Goal: Task Accomplishment & Management: Complete application form

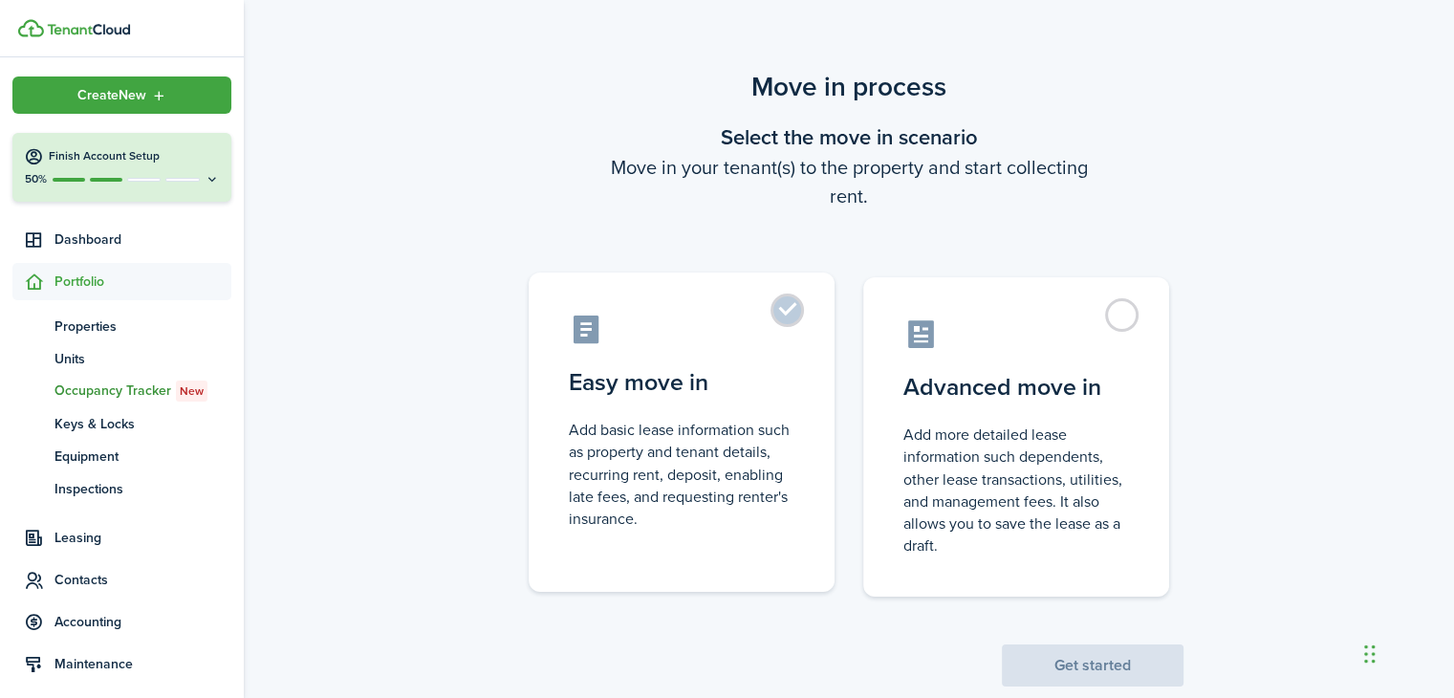
click at [780, 313] on label "Easy move in Add basic lease information such as property and tenant details, r…" at bounding box center [682, 431] width 306 height 319
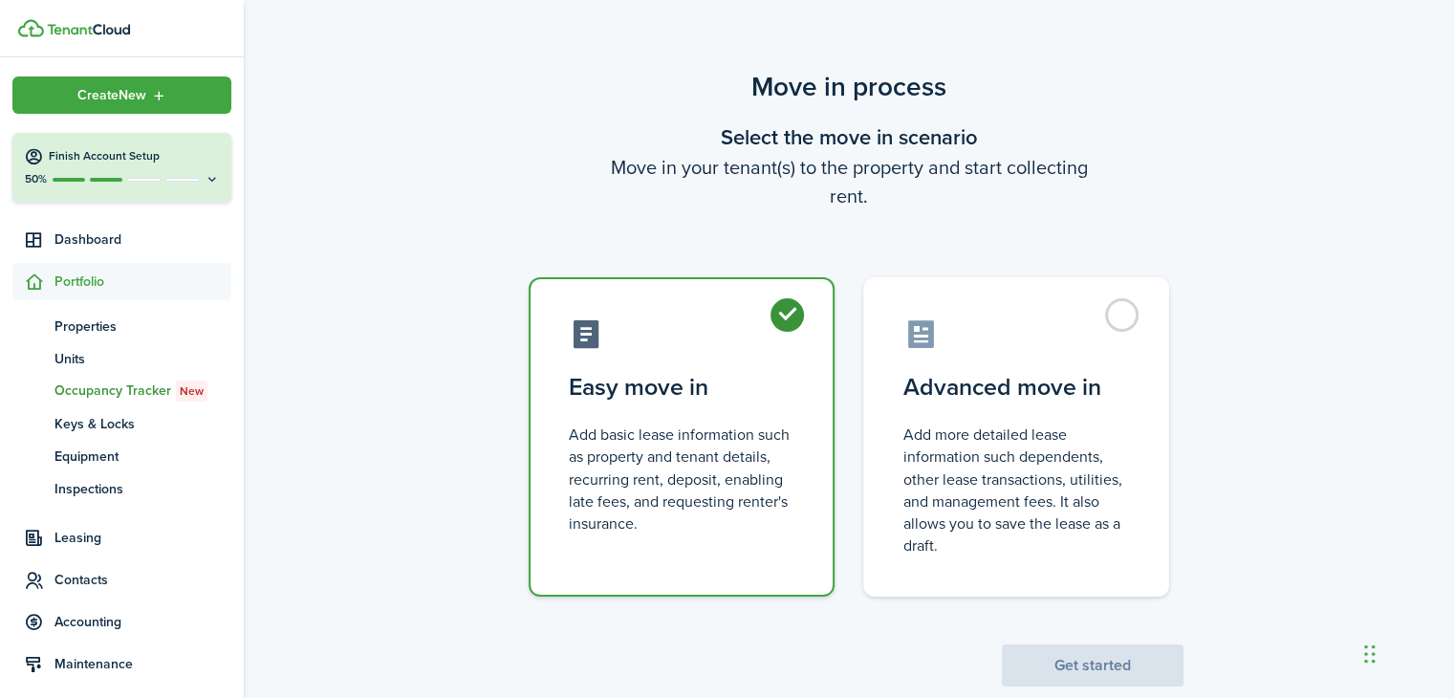
radio input "true"
click at [1110, 665] on button "Get started" at bounding box center [1093, 665] width 182 height 42
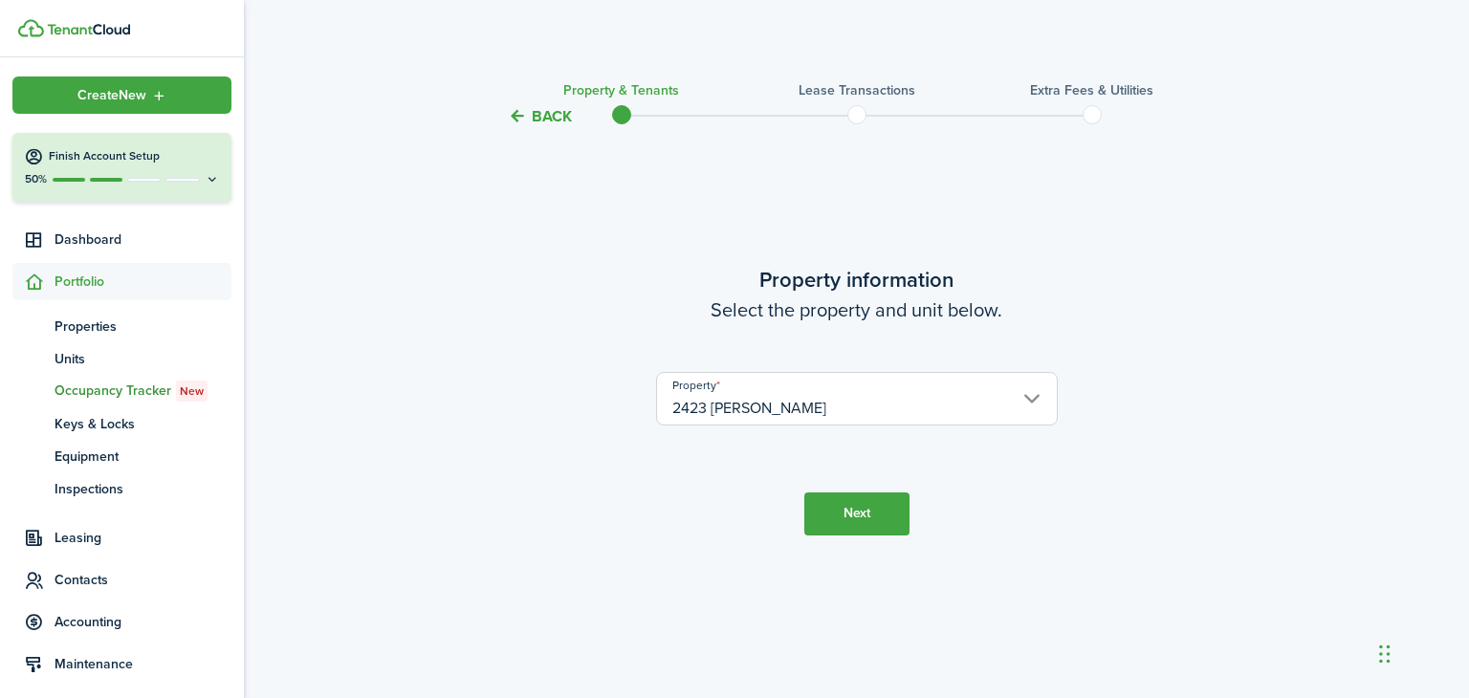
click at [864, 516] on button "Next" at bounding box center [856, 513] width 105 height 43
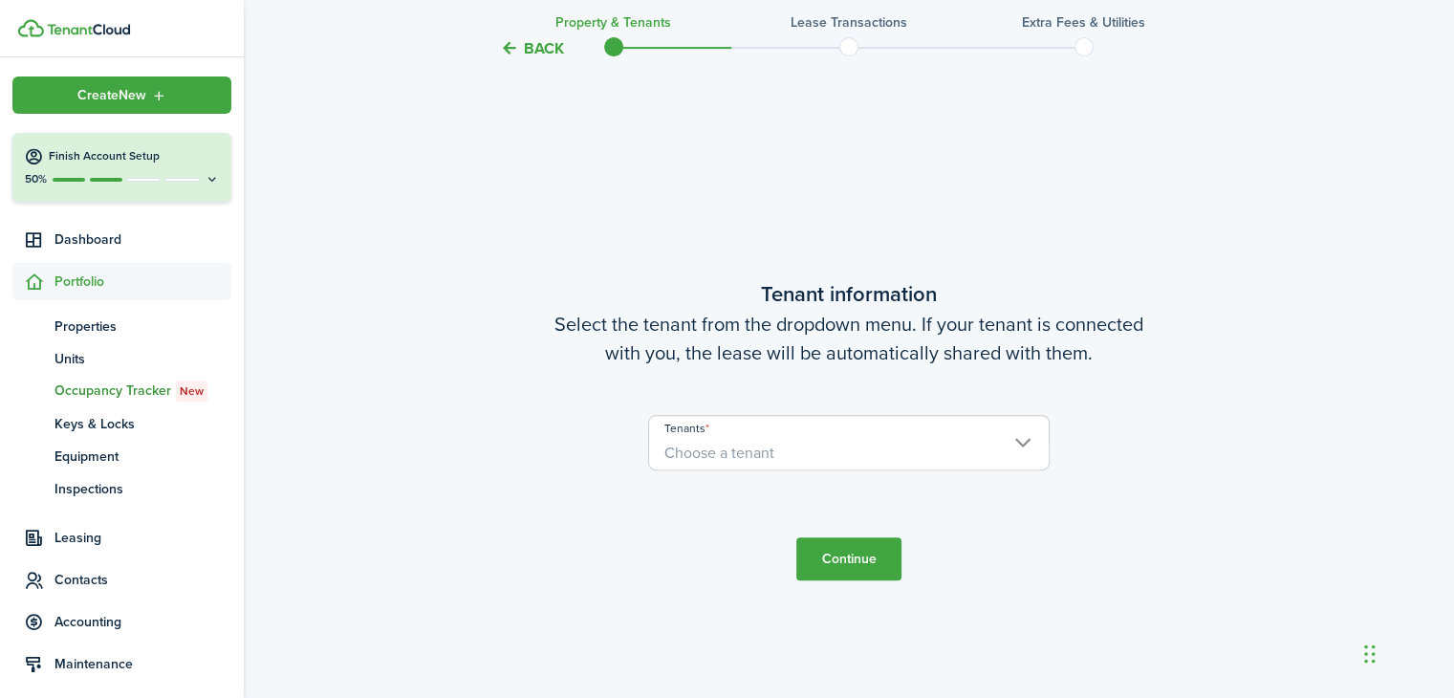
scroll to position [570, 0]
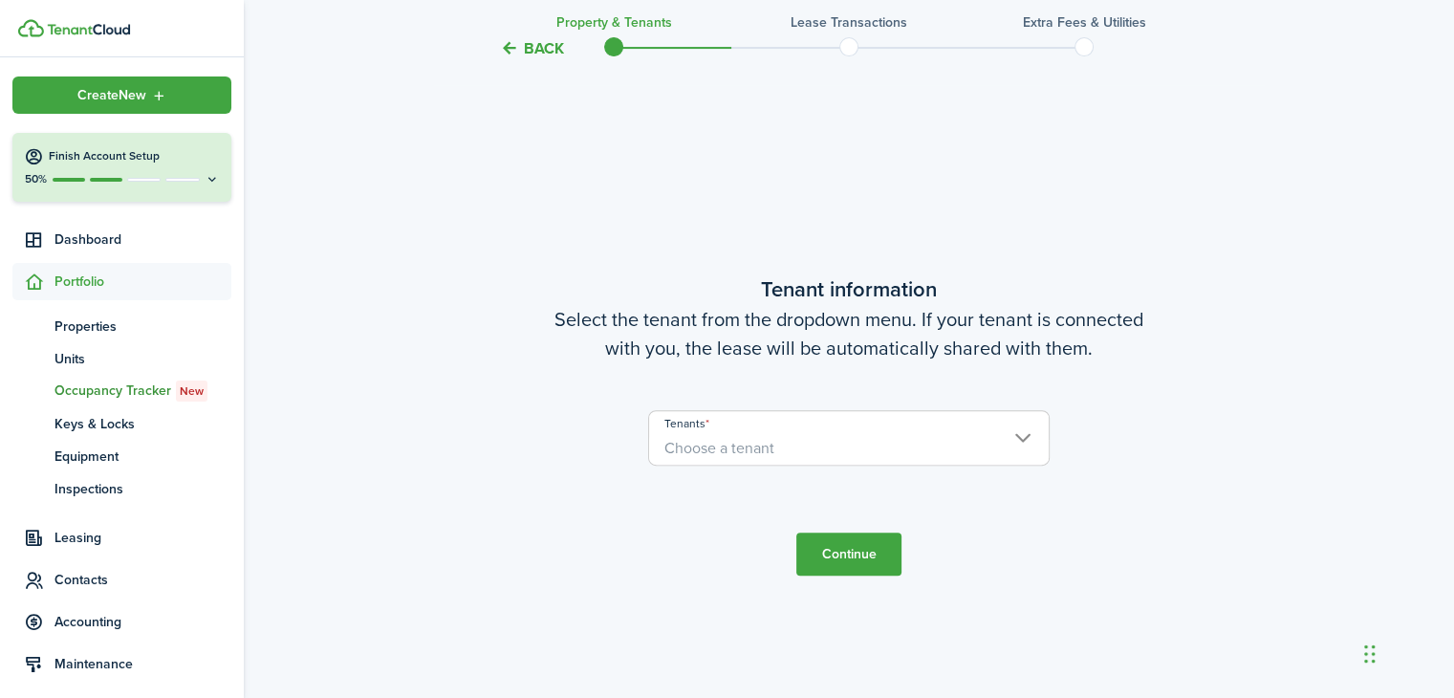
click at [1011, 437] on span "Choose a tenant" at bounding box center [849, 448] width 400 height 33
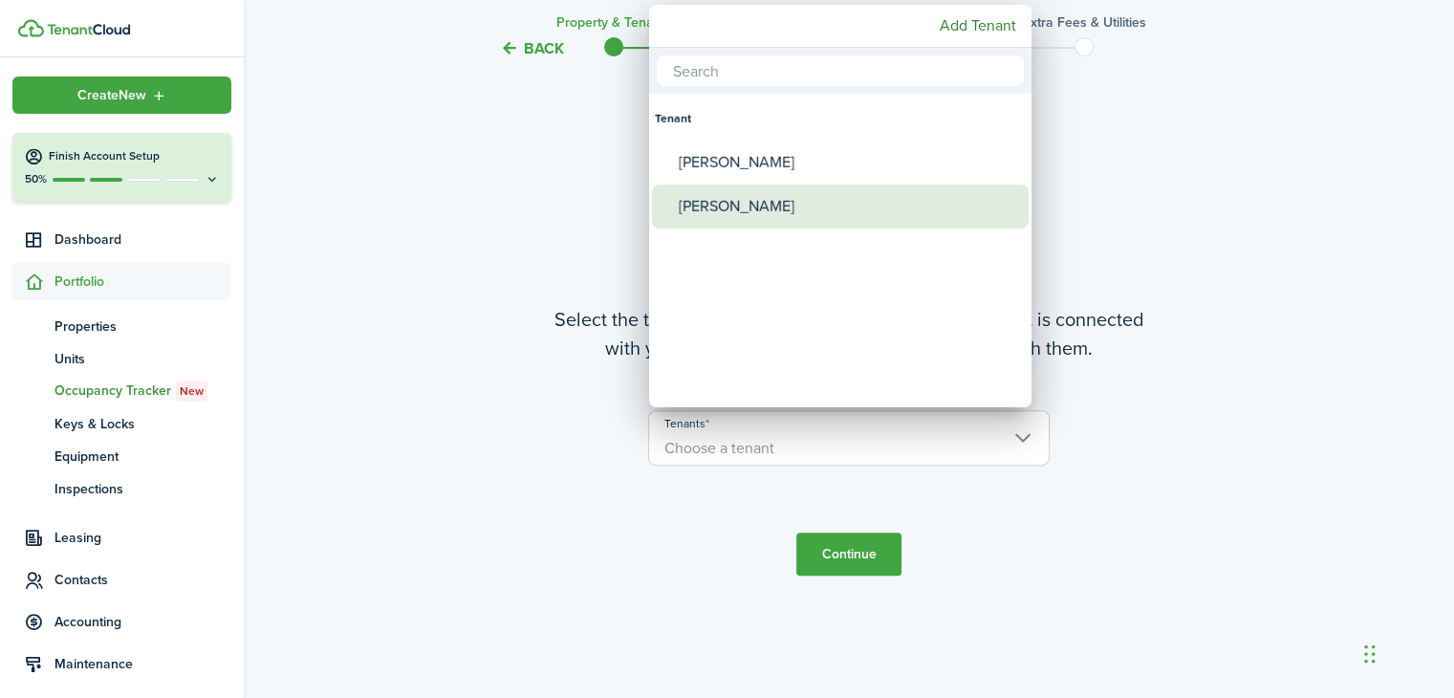
click at [763, 209] on div "[PERSON_NAME]" at bounding box center [848, 207] width 338 height 44
type input "[PERSON_NAME]"
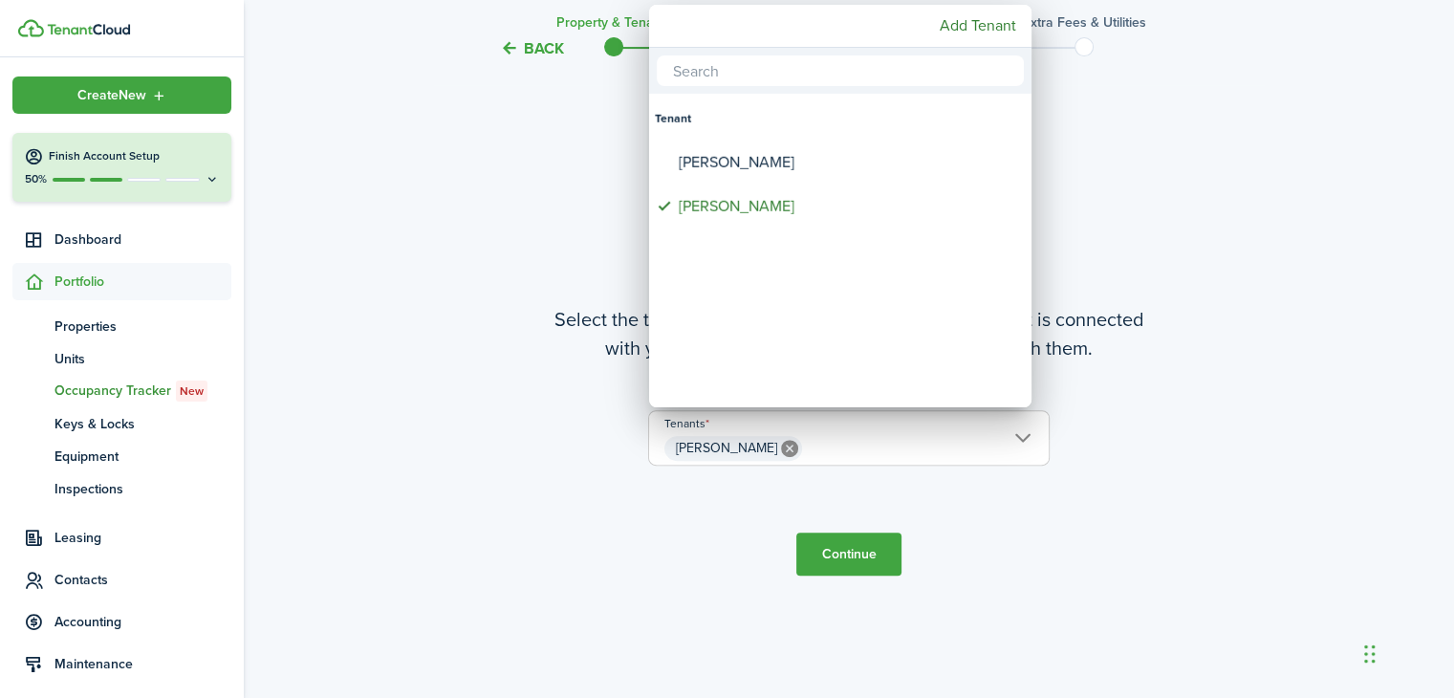
click at [854, 559] on div at bounding box center [727, 349] width 1760 height 1004
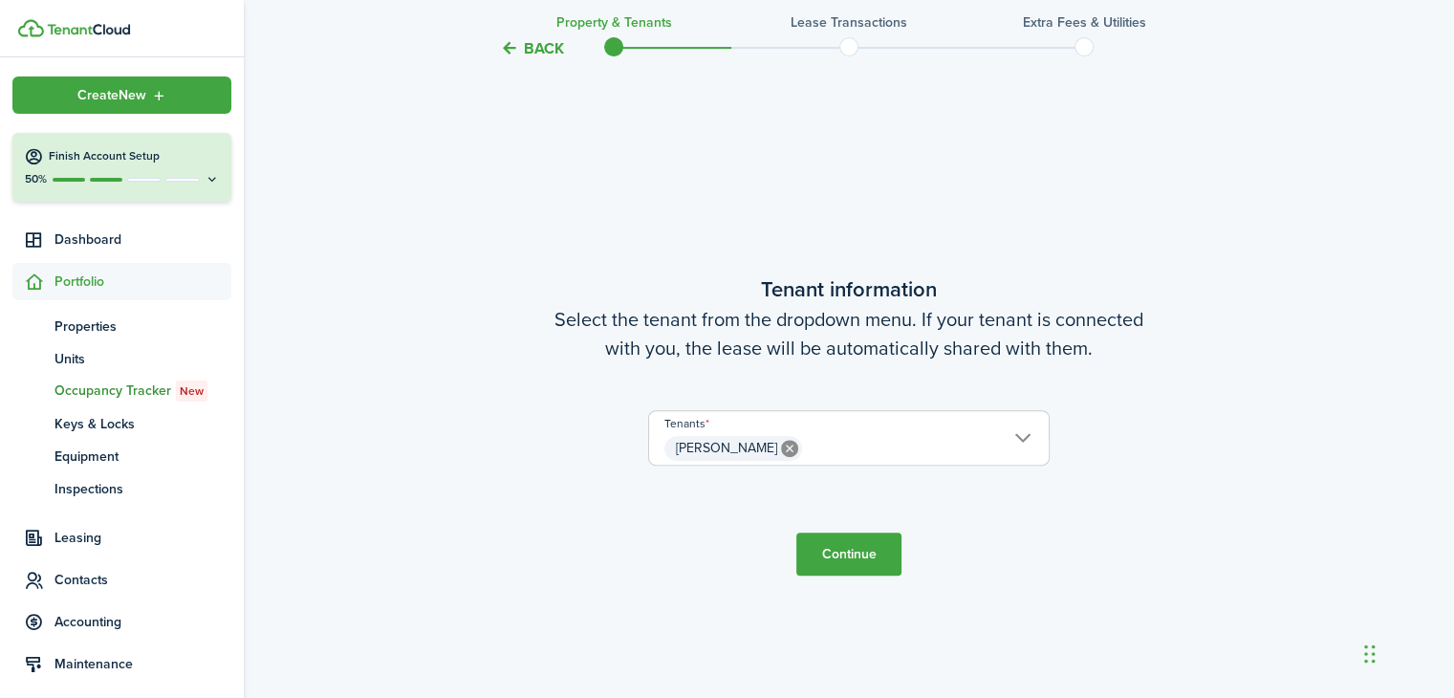
click at [853, 555] on button "Continue" at bounding box center [848, 554] width 105 height 43
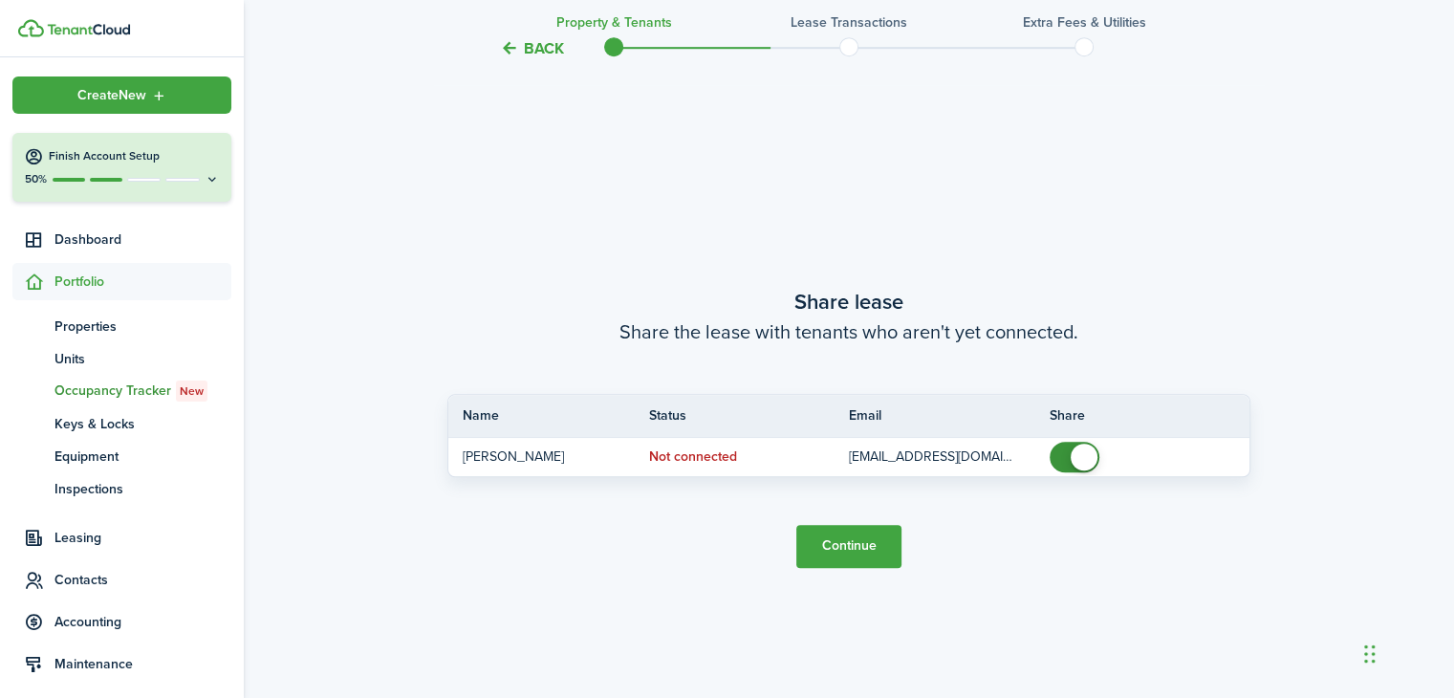
scroll to position [1267, 0]
click at [857, 543] on button "Continue" at bounding box center [848, 545] width 105 height 43
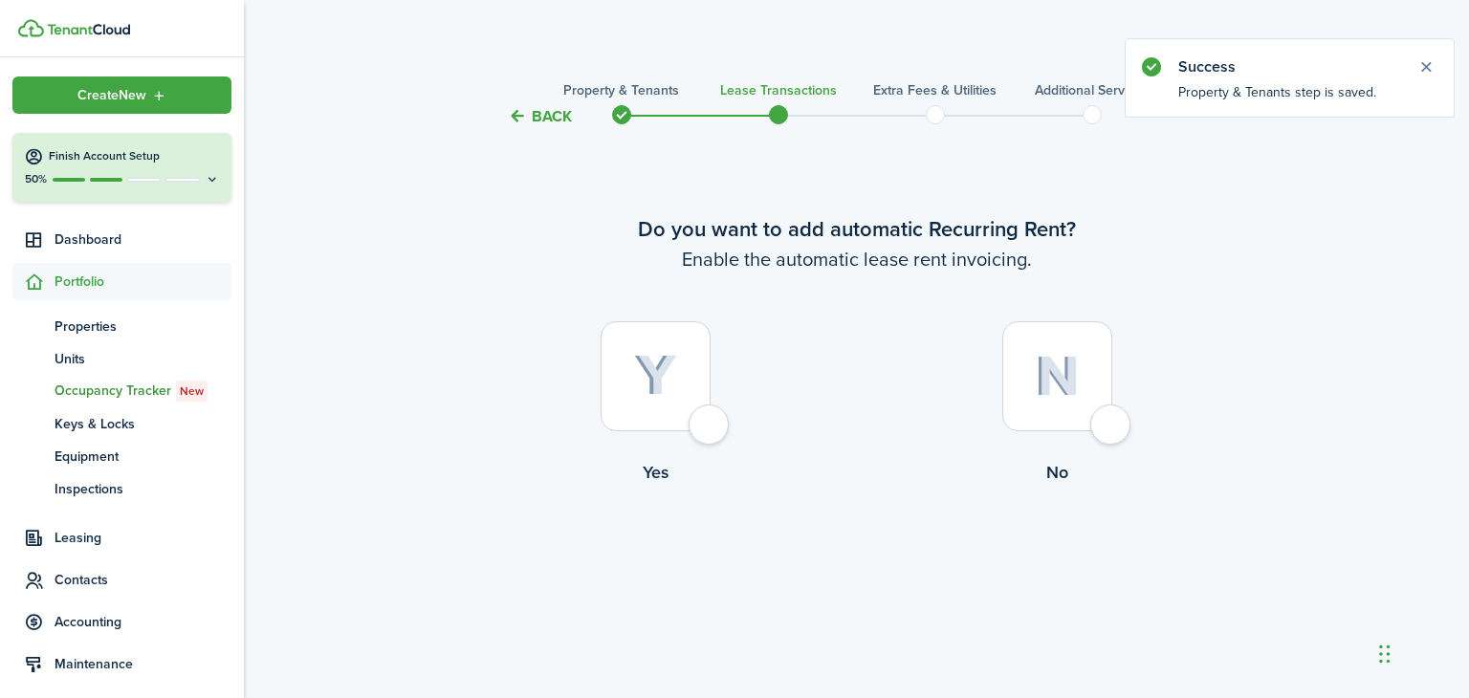
click at [1078, 380] on img at bounding box center [1057, 376] width 45 height 41
radio input "true"
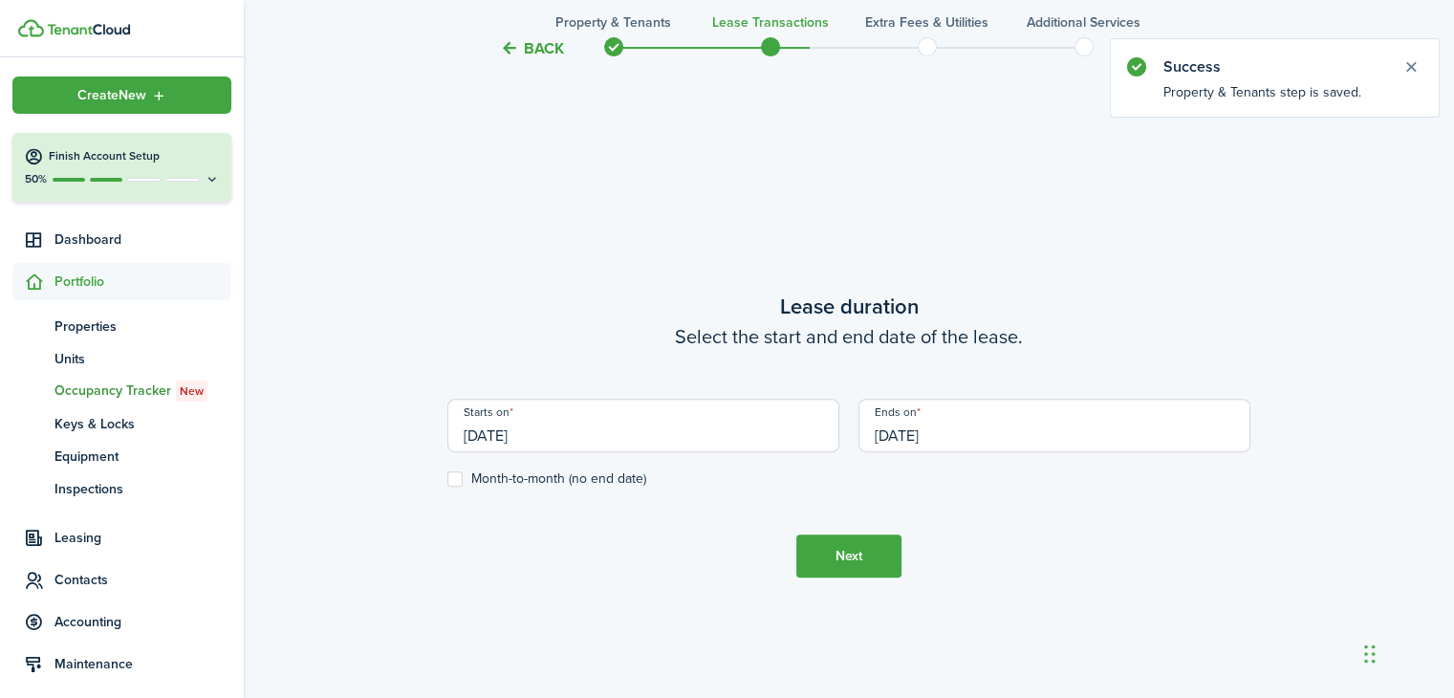
scroll to position [570, 0]
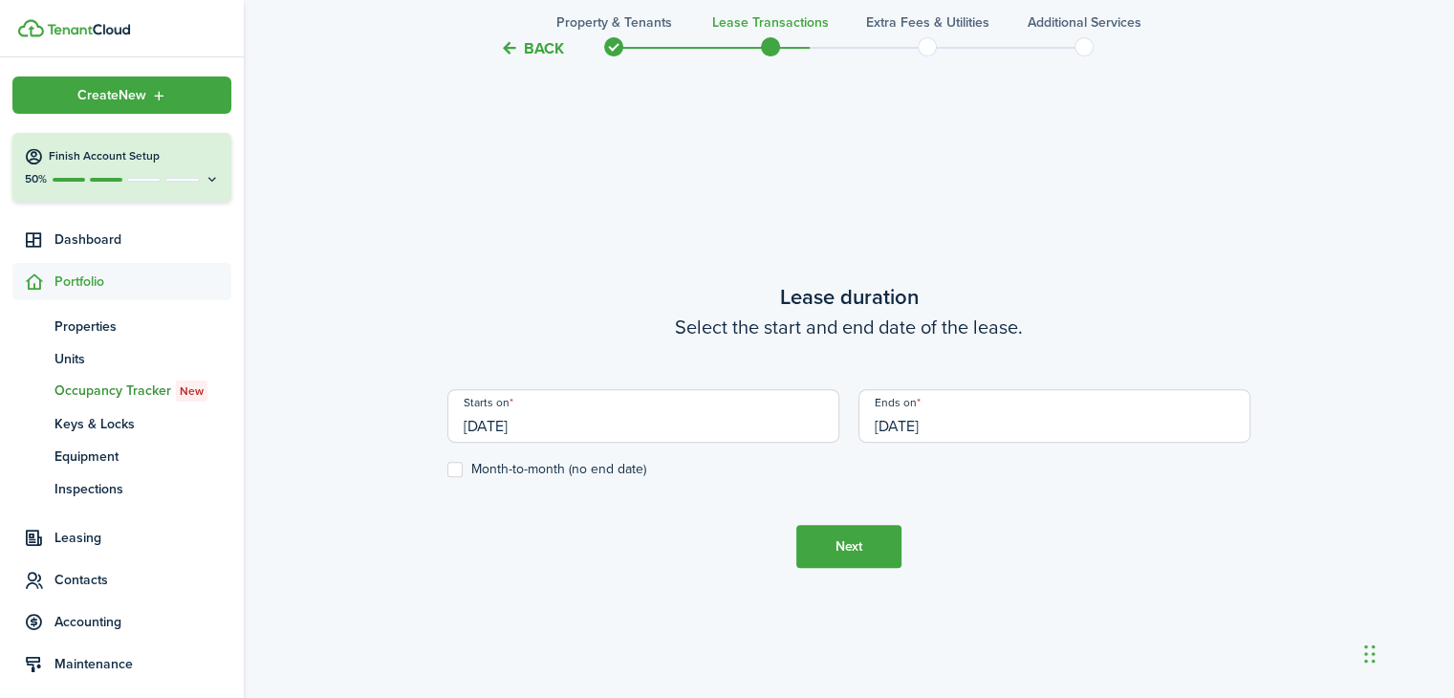
click at [566, 429] on input "[DATE]" at bounding box center [643, 416] width 392 height 54
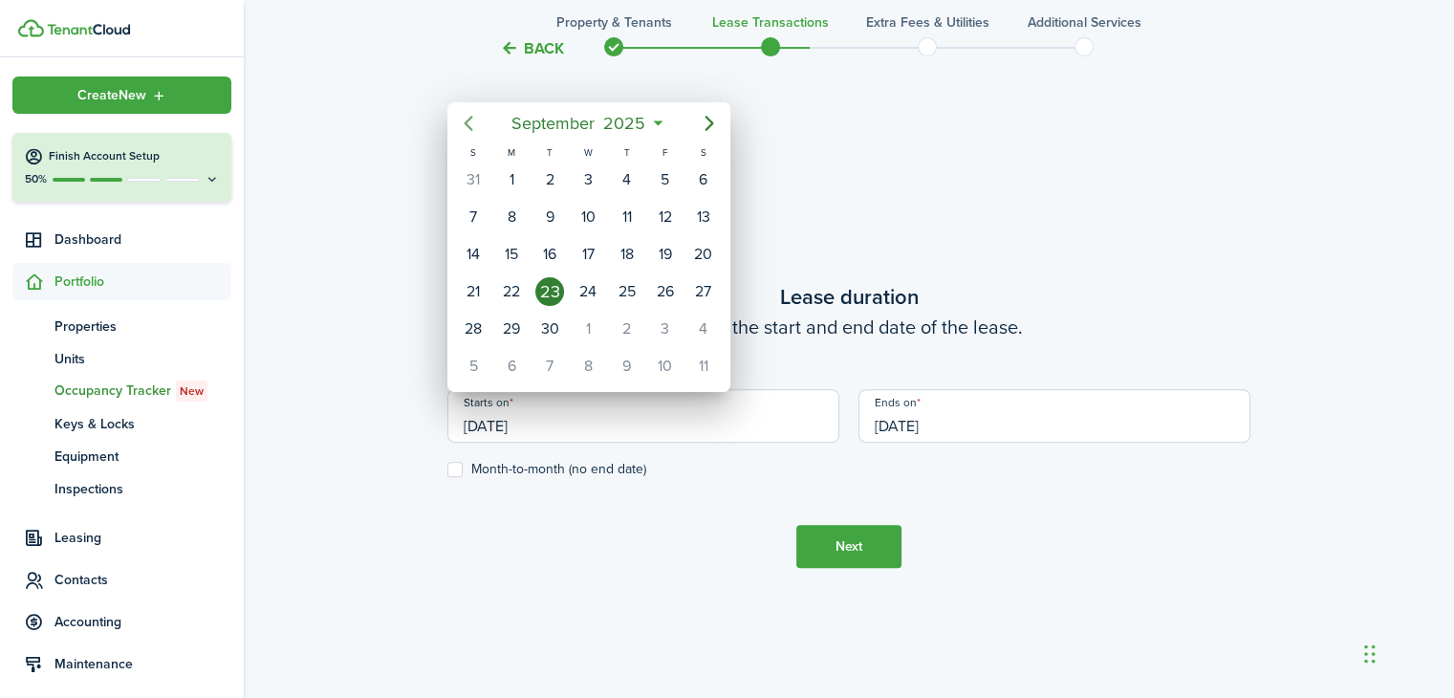
click at [467, 128] on icon "Previous page" at bounding box center [468, 123] width 23 height 23
click at [478, 179] on div "1" at bounding box center [473, 179] width 29 height 29
type input "[DATE]"
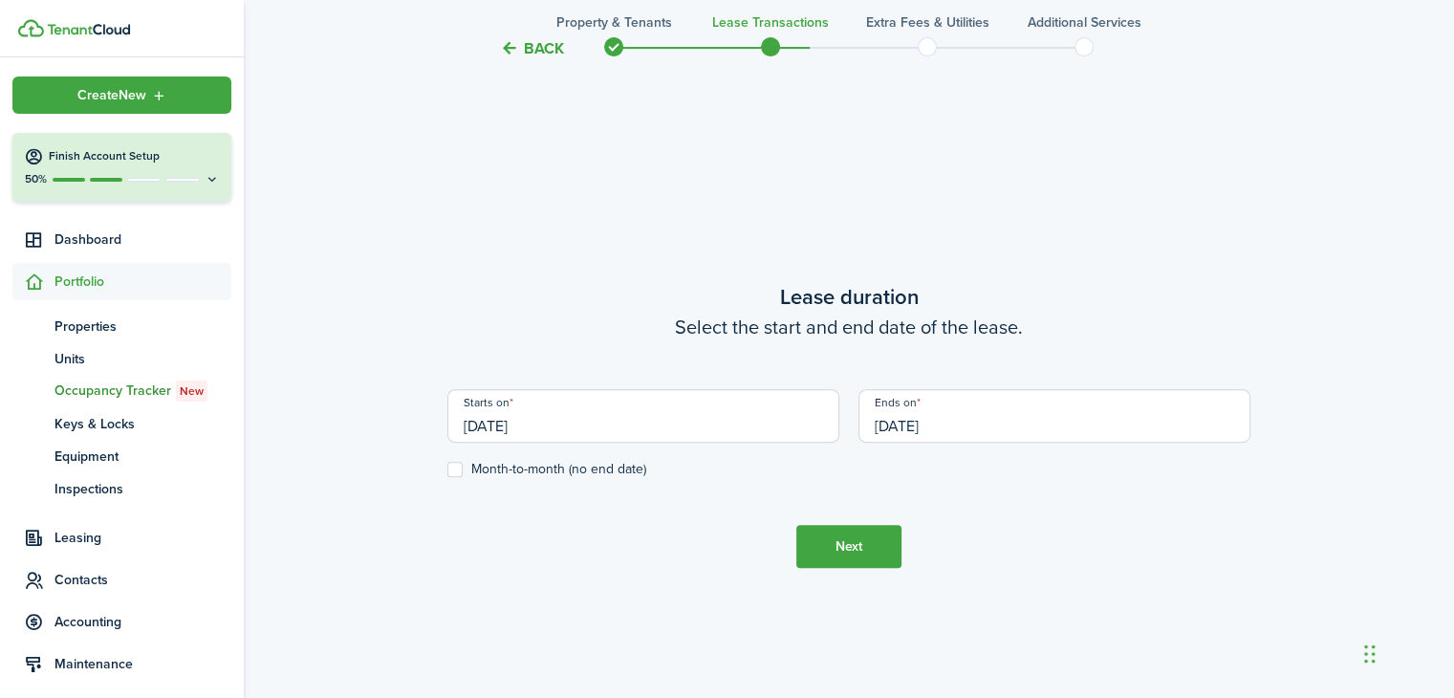
click at [926, 422] on input "[DATE]" at bounding box center [1055, 416] width 392 height 54
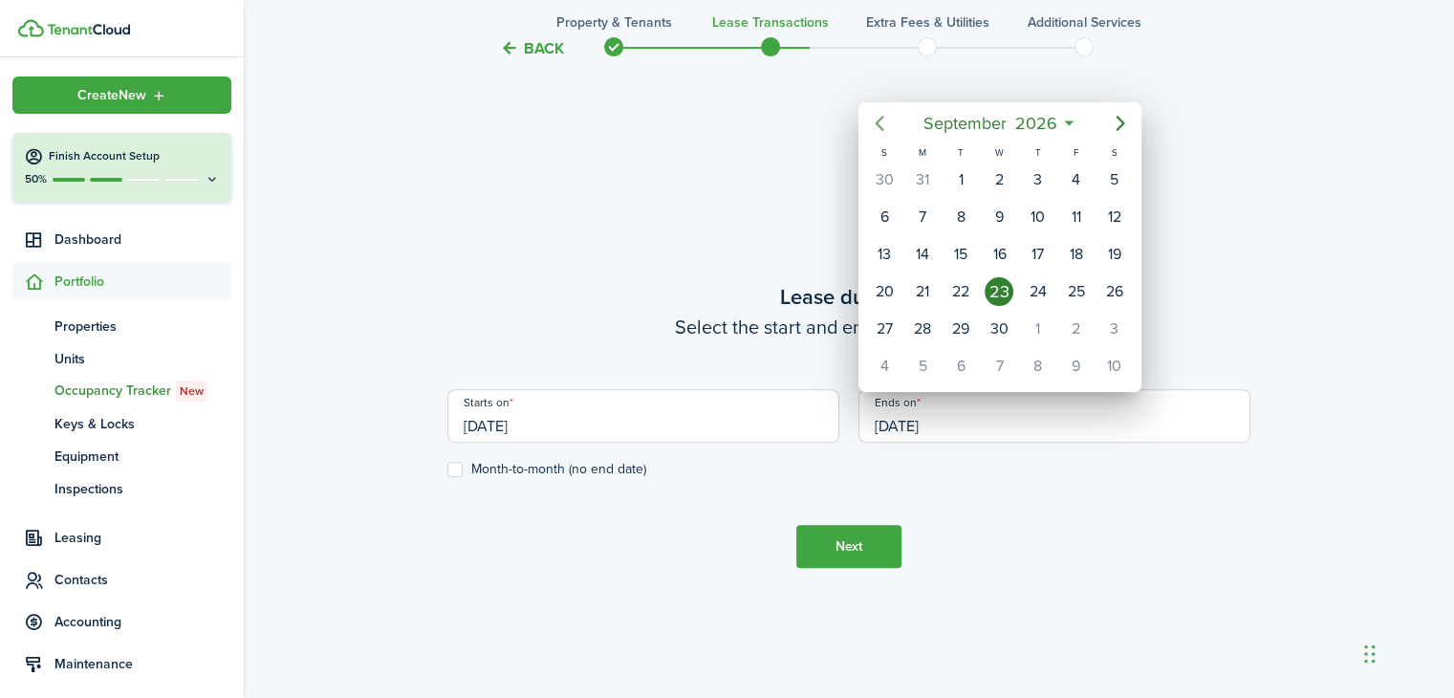
click at [883, 125] on icon "Previous page" at bounding box center [879, 123] width 23 height 23
click at [880, 360] on div "31" at bounding box center [884, 366] width 29 height 29
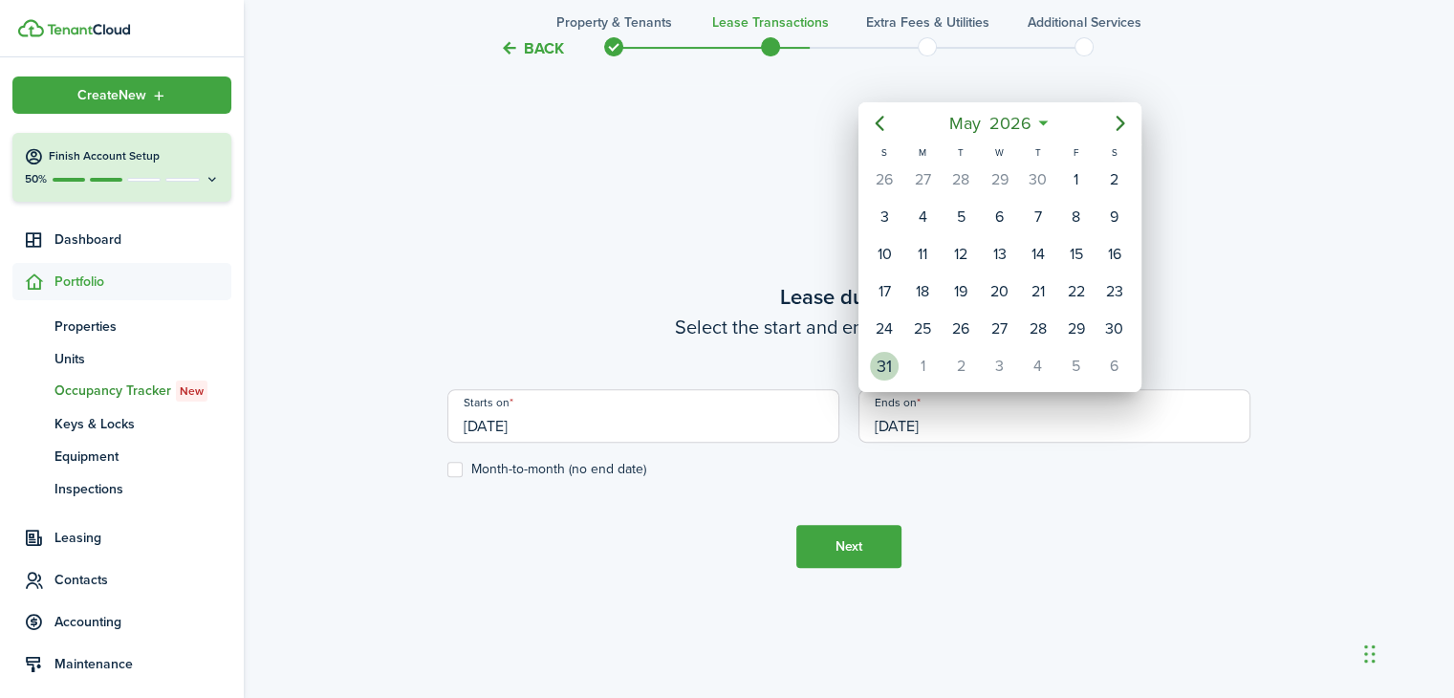
type input "[DATE]"
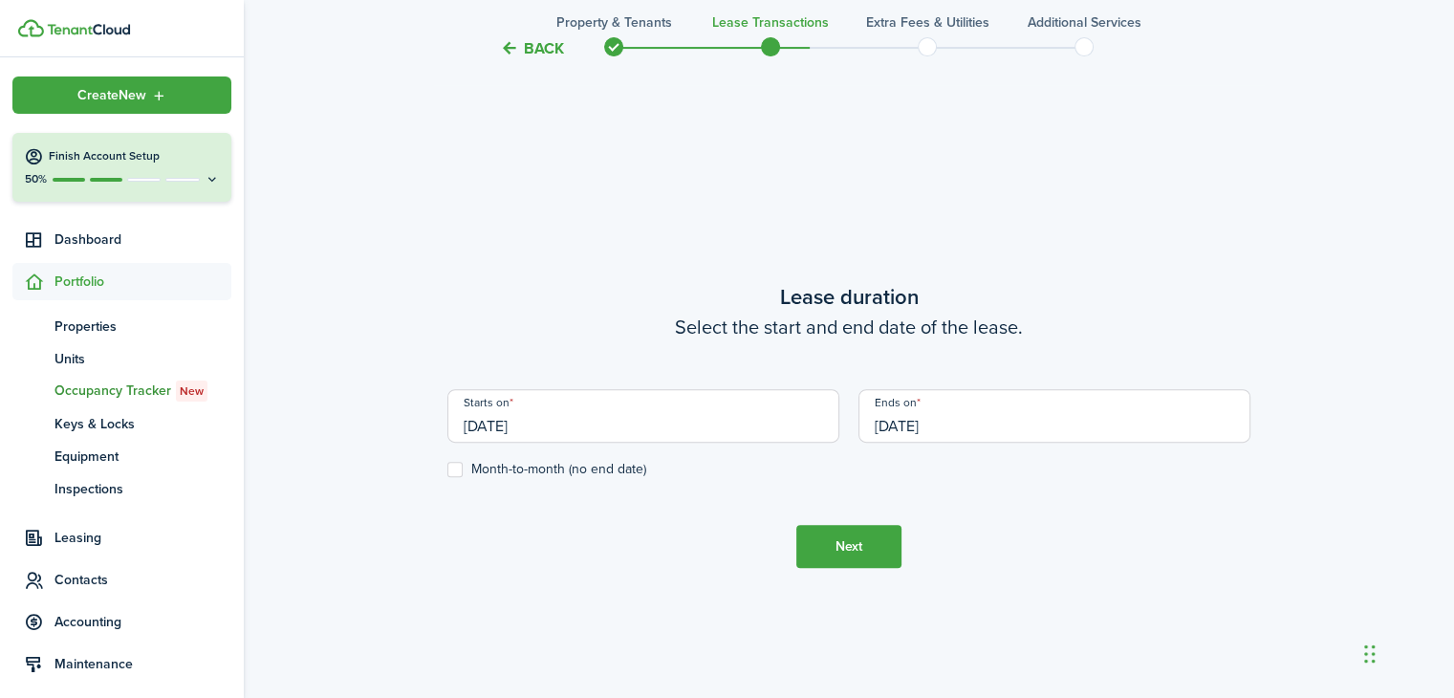
click at [845, 549] on button "Next" at bounding box center [848, 546] width 105 height 43
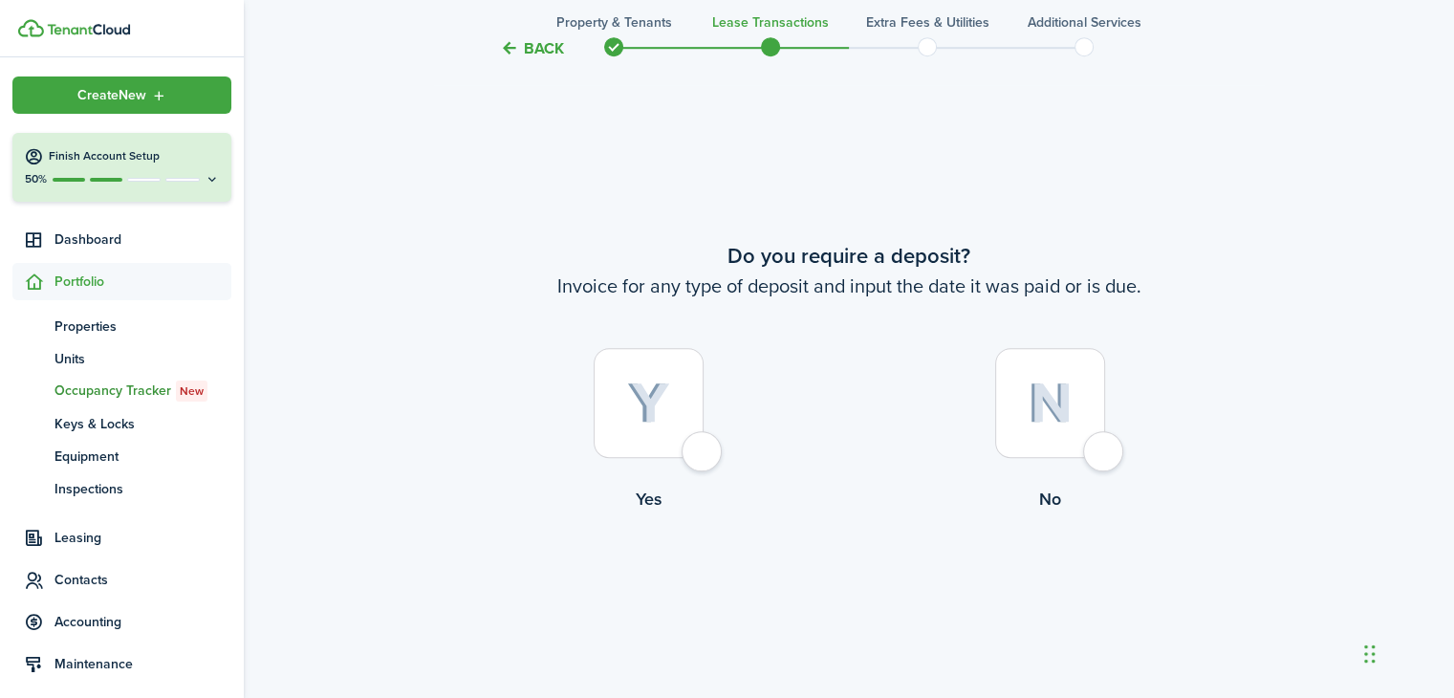
scroll to position [1267, 0]
click at [681, 435] on div at bounding box center [649, 402] width 110 height 110
radio input "true"
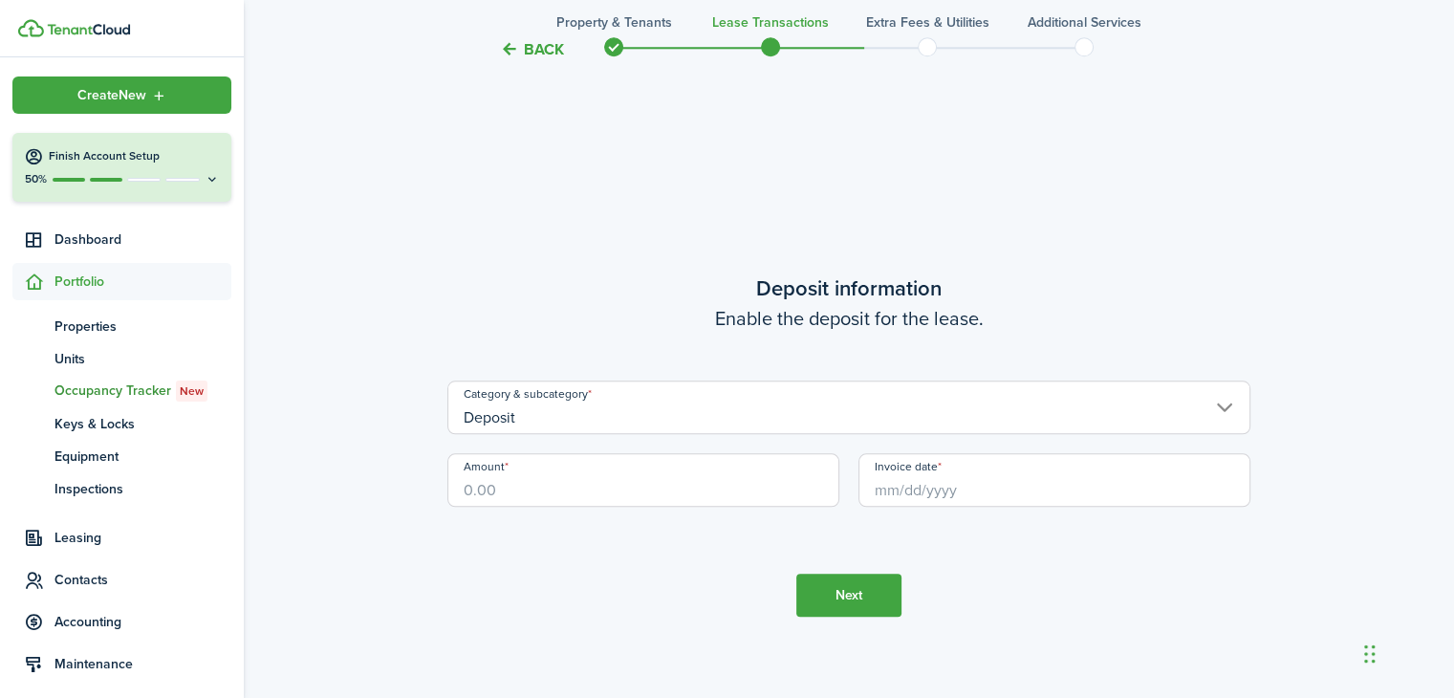
scroll to position [1965, 0]
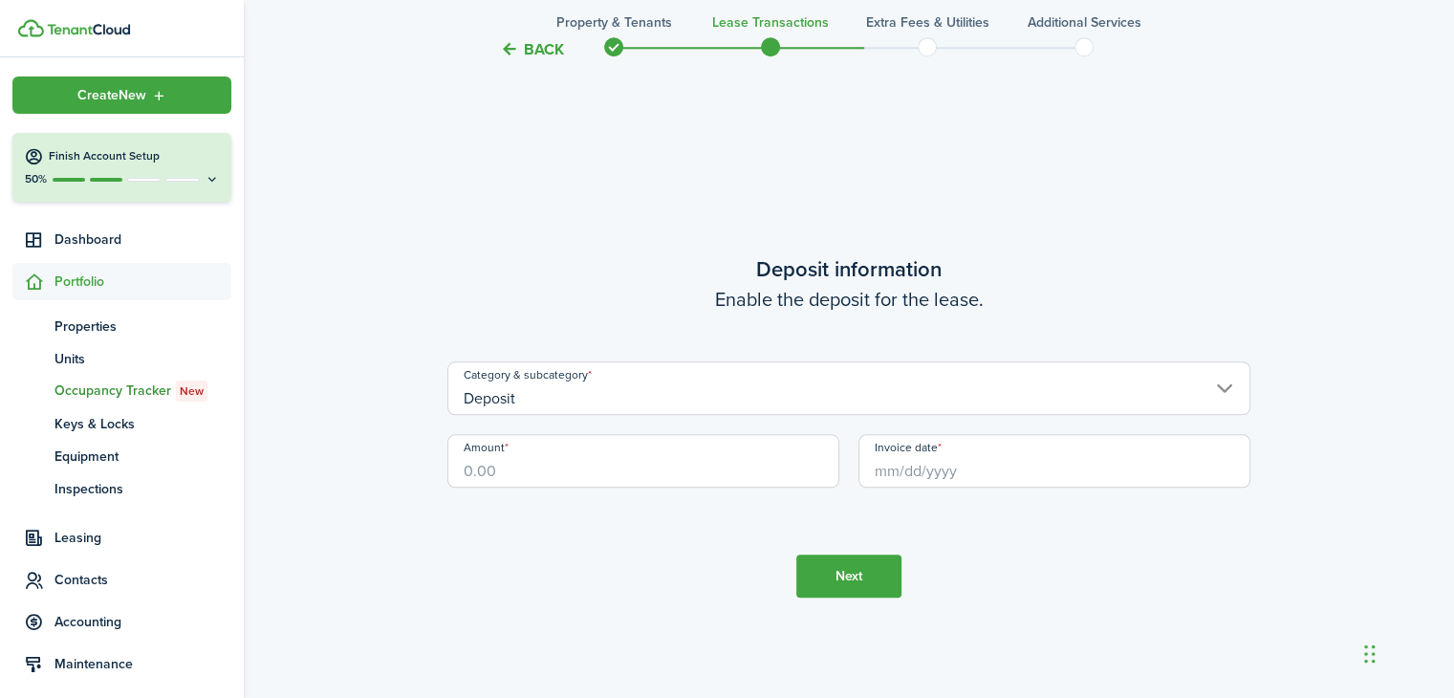
click at [520, 474] on input "Amount" at bounding box center [643, 461] width 392 height 54
click at [945, 465] on input "Invoice date" at bounding box center [1055, 461] width 392 height 54
type input "$3,600.00"
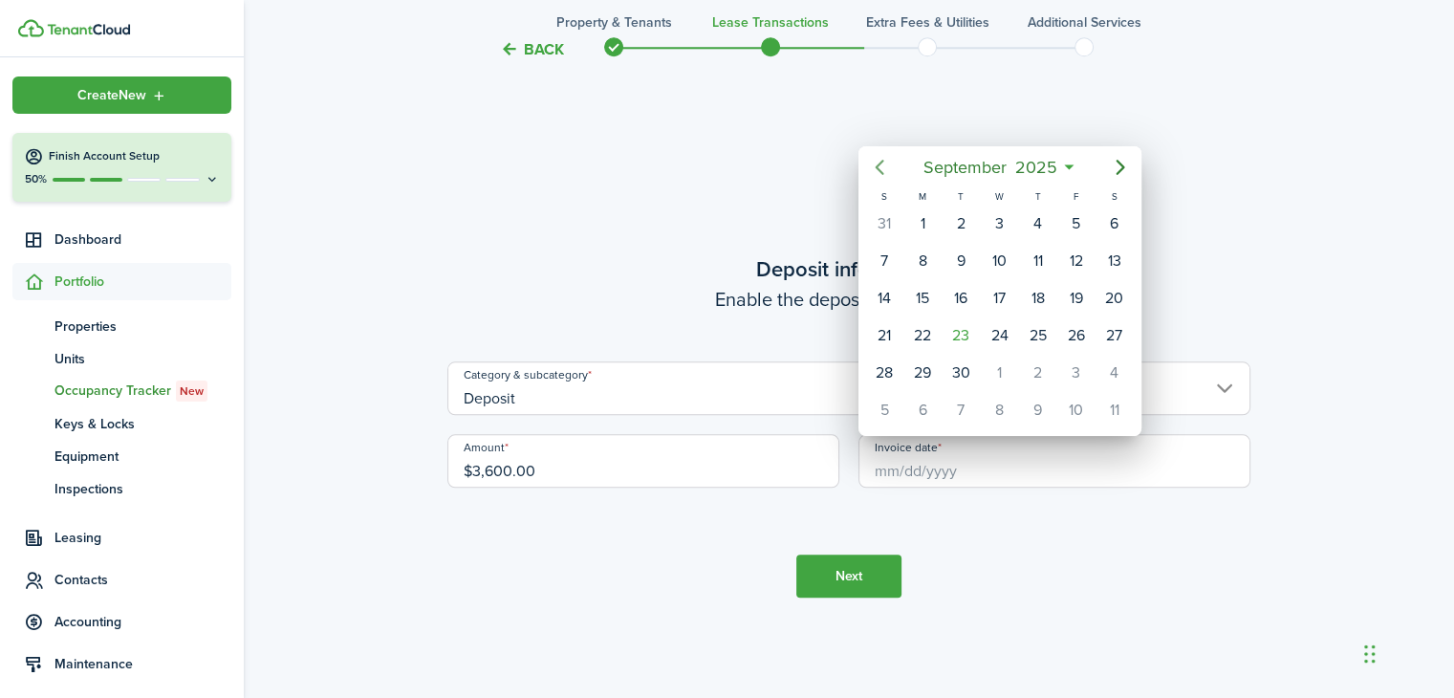
click at [885, 171] on icon "Previous page" at bounding box center [879, 167] width 23 height 23
click at [881, 167] on icon "Previous page" at bounding box center [879, 167] width 23 height 23
click at [882, 227] on div "1" at bounding box center [884, 223] width 29 height 29
type input "[DATE]"
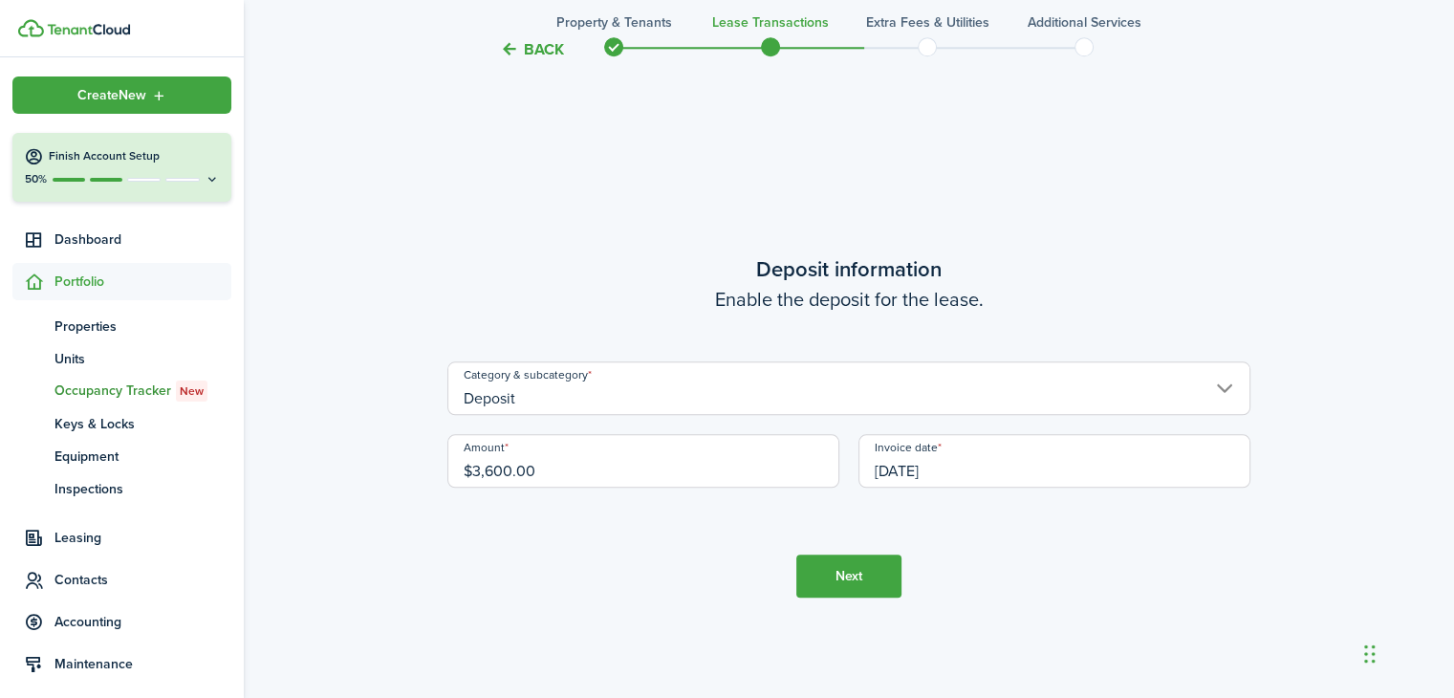
click at [844, 575] on button "Next" at bounding box center [848, 576] width 105 height 43
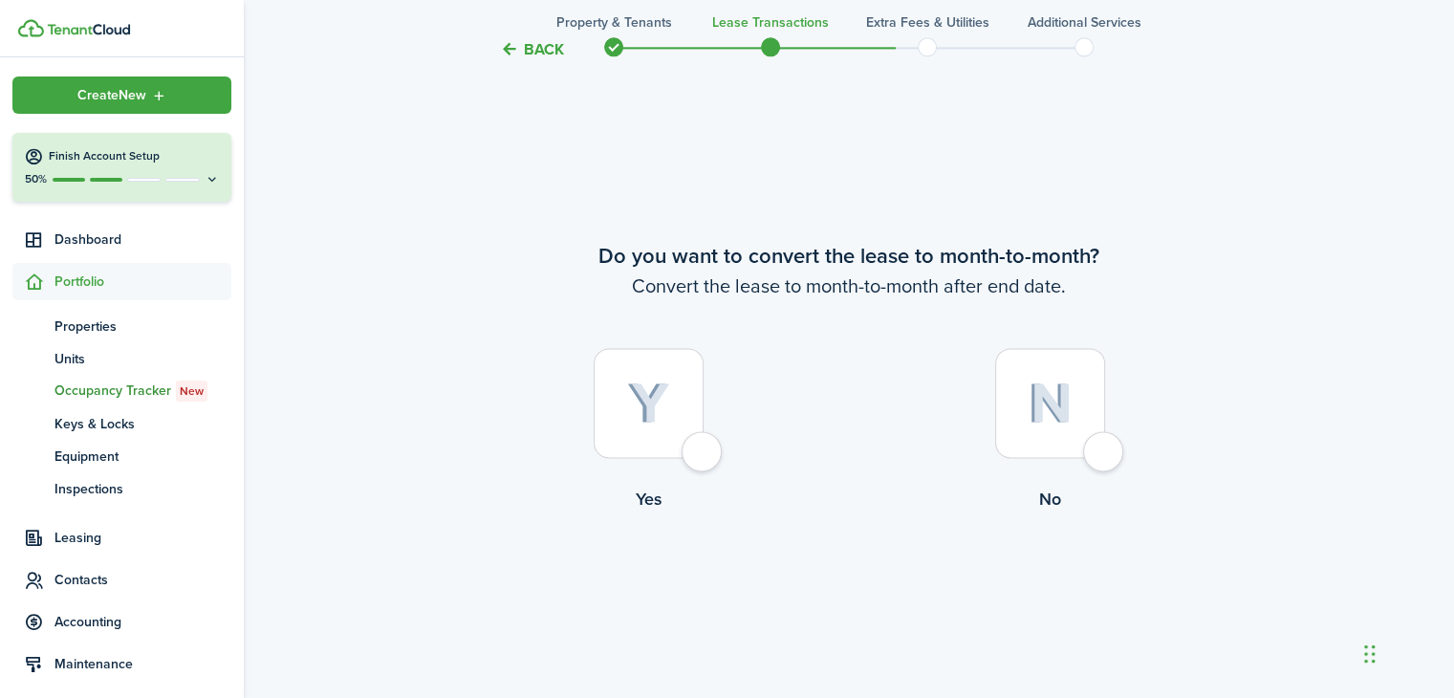
scroll to position [2662, 0]
click at [1097, 447] on div at bounding box center [1050, 403] width 110 height 110
radio input "true"
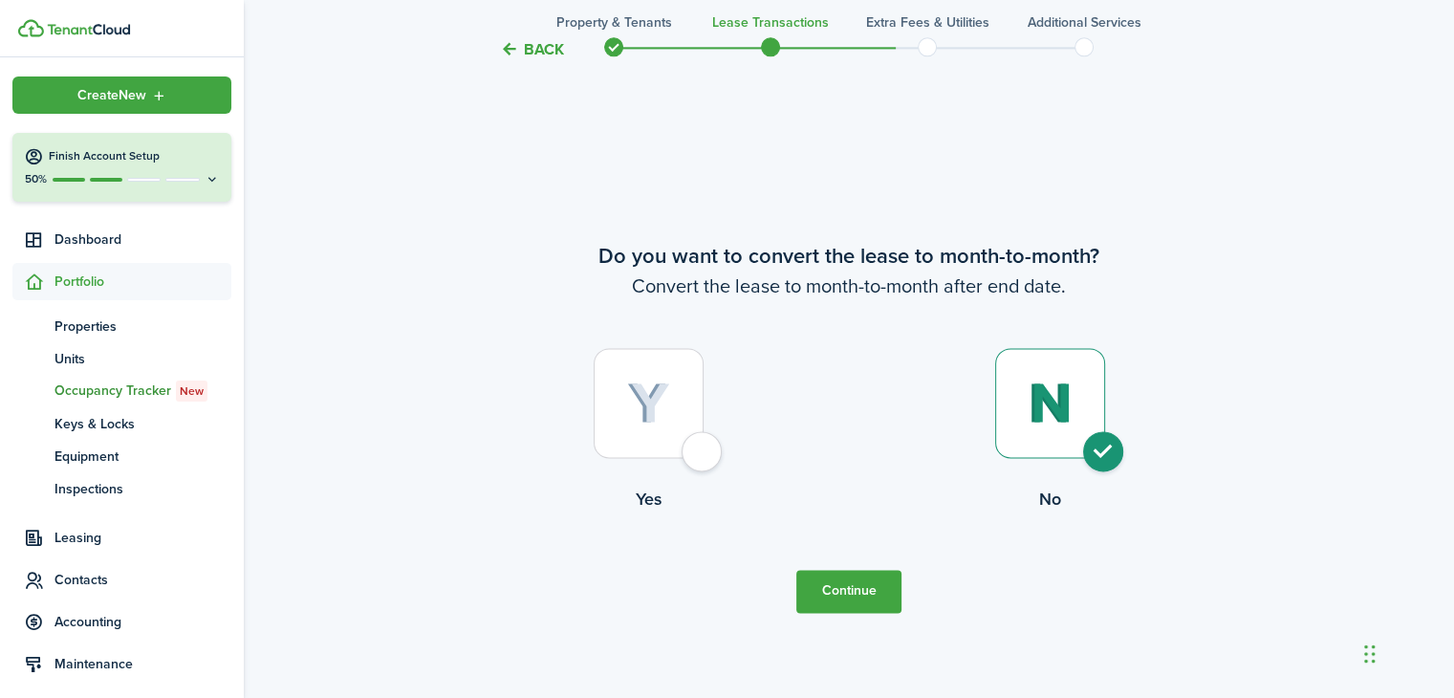
click at [849, 582] on button "Continue" at bounding box center [848, 591] width 105 height 43
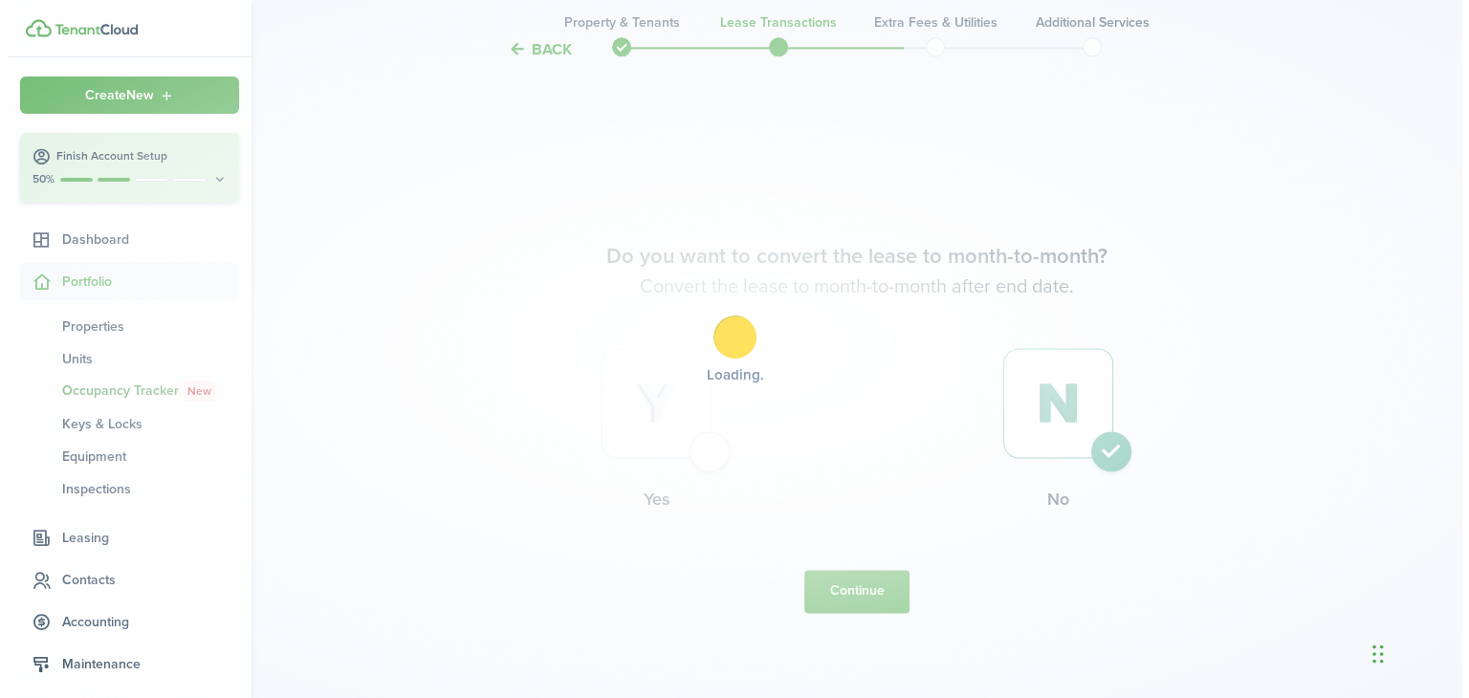
scroll to position [0, 0]
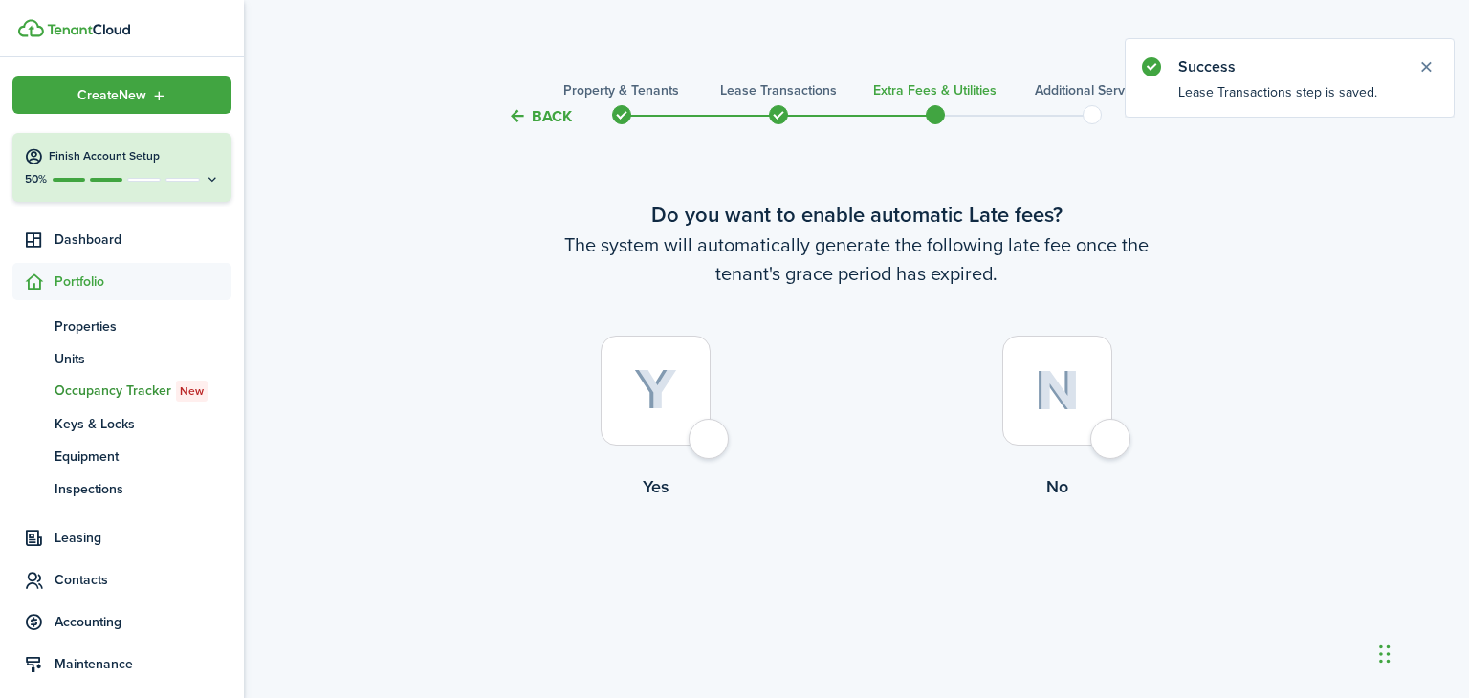
click at [1109, 437] on div at bounding box center [1057, 391] width 110 height 110
radio input "true"
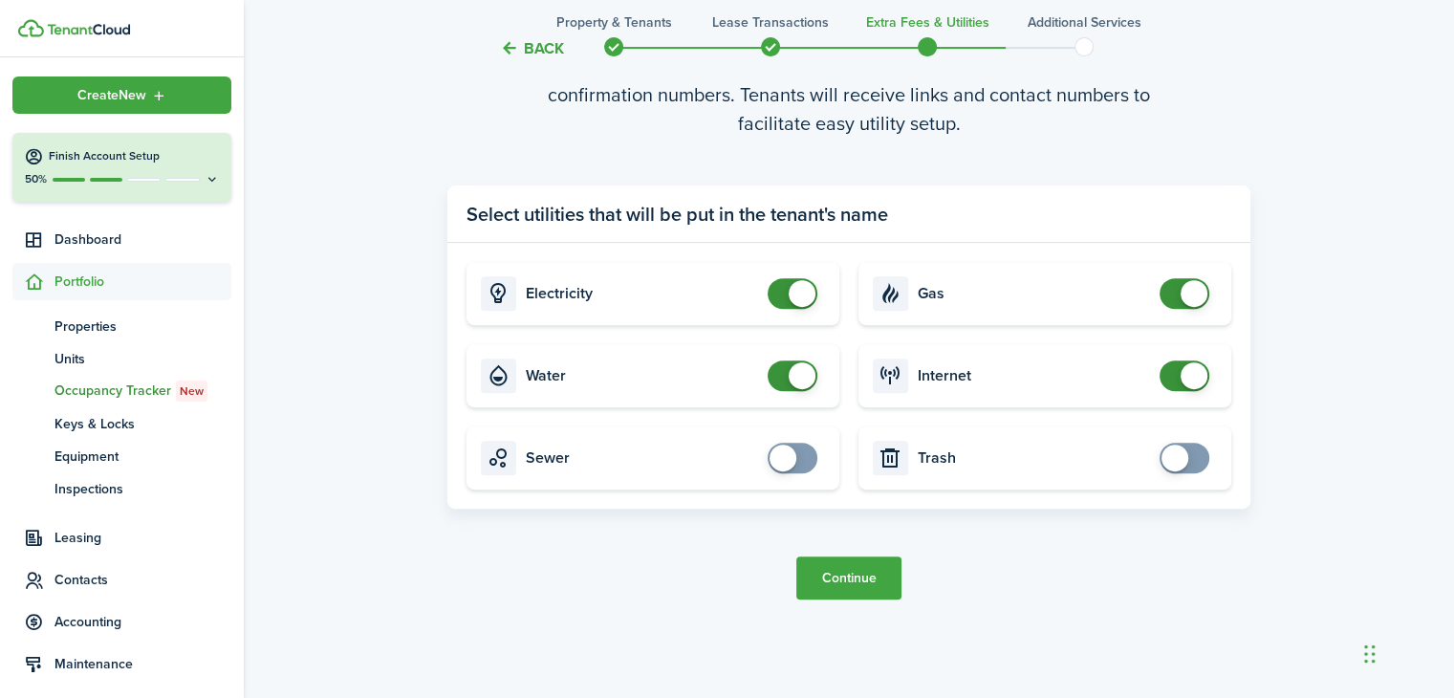
scroll to position [697, 0]
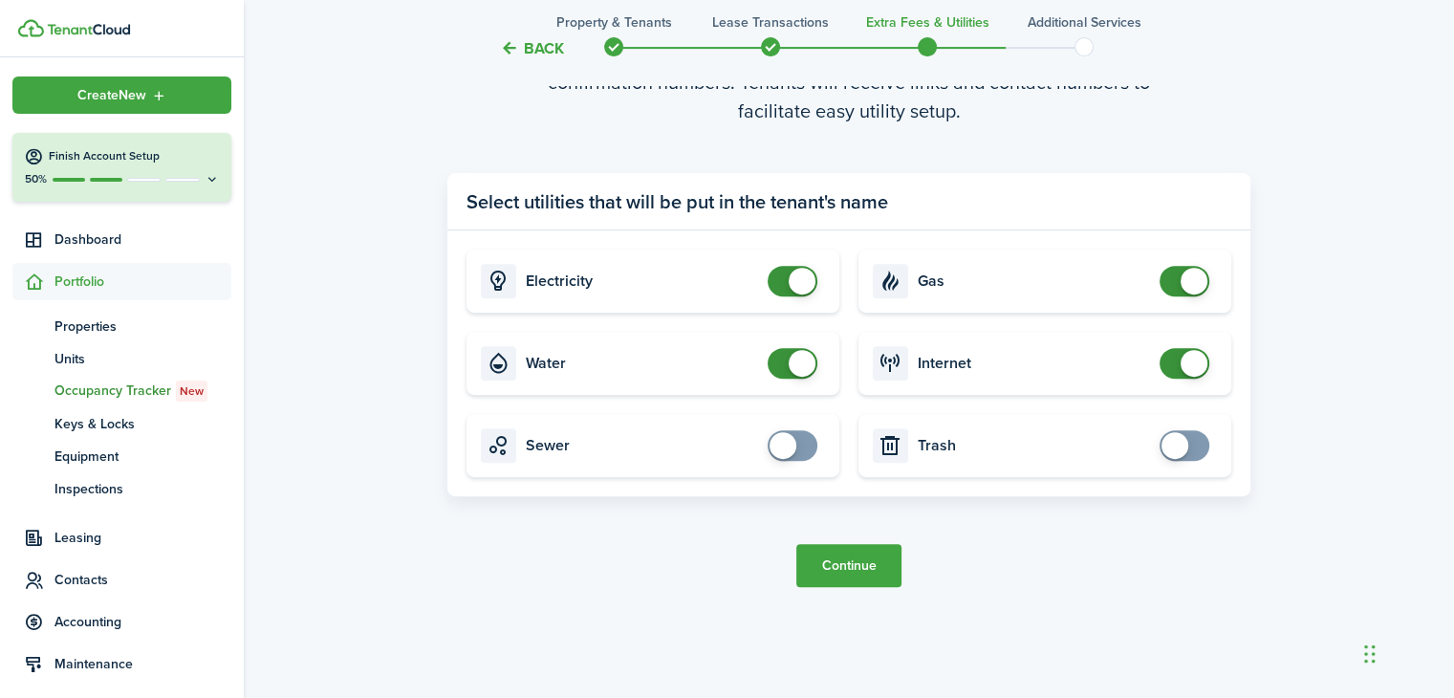
click at [846, 565] on button "Continue" at bounding box center [848, 565] width 105 height 43
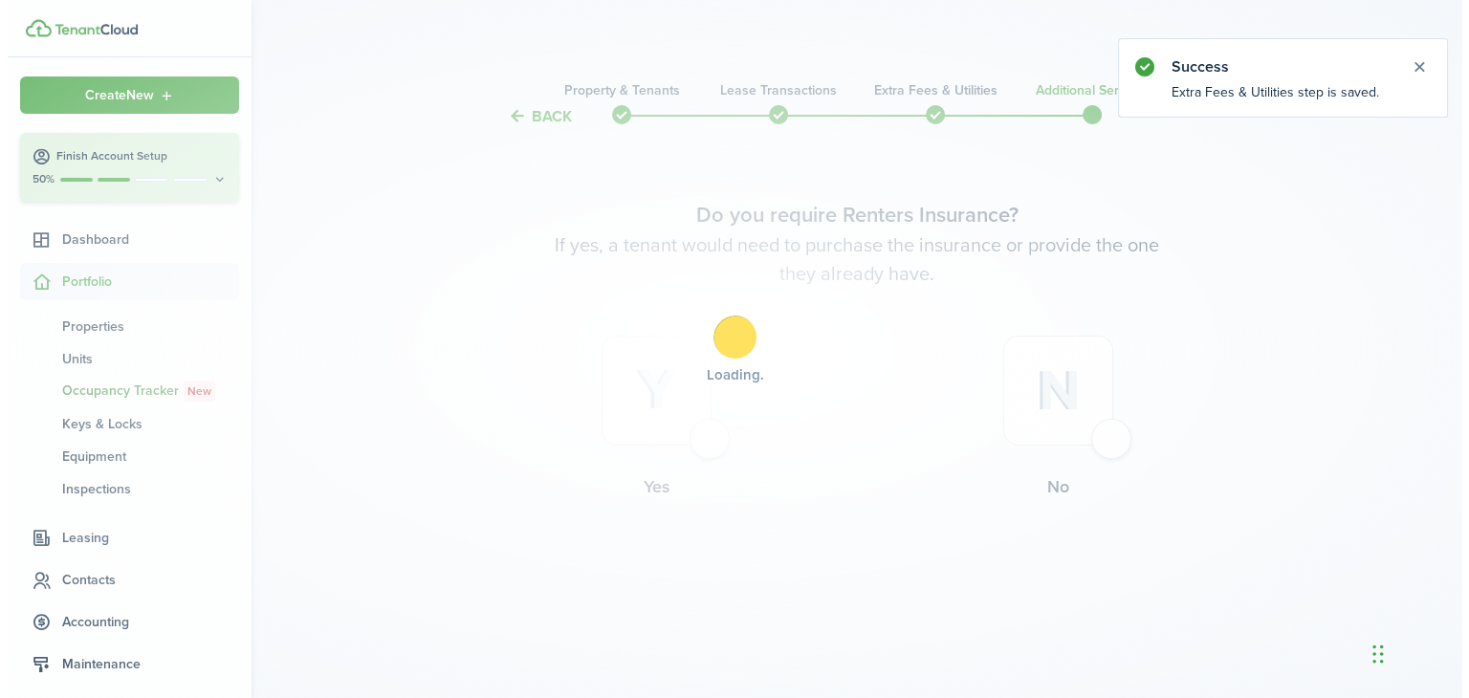
scroll to position [0, 0]
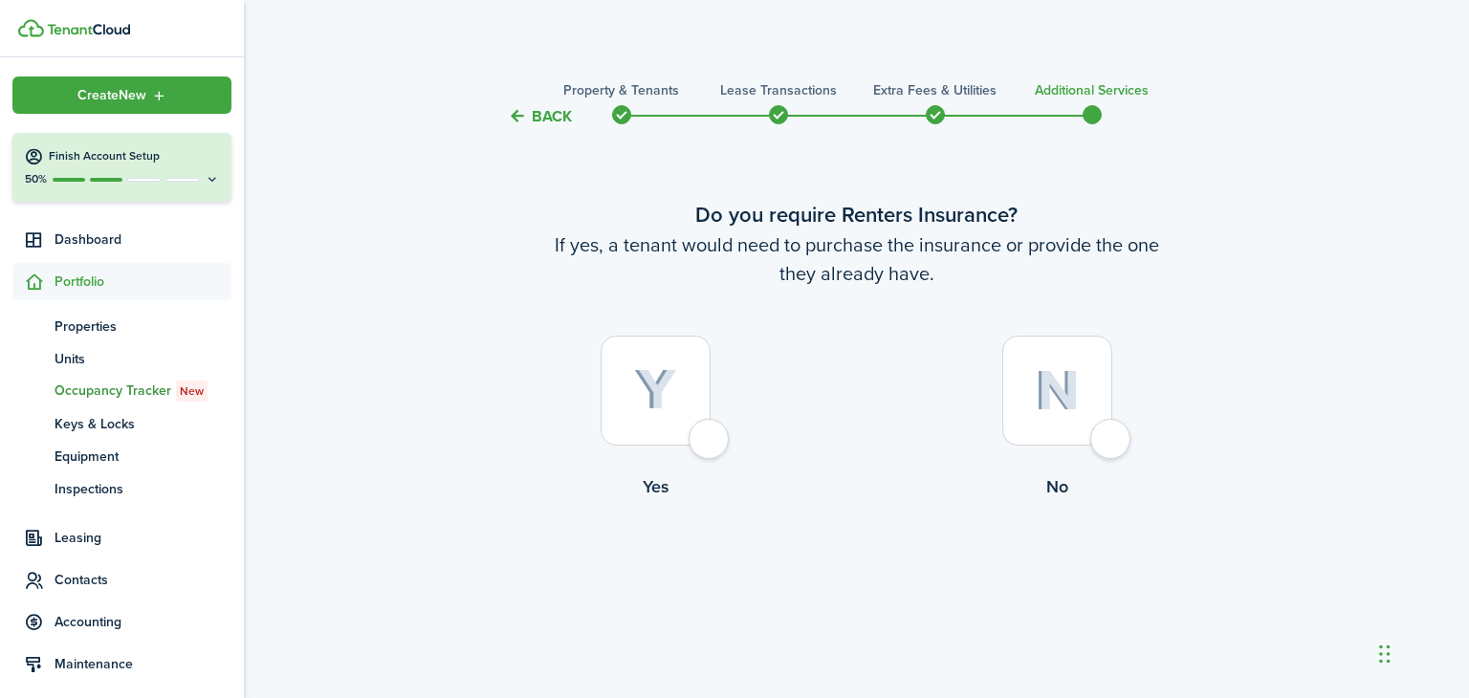
click at [546, 118] on button "Back" at bounding box center [540, 116] width 64 height 20
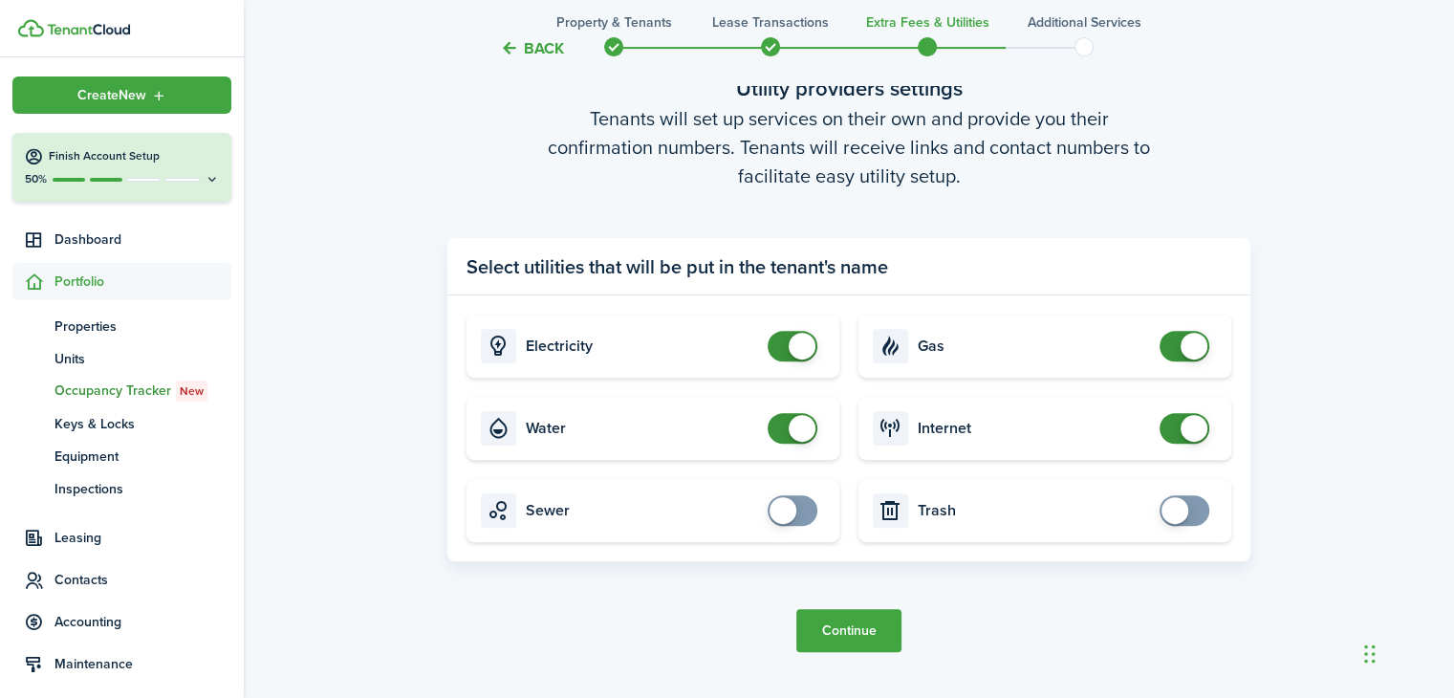
scroll to position [665, 0]
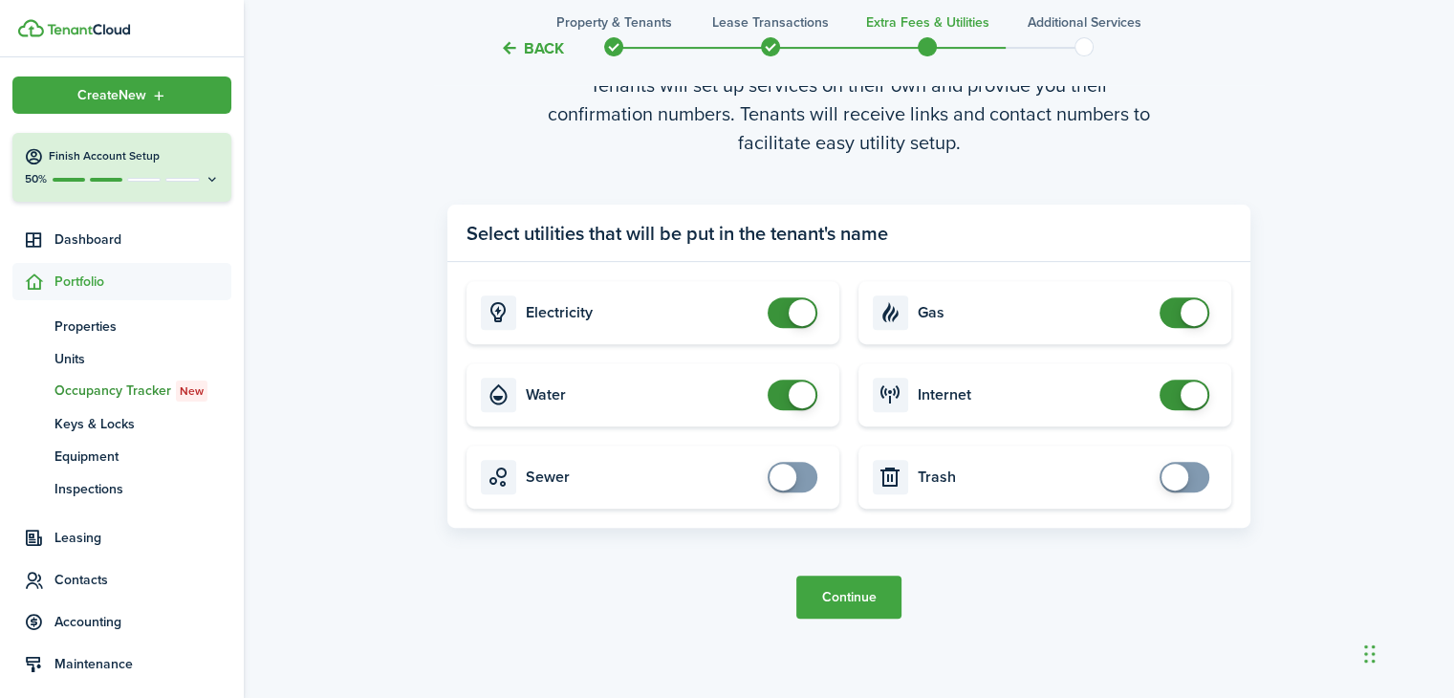
click at [852, 597] on button "Continue" at bounding box center [848, 597] width 105 height 43
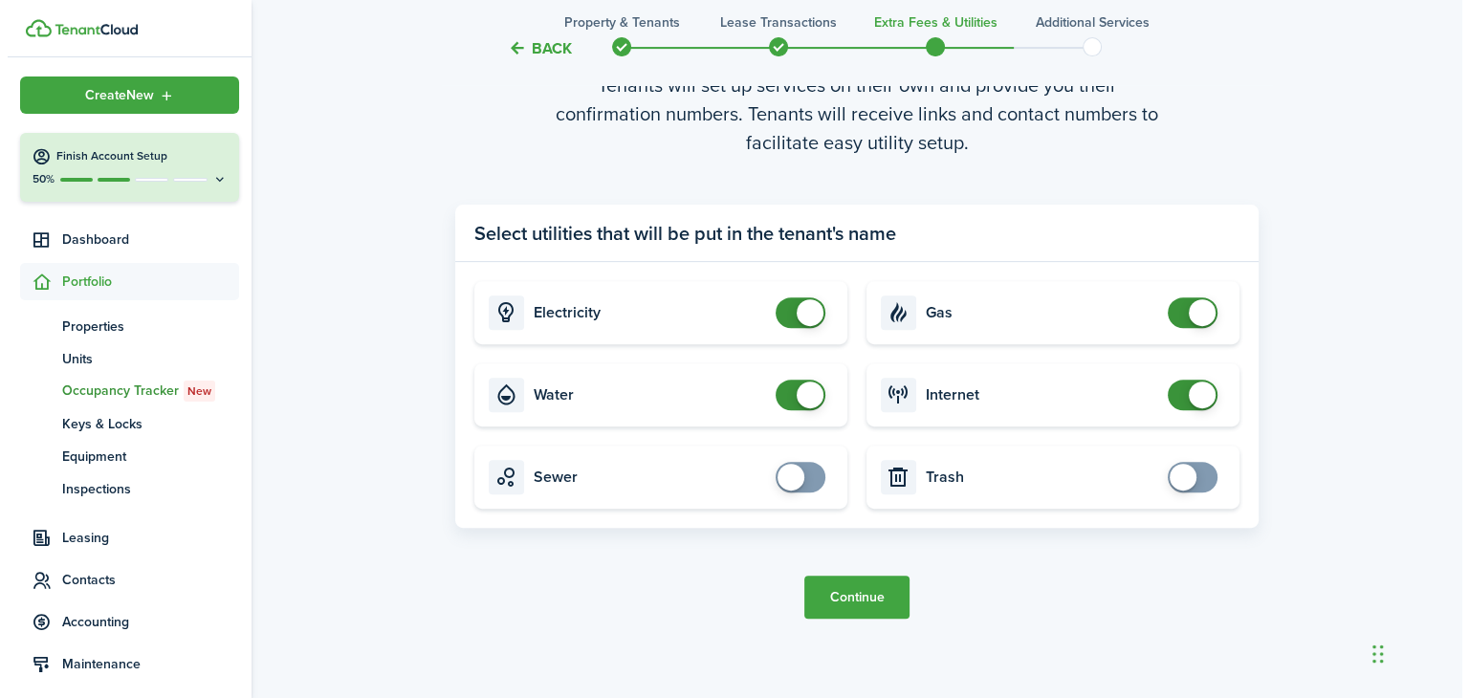
scroll to position [0, 0]
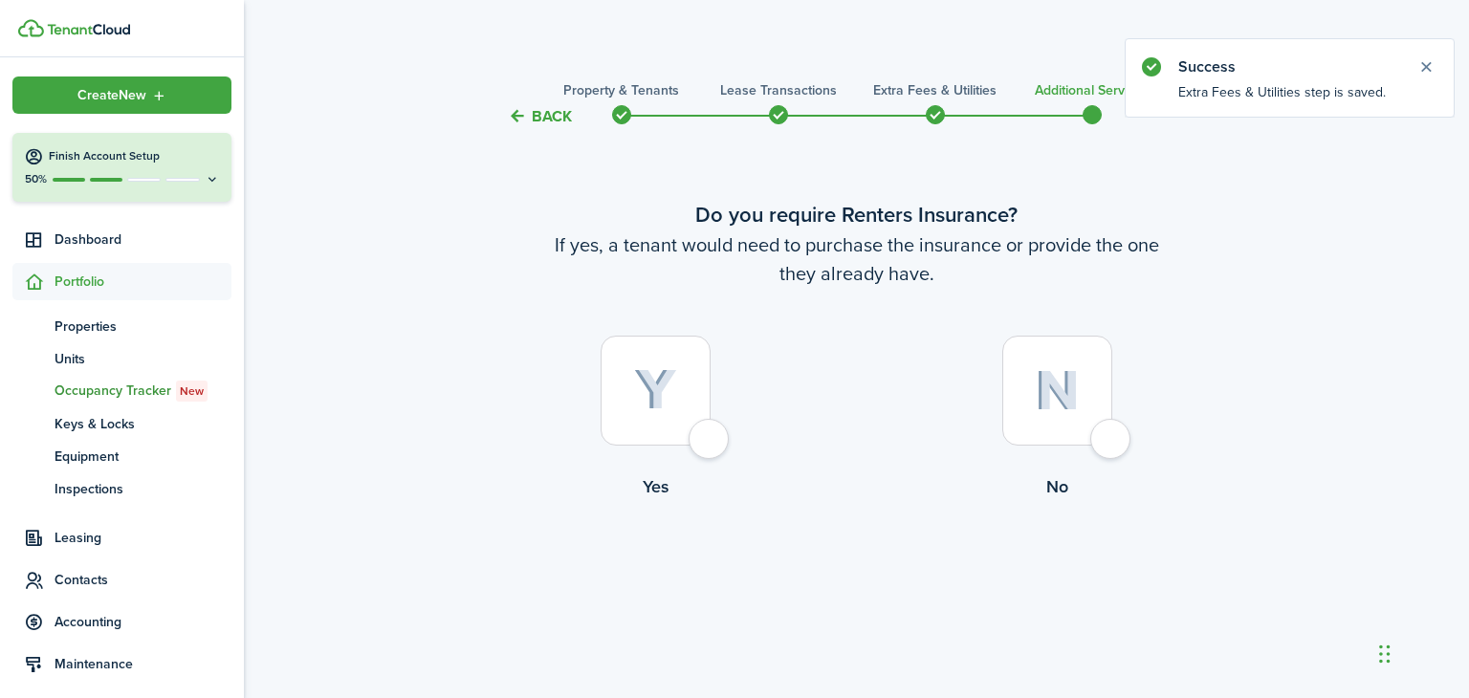
click at [702, 438] on div at bounding box center [655, 391] width 110 height 110
radio input "true"
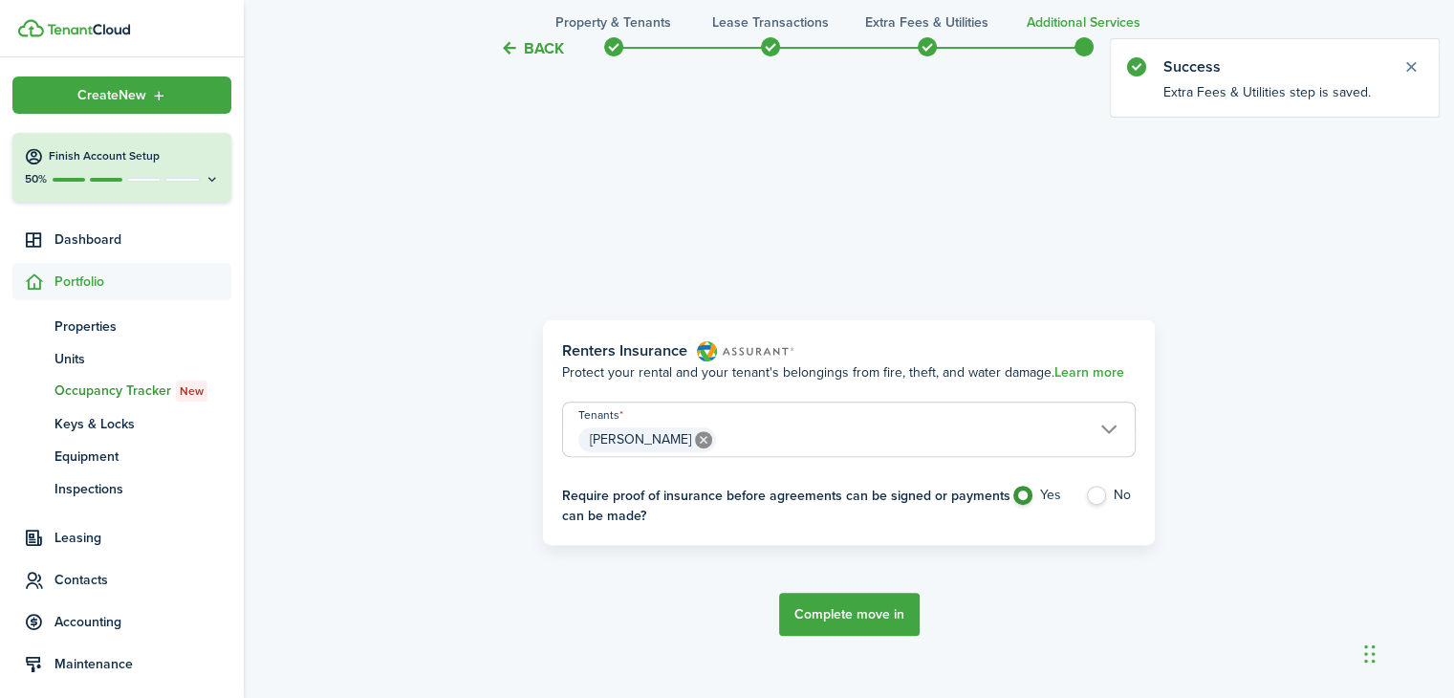
scroll to position [570, 0]
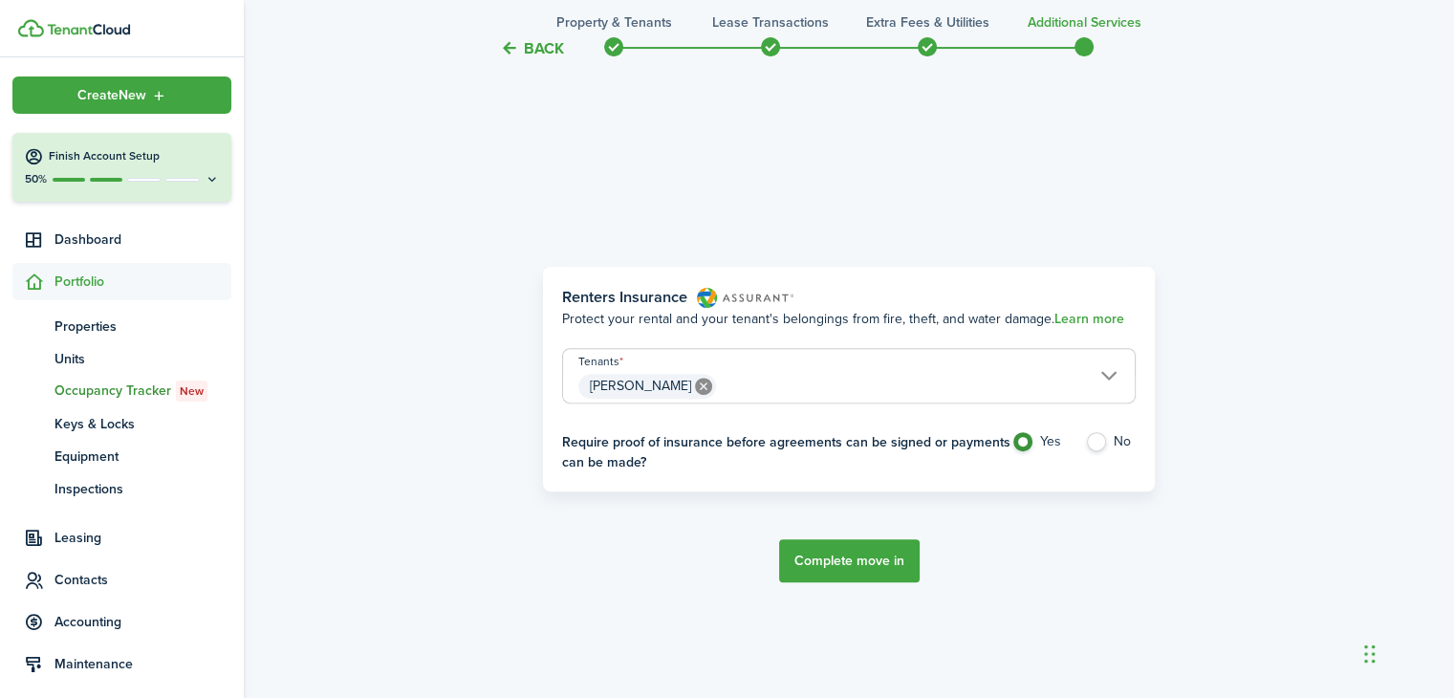
click at [846, 563] on button "Complete move in" at bounding box center [849, 560] width 141 height 43
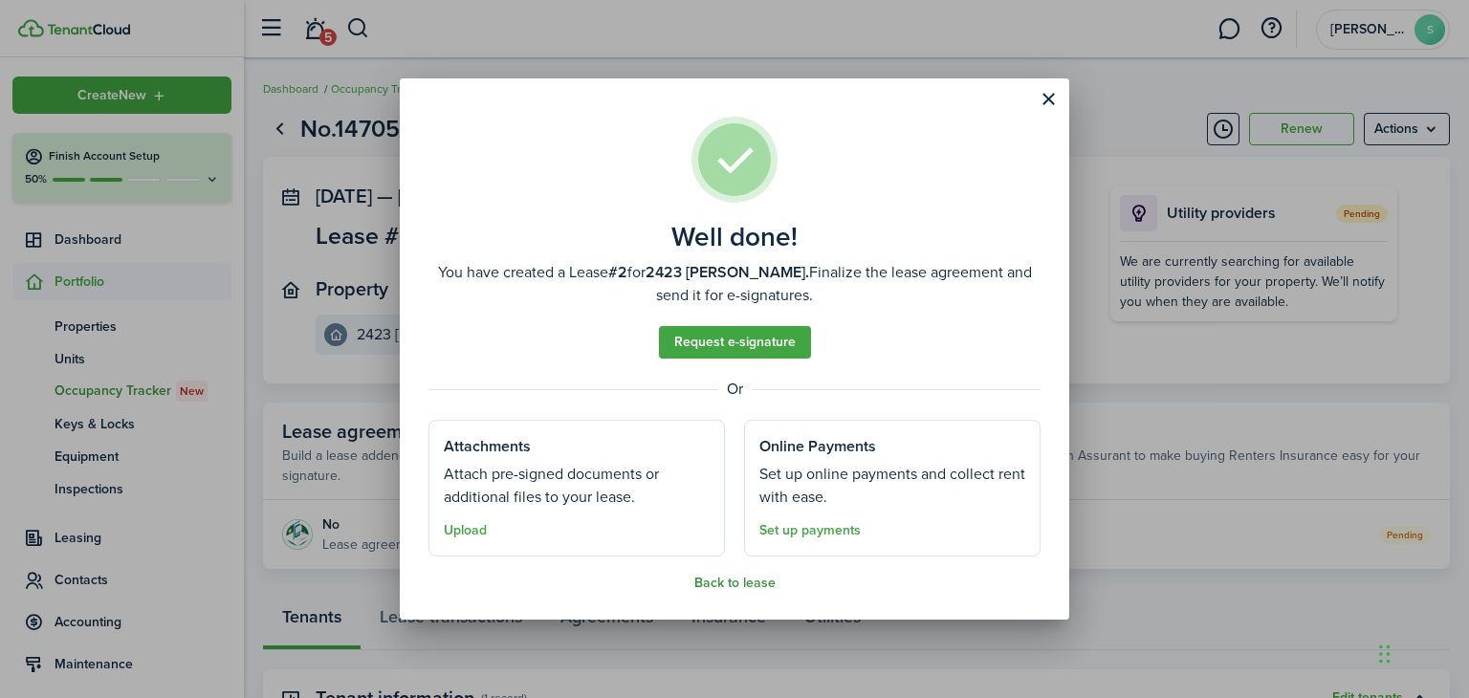
click at [738, 582] on button "Back to lease" at bounding box center [734, 583] width 81 height 15
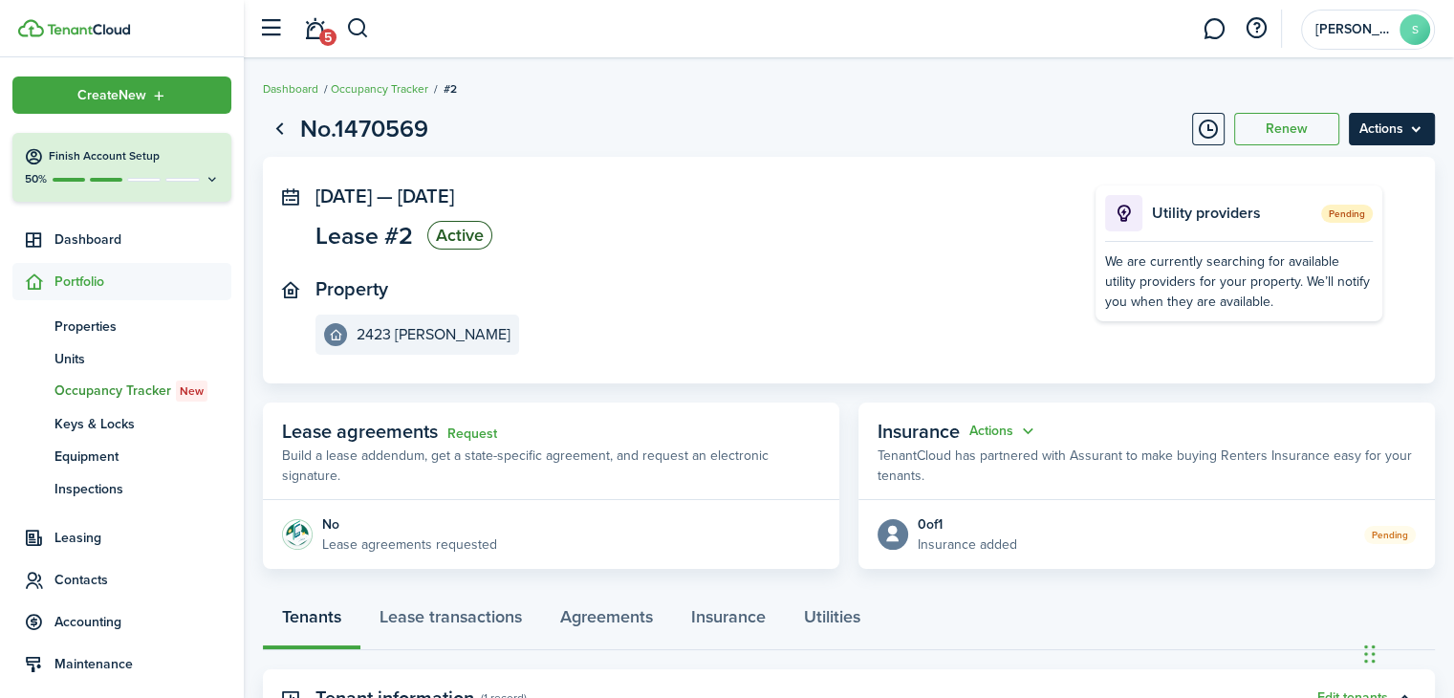
click at [1413, 129] on menu-btn "Actions" at bounding box center [1392, 129] width 86 height 33
click at [778, 257] on panel-main-inner "[DATE] — [DATE] Lease #2 Active Property 2423 [GEOGRAPHIC_DATA]" at bounding box center [677, 269] width 723 height 169
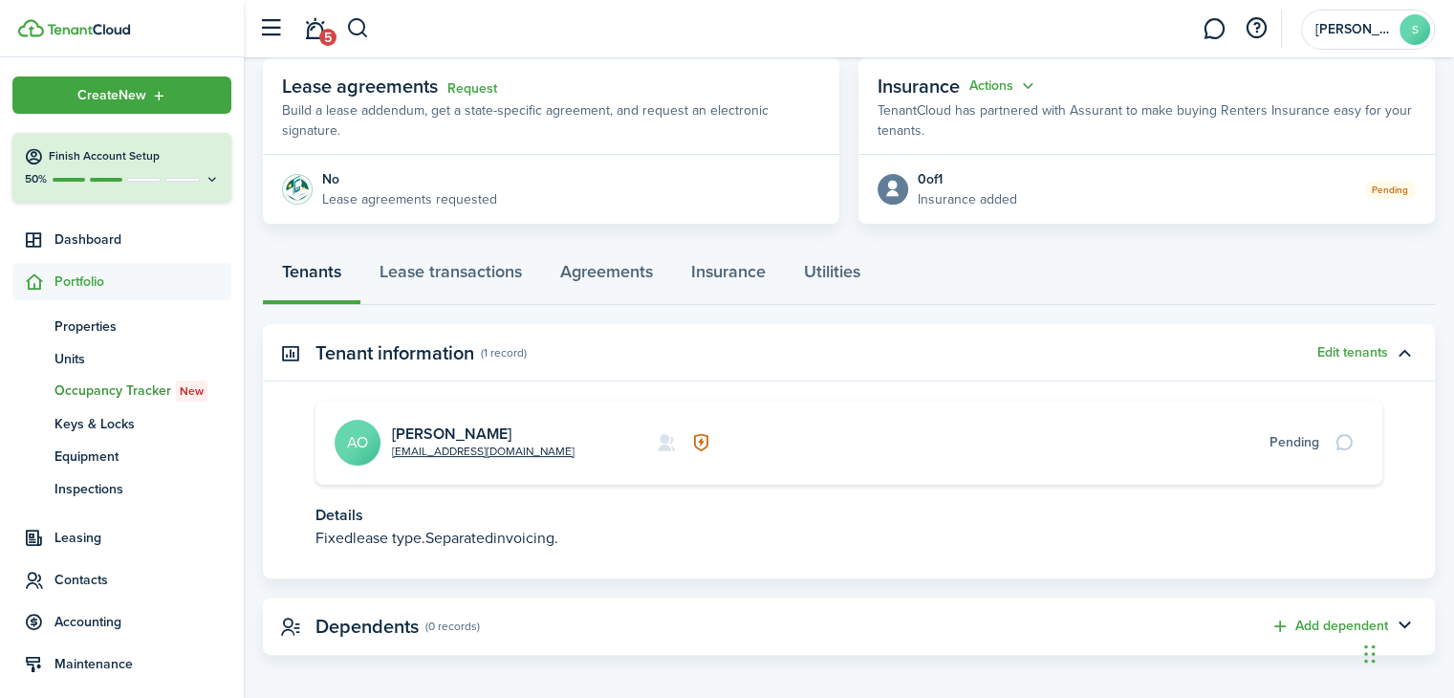
scroll to position [354, 0]
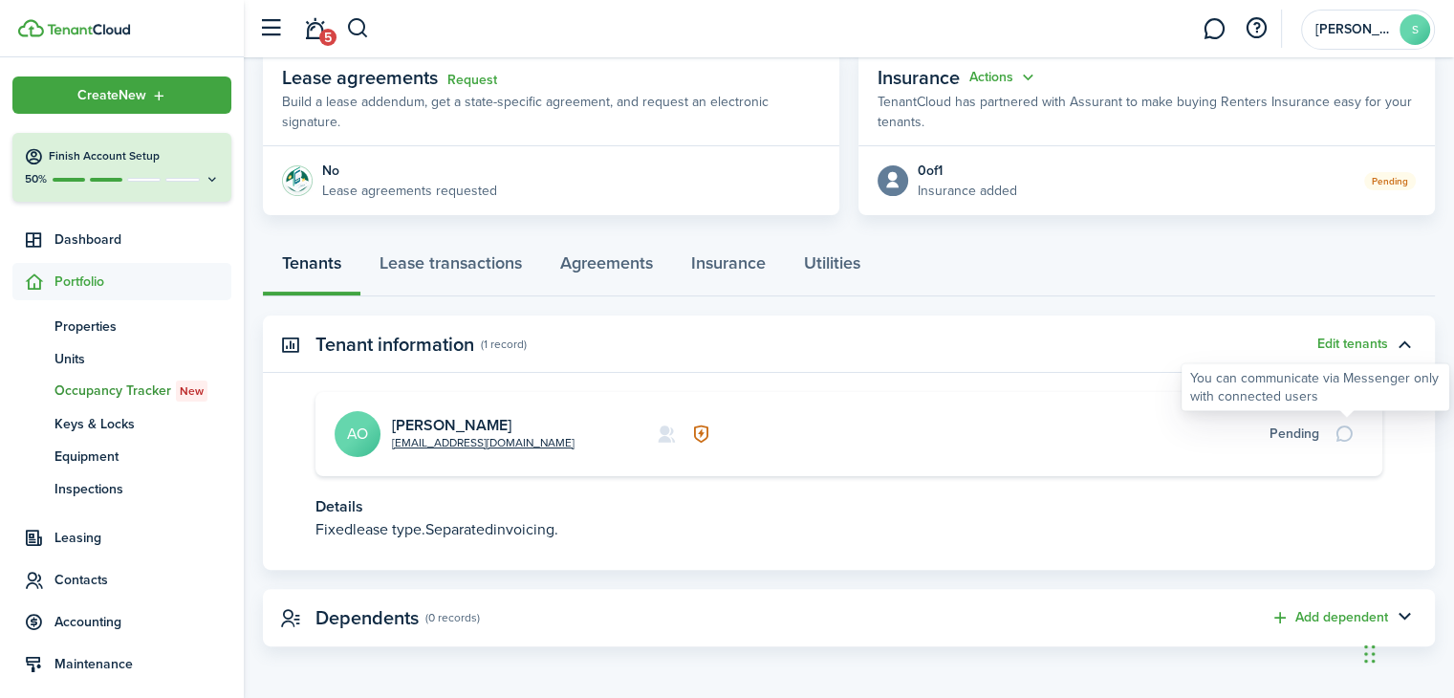
click at [1342, 433] on div at bounding box center [1347, 434] width 33 height 27
click at [987, 429] on card-additional-info "Pending" at bounding box center [1036, 434] width 565 height 20
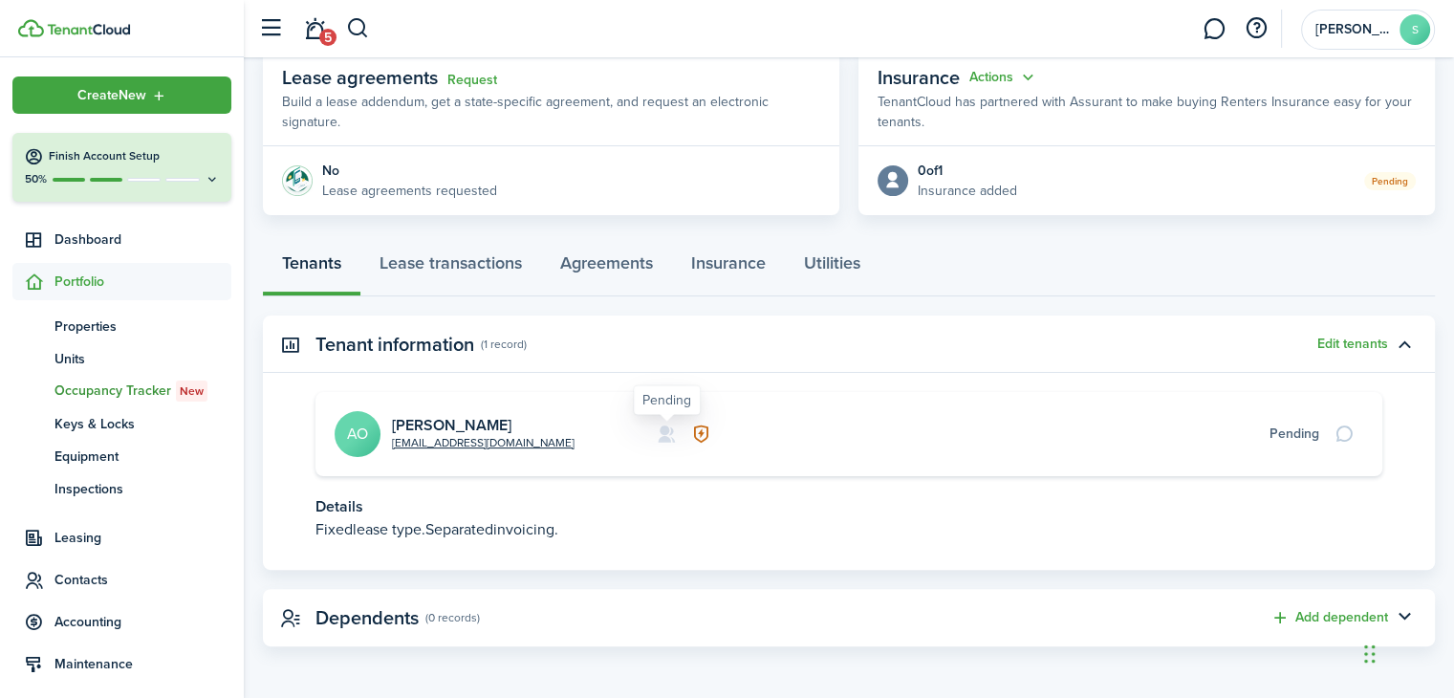
click at [662, 433] on icon at bounding box center [667, 434] width 20 height 19
click at [702, 431] on icon at bounding box center [701, 434] width 20 height 19
click at [1402, 343] on button "button" at bounding box center [1404, 344] width 33 height 33
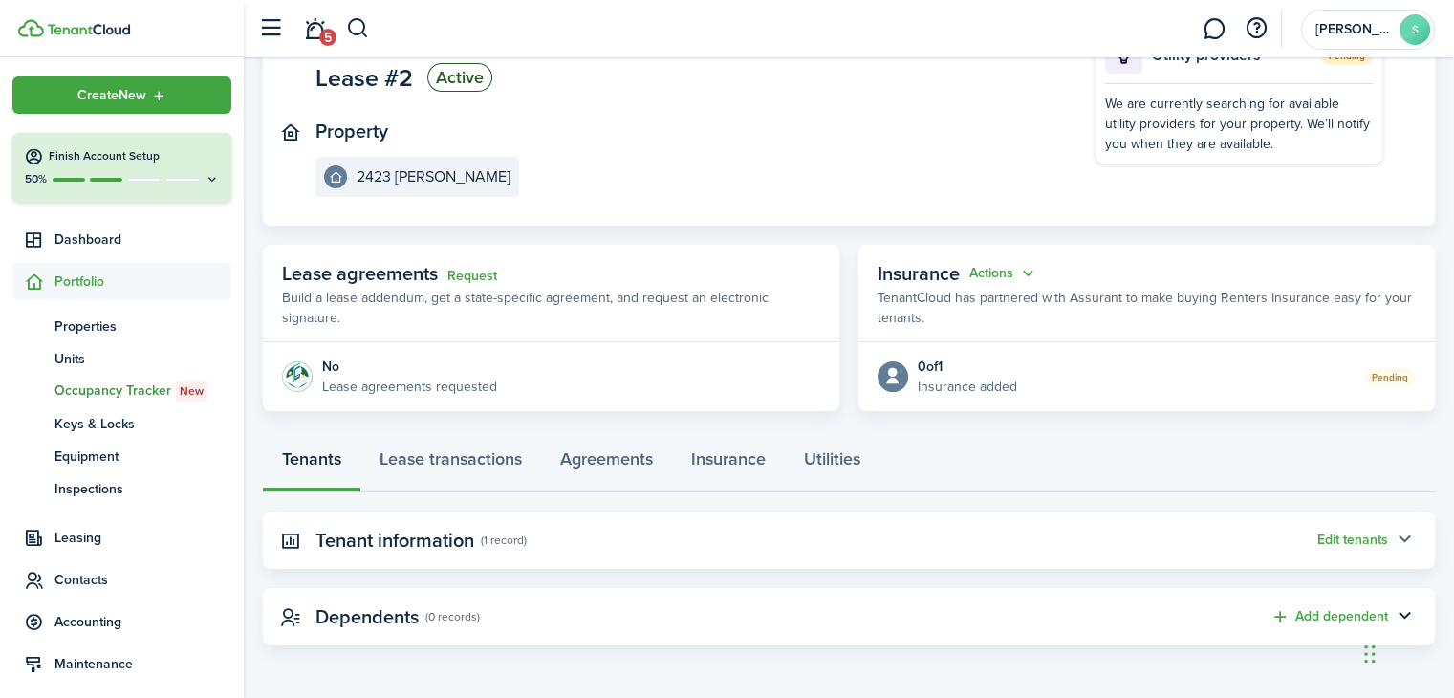
scroll to position [157, 0]
click at [1407, 540] on button "button" at bounding box center [1404, 541] width 33 height 33
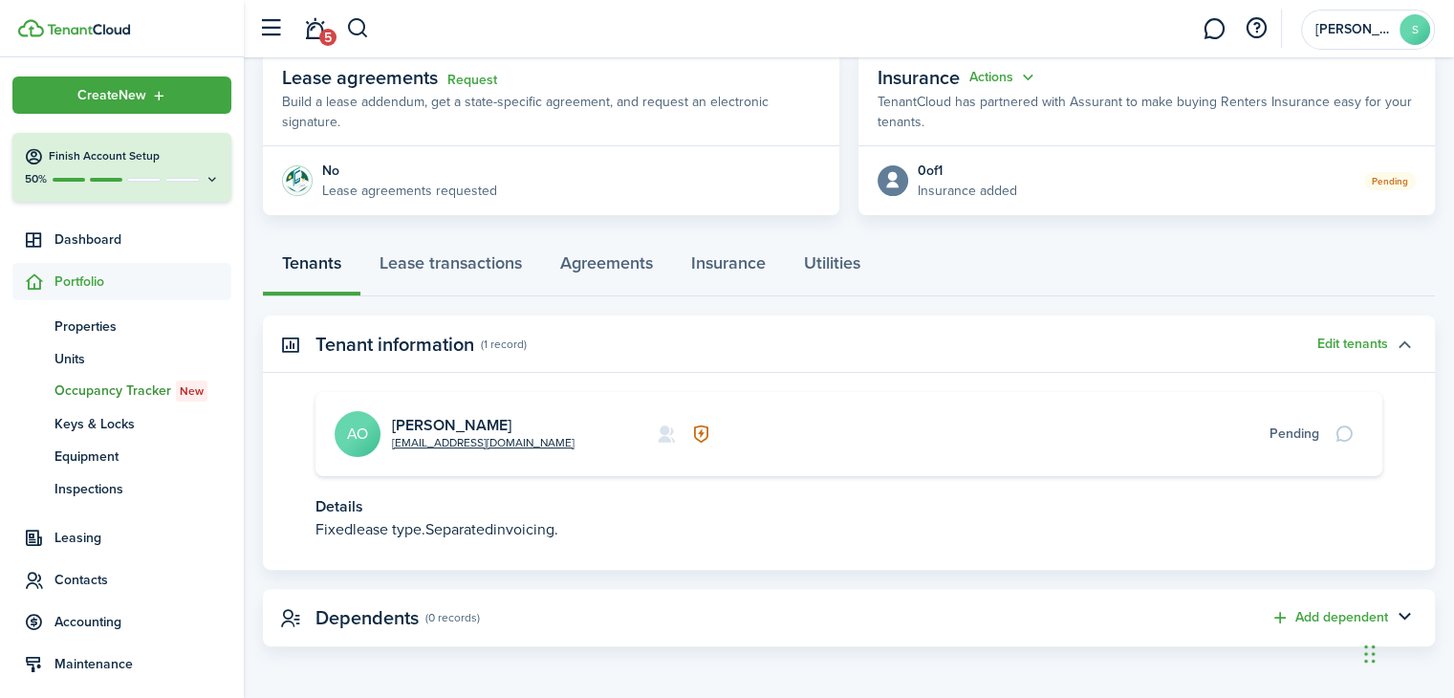
click at [1404, 343] on button "button" at bounding box center [1404, 344] width 33 height 33
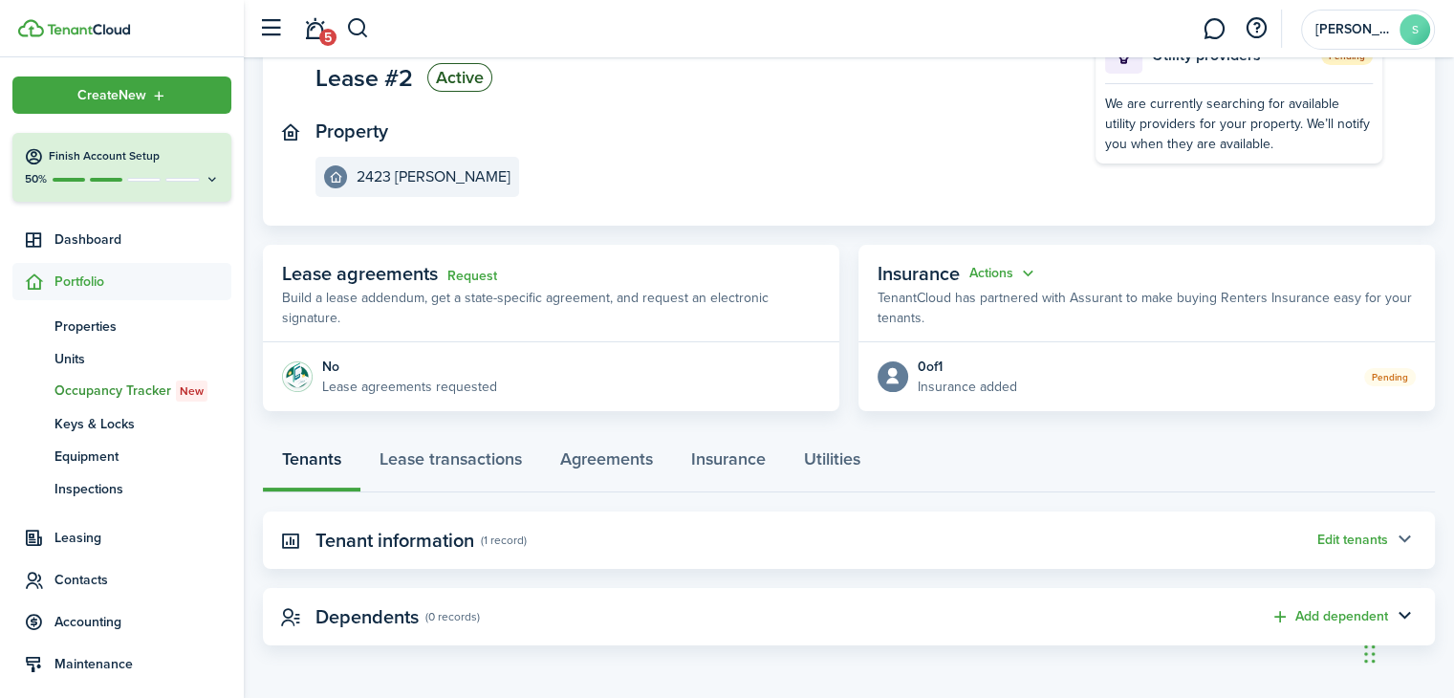
scroll to position [157, 0]
click at [1402, 534] on button "button" at bounding box center [1404, 541] width 33 height 33
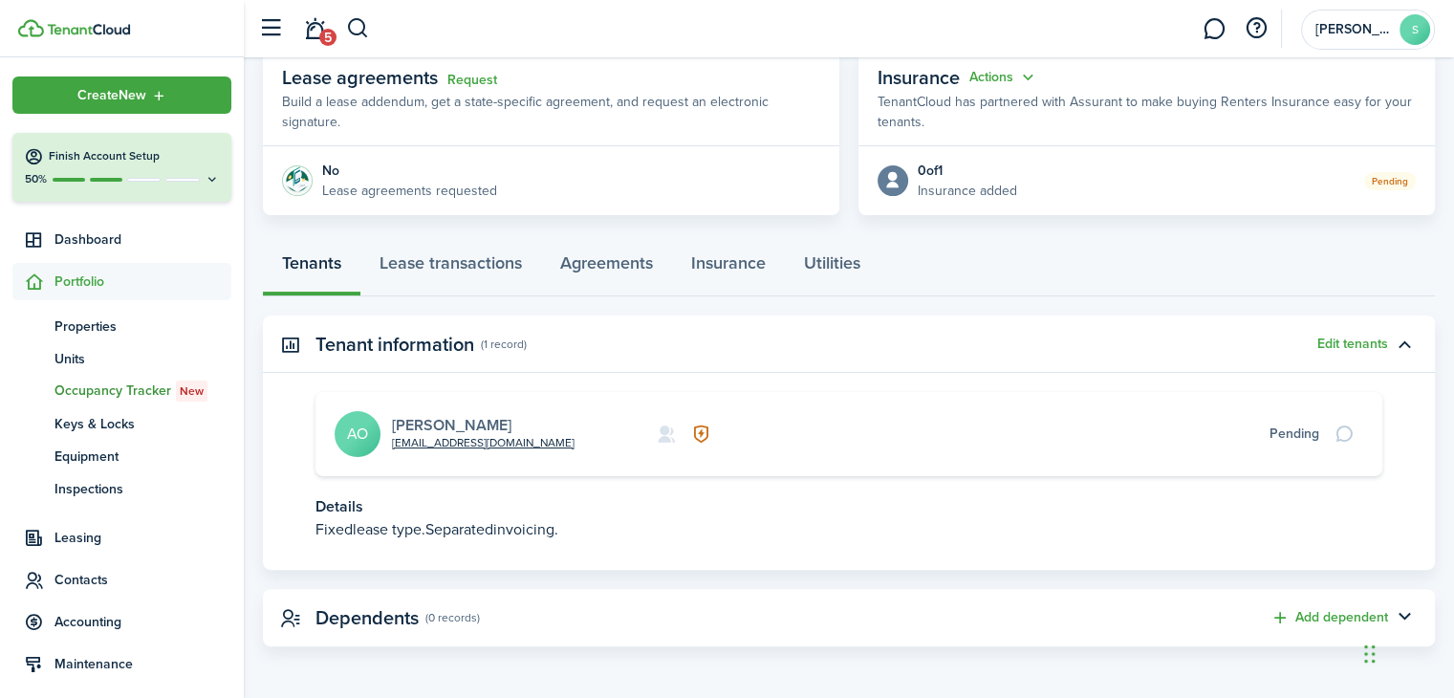
click at [471, 424] on link "[PERSON_NAME]" at bounding box center [452, 425] width 120 height 22
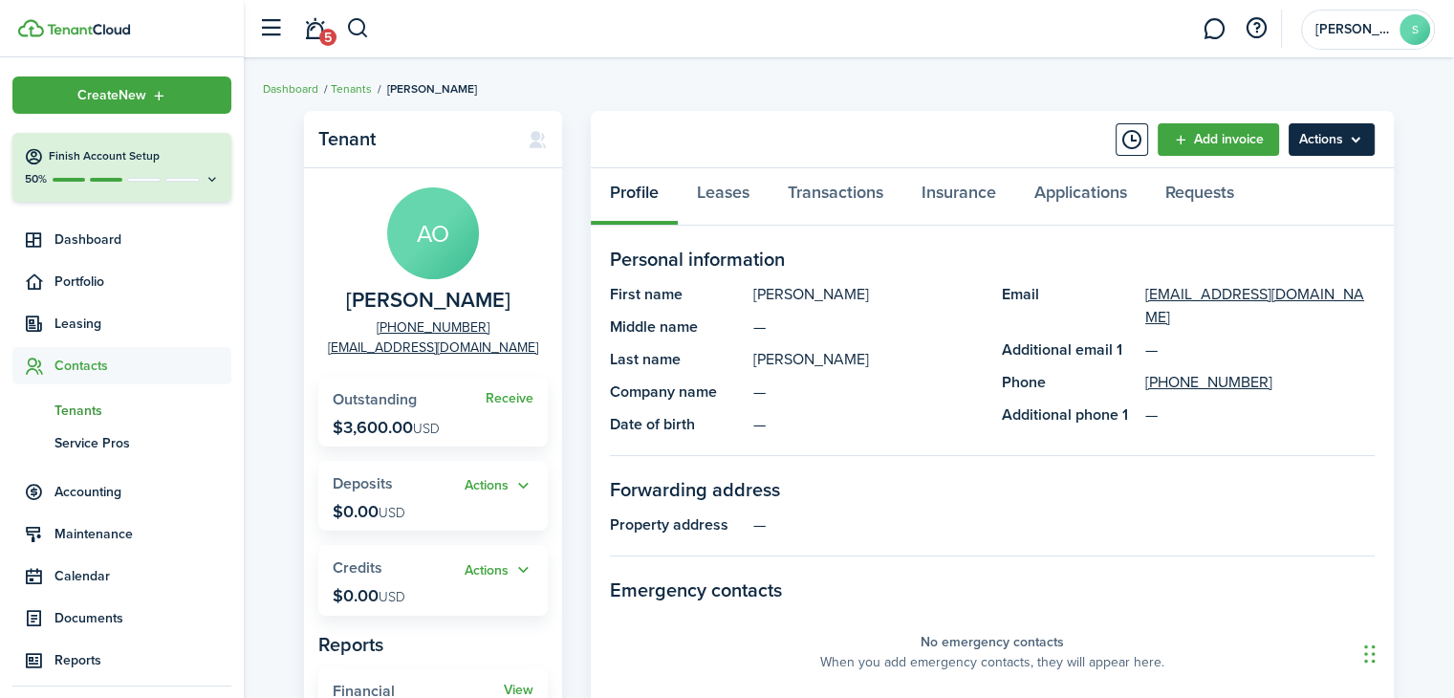
click at [1358, 139] on menu-btn "Actions" at bounding box center [1332, 139] width 86 height 33
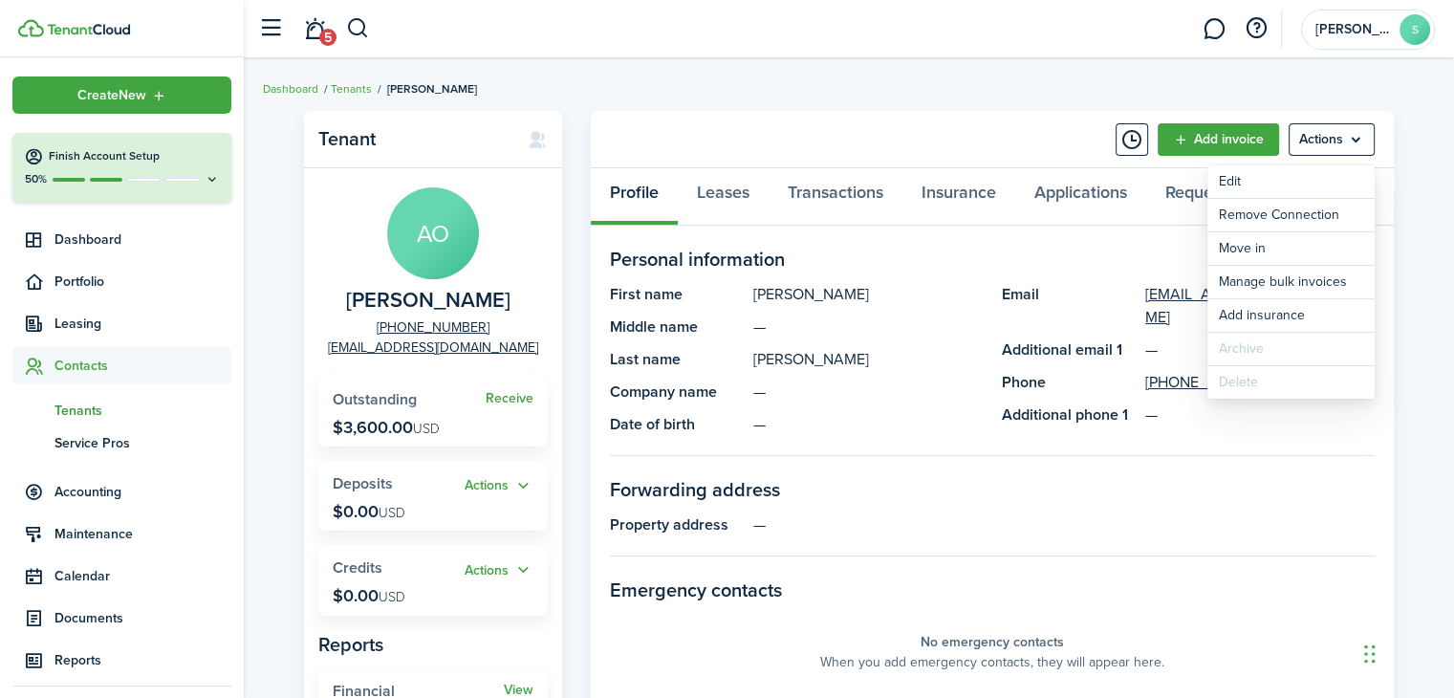
click at [1239, 490] on panel-main-section-title "Forwarding address" at bounding box center [992, 489] width 765 height 29
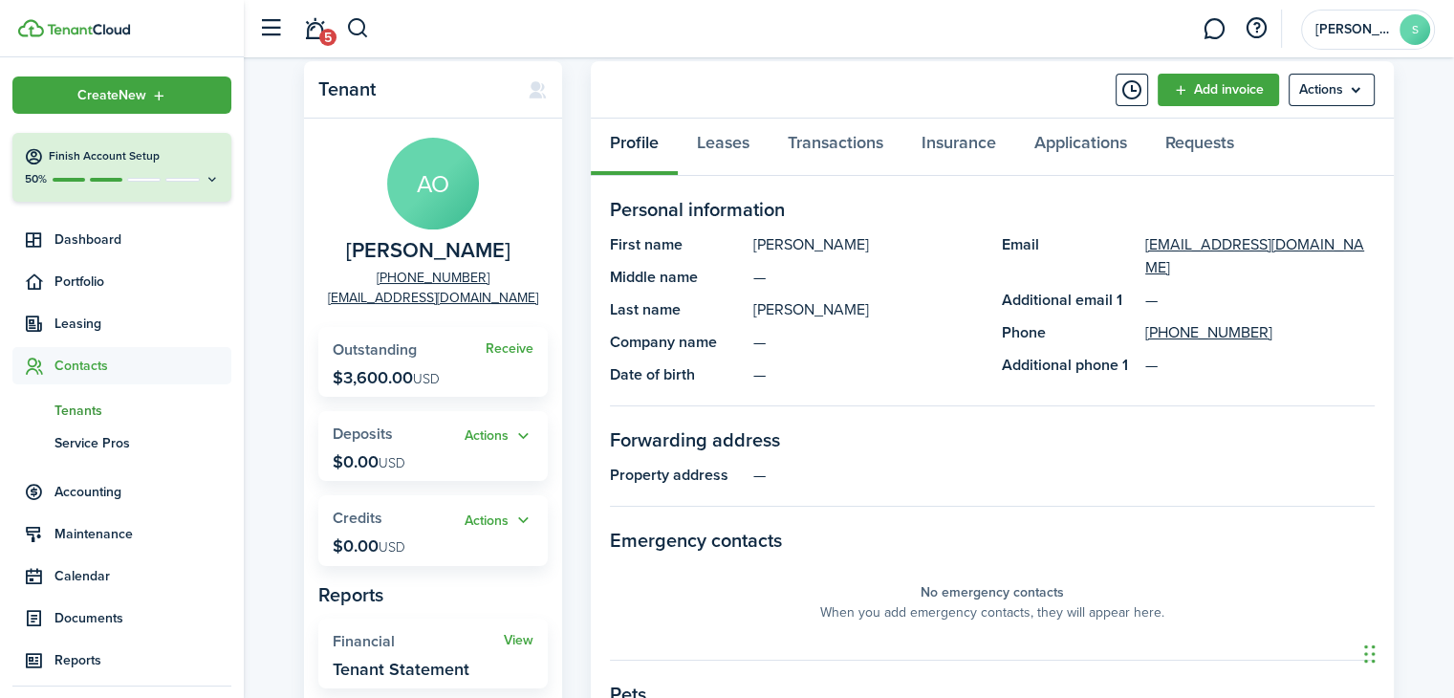
scroll to position [96, 0]
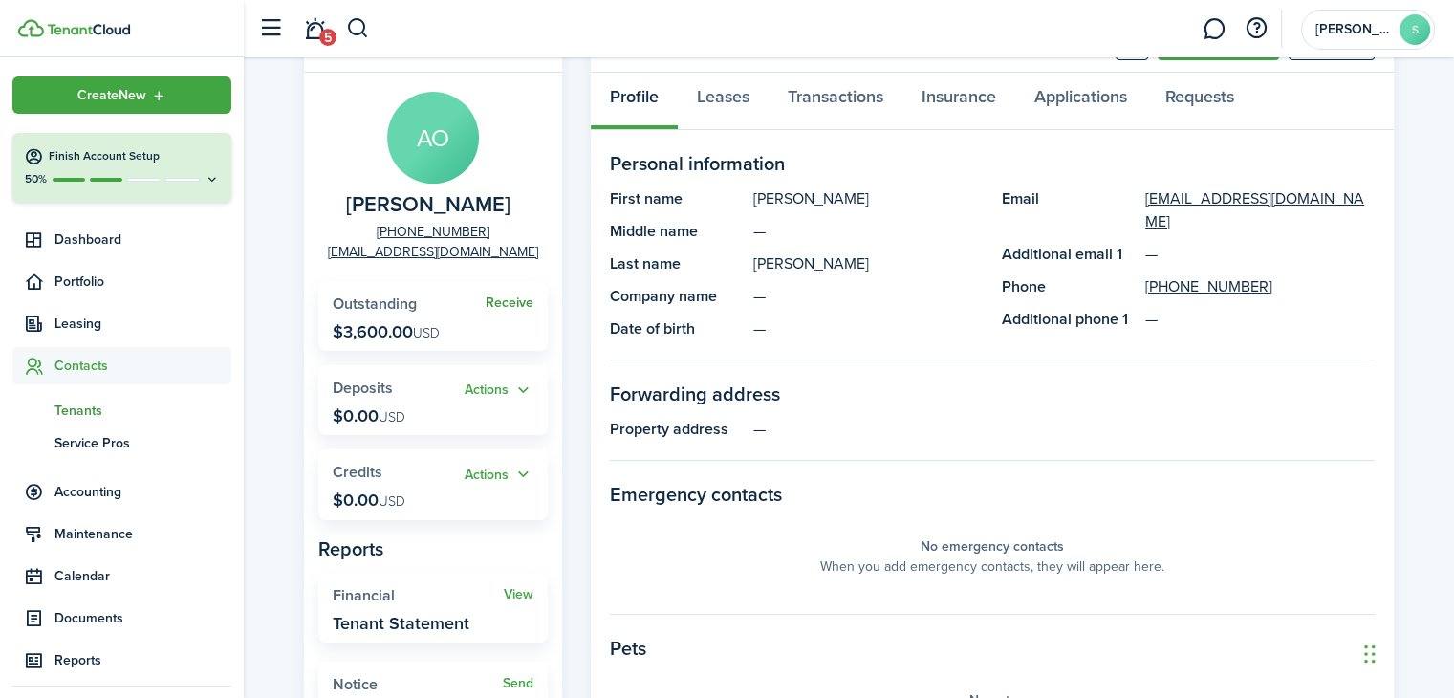
click at [505, 300] on link "Receive" at bounding box center [510, 302] width 48 height 15
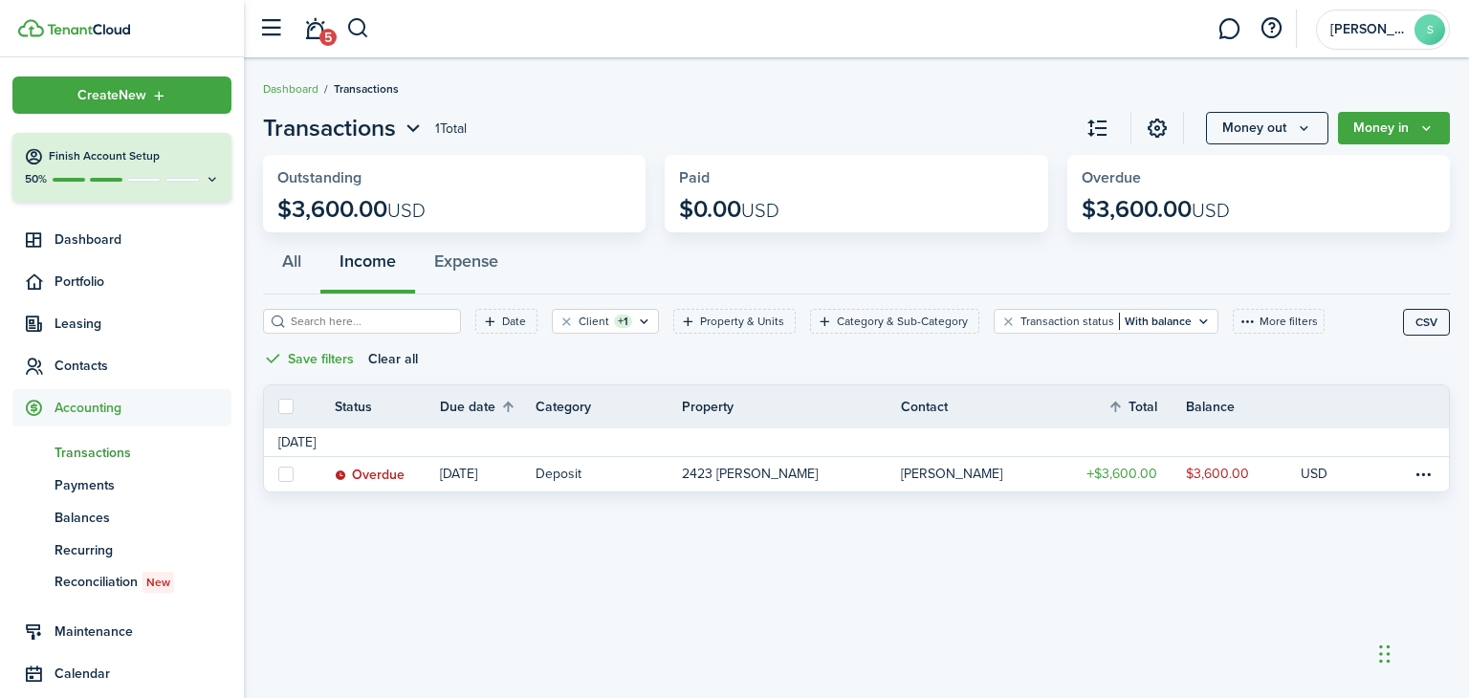
click at [287, 406] on label at bounding box center [285, 406] width 15 height 15
click at [278, 406] on input "checkbox" at bounding box center [277, 406] width 1 height 1
checkbox input "true"
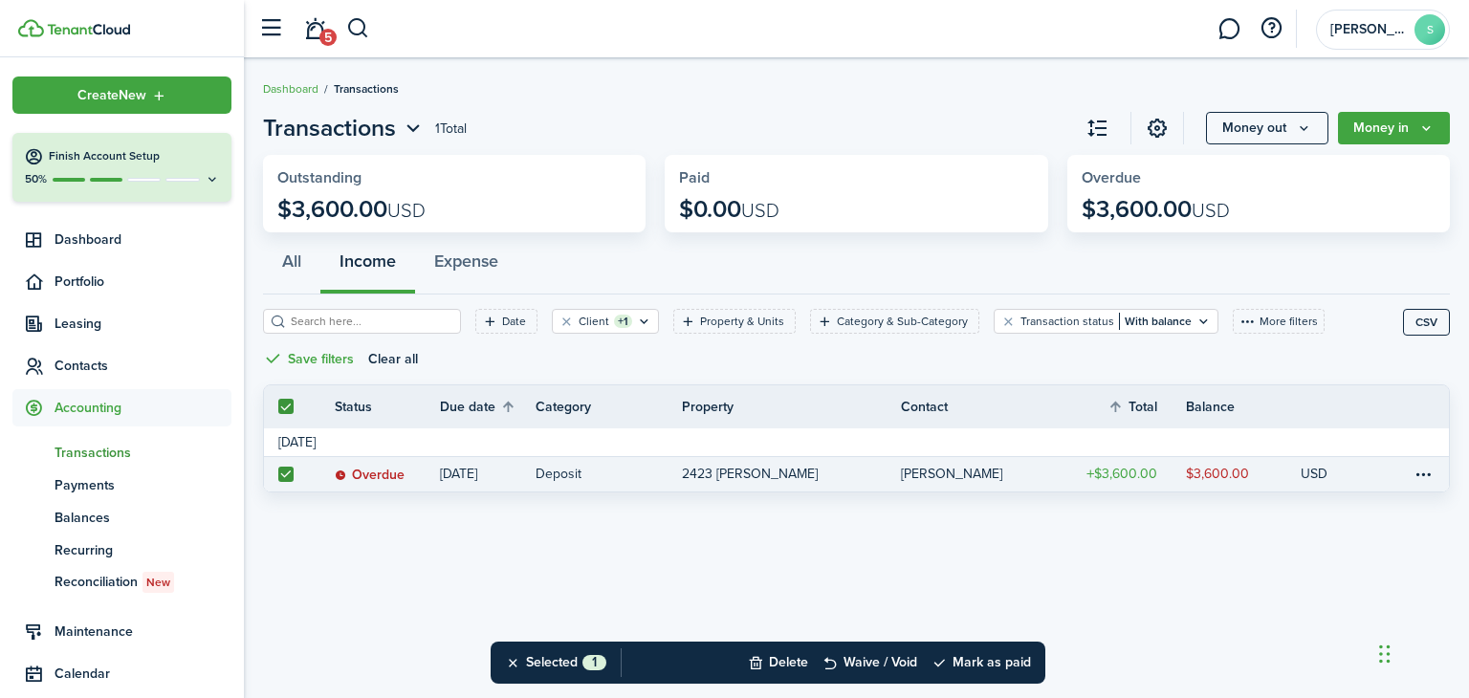
click at [287, 406] on label at bounding box center [285, 406] width 15 height 15
click at [278, 406] on input "checkbox" at bounding box center [277, 406] width 1 height 1
checkbox input "false"
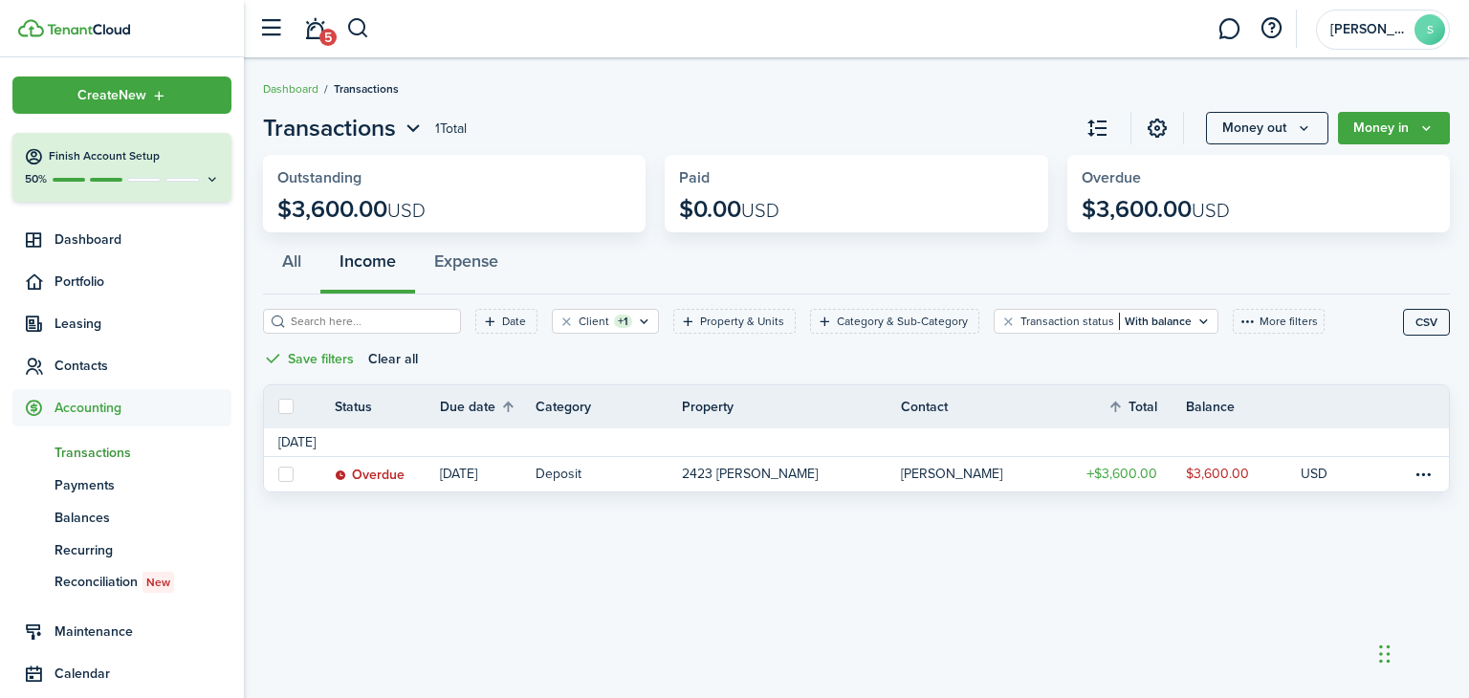
click at [448, 562] on div "Transactions 1 Total Money out Money in Outstanding $3,600.00 USD Paid $0.00 US…" at bounding box center [856, 378] width 1225 height 554
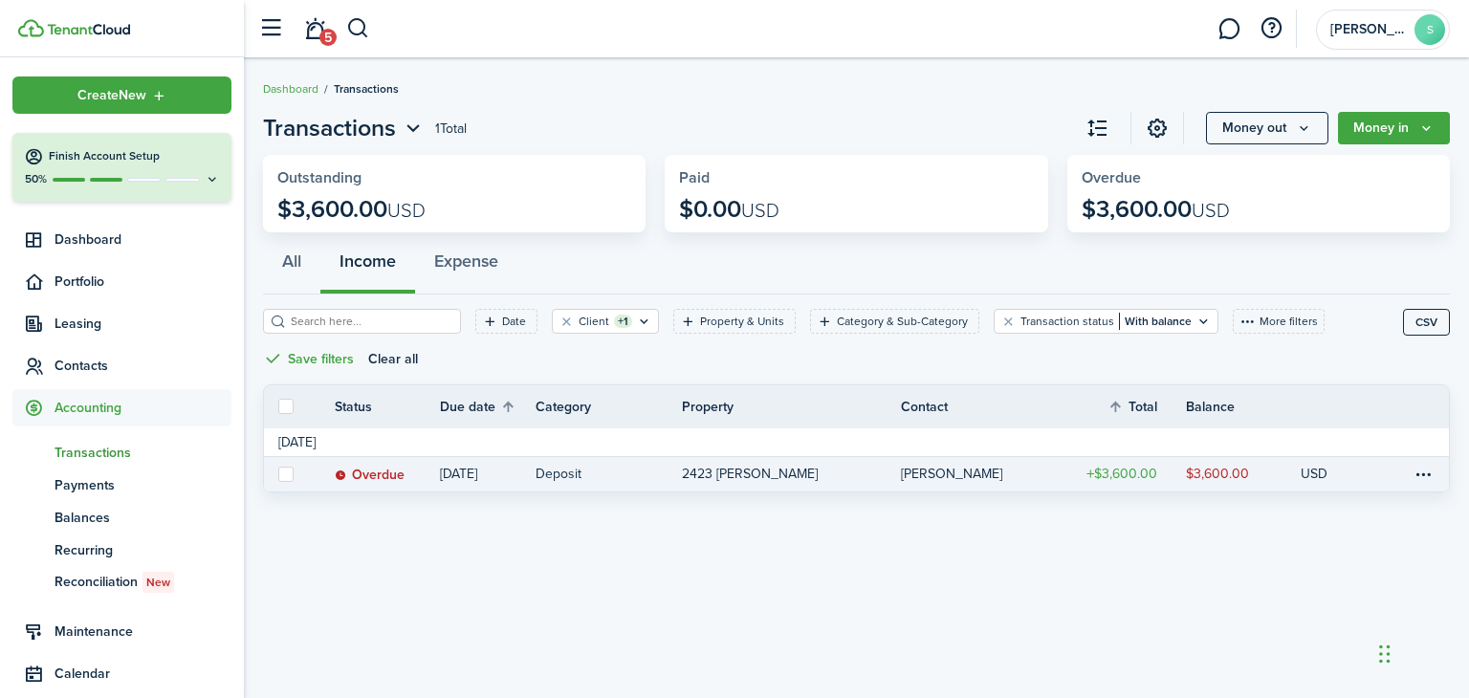
click at [289, 471] on label at bounding box center [285, 474] width 15 height 15
click at [278, 473] on input "checkbox" at bounding box center [277, 473] width 1 height 1
checkbox input "true"
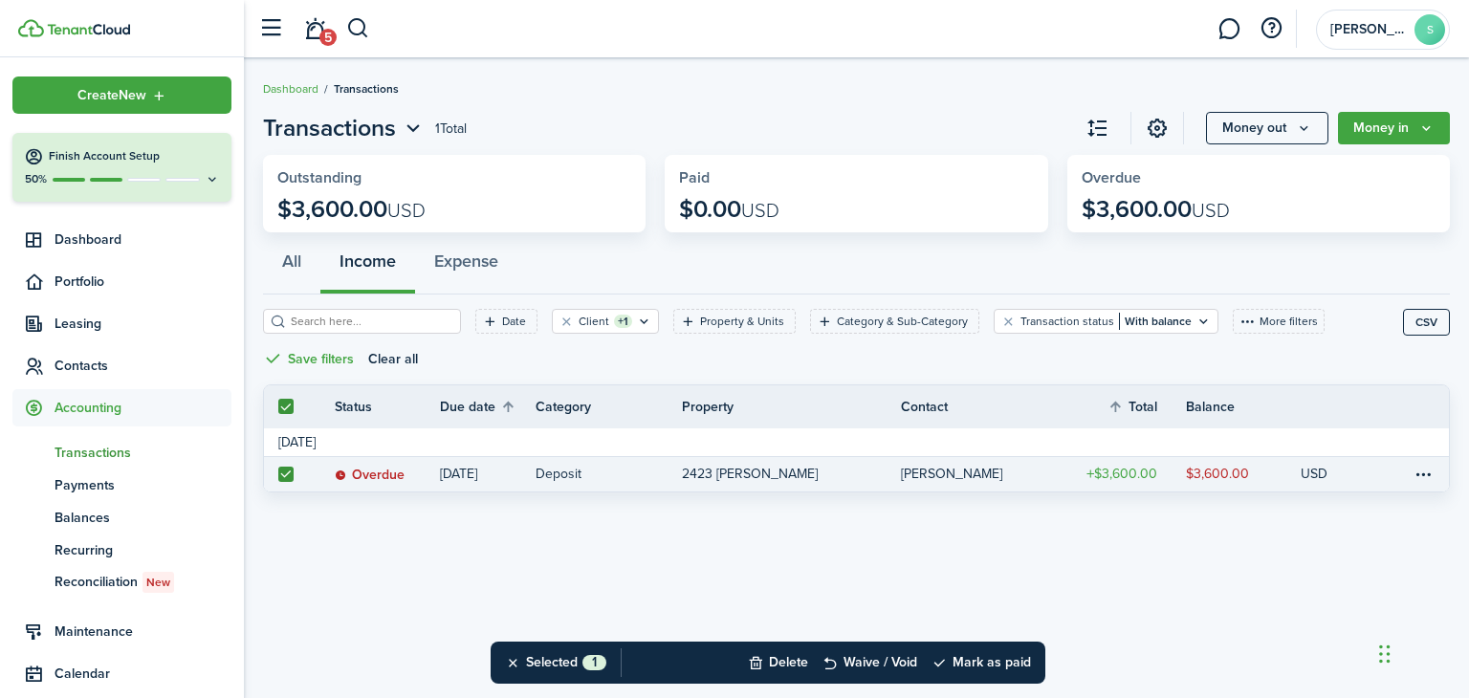
click at [409, 548] on div "Transactions 1 Total Money out Money in Outstanding $3,600.00 USD Paid $0.00 US…" at bounding box center [856, 378] width 1225 height 554
click at [283, 473] on label at bounding box center [285, 474] width 15 height 15
click at [278, 473] on input "checkbox" at bounding box center [277, 473] width 1 height 1
checkbox input "false"
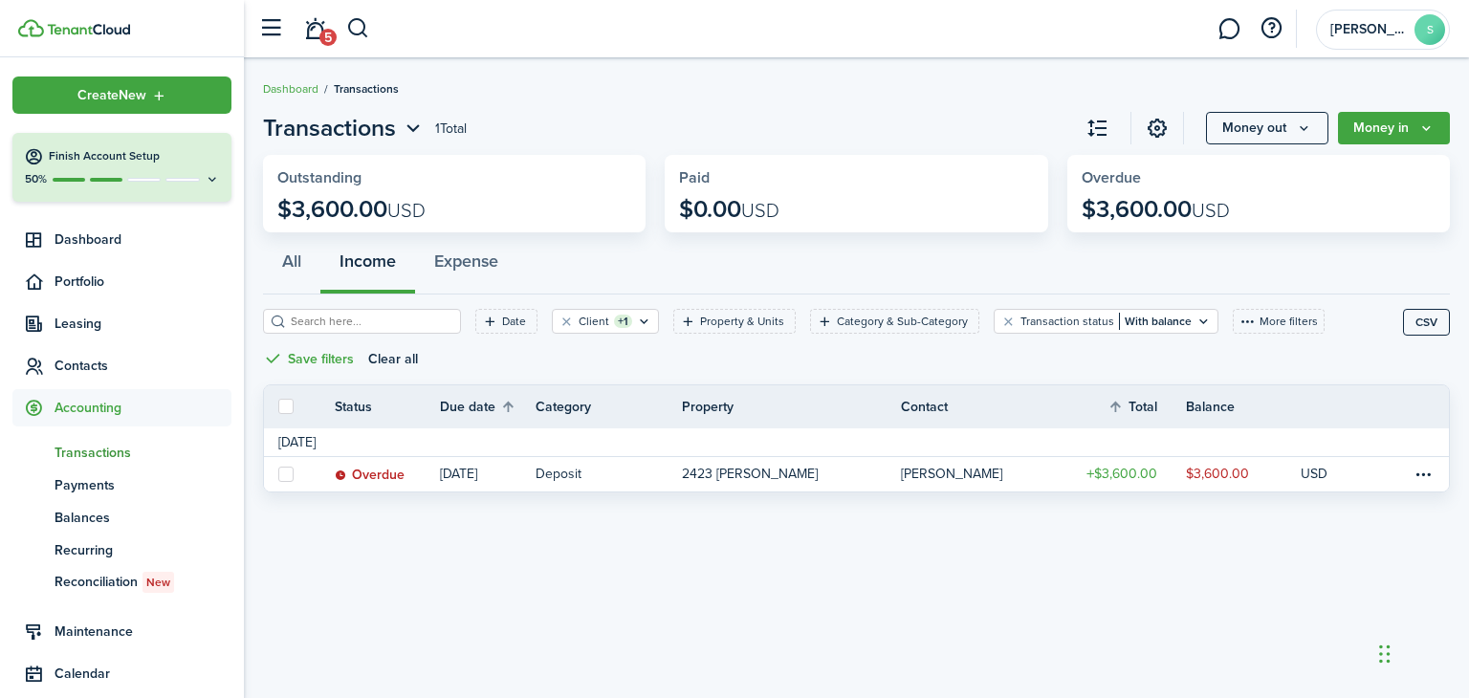
click at [389, 523] on div "Transactions 1 Total Money out Money in Outstanding $3,600.00 USD Paid $0.00 US…" at bounding box center [856, 378] width 1225 height 554
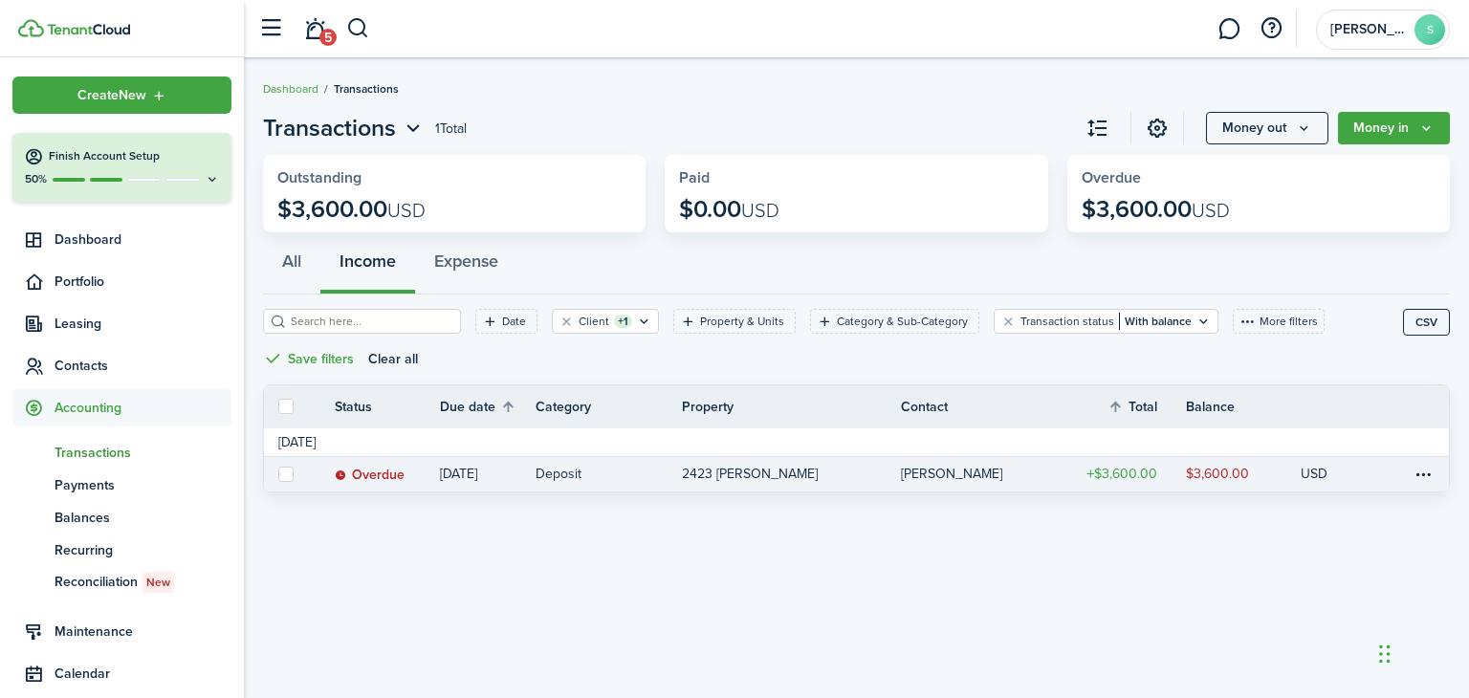
click at [285, 474] on label at bounding box center [285, 474] width 15 height 15
click at [278, 474] on input "checkbox" at bounding box center [277, 473] width 1 height 1
checkbox input "true"
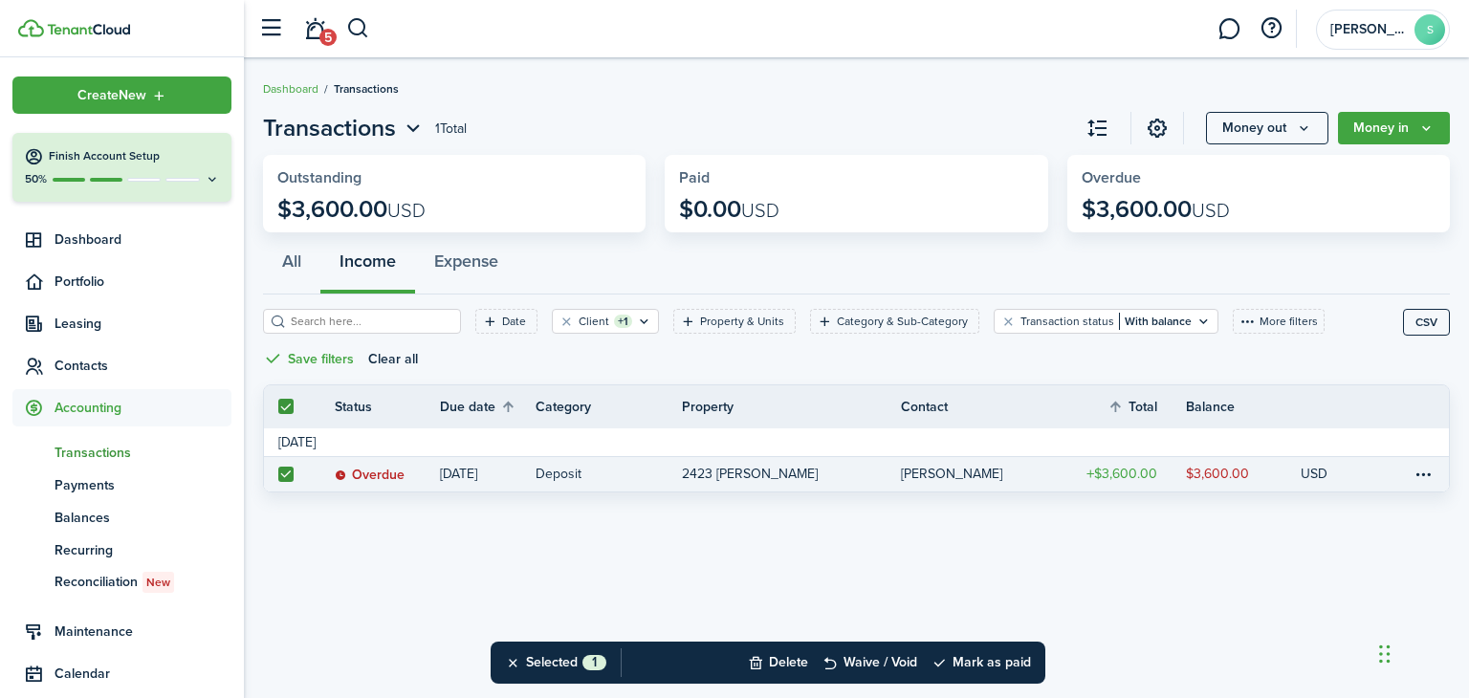
click at [287, 471] on label at bounding box center [285, 474] width 15 height 15
click at [278, 473] on input "checkbox" at bounding box center [277, 473] width 1 height 1
checkbox input "false"
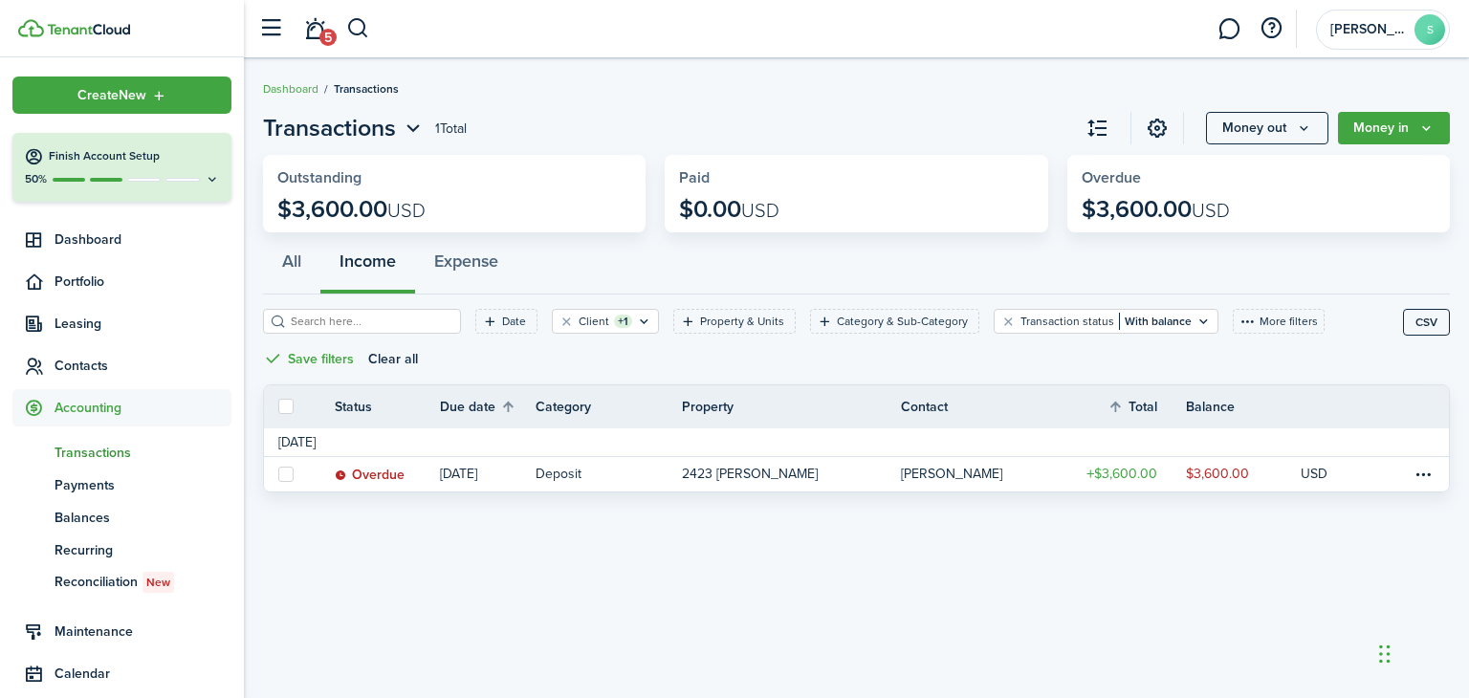
click at [565, 556] on div "Transactions 1 Total Money out Money in Outstanding $3,600.00 USD Paid $0.00 US…" at bounding box center [856, 378] width 1225 height 554
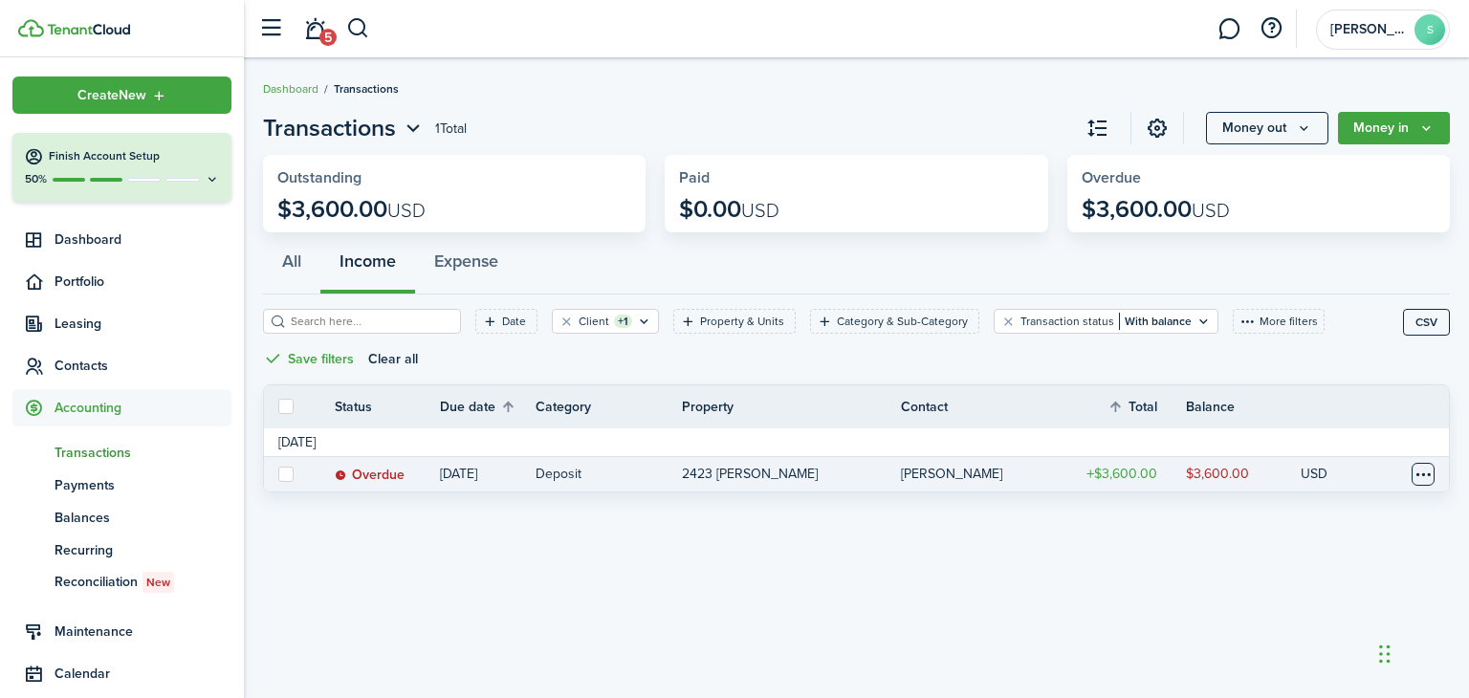
click at [1423, 475] on table-menu-btn-icon at bounding box center [1422, 474] width 23 height 23
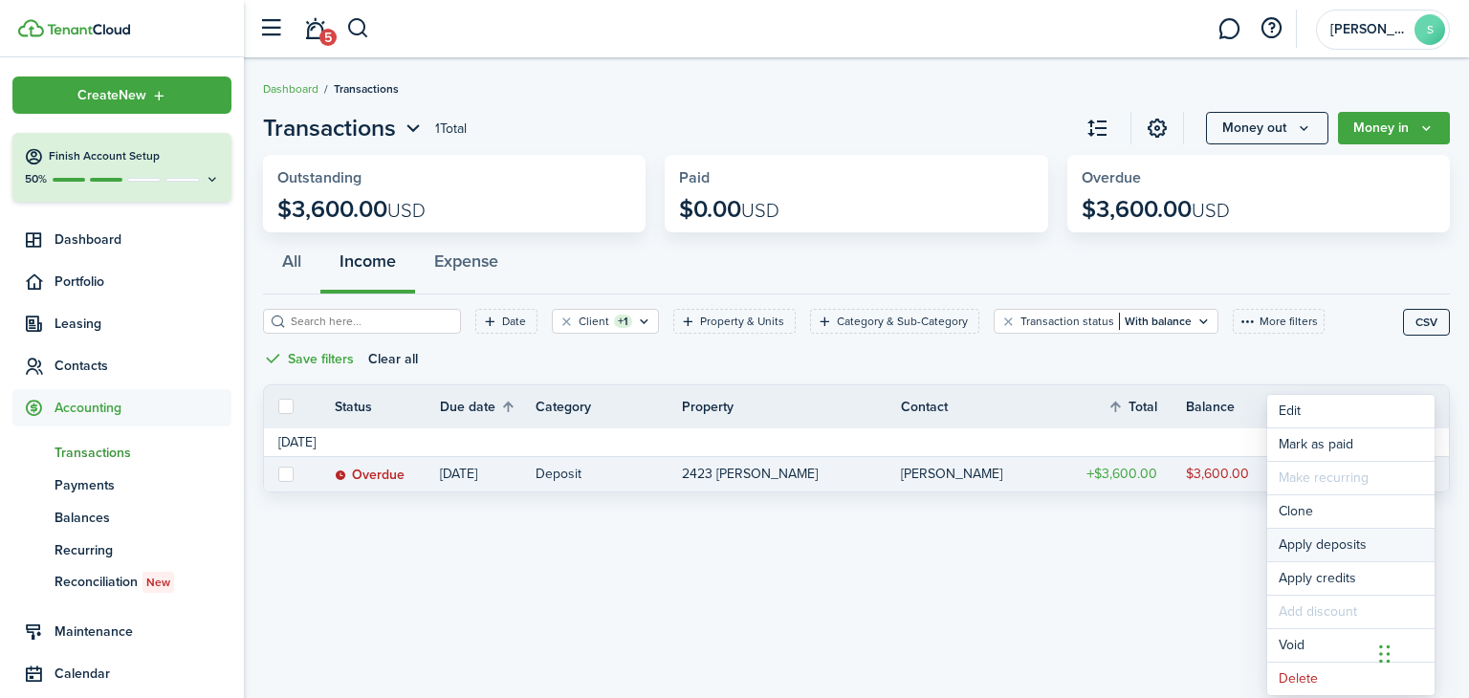
click at [1341, 544] on button "Apply deposits" at bounding box center [1350, 545] width 167 height 33
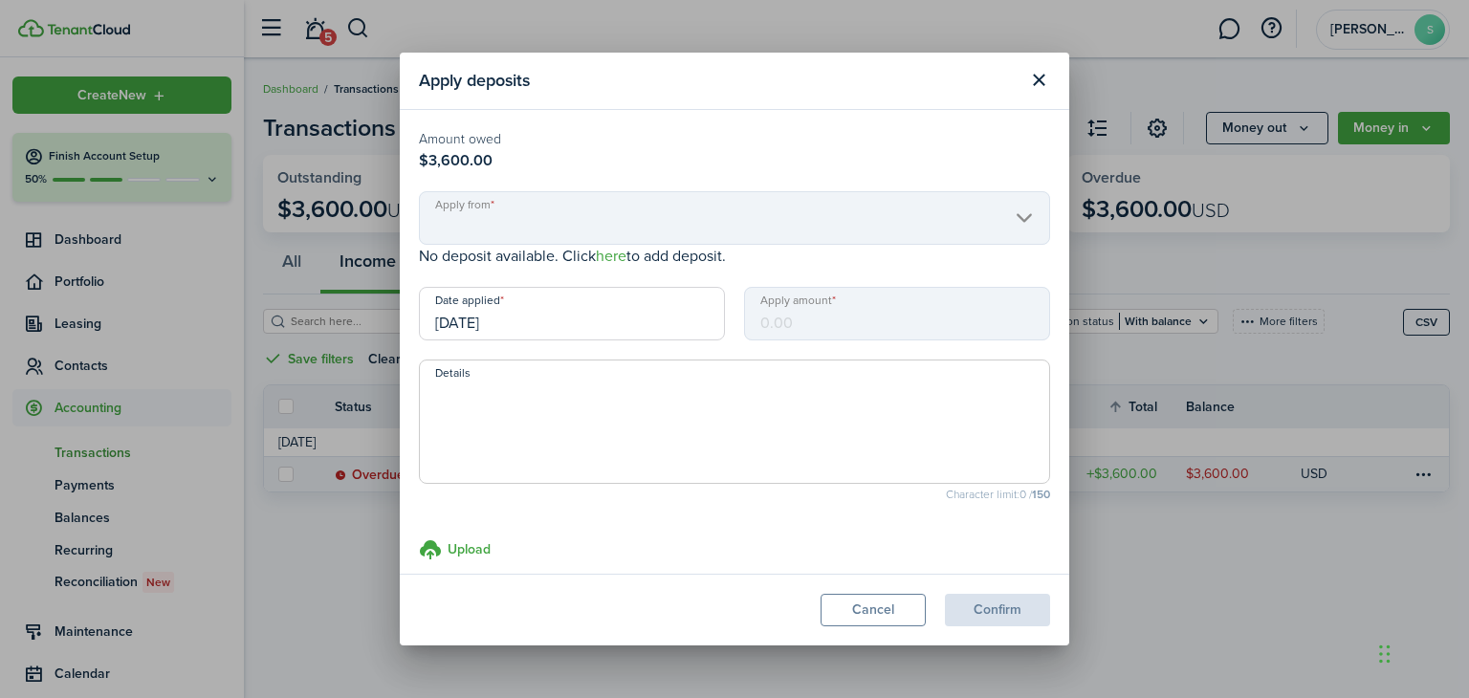
click at [1015, 222] on mbsc-scroller "Apply from" at bounding box center [734, 218] width 631 height 54
click at [811, 330] on mbsc-input "Apply amount" at bounding box center [897, 314] width 306 height 54
click at [541, 326] on input "[DATE]" at bounding box center [572, 314] width 306 height 54
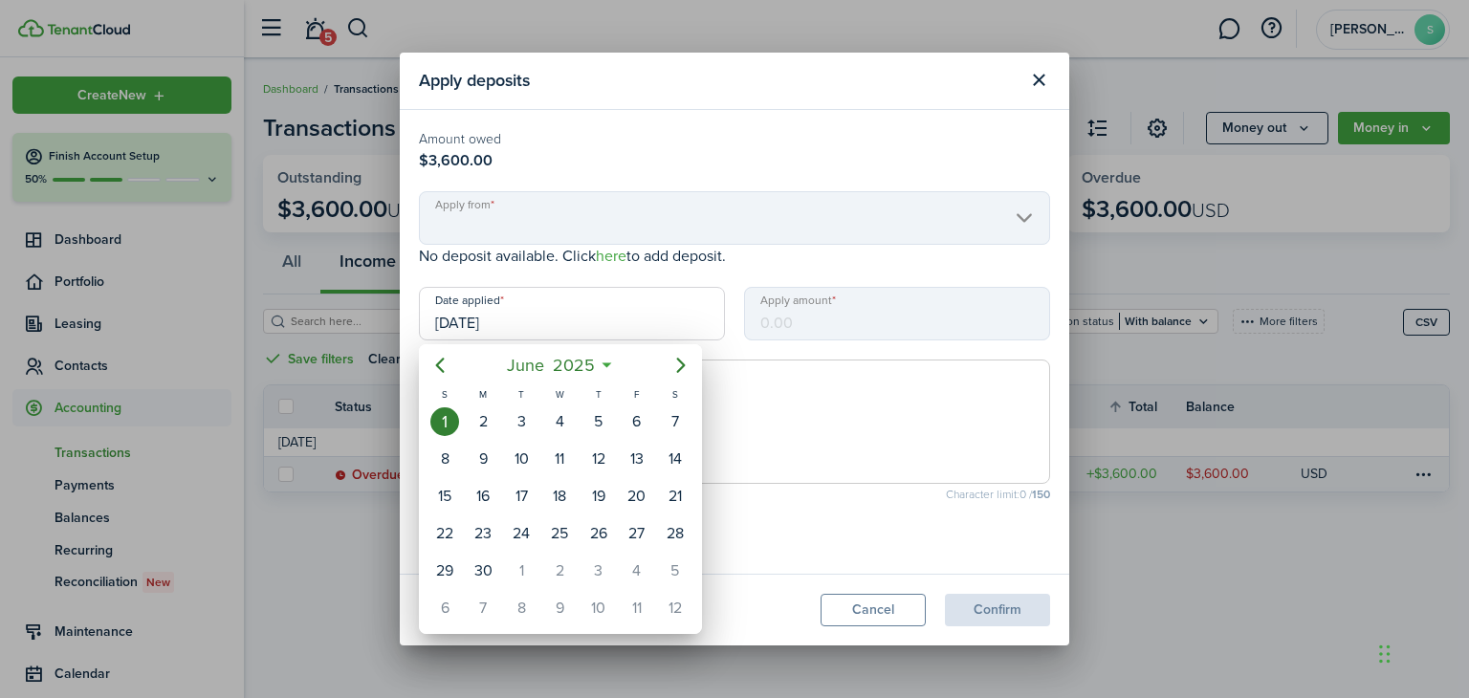
click at [444, 422] on div "1" at bounding box center [444, 421] width 29 height 29
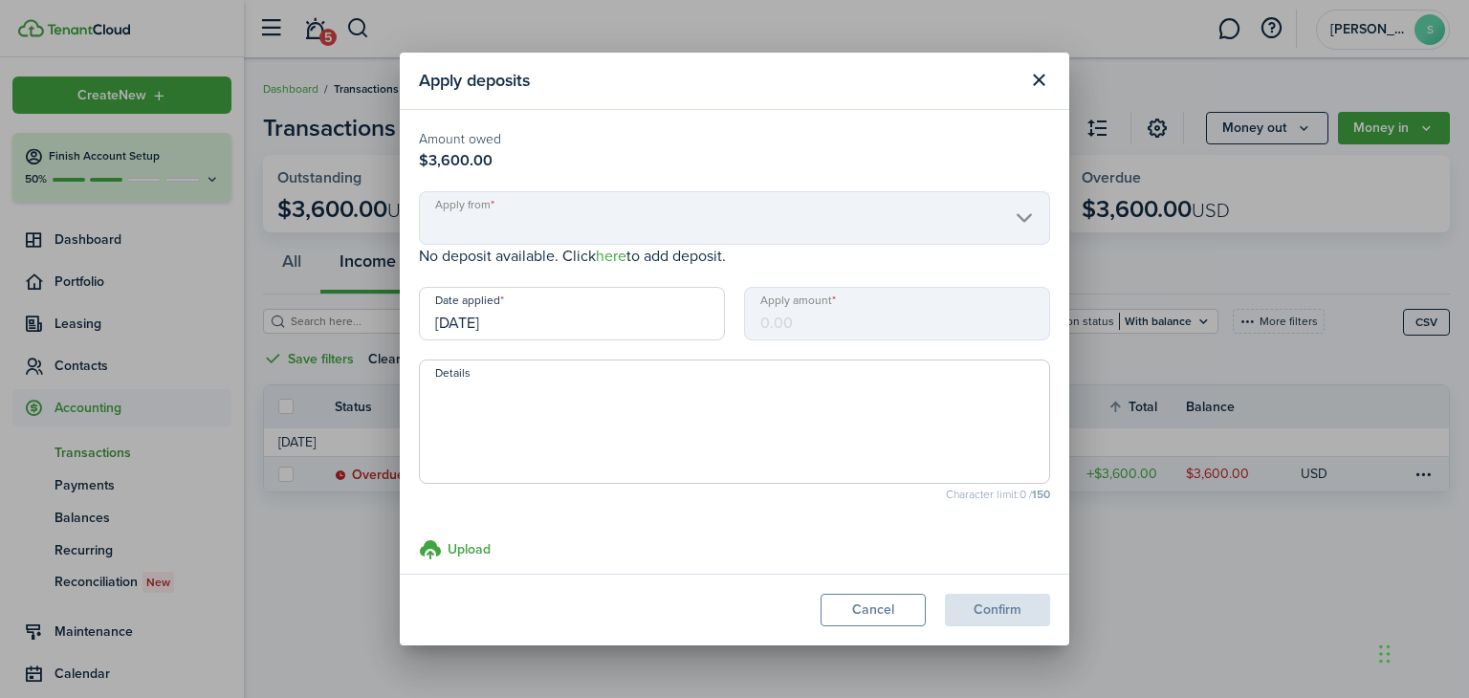
click at [1014, 221] on mbsc-scroller "Apply from" at bounding box center [734, 218] width 631 height 54
click at [490, 155] on b "$3,600.00" at bounding box center [456, 160] width 74 height 22
click at [471, 149] on b "$3,600.00" at bounding box center [456, 160] width 74 height 22
click at [470, 146] on small "Amount owed" at bounding box center [734, 139] width 631 height 20
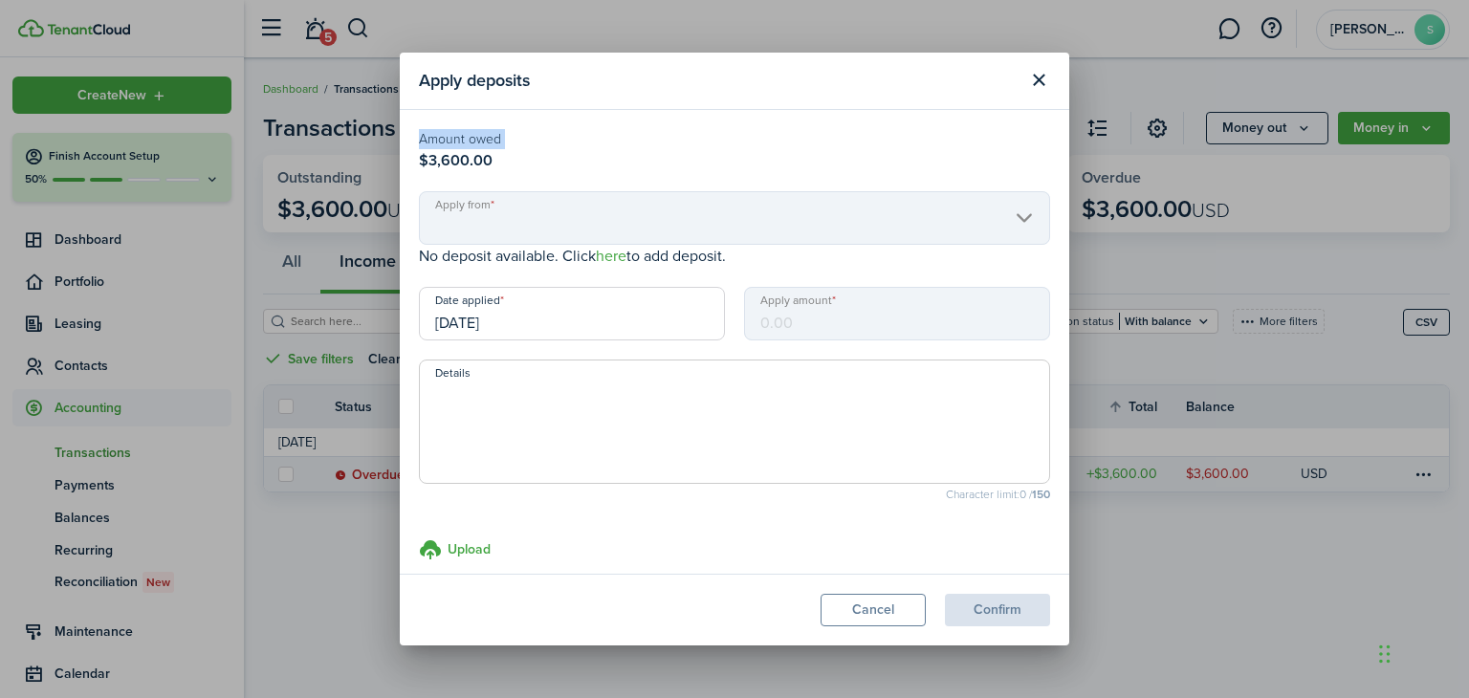
click at [470, 146] on small "Amount owed" at bounding box center [734, 139] width 631 height 20
click at [555, 169] on p "Amount owed $3,600.00" at bounding box center [734, 150] width 631 height 43
click at [620, 256] on link "here" at bounding box center [611, 256] width 31 height 22
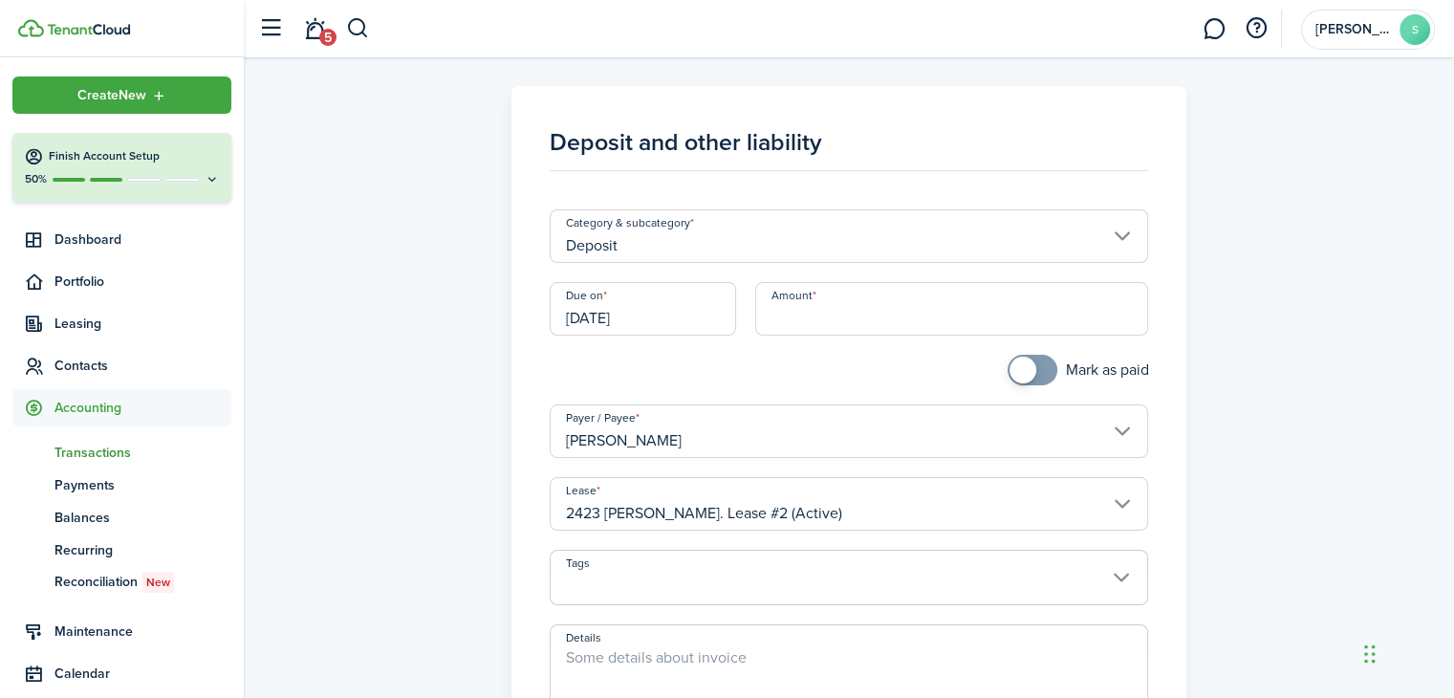
click at [658, 319] on input "[DATE]" at bounding box center [643, 309] width 187 height 54
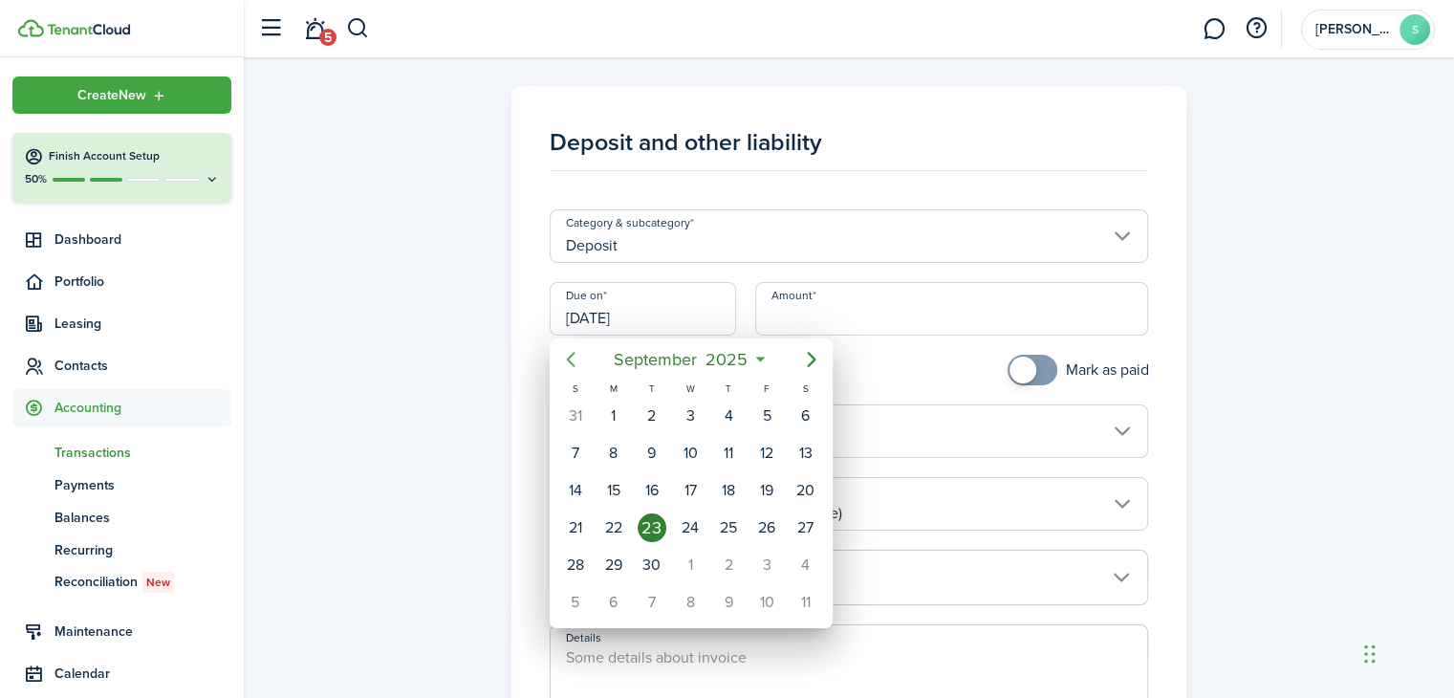
click at [571, 360] on icon "Previous page" at bounding box center [570, 359] width 23 height 23
click at [579, 413] on div "1" at bounding box center [575, 416] width 29 height 29
type input "[DATE]"
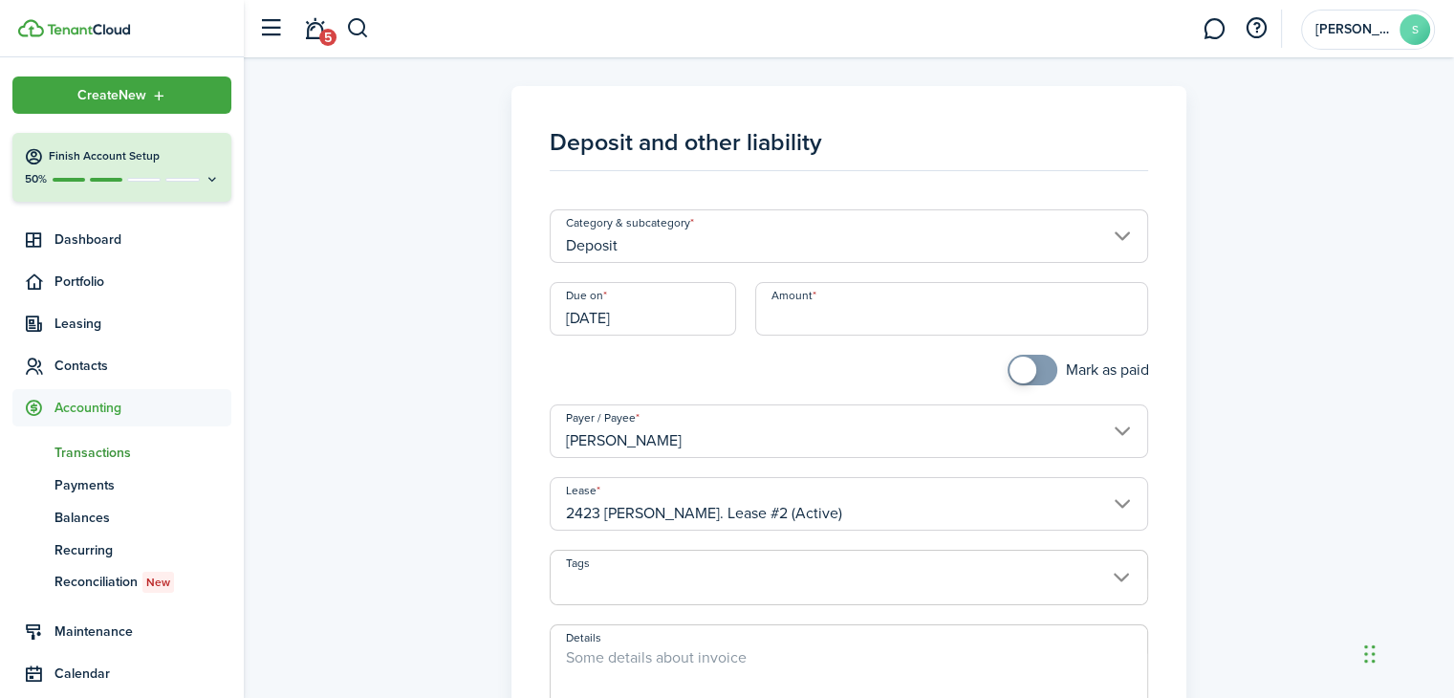
click at [792, 323] on input "Amount" at bounding box center [951, 309] width 393 height 54
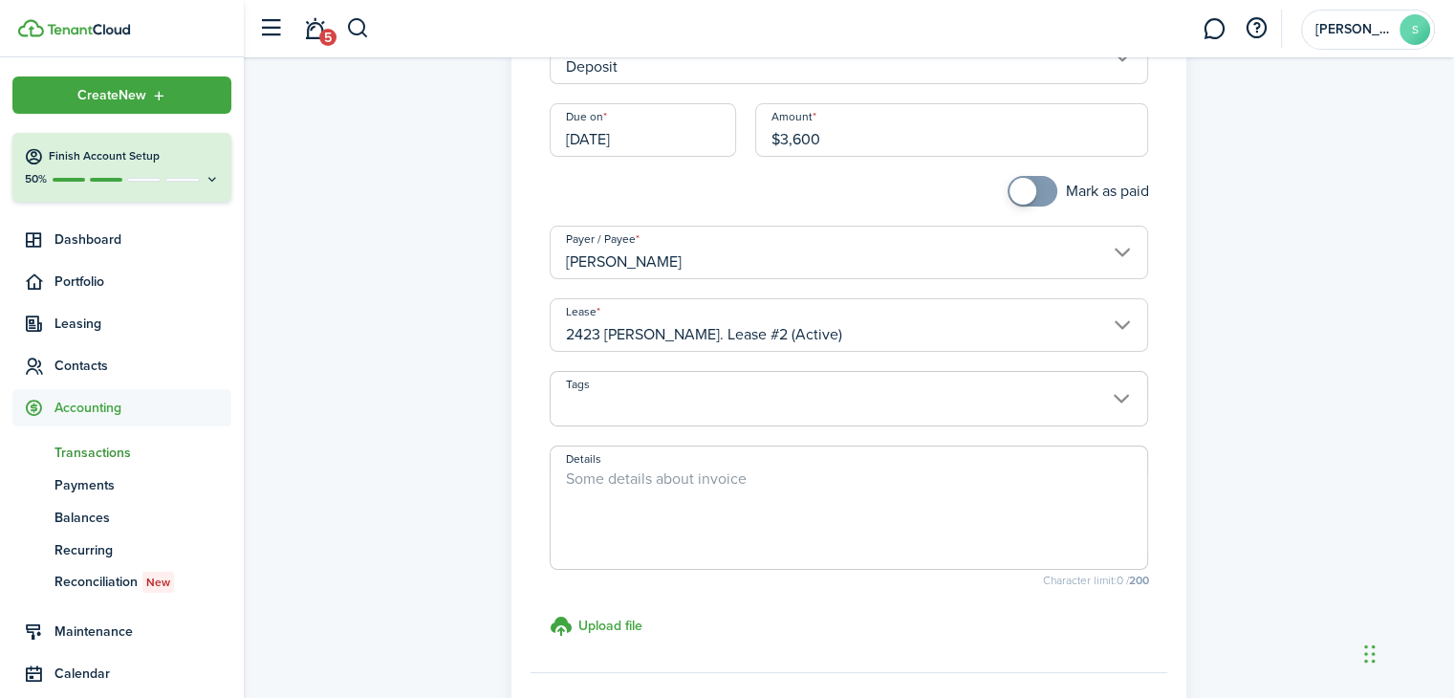
scroll to position [191, 0]
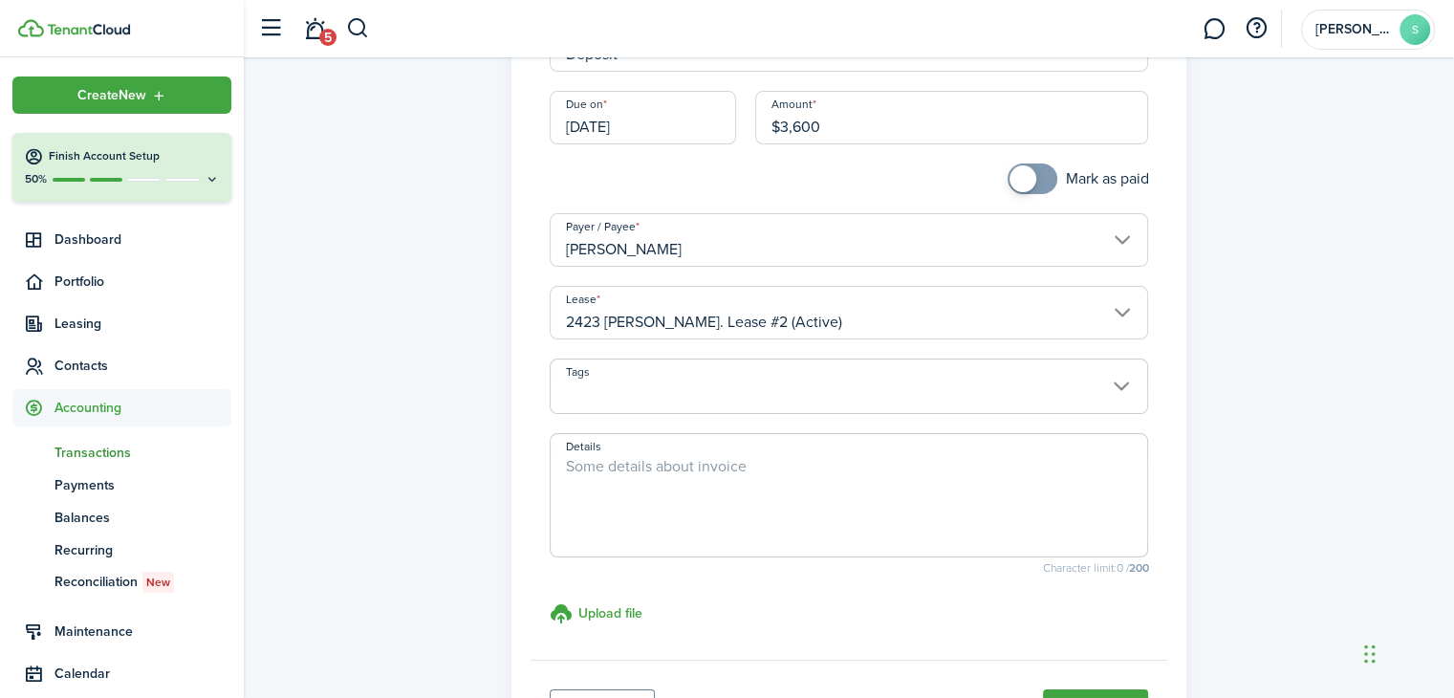
type input "$3,600.00"
click at [1122, 384] on span at bounding box center [850, 397] width 598 height 33
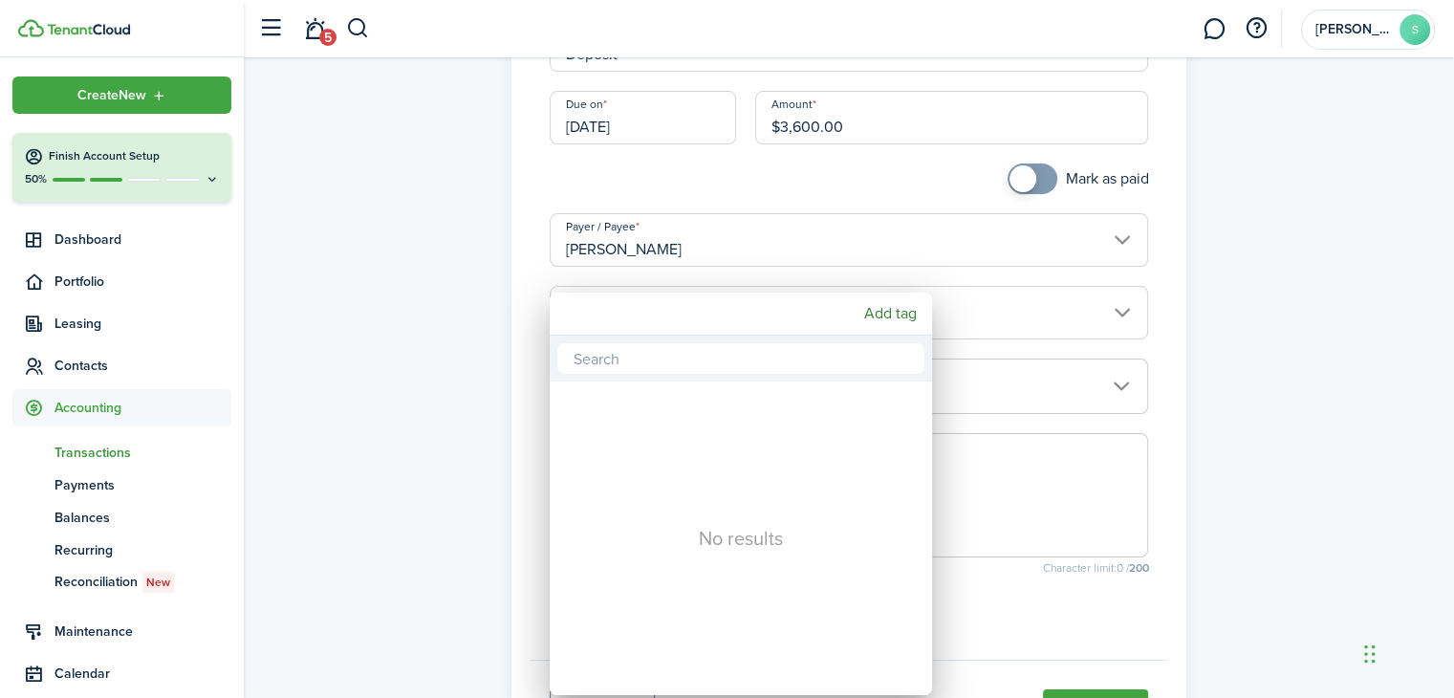
click at [1308, 363] on div at bounding box center [727, 349] width 1760 height 1004
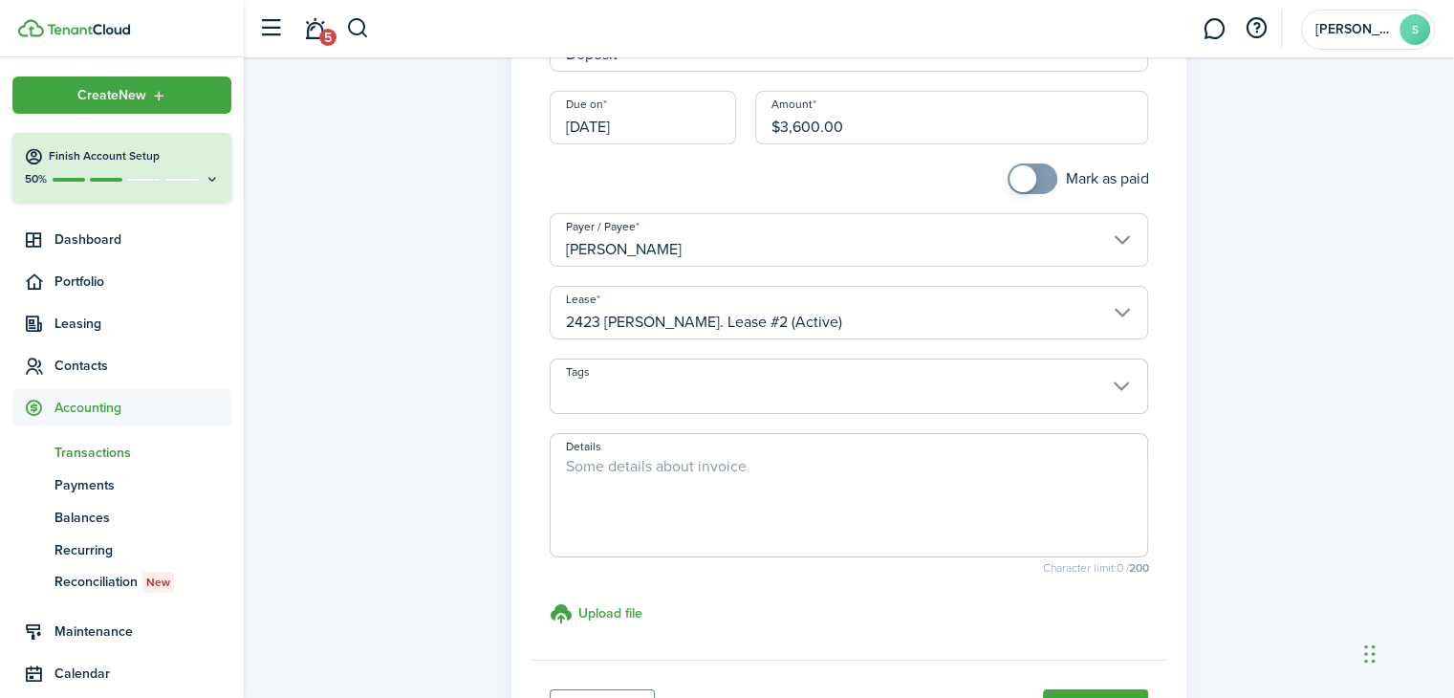
checkbox input "true"
click at [1026, 181] on span at bounding box center [1023, 178] width 27 height 27
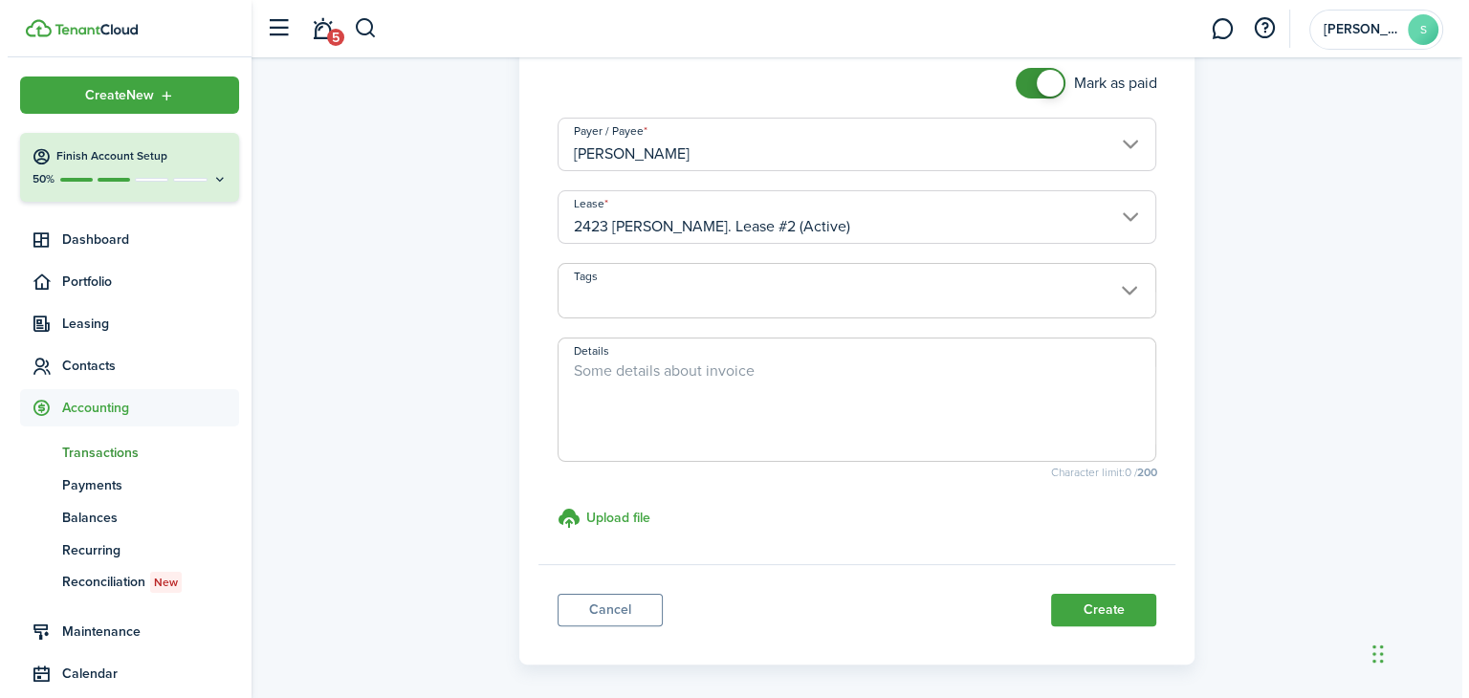
scroll to position [361, 0]
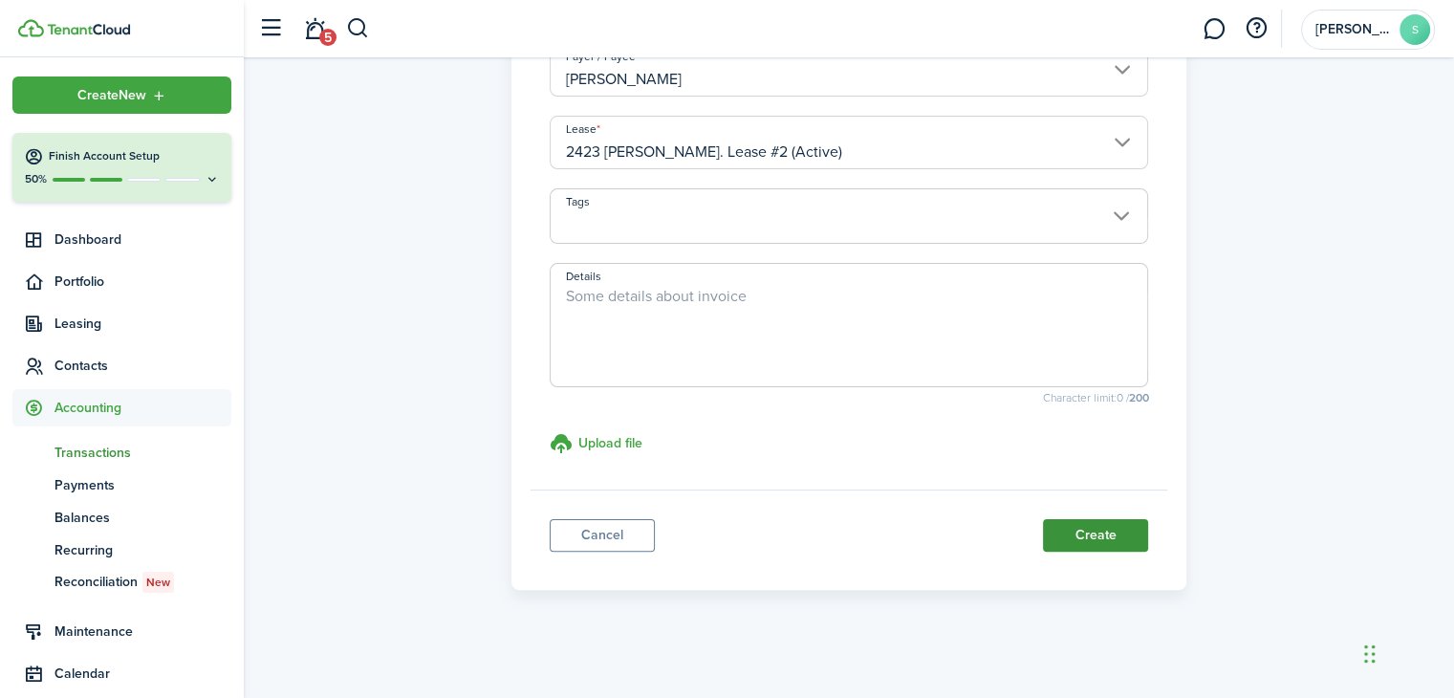
click at [1075, 530] on button "Create" at bounding box center [1095, 535] width 105 height 33
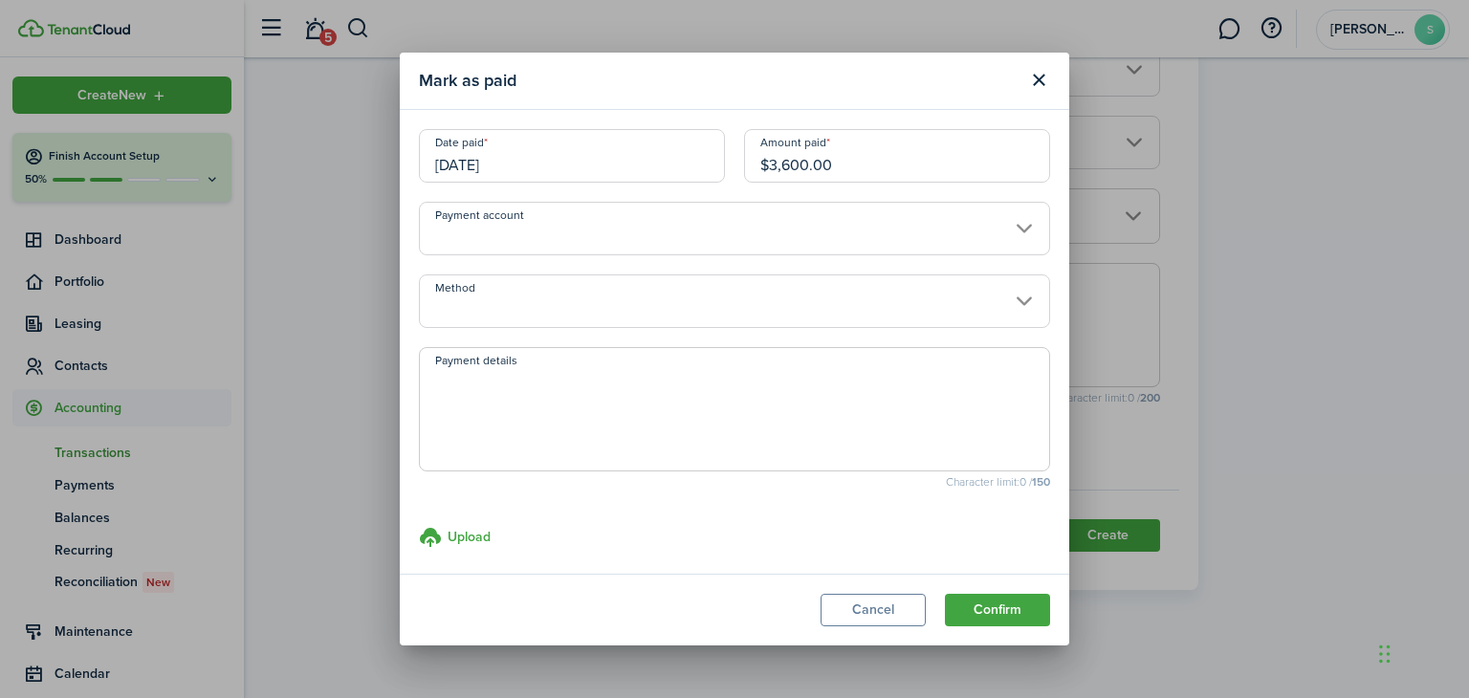
click at [1010, 229] on input "Payment account" at bounding box center [734, 229] width 631 height 54
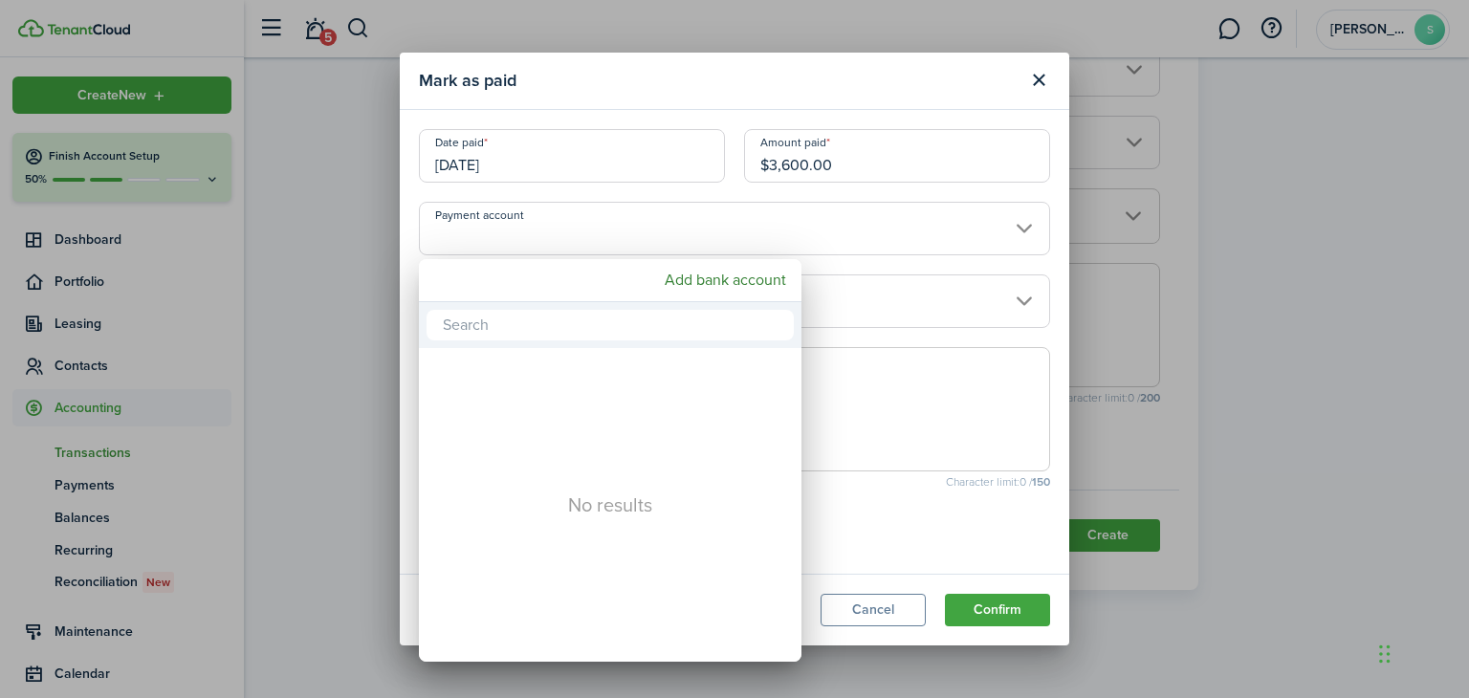
click at [970, 87] on div at bounding box center [734, 349] width 1775 height 1004
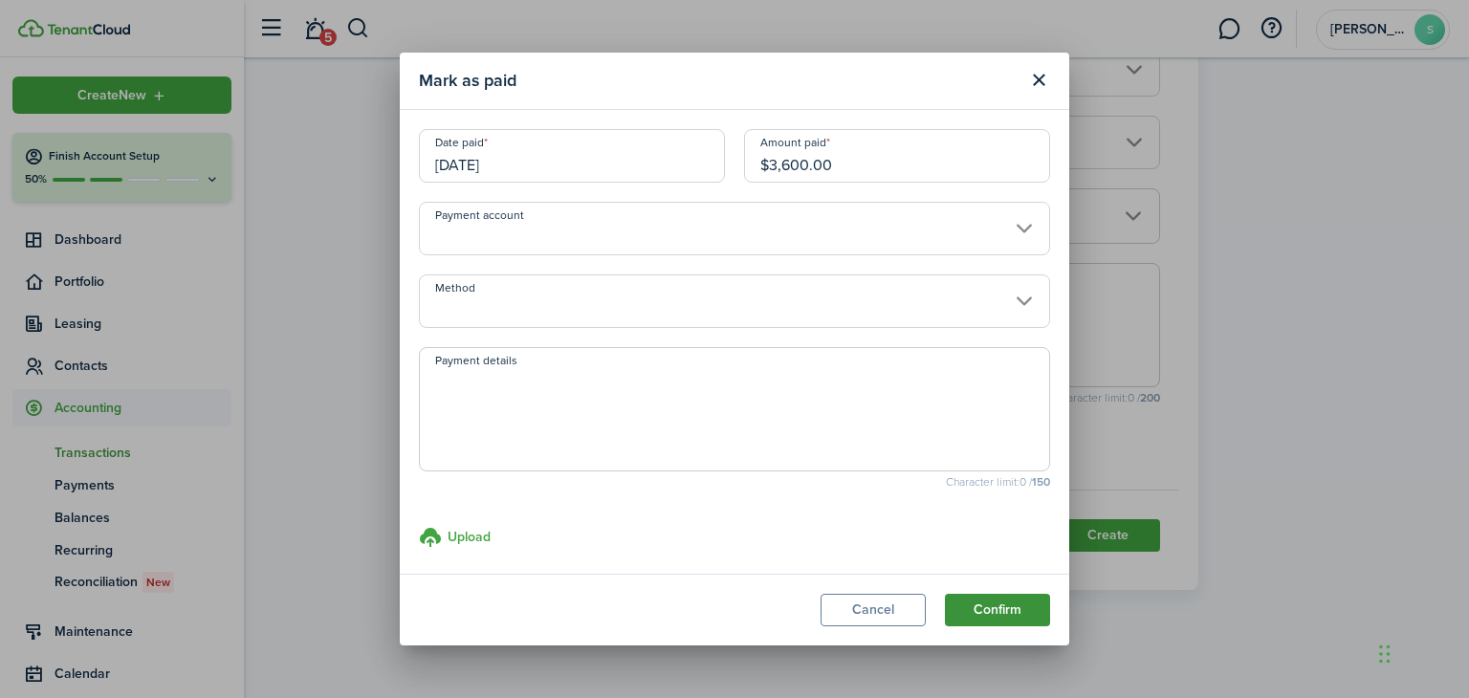
click at [994, 612] on button "Confirm" at bounding box center [997, 610] width 105 height 33
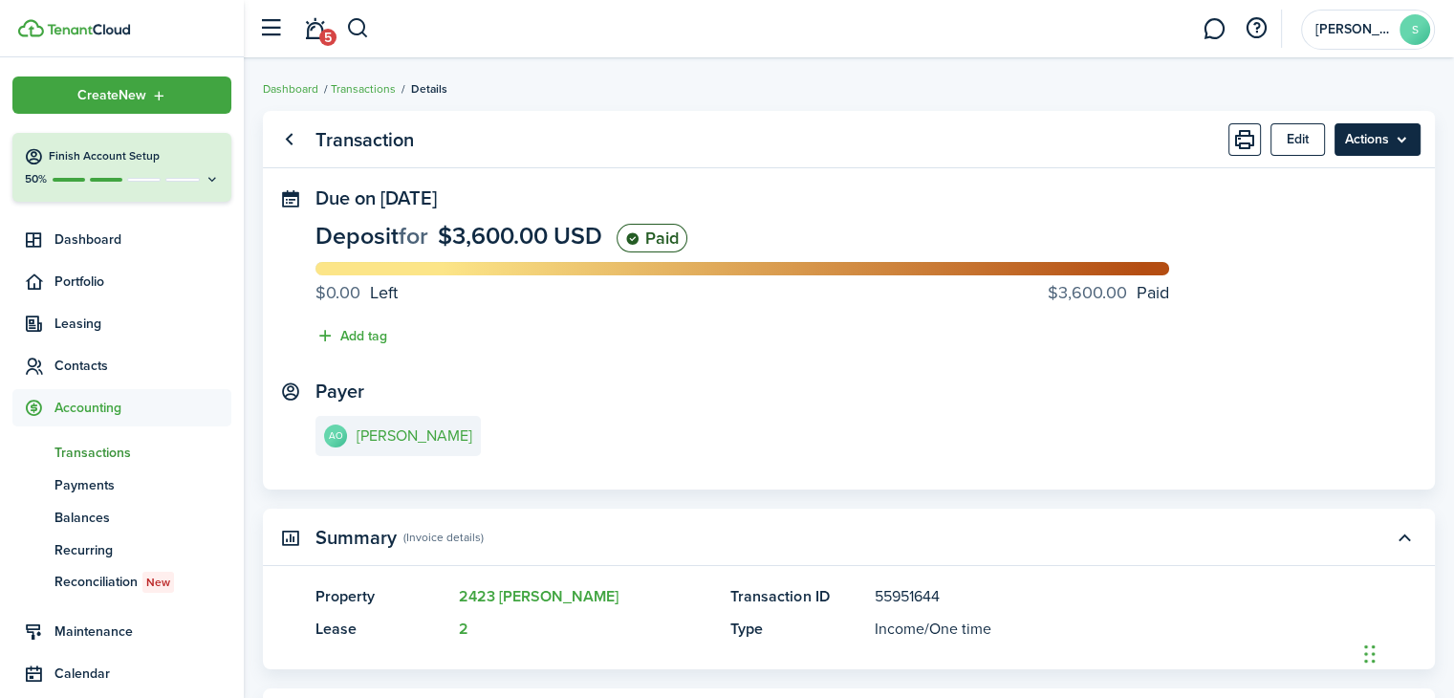
click at [1404, 139] on menu-btn "Actions" at bounding box center [1378, 139] width 86 height 33
click at [1005, 400] on panel-main-section "Payer AO [PERSON_NAME]" at bounding box center [849, 421] width 1067 height 81
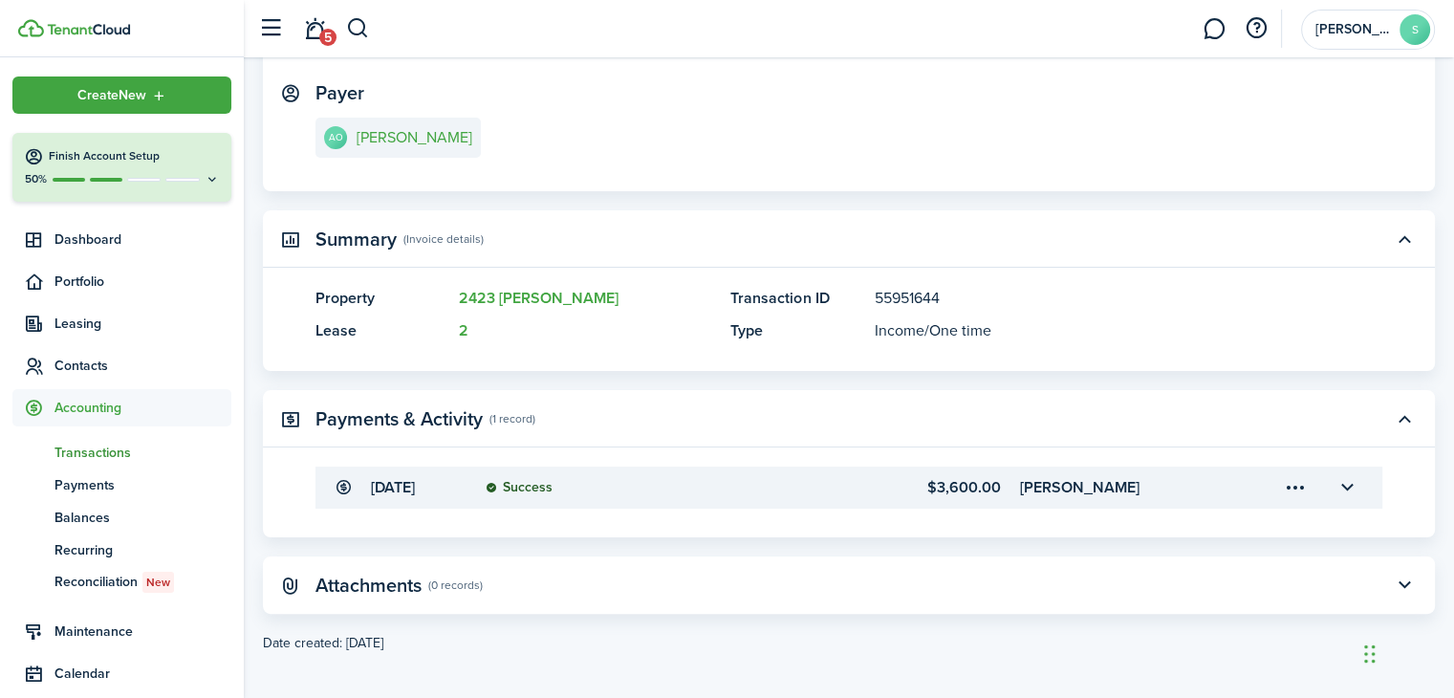
scroll to position [307, 0]
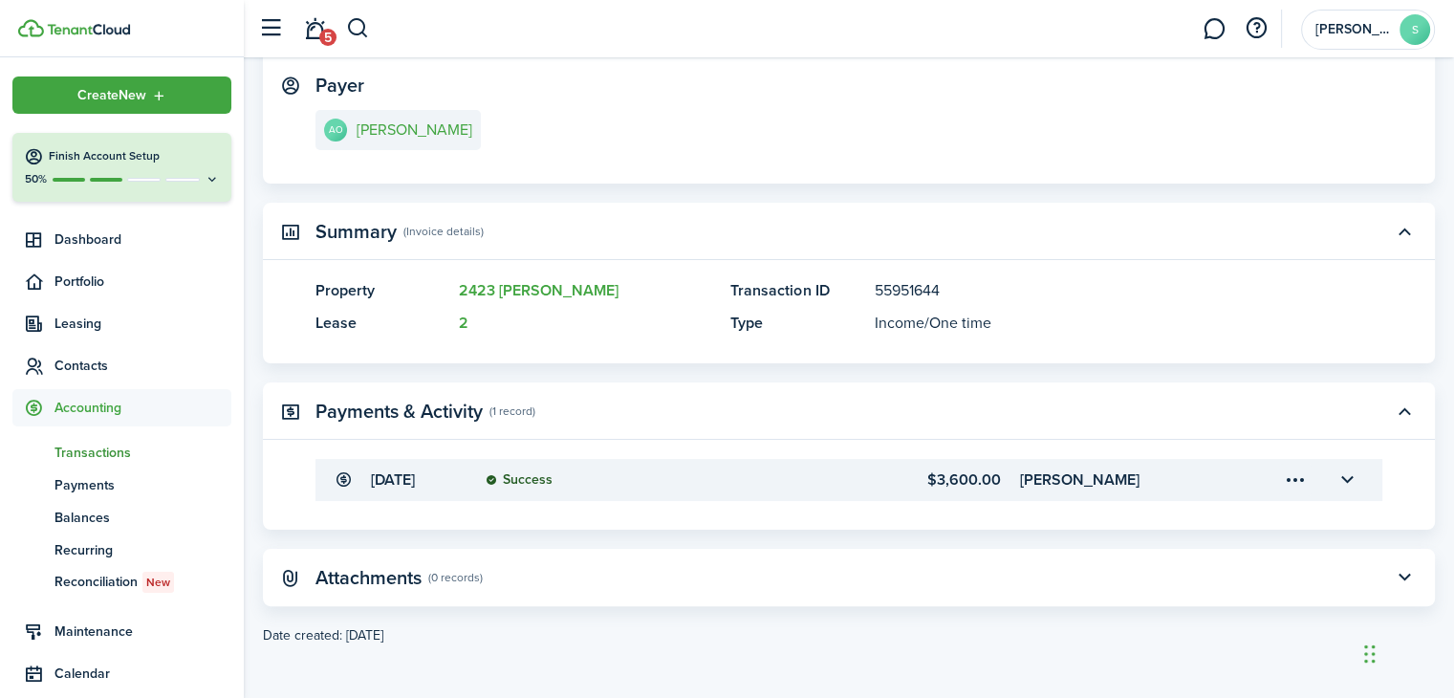
click at [1289, 479] on menu-trigger-card "Open menu" at bounding box center [1295, 480] width 33 height 33
click at [1276, 398] on panel-main-header "Payments & Activity (1 record)" at bounding box center [849, 410] width 1172 height 57
click at [1350, 478] on button "button" at bounding box center [1347, 480] width 33 height 33
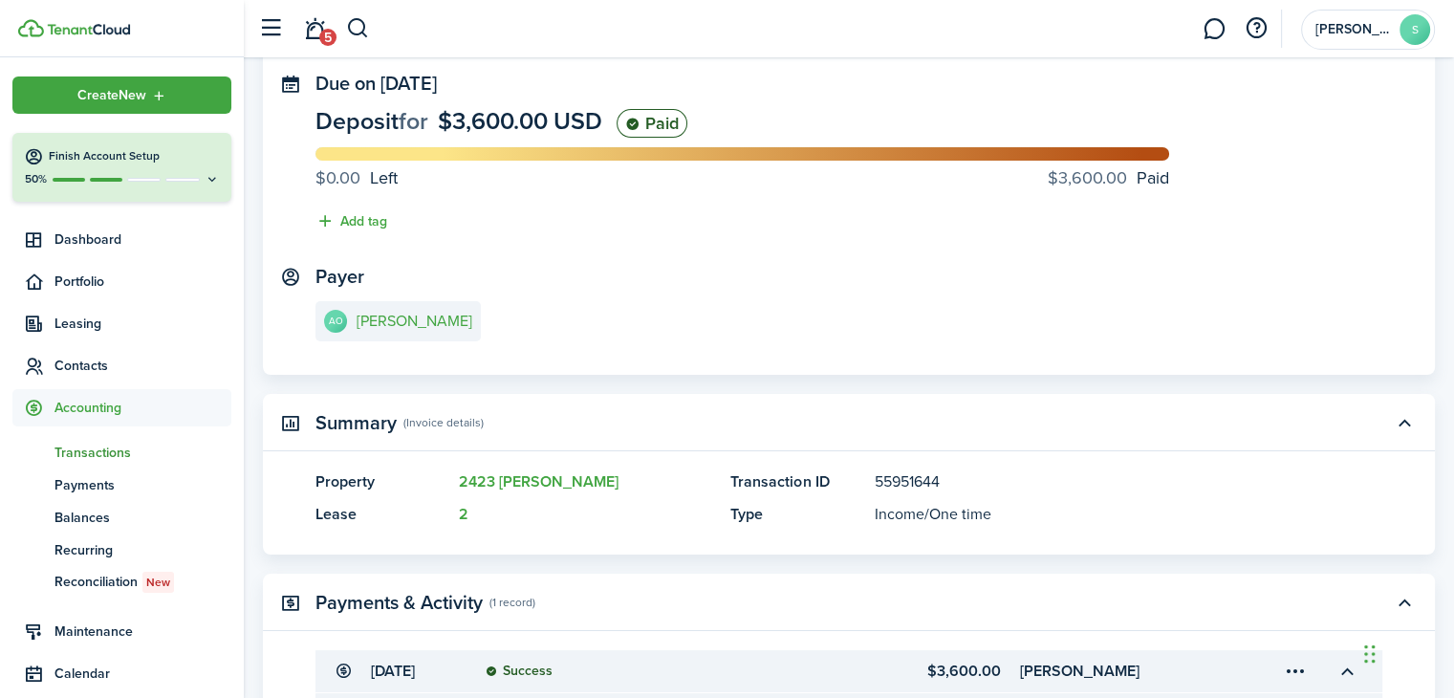
scroll to position [0, 0]
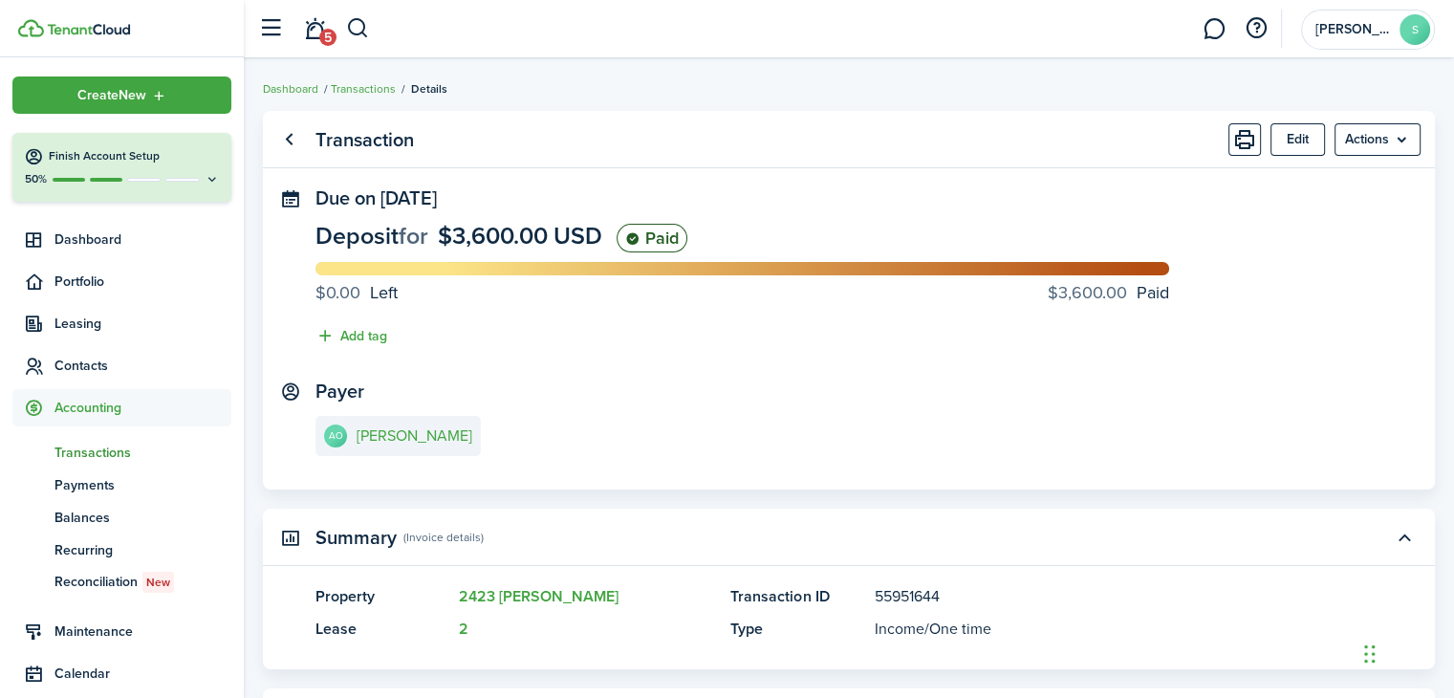
click at [83, 455] on span "Transactions" at bounding box center [142, 453] width 177 height 20
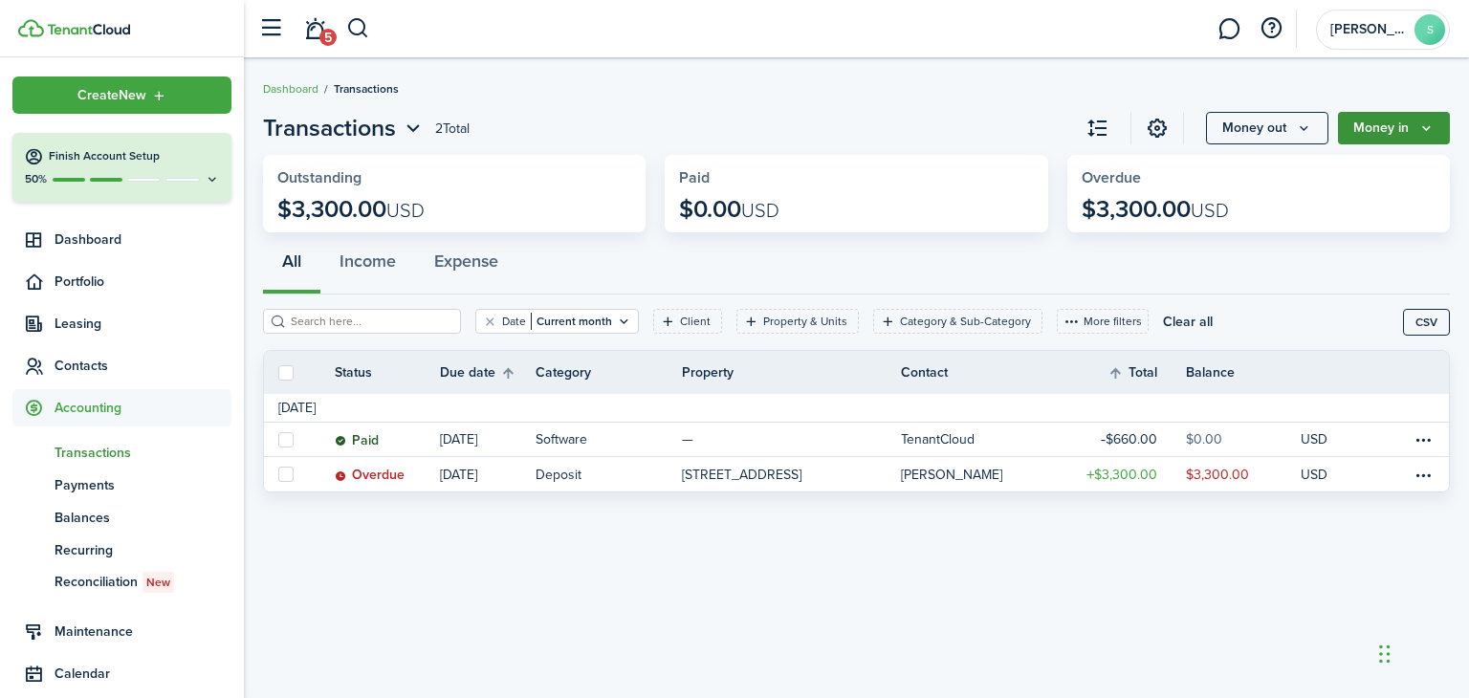
click at [1423, 130] on icon "Money in" at bounding box center [1426, 127] width 16 height 15
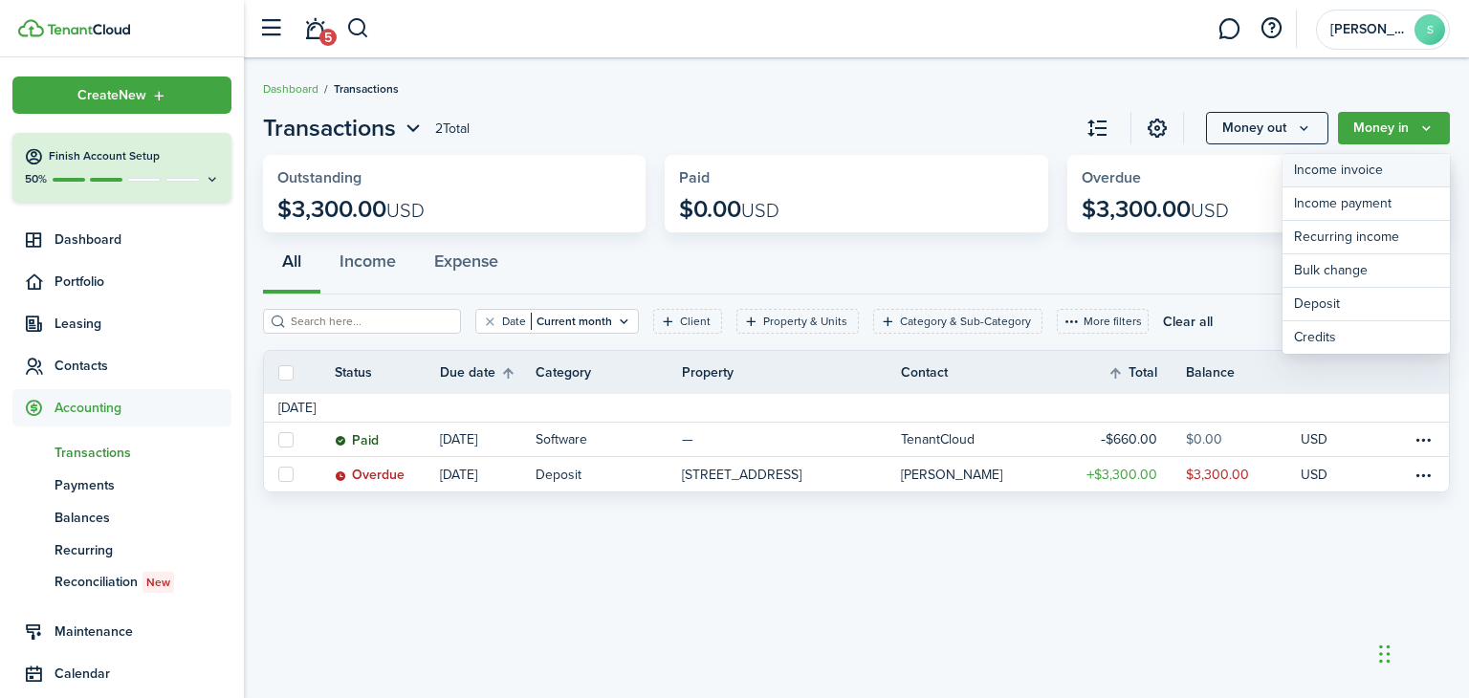
click at [1350, 169] on link "Income invoice" at bounding box center [1365, 170] width 167 height 33
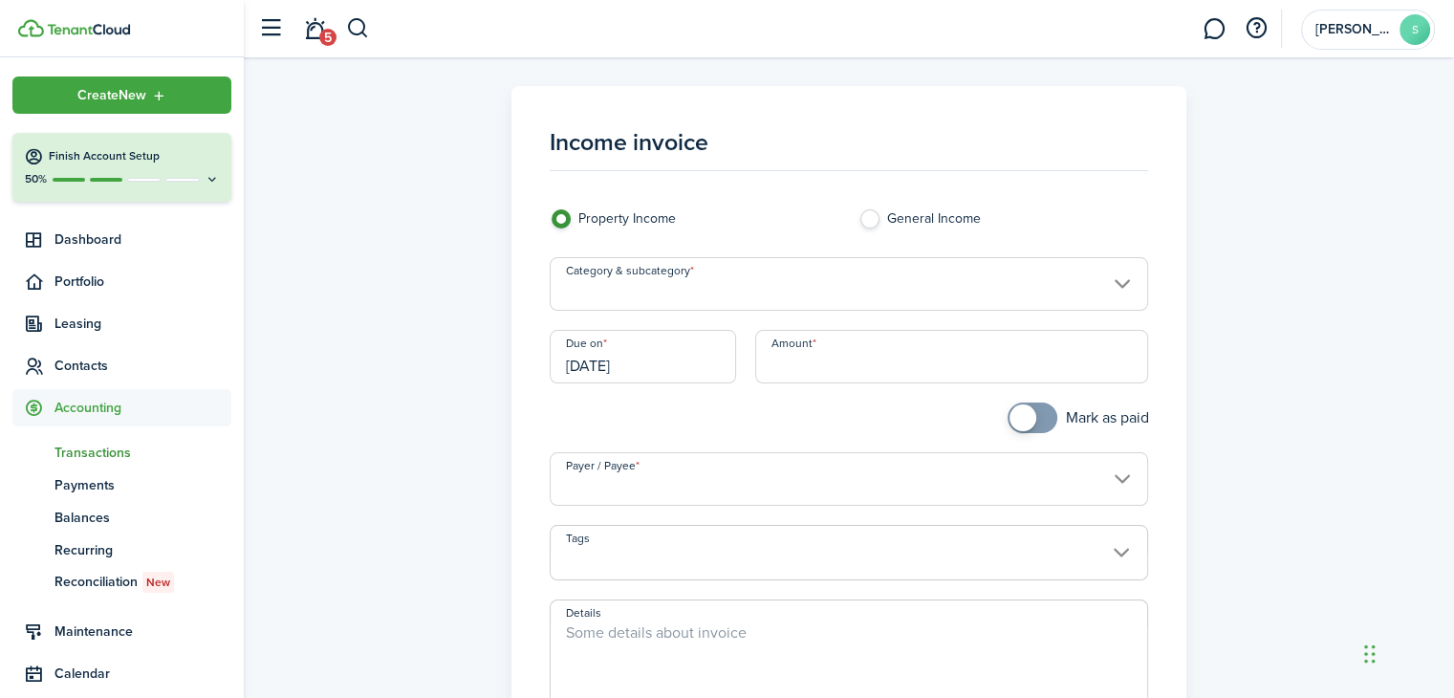
click at [1127, 286] on input "Category & subcategory" at bounding box center [849, 284] width 599 height 54
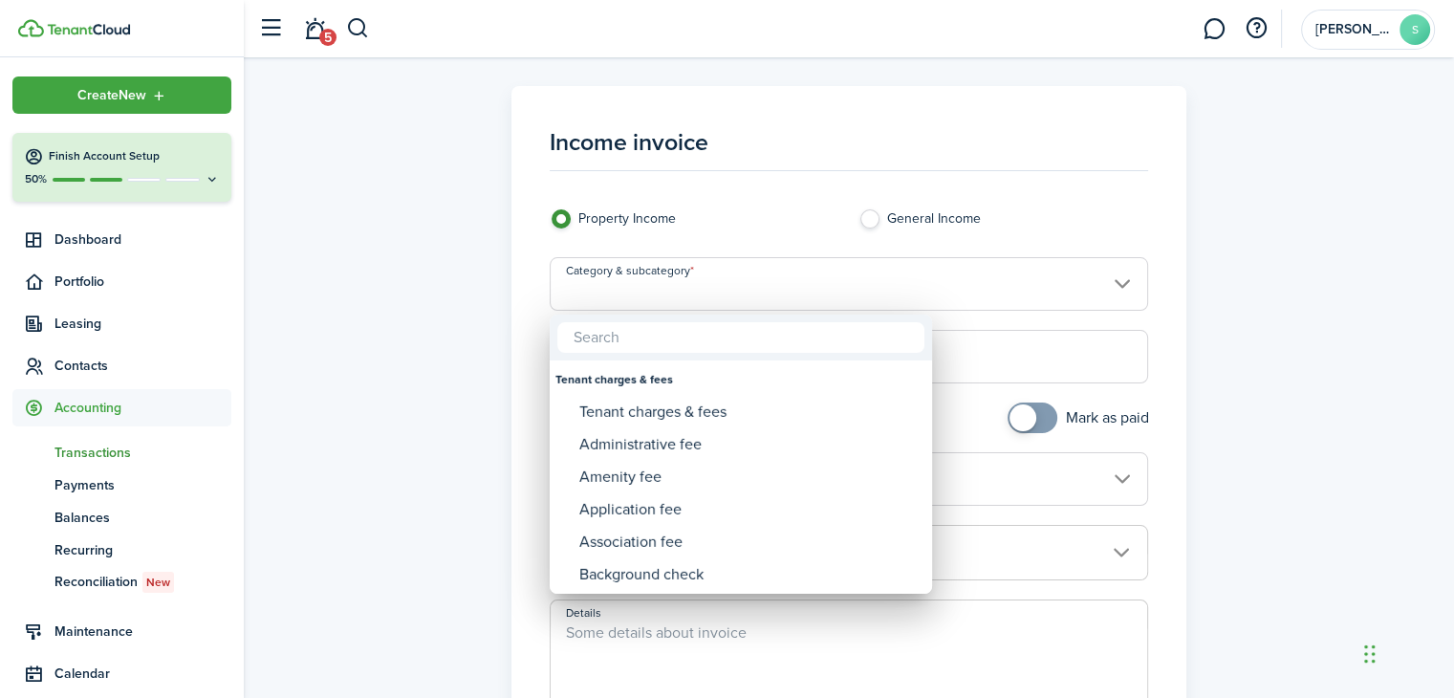
click at [1289, 280] on div at bounding box center [727, 349] width 1760 height 1004
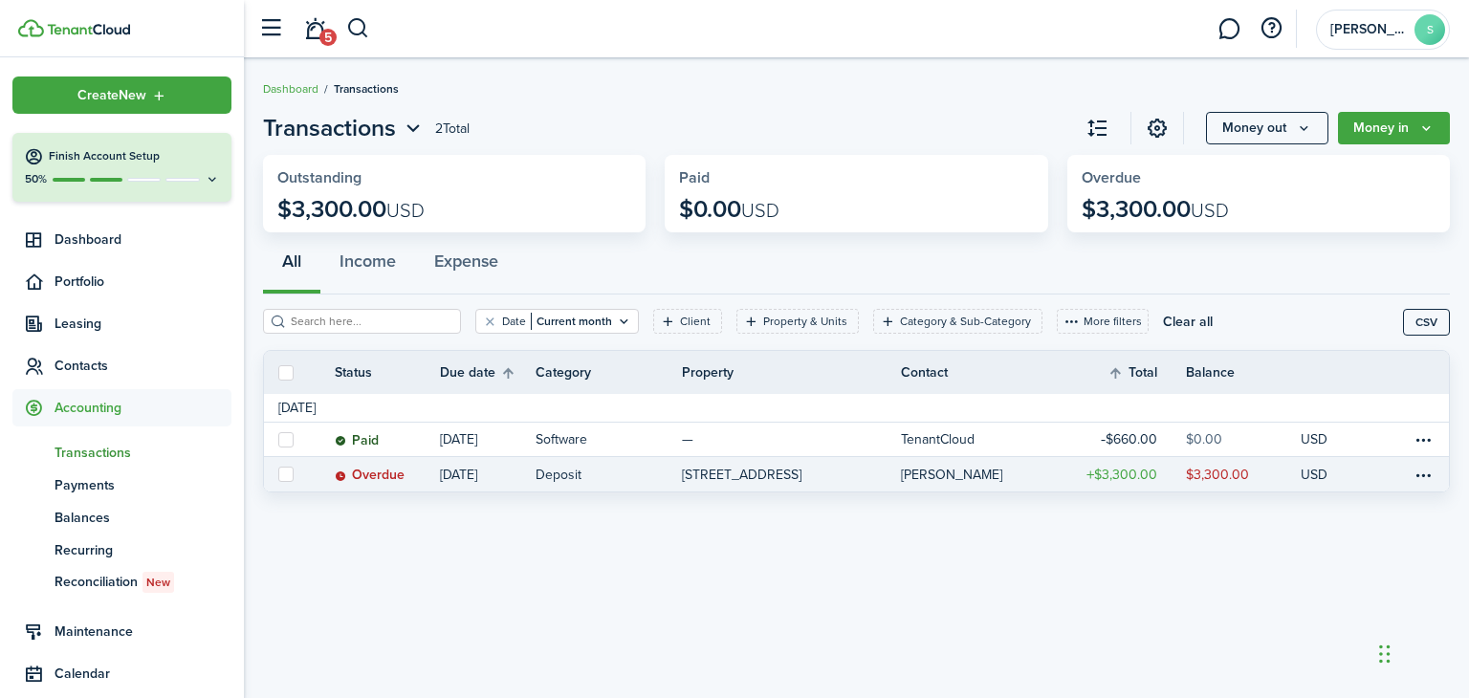
click at [367, 472] on status "Overdue" at bounding box center [370, 475] width 70 height 15
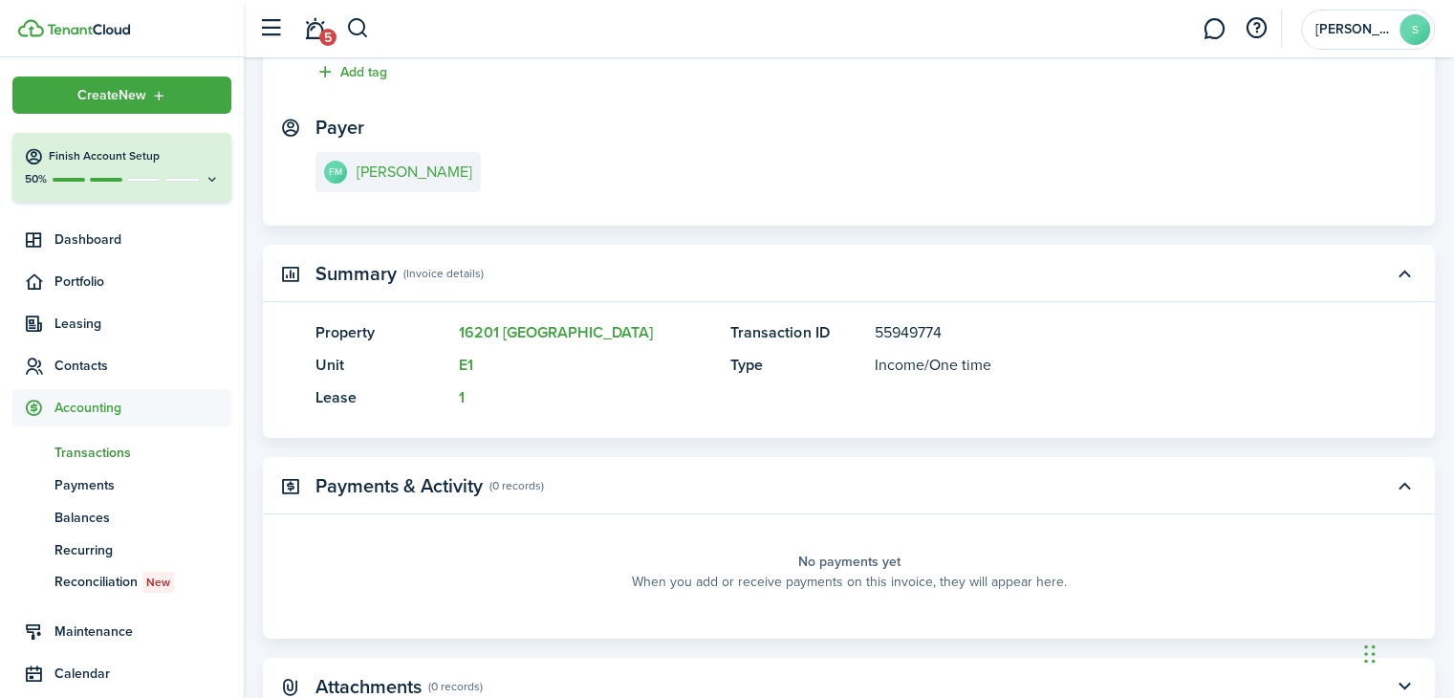
scroll to position [184, 0]
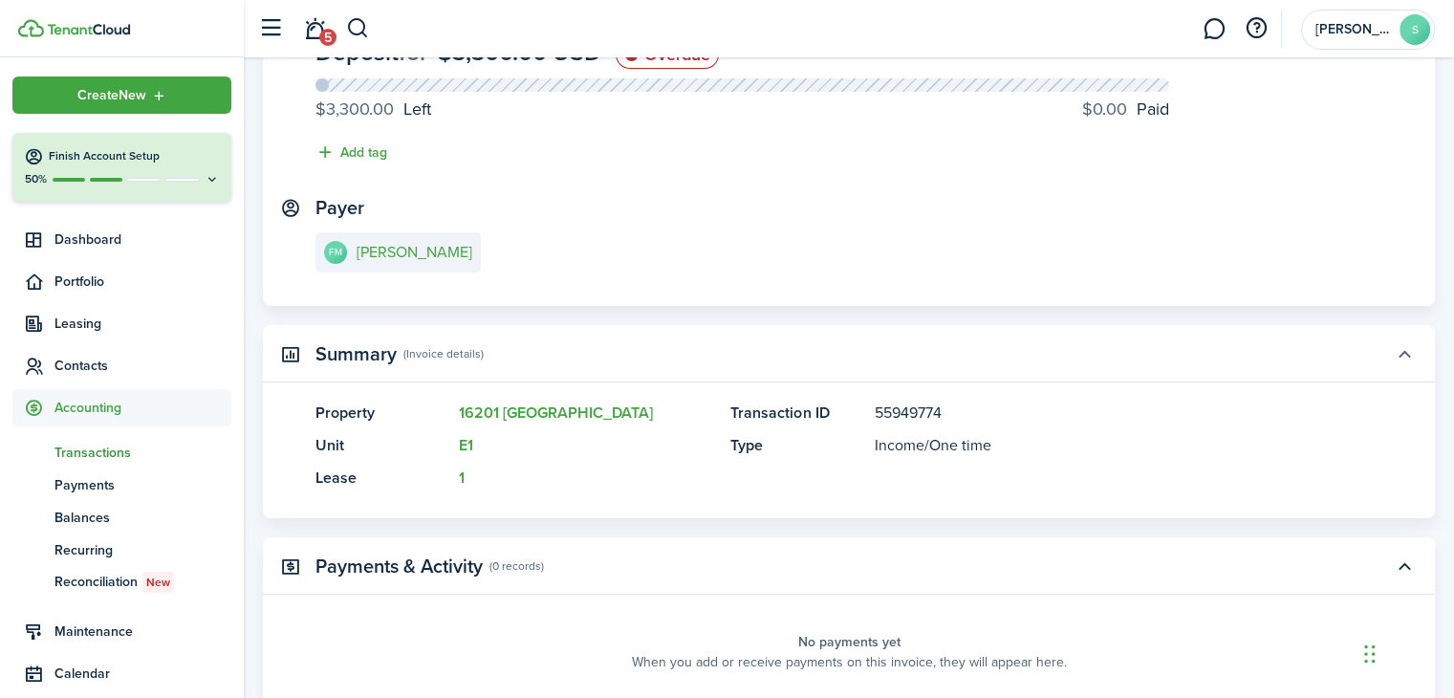
click at [1405, 358] on button "button" at bounding box center [1404, 354] width 33 height 33
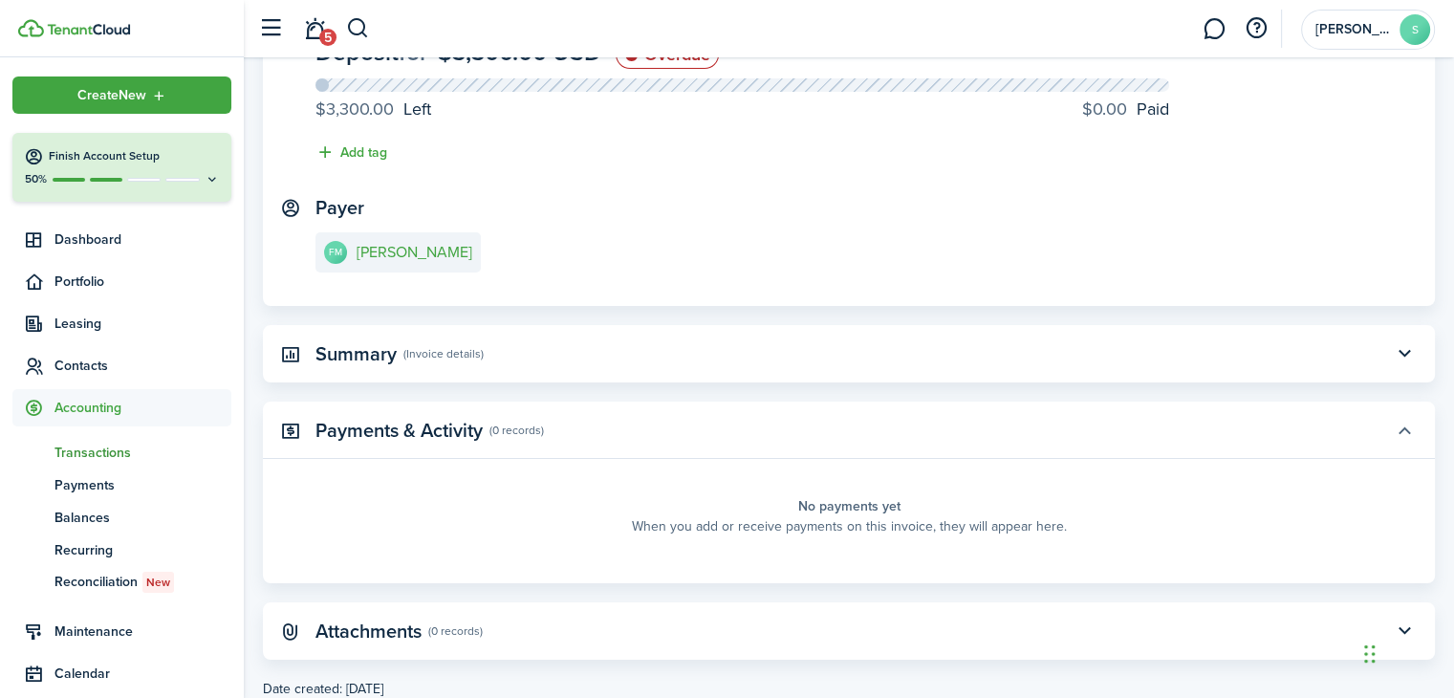
click at [1400, 433] on button "button" at bounding box center [1404, 430] width 33 height 33
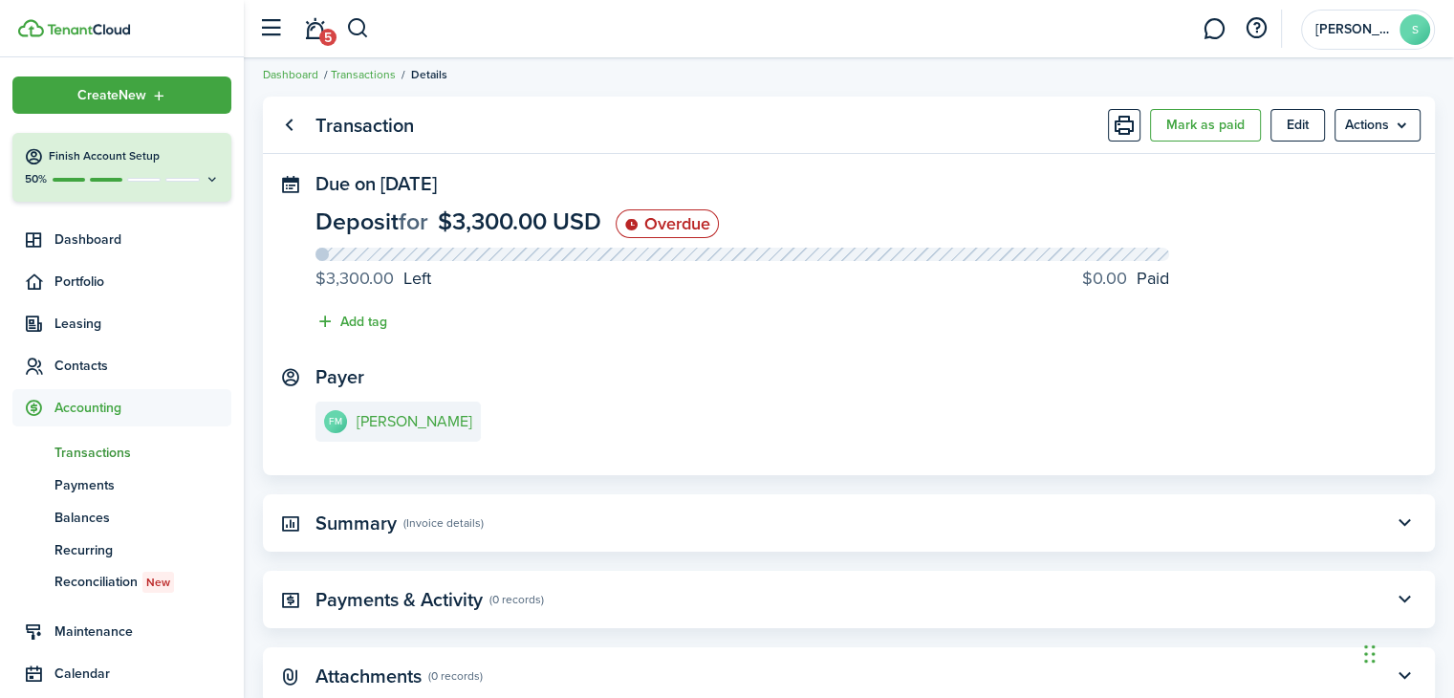
scroll to position [0, 0]
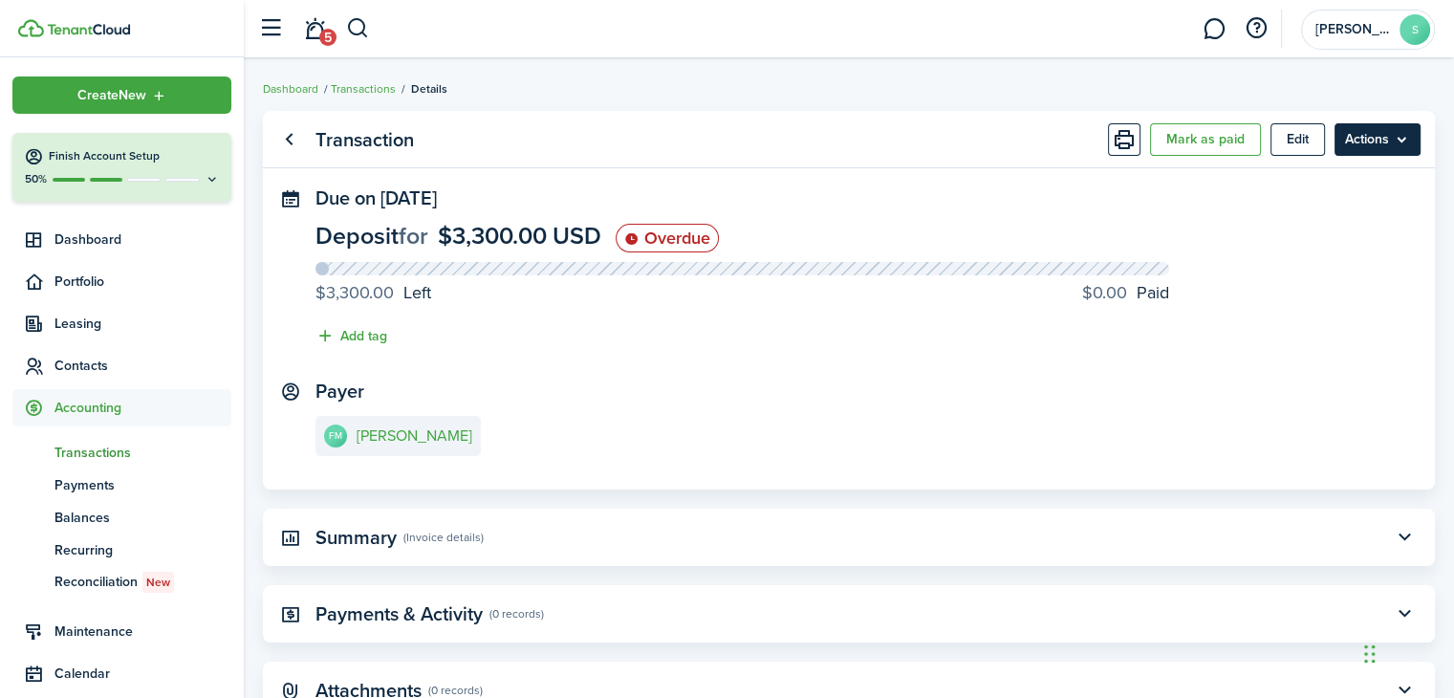
click at [1382, 142] on menu-btn "Actions" at bounding box center [1378, 139] width 86 height 33
click at [1160, 207] on panel-main-section "Due on [DATE] Deposit for $3,300.00 USD Overdue $3,300.00 Left $0.00 Paid Add t…" at bounding box center [849, 271] width 1067 height 169
click at [1210, 139] on button "Mark as paid" at bounding box center [1205, 139] width 111 height 33
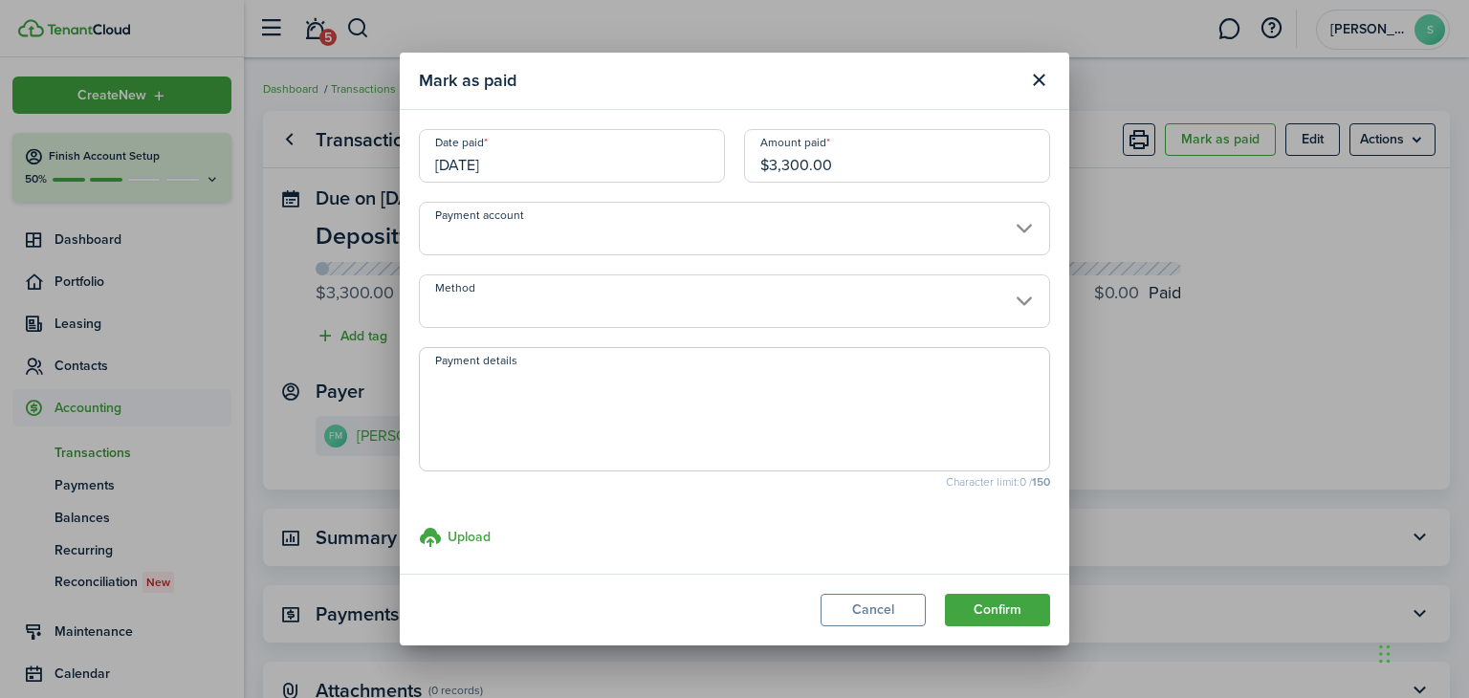
click at [1013, 304] on input "Method" at bounding box center [734, 301] width 631 height 54
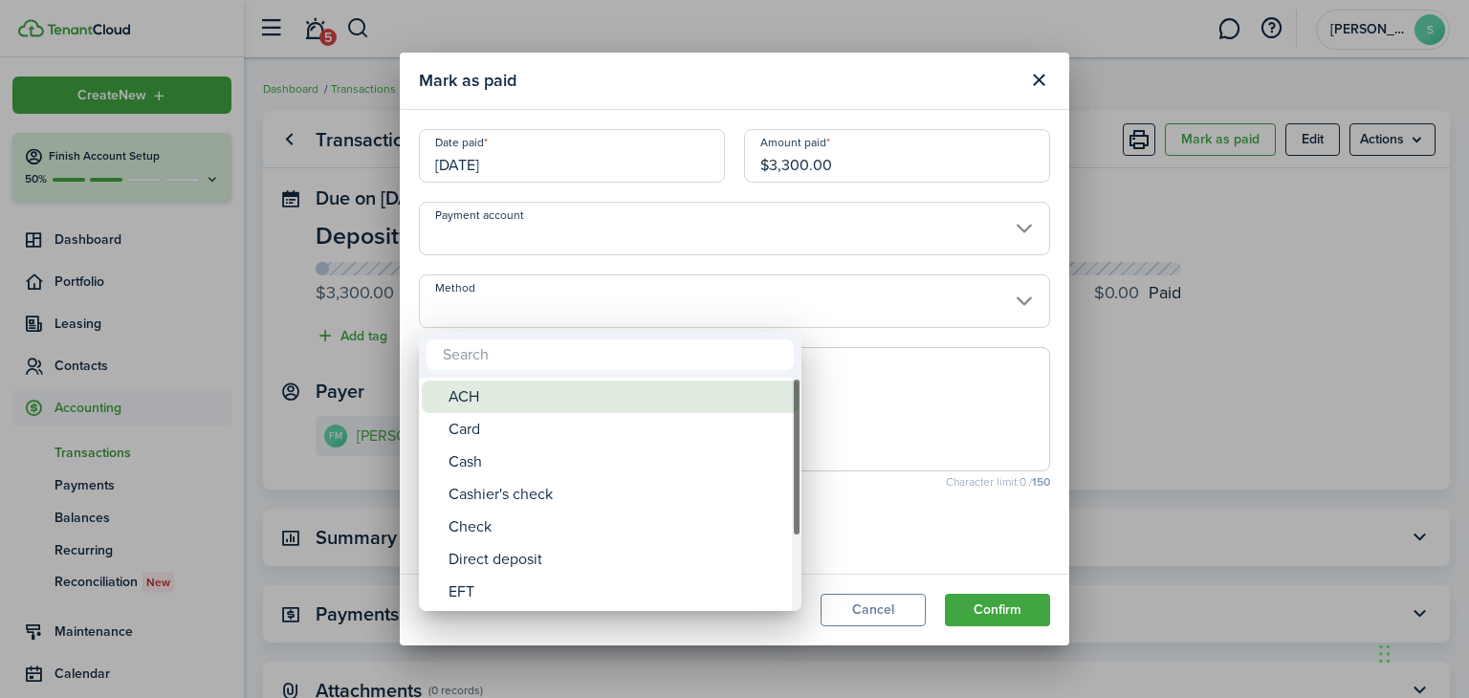
click at [504, 395] on div "ACH" at bounding box center [617, 397] width 338 height 33
type input "ACH"
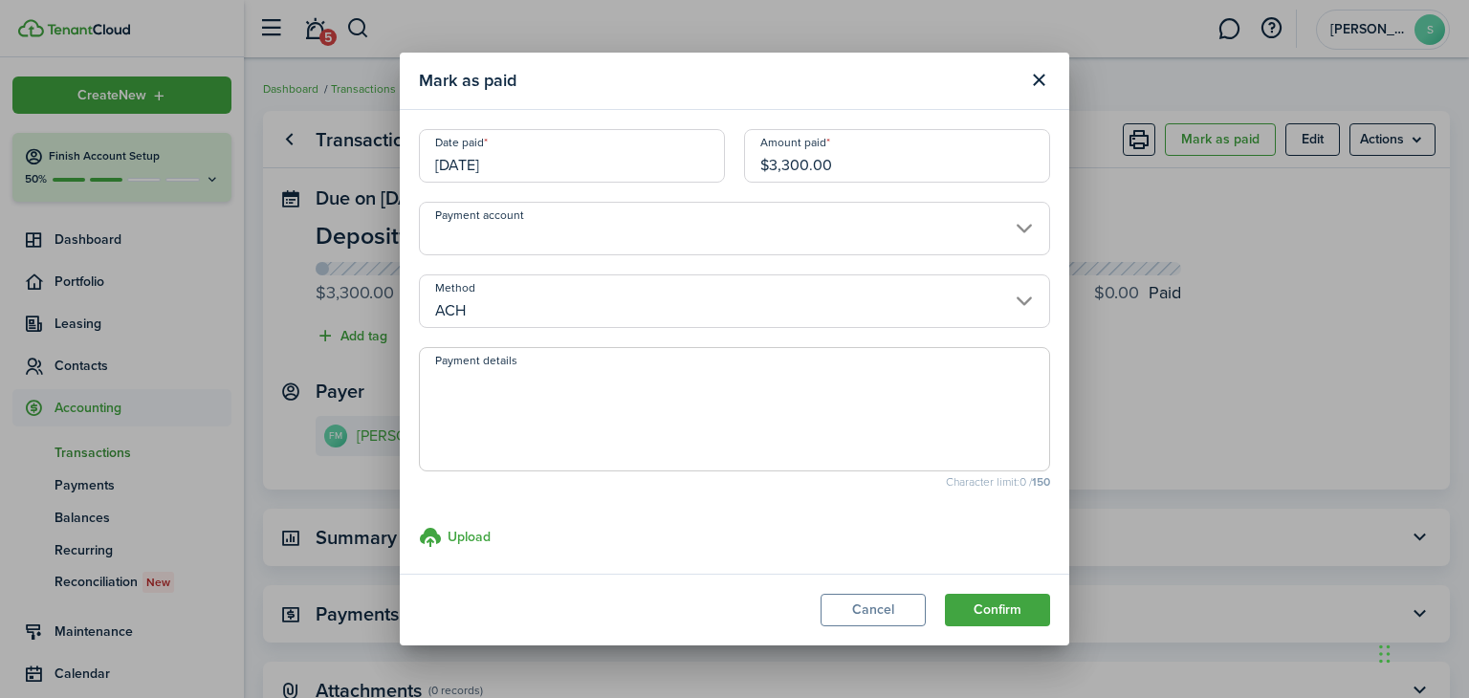
click at [1013, 232] on input "Payment account" at bounding box center [734, 229] width 631 height 54
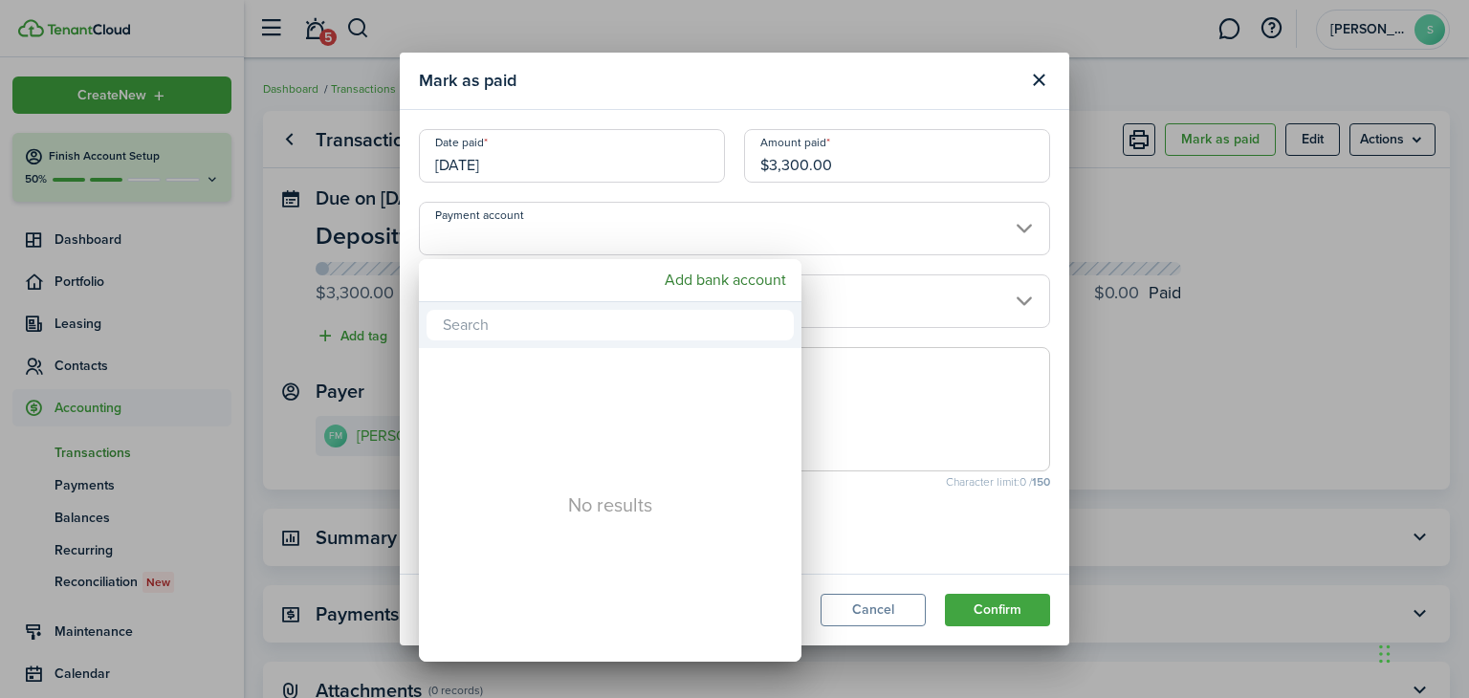
click at [991, 87] on div at bounding box center [734, 349] width 1775 height 1004
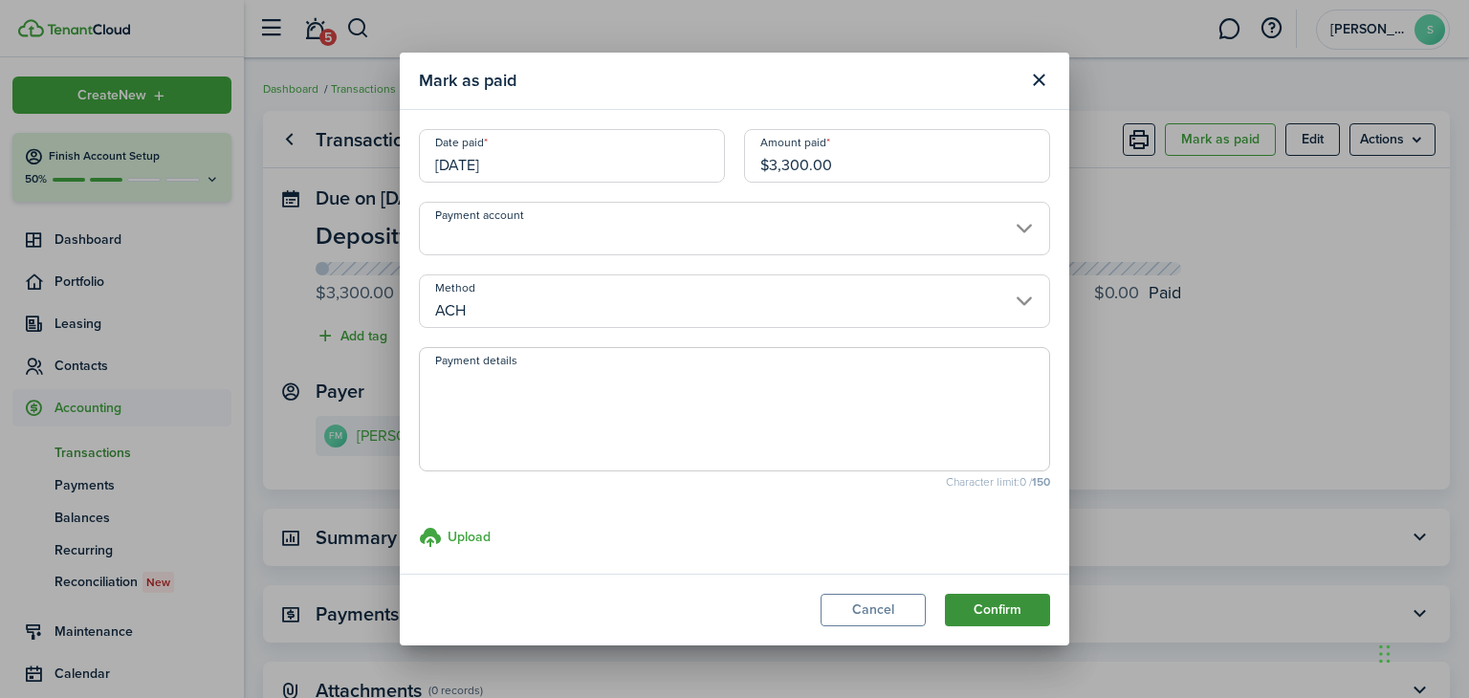
click at [1001, 609] on button "Confirm" at bounding box center [997, 610] width 105 height 33
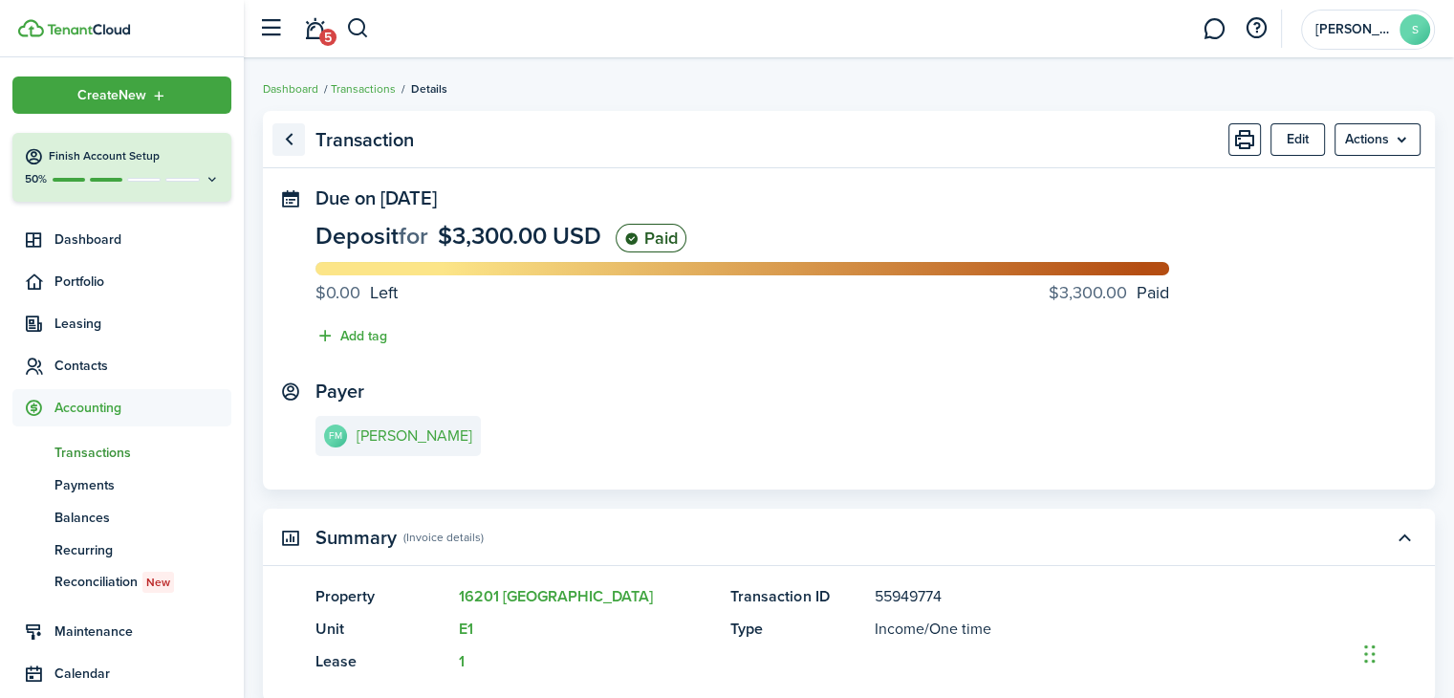
click at [284, 135] on link "Go back" at bounding box center [288, 139] width 33 height 33
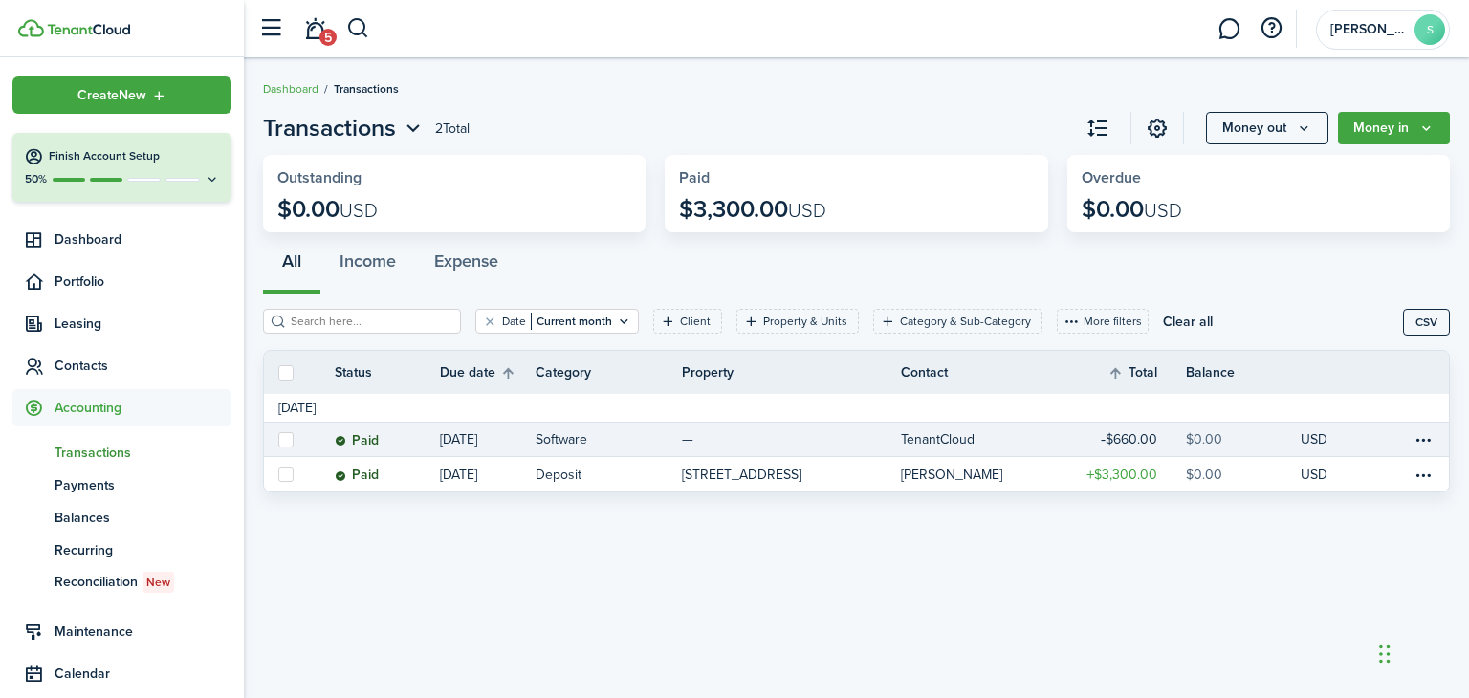
click at [564, 439] on table-info-title "Software" at bounding box center [561, 439] width 52 height 20
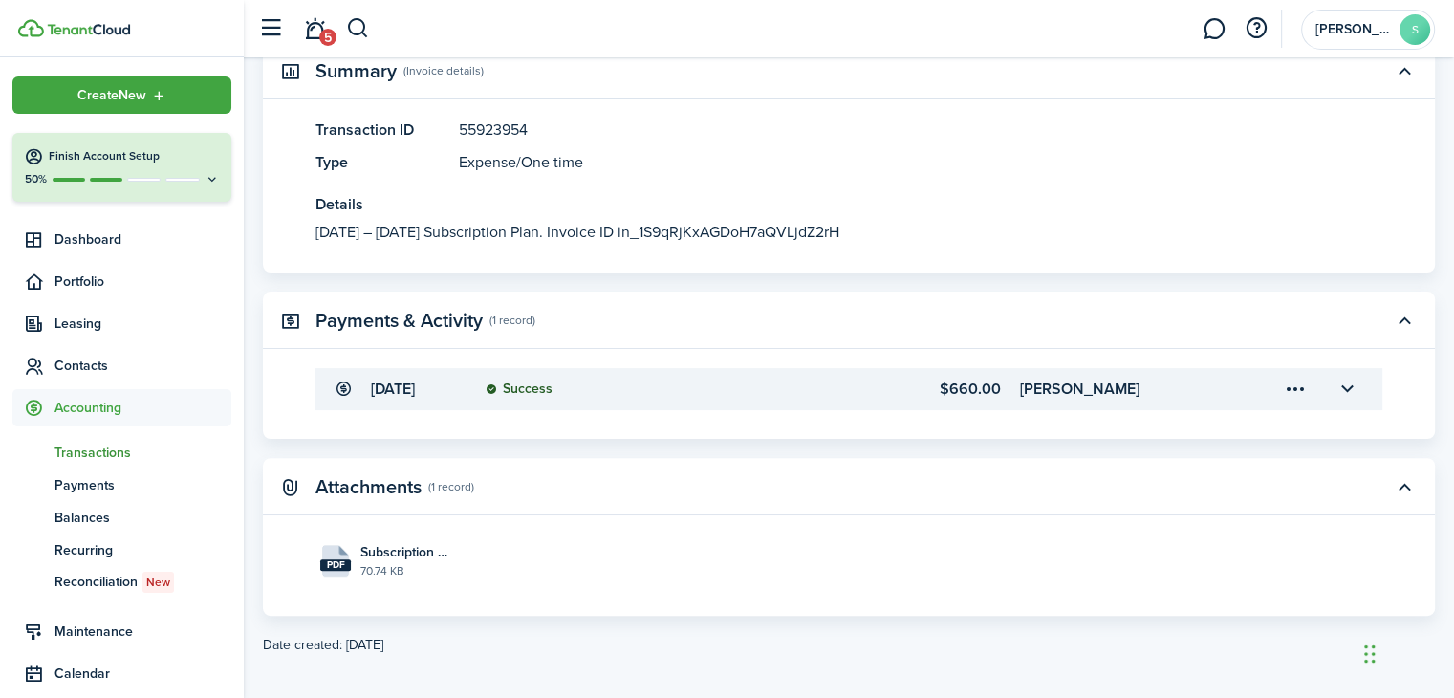
scroll to position [478, 0]
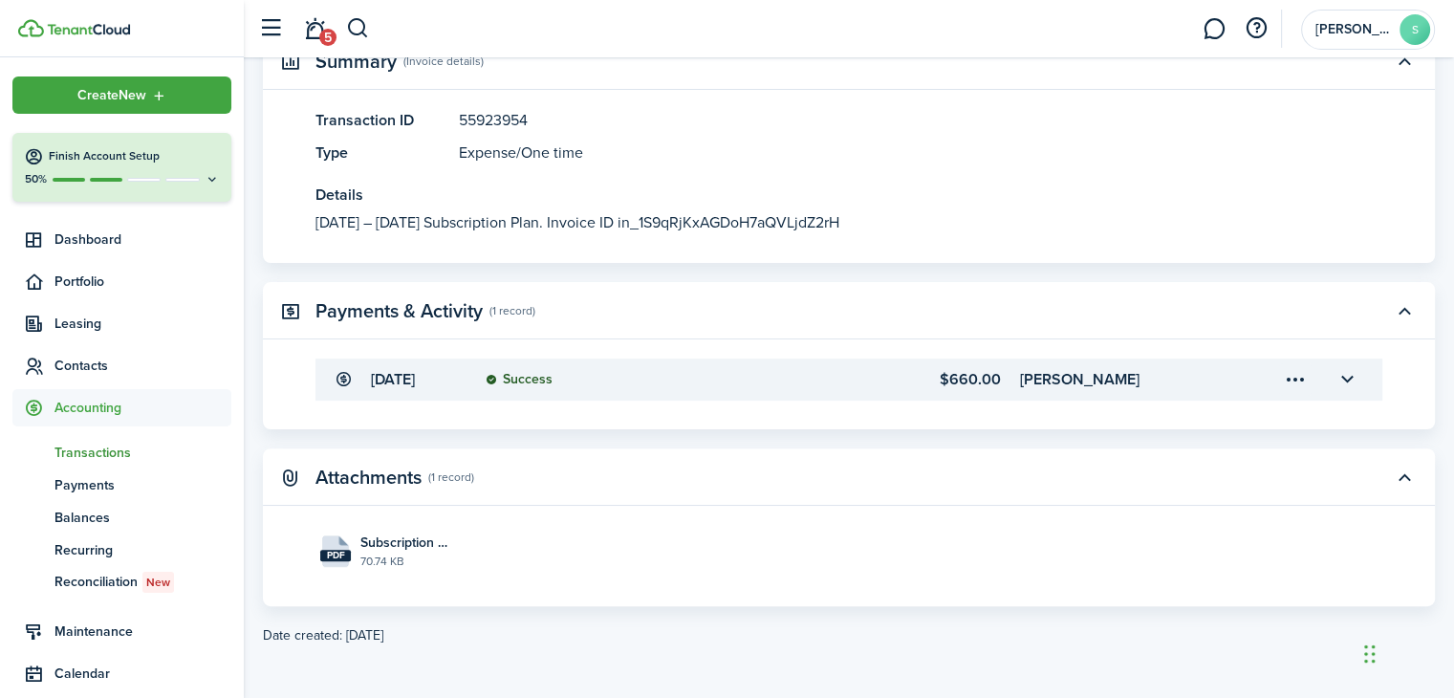
click at [1296, 376] on menu-trigger-card "Open menu" at bounding box center [1295, 379] width 33 height 33
click at [1122, 215] on panel-main-description "[DATE] – [DATE] Subscription Plan. Invoice ID in_1S9qRjKxAGDoH7aQVLjdZ2rH" at bounding box center [821, 222] width 1010 height 23
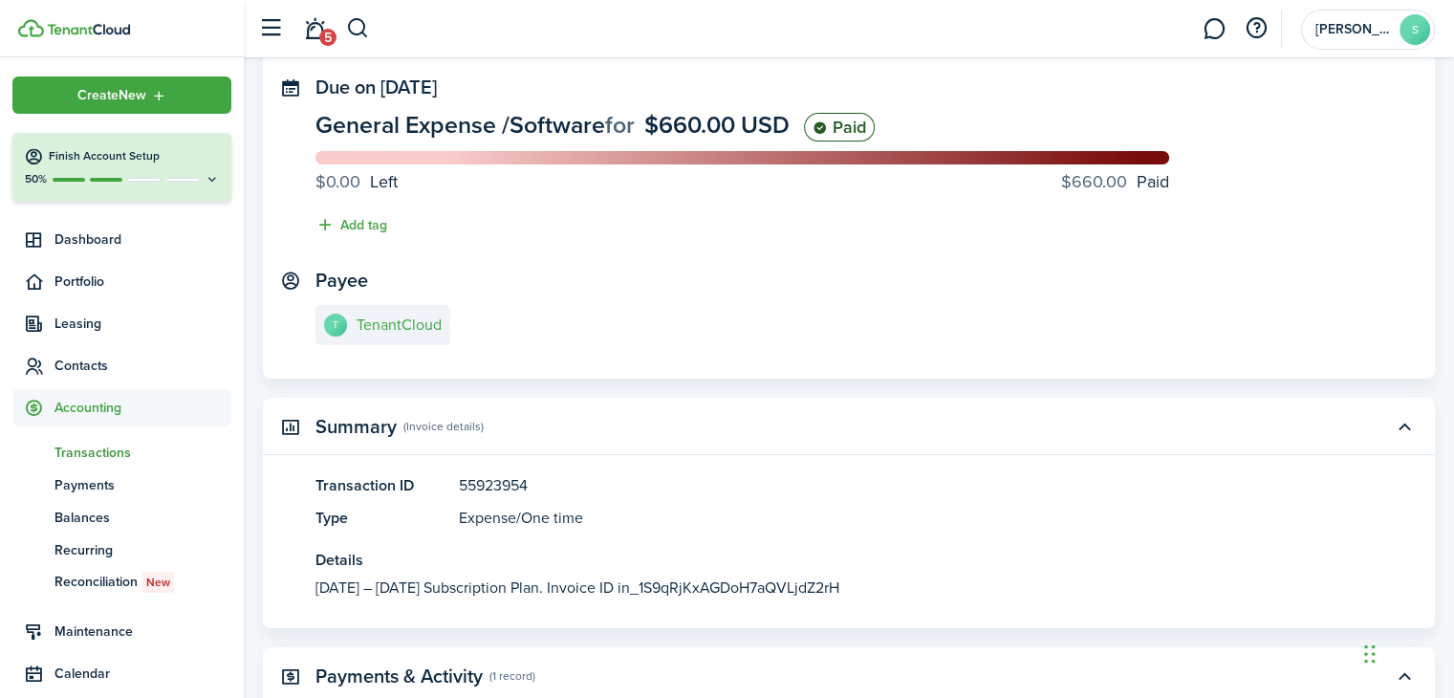
scroll to position [0, 0]
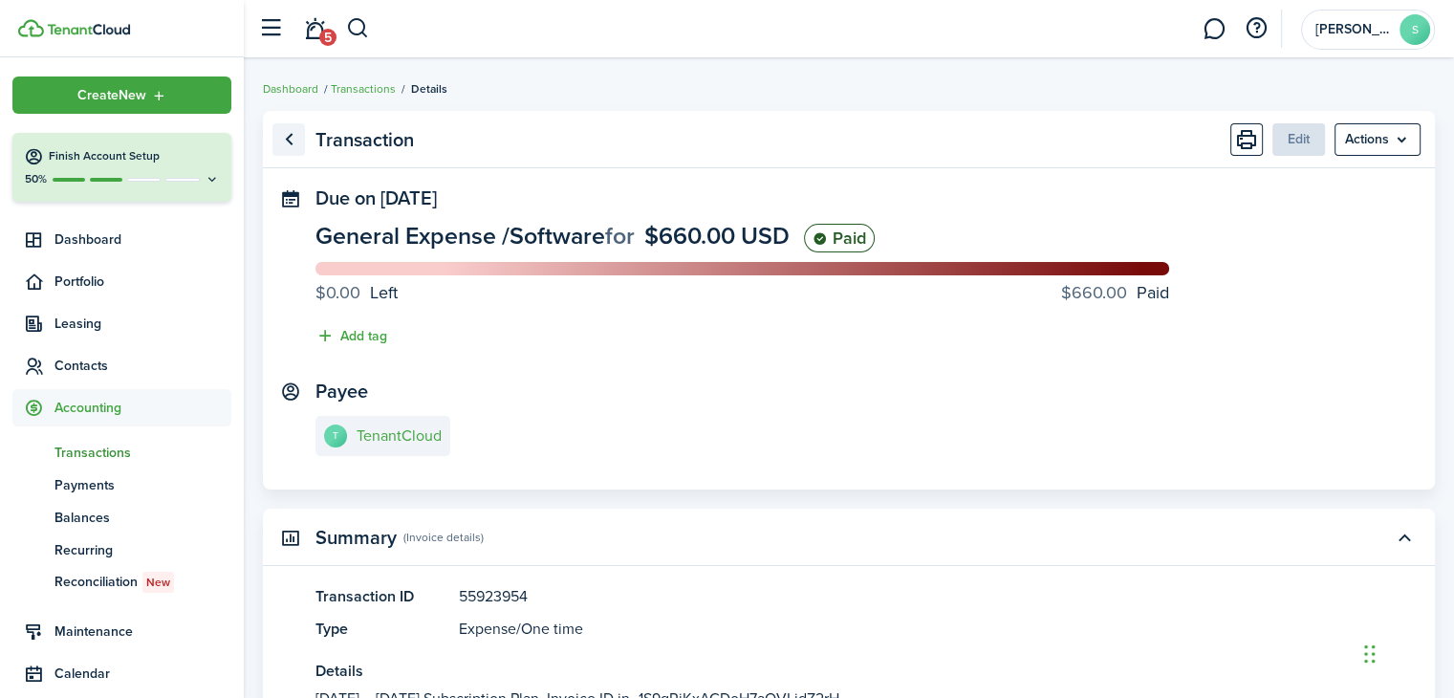
click at [294, 139] on link "Go back" at bounding box center [288, 139] width 33 height 33
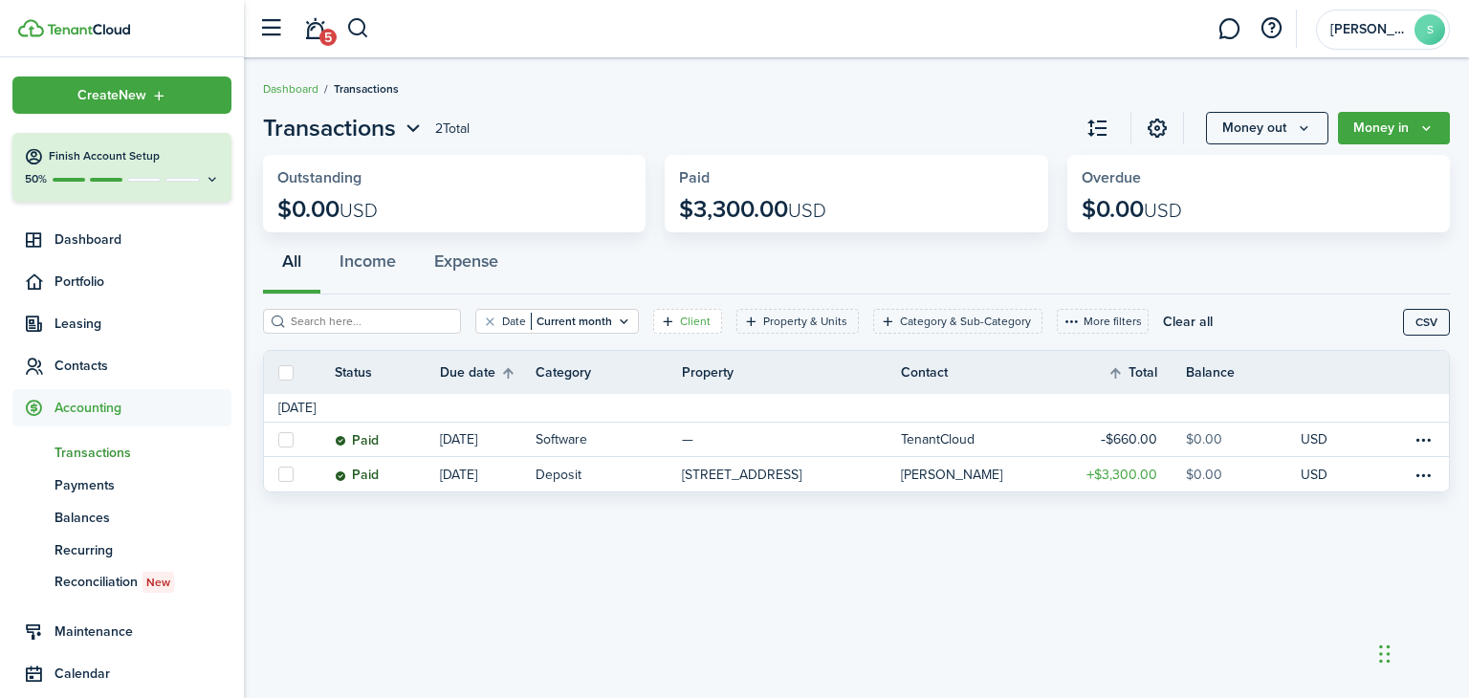
click at [680, 321] on filter-tag-label "Client" at bounding box center [695, 321] width 31 height 17
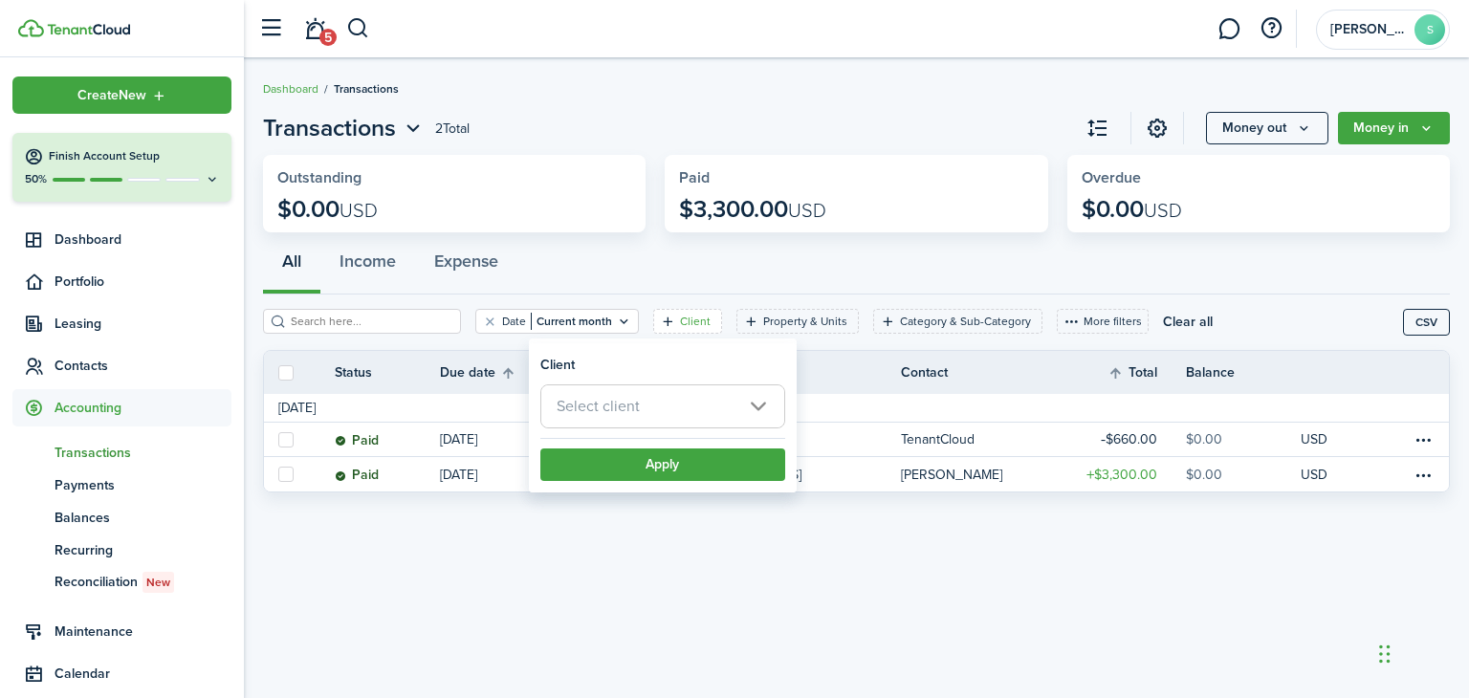
click at [739, 537] on div "Transactions 2 Total Money out Money in Outstanding $0.00 USD Paid $3,300.00 US…" at bounding box center [856, 378] width 1225 height 554
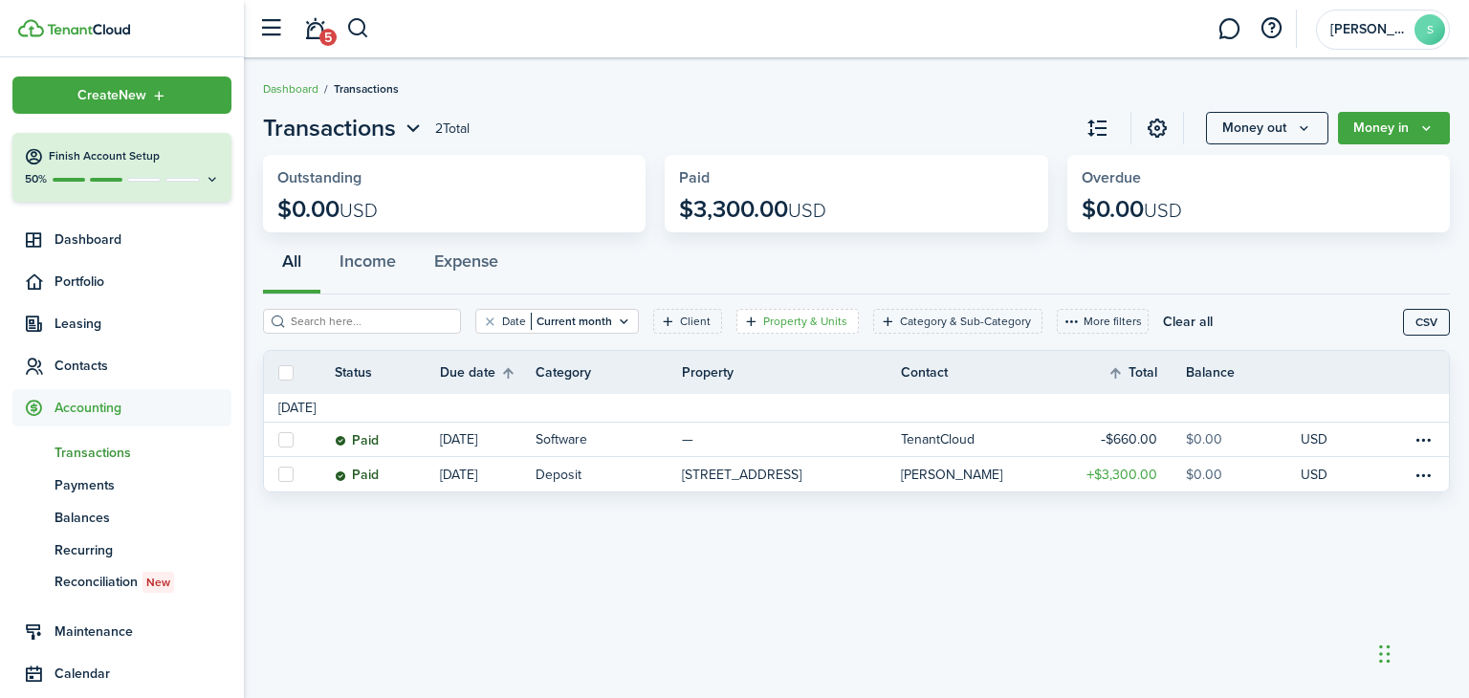
click at [783, 321] on filter-tag-label "Property & Units" at bounding box center [805, 321] width 84 height 17
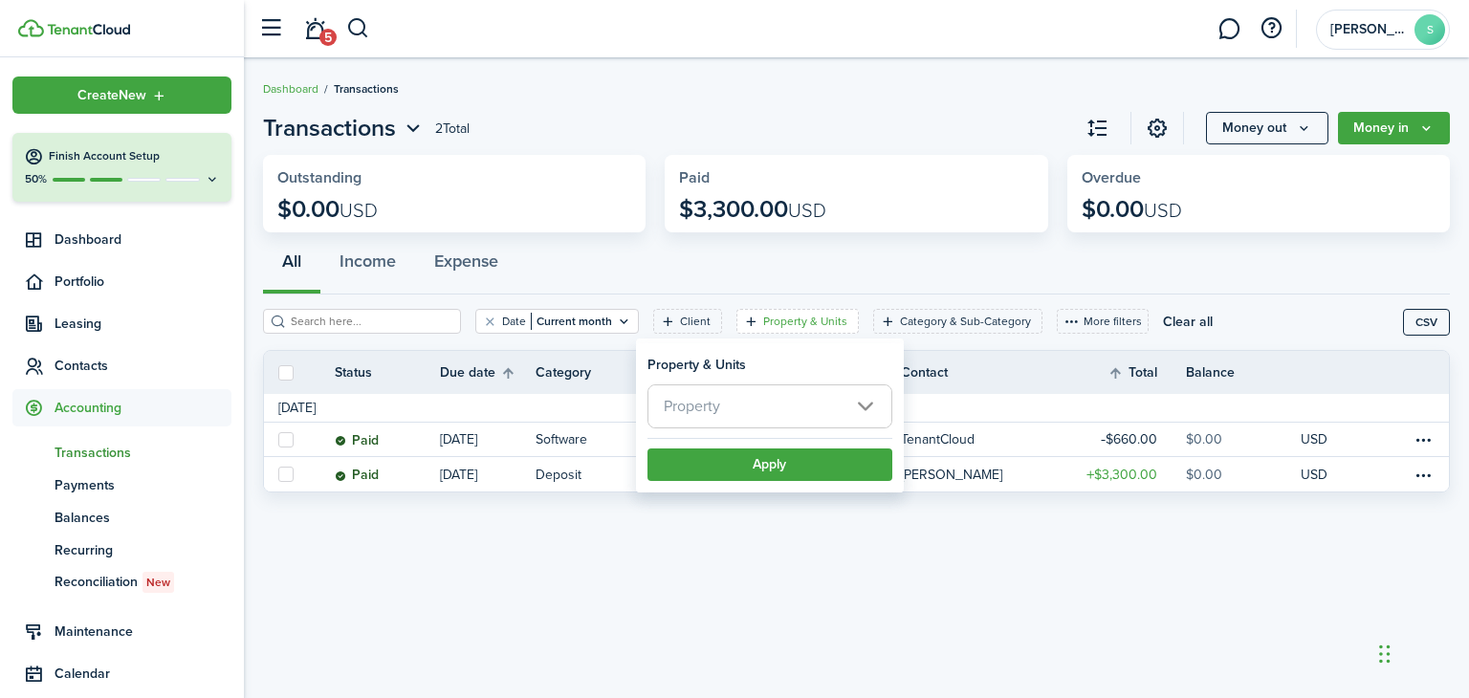
click at [819, 544] on div "Transactions 2 Total Money out Money in Outstanding $0.00 USD Paid $3,300.00 US…" at bounding box center [856, 378] width 1225 height 554
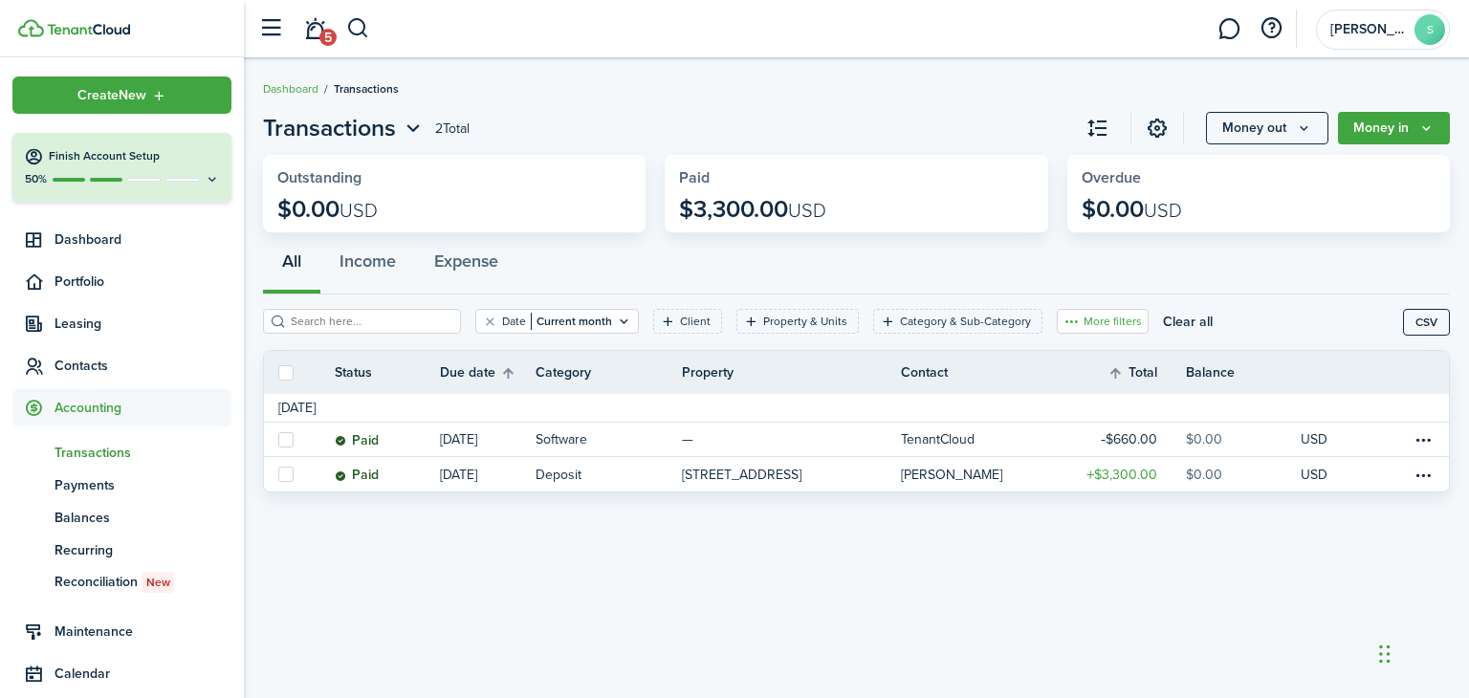
click at [1062, 321] on button "More filters" at bounding box center [1102, 321] width 92 height 25
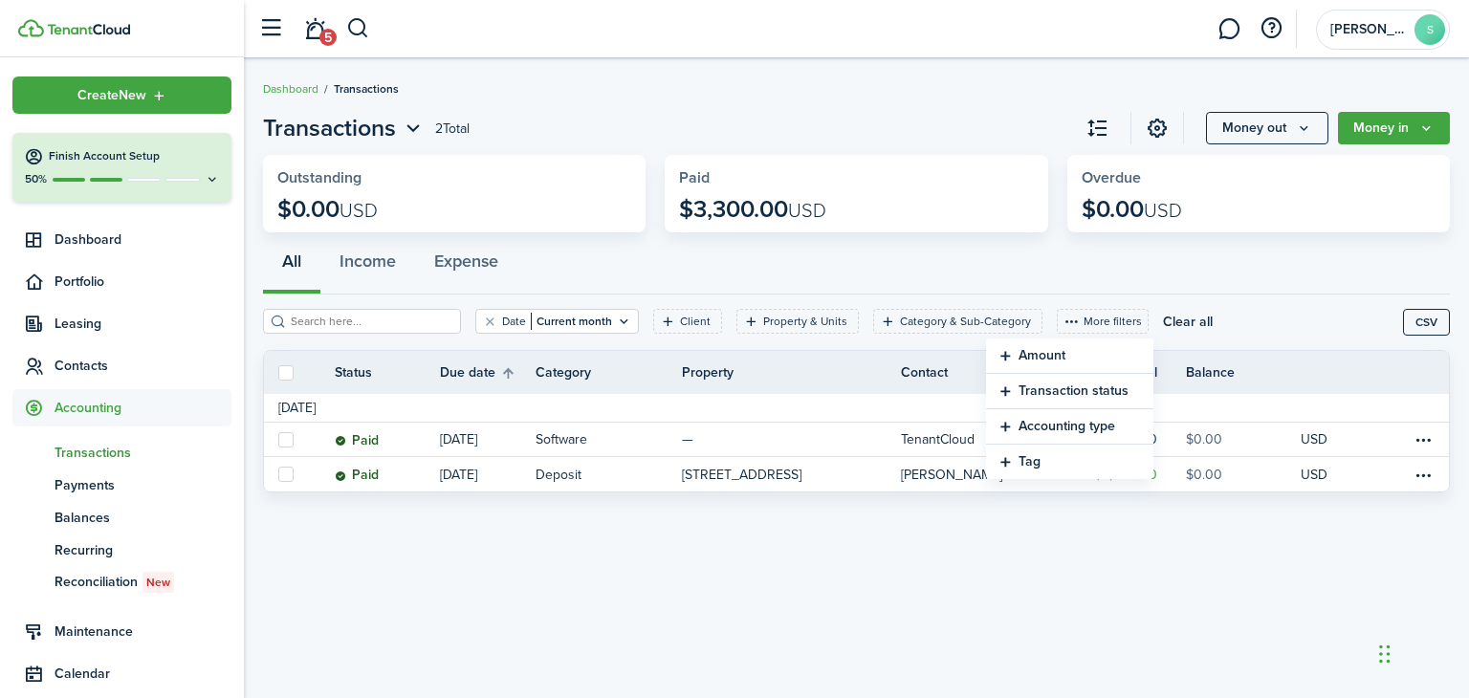
click at [1028, 570] on div "Transactions 2 Total Money out Money in Outstanding $0.00 USD Paid $3,300.00 US…" at bounding box center [856, 378] width 1225 height 554
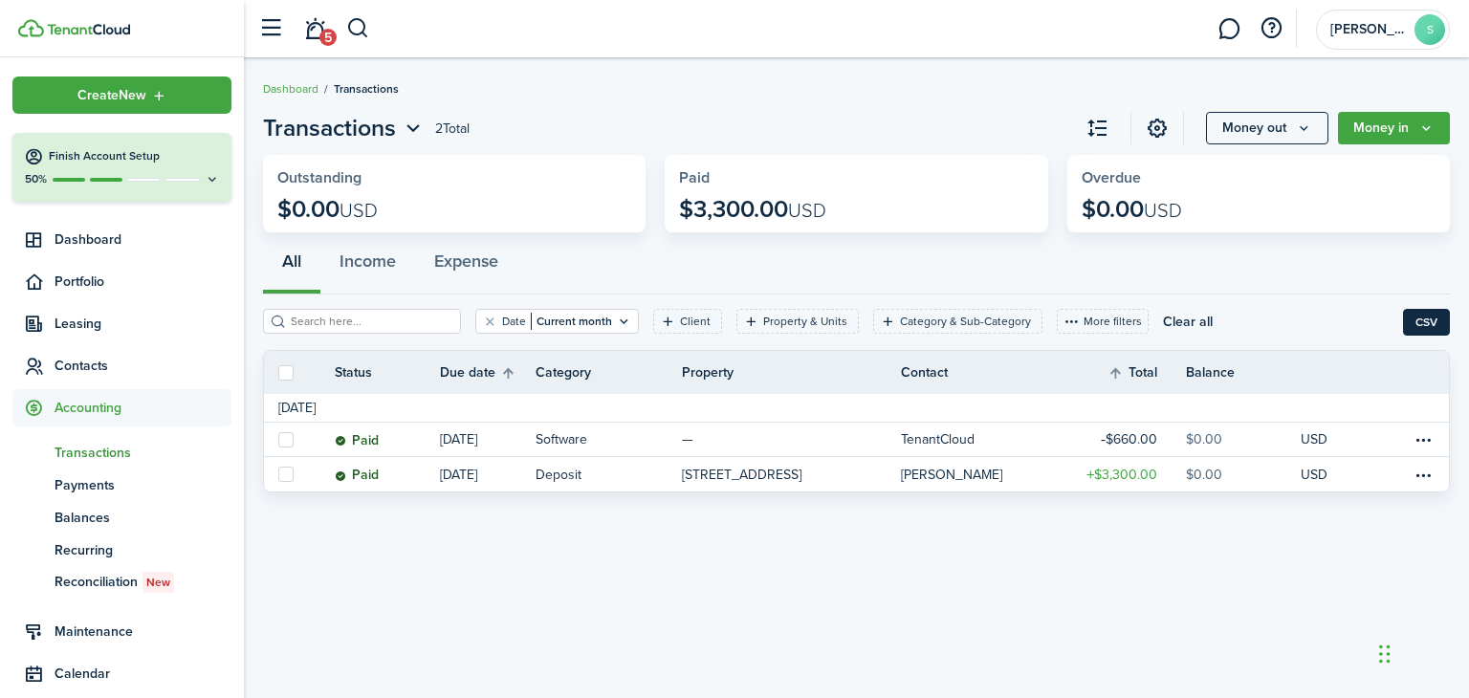
click at [1418, 321] on button "CSV" at bounding box center [1426, 322] width 47 height 27
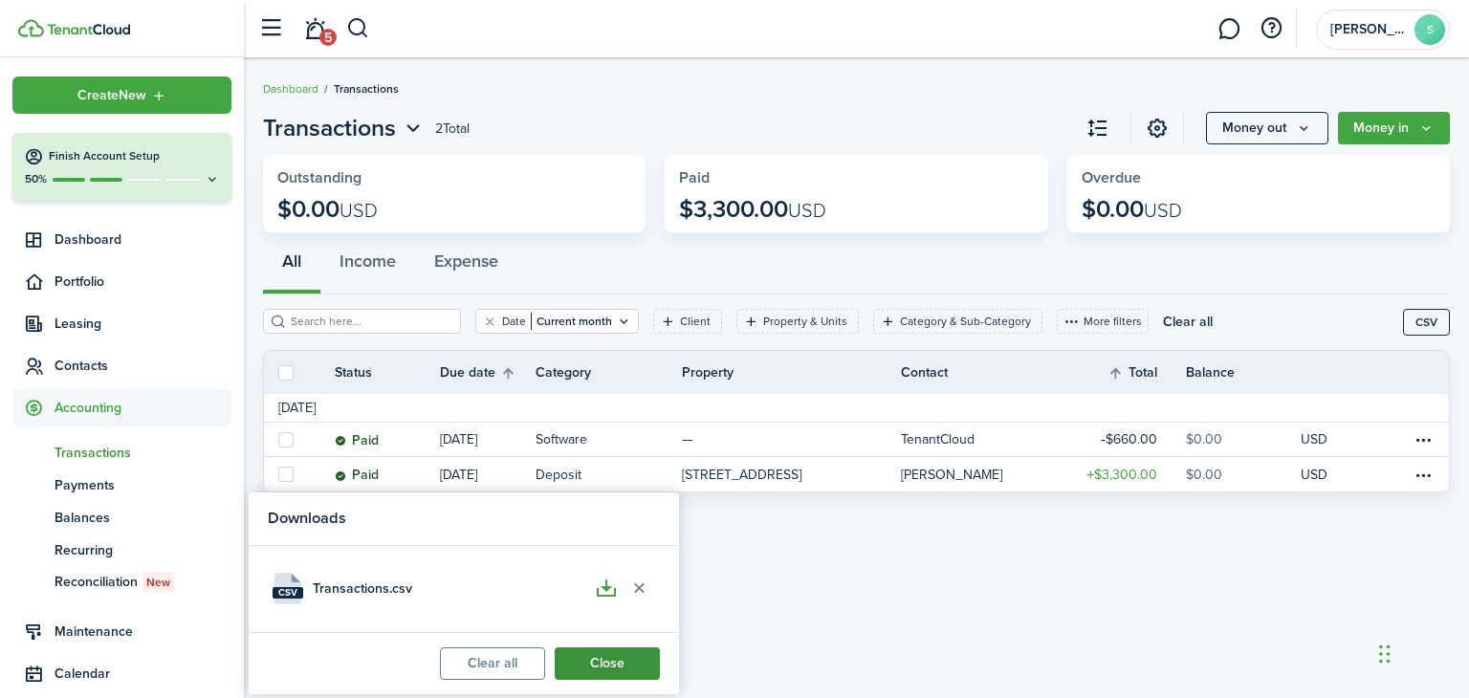
click at [615, 658] on button "Close" at bounding box center [607, 663] width 105 height 33
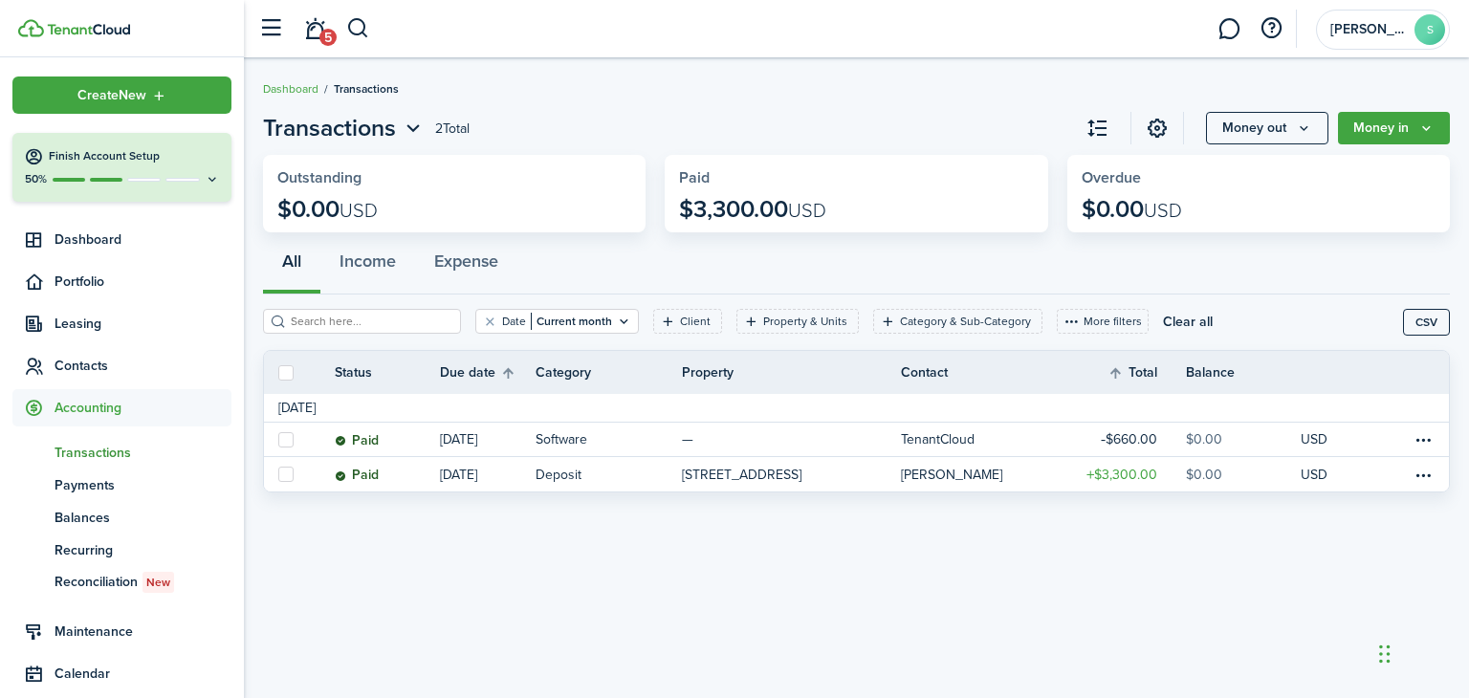
click at [672, 586] on div "Transactions 2 Total Money out Money in Outstanding $0.00 USD Paid $3,300.00 US…" at bounding box center [856, 378] width 1225 height 554
click at [371, 261] on button "Income" at bounding box center [367, 265] width 95 height 57
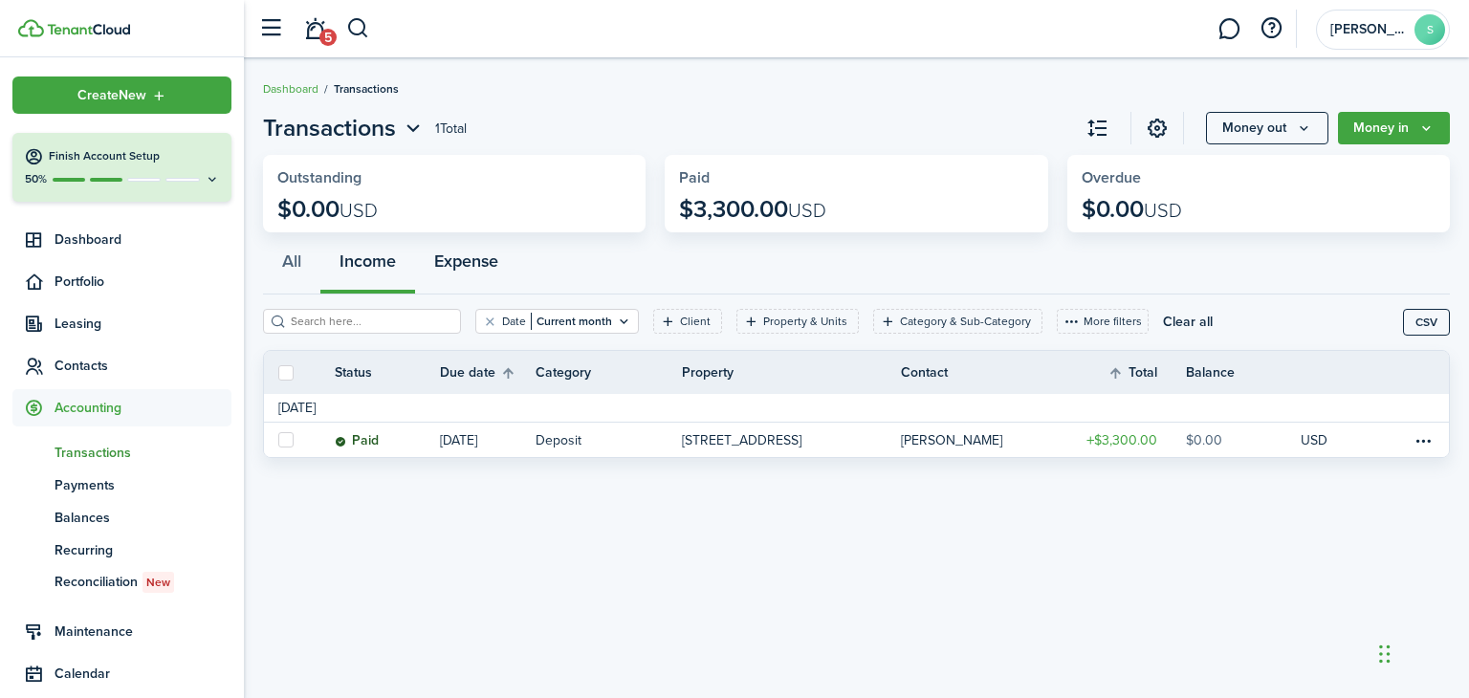
click at [466, 259] on button "Expense" at bounding box center [466, 265] width 102 height 57
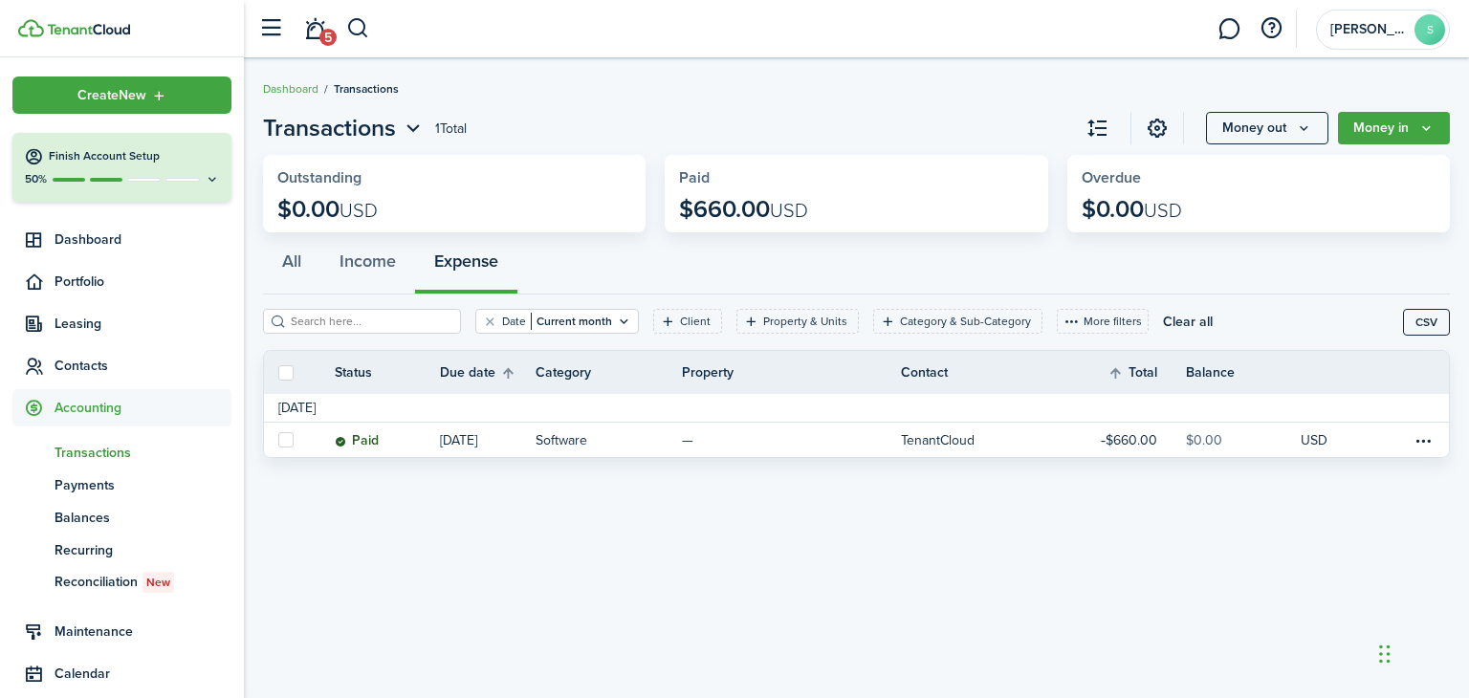
click at [555, 554] on div "Transactions 1 Total Money out Money in Outstanding $0.00 USD Paid $660.00 USD …" at bounding box center [856, 378] width 1225 height 554
click at [84, 275] on span "Portfolio" at bounding box center [142, 282] width 177 height 20
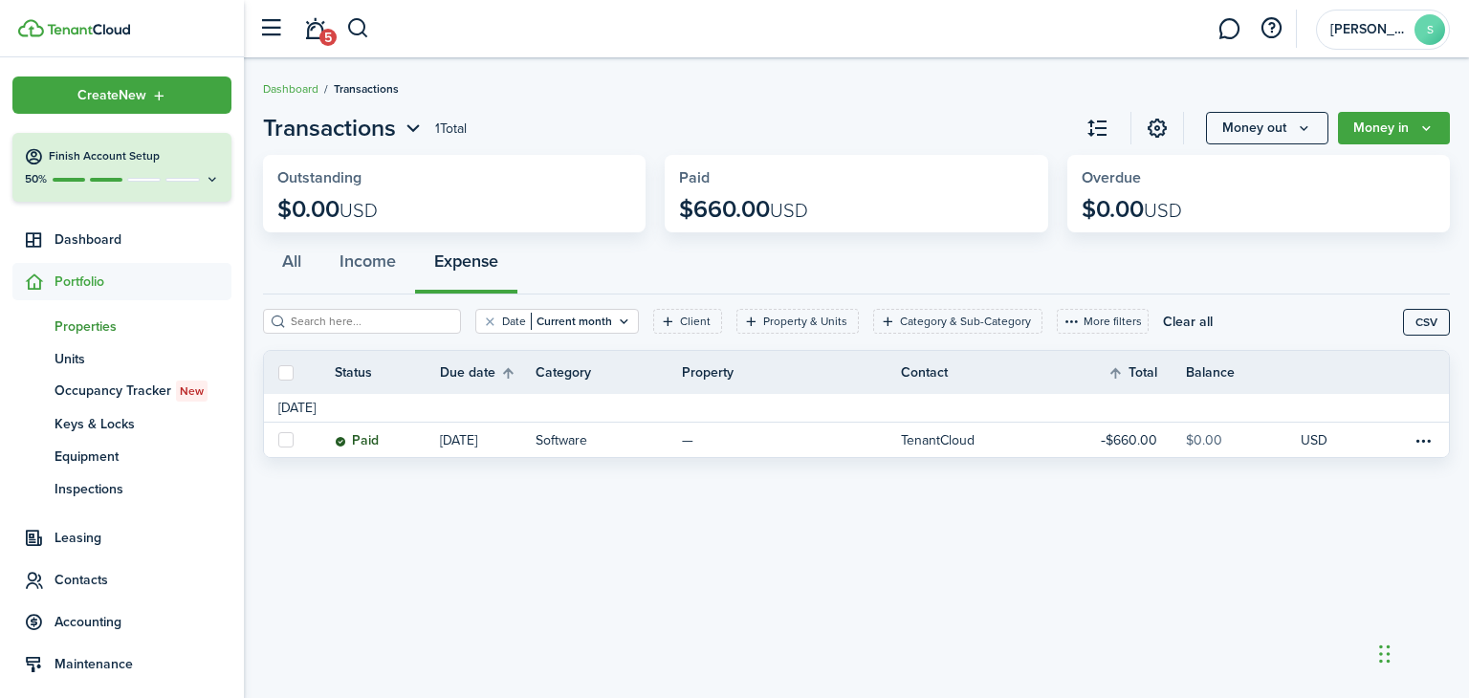
click at [105, 324] on span "Properties" at bounding box center [142, 326] width 177 height 20
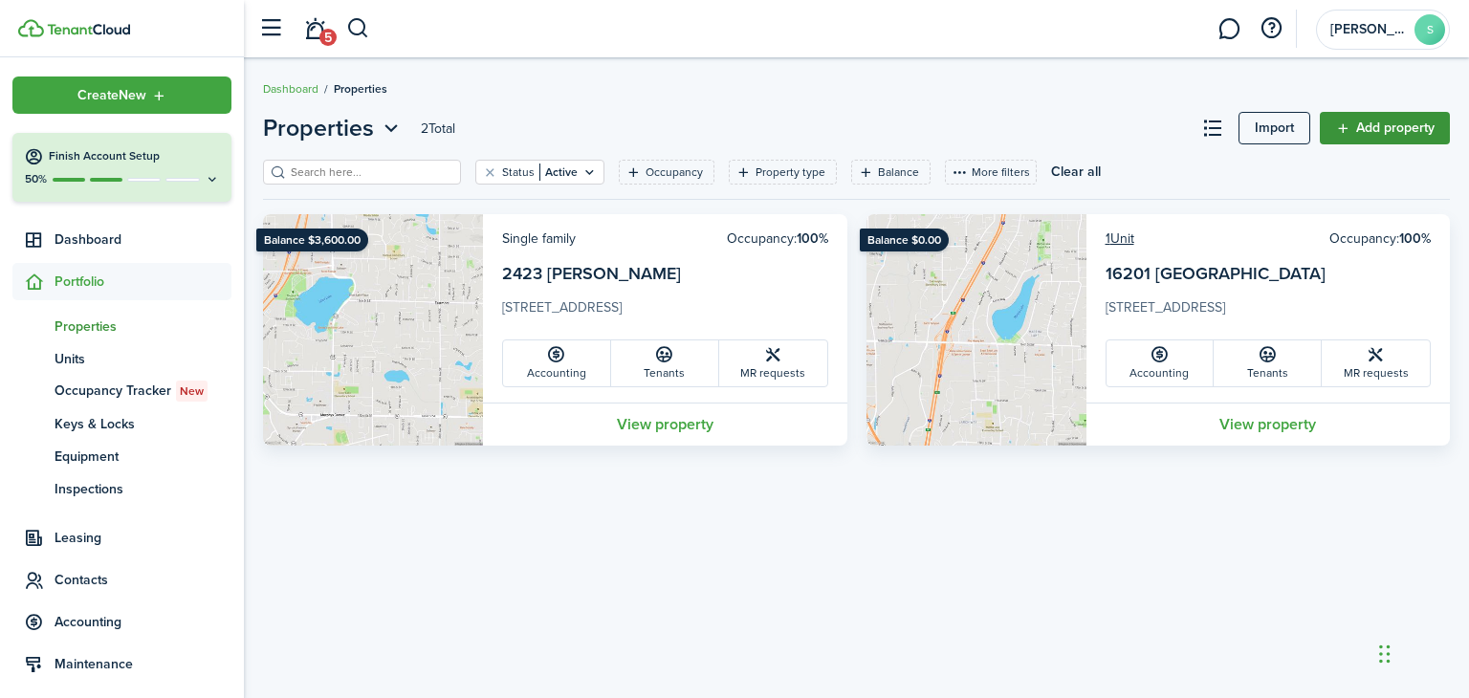
click at [1397, 127] on link "Add property" at bounding box center [1384, 128] width 130 height 33
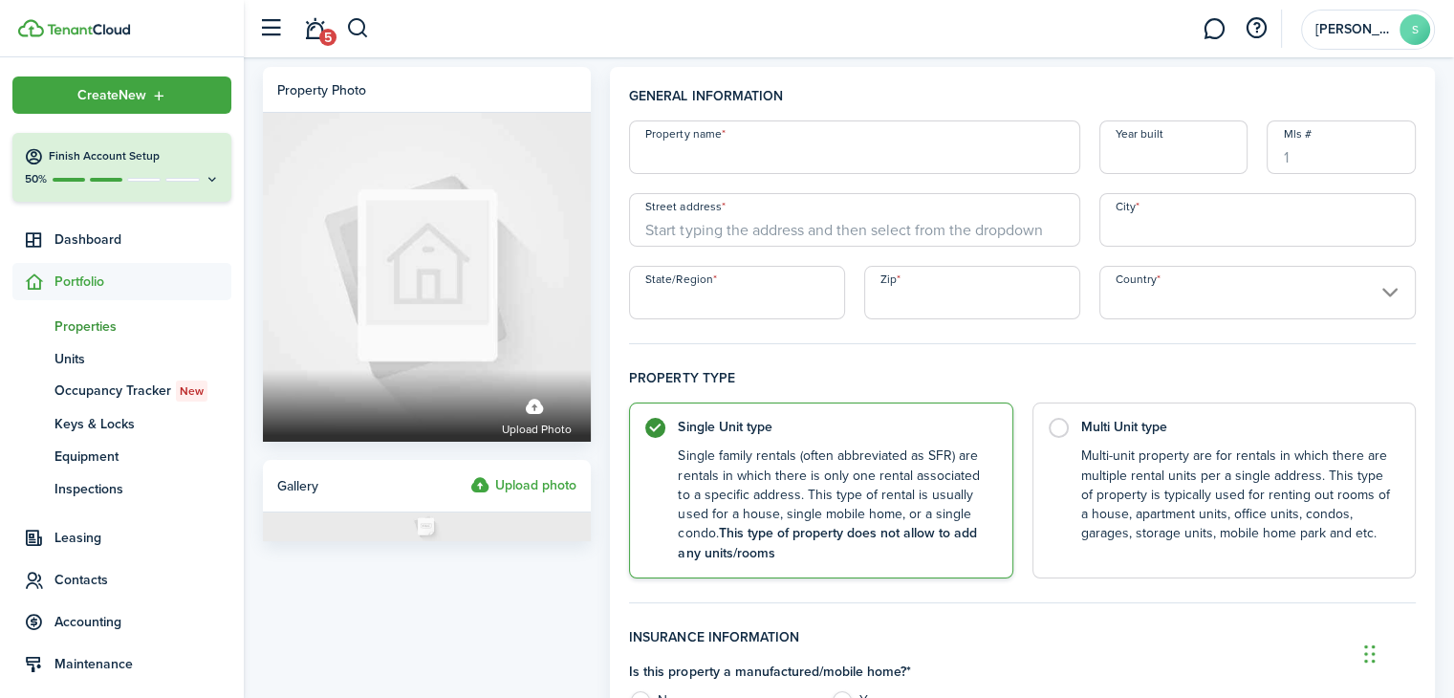
click at [727, 151] on input "Property name" at bounding box center [854, 147] width 451 height 54
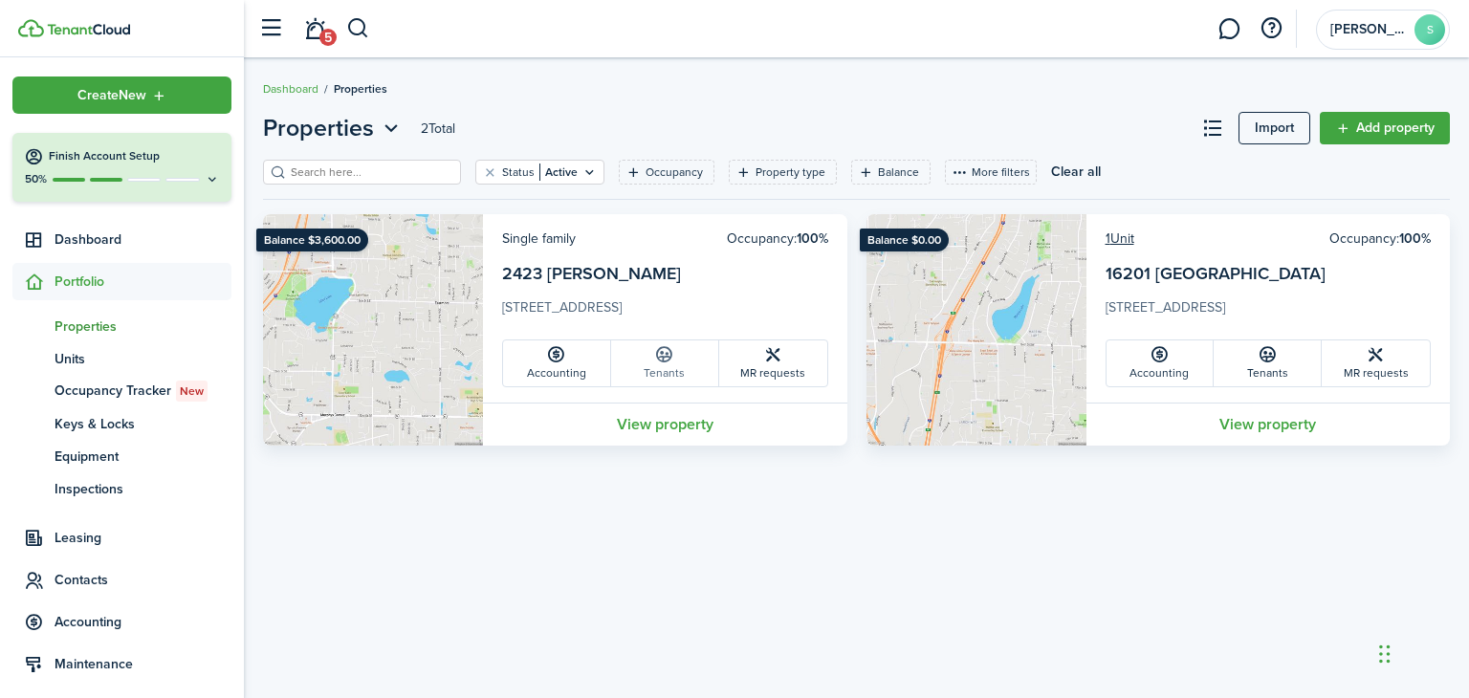
click at [662, 373] on link "Tenants" at bounding box center [665, 363] width 108 height 46
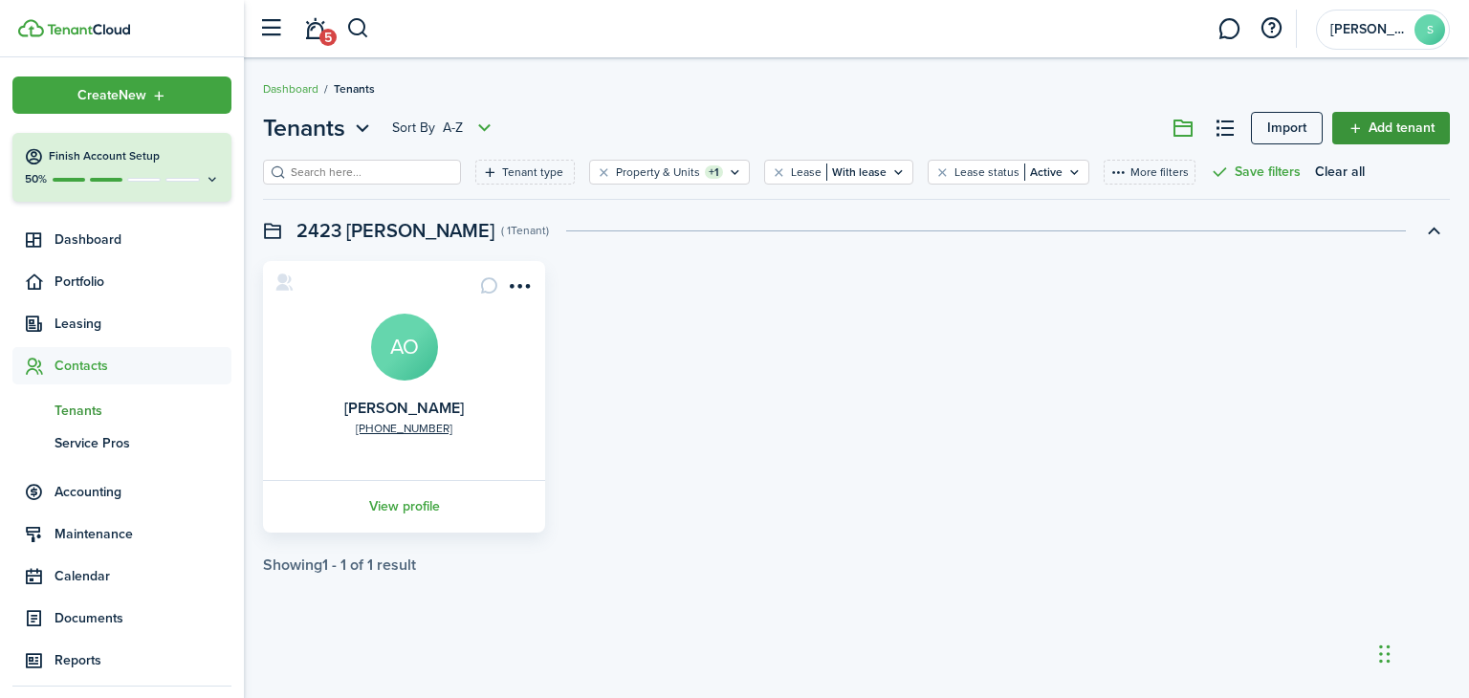
click at [1392, 124] on link "Add tenant" at bounding box center [1391, 128] width 118 height 33
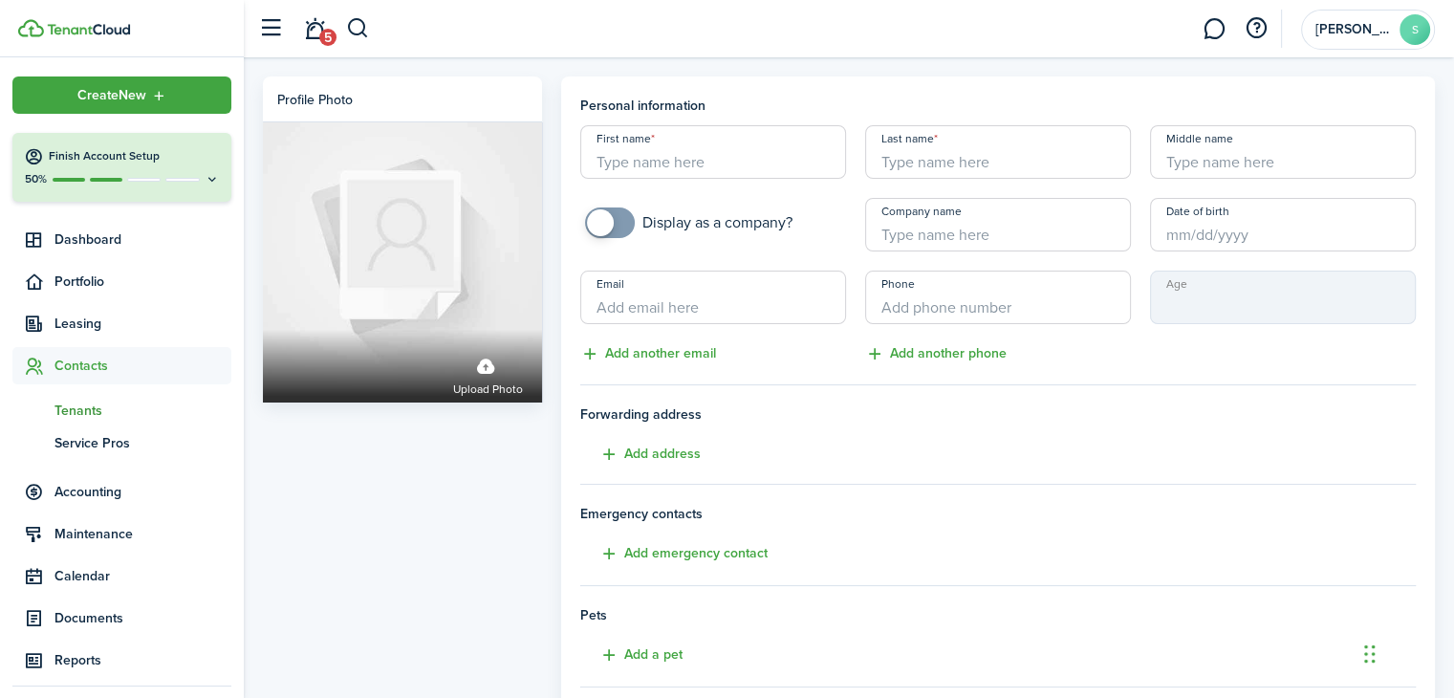
click at [664, 160] on input "First name" at bounding box center [713, 152] width 266 height 54
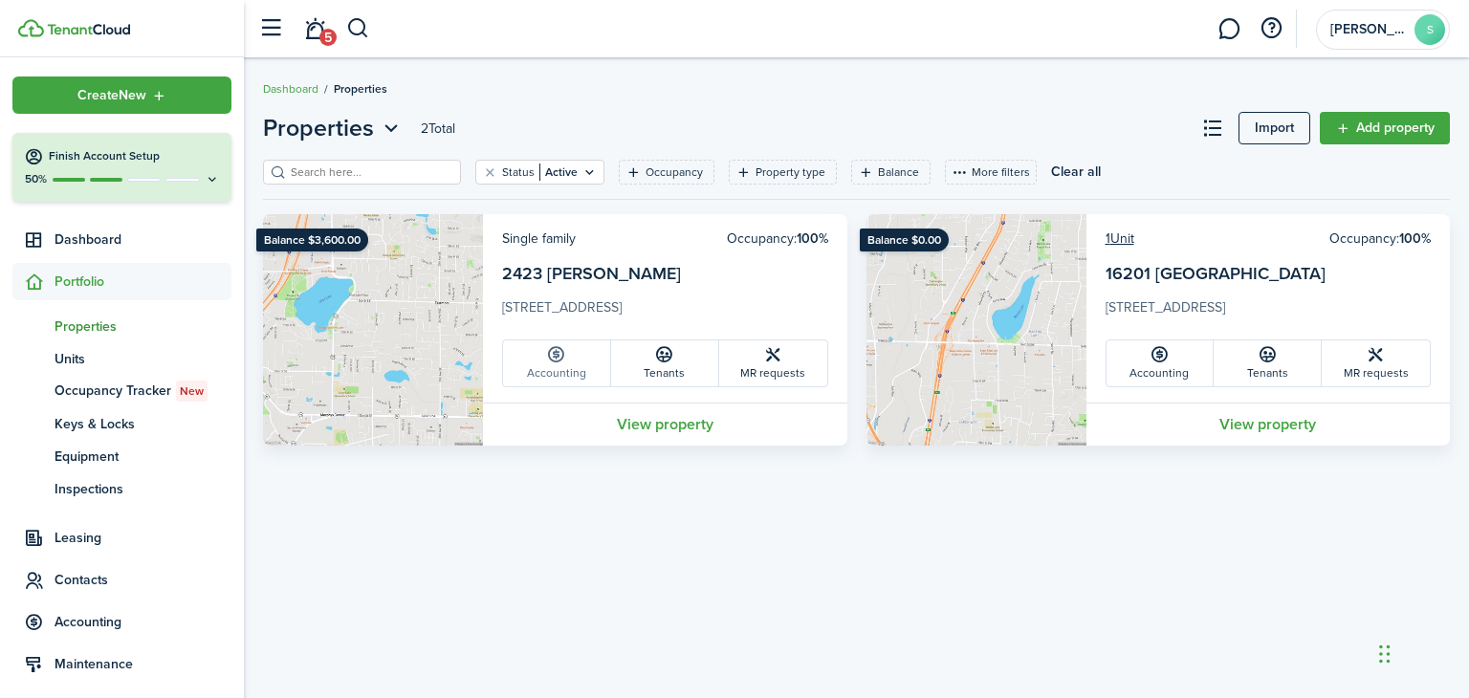
click at [563, 362] on icon at bounding box center [556, 354] width 20 height 19
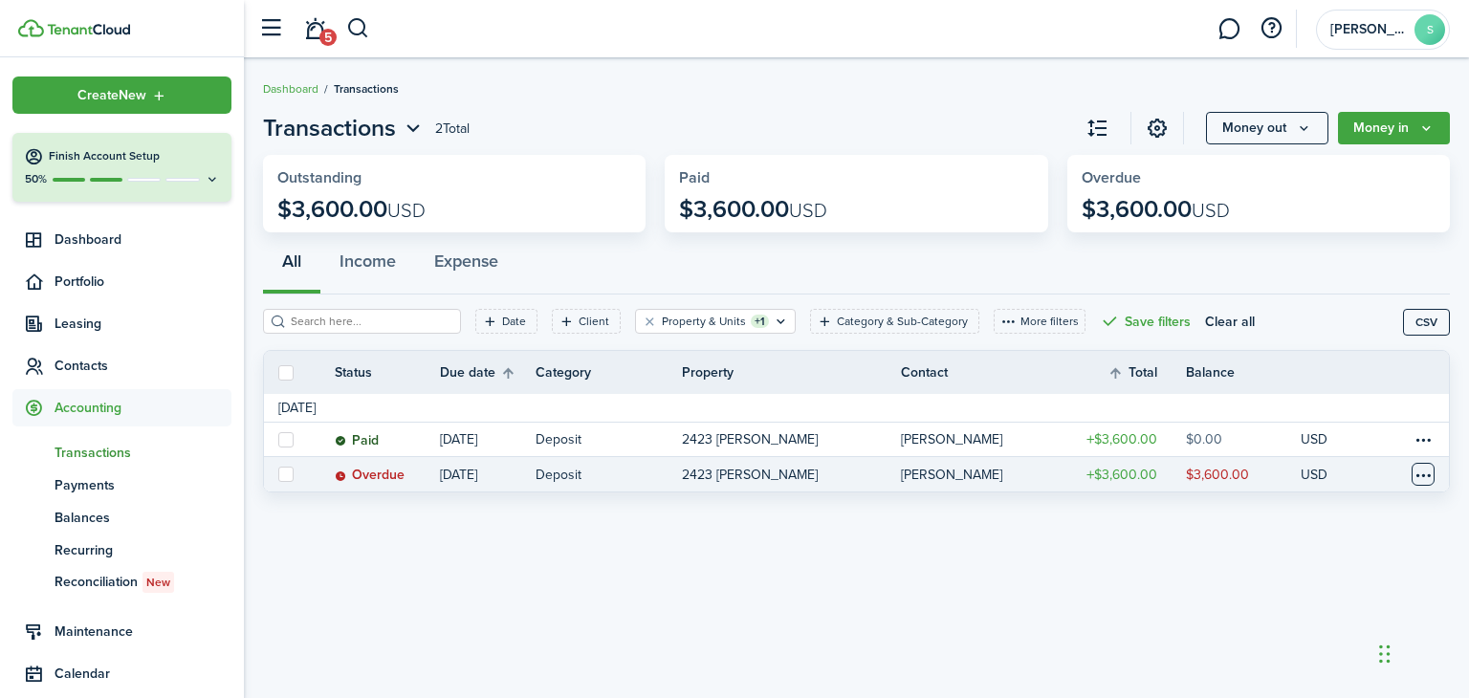
click at [1422, 472] on table-menu-btn-icon at bounding box center [1422, 474] width 23 height 23
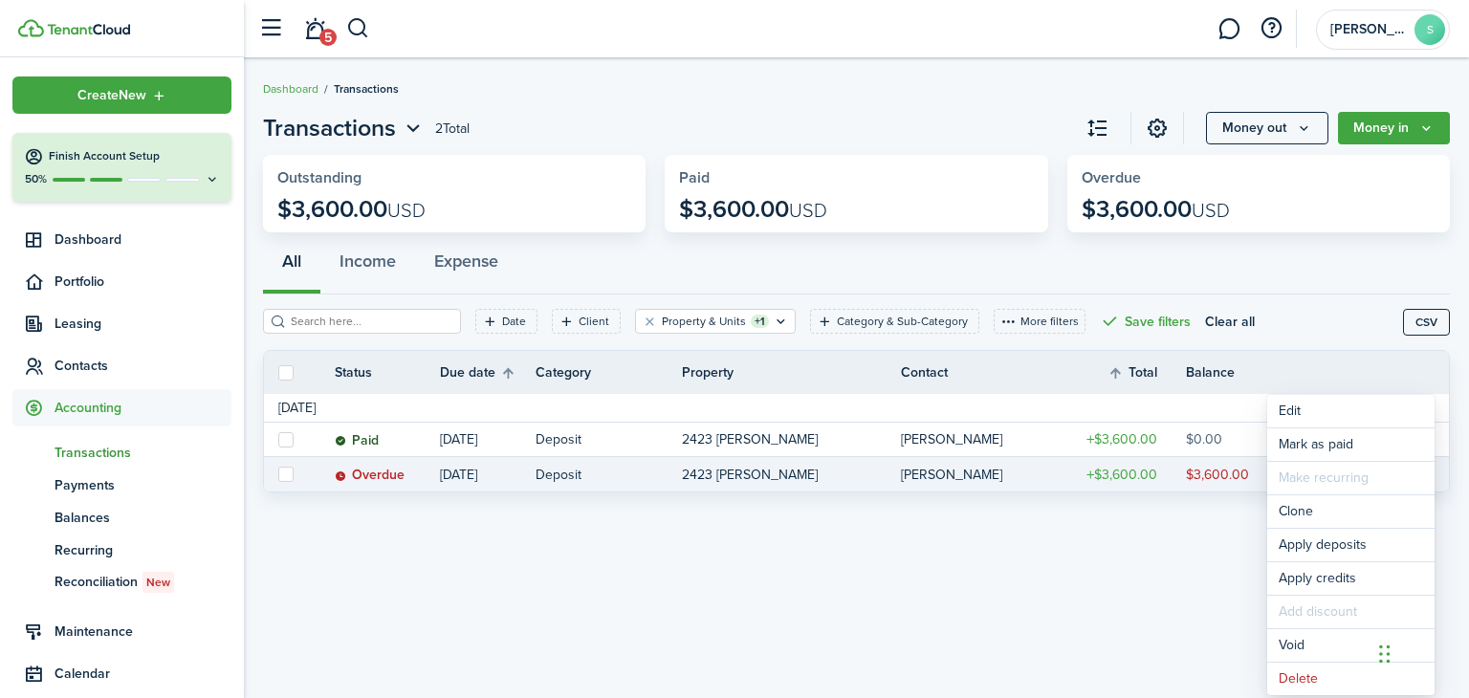
click at [1068, 578] on div "Transactions 2 Total Money out Money in Outstanding $3,600.00 USD Paid $3,600.0…" at bounding box center [856, 378] width 1225 height 554
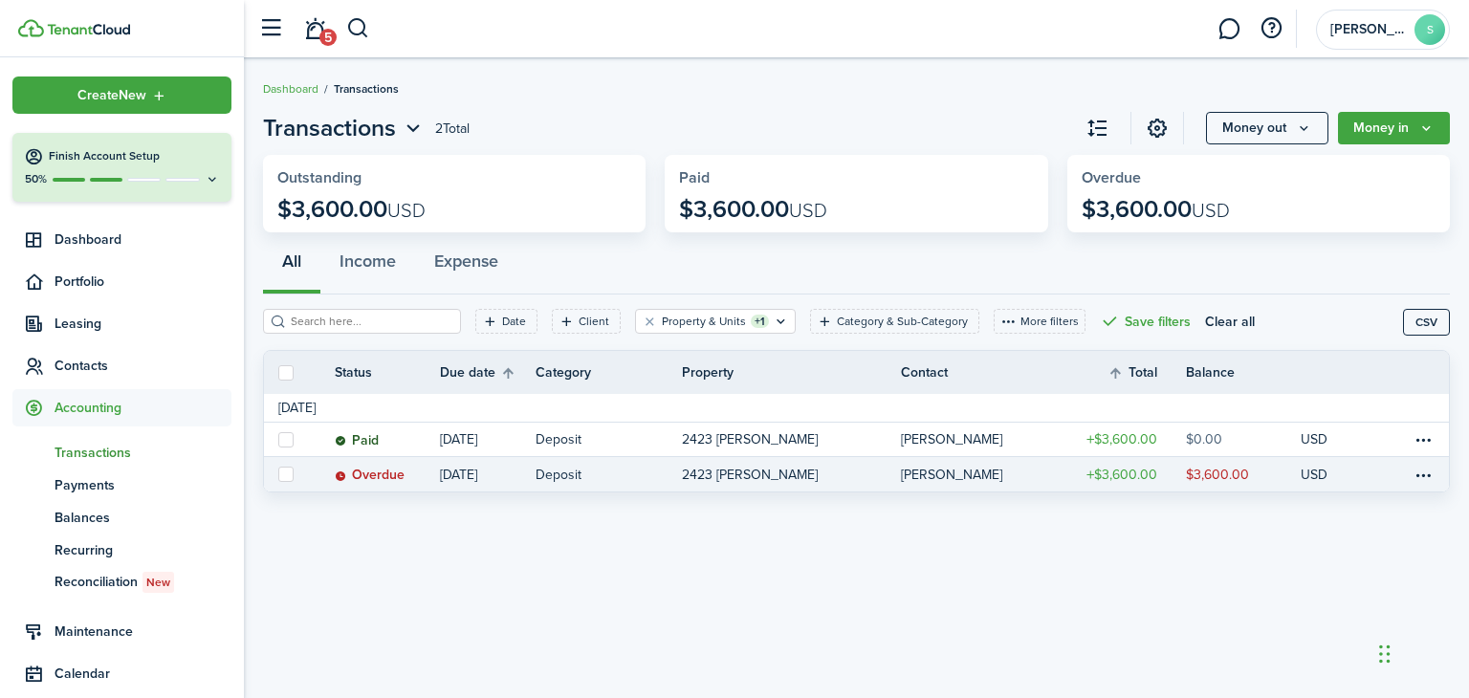
click at [521, 468] on link "[DATE]" at bounding box center [488, 474] width 96 height 34
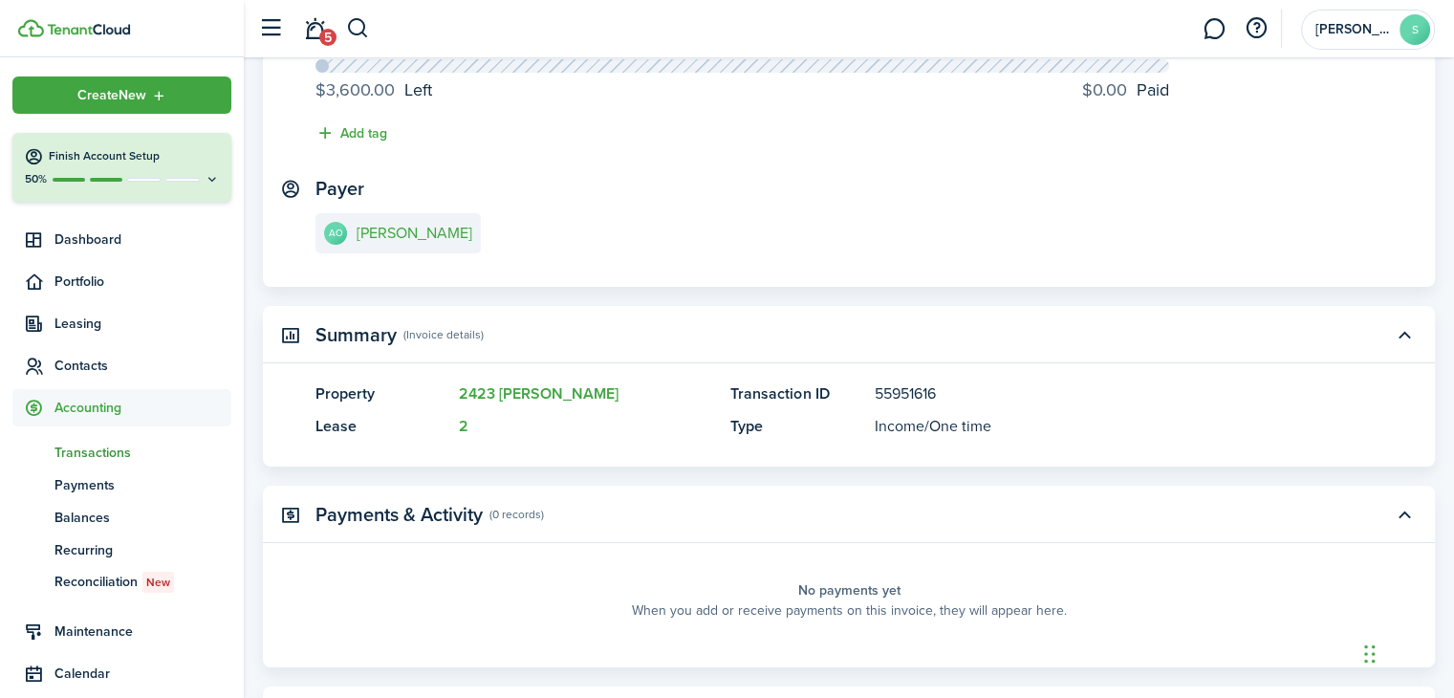
scroll to position [287, 0]
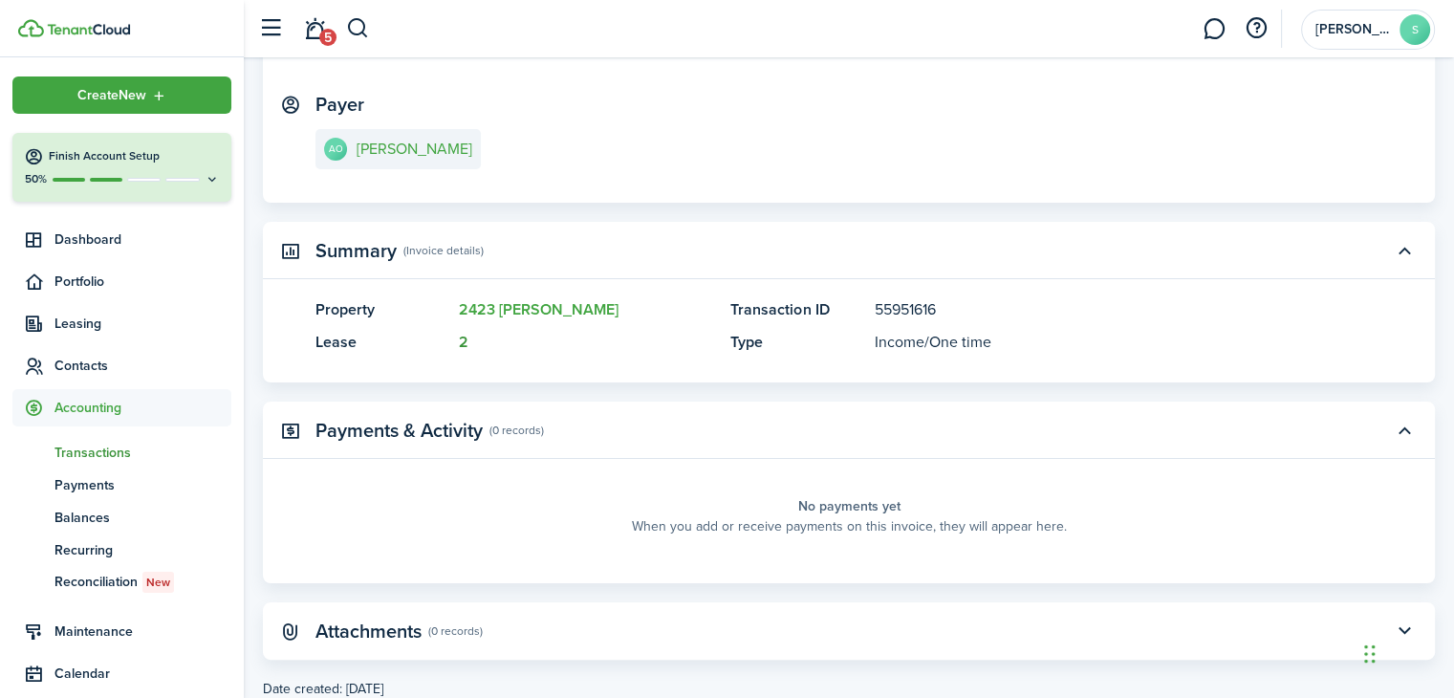
click at [461, 341] on link "2" at bounding box center [464, 342] width 10 height 22
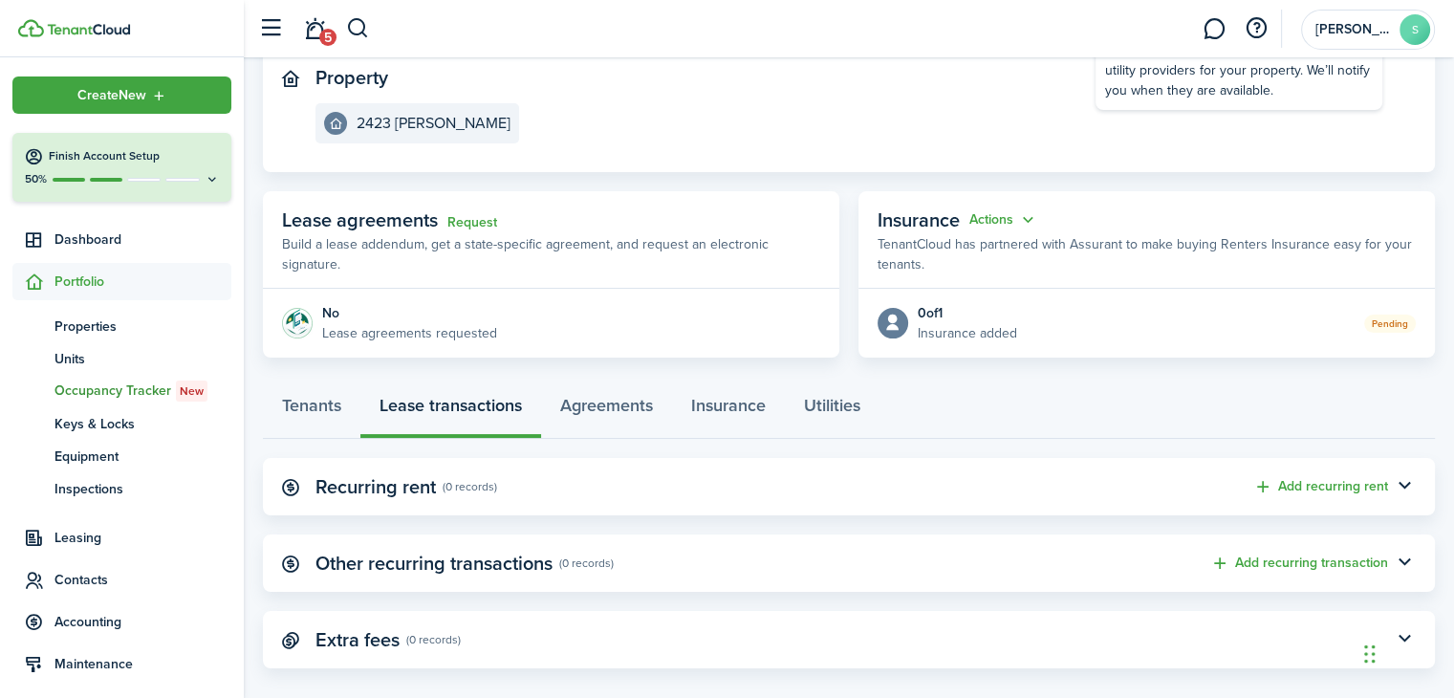
scroll to position [233, 0]
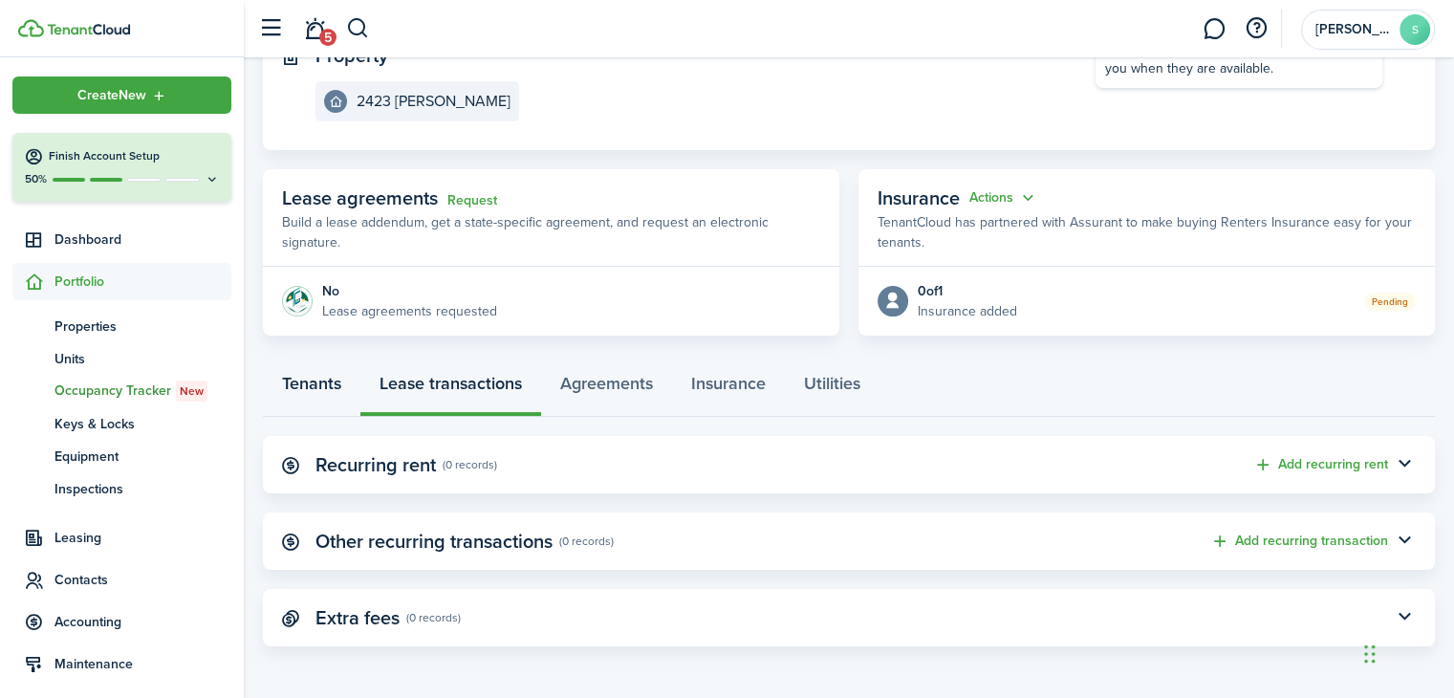
click at [325, 383] on link "Tenants" at bounding box center [312, 387] width 98 height 57
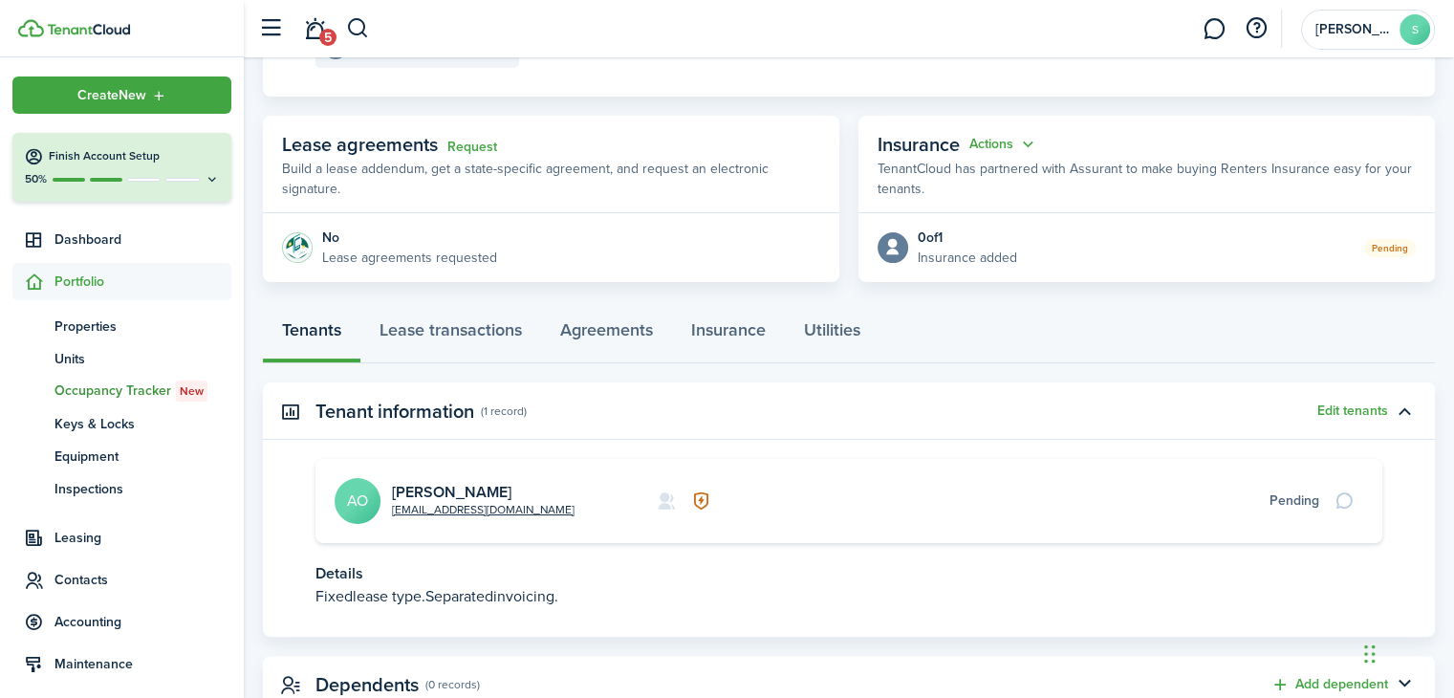
scroll to position [354, 0]
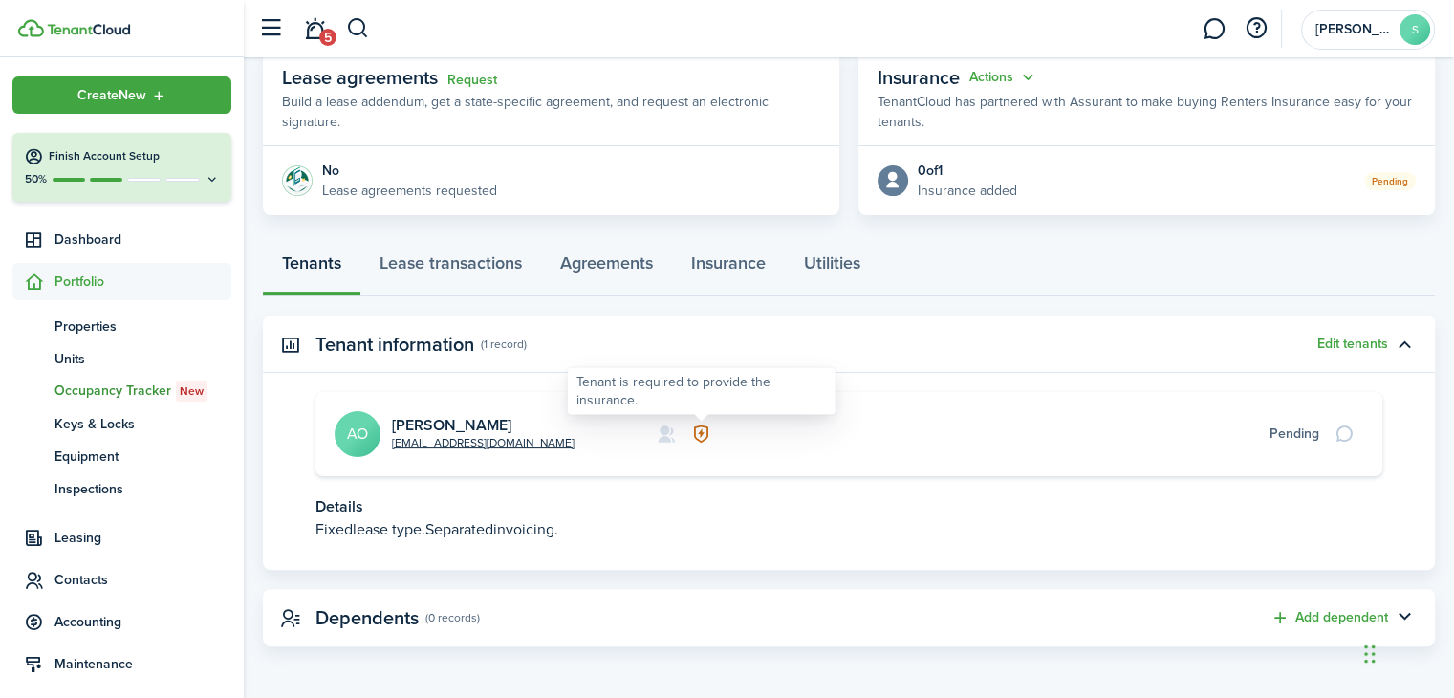
click at [704, 437] on icon at bounding box center [701, 434] width 20 height 19
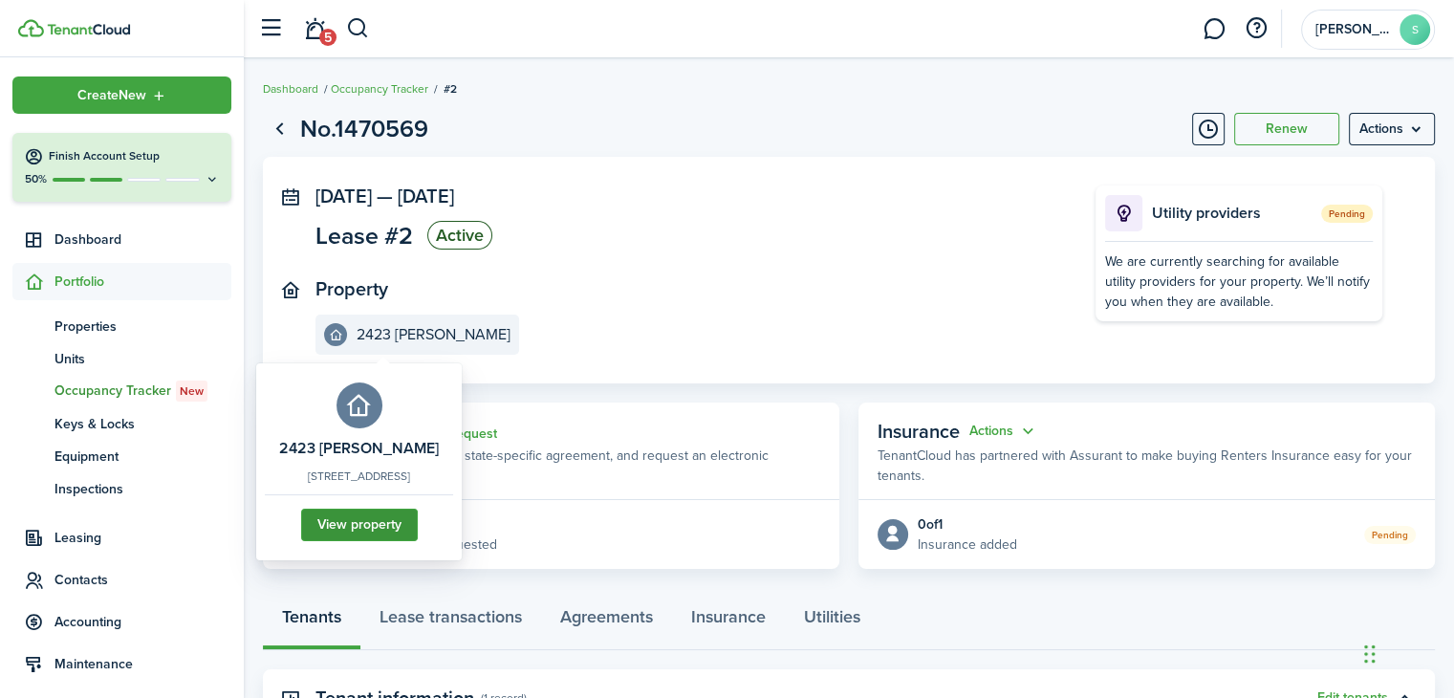
click at [373, 525] on link "View property" at bounding box center [359, 525] width 117 height 33
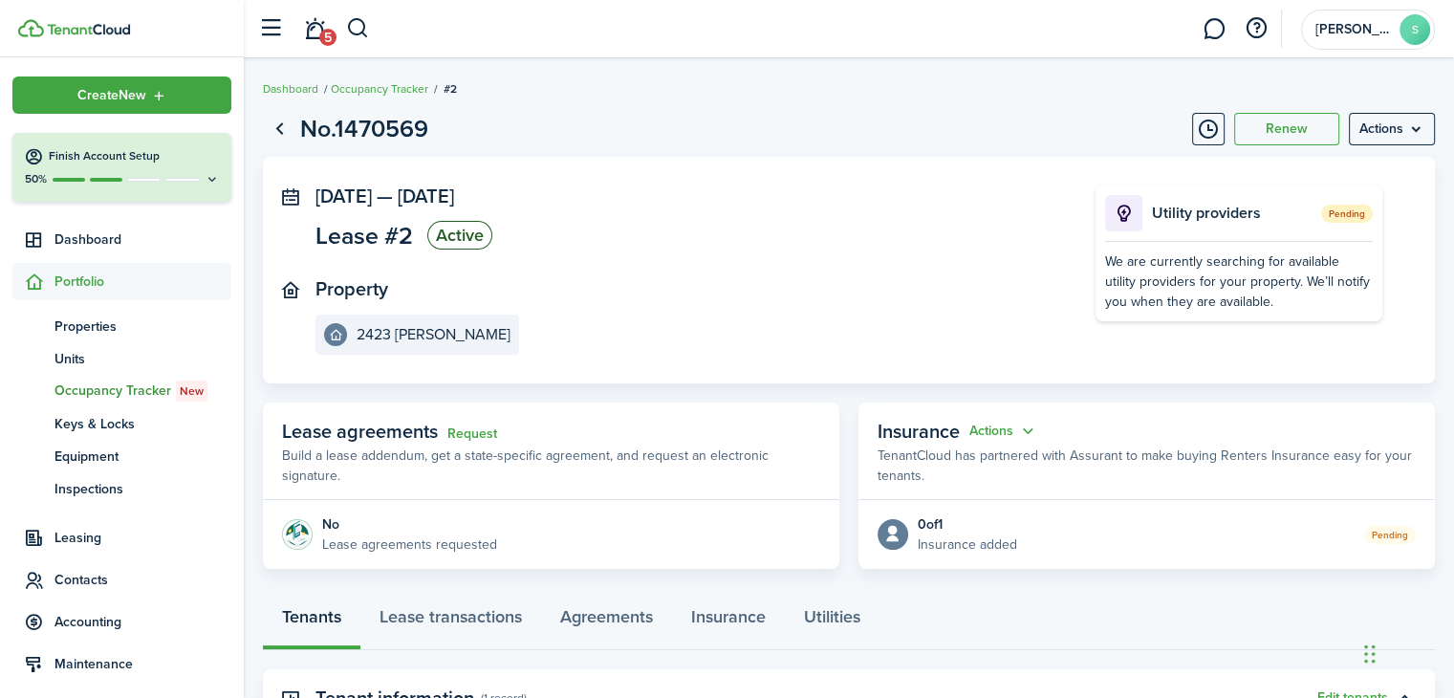
scroll to position [233, 0]
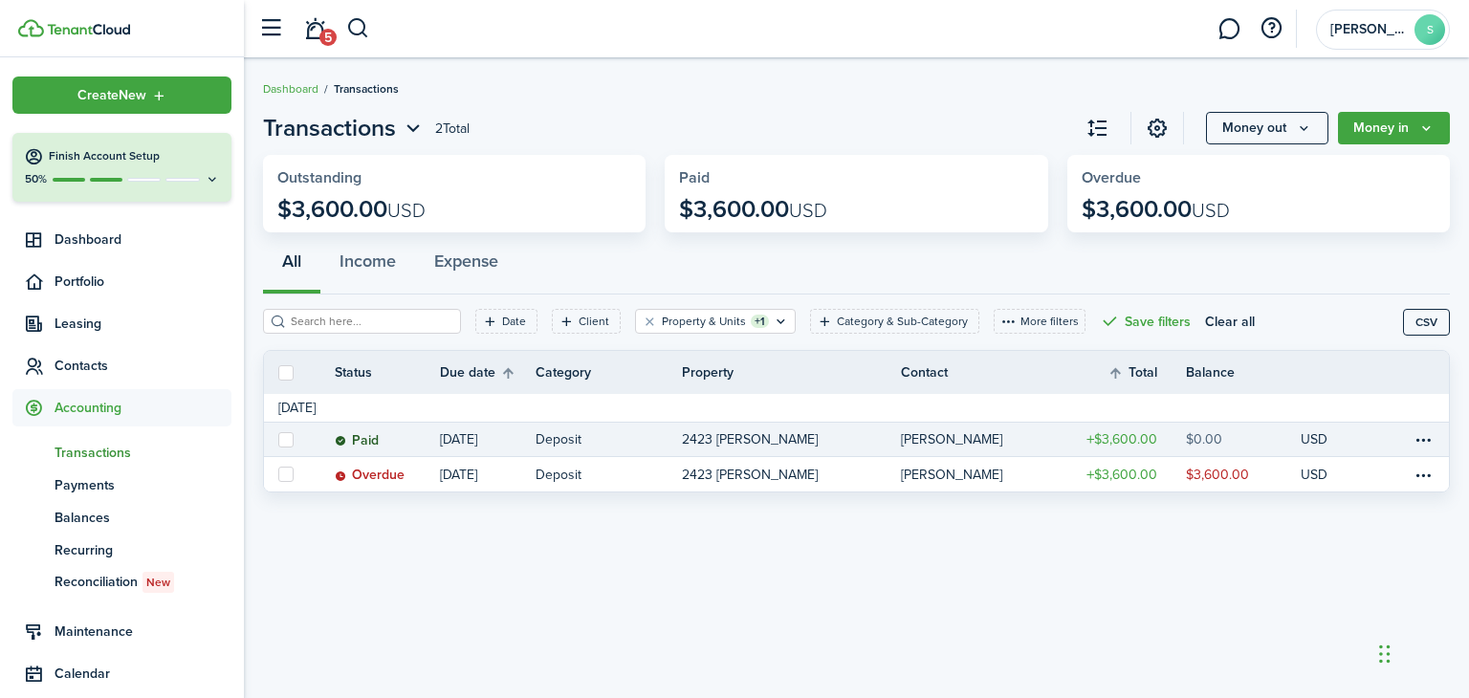
click at [459, 444] on p "[DATE]" at bounding box center [458, 439] width 37 height 20
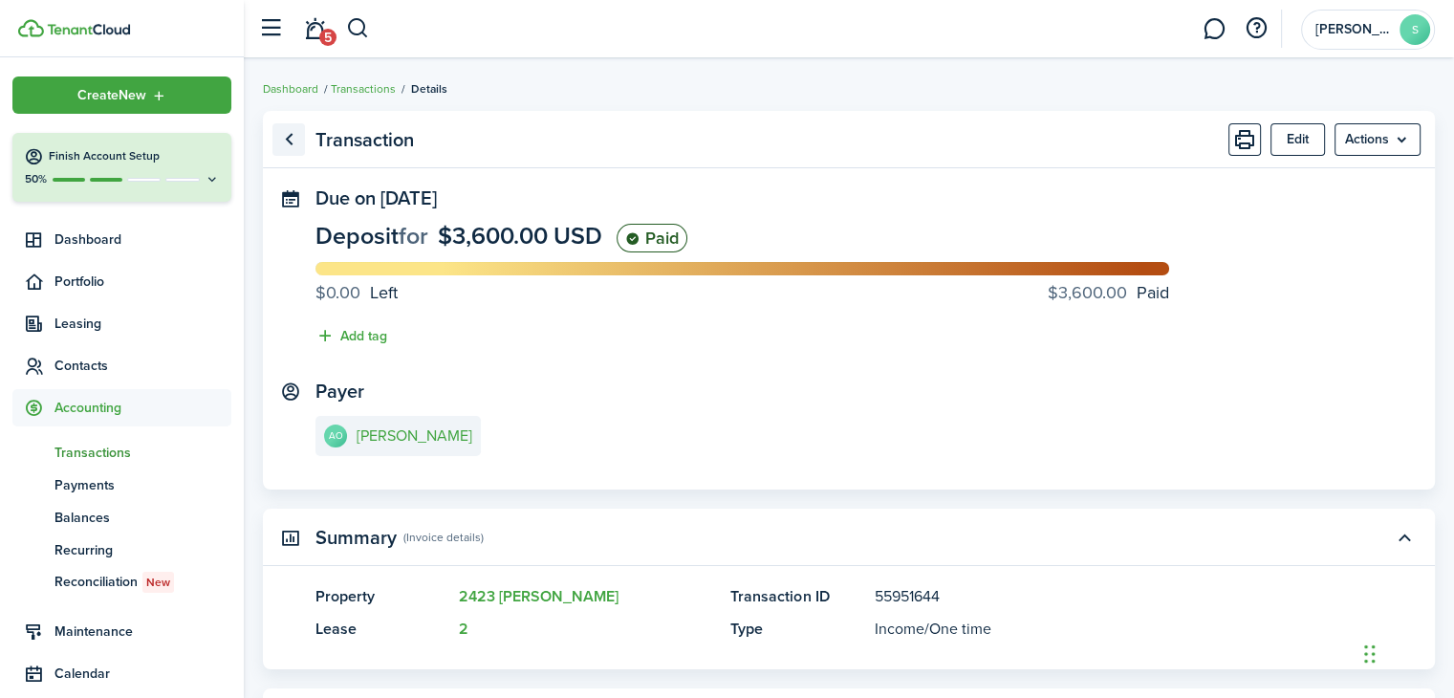
click at [294, 138] on link "Go back" at bounding box center [288, 139] width 33 height 33
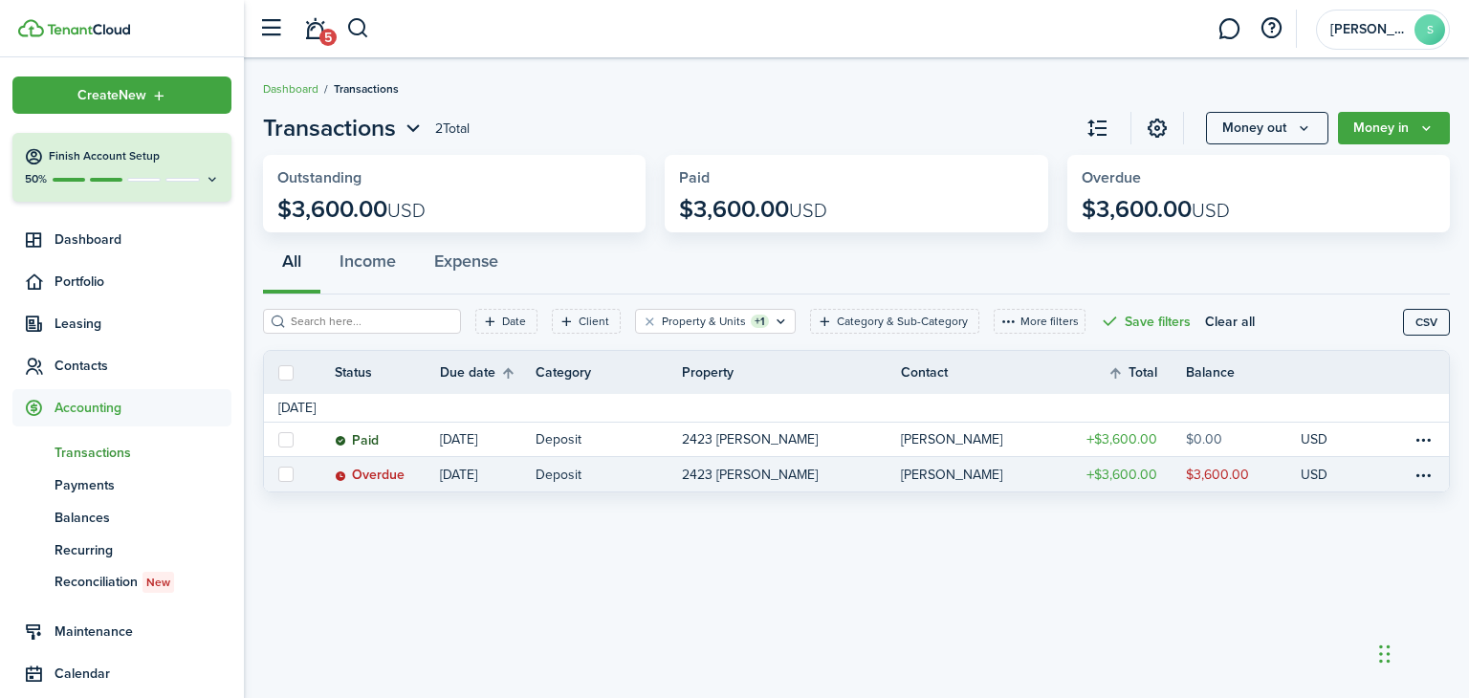
click at [289, 473] on label at bounding box center [285, 474] width 15 height 15
click at [278, 474] on input "checkbox" at bounding box center [277, 474] width 1 height 1
checkbox input "true"
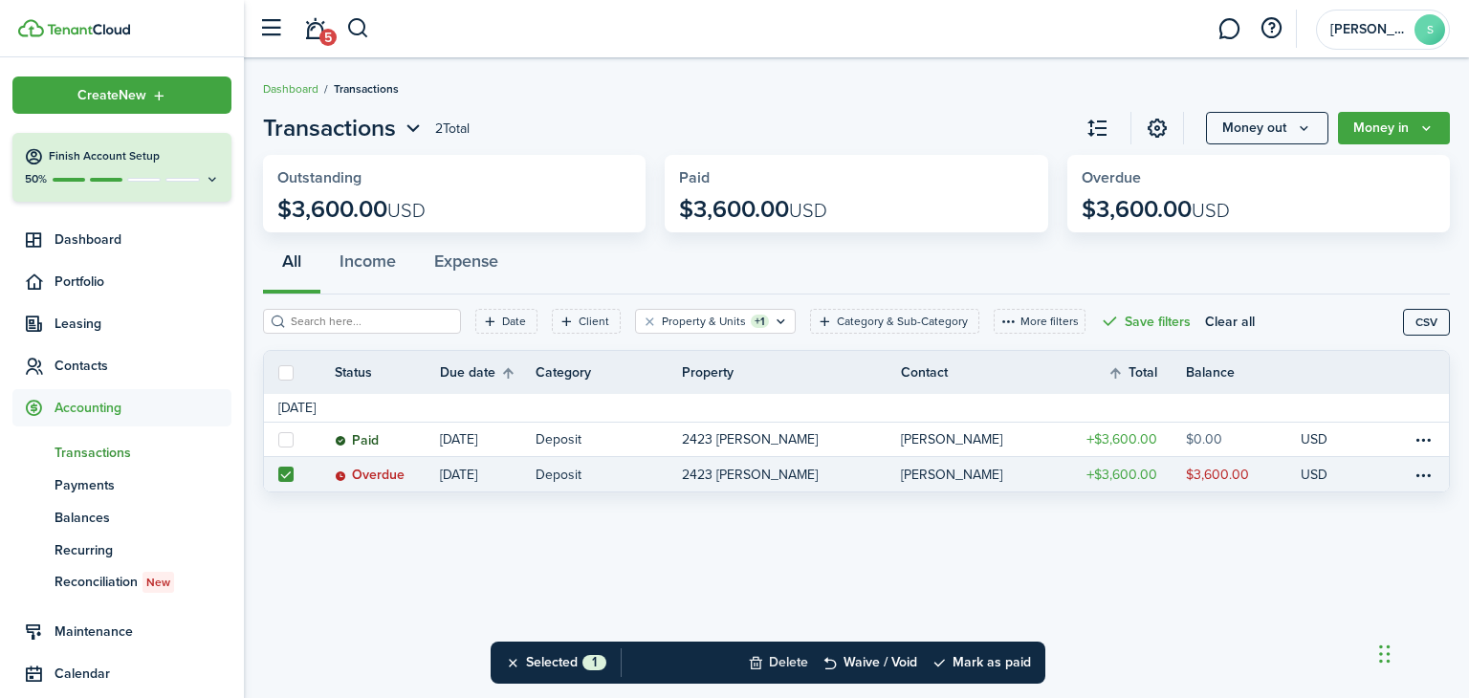
click at [781, 663] on button "Delete" at bounding box center [778, 663] width 60 height 42
click at [993, 659] on button "Confirm" at bounding box center [981, 662] width 76 height 27
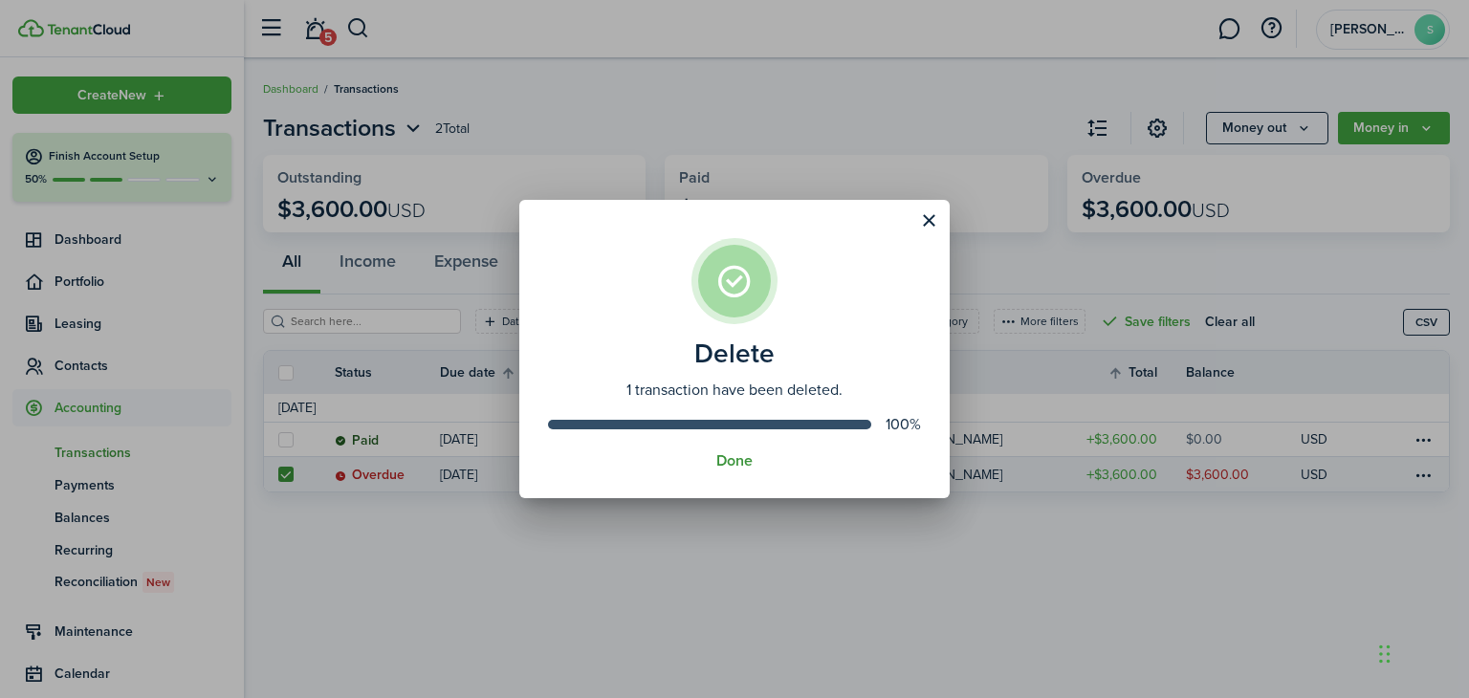
click at [738, 460] on button "Done" at bounding box center [734, 460] width 36 height 17
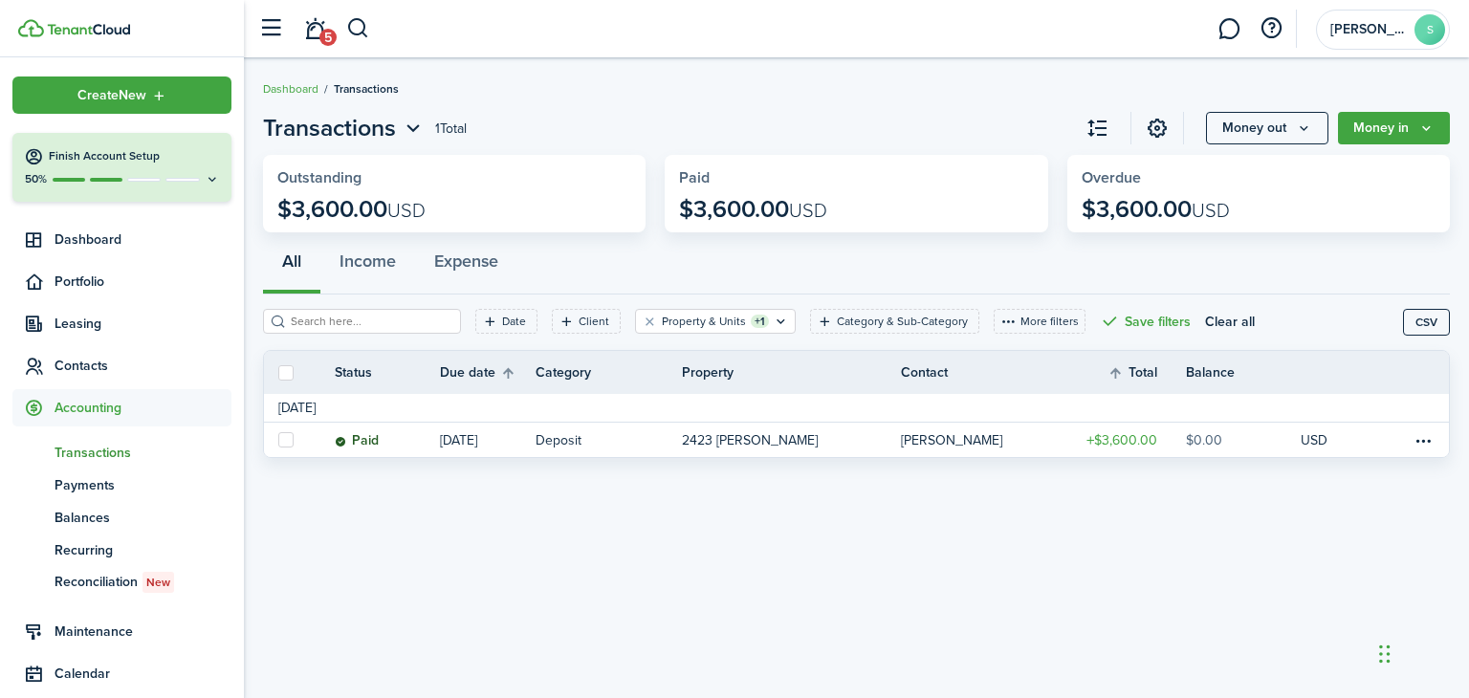
click at [639, 537] on div "Transactions 1 Total Money out Money in Outstanding $3,600.00 USD Paid $3,600.0…" at bounding box center [856, 378] width 1225 height 554
click at [91, 284] on span "Portfolio" at bounding box center [142, 282] width 177 height 20
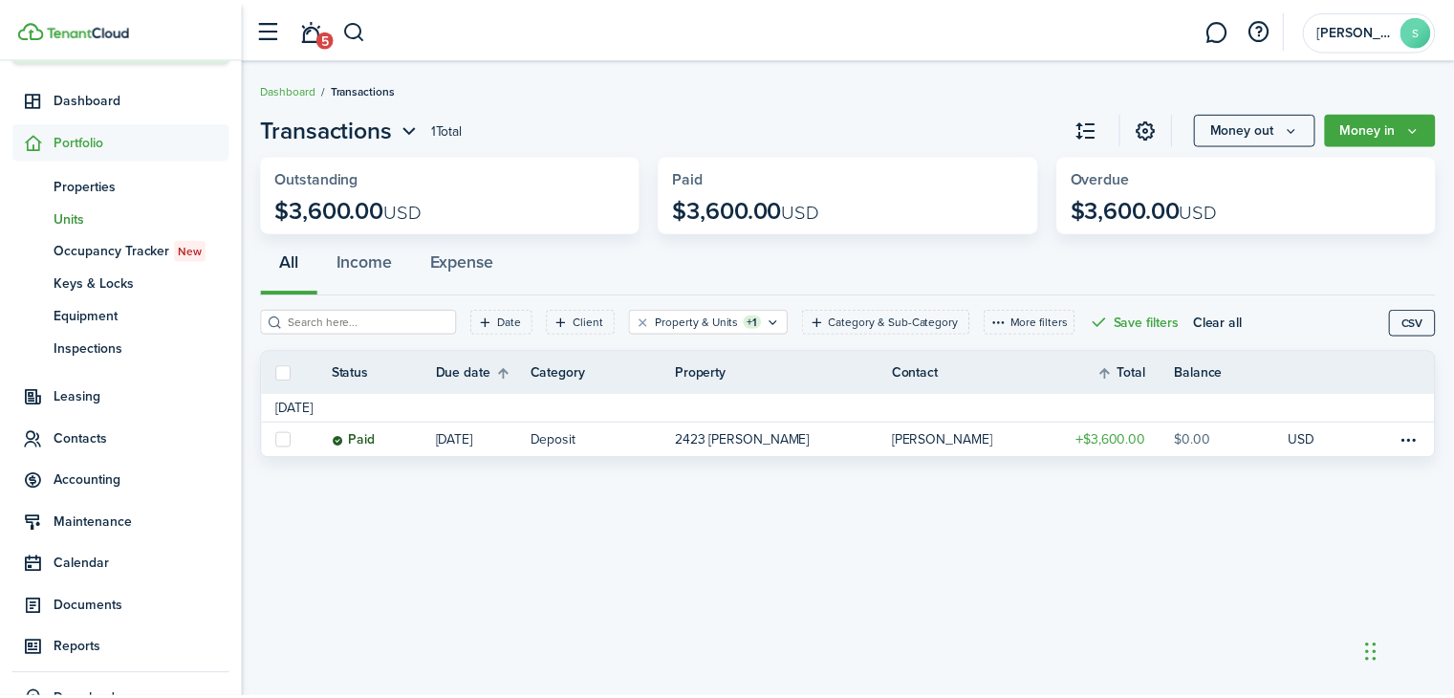
scroll to position [191, 0]
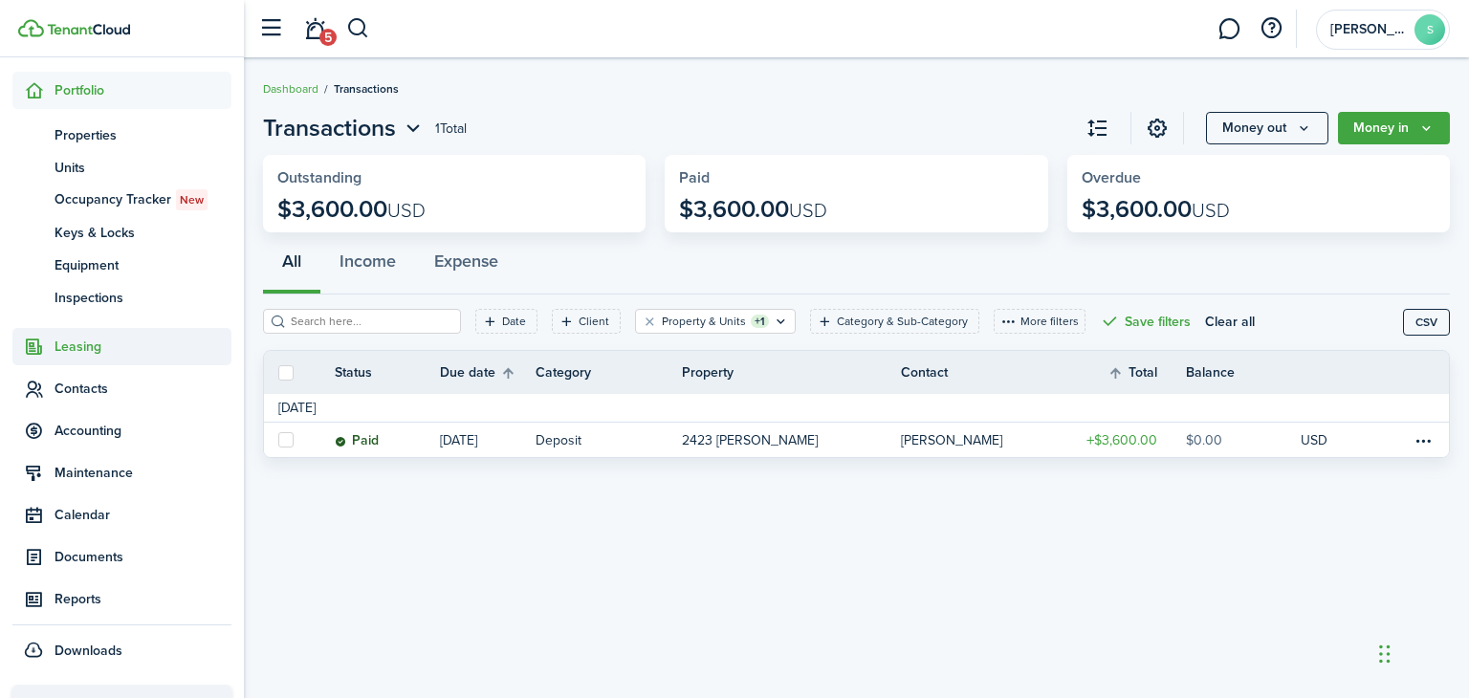
click at [98, 350] on span "Leasing" at bounding box center [142, 347] width 177 height 20
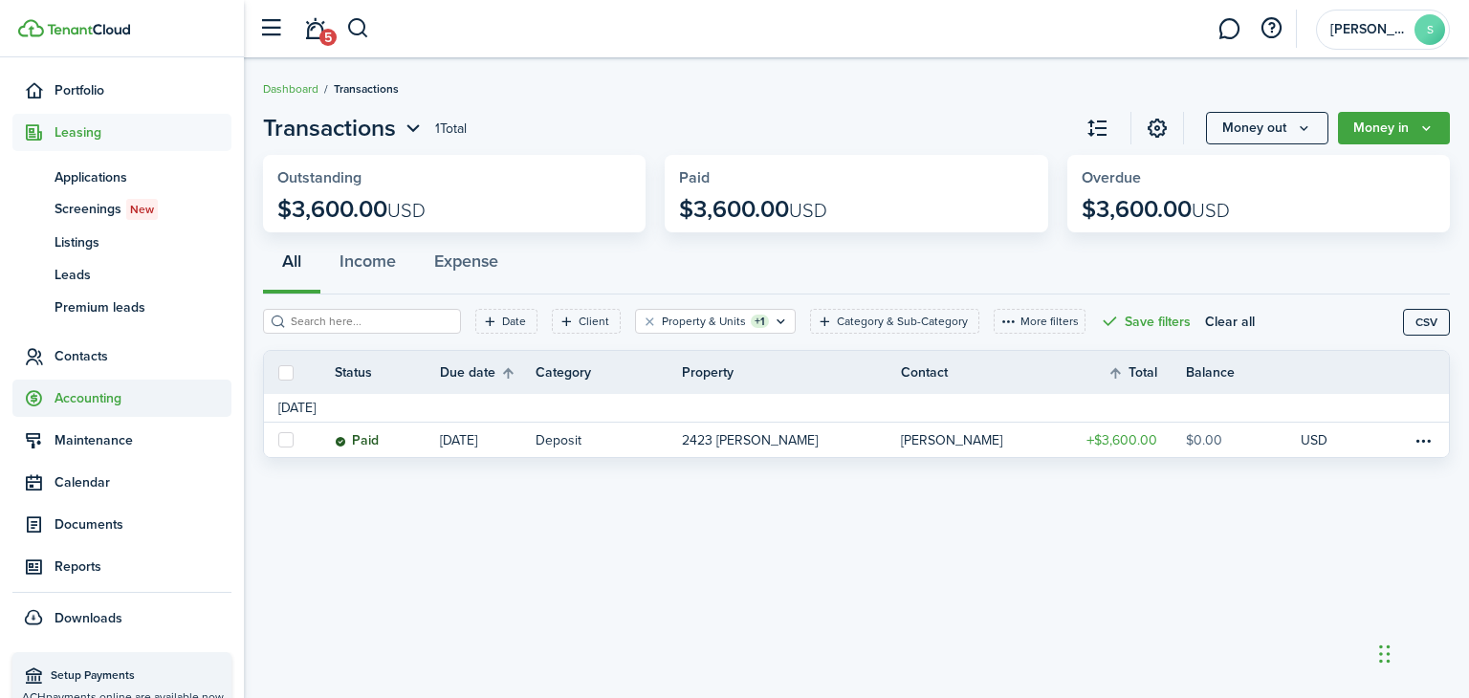
click at [101, 398] on span "Accounting" at bounding box center [142, 398] width 177 height 20
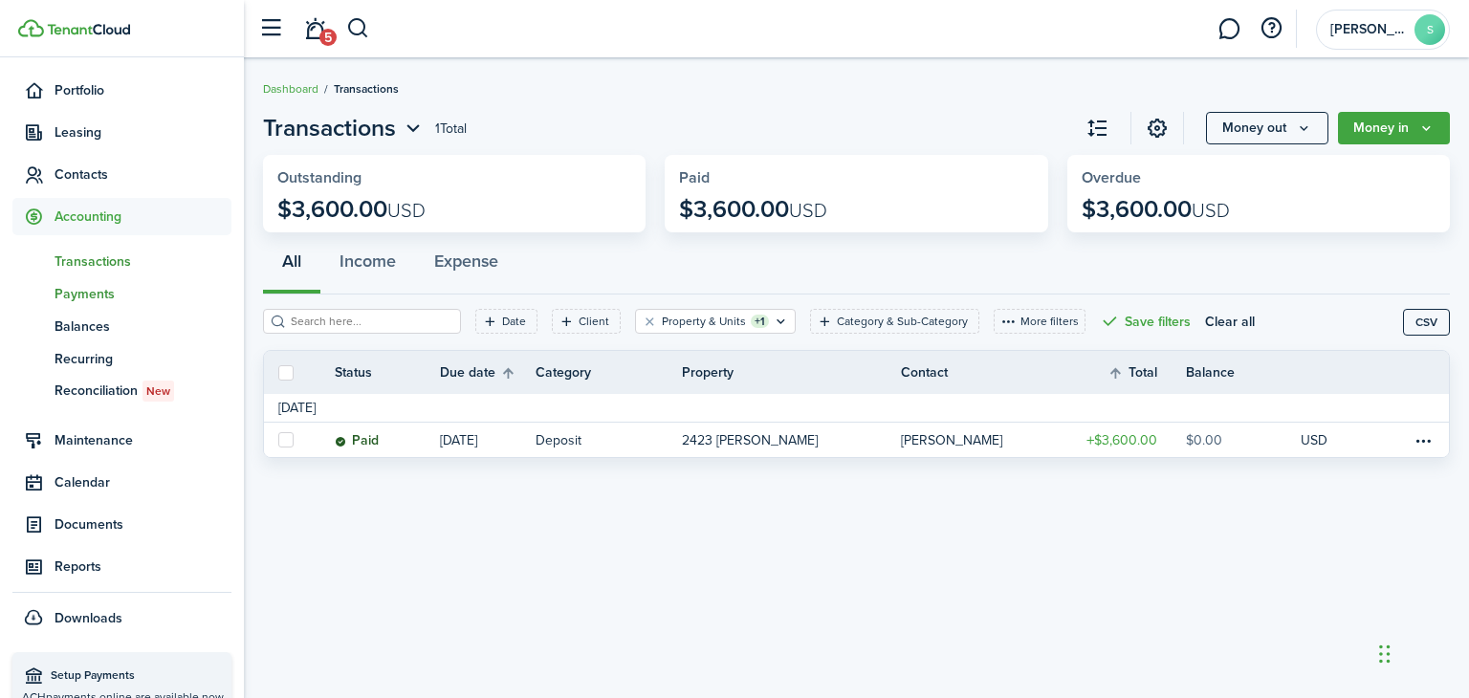
click at [83, 297] on span "Payments" at bounding box center [142, 294] width 177 height 20
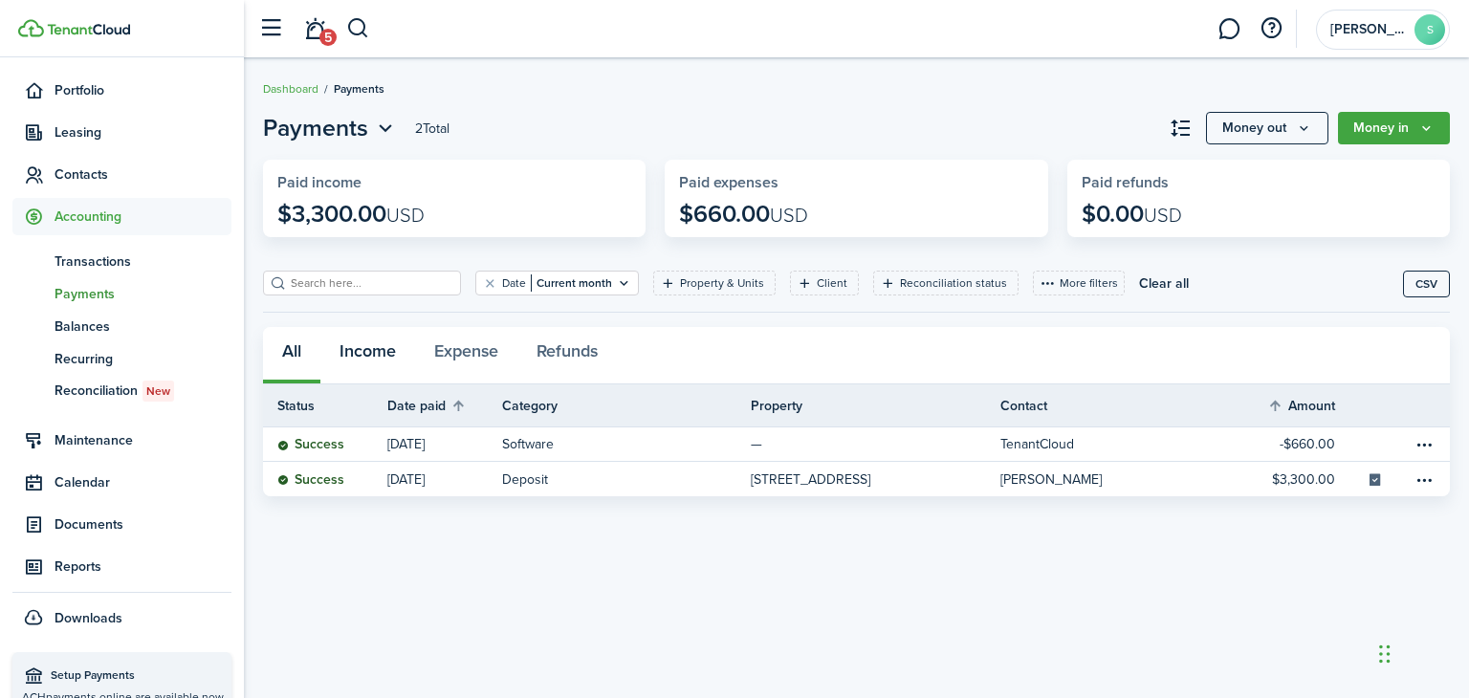
click at [371, 353] on button "Income" at bounding box center [367, 355] width 95 height 57
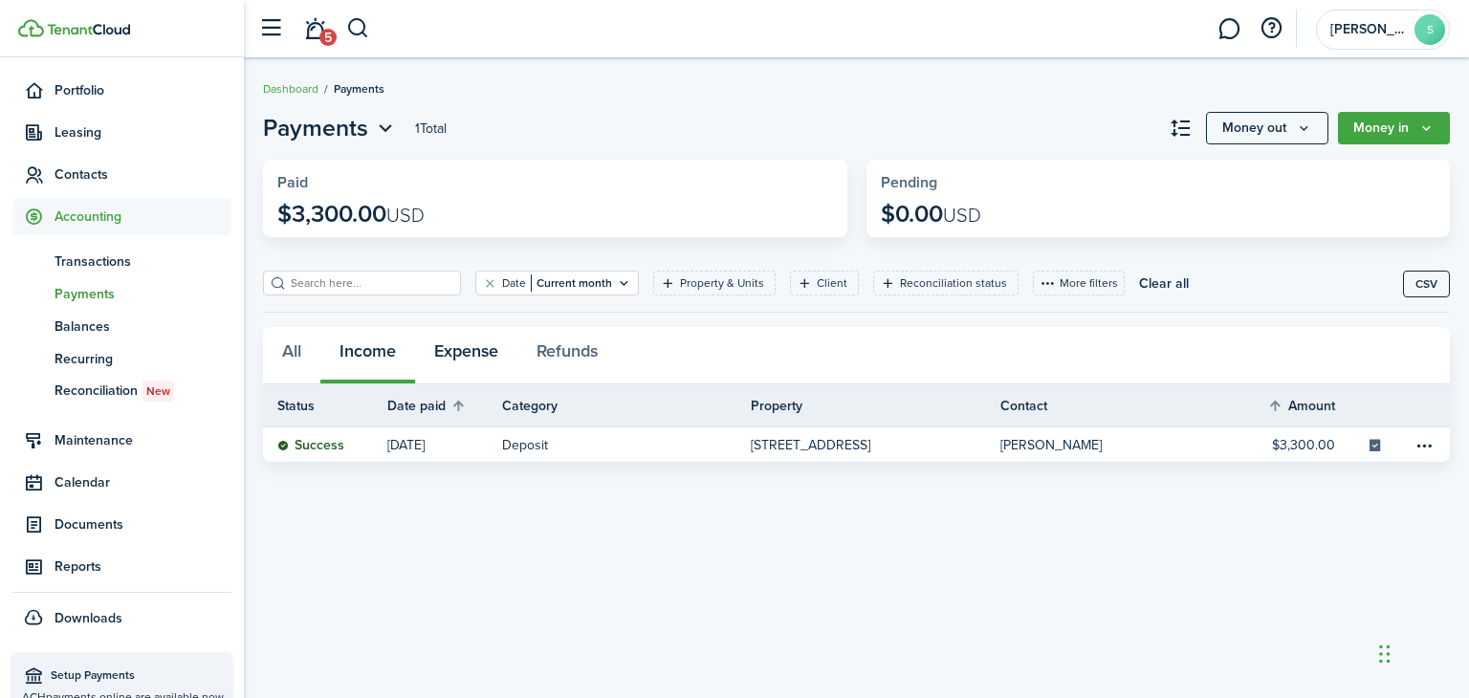
click at [462, 349] on button "Expense" at bounding box center [466, 355] width 102 height 57
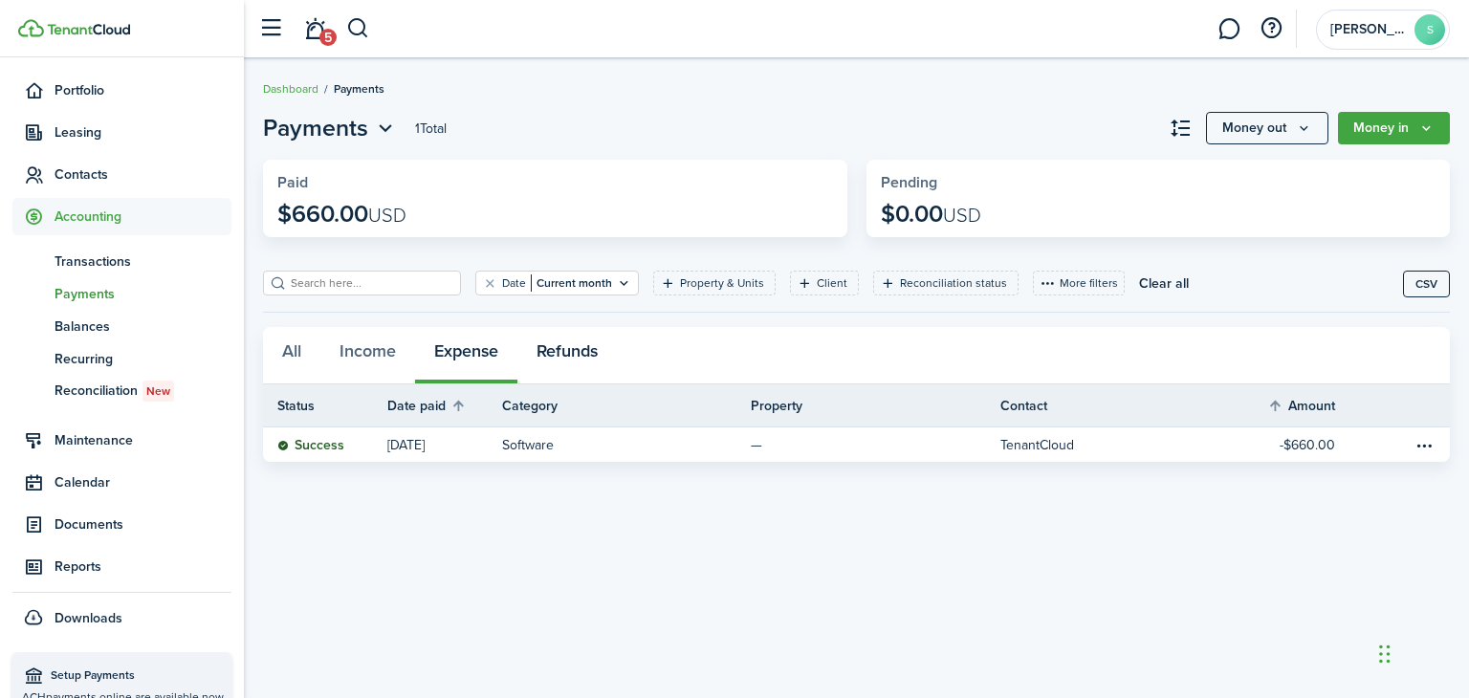
click at [574, 355] on button "Refunds" at bounding box center [566, 355] width 99 height 57
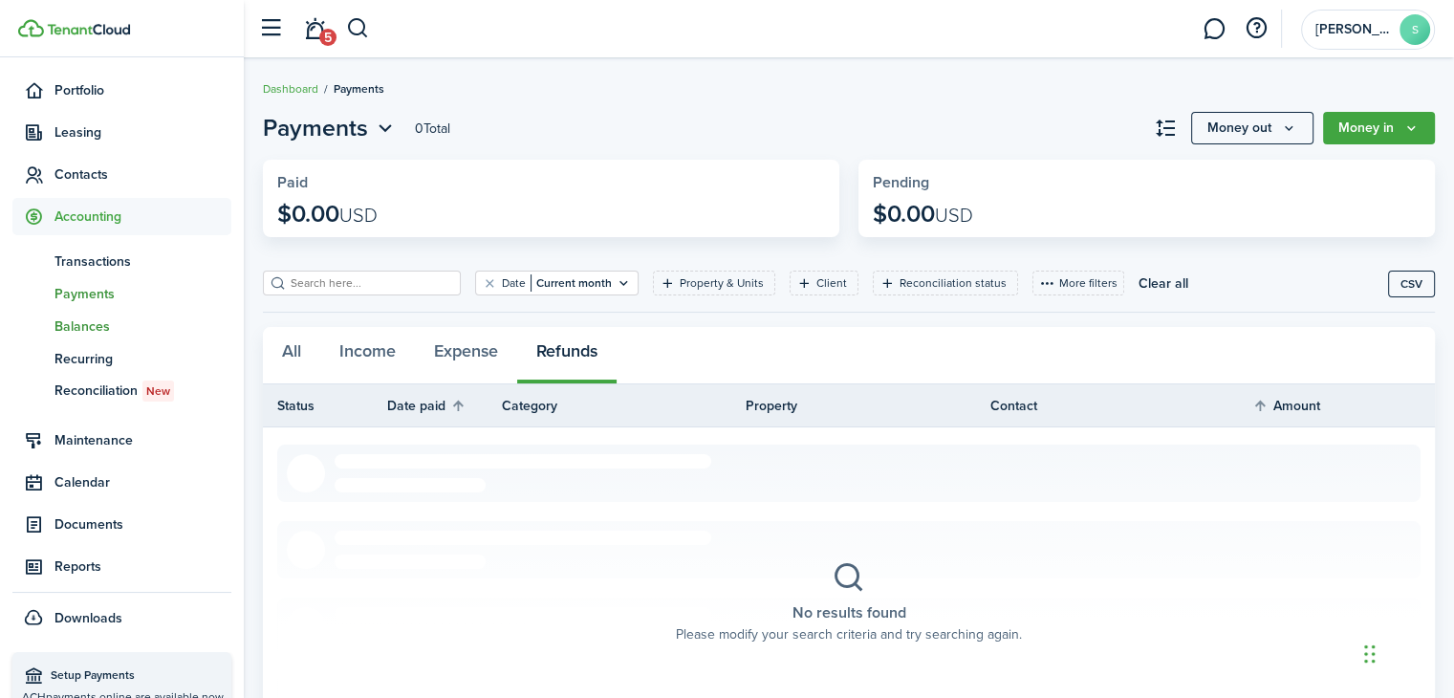
click at [88, 326] on span "Balances" at bounding box center [142, 326] width 177 height 20
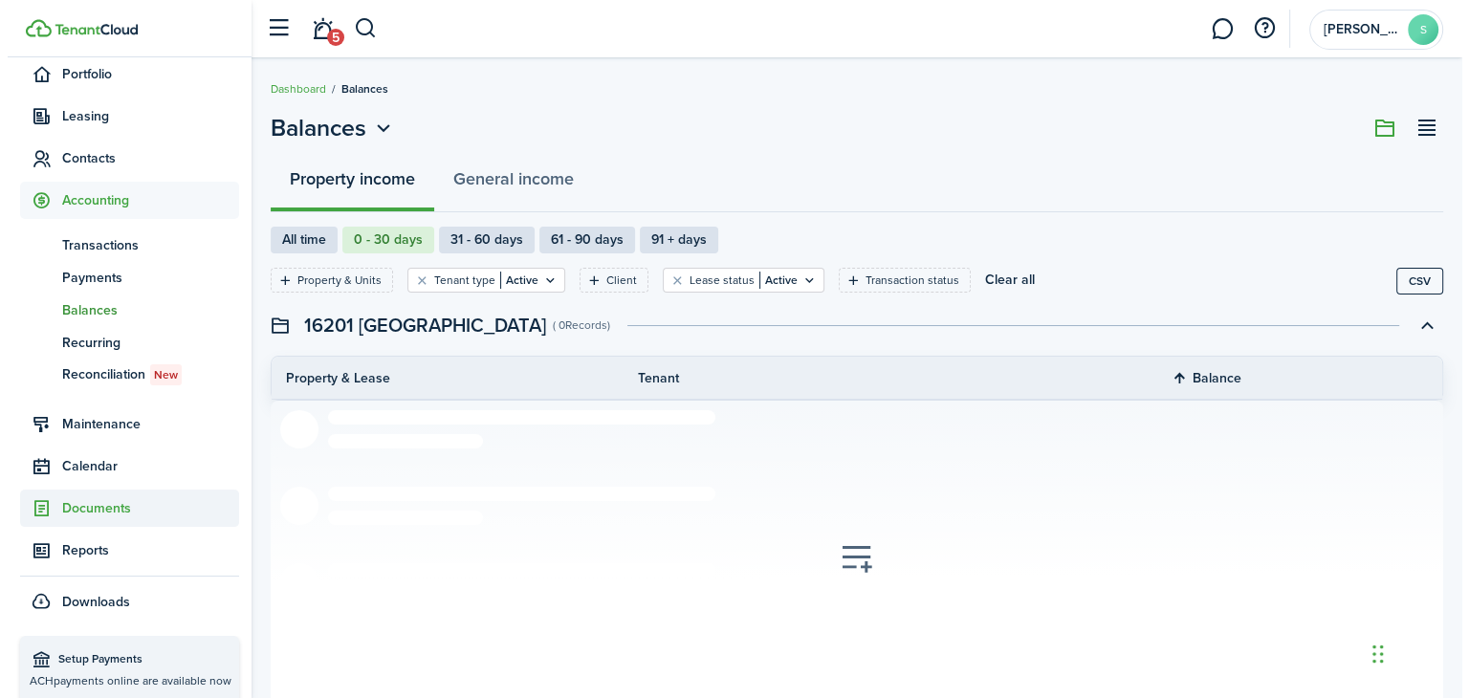
scroll to position [223, 0]
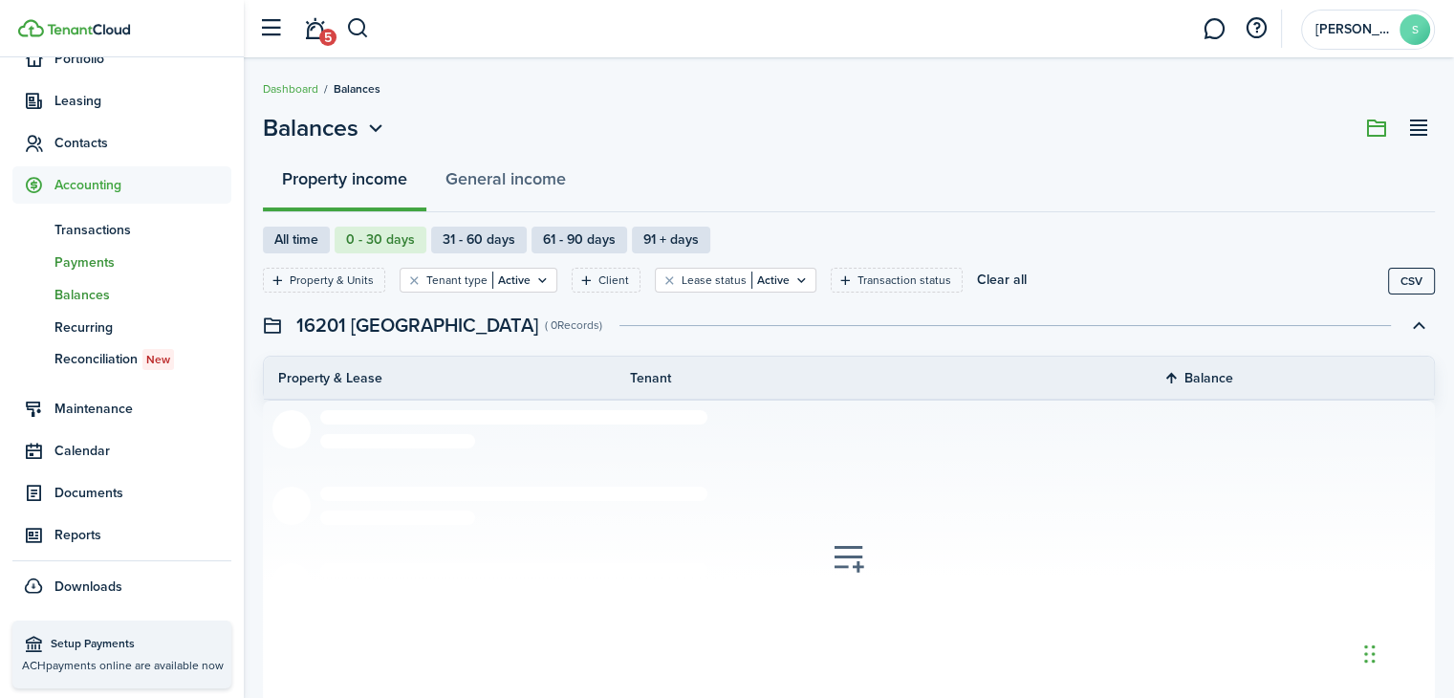
click at [98, 261] on span "Payments" at bounding box center [142, 262] width 177 height 20
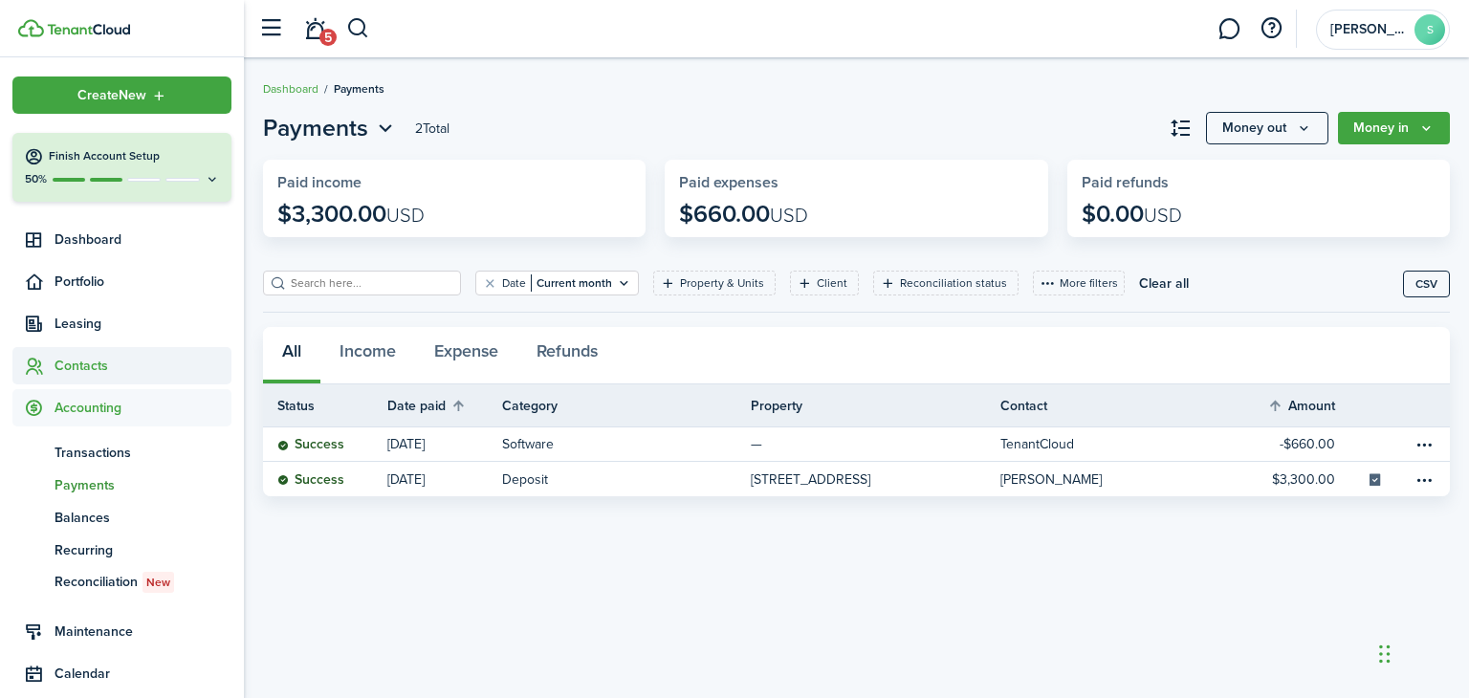
click at [94, 370] on span "Contacts" at bounding box center [142, 366] width 177 height 20
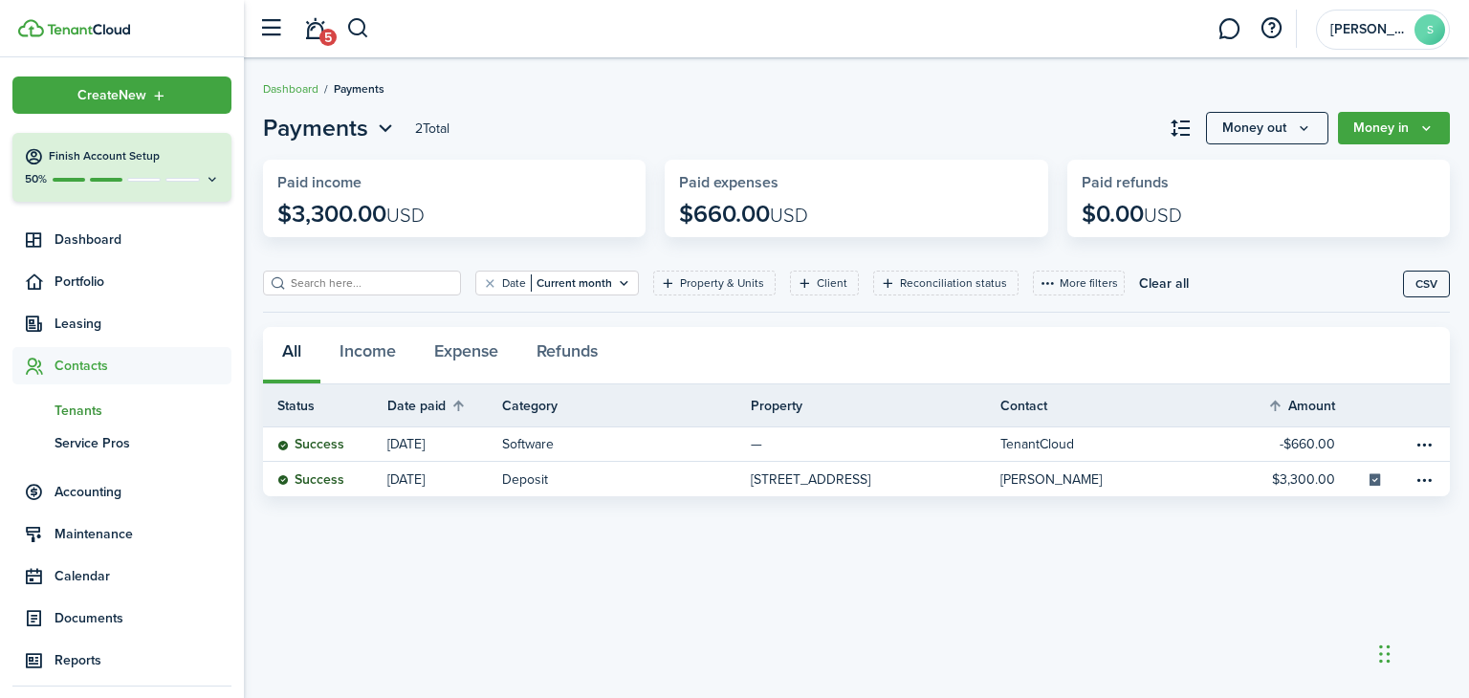
click at [77, 408] on span "Tenants" at bounding box center [142, 411] width 177 height 20
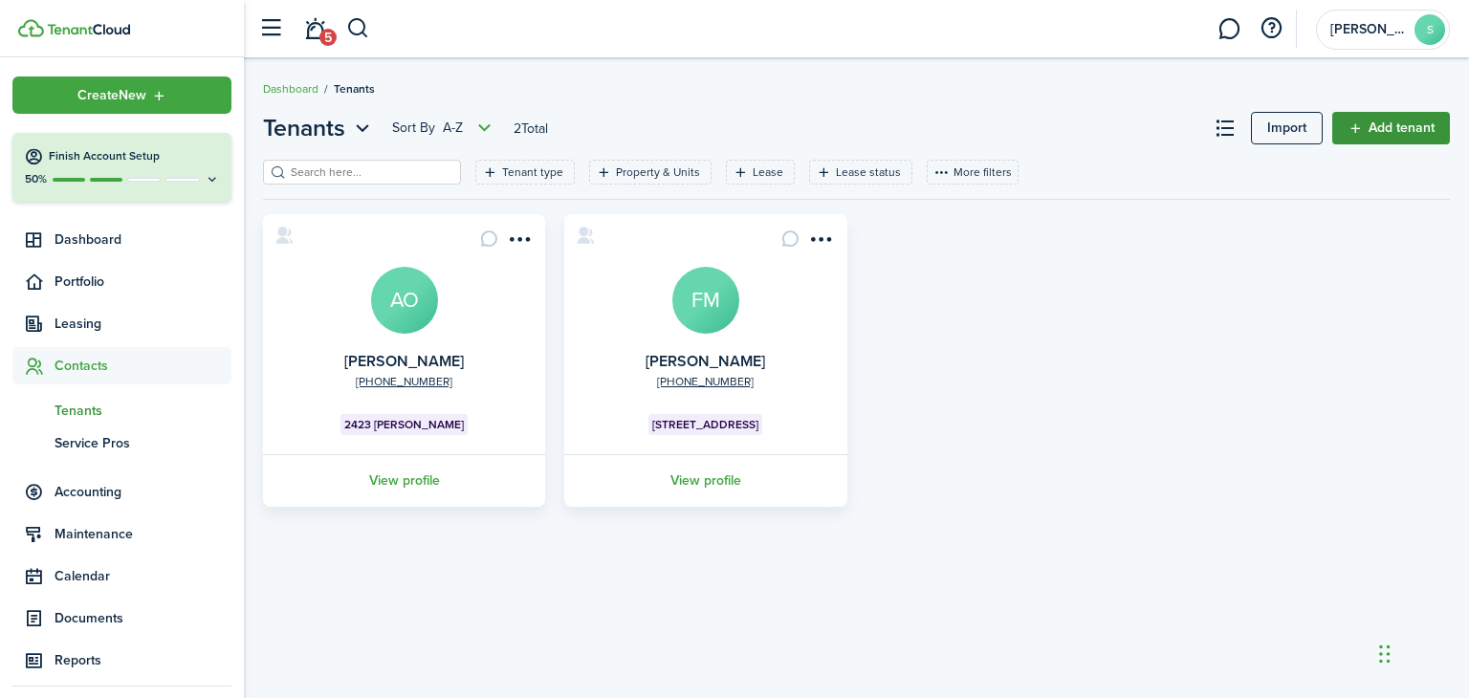
click at [1403, 124] on link "Add tenant" at bounding box center [1391, 128] width 118 height 33
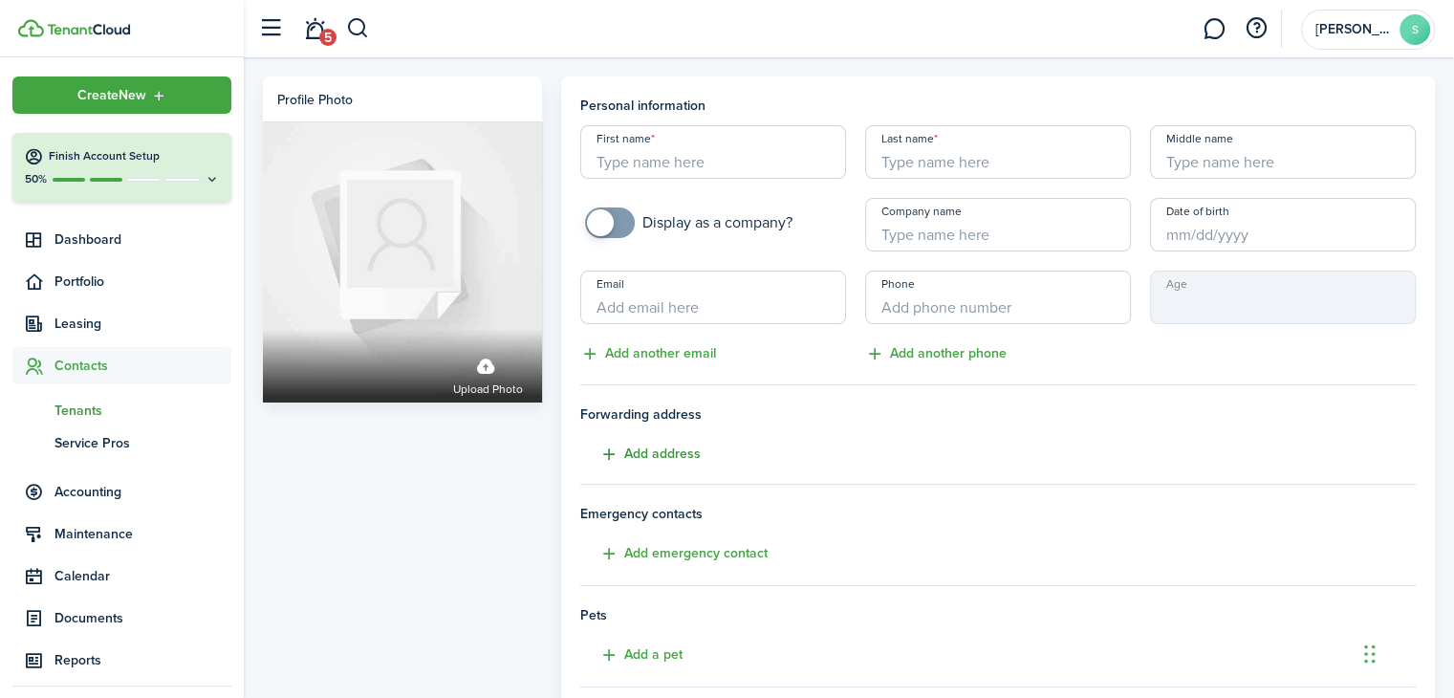
click at [659, 456] on button "Add address" at bounding box center [640, 455] width 120 height 22
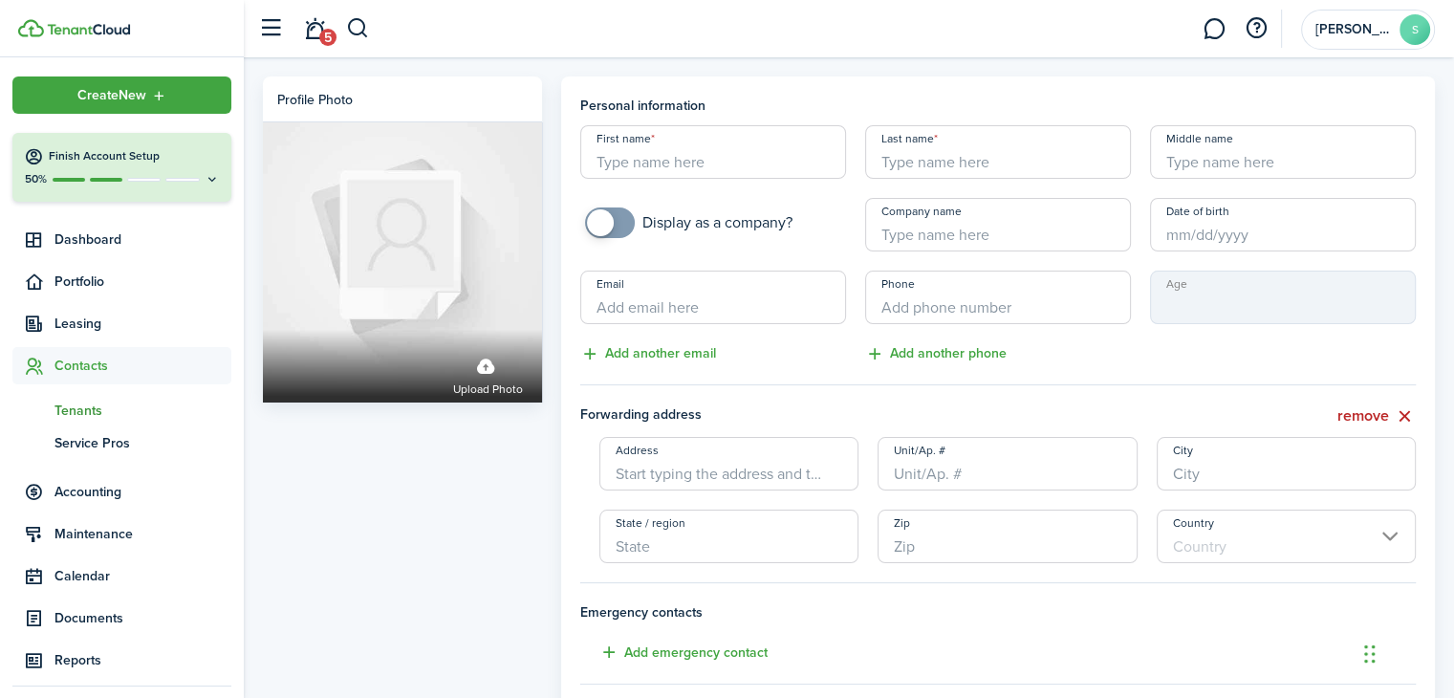
click at [654, 160] on input "First name" at bounding box center [713, 152] width 266 height 54
type input "Congxi"
click at [975, 162] on input "Last name" at bounding box center [998, 152] width 266 height 54
type input "Yu"
click at [704, 315] on input "Email" at bounding box center [713, 298] width 266 height 54
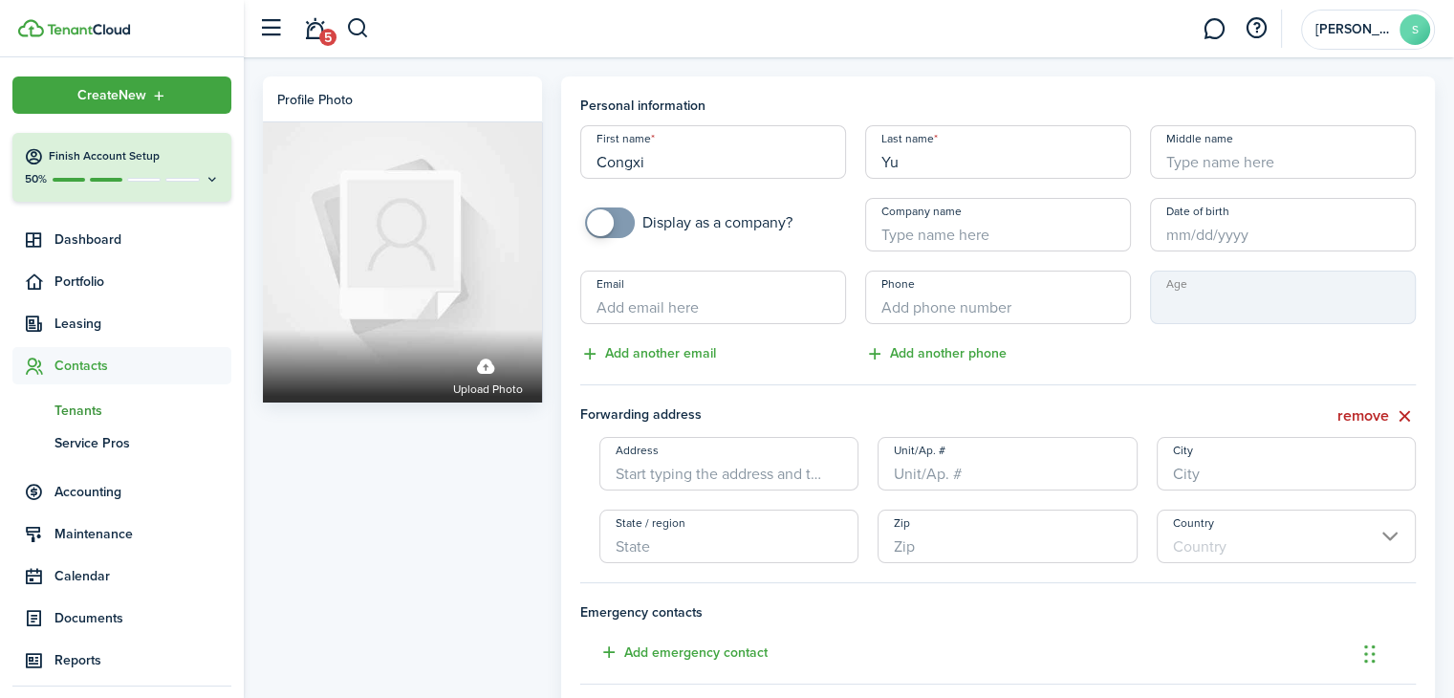
click at [650, 310] on input "Email" at bounding box center [713, 298] width 266 height 54
paste input "[EMAIL_ADDRESS][DOMAIN_NAME]"
type input "[EMAIL_ADDRESS][DOMAIN_NAME]"
click at [993, 305] on input "Phone" at bounding box center [998, 298] width 266 height 54
click at [931, 303] on input "+1" at bounding box center [998, 298] width 266 height 54
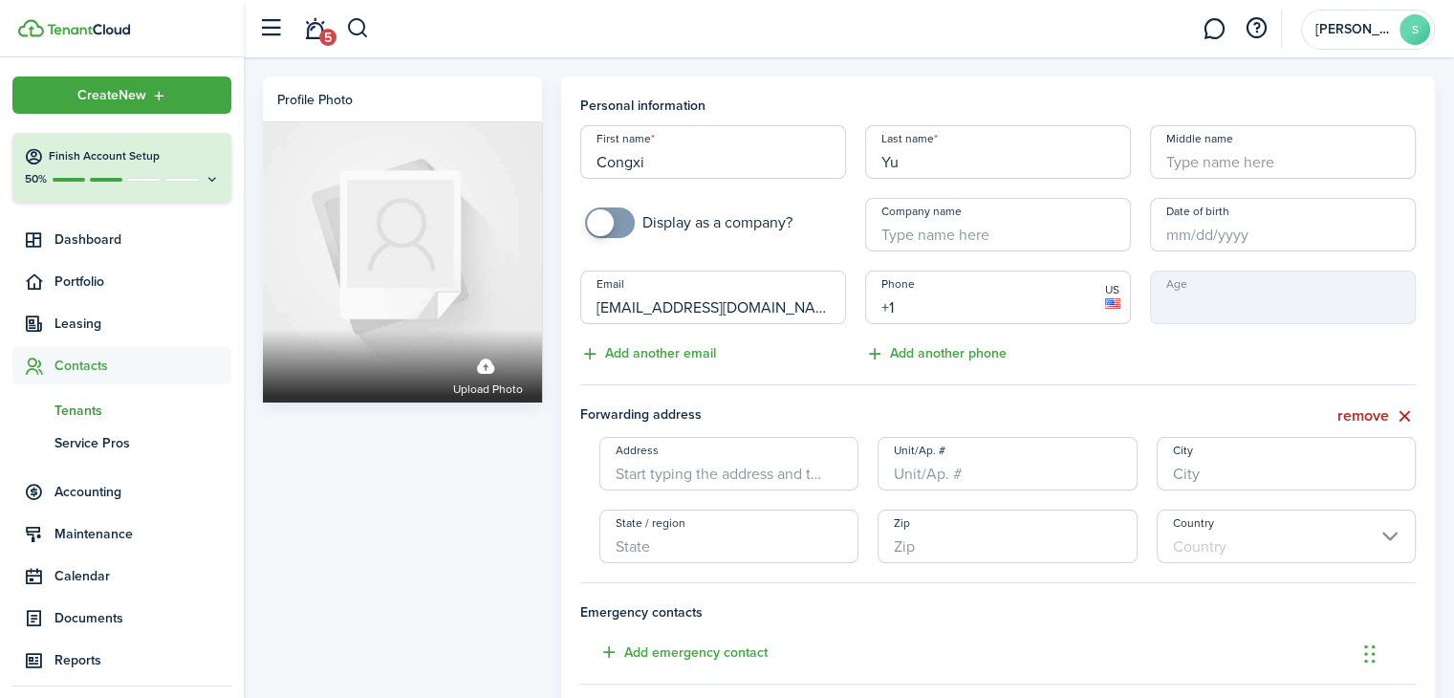
paste input "[PHONE_NUMBER]"
type input "[PHONE_NUMBER]"
click at [688, 475] on input "Address" at bounding box center [729, 464] width 260 height 54
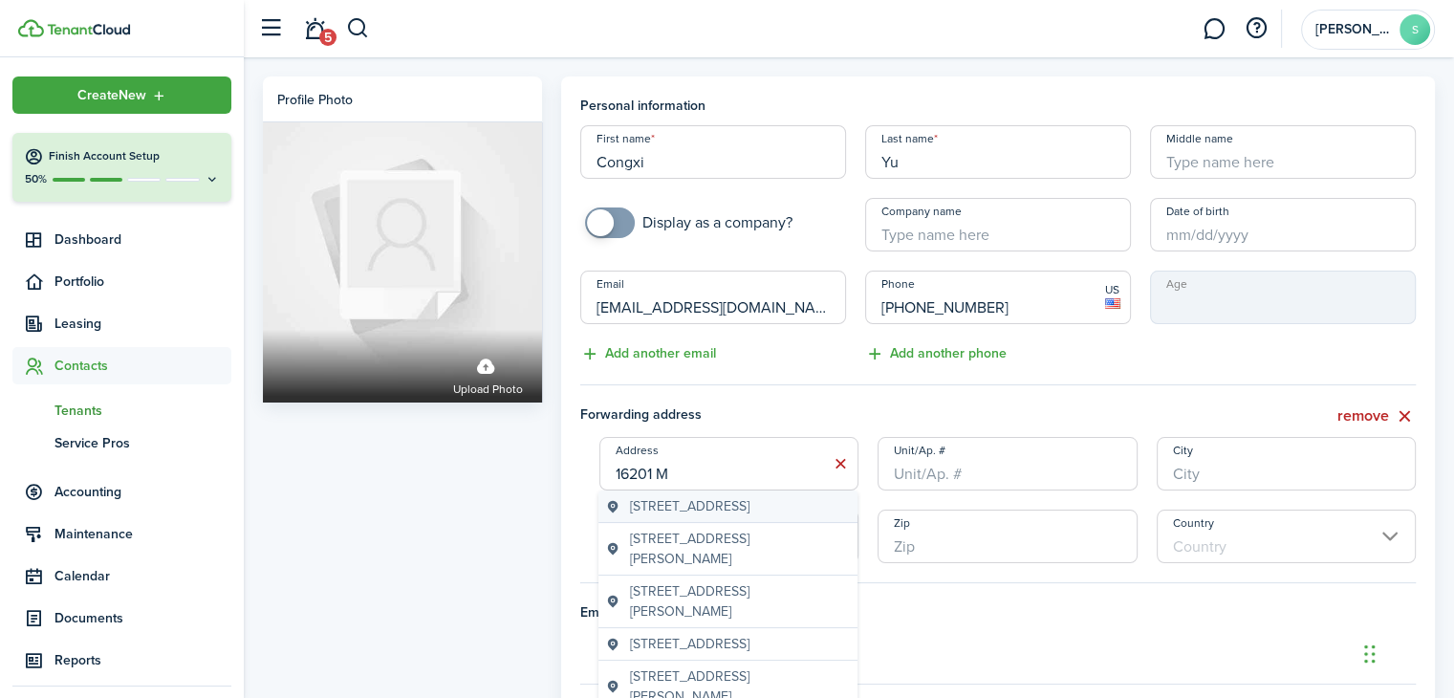
click at [720, 506] on span "[STREET_ADDRESS]" at bounding box center [690, 506] width 120 height 20
type input "[STREET_ADDRESS]"
type input "Lynnwood"
type input "WA"
type input "98087"
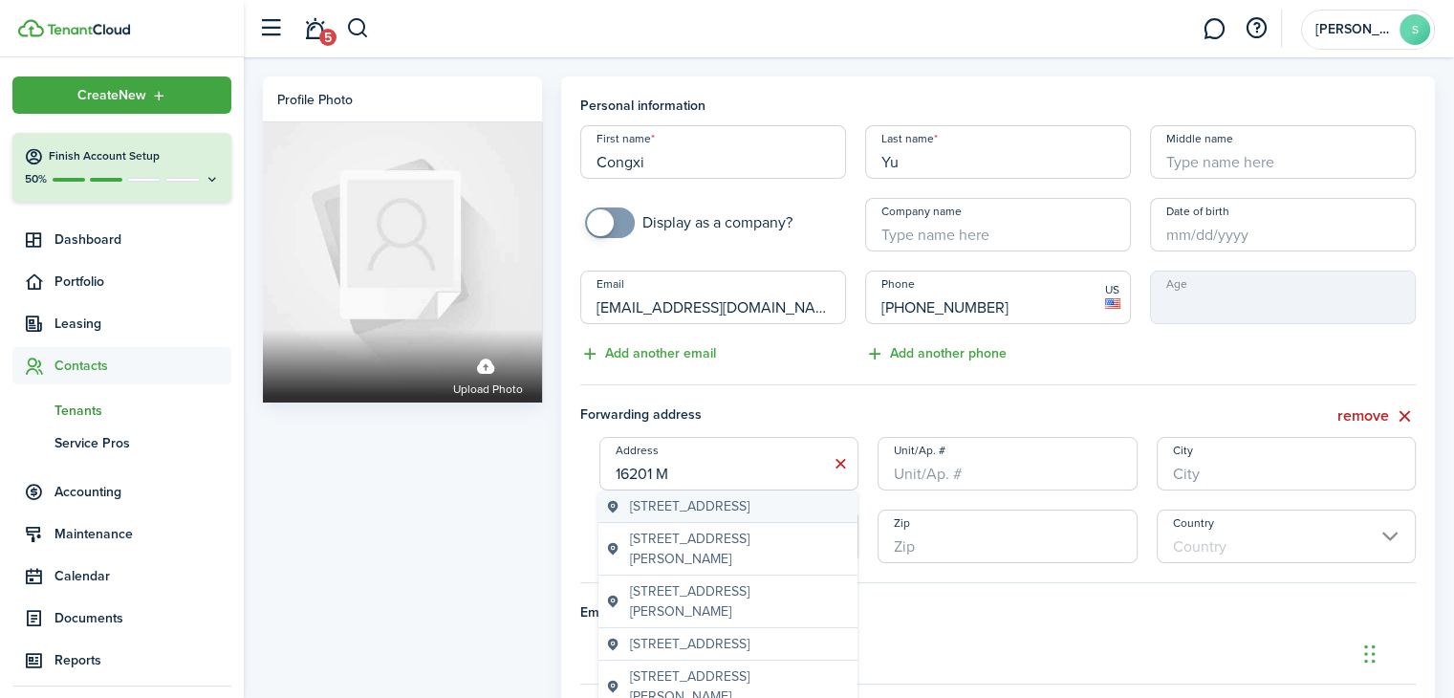
type input "[GEOGRAPHIC_DATA]"
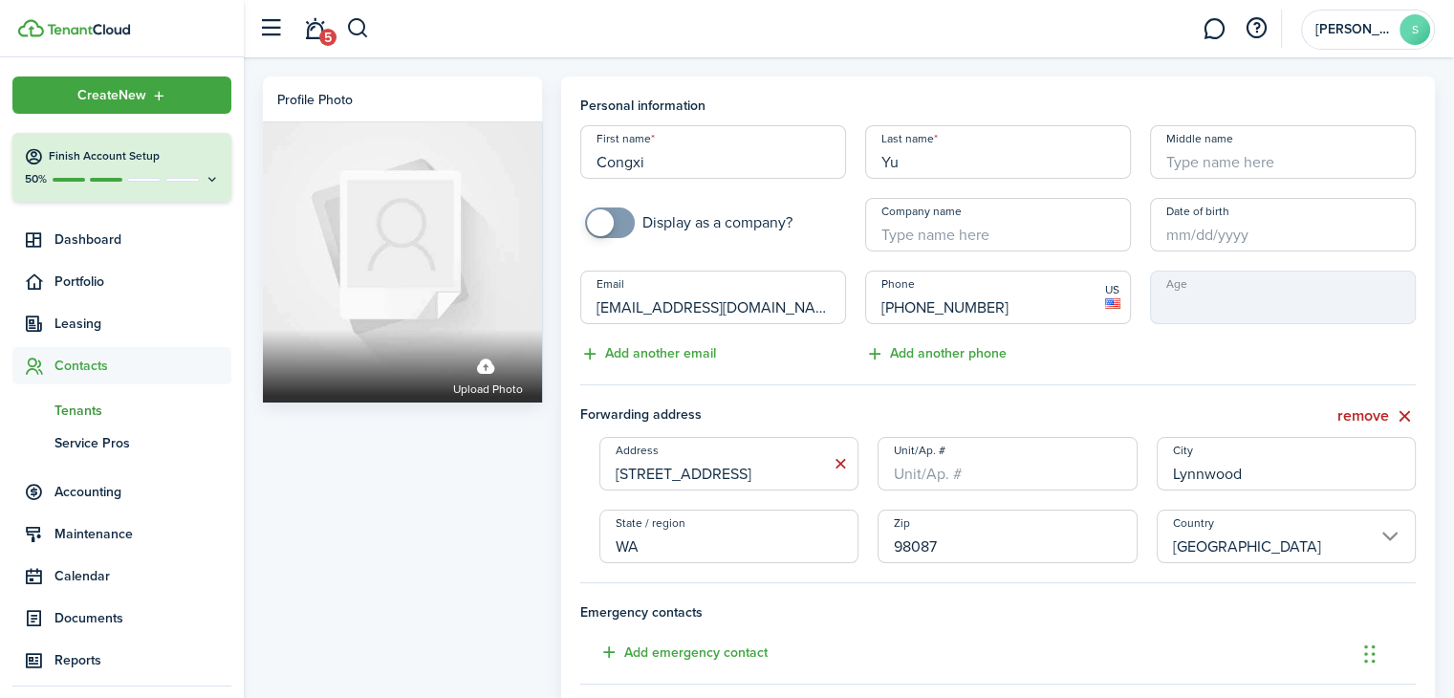
click at [916, 482] on input "Unit/Ap. #" at bounding box center [1008, 464] width 260 height 54
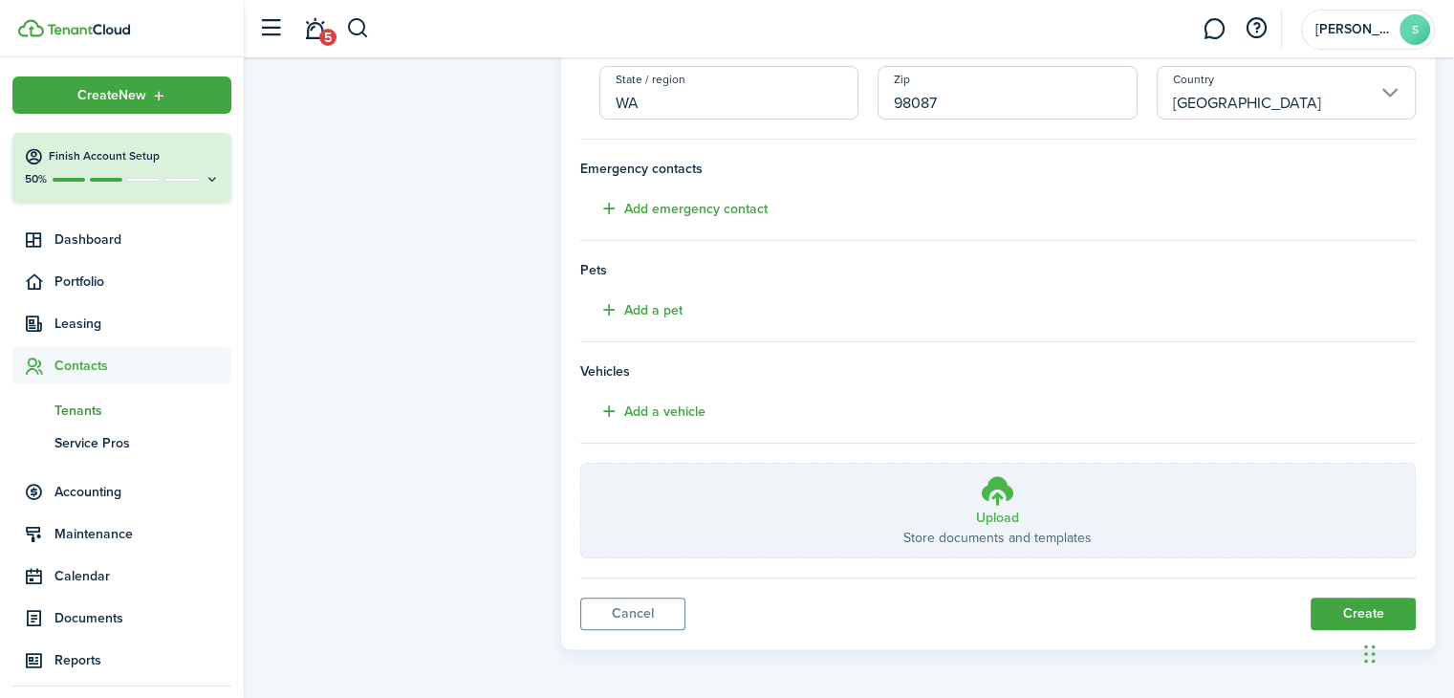
scroll to position [445, 0]
type input "#E1"
click at [1323, 606] on button "Create" at bounding box center [1363, 613] width 105 height 33
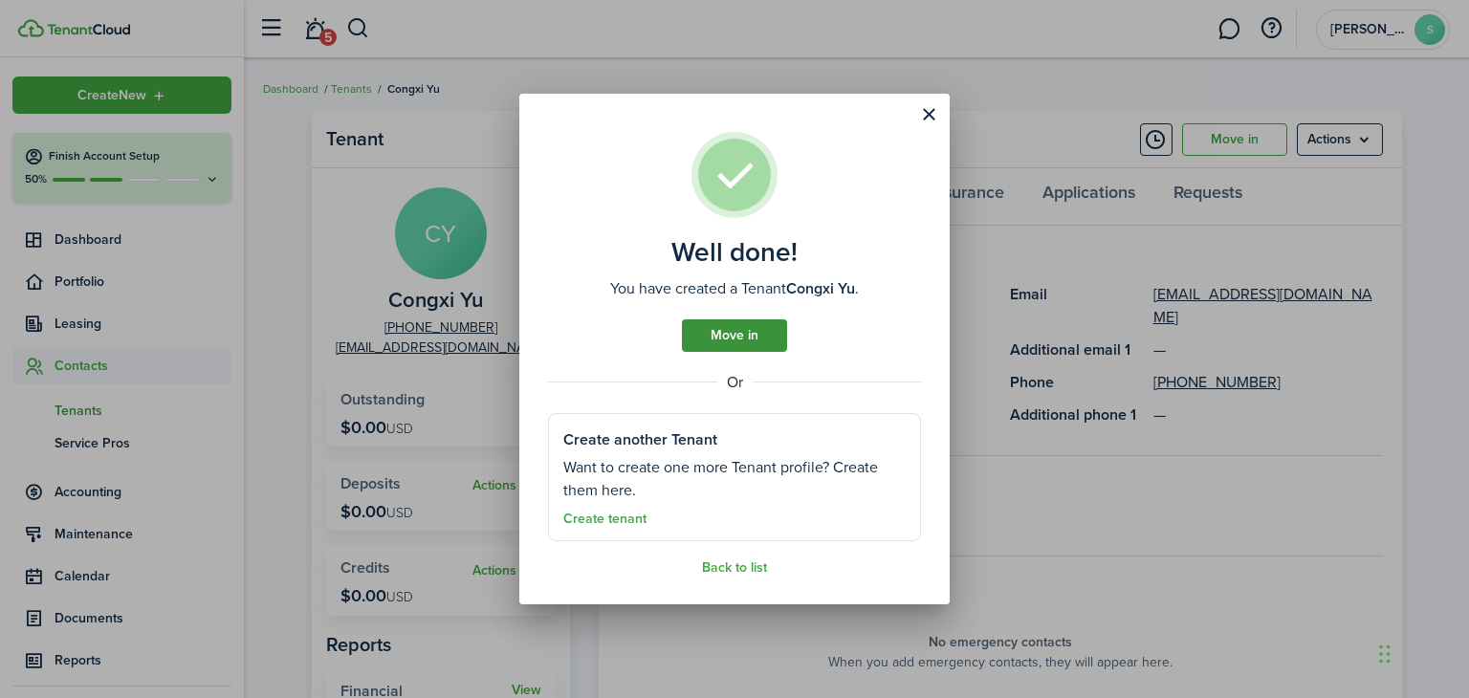
click at [737, 338] on link "Move in" at bounding box center [734, 335] width 105 height 33
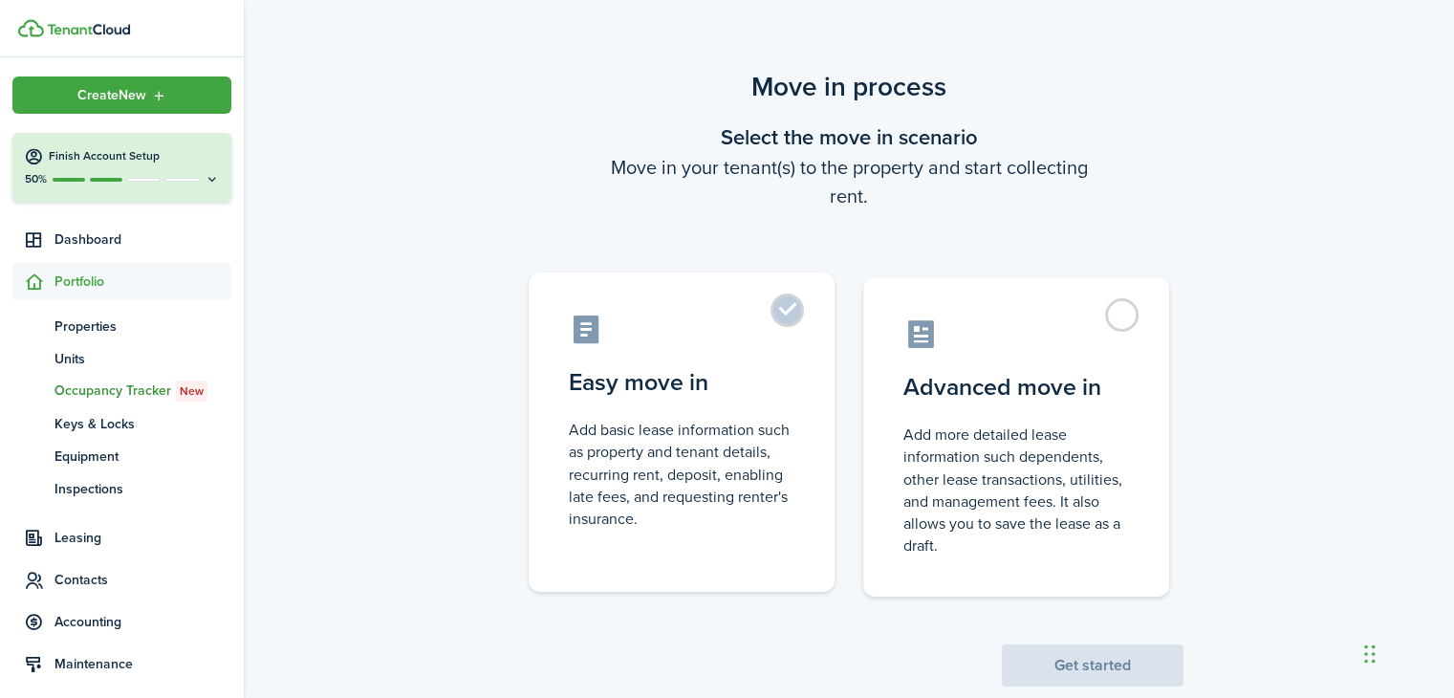
click at [787, 312] on label "Easy move in Add basic lease information such as property and tenant details, r…" at bounding box center [682, 431] width 306 height 319
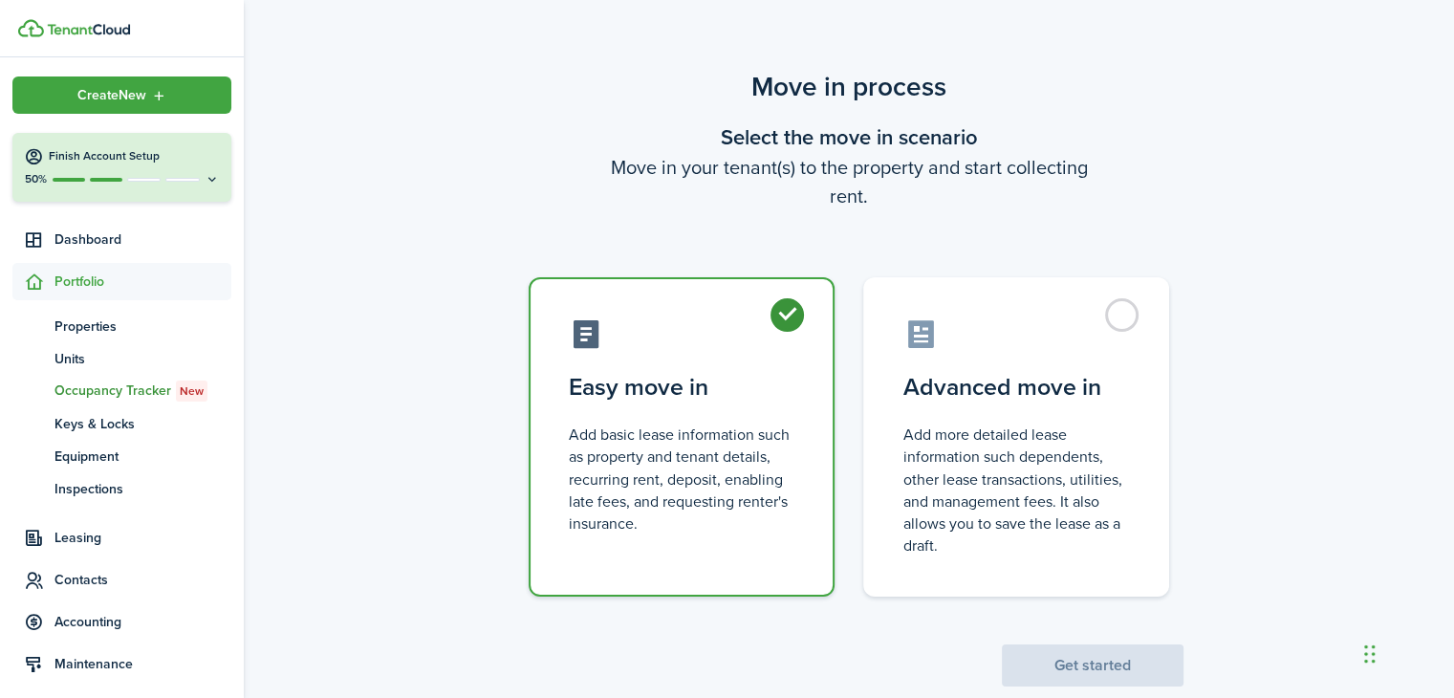
radio input "true"
click at [1094, 664] on button "Get started" at bounding box center [1093, 665] width 182 height 42
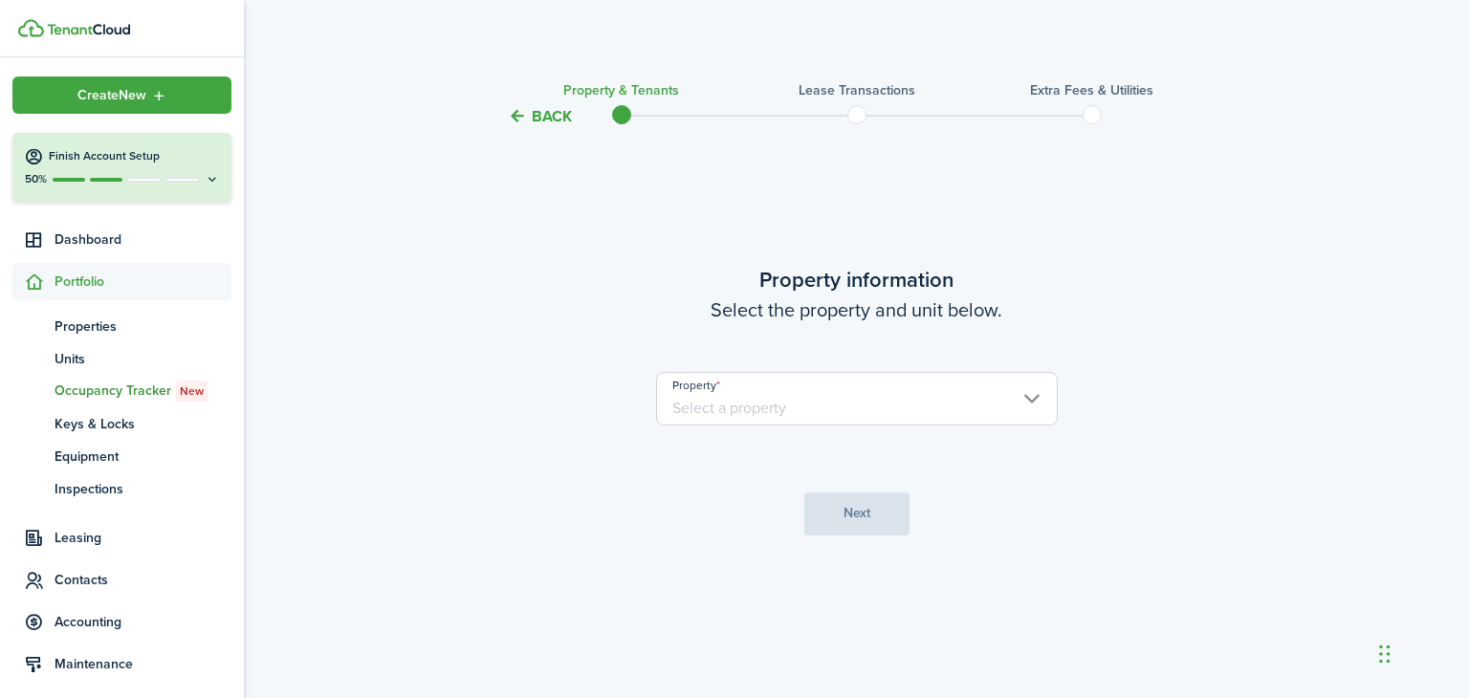
click at [1029, 403] on input "Property" at bounding box center [857, 399] width 402 height 54
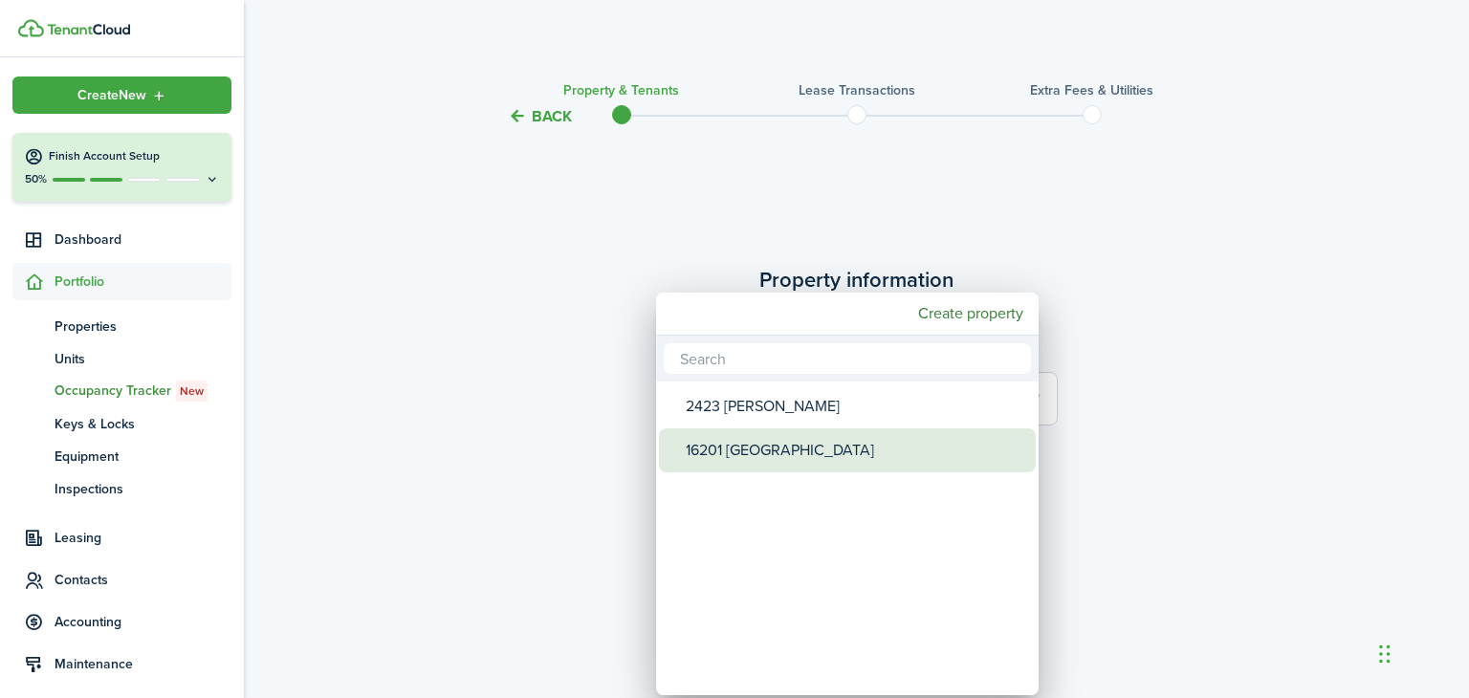
click at [753, 449] on div "16201 [GEOGRAPHIC_DATA]" at bounding box center [855, 450] width 338 height 44
type input "16201 [GEOGRAPHIC_DATA]"
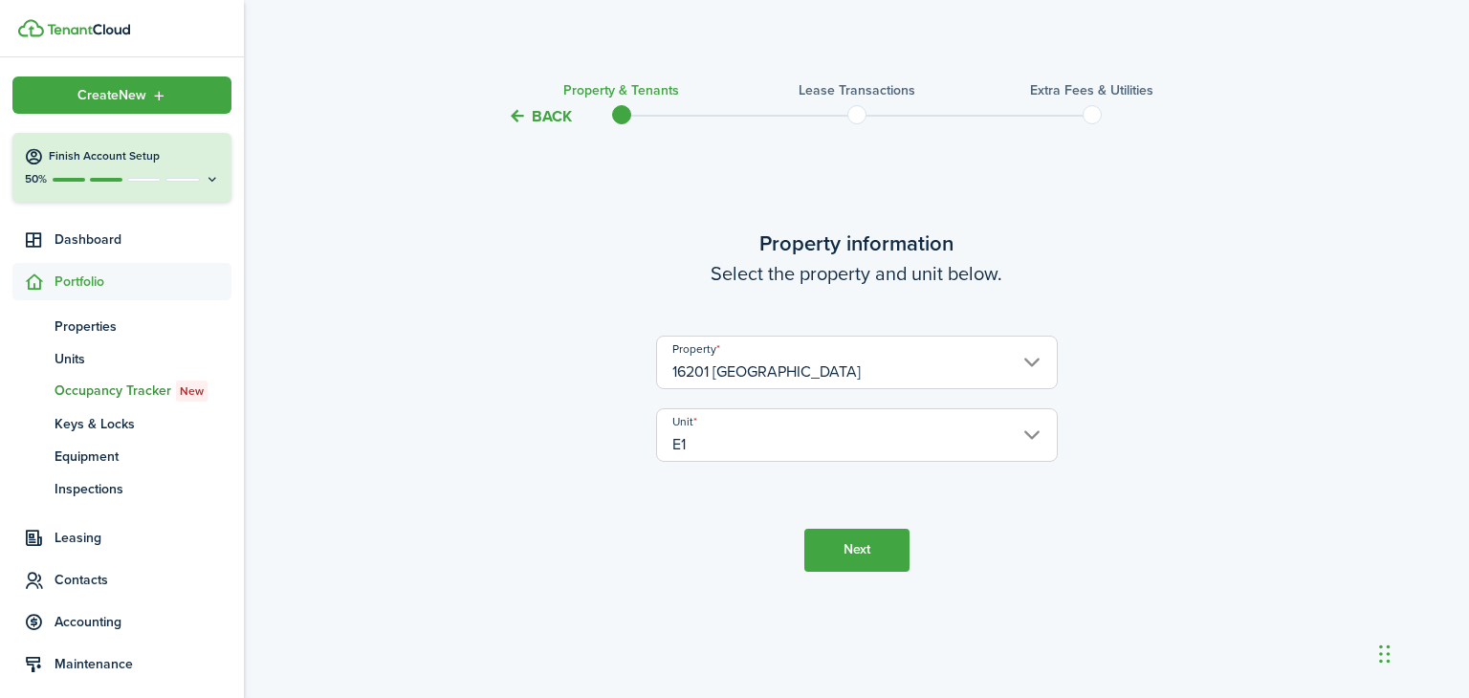
click at [858, 554] on button "Next" at bounding box center [856, 550] width 105 height 43
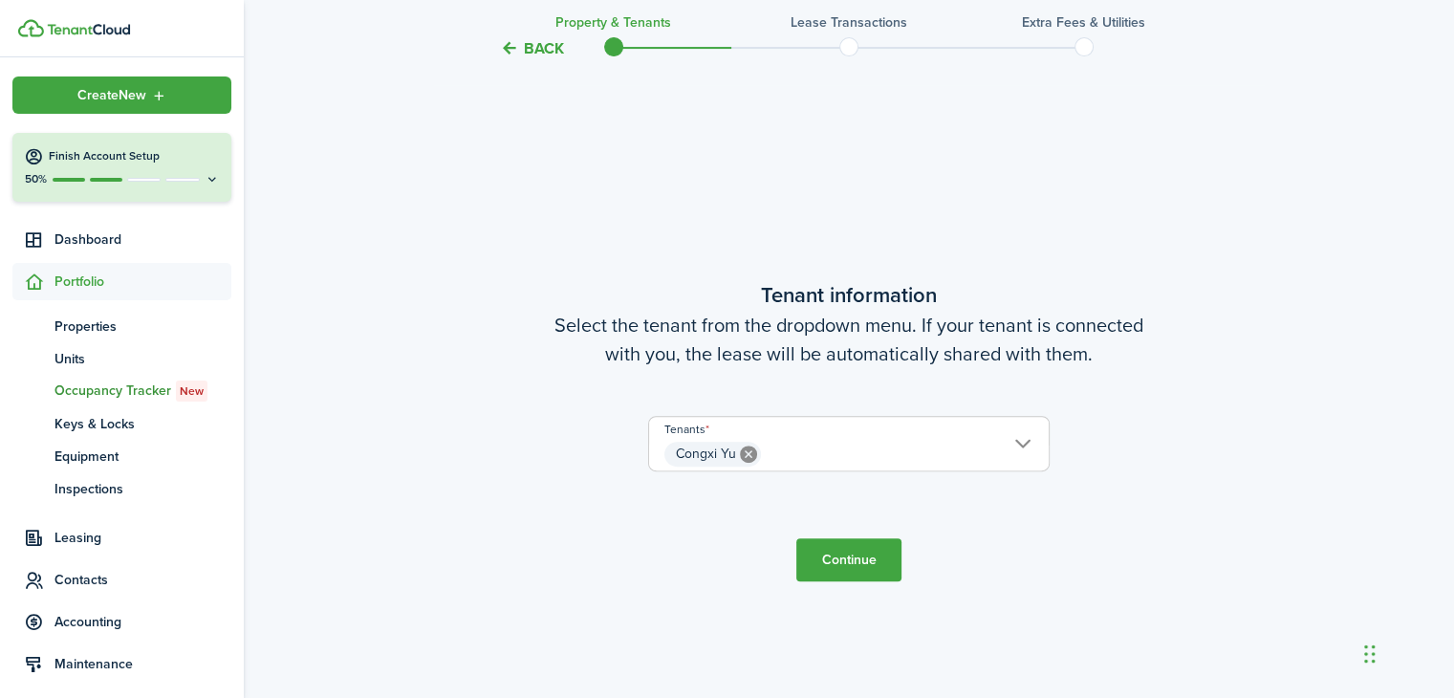
scroll to position [570, 0]
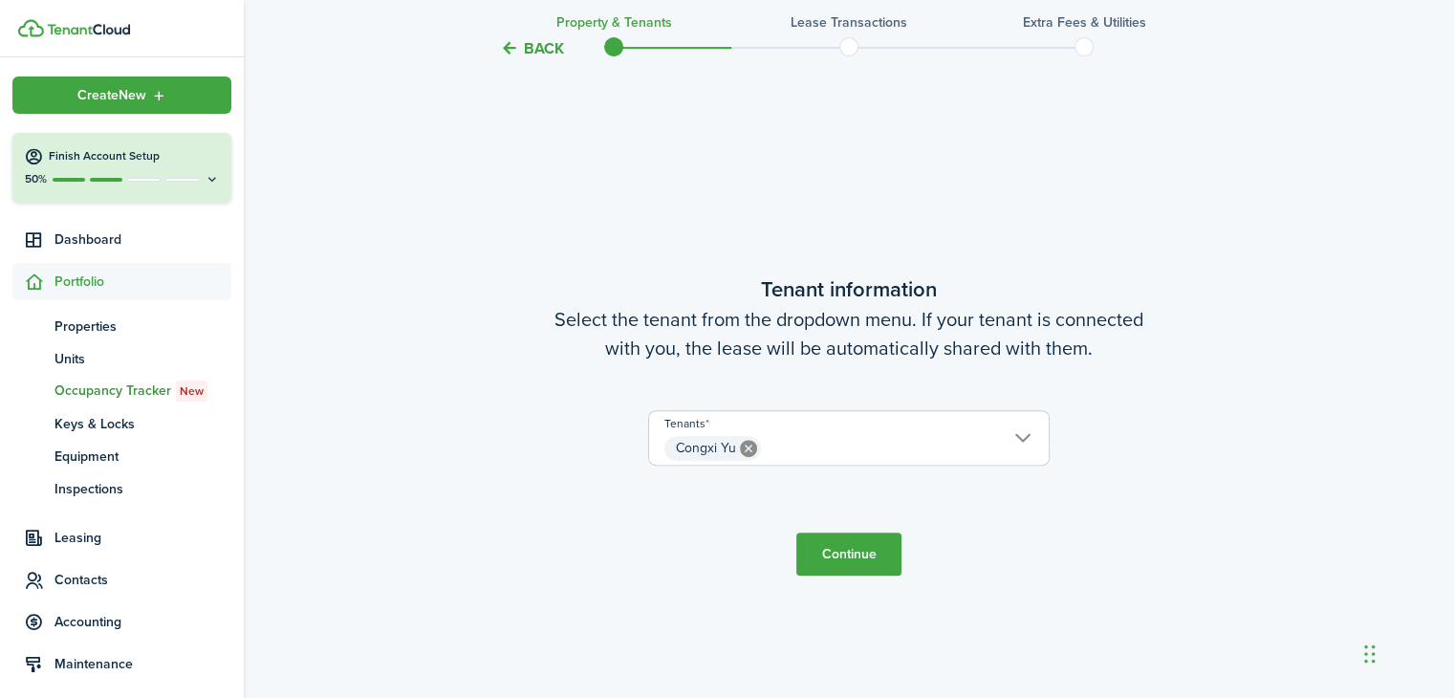
click at [841, 553] on button "Continue" at bounding box center [848, 554] width 105 height 43
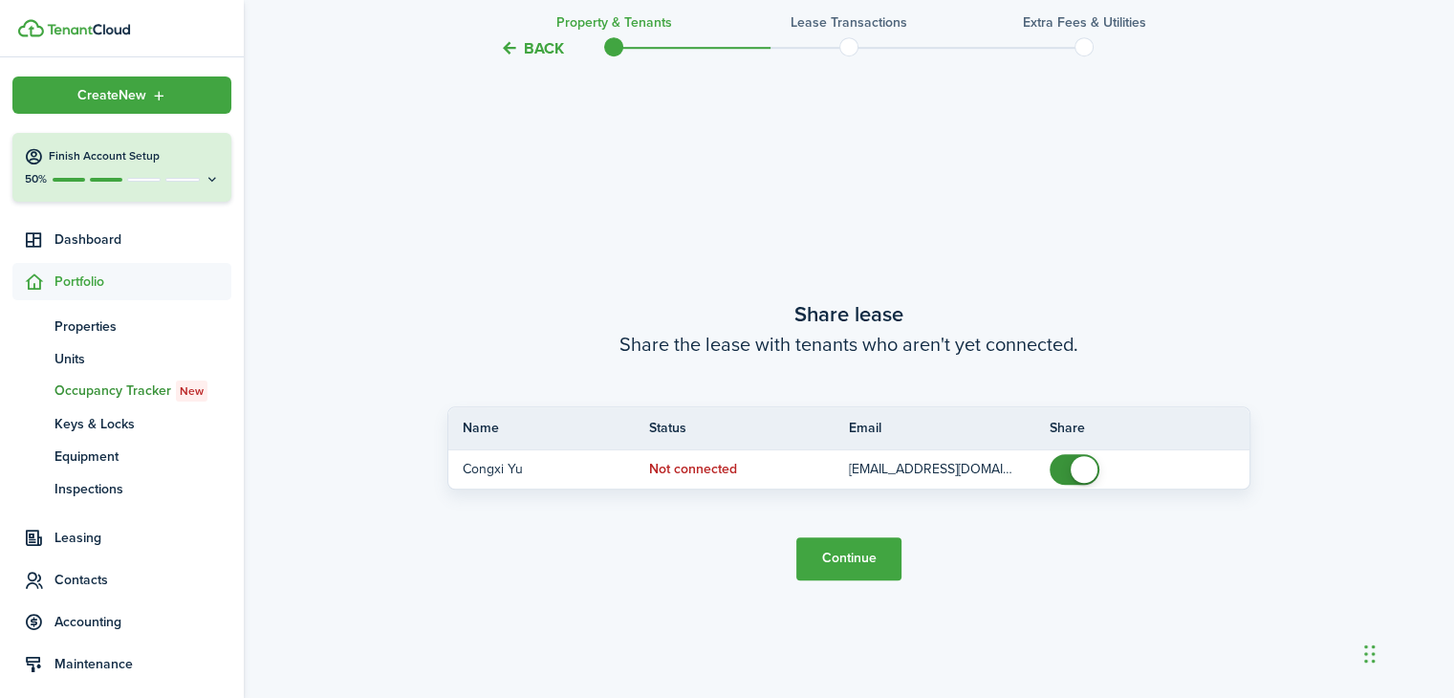
scroll to position [1362, 0]
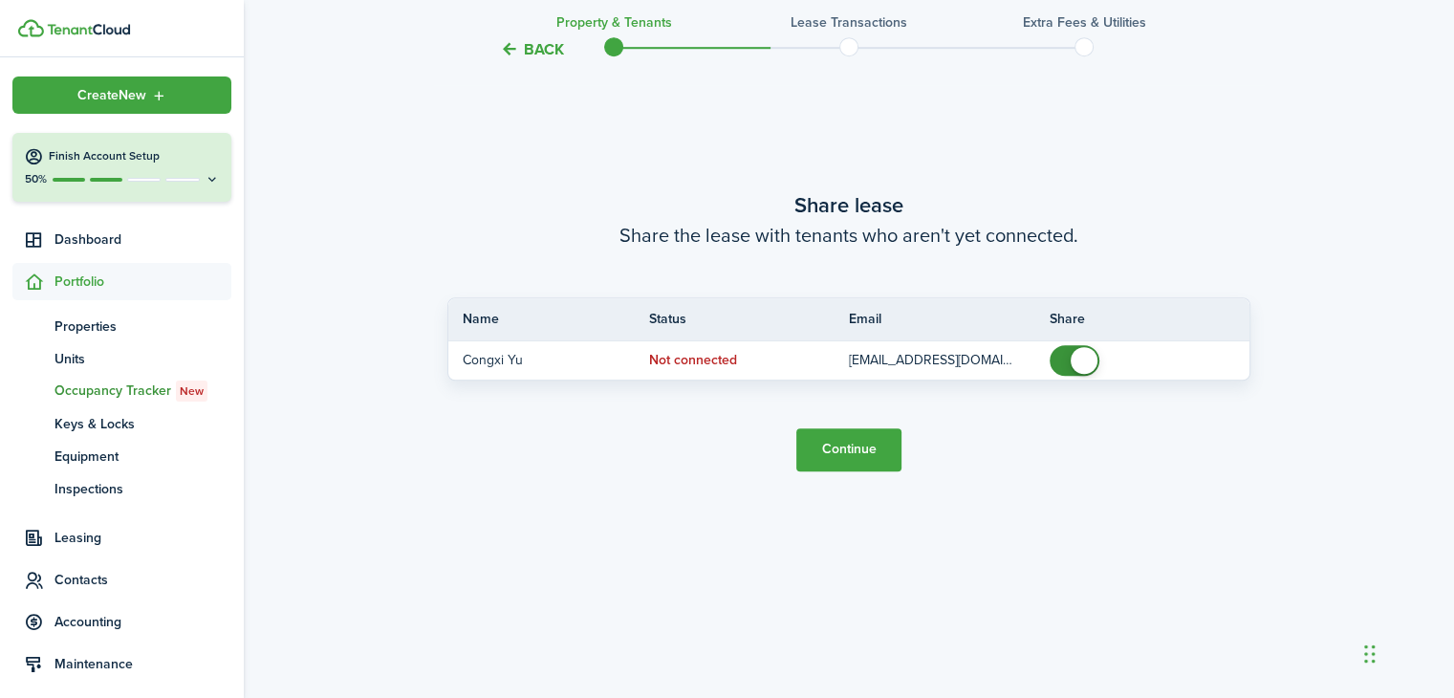
click at [840, 445] on button "Continue" at bounding box center [848, 449] width 105 height 43
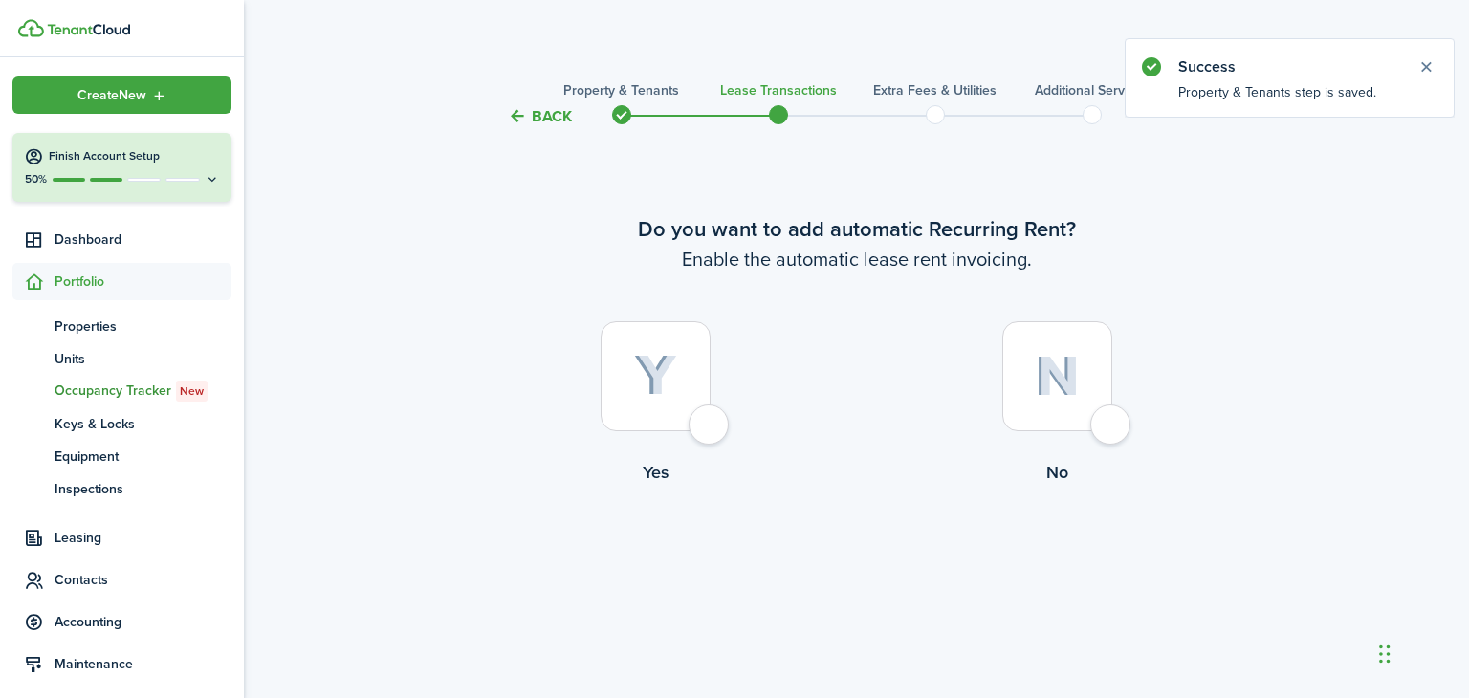
click at [1112, 422] on div at bounding box center [1057, 376] width 110 height 110
radio input "true"
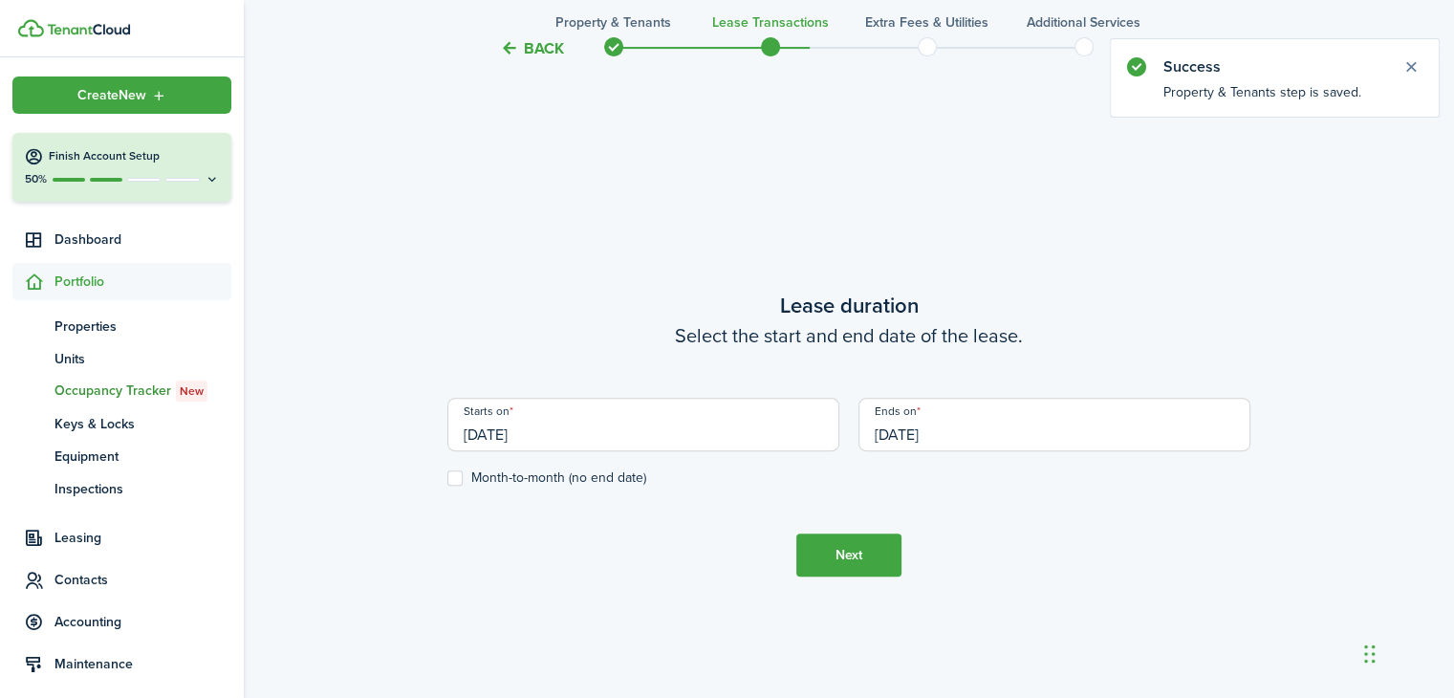
scroll to position [570, 0]
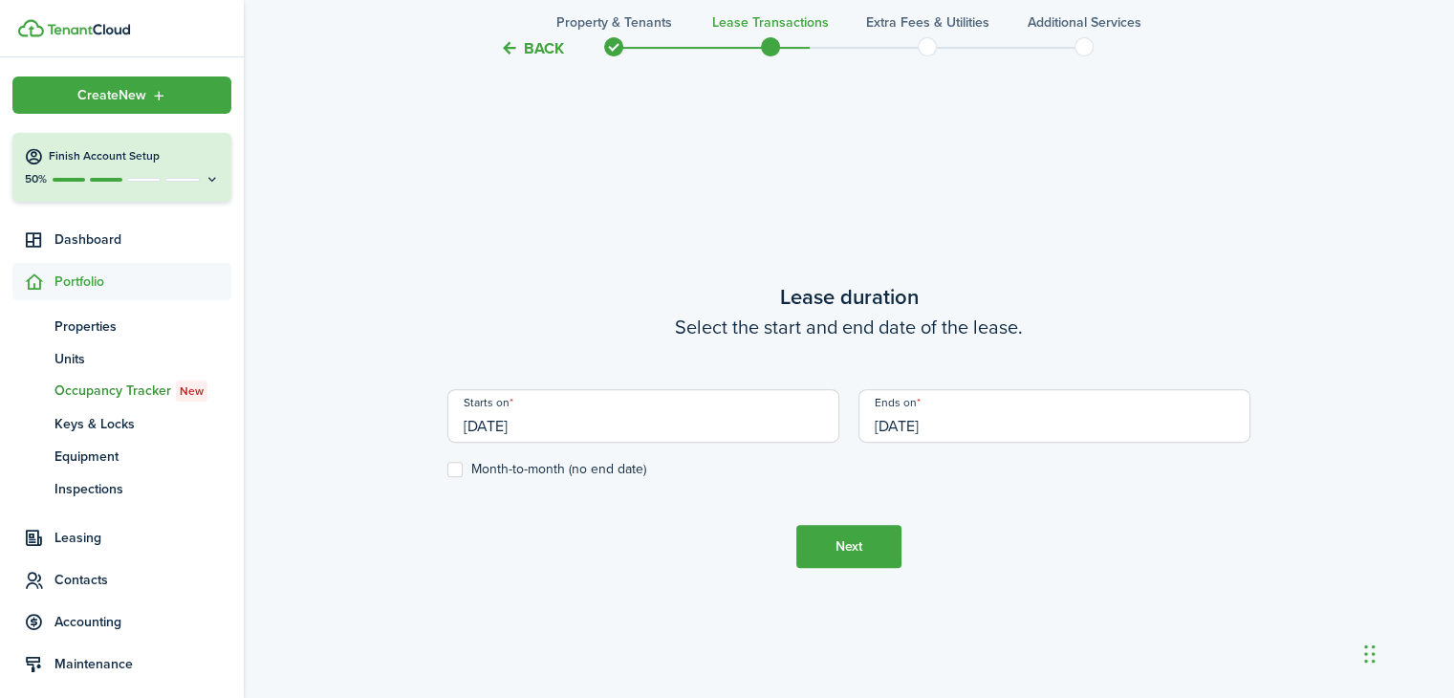
click at [926, 425] on input "[DATE]" at bounding box center [1055, 416] width 392 height 54
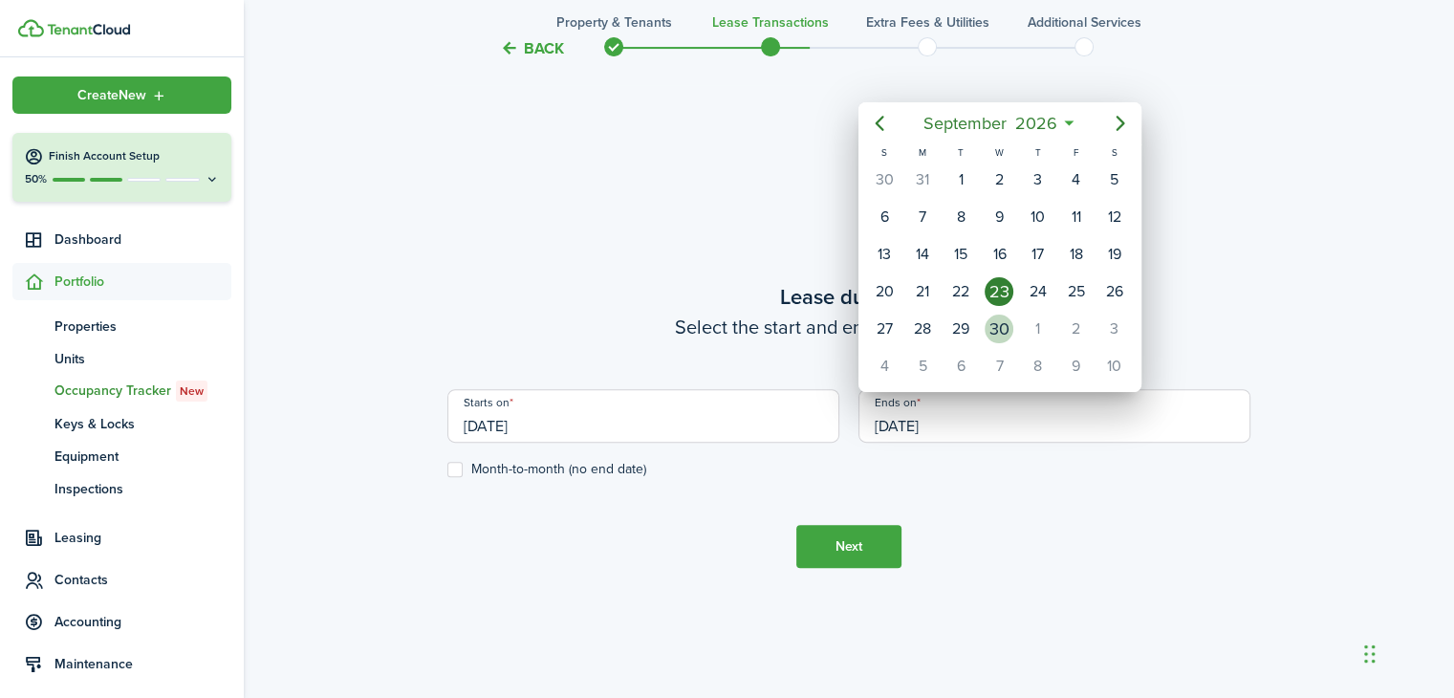
click at [1002, 326] on div "30" at bounding box center [999, 329] width 29 height 29
type input "[DATE]"
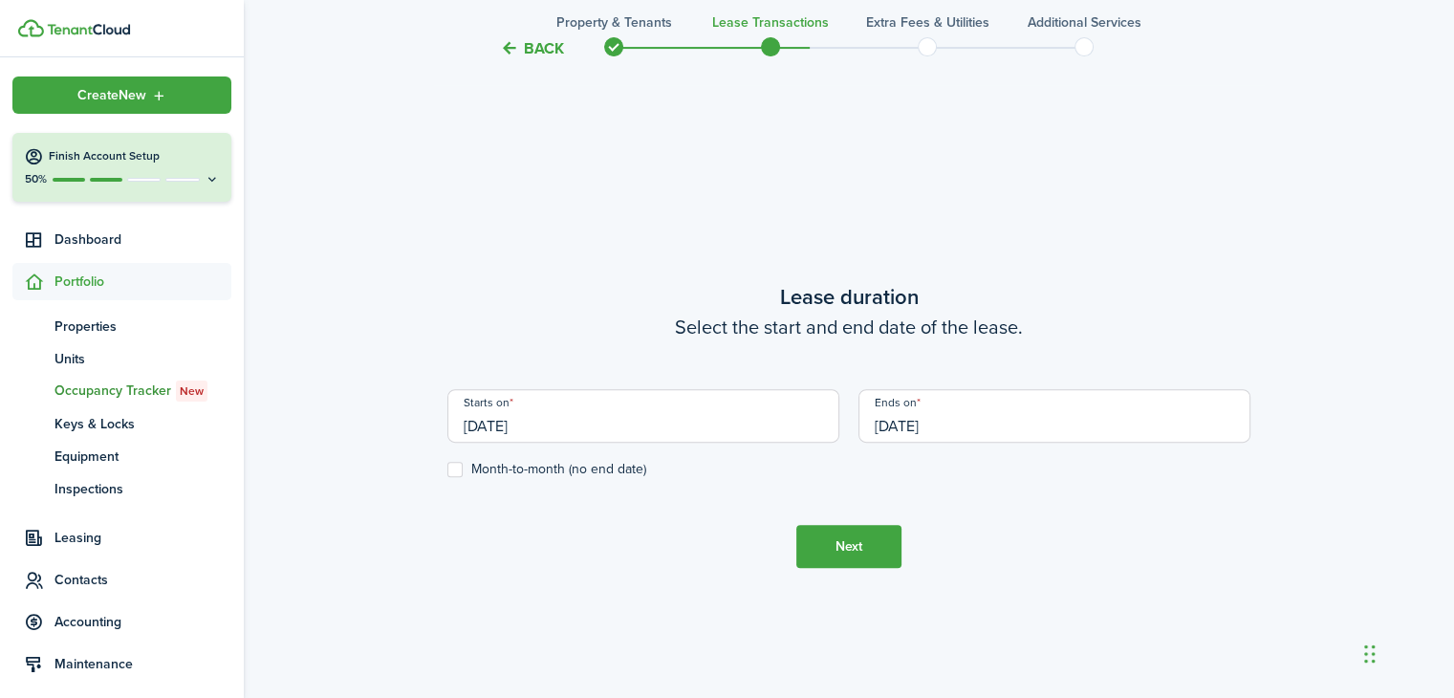
click at [844, 549] on button "Next" at bounding box center [848, 546] width 105 height 43
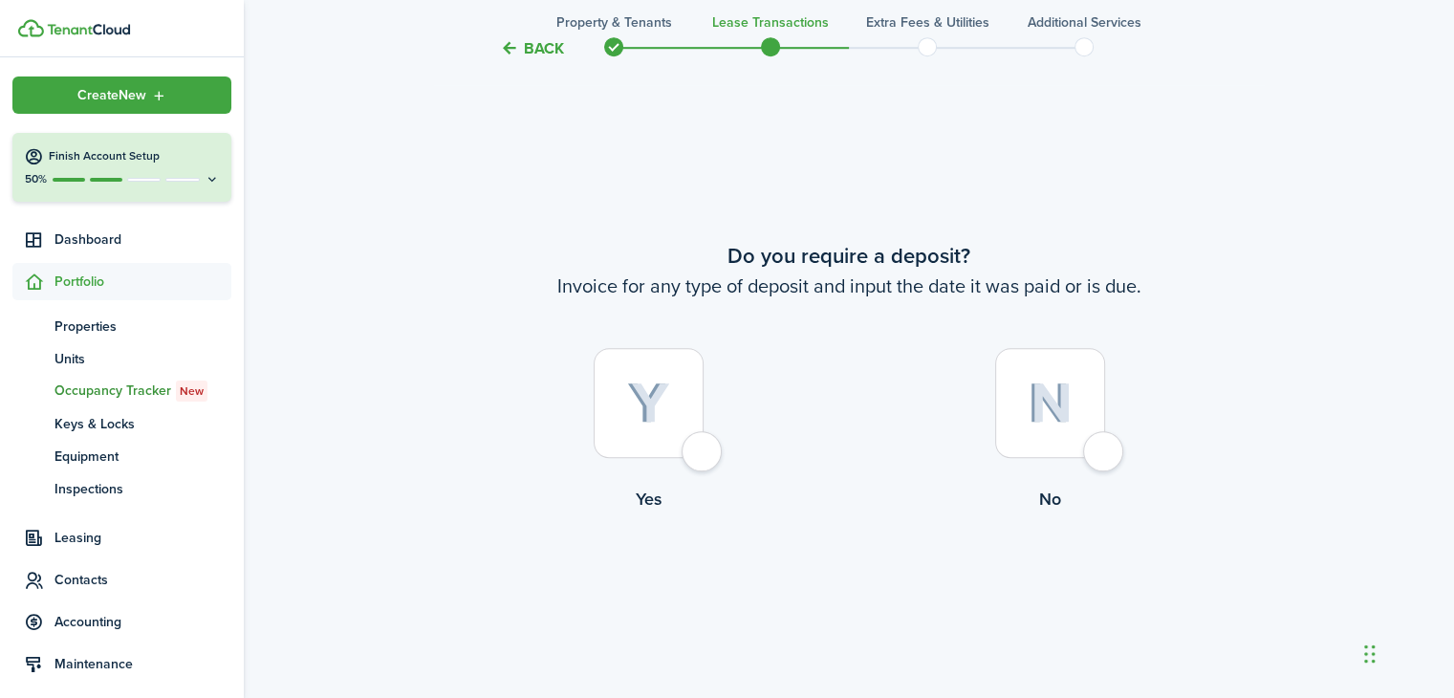
scroll to position [1267, 0]
click at [537, 52] on button "Back" at bounding box center [532, 48] width 64 height 20
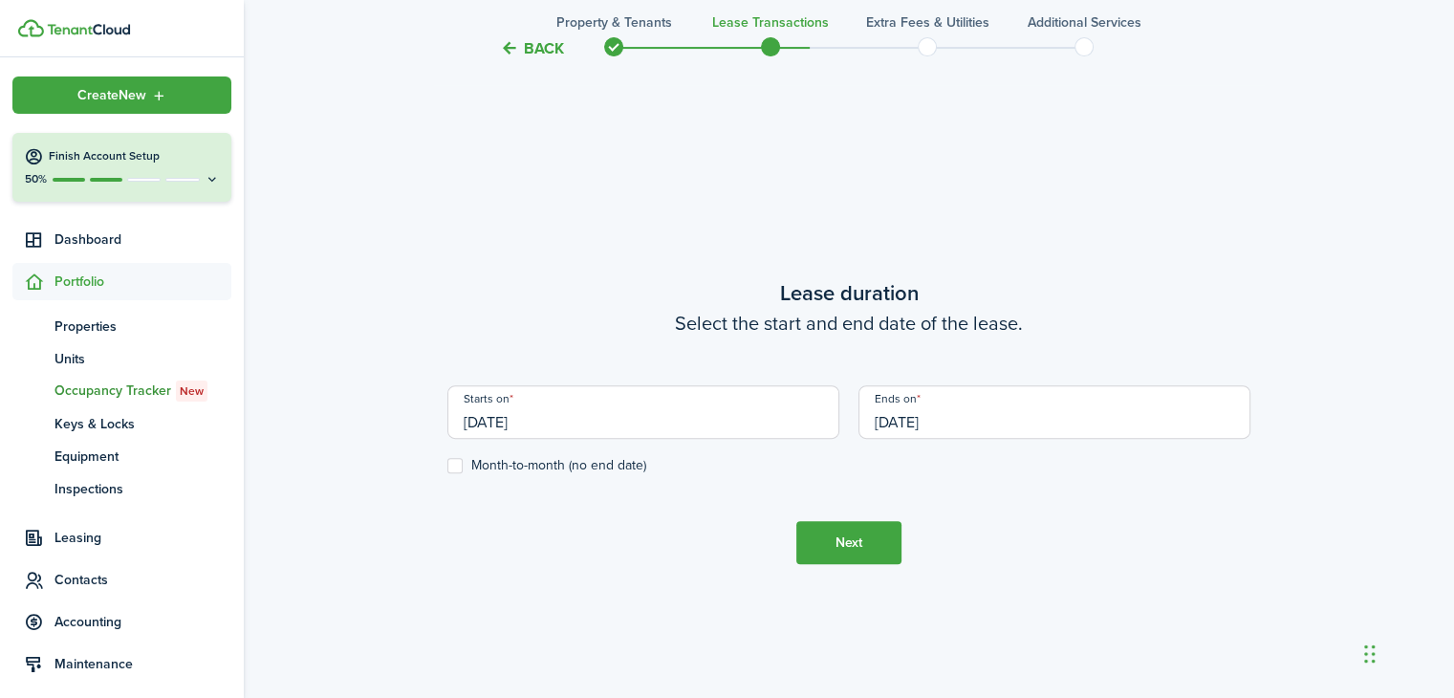
scroll to position [570, 0]
click at [528, 416] on input "[DATE]" at bounding box center [643, 416] width 392 height 54
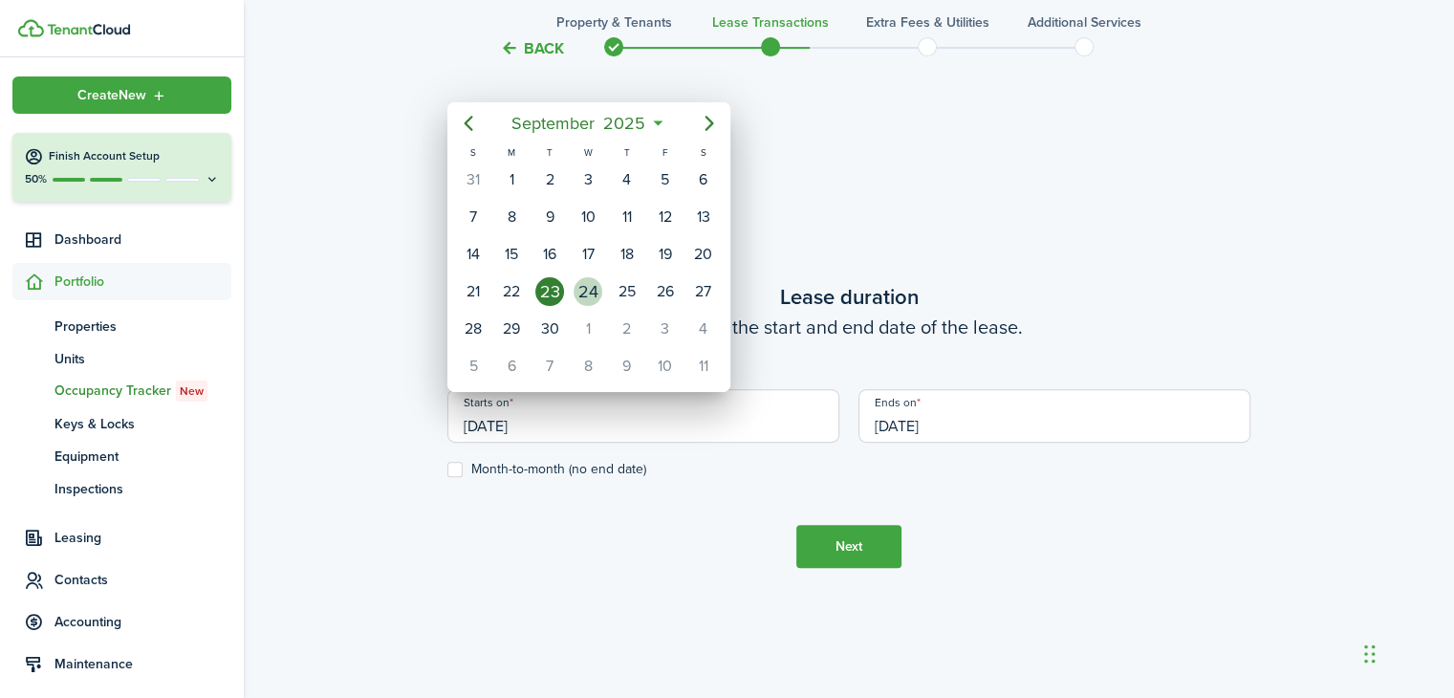
click at [595, 277] on div "24" at bounding box center [588, 291] width 29 height 29
type input "[DATE]"
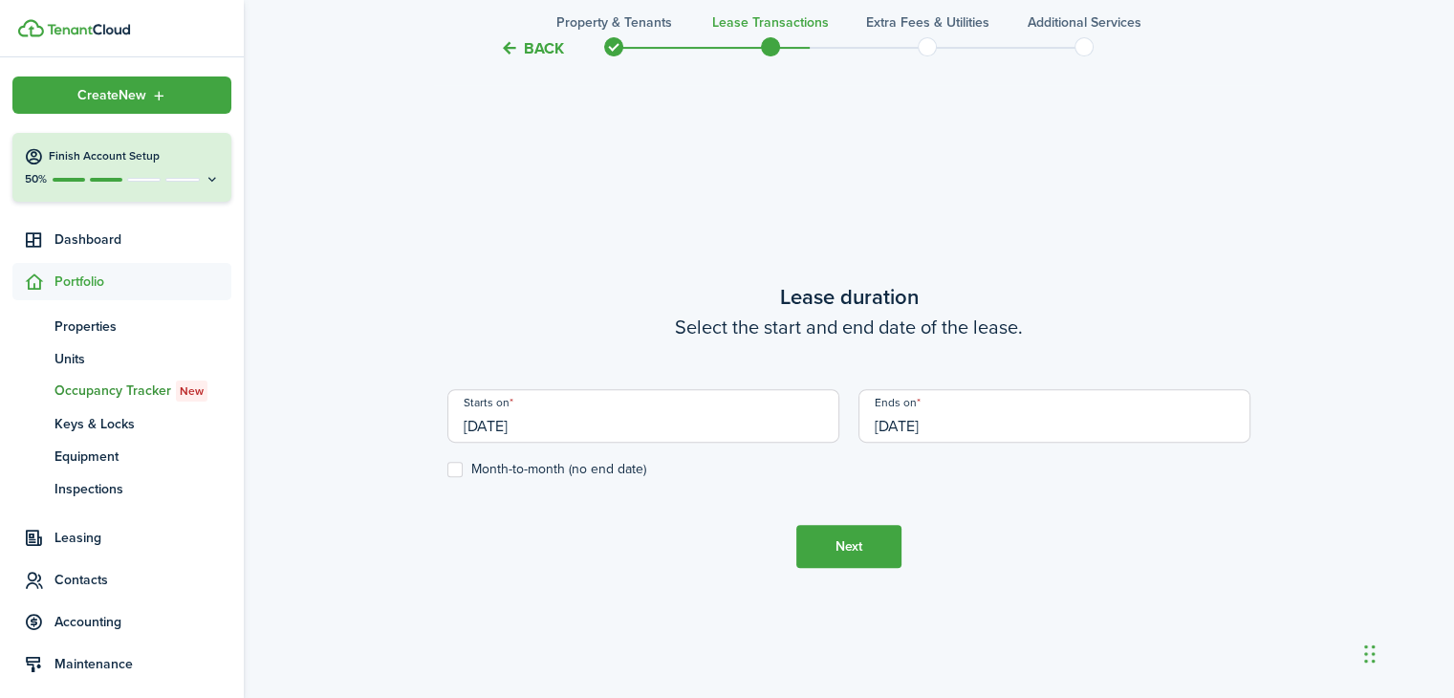
click at [853, 554] on button "Next" at bounding box center [848, 546] width 105 height 43
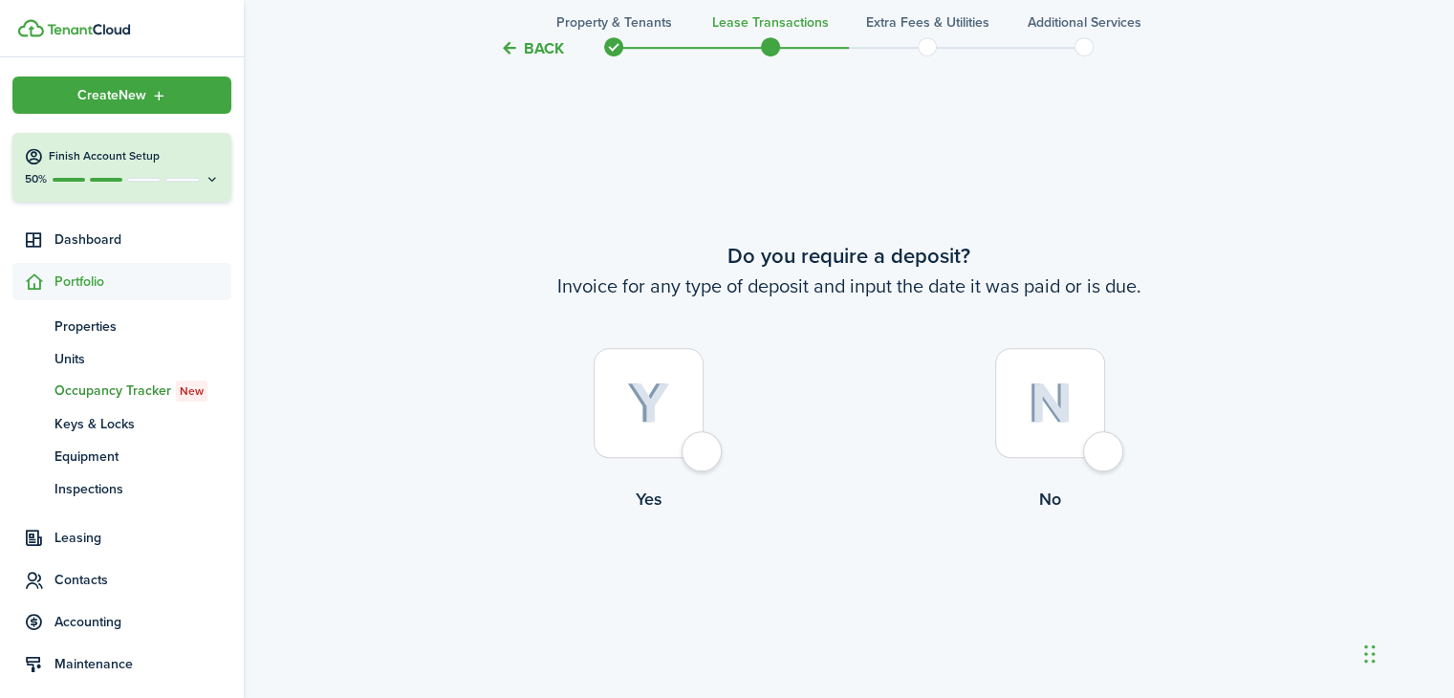
scroll to position [1267, 0]
click at [704, 447] on div at bounding box center [649, 402] width 110 height 110
radio input "true"
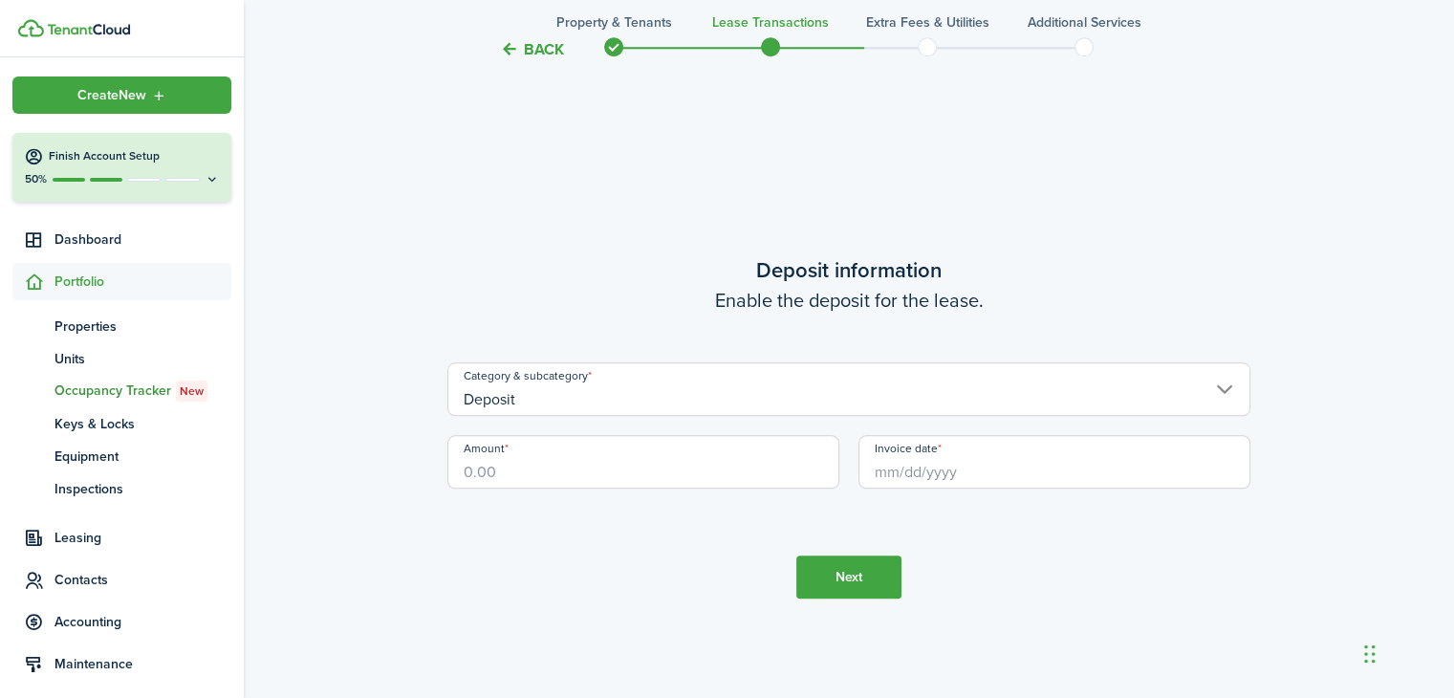
scroll to position [1965, 0]
click at [593, 471] on input "Amount" at bounding box center [643, 461] width 392 height 54
click at [942, 459] on input "Invoice date" at bounding box center [1055, 461] width 392 height 54
type input "$3,600.00"
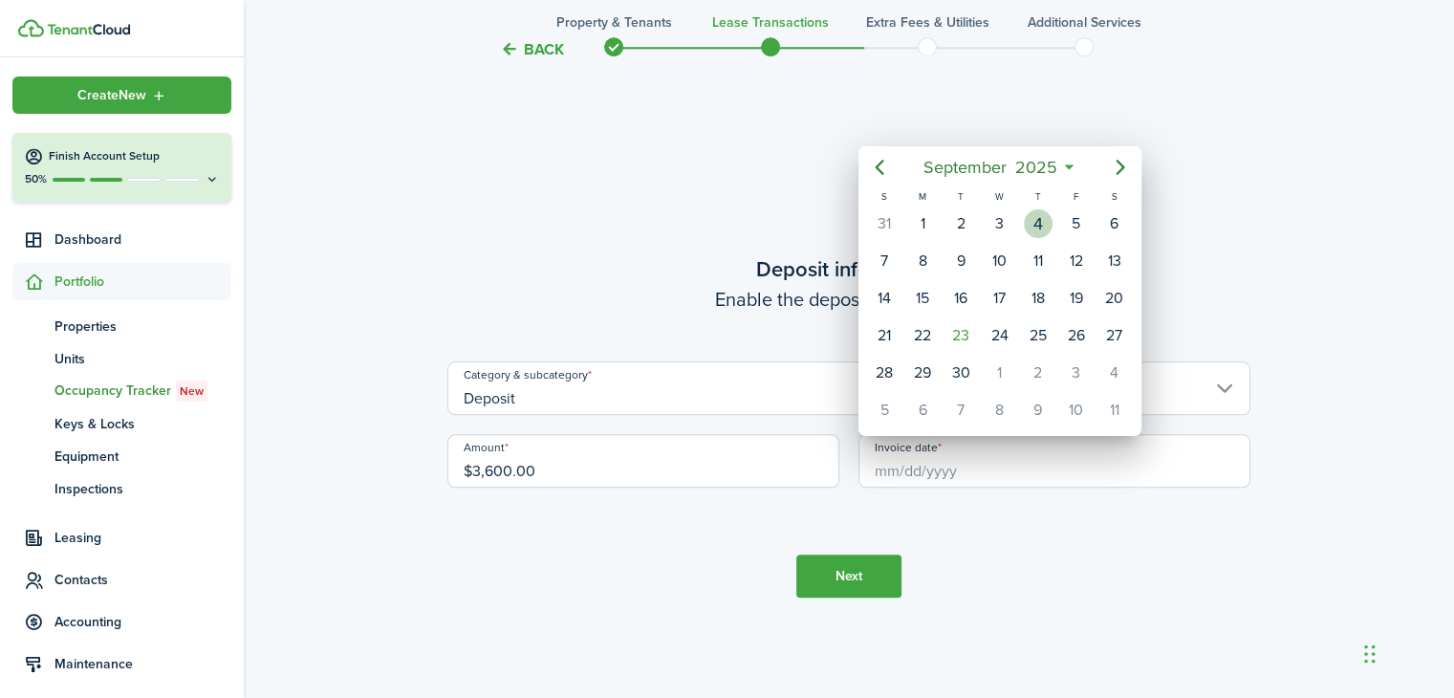
click at [1044, 227] on div "4" at bounding box center [1038, 223] width 29 height 29
type input "[DATE]"
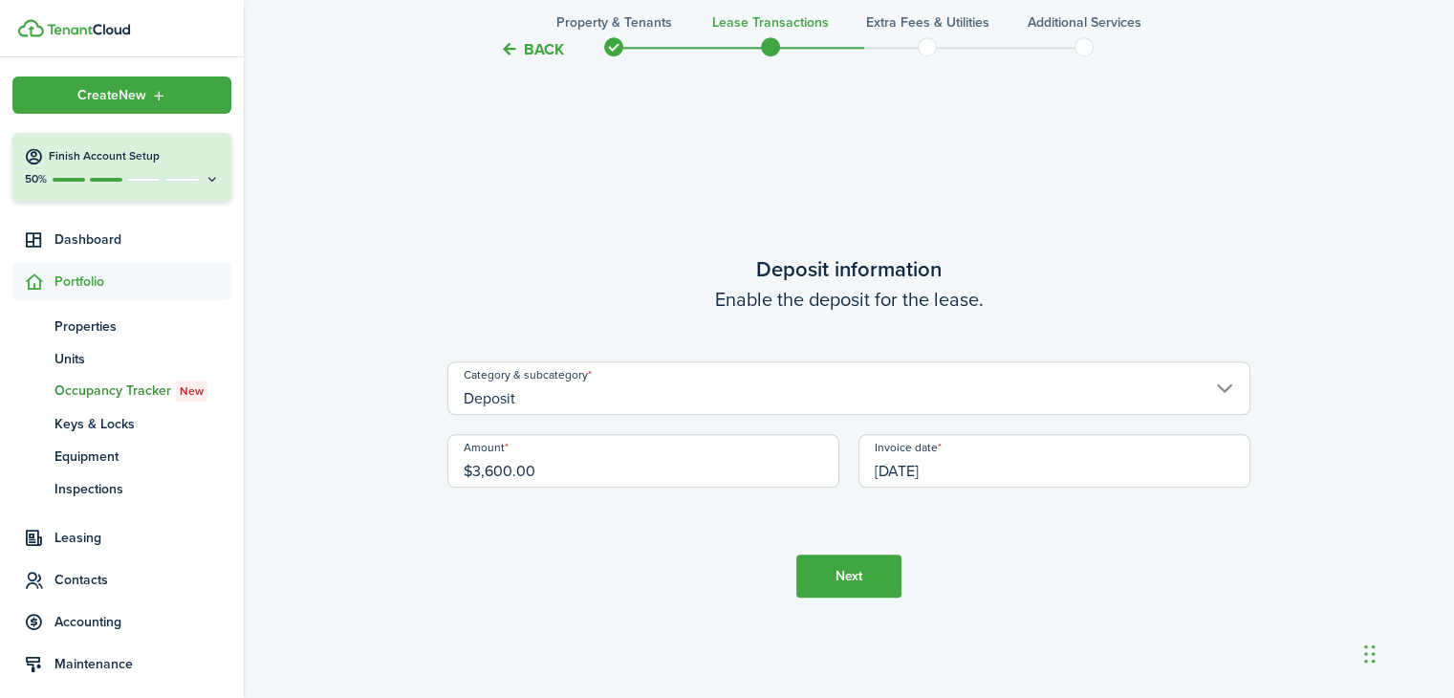
click at [855, 582] on button "Next" at bounding box center [848, 576] width 105 height 43
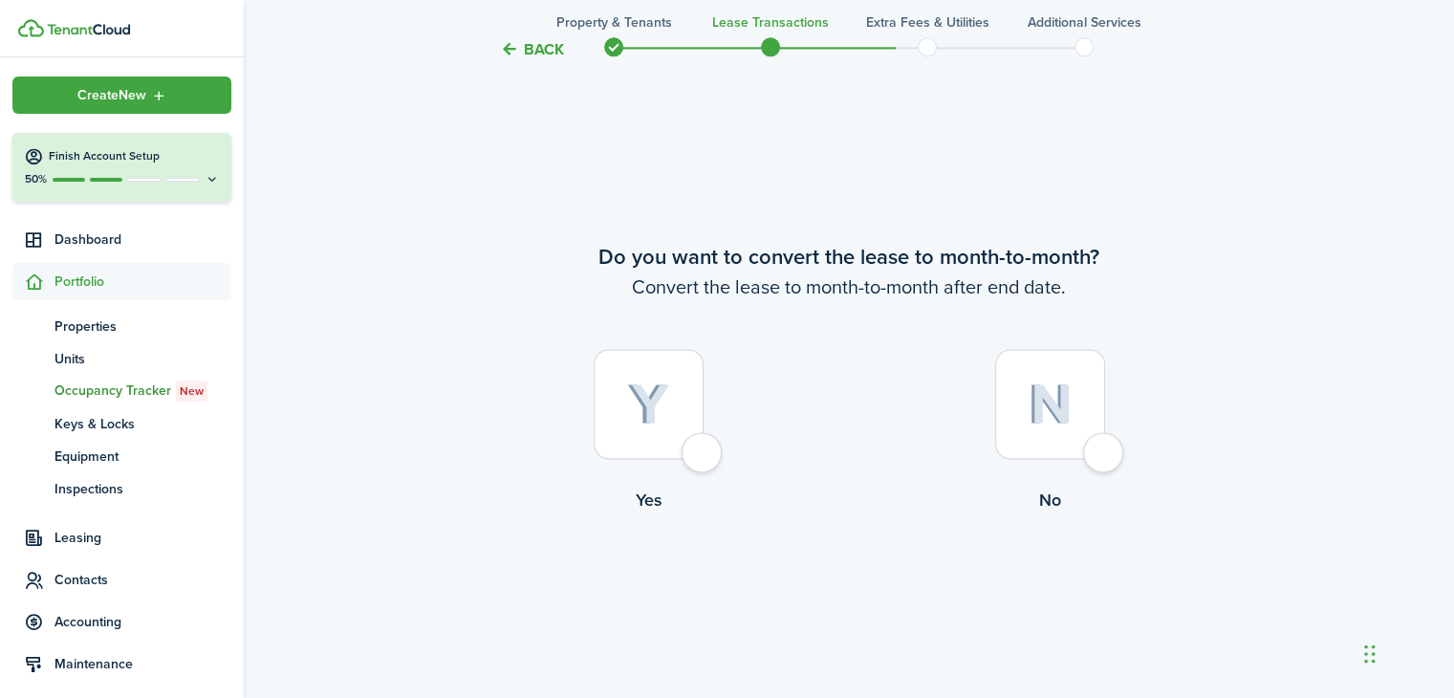
scroll to position [2662, 0]
click at [1086, 441] on div at bounding box center [1050, 403] width 110 height 110
radio input "true"
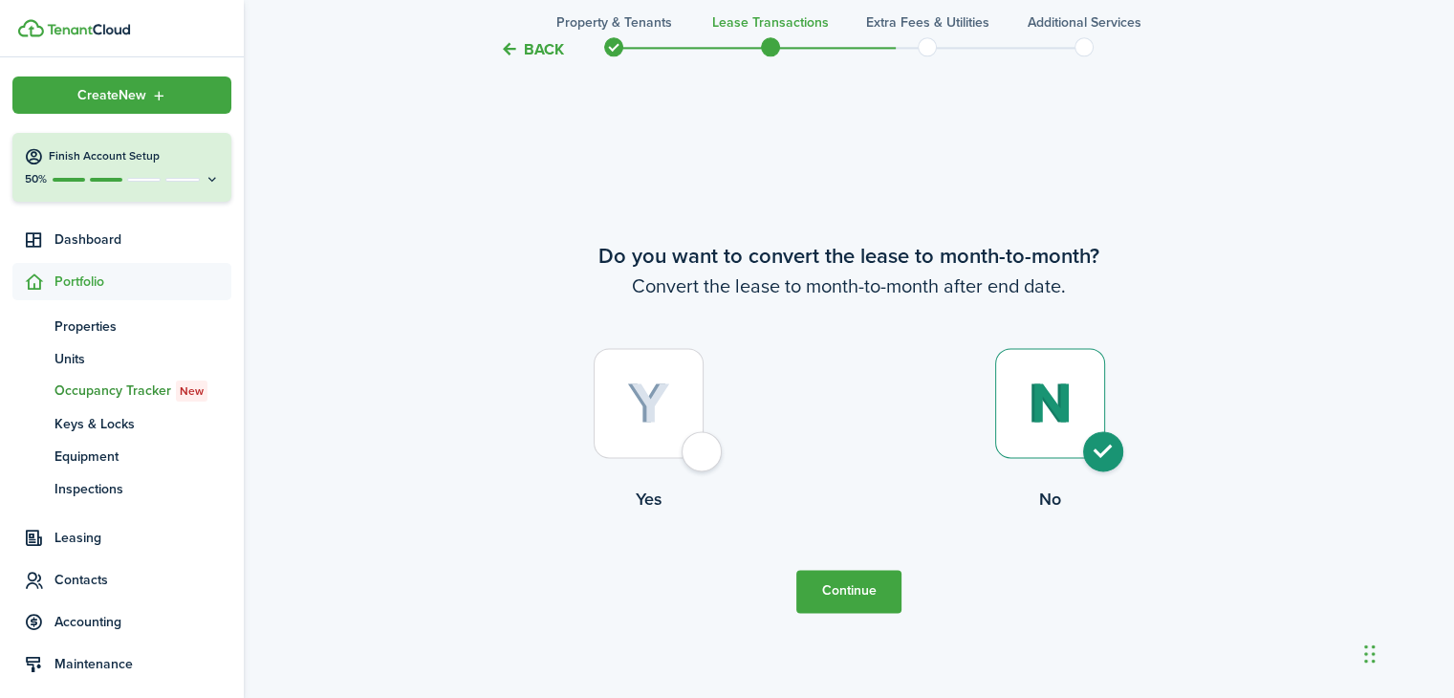
click at [830, 582] on button "Continue" at bounding box center [848, 591] width 105 height 43
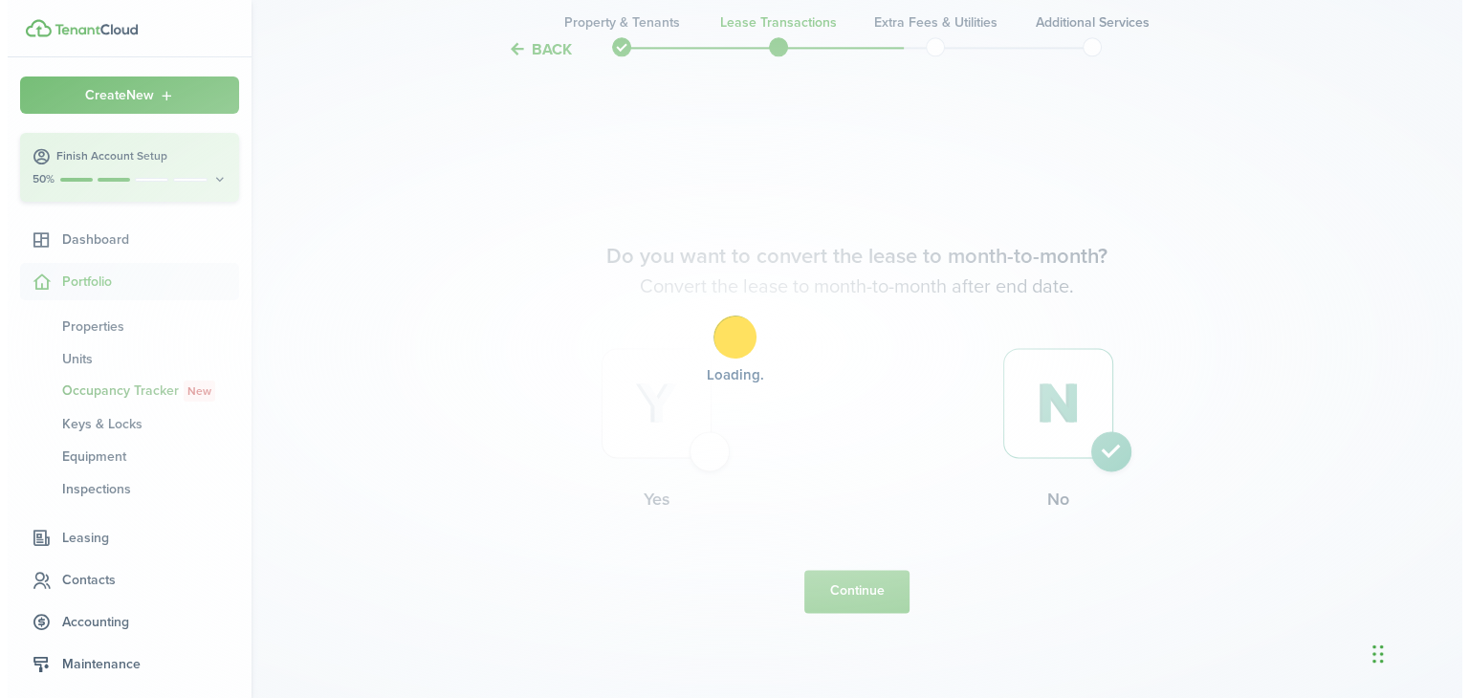
scroll to position [0, 0]
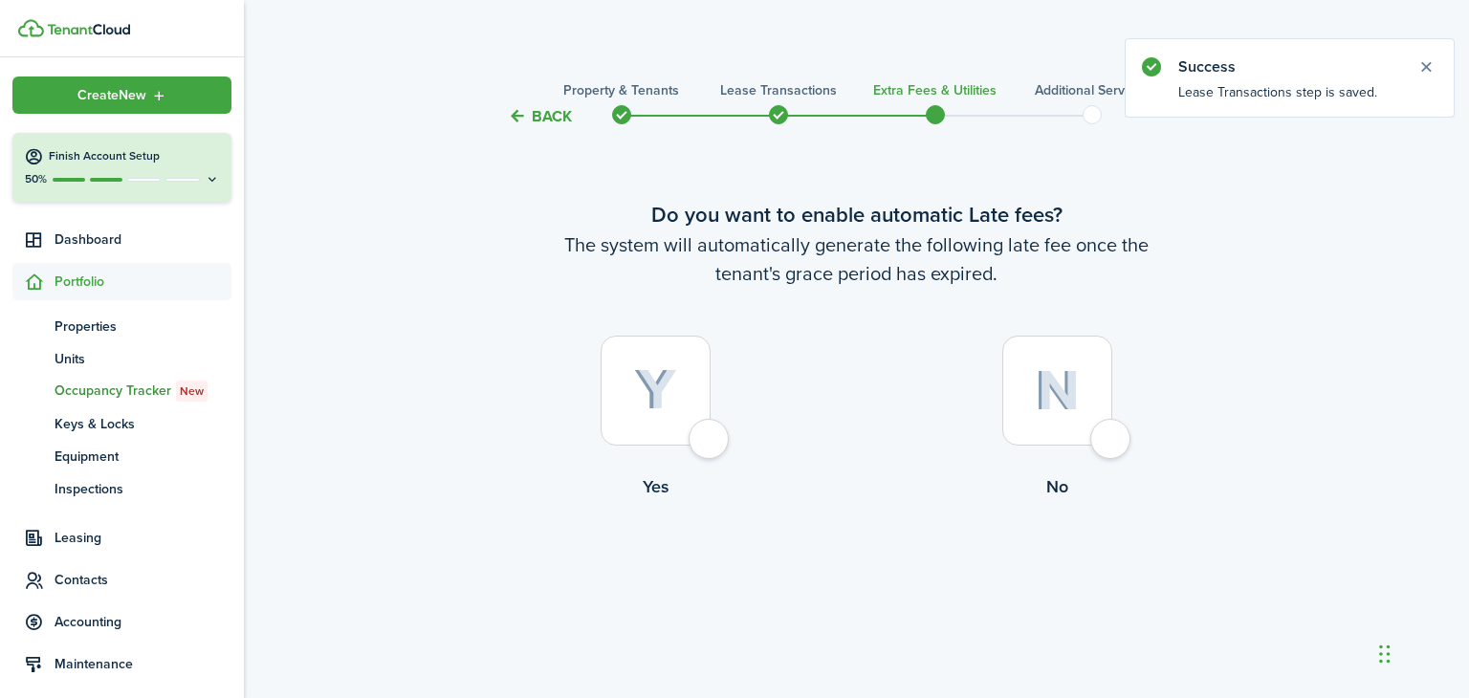
click at [1112, 443] on div at bounding box center [1057, 391] width 110 height 110
radio input "true"
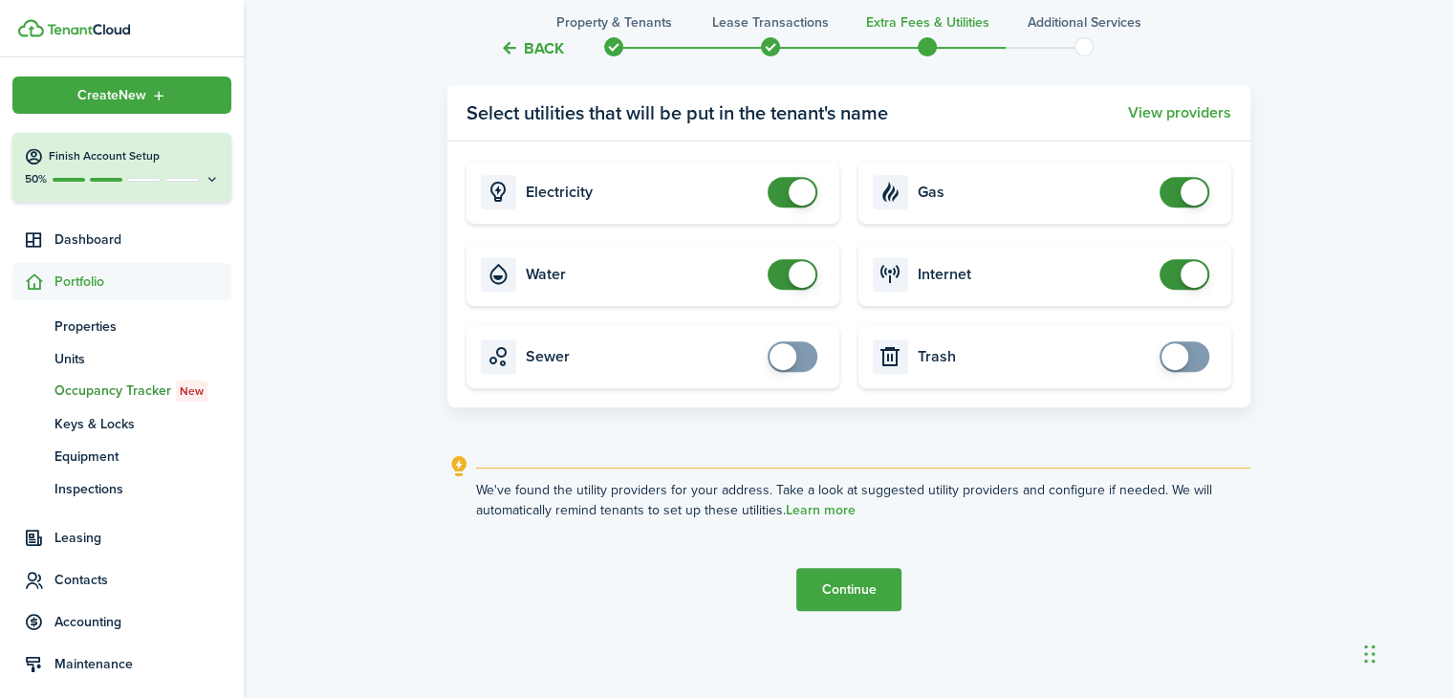
scroll to position [769, 0]
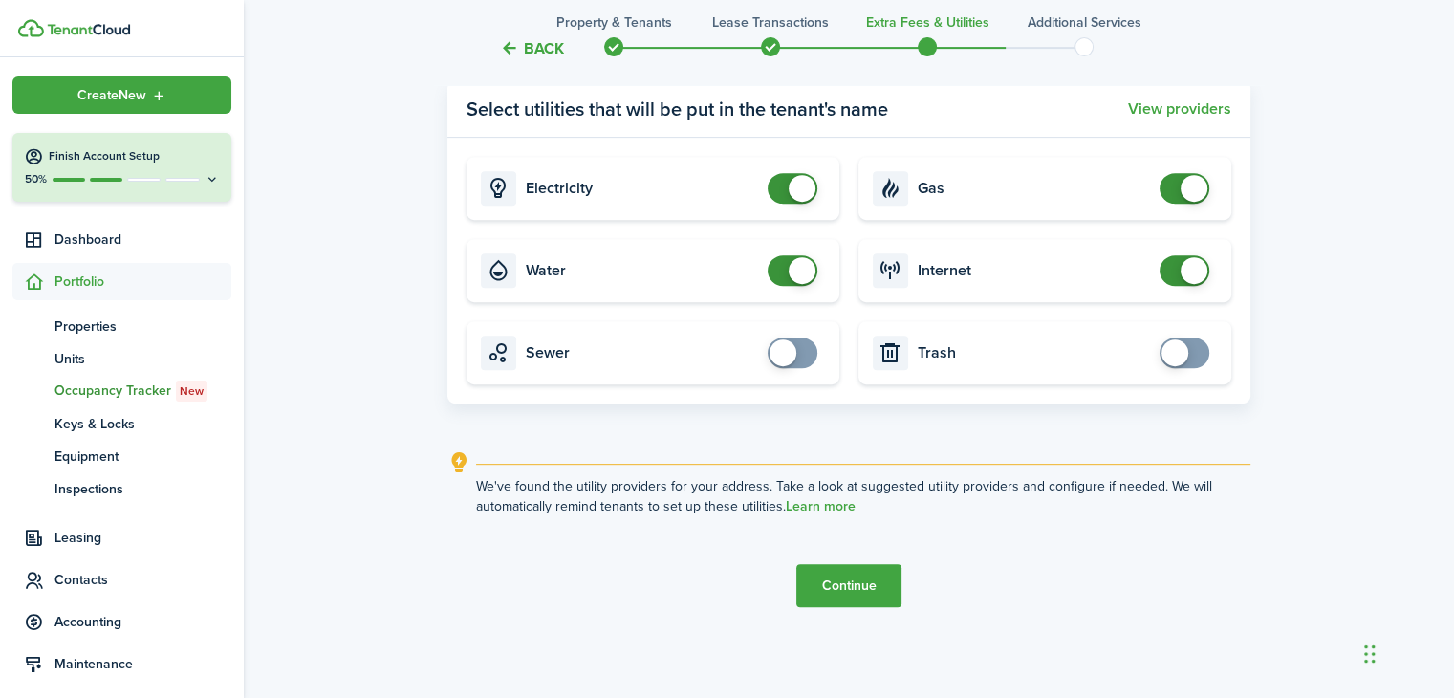
click at [838, 586] on button "Continue" at bounding box center [848, 585] width 105 height 43
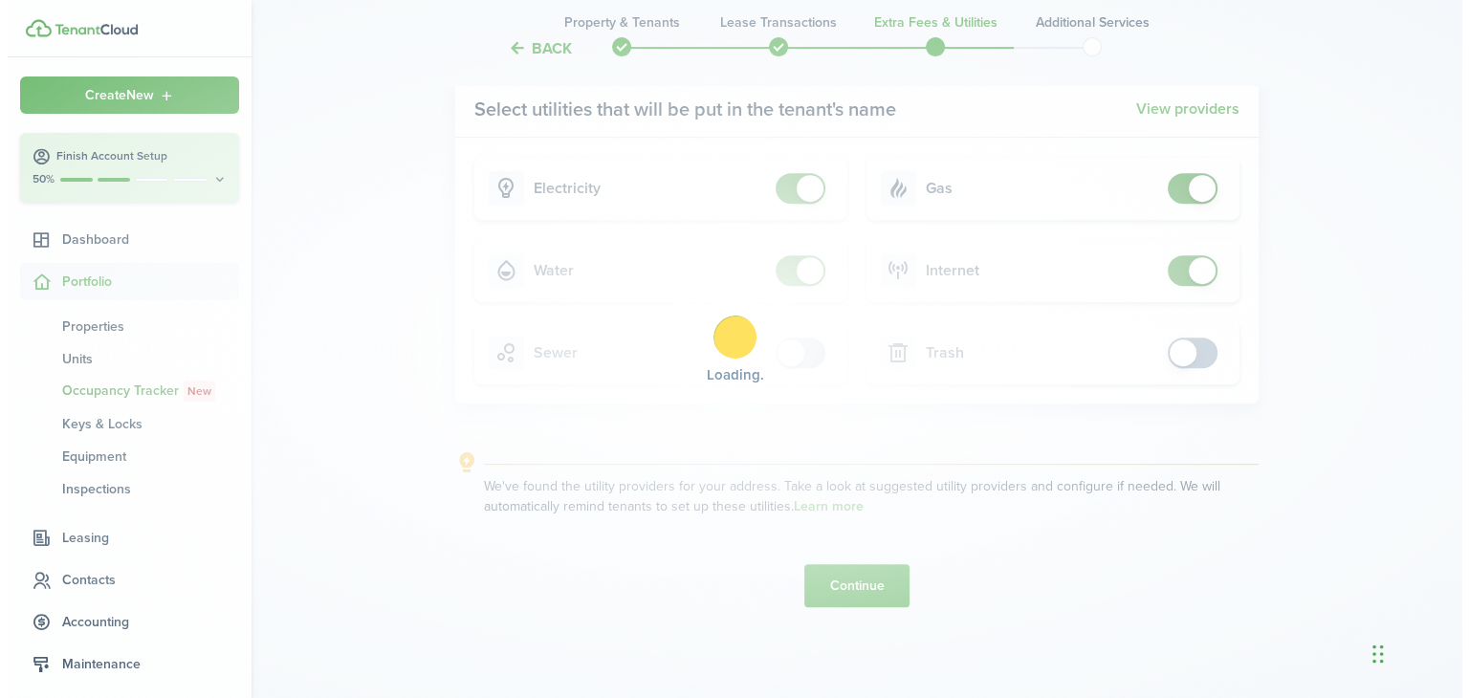
scroll to position [0, 0]
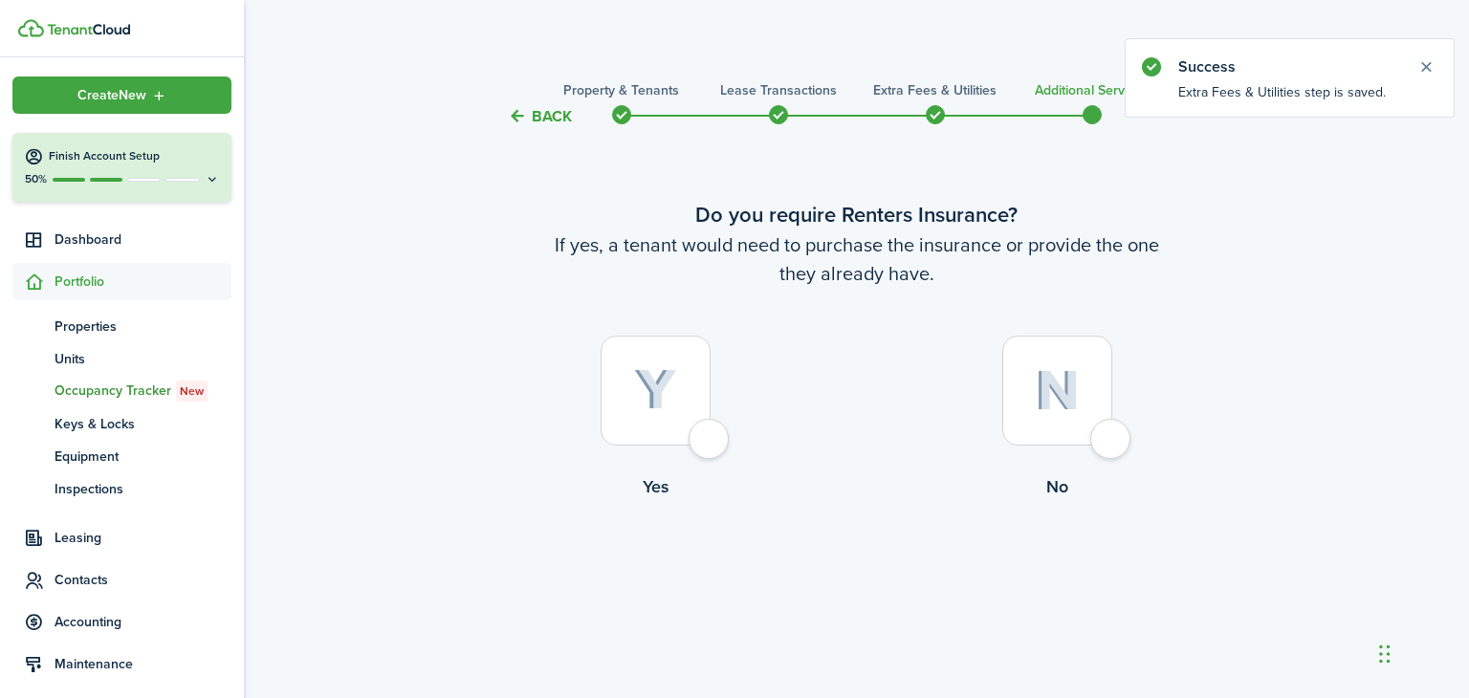
click at [708, 446] on div at bounding box center [655, 391] width 110 height 110
radio input "true"
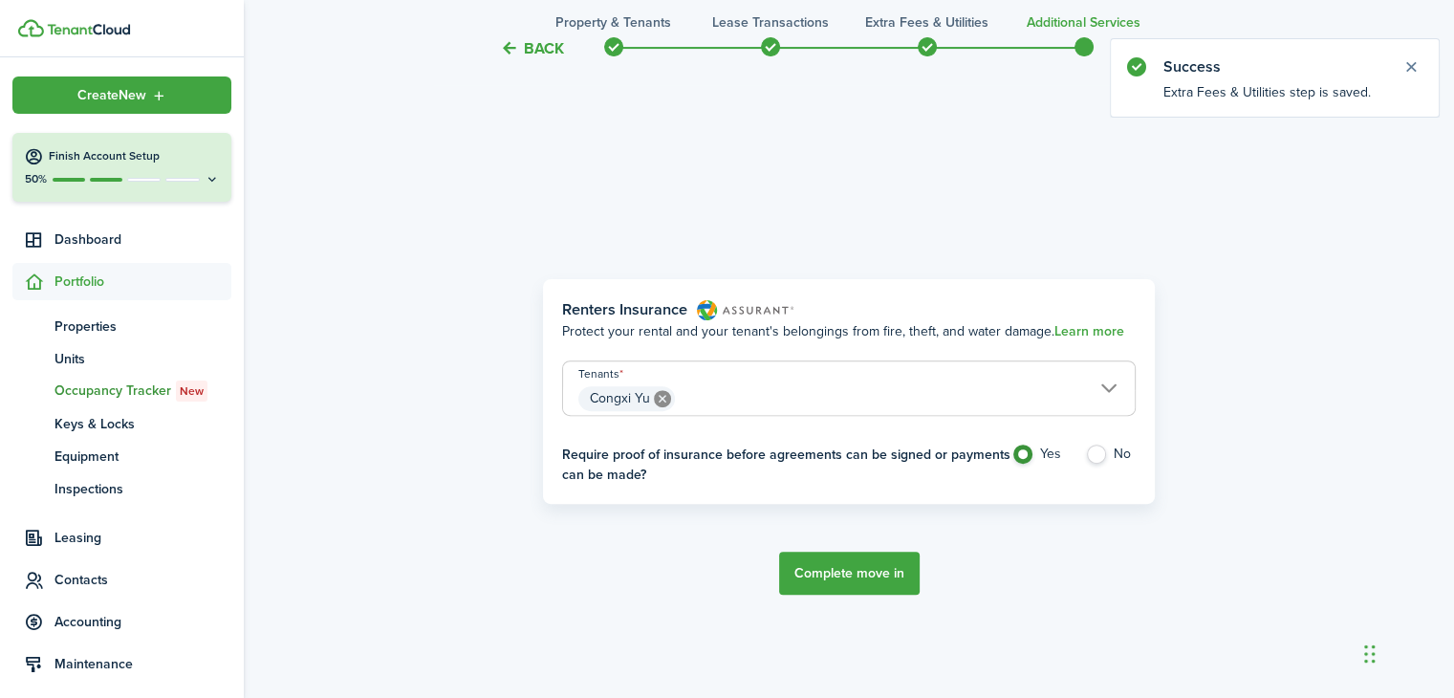
scroll to position [570, 0]
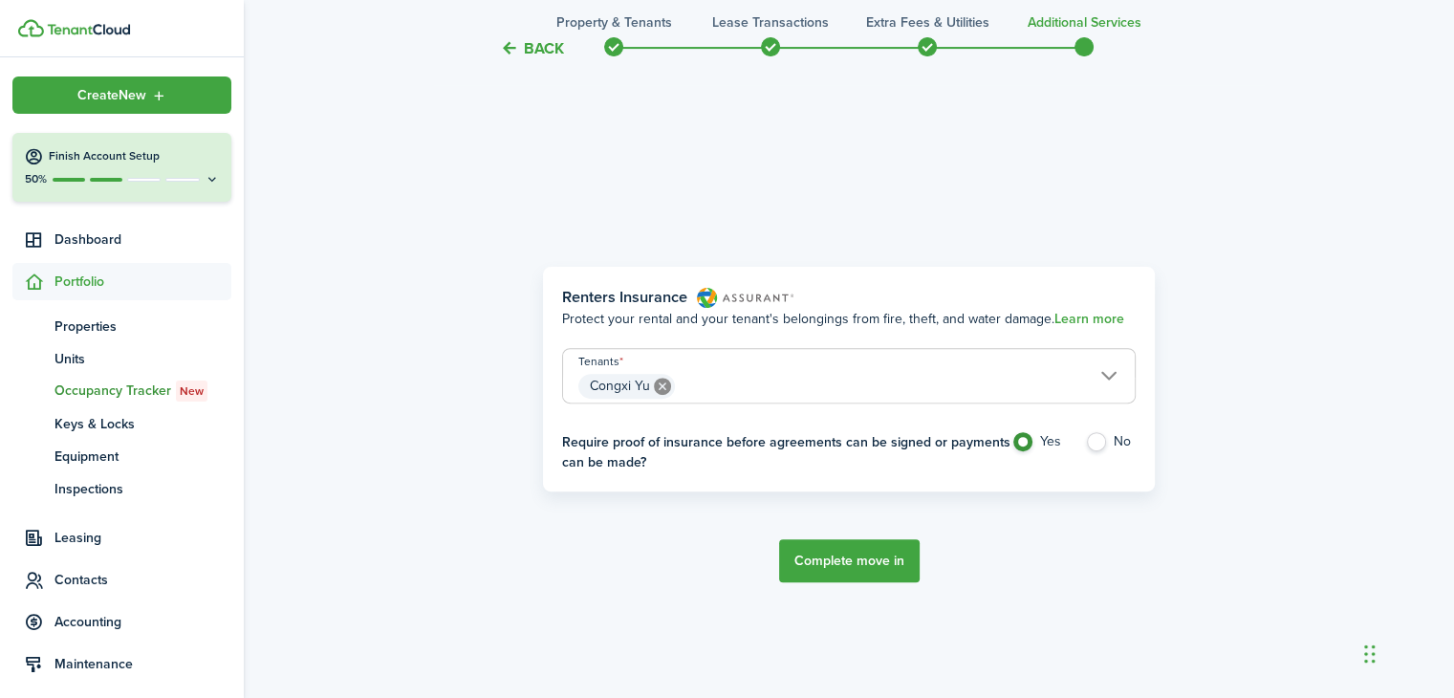
click at [865, 563] on button "Complete move in" at bounding box center [849, 560] width 141 height 43
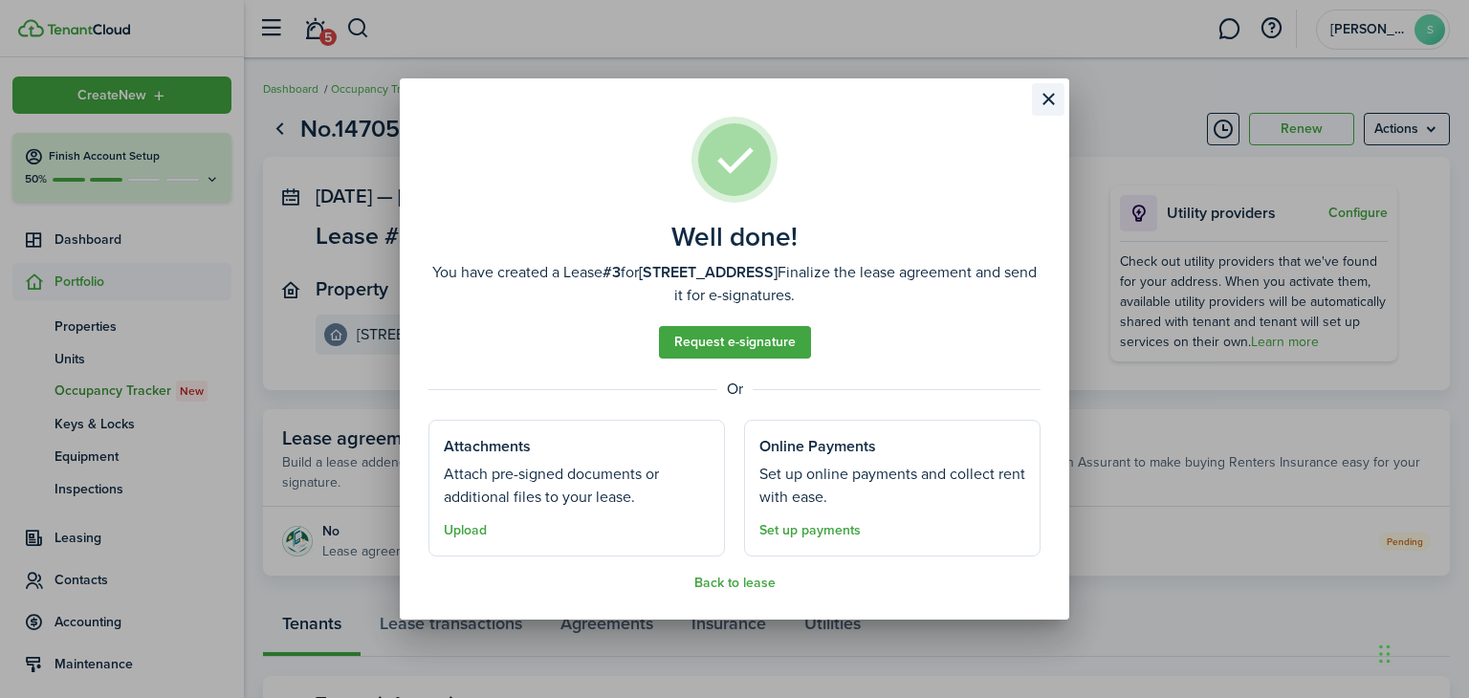
click at [1052, 100] on button "Close modal" at bounding box center [1048, 99] width 33 height 33
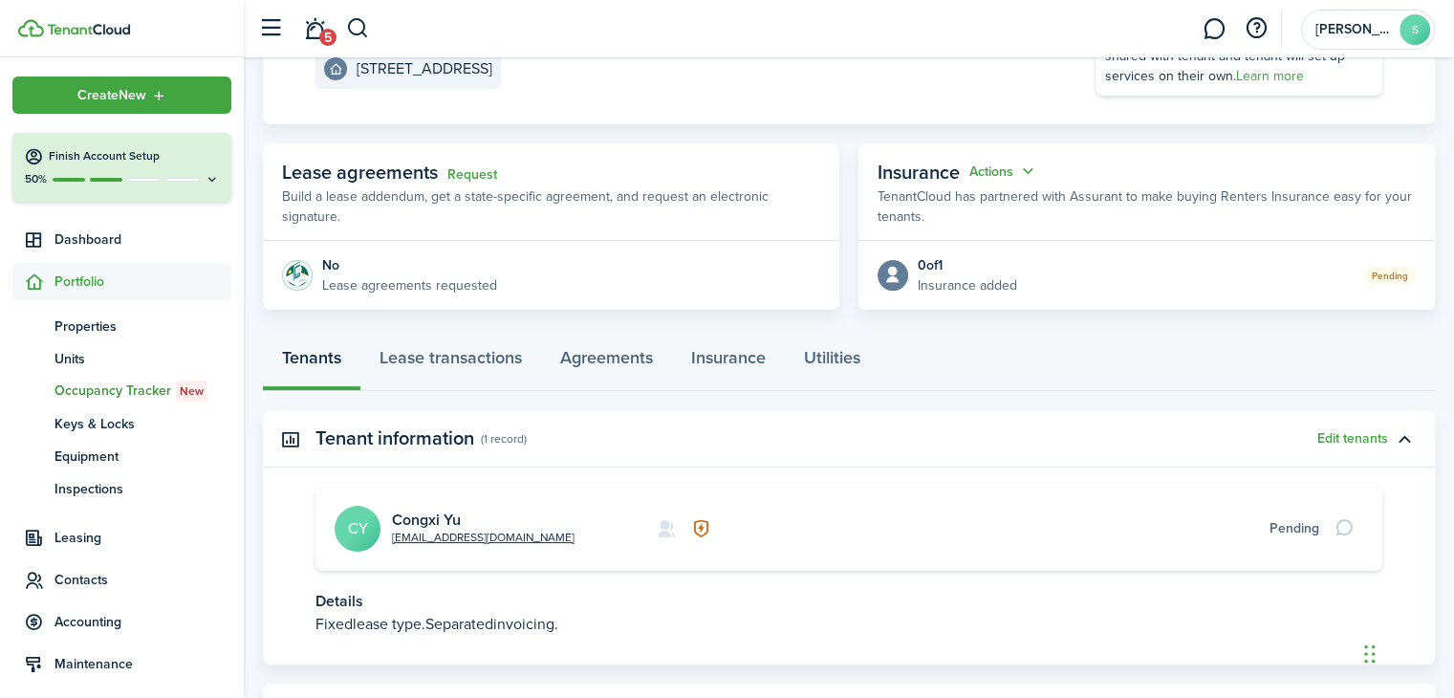
scroll to position [287, 0]
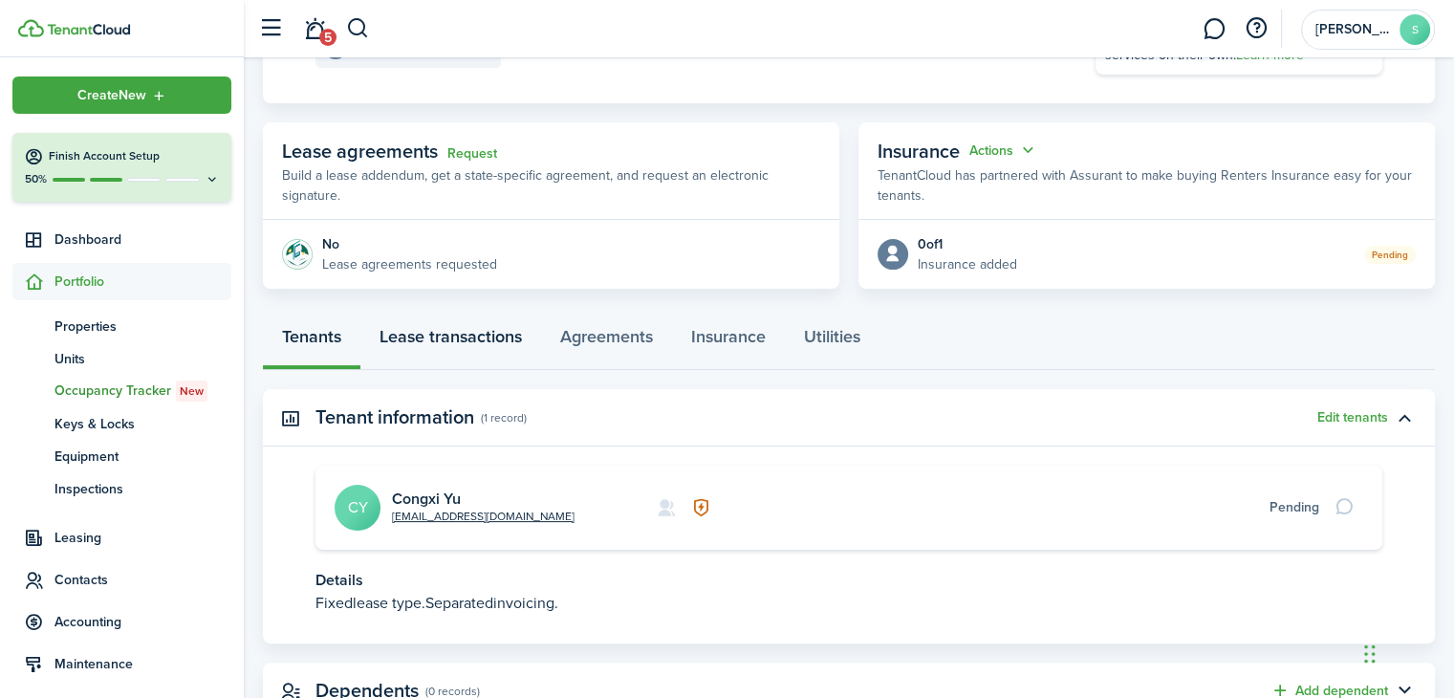
click at [499, 334] on link "Lease transactions" at bounding box center [450, 341] width 181 height 57
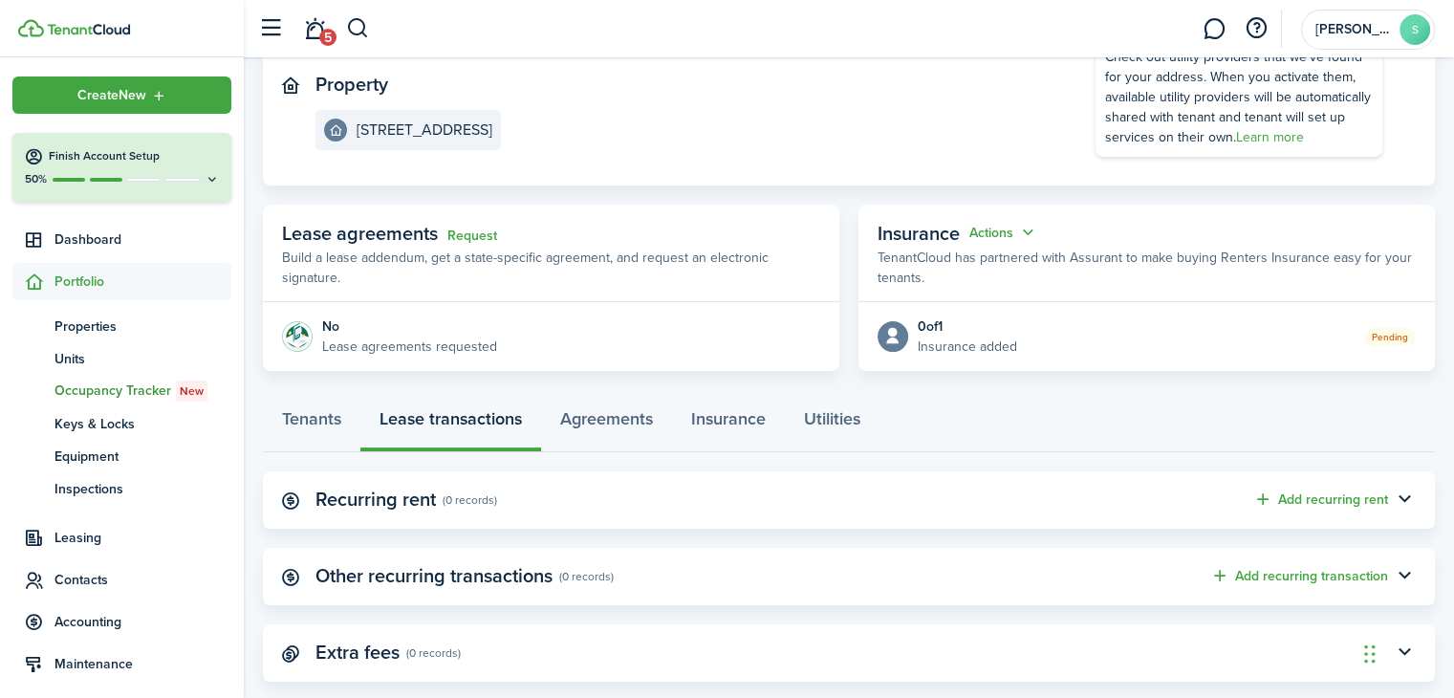
scroll to position [241, 0]
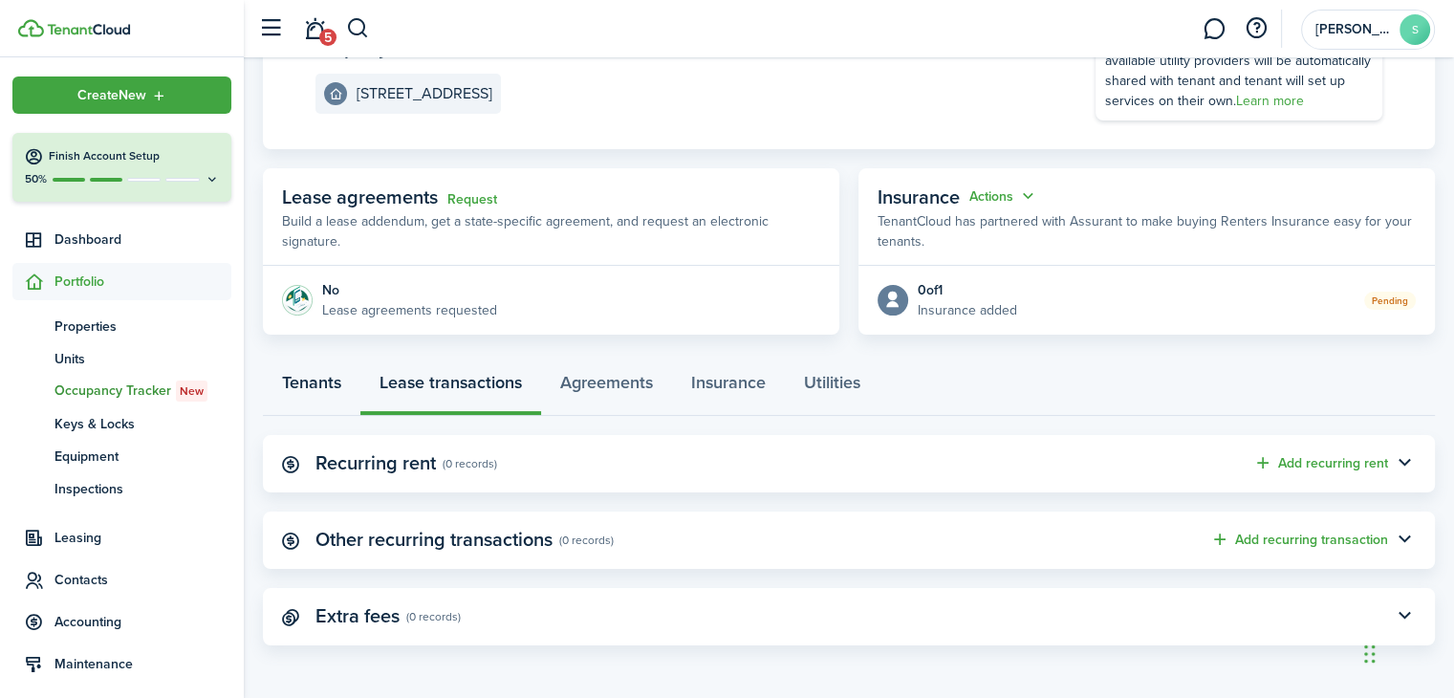
click at [329, 380] on link "Tenants" at bounding box center [312, 387] width 98 height 57
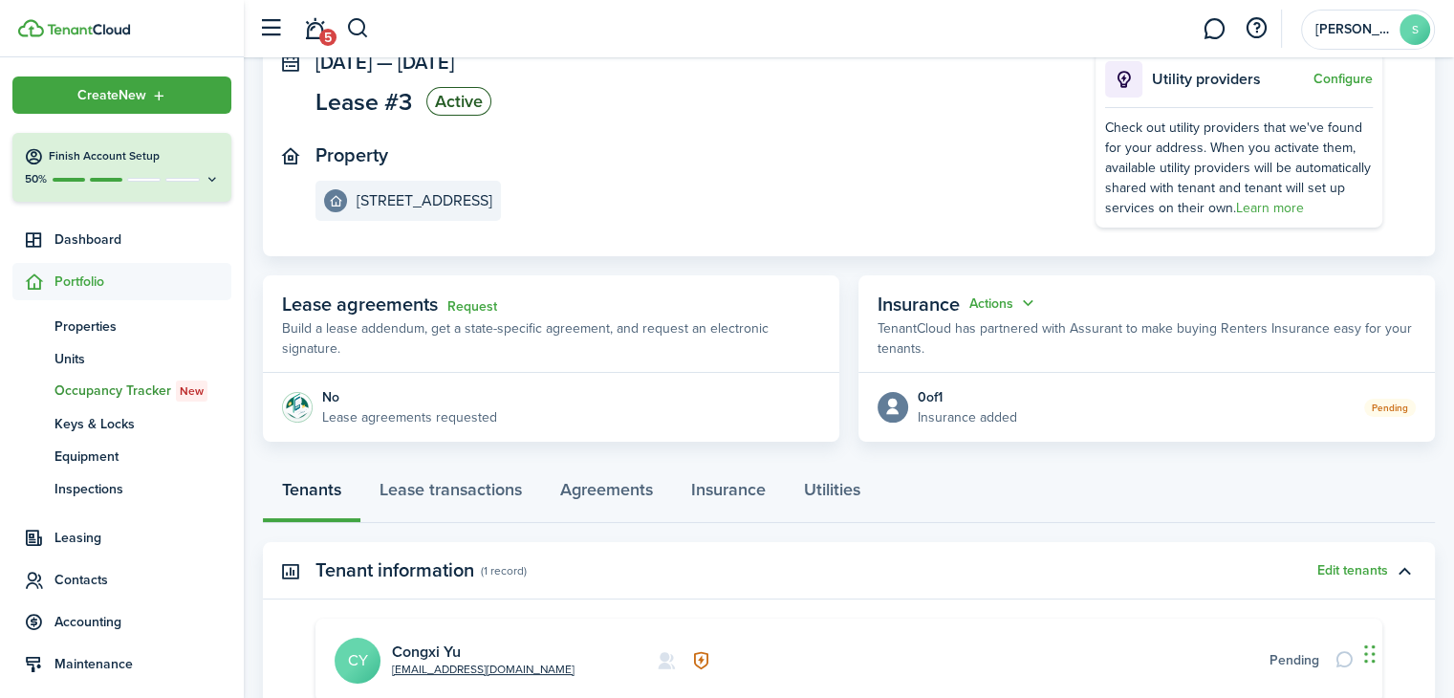
scroll to position [360, 0]
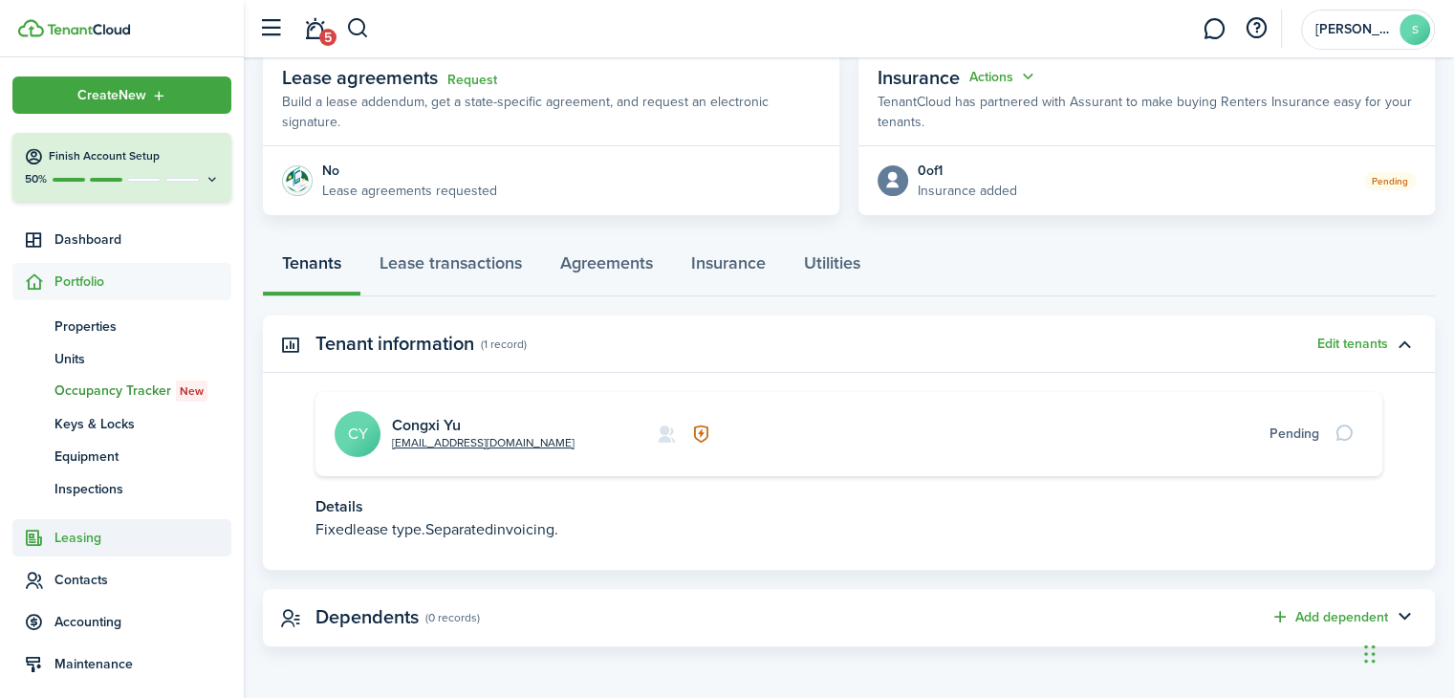
click at [87, 539] on span "Leasing" at bounding box center [142, 538] width 177 height 20
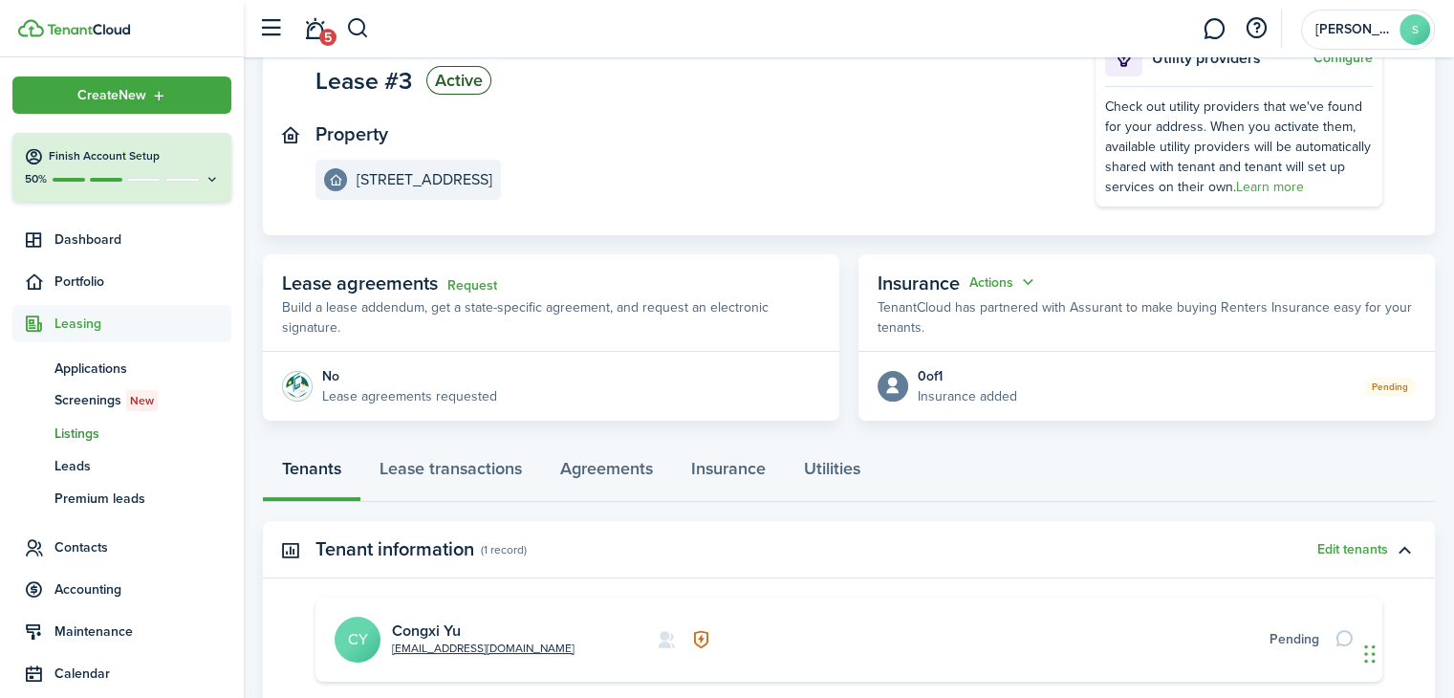
scroll to position [0, 0]
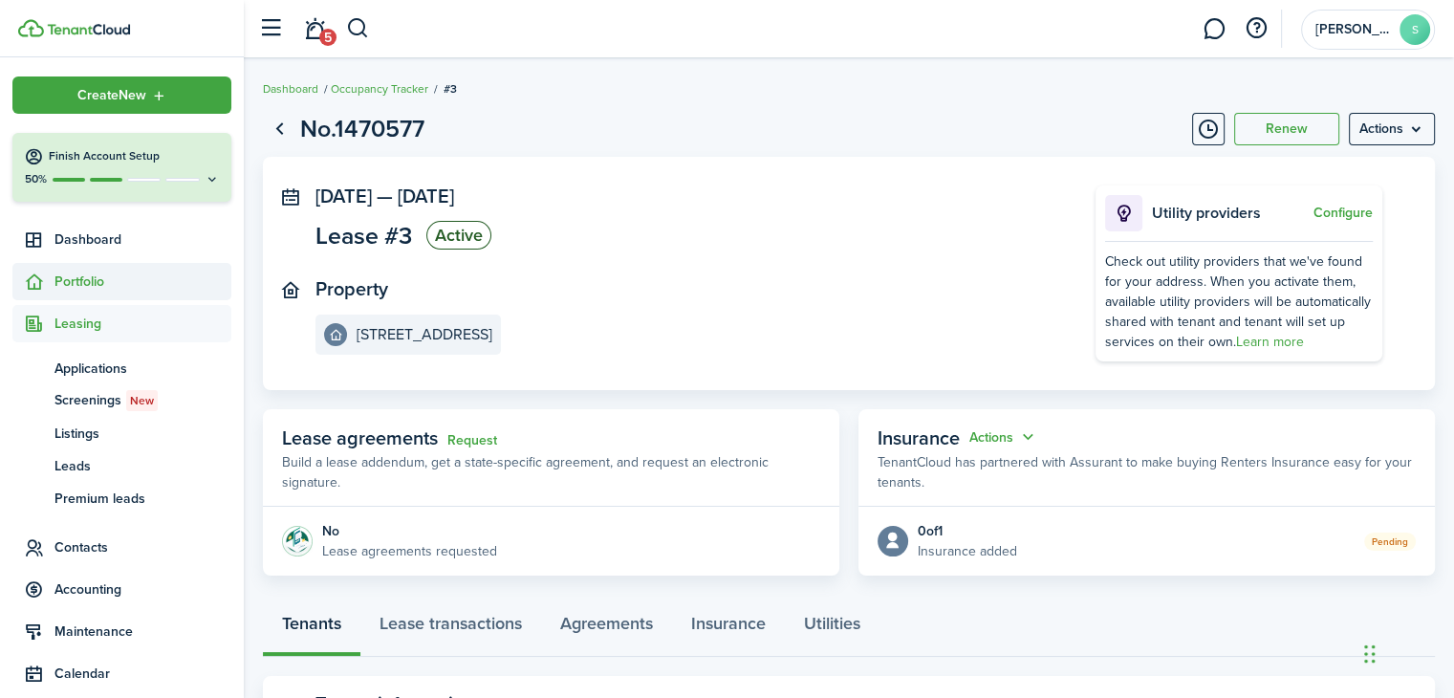
click at [93, 281] on span "Portfolio" at bounding box center [142, 282] width 177 height 20
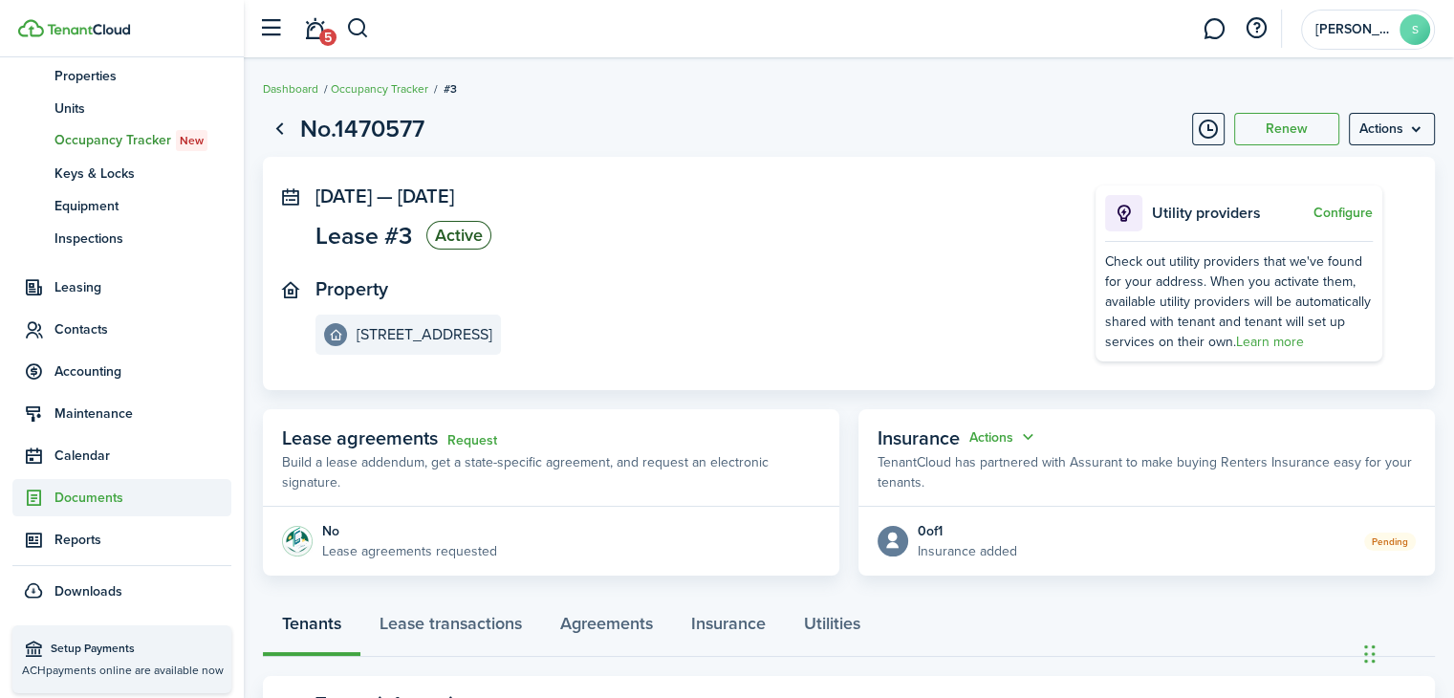
scroll to position [256, 0]
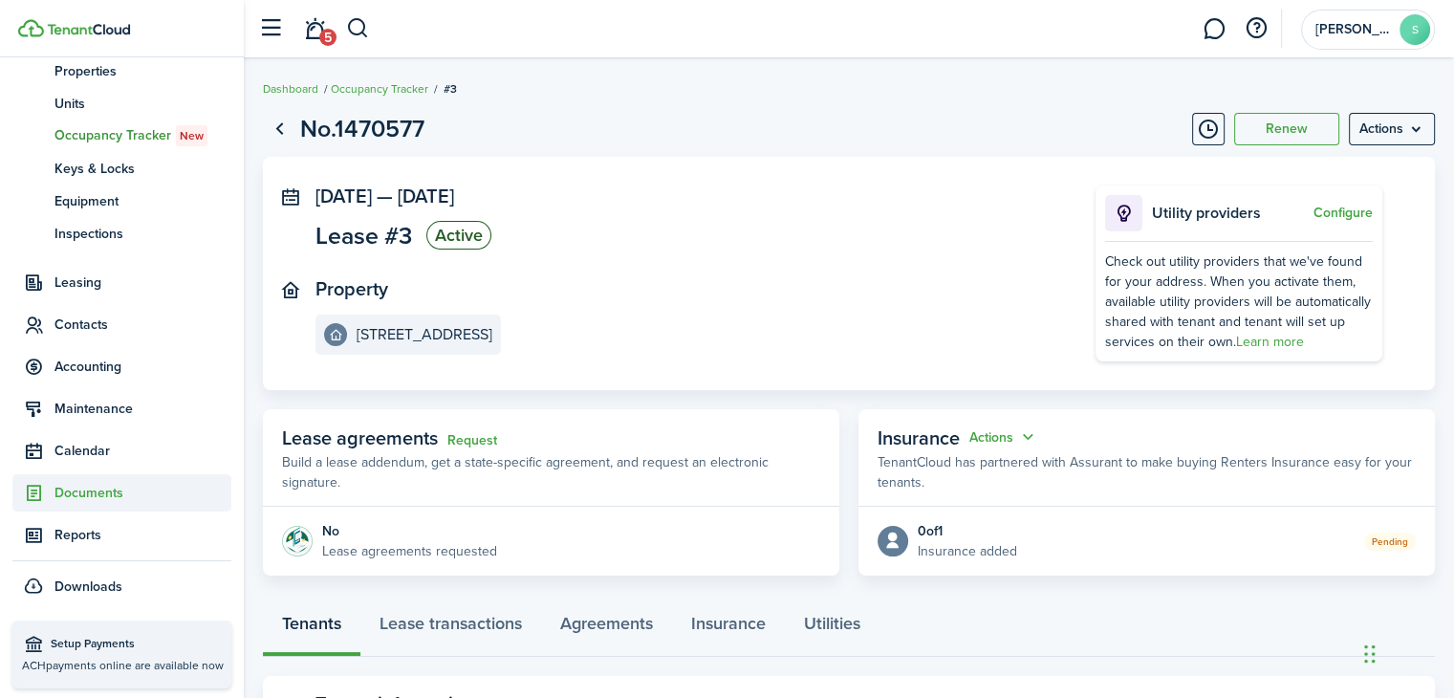
click at [94, 490] on span "Documents" at bounding box center [142, 493] width 177 height 20
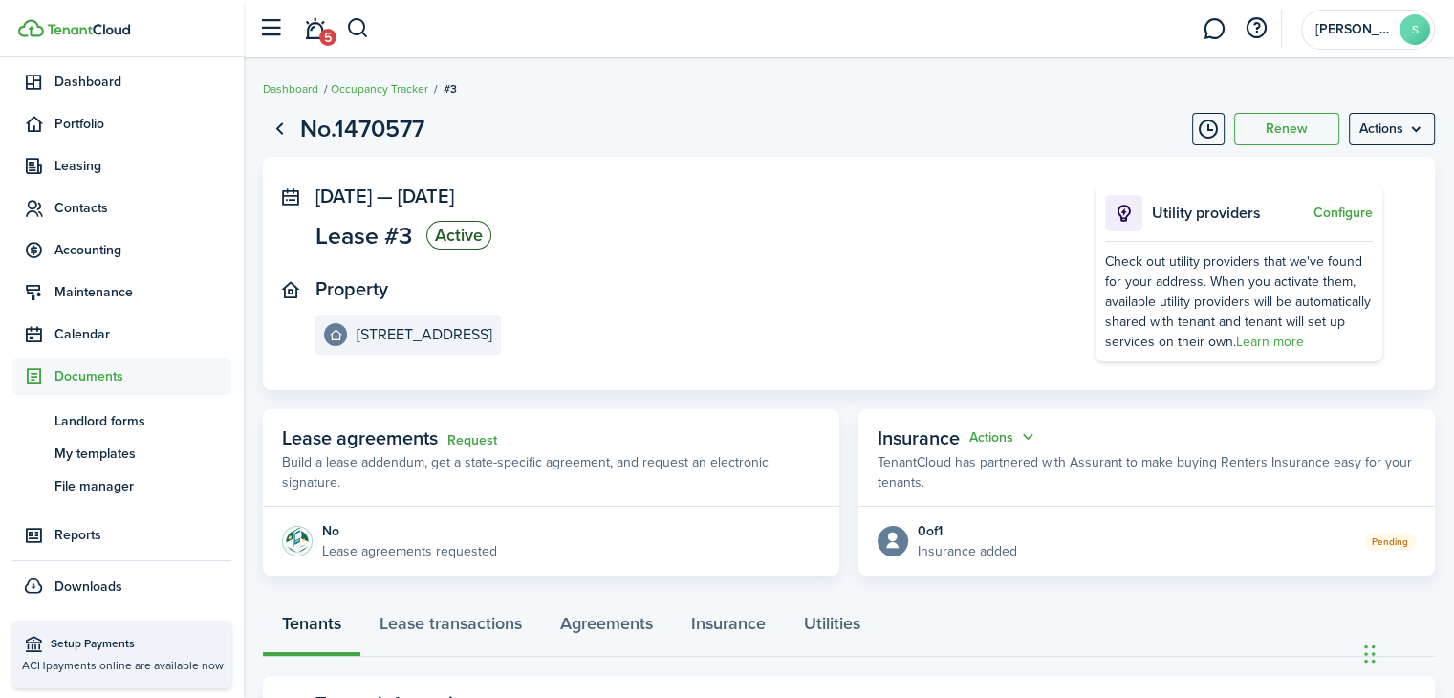
scroll to position [62, 0]
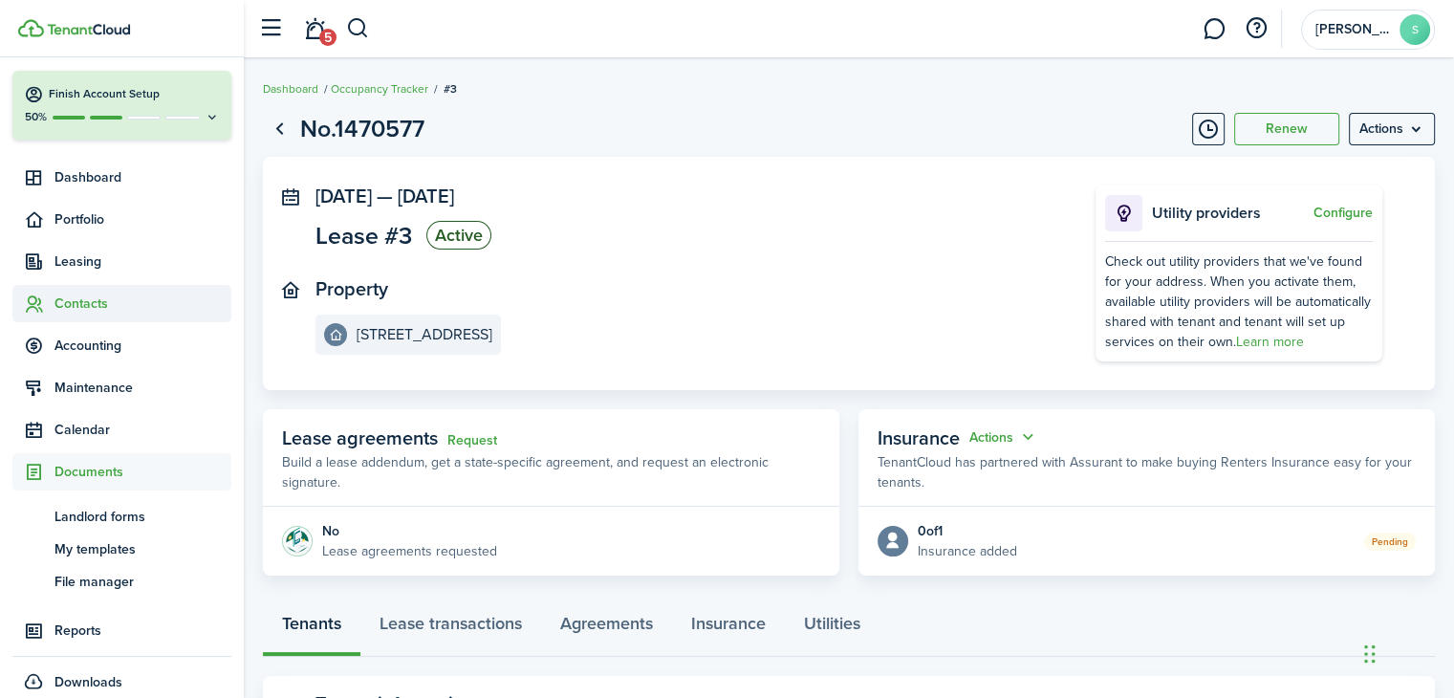
click at [99, 307] on span "Contacts" at bounding box center [142, 304] width 177 height 20
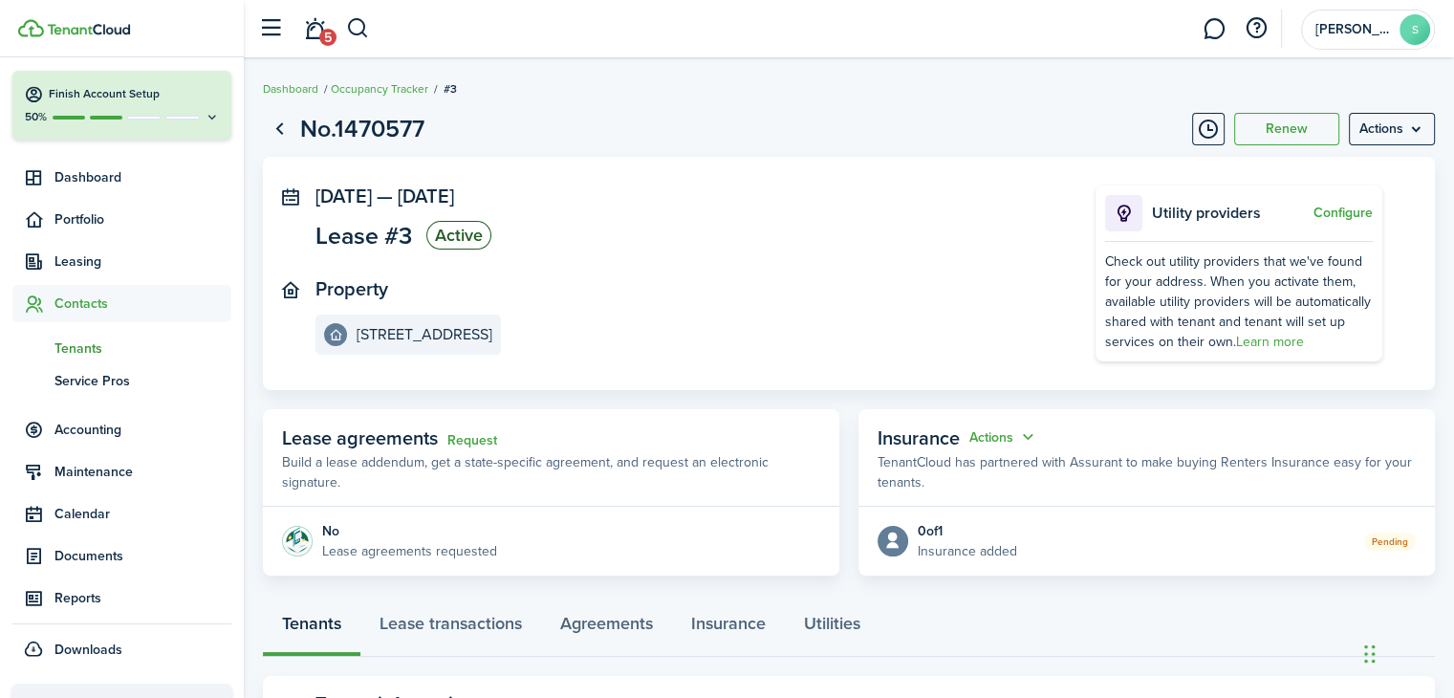
click at [88, 349] on span "Tenants" at bounding box center [142, 348] width 177 height 20
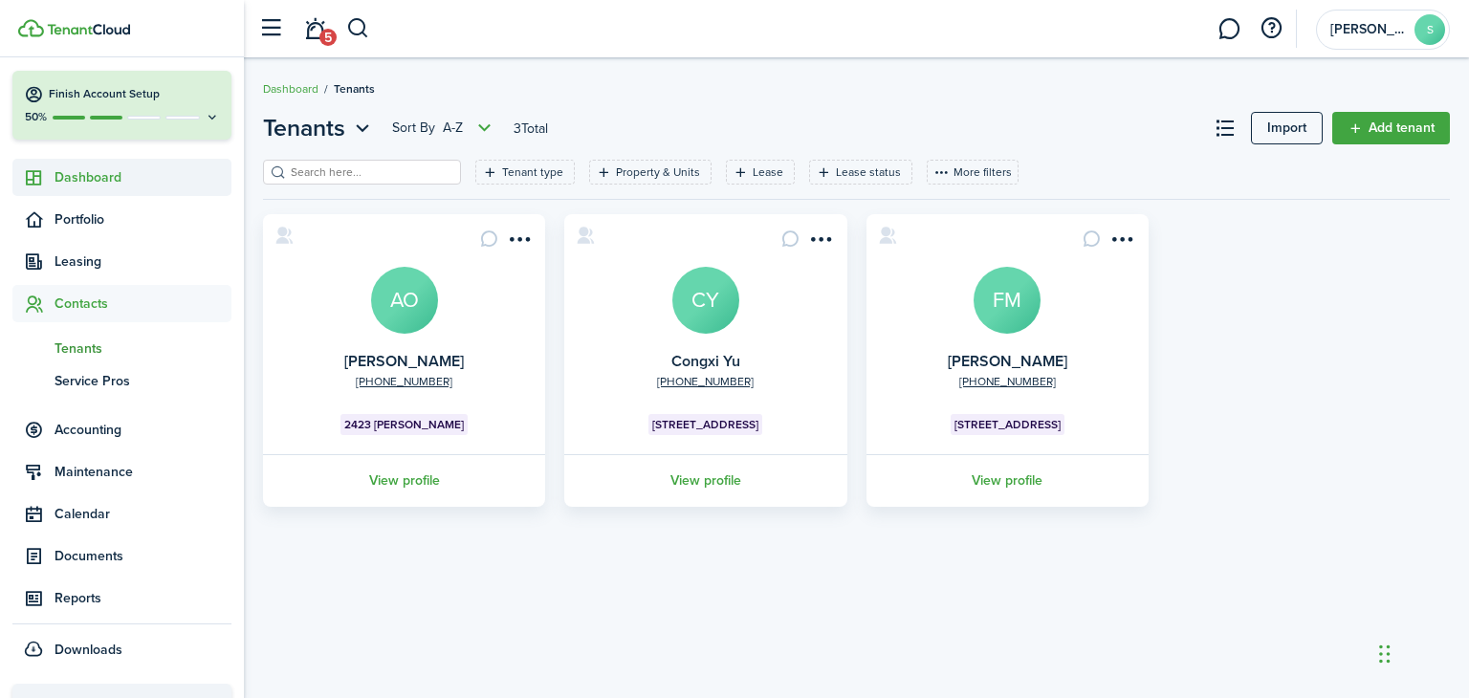
click at [103, 179] on span "Dashboard" at bounding box center [142, 177] width 177 height 20
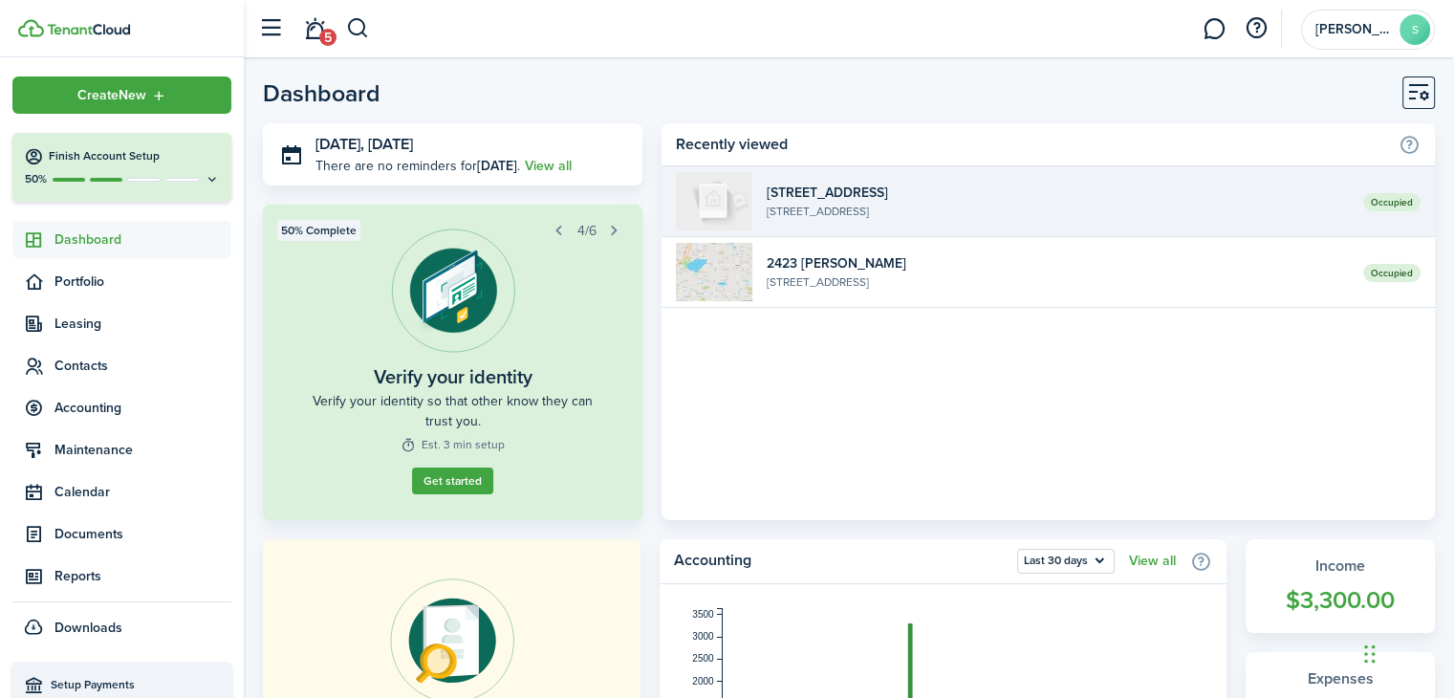
click at [1387, 205] on span "Occupied" at bounding box center [1391, 202] width 57 height 18
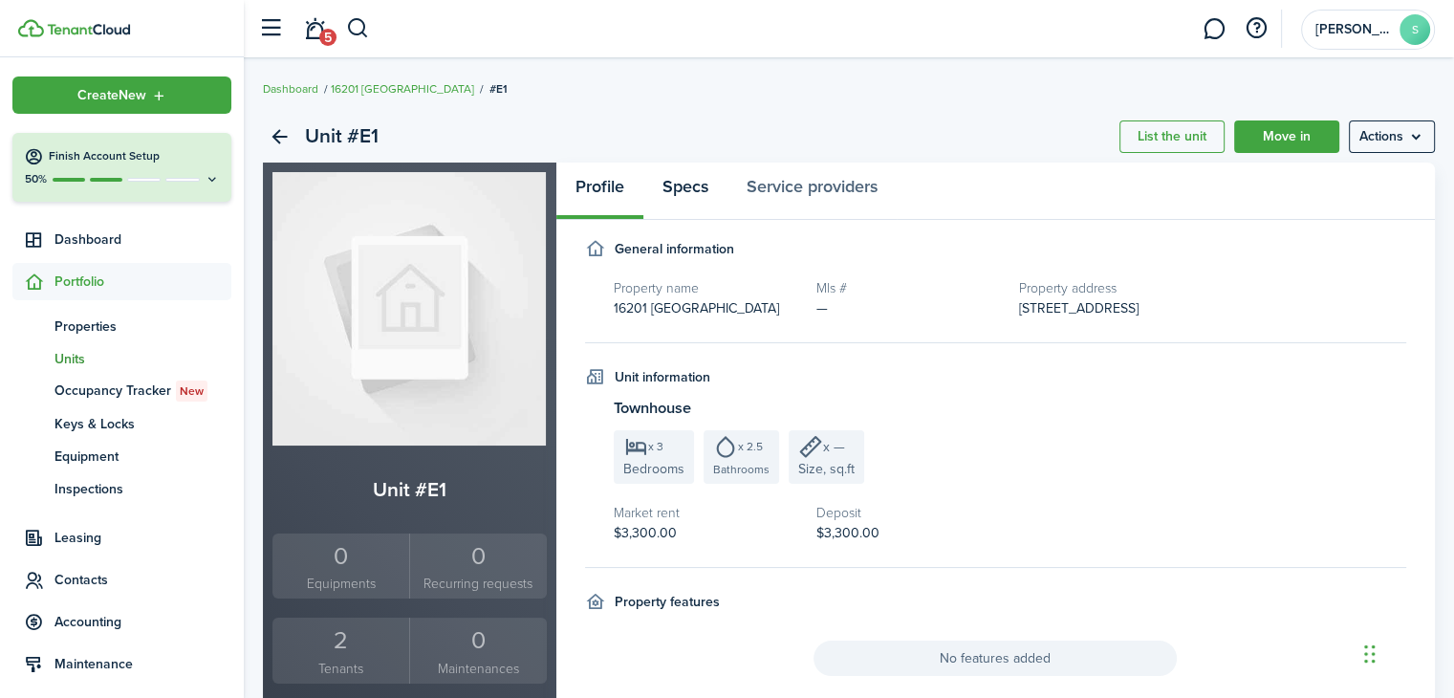
click at [701, 186] on link "Specs" at bounding box center [685, 191] width 84 height 57
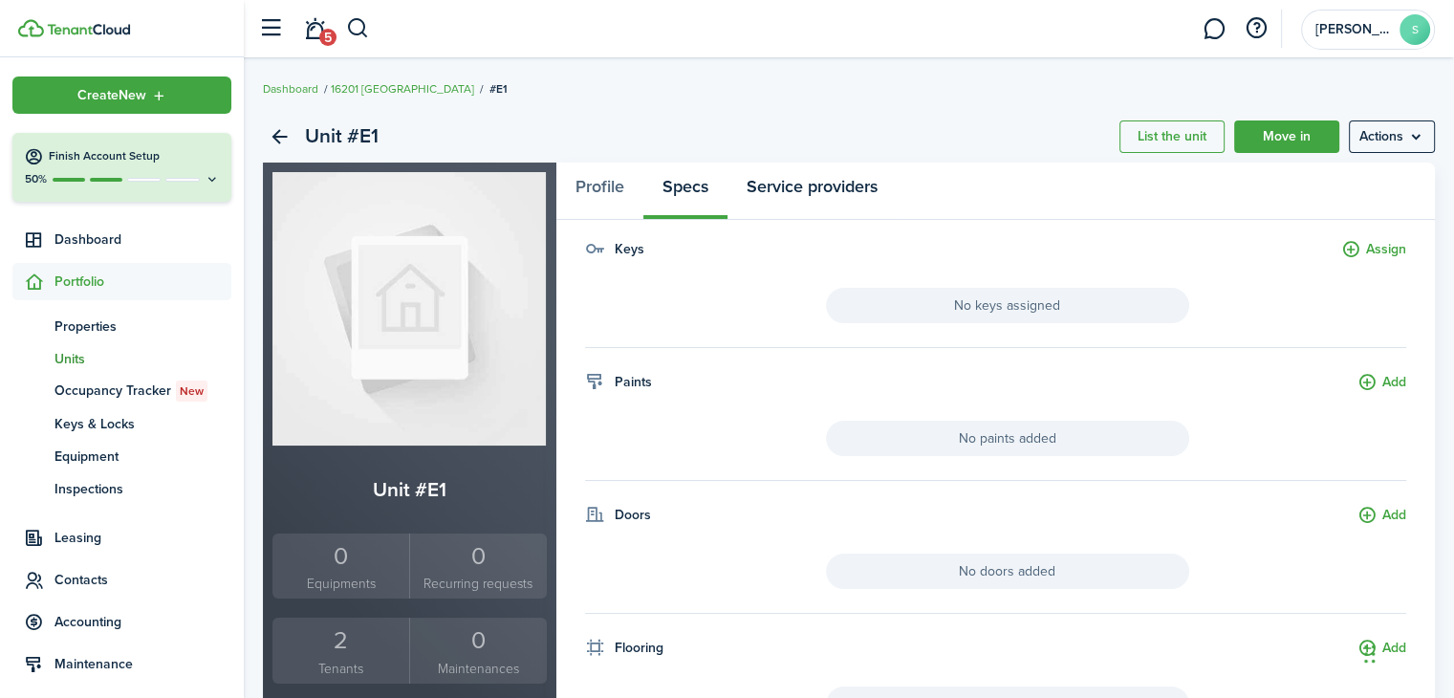
click at [817, 187] on link "Service providers" at bounding box center [812, 191] width 169 height 57
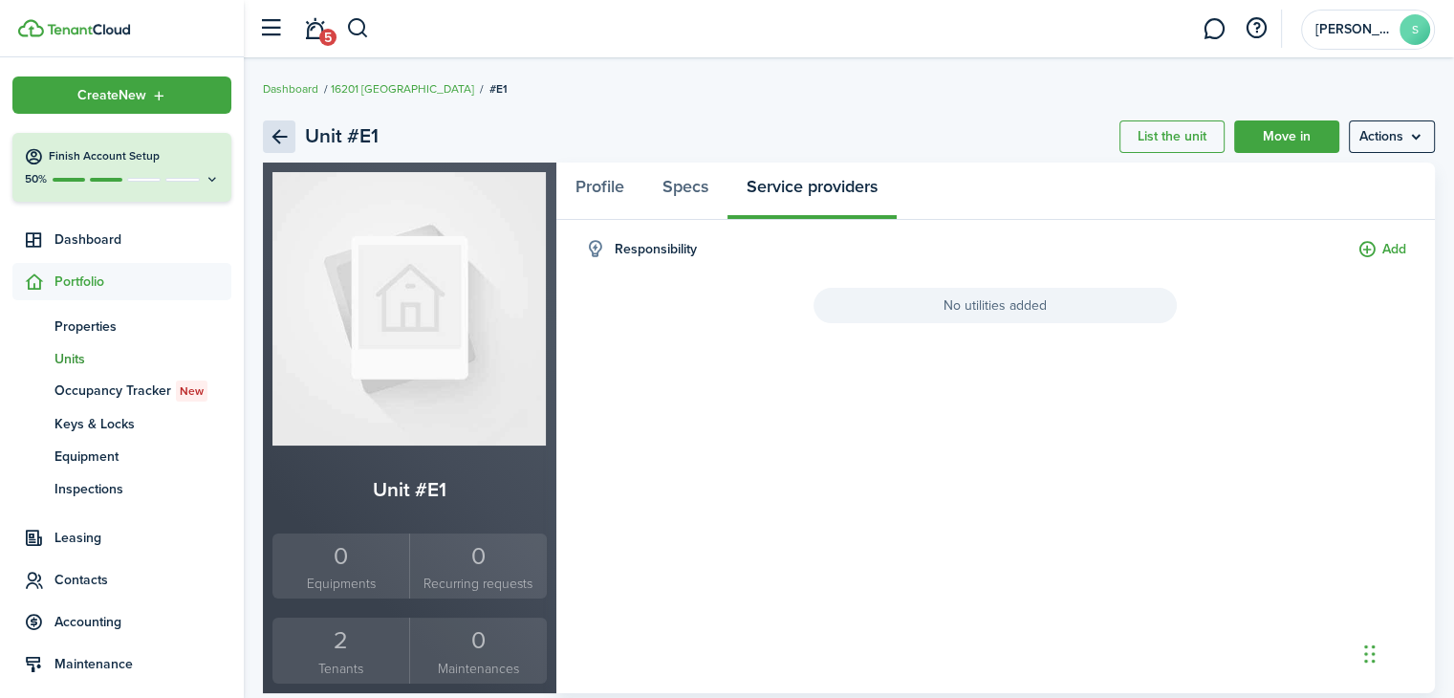
click at [284, 142] on link "Back" at bounding box center [279, 136] width 33 height 33
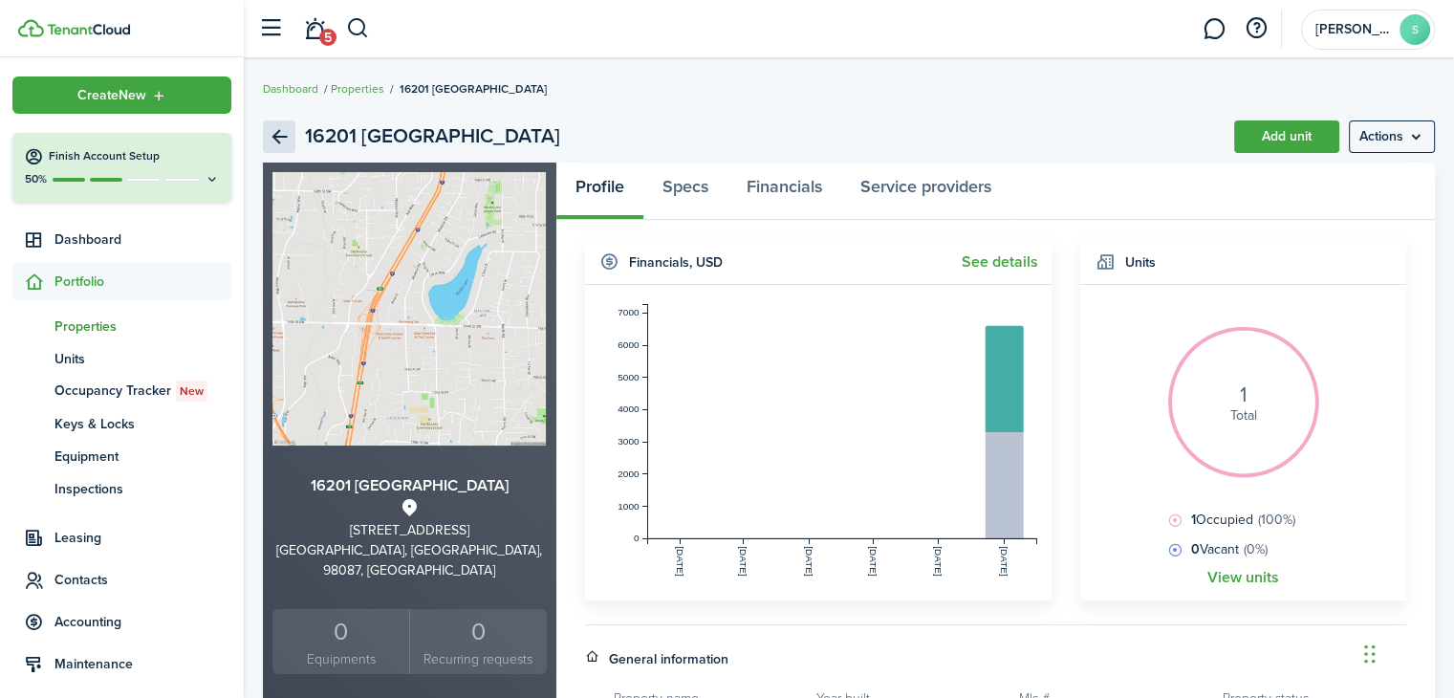
click at [284, 142] on link "Back" at bounding box center [279, 136] width 33 height 33
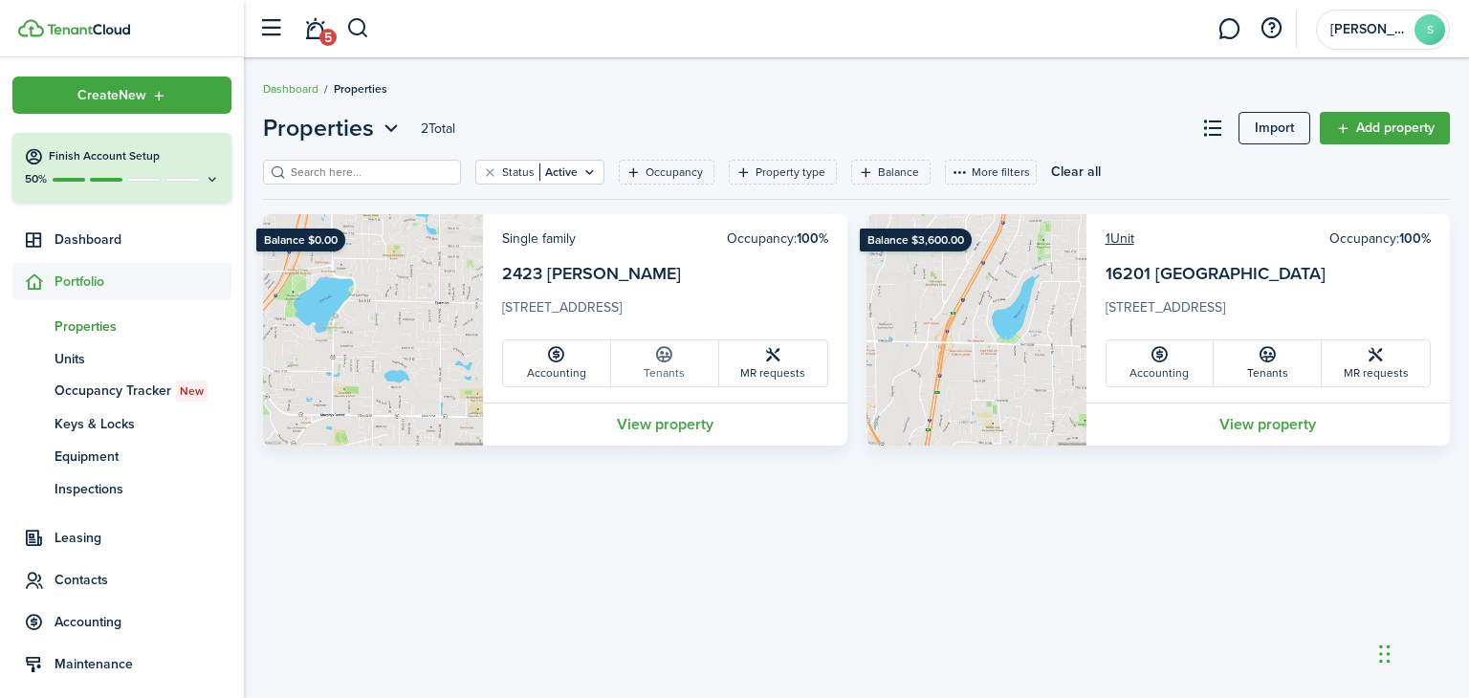
click at [662, 357] on icon at bounding box center [664, 354] width 20 height 19
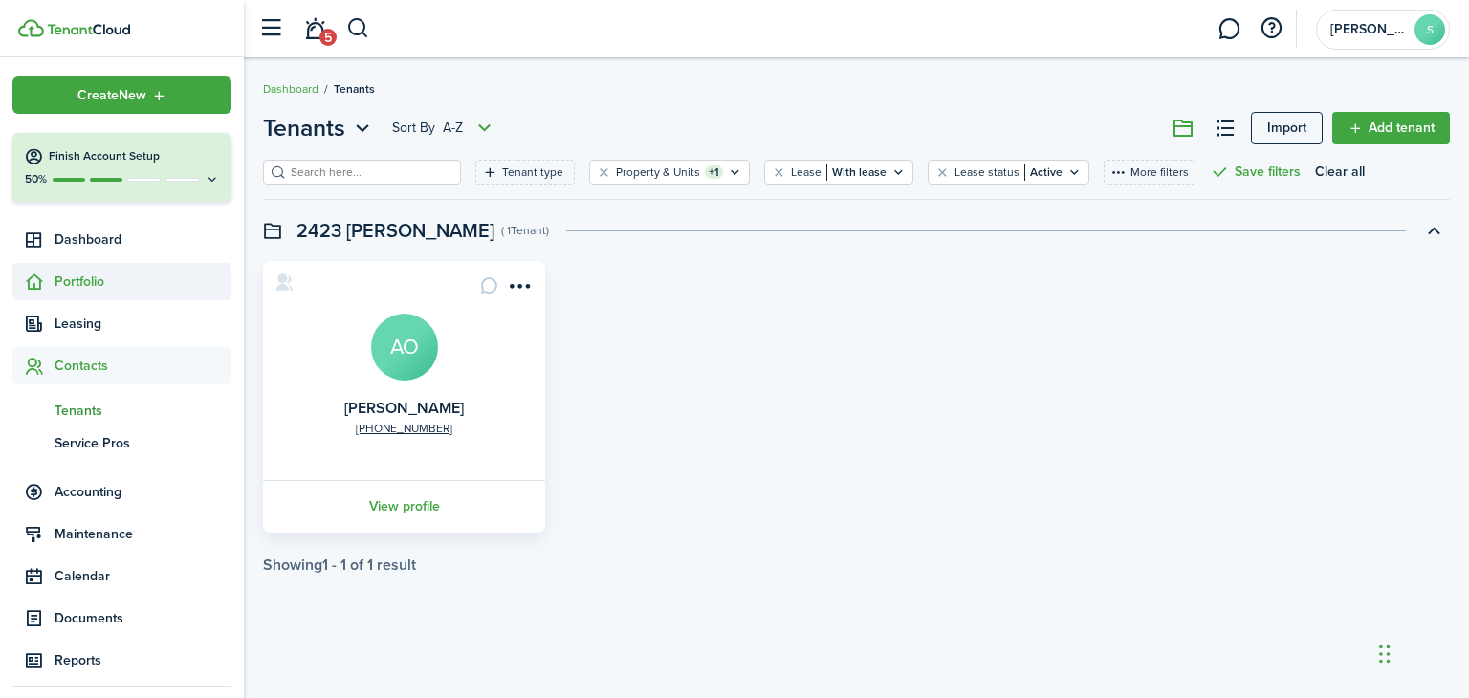
click at [107, 279] on span "Portfolio" at bounding box center [142, 282] width 177 height 20
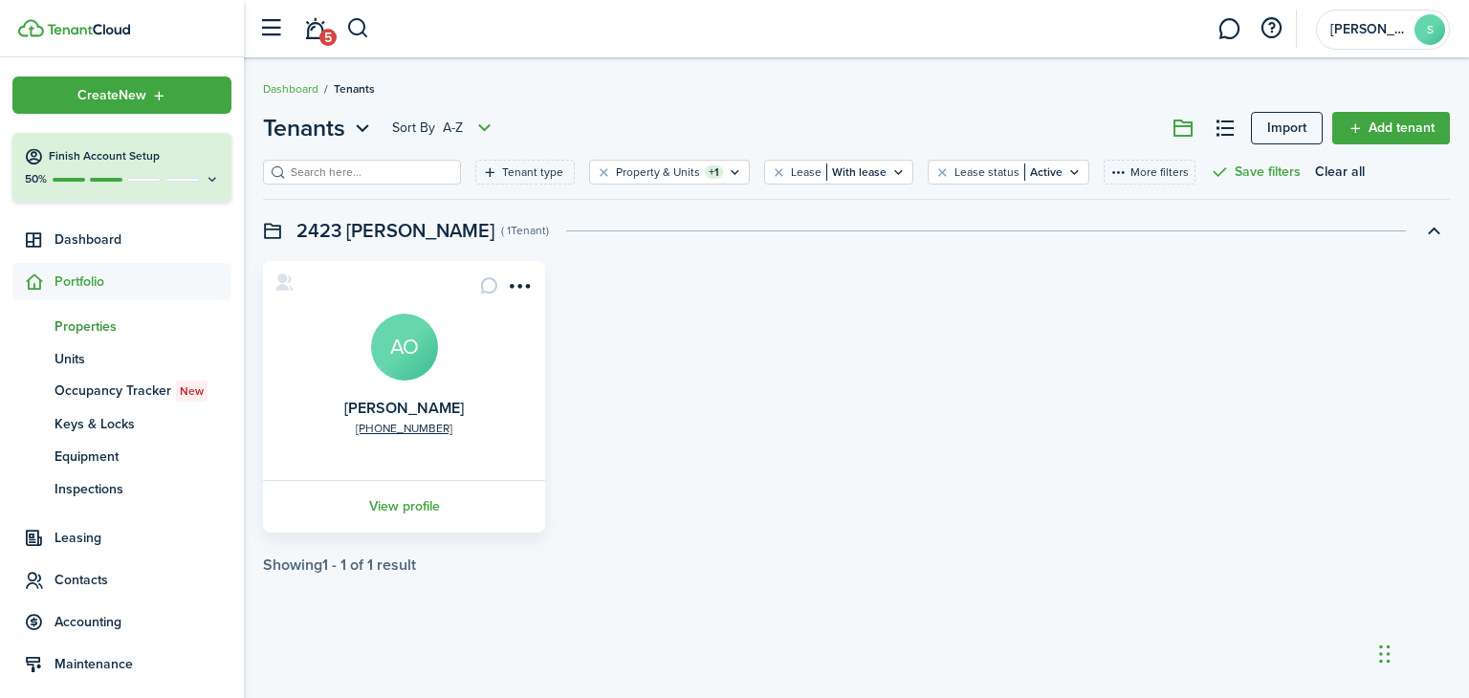
click at [101, 324] on span "Properties" at bounding box center [142, 326] width 177 height 20
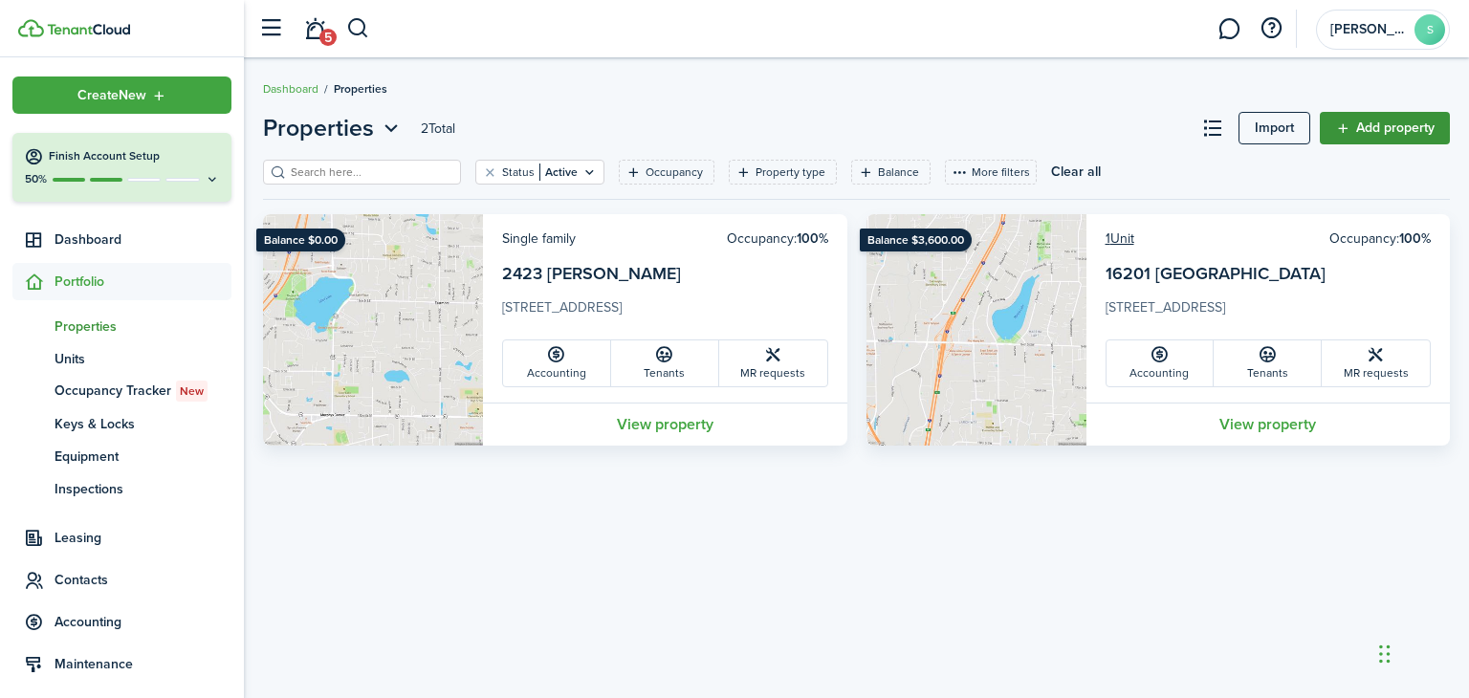
click at [1381, 131] on link "Add property" at bounding box center [1384, 128] width 130 height 33
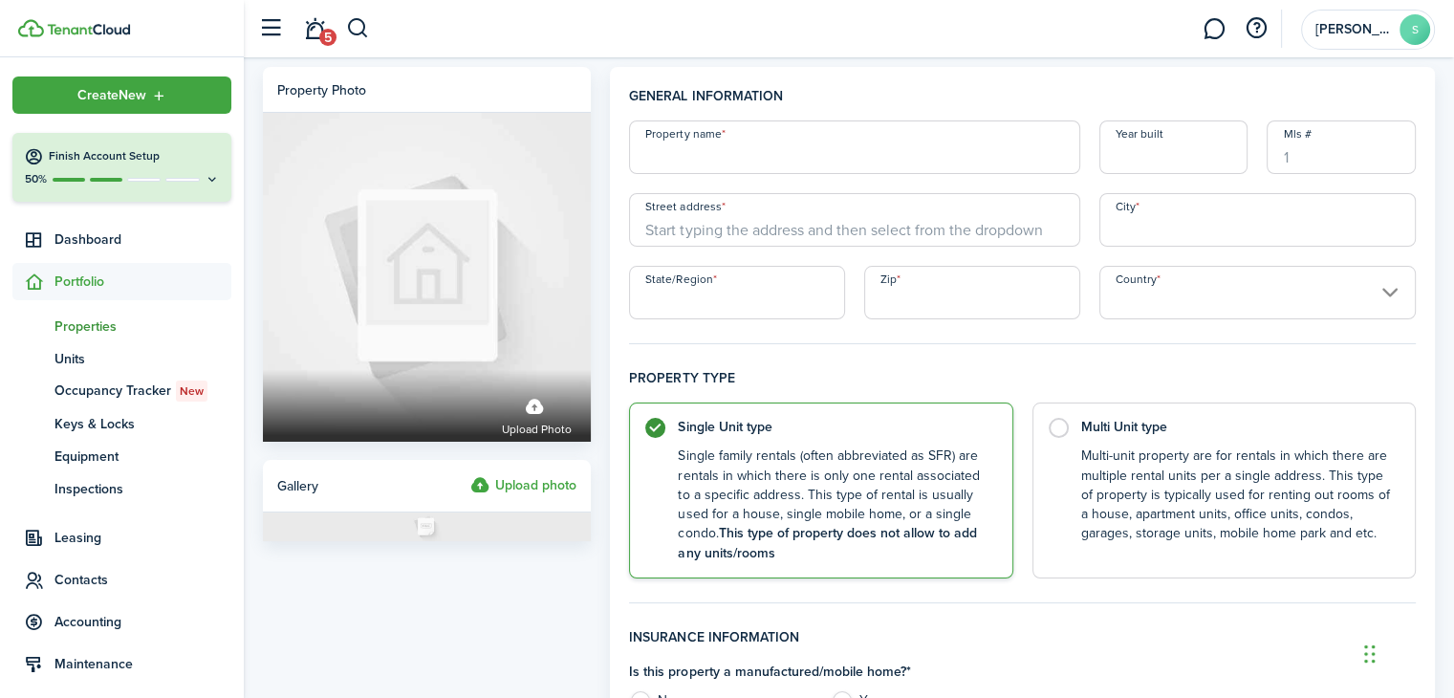
click at [765, 163] on input "Property name" at bounding box center [854, 147] width 451 height 54
type input "614 [GEOGRAPHIC_DATA]"
click at [1167, 163] on input "Year built" at bounding box center [1174, 147] width 149 height 54
click at [735, 231] on input "Street address" at bounding box center [854, 220] width 451 height 54
click at [702, 229] on input "Street address" at bounding box center [854, 220] width 451 height 54
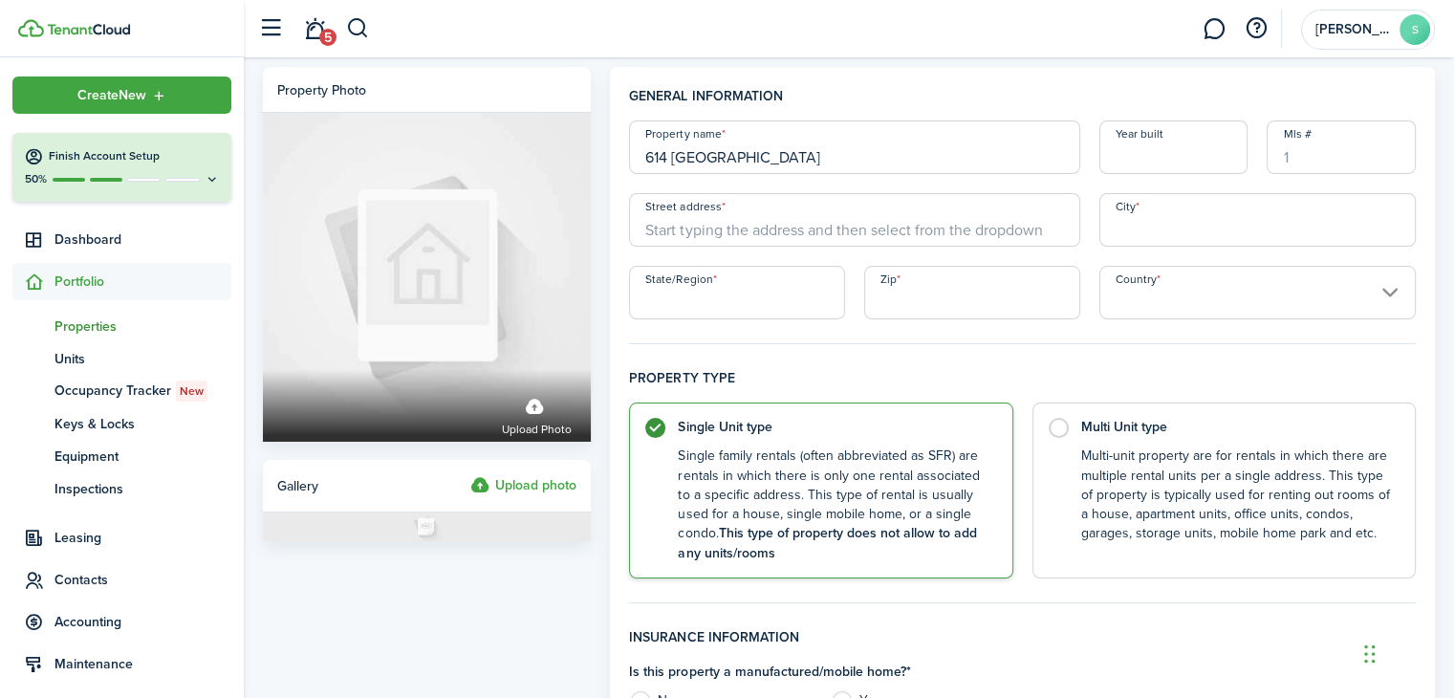
paste input "[STREET_ADDRESS]"
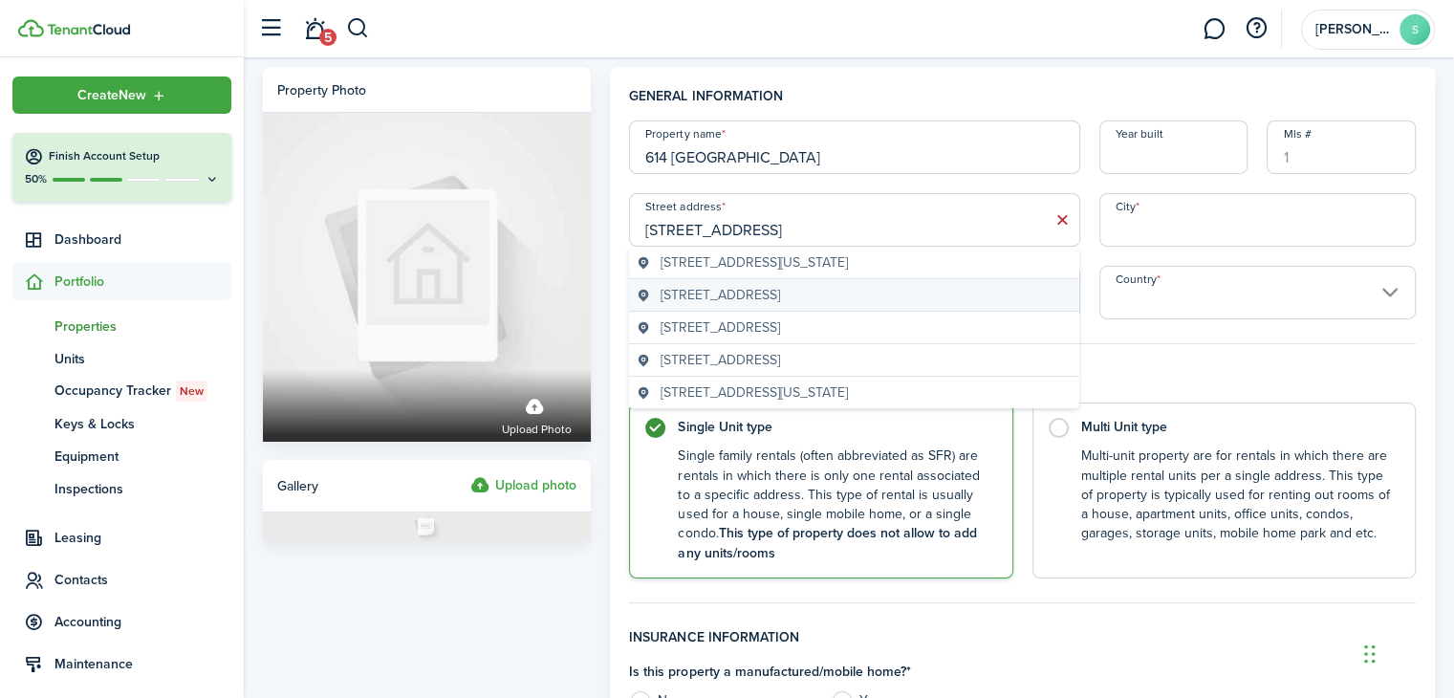
type input "[STREET_ADDRESS]"
click at [780, 295] on span "[STREET_ADDRESS]" at bounding box center [721, 295] width 120 height 20
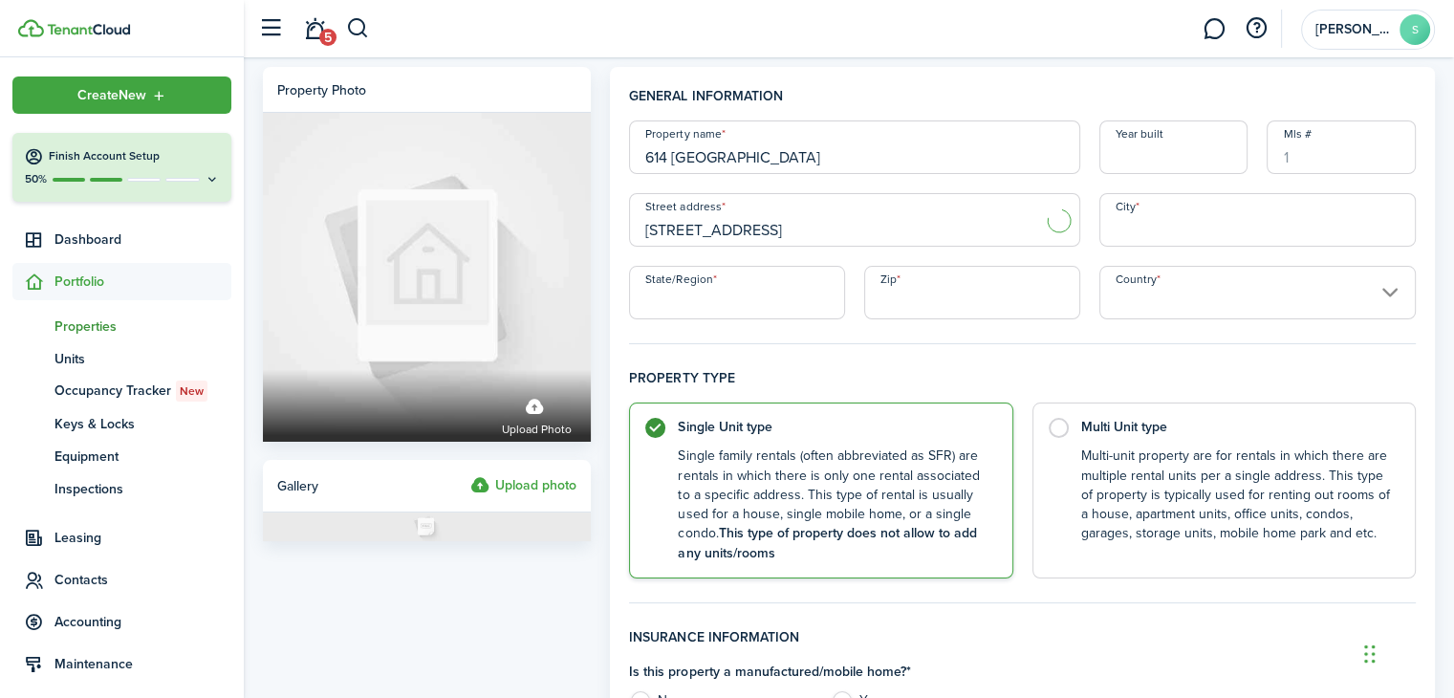
type input "[PERSON_NAME]"
type input "WA"
type input "98033"
type input "[GEOGRAPHIC_DATA]"
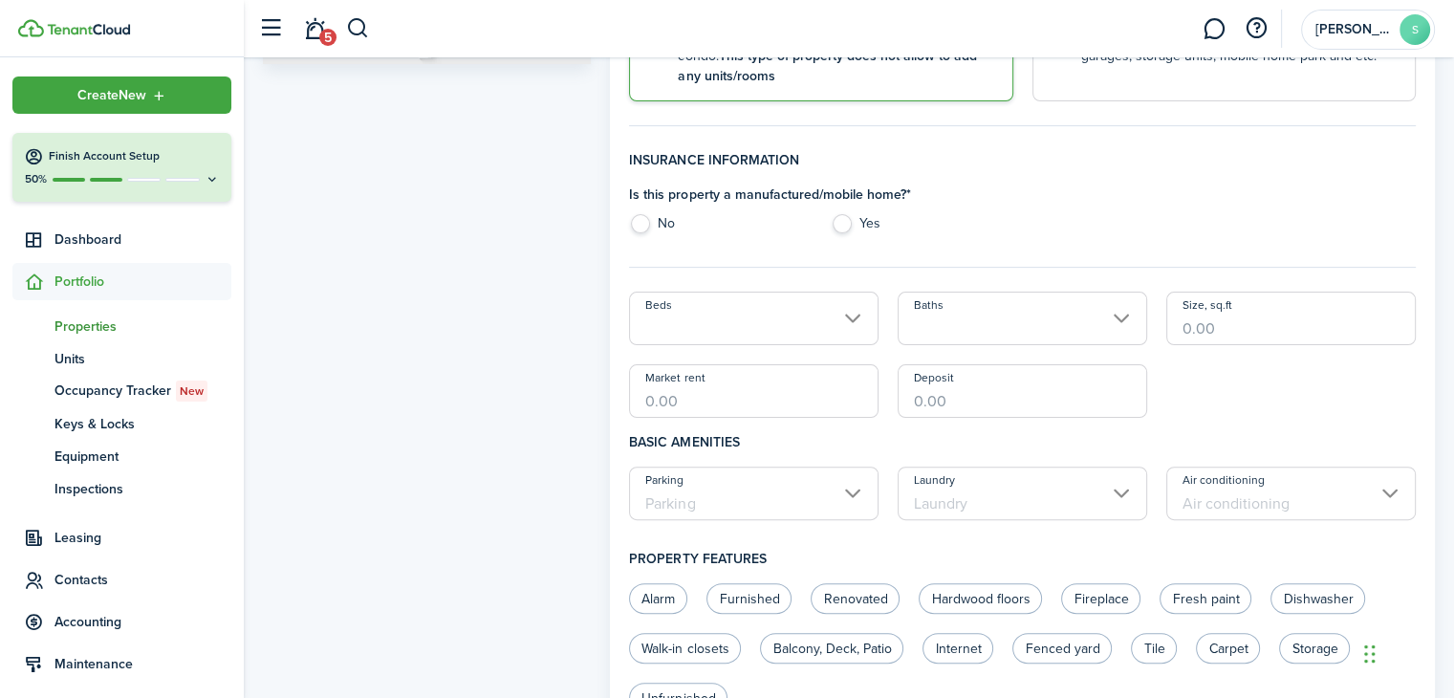
scroll to position [478, 0]
click at [643, 222] on label "No" at bounding box center [720, 227] width 183 height 29
radio input "true"
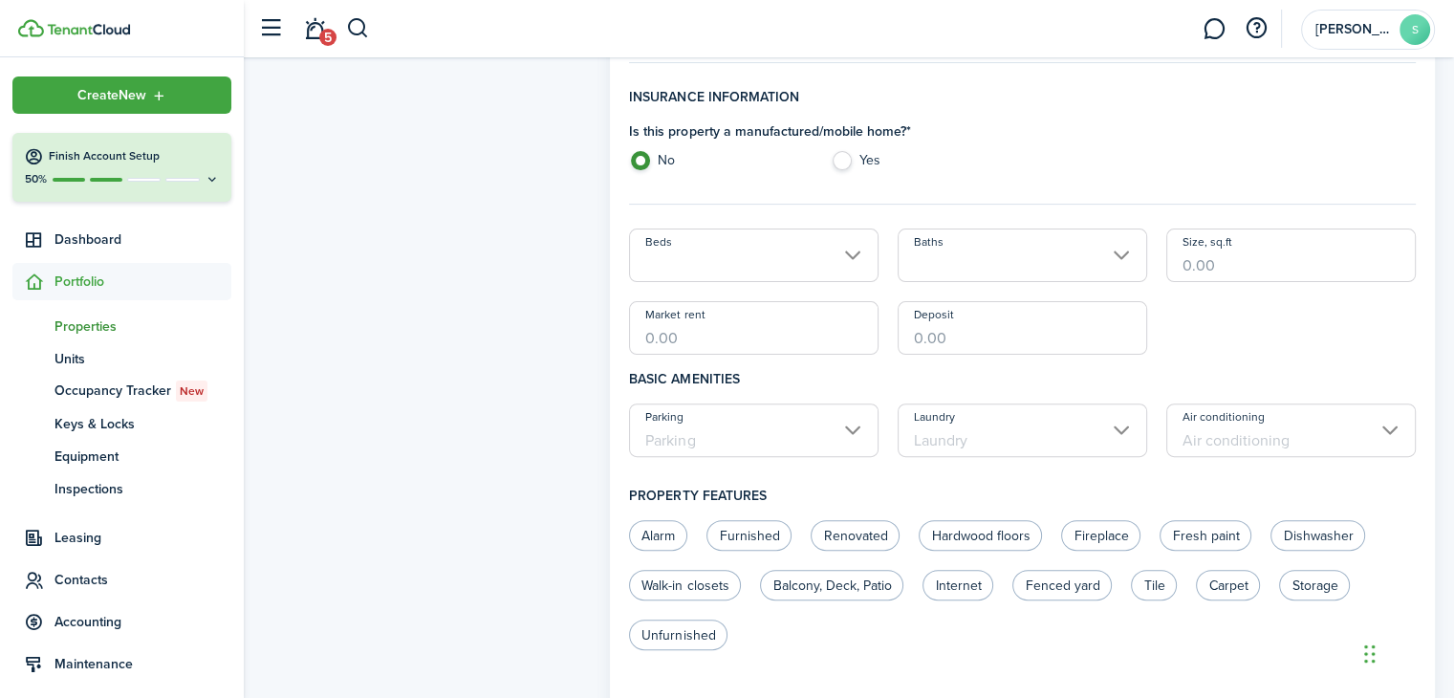
scroll to position [574, 0]
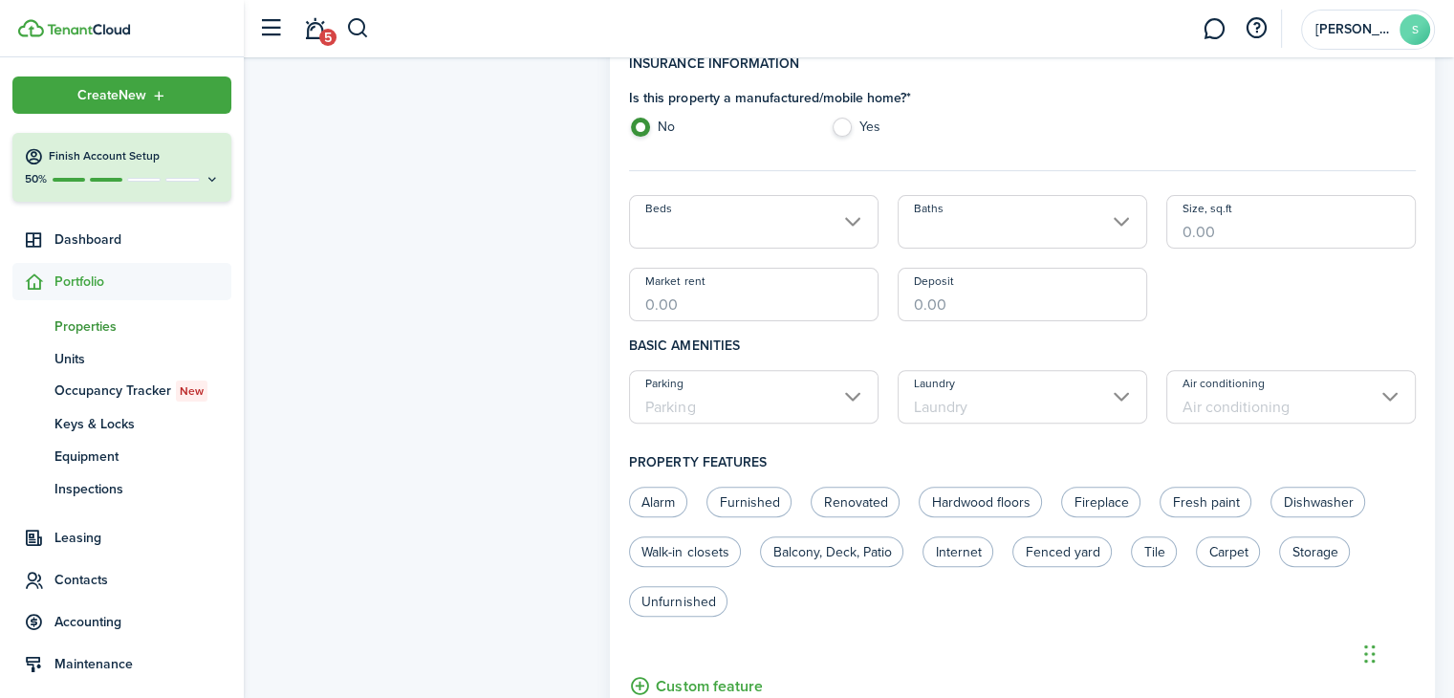
click at [857, 227] on input "Beds" at bounding box center [754, 222] width 250 height 54
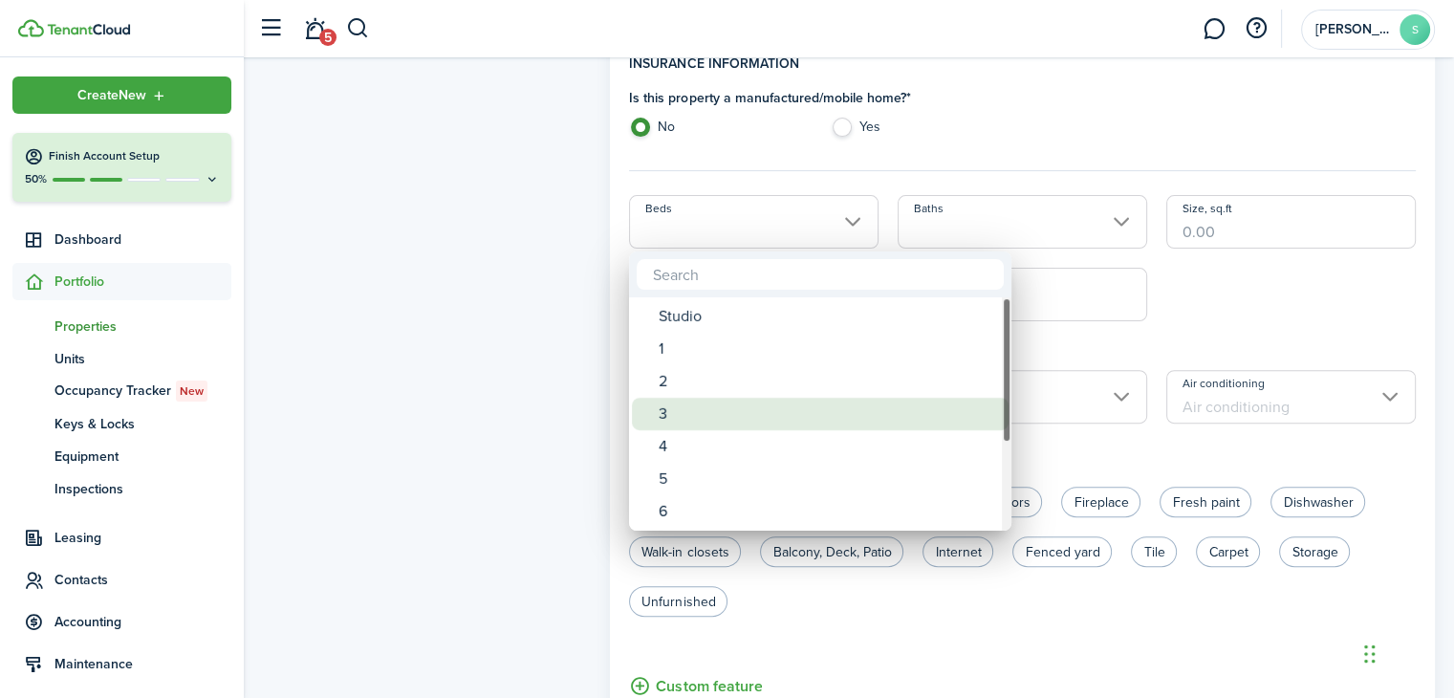
click at [673, 419] on div "3" at bounding box center [828, 414] width 338 height 33
type input "3"
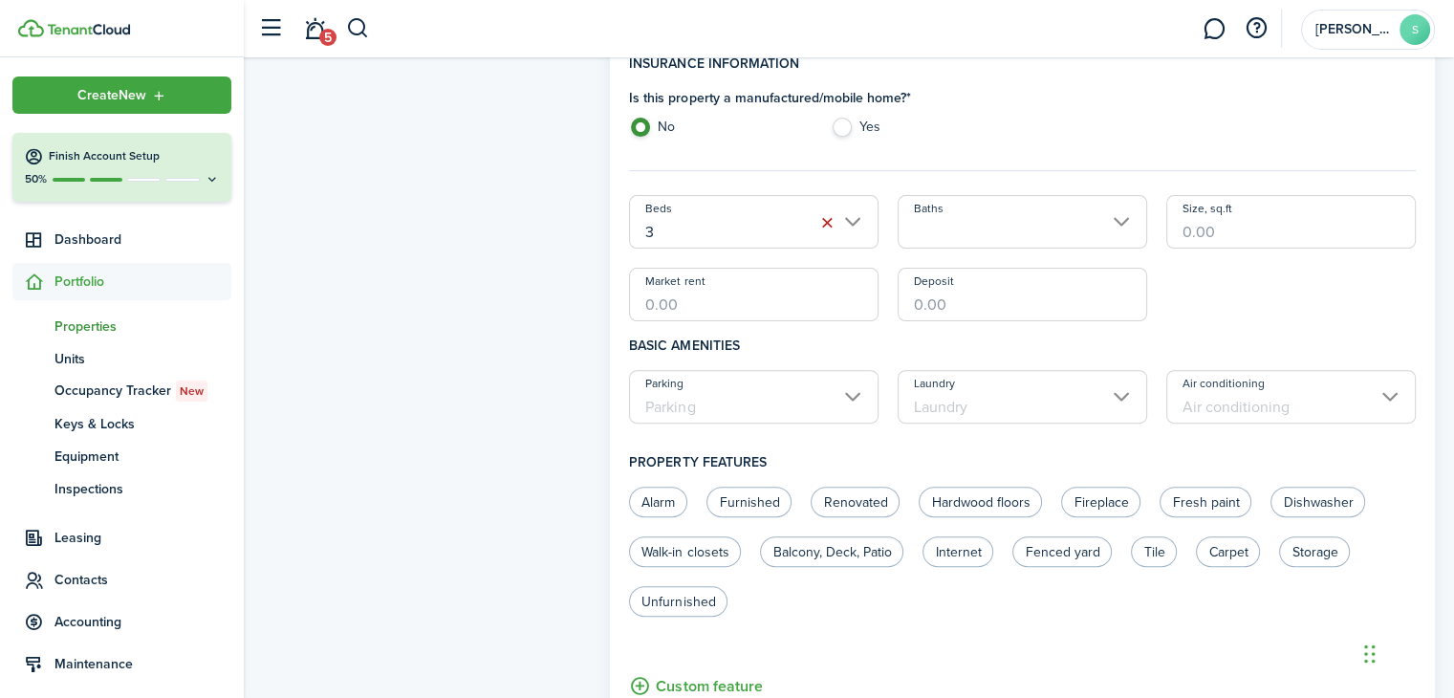
click at [1126, 227] on input "Baths" at bounding box center [1023, 222] width 250 height 54
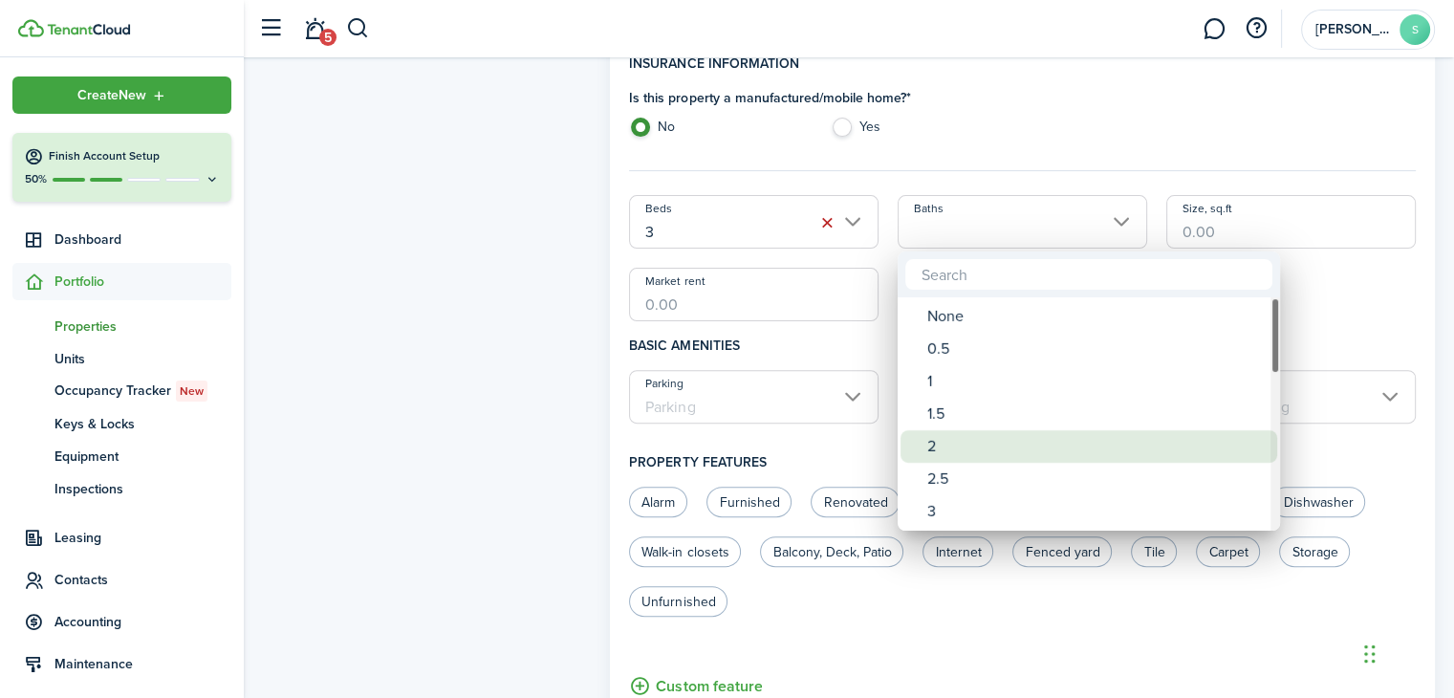
click at [931, 443] on div "2" at bounding box center [1096, 446] width 338 height 33
type input "2"
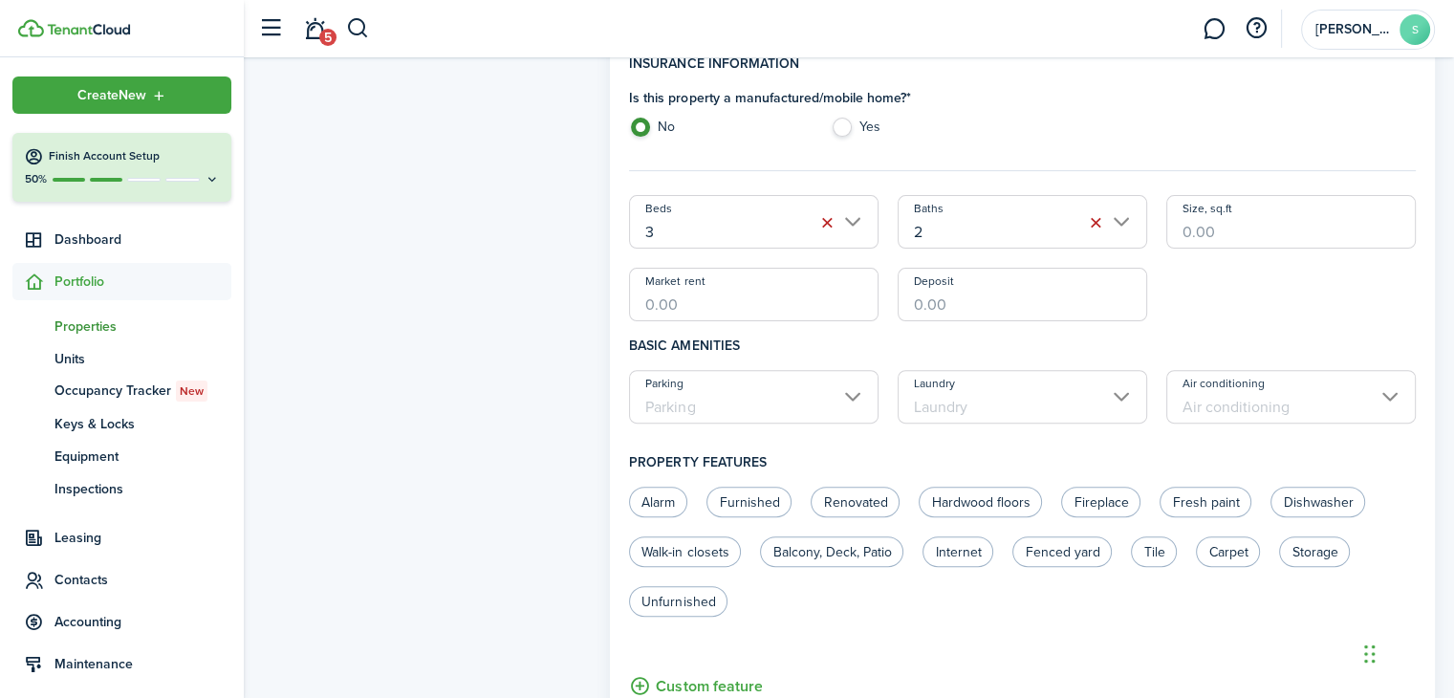
click at [1225, 229] on input "Size, sq.ft" at bounding box center [1291, 222] width 250 height 54
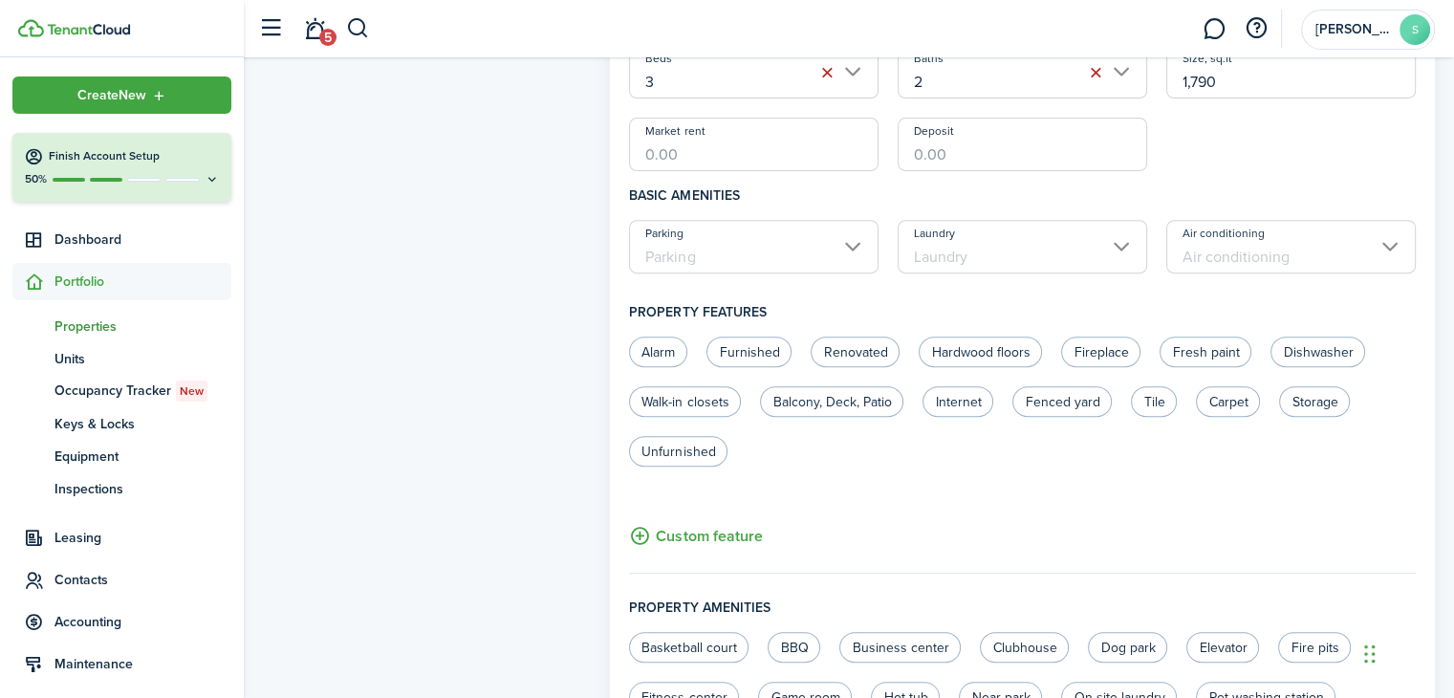
scroll to position [765, 0]
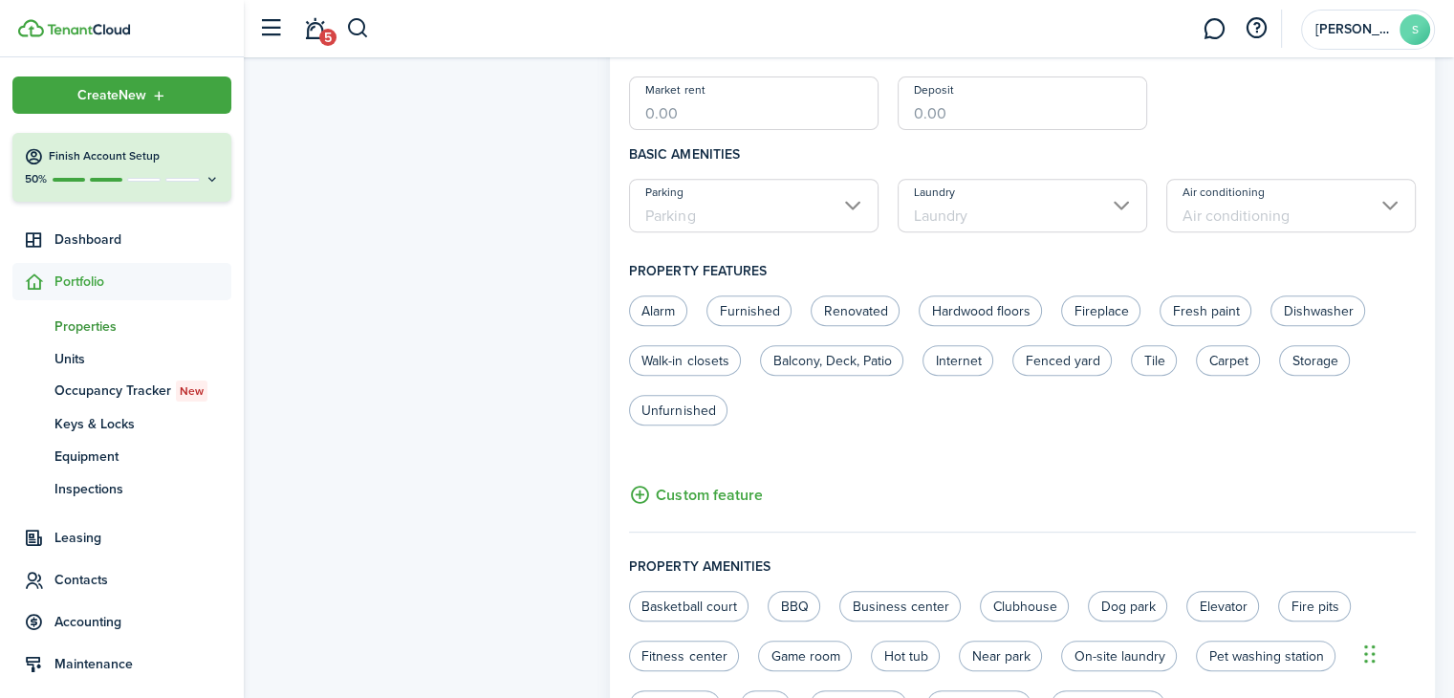
click at [845, 208] on input "Parking" at bounding box center [754, 206] width 250 height 54
type input "1,790"
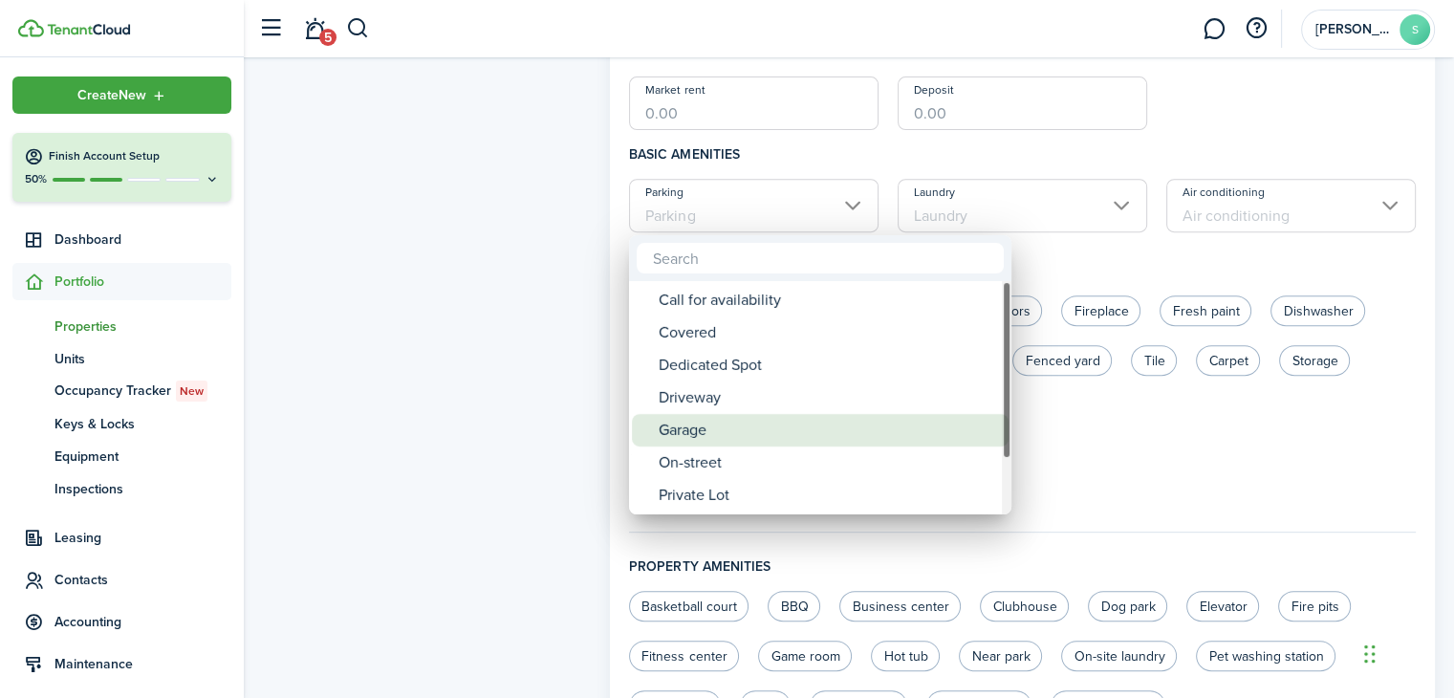
click at [703, 429] on div "Garage" at bounding box center [828, 430] width 338 height 33
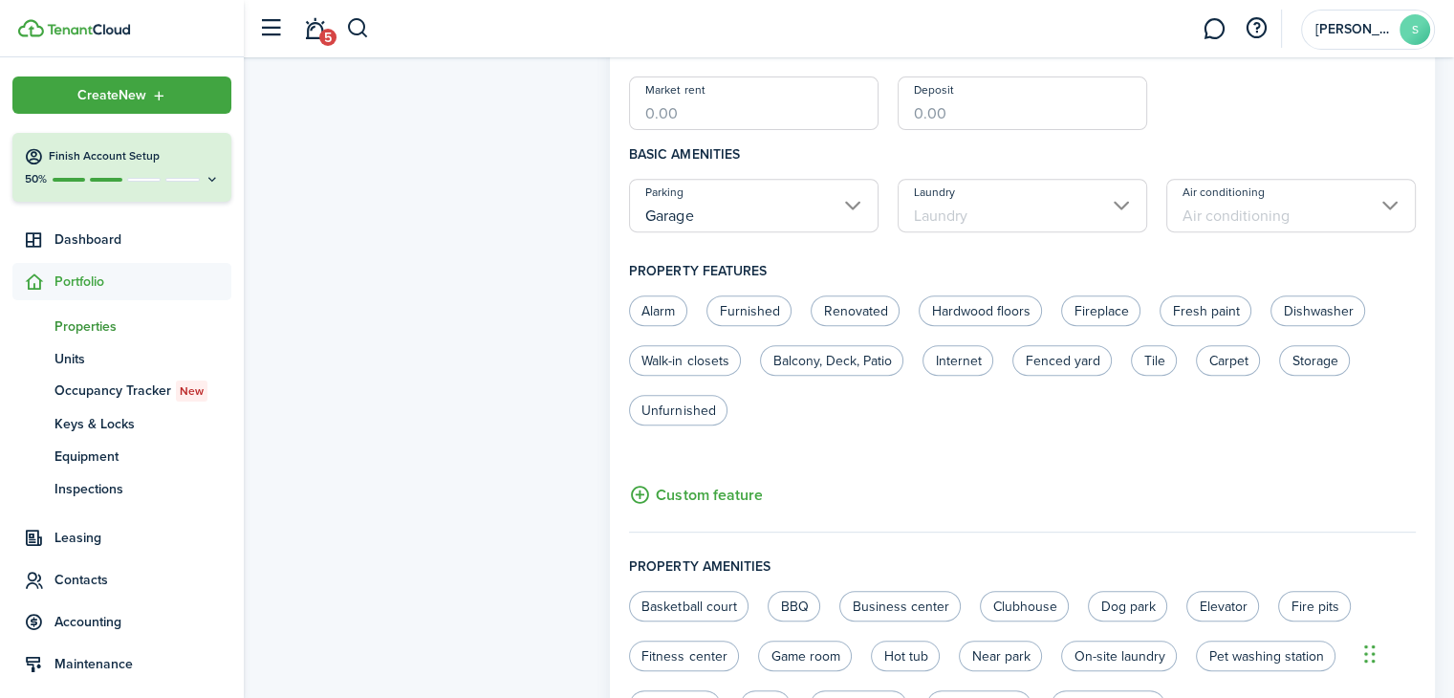
click at [854, 209] on input "Garage" at bounding box center [754, 206] width 250 height 54
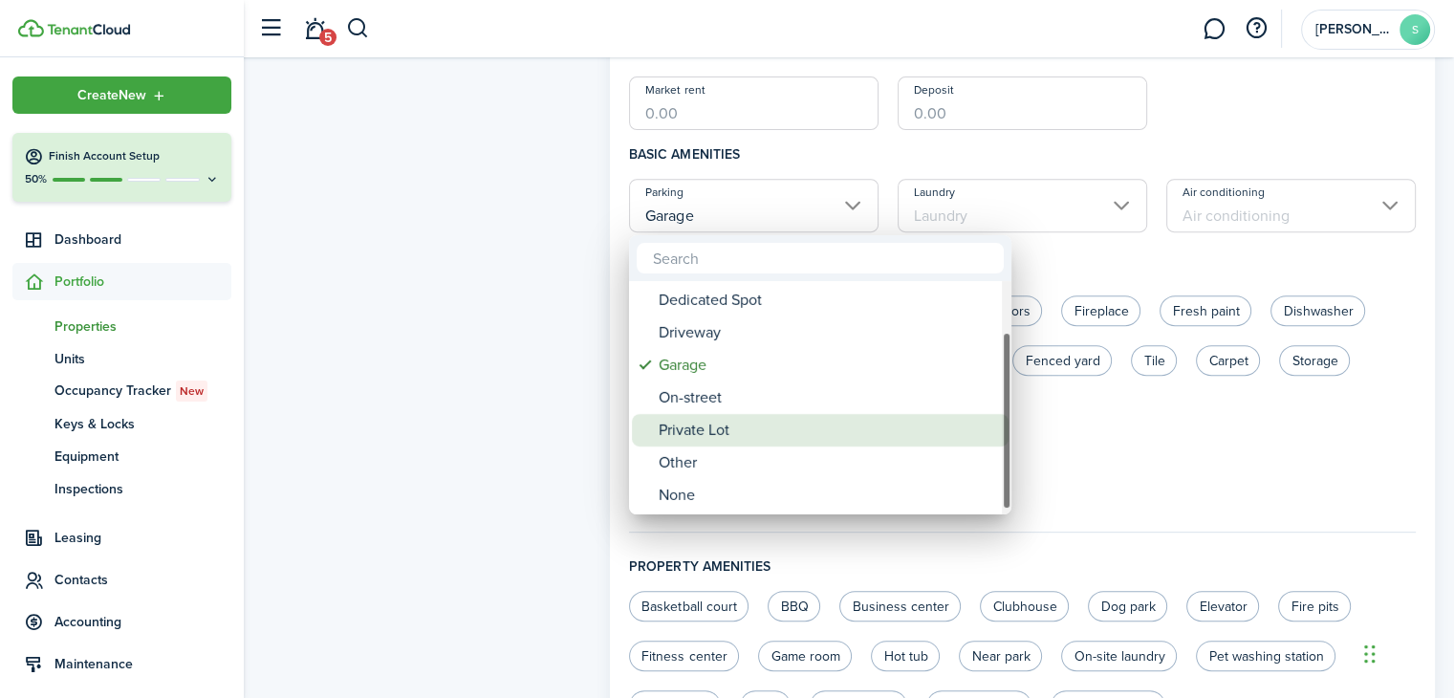
click at [722, 430] on div "Private Lot" at bounding box center [828, 430] width 338 height 33
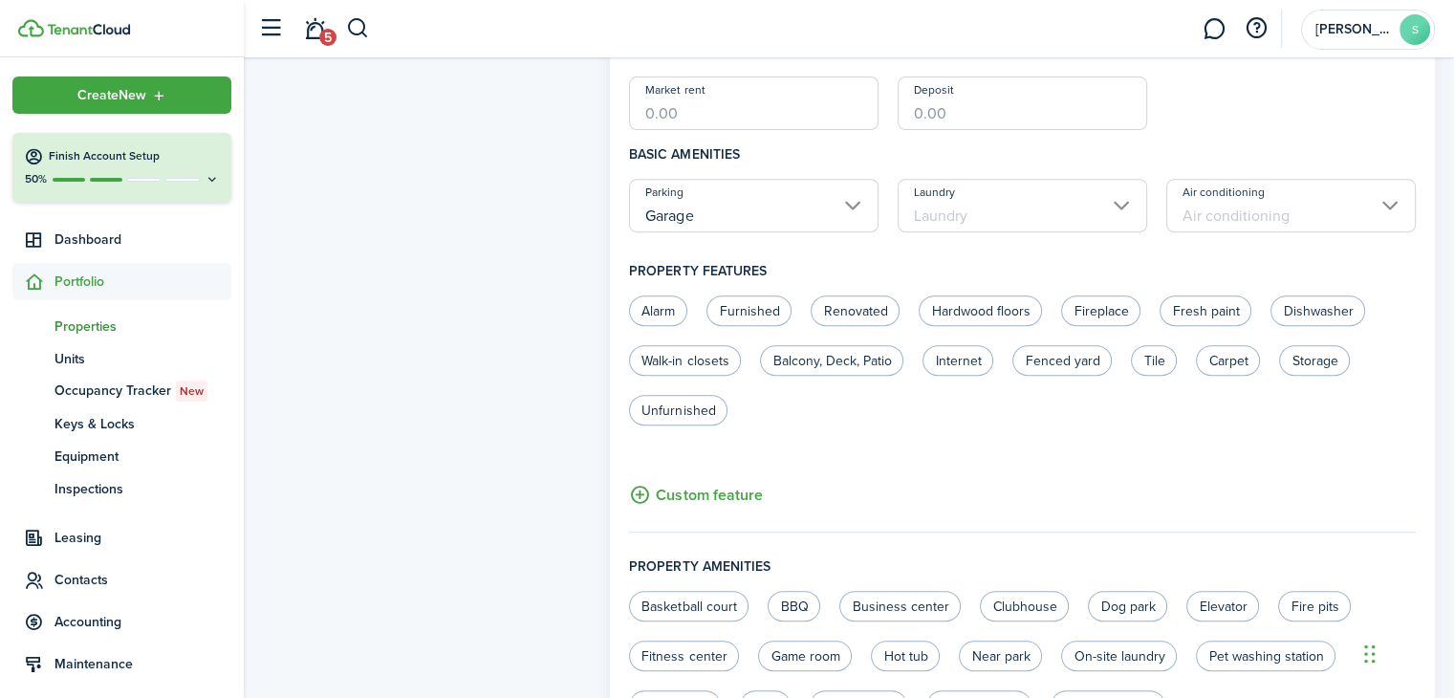
type input "Private Lot"
click at [1111, 206] on input "Laundry" at bounding box center [1023, 206] width 250 height 54
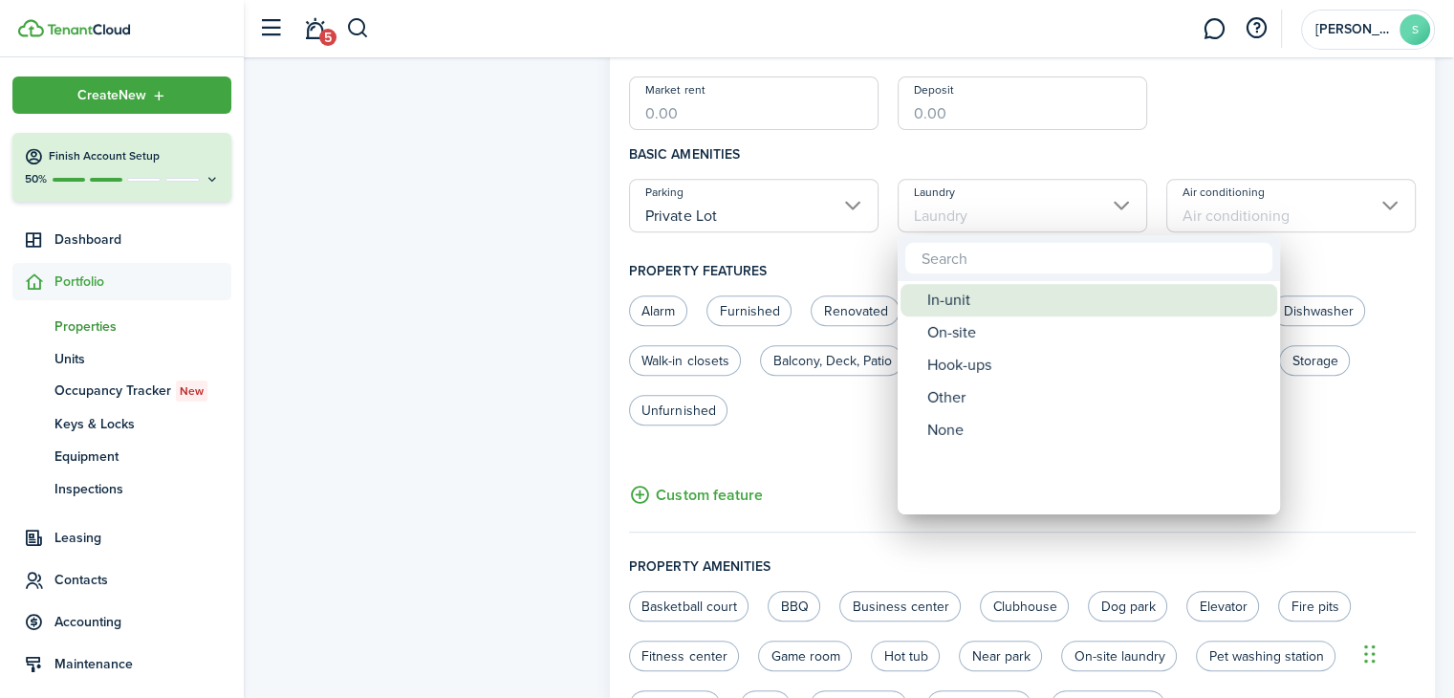
click at [958, 307] on div "In-unit" at bounding box center [1096, 300] width 338 height 33
type input "In-unit"
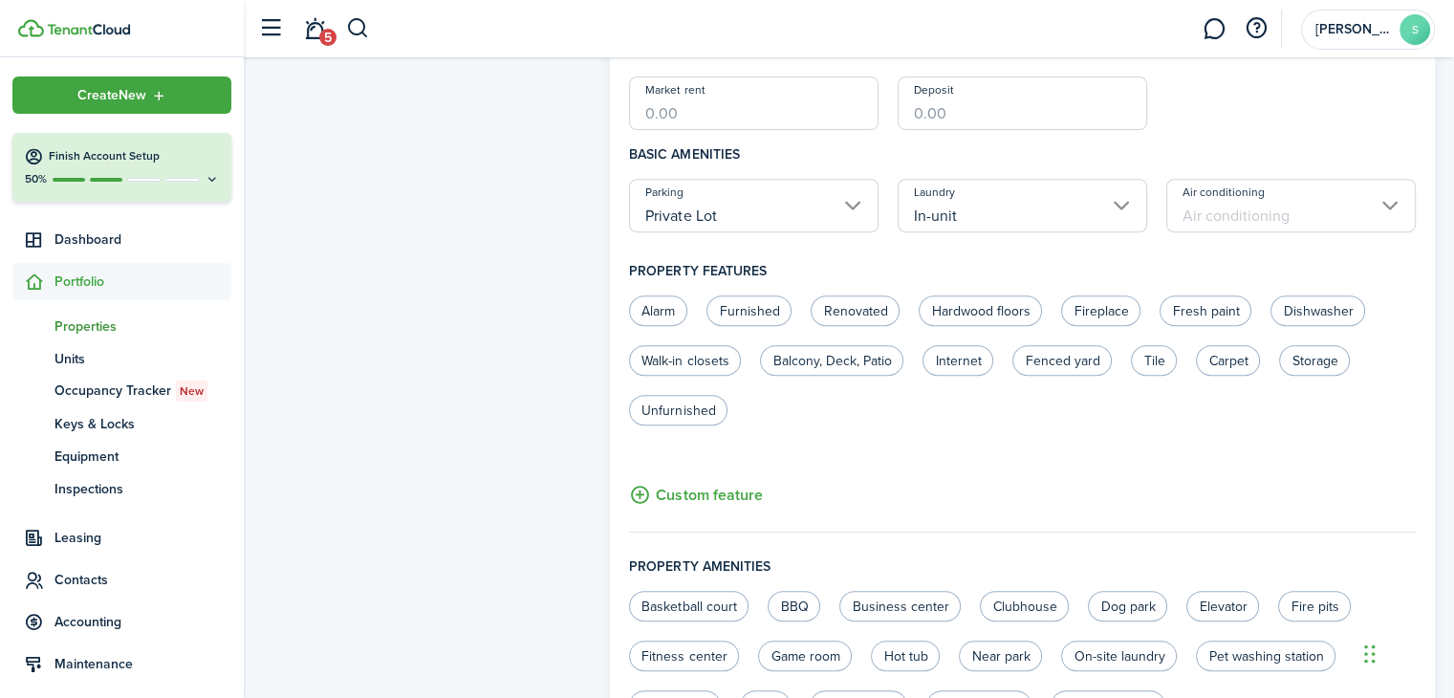
click at [1377, 207] on input "Air conditioning" at bounding box center [1291, 206] width 250 height 54
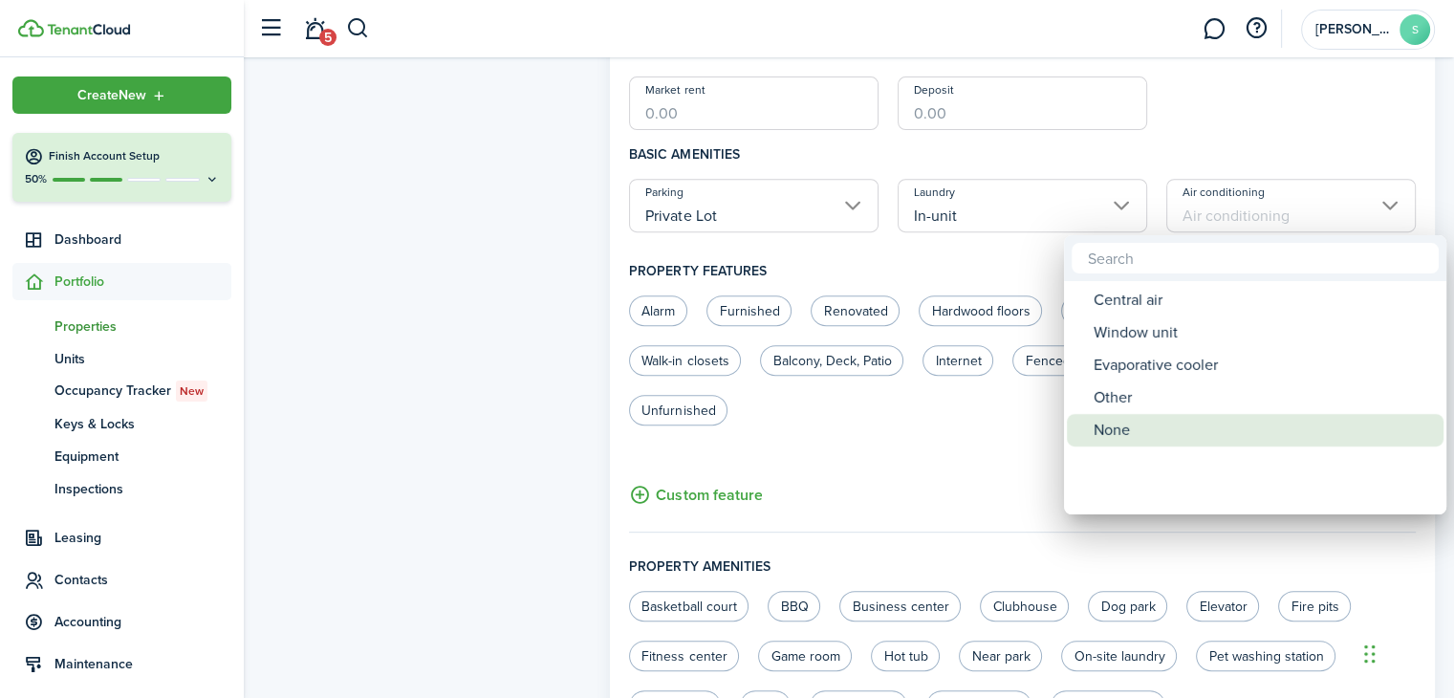
click at [1113, 425] on div "None" at bounding box center [1263, 430] width 338 height 33
type input "None"
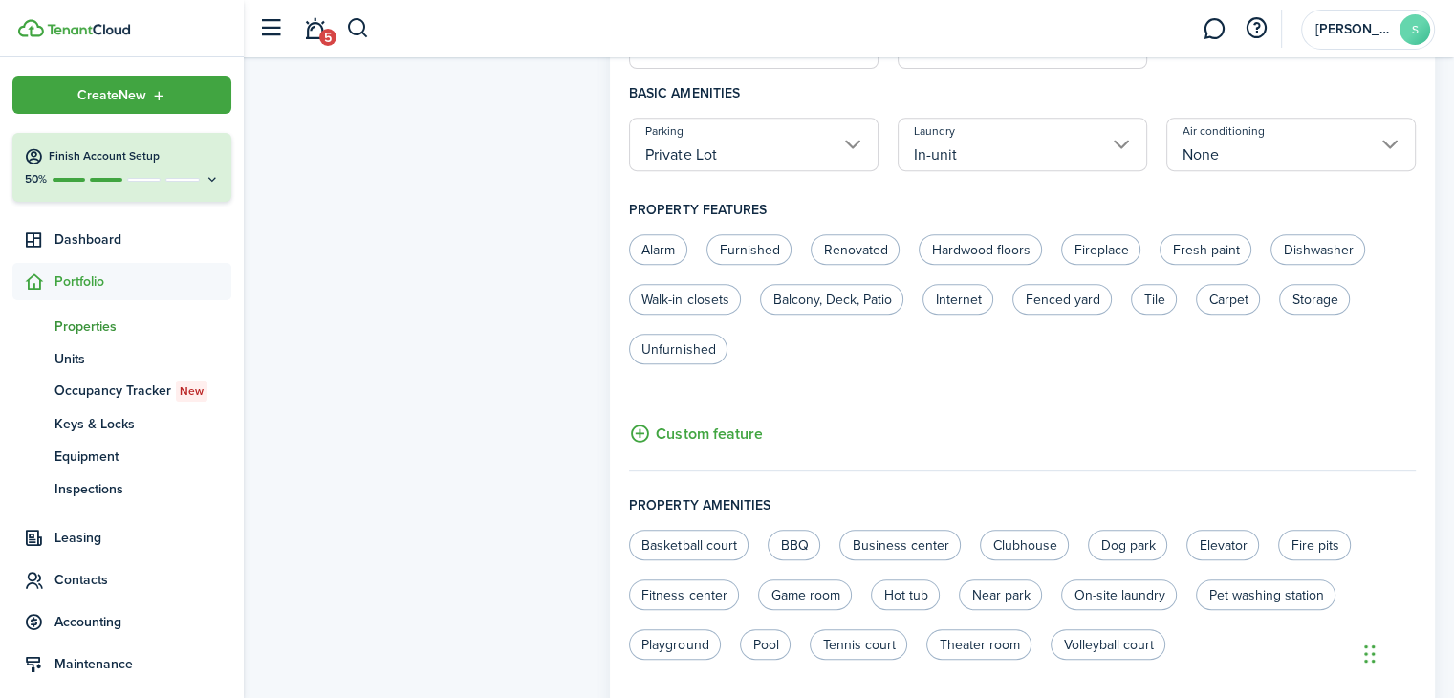
scroll to position [860, 0]
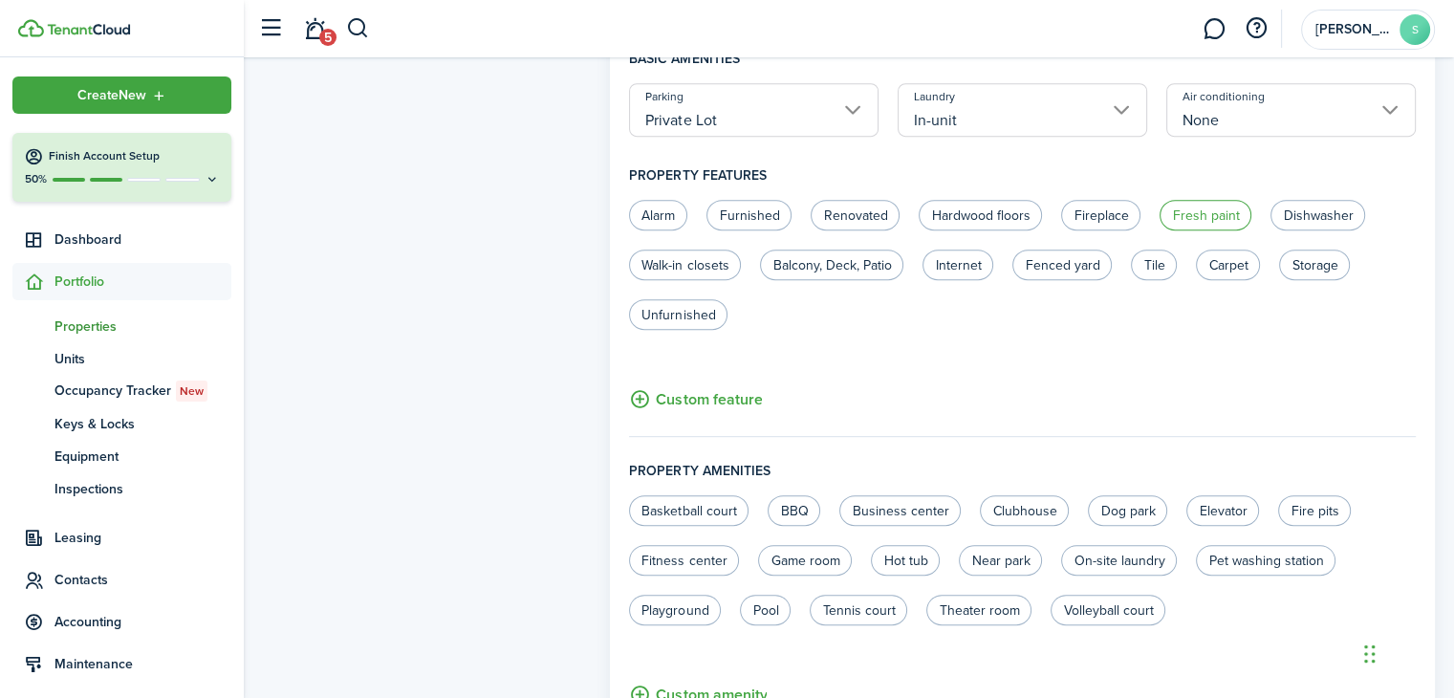
click at [1190, 216] on label "Fresh paint" at bounding box center [1206, 215] width 92 height 31
radio input "true"
click at [1298, 212] on label "Dishwasher" at bounding box center [1318, 215] width 95 height 31
radio input "true"
click at [694, 267] on label "Walk-in closets" at bounding box center [685, 265] width 112 height 31
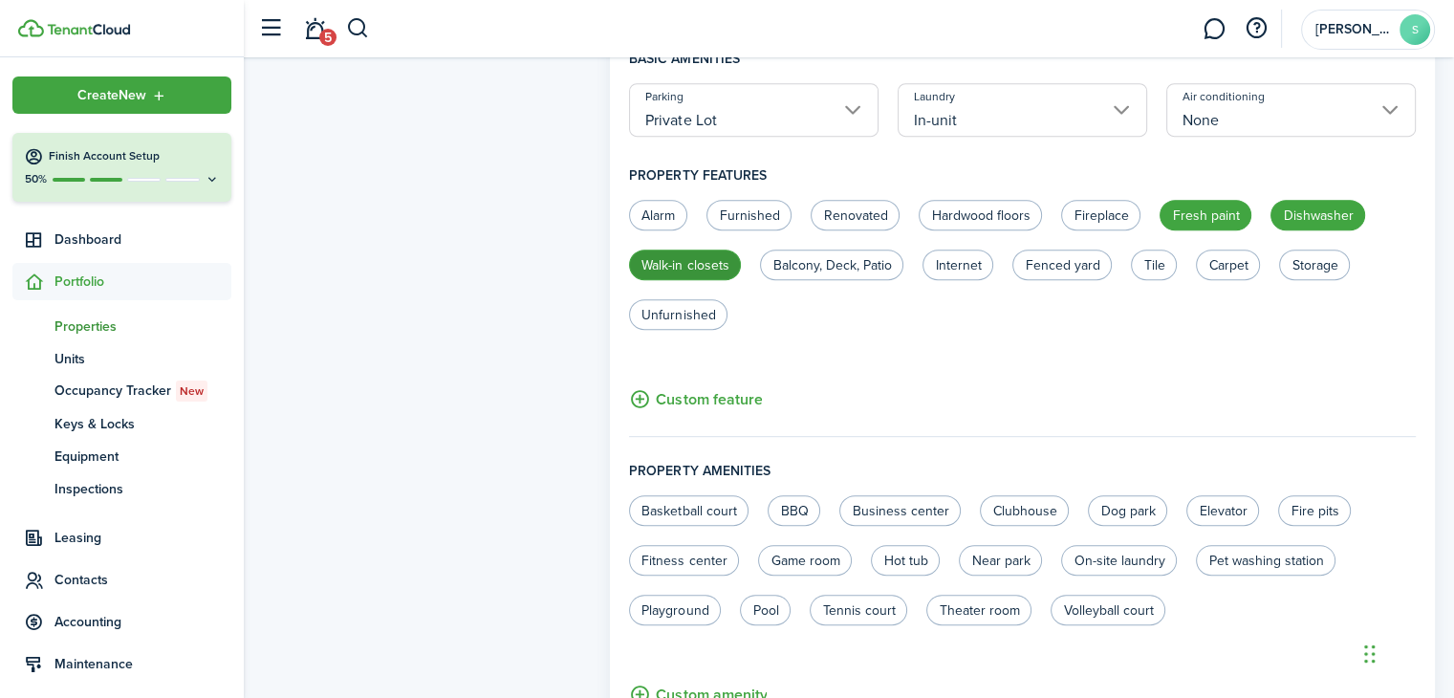
radio input "true"
click at [849, 272] on label "Balcony, Deck, Patio" at bounding box center [831, 265] width 143 height 31
radio input "true"
click at [1071, 271] on label "Fenced yard" at bounding box center [1062, 265] width 99 height 31
radio input "true"
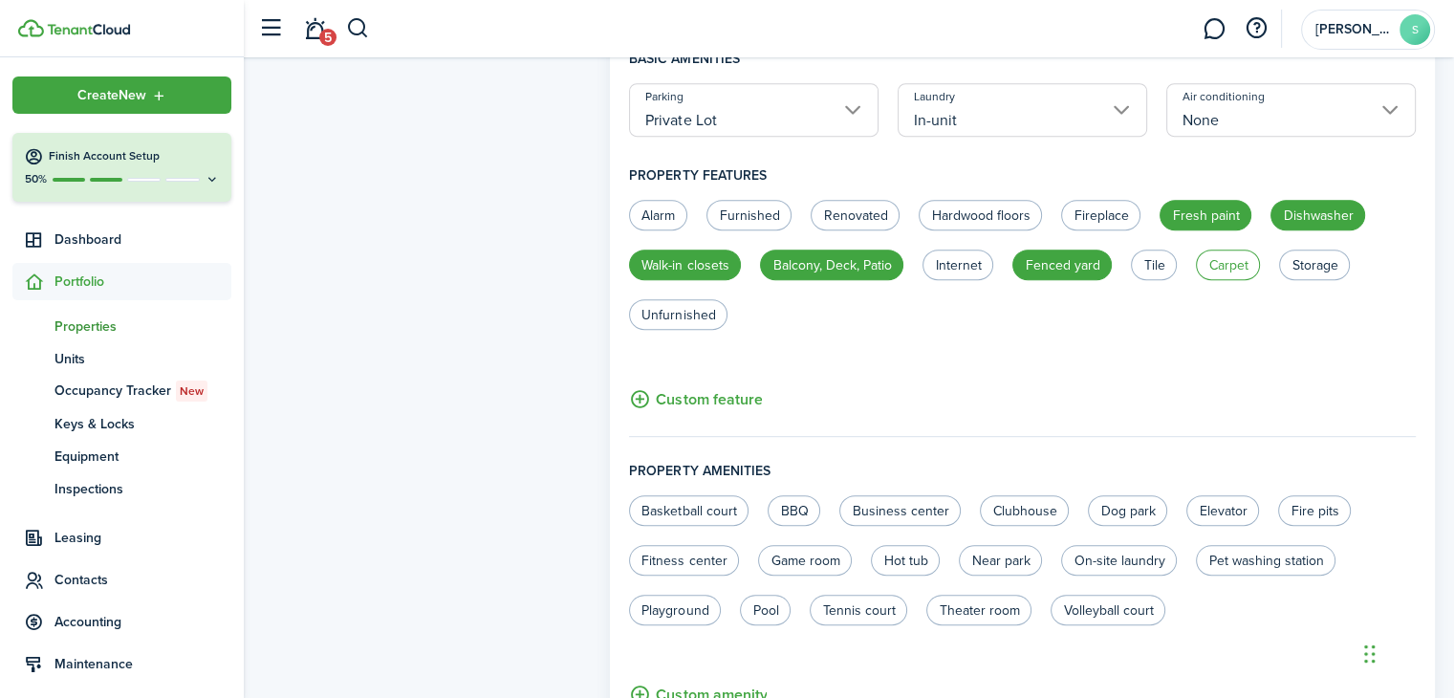
click at [1220, 270] on label "Carpet" at bounding box center [1228, 265] width 64 height 31
radio input "true"
click at [1315, 264] on label "Storage" at bounding box center [1314, 265] width 71 height 31
radio input "true"
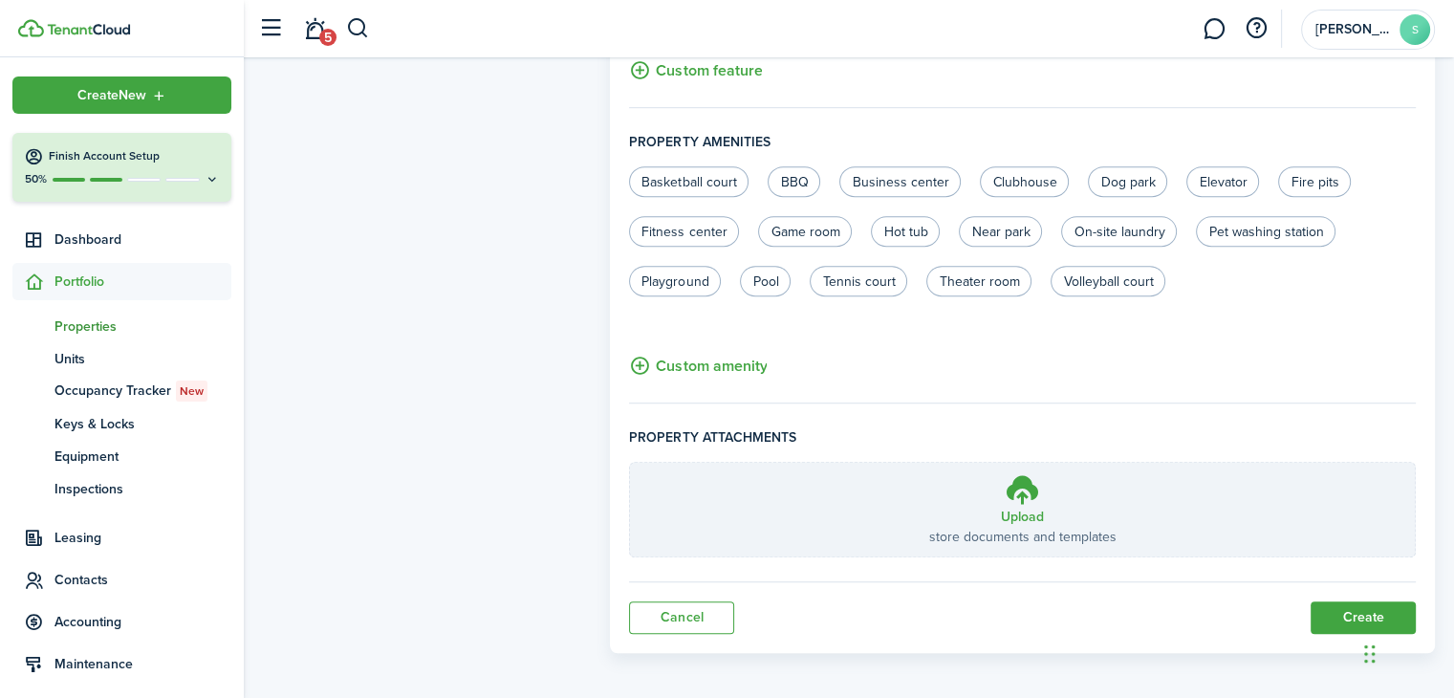
scroll to position [1193, 0]
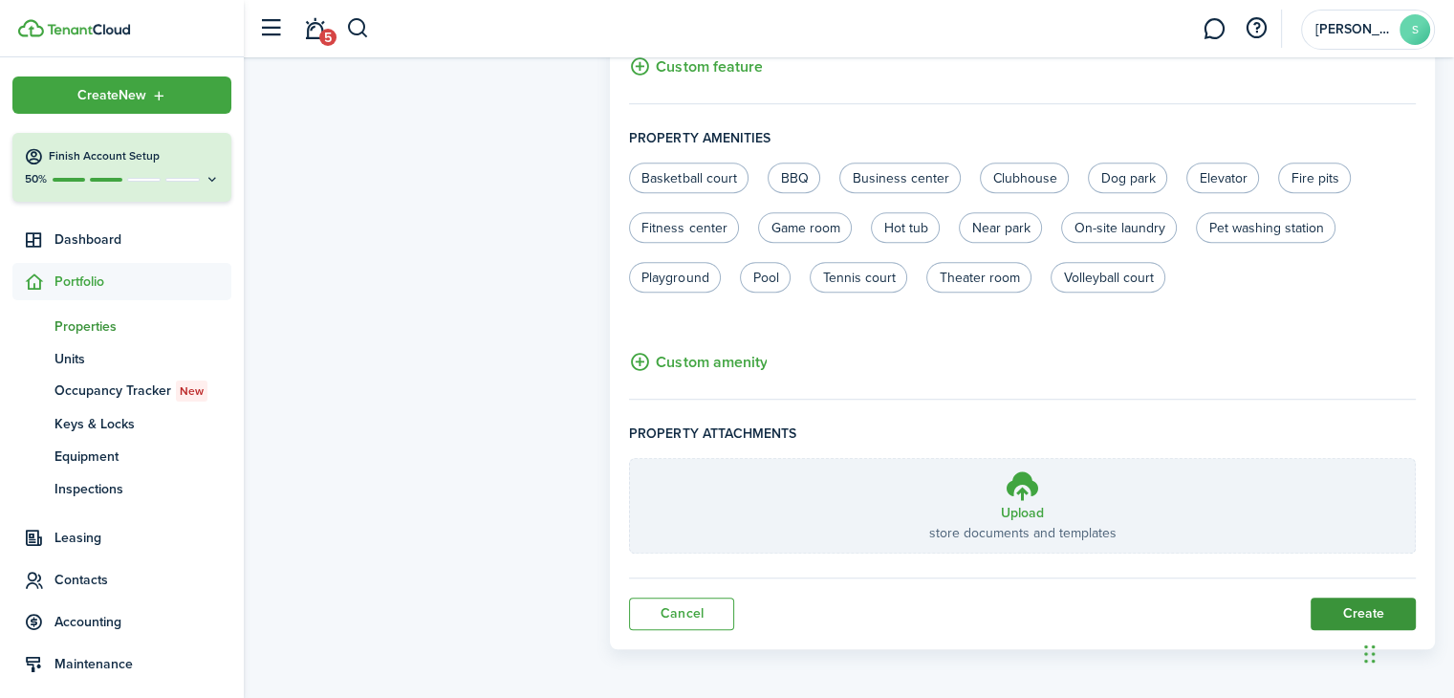
click at [1331, 610] on button "Create" at bounding box center [1363, 614] width 105 height 33
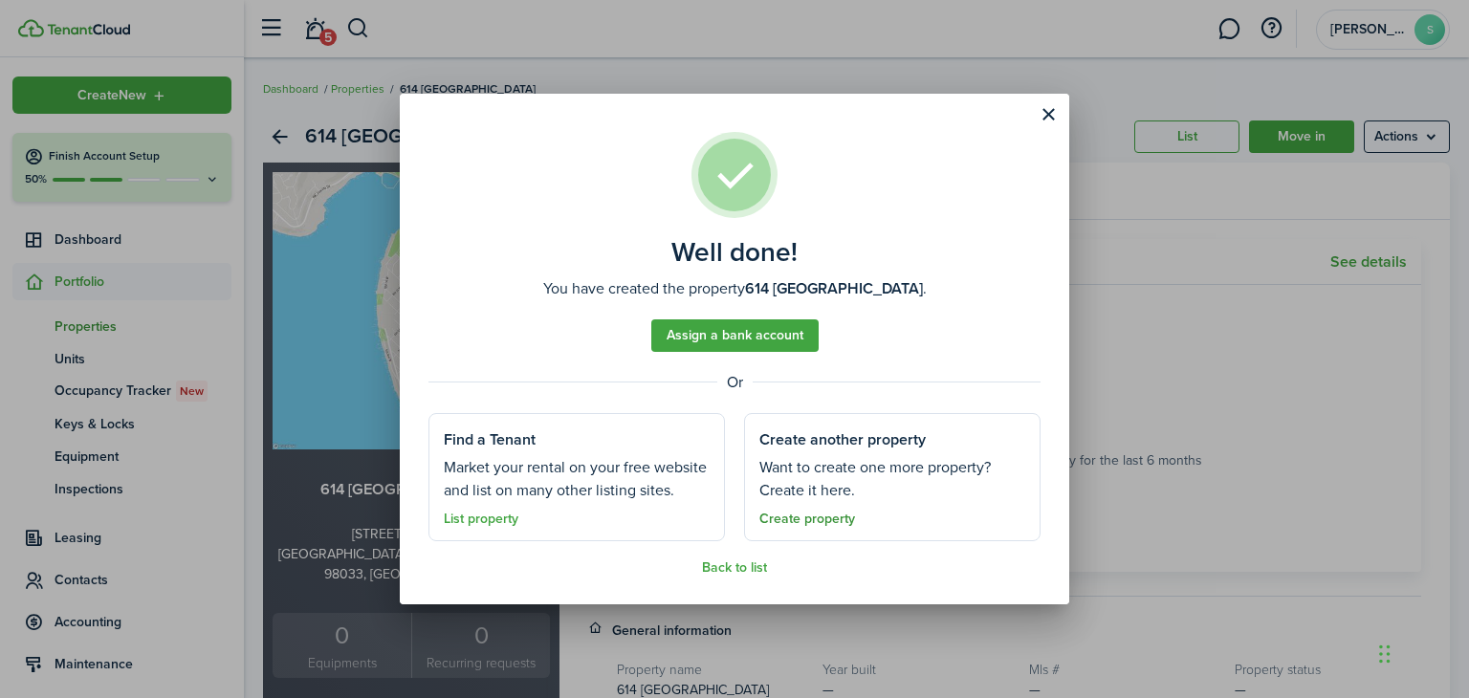
click at [804, 517] on link "Create property" at bounding box center [807, 519] width 96 height 15
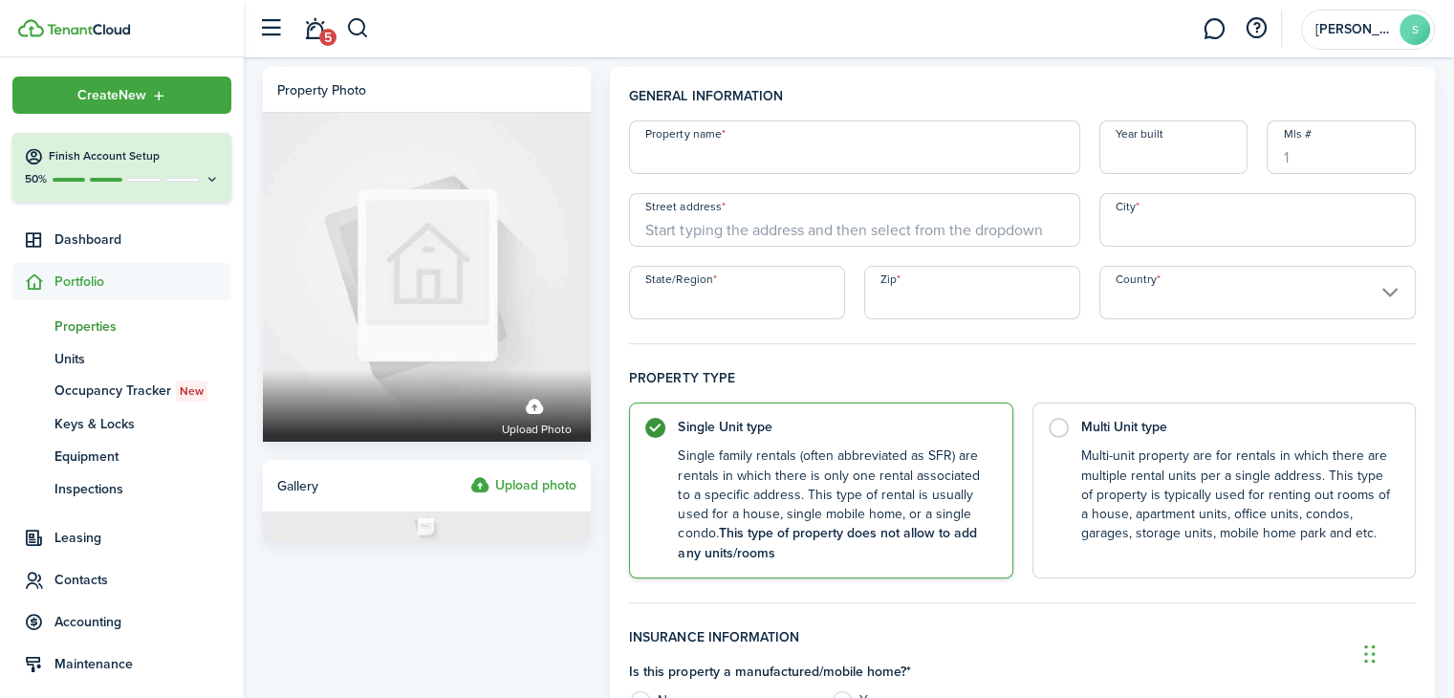
click at [738, 153] on input "Property name" at bounding box center [854, 147] width 451 height 54
type input "15812 Shoreline"
click at [1180, 158] on input "Year built" at bounding box center [1174, 147] width 149 height 54
type input "1997"
click at [740, 230] on input "Street address" at bounding box center [854, 220] width 451 height 54
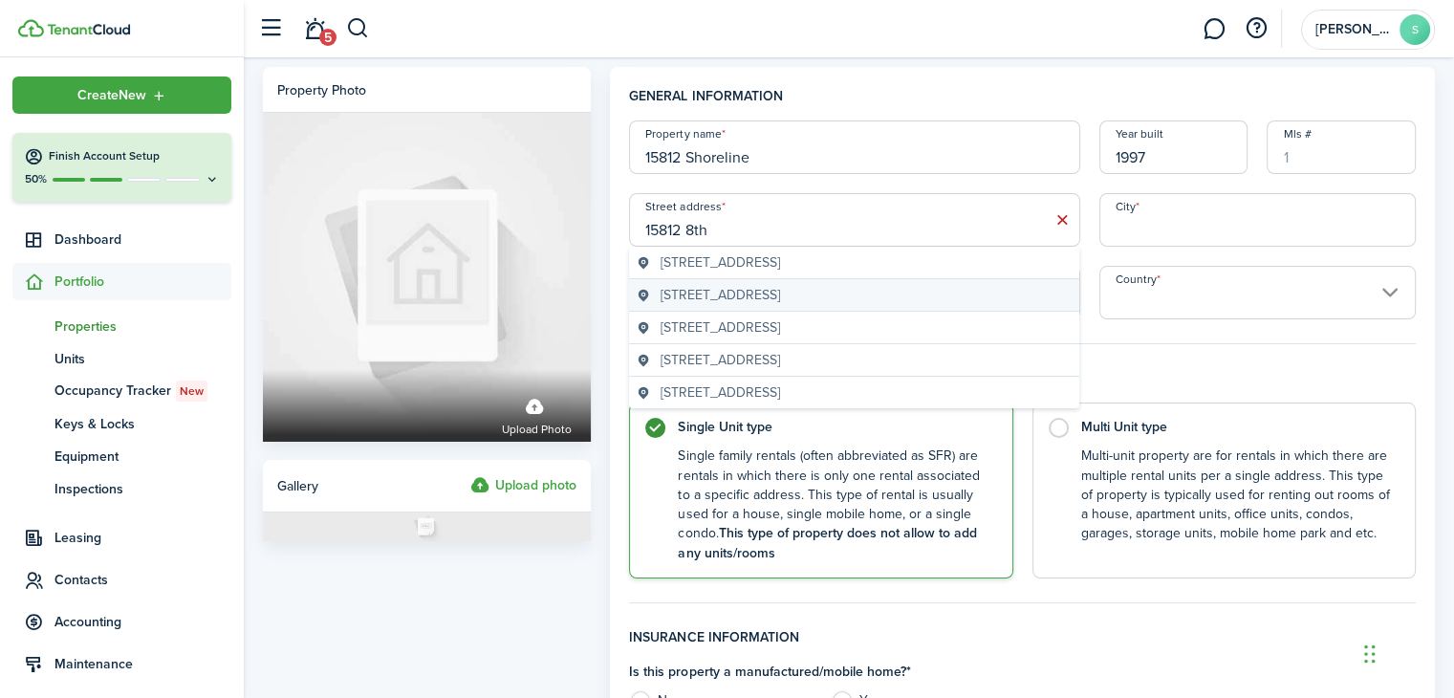
click at [780, 297] on span "[STREET_ADDRESS]" at bounding box center [721, 295] width 120 height 20
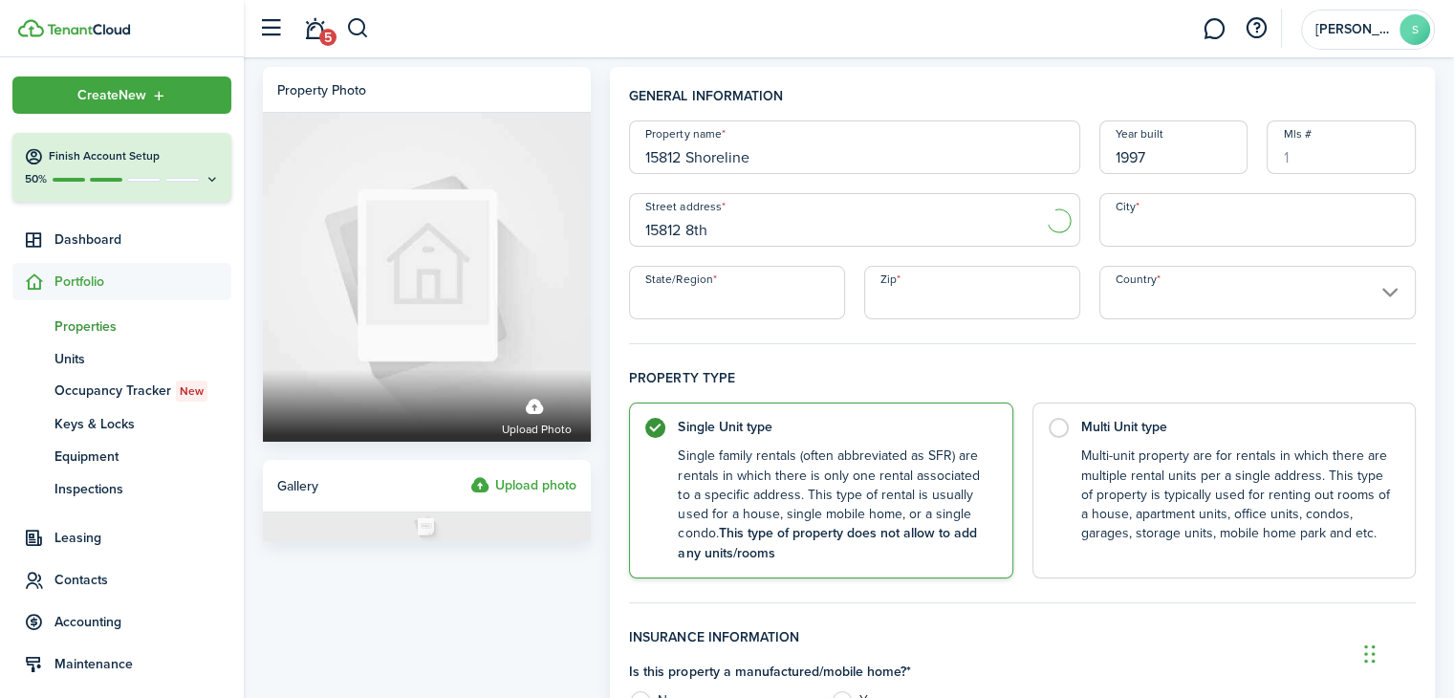
type input "[STREET_ADDRESS]"
type input "Shoreline"
type input "WA"
type input "98155"
type input "[GEOGRAPHIC_DATA]"
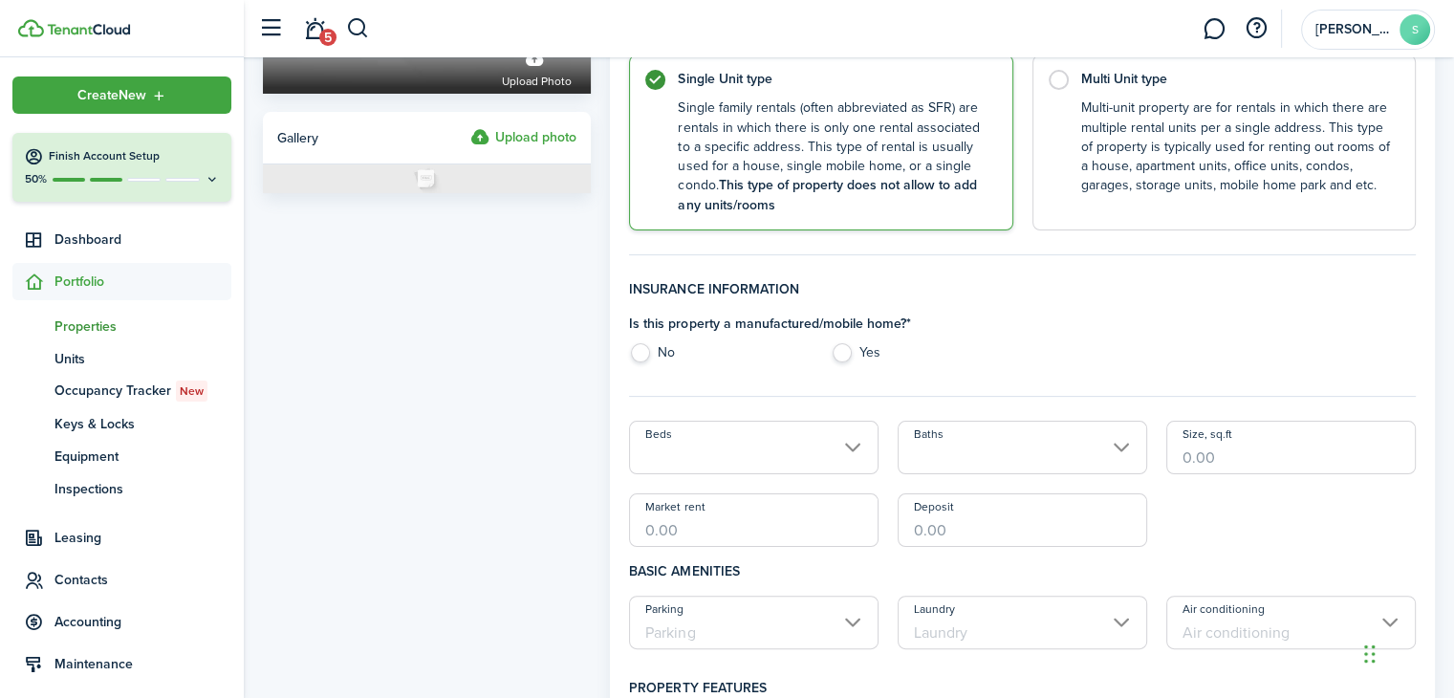
scroll to position [382, 0]
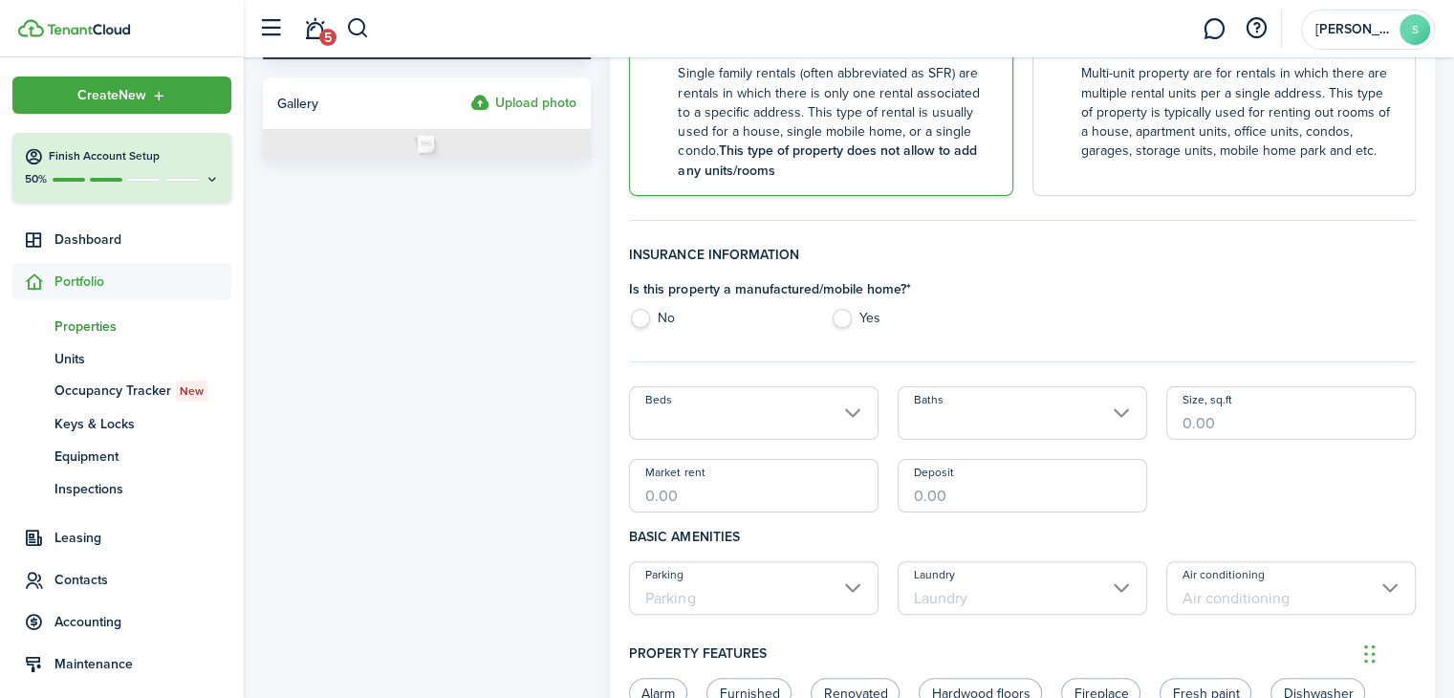
click at [640, 321] on label "No" at bounding box center [720, 323] width 183 height 29
radio input "true"
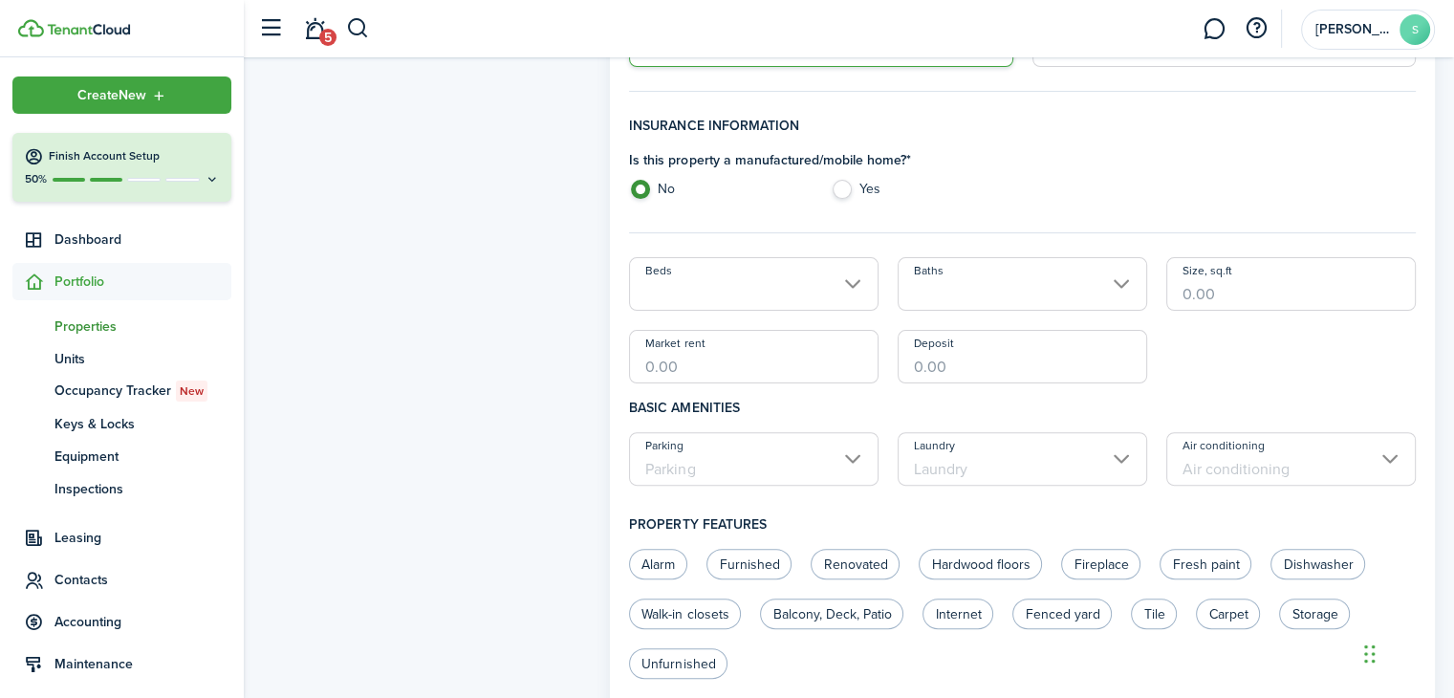
scroll to position [574, 0]
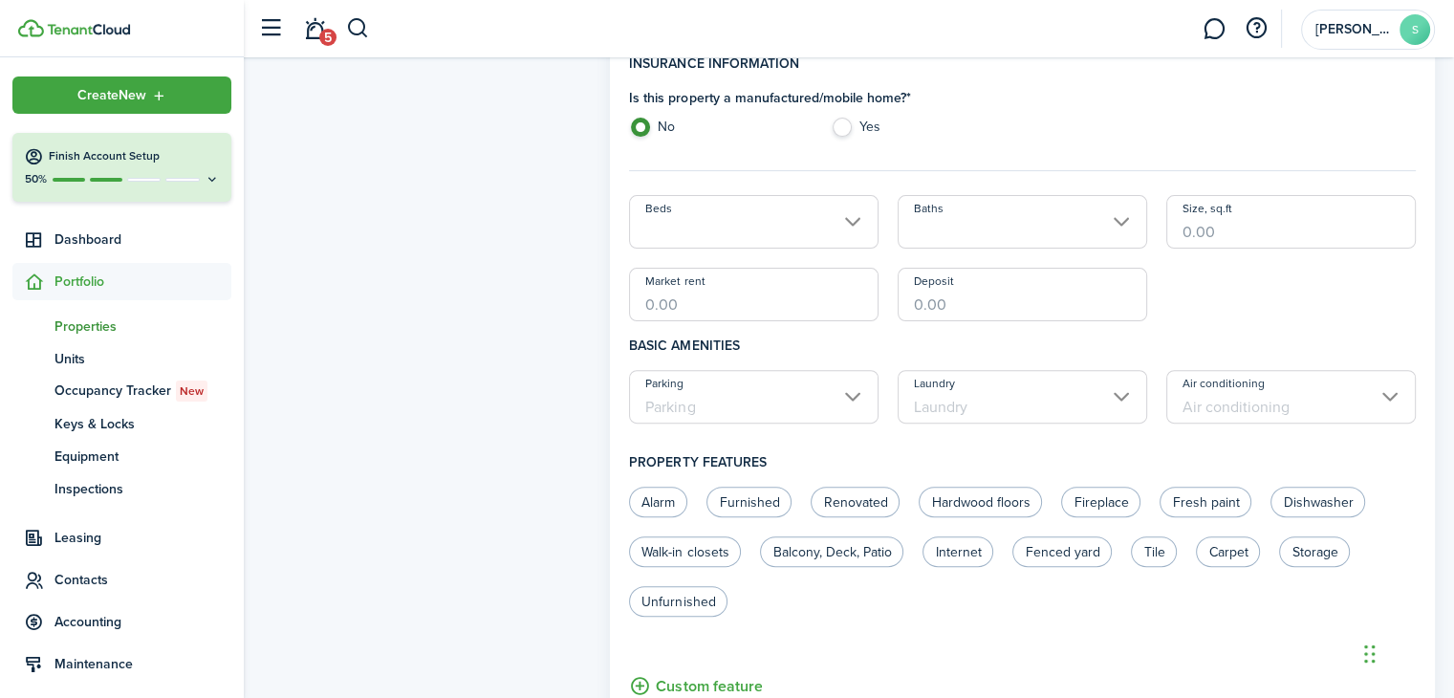
click at [856, 220] on input "Beds" at bounding box center [754, 222] width 250 height 54
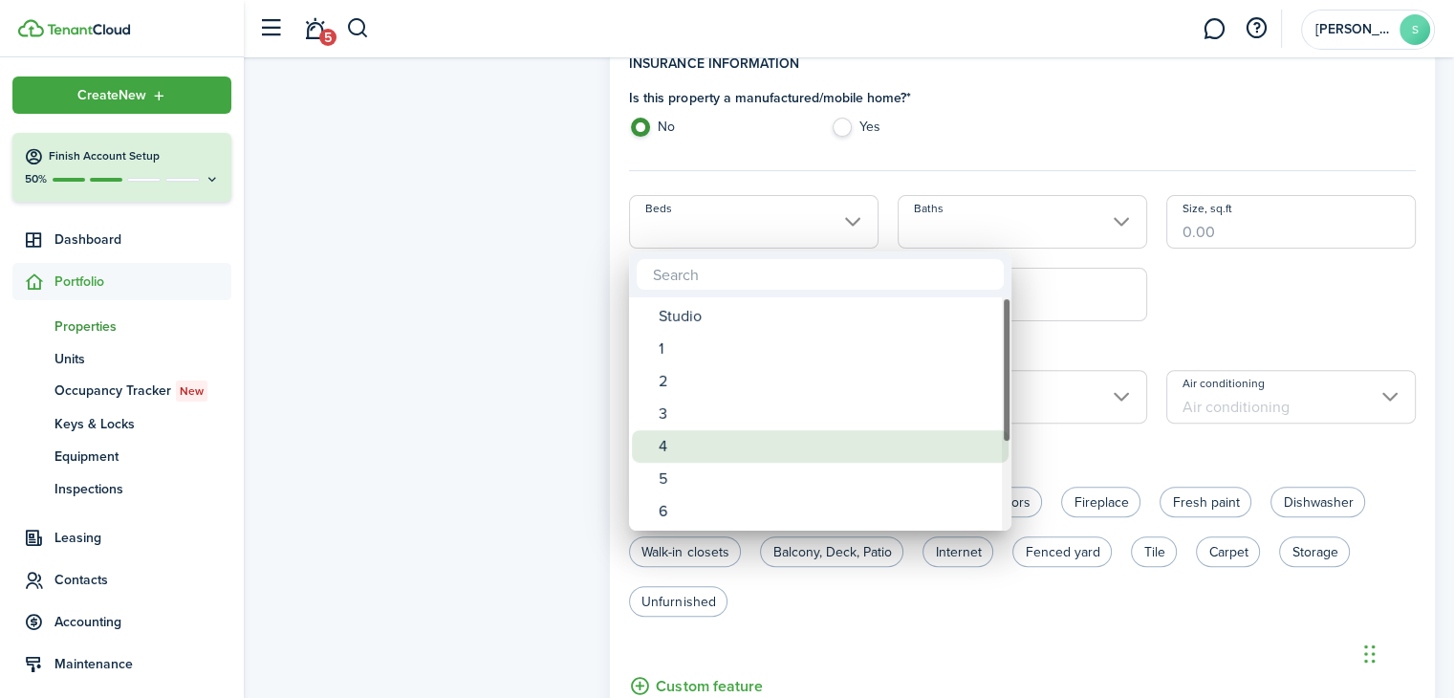
click at [711, 441] on div "4" at bounding box center [828, 446] width 338 height 33
type input "4"
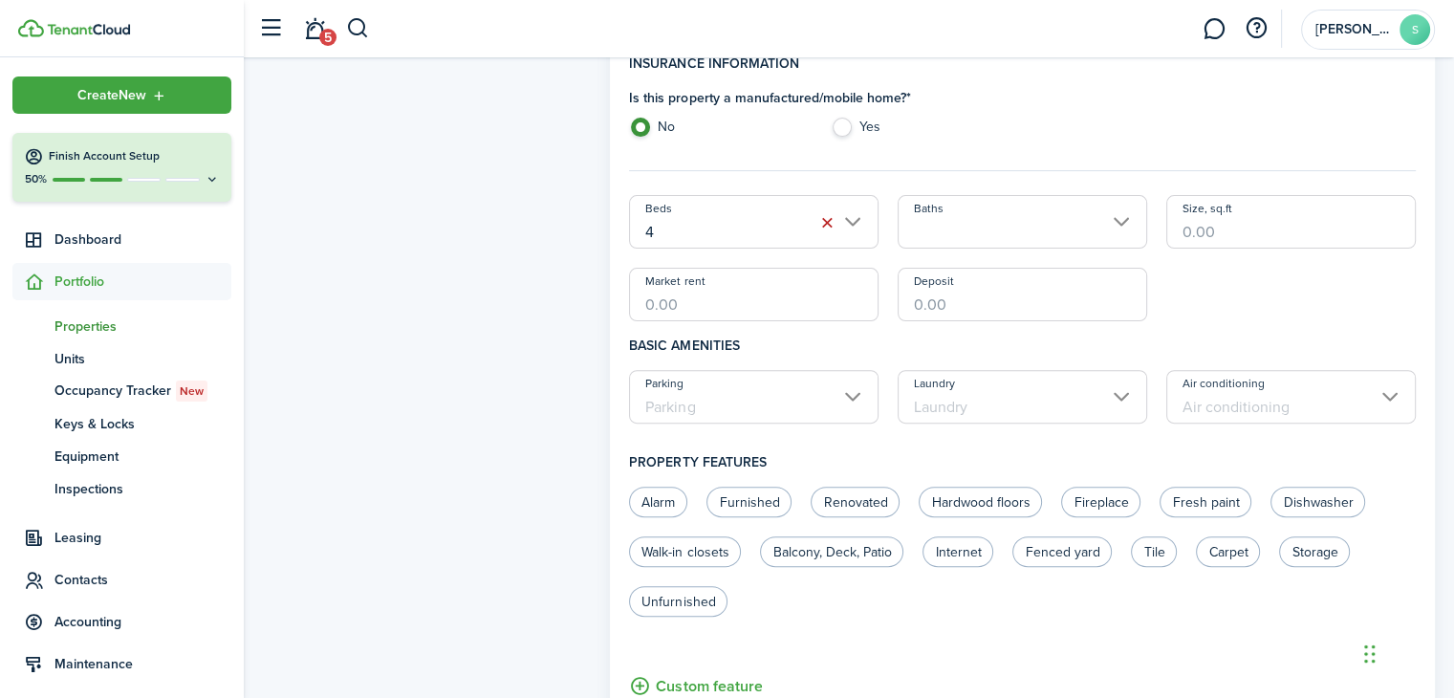
click at [1113, 223] on input "Baths" at bounding box center [1023, 222] width 250 height 54
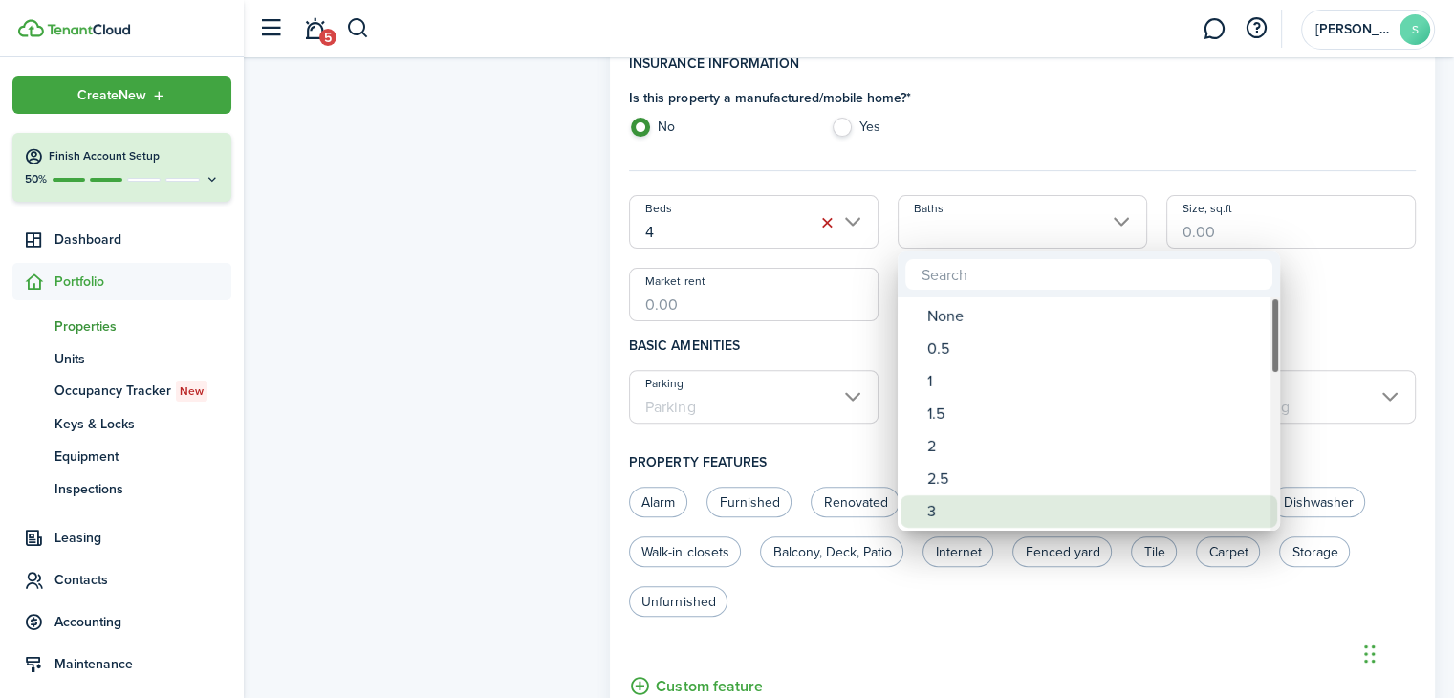
click at [935, 513] on div "3" at bounding box center [1096, 511] width 338 height 33
type input "3"
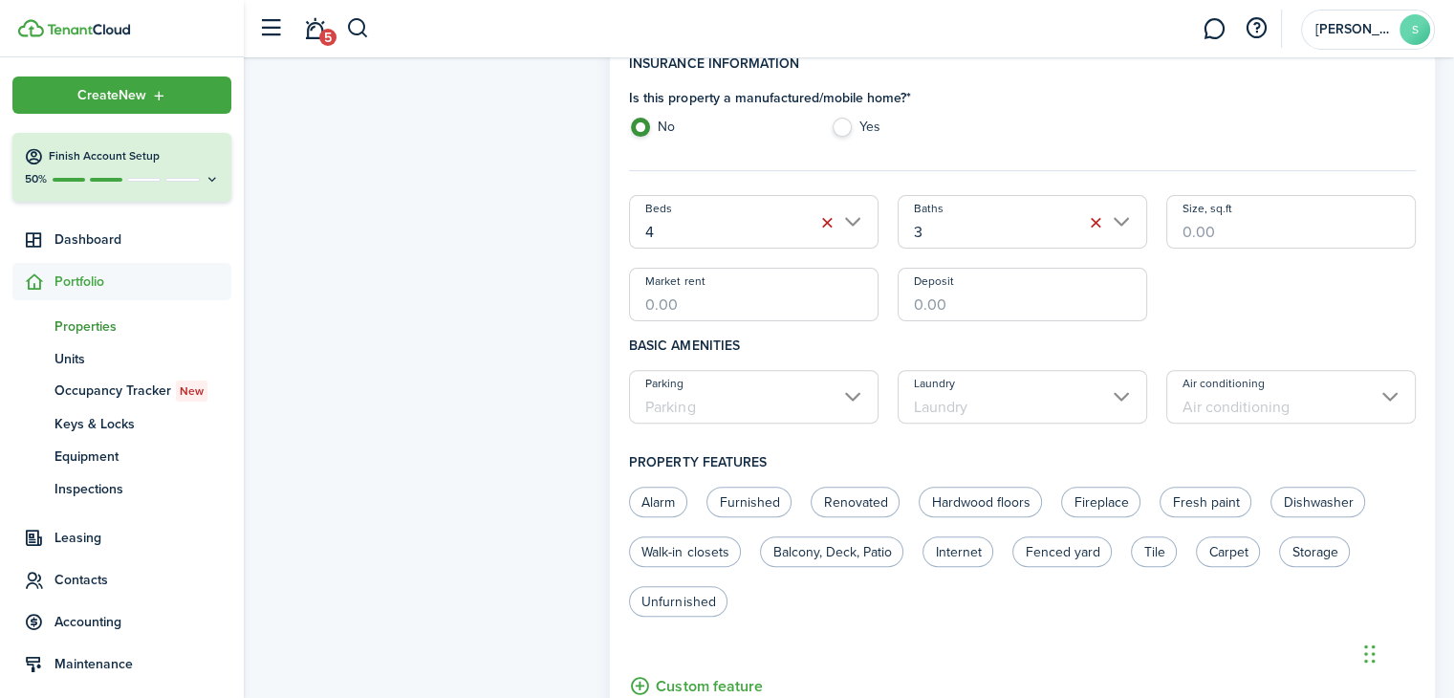
click at [1215, 230] on input "Size, sq.ft" at bounding box center [1291, 222] width 250 height 54
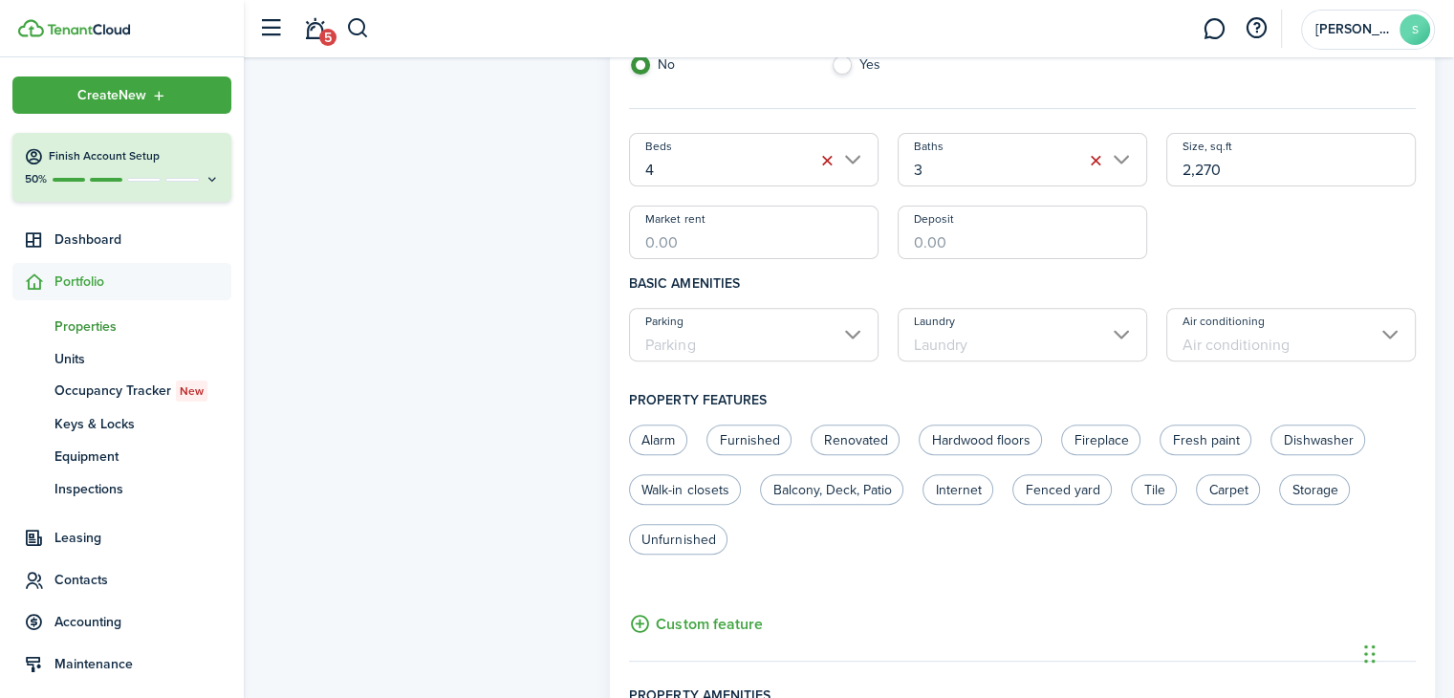
scroll to position [669, 0]
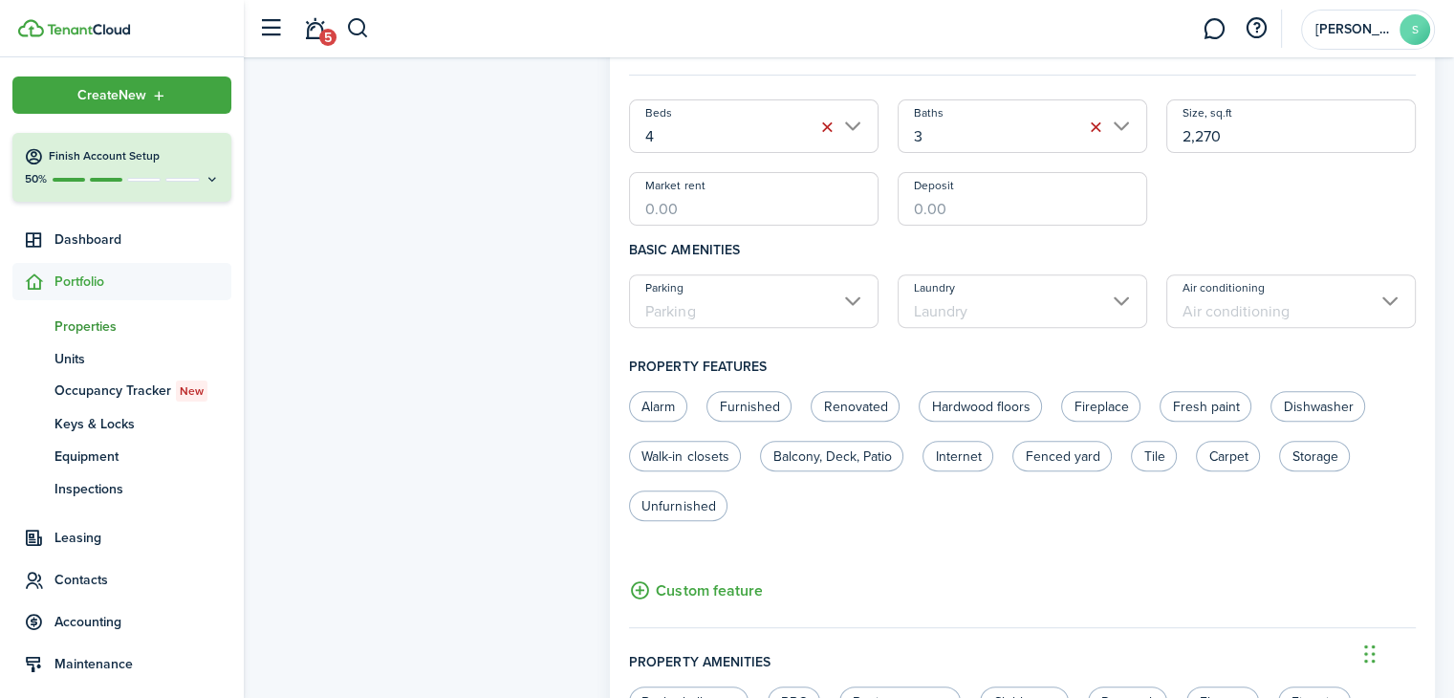
click at [848, 302] on input "Parking" at bounding box center [754, 301] width 250 height 54
type input "2,270"
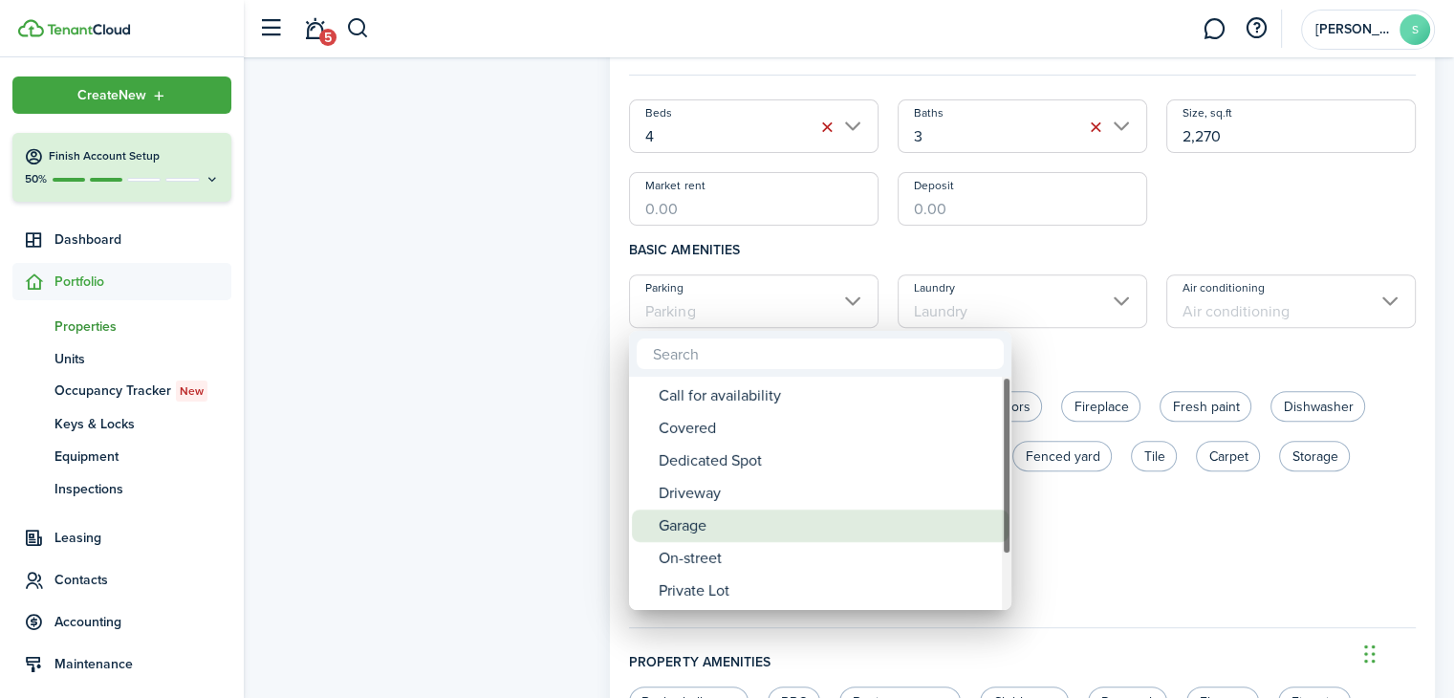
click at [700, 525] on div "Garage" at bounding box center [828, 526] width 338 height 33
type input "Garage"
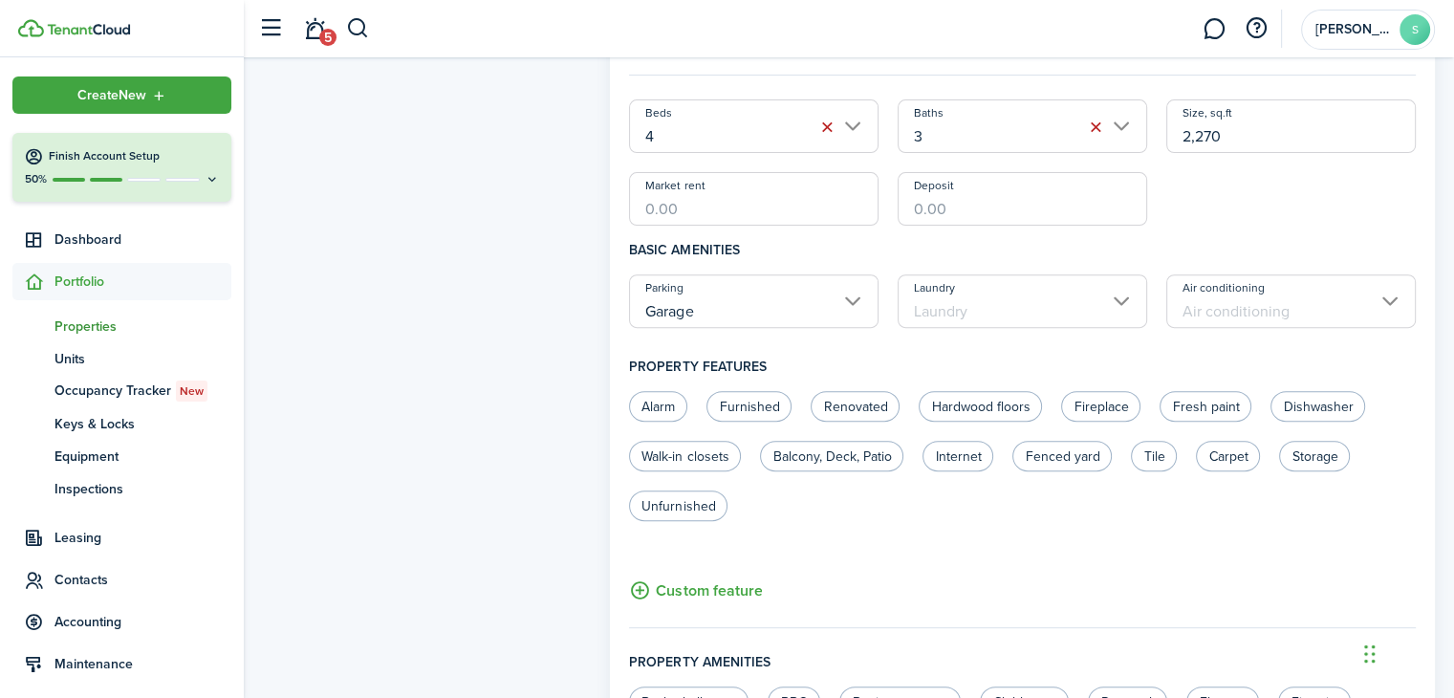
click at [1128, 303] on input "Laundry" at bounding box center [1023, 301] width 250 height 54
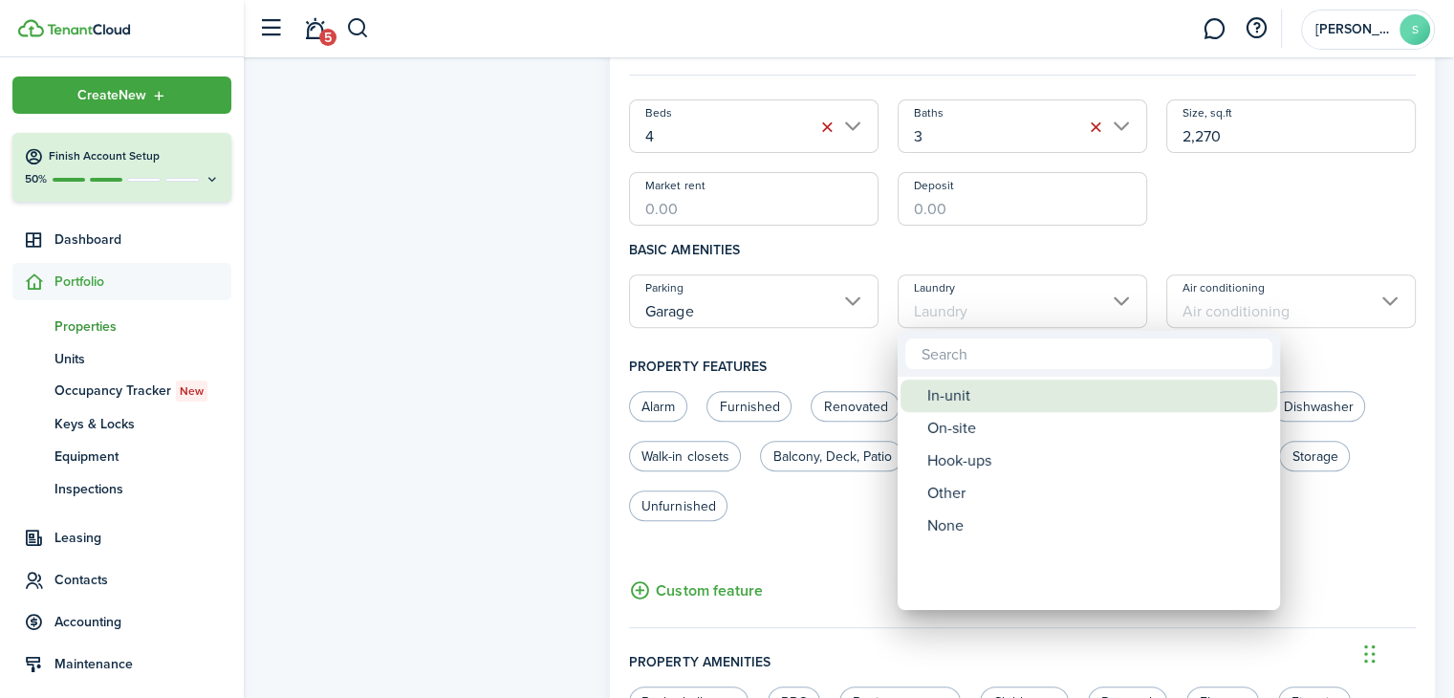
click at [954, 398] on div "In-unit" at bounding box center [1096, 396] width 338 height 33
type input "In-unit"
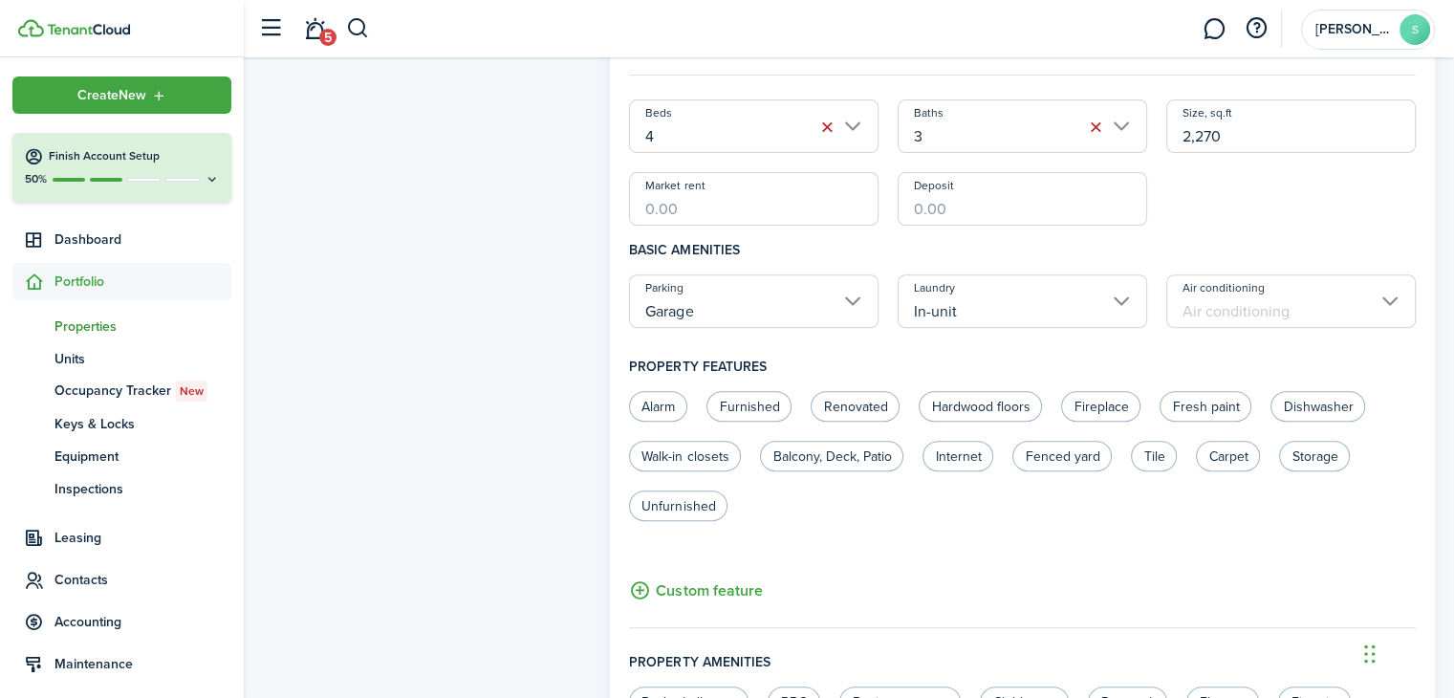
click at [1392, 303] on input "Air conditioning" at bounding box center [1291, 301] width 250 height 54
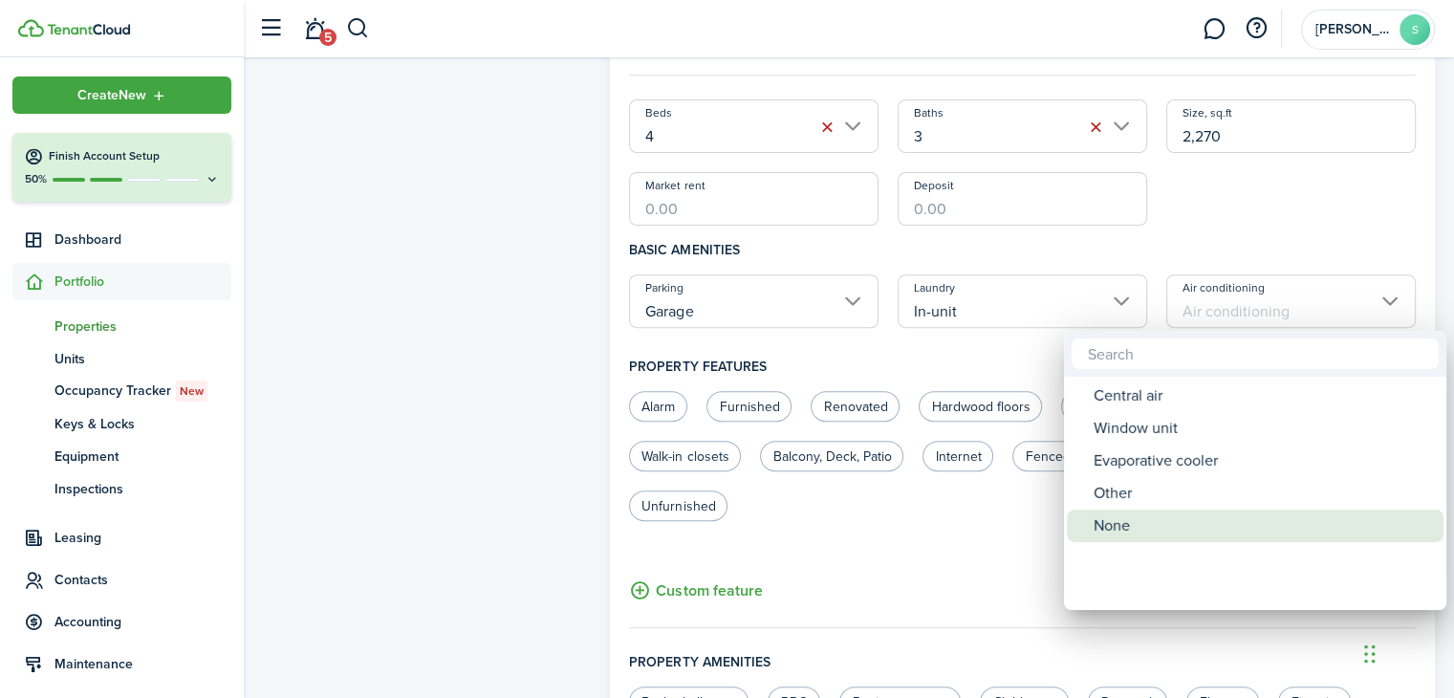
click at [1111, 525] on div "None" at bounding box center [1263, 526] width 338 height 33
type input "None"
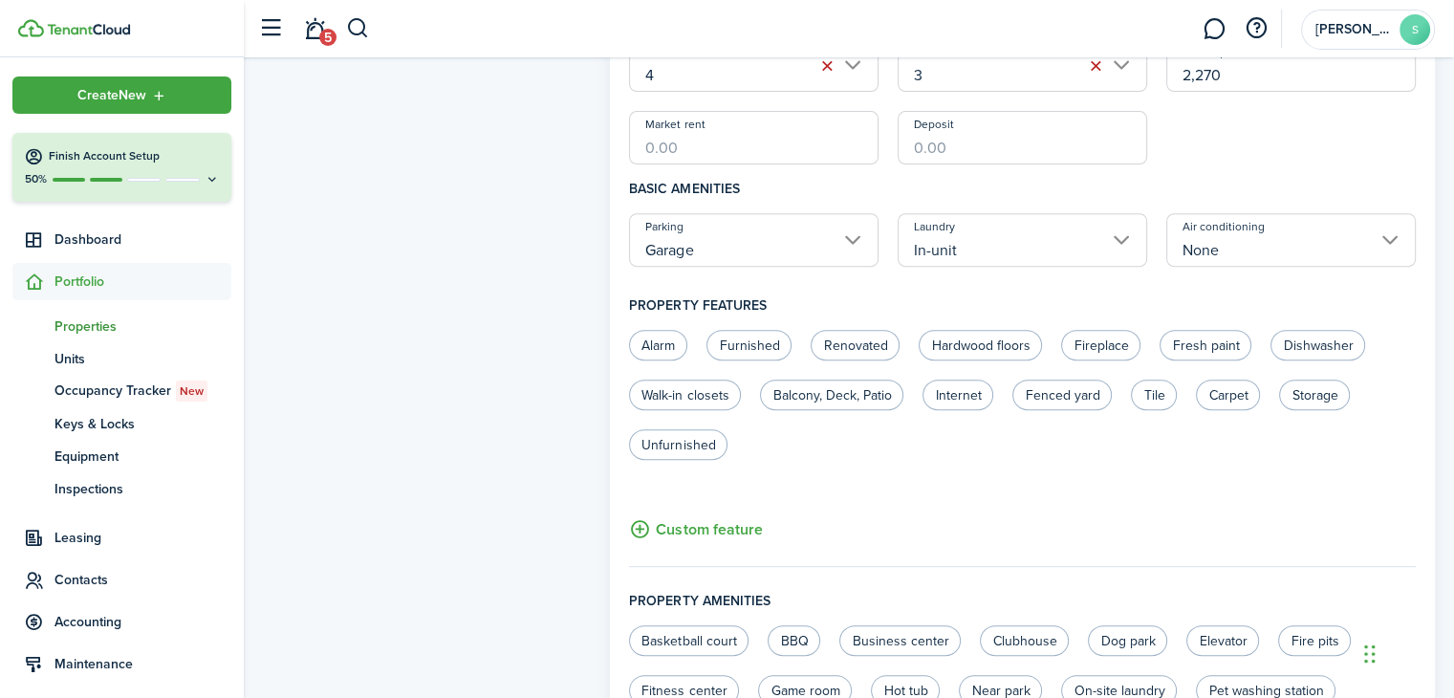
scroll to position [765, 0]
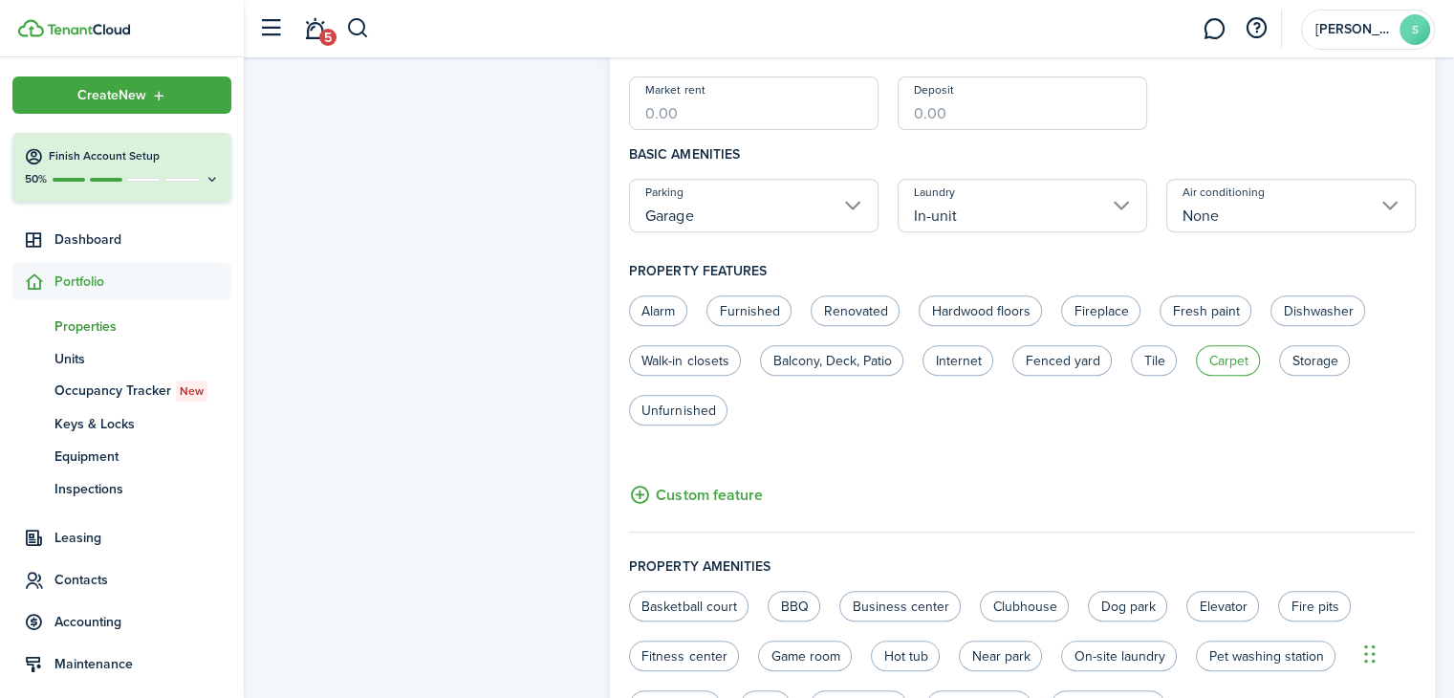
click at [1232, 366] on label "Carpet" at bounding box center [1228, 360] width 64 height 31
radio input "true"
click at [1317, 310] on label "Dishwasher" at bounding box center [1318, 310] width 95 height 31
radio input "true"
click at [699, 356] on label "Walk-in closets" at bounding box center [685, 360] width 112 height 31
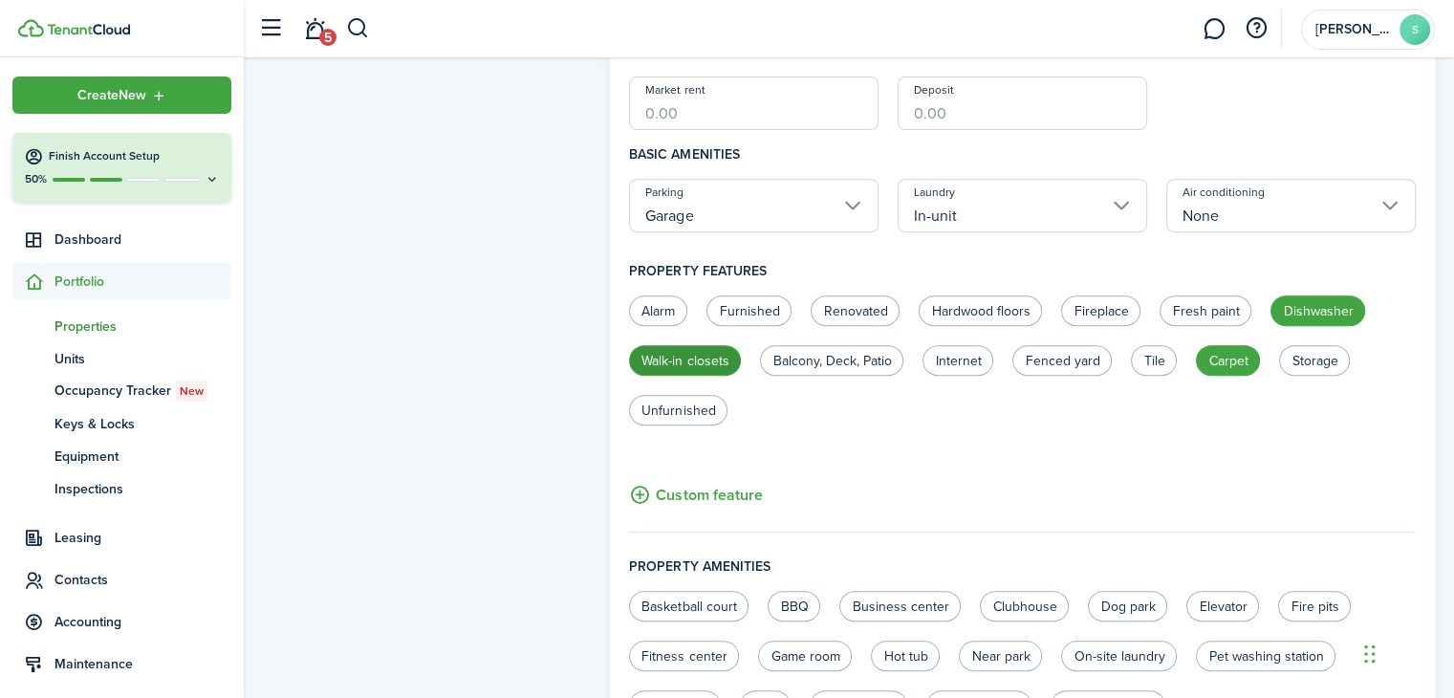
radio input "true"
click at [866, 360] on label "Balcony, Deck, Patio" at bounding box center [831, 360] width 143 height 31
radio input "true"
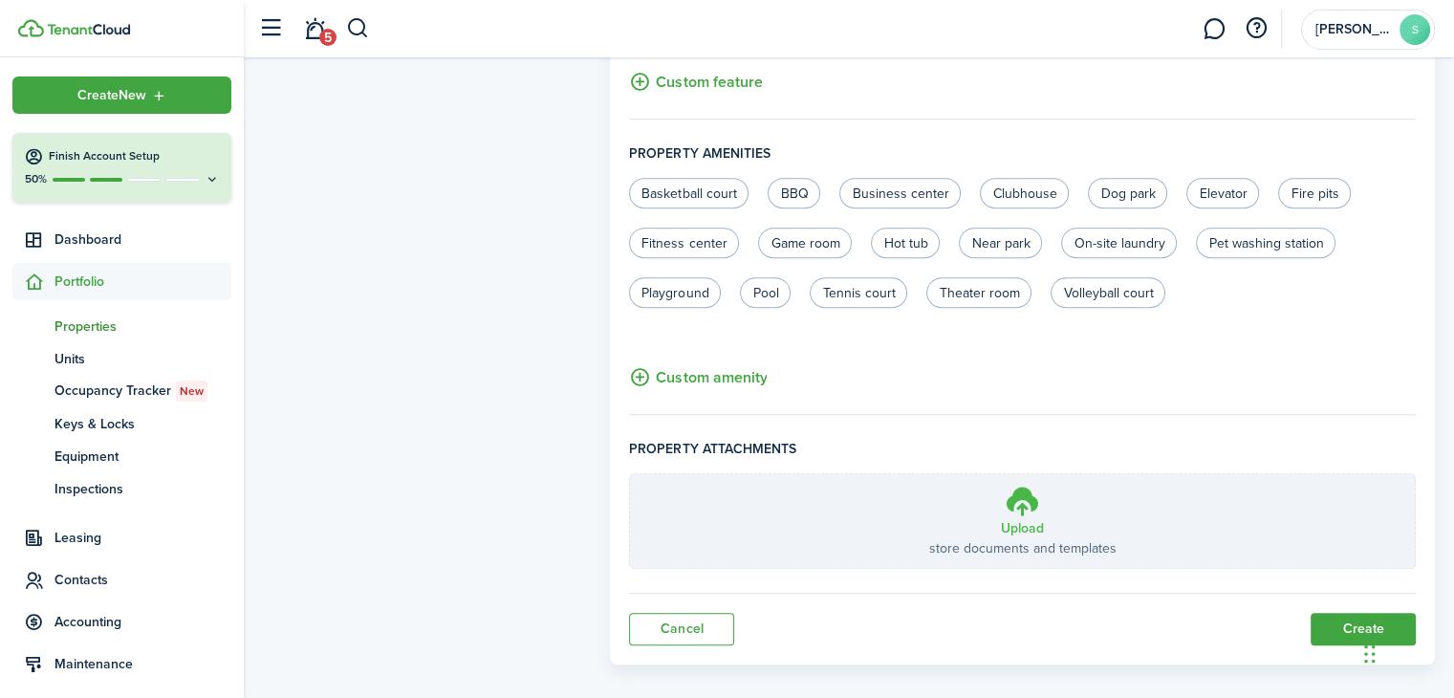
scroll to position [1193, 0]
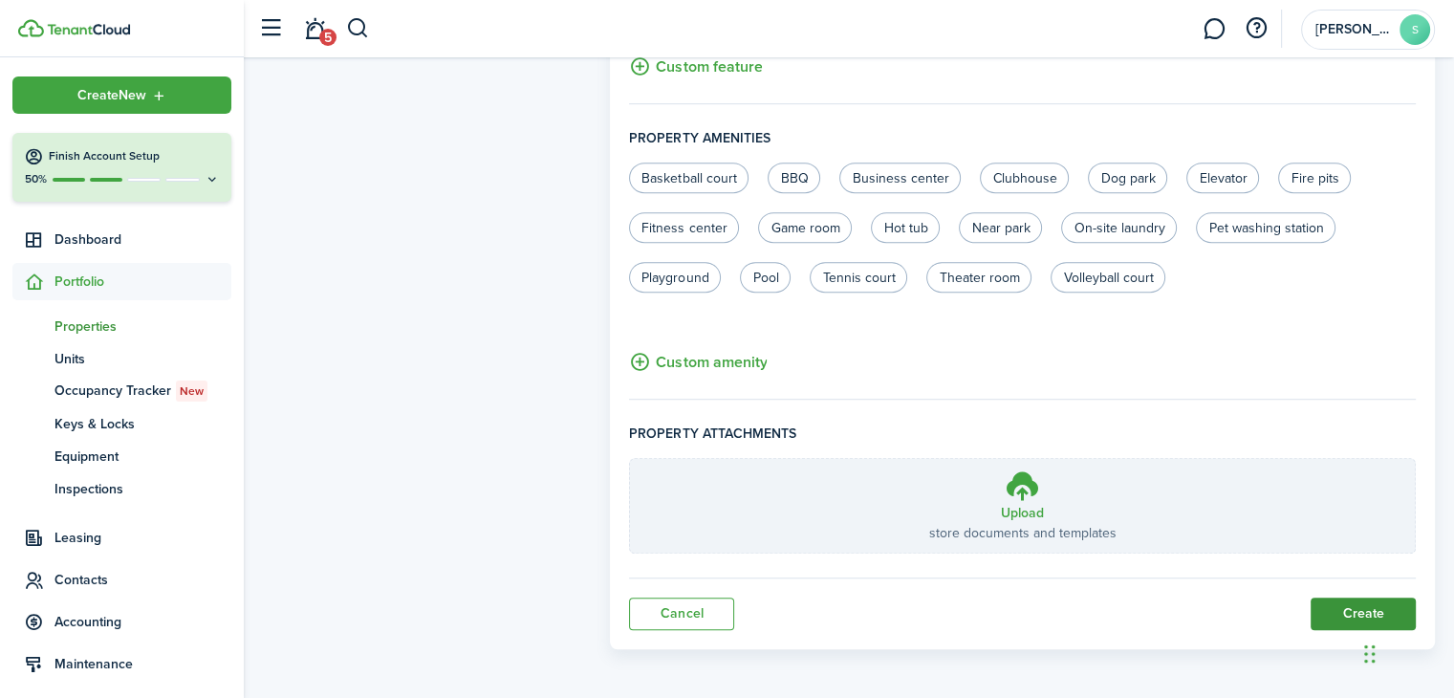
click at [1334, 606] on button "Create" at bounding box center [1363, 614] width 105 height 33
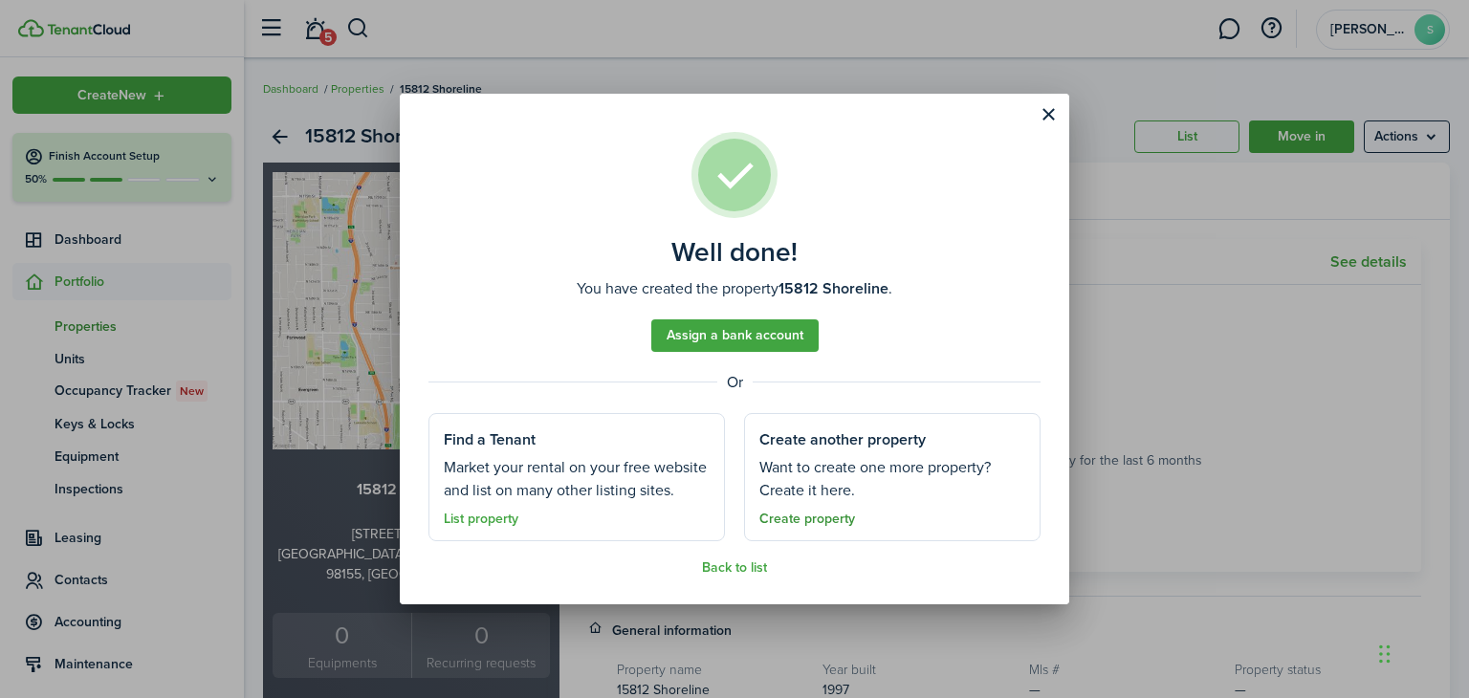
click at [815, 517] on link "Create property" at bounding box center [807, 519] width 96 height 15
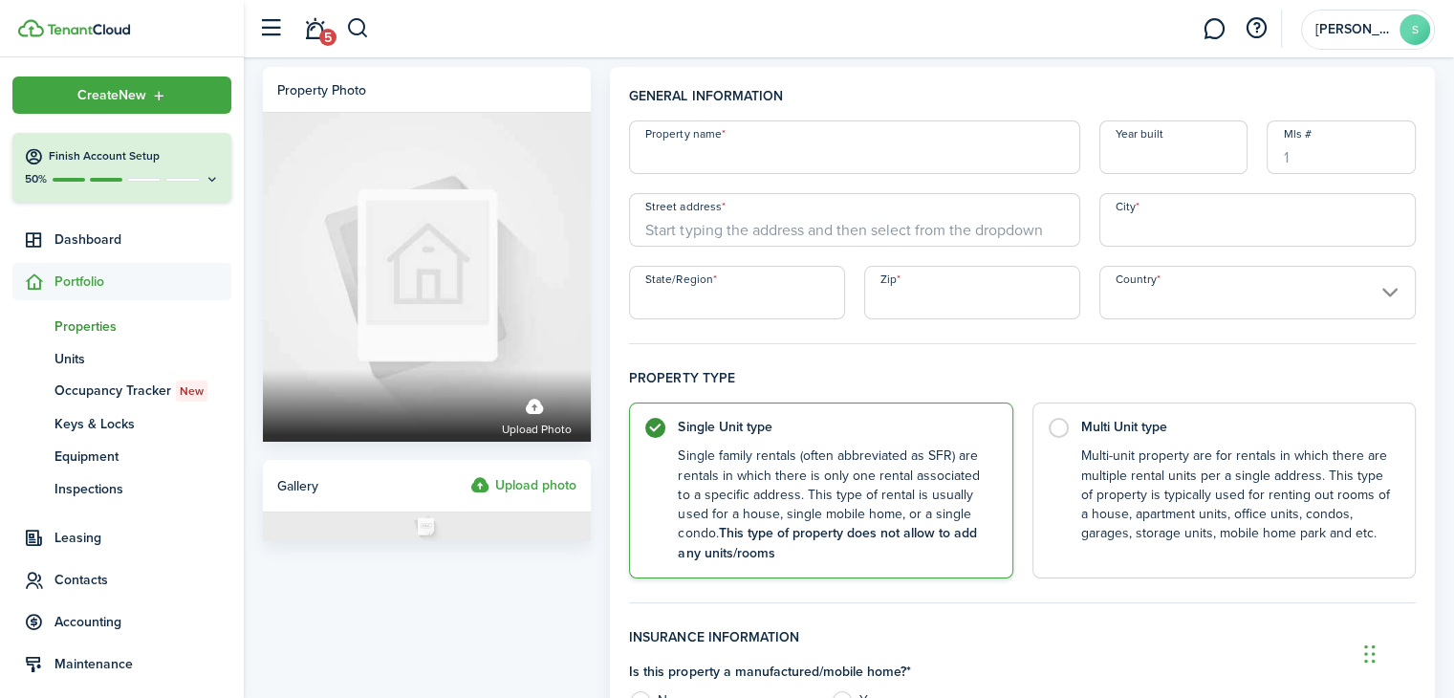
click at [672, 147] on input "Property name" at bounding box center [854, 147] width 451 height 54
type input "630A Bothell"
click at [1187, 158] on input "Year built" at bounding box center [1174, 147] width 149 height 54
type input "2021"
click at [703, 227] on input "Street address" at bounding box center [854, 220] width 451 height 54
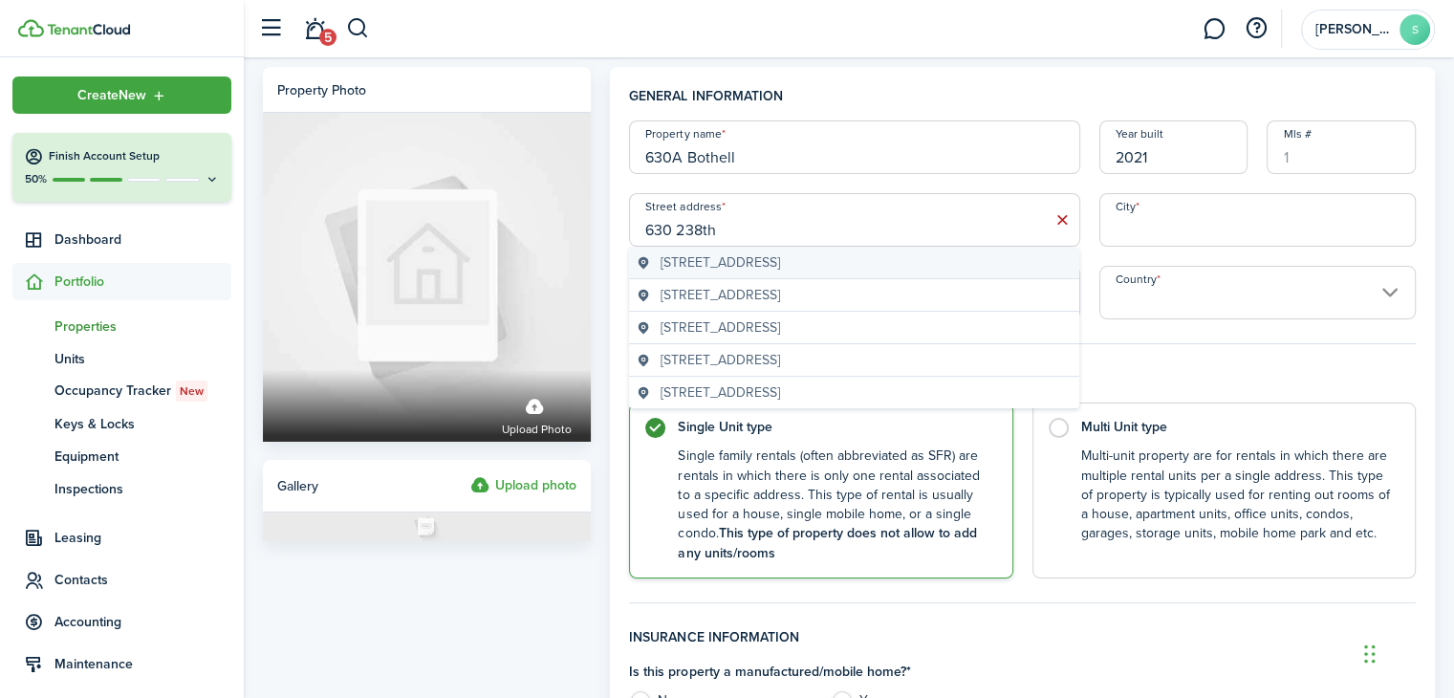
click at [780, 265] on span "[STREET_ADDRESS]" at bounding box center [721, 262] width 120 height 20
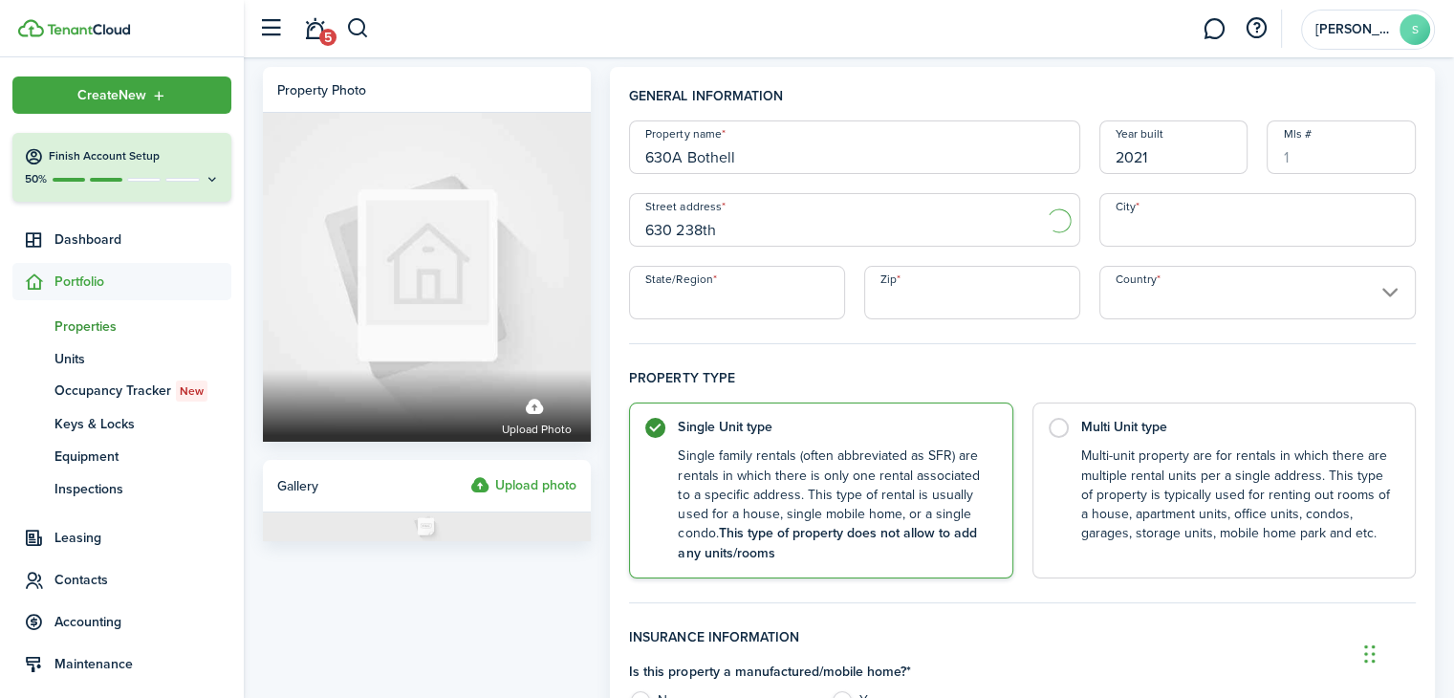
type input "[STREET_ADDRESS]"
type input "Bothell"
type input "WA"
type input "98021"
type input "[GEOGRAPHIC_DATA]"
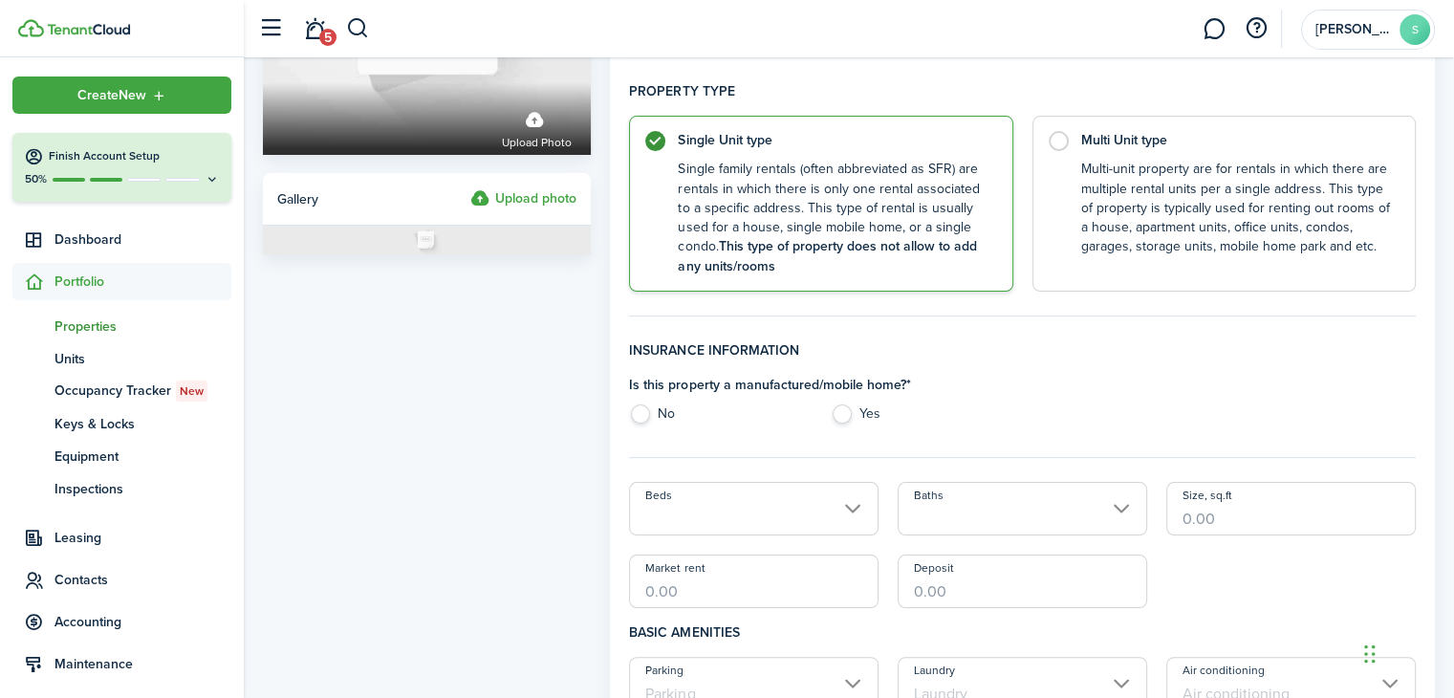
scroll to position [191, 0]
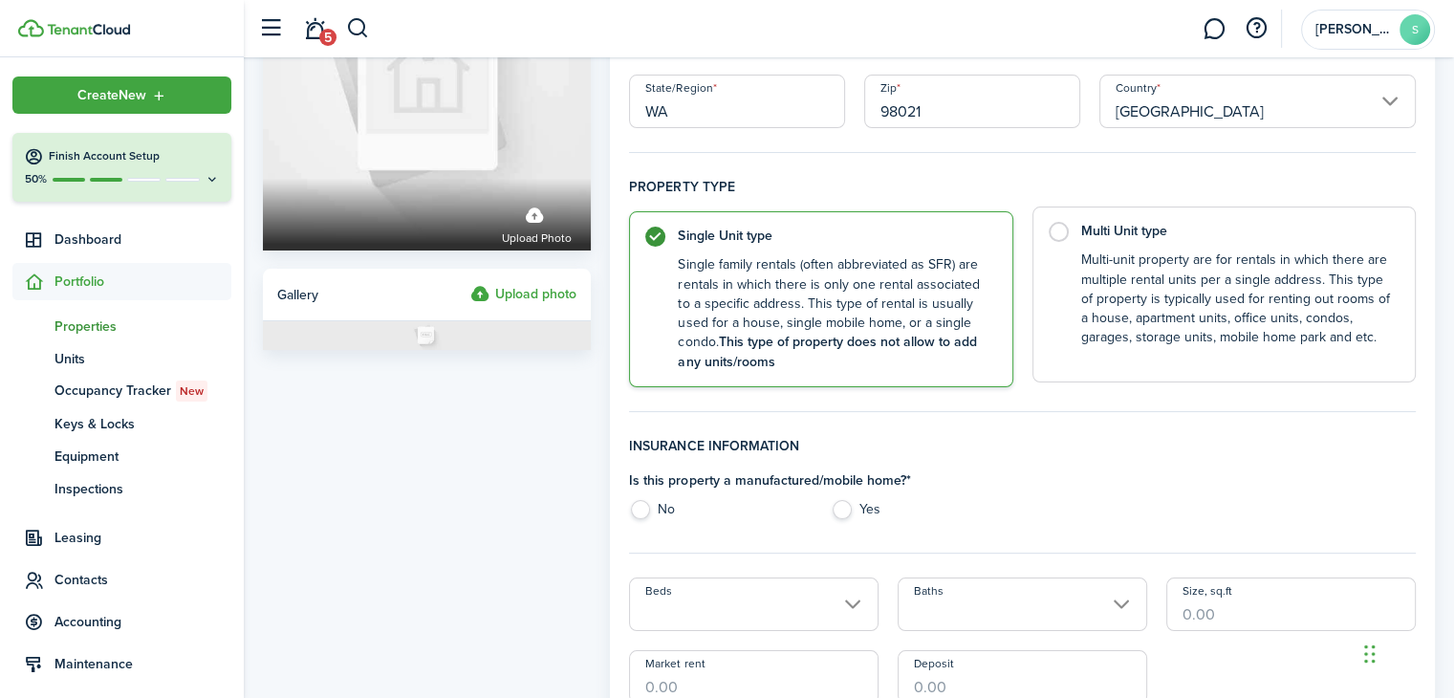
click at [1062, 234] on label "Multi Unit type Multi-unit property are for rentals in which there are multiple…" at bounding box center [1224, 295] width 383 height 176
radio input "false"
radio input "true"
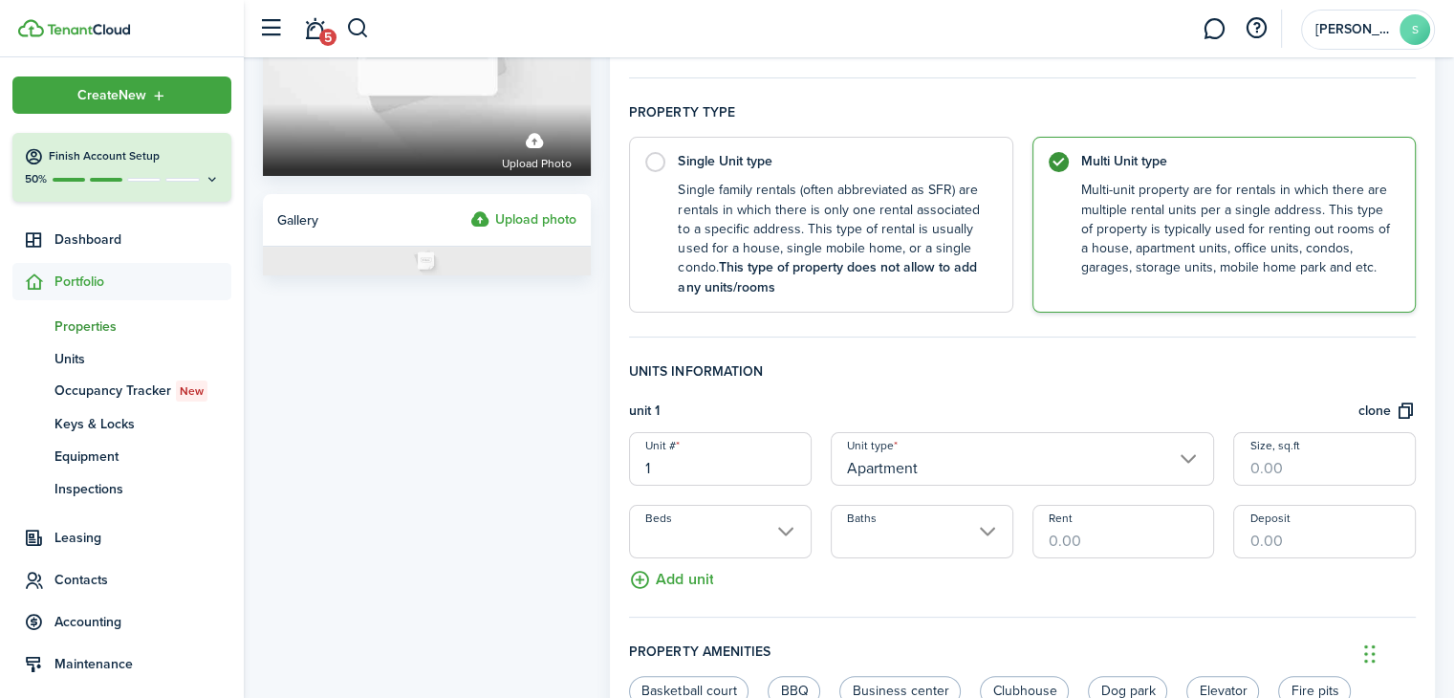
scroll to position [382, 0]
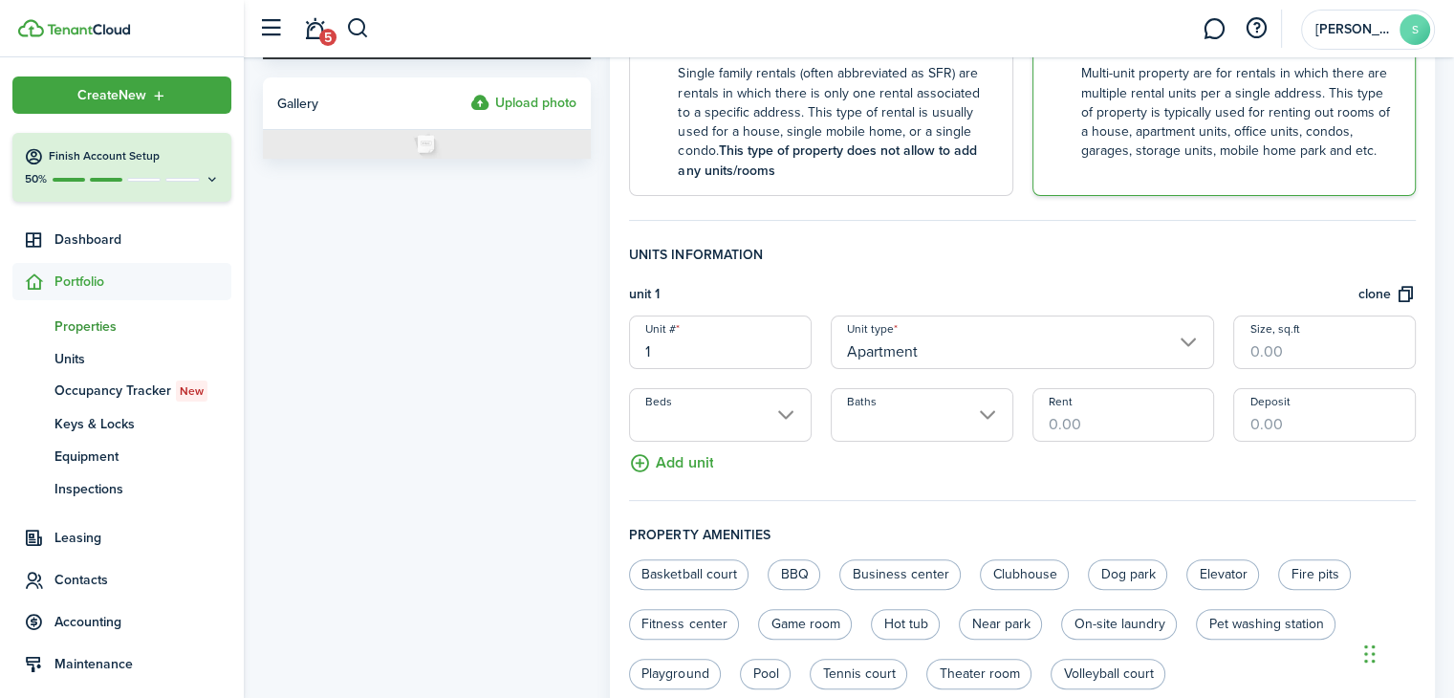
click at [683, 349] on input "1" at bounding box center [720, 343] width 183 height 54
click at [1180, 349] on input "Apartment" at bounding box center [1022, 343] width 383 height 54
type input "A"
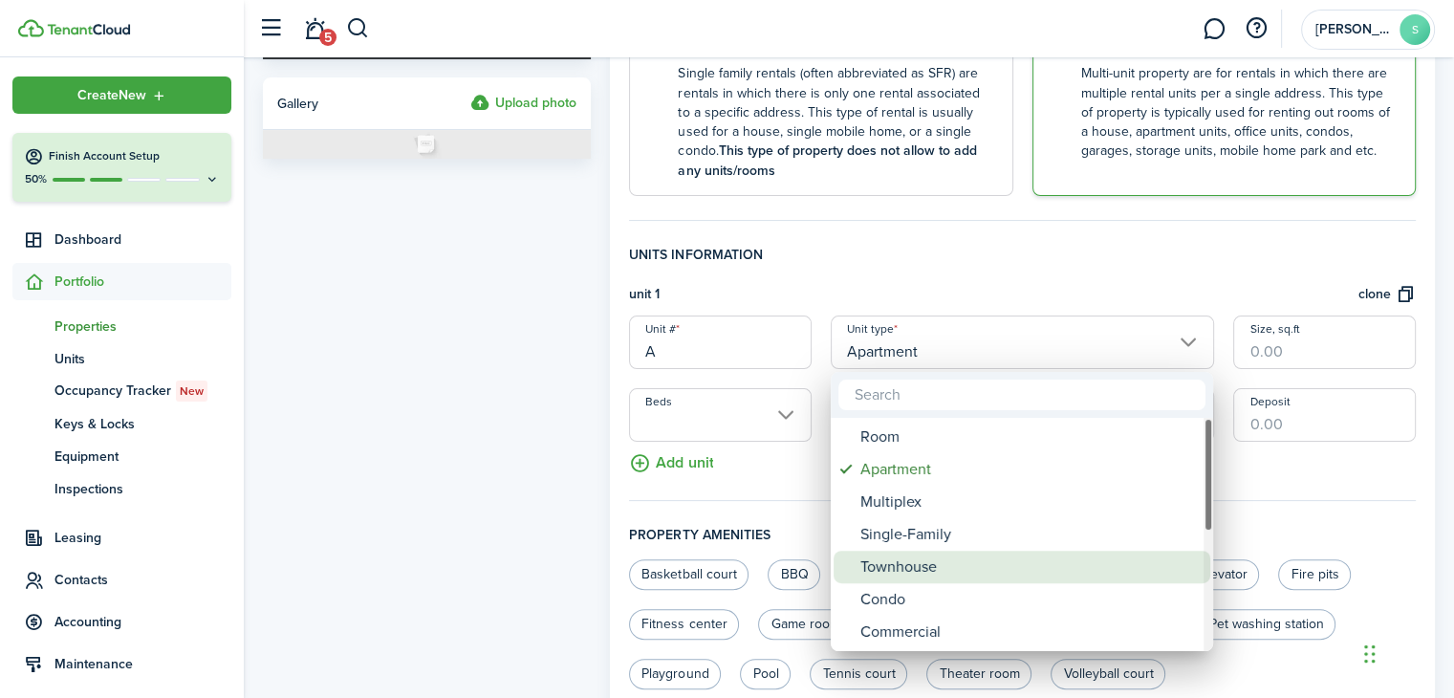
click at [884, 563] on div "Townhouse" at bounding box center [1029, 567] width 338 height 33
type input "Townhouse"
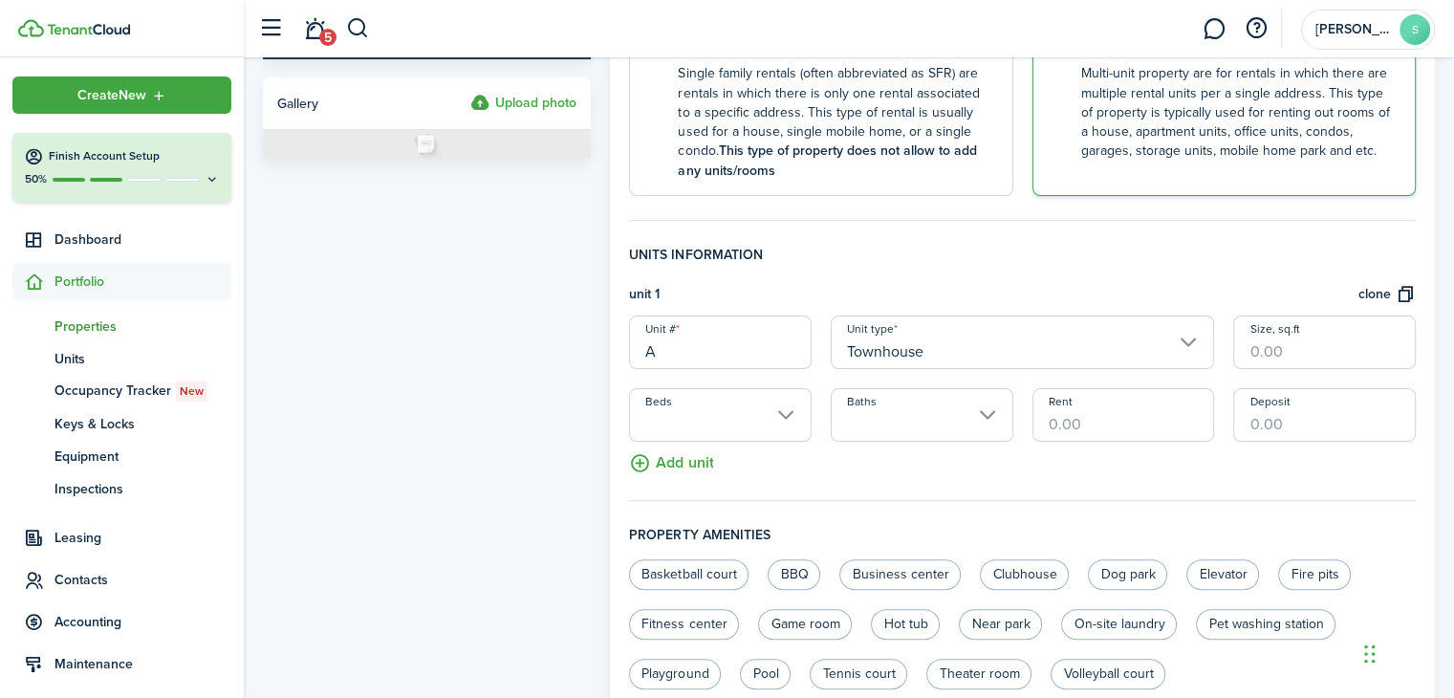
click at [1296, 349] on input "Size, sq.ft" at bounding box center [1324, 343] width 183 height 54
click at [779, 415] on input "Beds" at bounding box center [720, 415] width 183 height 54
type input "2,247"
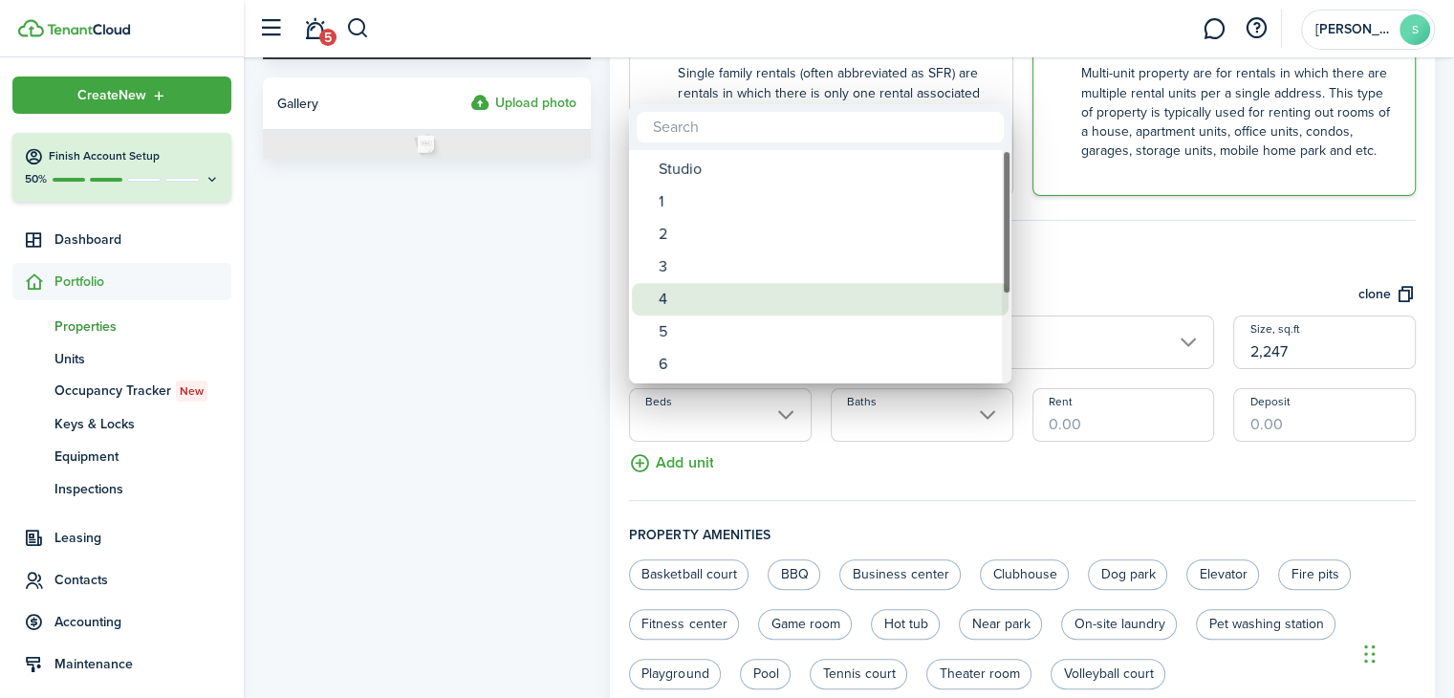
click at [691, 304] on div "4" at bounding box center [828, 299] width 338 height 33
type input "4"
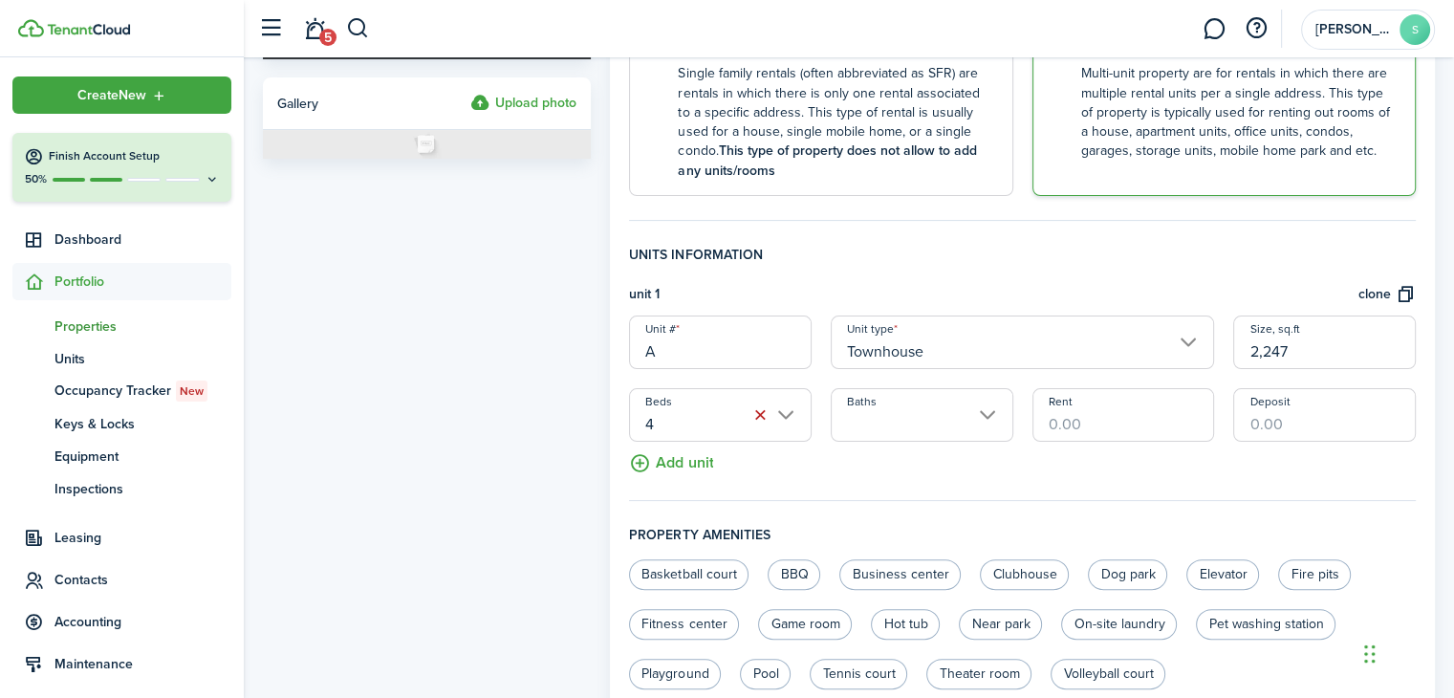
click at [984, 417] on input "Baths" at bounding box center [922, 415] width 183 height 54
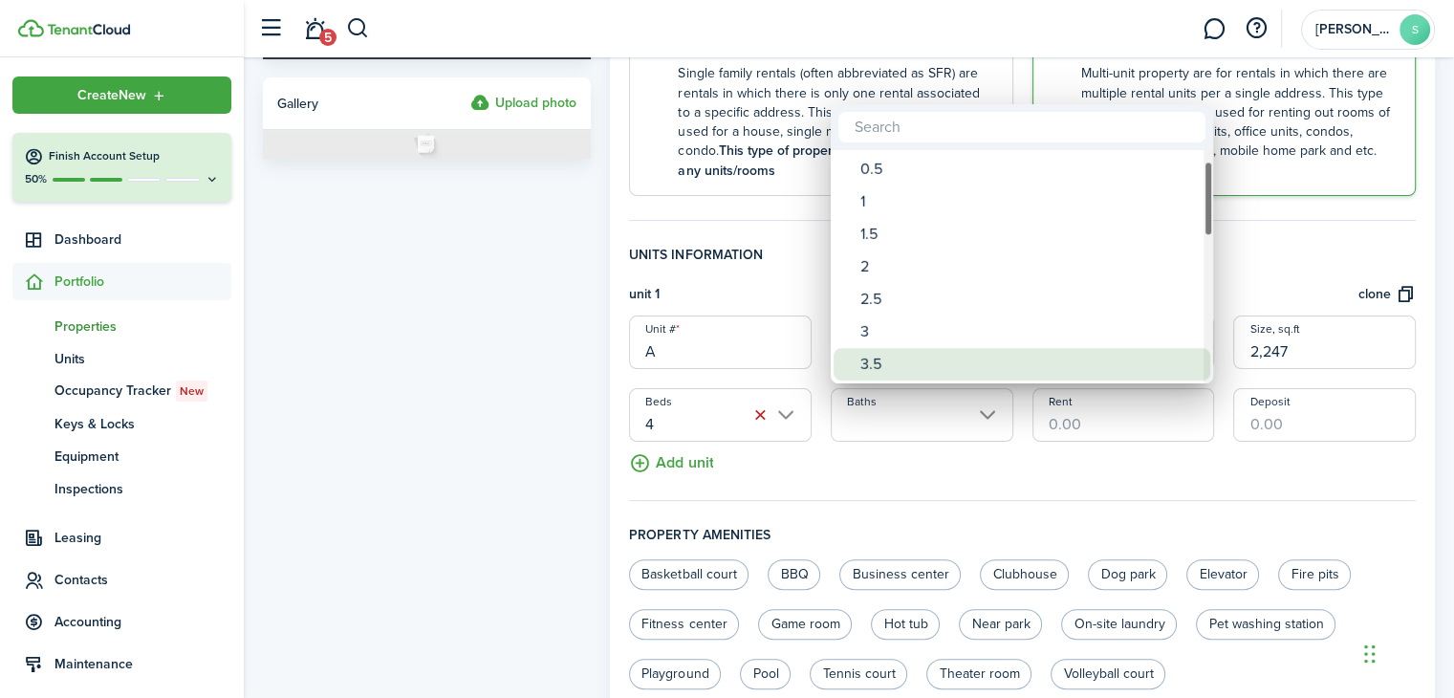
click at [880, 362] on div "3.5" at bounding box center [1029, 364] width 338 height 33
type input "3.5"
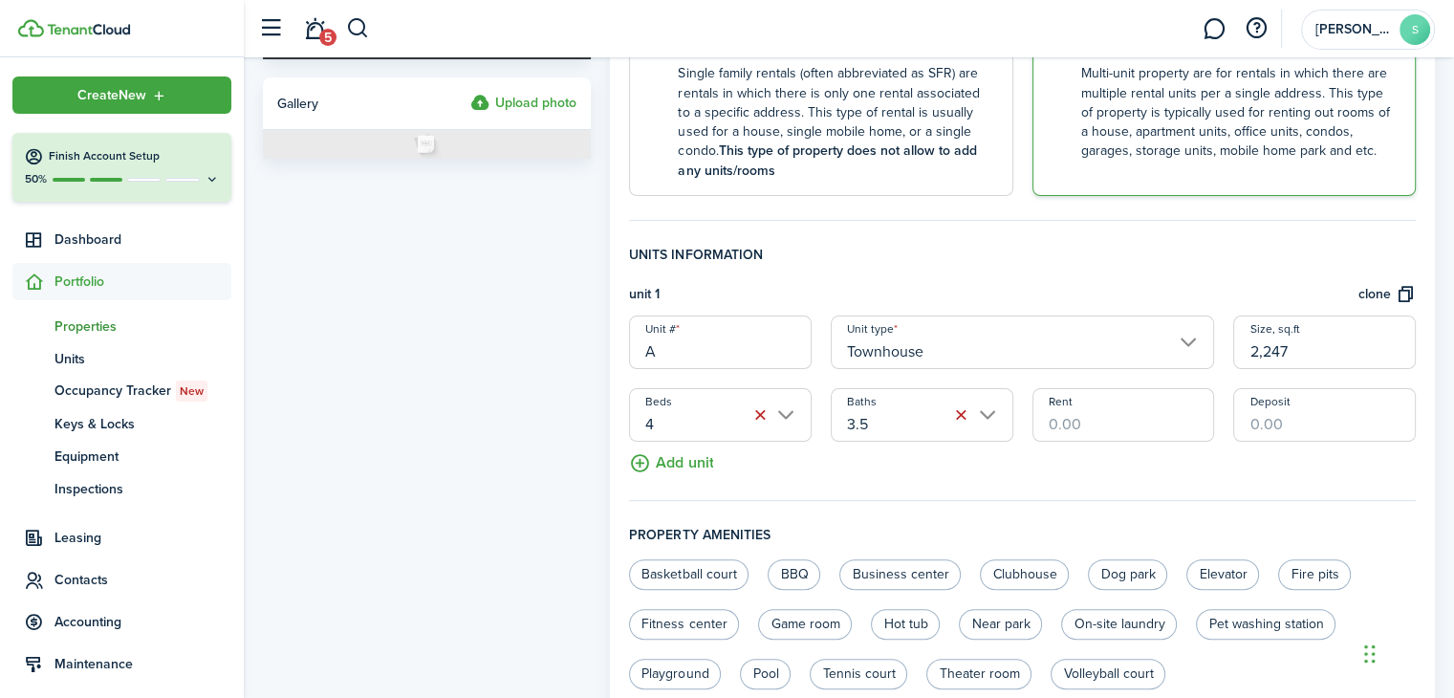
click at [1099, 425] on input "Rent" at bounding box center [1124, 415] width 183 height 54
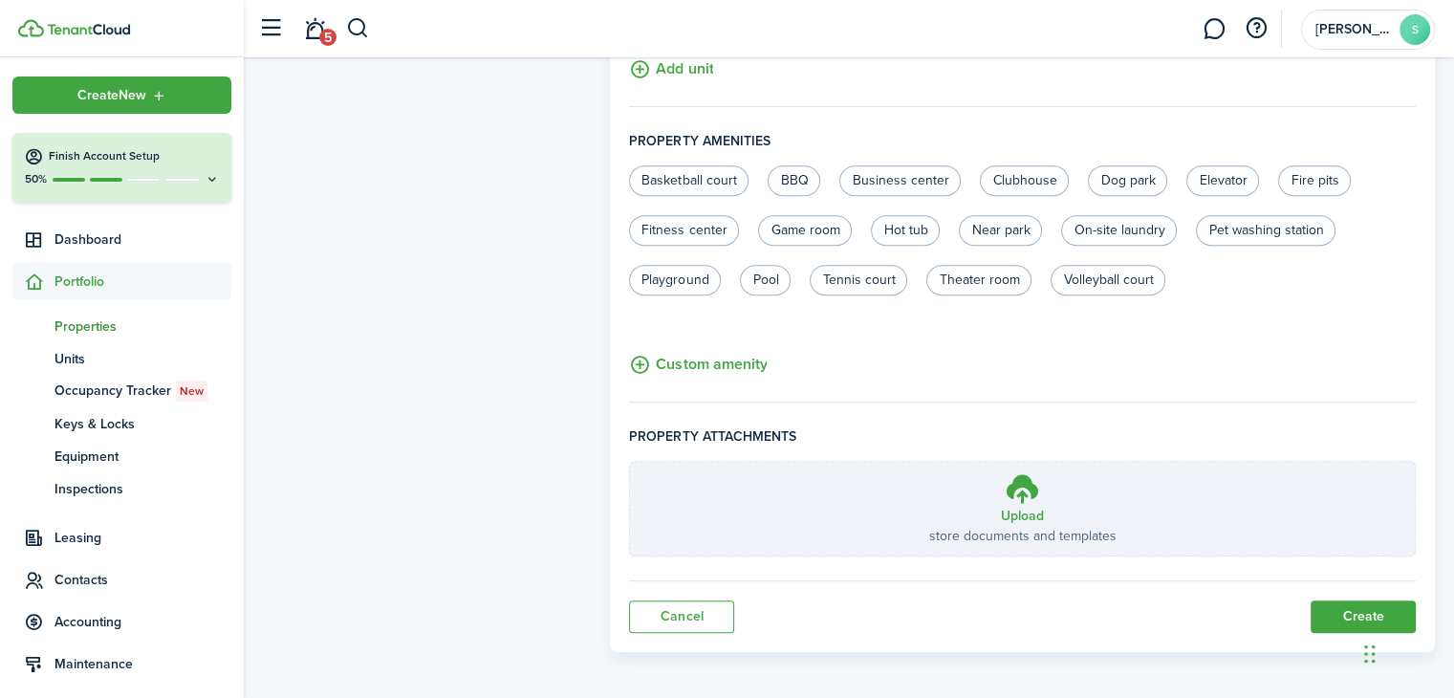
scroll to position [779, 0]
click at [1325, 607] on button "Create" at bounding box center [1363, 614] width 105 height 33
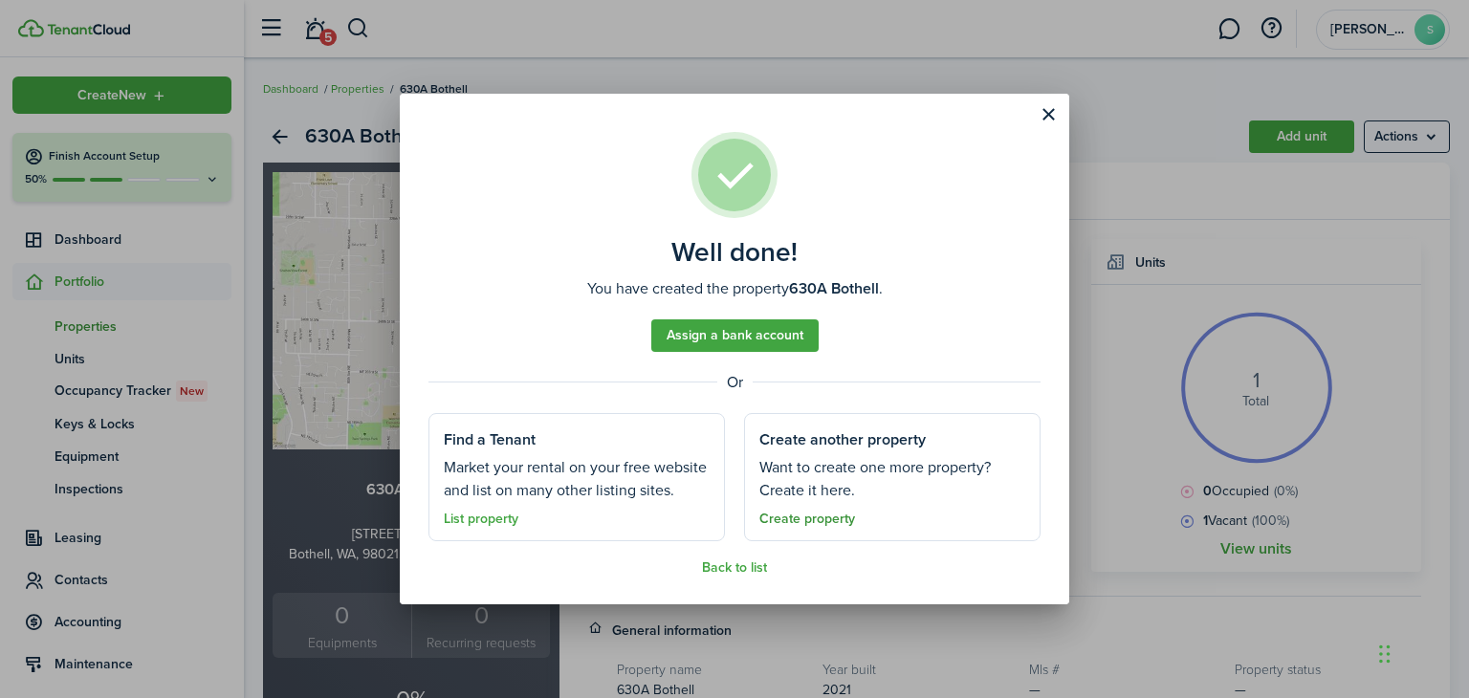
click at [787, 521] on link "Create property" at bounding box center [807, 519] width 96 height 15
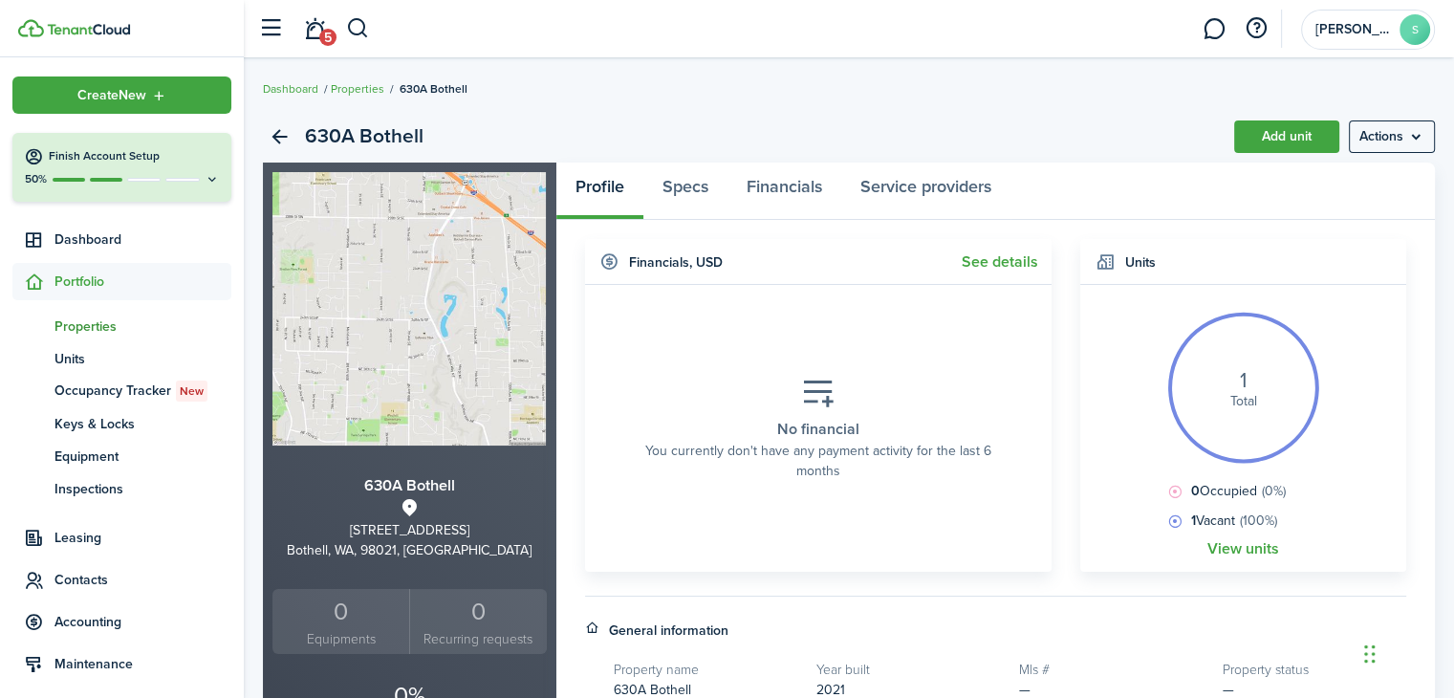
click at [92, 280] on span "Portfolio" at bounding box center [142, 282] width 177 height 20
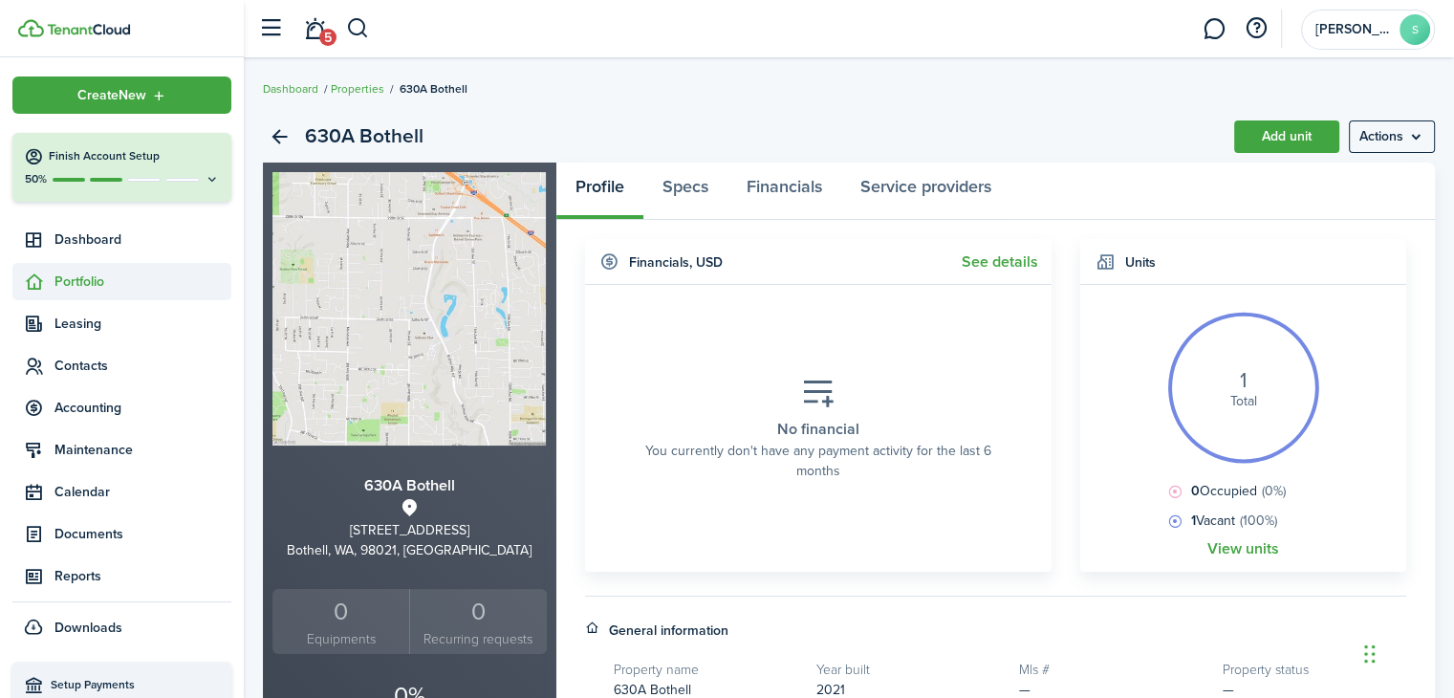
click at [92, 286] on span "Portfolio" at bounding box center [142, 282] width 177 height 20
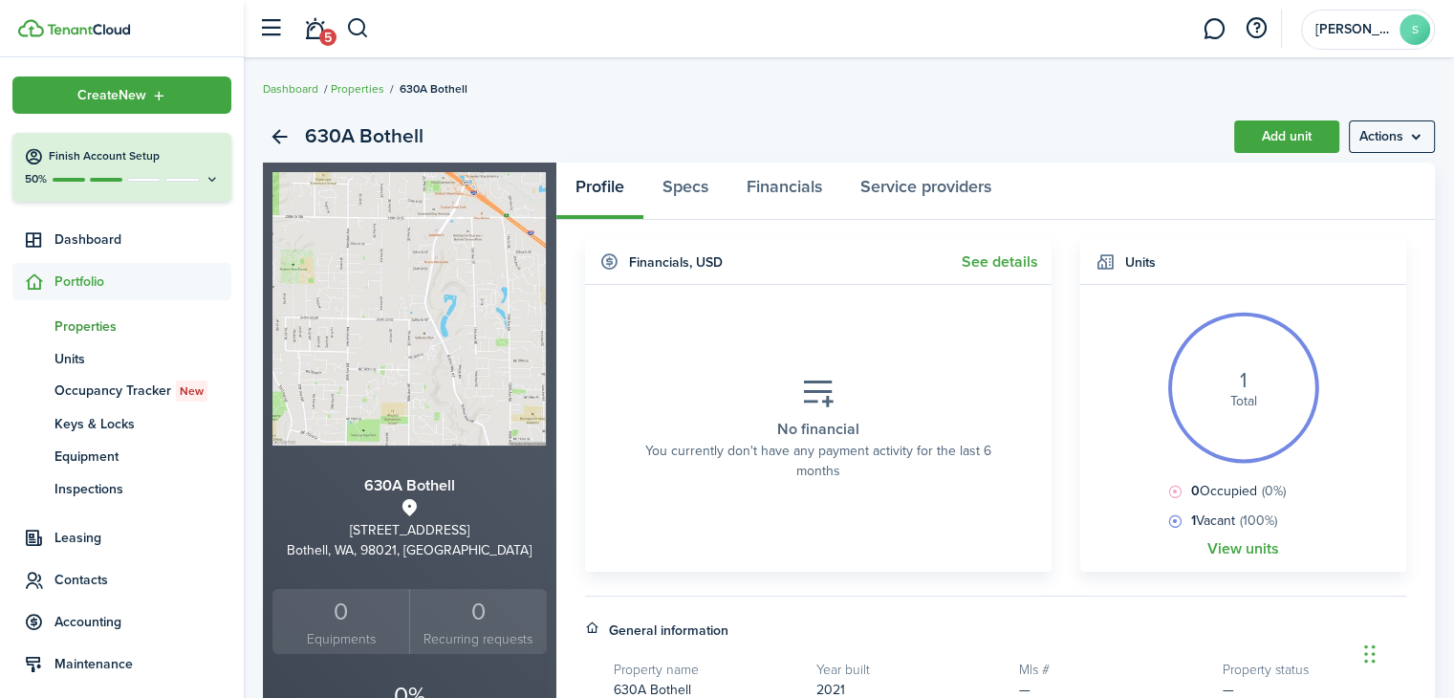
click at [91, 324] on span "Properties" at bounding box center [142, 326] width 177 height 20
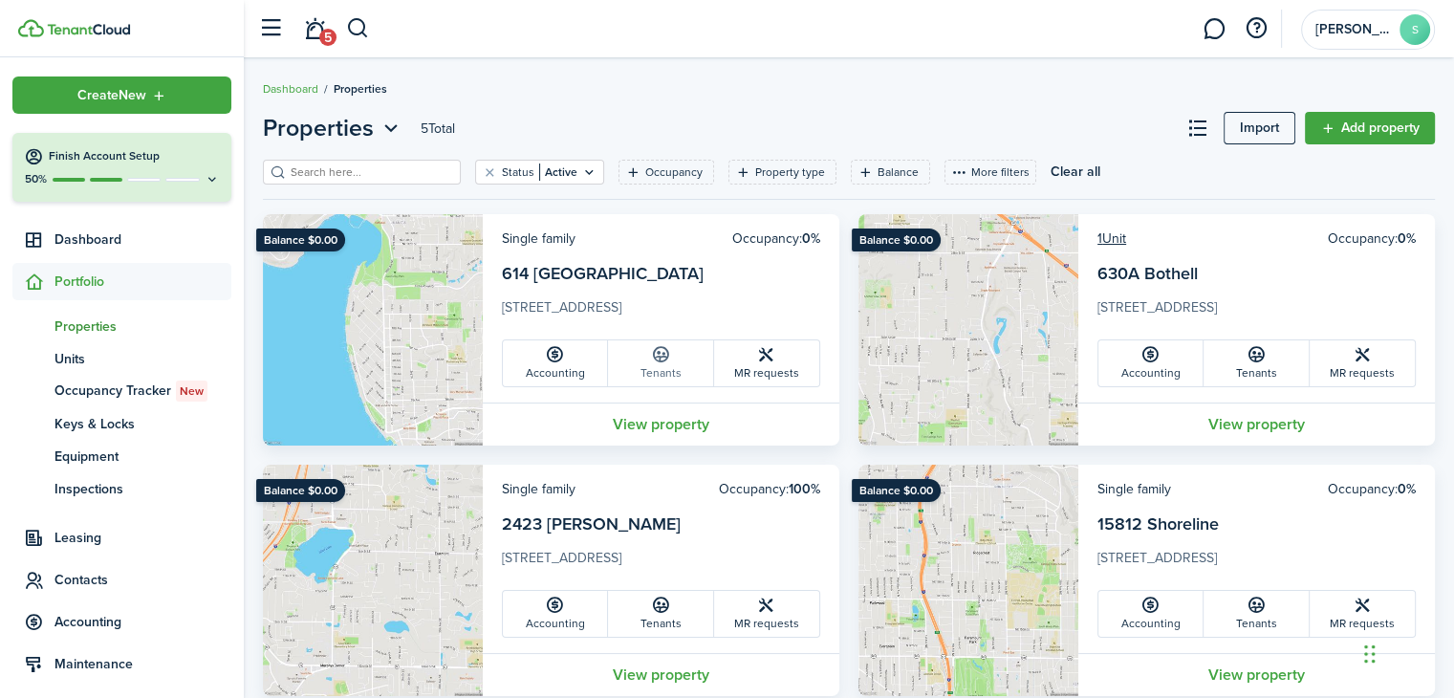
click at [664, 357] on icon at bounding box center [660, 354] width 20 height 19
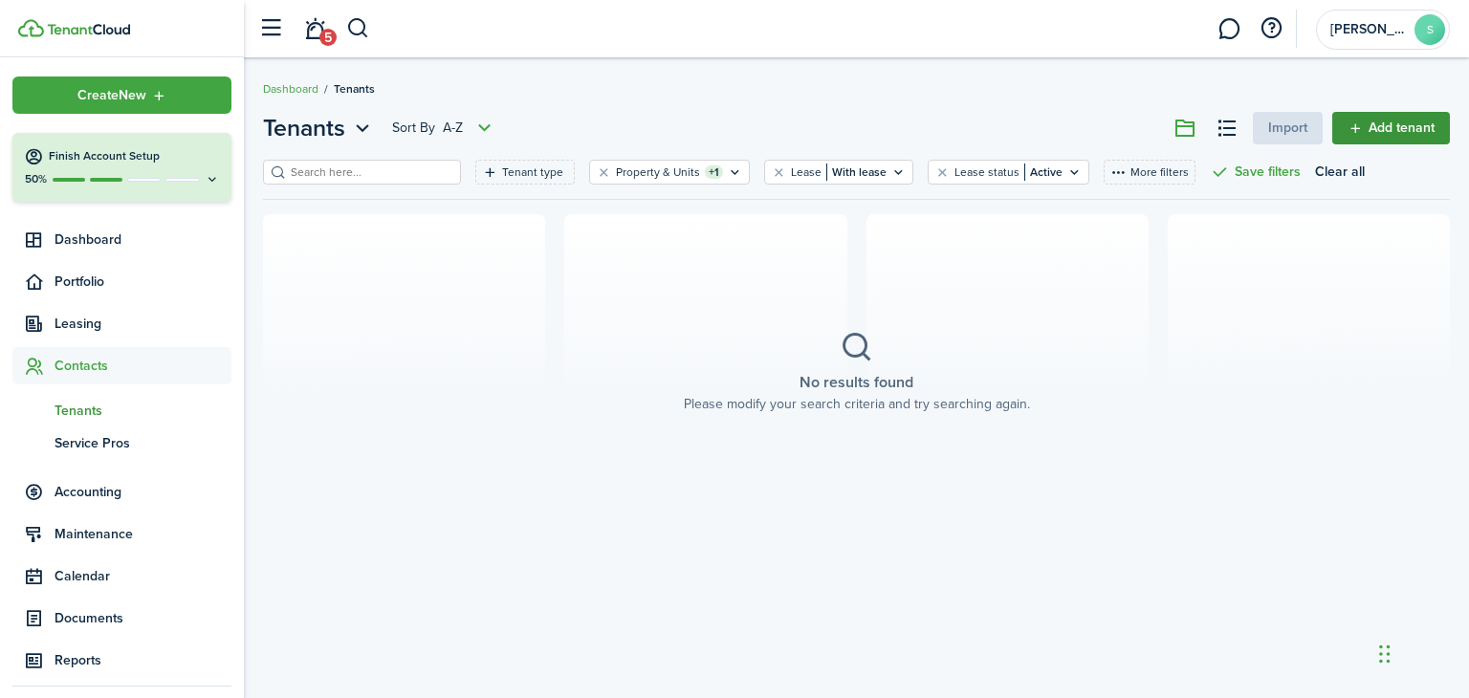
click at [1405, 129] on link "Add tenant" at bounding box center [1391, 128] width 118 height 33
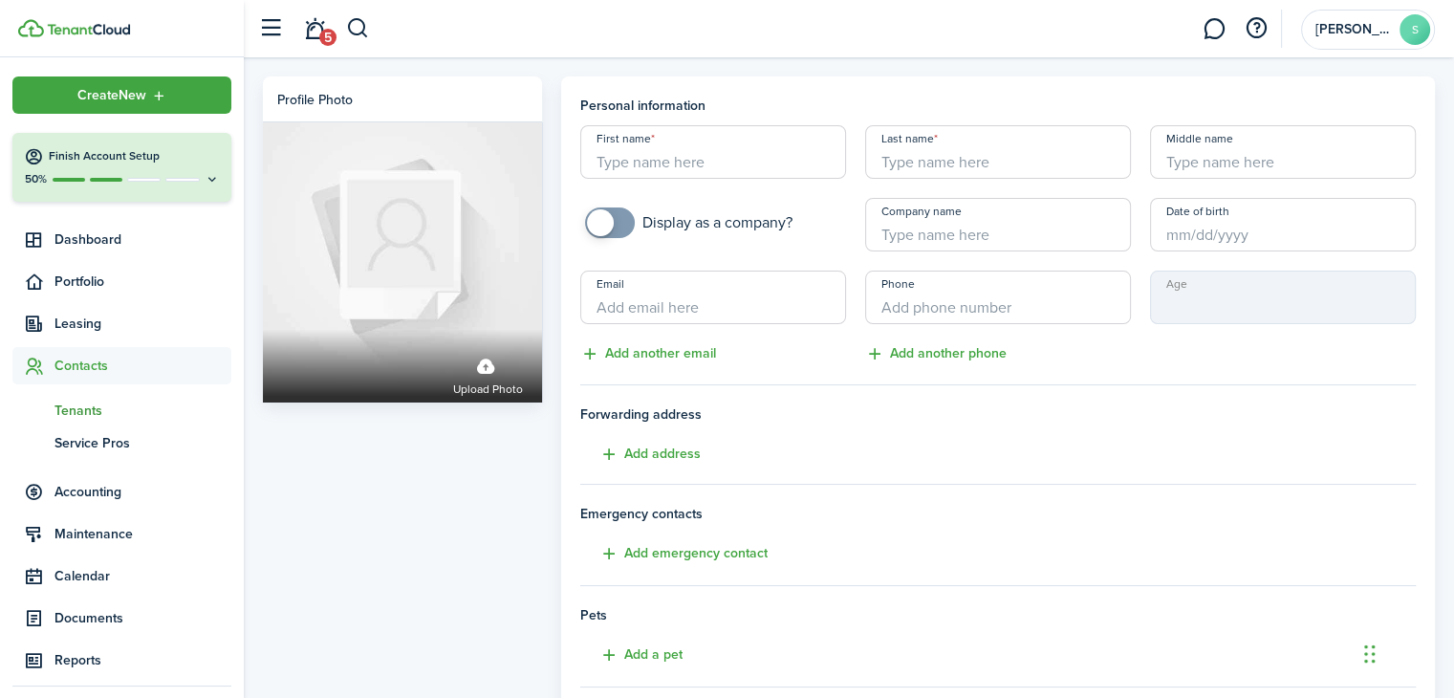
click at [642, 165] on input "First name" at bounding box center [713, 152] width 266 height 54
click at [672, 165] on input "First name" at bounding box center [713, 152] width 266 height 54
paste input "[PERSON_NAME]"
type input "[PERSON_NAME]"
click at [896, 158] on input "Last name" at bounding box center [998, 152] width 266 height 54
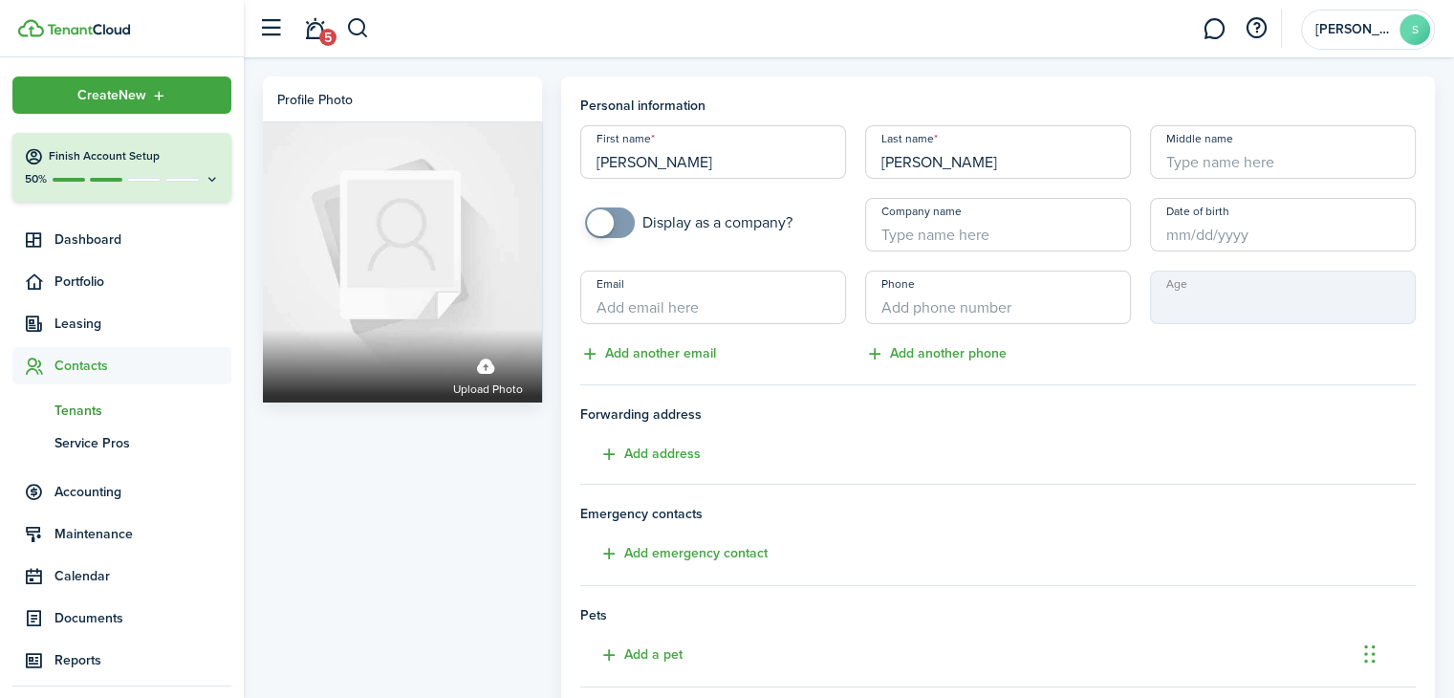
type input "[PERSON_NAME]"
click at [664, 302] on input "Email" at bounding box center [713, 298] width 266 height 54
paste input "[EMAIL_ADDRESS][DOMAIN_NAME]"
type input "[EMAIL_ADDRESS][DOMAIN_NAME]"
click at [922, 296] on input "+1" at bounding box center [998, 298] width 266 height 54
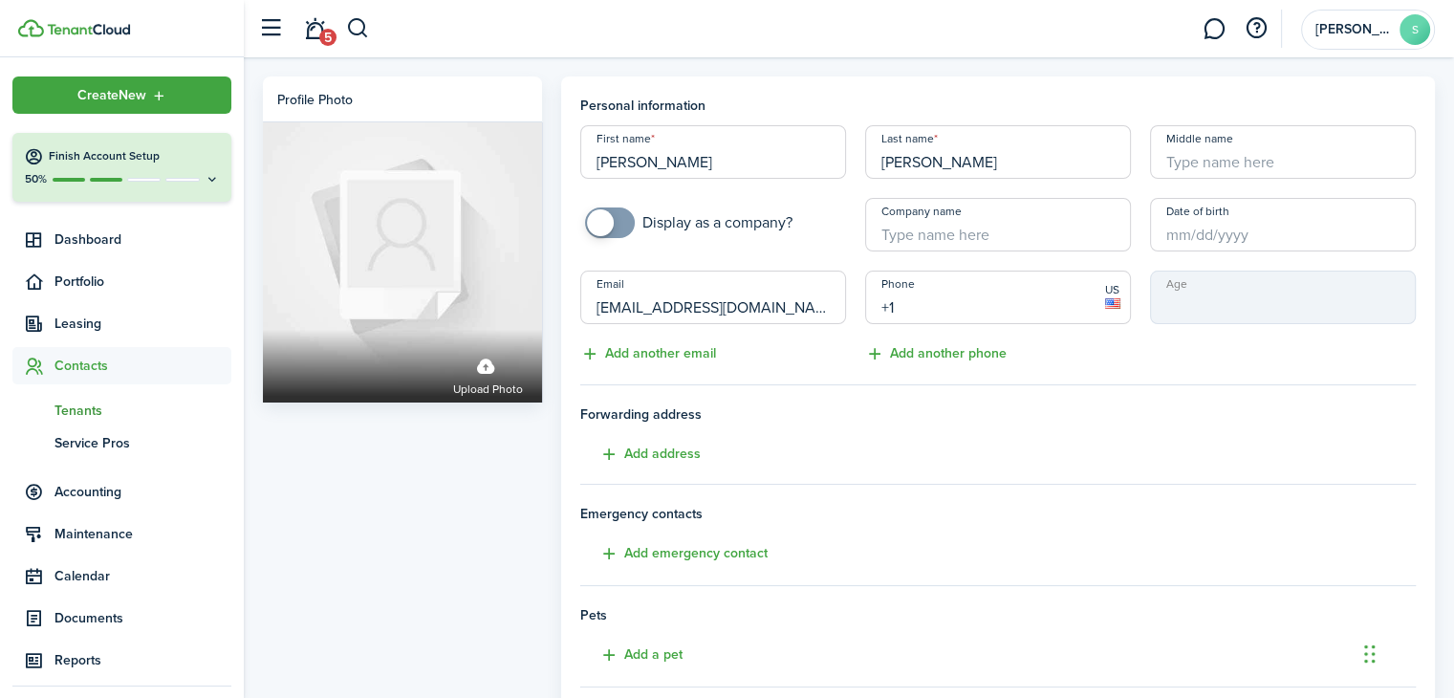
paste input "[PHONE_NUMBER]"
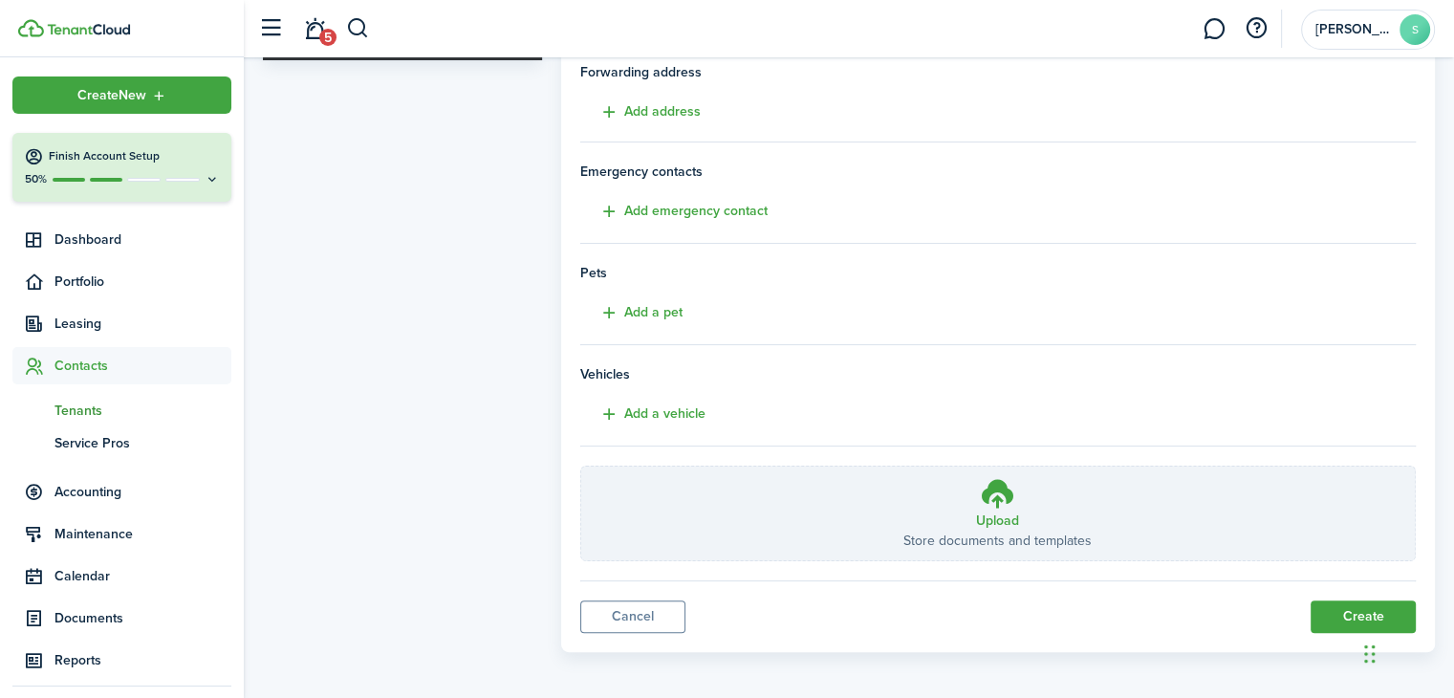
scroll to position [346, 0]
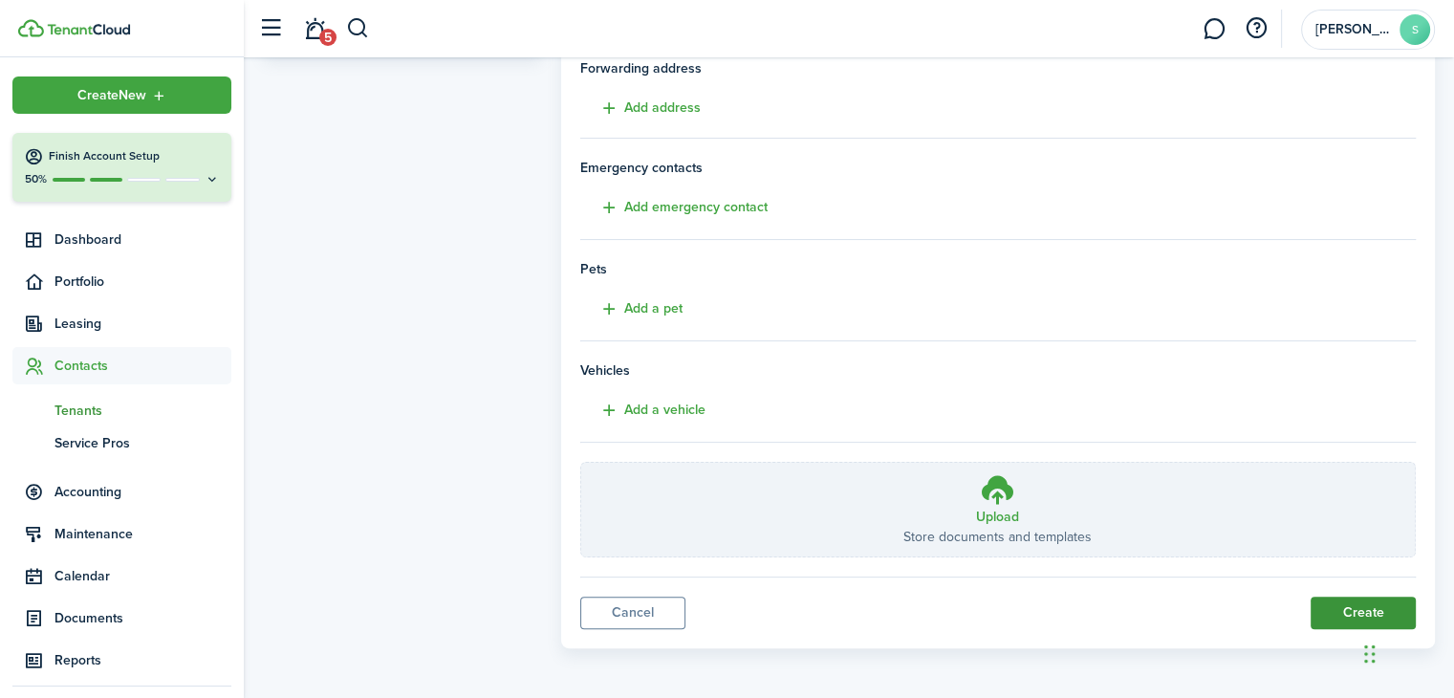
type input "[PHONE_NUMBER]"
click at [1330, 605] on button "Create" at bounding box center [1363, 613] width 105 height 33
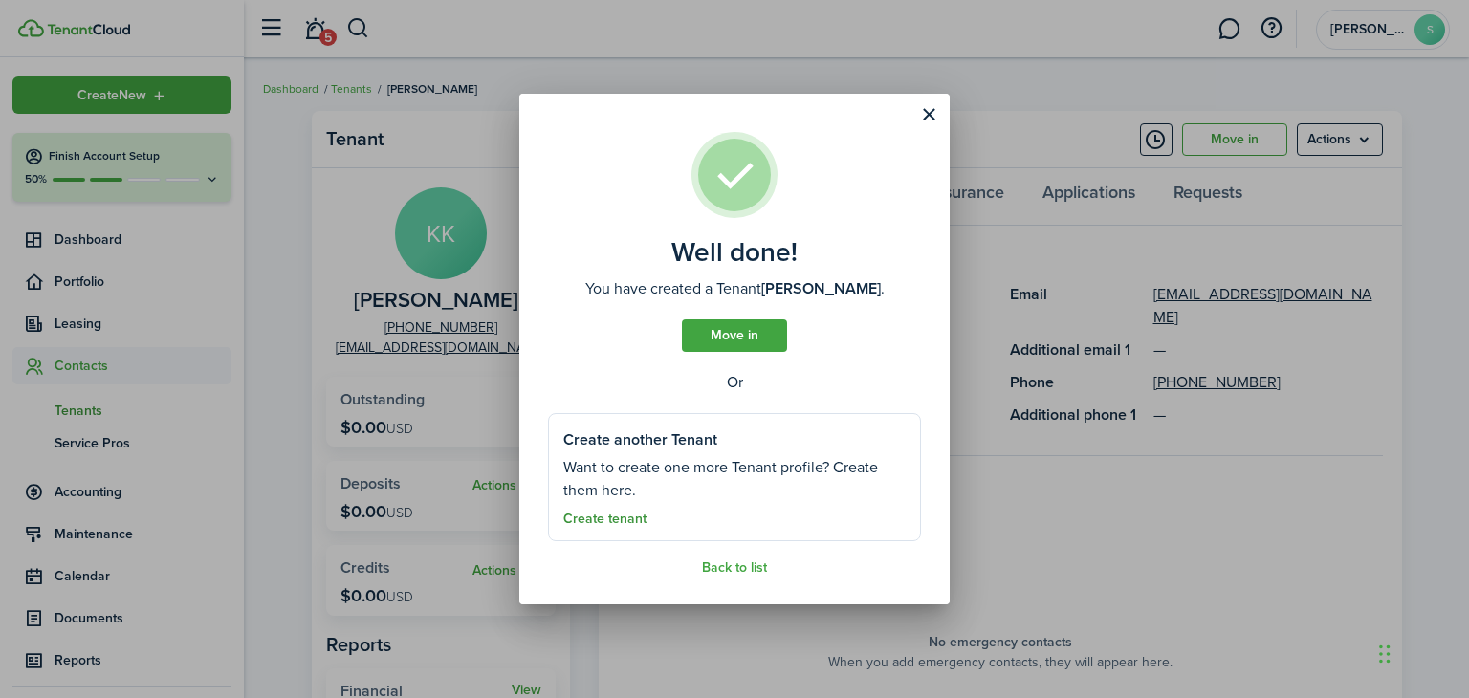
click at [593, 520] on link "Create tenant" at bounding box center [604, 519] width 83 height 15
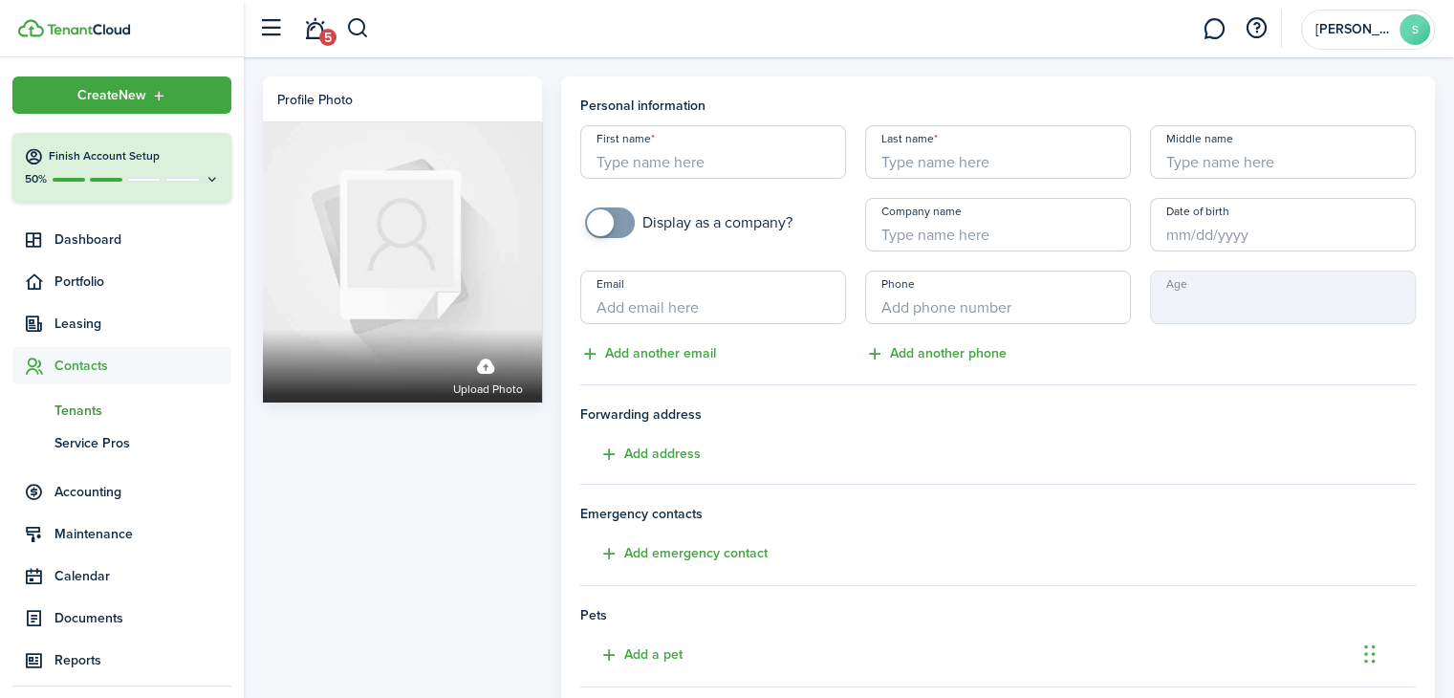
click at [676, 158] on input "First name" at bounding box center [713, 152] width 266 height 54
click at [645, 158] on input "First name" at bounding box center [713, 152] width 266 height 54
paste input "[PERSON_NAME]"
type input "[PERSON_NAME]"
click at [926, 162] on input "Last name" at bounding box center [998, 152] width 266 height 54
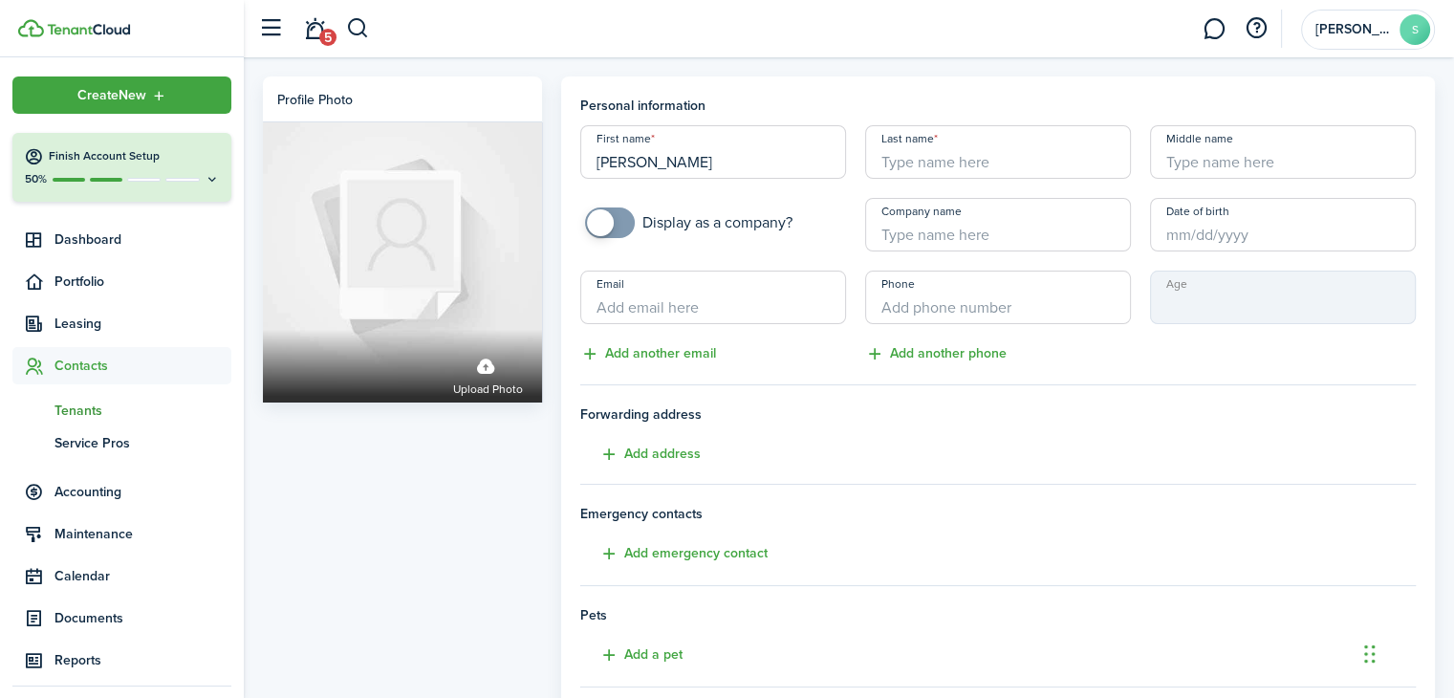
paste input "[PERSON_NAME]"
type input "[PERSON_NAME]"
click at [694, 166] on input "[PERSON_NAME]" at bounding box center [713, 152] width 266 height 54
type input "Xintong"
click at [937, 158] on input "[PERSON_NAME]" at bounding box center [998, 152] width 266 height 54
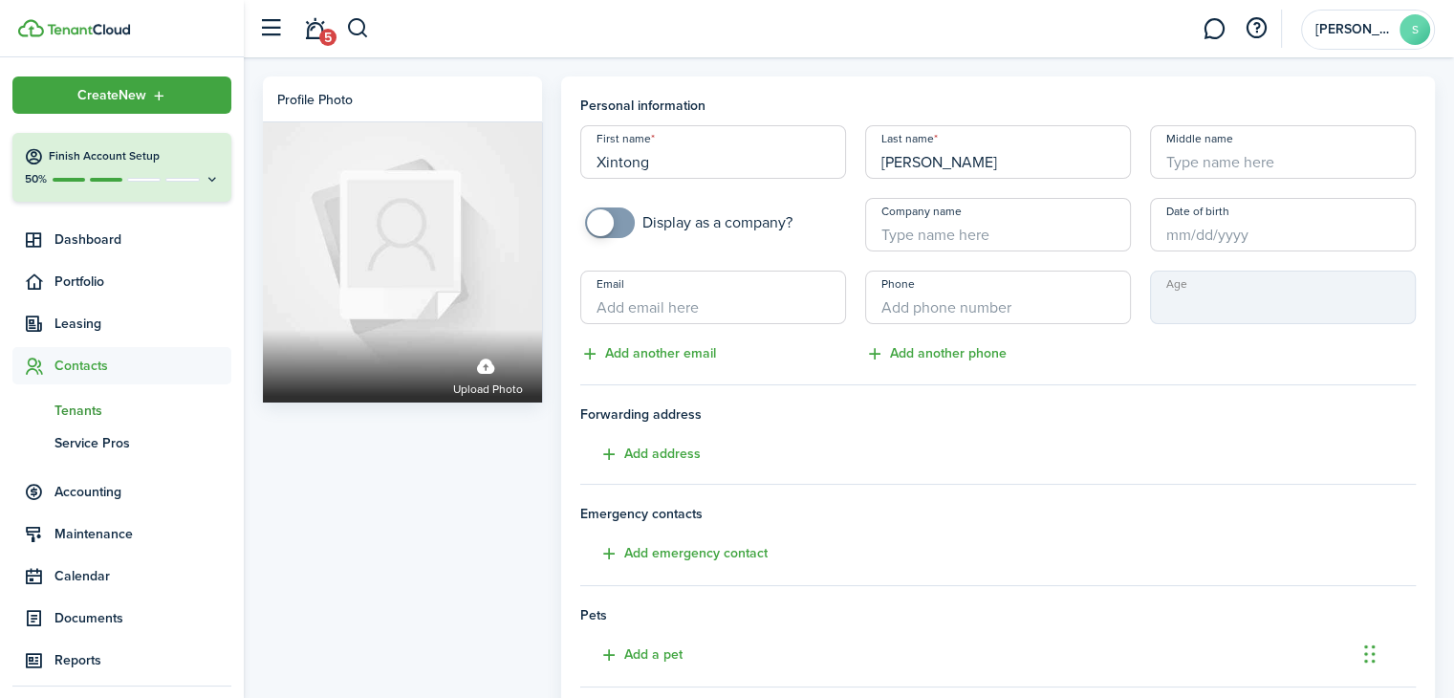
type input "[PERSON_NAME]"
click at [699, 298] on input "Email" at bounding box center [713, 298] width 266 height 54
click at [699, 303] on input "Email" at bounding box center [713, 298] width 266 height 54
paste input "[EMAIL_ADDRESS][DOMAIN_NAME]"
type input "[EMAIL_ADDRESS][DOMAIN_NAME]"
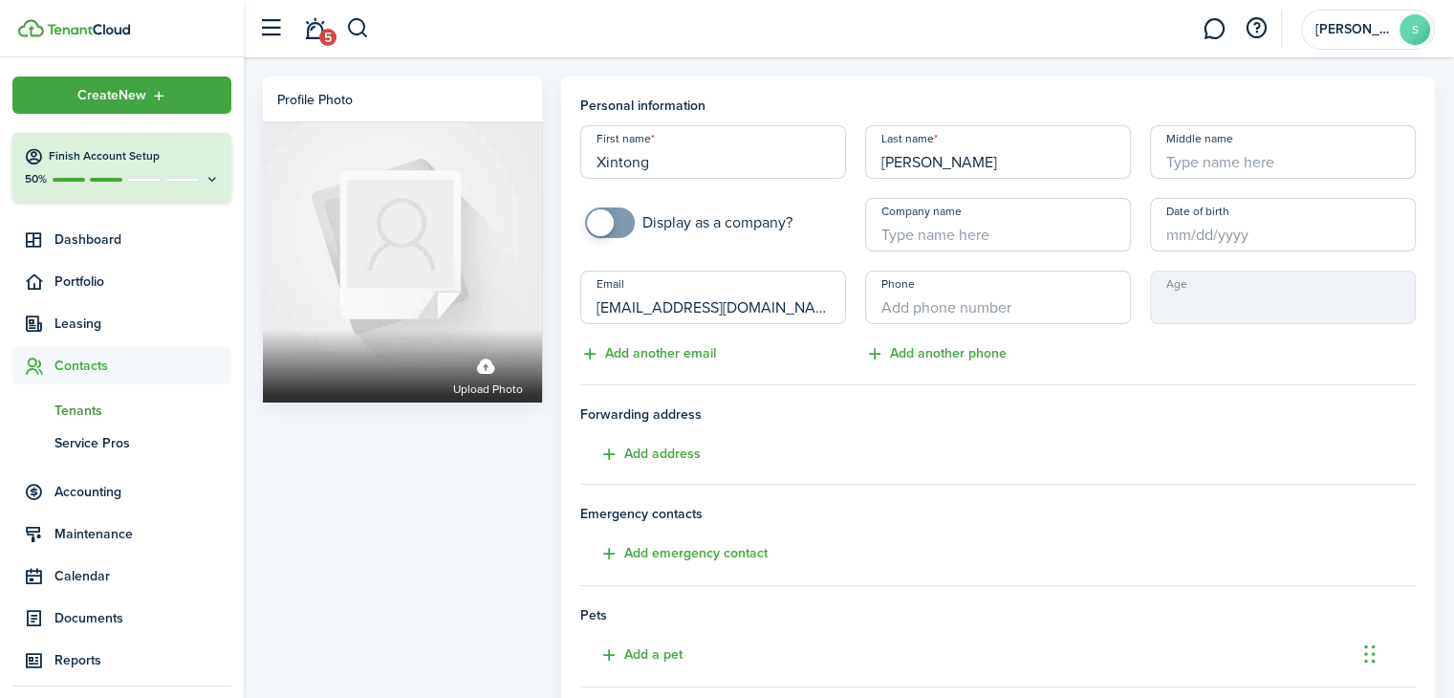
type input "+1"
click at [922, 313] on input "+1" at bounding box center [998, 298] width 266 height 54
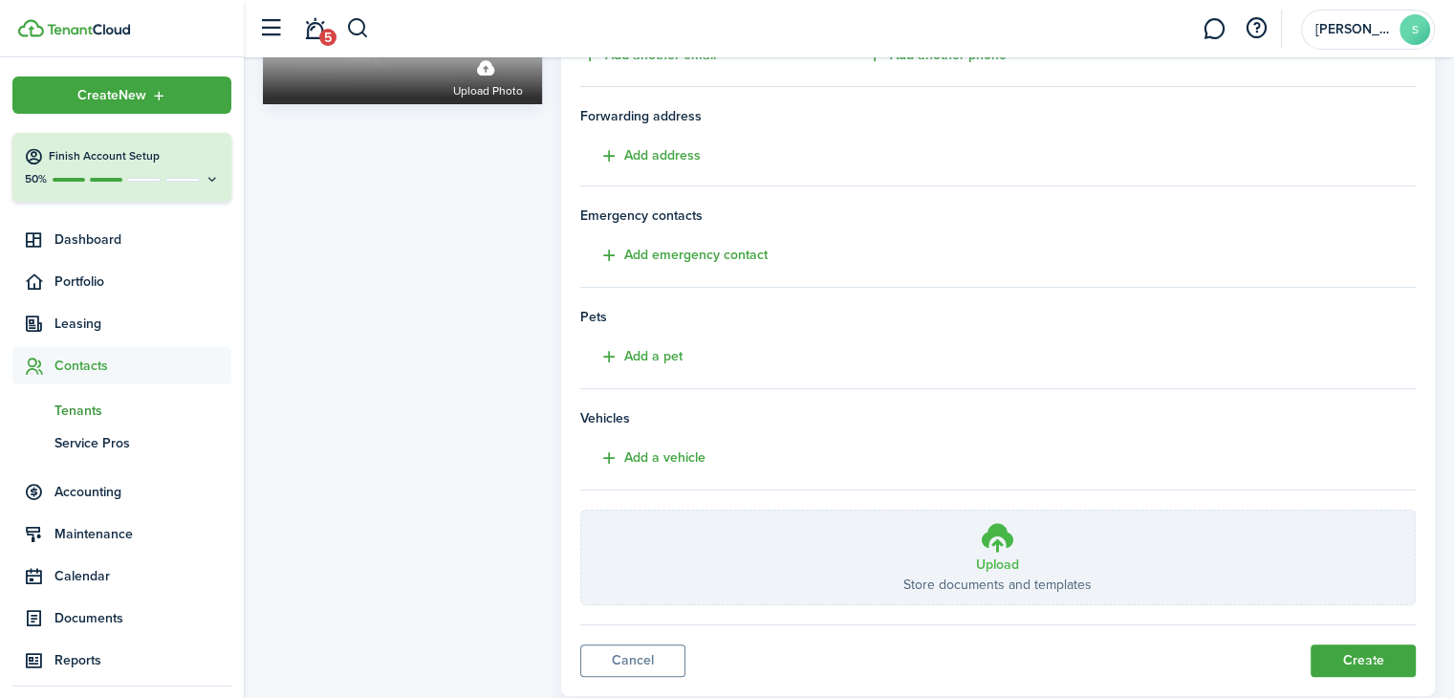
scroll to position [346, 0]
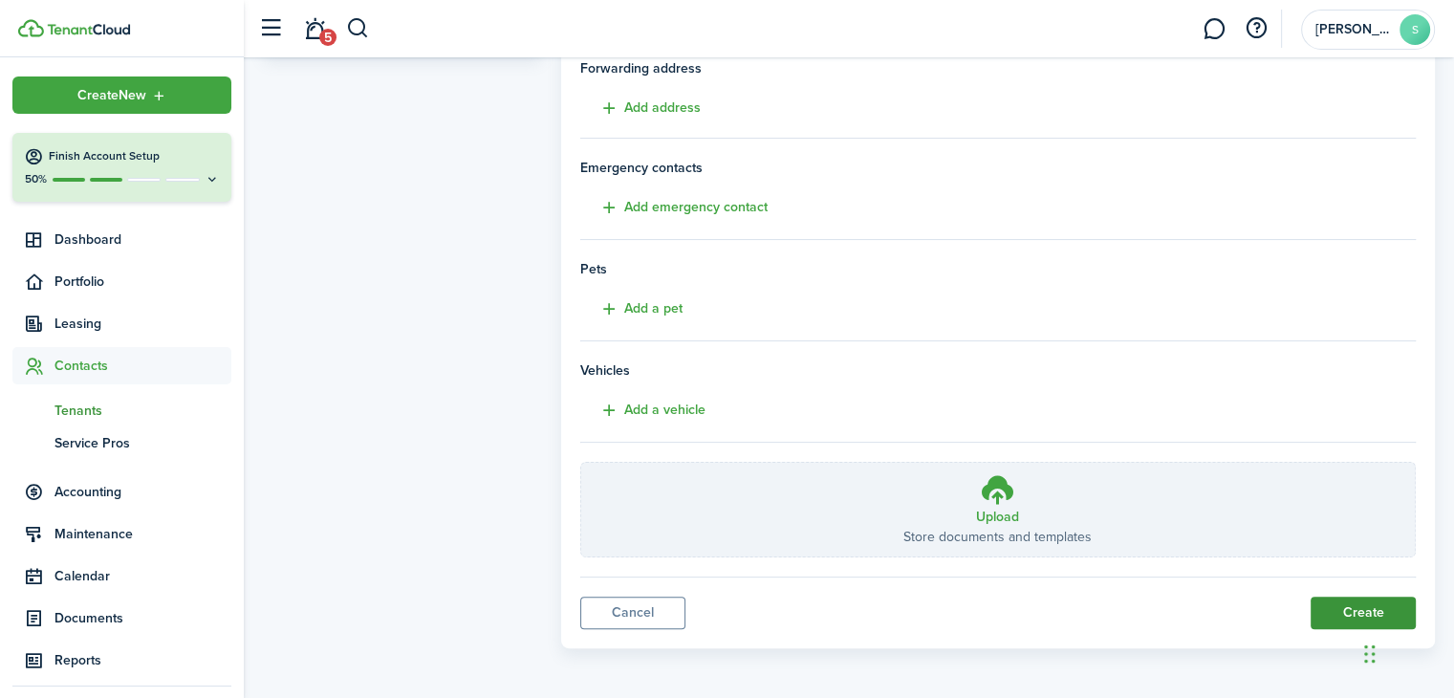
click at [1333, 605] on button "Create" at bounding box center [1363, 613] width 105 height 33
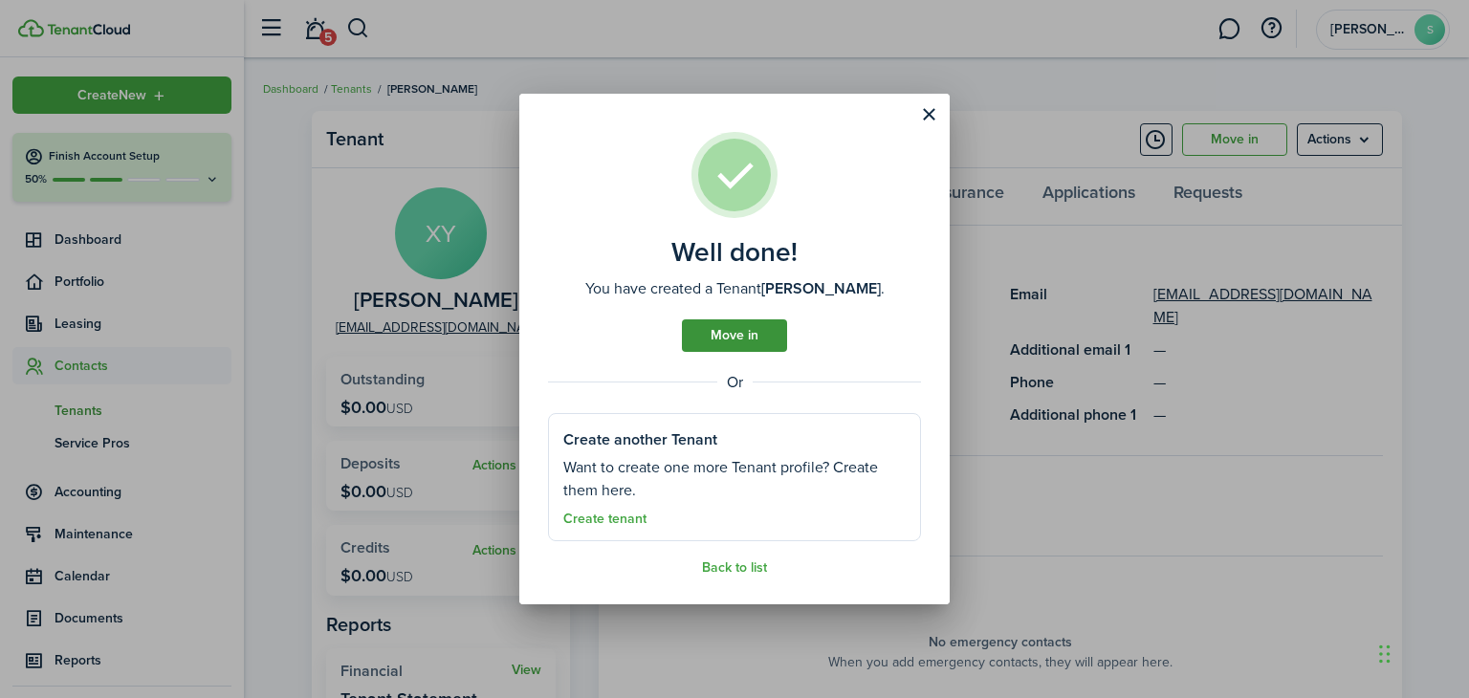
click at [727, 332] on link "Move in" at bounding box center [734, 335] width 105 height 33
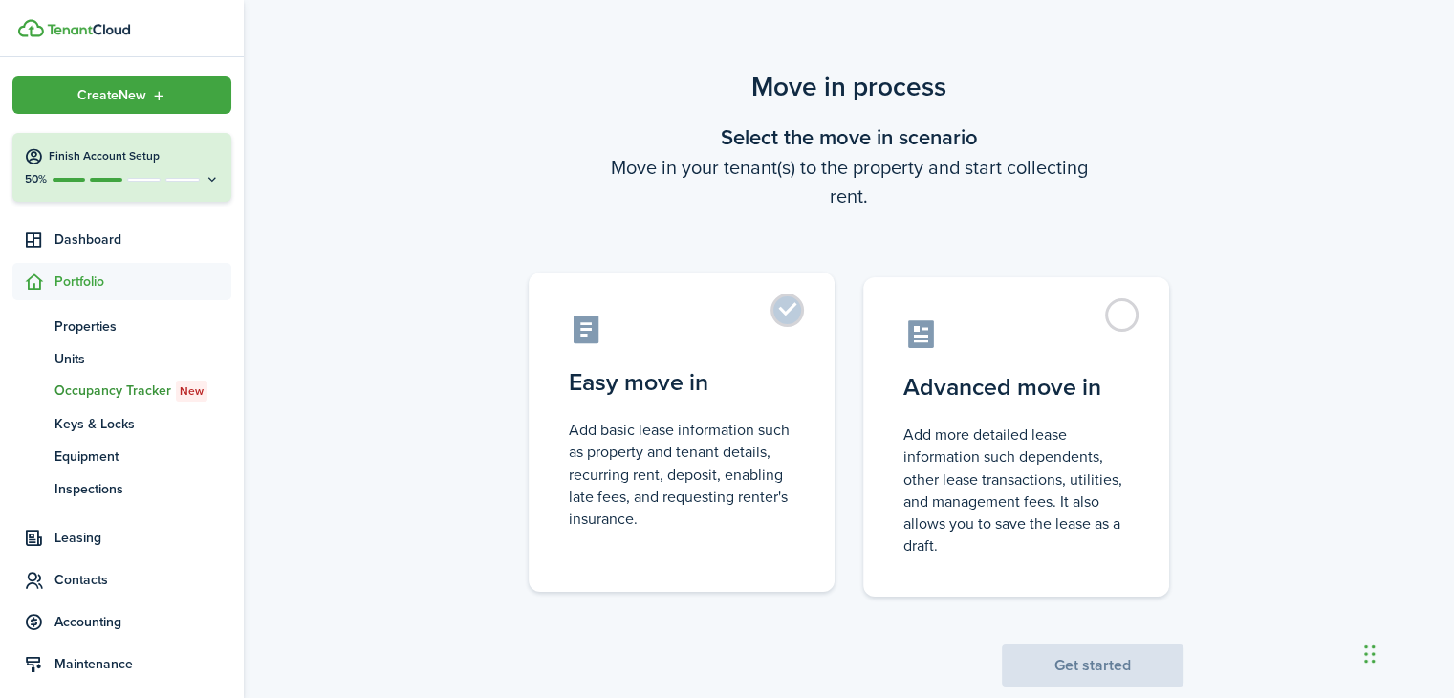
click at [791, 307] on label "Easy move in Add basic lease information such as property and tenant details, r…" at bounding box center [682, 431] width 306 height 319
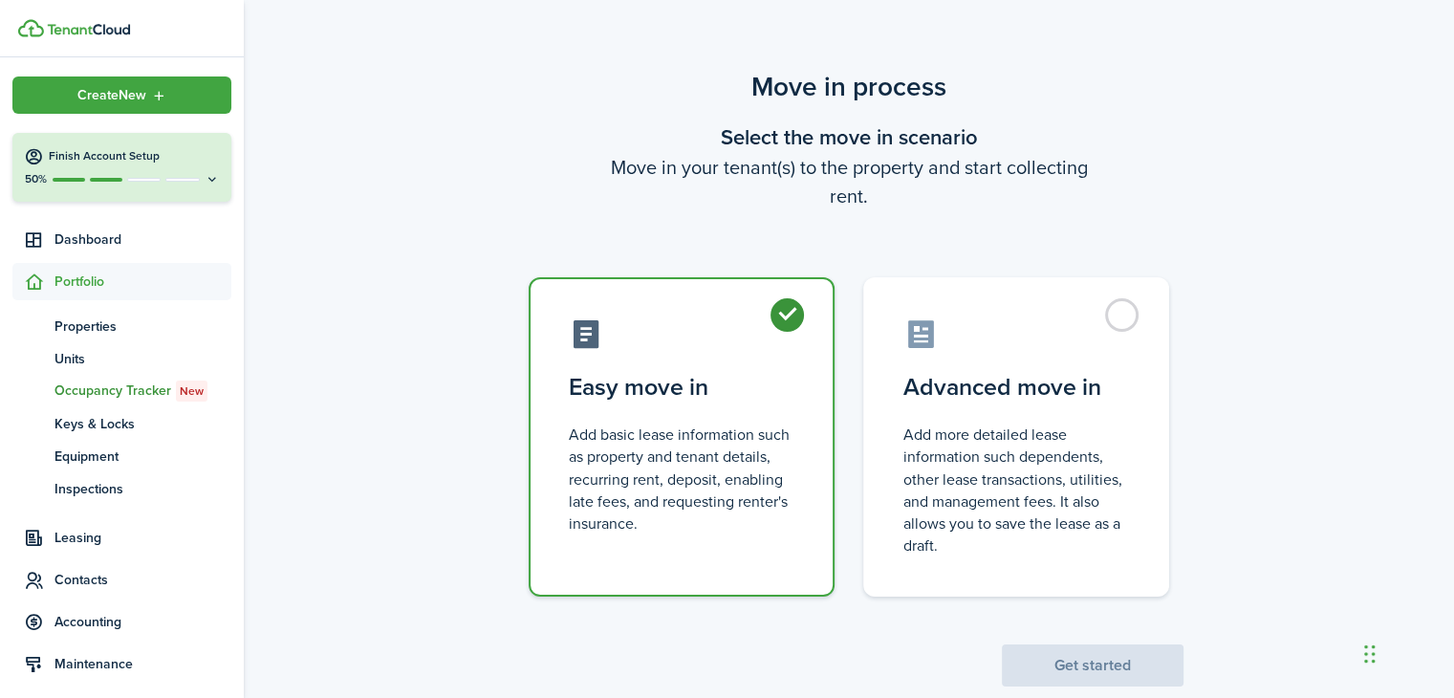
radio input "true"
click at [1109, 670] on button "Get started" at bounding box center [1093, 665] width 182 height 42
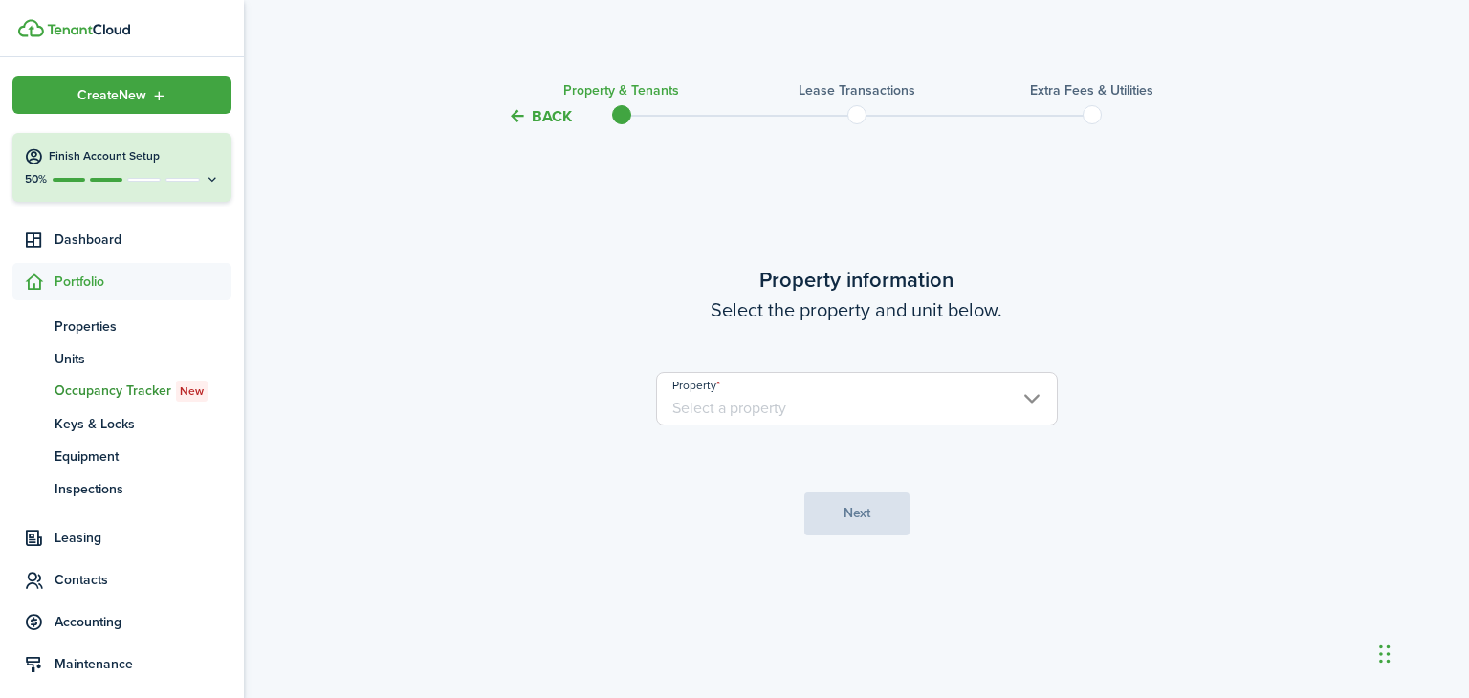
click at [1021, 401] on input "Property" at bounding box center [857, 399] width 402 height 54
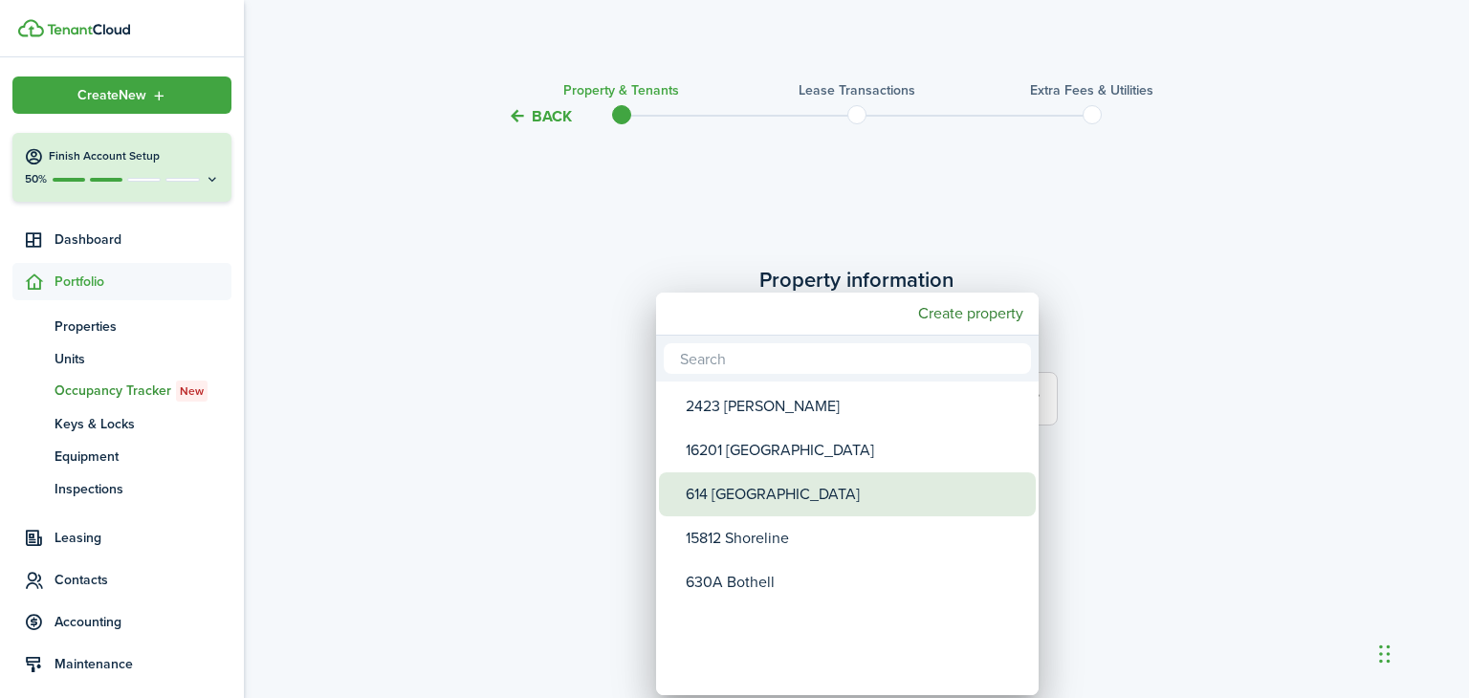
click at [763, 499] on div "614 [GEOGRAPHIC_DATA]" at bounding box center [855, 494] width 338 height 44
type input "614 [GEOGRAPHIC_DATA]"
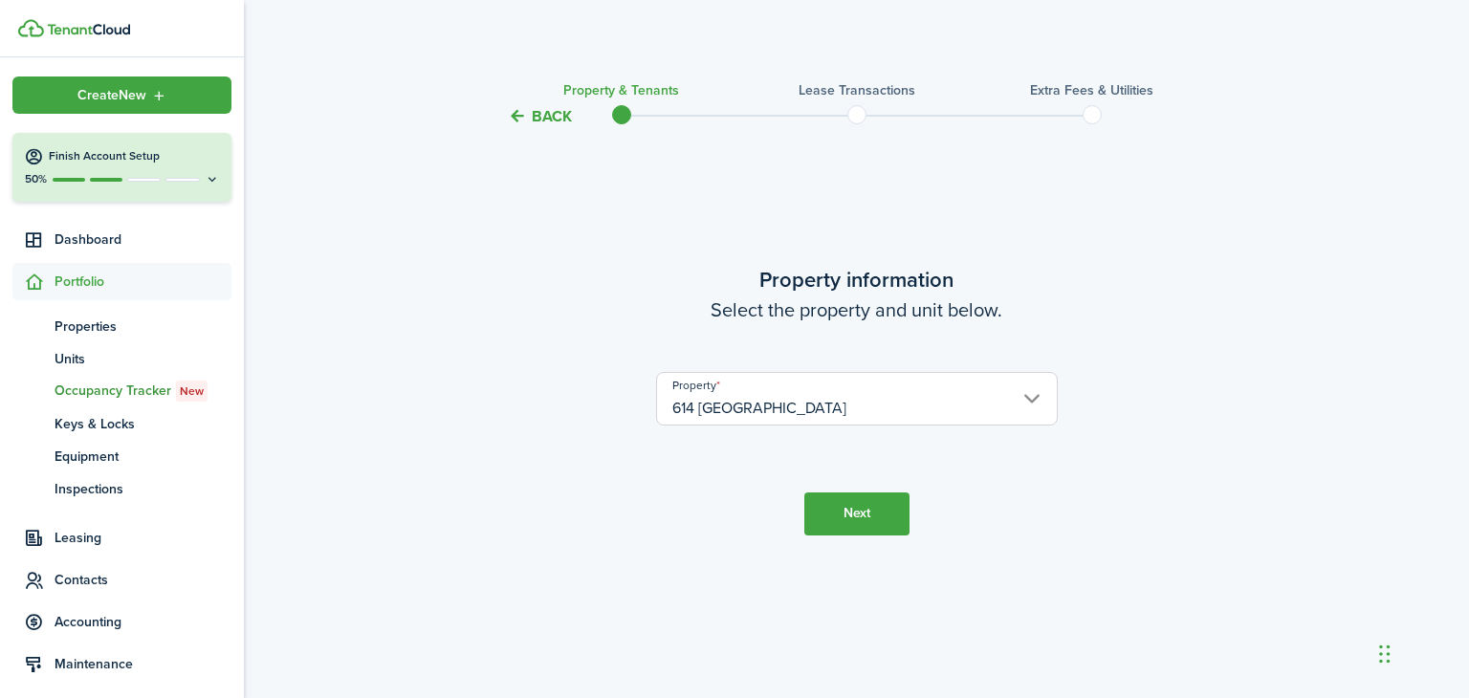
click at [851, 521] on button "Next" at bounding box center [856, 513] width 105 height 43
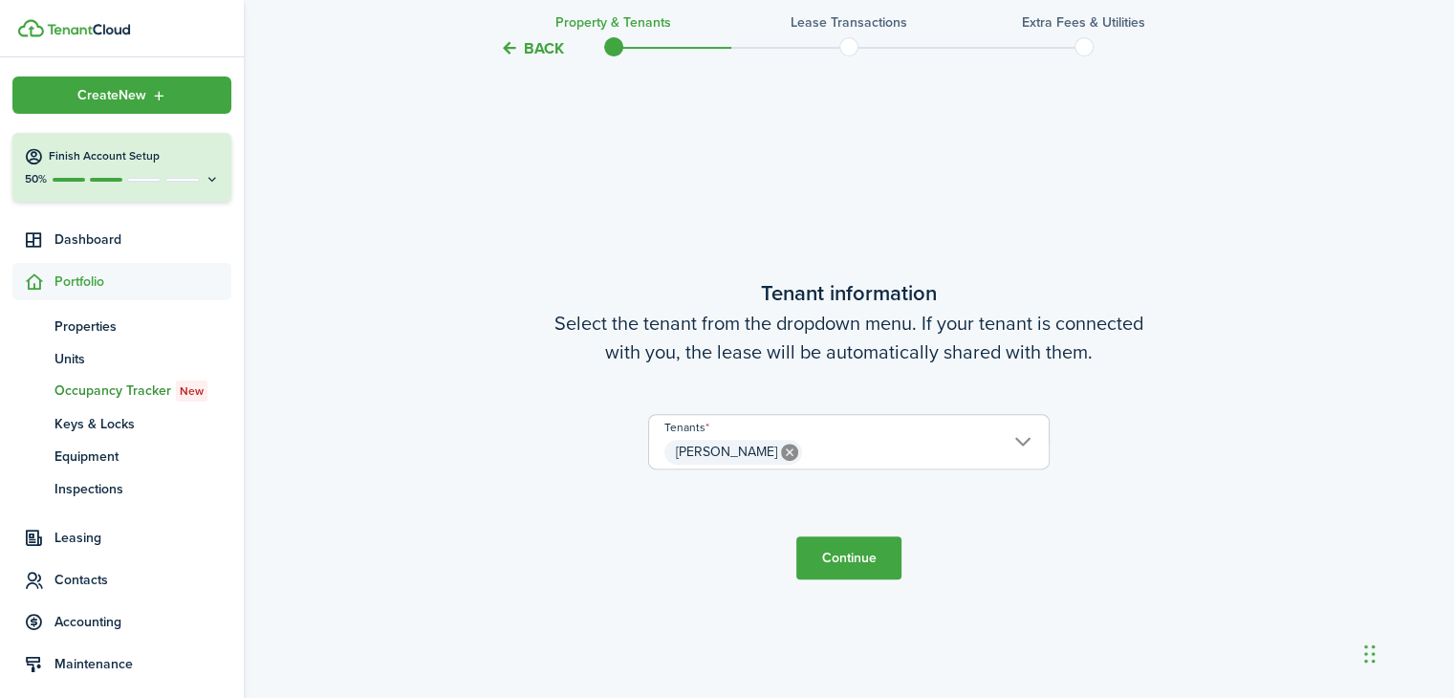
scroll to position [570, 0]
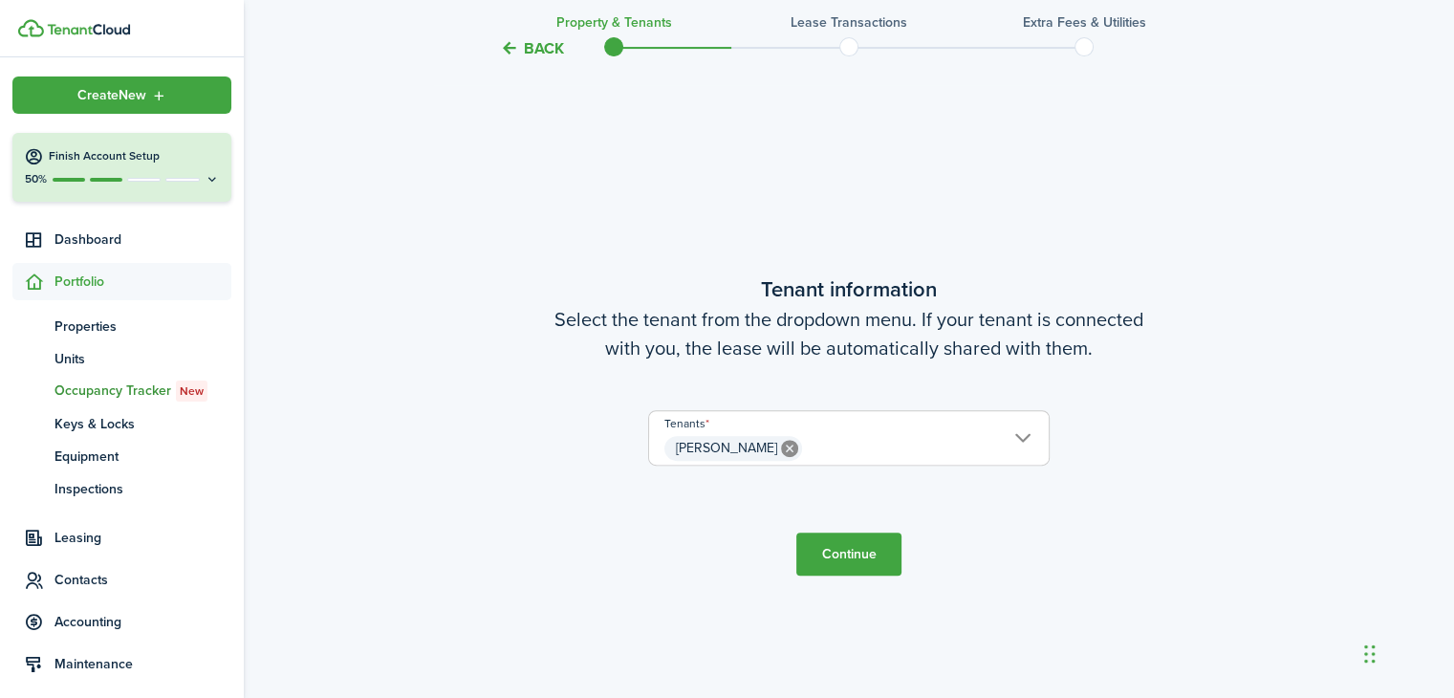
click at [847, 555] on button "Continue" at bounding box center [848, 554] width 105 height 43
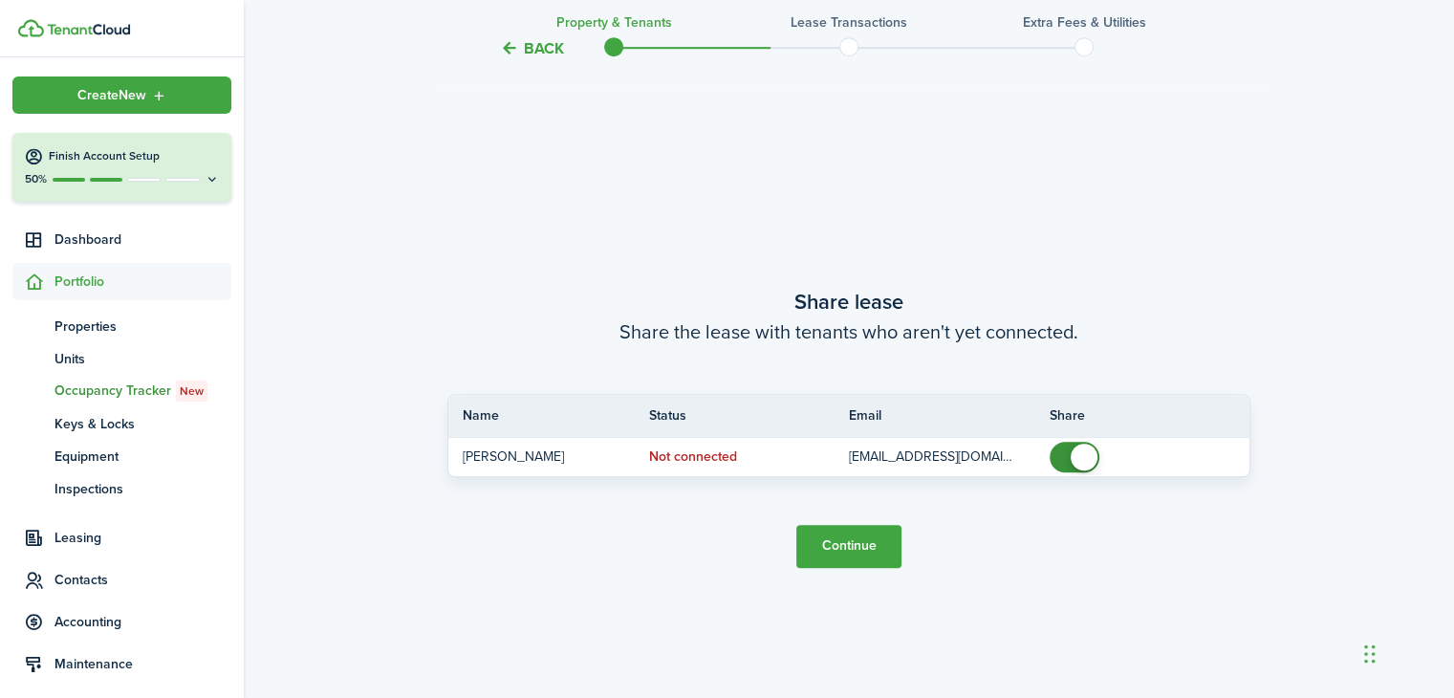
scroll to position [1267, 0]
click at [850, 544] on button "Continue" at bounding box center [848, 545] width 105 height 43
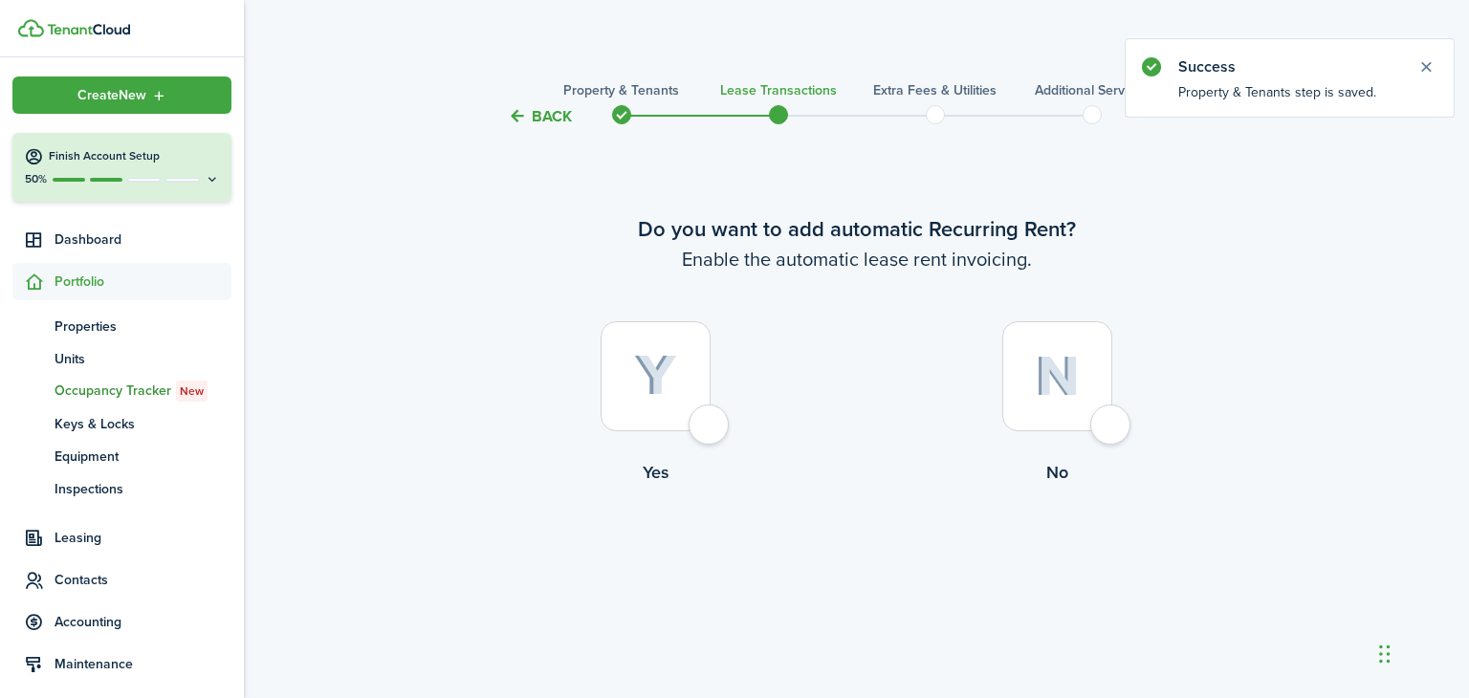
click at [1112, 418] on div at bounding box center [1057, 376] width 110 height 110
radio input "true"
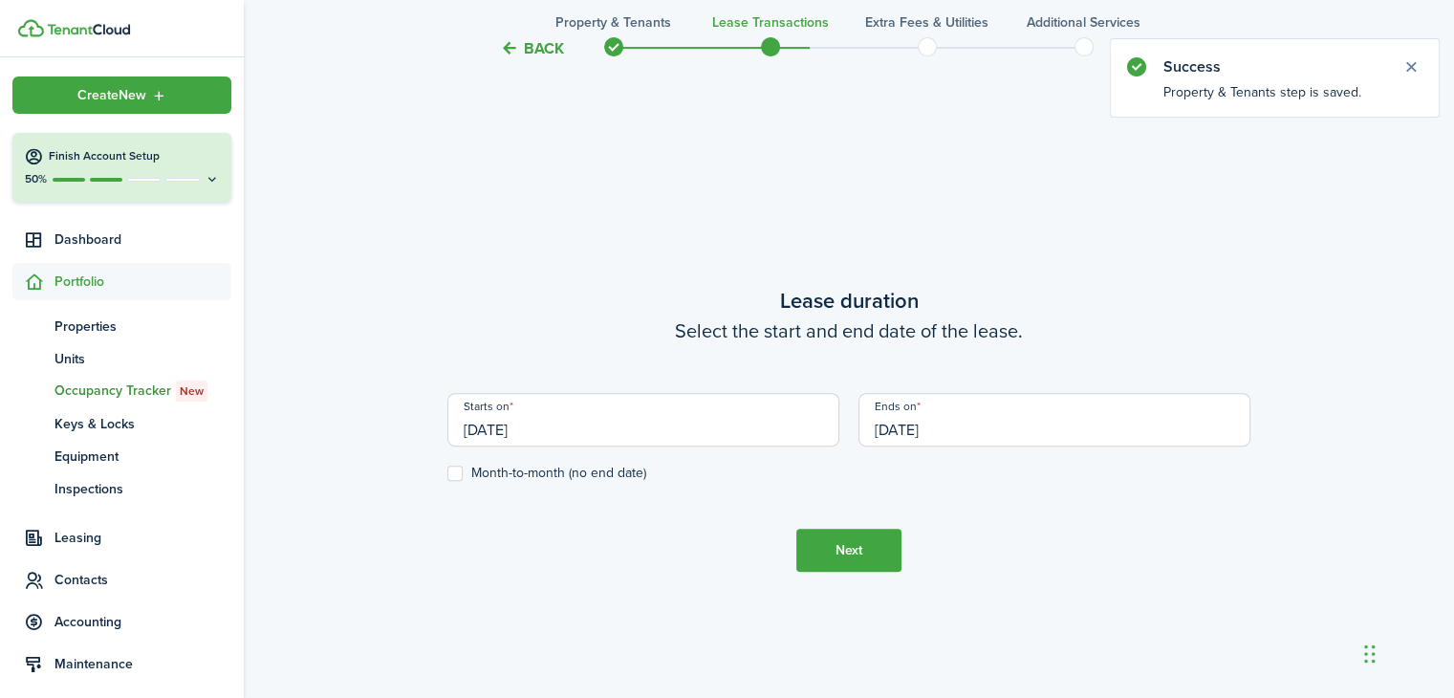
scroll to position [570, 0]
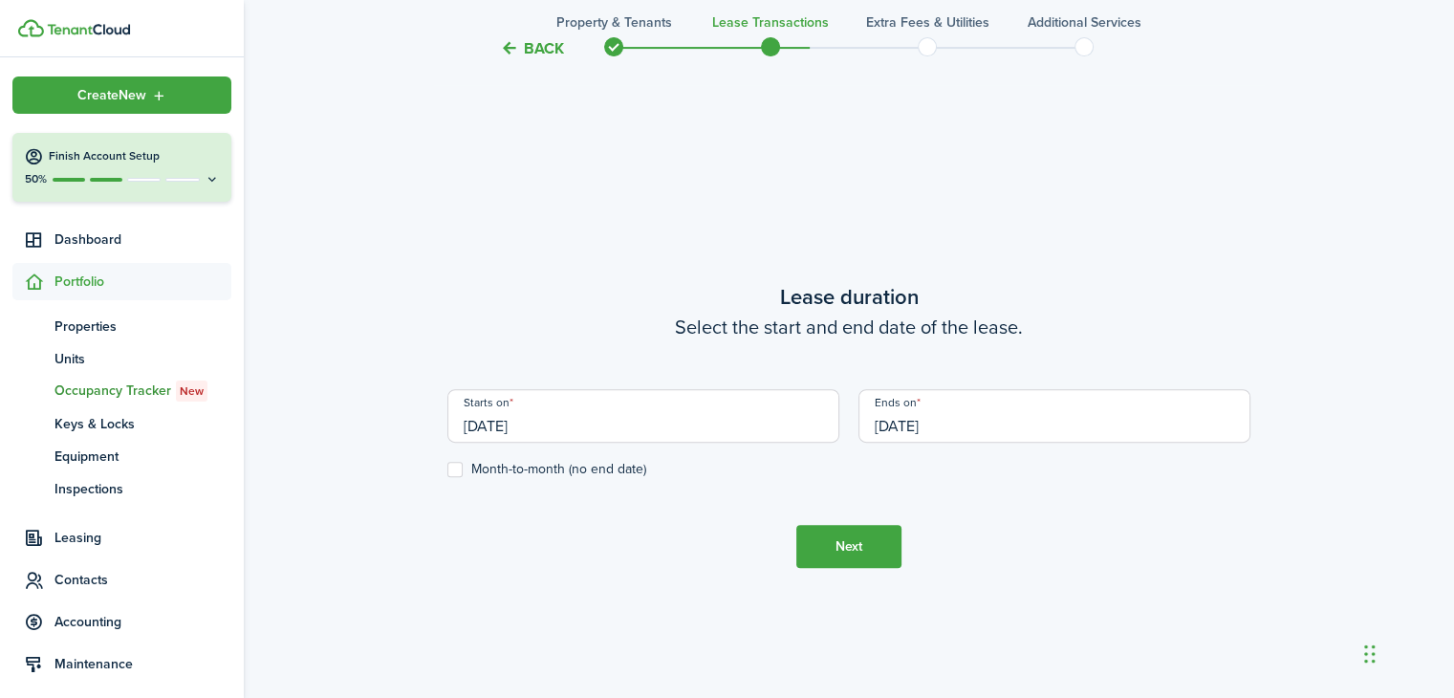
click at [566, 423] on input "[DATE]" at bounding box center [643, 416] width 392 height 54
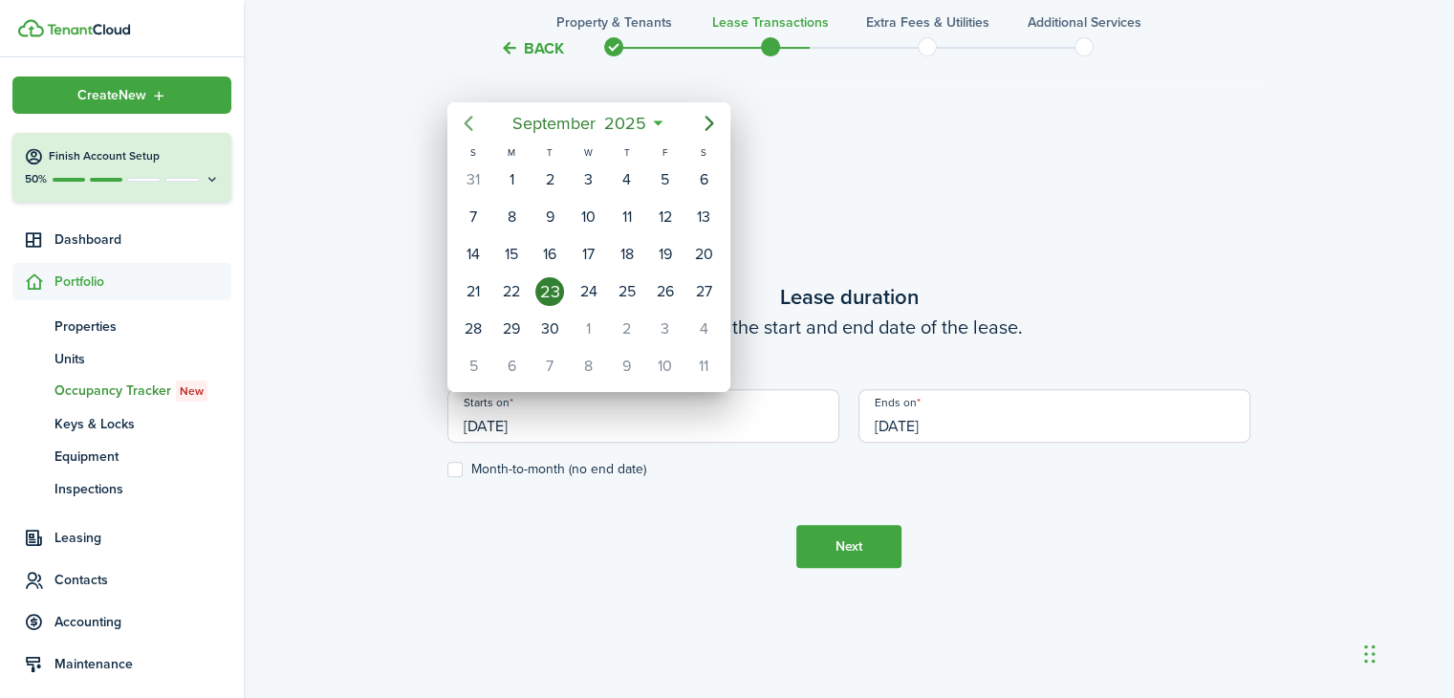
click at [467, 128] on icon "Previous page" at bounding box center [468, 123] width 23 height 23
click at [477, 179] on div "1" at bounding box center [473, 179] width 29 height 29
type input "[DATE]"
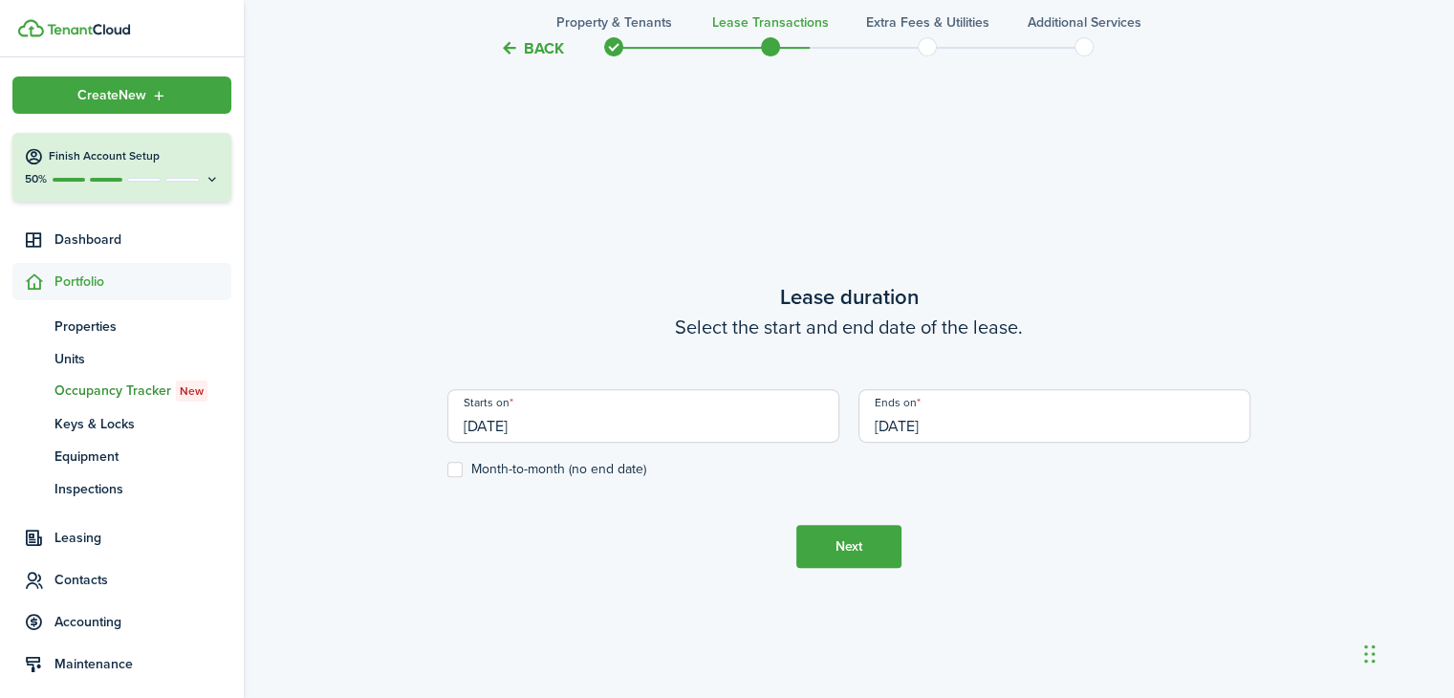
click at [954, 427] on input "[DATE]" at bounding box center [1055, 416] width 392 height 54
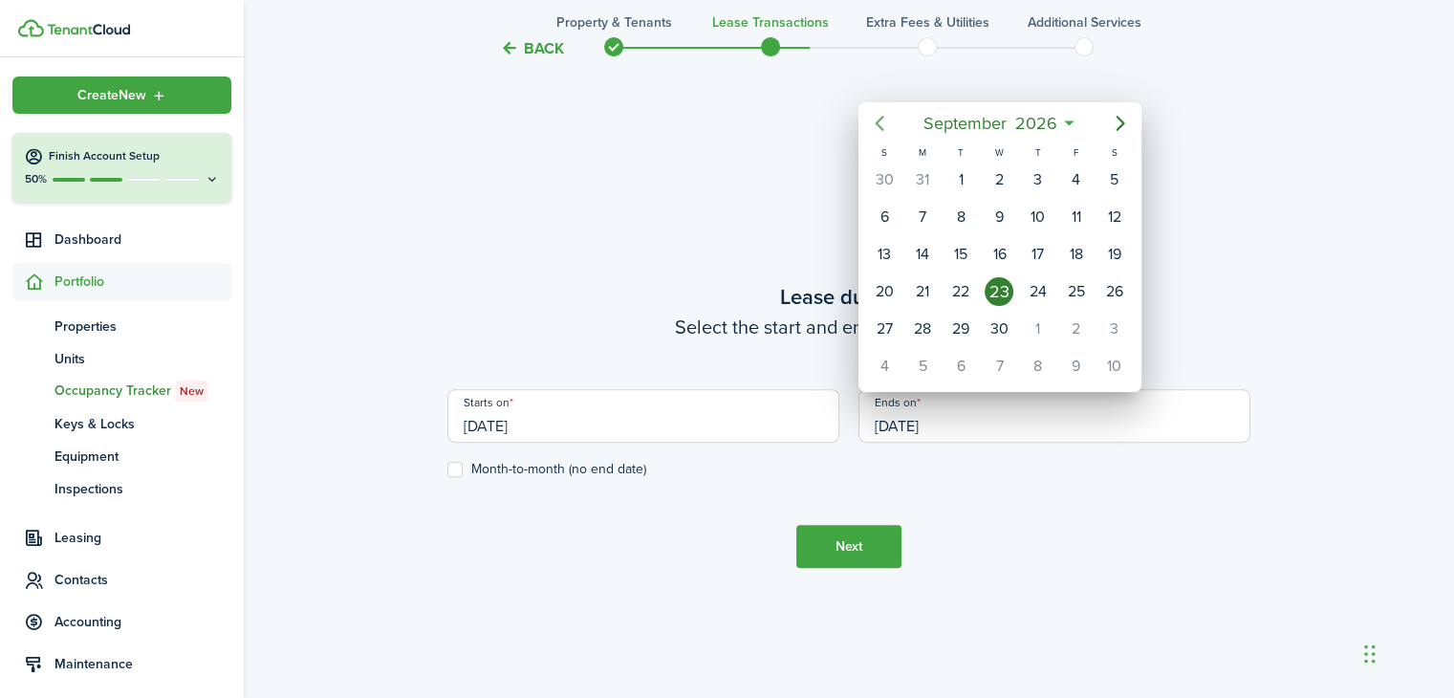
click at [886, 120] on icon "Previous page" at bounding box center [879, 123] width 23 height 23
click at [881, 118] on icon "Previous page" at bounding box center [879, 124] width 9 height 15
drag, startPoint x: 882, startPoint y: 359, endPoint x: 871, endPoint y: 358, distance: 11.6
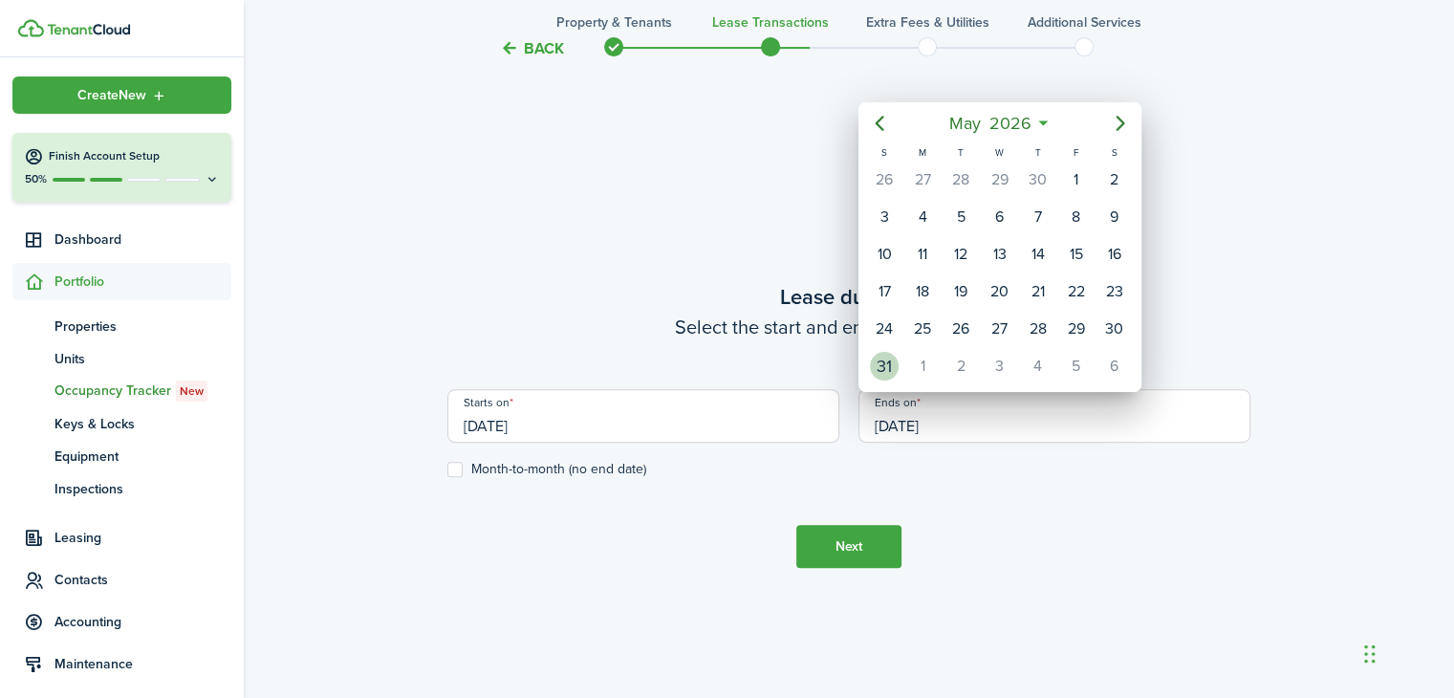
click at [882, 359] on div "31" at bounding box center [884, 366] width 29 height 29
type input "[DATE]"
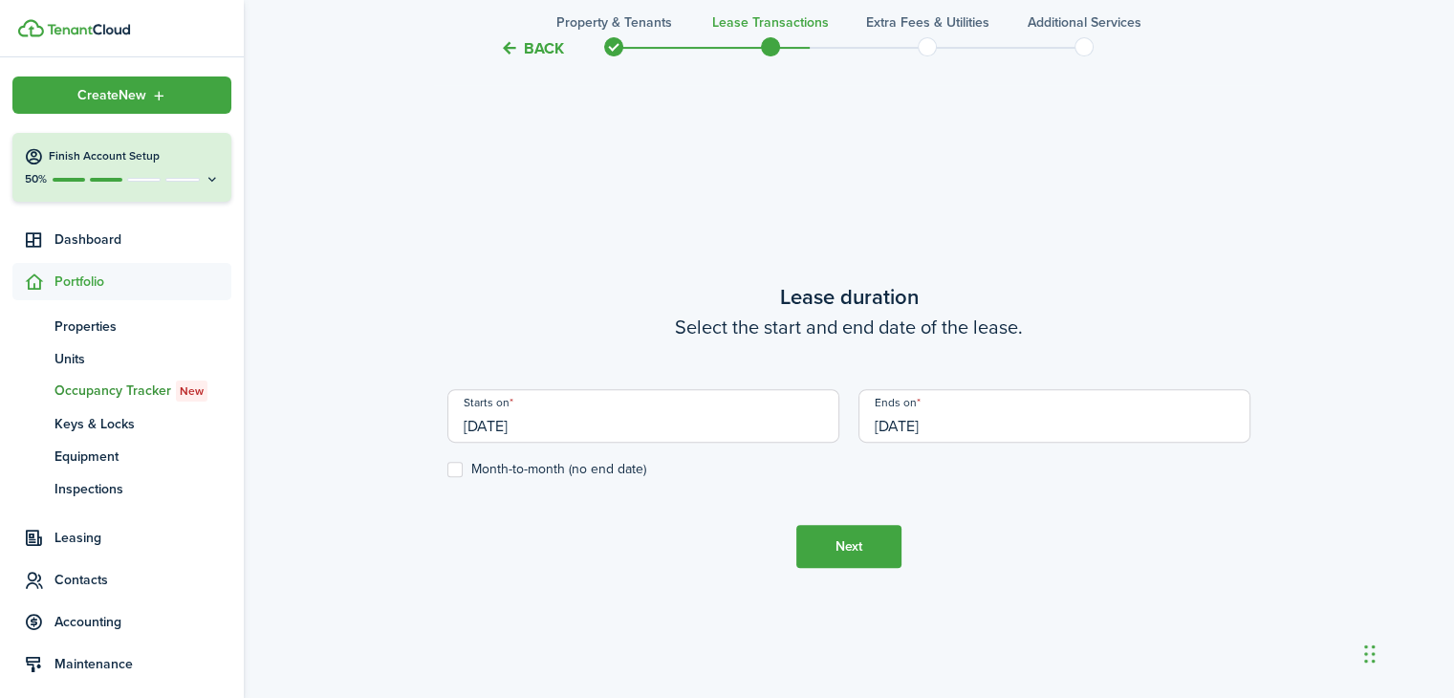
click at [852, 549] on button "Next" at bounding box center [848, 546] width 105 height 43
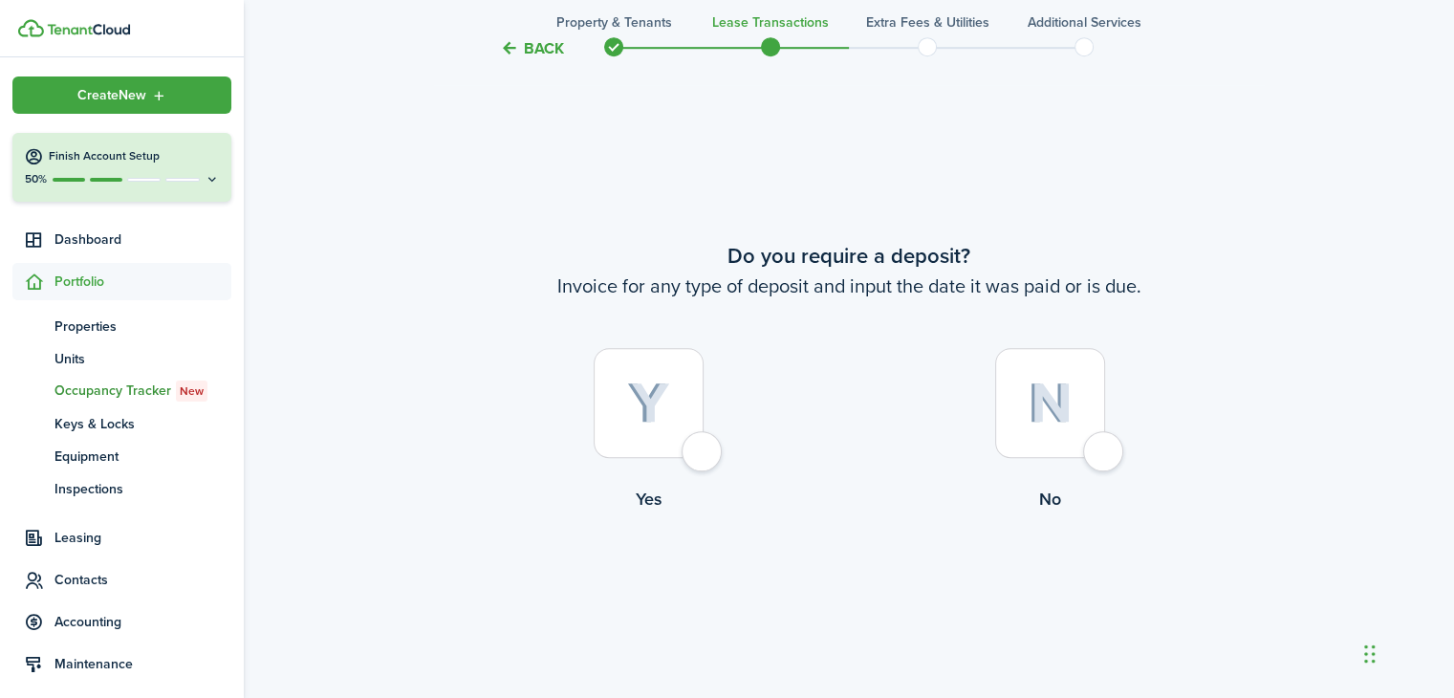
scroll to position [1267, 0]
click at [691, 445] on div at bounding box center [649, 402] width 110 height 110
radio input "true"
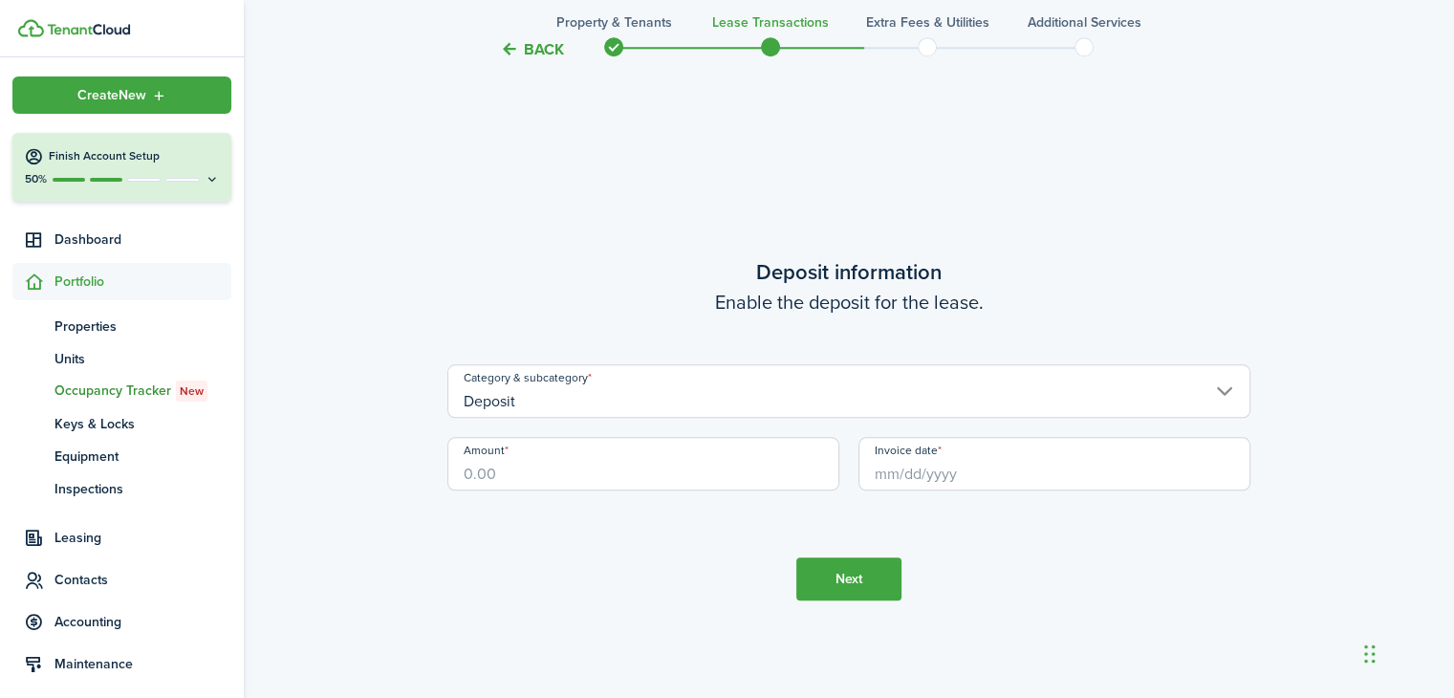
scroll to position [1965, 0]
click at [577, 459] on input "Amount" at bounding box center [643, 461] width 392 height 54
click at [958, 464] on input "Invoice date" at bounding box center [1055, 461] width 392 height 54
type input "$4,500.00"
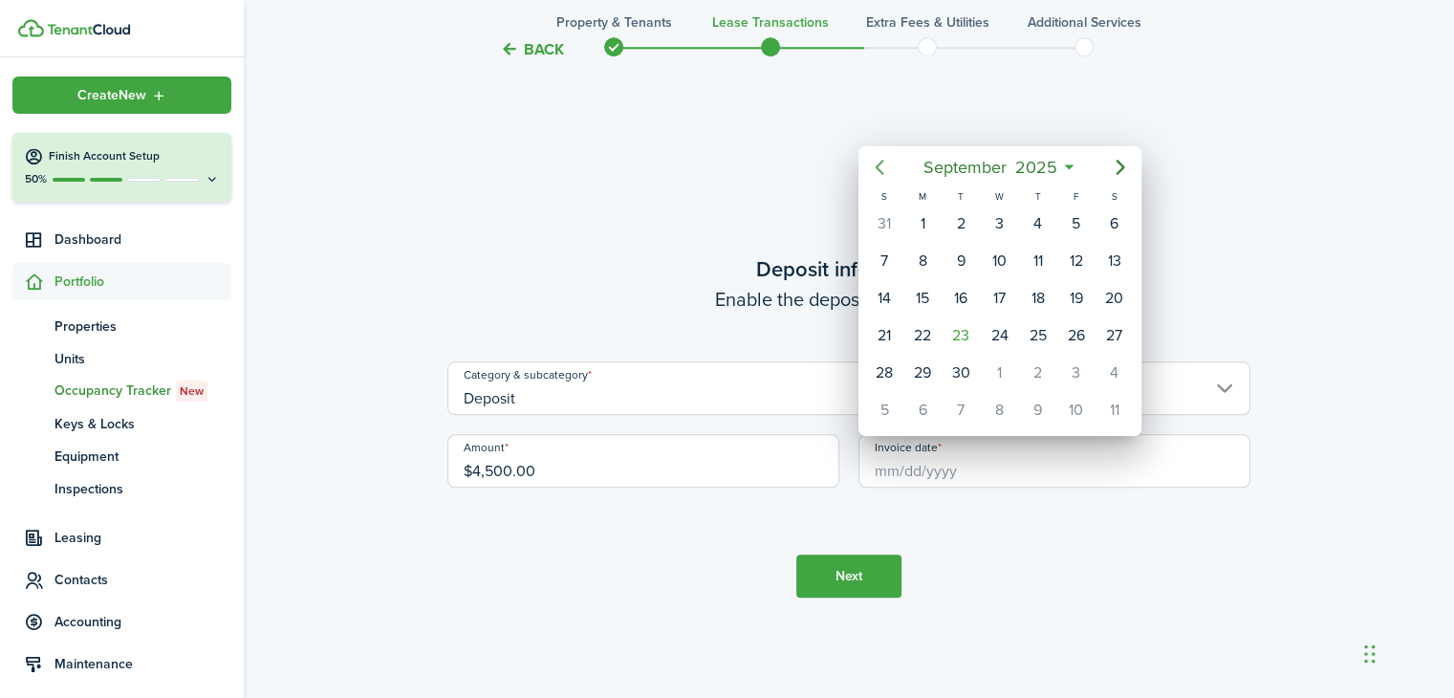
click at [880, 164] on icon "Previous page" at bounding box center [879, 168] width 9 height 15
click at [877, 171] on icon "Previous page" at bounding box center [879, 167] width 23 height 23
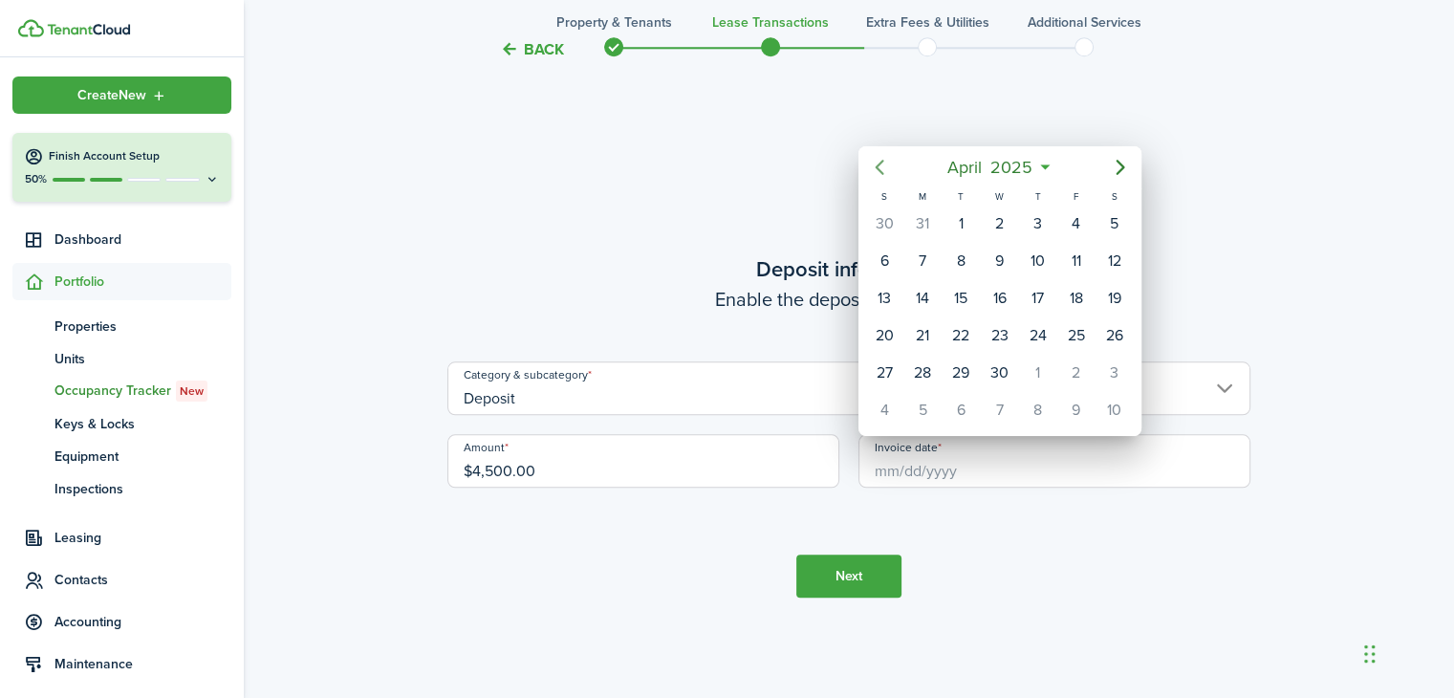
click at [877, 171] on icon "Previous page" at bounding box center [879, 167] width 23 height 23
click at [1122, 166] on icon "Next page" at bounding box center [1120, 168] width 9 height 15
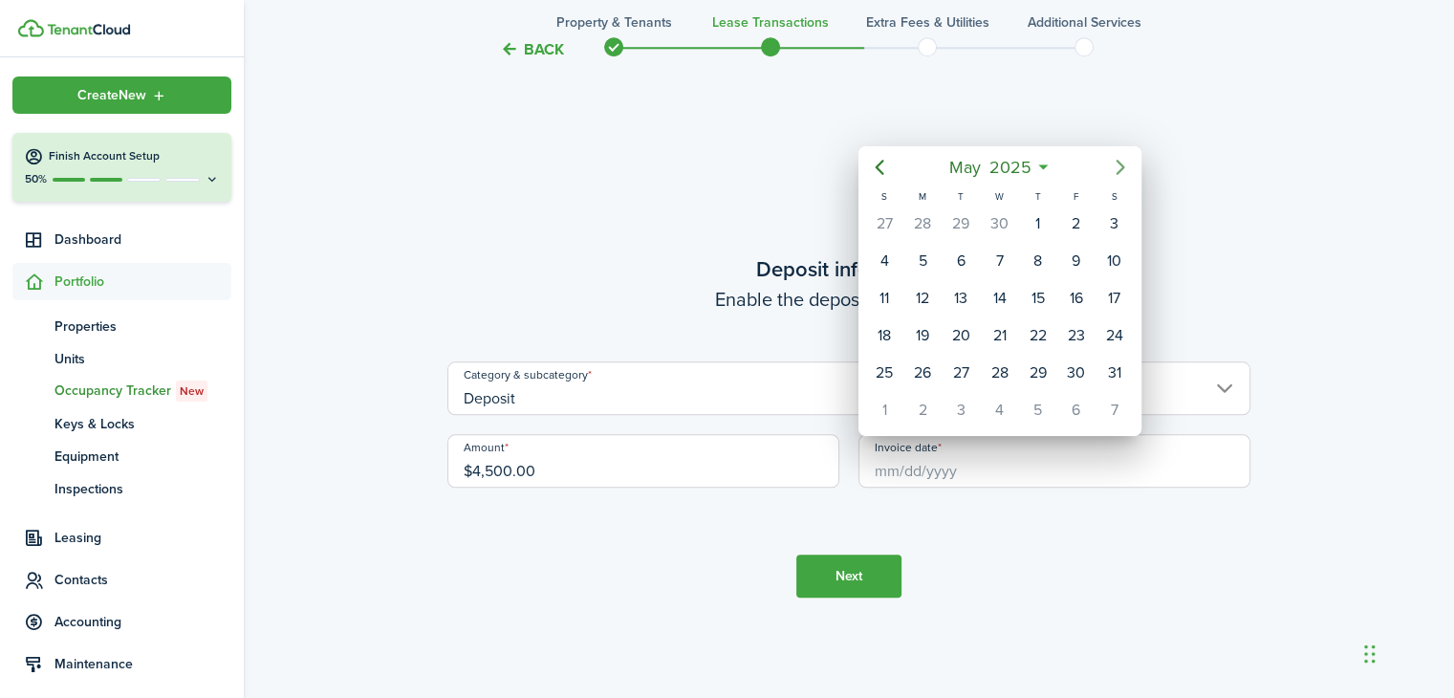
click at [1122, 165] on icon "Next page" at bounding box center [1120, 168] width 9 height 15
click at [886, 221] on div "1" at bounding box center [884, 223] width 29 height 29
type input "[DATE]"
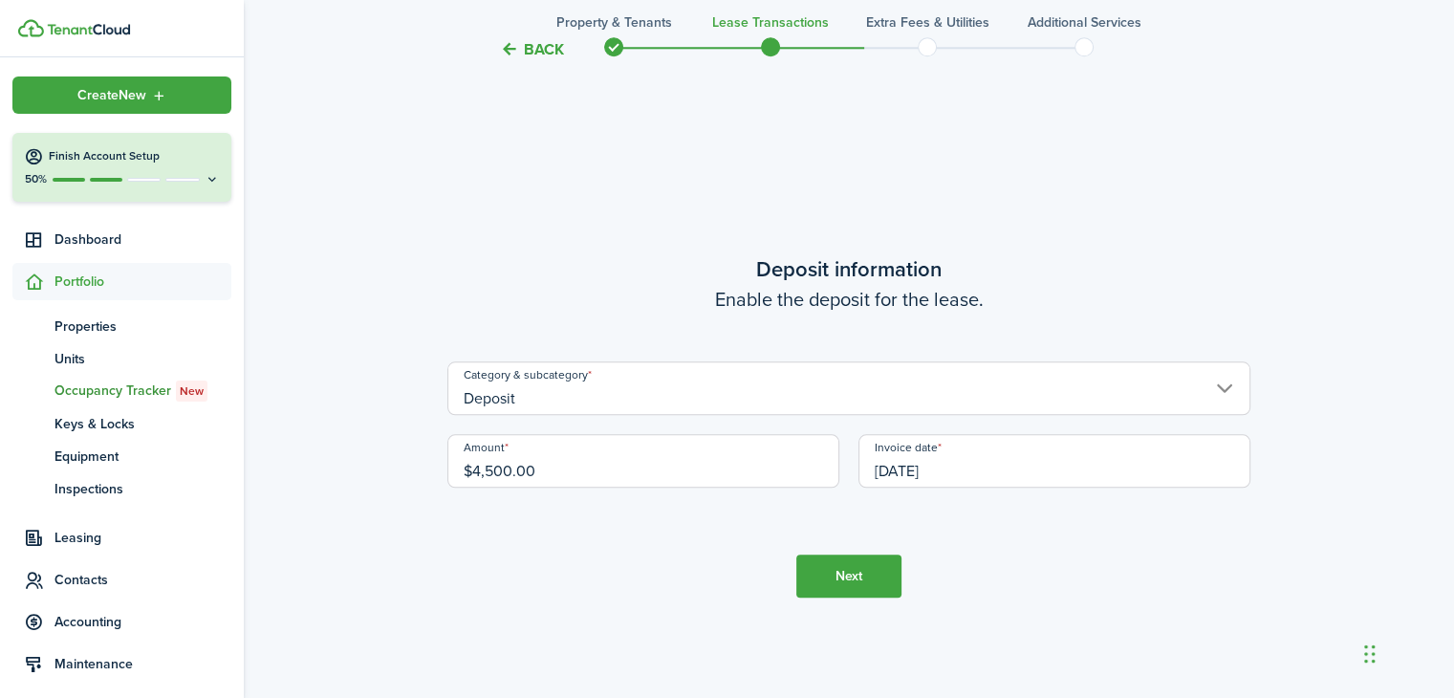
click at [852, 577] on button "Next" at bounding box center [848, 576] width 105 height 43
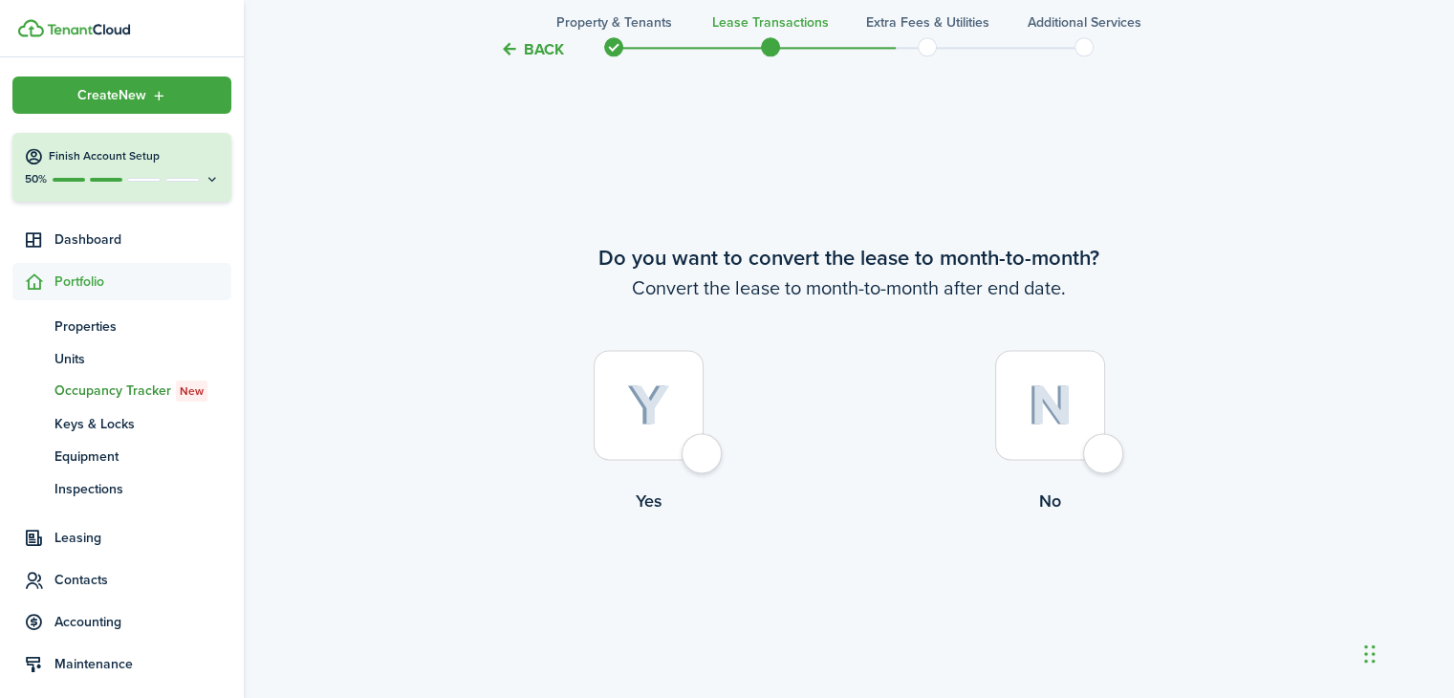
scroll to position [2662, 0]
click at [1105, 447] on div at bounding box center [1050, 403] width 110 height 110
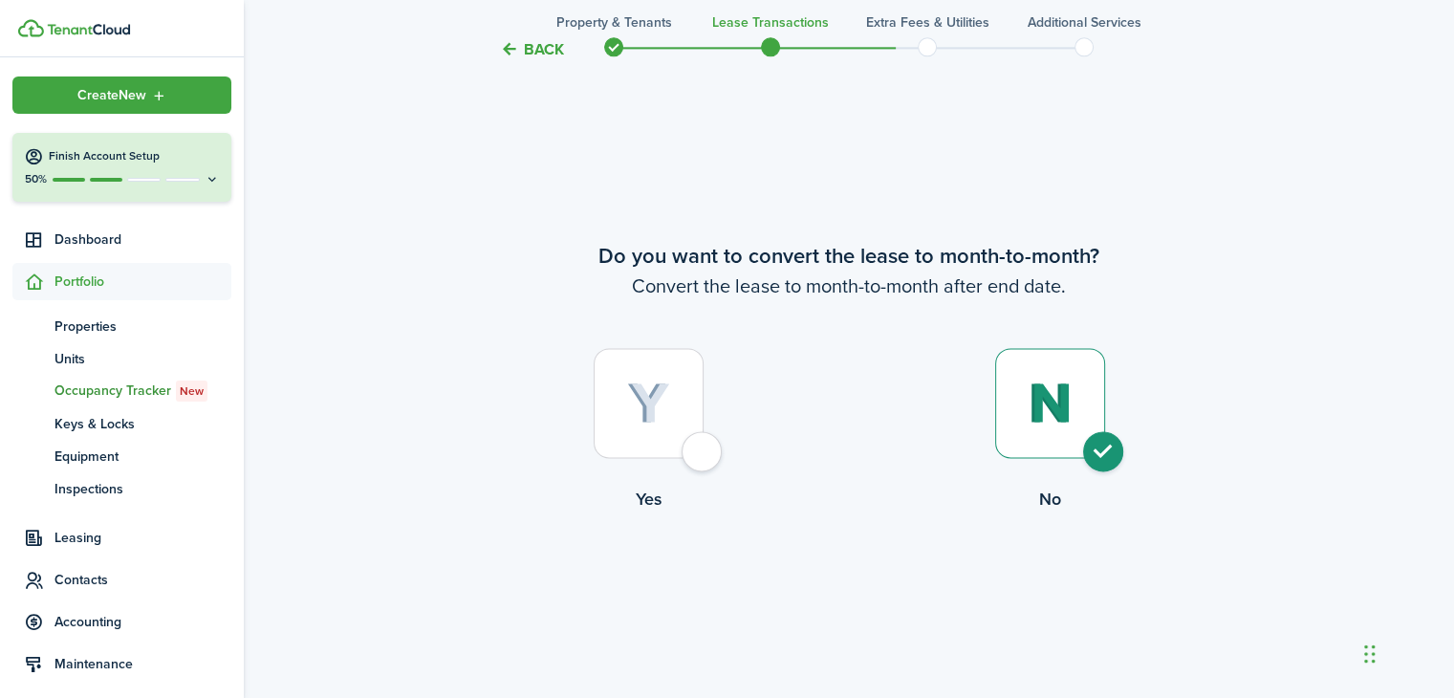
radio input "true"
click at [845, 583] on button "Continue" at bounding box center [848, 591] width 105 height 43
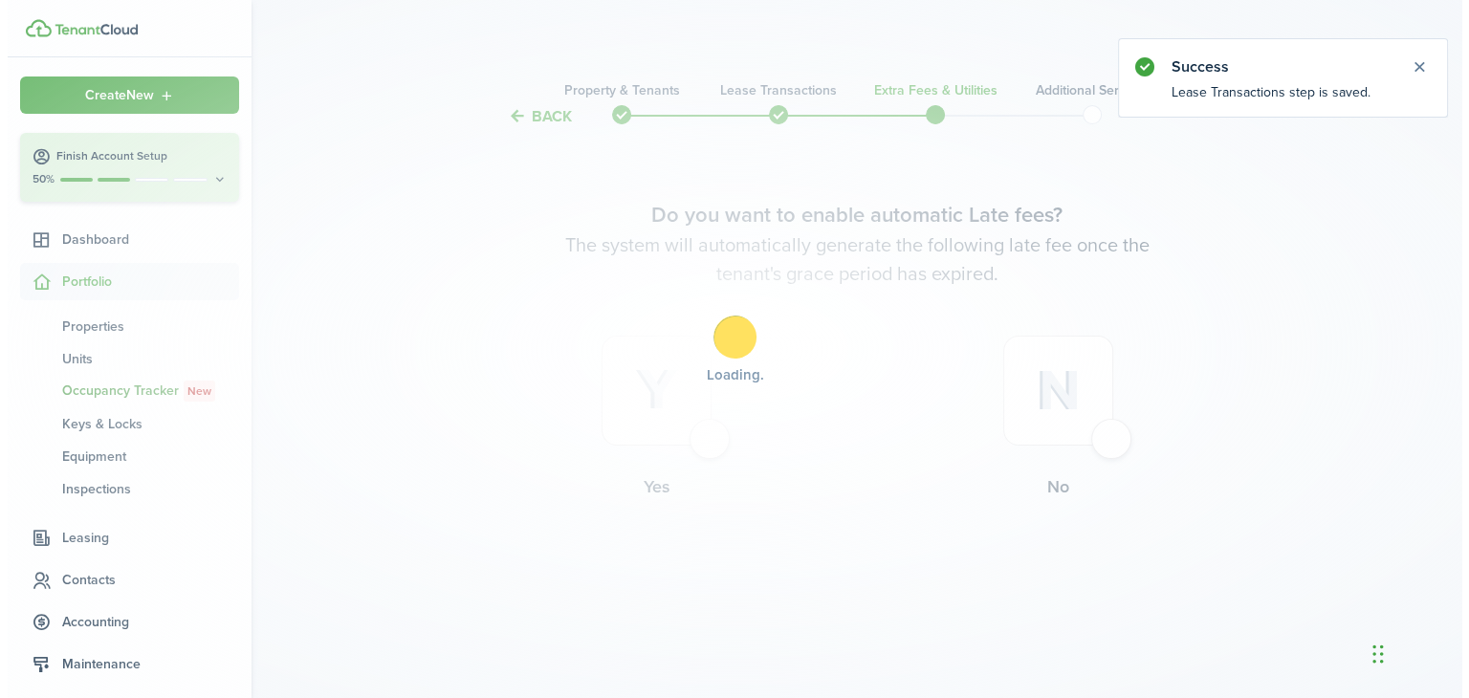
scroll to position [0, 0]
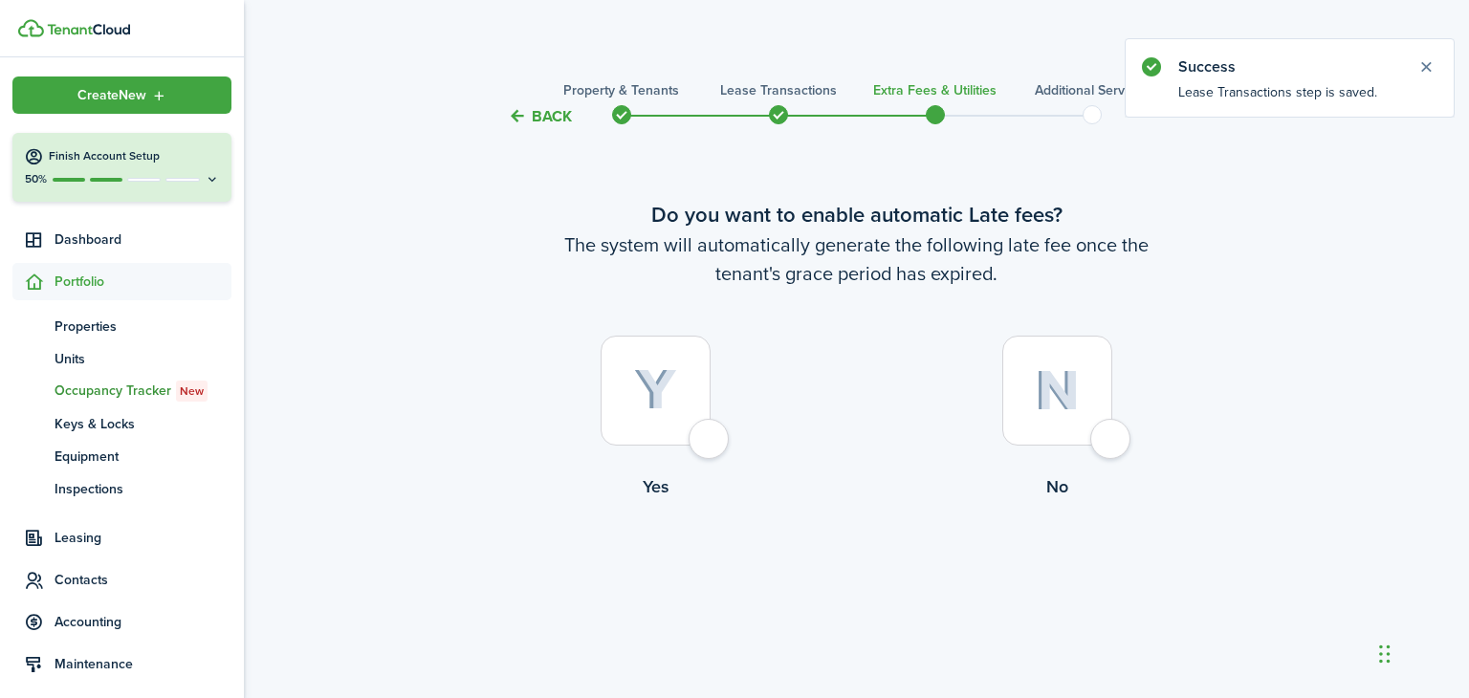
click at [1106, 435] on div at bounding box center [1057, 391] width 110 height 110
radio input "true"
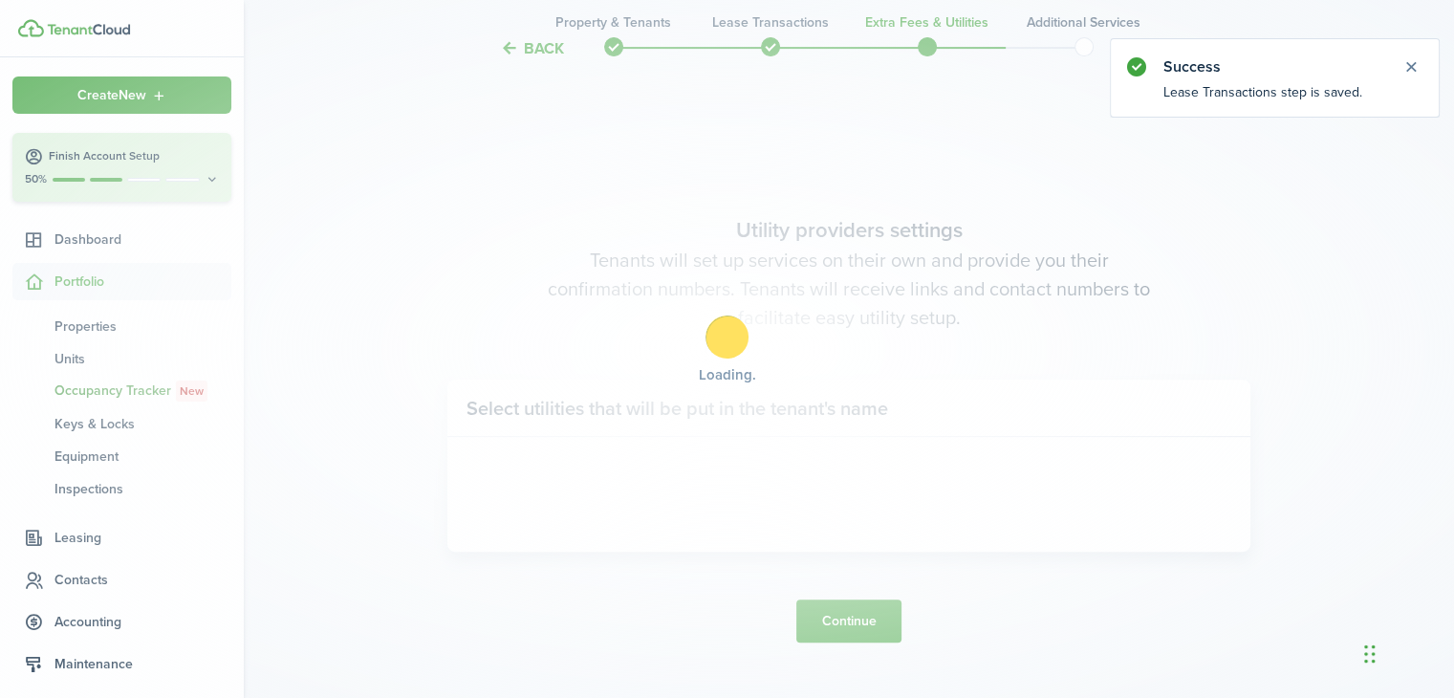
scroll to position [570, 0]
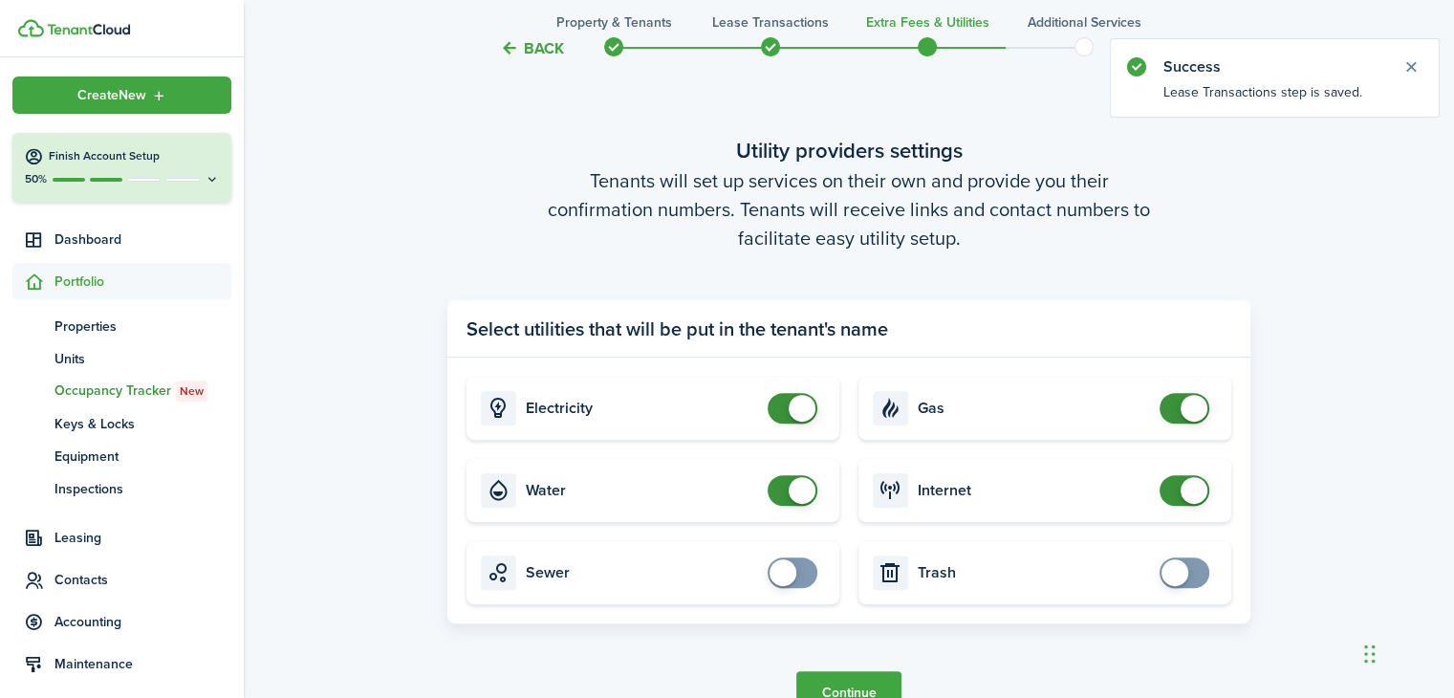
click at [854, 690] on button "Continue" at bounding box center [848, 692] width 105 height 43
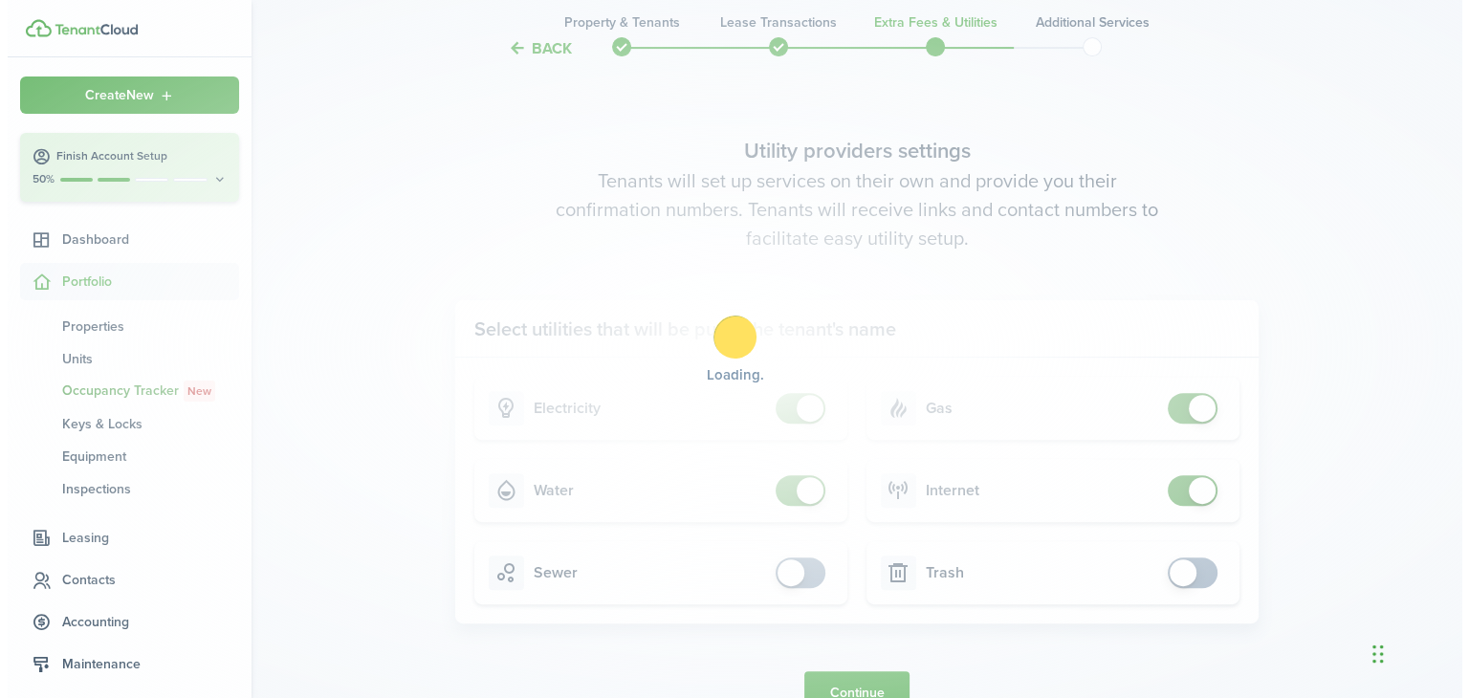
scroll to position [0, 0]
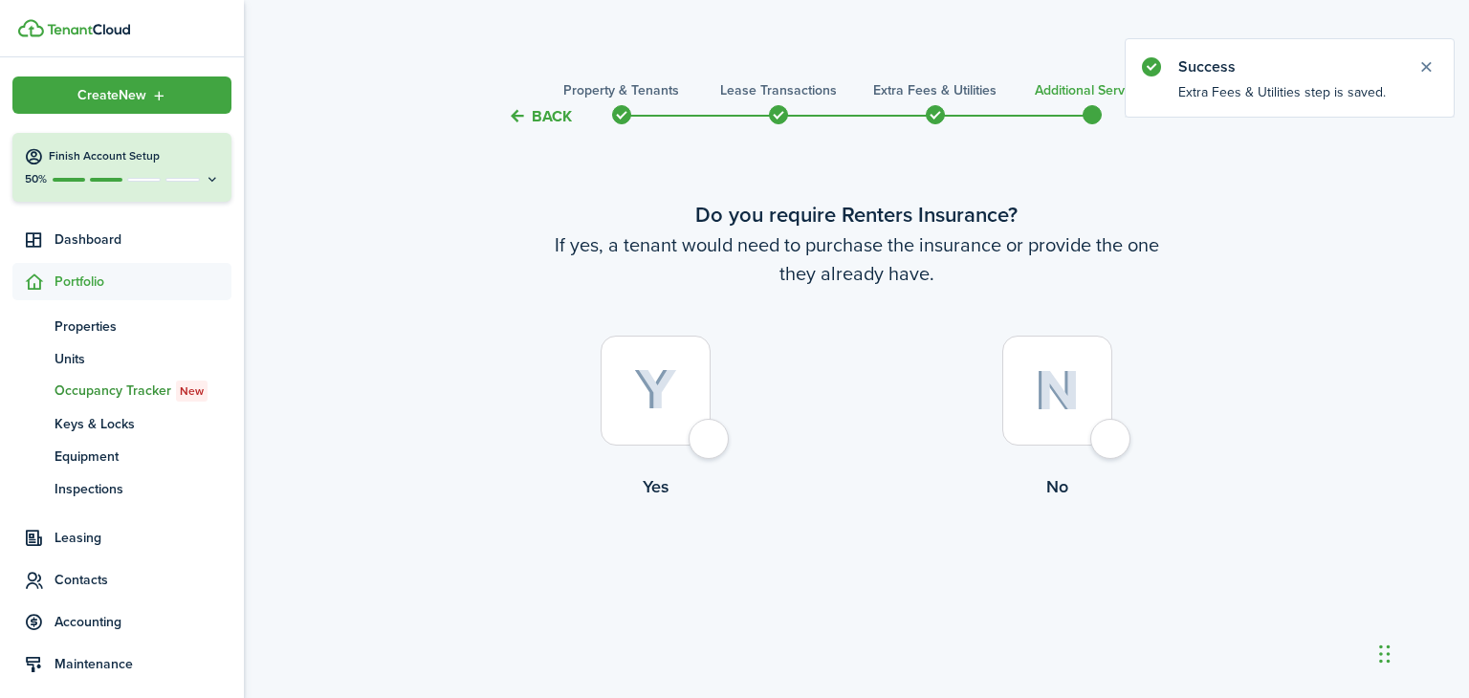
click at [708, 441] on div at bounding box center [655, 391] width 110 height 110
radio input "true"
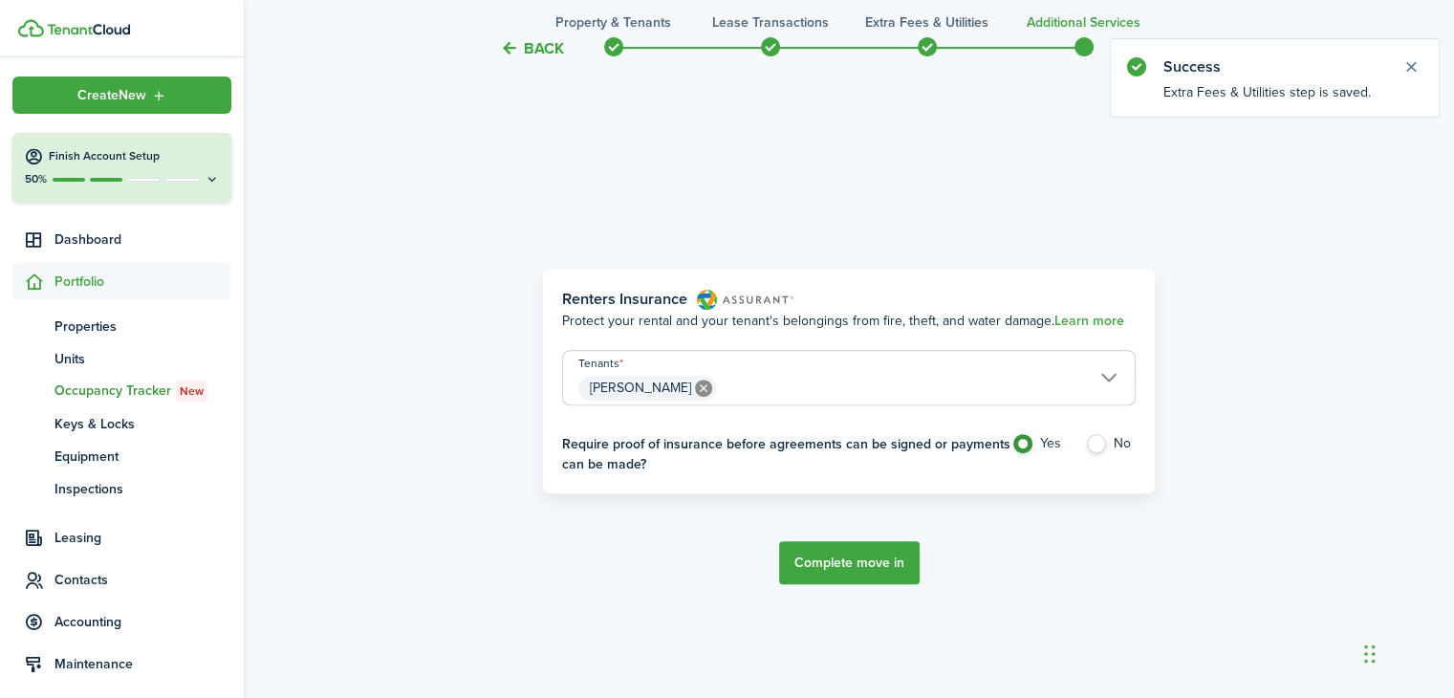
scroll to position [570, 0]
click at [846, 561] on button "Complete move in" at bounding box center [849, 560] width 141 height 43
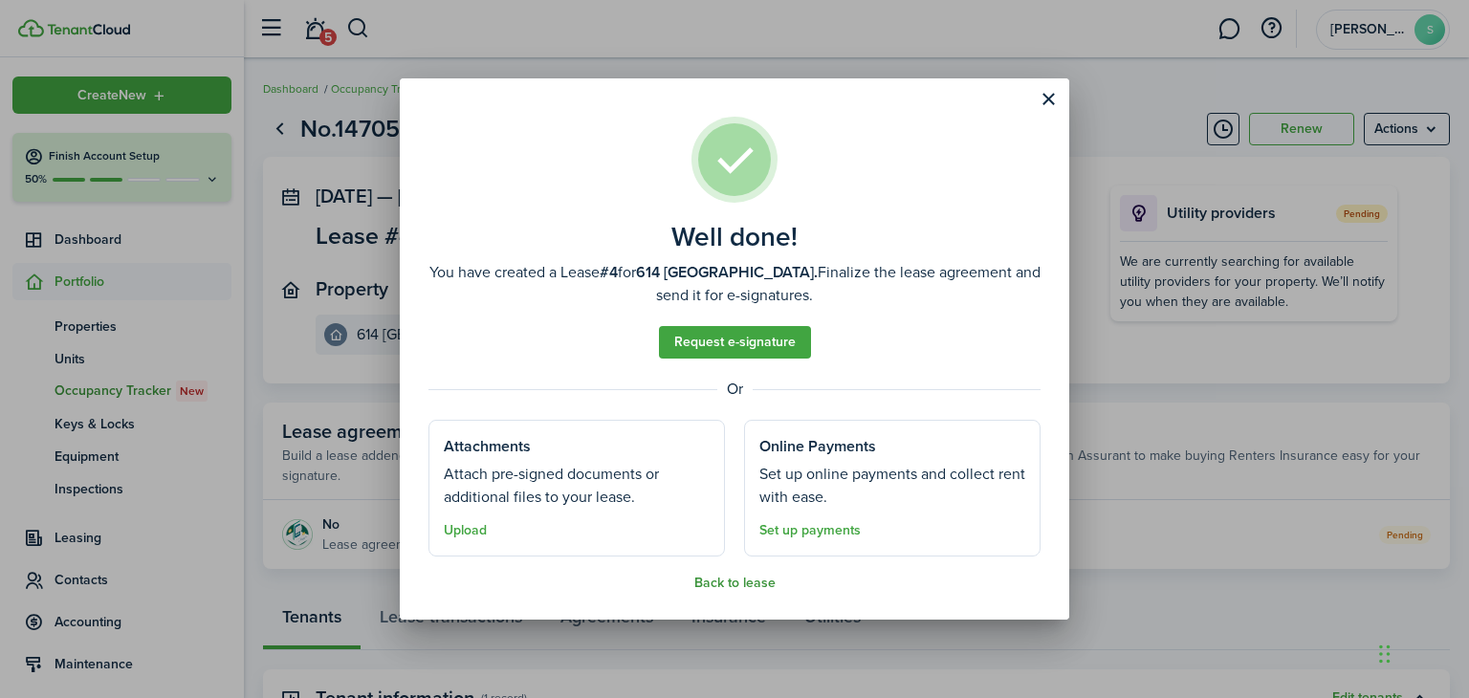
click at [748, 586] on button "Back to lease" at bounding box center [734, 583] width 81 height 15
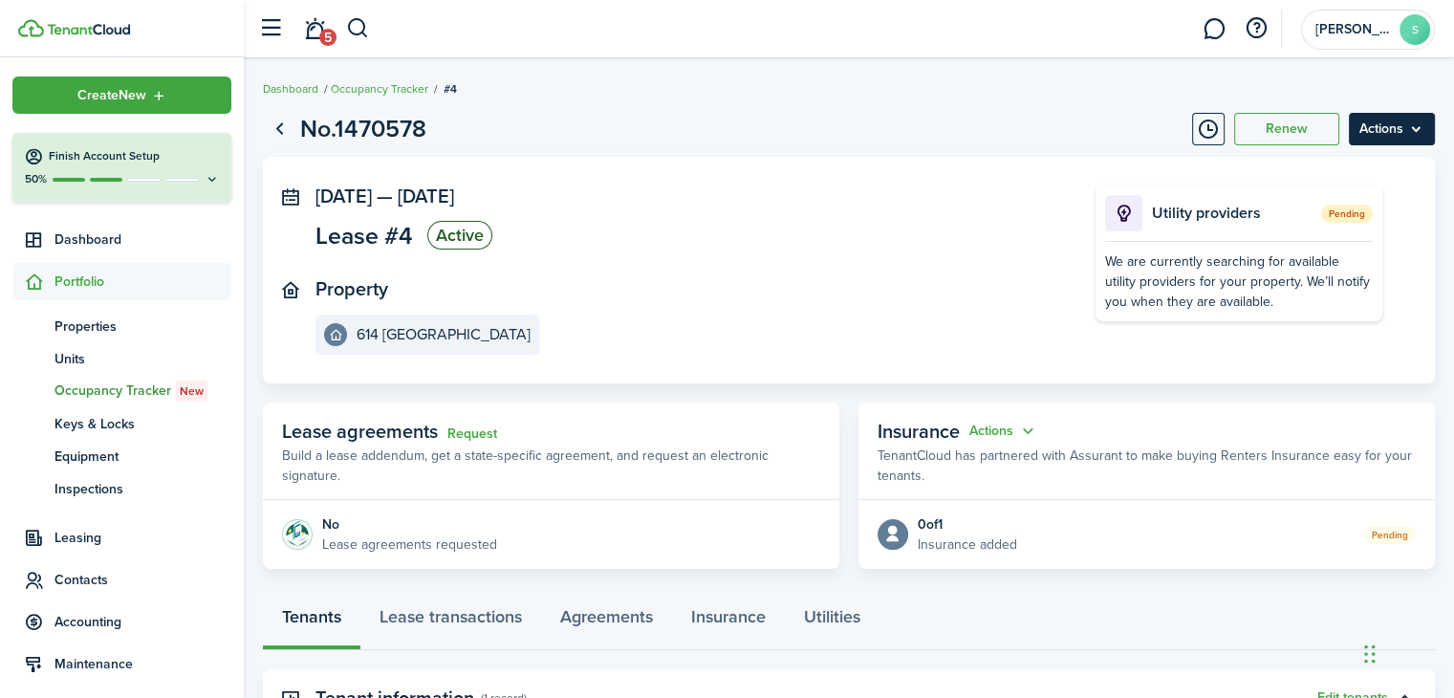
click at [1404, 126] on menu-btn "Actions" at bounding box center [1392, 129] width 86 height 33
click at [740, 294] on panel-main-section "Property 614 [GEOGRAPHIC_DATA]" at bounding box center [677, 316] width 723 height 76
click at [103, 534] on span "Leasing" at bounding box center [142, 538] width 177 height 20
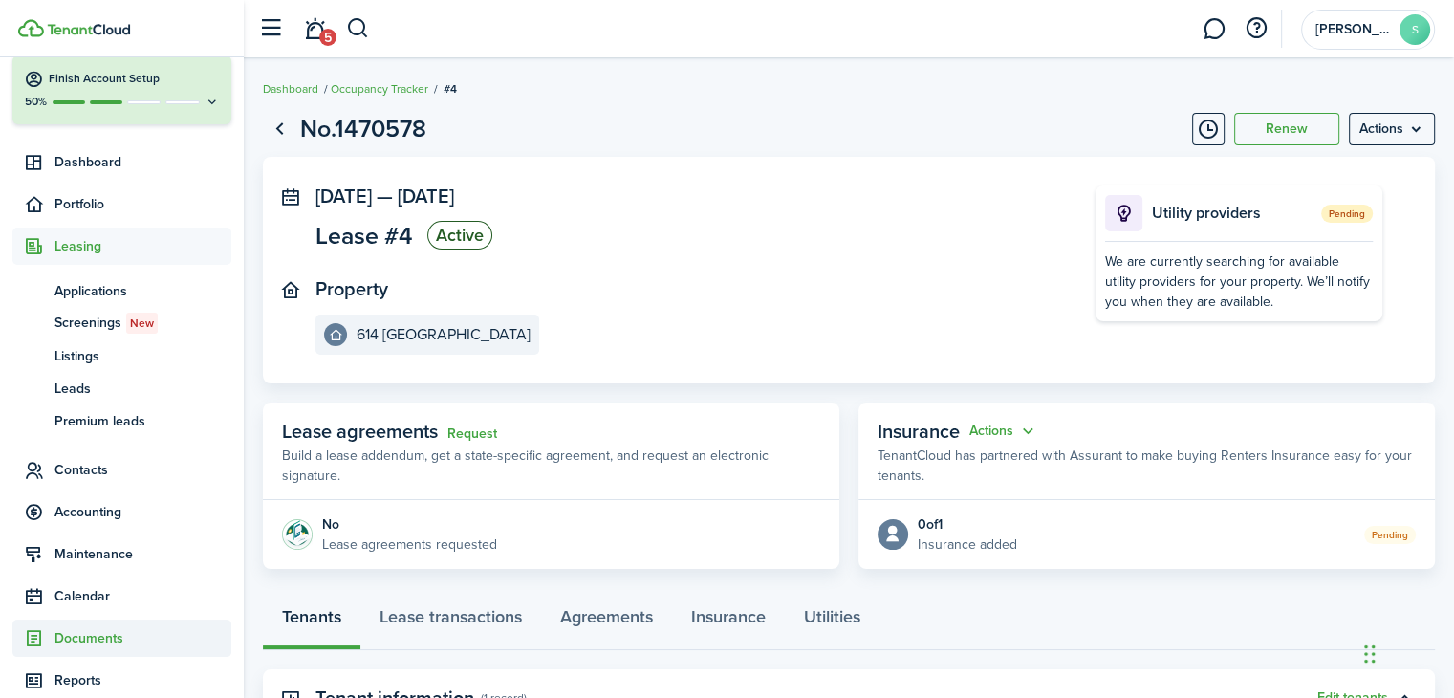
scroll to position [191, 0]
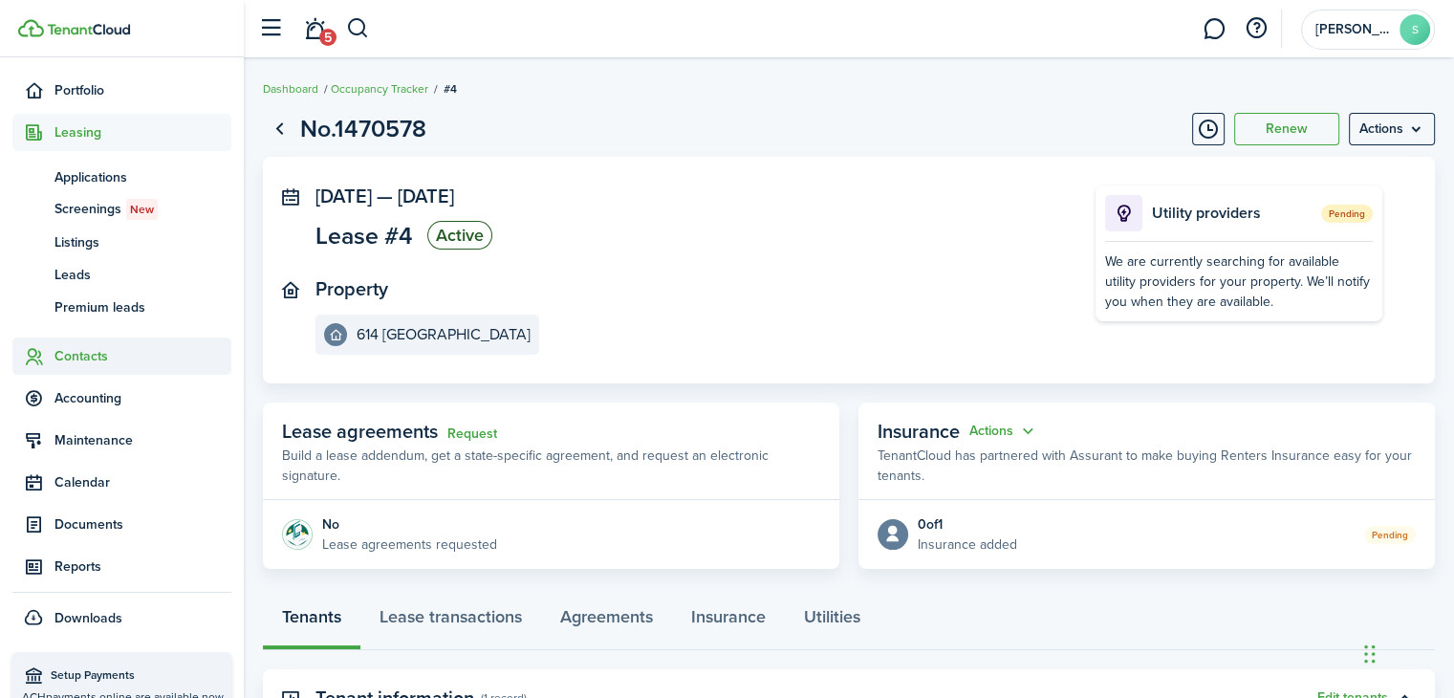
click at [96, 355] on span "Contacts" at bounding box center [142, 356] width 177 height 20
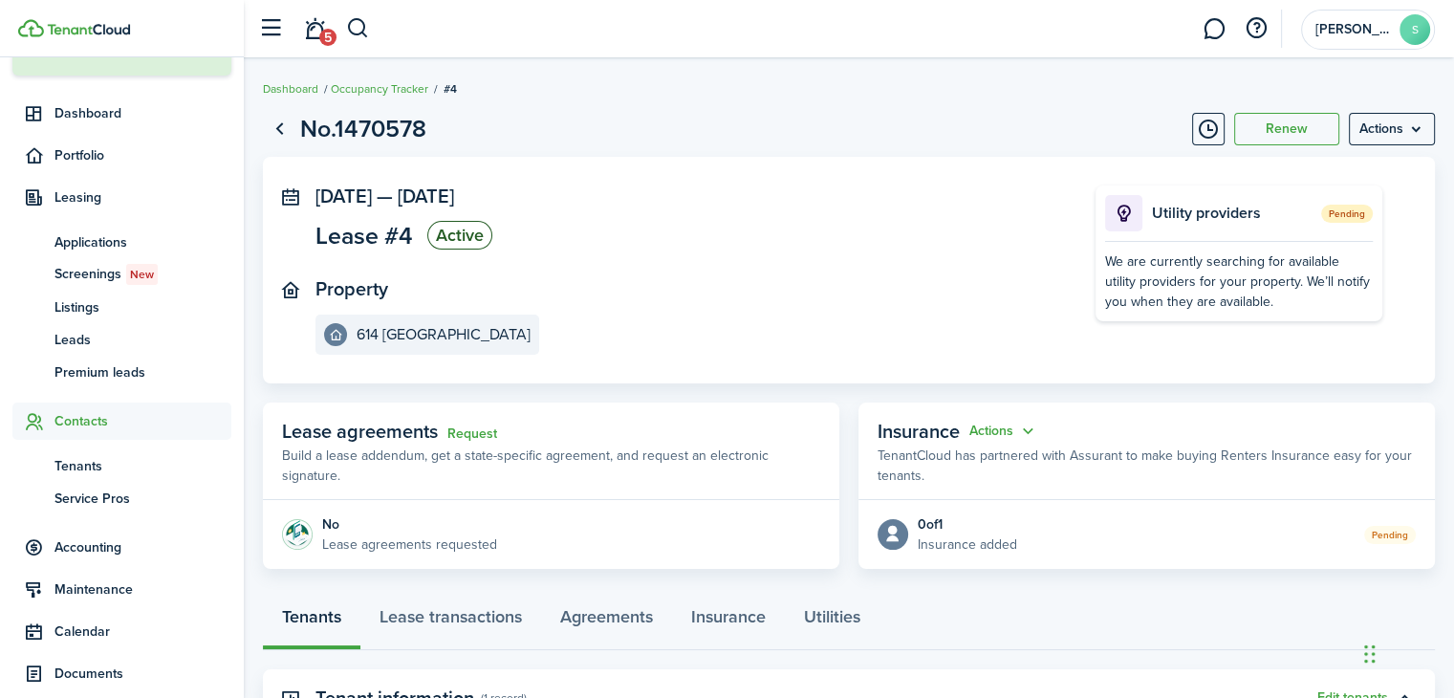
scroll to position [126, 0]
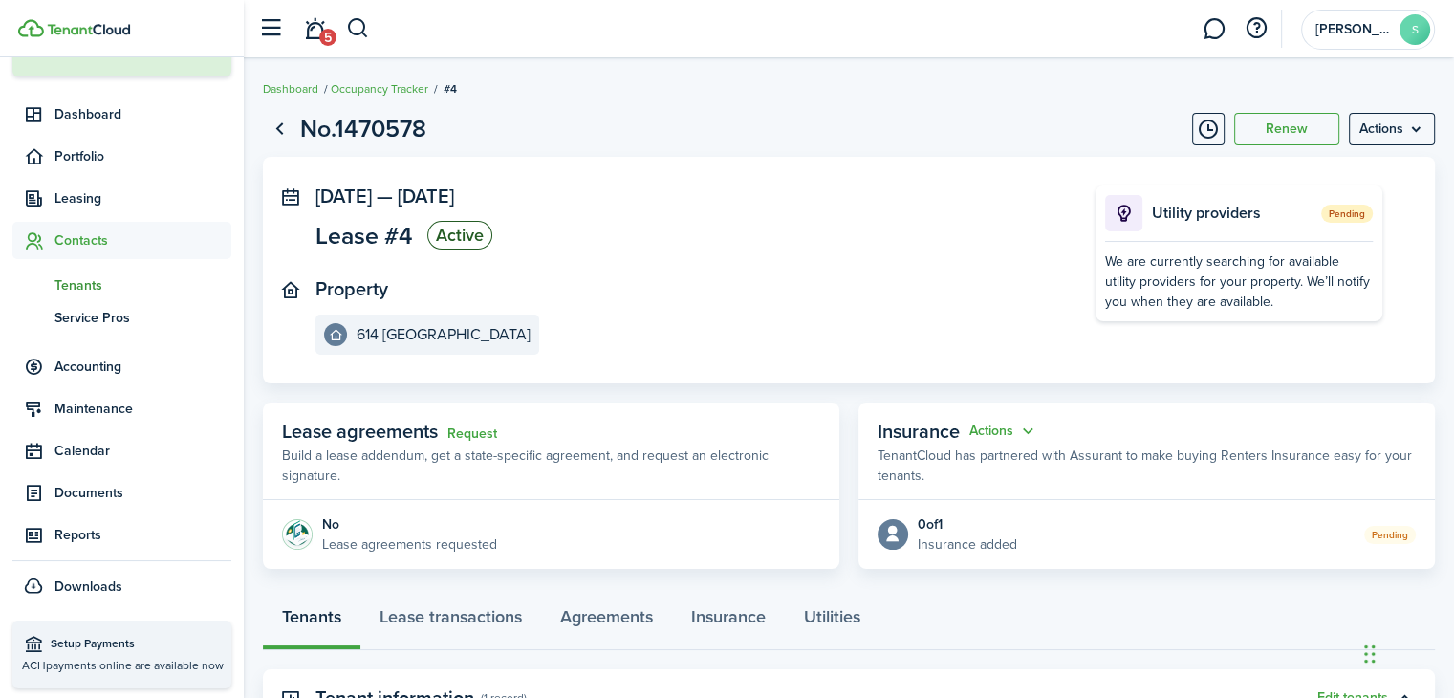
click at [114, 284] on span "Tenants" at bounding box center [142, 285] width 177 height 20
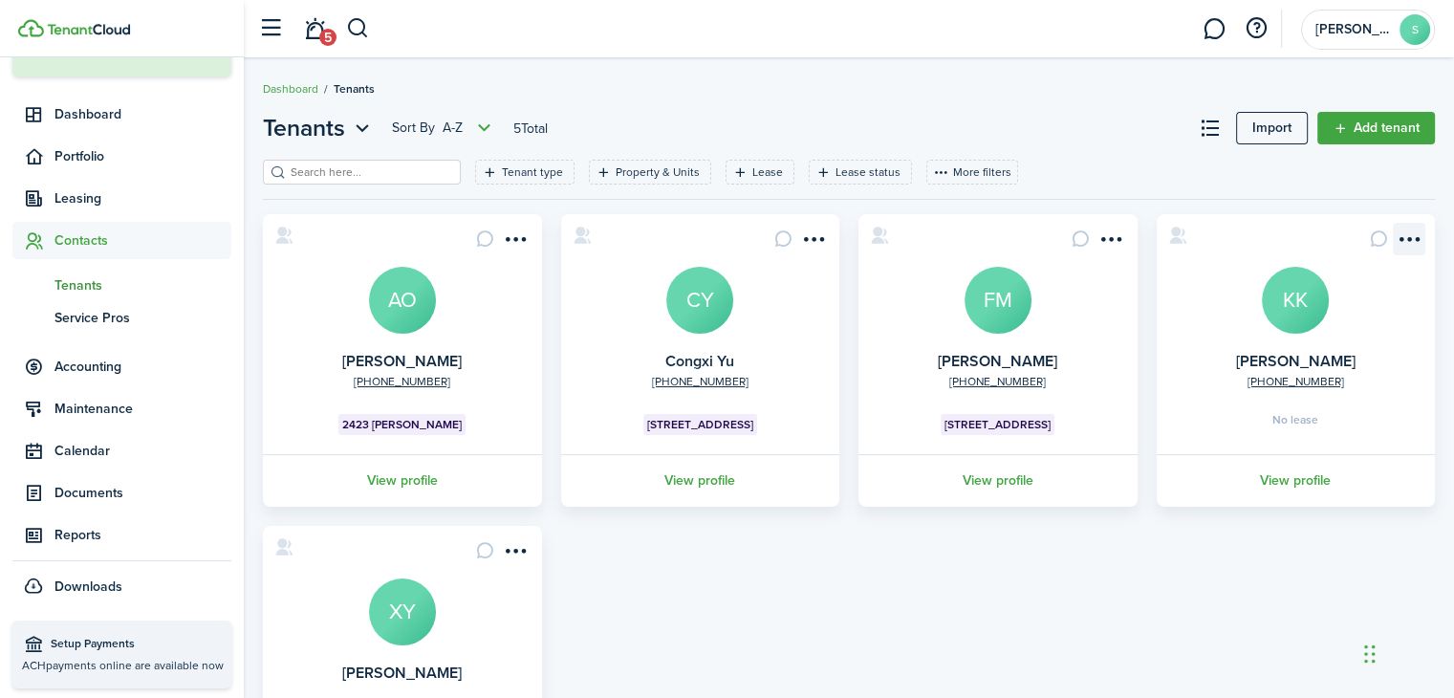
click at [1419, 235] on menu-btn-icon "Open menu" at bounding box center [1409, 239] width 33 height 33
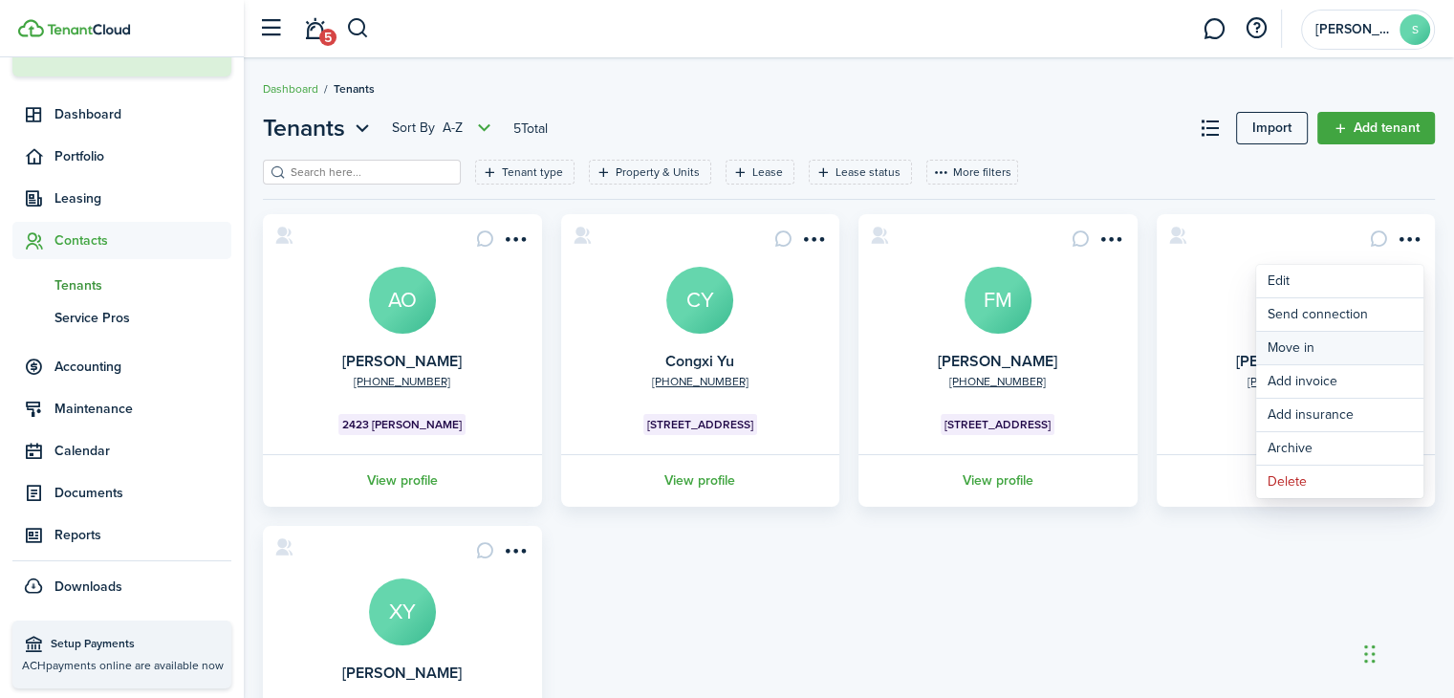
click at [1296, 348] on link "Move in" at bounding box center [1339, 348] width 167 height 33
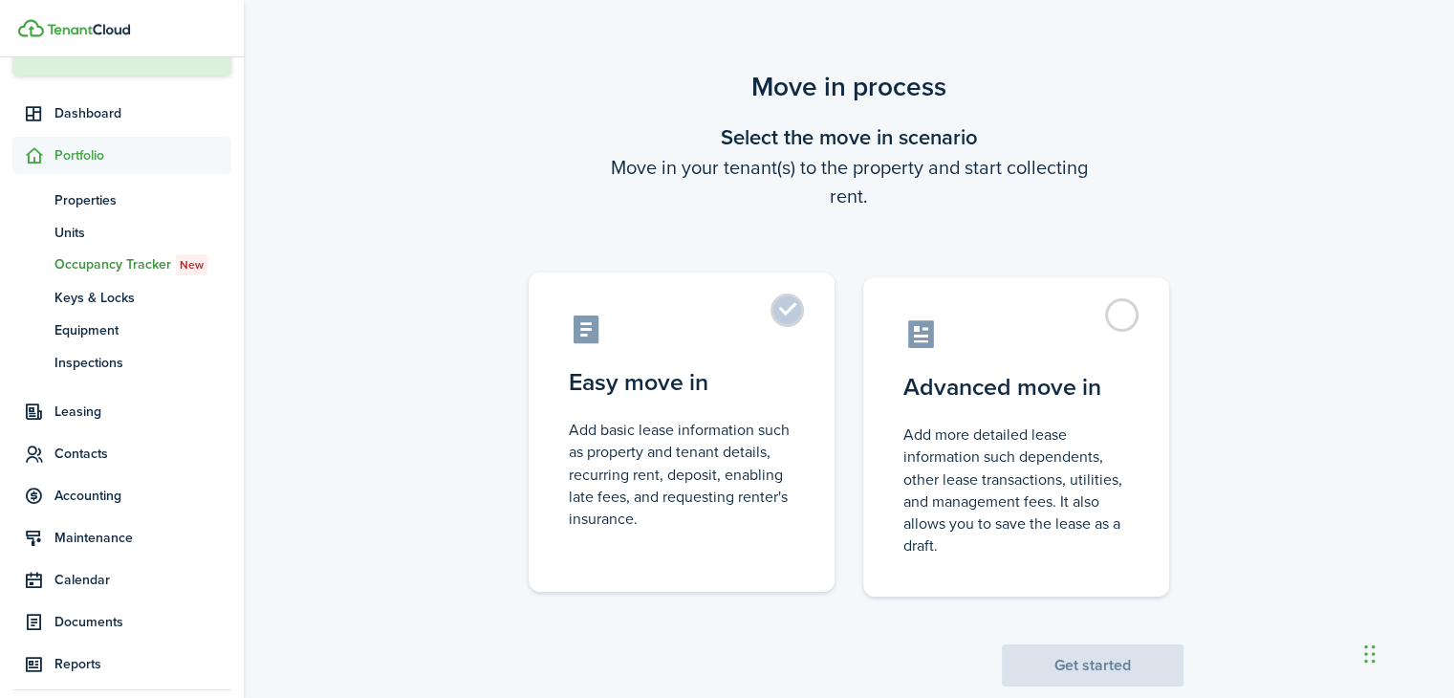
click at [792, 306] on label "Easy move in Add basic lease information such as property and tenant details, r…" at bounding box center [682, 431] width 306 height 319
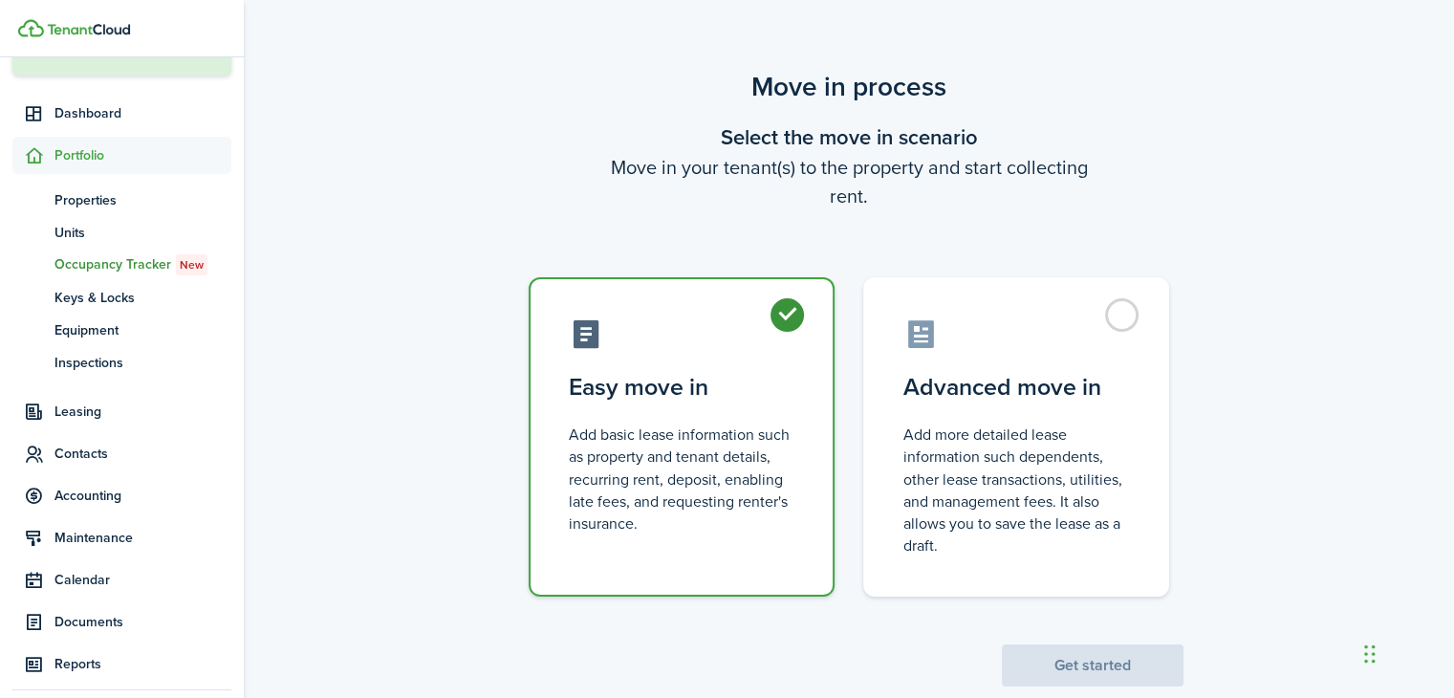
radio input "true"
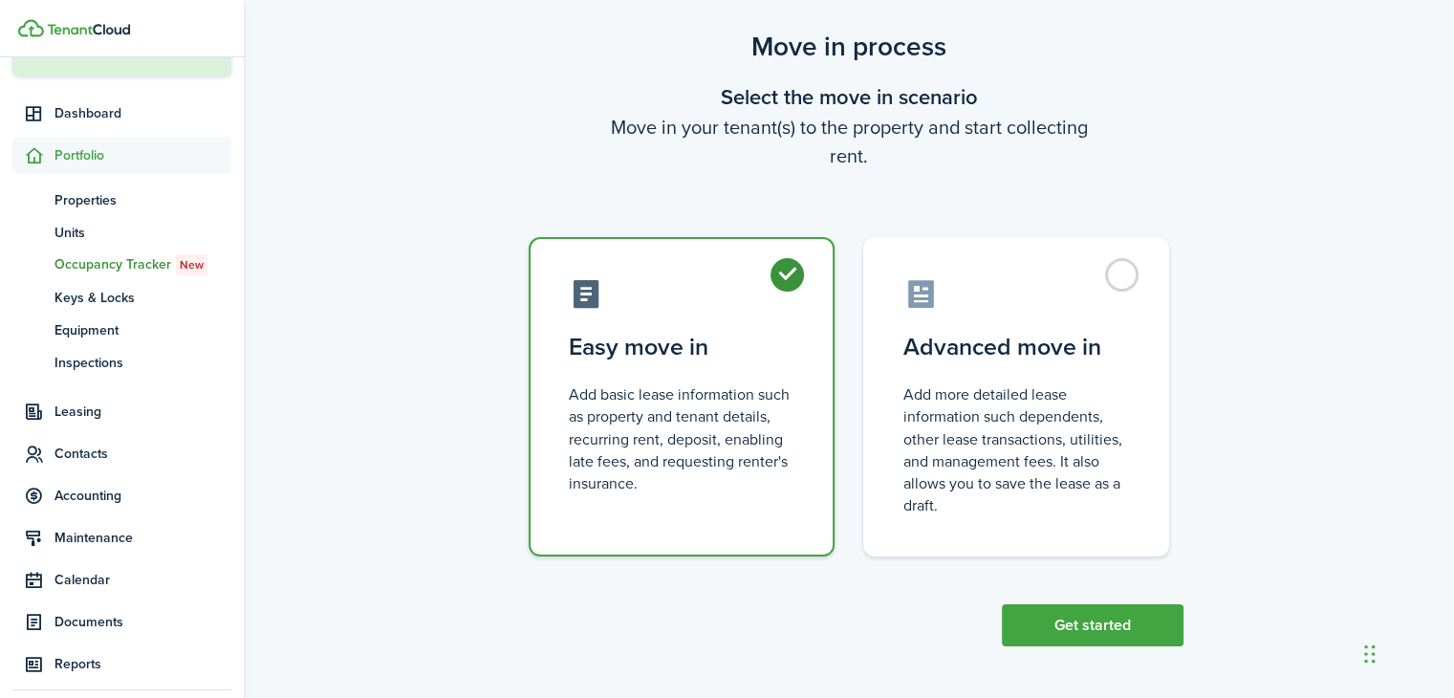
scroll to position [41, 0]
click at [1104, 621] on button "Get started" at bounding box center [1093, 624] width 182 height 42
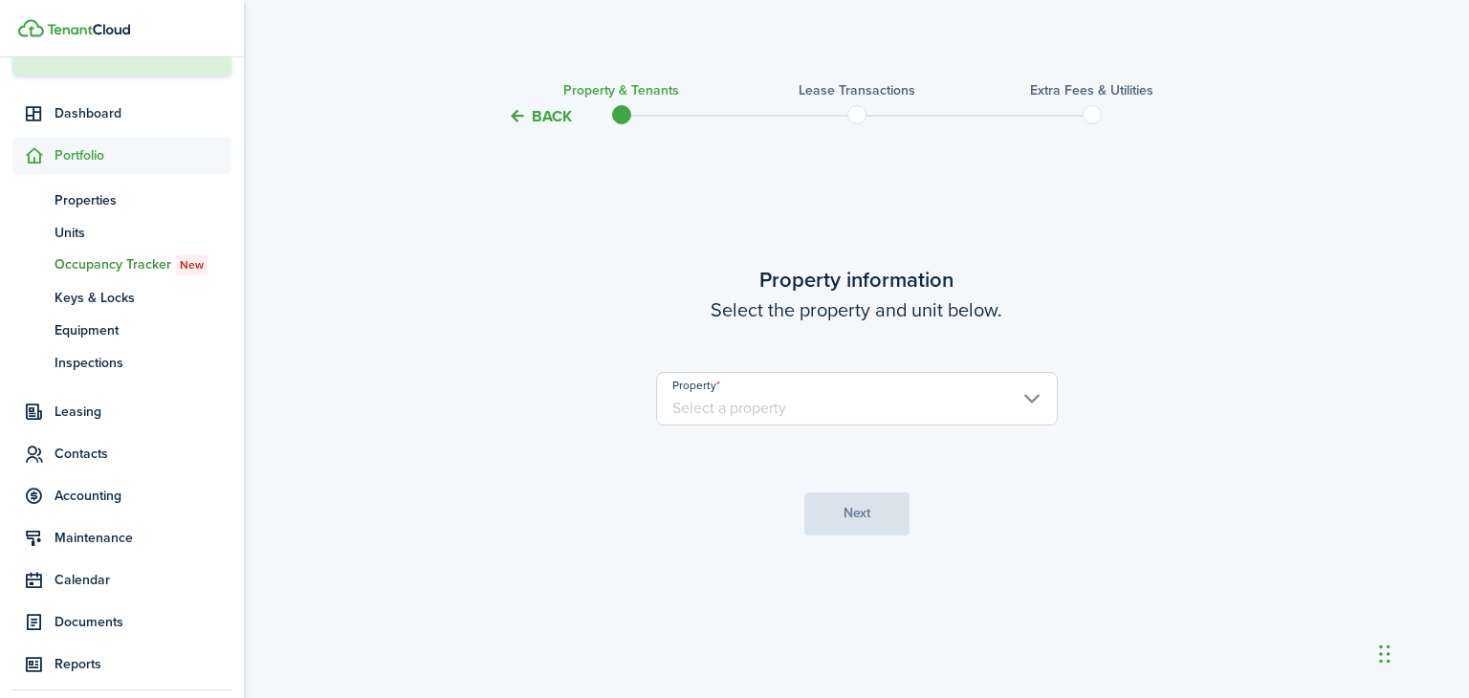
click at [1035, 388] on input "Property" at bounding box center [857, 399] width 402 height 54
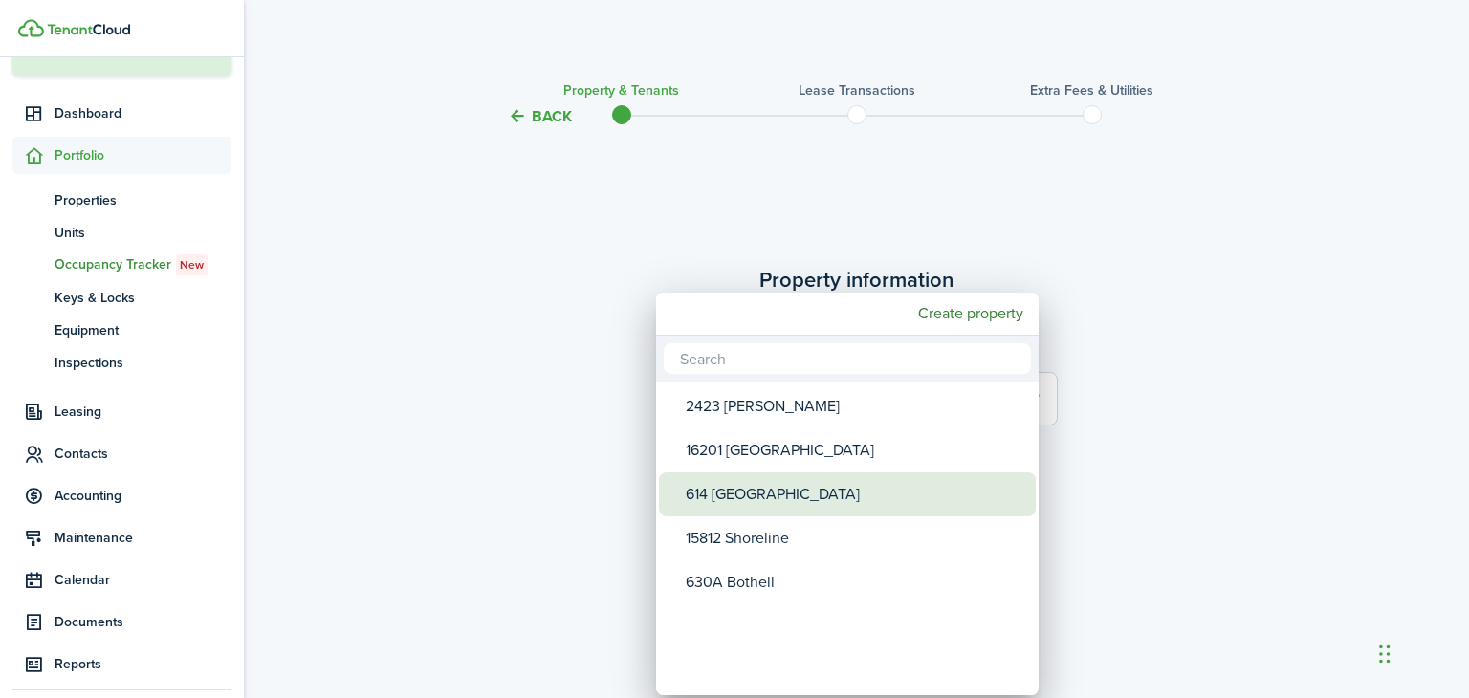
click at [713, 494] on div "614 [GEOGRAPHIC_DATA]" at bounding box center [855, 494] width 338 height 44
type input "614 [GEOGRAPHIC_DATA]"
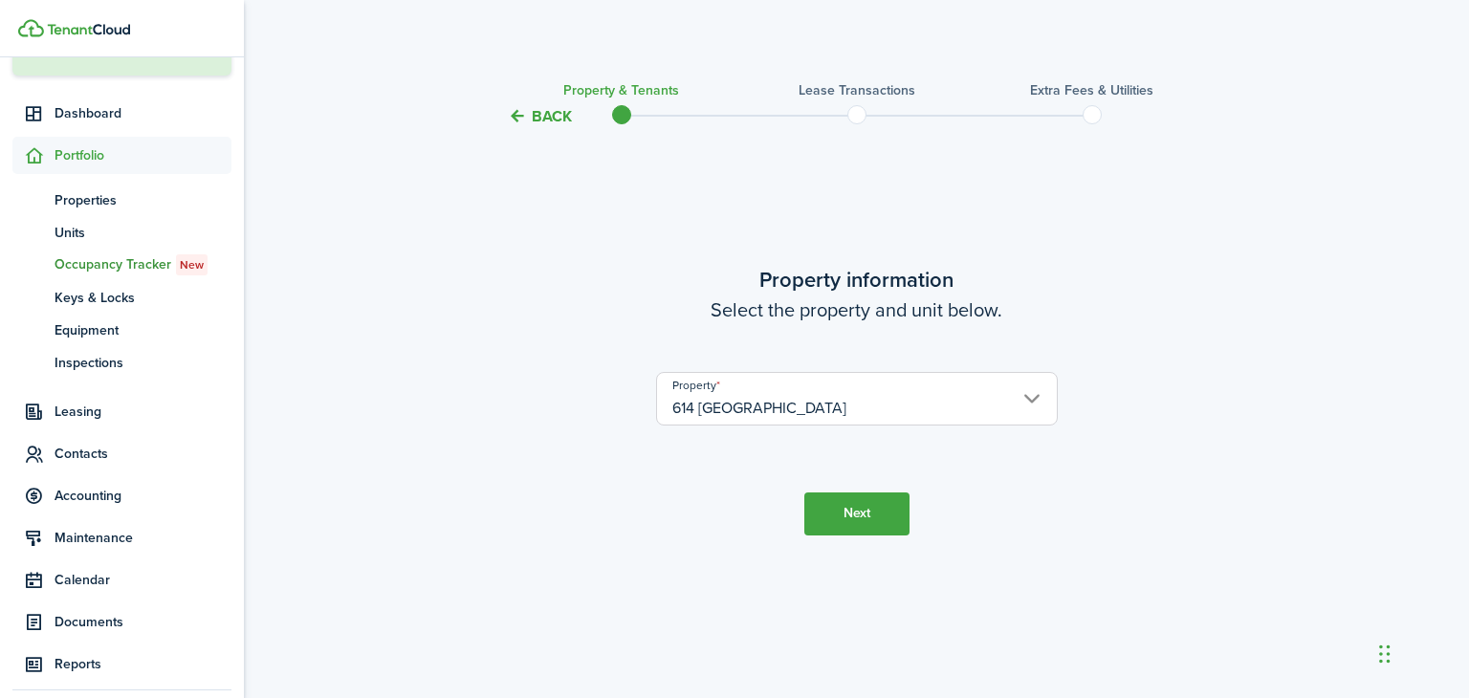
click at [849, 513] on button "Next" at bounding box center [856, 513] width 105 height 43
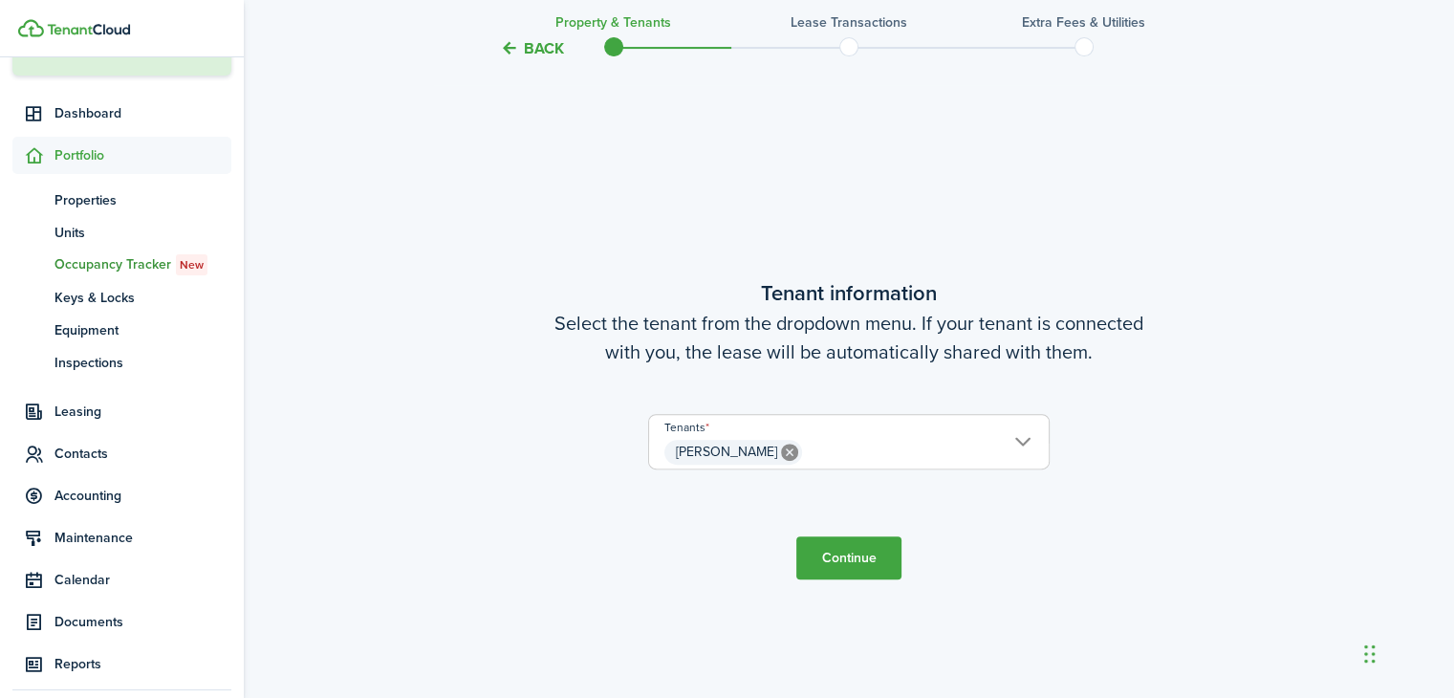
scroll to position [570, 0]
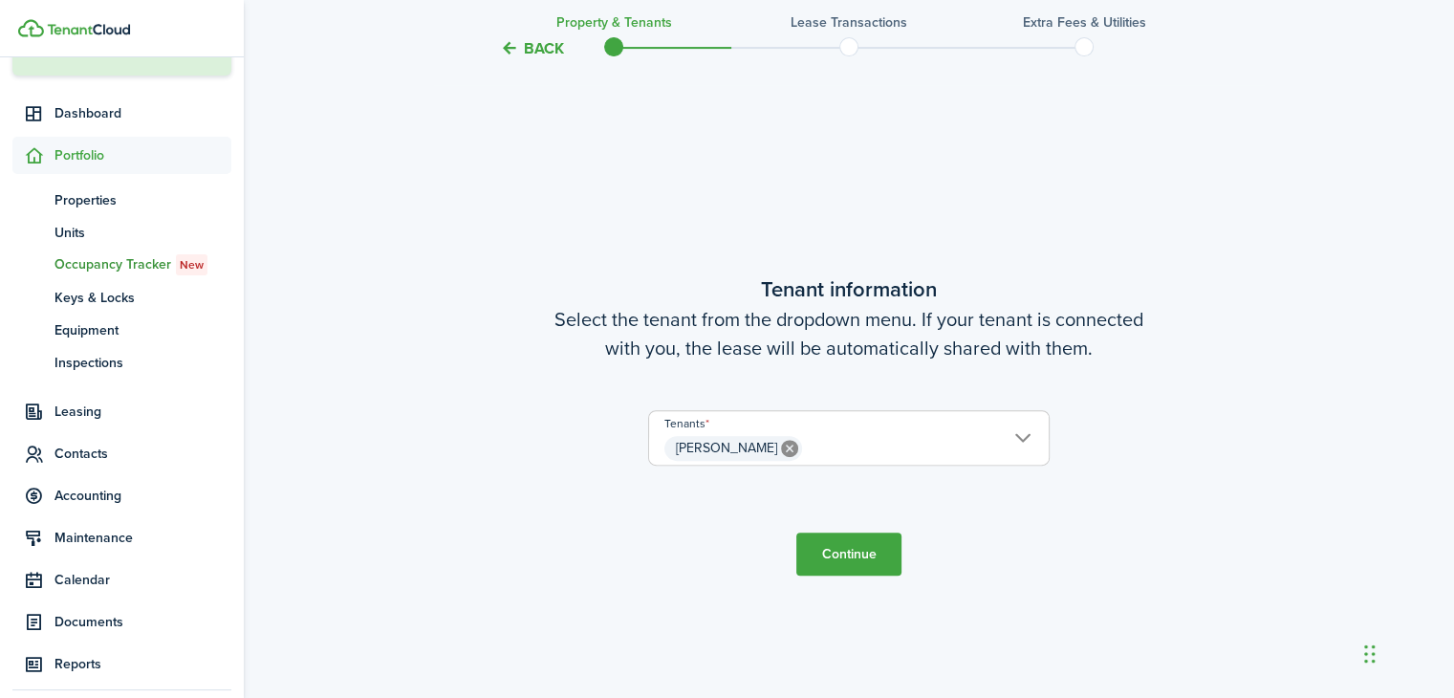
click at [843, 554] on button "Continue" at bounding box center [848, 554] width 105 height 43
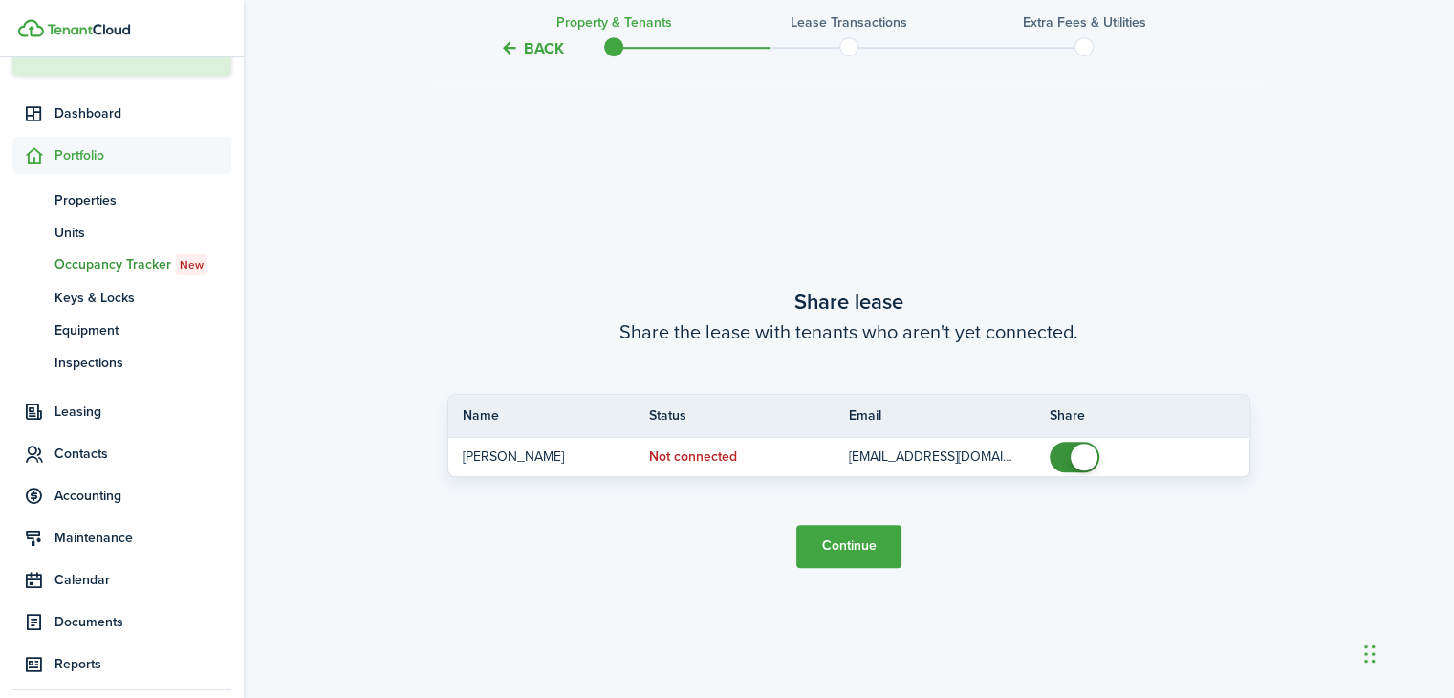
scroll to position [1267, 0]
click at [854, 540] on button "Continue" at bounding box center [848, 545] width 105 height 43
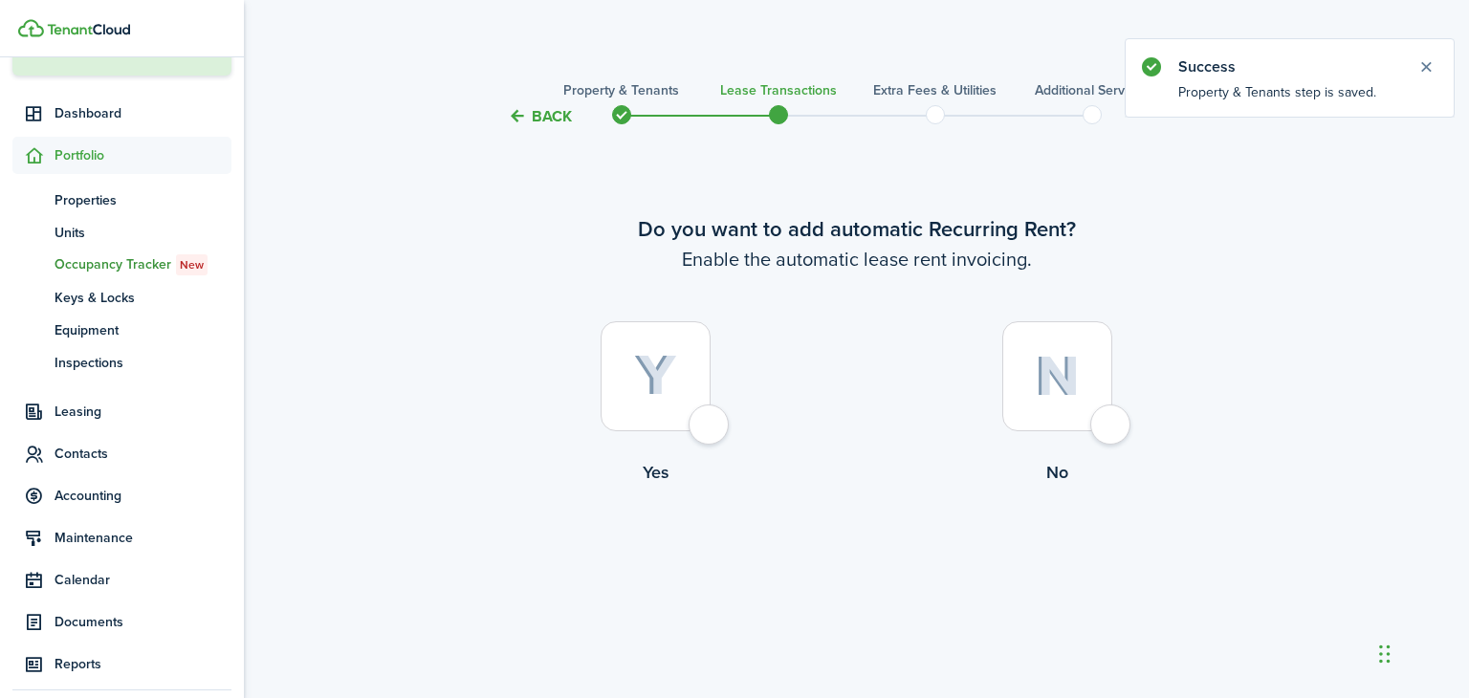
click at [1112, 420] on div at bounding box center [1057, 376] width 110 height 110
radio input "true"
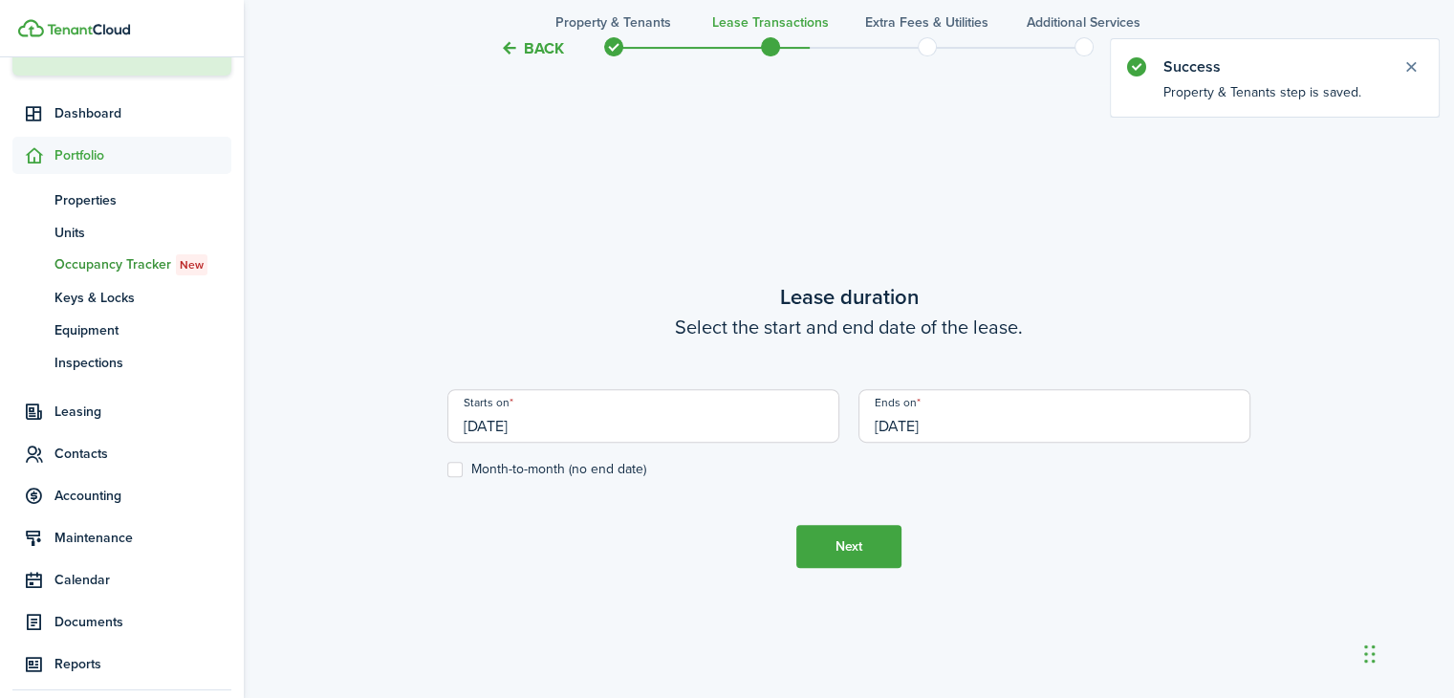
click at [850, 542] on button "Next" at bounding box center [848, 546] width 105 height 43
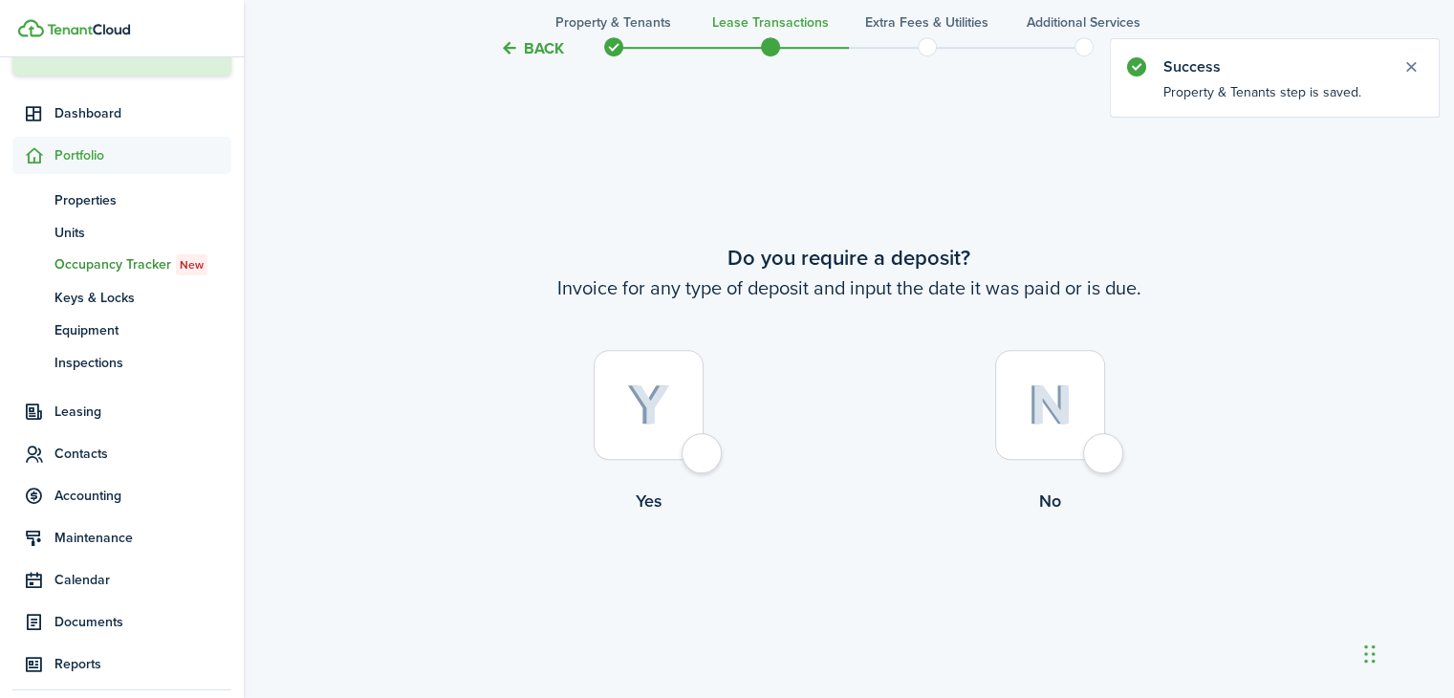
scroll to position [1267, 0]
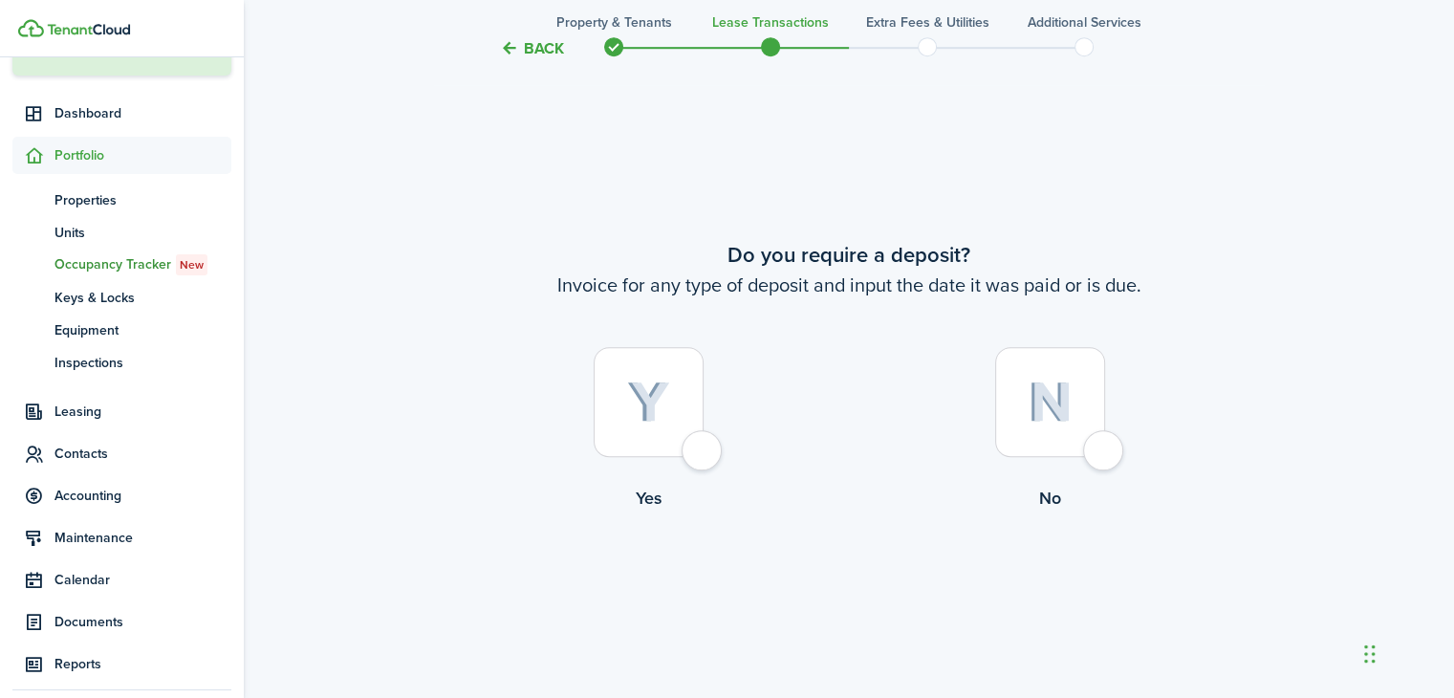
click at [534, 53] on button "Back" at bounding box center [532, 48] width 64 height 20
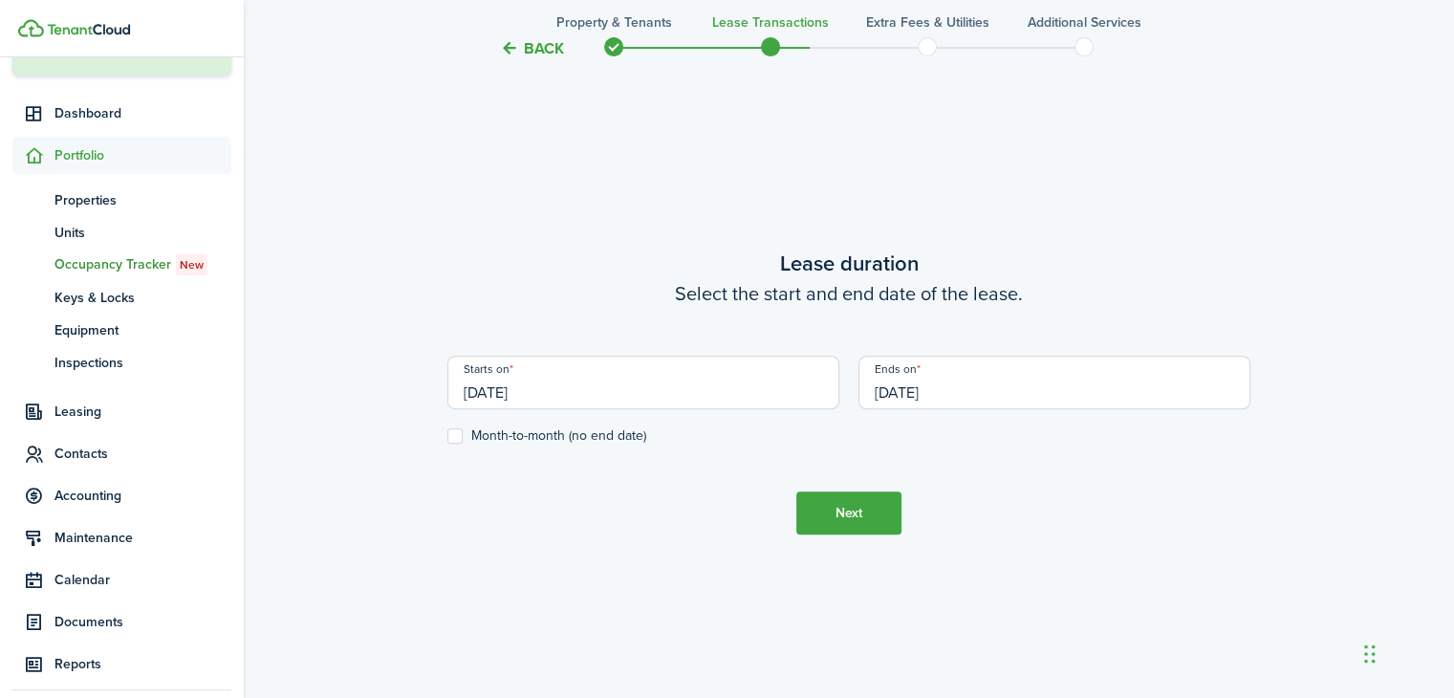
scroll to position [570, 0]
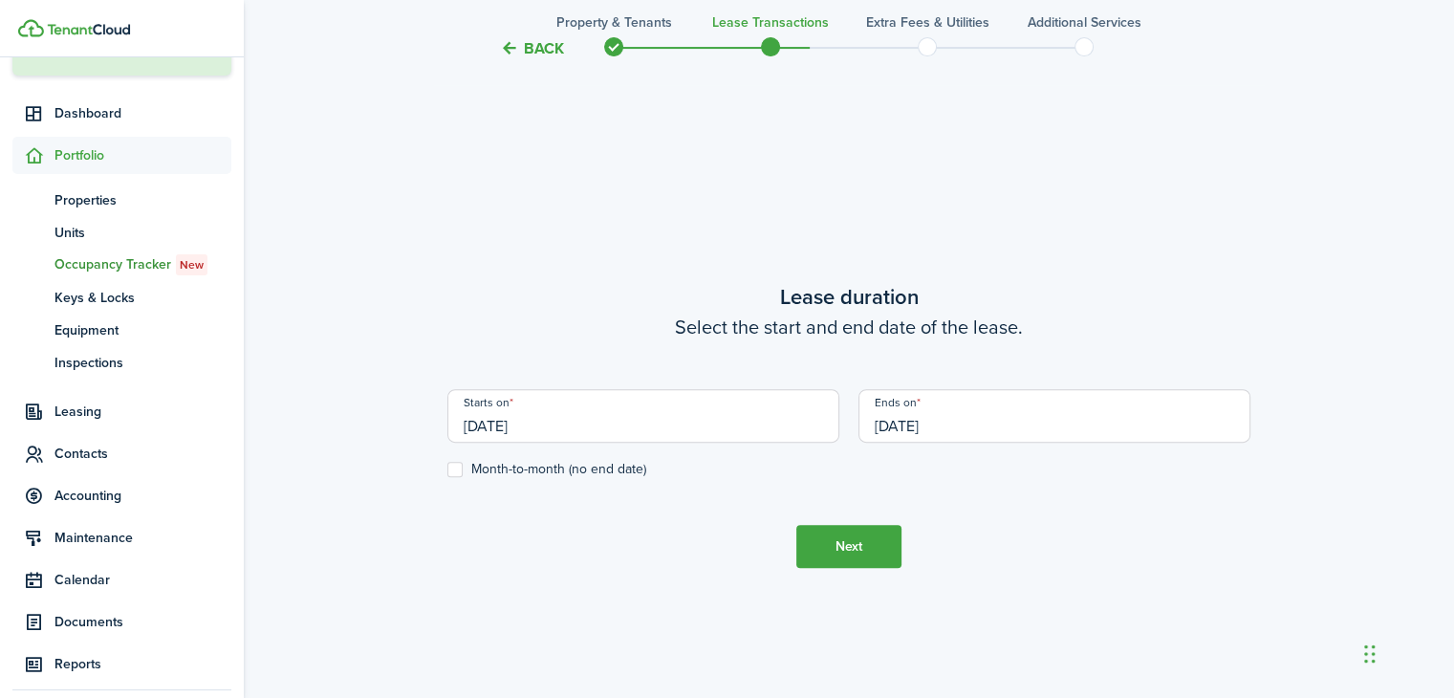
click at [544, 419] on input "[DATE]" at bounding box center [643, 416] width 392 height 54
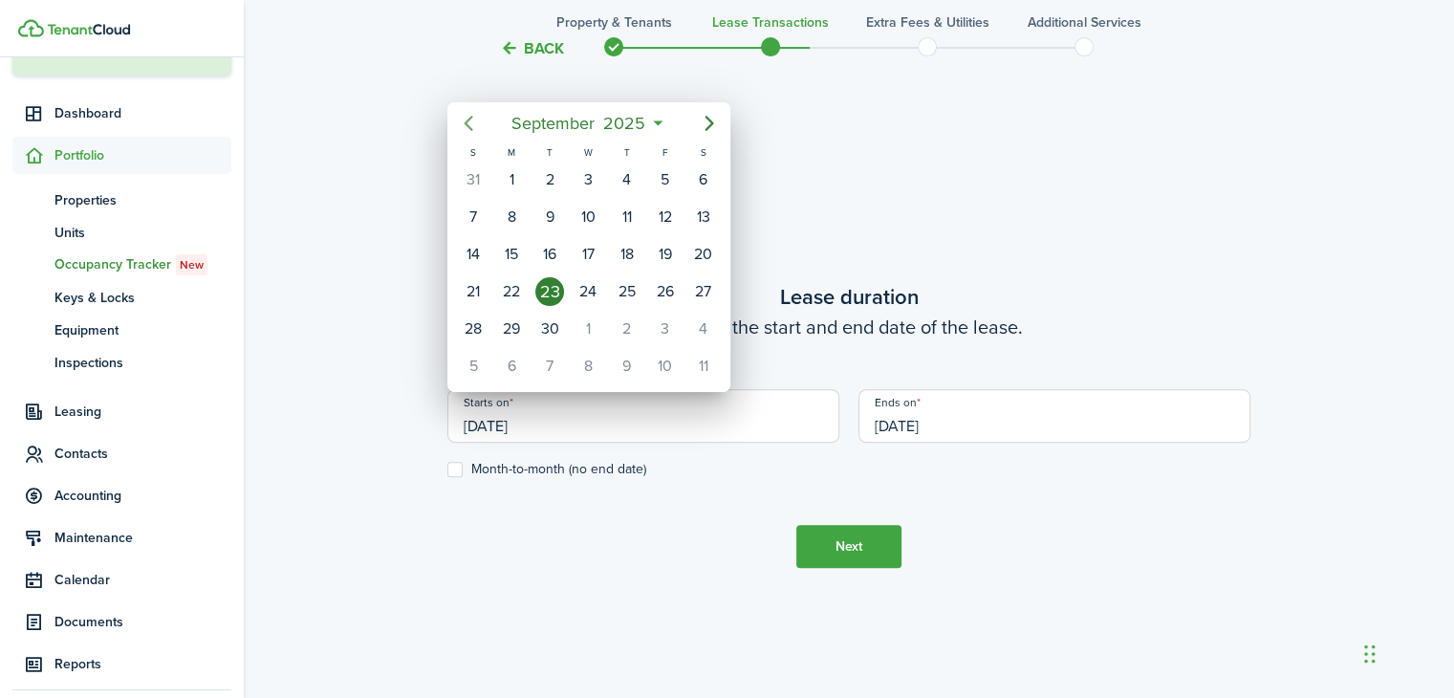
click at [466, 126] on icon "Previous page" at bounding box center [468, 123] width 23 height 23
click at [474, 179] on div "1" at bounding box center [473, 179] width 29 height 29
type input "[DATE]"
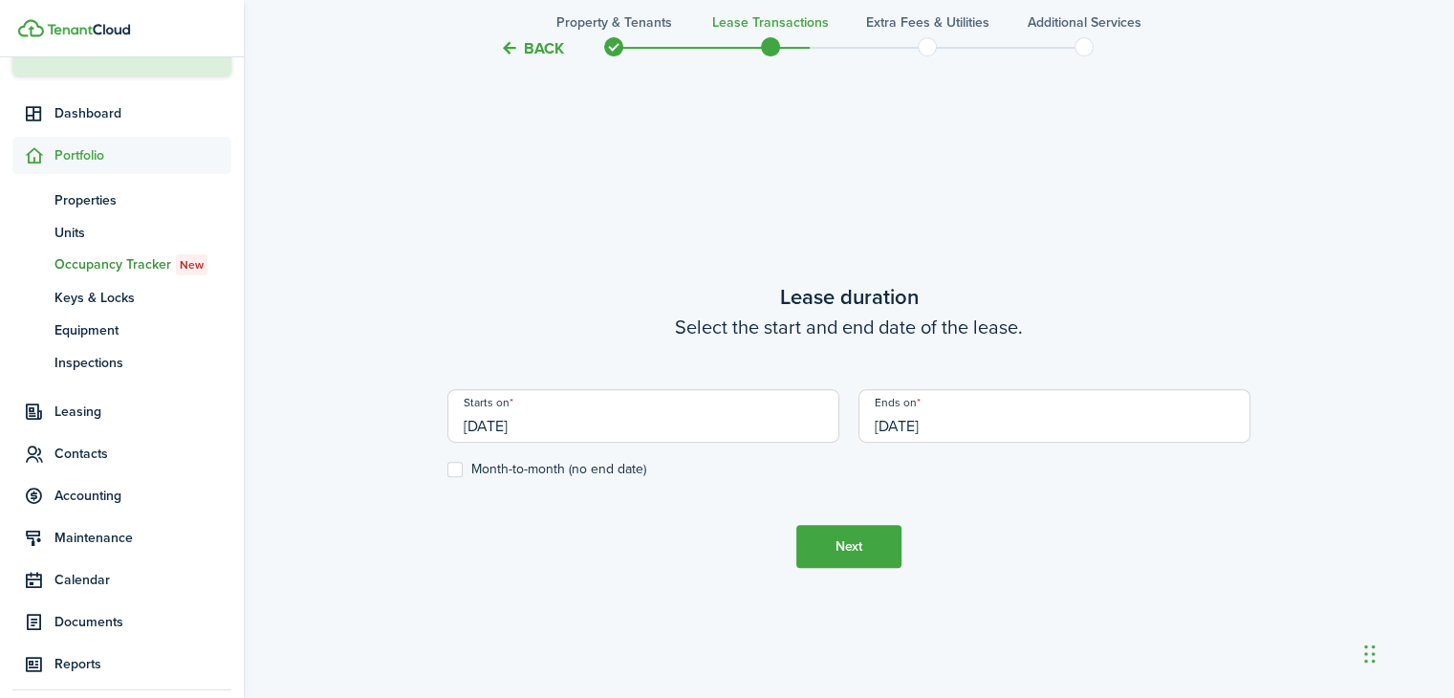
click at [943, 420] on input "[DATE]" at bounding box center [1055, 416] width 392 height 54
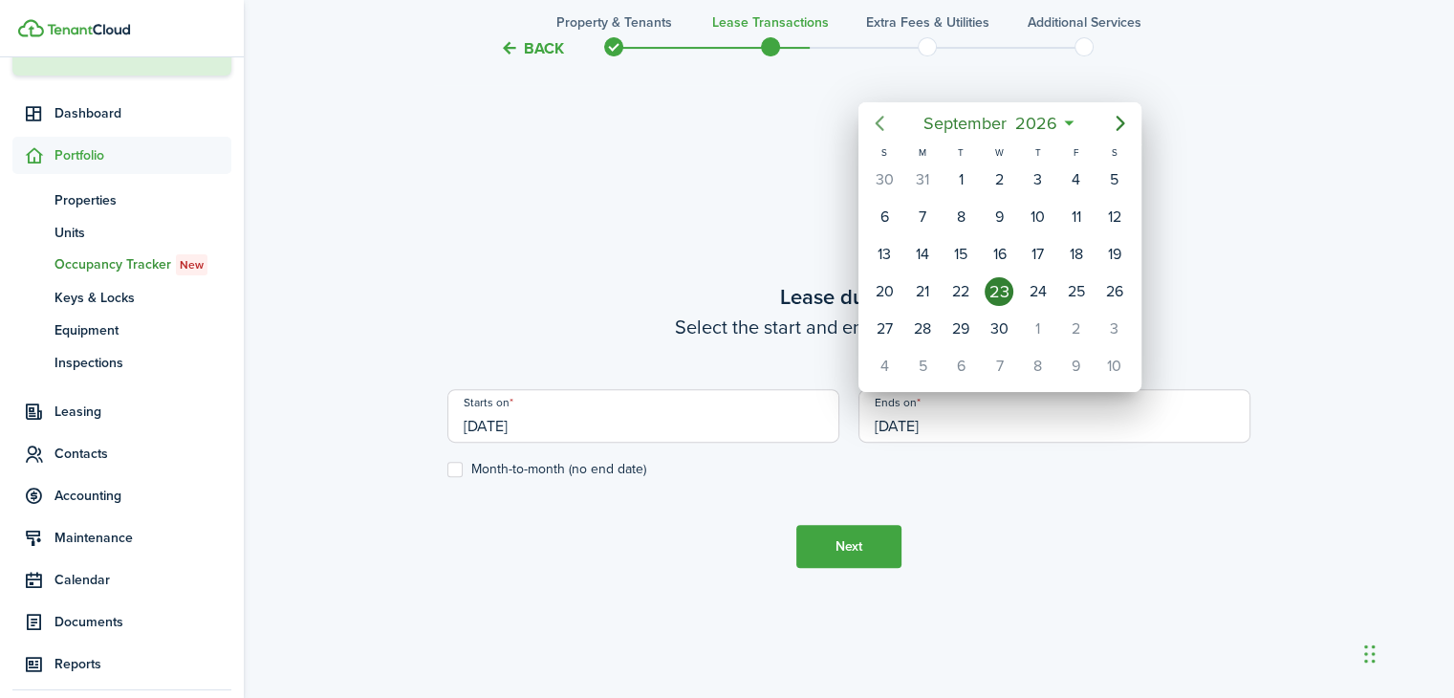
click at [882, 128] on icon "Previous page" at bounding box center [879, 124] width 9 height 15
click at [880, 123] on icon "Previous page" at bounding box center [879, 123] width 23 height 23
click at [878, 357] on div "31" at bounding box center [884, 366] width 29 height 29
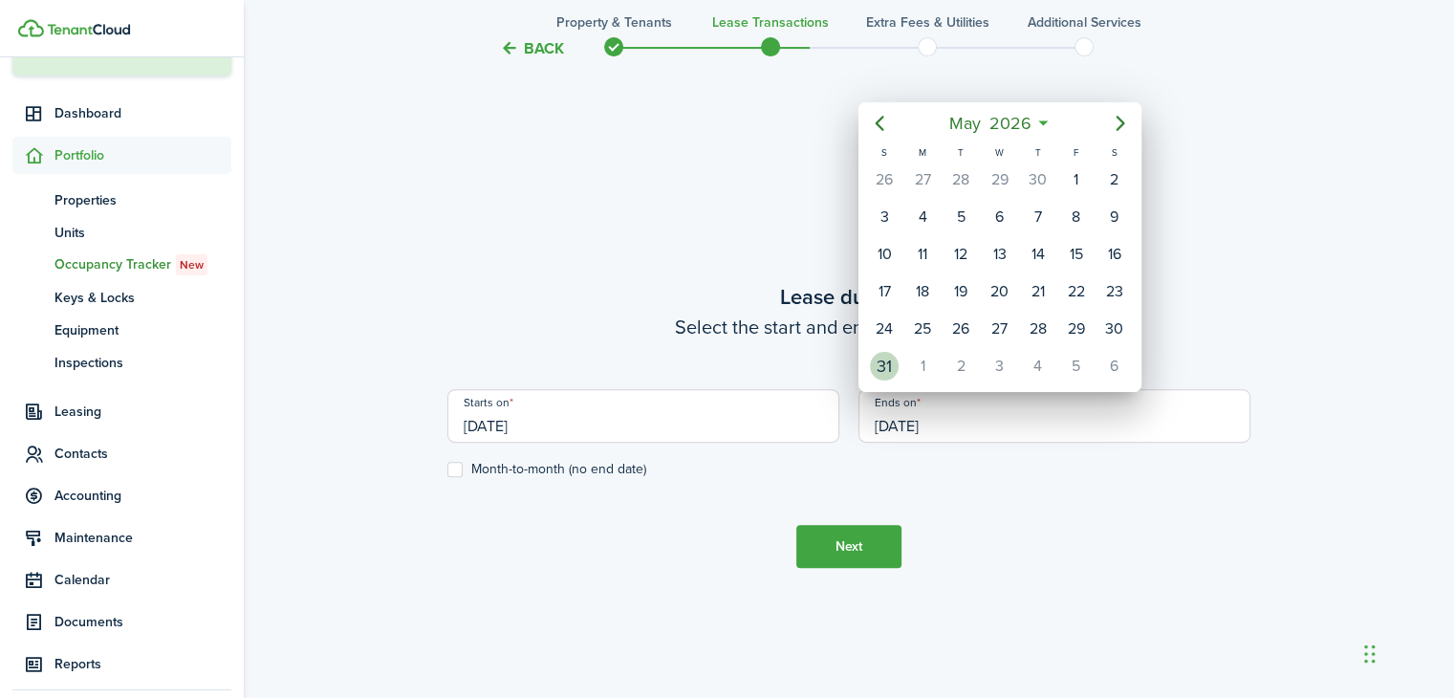
type input "[DATE]"
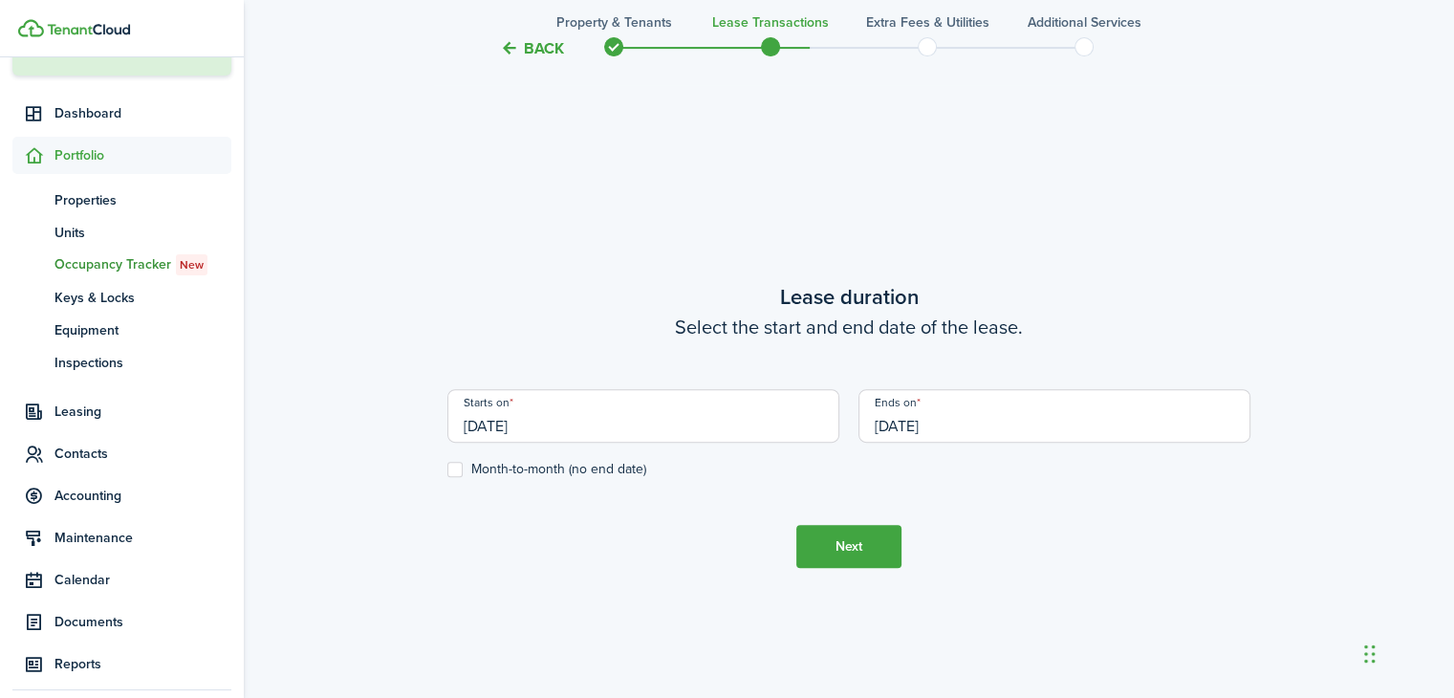
click at [849, 549] on button "Next" at bounding box center [848, 546] width 105 height 43
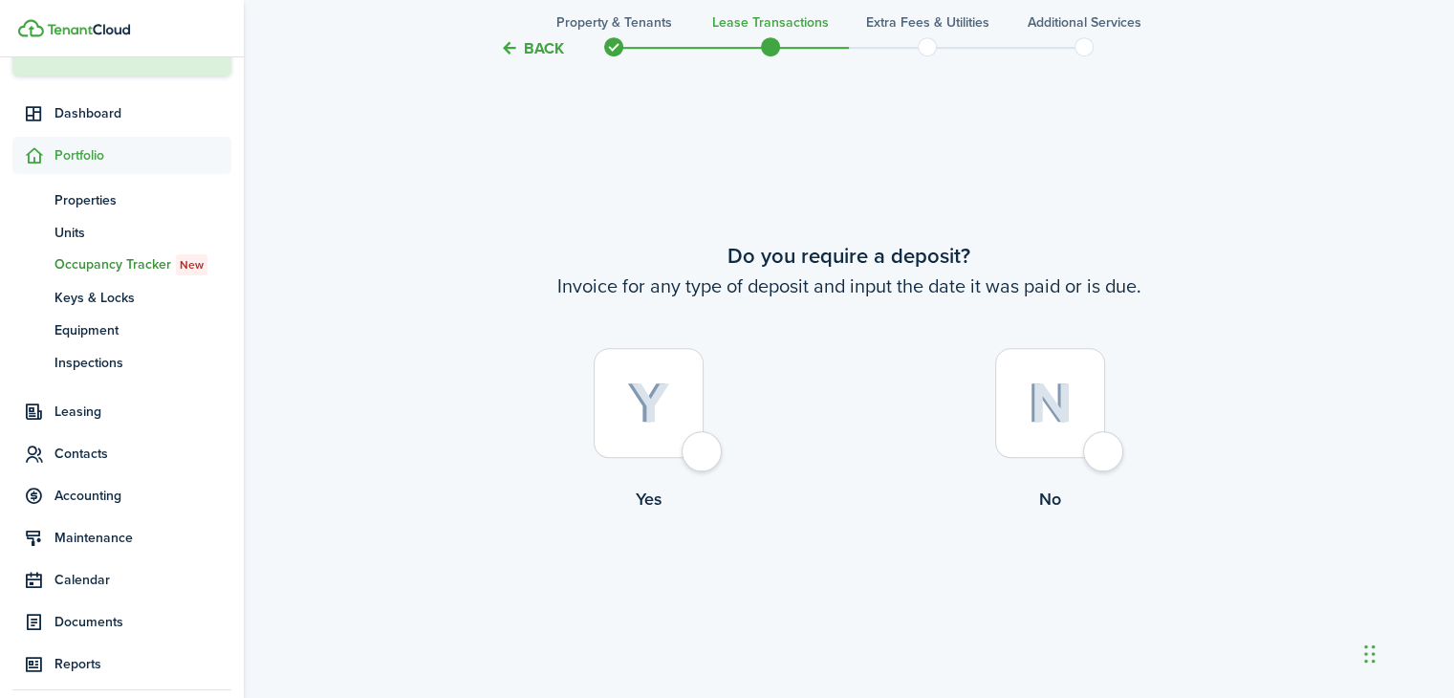
scroll to position [1267, 0]
click at [1105, 447] on div at bounding box center [1050, 402] width 110 height 110
radio input "true"
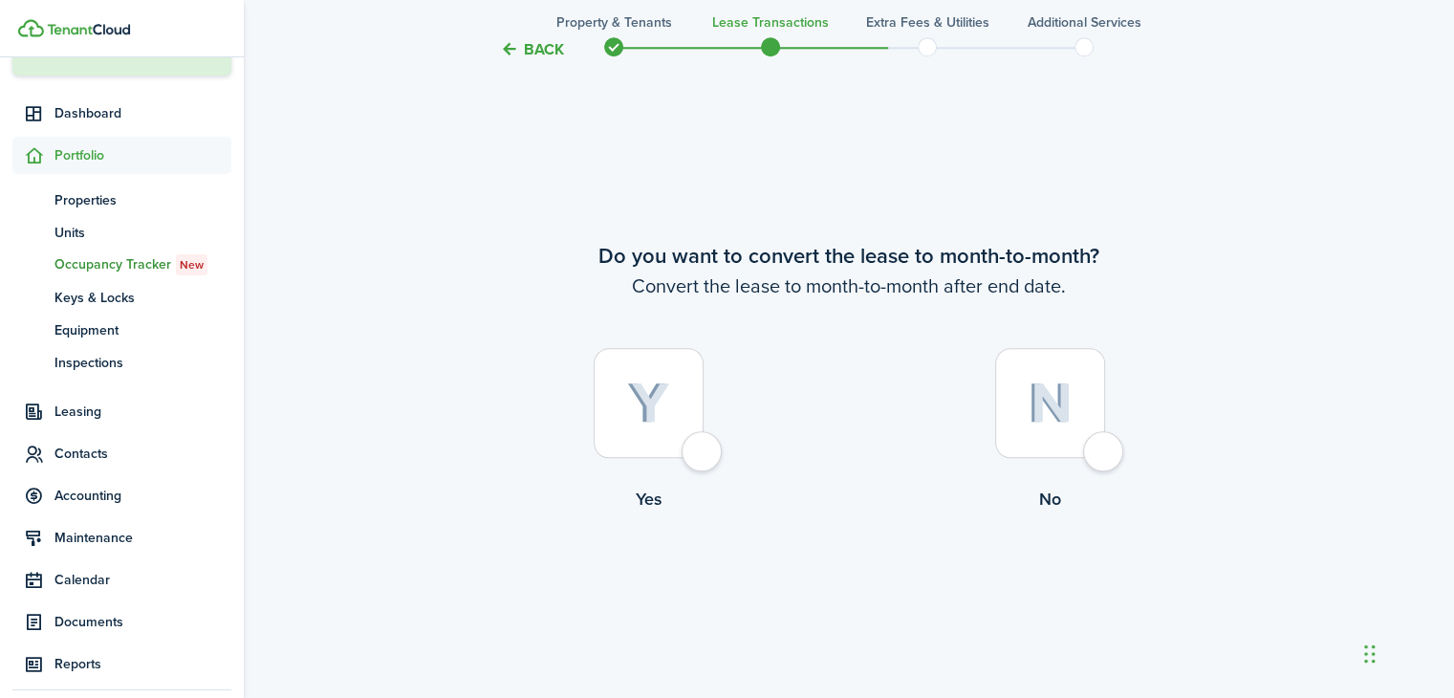
scroll to position [1965, 0]
click at [1095, 441] on div at bounding box center [1050, 402] width 110 height 110
radio input "true"
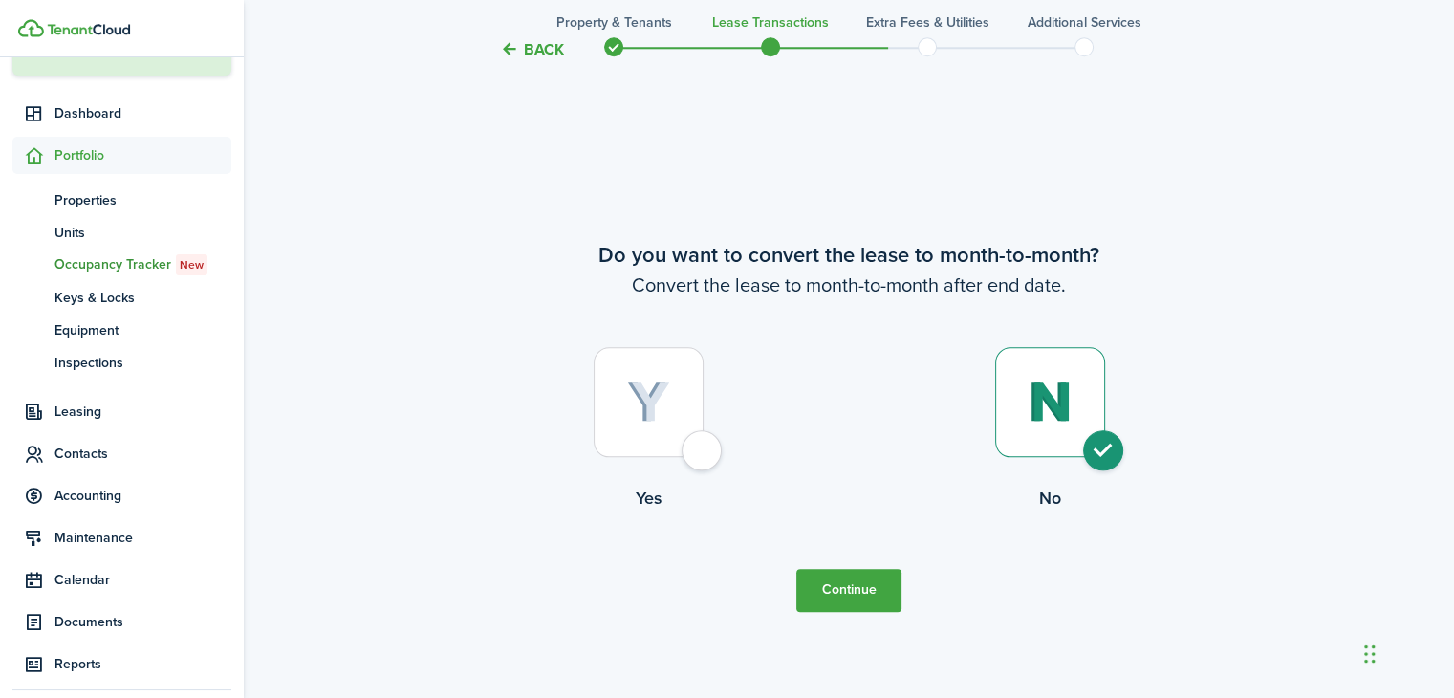
click at [849, 592] on button "Continue" at bounding box center [848, 590] width 105 height 43
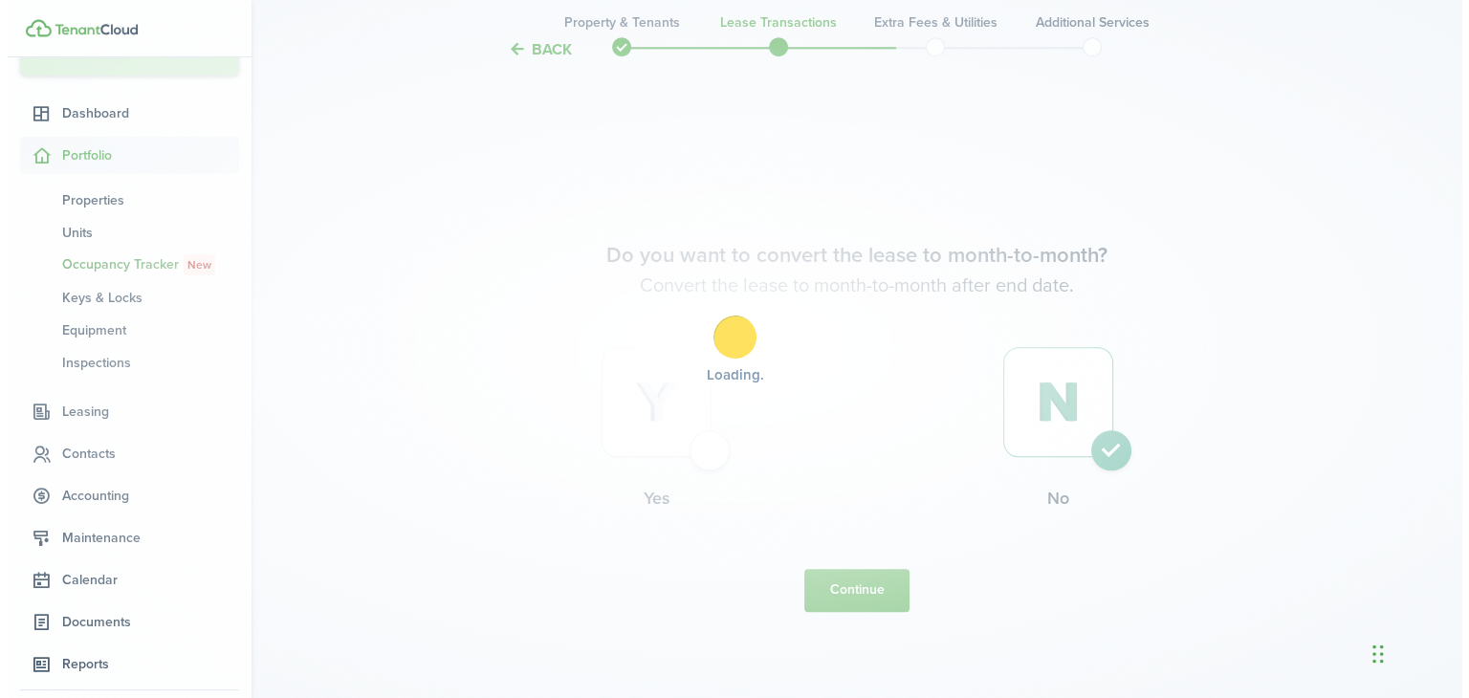
scroll to position [0, 0]
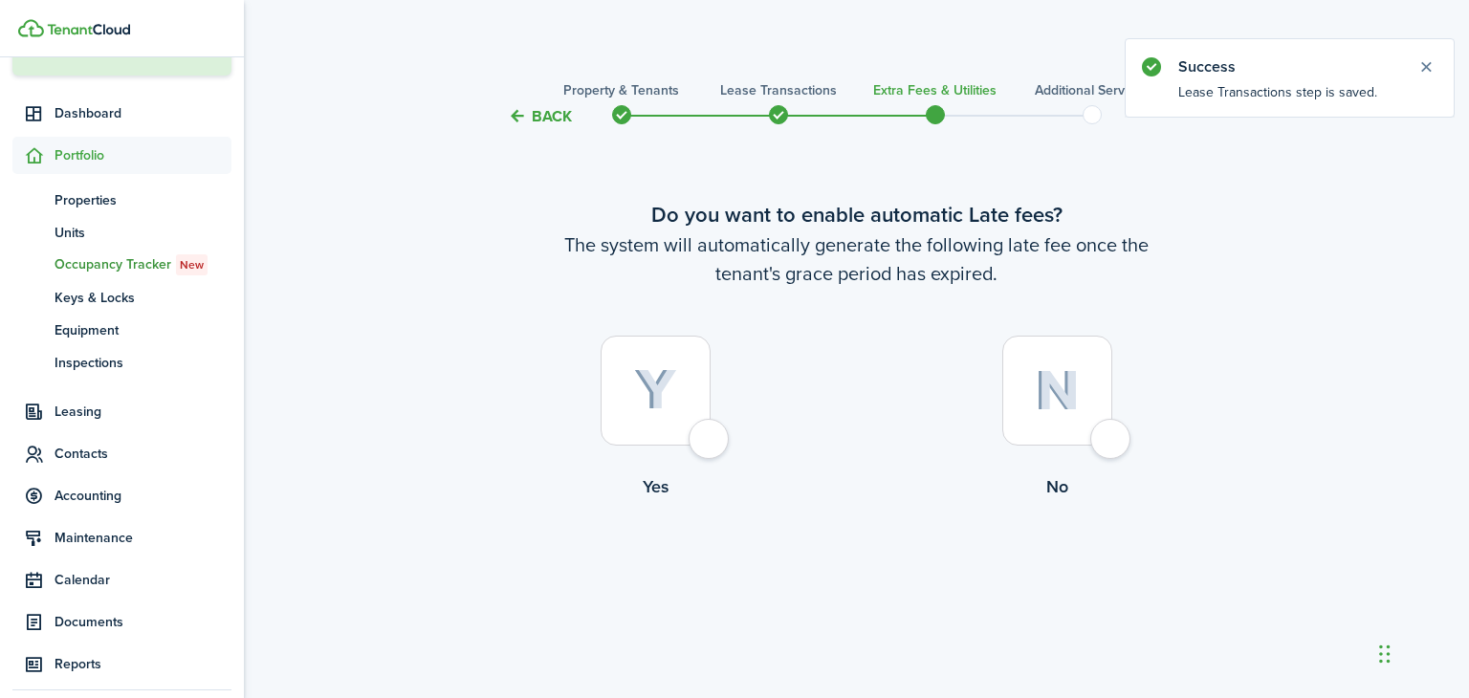
click at [1112, 429] on div at bounding box center [1057, 391] width 110 height 110
radio input "true"
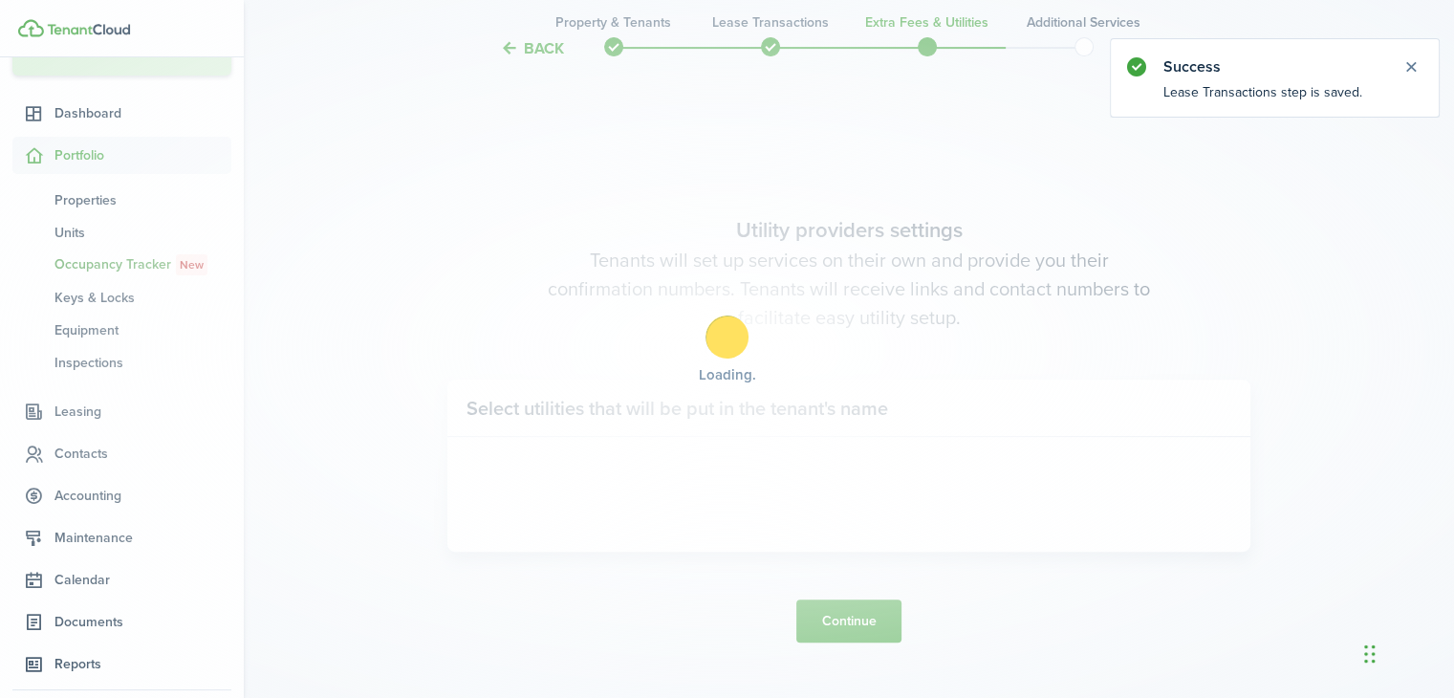
scroll to position [570, 0]
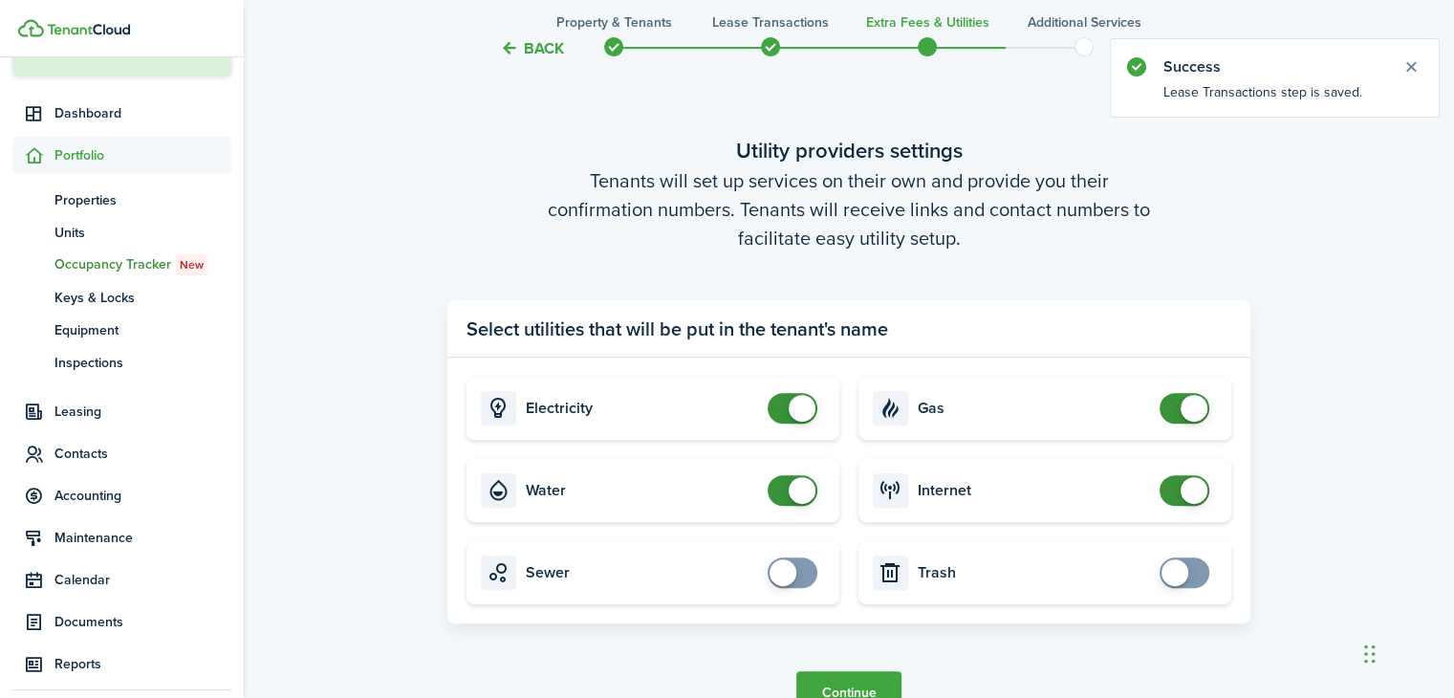
click at [839, 681] on button "Continue" at bounding box center [848, 692] width 105 height 43
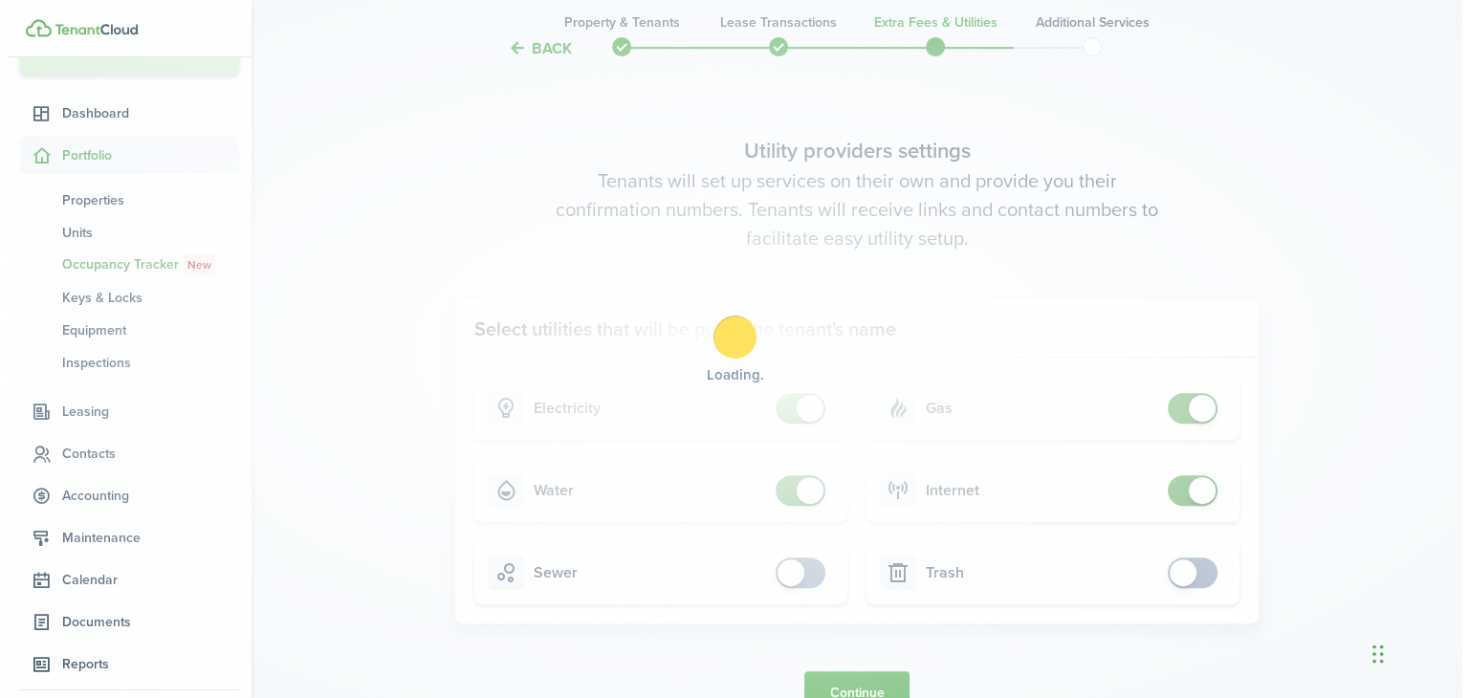
scroll to position [0, 0]
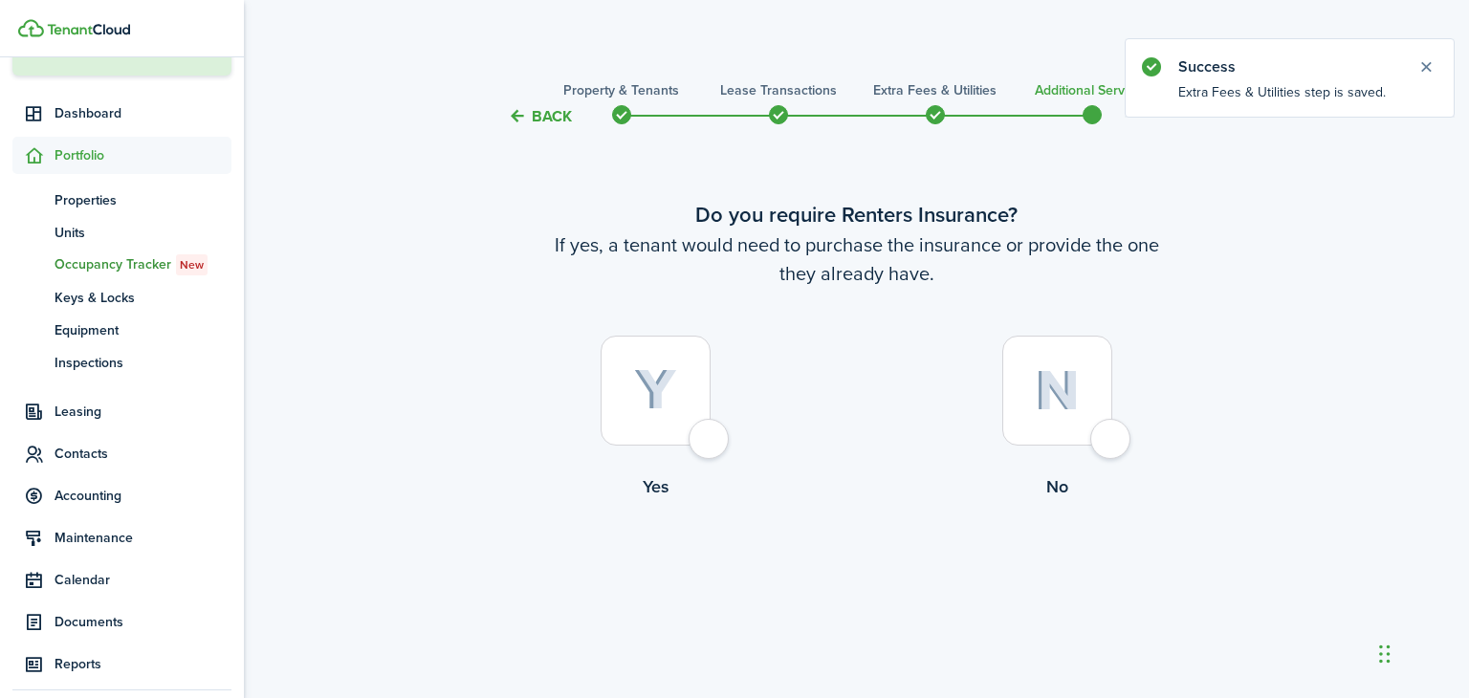
click at [710, 434] on div at bounding box center [655, 391] width 110 height 110
radio input "true"
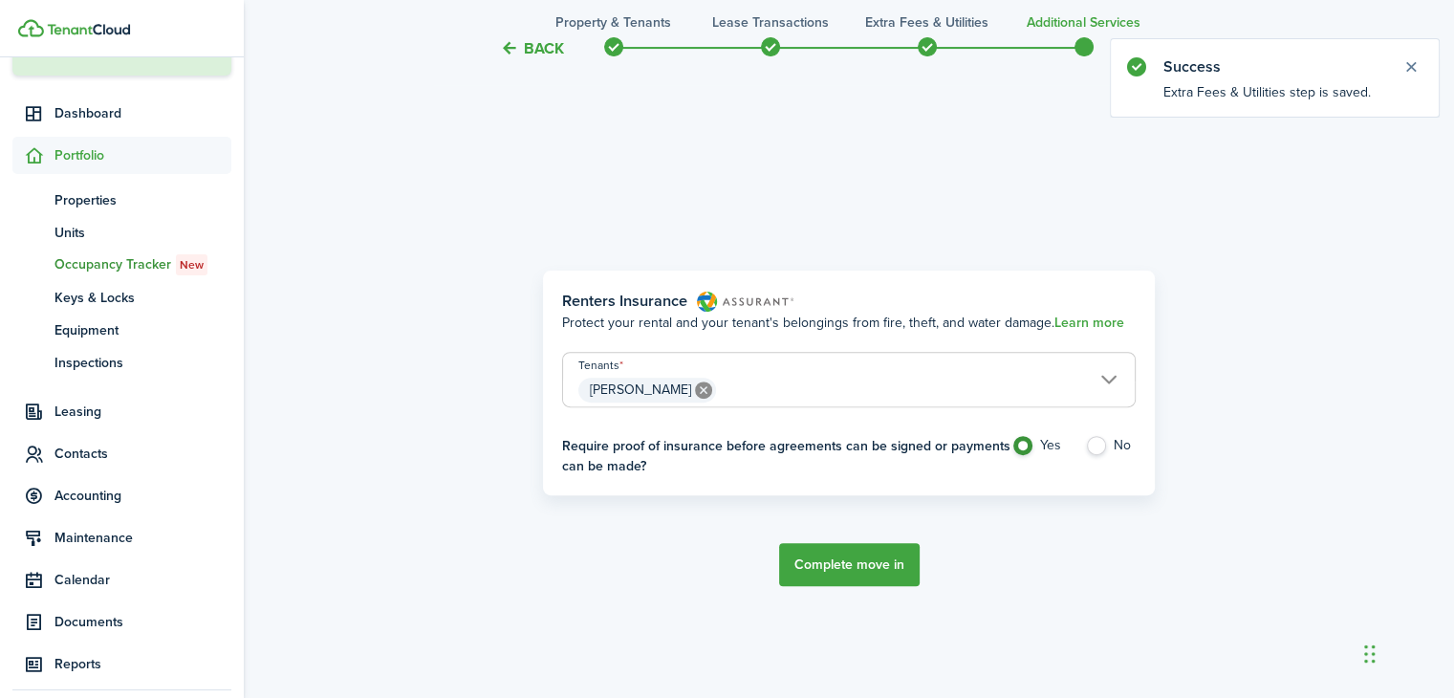
scroll to position [570, 0]
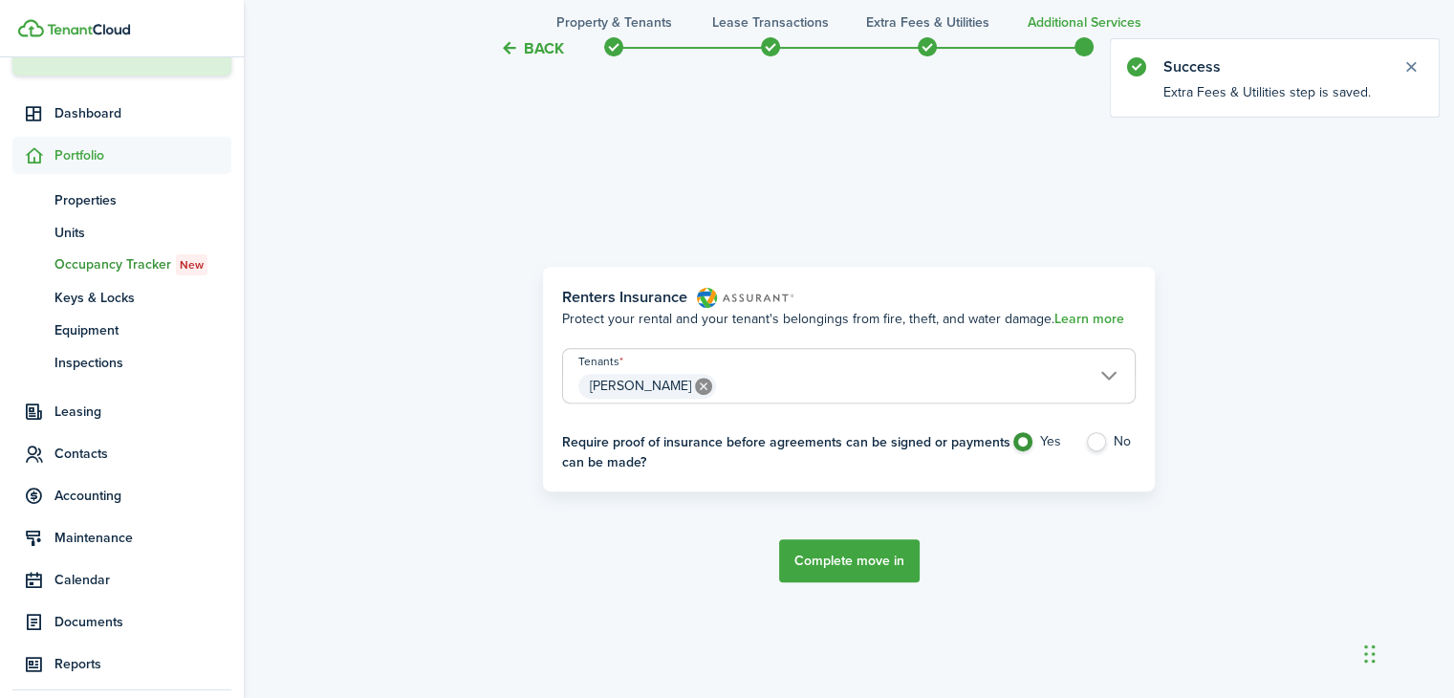
click at [859, 557] on button "Complete move in" at bounding box center [849, 560] width 141 height 43
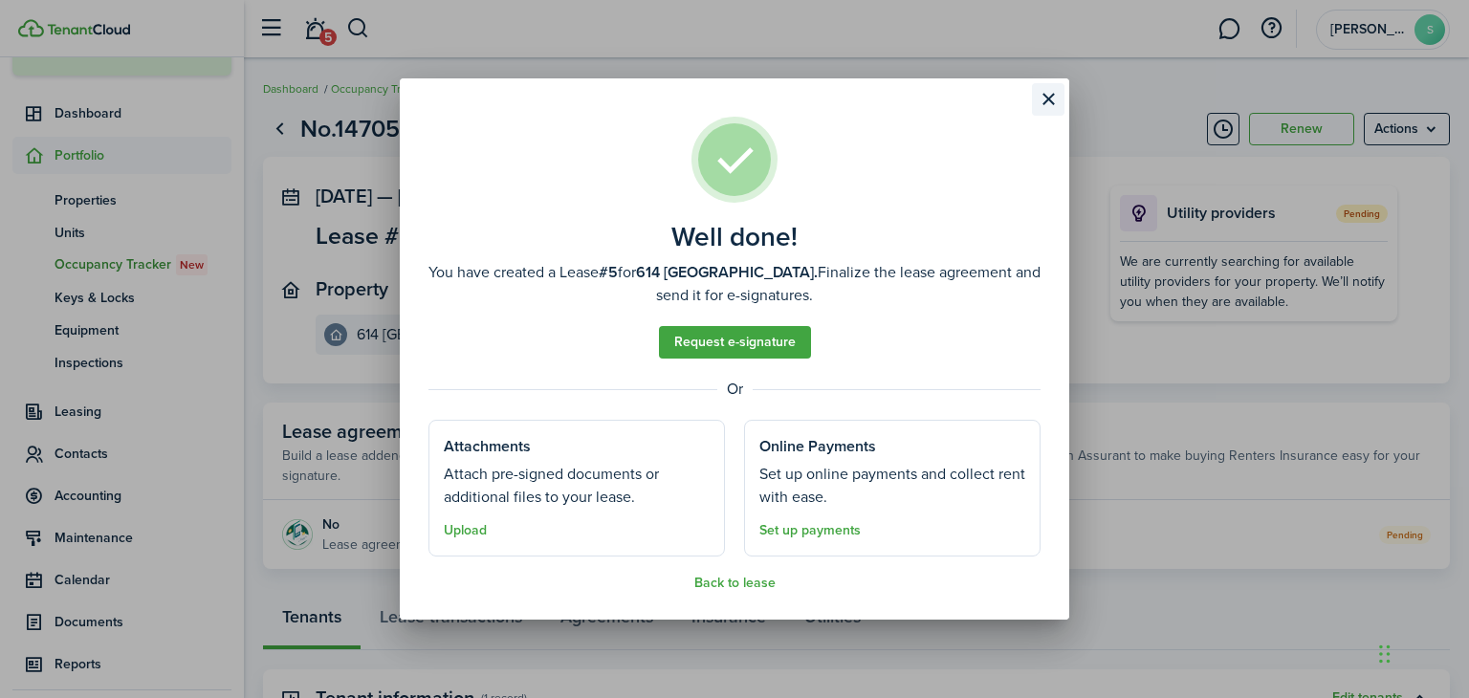
click at [1046, 98] on button "Close modal" at bounding box center [1048, 99] width 33 height 33
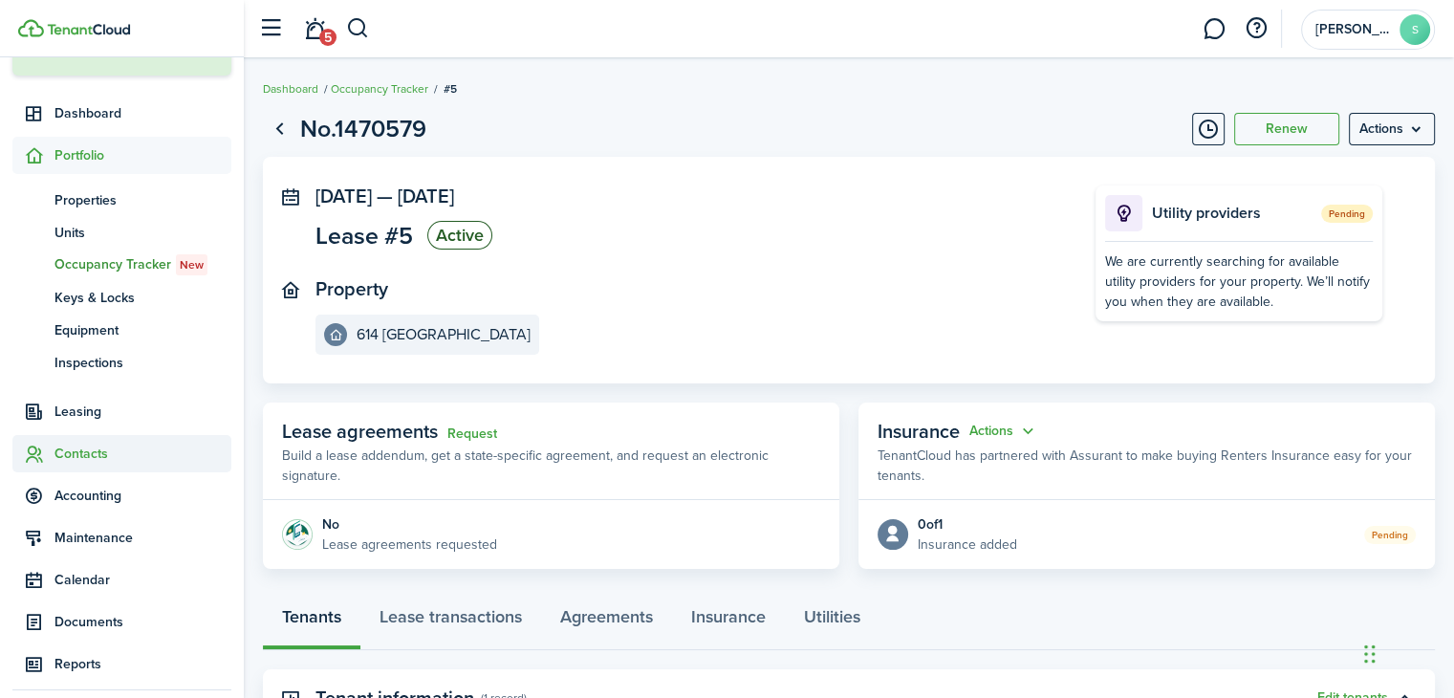
click at [101, 451] on span "Contacts" at bounding box center [142, 454] width 177 height 20
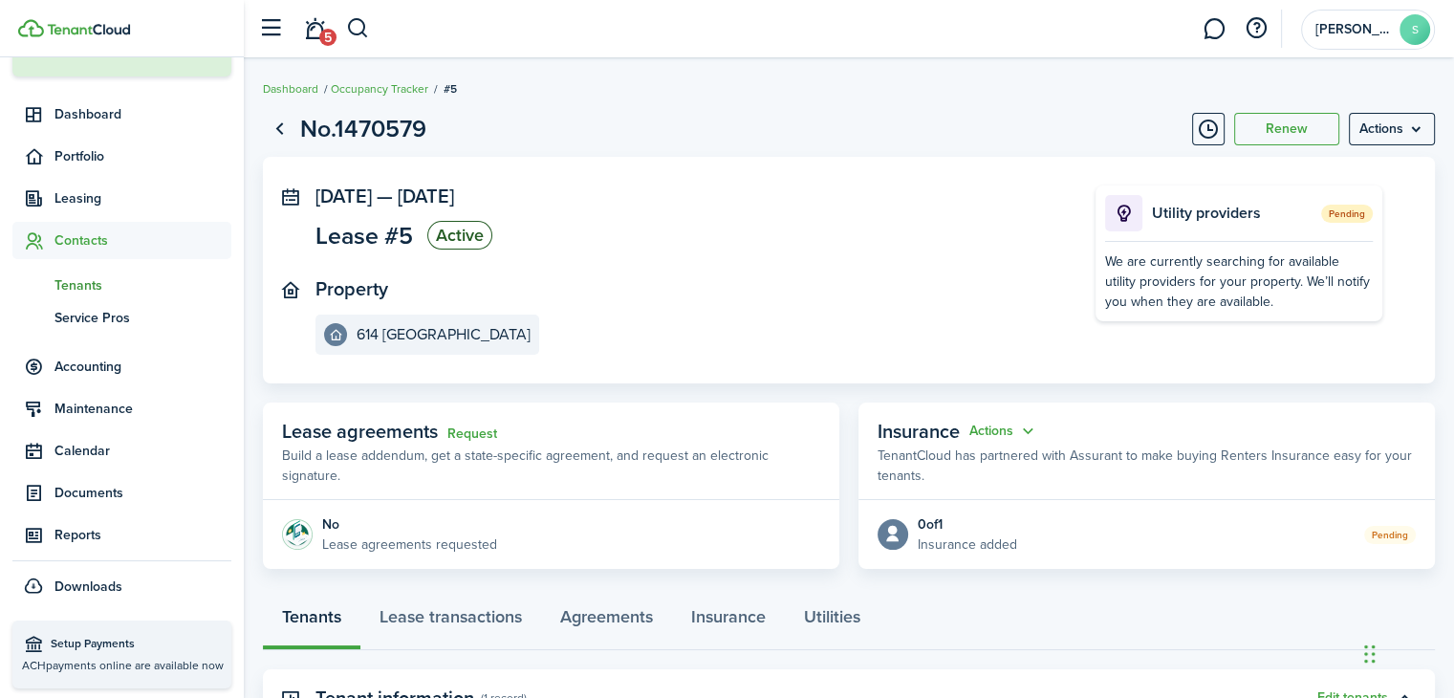
click at [98, 277] on span "Tenants" at bounding box center [142, 285] width 177 height 20
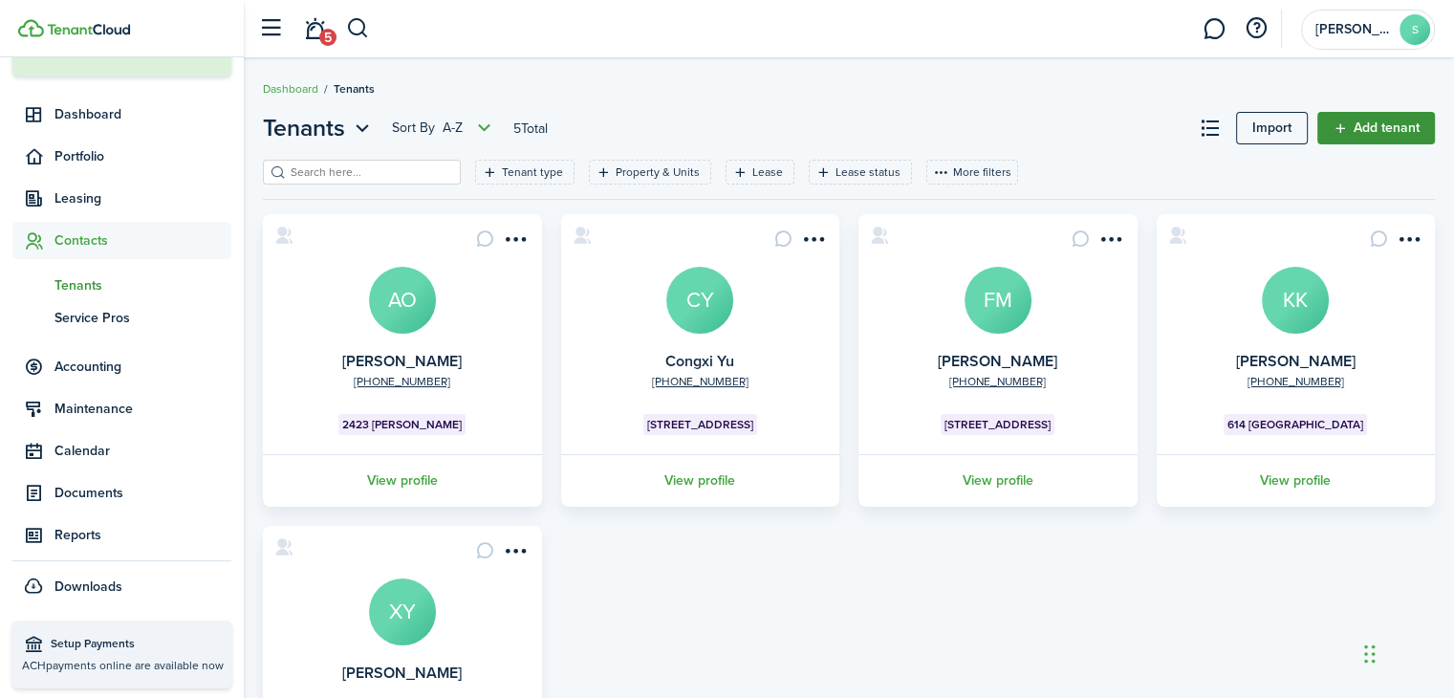
click at [1376, 130] on link "Add tenant" at bounding box center [1377, 128] width 118 height 33
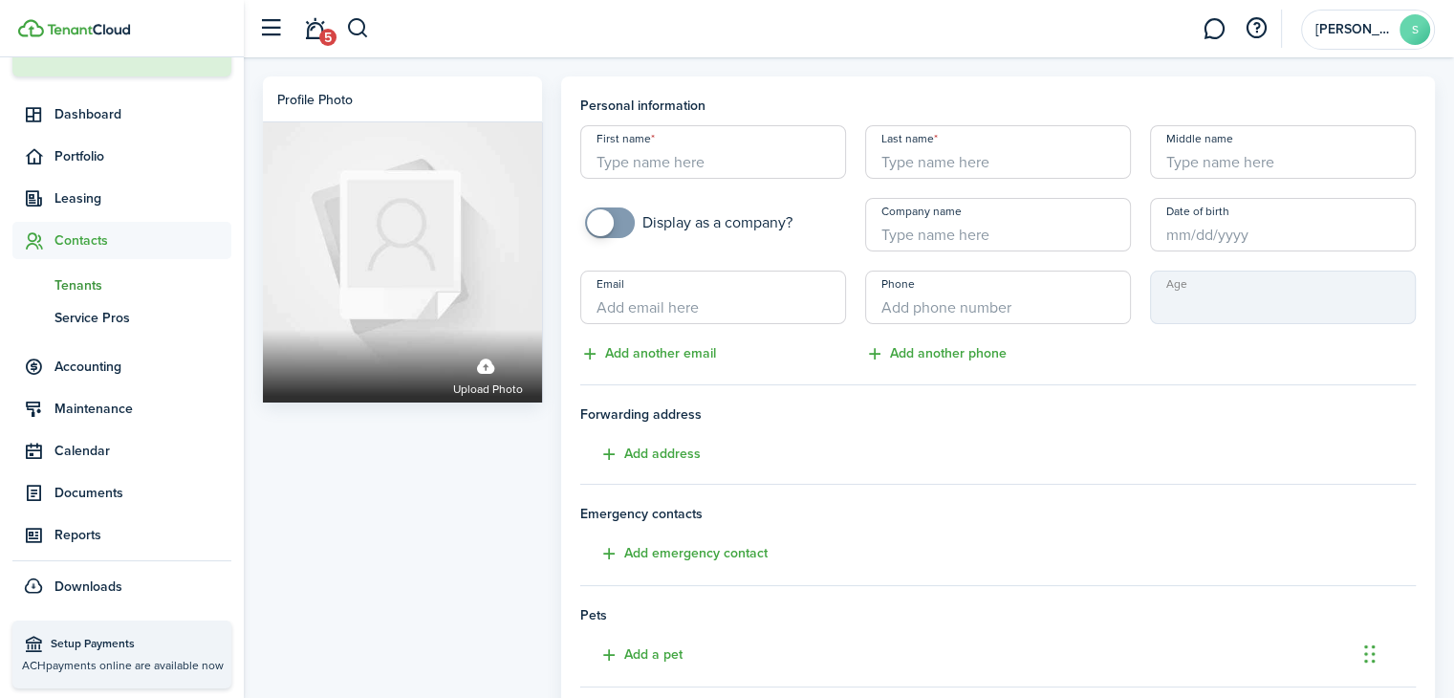
click at [606, 158] on input "First name" at bounding box center [713, 152] width 266 height 54
click at [704, 163] on input "First name" at bounding box center [713, 152] width 266 height 54
paste input "[PERSON_NAME]"
type input "[PERSON_NAME]"
click at [967, 167] on input "Last name" at bounding box center [998, 152] width 266 height 54
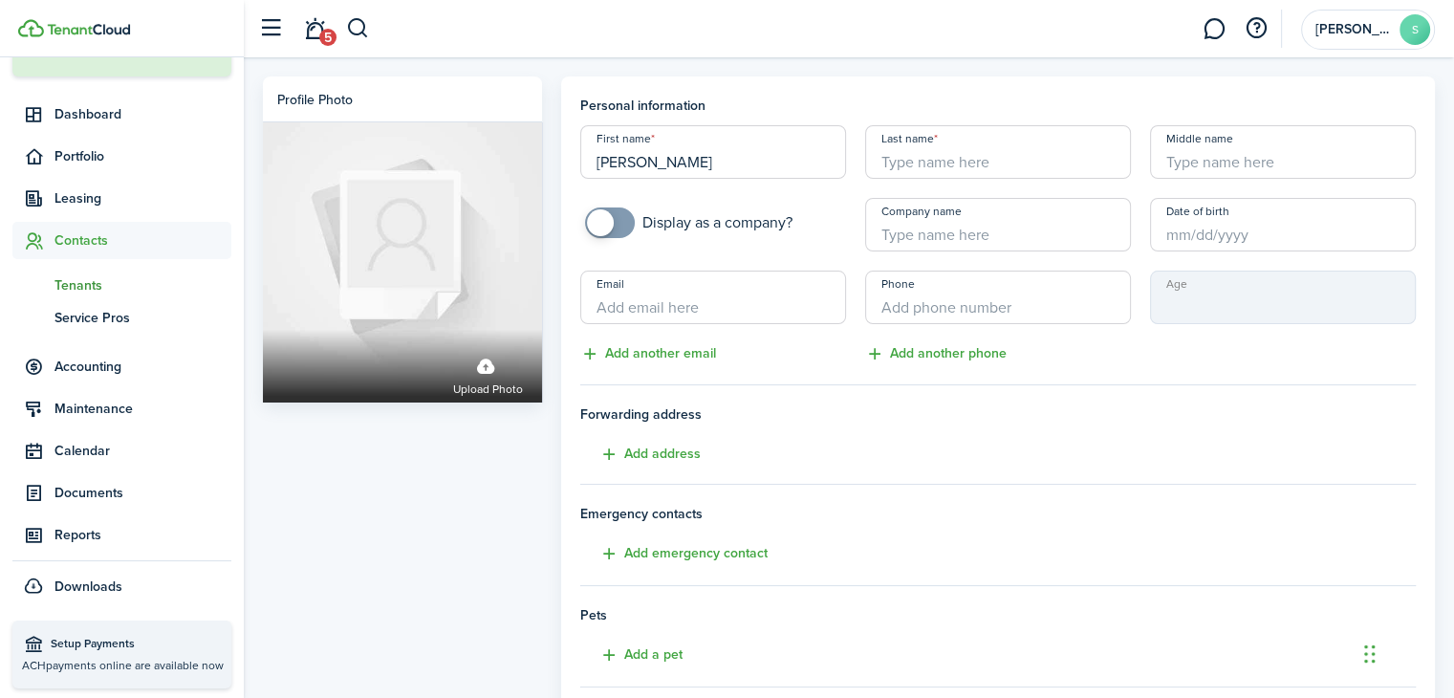
paste input "[PERSON_NAME]"
type input "[PERSON_NAME]"
click at [1235, 165] on input "Middle name" at bounding box center [1283, 152] width 266 height 54
paste input "[PERSON_NAME]"
type input "[PERSON_NAME]"
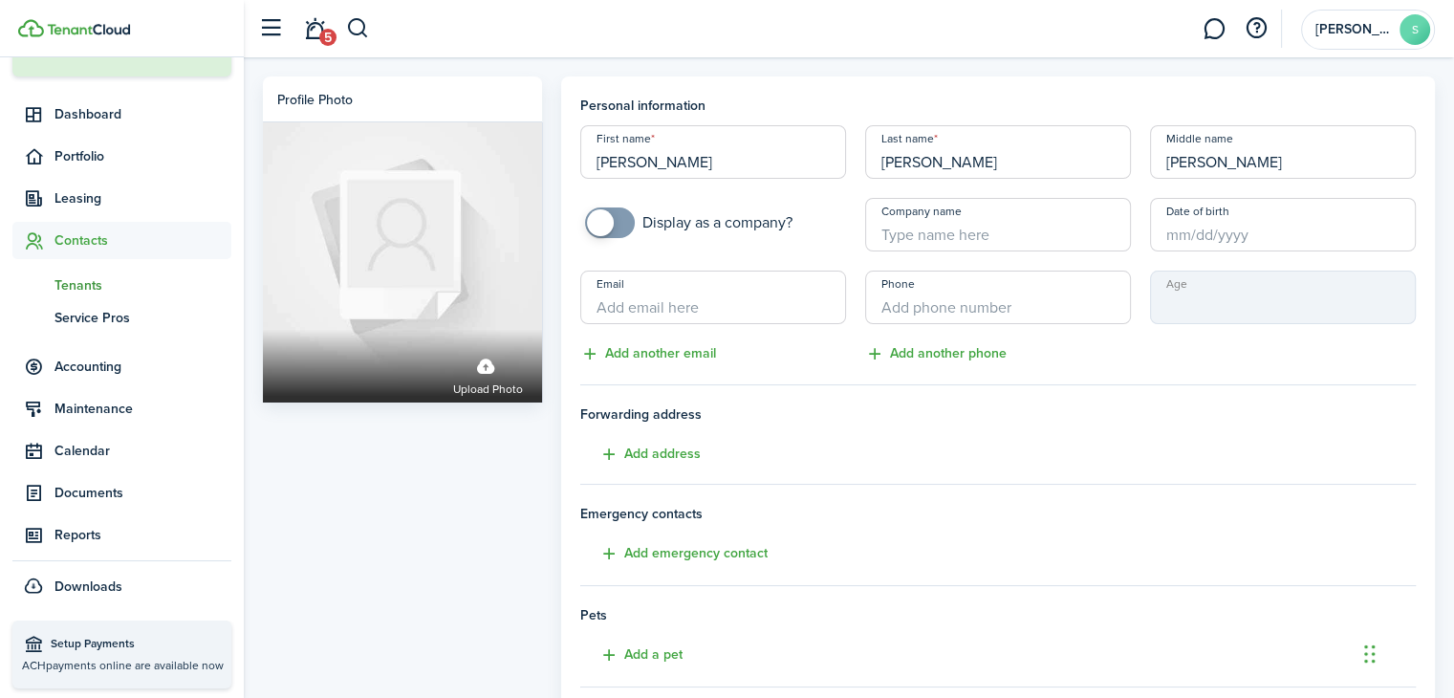
click at [751, 165] on input "[PERSON_NAME]" at bounding box center [713, 152] width 266 height 54
type input "[PERSON_NAME]"
click at [952, 164] on input "[PERSON_NAME]" at bounding box center [998, 152] width 266 height 54
click at [997, 163] on input "[PERSON_NAME]" at bounding box center [998, 152] width 266 height 54
type input "Lakmini"
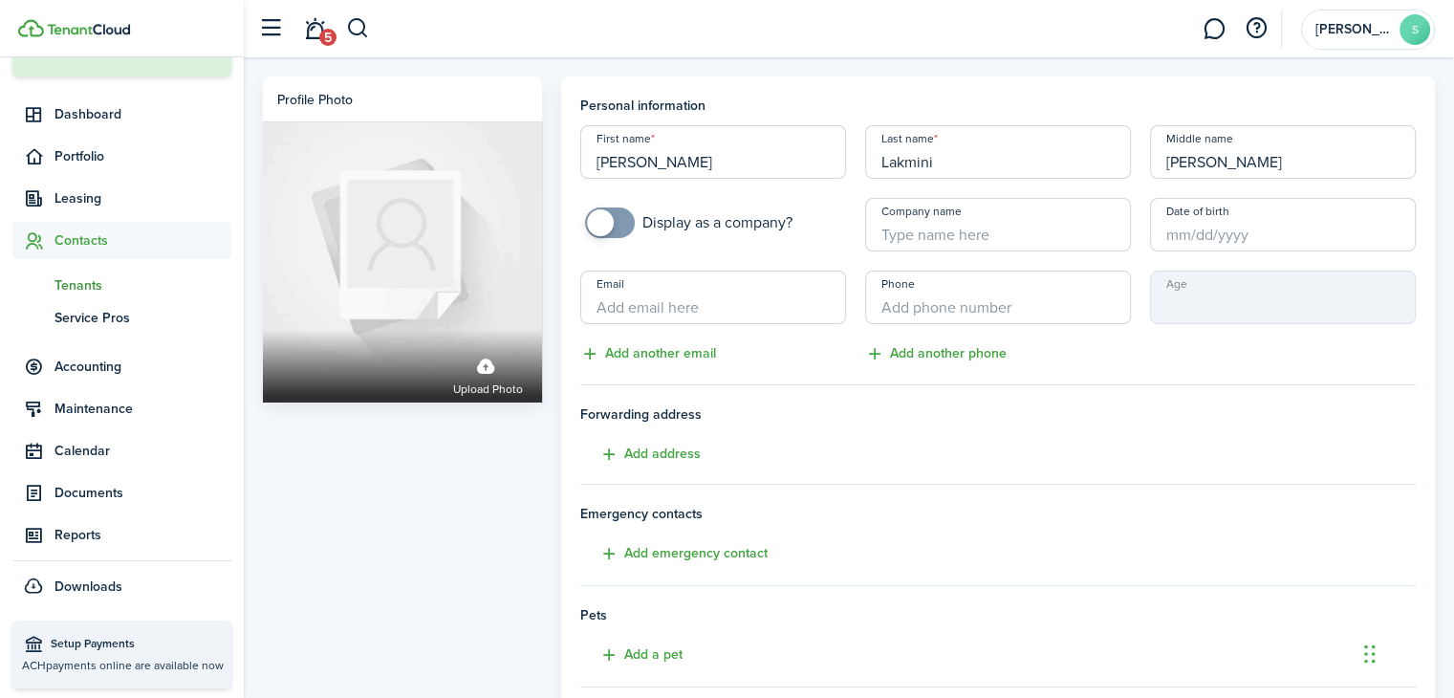
click at [701, 310] on input "Email" at bounding box center [713, 298] width 266 height 54
click at [685, 309] on input "Email" at bounding box center [713, 298] width 266 height 54
paste input "[EMAIL_ADDRESS][PERSON_NAME][DOMAIN_NAME]"
type input "[EMAIL_ADDRESS][PERSON_NAME][DOMAIN_NAME]"
click at [927, 311] on input "+1" at bounding box center [998, 298] width 266 height 54
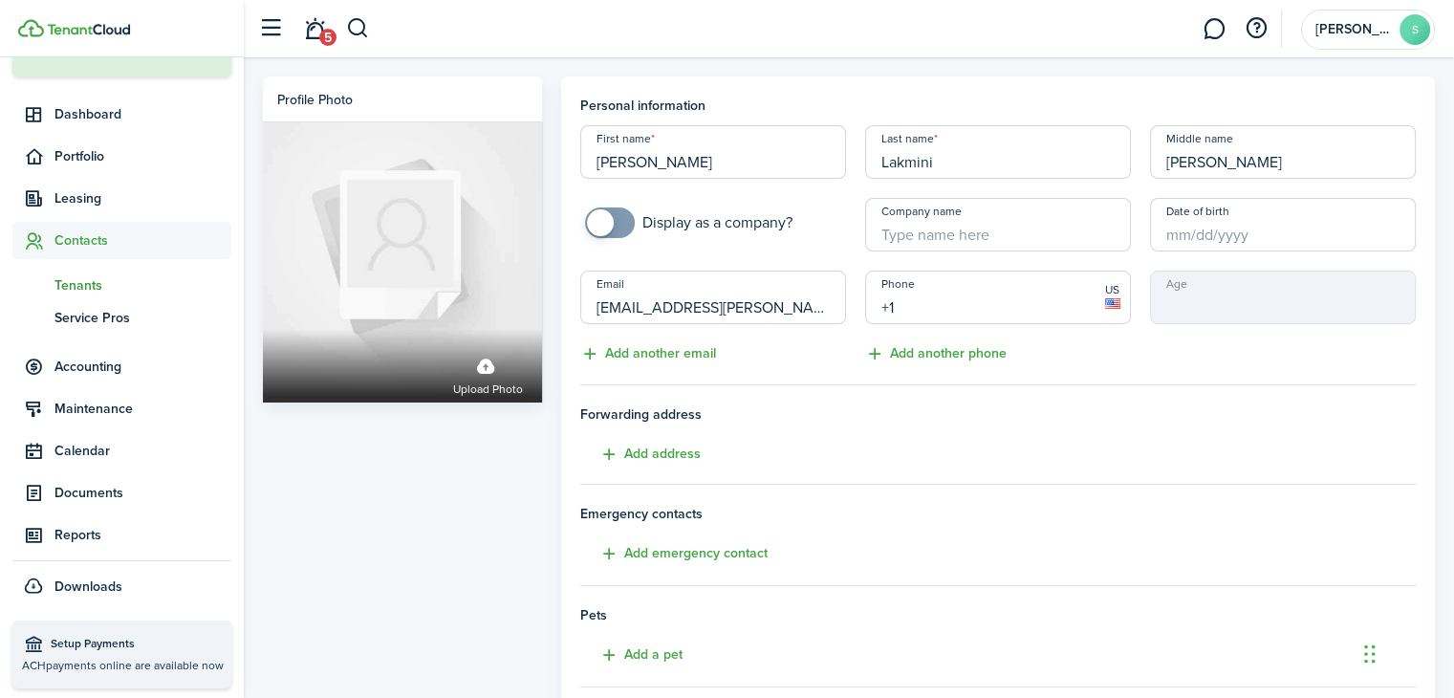
paste input "[PHONE_NUMBER]"
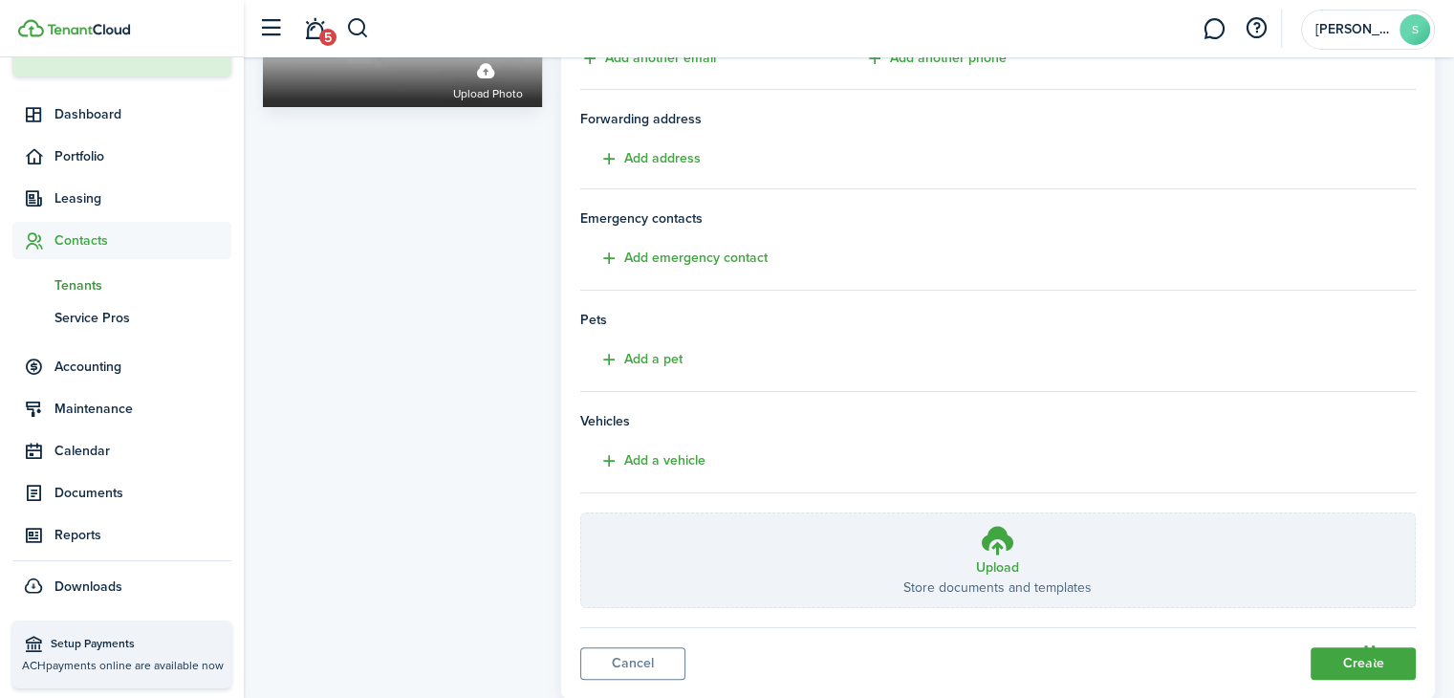
scroll to position [346, 0]
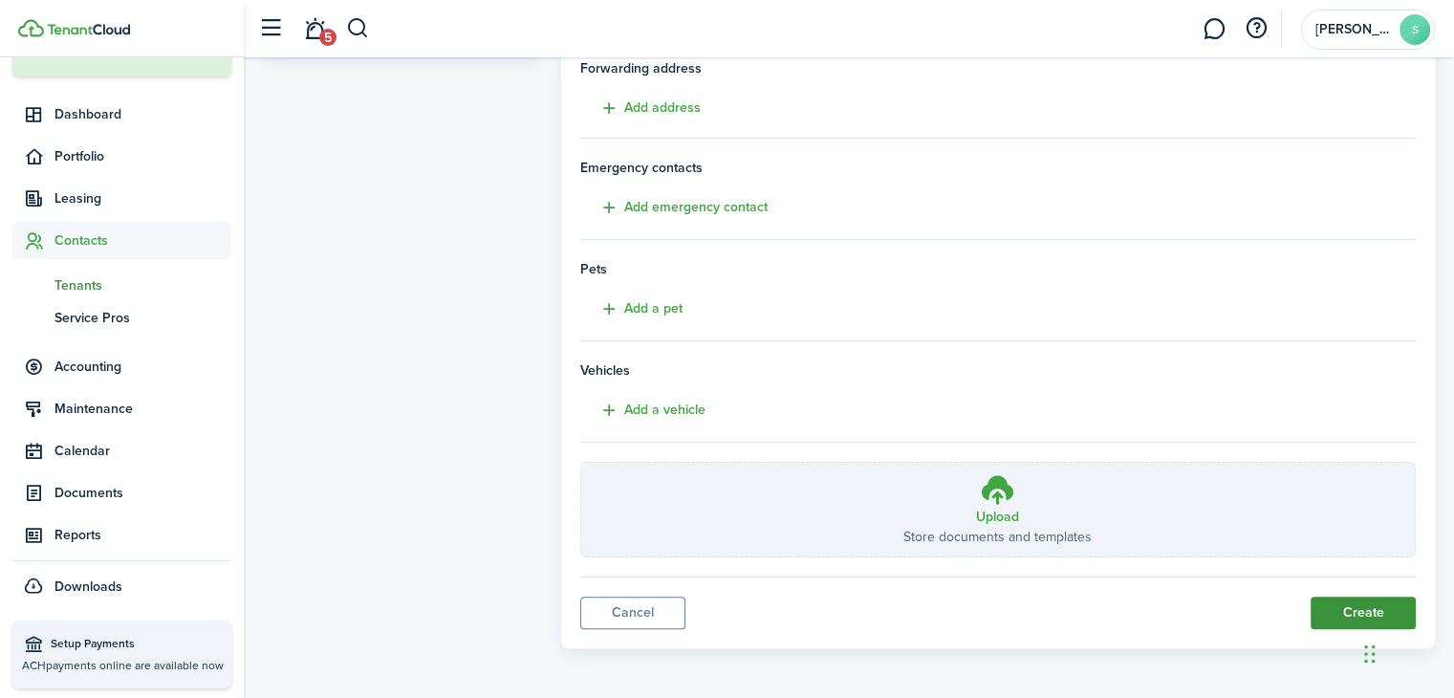
type input "[PHONE_NUMBER]"
click at [1329, 606] on button "Create" at bounding box center [1363, 613] width 105 height 33
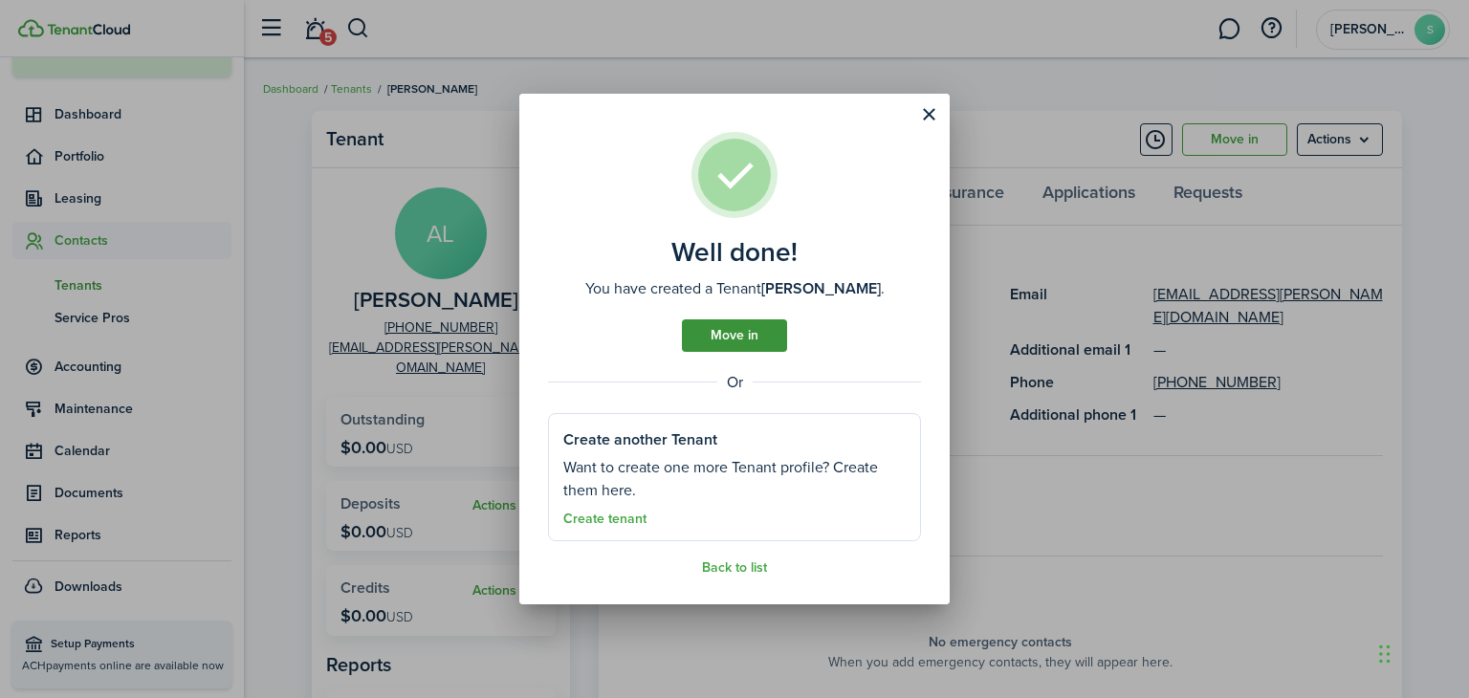
click at [761, 335] on link "Move in" at bounding box center [734, 335] width 105 height 33
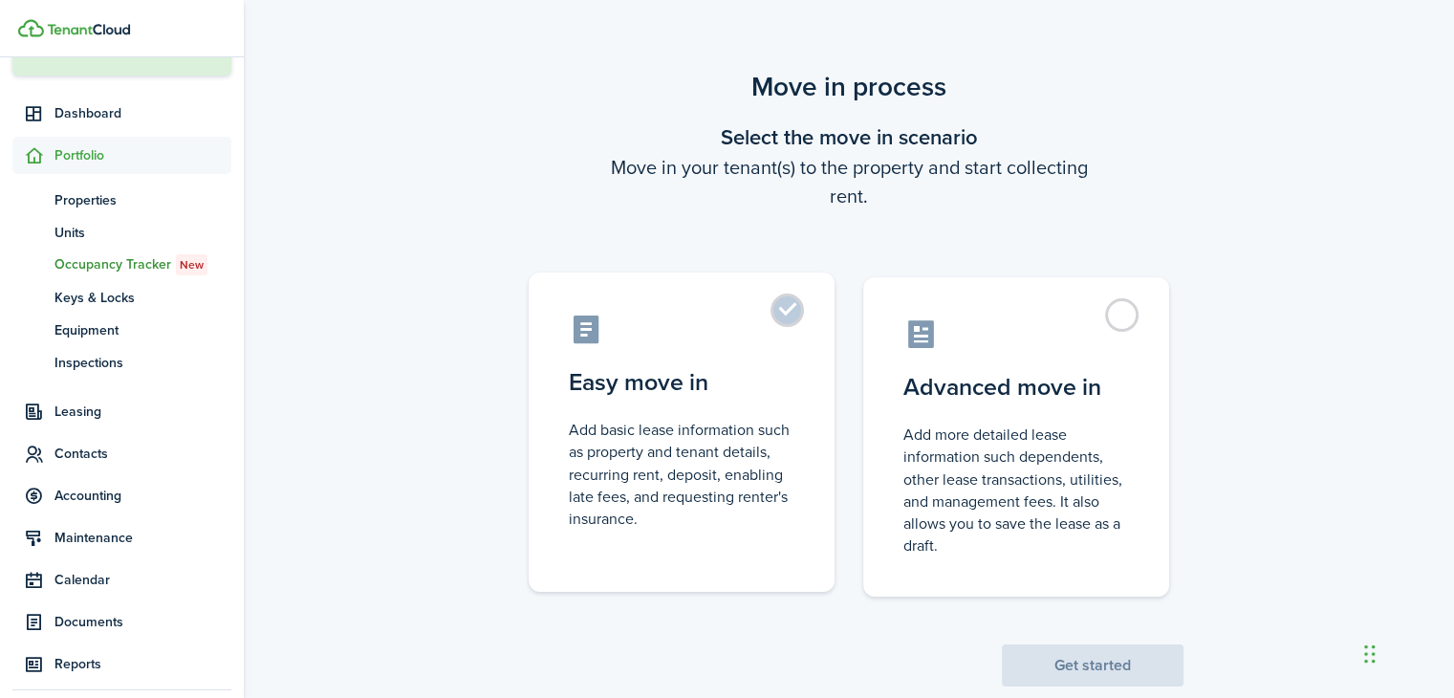
click at [793, 305] on label "Easy move in Add basic lease information such as property and tenant details, r…" at bounding box center [682, 431] width 306 height 319
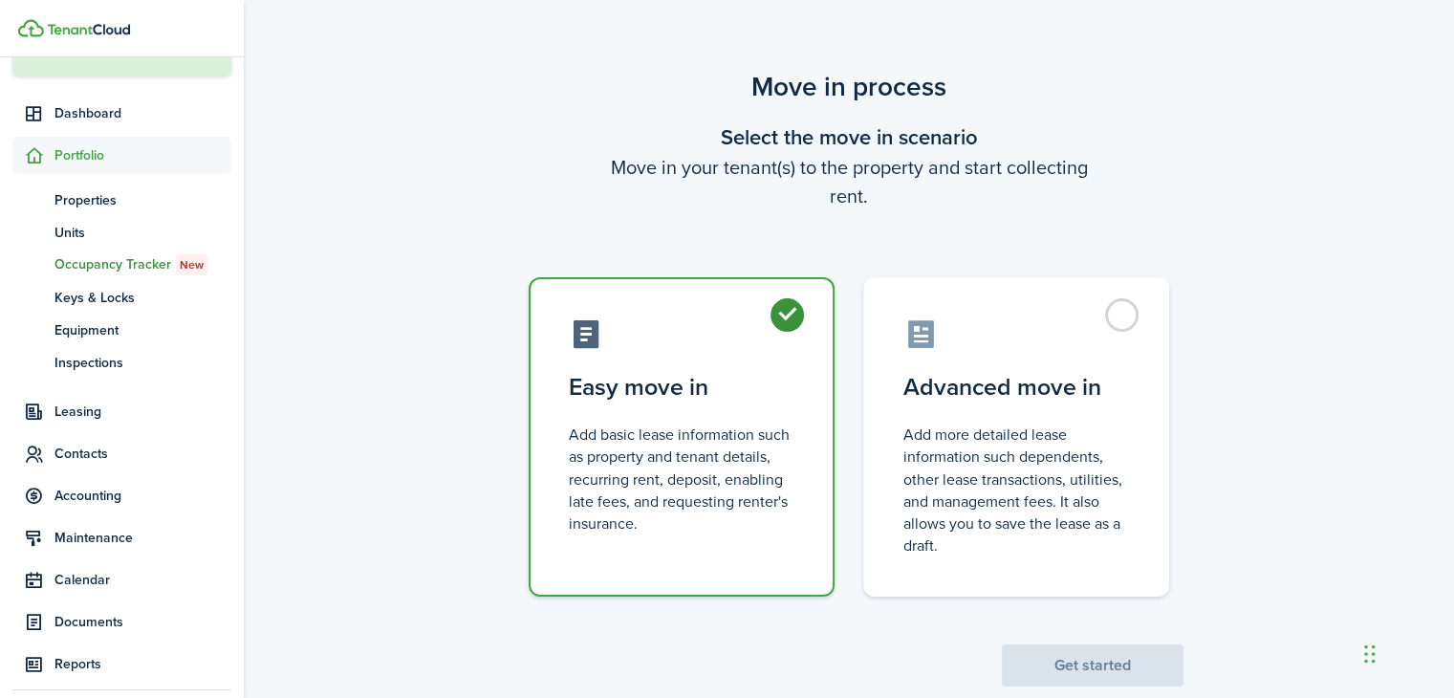
radio input "true"
click at [1086, 664] on button "Get started" at bounding box center [1093, 665] width 182 height 42
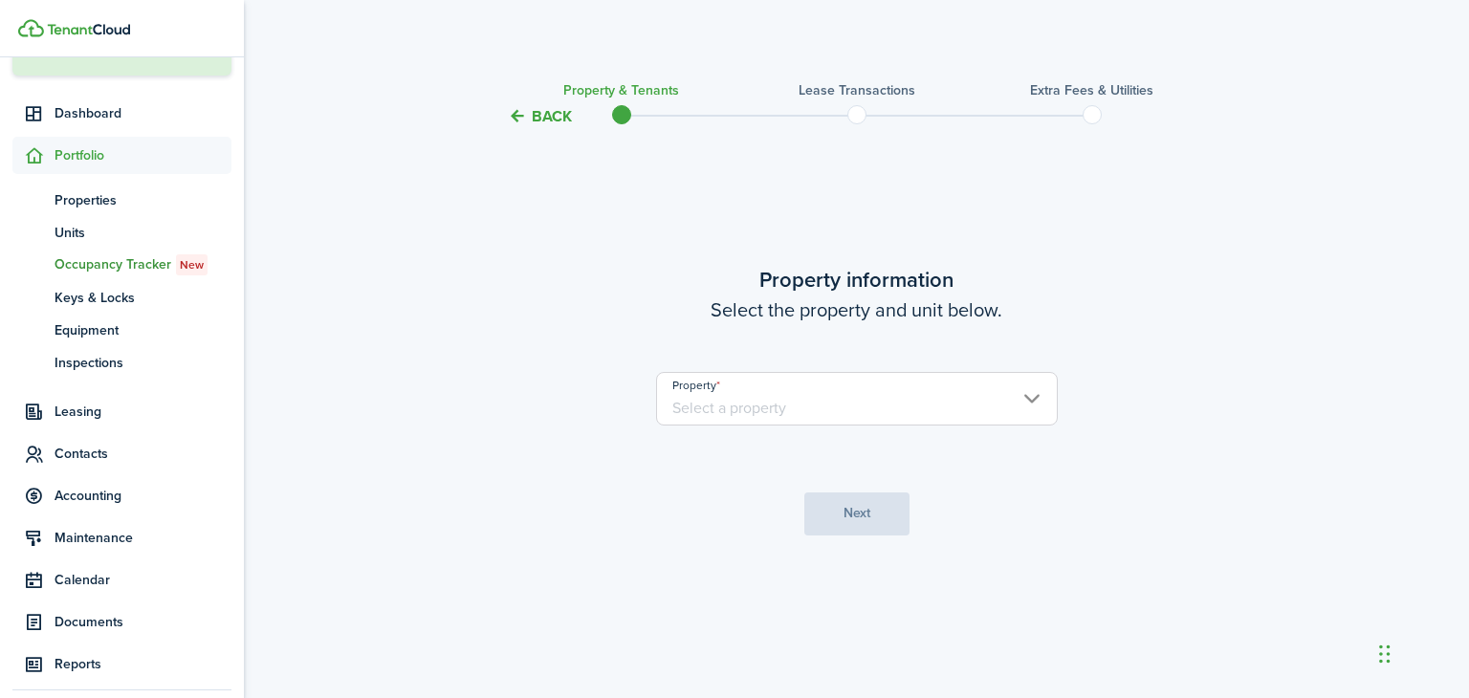
click at [1002, 403] on input "Property" at bounding box center [857, 399] width 402 height 54
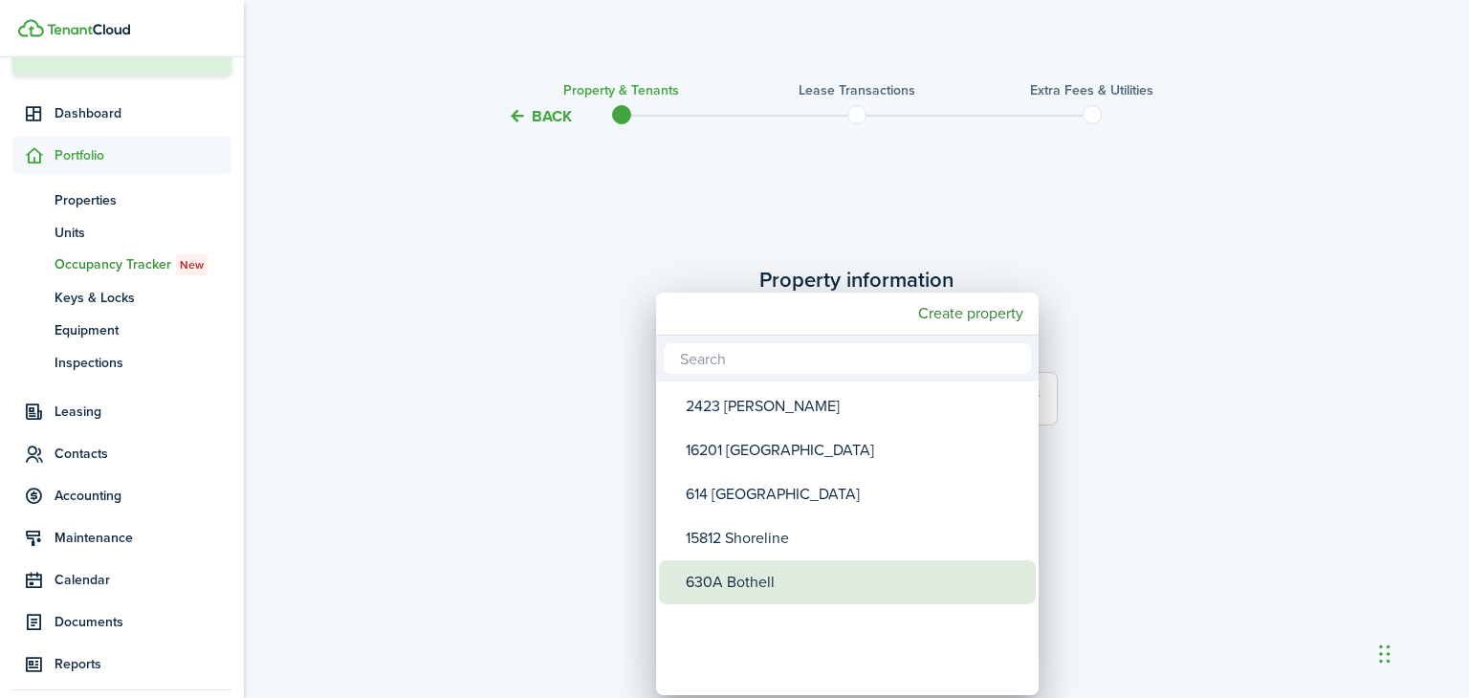
click at [708, 578] on div "630A Bothell" at bounding box center [855, 582] width 338 height 44
type input "630A Bothell"
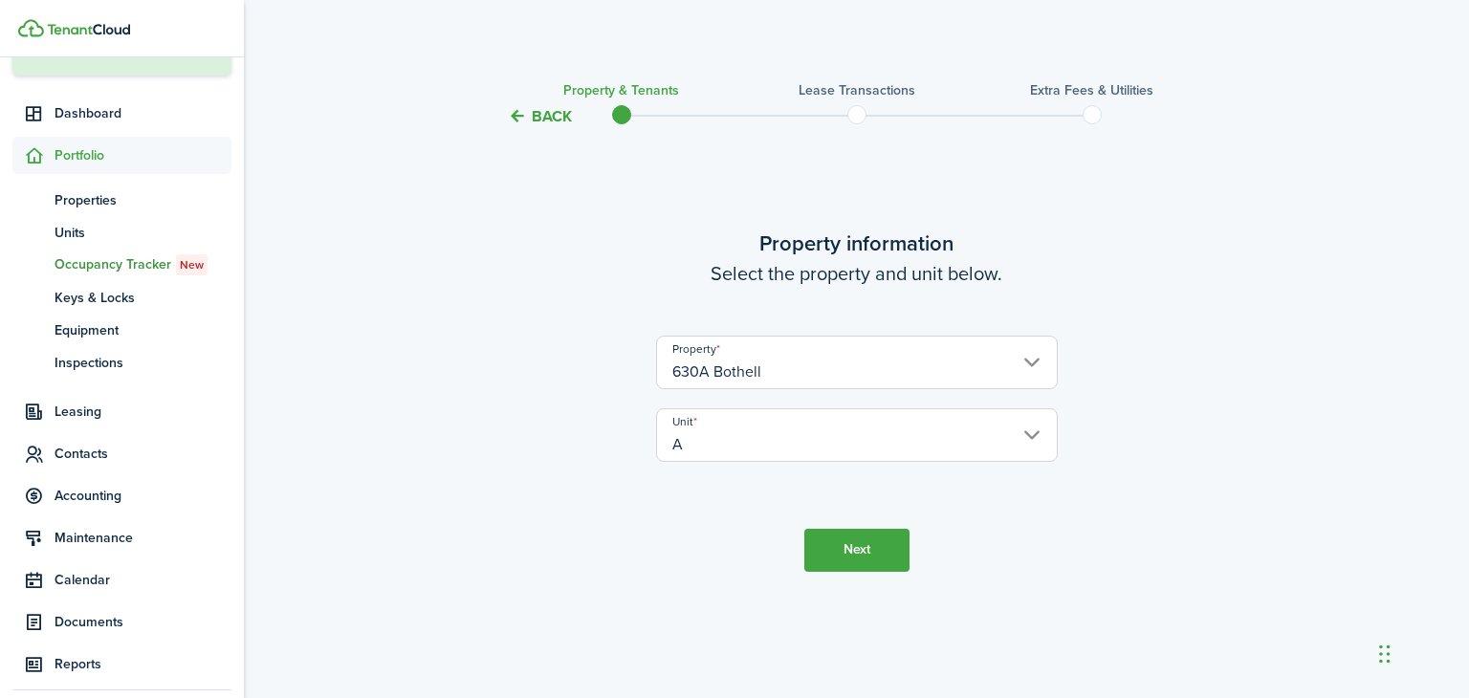
click at [875, 548] on button "Next" at bounding box center [856, 550] width 105 height 43
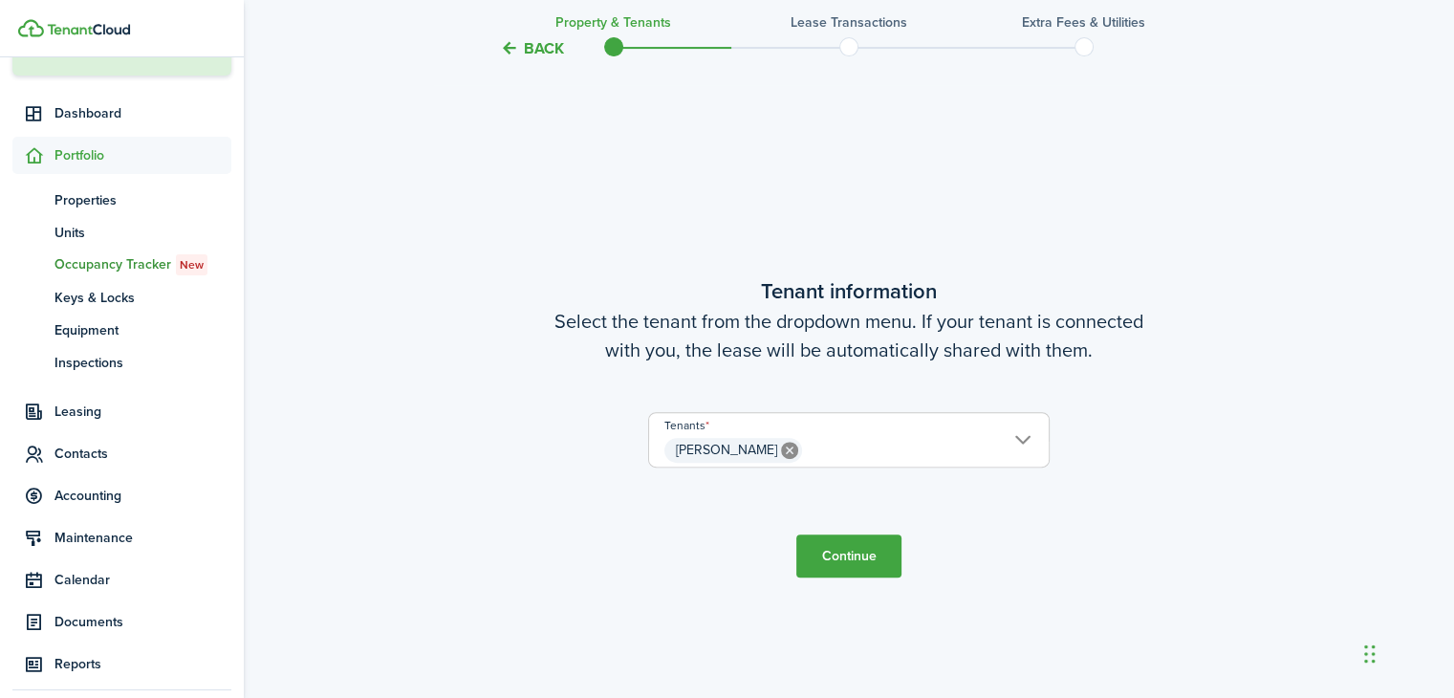
scroll to position [570, 0]
click at [849, 563] on button "Continue" at bounding box center [848, 554] width 105 height 43
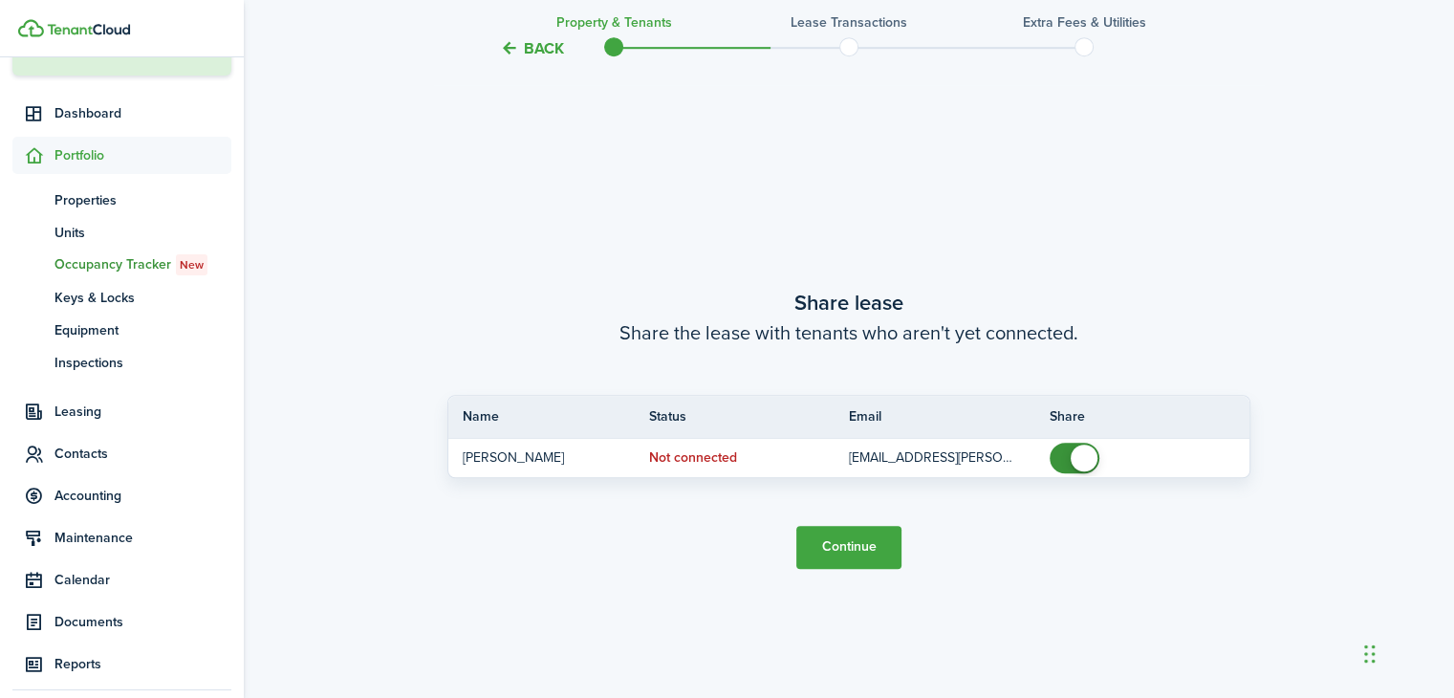
scroll to position [1267, 0]
click at [860, 544] on button "Continue" at bounding box center [848, 545] width 105 height 43
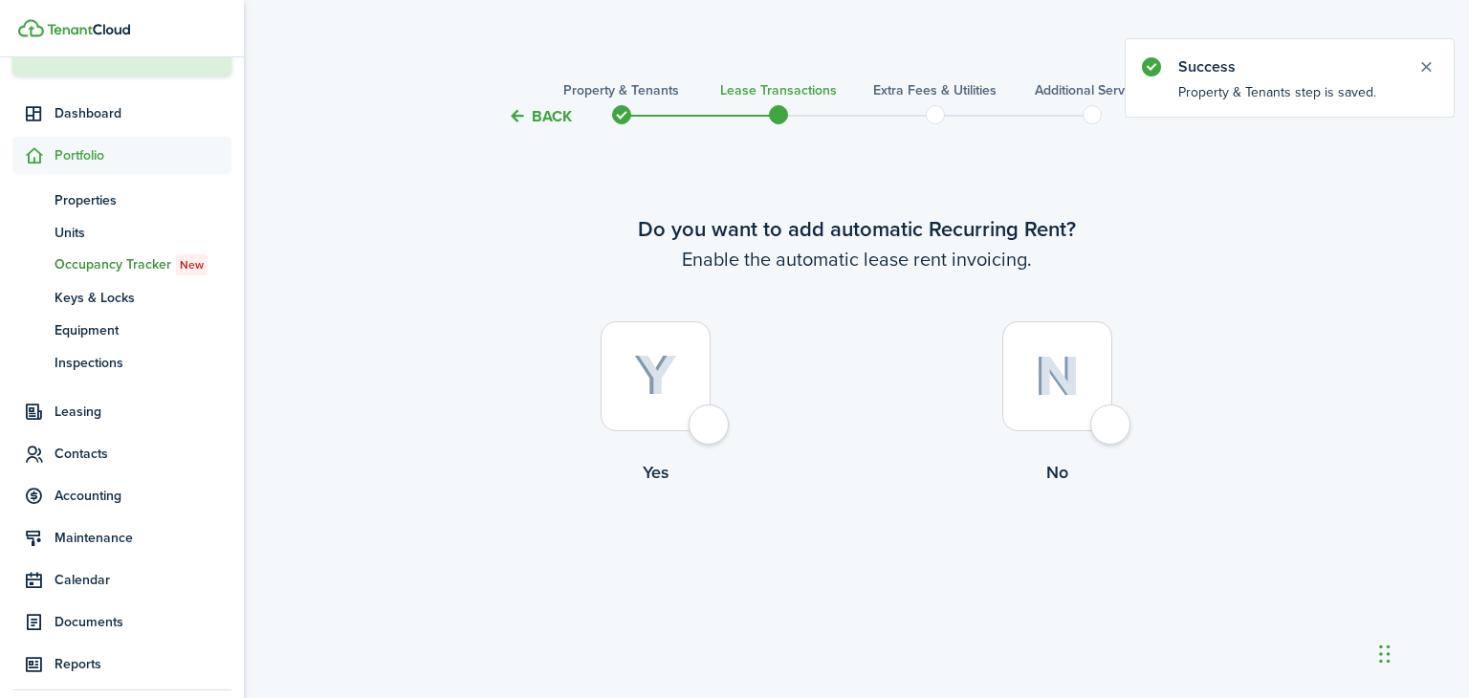
click at [1112, 423] on div at bounding box center [1057, 376] width 110 height 110
radio input "true"
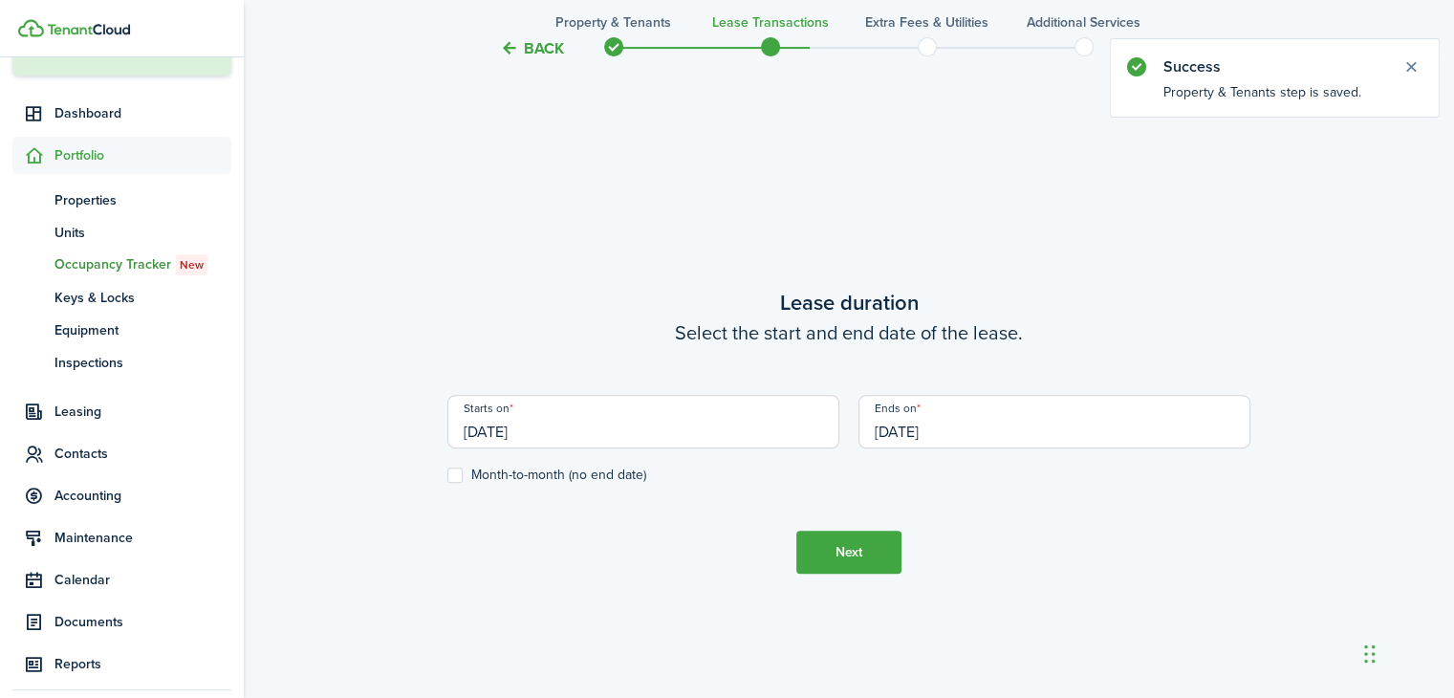
scroll to position [570, 0]
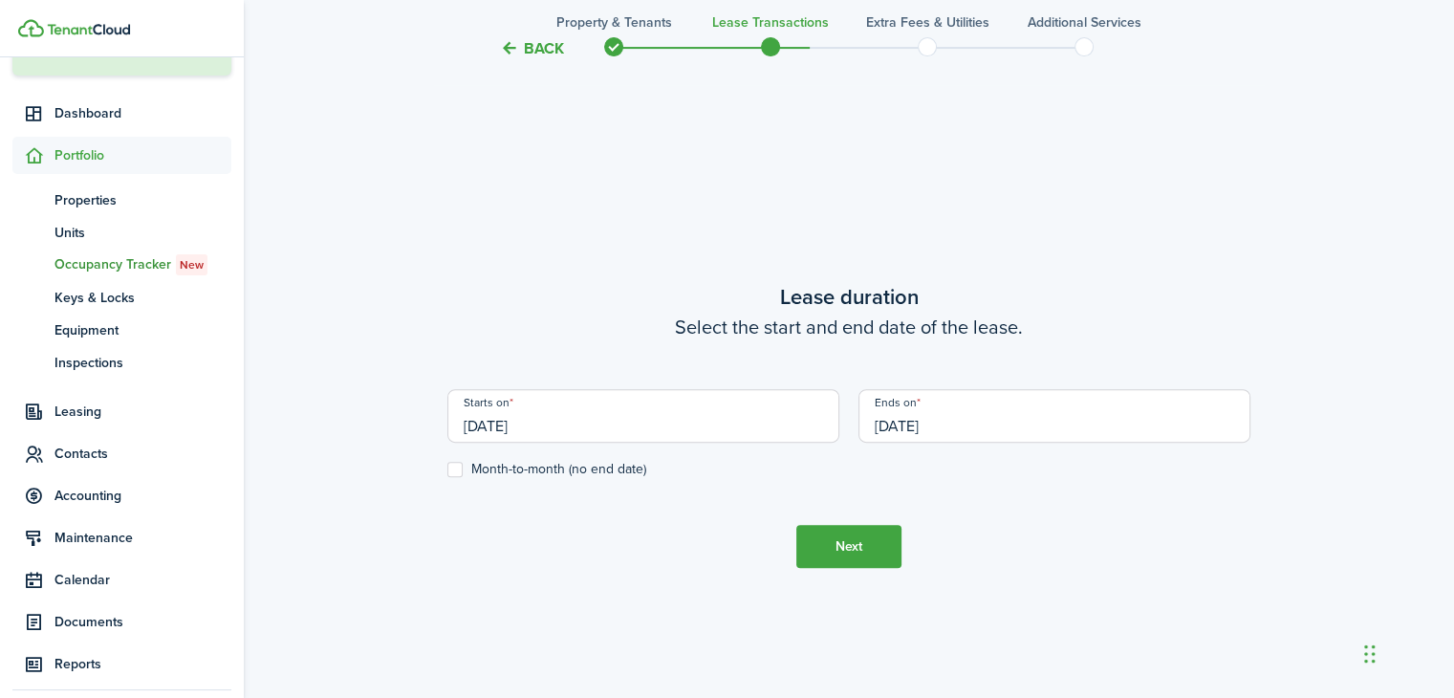
click at [526, 429] on input "[DATE]" at bounding box center [643, 416] width 392 height 54
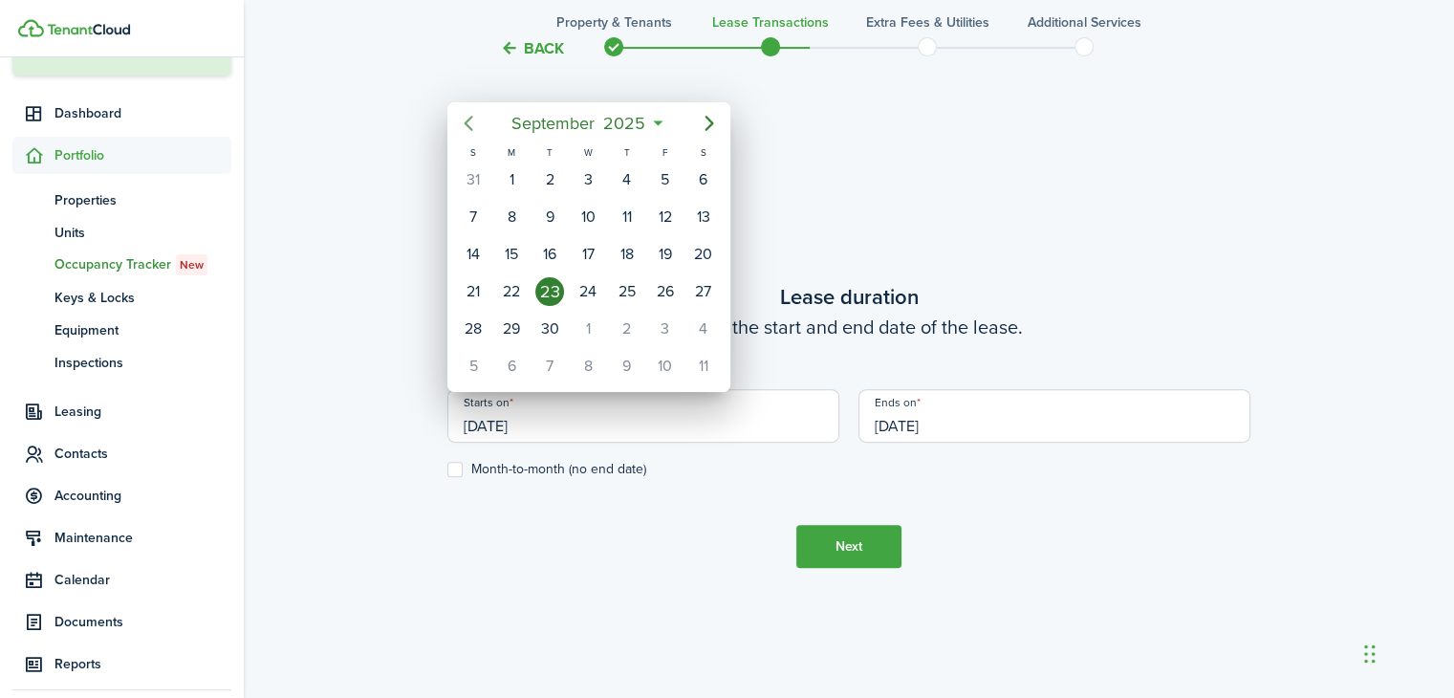
click at [465, 120] on icon "Previous page" at bounding box center [468, 123] width 23 height 23
click at [673, 186] on div "1" at bounding box center [665, 179] width 29 height 29
type input "[DATE]"
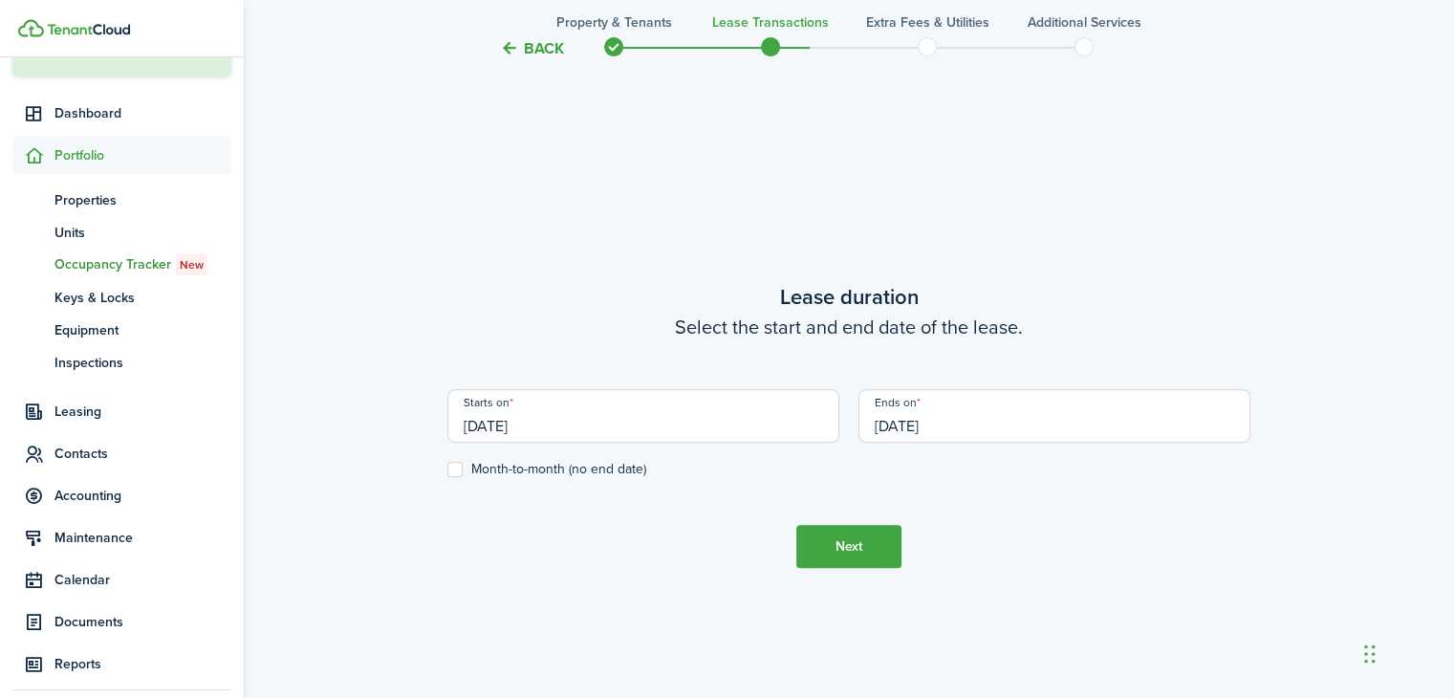
click at [917, 427] on input "[DATE]" at bounding box center [1055, 416] width 392 height 54
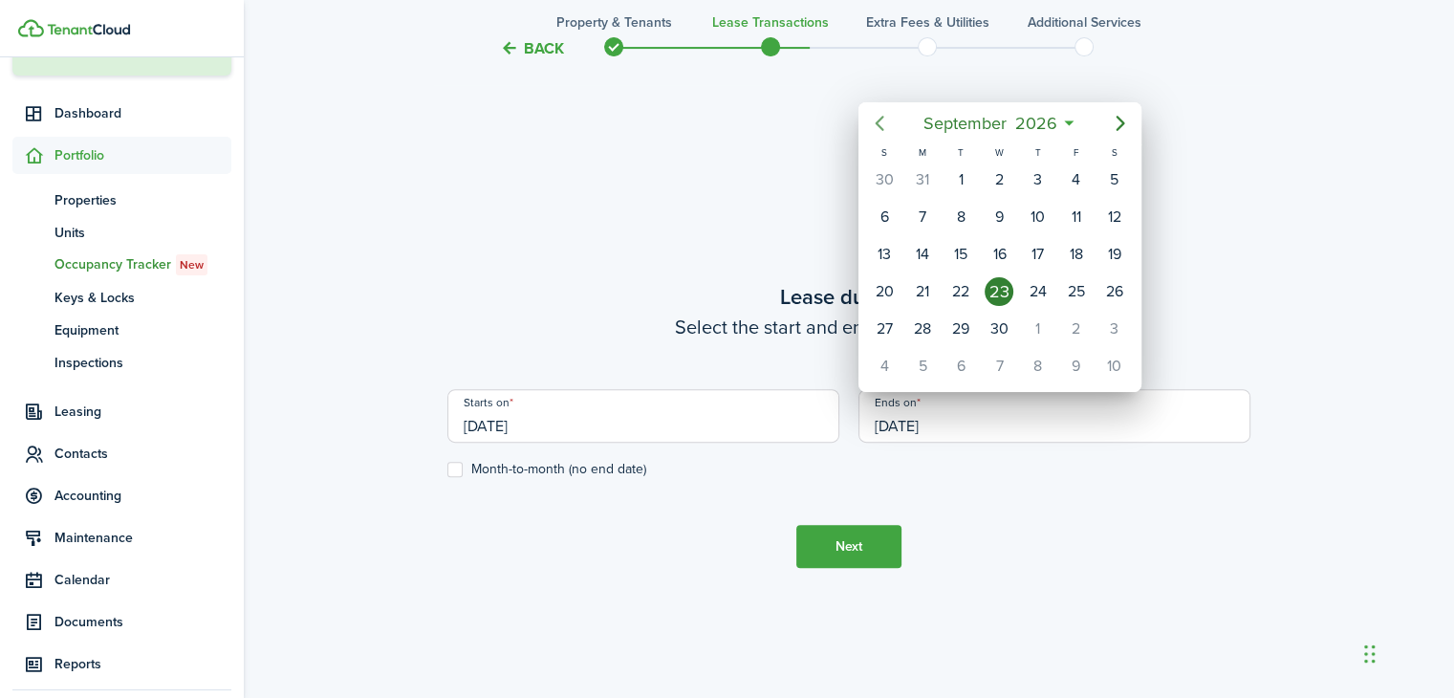
click at [880, 124] on icon "Previous page" at bounding box center [879, 123] width 23 height 23
click at [1070, 325] on div "31" at bounding box center [1076, 329] width 29 height 29
type input "[DATE]"
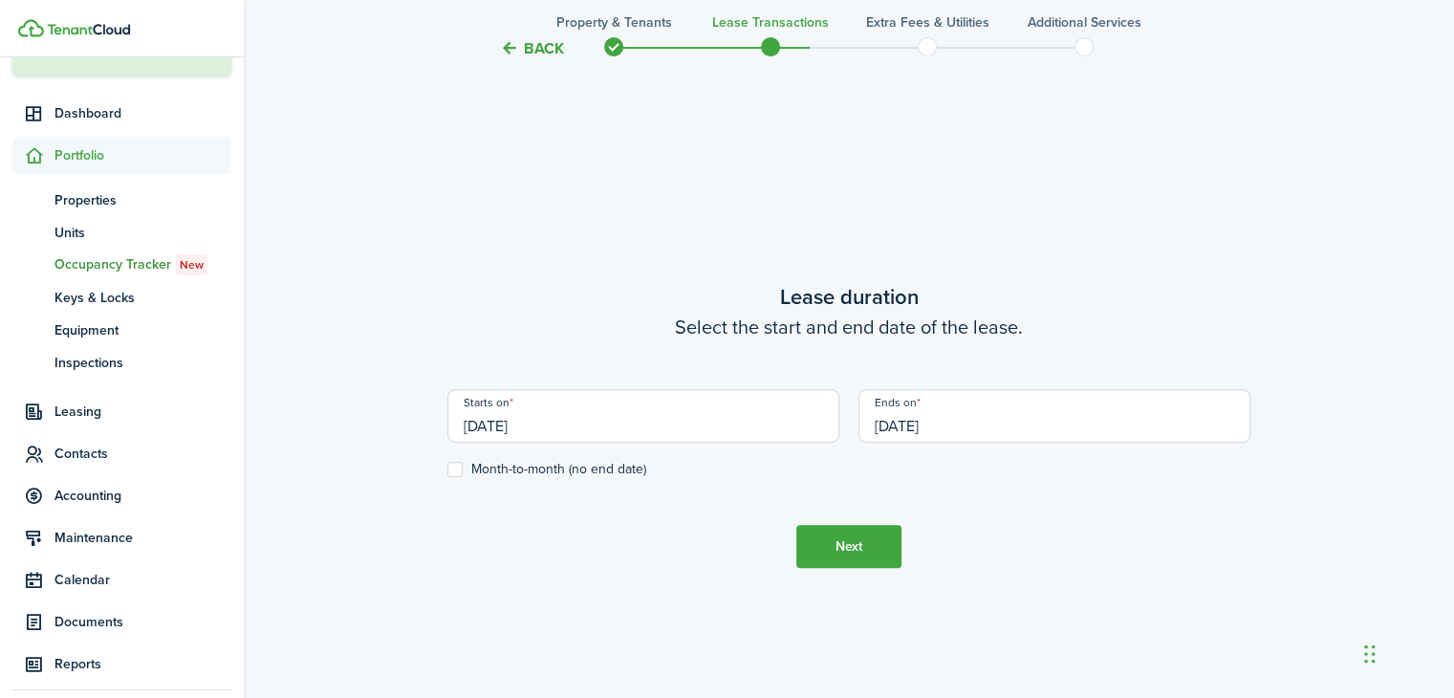
click at [842, 551] on button "Next" at bounding box center [848, 546] width 105 height 43
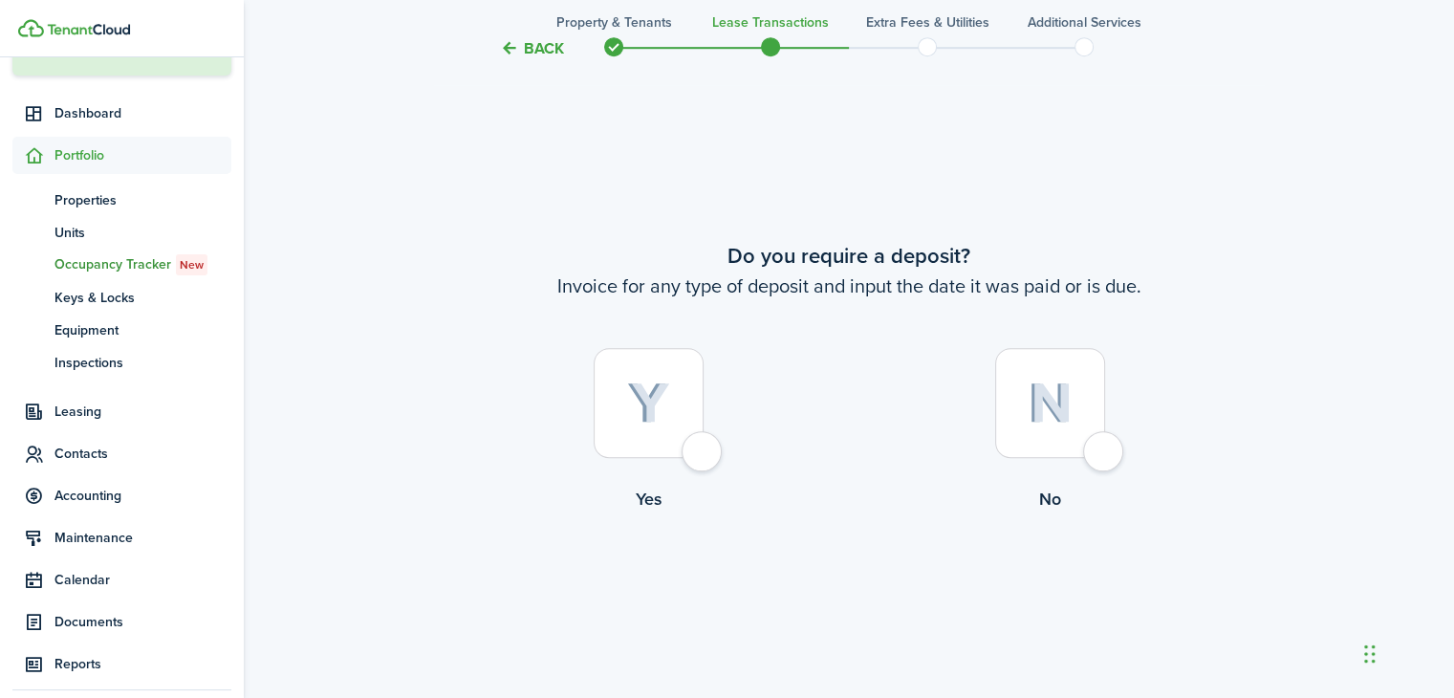
scroll to position [1267, 0]
click at [701, 456] on div at bounding box center [649, 402] width 110 height 110
radio input "true"
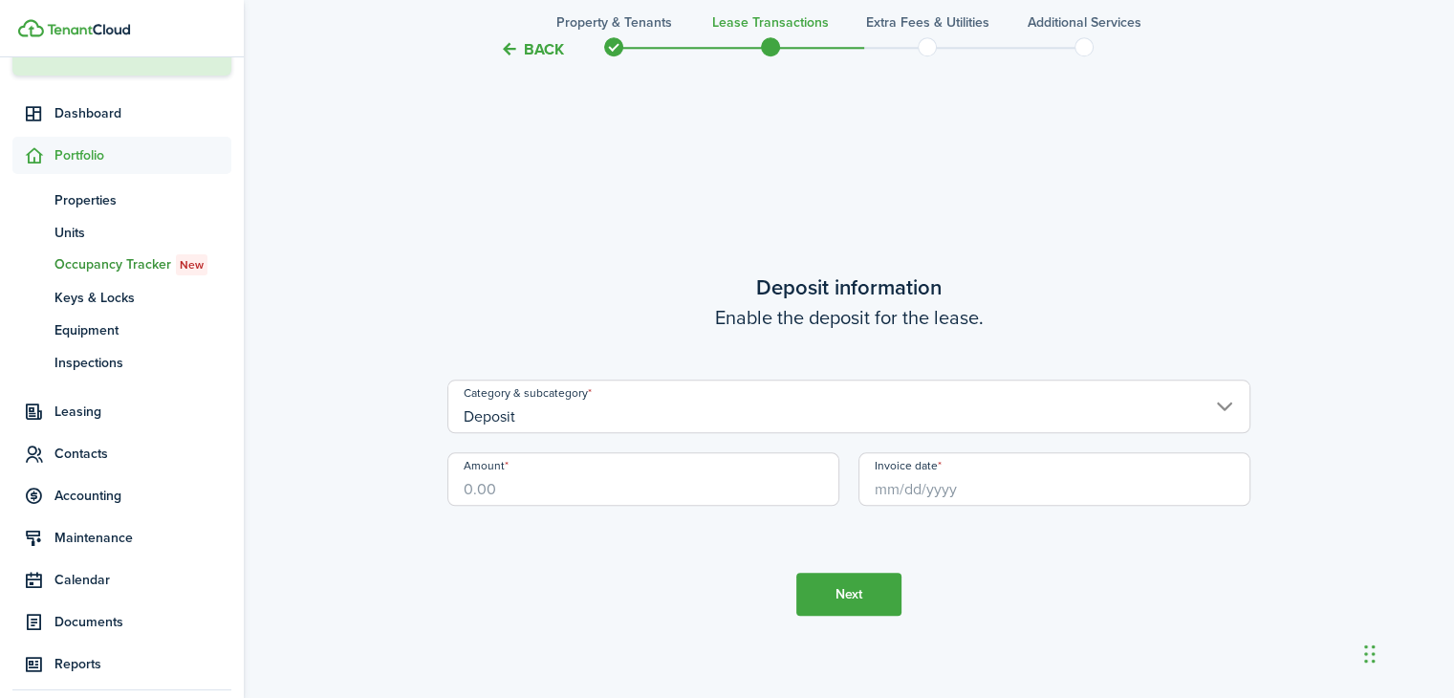
scroll to position [1965, 0]
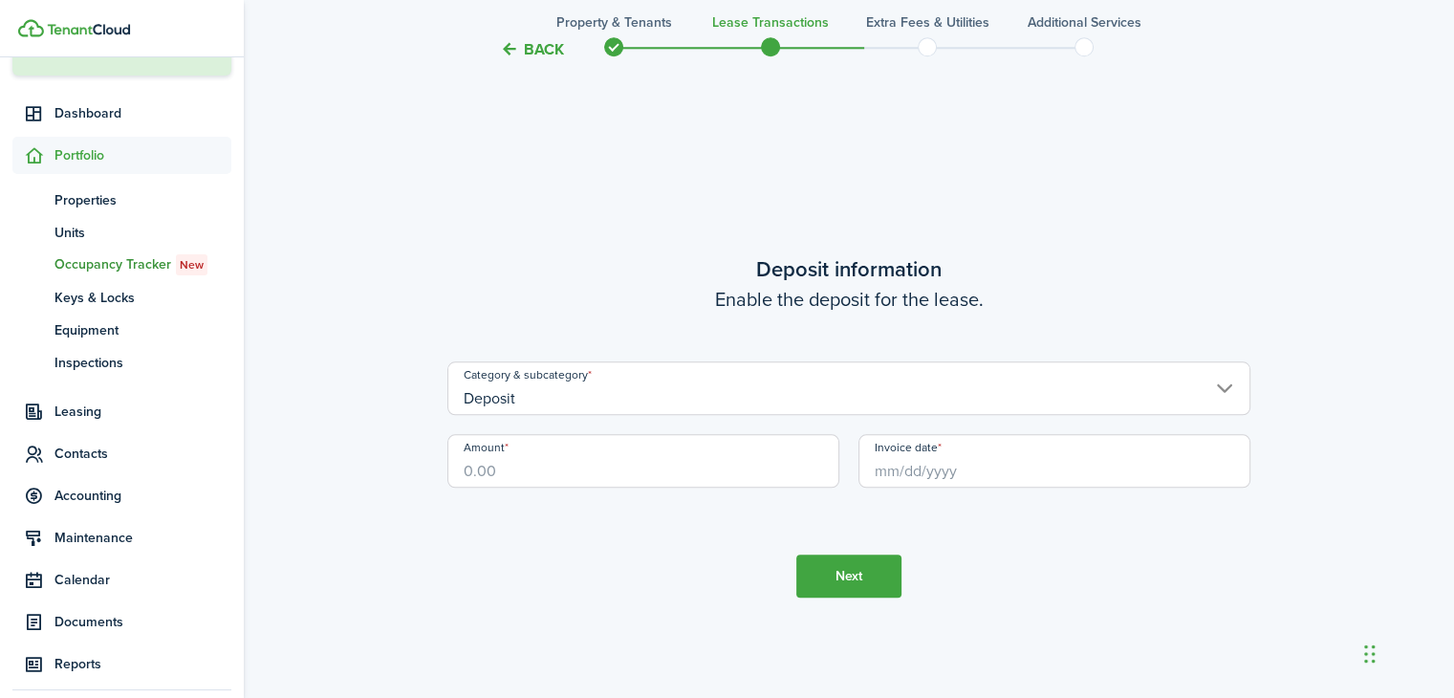
click at [516, 466] on input "Amount" at bounding box center [643, 461] width 392 height 54
click at [924, 475] on input "Invoice date" at bounding box center [1055, 461] width 392 height 54
type input "$3,900.00"
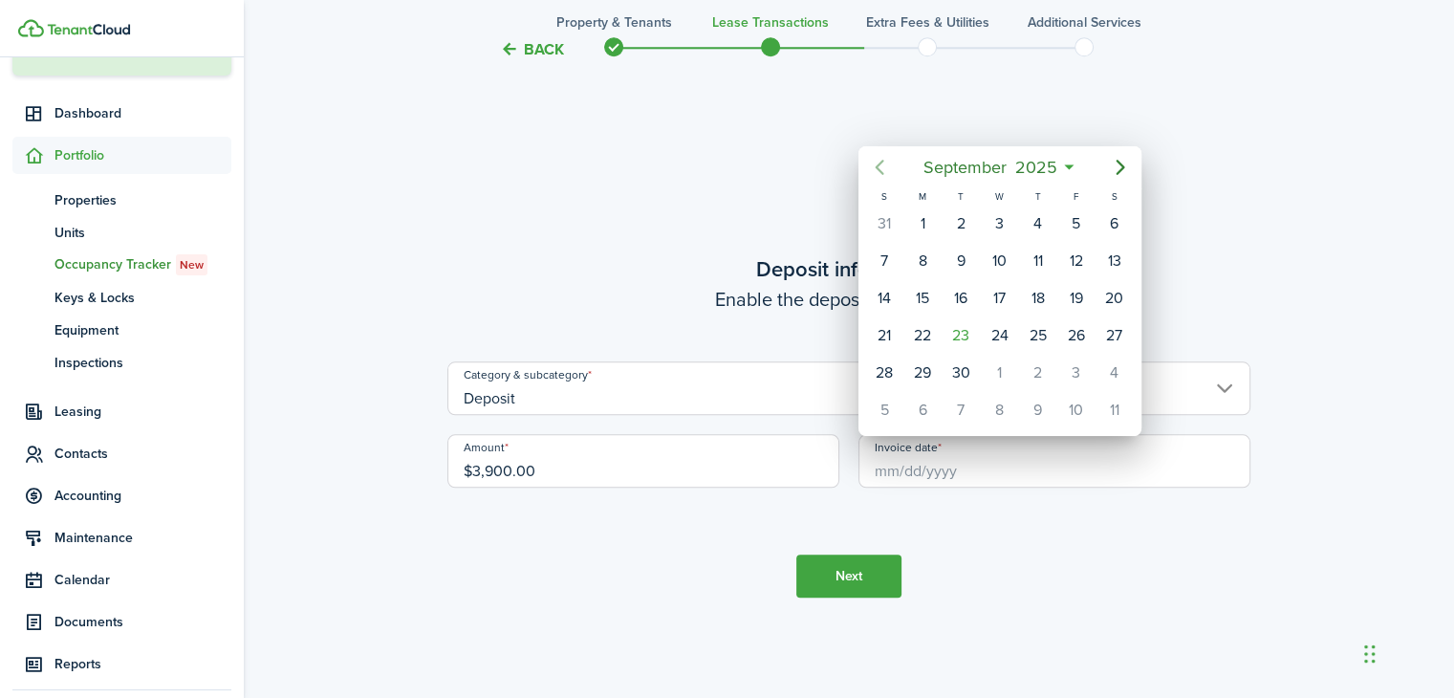
click at [879, 162] on icon "Previous page" at bounding box center [879, 167] width 23 height 23
click at [1080, 223] on div "1" at bounding box center [1076, 223] width 29 height 29
type input "[DATE]"
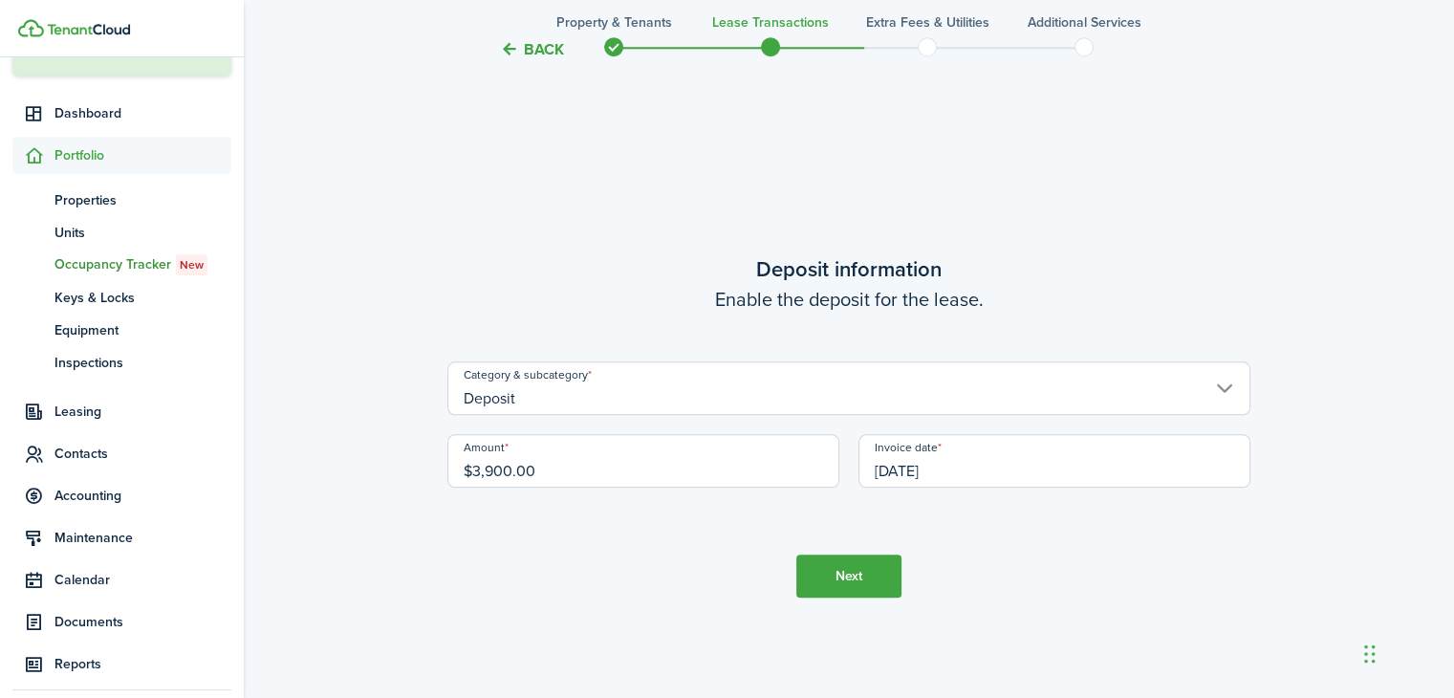
click at [839, 575] on button "Next" at bounding box center [848, 576] width 105 height 43
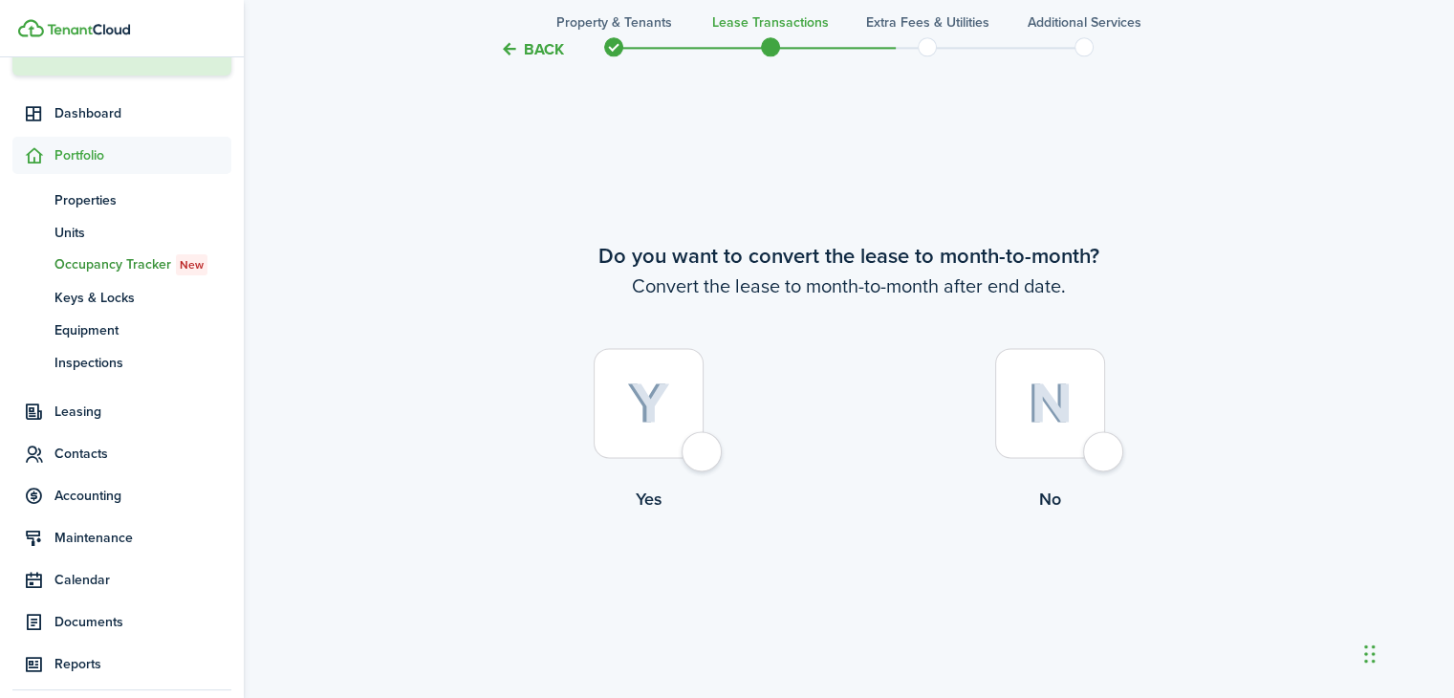
scroll to position [2662, 0]
click at [1102, 447] on div at bounding box center [1050, 403] width 110 height 110
radio input "true"
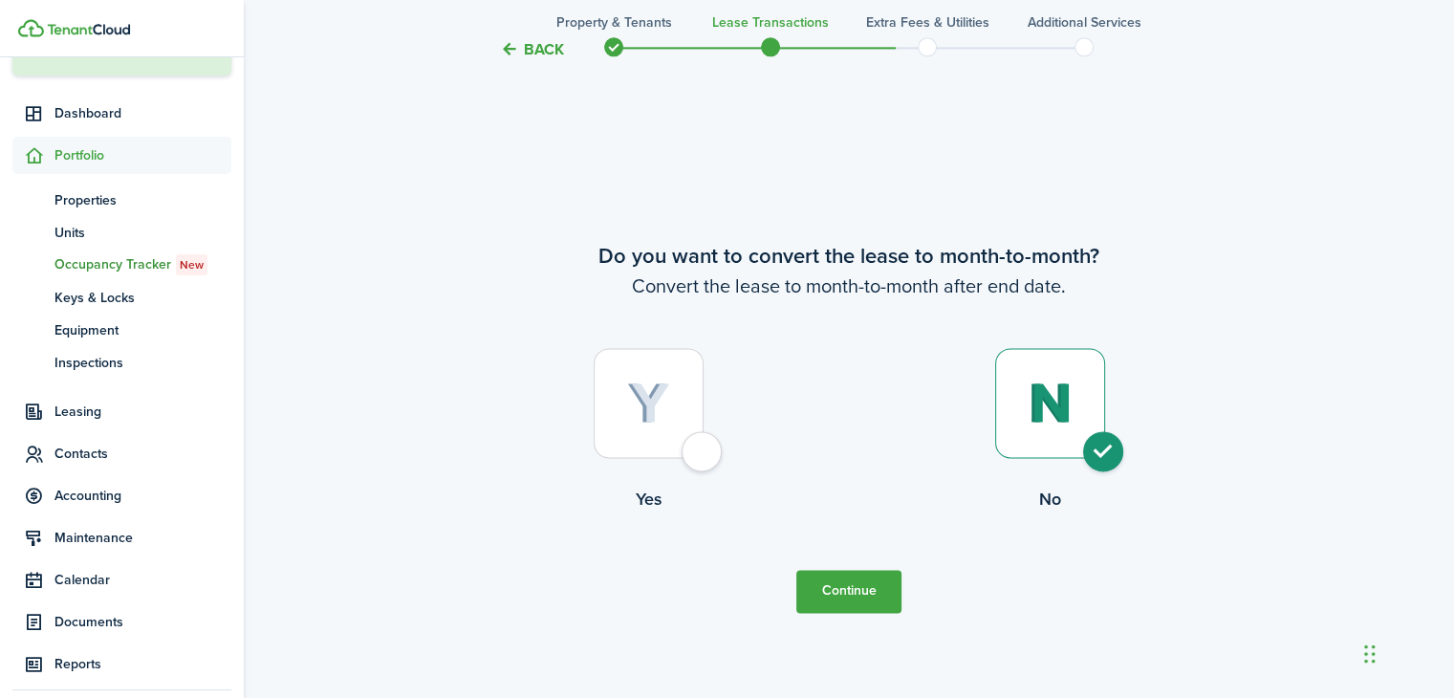
click at [838, 585] on button "Continue" at bounding box center [848, 591] width 105 height 43
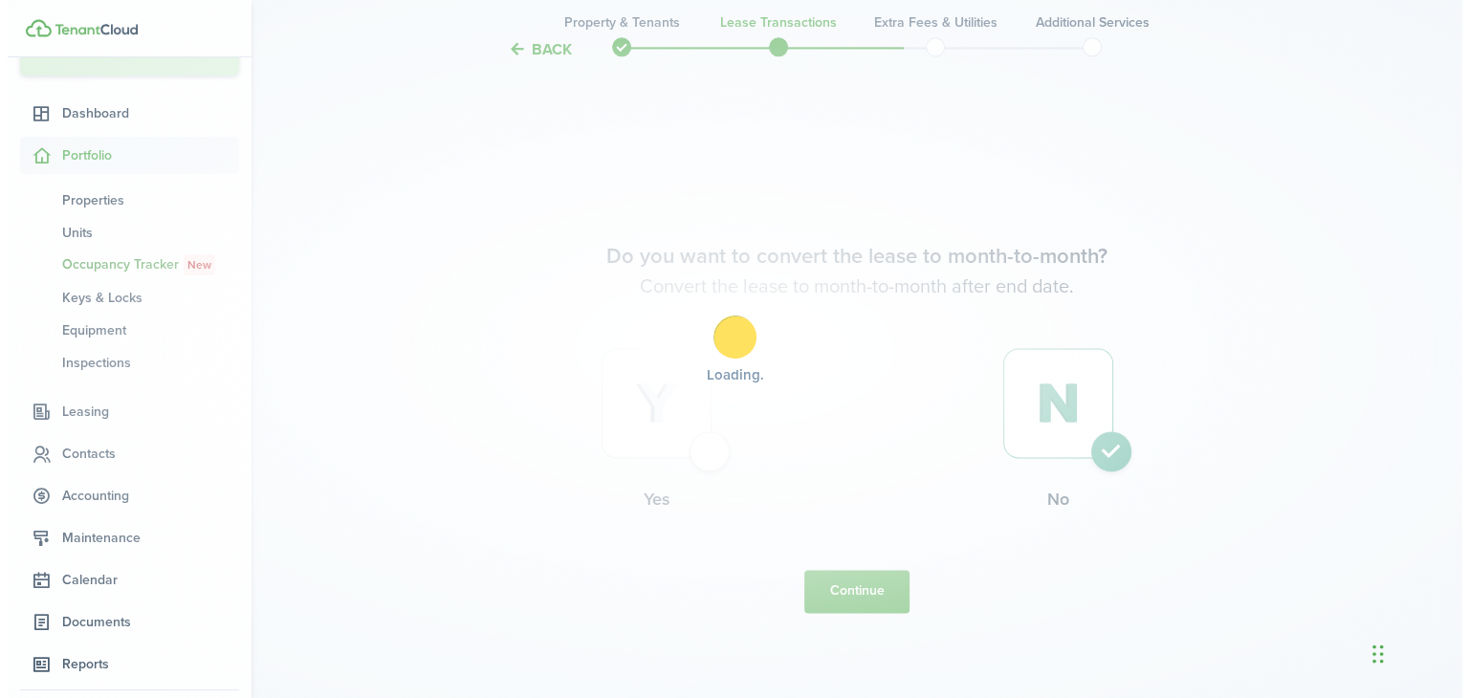
scroll to position [0, 0]
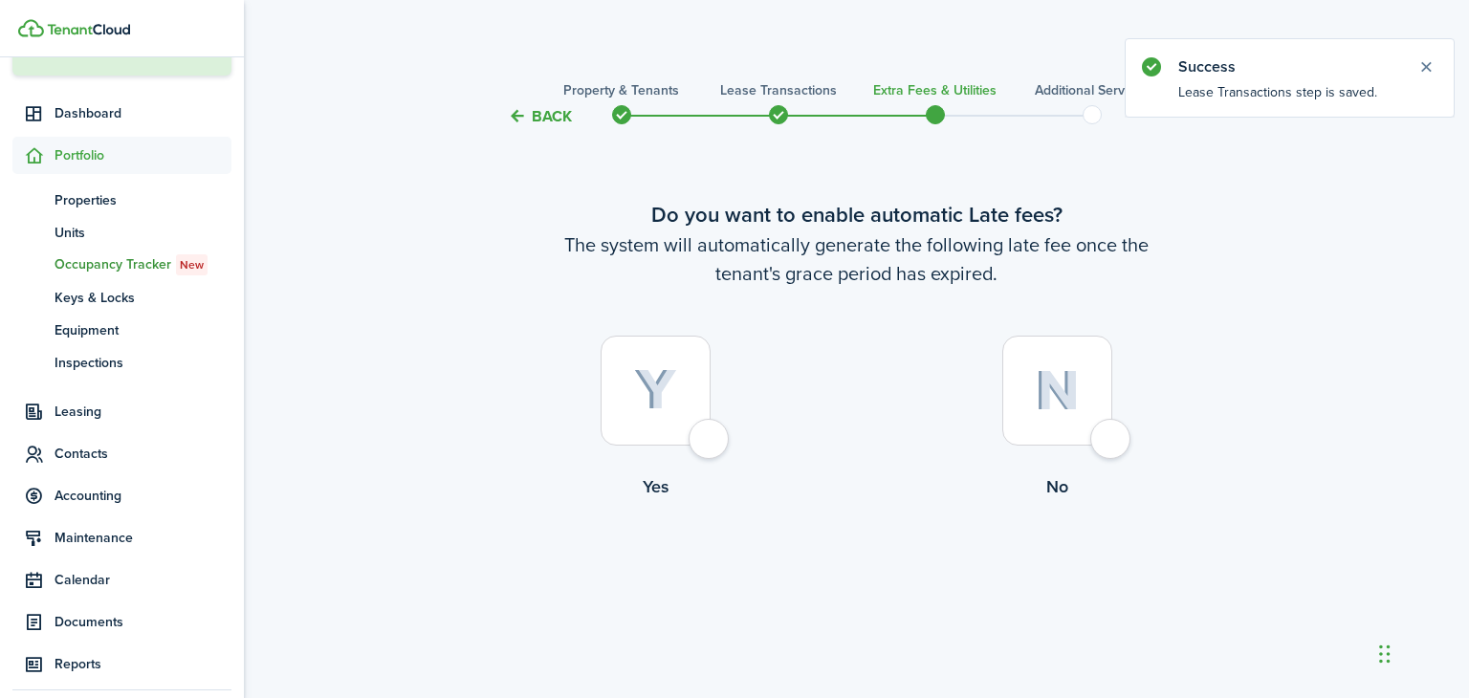
click at [1109, 437] on div at bounding box center [1057, 391] width 110 height 110
radio input "true"
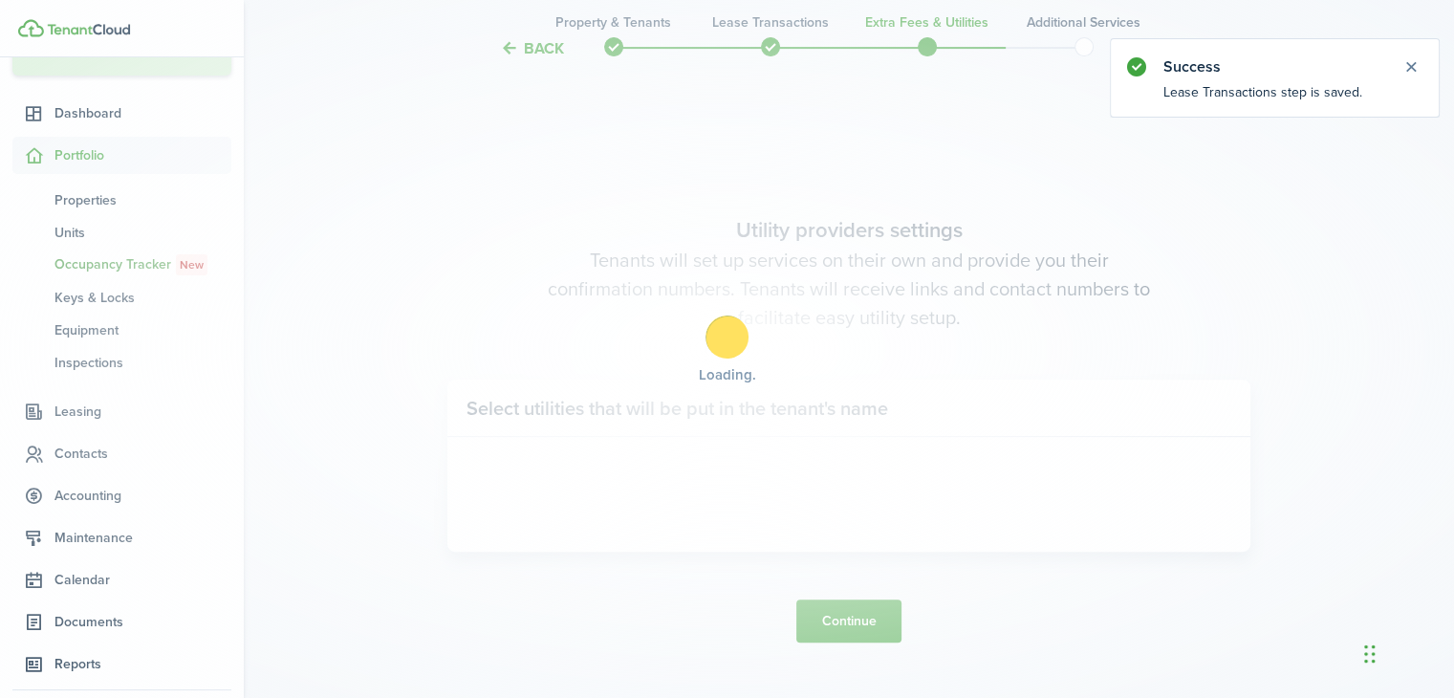
scroll to position [570, 0]
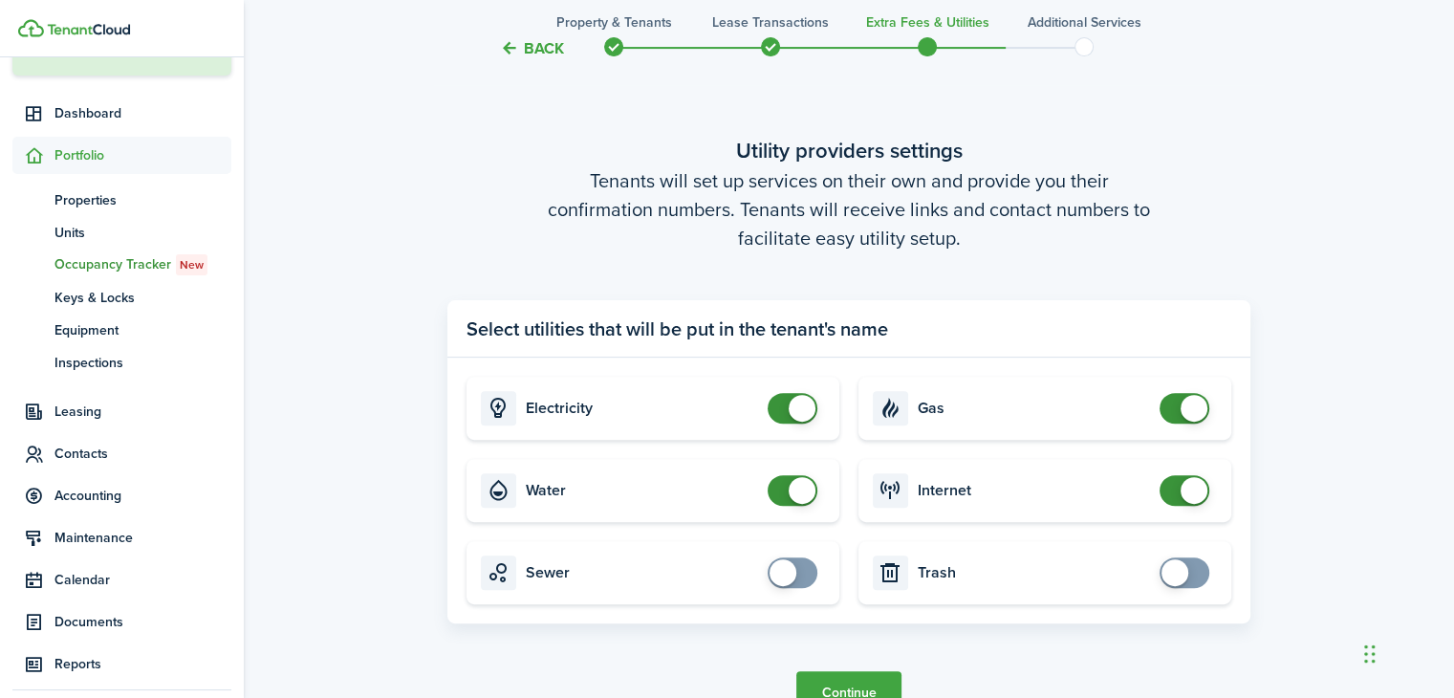
click at [864, 676] on button "Continue" at bounding box center [848, 692] width 105 height 43
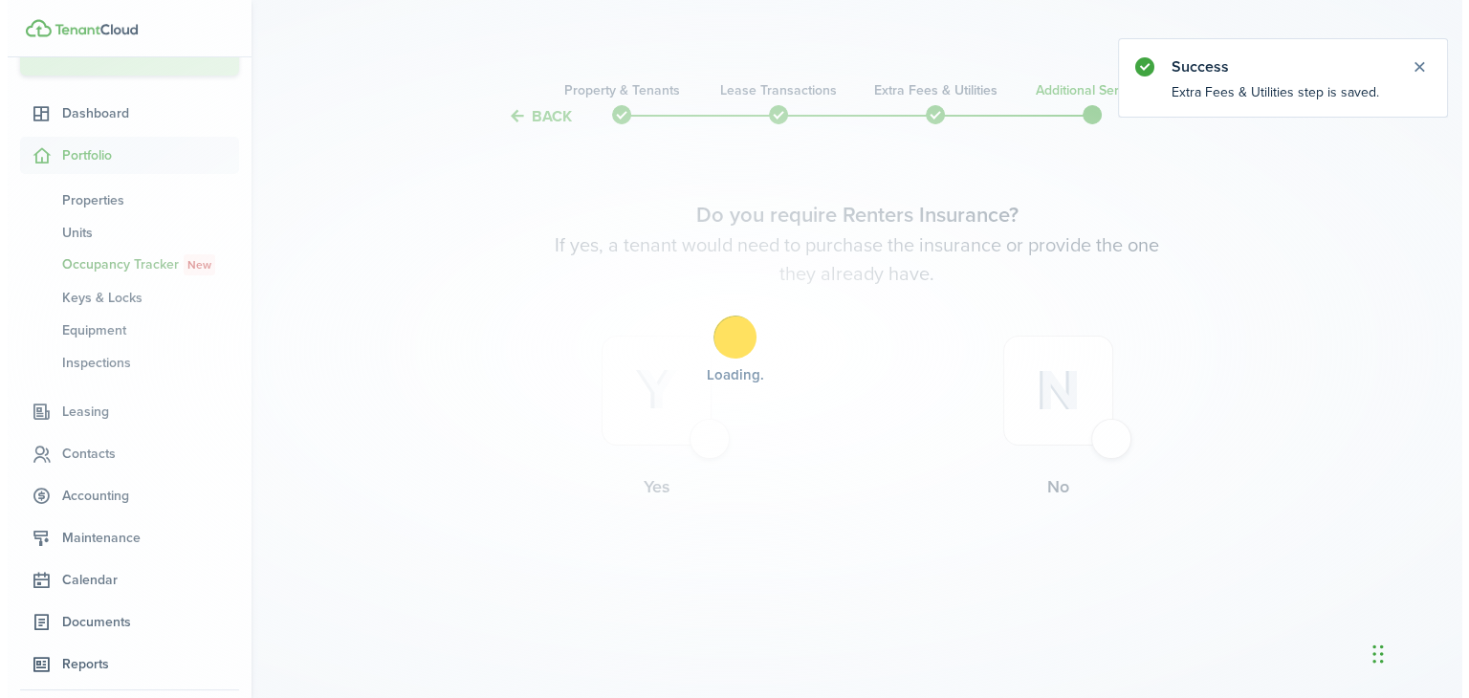
scroll to position [0, 0]
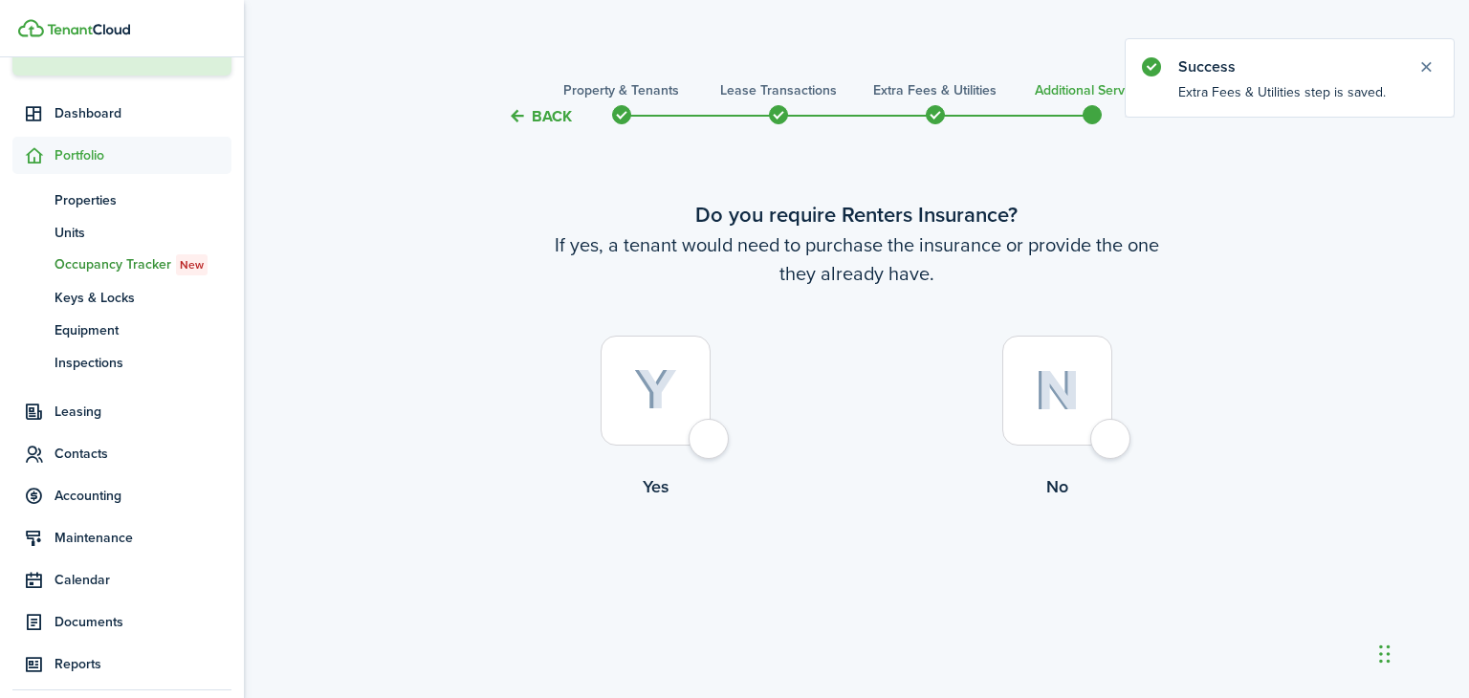
click at [710, 437] on div at bounding box center [655, 391] width 110 height 110
radio input "true"
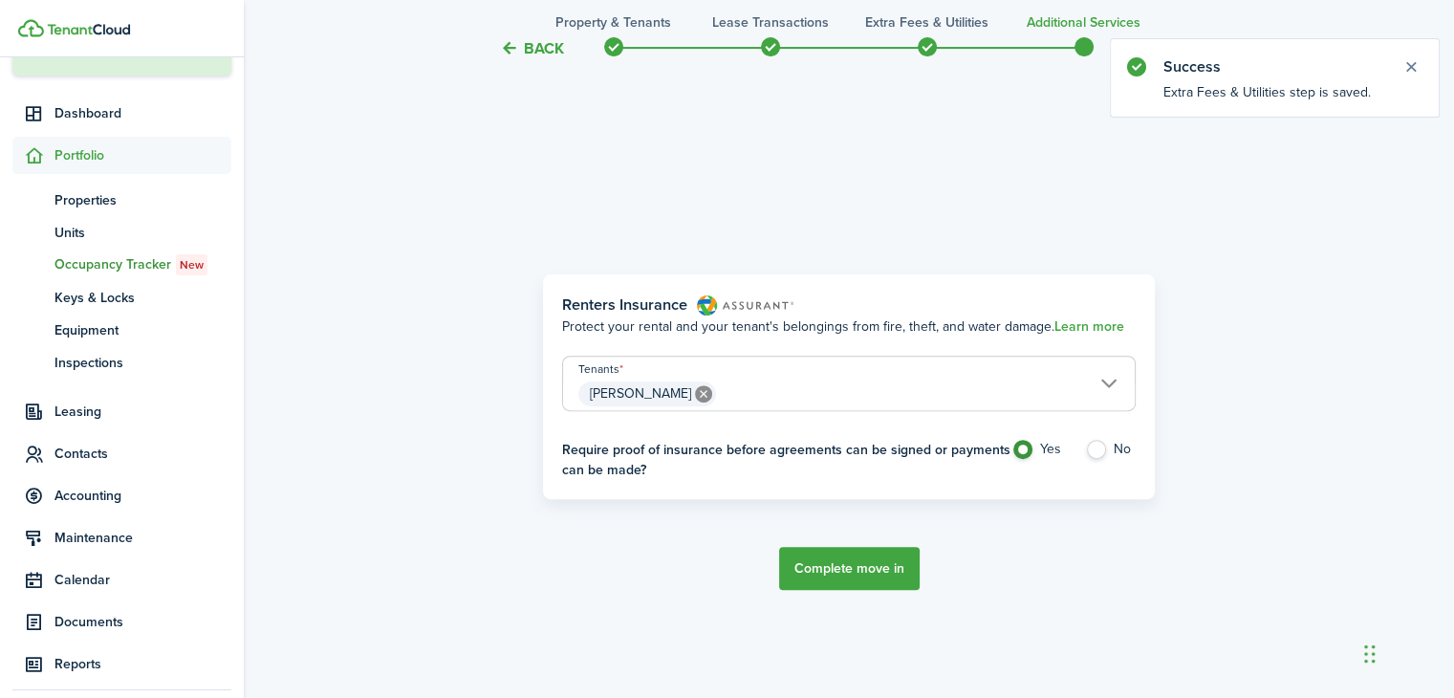
scroll to position [570, 0]
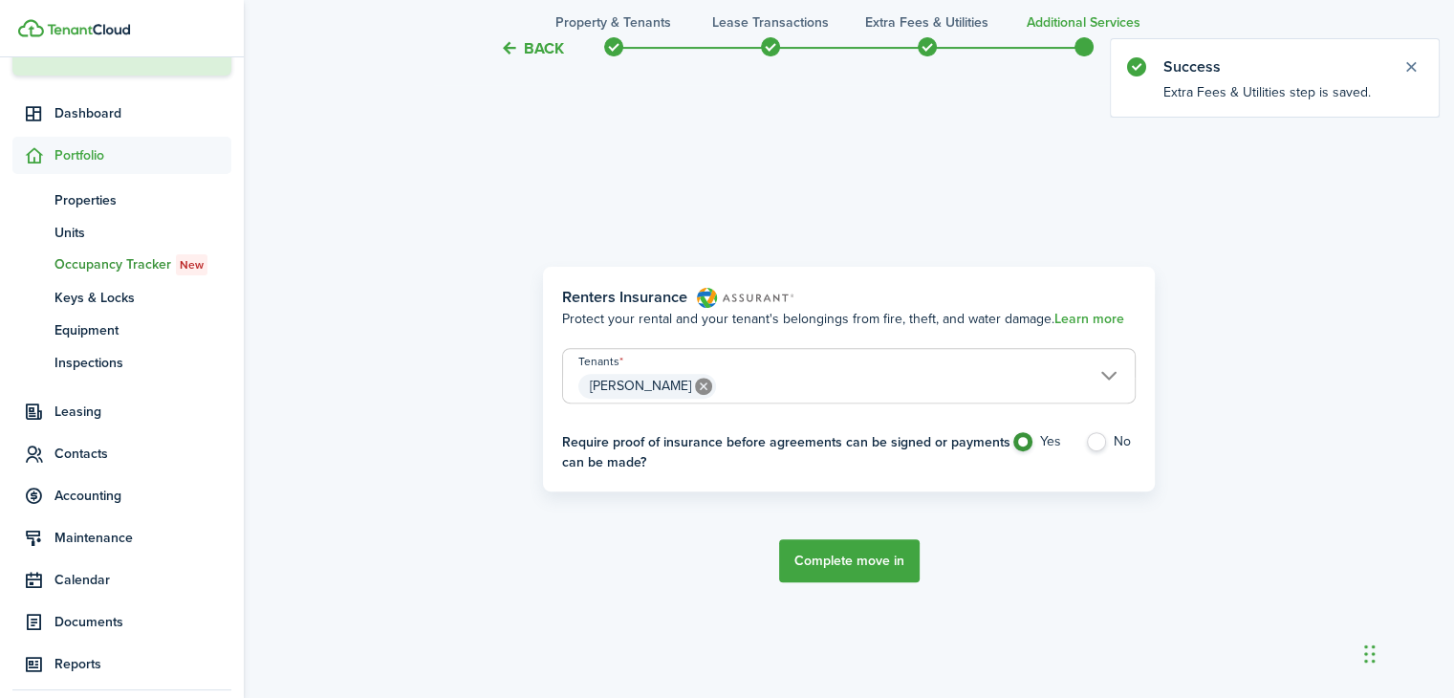
click at [860, 552] on button "Complete move in" at bounding box center [849, 560] width 141 height 43
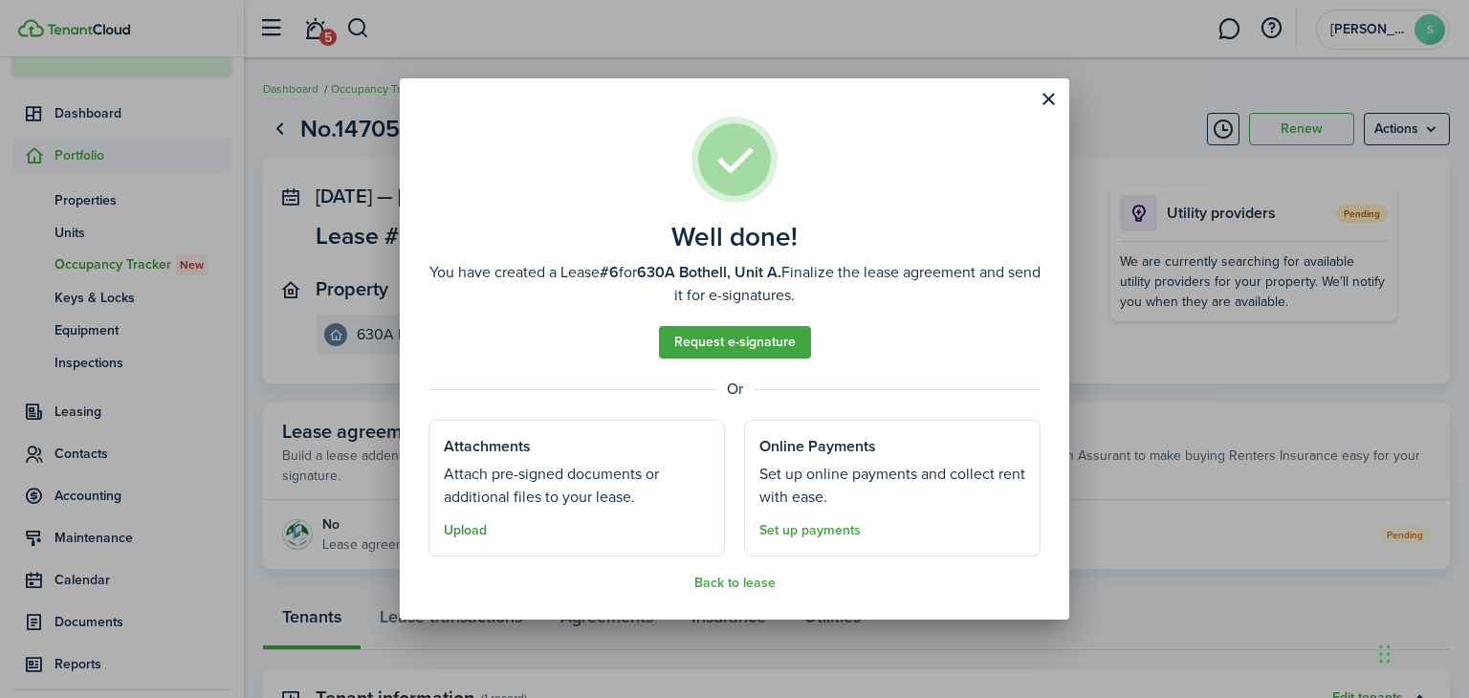
click at [468, 533] on button "Upload" at bounding box center [465, 530] width 43 height 15
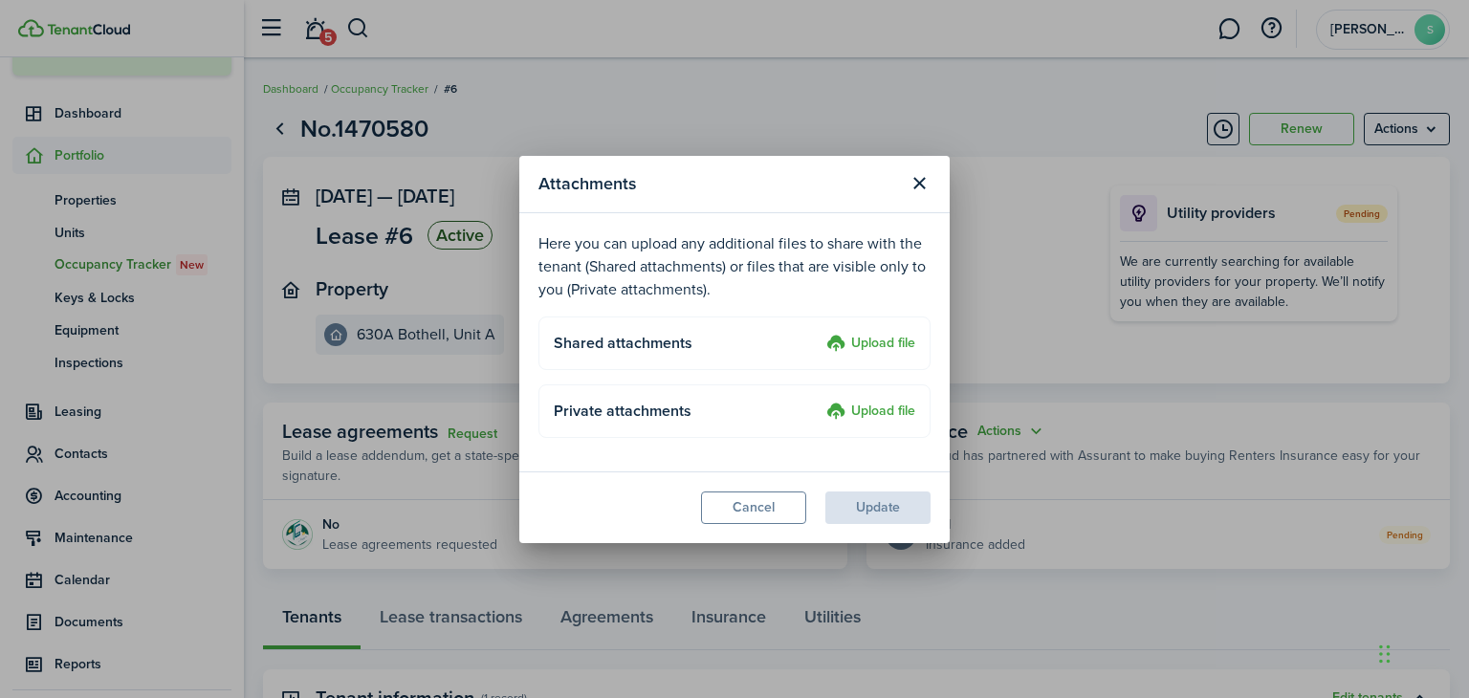
click at [881, 415] on label "Upload file" at bounding box center [870, 412] width 89 height 23
click at [819, 401] on input "Upload file" at bounding box center [819, 401] width 0 height 0
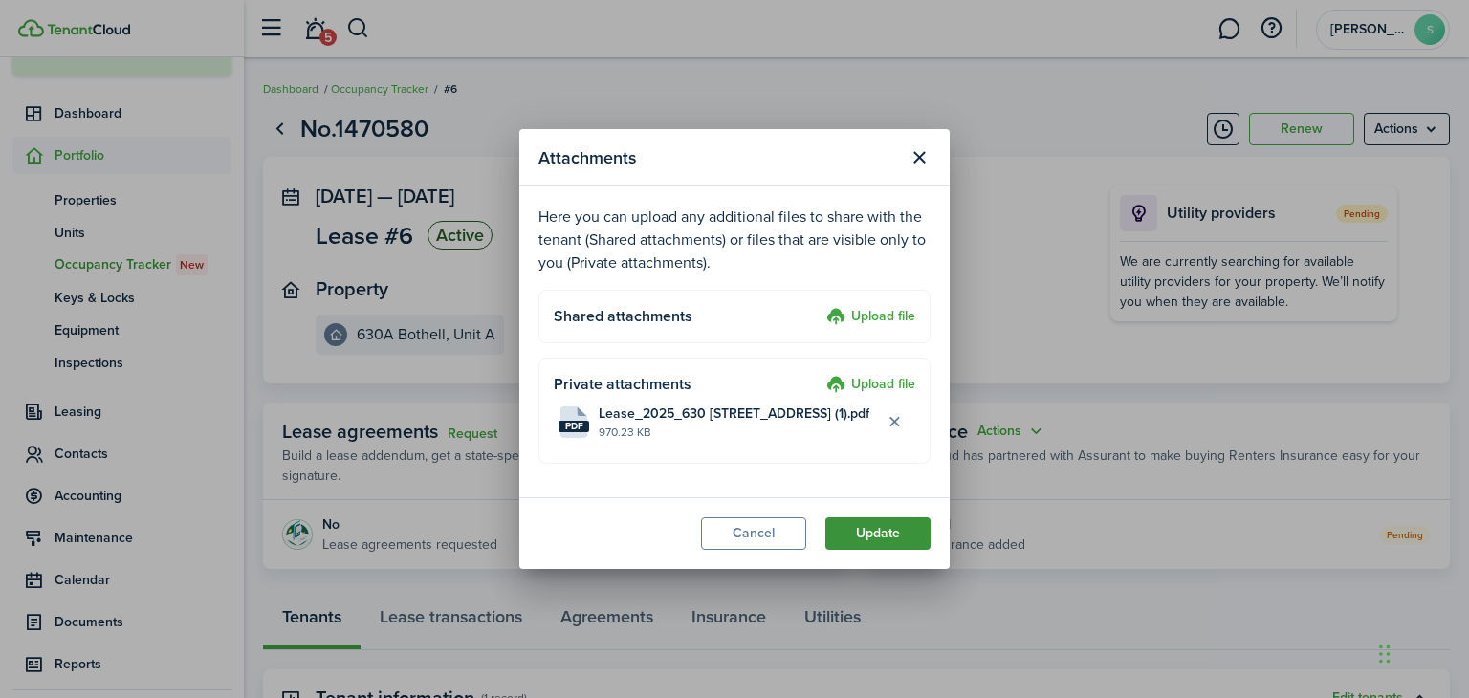
click at [892, 534] on button "Update" at bounding box center [877, 533] width 105 height 33
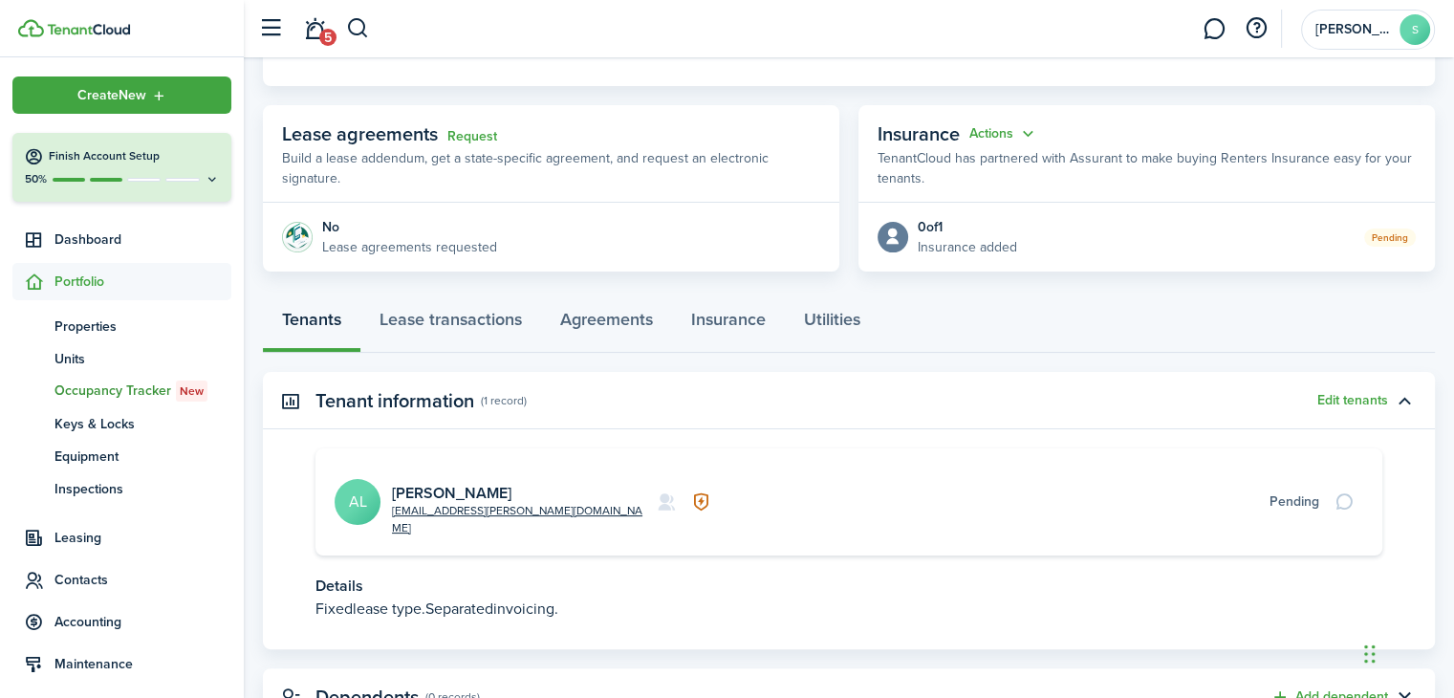
scroll to position [354, 0]
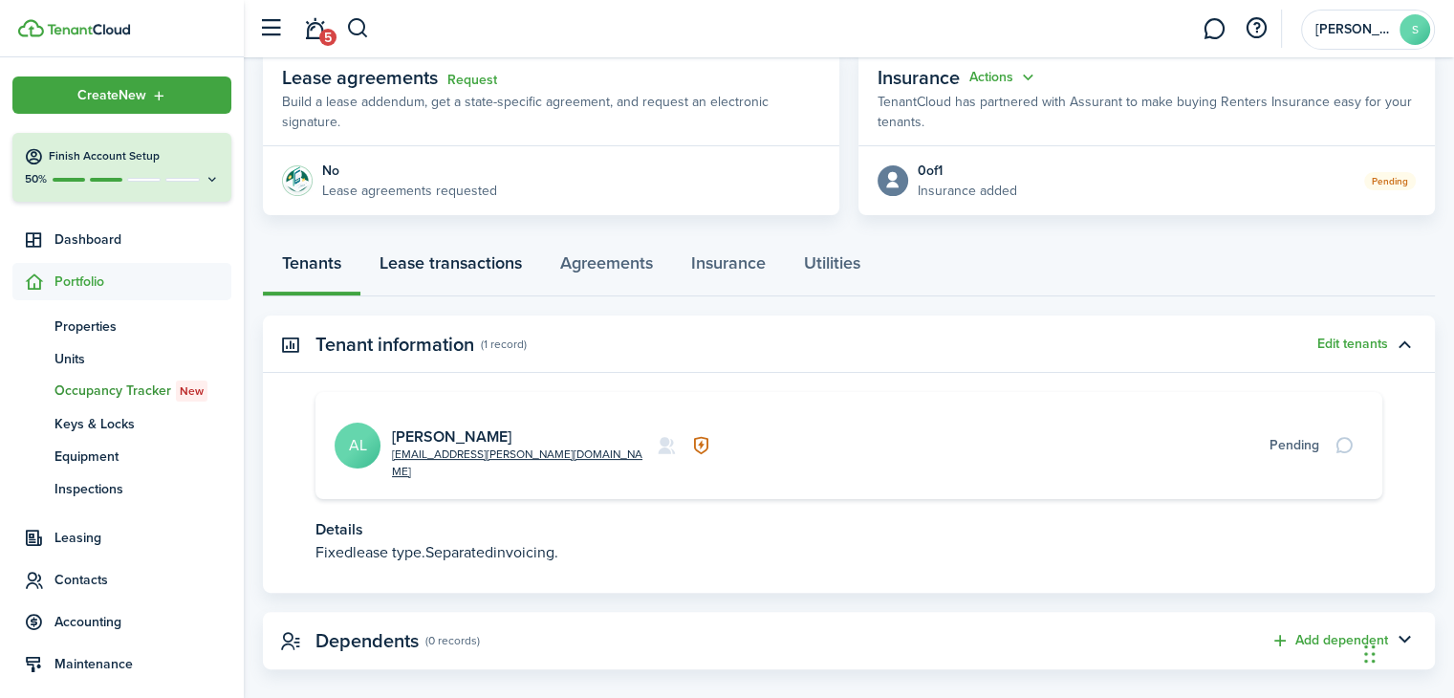
click at [463, 264] on link "Lease transactions" at bounding box center [450, 267] width 181 height 57
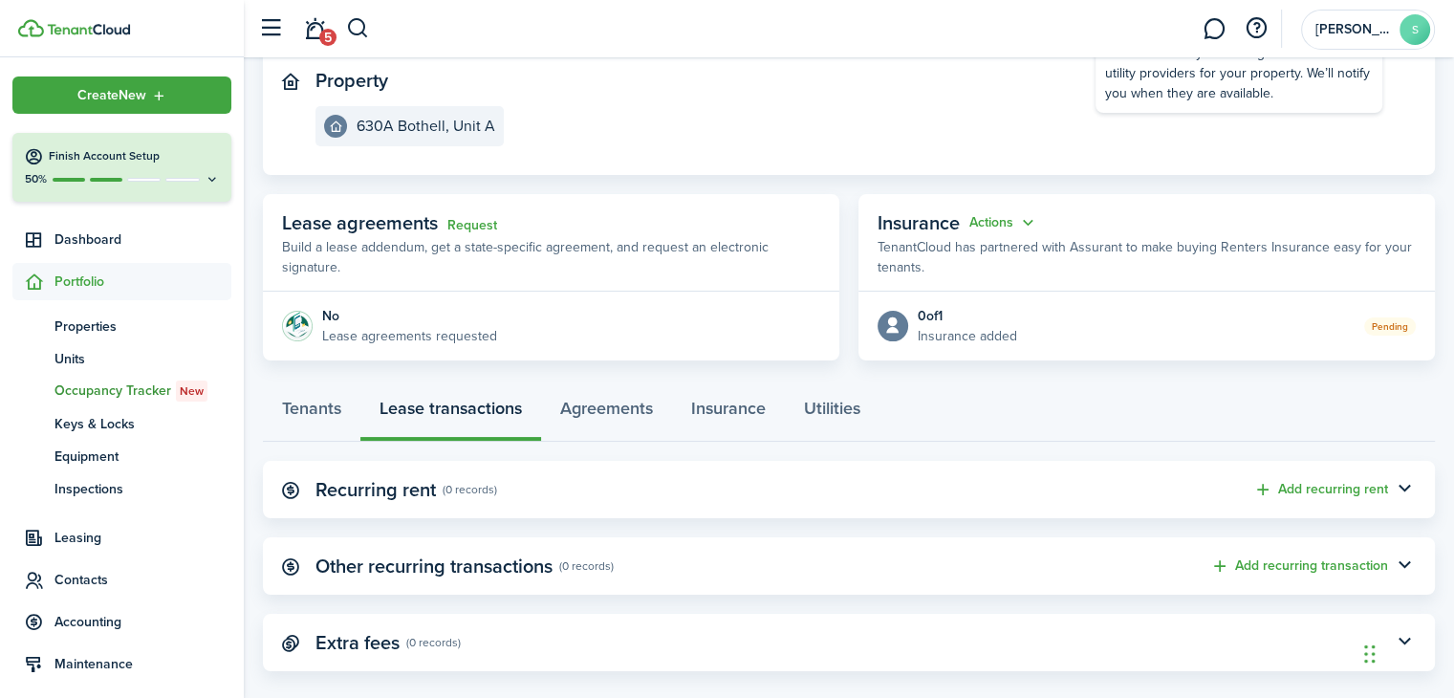
scroll to position [233, 0]
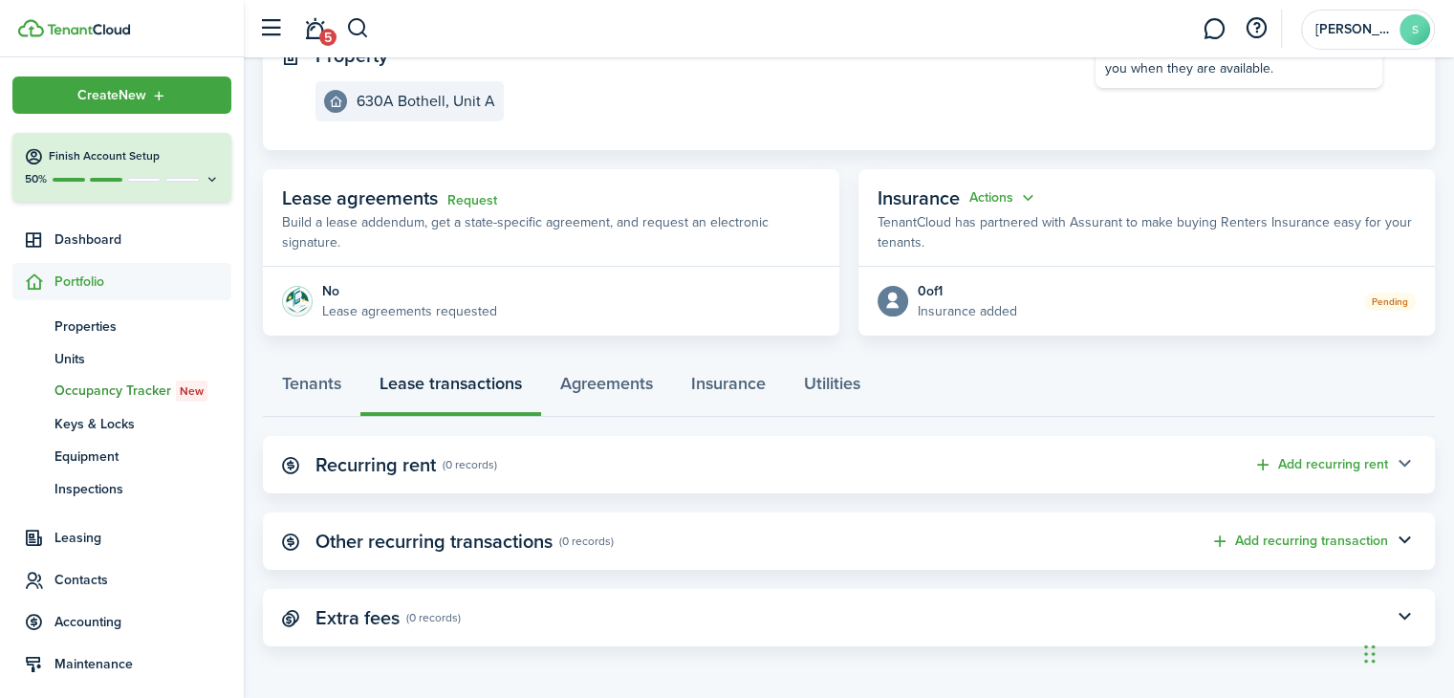
click at [1399, 464] on button "button" at bounding box center [1404, 464] width 33 height 33
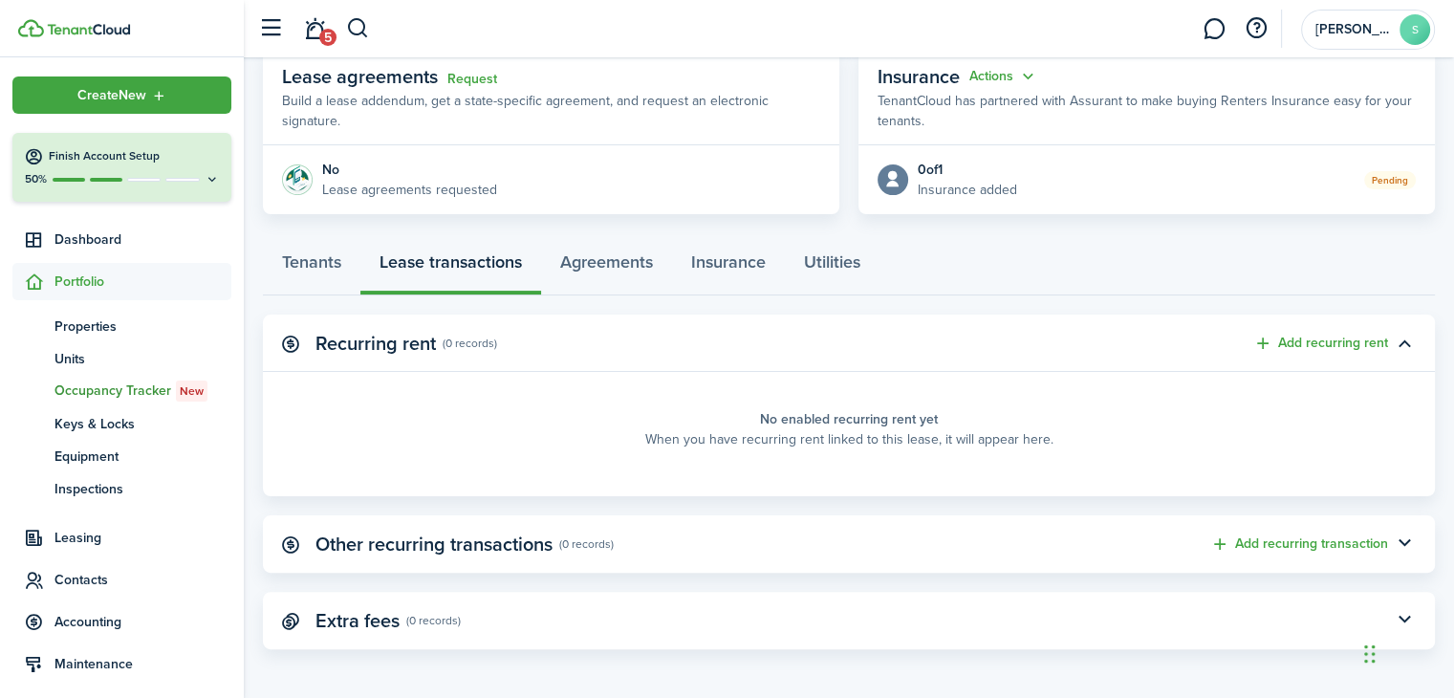
scroll to position [358, 0]
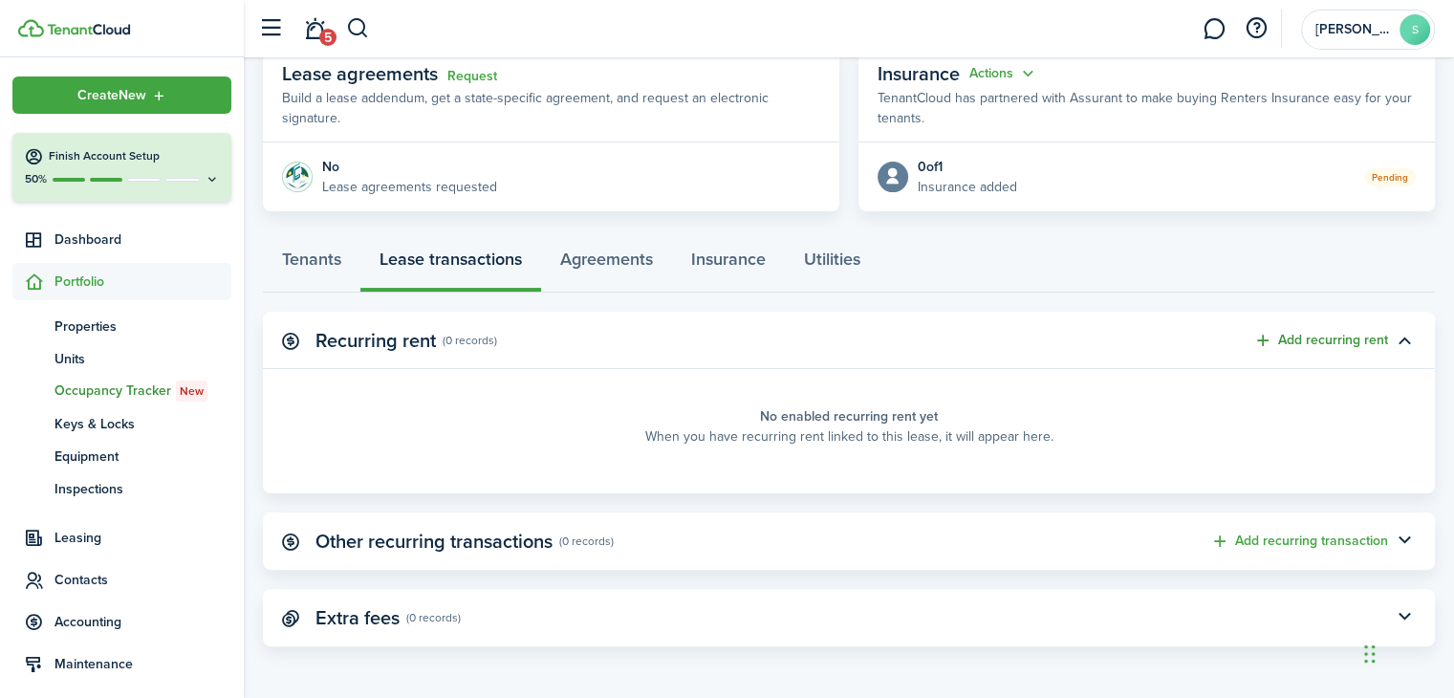
click at [1350, 342] on button "Add recurring rent" at bounding box center [1320, 341] width 135 height 22
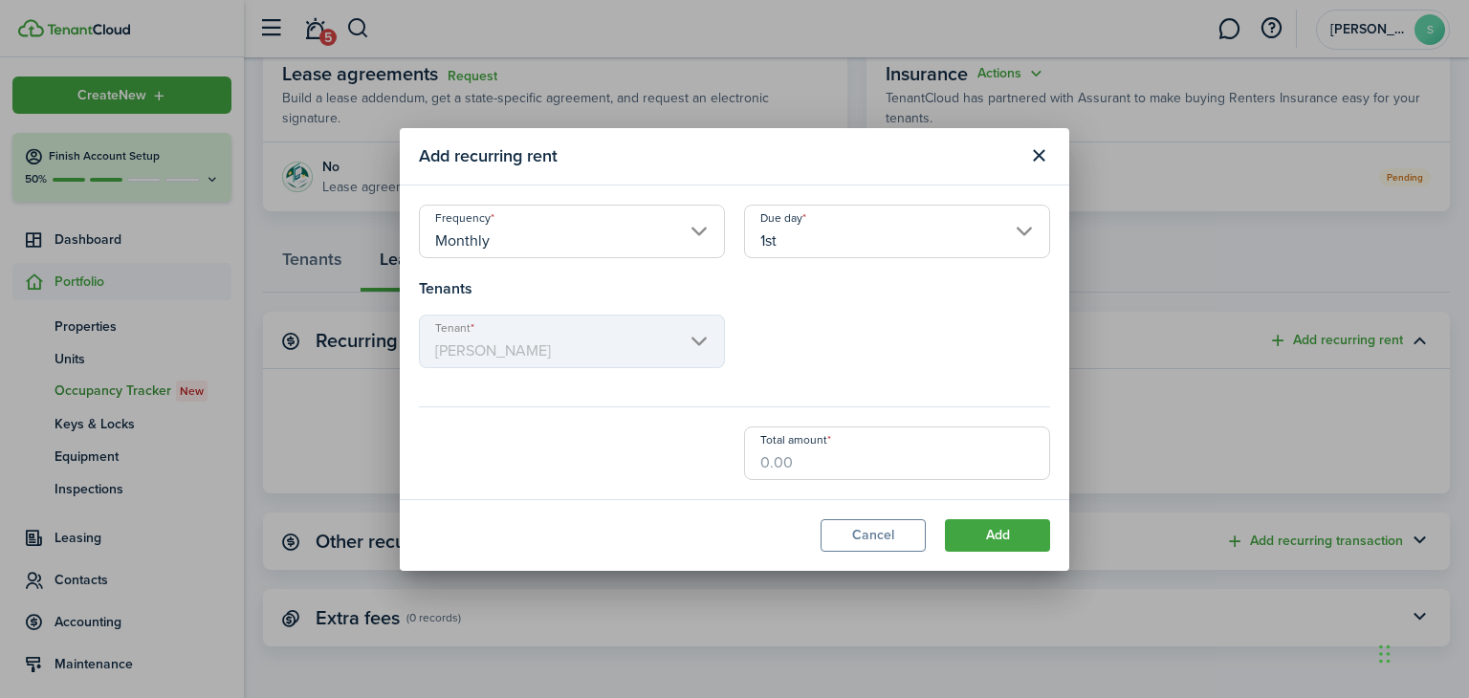
click at [810, 463] on input "Total amount" at bounding box center [897, 453] width 306 height 54
type input "$3,900.00"
click at [997, 529] on button "Add" at bounding box center [997, 535] width 105 height 33
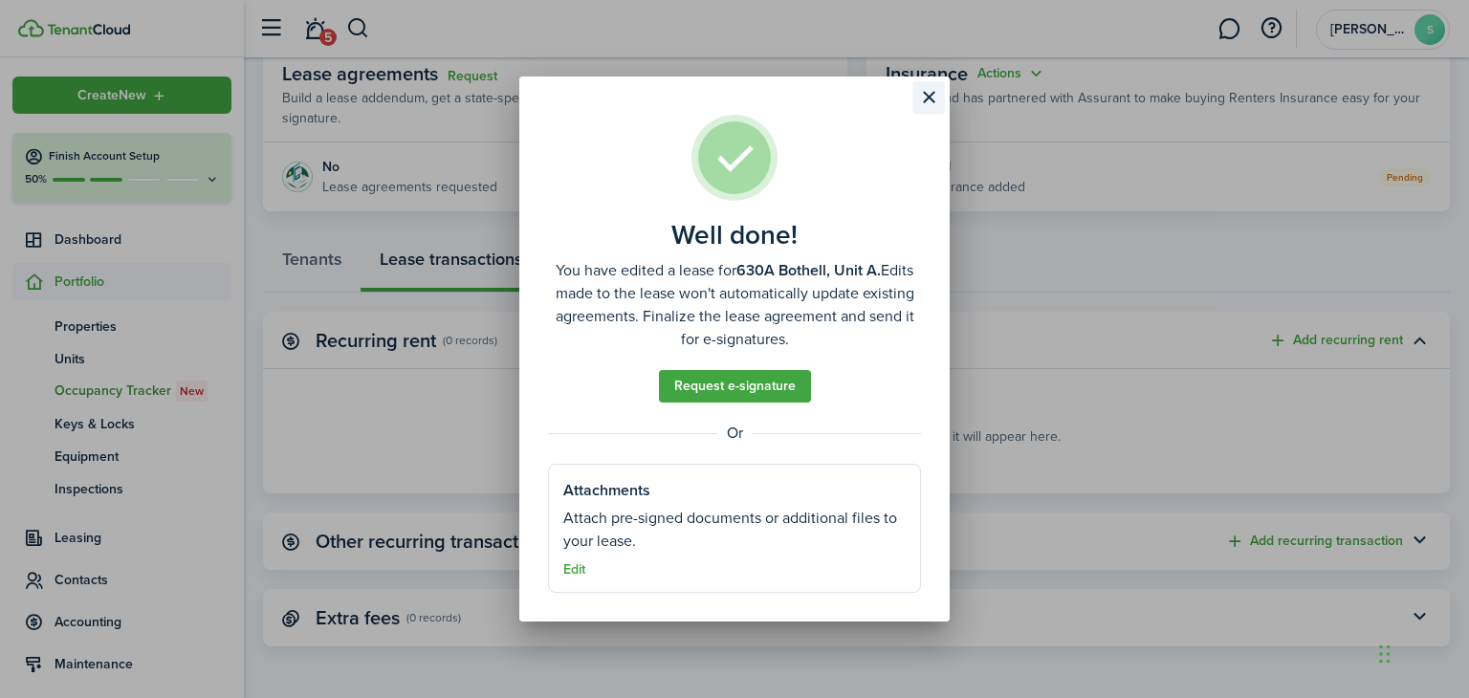
click at [921, 95] on button "Close modal" at bounding box center [928, 97] width 33 height 33
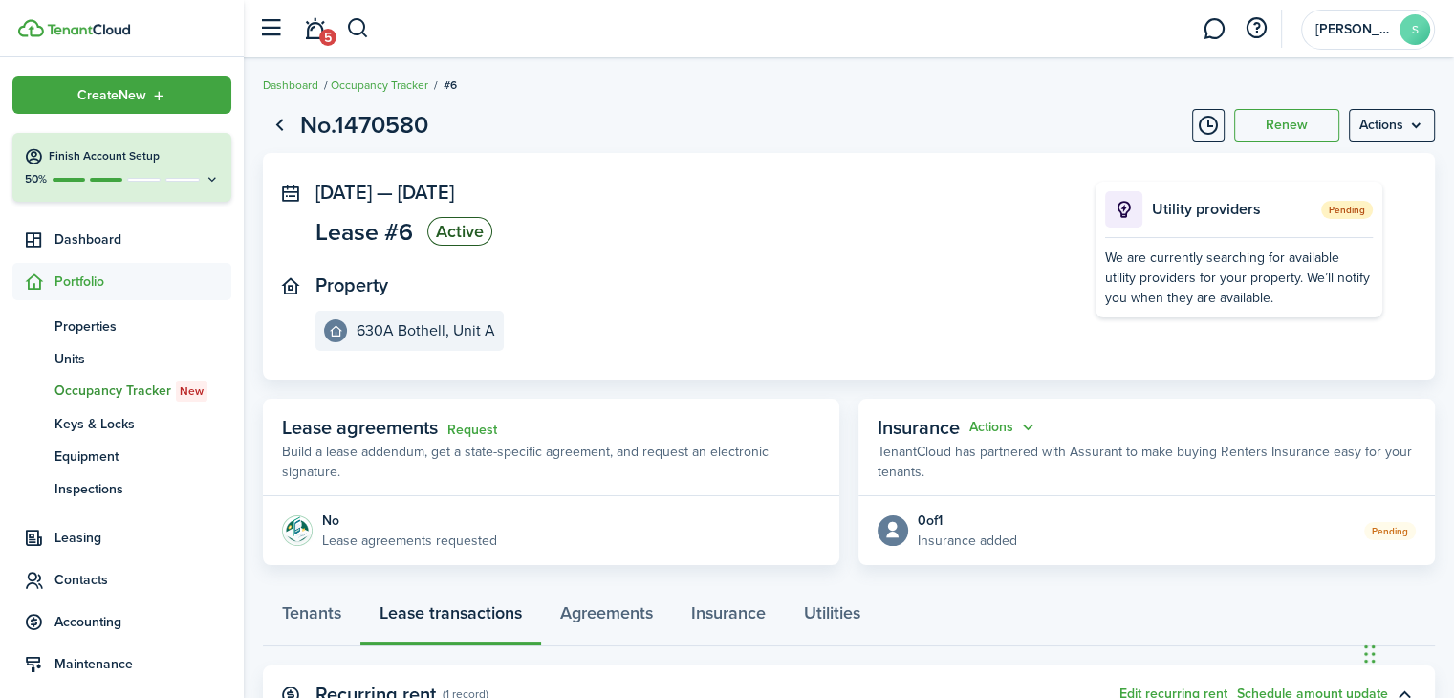
scroll to position [0, 0]
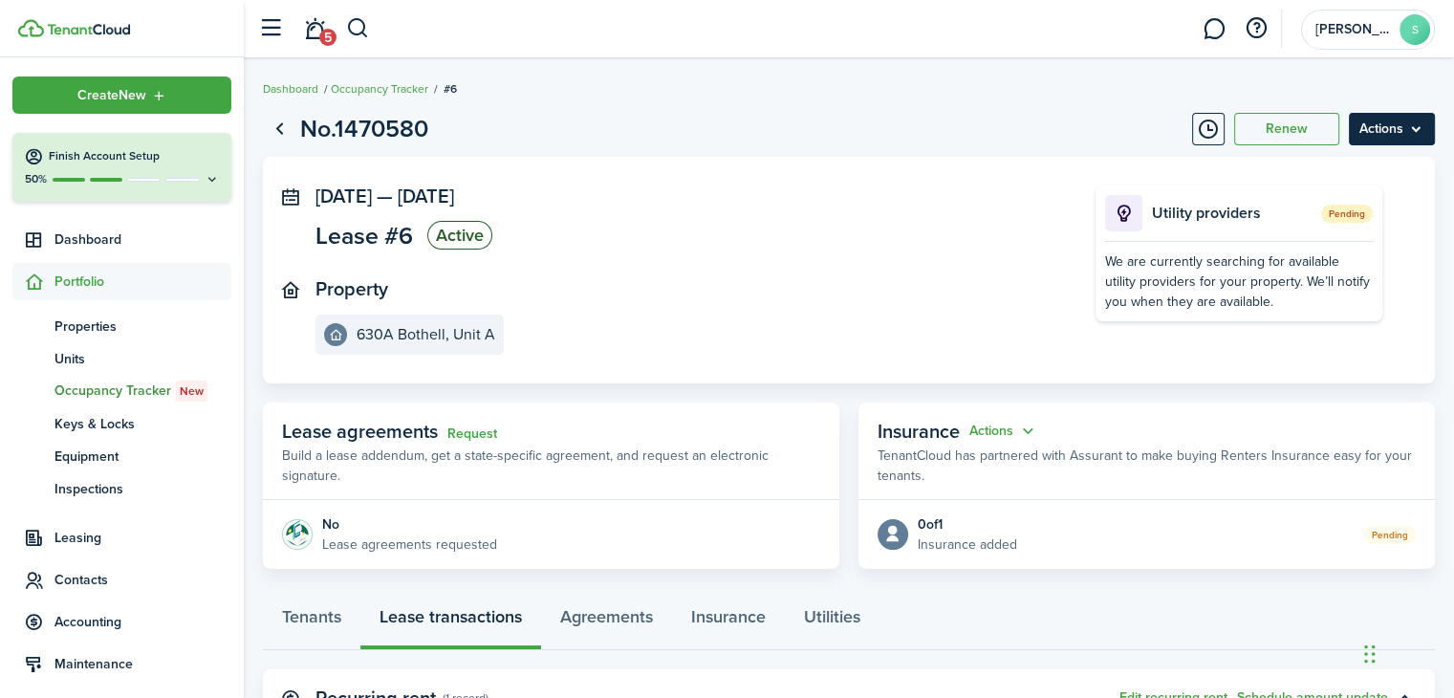
click at [1406, 123] on menu-btn "Actions" at bounding box center [1392, 129] width 86 height 33
click at [292, 129] on link "Go back" at bounding box center [279, 129] width 33 height 33
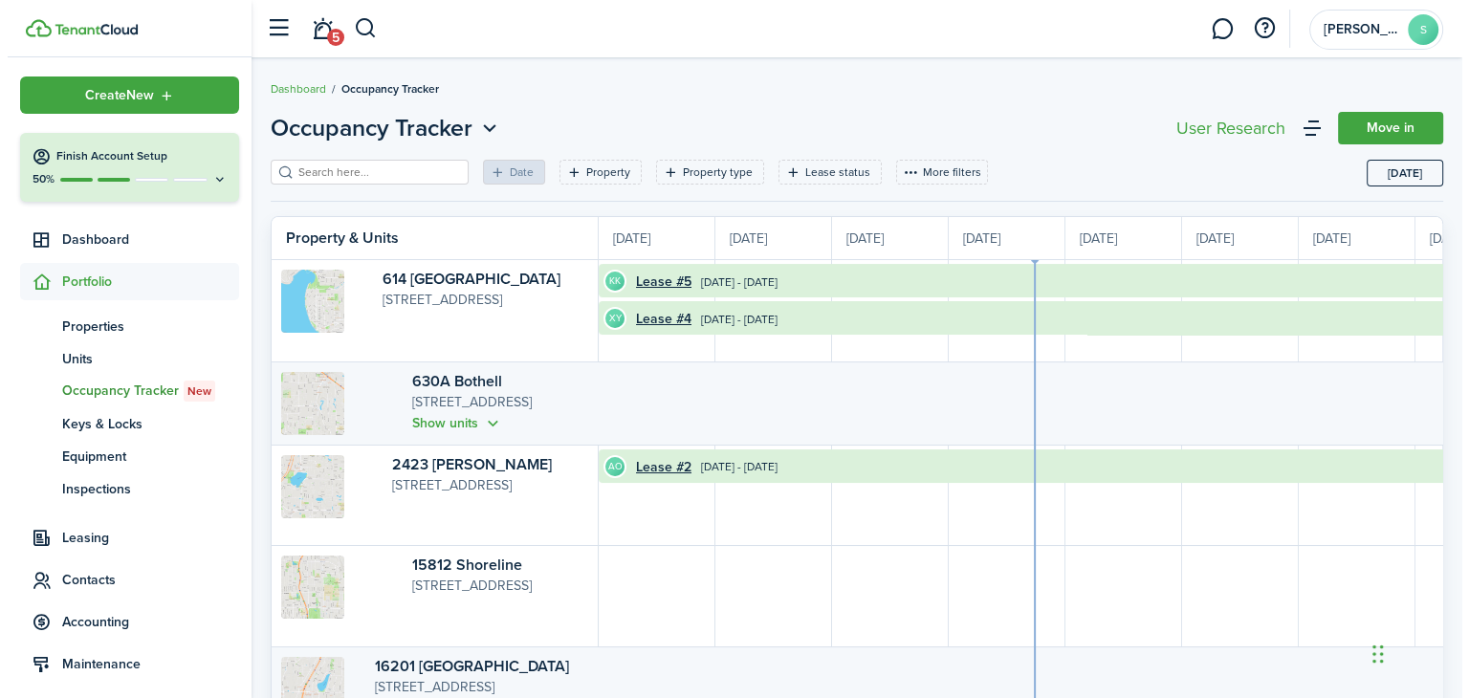
scroll to position [0, 350]
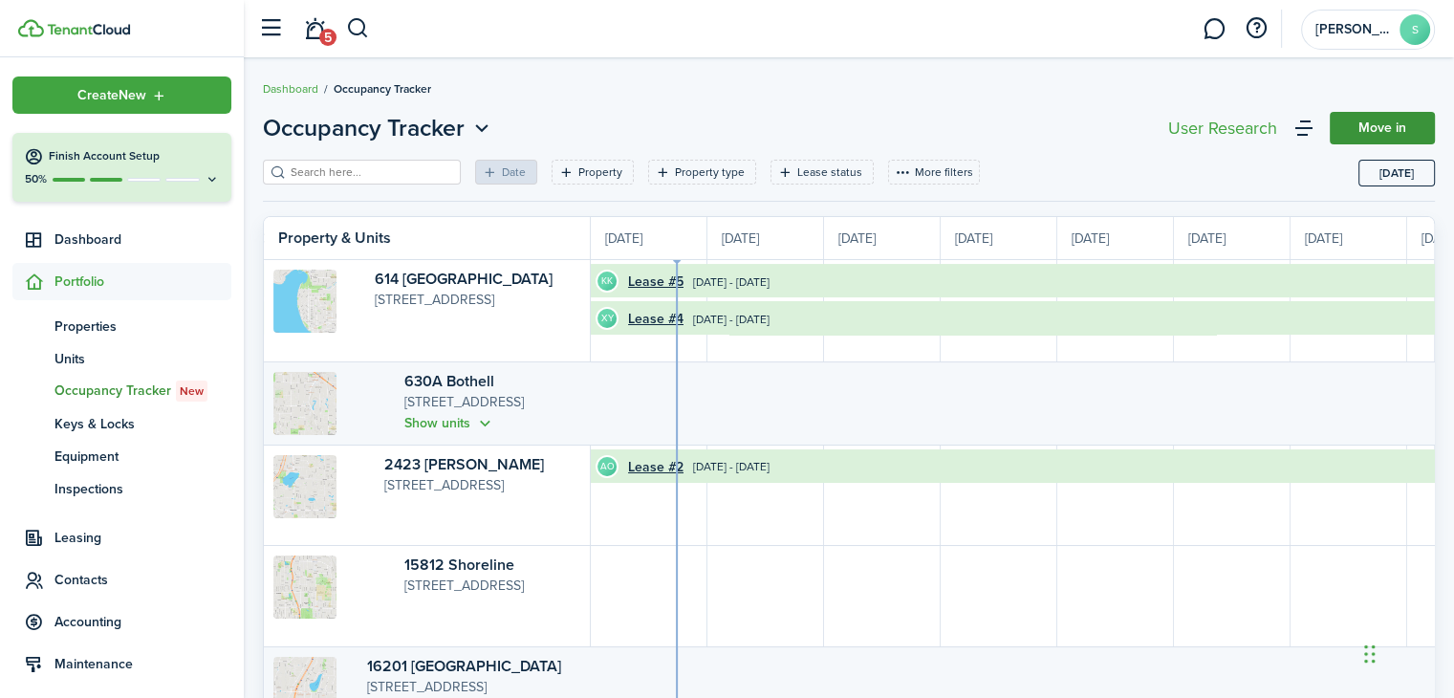
click at [1407, 128] on link "Move in" at bounding box center [1382, 128] width 105 height 33
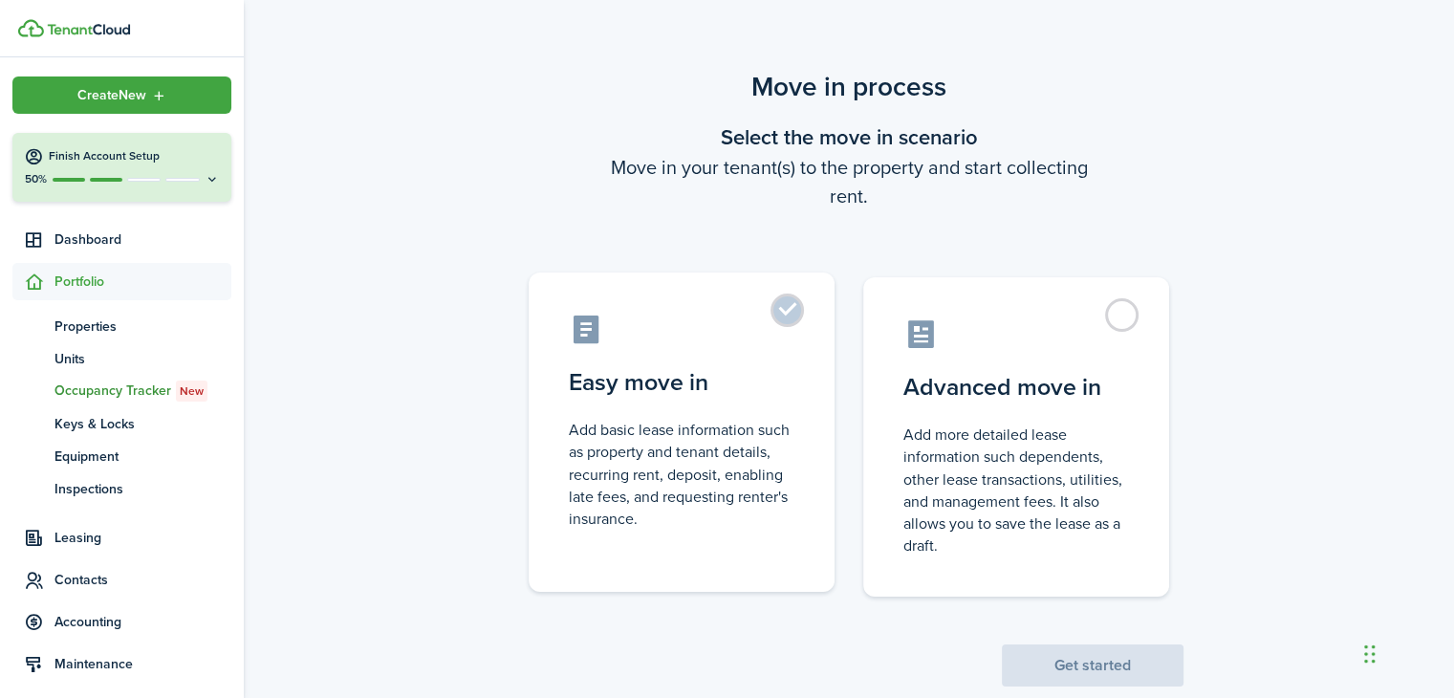
click at [786, 316] on label "Easy move in Add basic lease information such as property and tenant details, r…" at bounding box center [682, 431] width 306 height 319
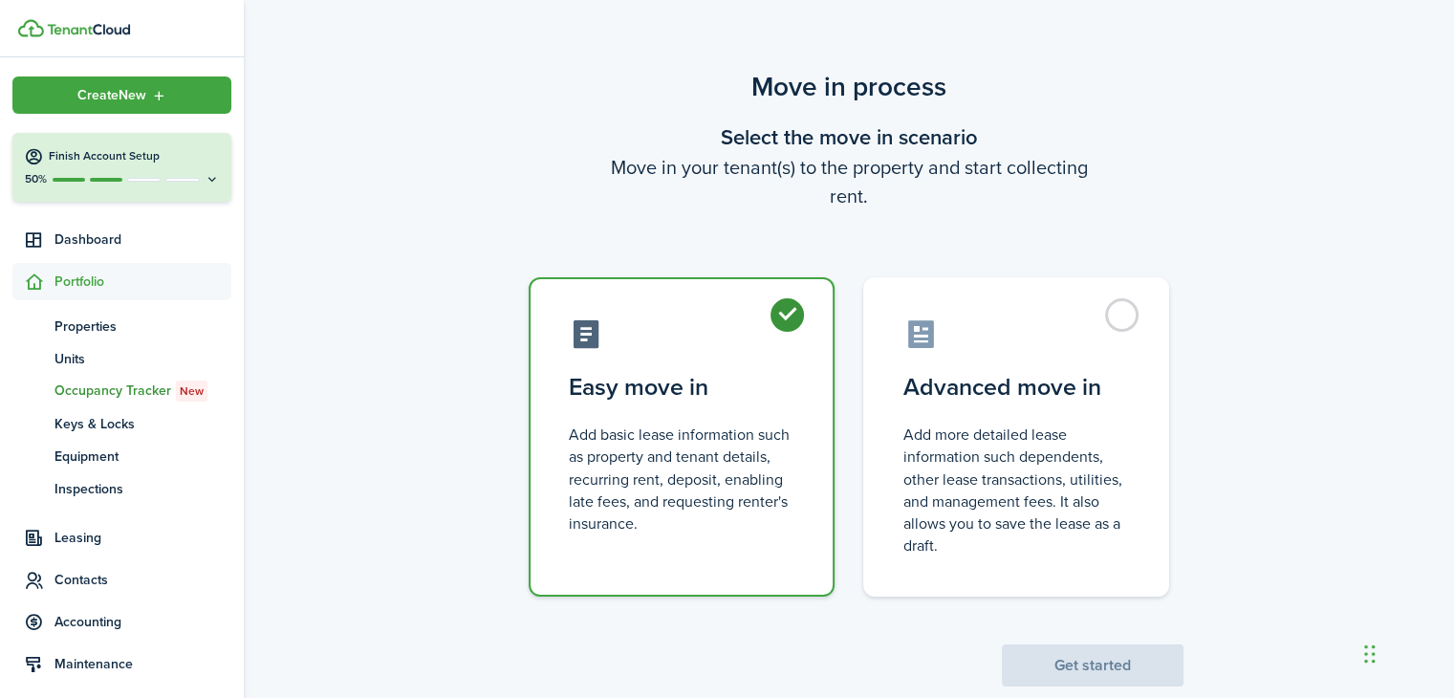
radio input "true"
click at [1121, 673] on button "Get started" at bounding box center [1093, 665] width 182 height 42
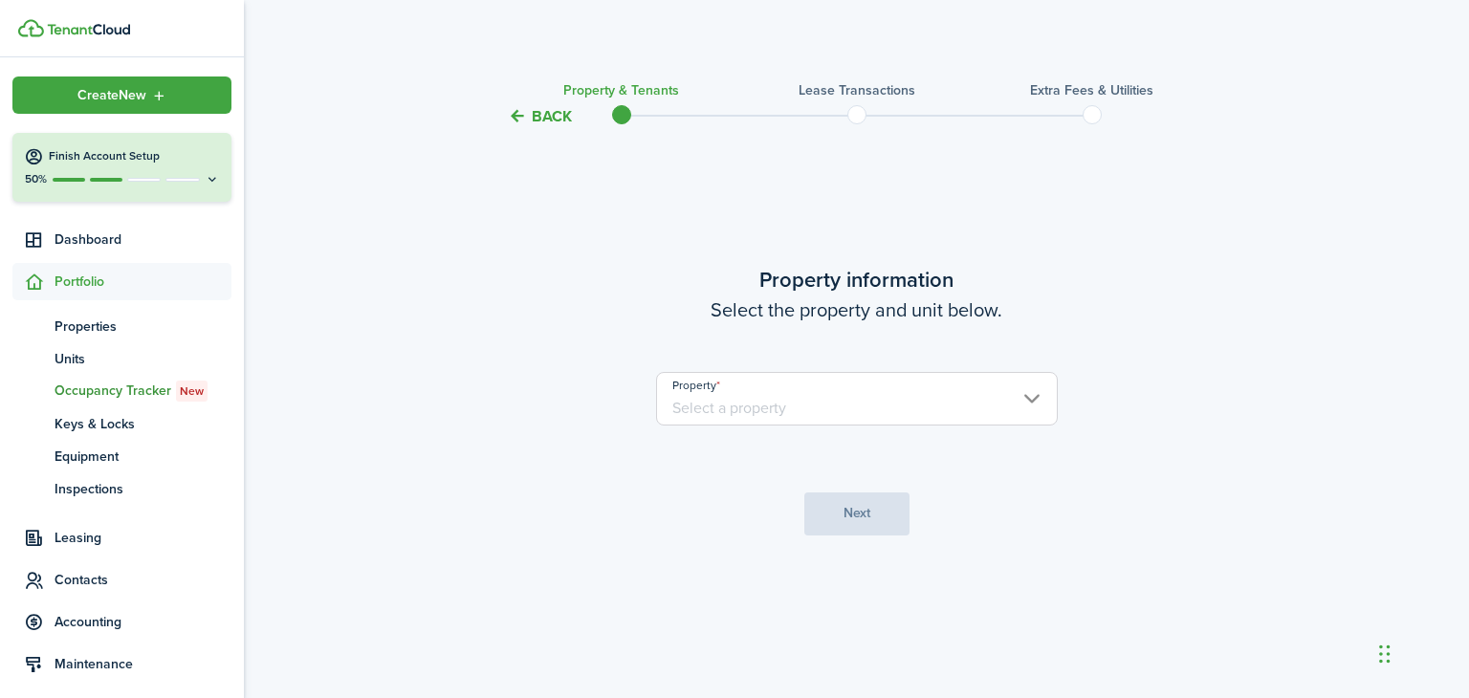
click at [1018, 393] on input "Property" at bounding box center [857, 399] width 402 height 54
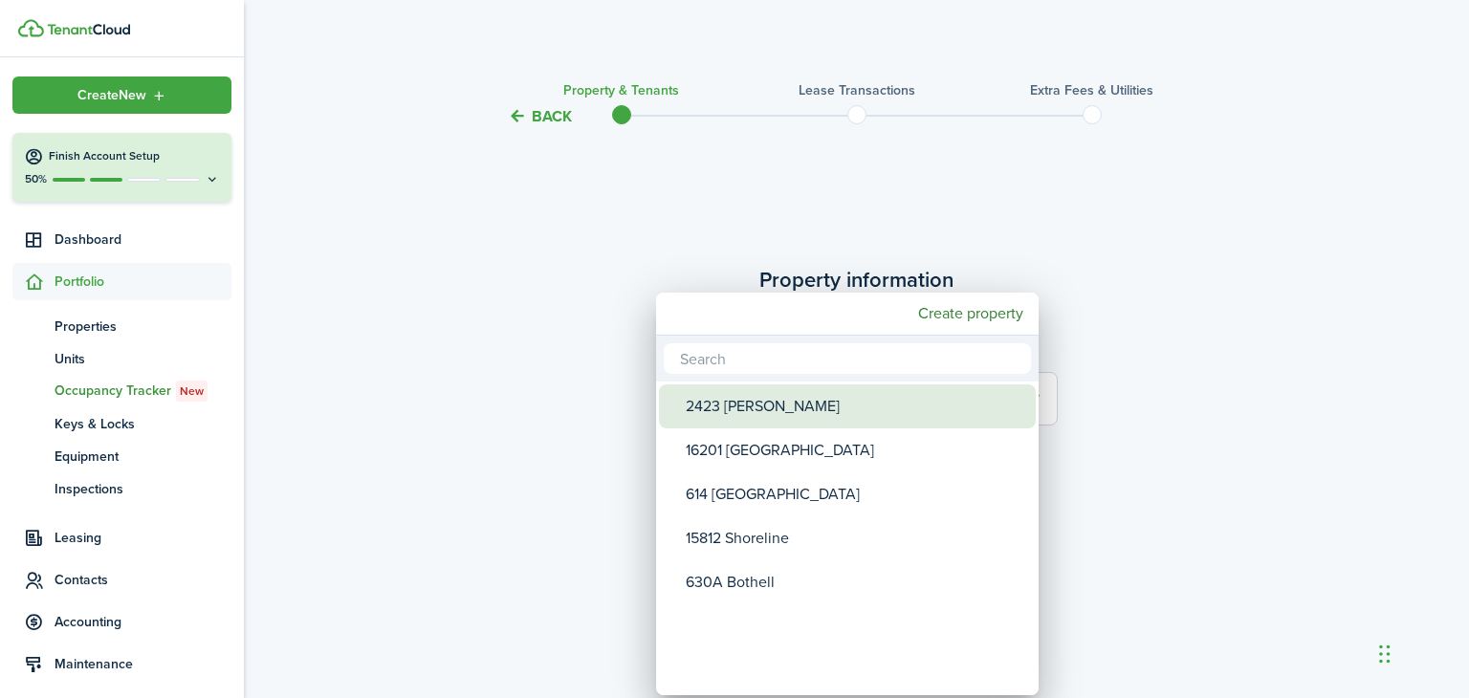
click at [761, 412] on div "2423 [PERSON_NAME]" at bounding box center [855, 406] width 338 height 44
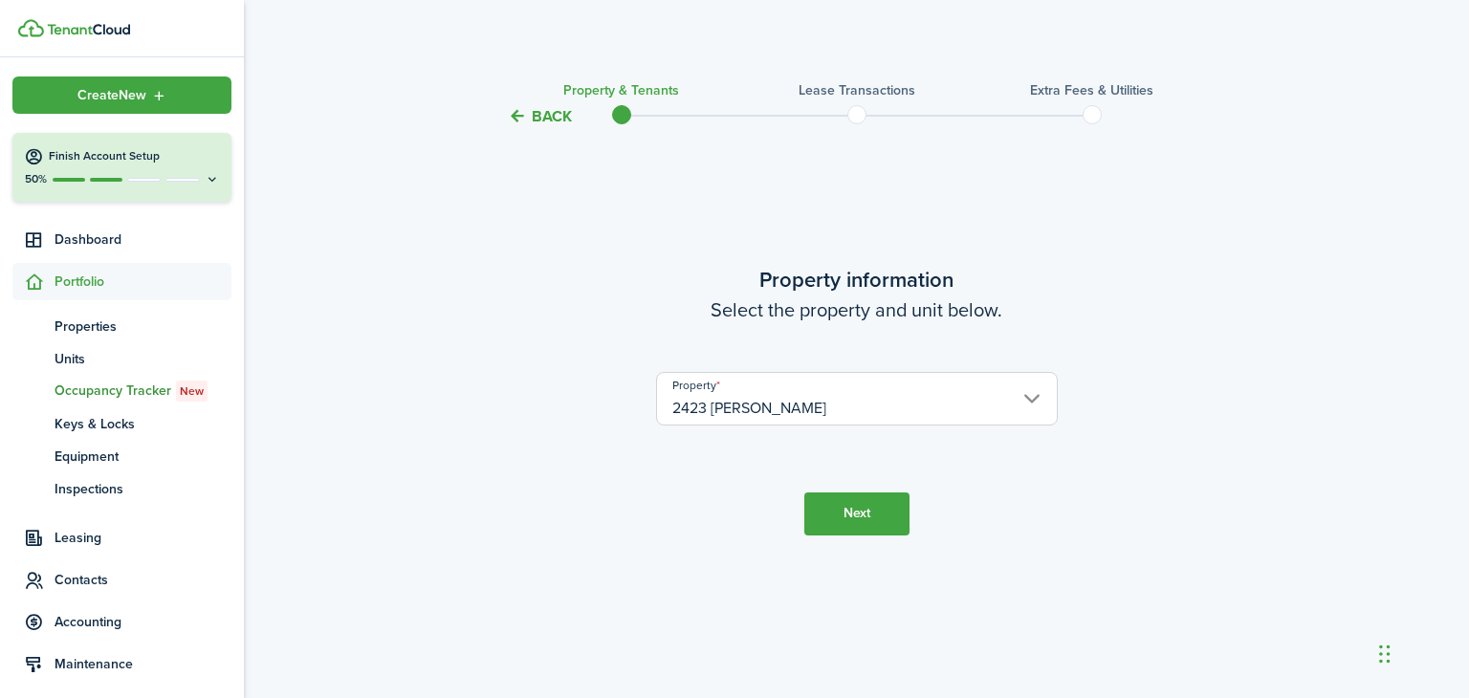
click at [868, 517] on button "Next" at bounding box center [856, 513] width 105 height 43
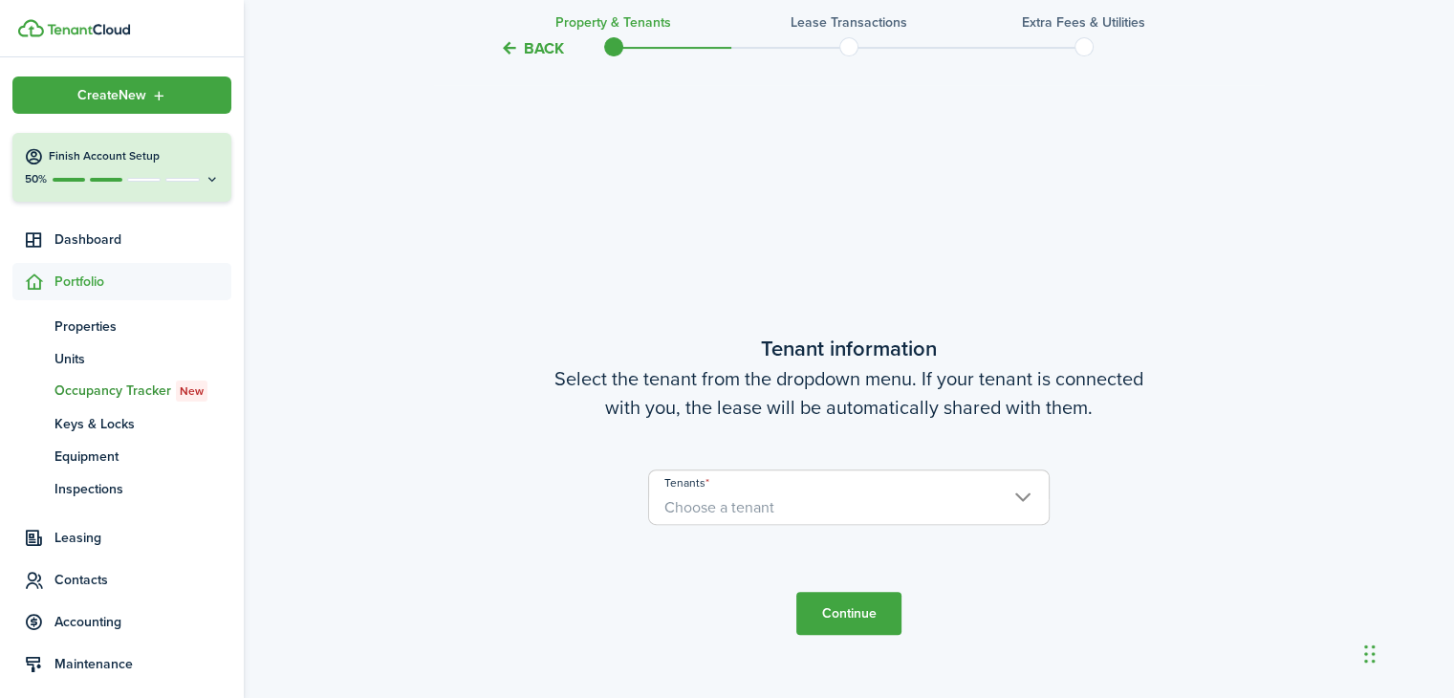
scroll to position [570, 0]
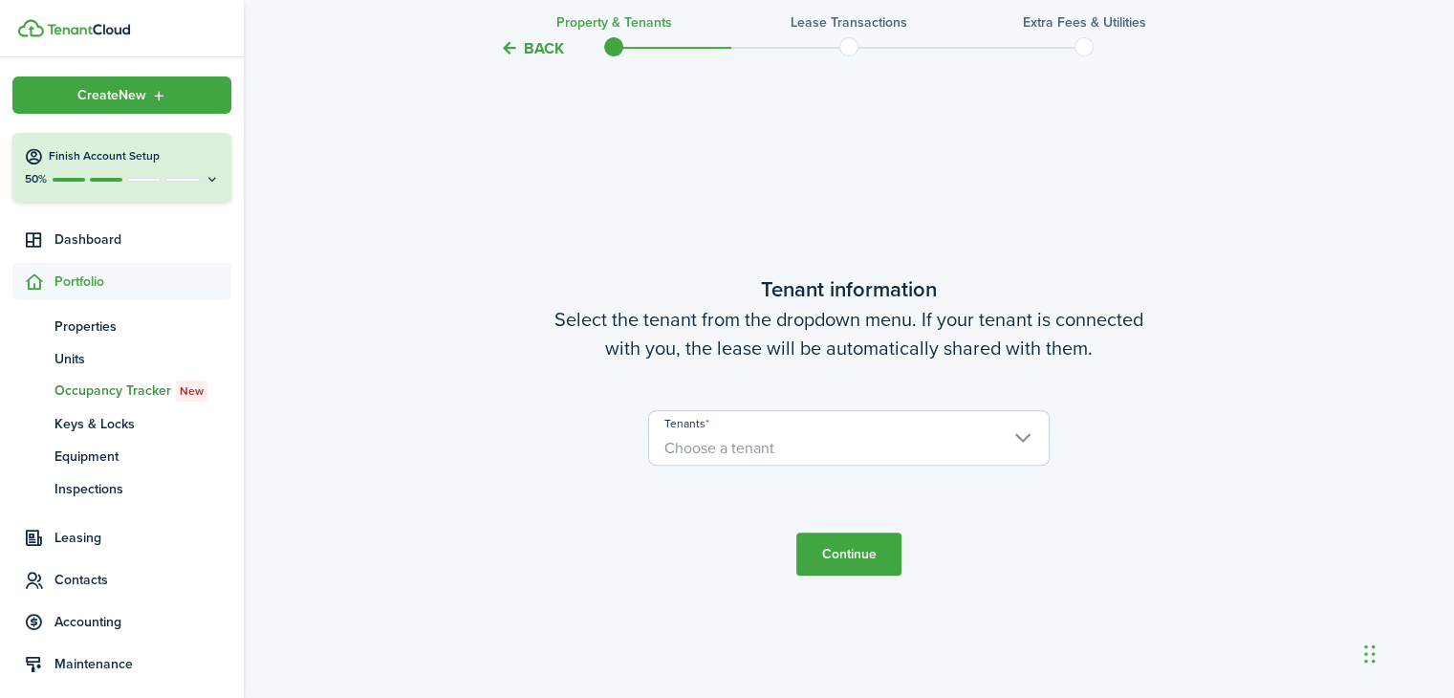
click at [1021, 435] on span "Choose a tenant" at bounding box center [849, 448] width 400 height 33
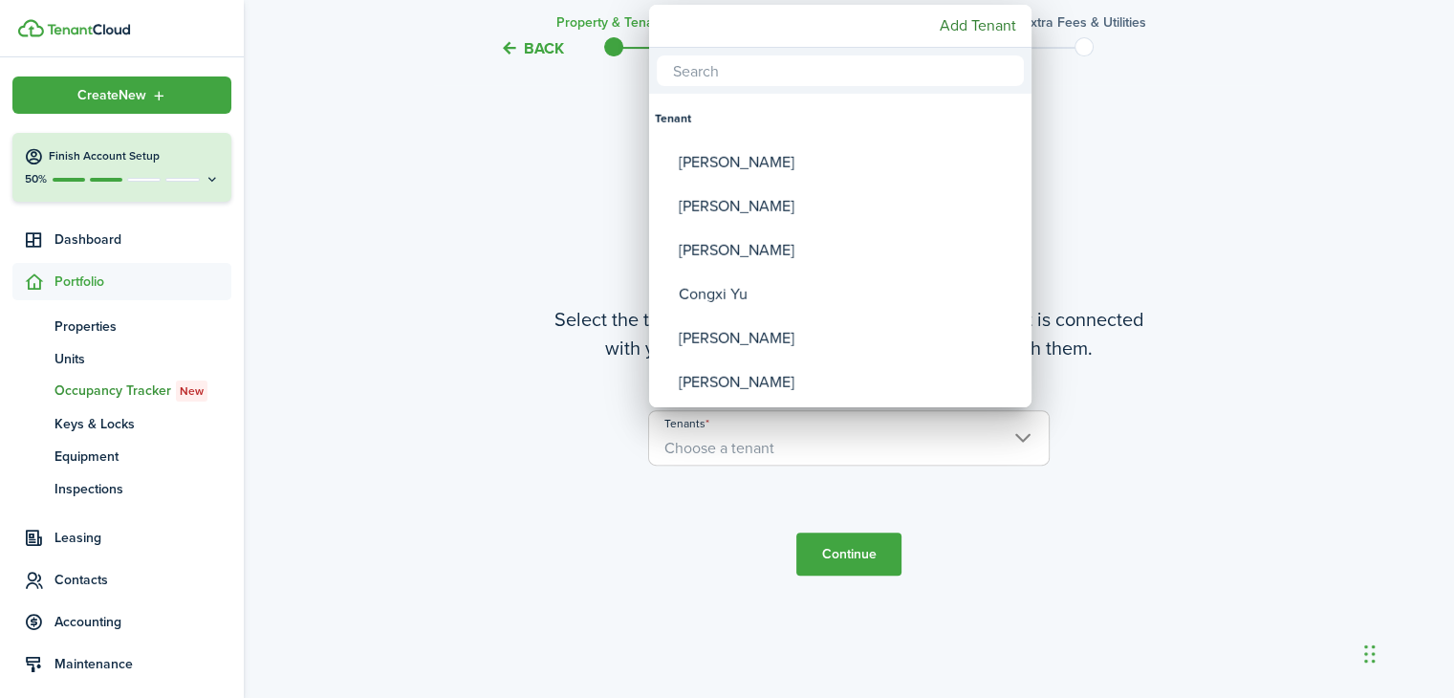
click at [1177, 138] on div at bounding box center [727, 349] width 1760 height 1004
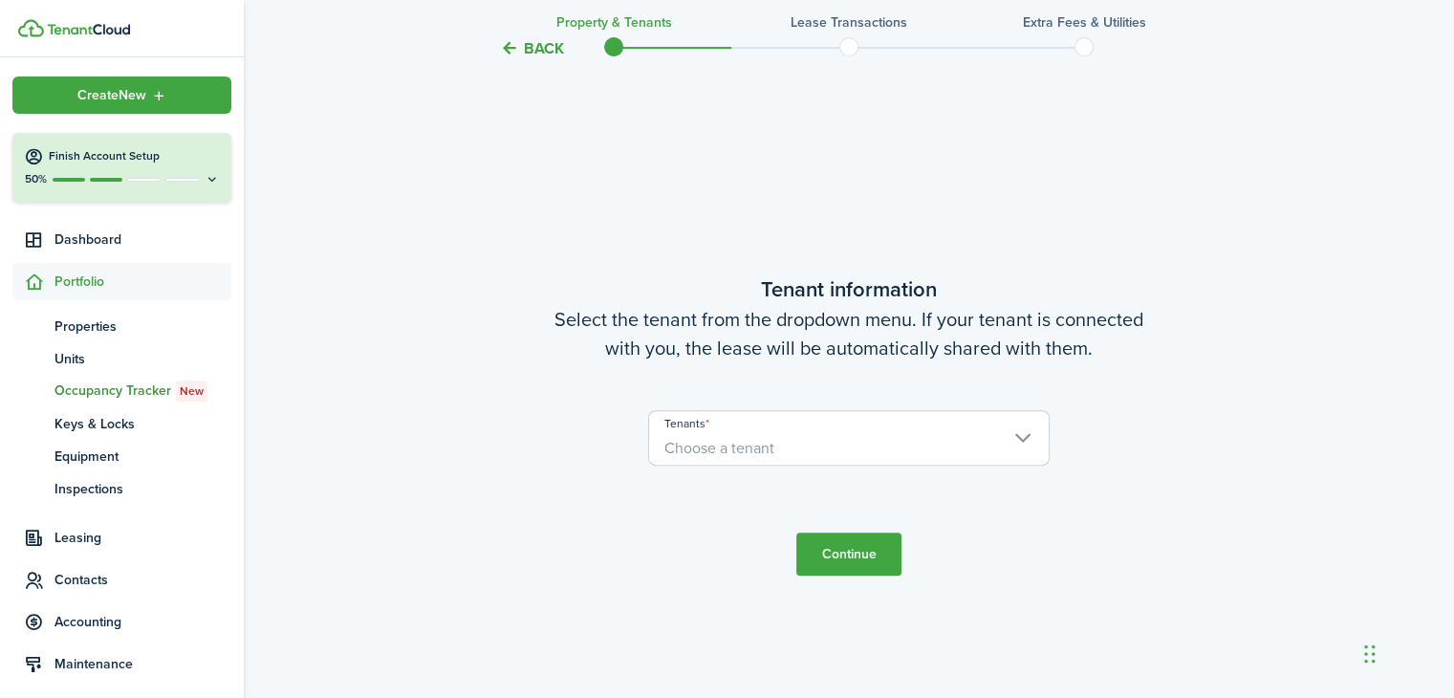
click at [1011, 436] on span "Choose a tenant" at bounding box center [849, 448] width 400 height 33
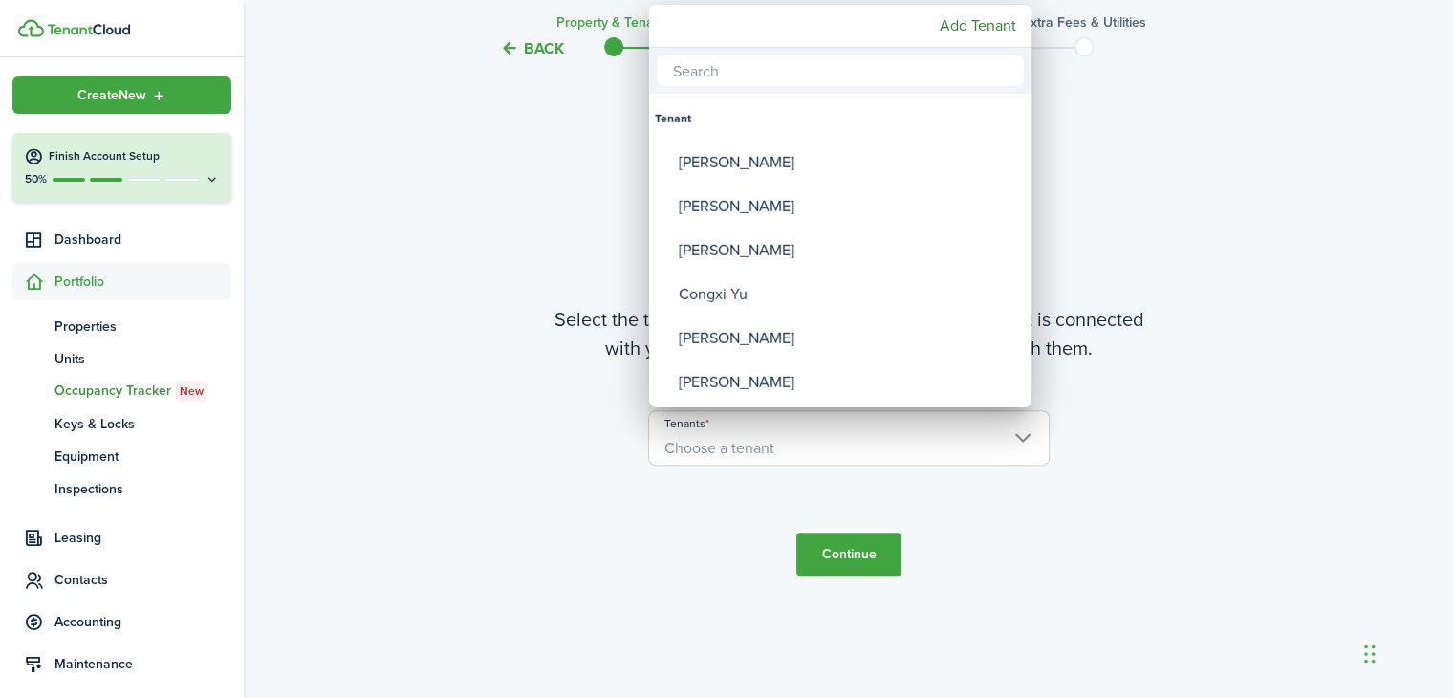
click at [526, 207] on div at bounding box center [727, 349] width 1760 height 1004
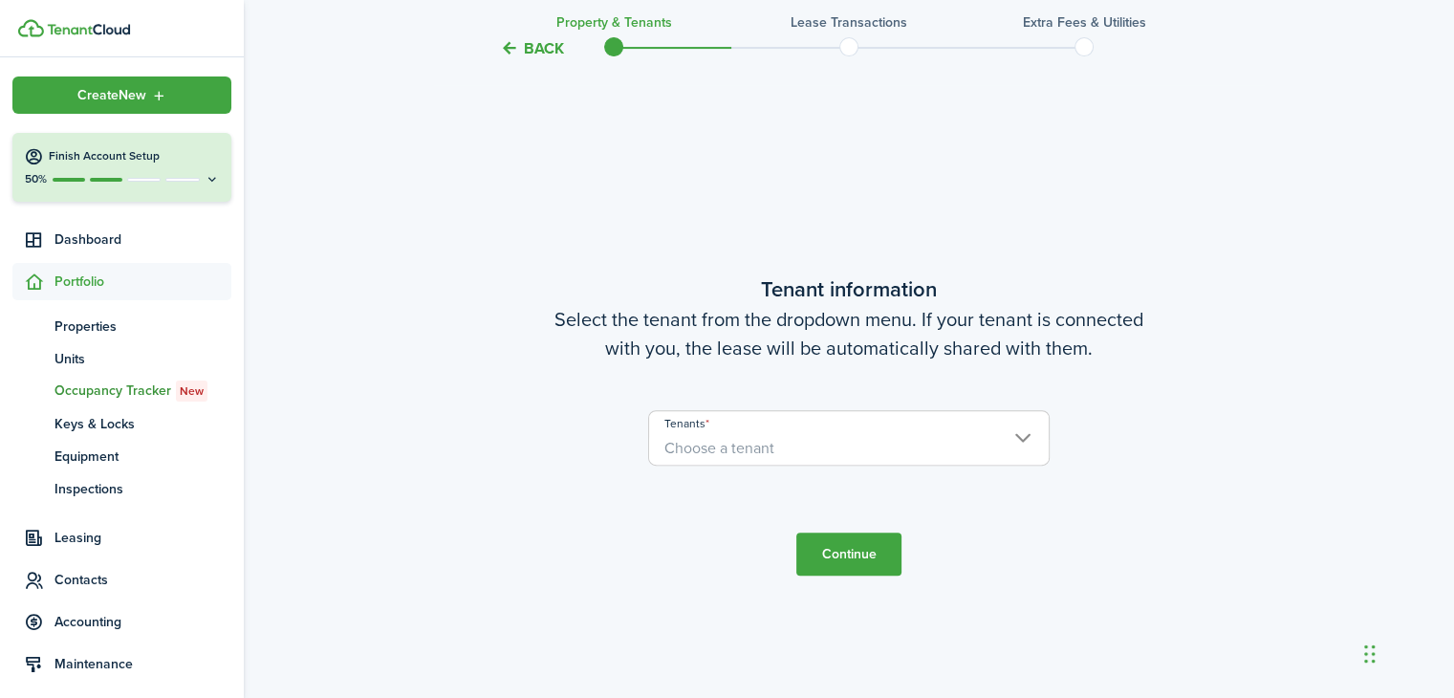
click at [536, 44] on button "Back" at bounding box center [532, 48] width 64 height 20
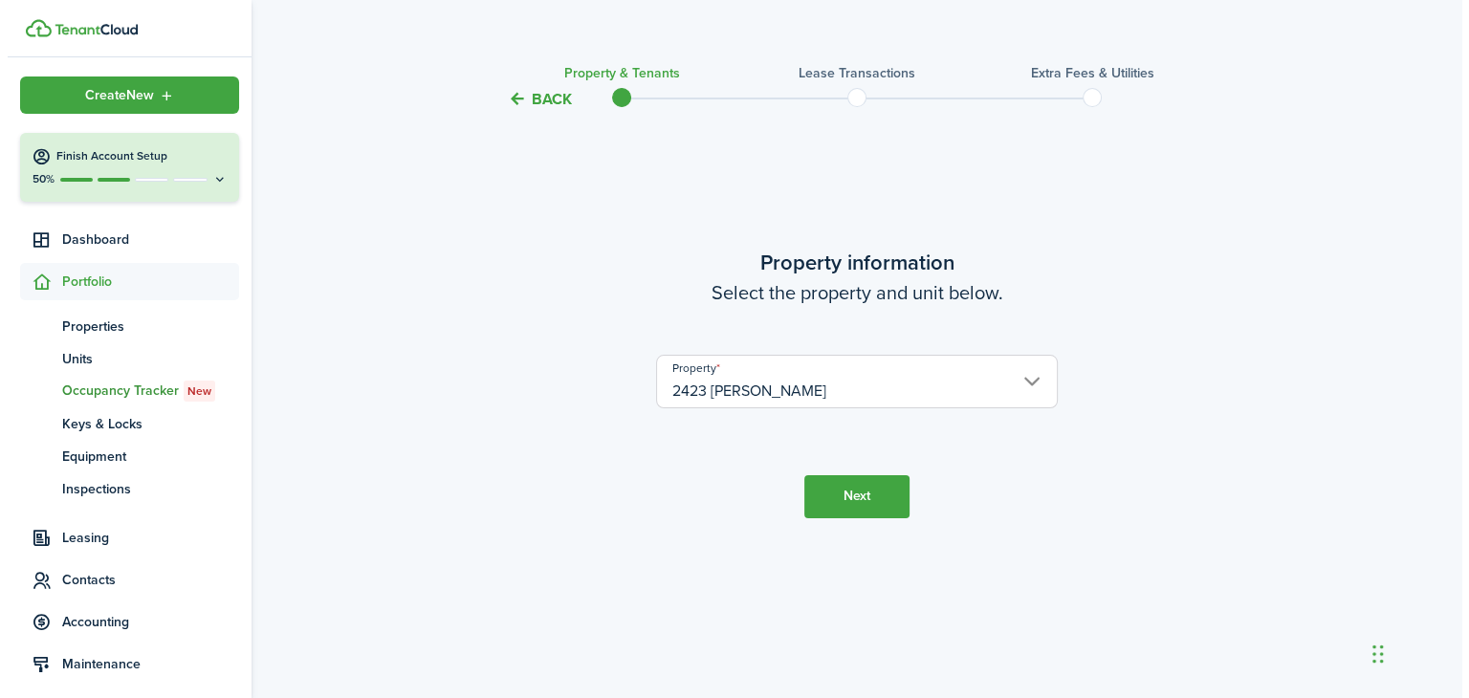
scroll to position [0, 0]
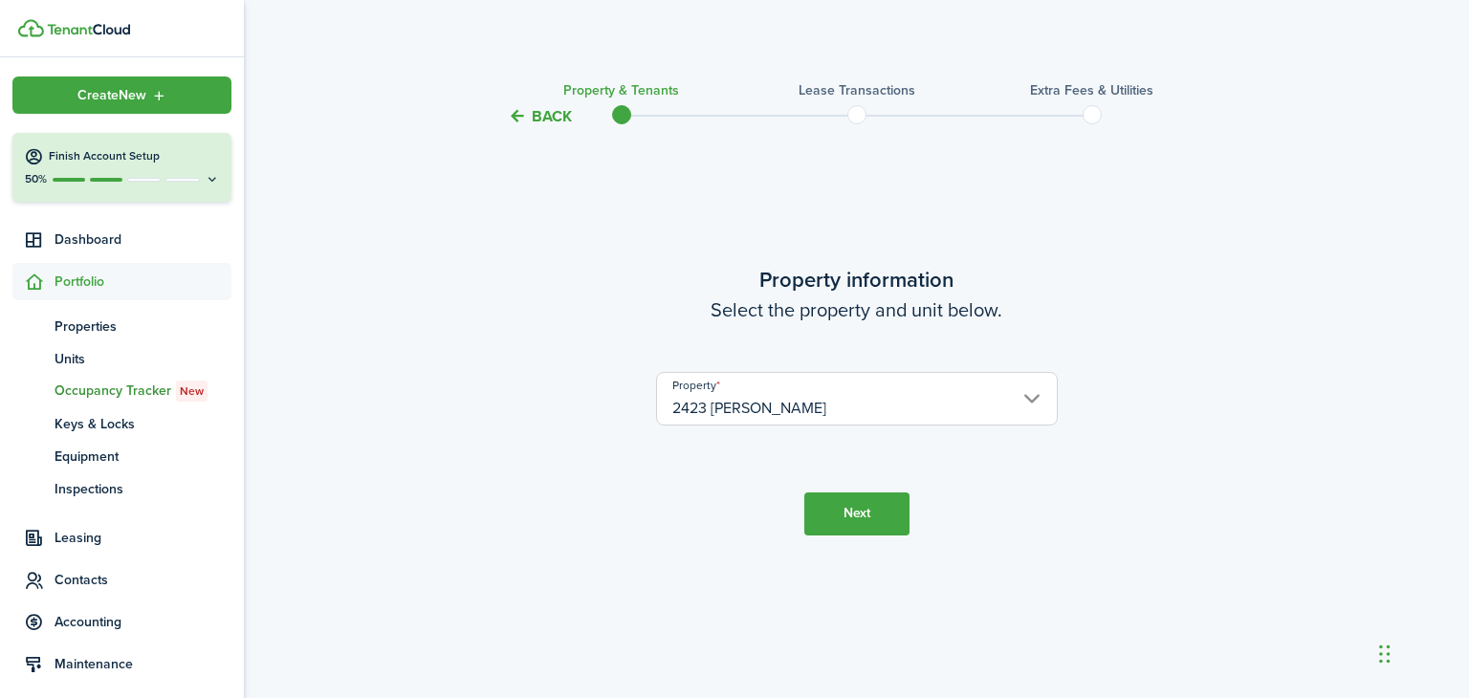
click at [1018, 403] on input "2423 [PERSON_NAME]" at bounding box center [857, 399] width 402 height 54
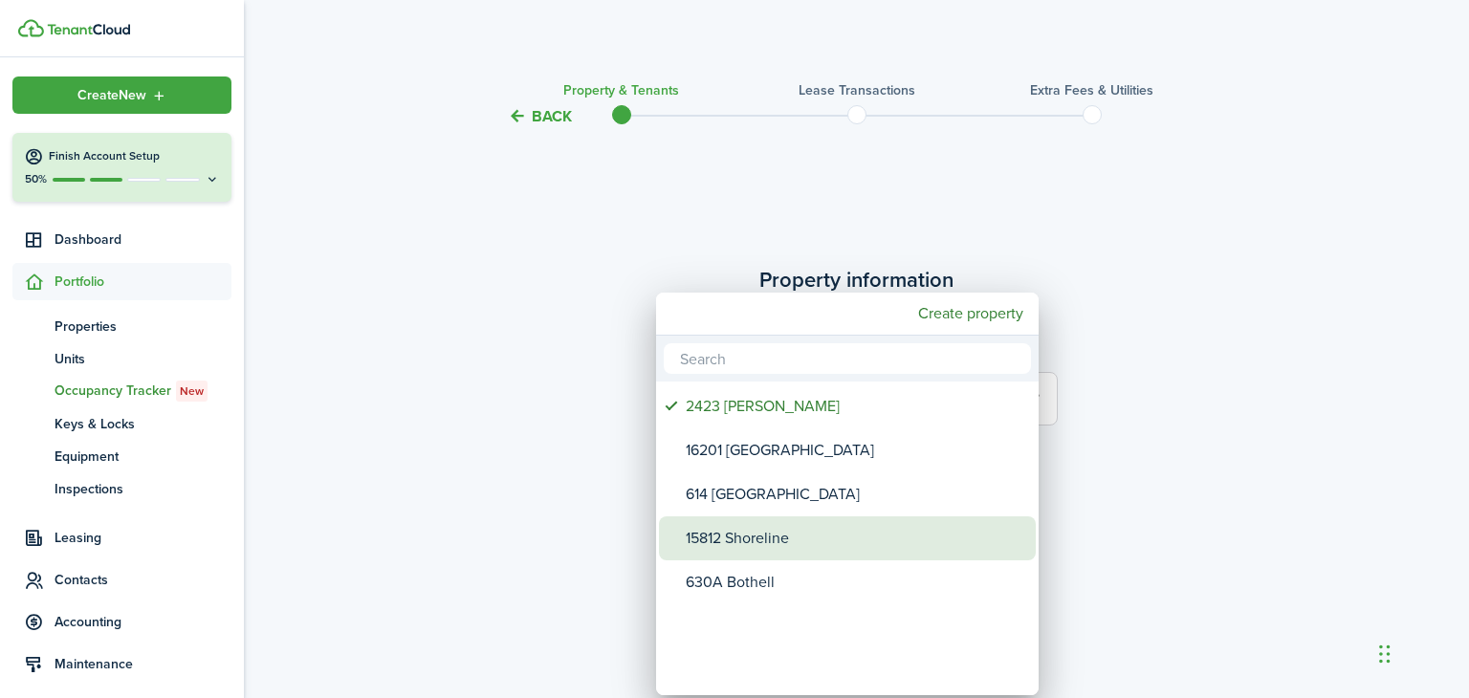
click at [733, 540] on div "15812 Shoreline" at bounding box center [855, 538] width 338 height 44
type input "15812 Shoreline"
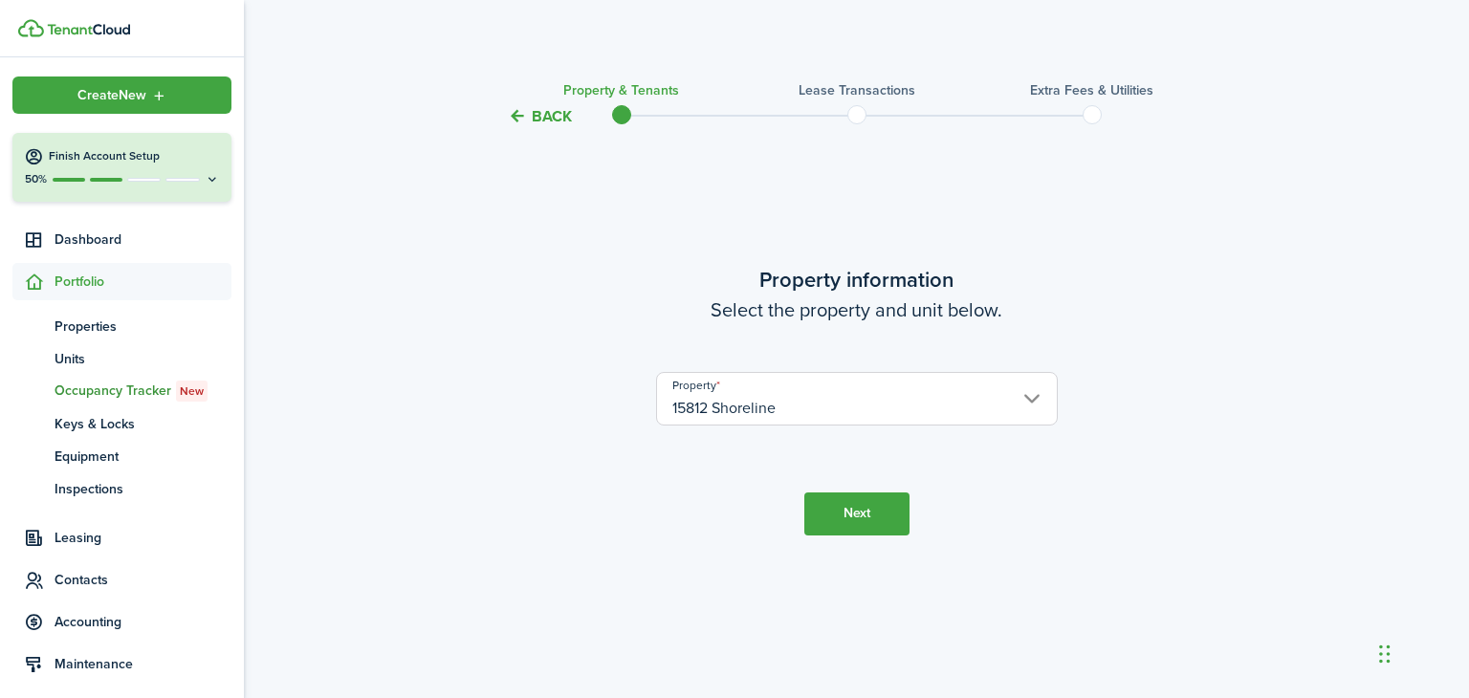
click at [853, 512] on button "Next" at bounding box center [856, 513] width 105 height 43
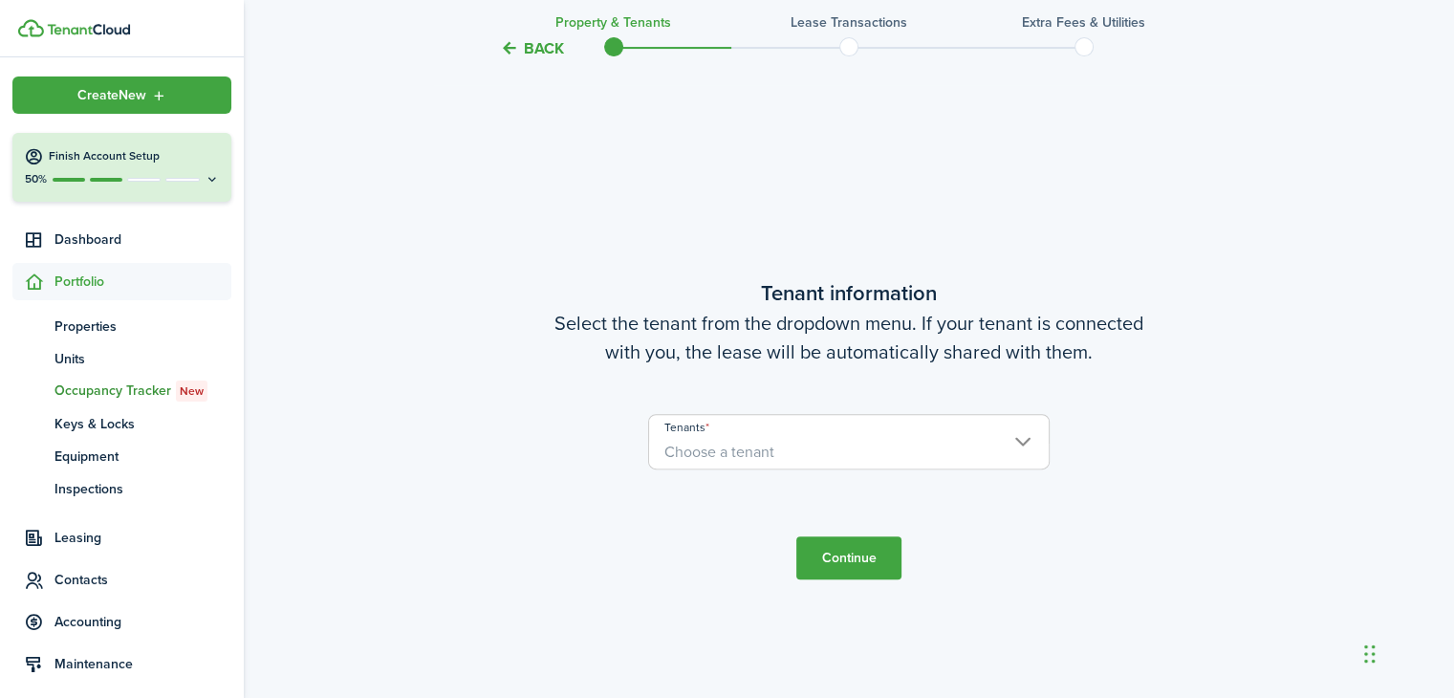
scroll to position [570, 0]
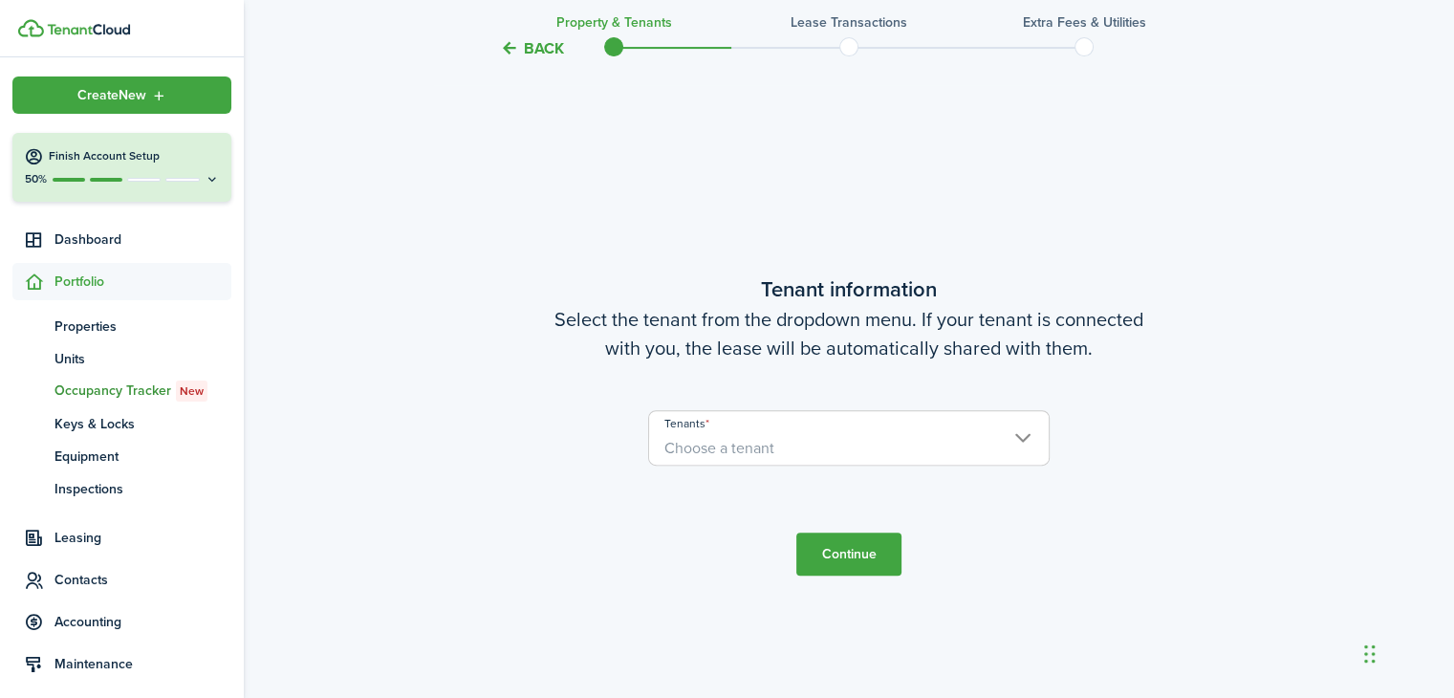
click at [1021, 434] on span "Choose a tenant" at bounding box center [849, 448] width 400 height 33
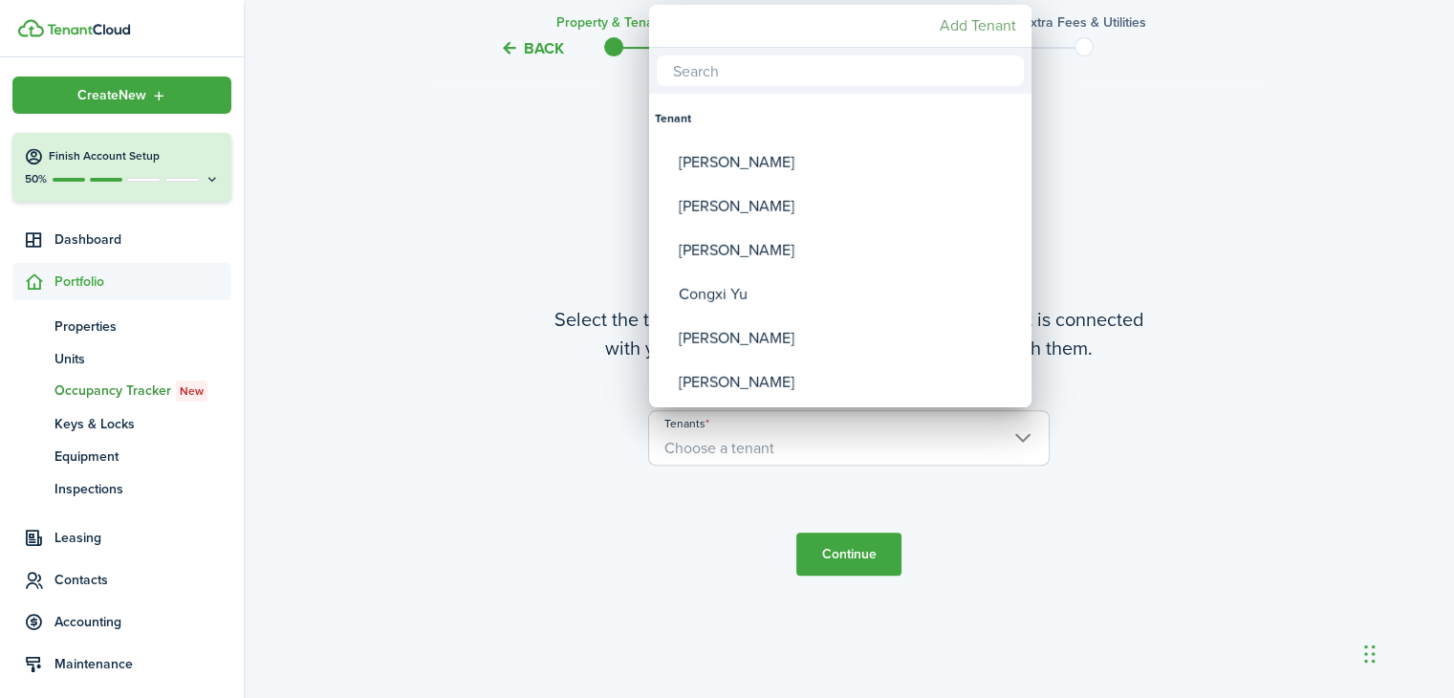
click at [989, 28] on mbsc-button "Add Tenant" at bounding box center [978, 26] width 92 height 34
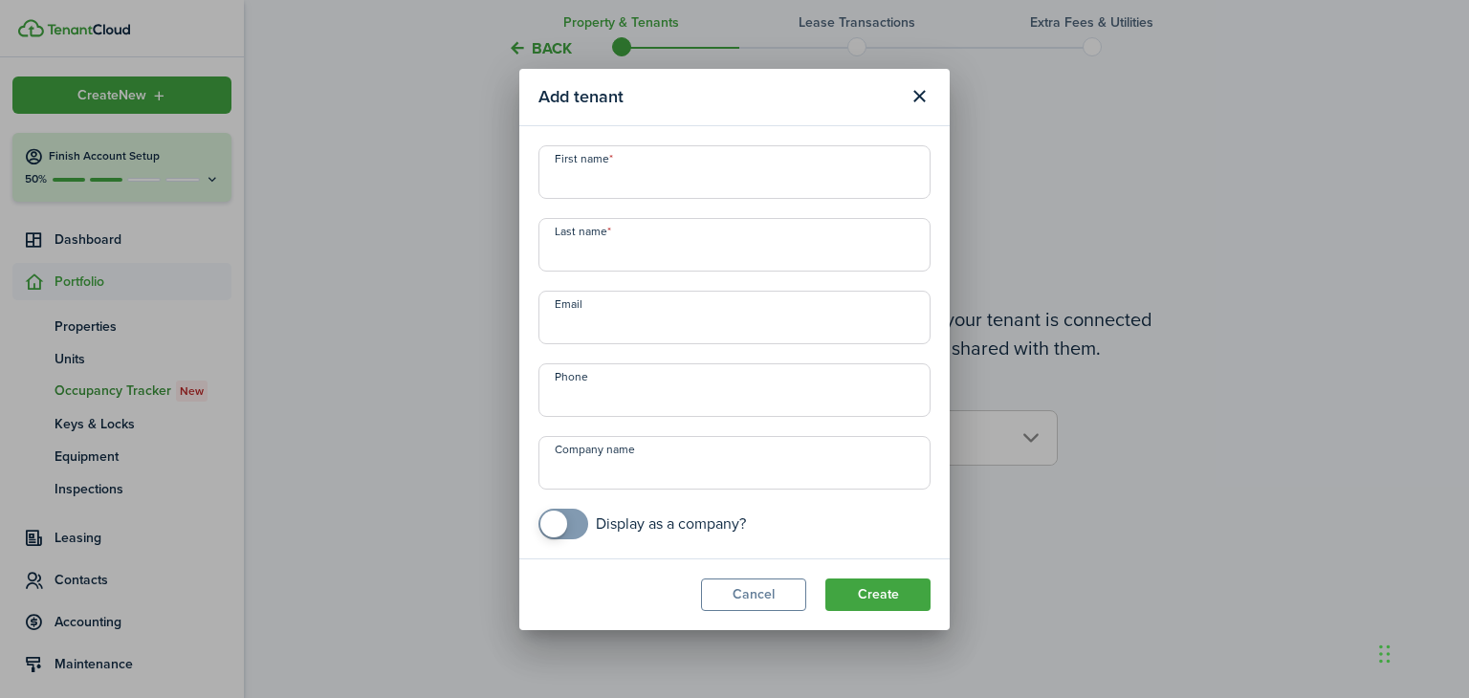
click at [658, 182] on input "First name" at bounding box center [734, 172] width 392 height 54
click at [613, 180] on input "First name" at bounding box center [734, 172] width 392 height 54
paste input "[PERSON_NAME]"
type input "[PERSON_NAME]"
click at [614, 244] on input "Last name" at bounding box center [734, 245] width 392 height 54
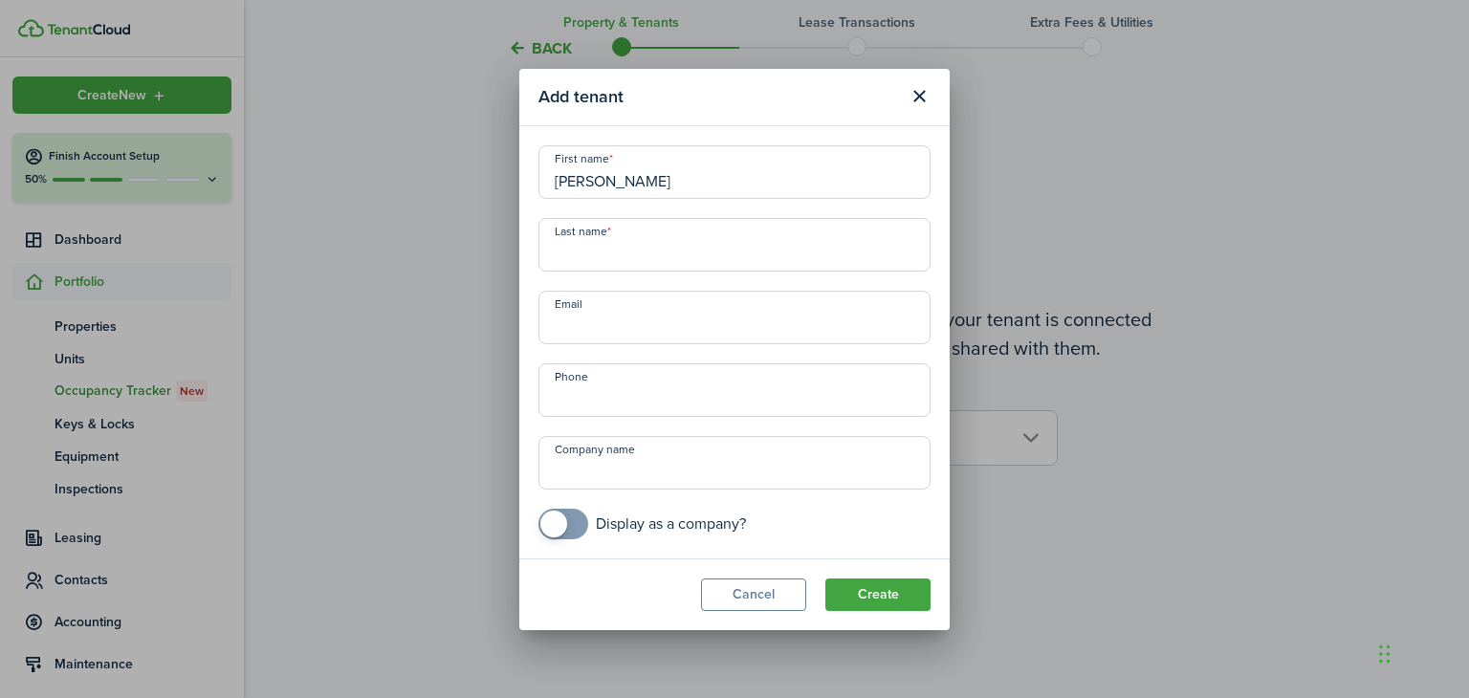
paste input "[PERSON_NAME]"
type input "[PERSON_NAME]"
click at [714, 184] on input "[PERSON_NAME]" at bounding box center [734, 172] width 392 height 54
type input "[PERSON_NAME]"
click at [643, 250] on input "[PERSON_NAME]" at bounding box center [734, 245] width 392 height 54
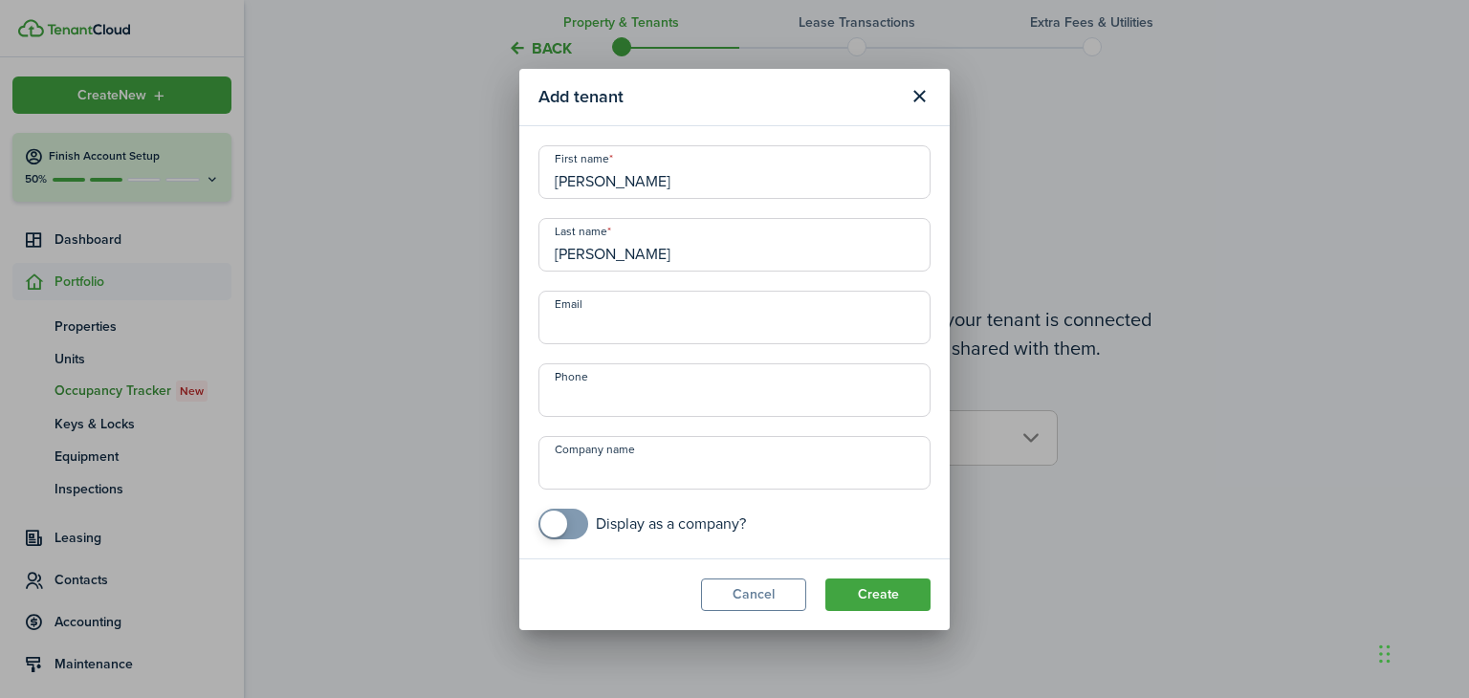
type input "[PERSON_NAME]"
click at [593, 333] on input "Email" at bounding box center [734, 318] width 392 height 54
click at [565, 339] on input "Email" at bounding box center [734, 318] width 392 height 54
paste input "[PERSON_NAME][EMAIL_ADDRESS][DOMAIN_NAME]"
type input "[PERSON_NAME][EMAIL_ADDRESS][DOMAIN_NAME]"
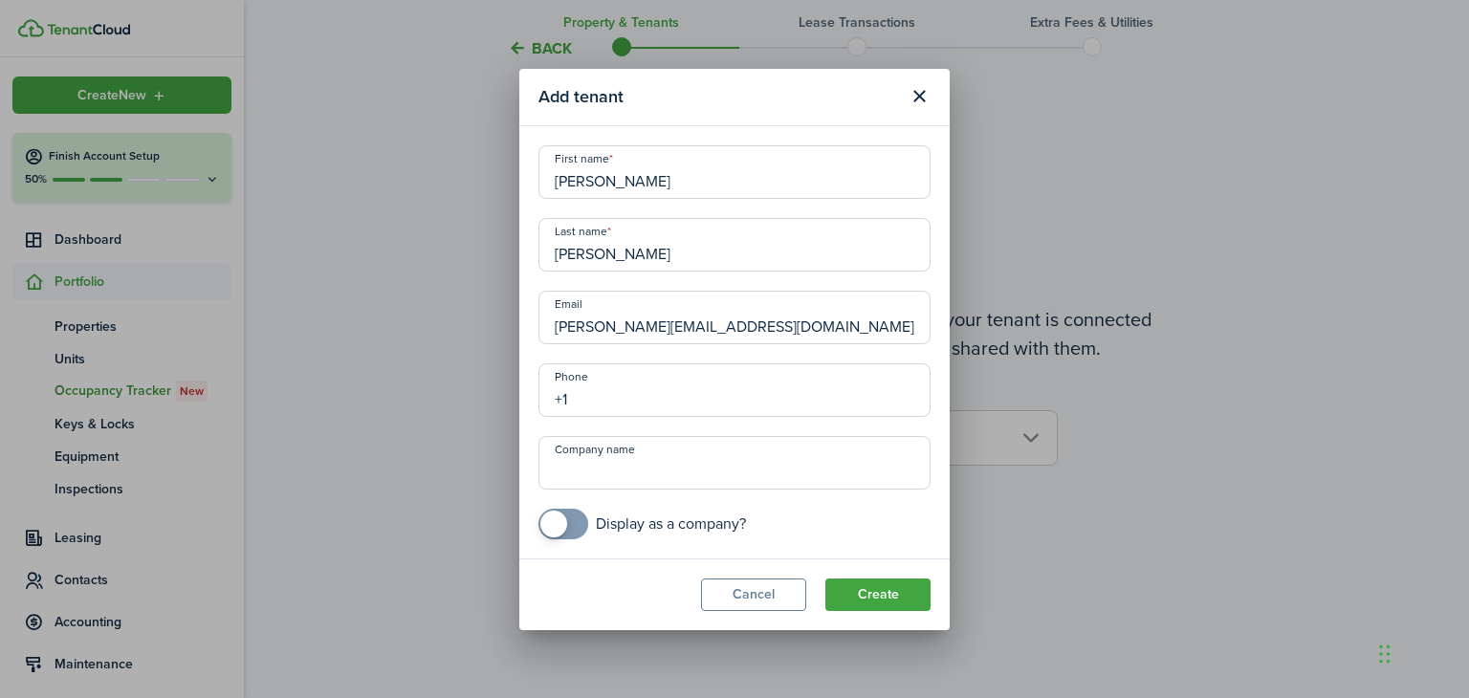
click at [624, 392] on input "+1" at bounding box center [734, 390] width 392 height 54
click at [593, 399] on input "+1" at bounding box center [734, 390] width 392 height 54
paste input "[PHONE_NUMBER]"
type input "[PHONE_NUMBER]"
click at [860, 593] on button "Create" at bounding box center [877, 594] width 105 height 33
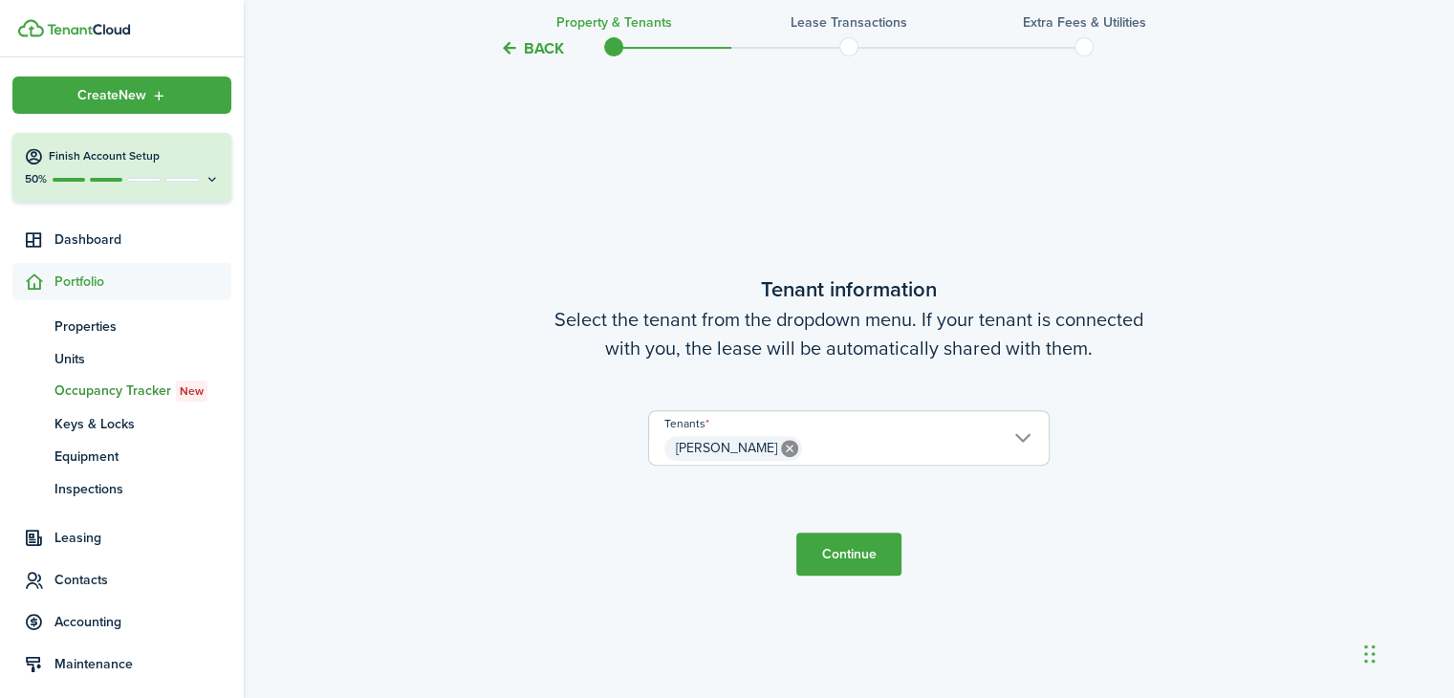
click at [845, 555] on button "Continue" at bounding box center [848, 554] width 105 height 43
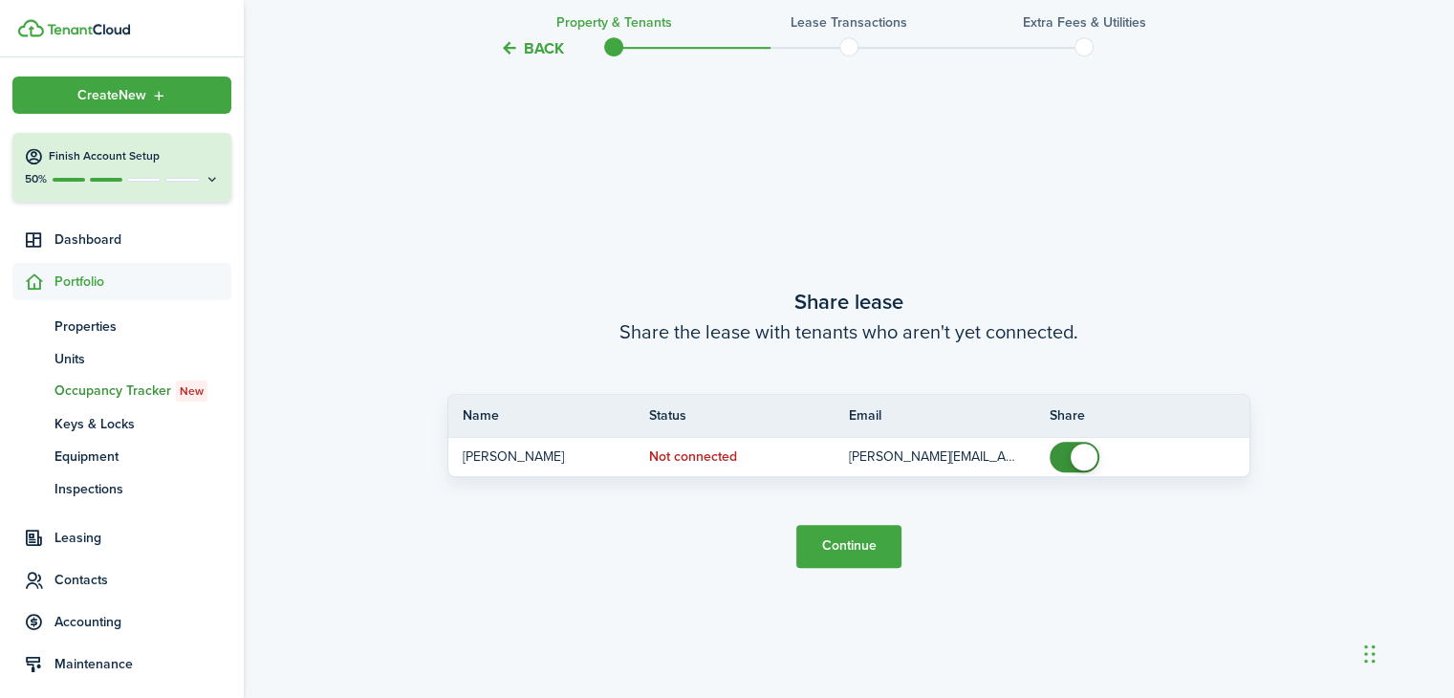
scroll to position [1267, 0]
click at [853, 547] on button "Continue" at bounding box center [848, 545] width 105 height 43
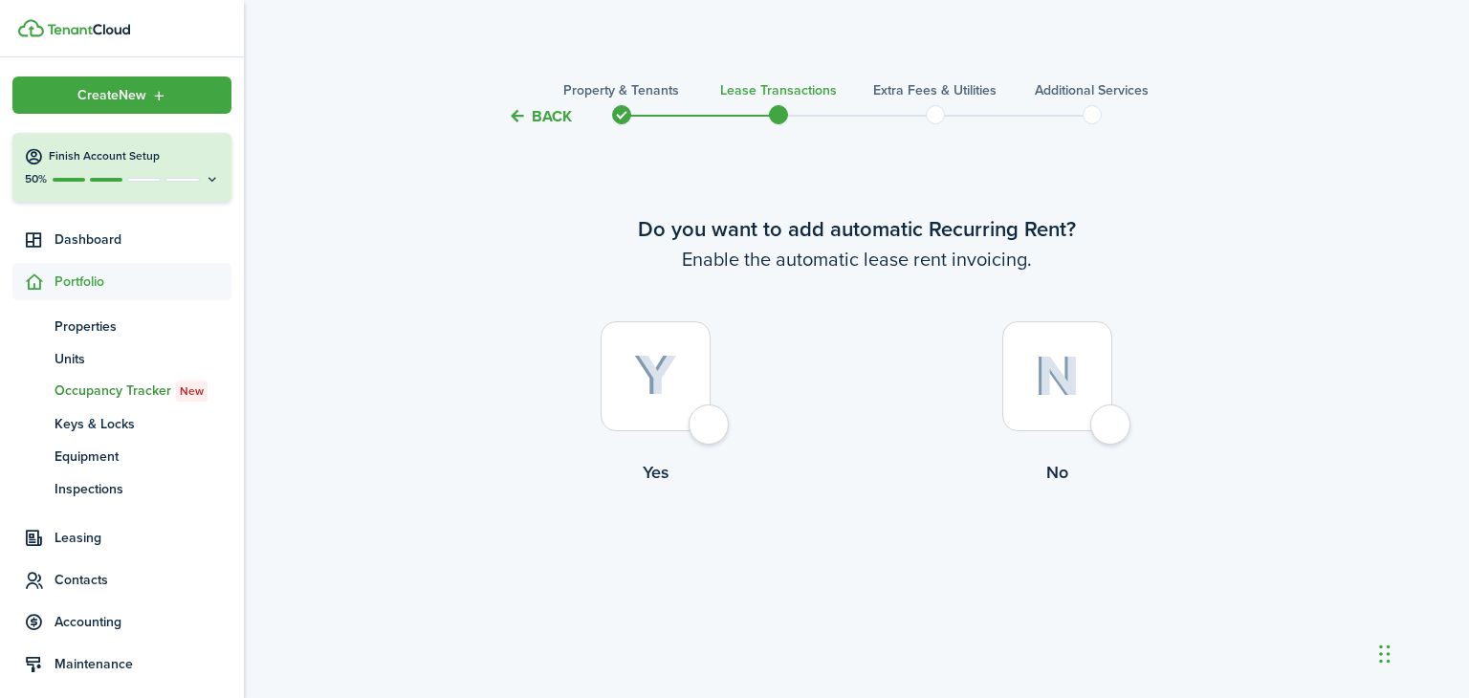
click at [699, 422] on div at bounding box center [655, 376] width 110 height 110
radio input "true"
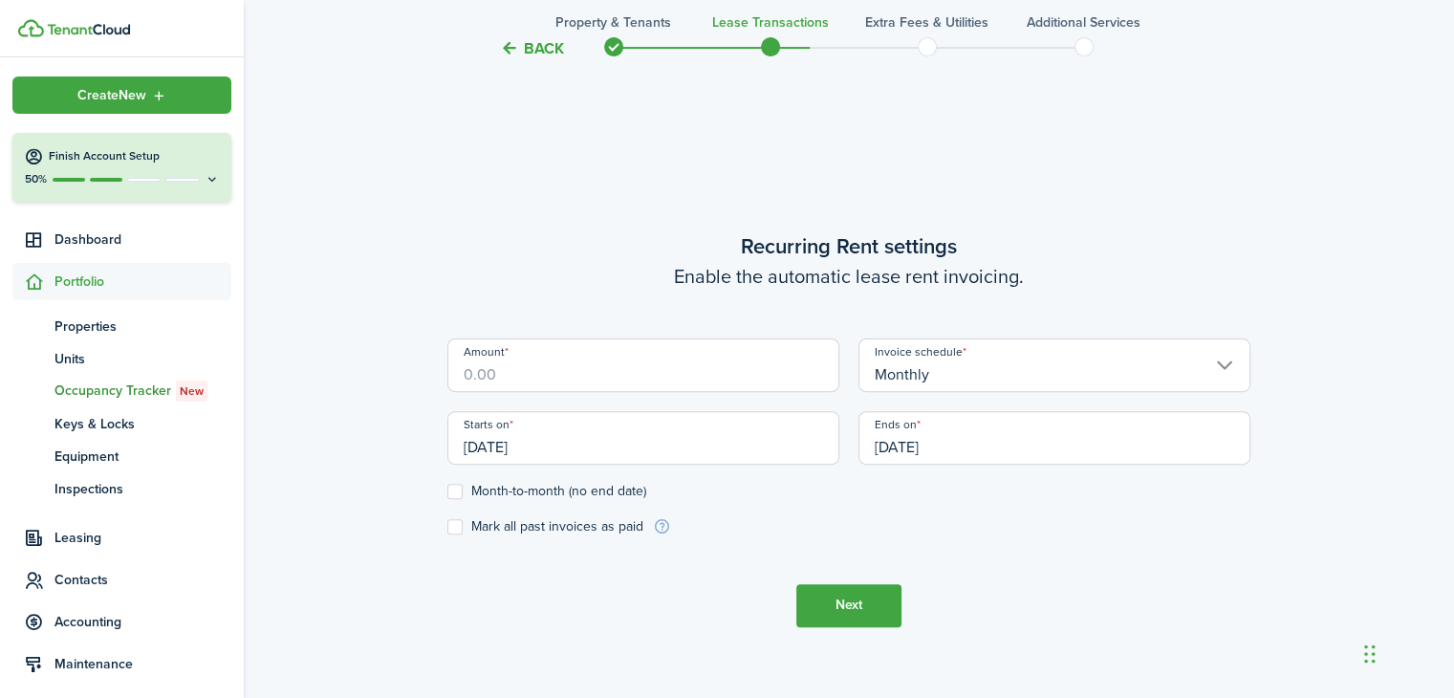
scroll to position [570, 0]
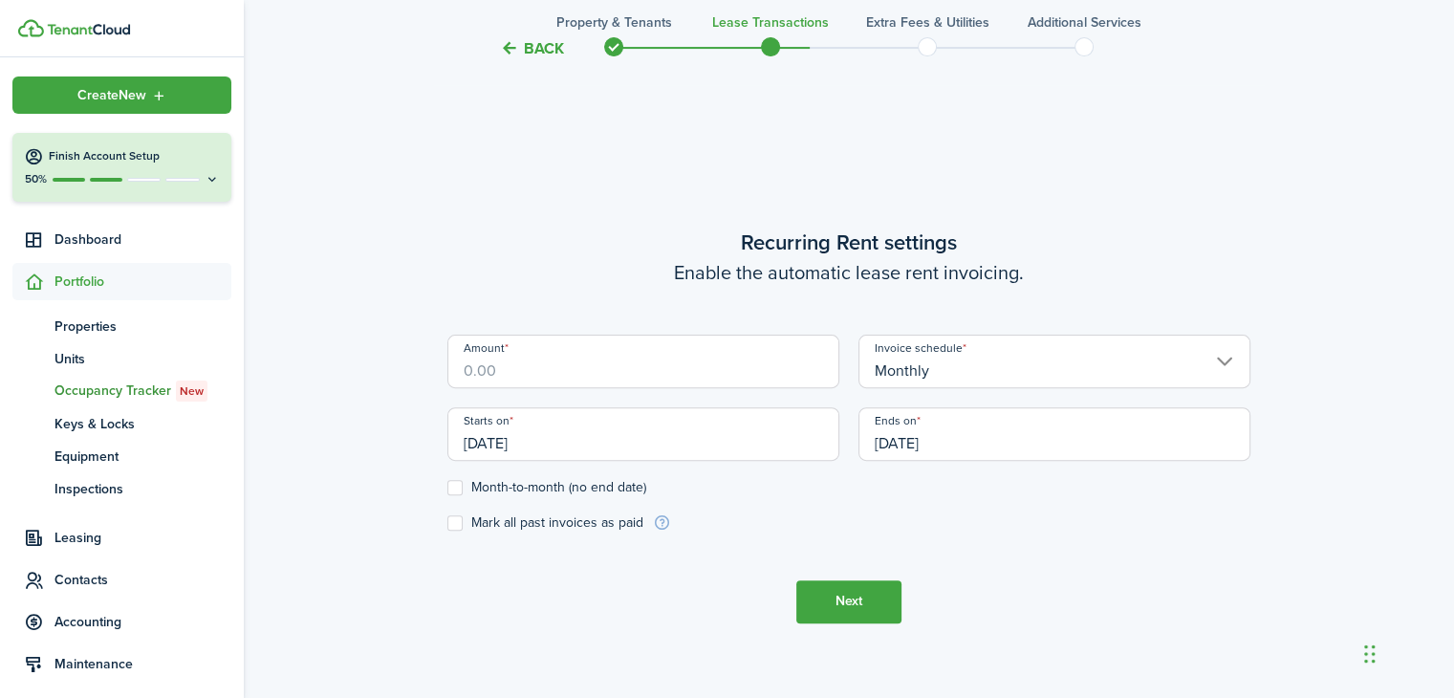
click at [555, 375] on input "Amount" at bounding box center [643, 362] width 392 height 54
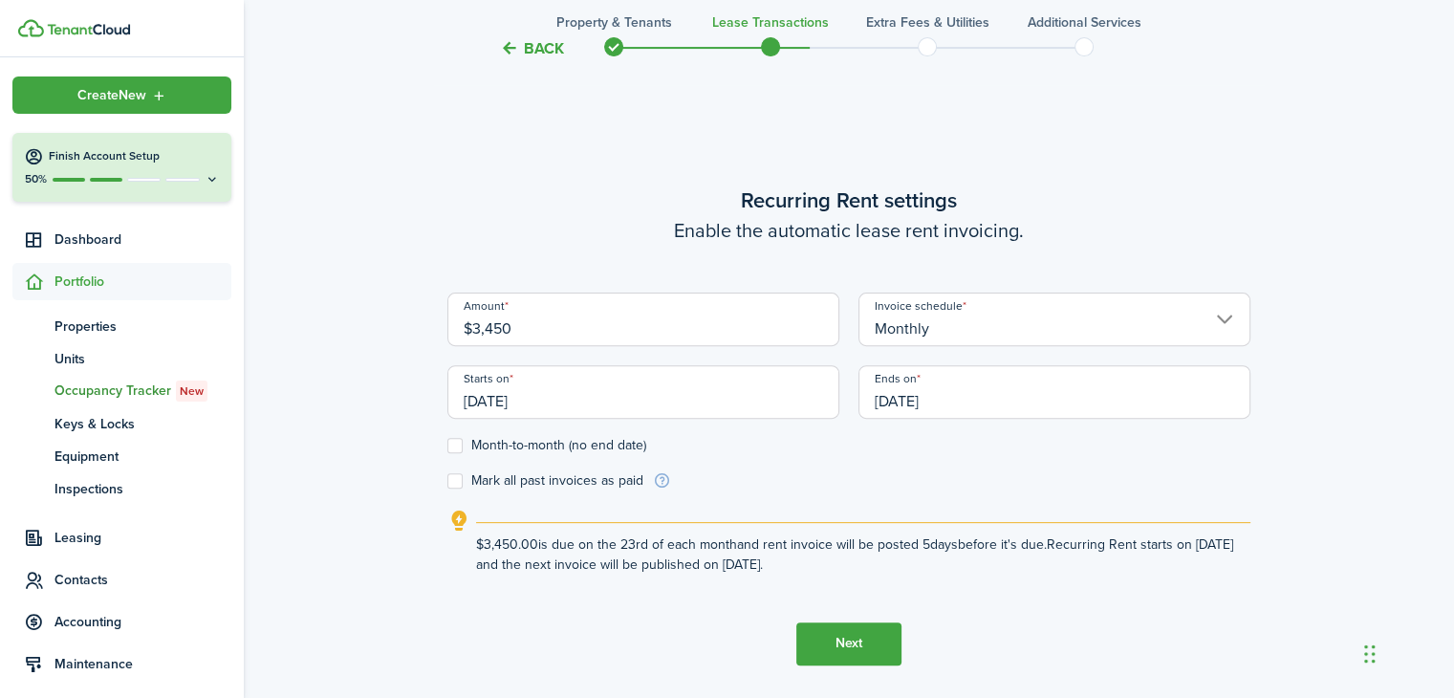
type input "$3,450.00"
click at [529, 399] on input "[DATE]" at bounding box center [643, 392] width 392 height 54
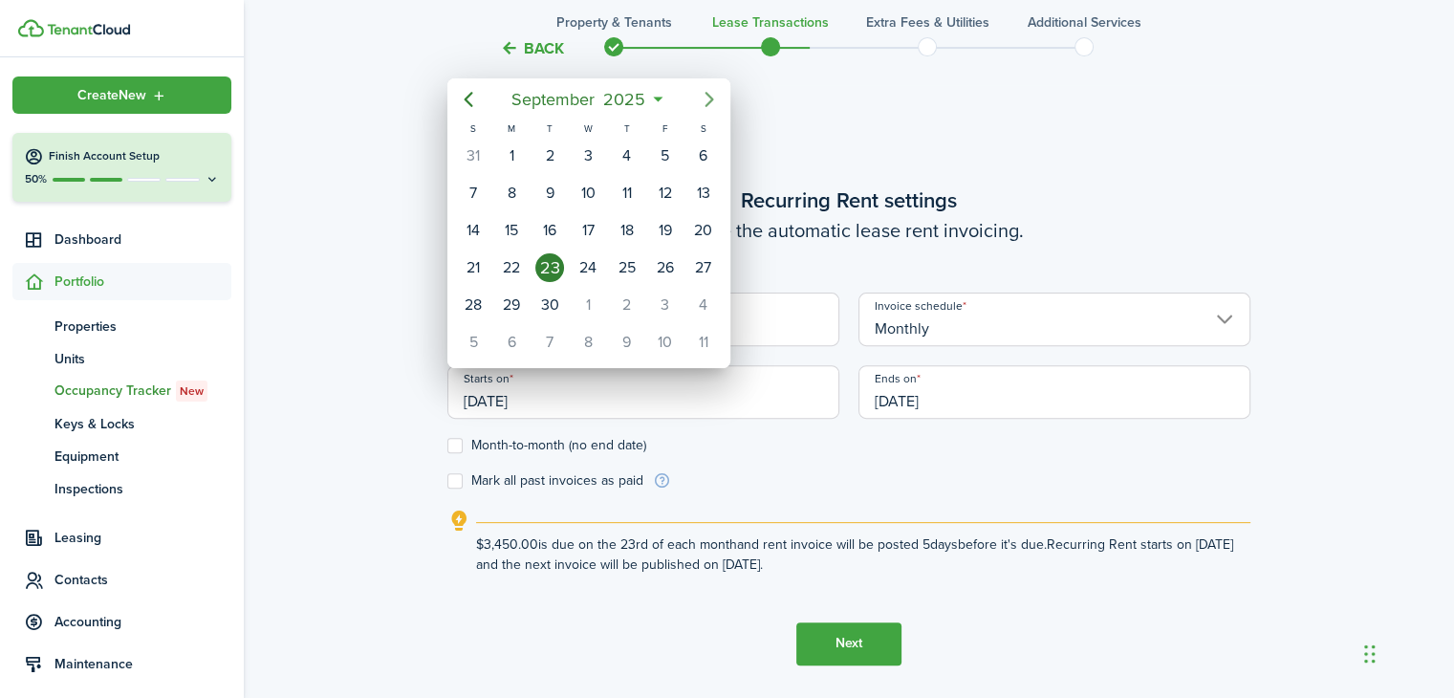
click at [702, 93] on icon "Next page" at bounding box center [709, 99] width 23 height 23
click at [585, 153] on div "1" at bounding box center [588, 156] width 29 height 29
type input "[DATE]"
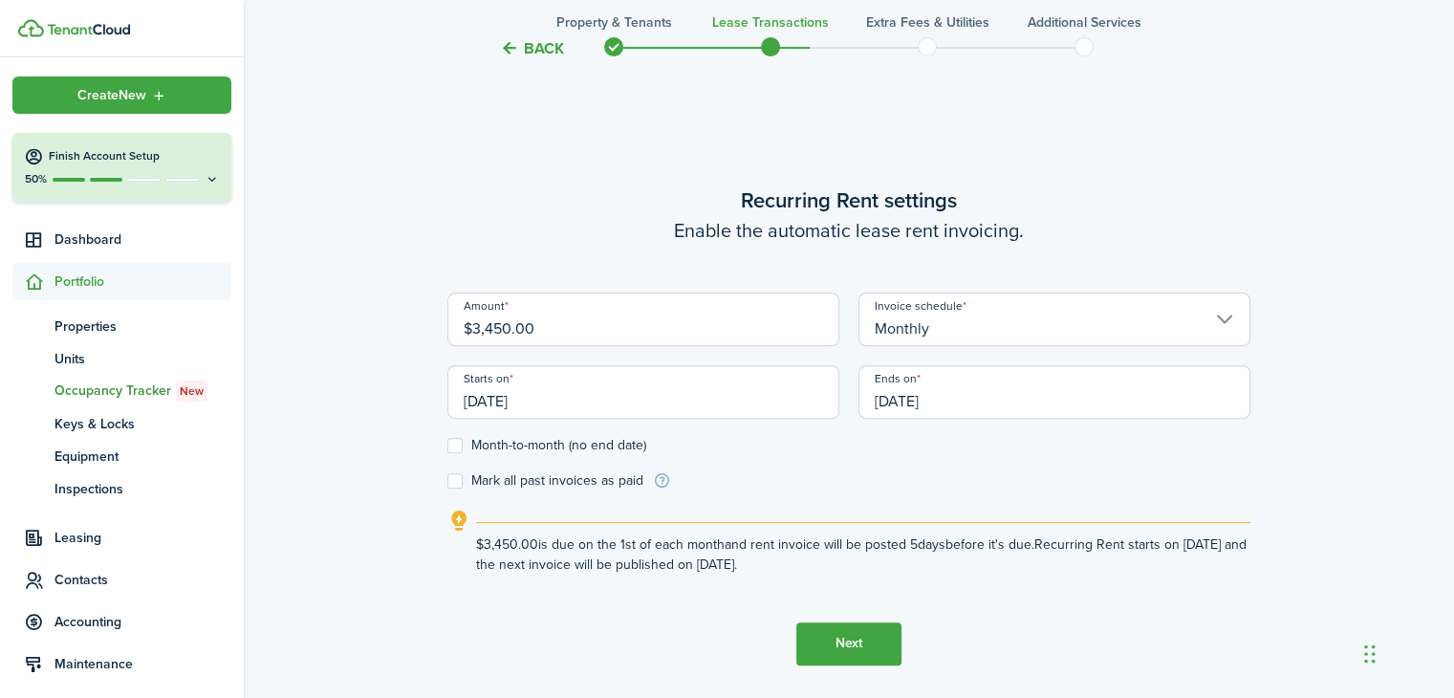
click at [952, 402] on input "[DATE]" at bounding box center [1055, 392] width 392 height 54
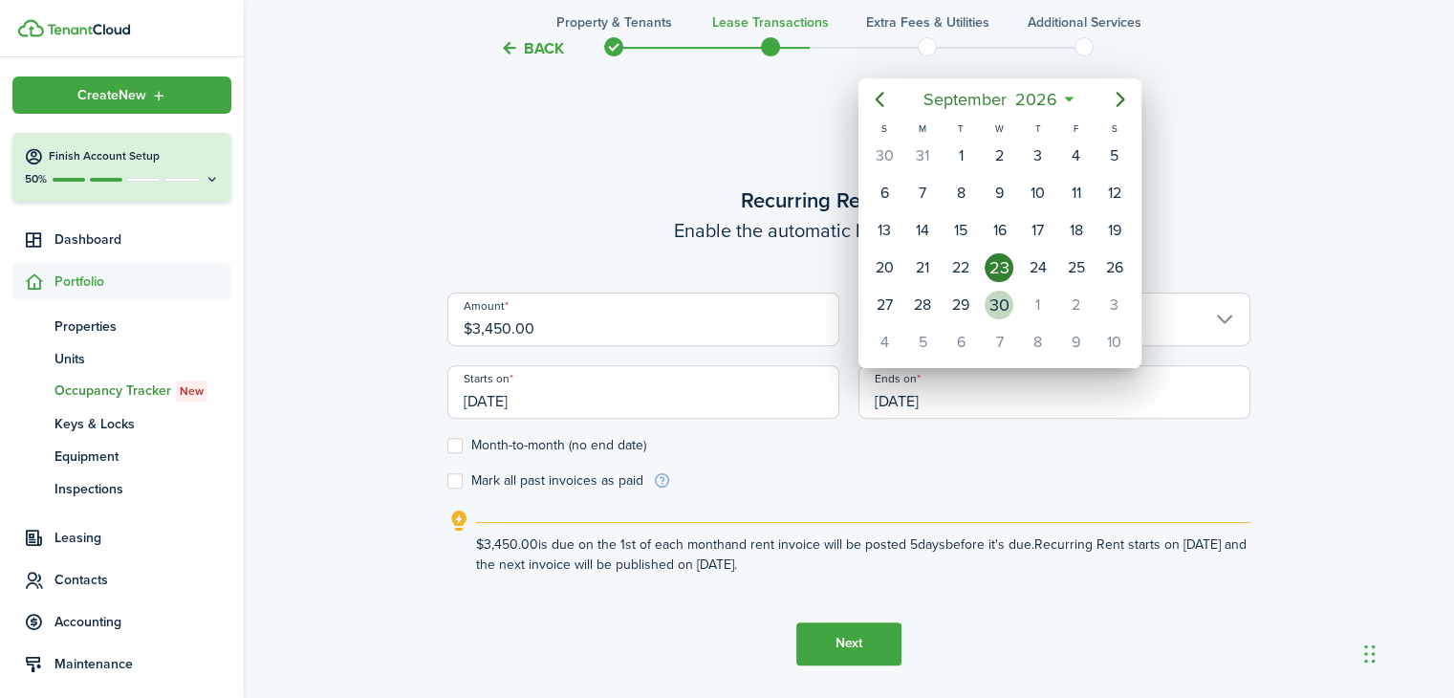
click at [998, 292] on div "30" at bounding box center [999, 305] width 29 height 29
type input "[DATE]"
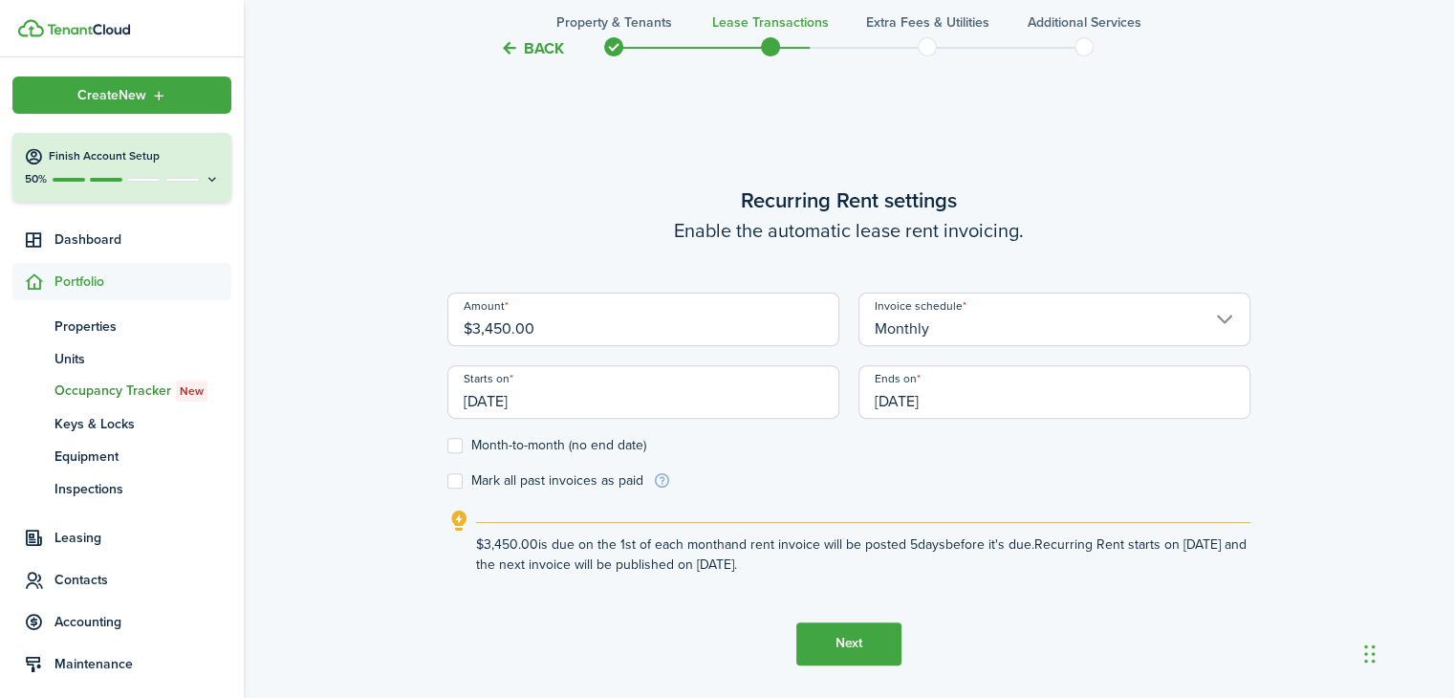
click at [843, 644] on button "Next" at bounding box center [848, 643] width 105 height 43
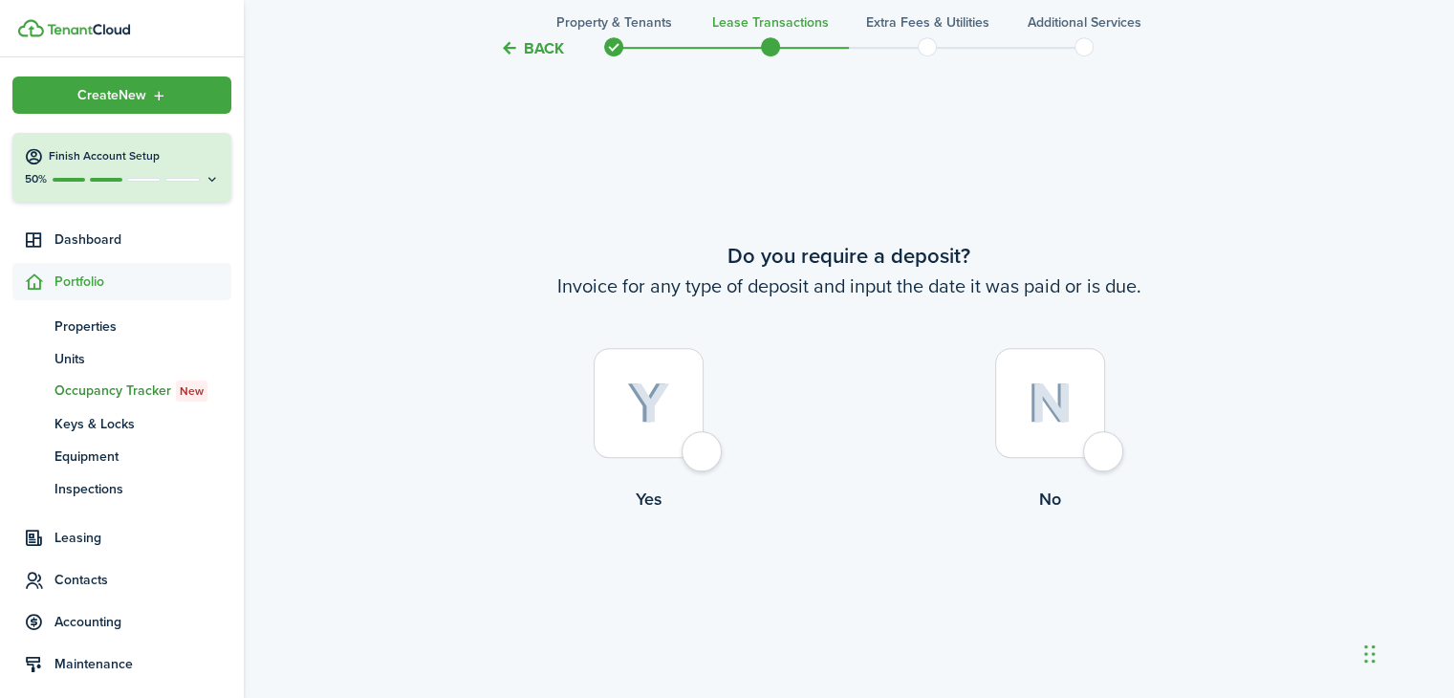
scroll to position [1267, 0]
click at [698, 448] on div at bounding box center [649, 402] width 110 height 110
radio input "true"
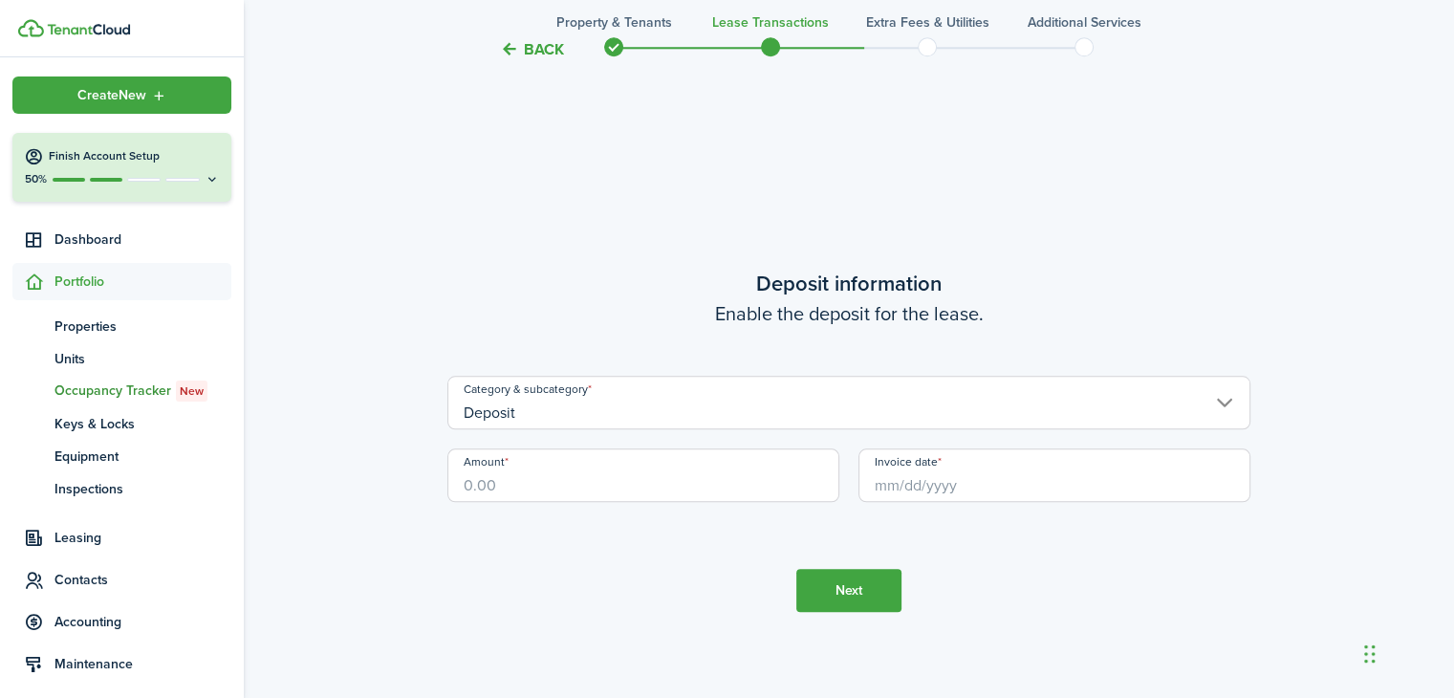
scroll to position [1965, 0]
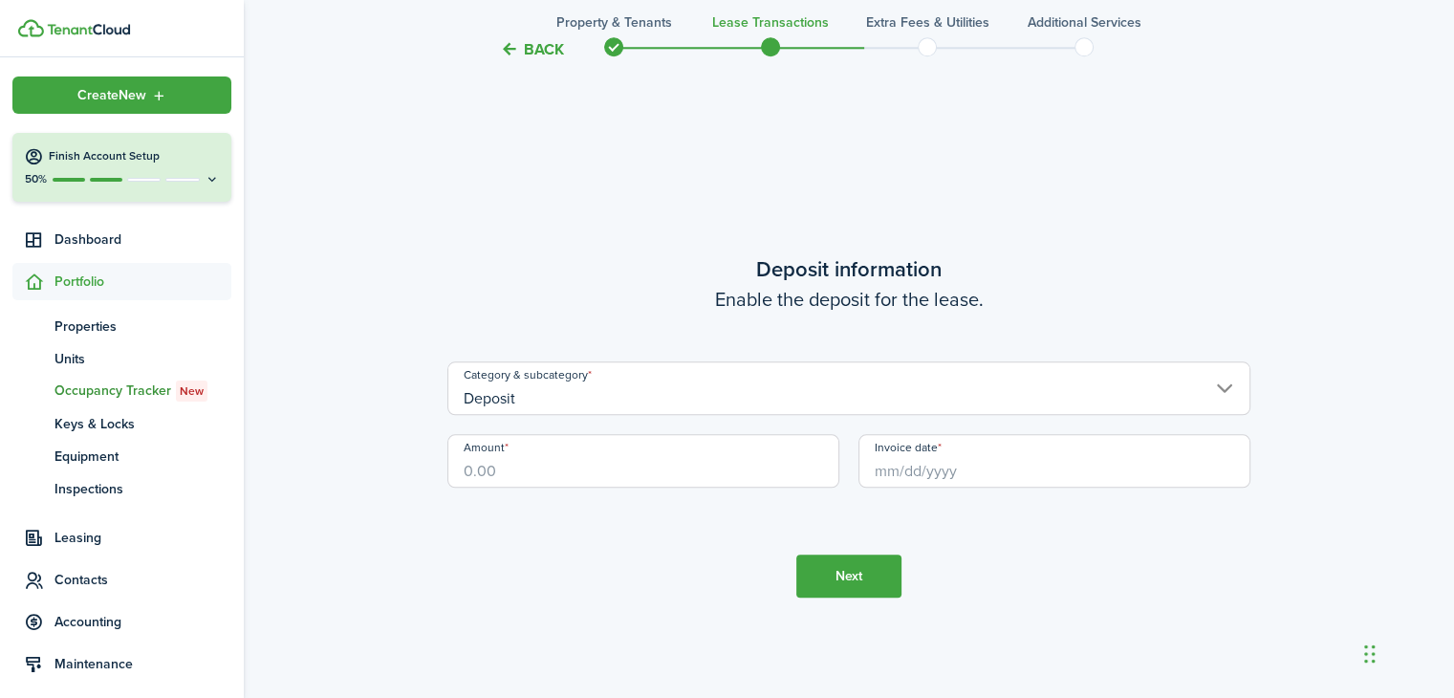
click at [519, 464] on input "Amount" at bounding box center [643, 461] width 392 height 54
click at [942, 468] on input "Invoice date" at bounding box center [1055, 461] width 392 height 54
type input "$3,300.00"
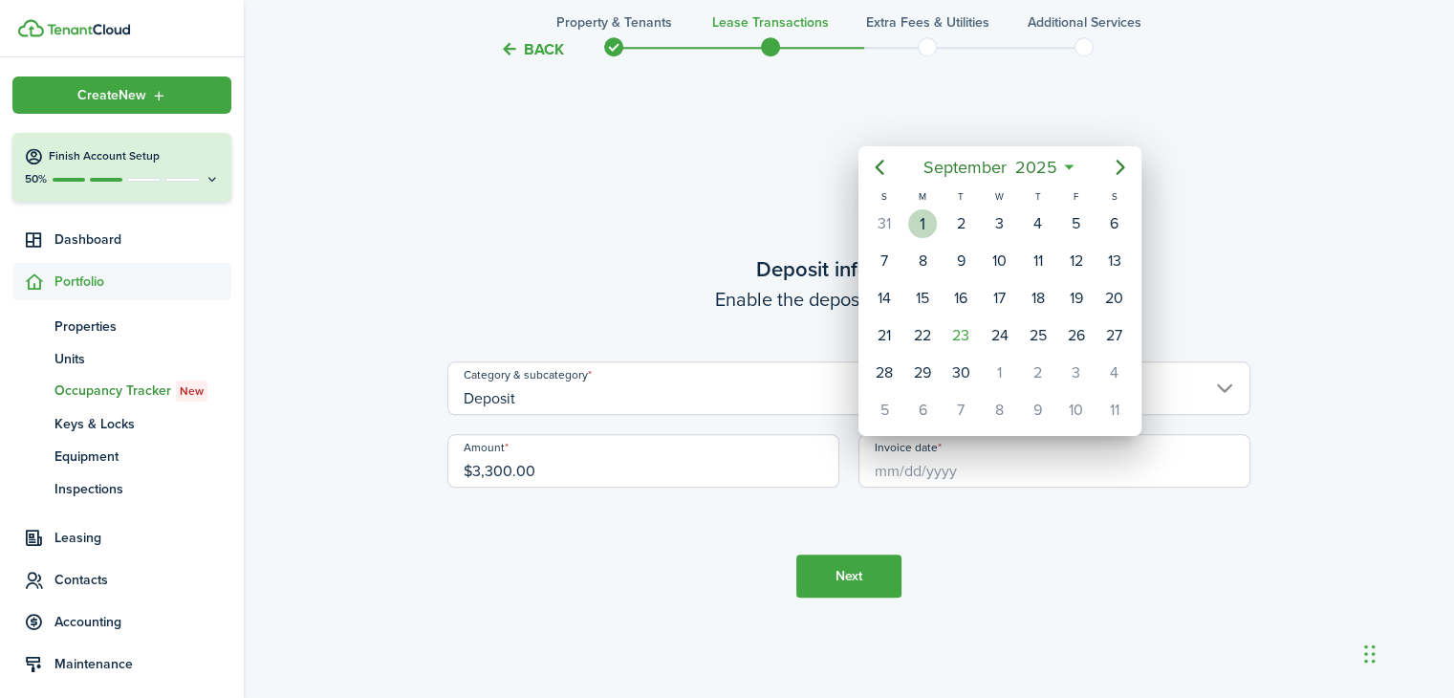
click at [924, 223] on div "1" at bounding box center [922, 223] width 29 height 29
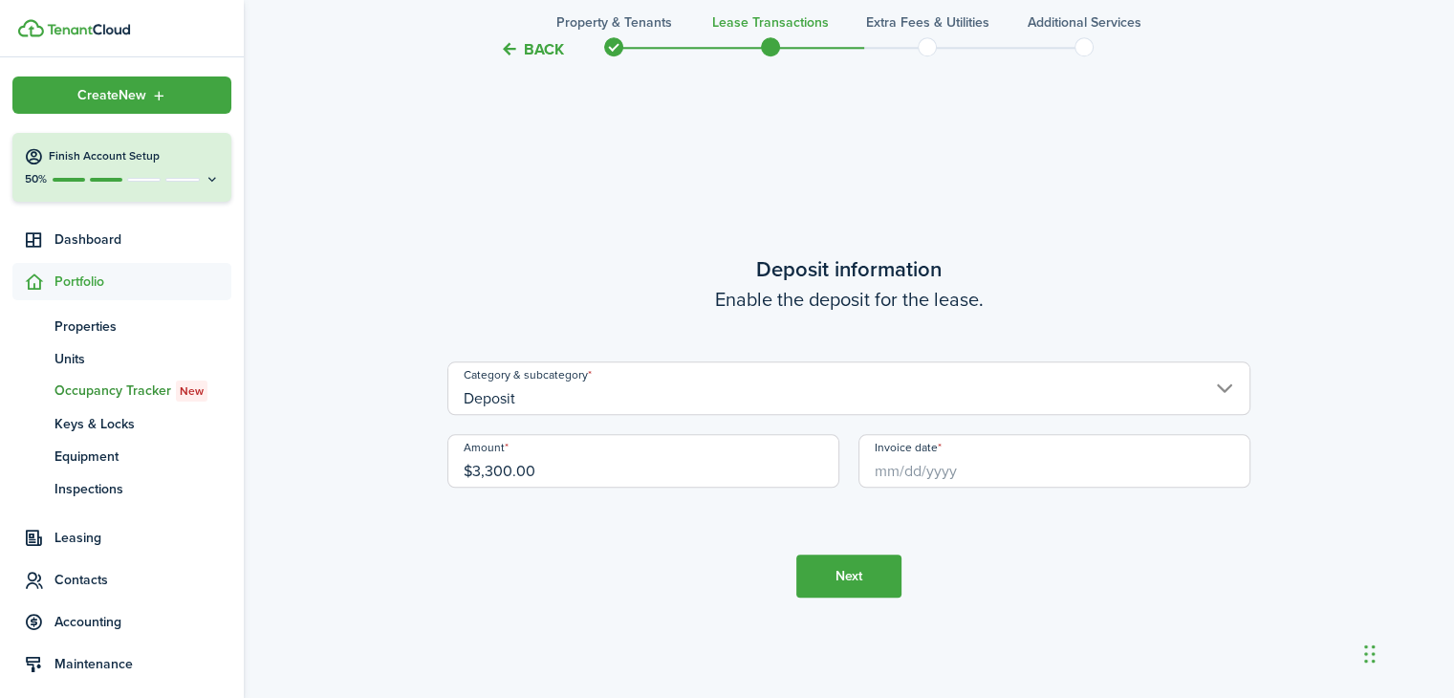
type input "[DATE]"
click at [855, 572] on button "Next" at bounding box center [848, 576] width 105 height 43
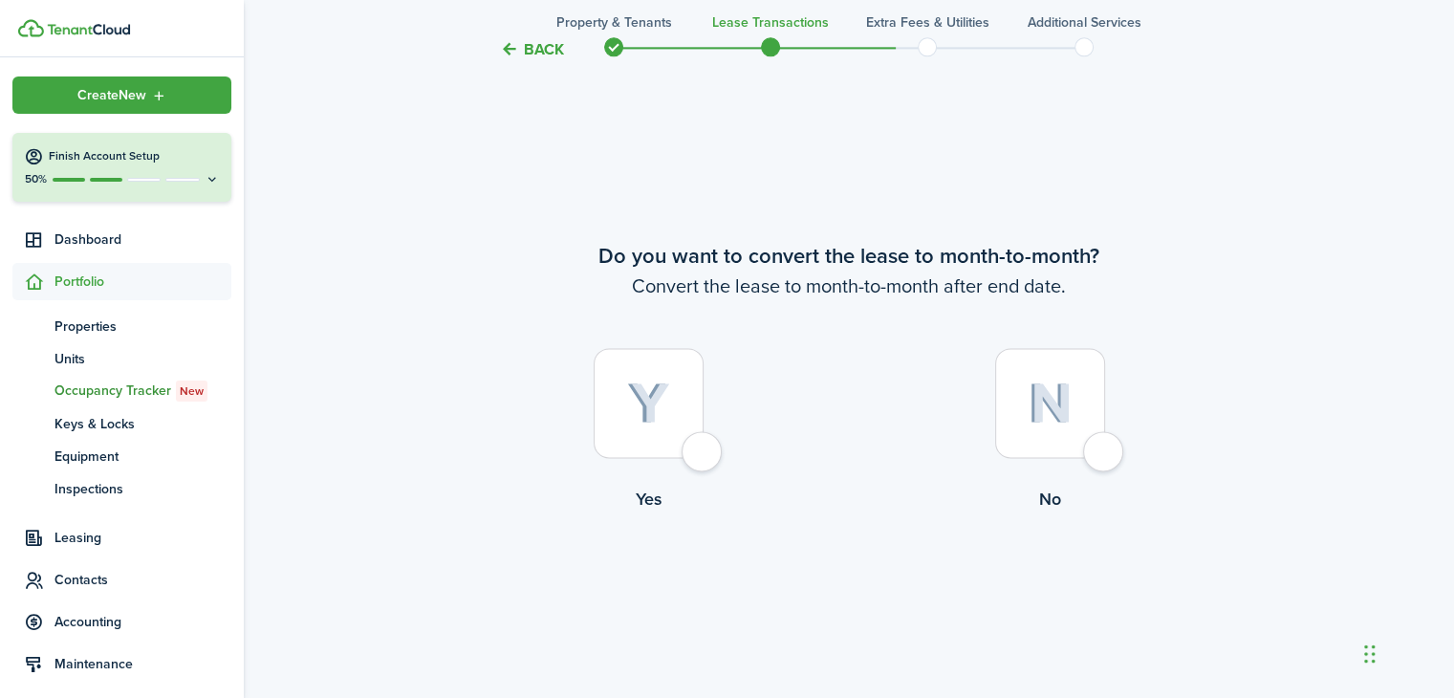
scroll to position [2662, 0]
click at [1098, 450] on div at bounding box center [1050, 403] width 110 height 110
radio input "true"
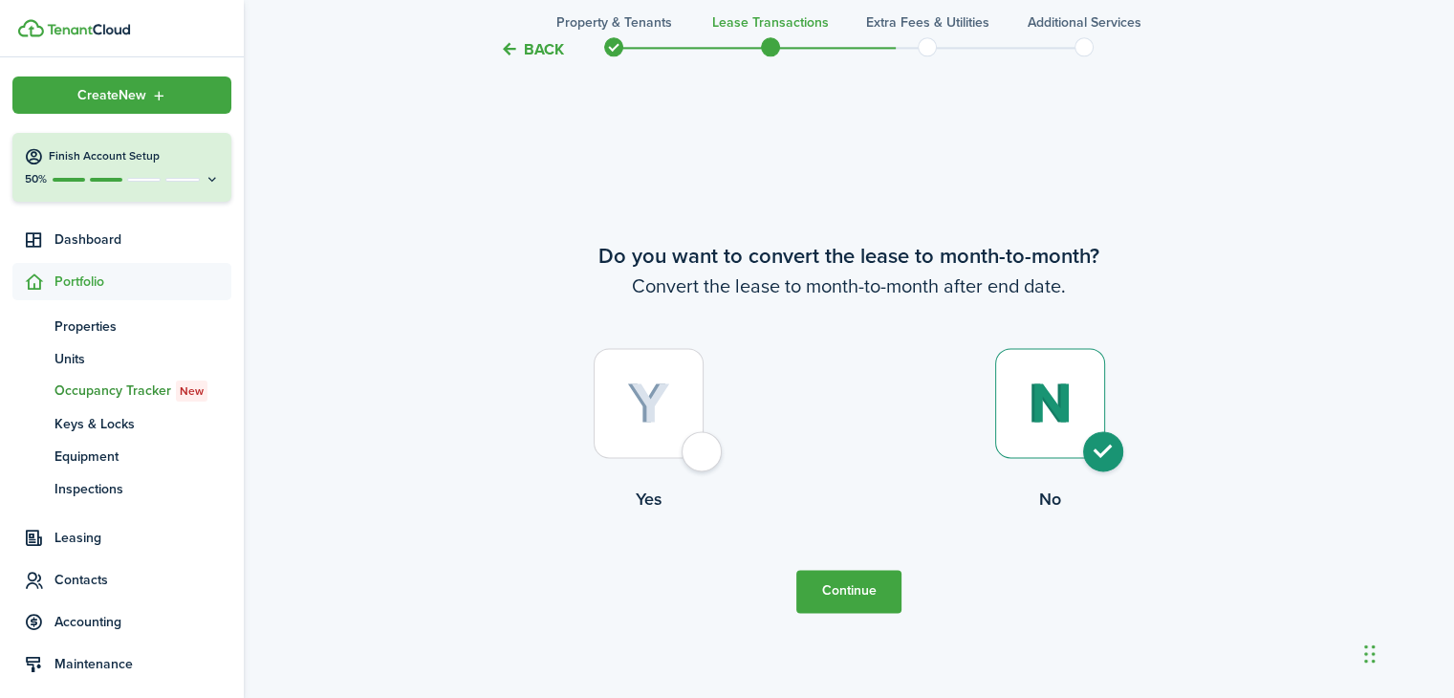
click at [853, 586] on button "Continue" at bounding box center [848, 591] width 105 height 43
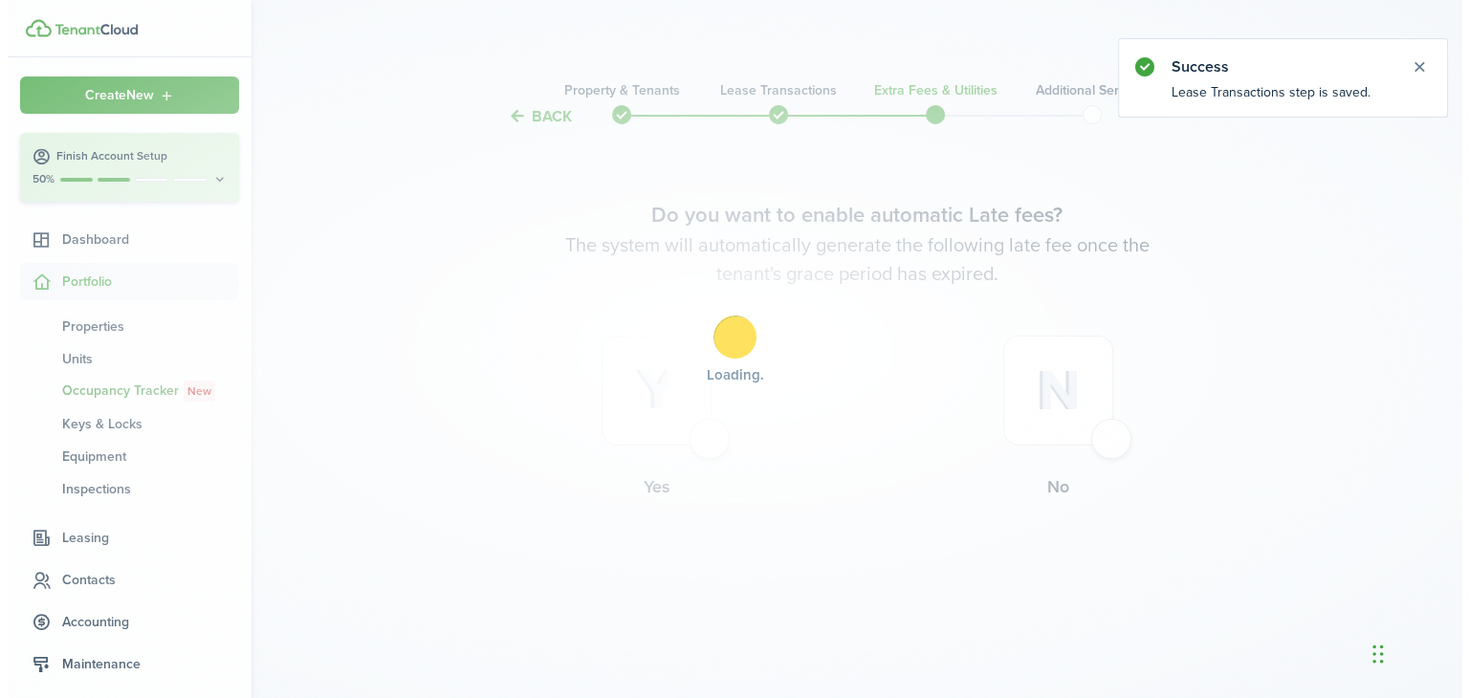
scroll to position [0, 0]
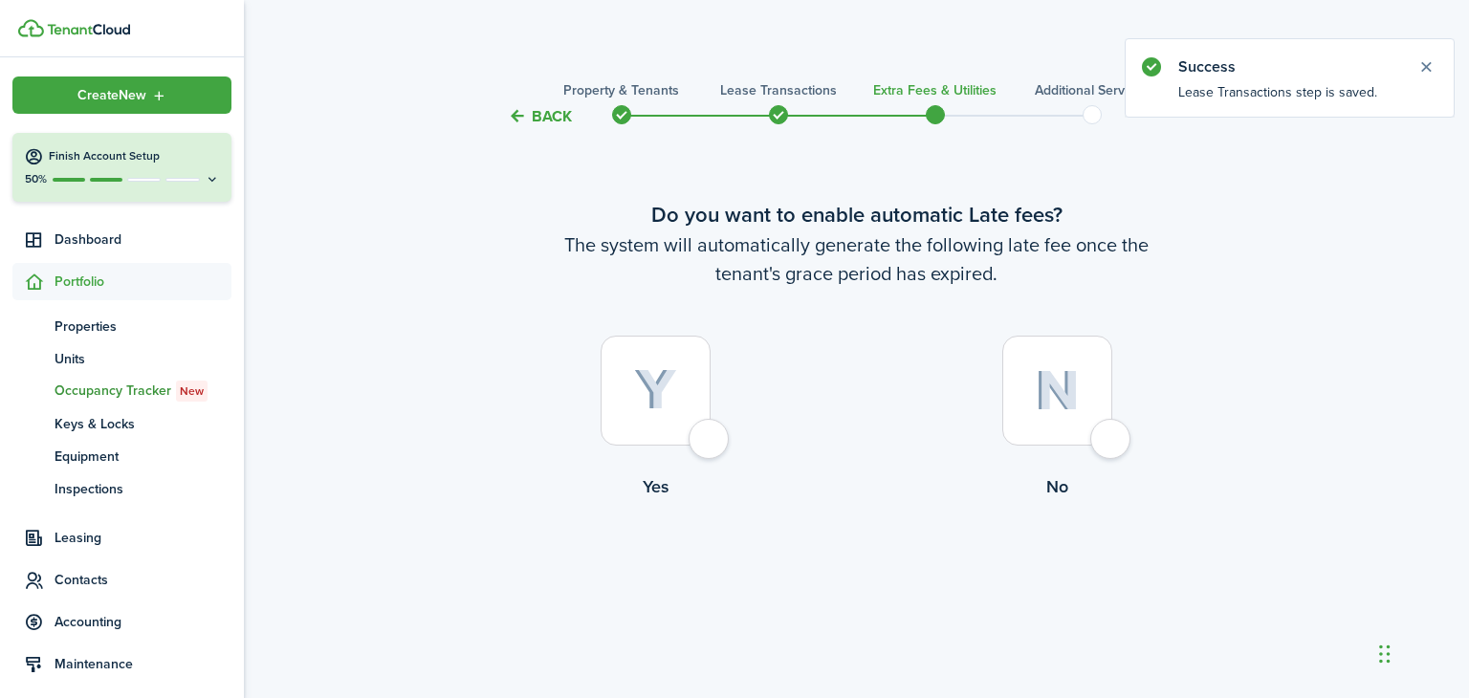
click at [1059, 414] on div at bounding box center [1057, 391] width 110 height 110
radio input "true"
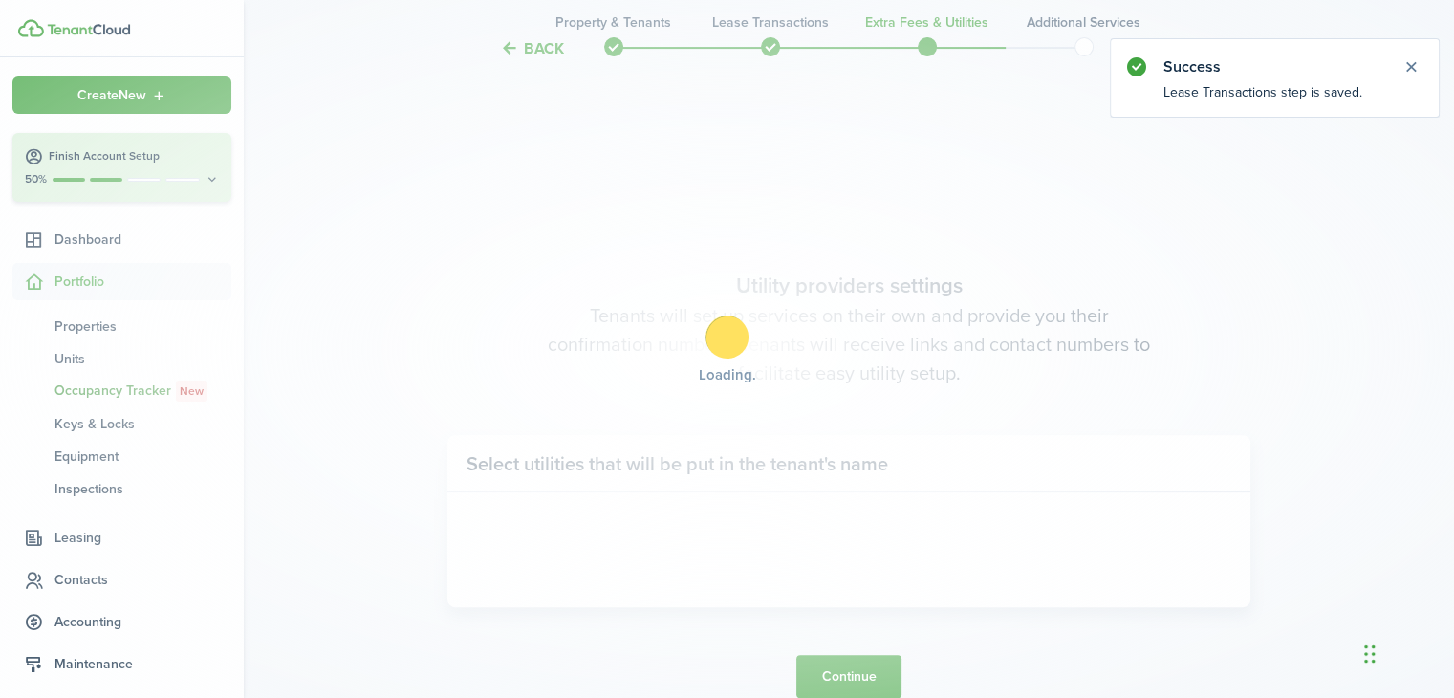
scroll to position [570, 0]
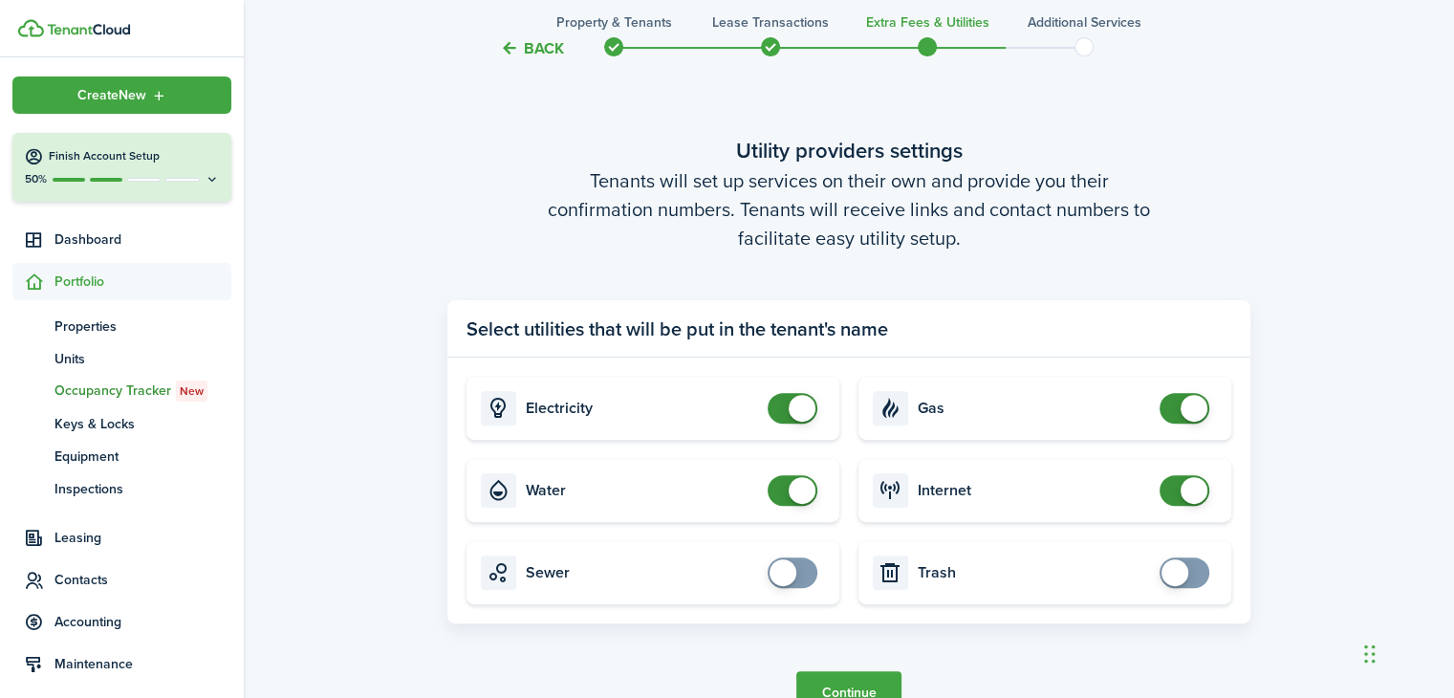
click at [860, 678] on button "Continue" at bounding box center [848, 692] width 105 height 43
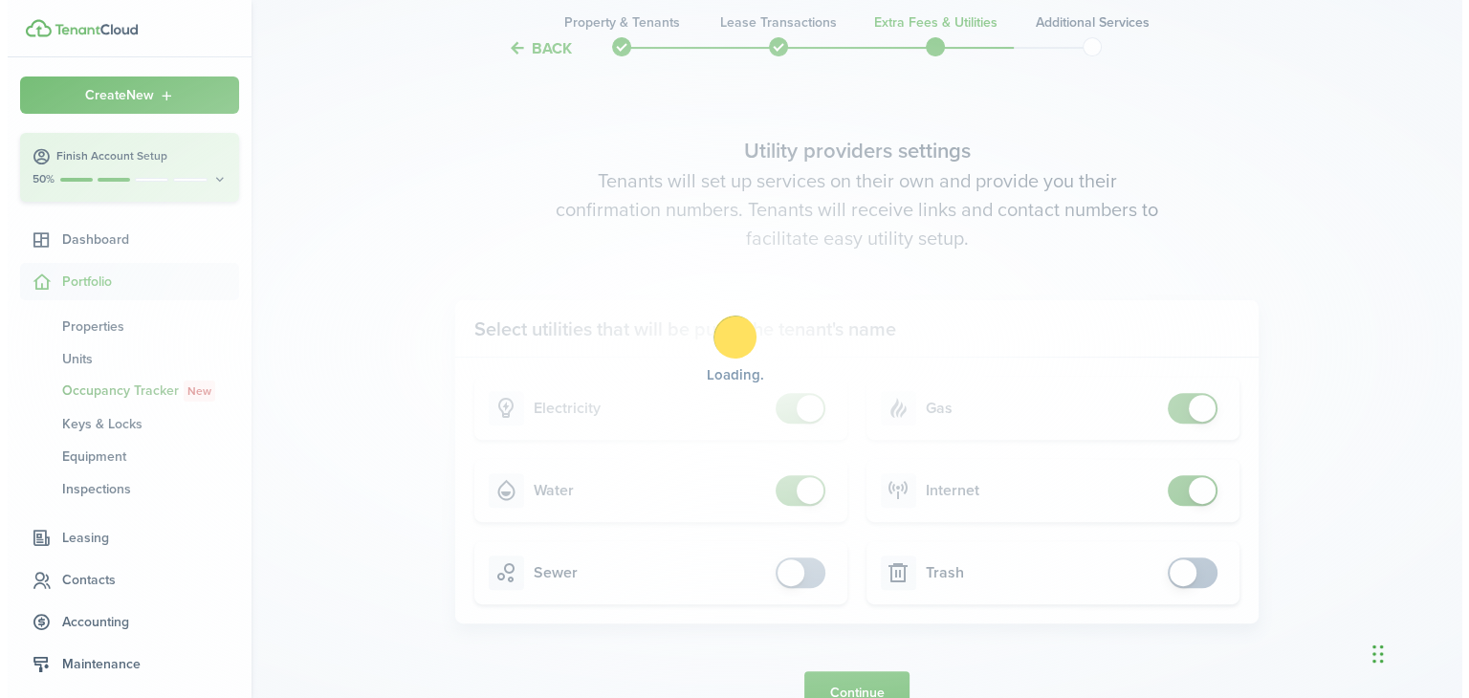
scroll to position [0, 0]
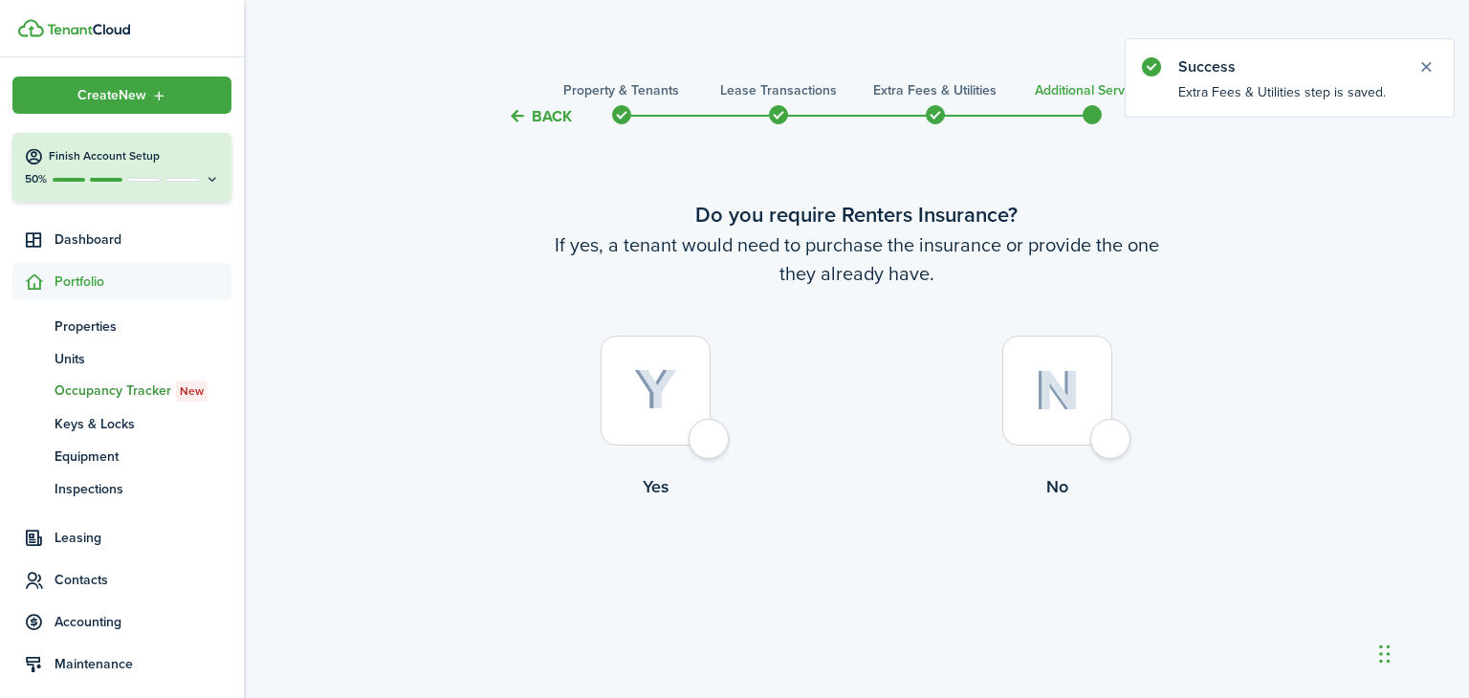
click at [710, 442] on div at bounding box center [655, 391] width 110 height 110
radio input "true"
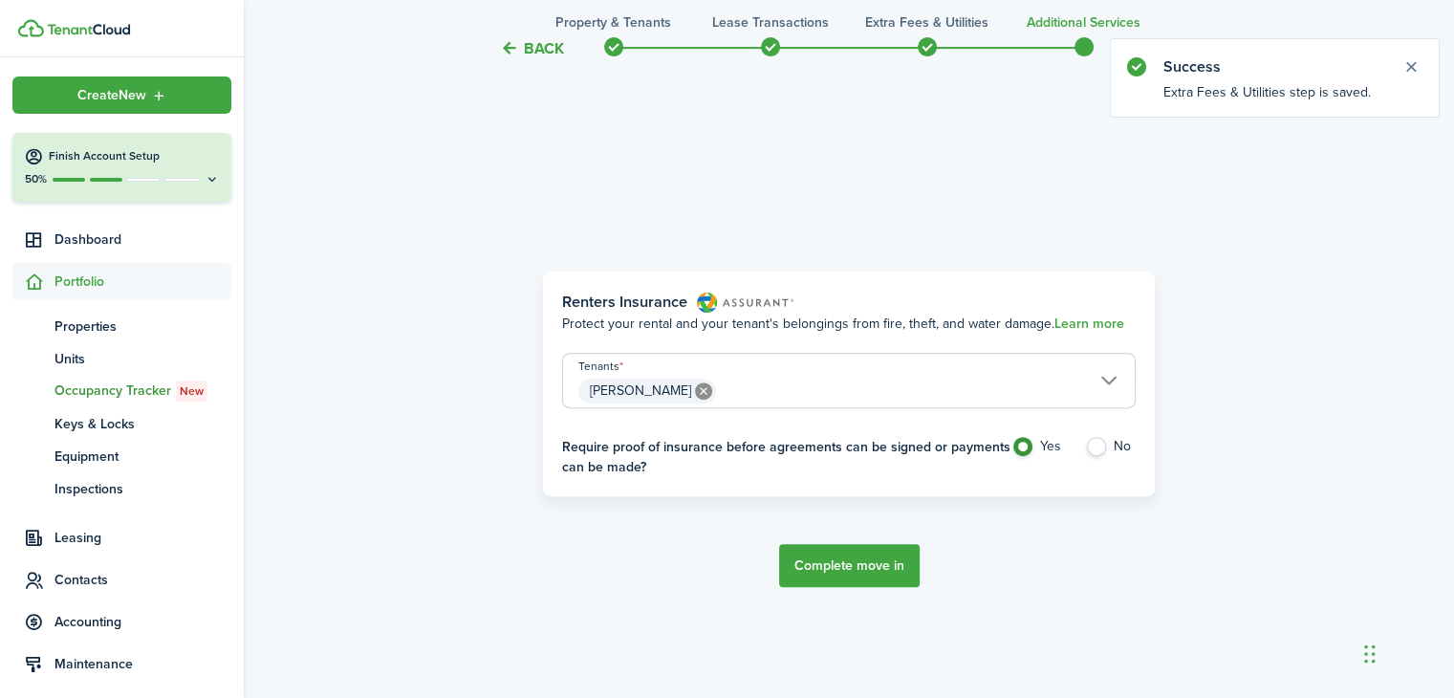
scroll to position [570, 0]
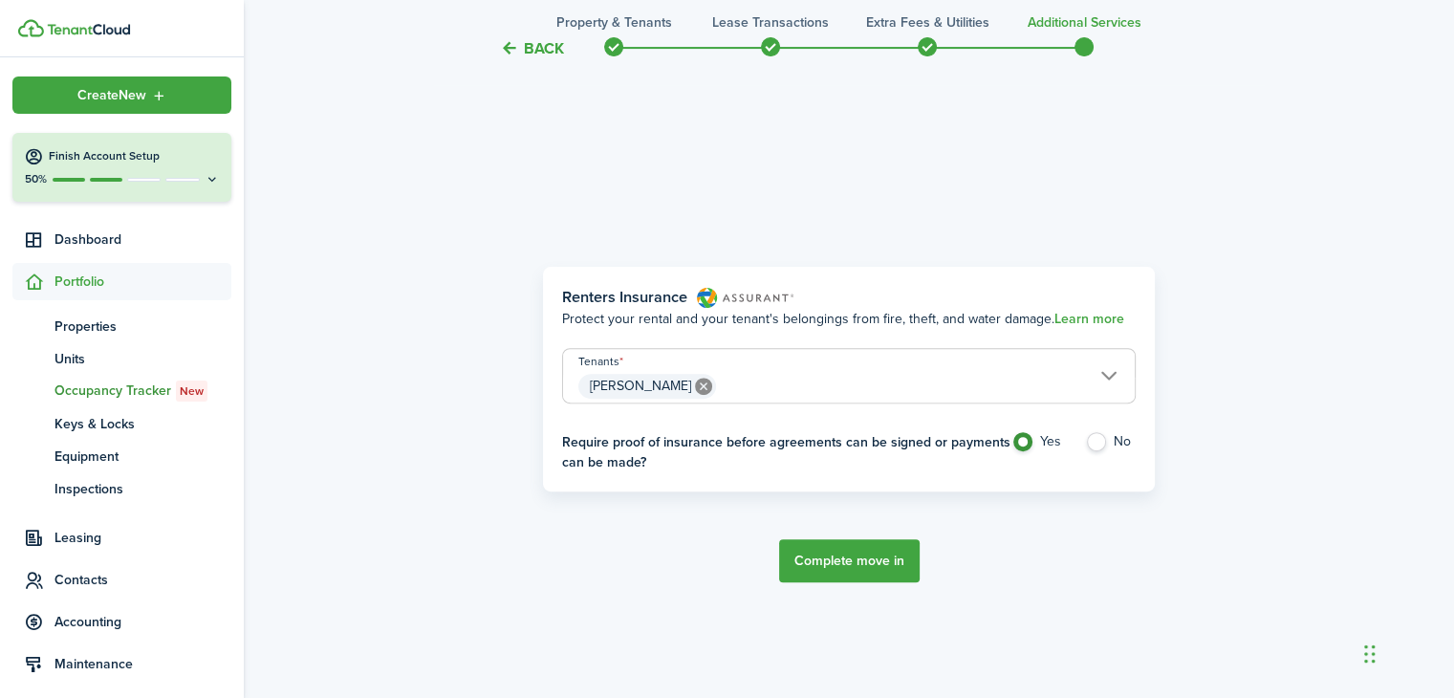
click at [854, 558] on button "Complete move in" at bounding box center [849, 560] width 141 height 43
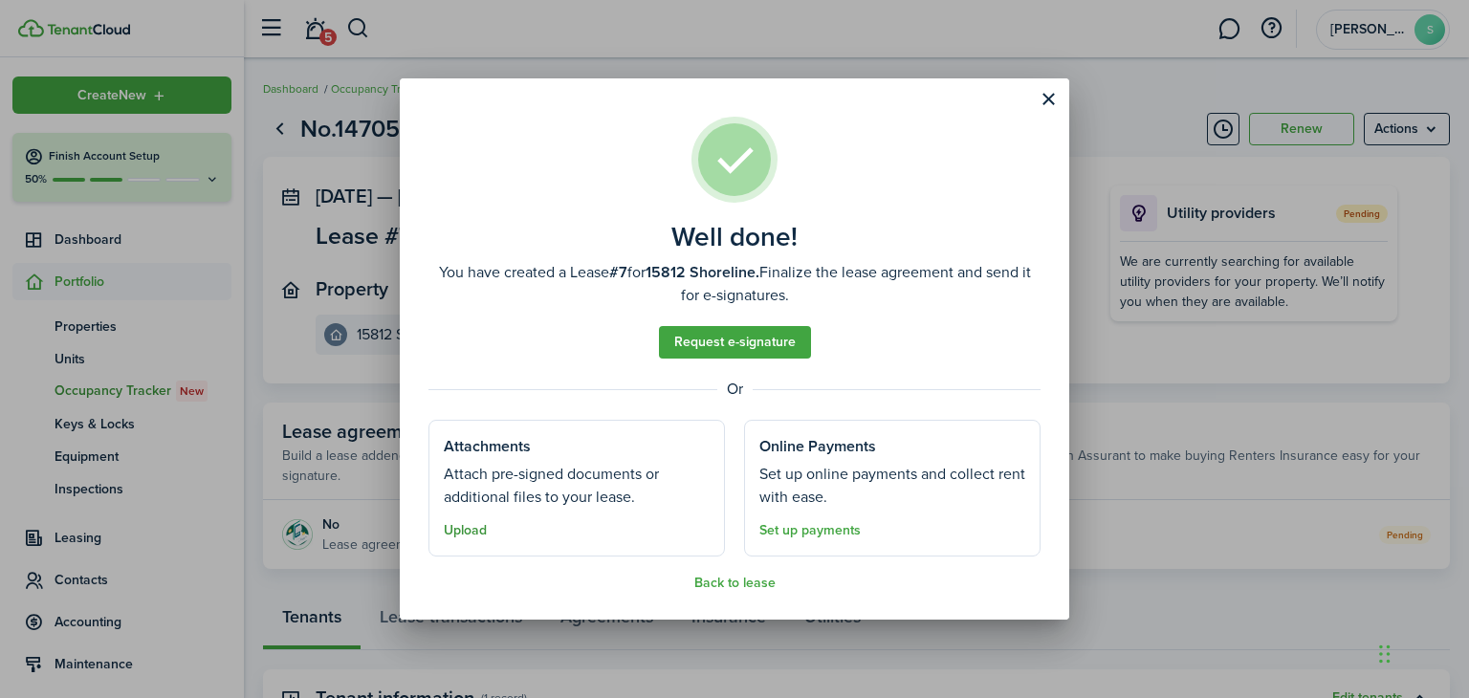
click at [466, 533] on button "Upload" at bounding box center [465, 530] width 43 height 15
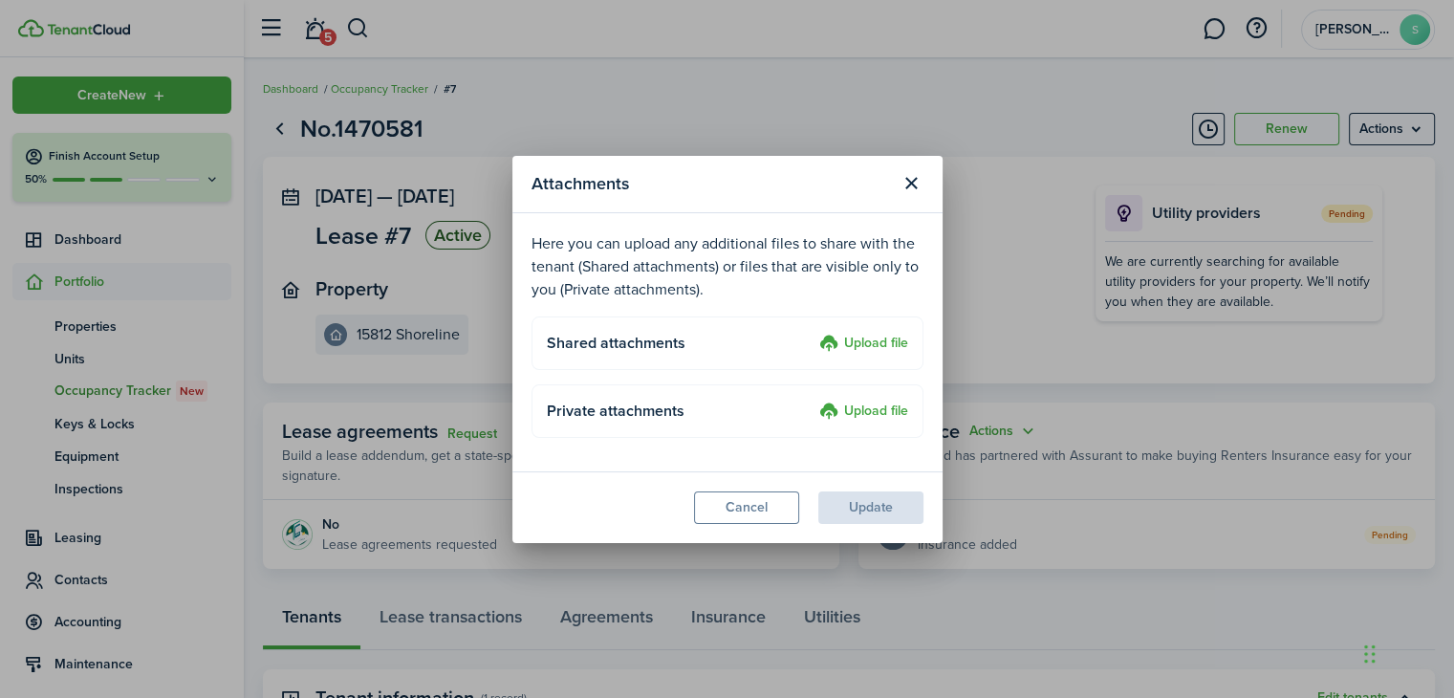
click at [871, 410] on label "Upload file" at bounding box center [863, 412] width 89 height 23
click at [813, 401] on input "Upload file" at bounding box center [813, 401] width 0 height 0
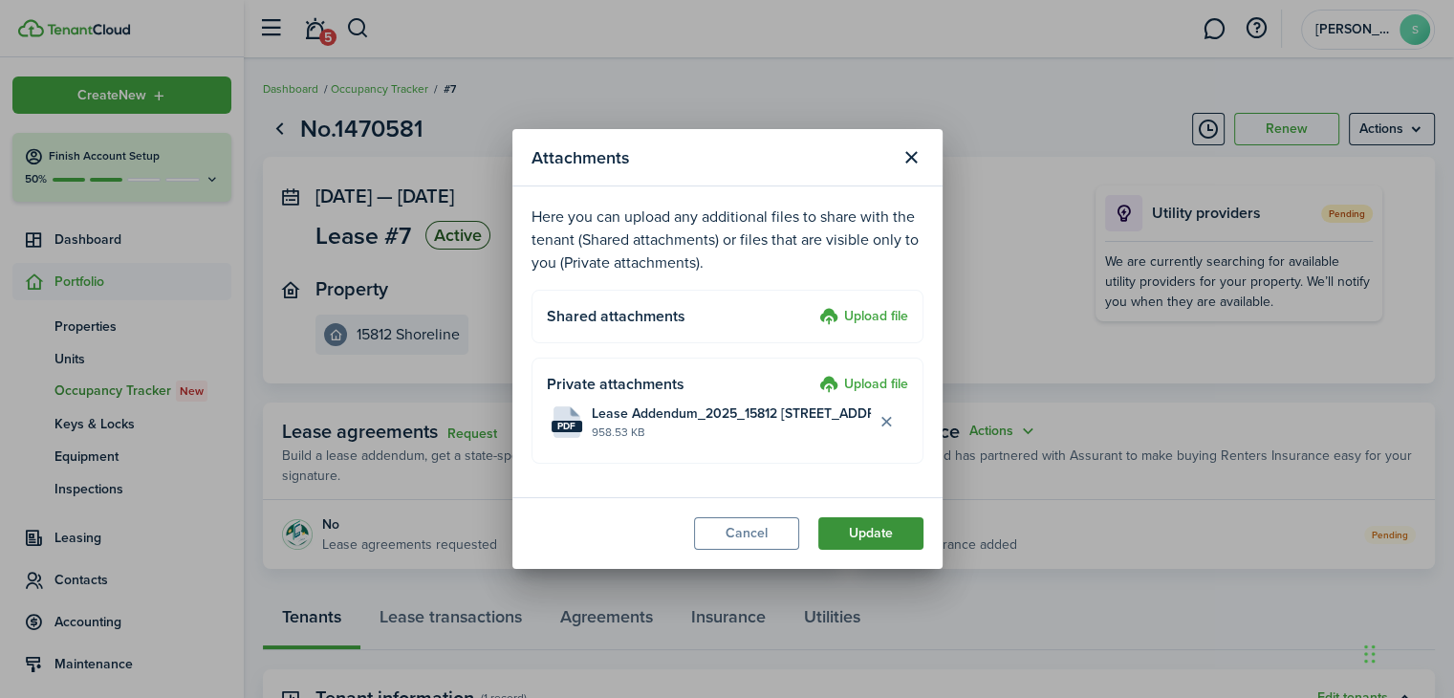
click at [878, 529] on button "Update" at bounding box center [870, 533] width 105 height 33
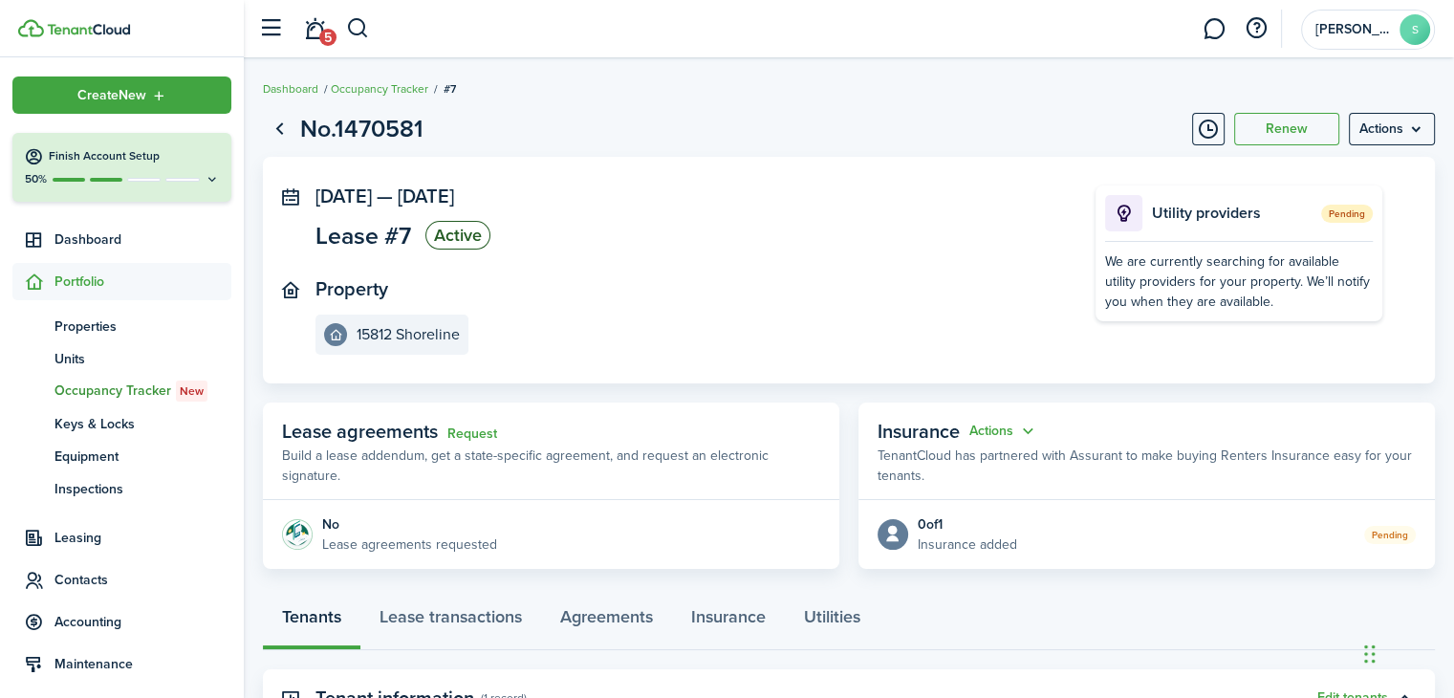
click at [295, 127] on page-view-header "No.1470581 Renew Actions" at bounding box center [849, 129] width 1172 height 36
click at [275, 125] on link "Go back" at bounding box center [279, 129] width 33 height 33
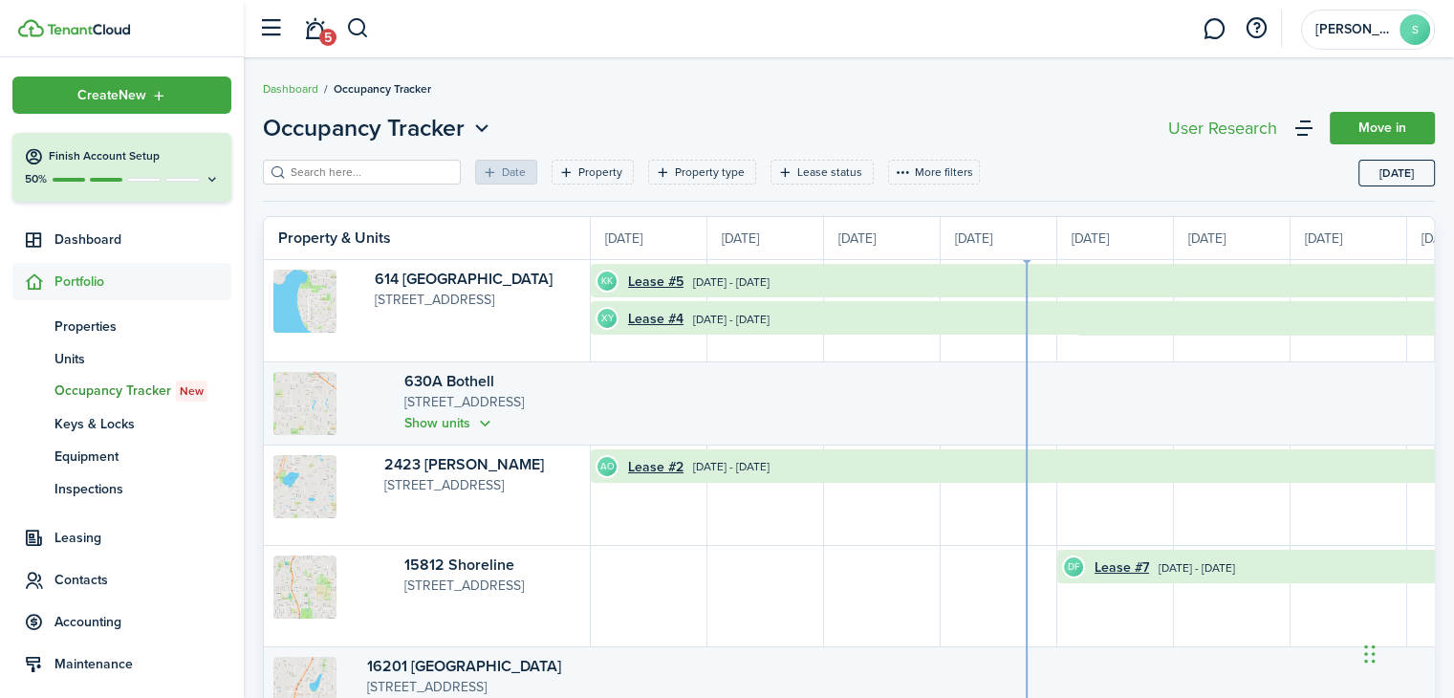
scroll to position [0, 350]
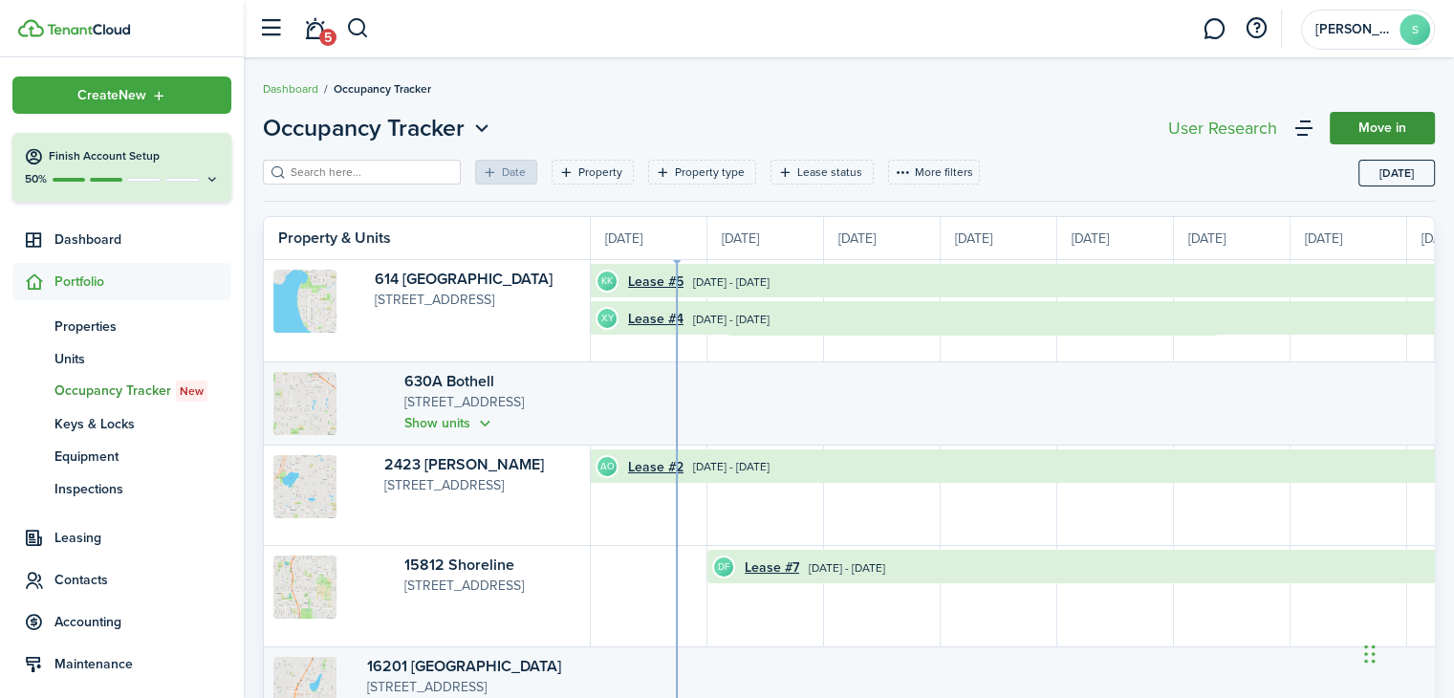
click at [1384, 125] on link "Move in" at bounding box center [1382, 128] width 105 height 33
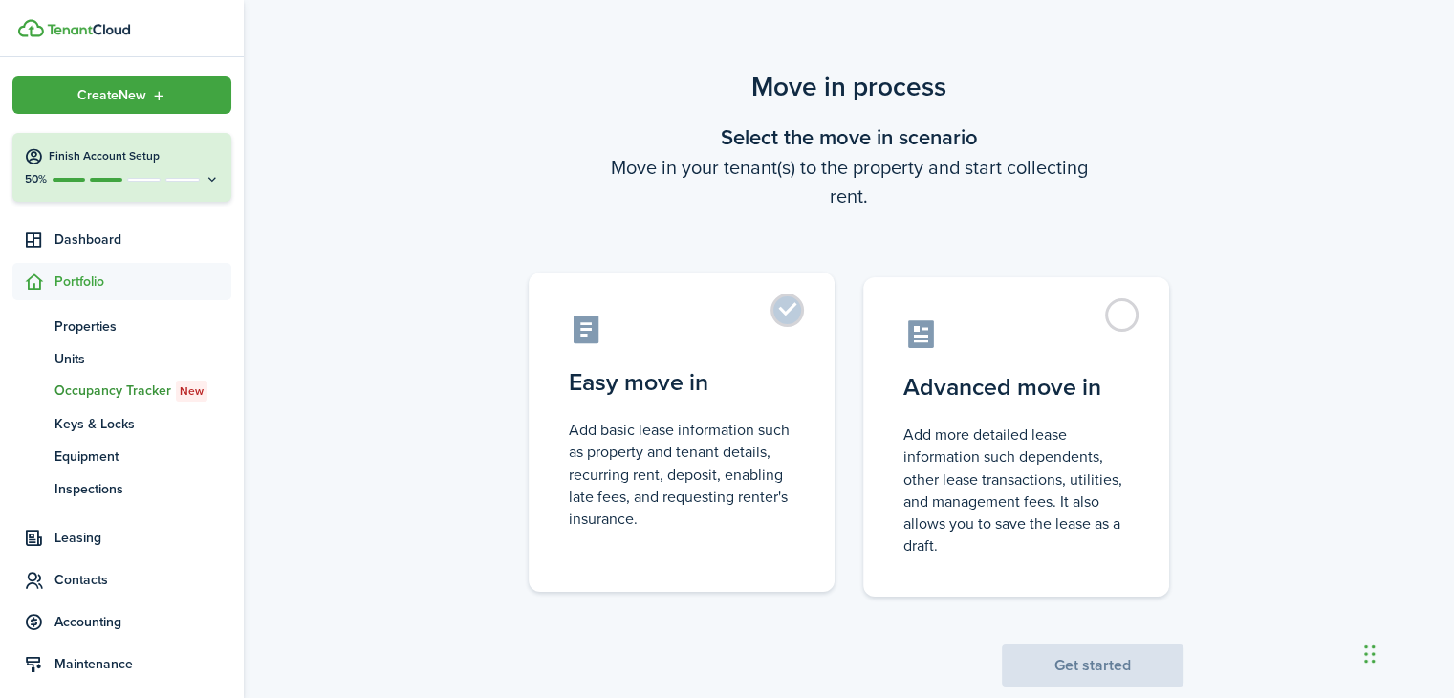
click at [791, 313] on label "Easy move in Add basic lease information such as property and tenant details, r…" at bounding box center [682, 431] width 306 height 319
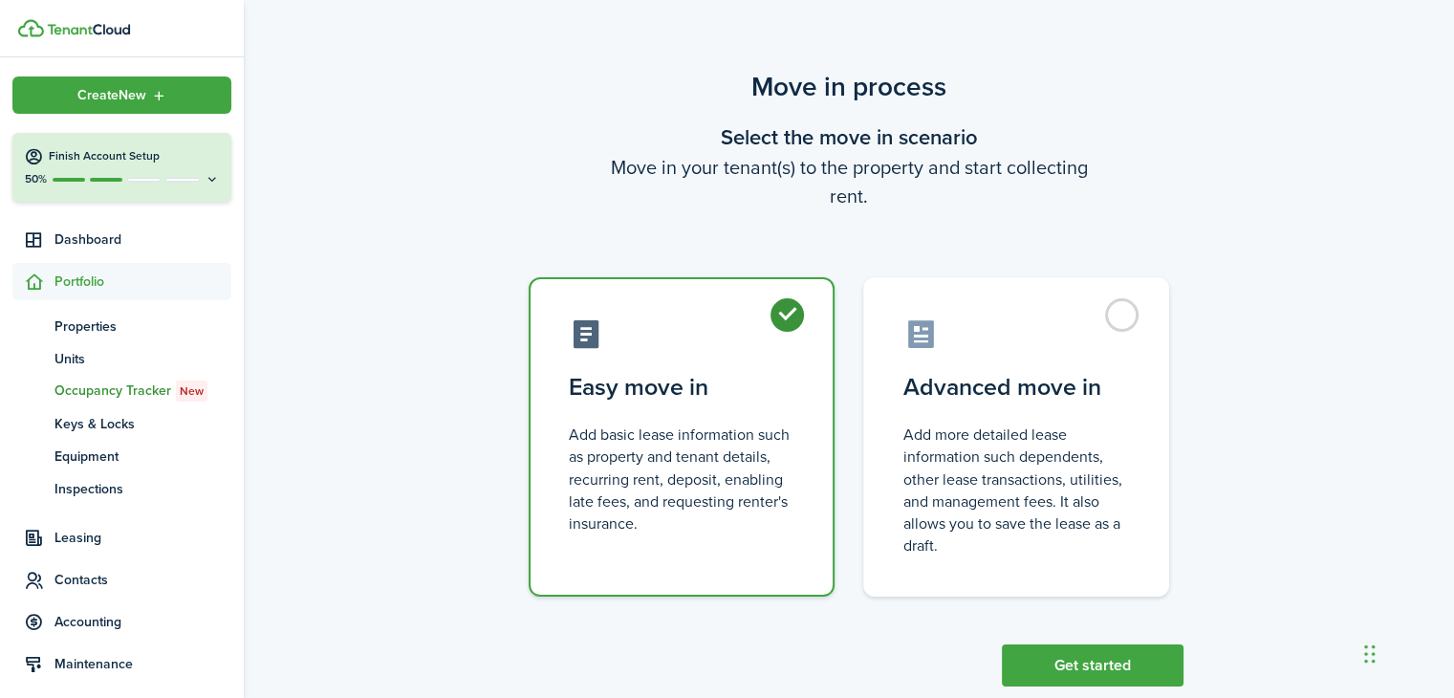
click at [788, 304] on label "Easy move in Add basic lease information such as property and tenant details, r…" at bounding box center [682, 436] width 306 height 319
click at [1128, 314] on label "Advanced move in Add more detailed lease information such dependents, other lea…" at bounding box center [1016, 431] width 306 height 319
radio input "false"
radio input "true"
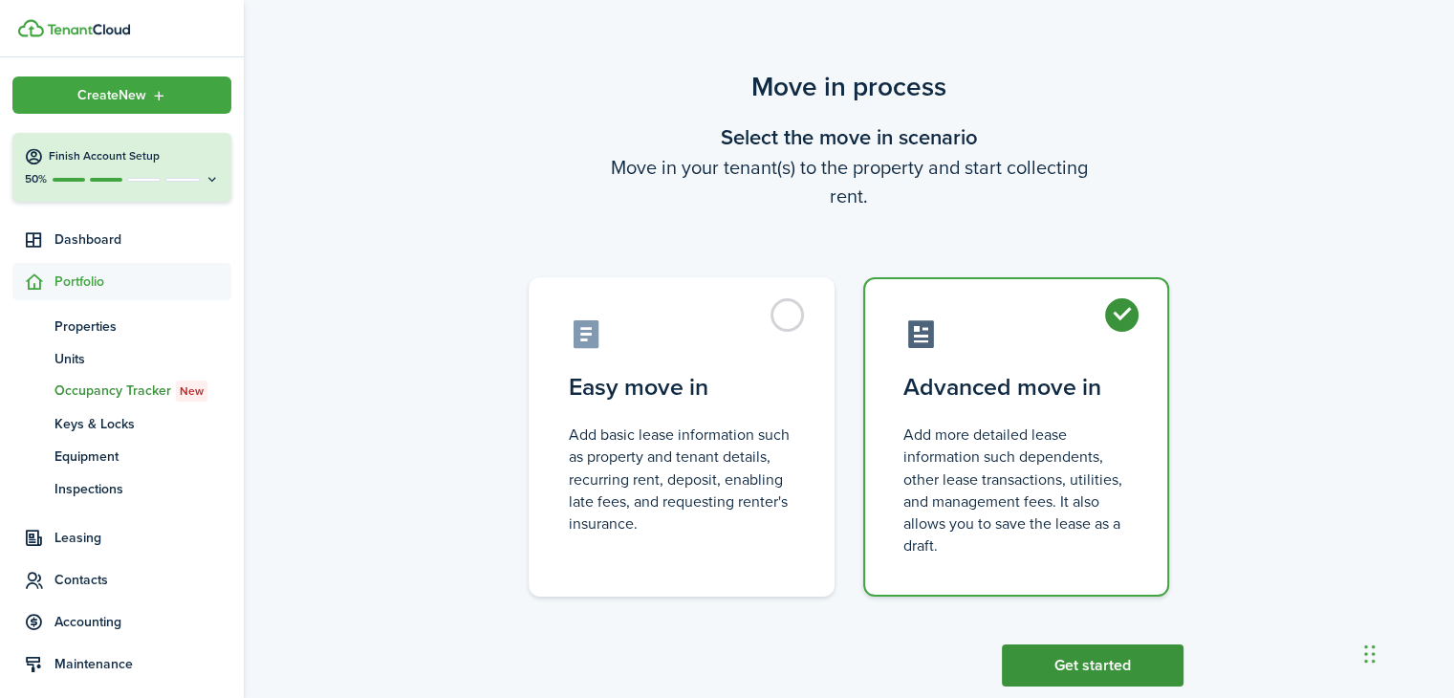
click at [1094, 664] on button "Get started" at bounding box center [1093, 665] width 182 height 42
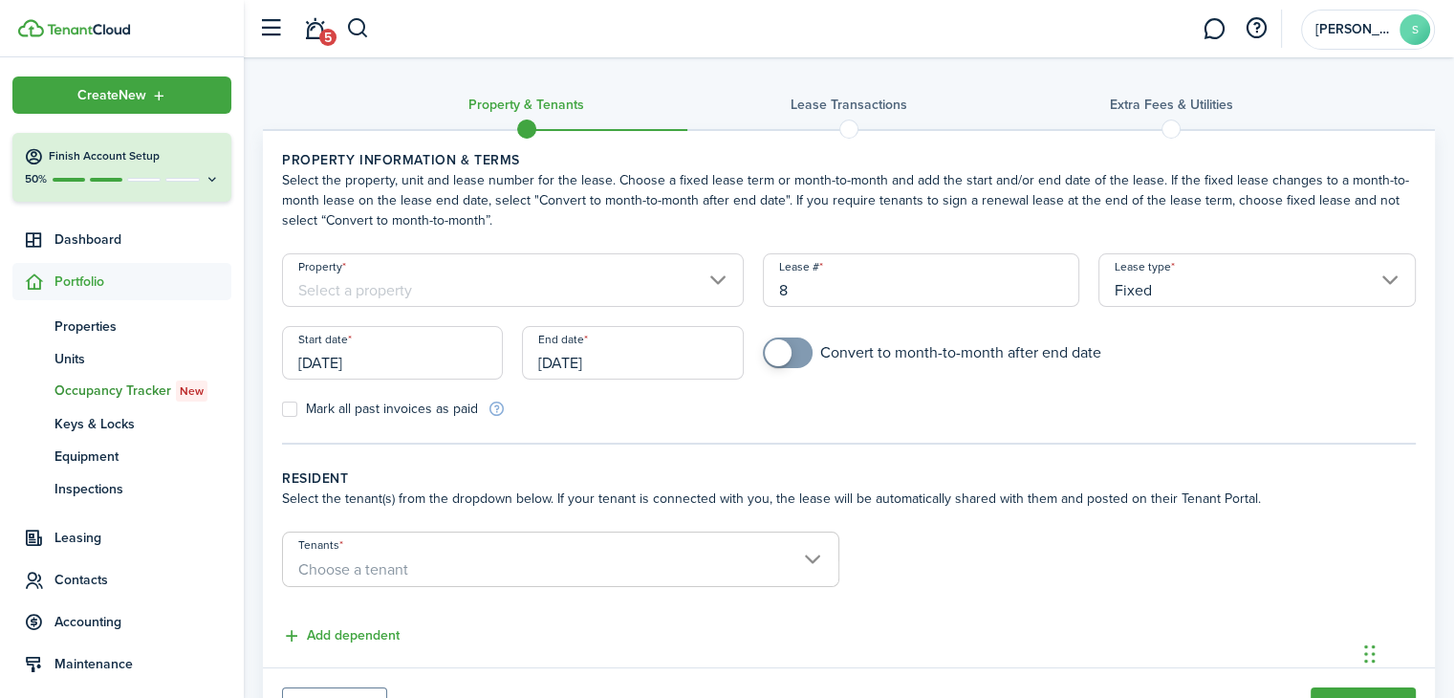
click at [717, 280] on input "Property" at bounding box center [513, 280] width 462 height 54
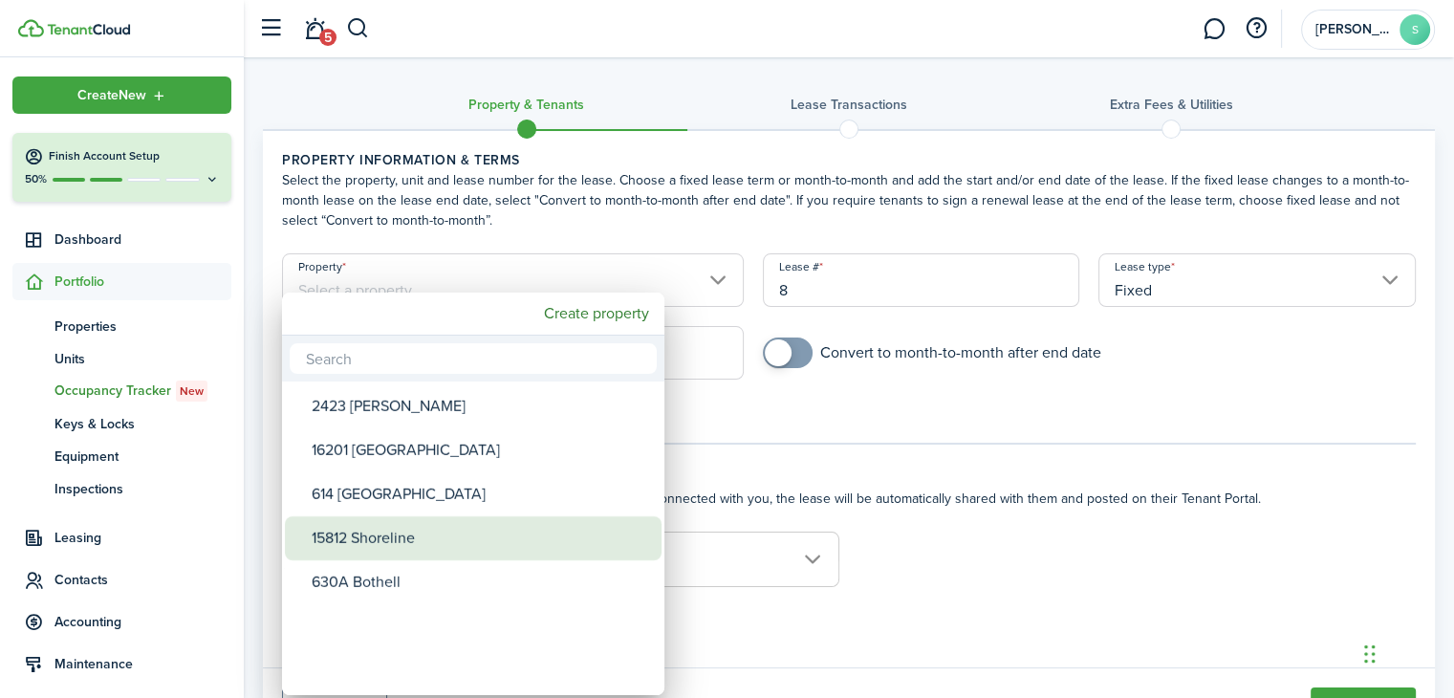
click at [389, 539] on div "15812 Shoreline" at bounding box center [481, 538] width 338 height 44
type input "15812 Shoreline"
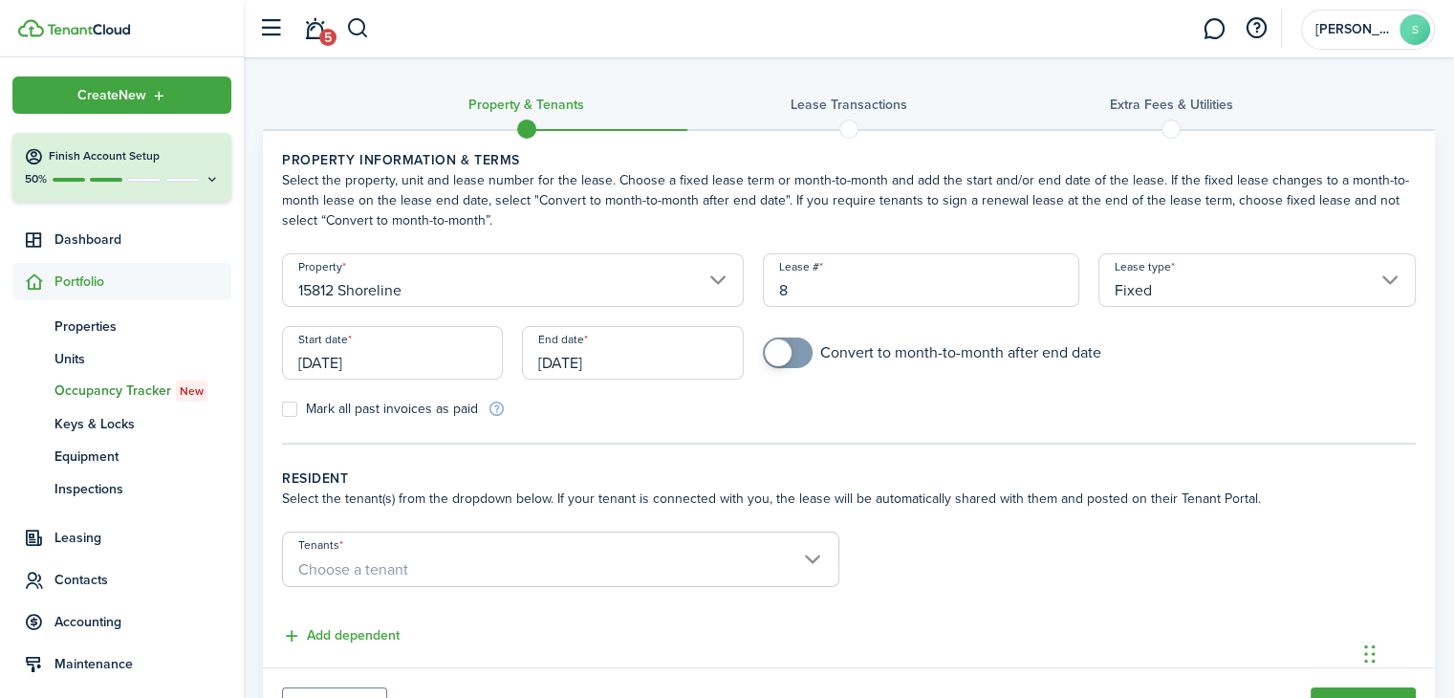
click at [397, 367] on input "[DATE]" at bounding box center [392, 353] width 221 height 54
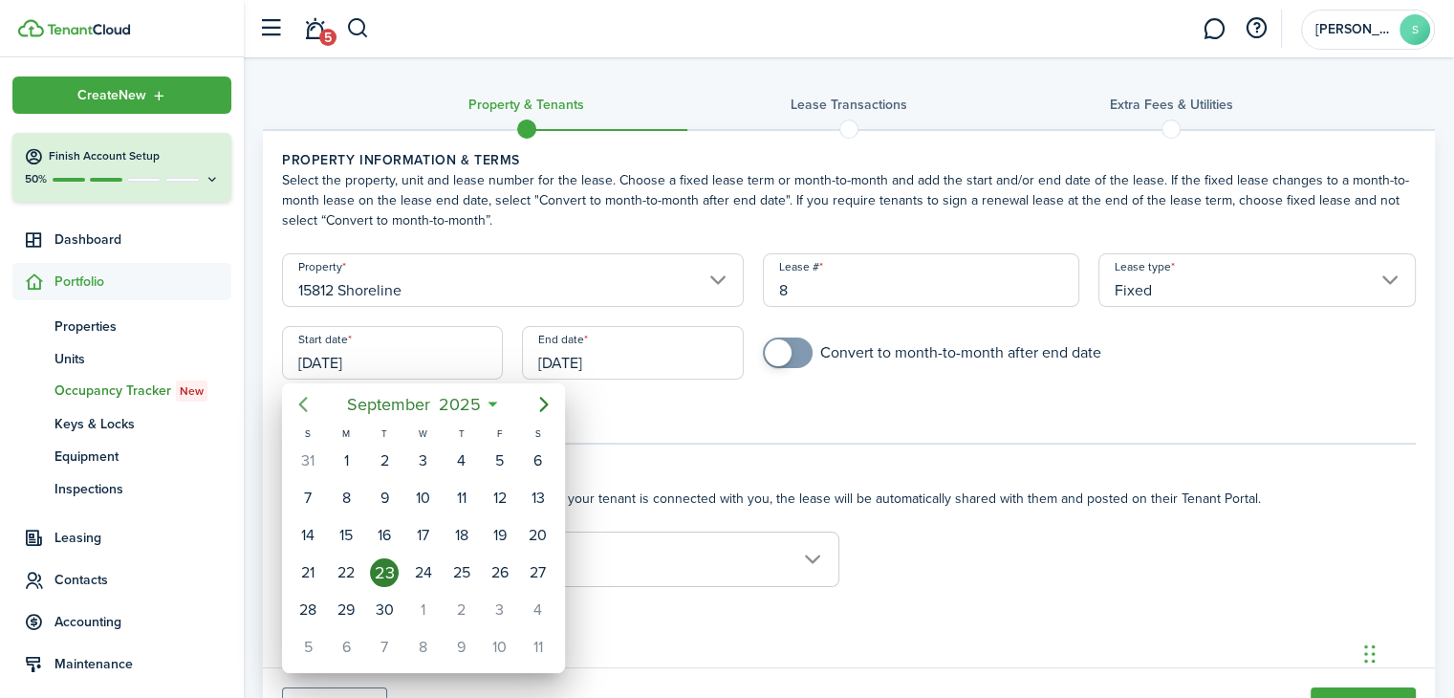
click at [309, 404] on icon "Previous page" at bounding box center [303, 404] width 23 height 23
click at [504, 460] on div "1" at bounding box center [500, 461] width 29 height 29
type input "[DATE]"
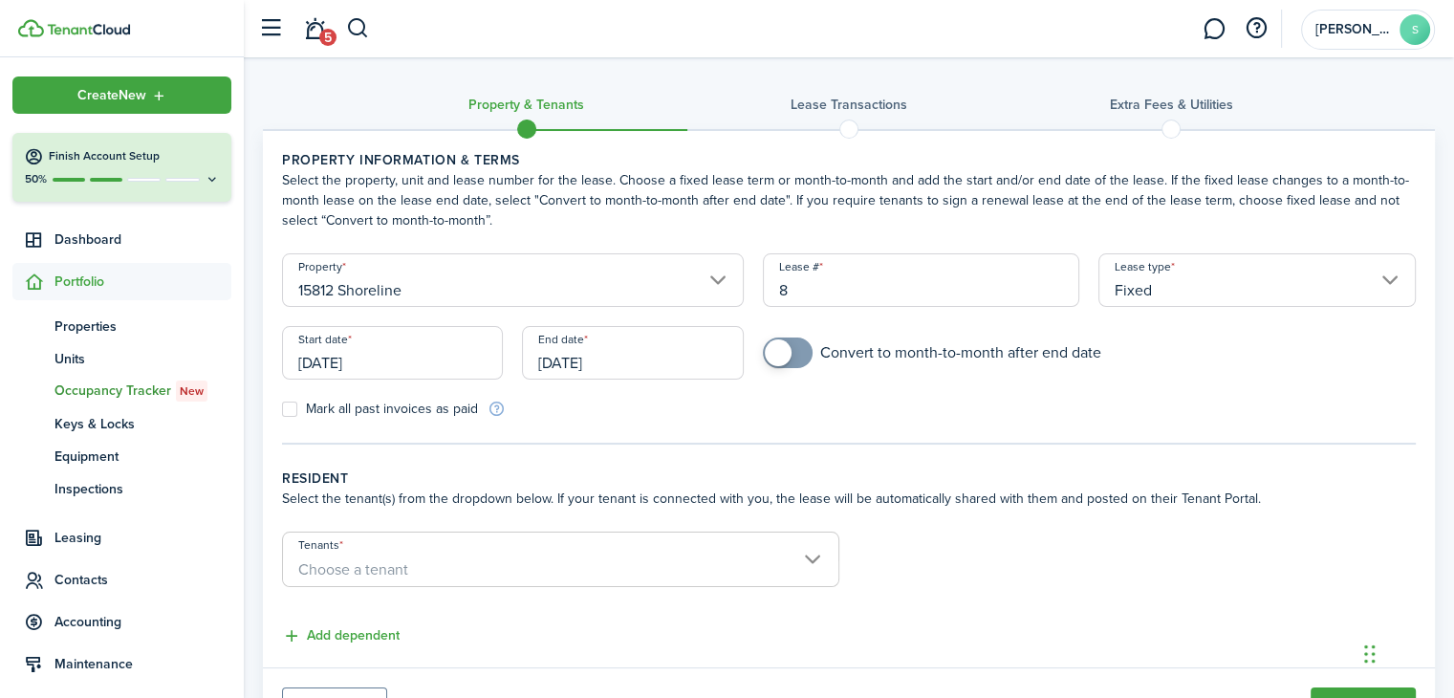
click at [650, 349] on input "[DATE]" at bounding box center [632, 353] width 221 height 54
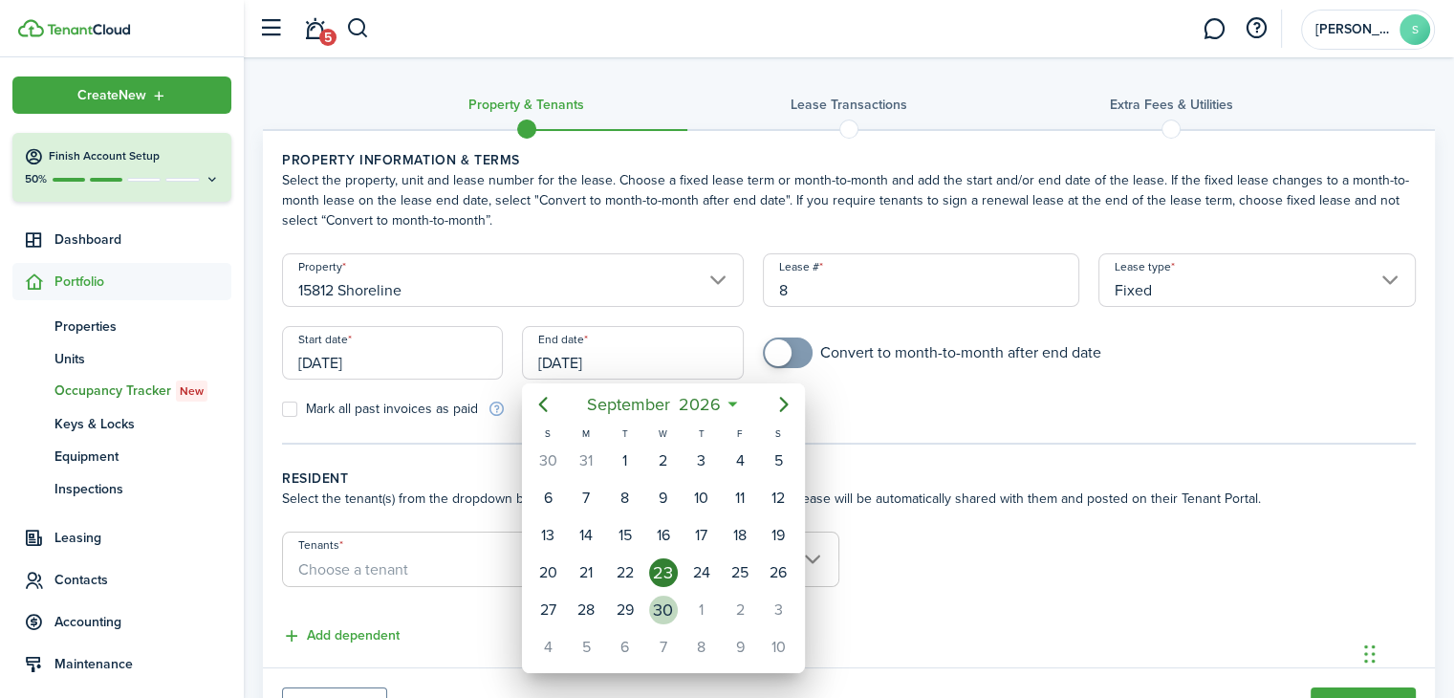
click at [664, 602] on div "30" at bounding box center [663, 610] width 29 height 29
type input "[DATE]"
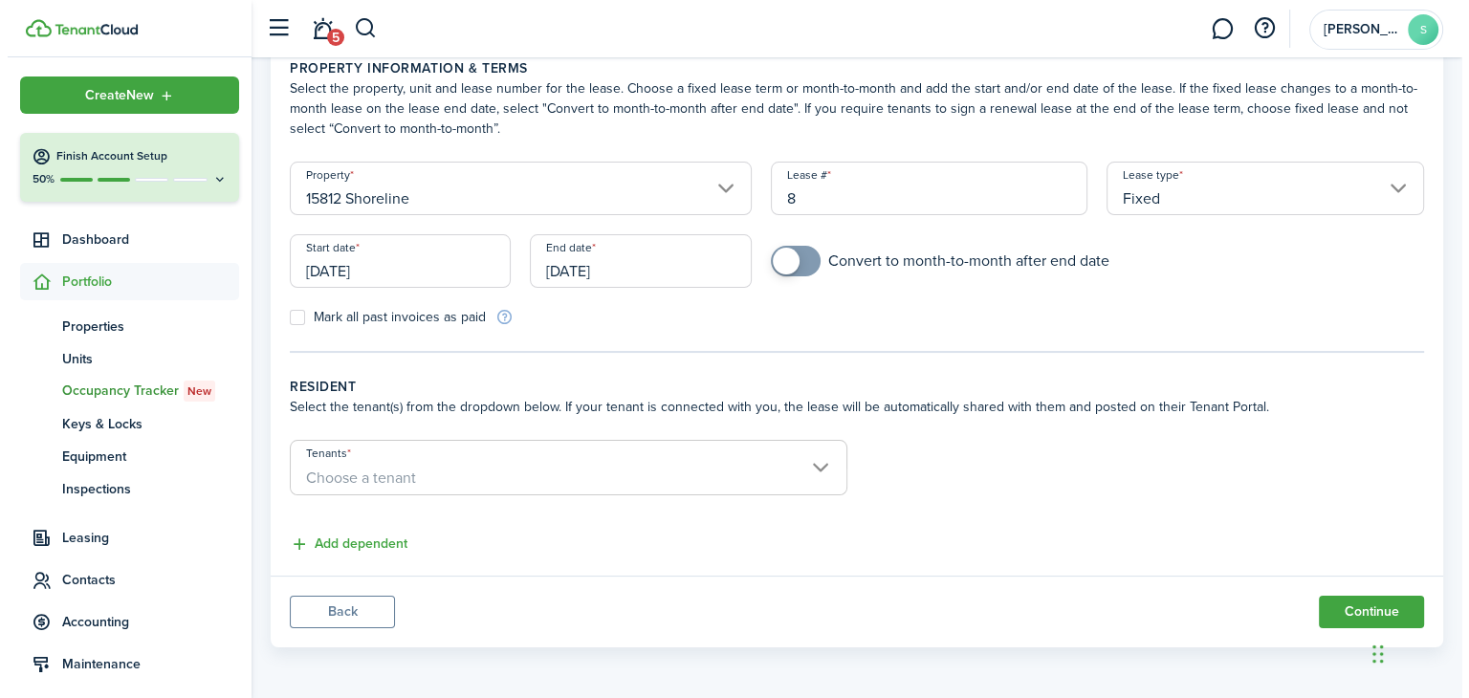
scroll to position [92, 0]
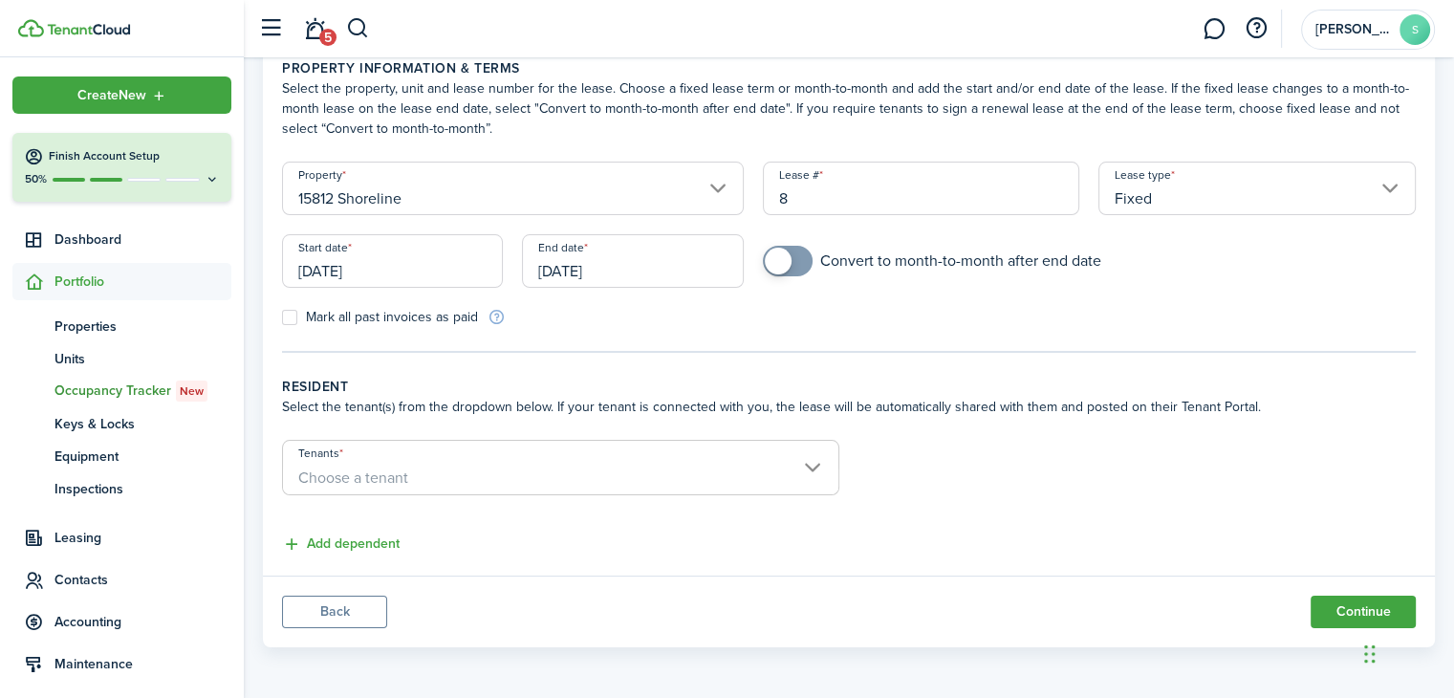
click at [814, 465] on span "Choose a tenant" at bounding box center [560, 478] width 555 height 33
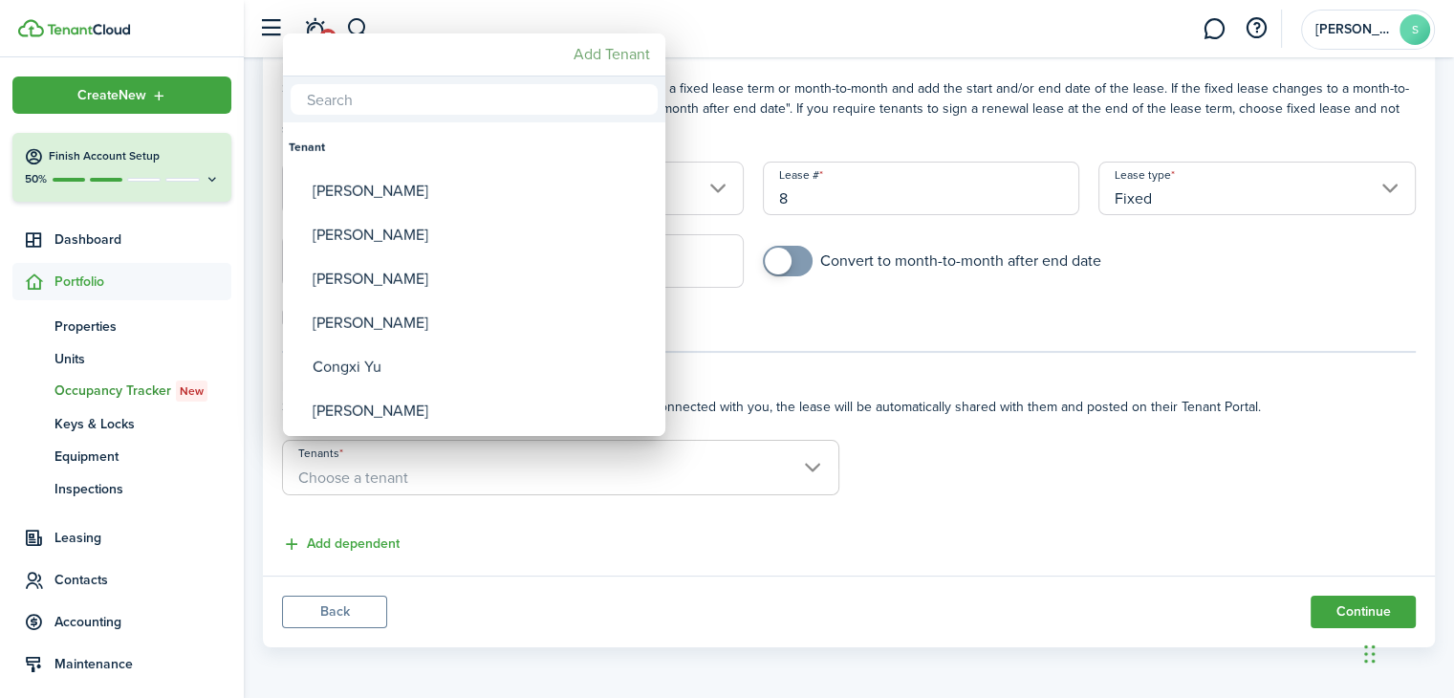
click at [627, 55] on mbsc-button "Add Tenant" at bounding box center [612, 54] width 92 height 34
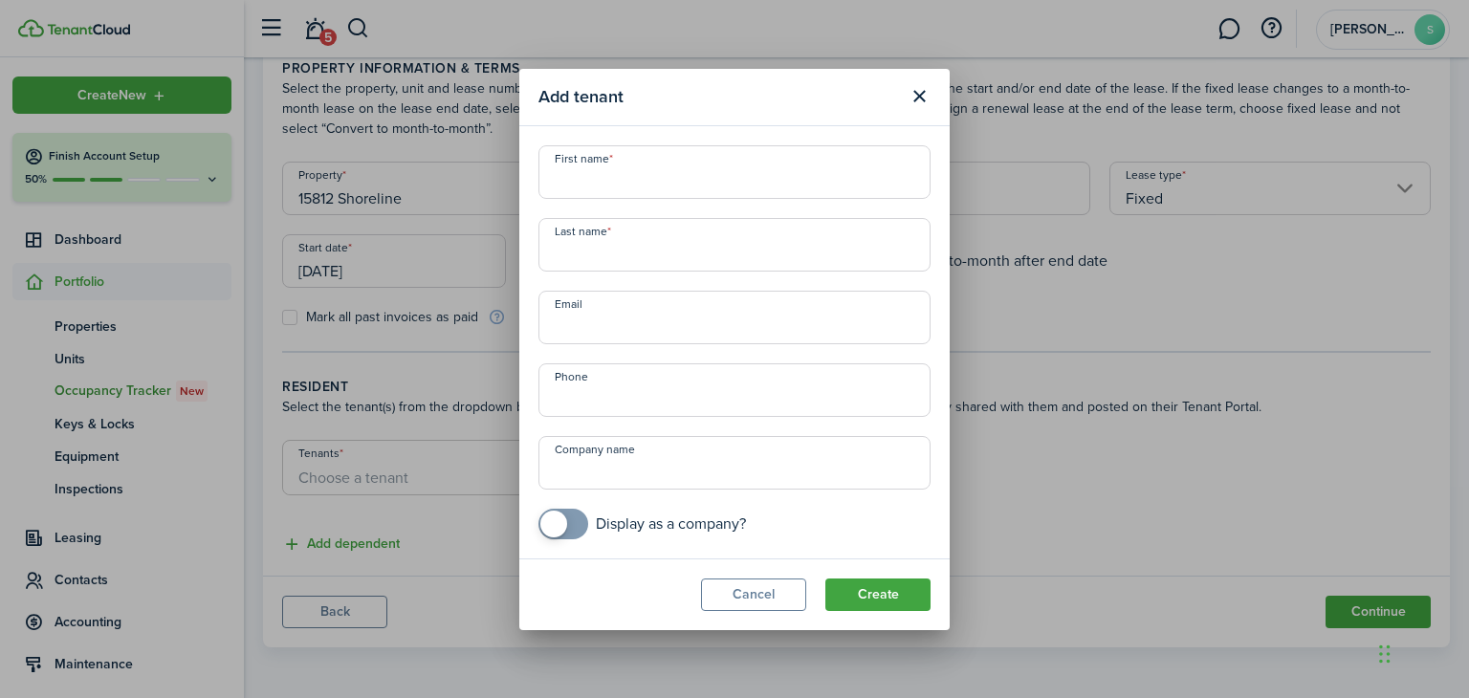
click at [635, 172] on input "First name" at bounding box center [734, 172] width 392 height 54
click at [623, 181] on input "First name" at bounding box center [734, 172] width 392 height 54
paste input "[PERSON_NAME]"
type input "[PERSON_NAME]"
click at [623, 241] on input "Last name" at bounding box center [734, 245] width 392 height 54
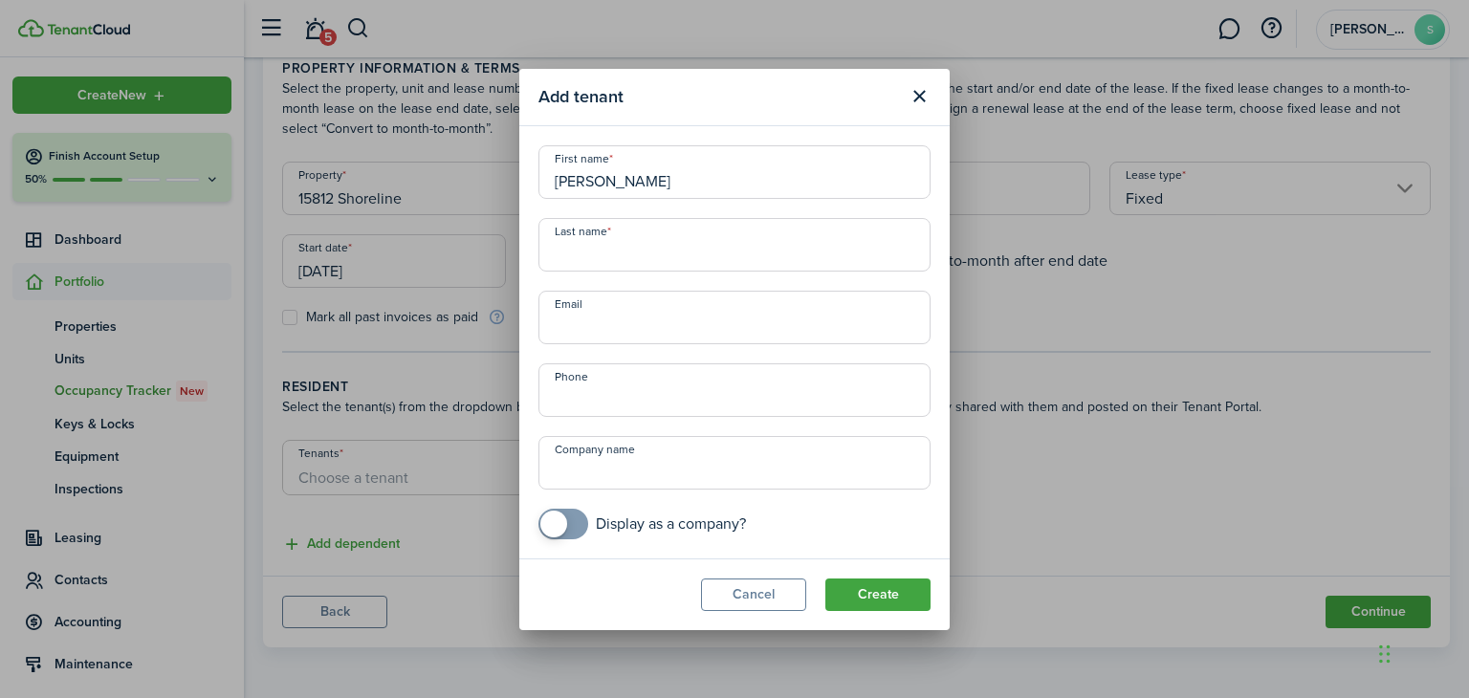
paste input "[PERSON_NAME]"
type input "[PERSON_NAME]"
click at [699, 186] on input "[PERSON_NAME]" at bounding box center [734, 172] width 392 height 54
type input "[PERSON_NAME]"
click at [643, 252] on input "[PERSON_NAME]" at bounding box center [734, 245] width 392 height 54
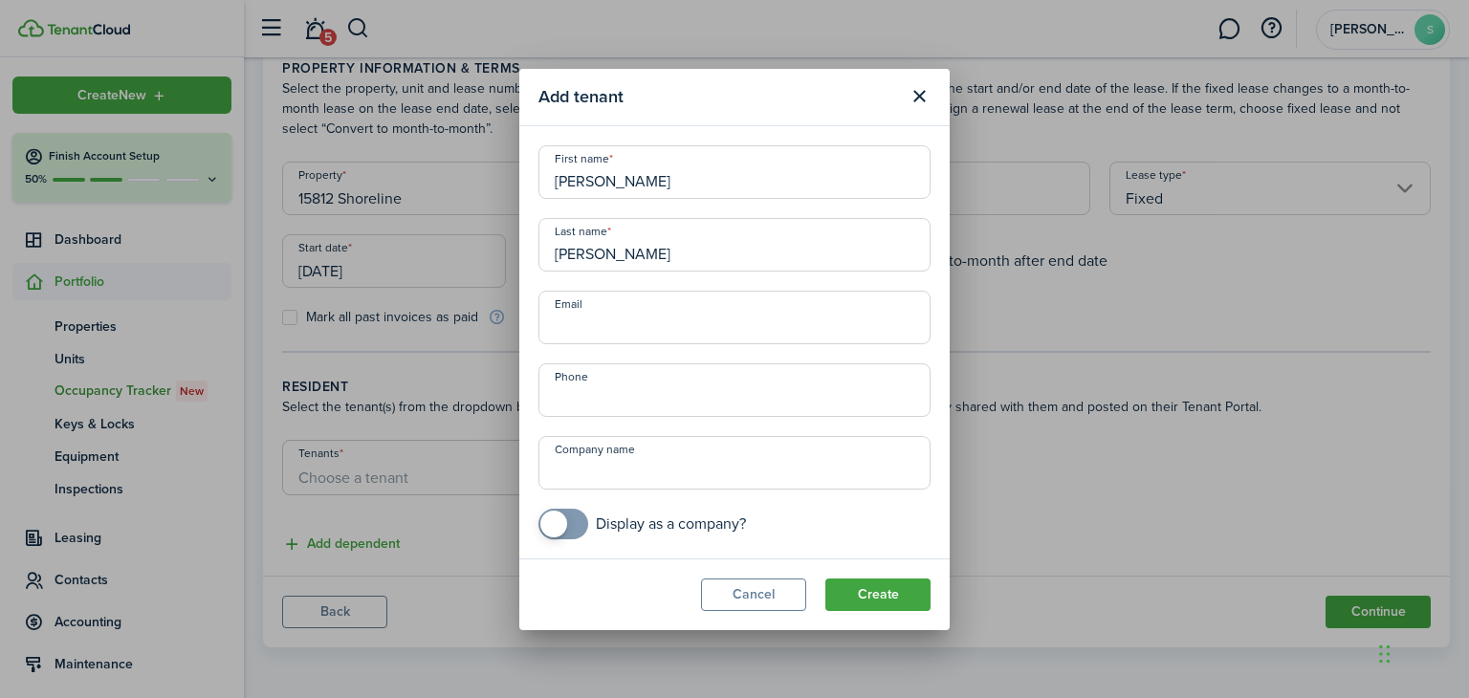
type input "[PERSON_NAME]"
click at [642, 320] on input "Email" at bounding box center [734, 318] width 392 height 54
click at [618, 326] on input "Email" at bounding box center [734, 318] width 392 height 54
paste input "[EMAIL_ADDRESS][DOMAIN_NAME]"
type input "[EMAIL_ADDRESS][DOMAIN_NAME]"
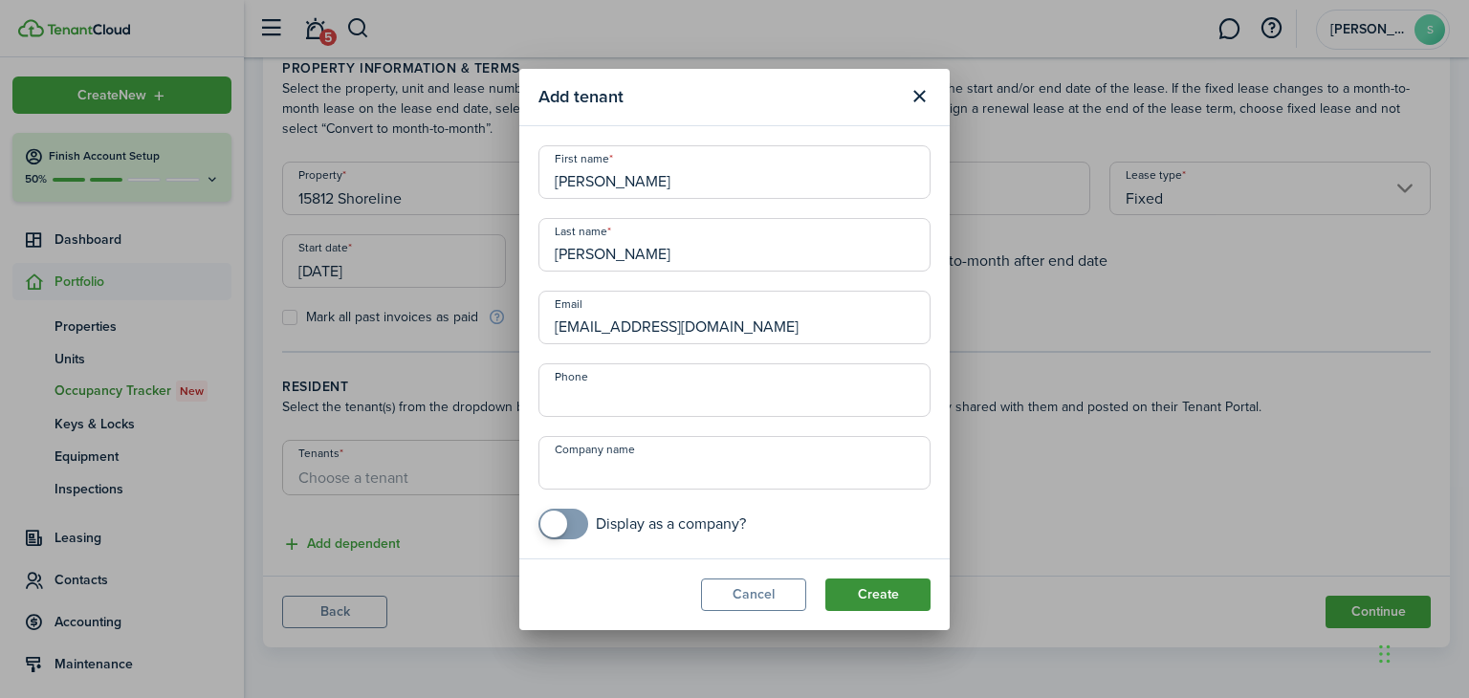
click at [868, 596] on button "Create" at bounding box center [877, 594] width 105 height 33
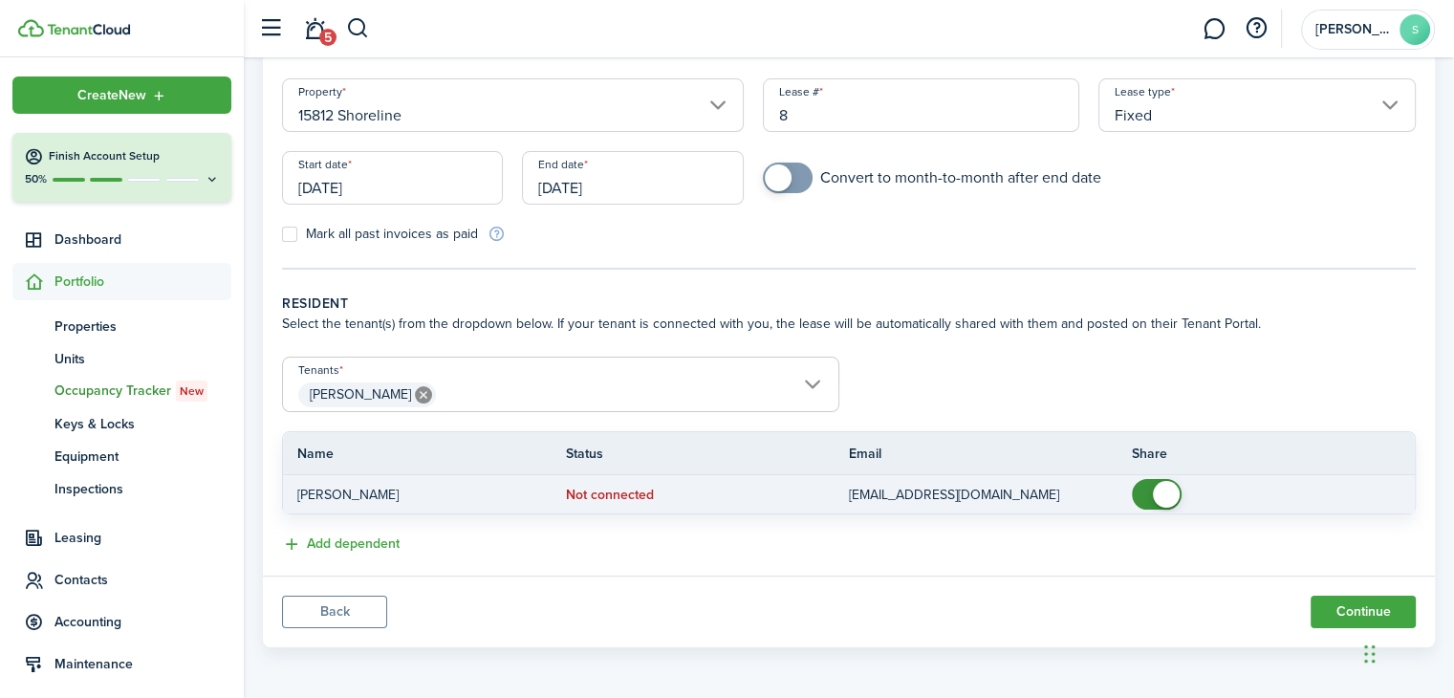
scroll to position [0, 0]
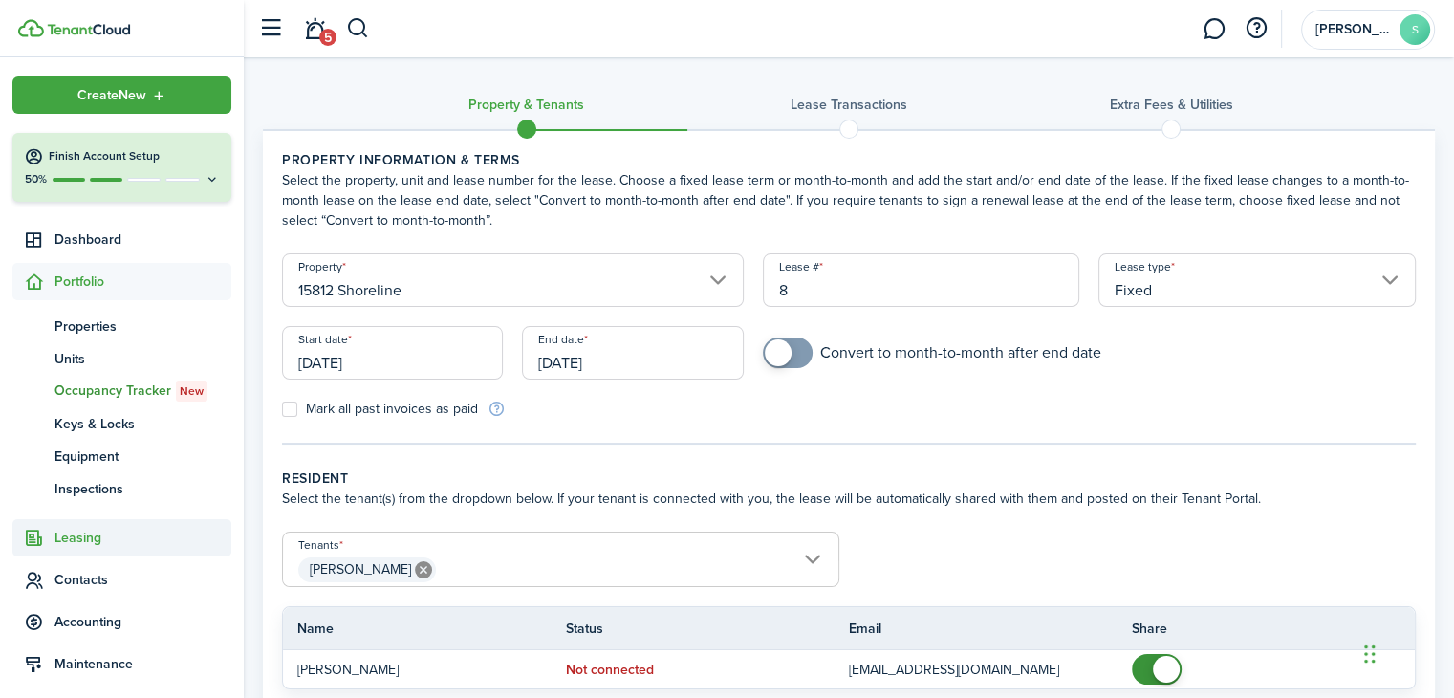
click at [76, 530] on span "Leasing" at bounding box center [142, 538] width 177 height 20
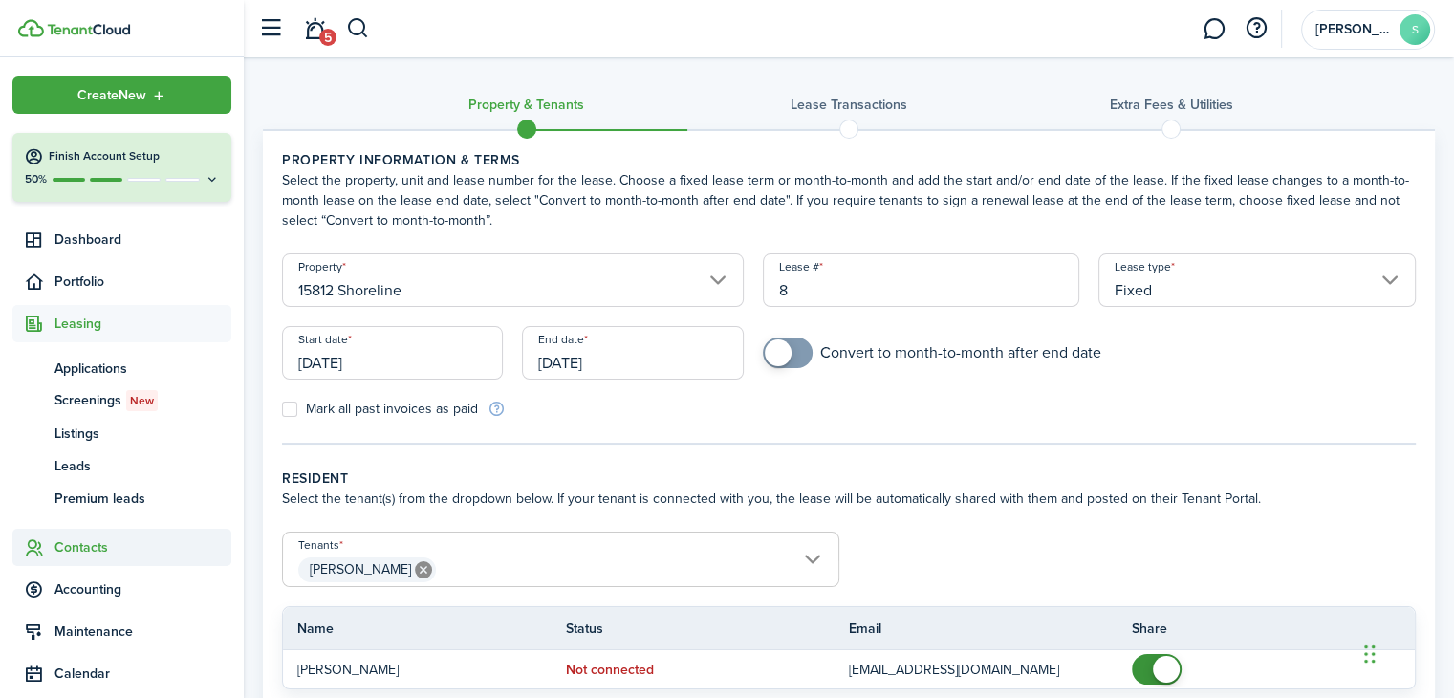
click at [78, 550] on span "Contacts" at bounding box center [142, 547] width 177 height 20
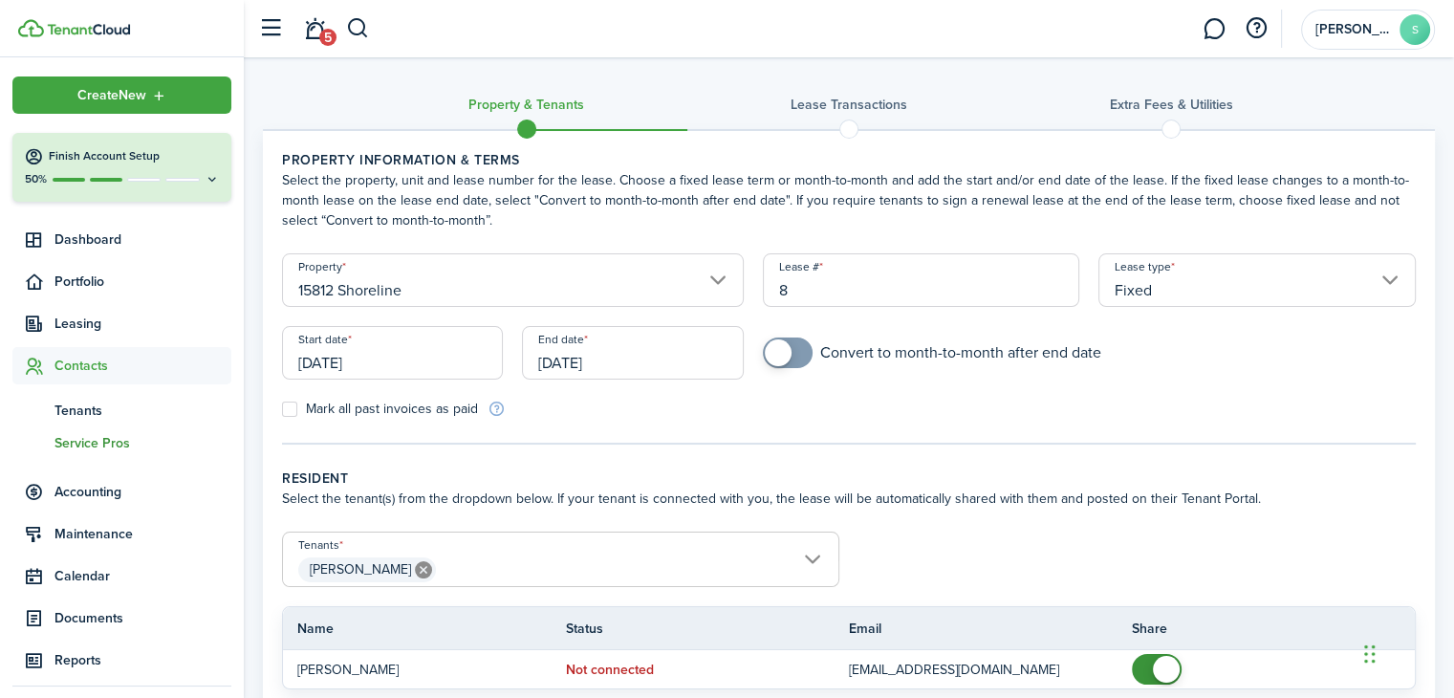
click at [124, 445] on span "Service Pros" at bounding box center [142, 443] width 177 height 20
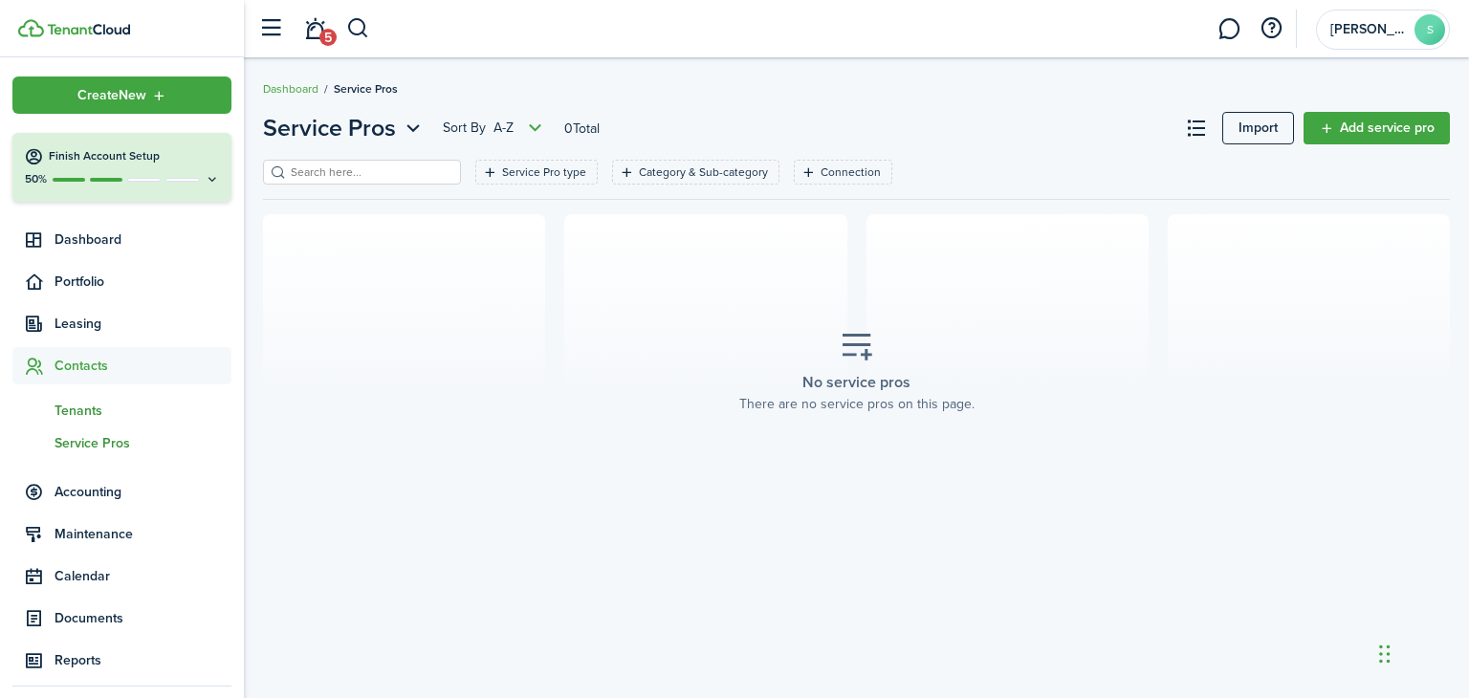
click at [99, 408] on span "Tenants" at bounding box center [142, 411] width 177 height 20
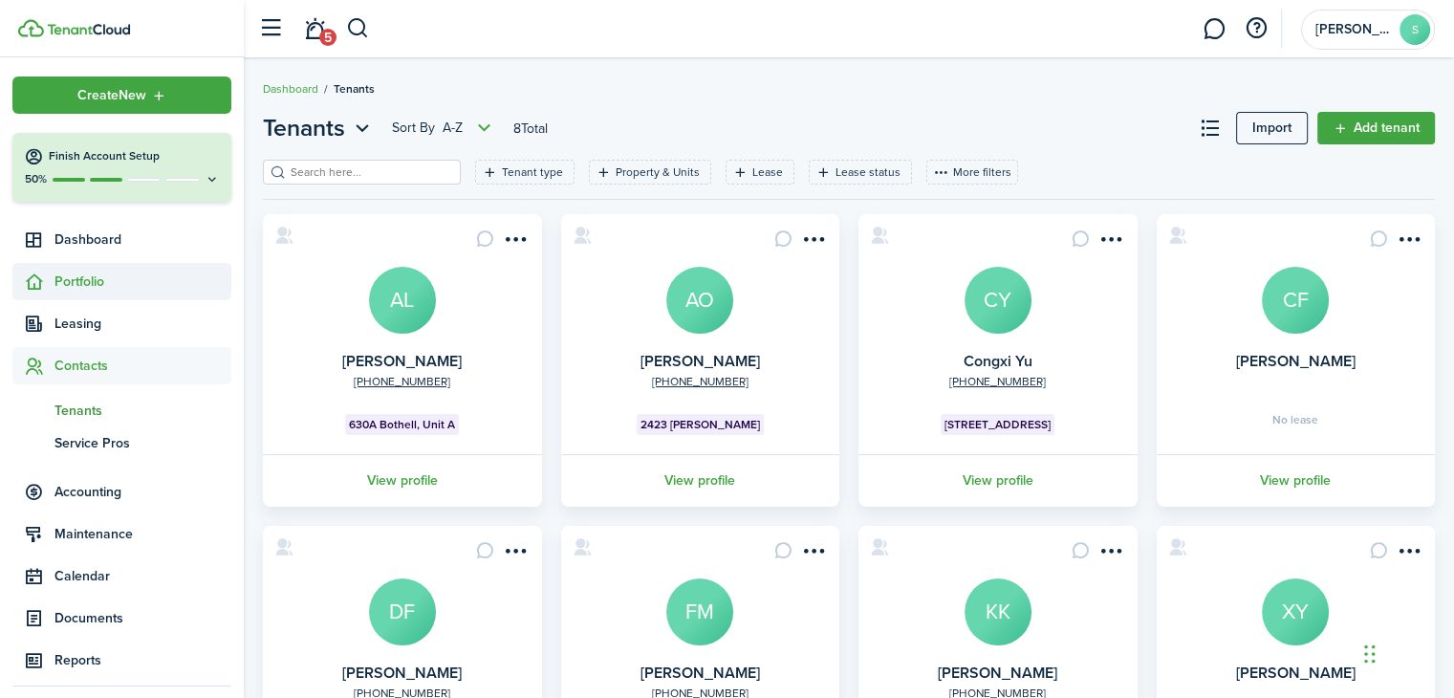
click at [75, 284] on span "Portfolio" at bounding box center [142, 282] width 177 height 20
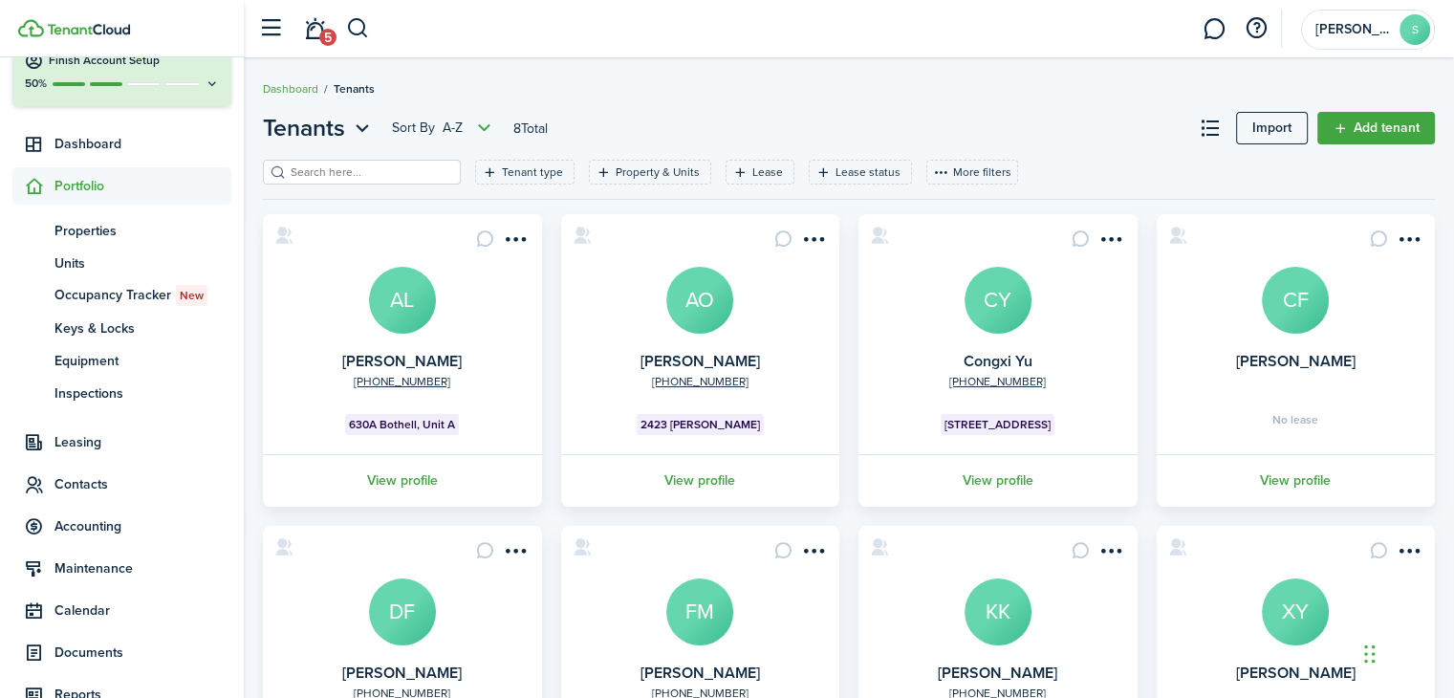
scroll to position [191, 0]
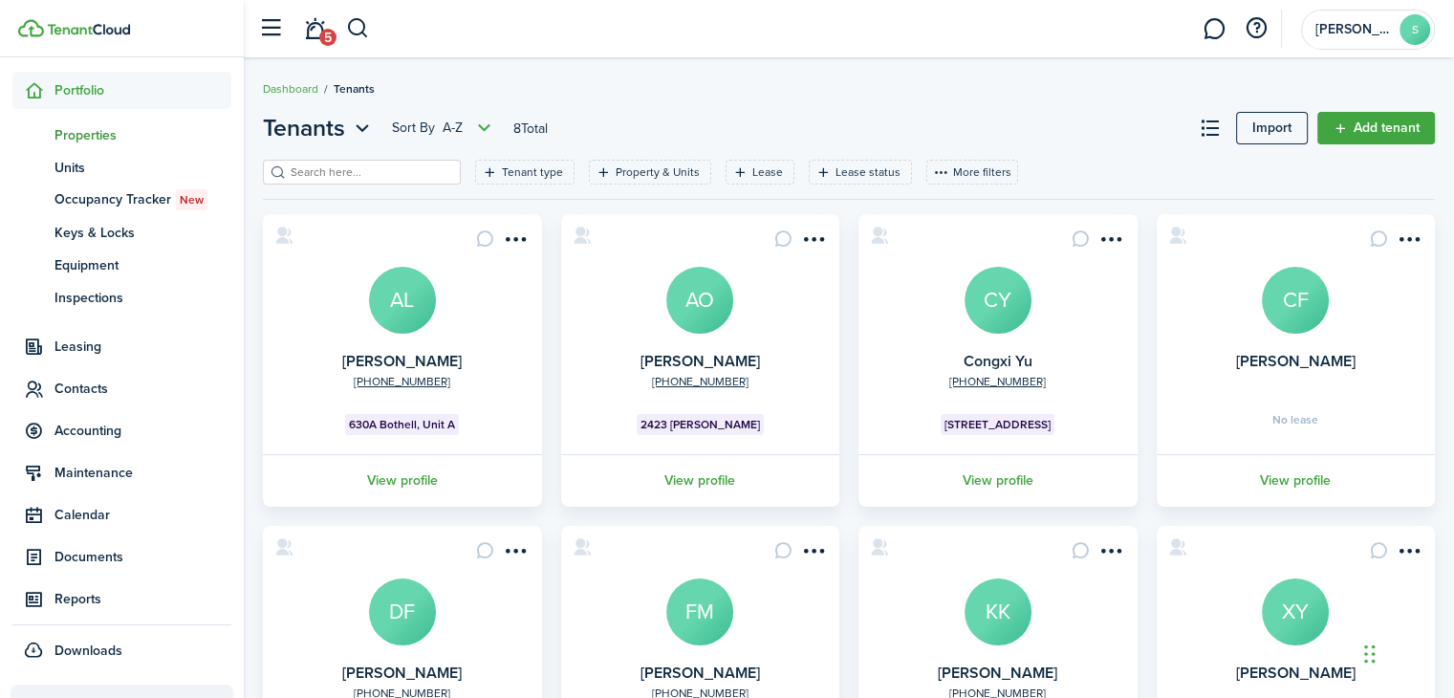
click at [121, 141] on span "Properties" at bounding box center [142, 135] width 177 height 20
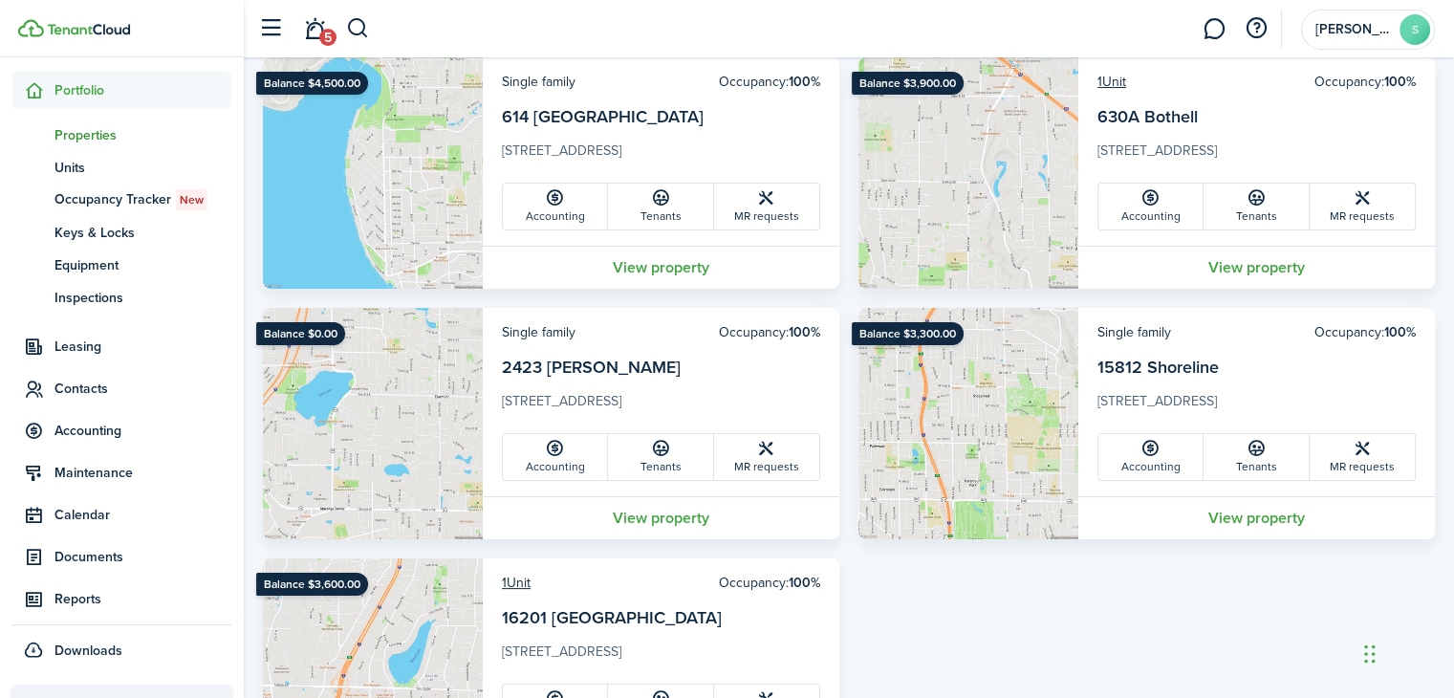
scroll to position [287, 0]
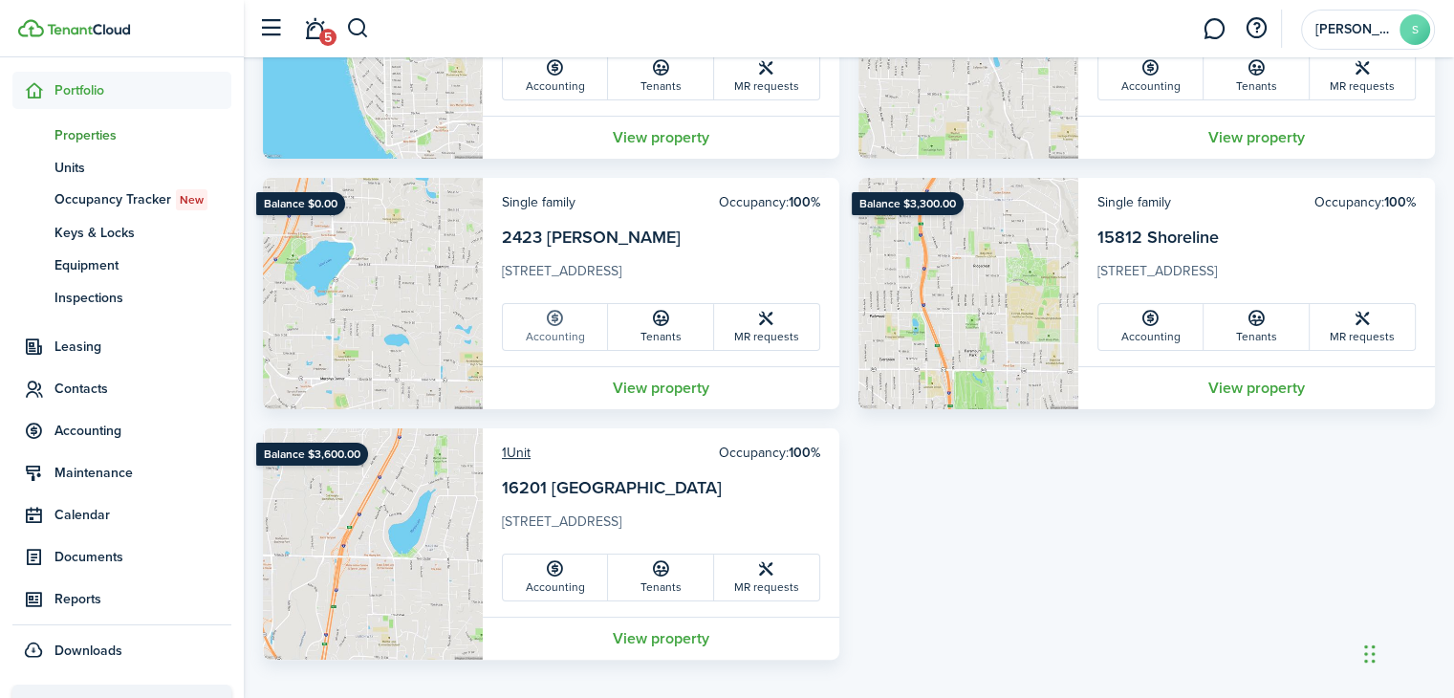
click at [561, 326] on icon at bounding box center [555, 318] width 20 height 19
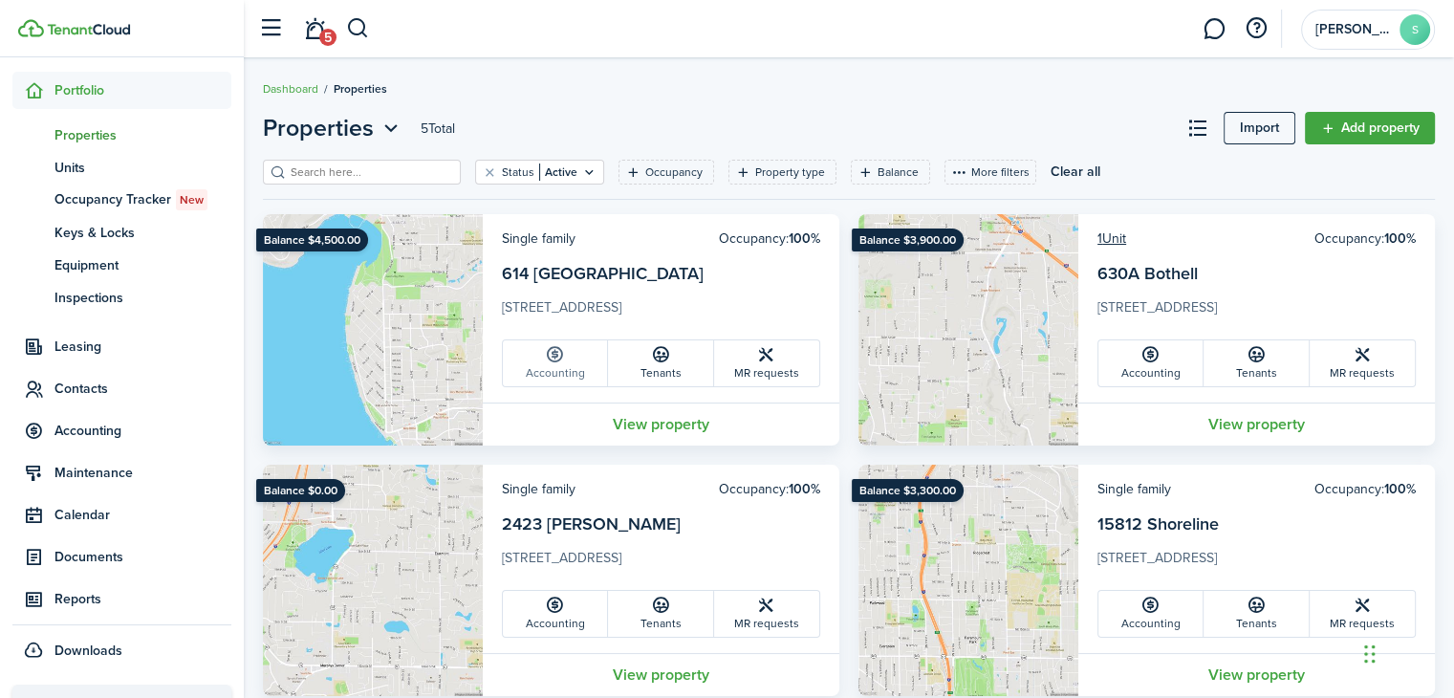
click at [551, 359] on icon at bounding box center [555, 354] width 20 height 19
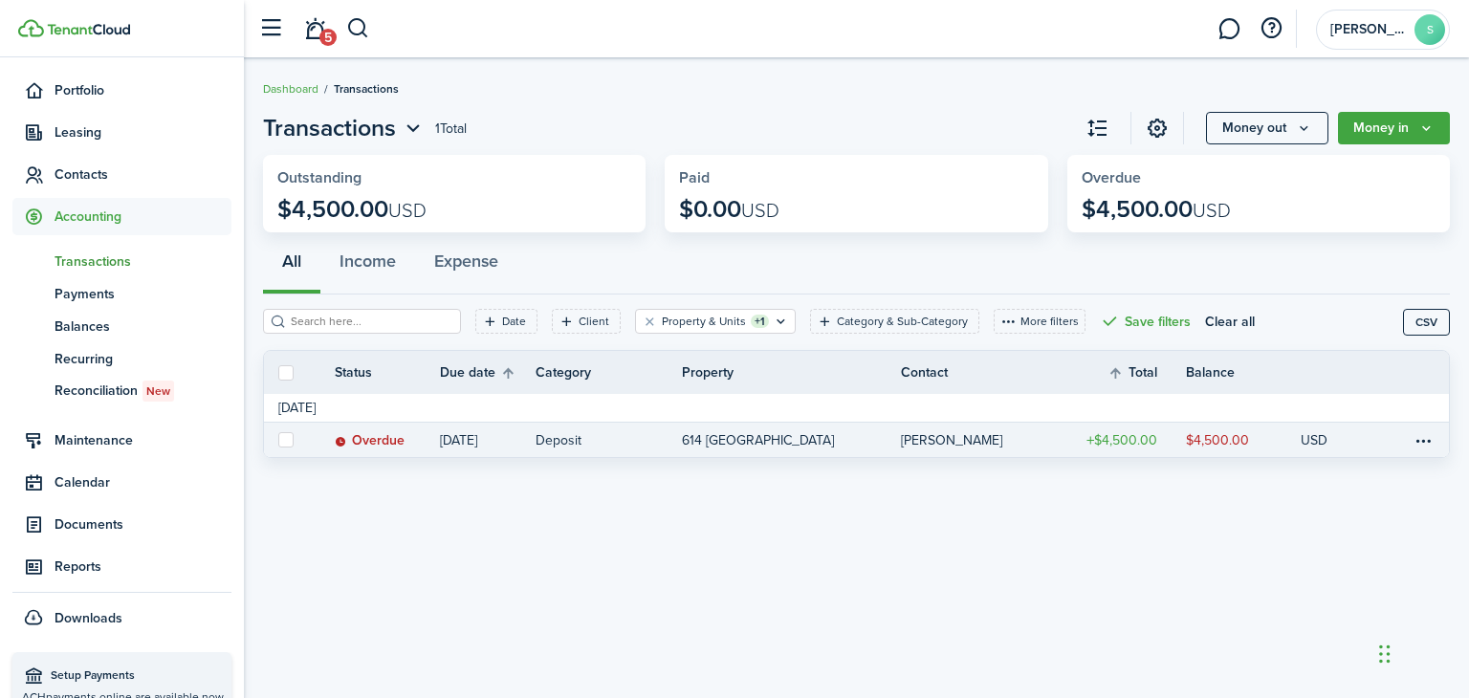
click at [359, 441] on status "Overdue" at bounding box center [370, 440] width 70 height 15
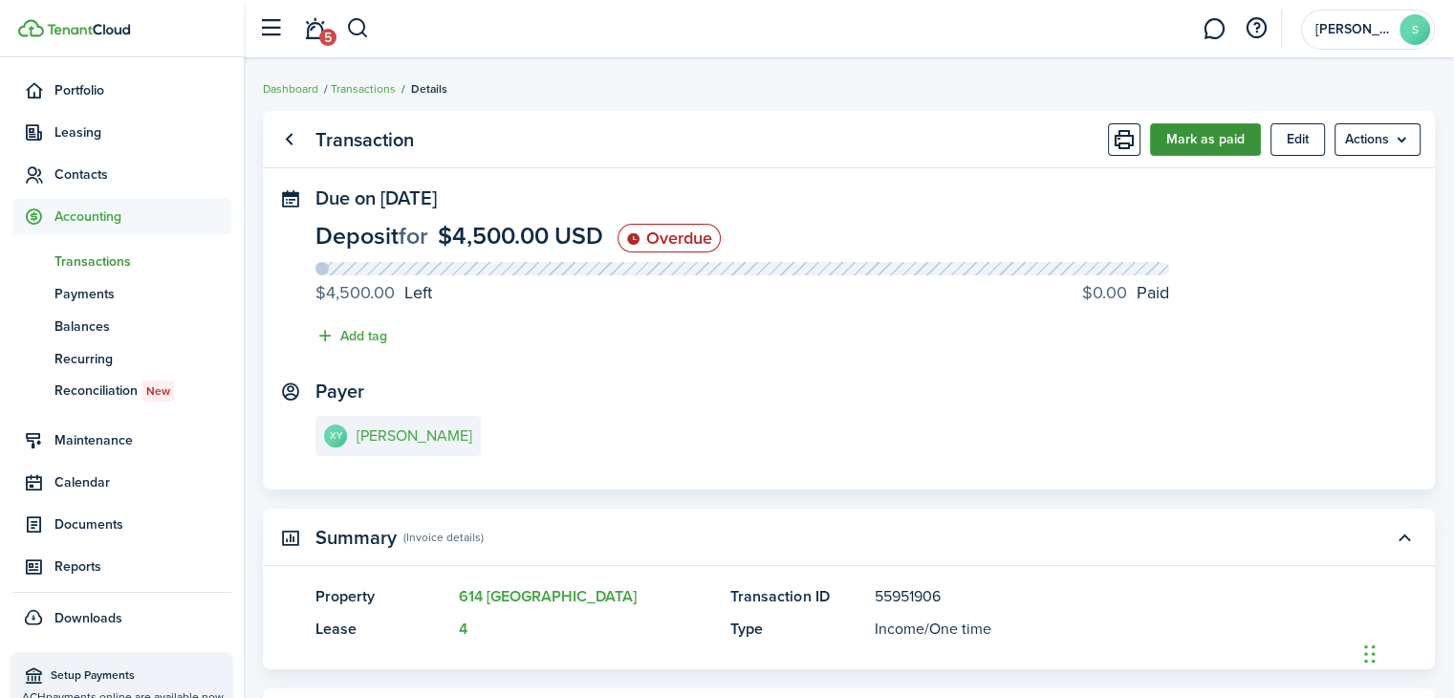
click at [1187, 137] on button "Mark as paid" at bounding box center [1205, 139] width 111 height 33
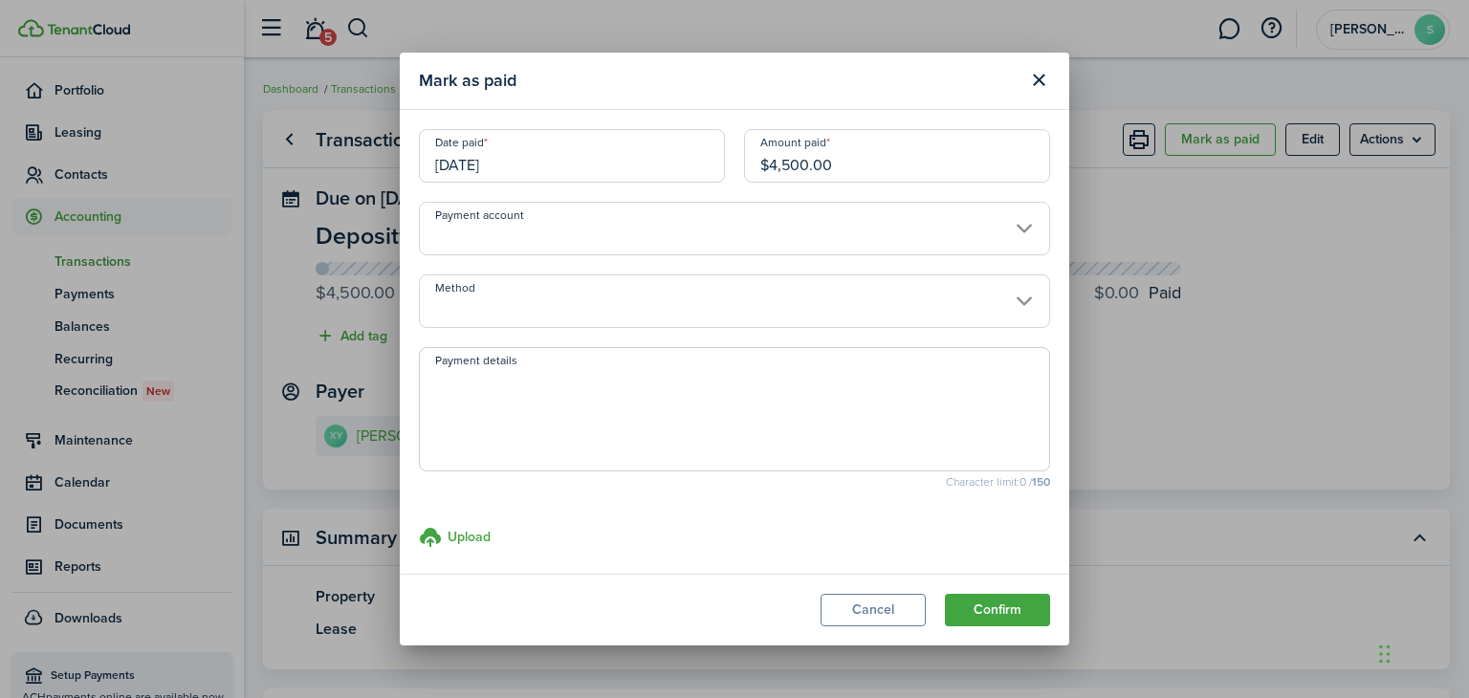
click at [1005, 233] on input "Payment account" at bounding box center [734, 229] width 631 height 54
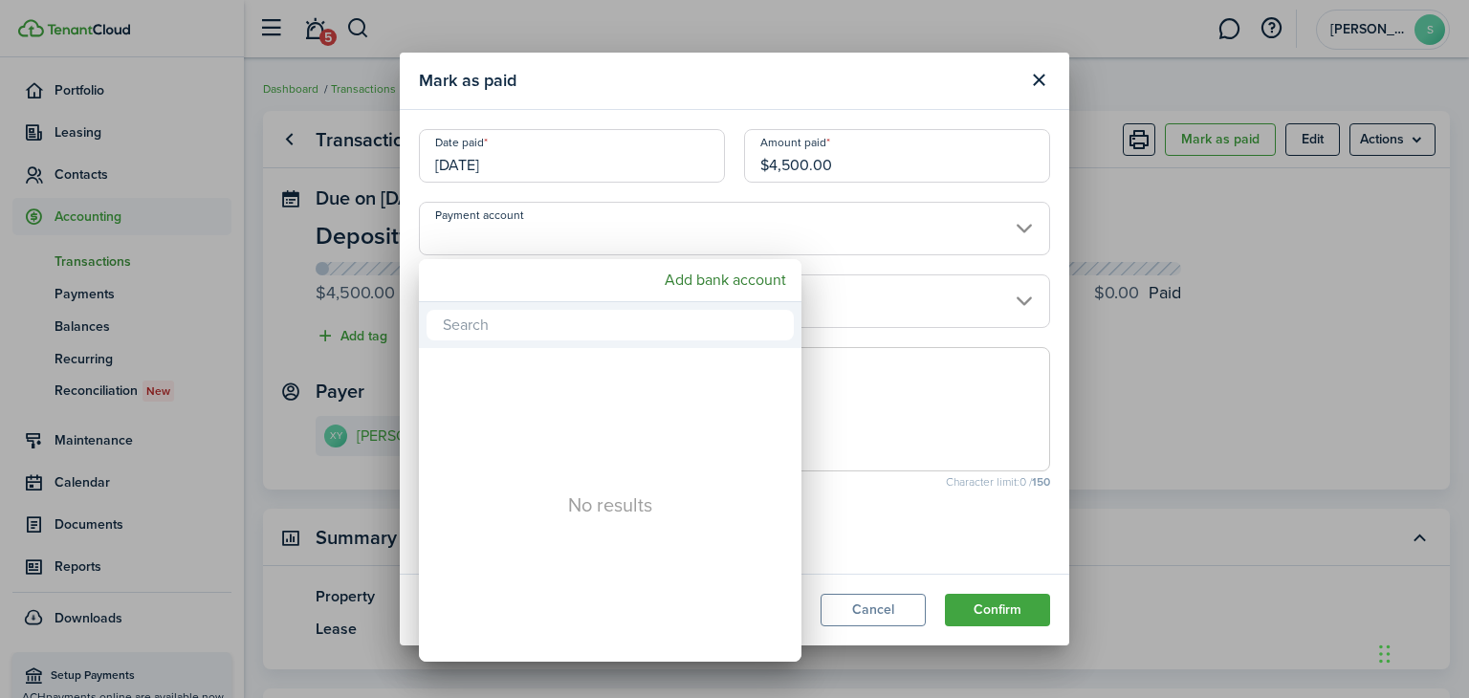
click at [990, 85] on div at bounding box center [734, 349] width 1775 height 1004
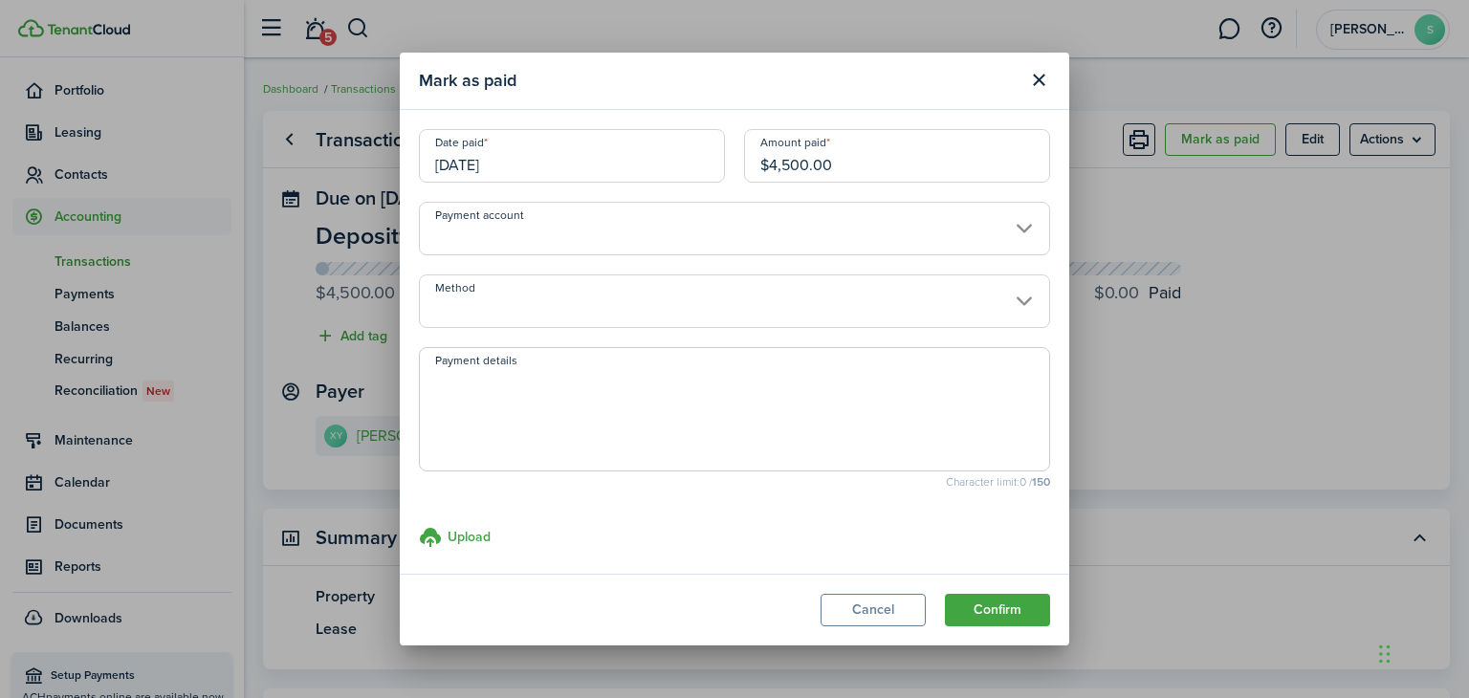
click at [1003, 295] on input "Method" at bounding box center [734, 301] width 631 height 54
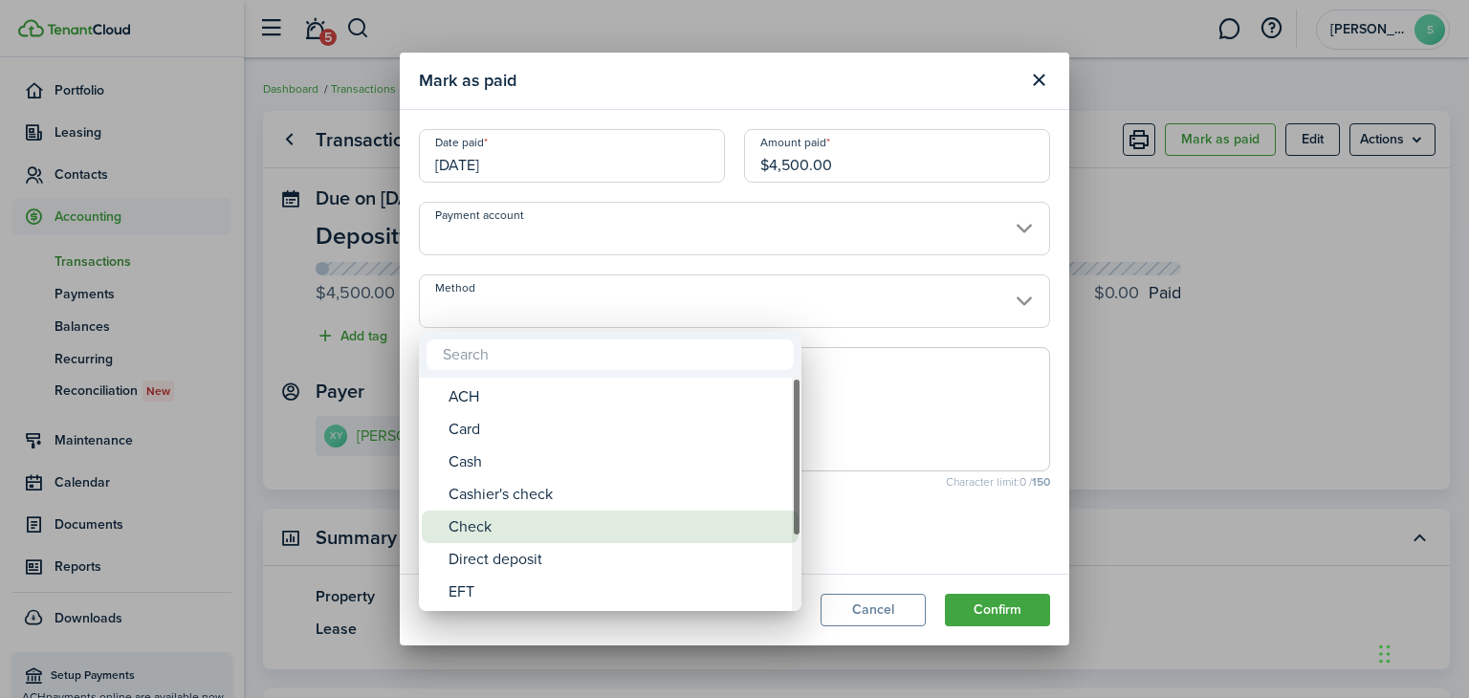
click at [476, 524] on div "Check" at bounding box center [617, 527] width 338 height 33
type input "Check"
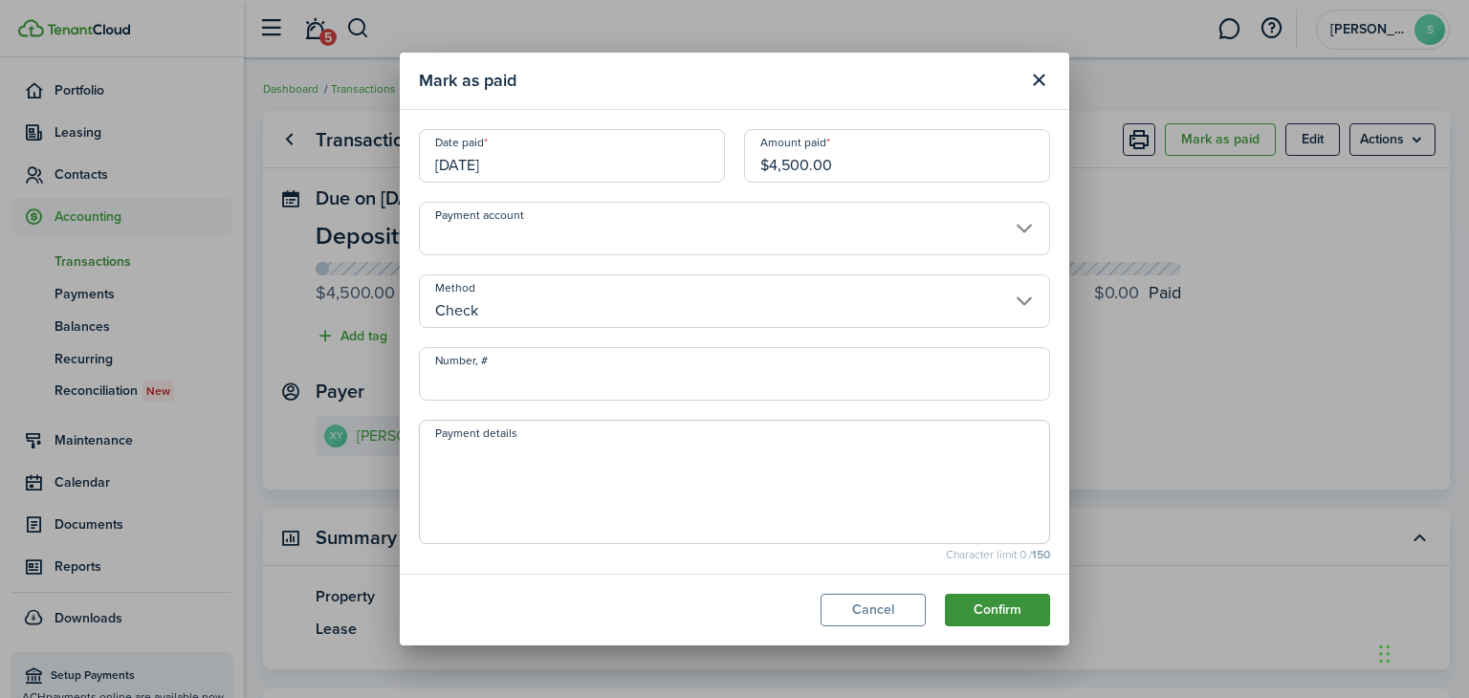
click at [991, 600] on button "Confirm" at bounding box center [997, 610] width 105 height 33
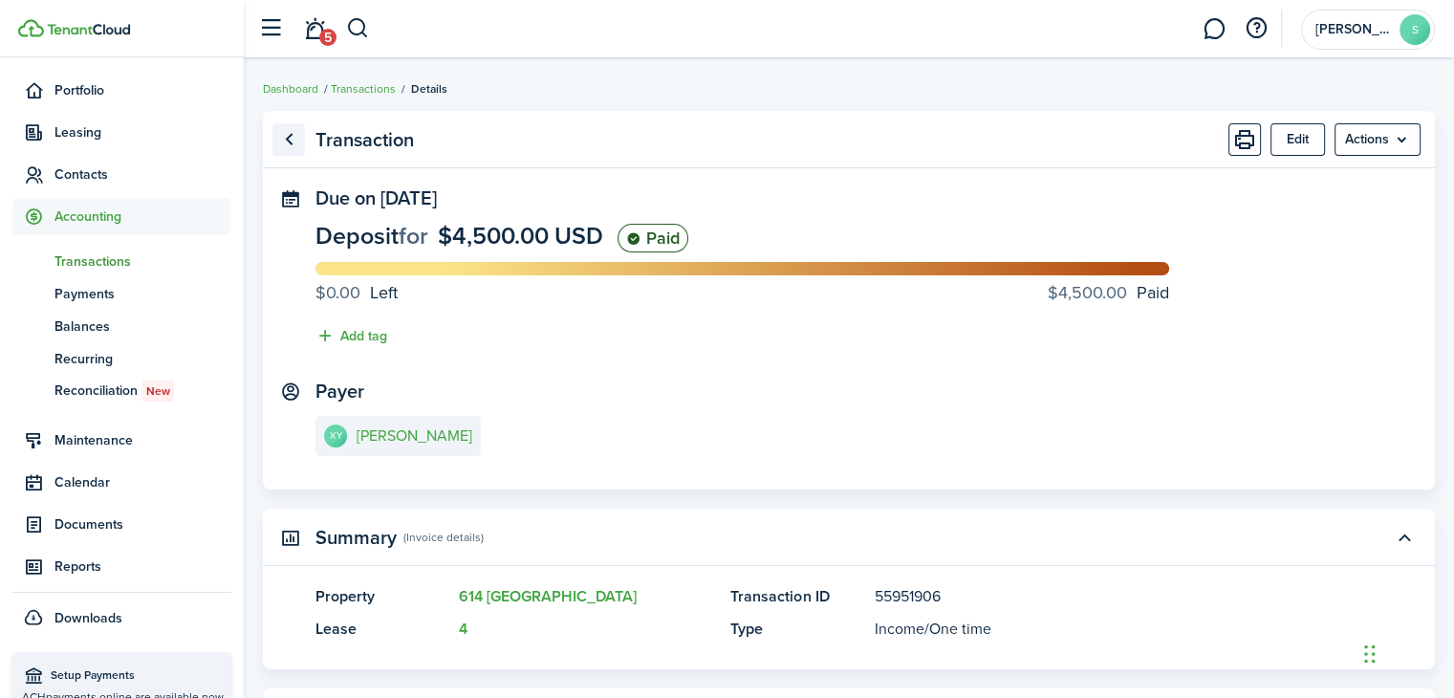
click at [291, 139] on link "Go back" at bounding box center [288, 139] width 33 height 33
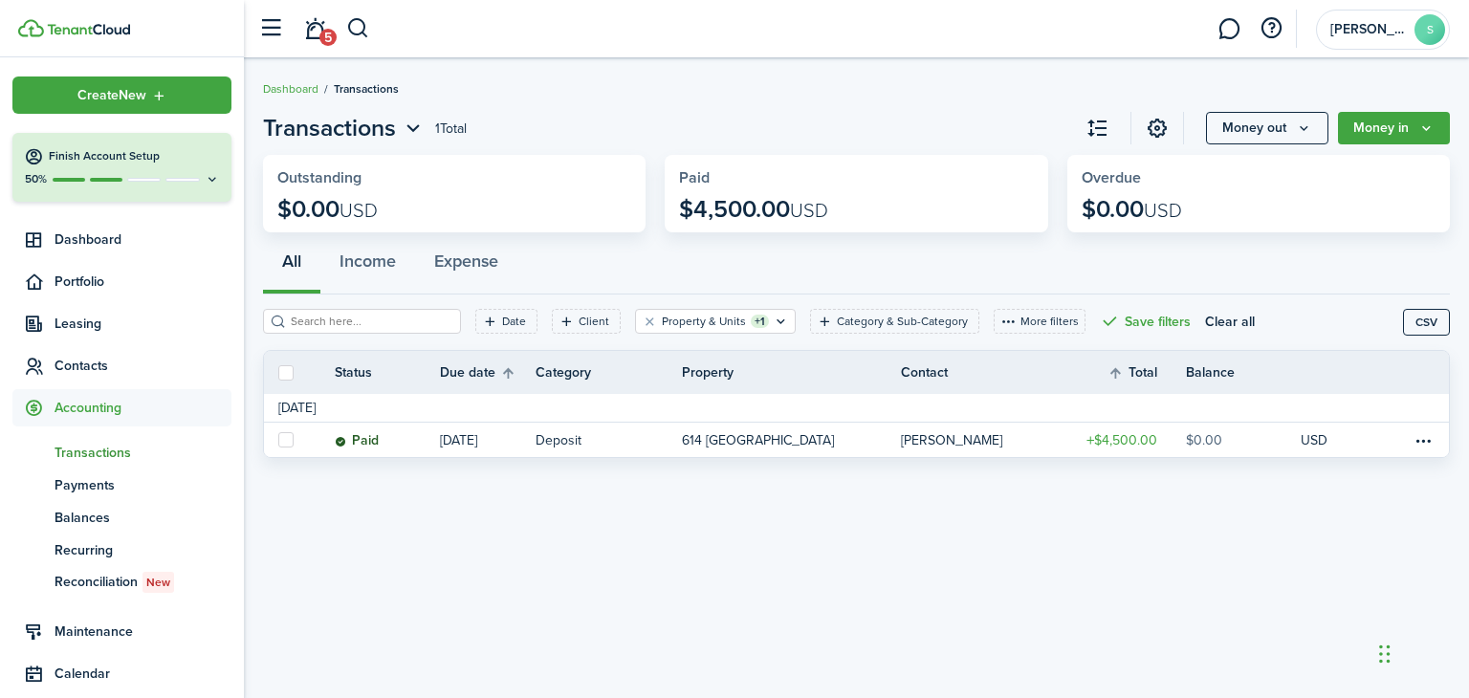
scroll to position [191, 0]
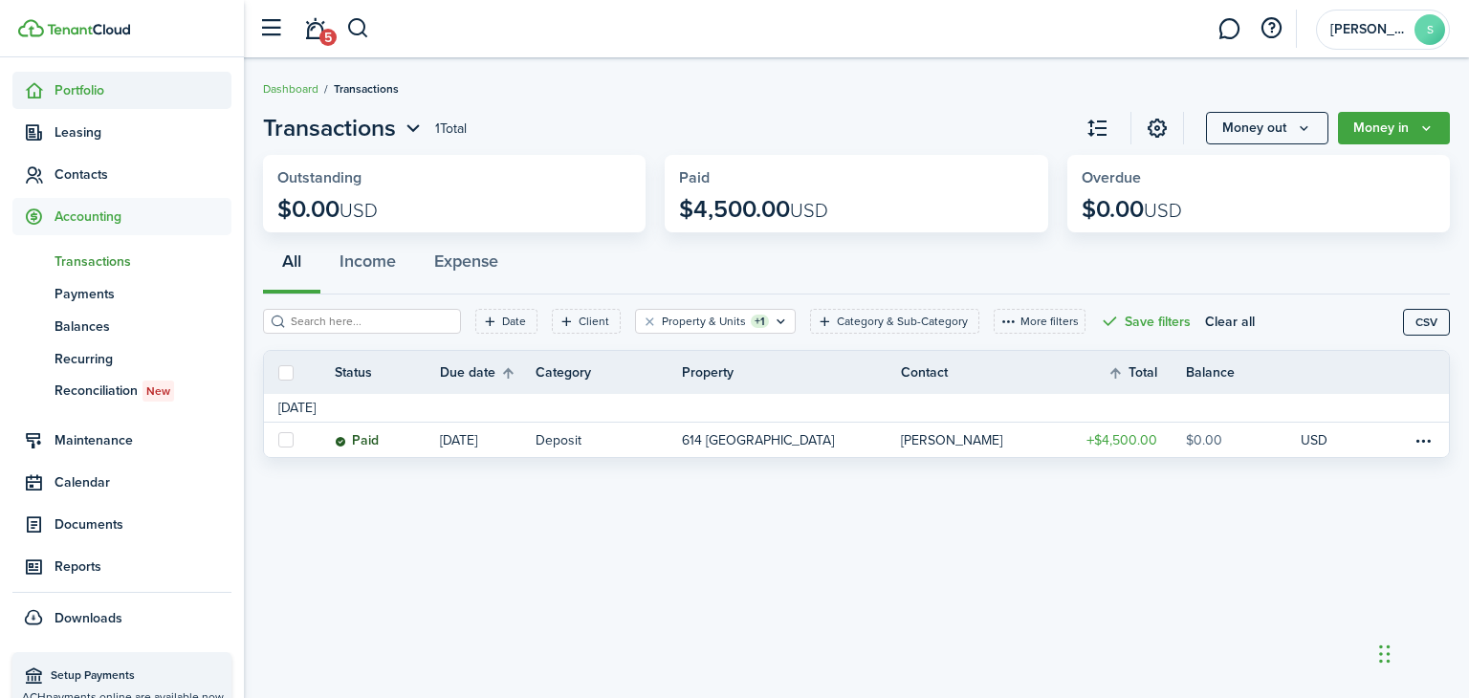
click at [107, 88] on span "Portfolio" at bounding box center [142, 90] width 177 height 20
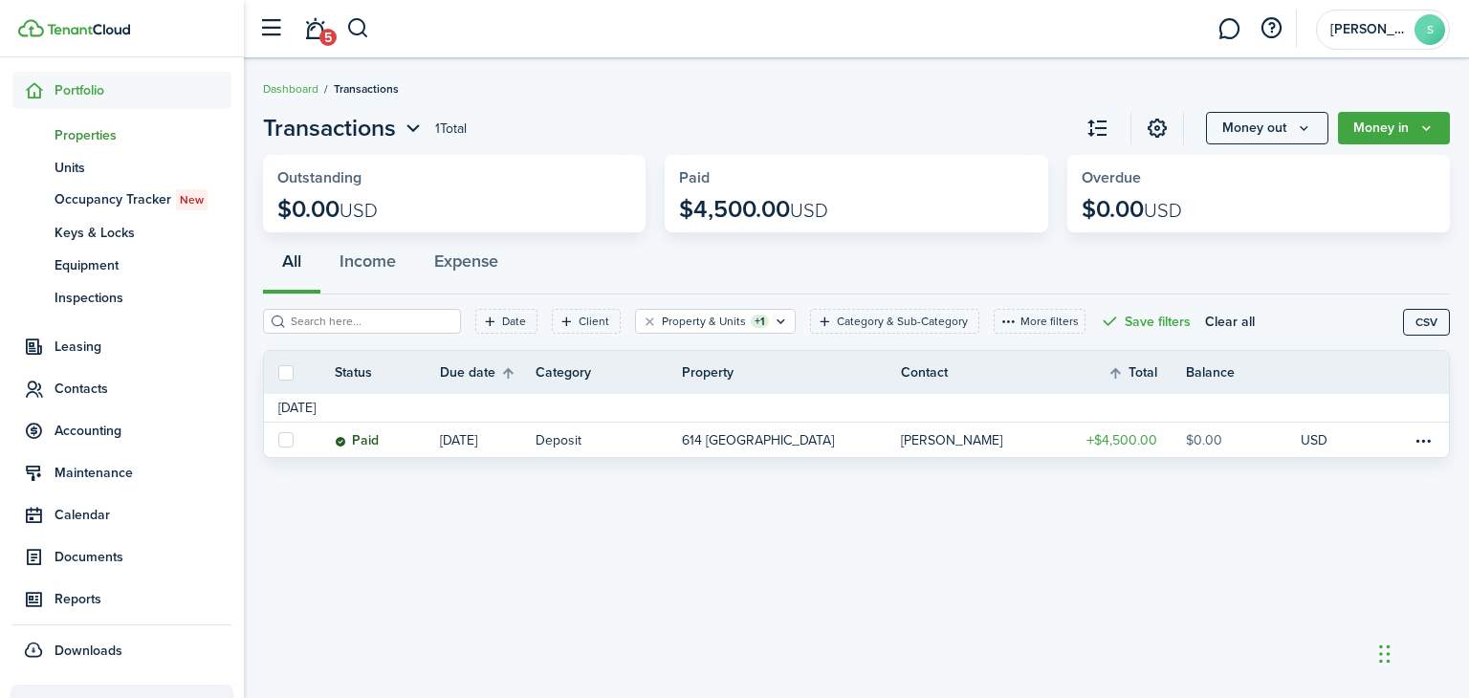
click at [111, 137] on span "Properties" at bounding box center [142, 135] width 177 height 20
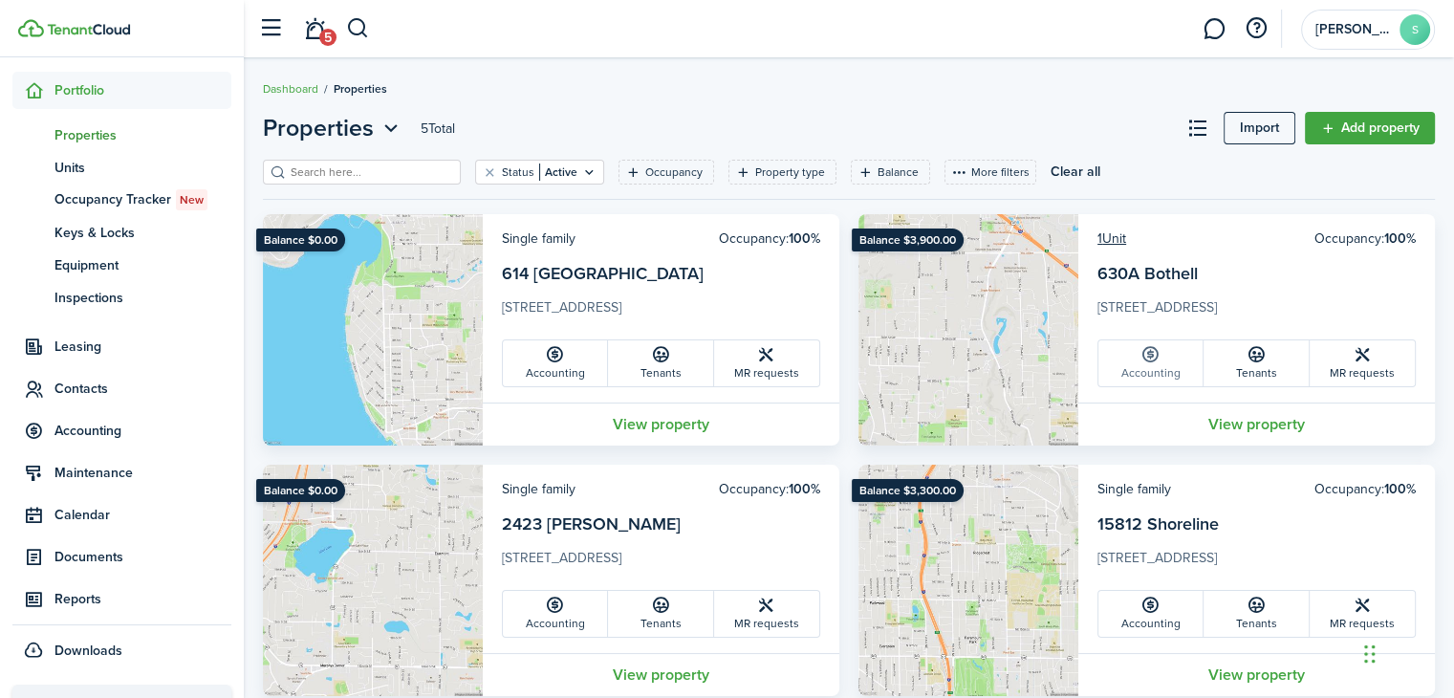
click at [1150, 368] on link "Accounting" at bounding box center [1151, 363] width 105 height 46
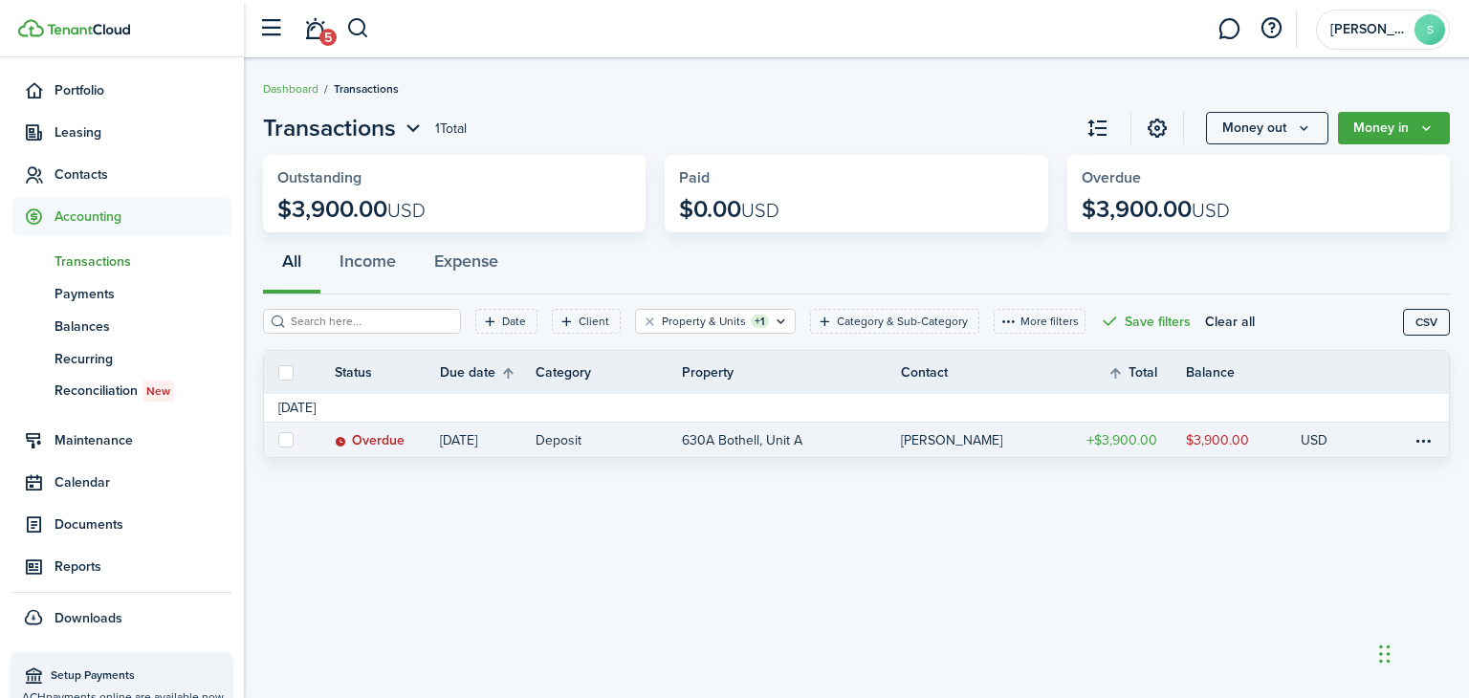
click at [285, 435] on label at bounding box center [285, 439] width 15 height 15
click at [278, 440] on input "checkbox" at bounding box center [277, 440] width 1 height 1
checkbox input "true"
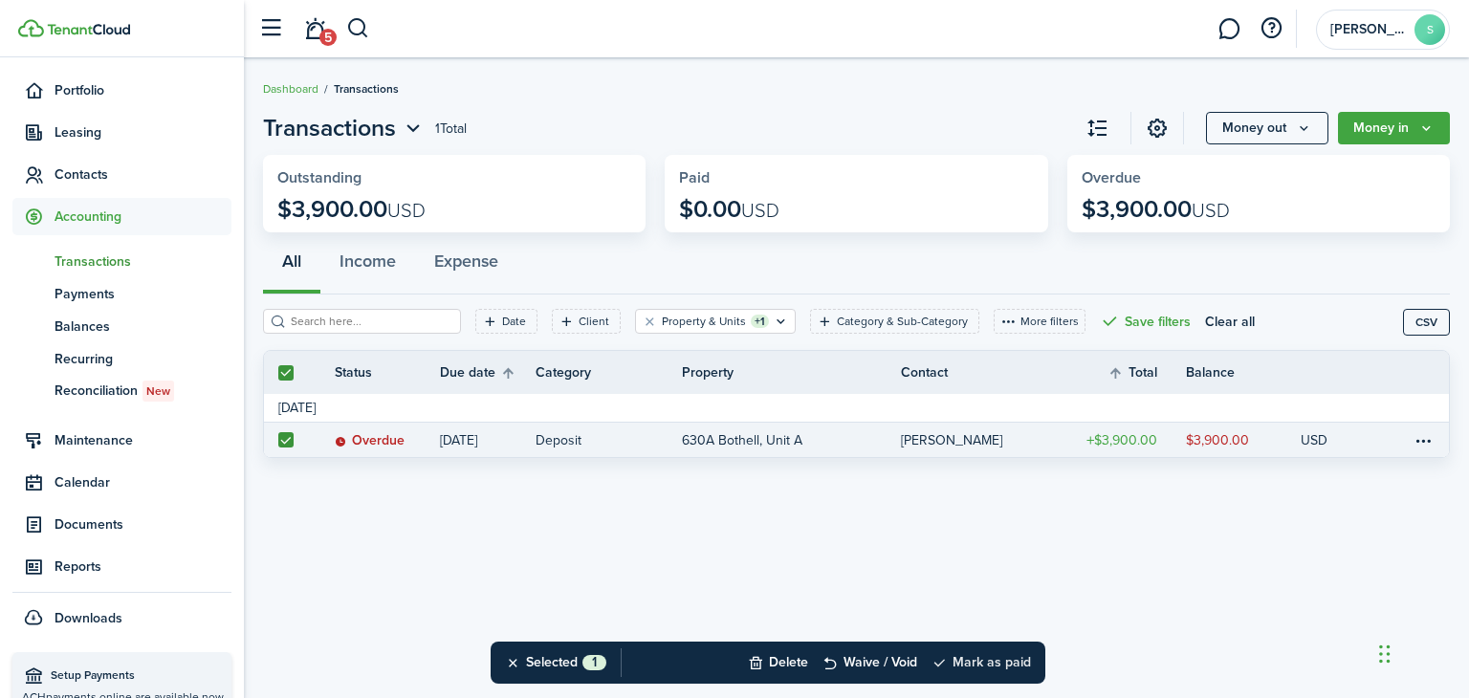
click at [991, 664] on button "Mark as paid" at bounding box center [980, 663] width 99 height 42
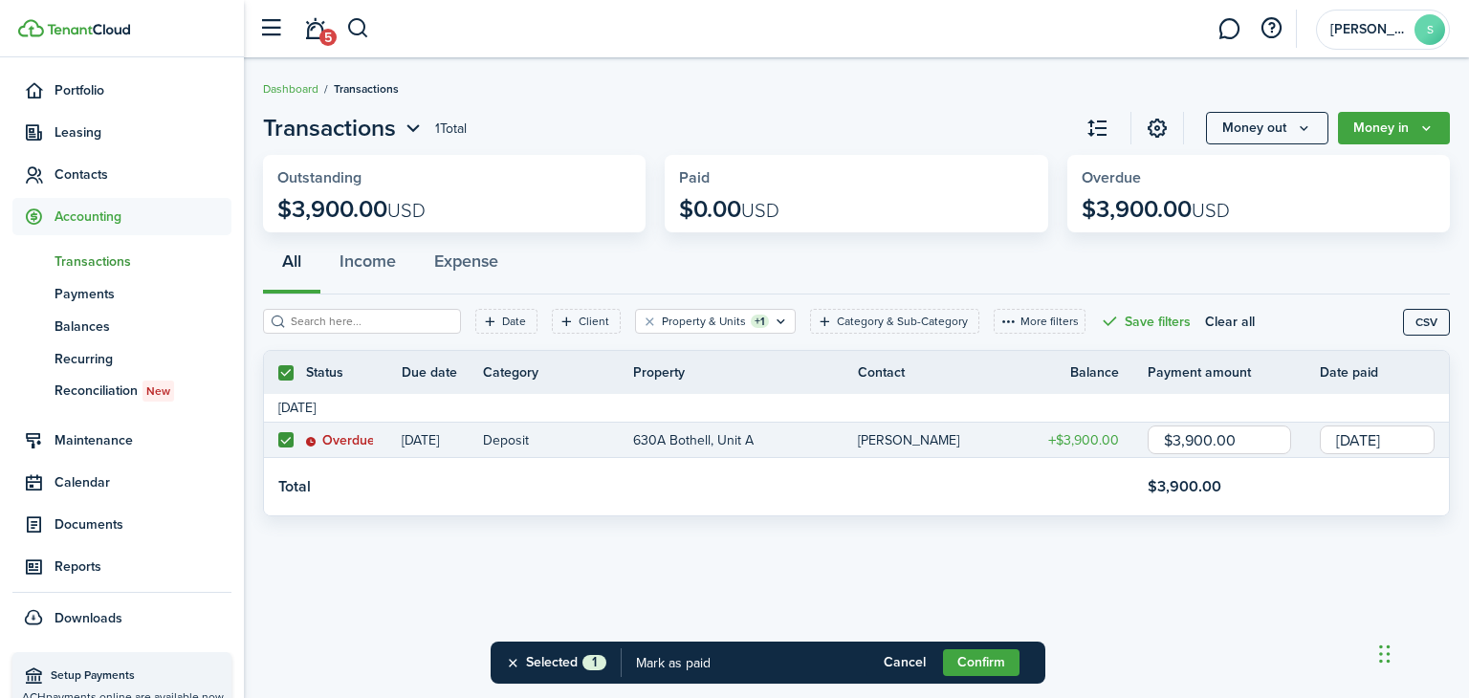
click at [474, 540] on div "Transactions 1 Total Money out Money in Outstanding $3,900.00 USD Paid $0.00 US…" at bounding box center [856, 378] width 1225 height 554
click at [981, 659] on button "Confirm" at bounding box center [981, 662] width 76 height 27
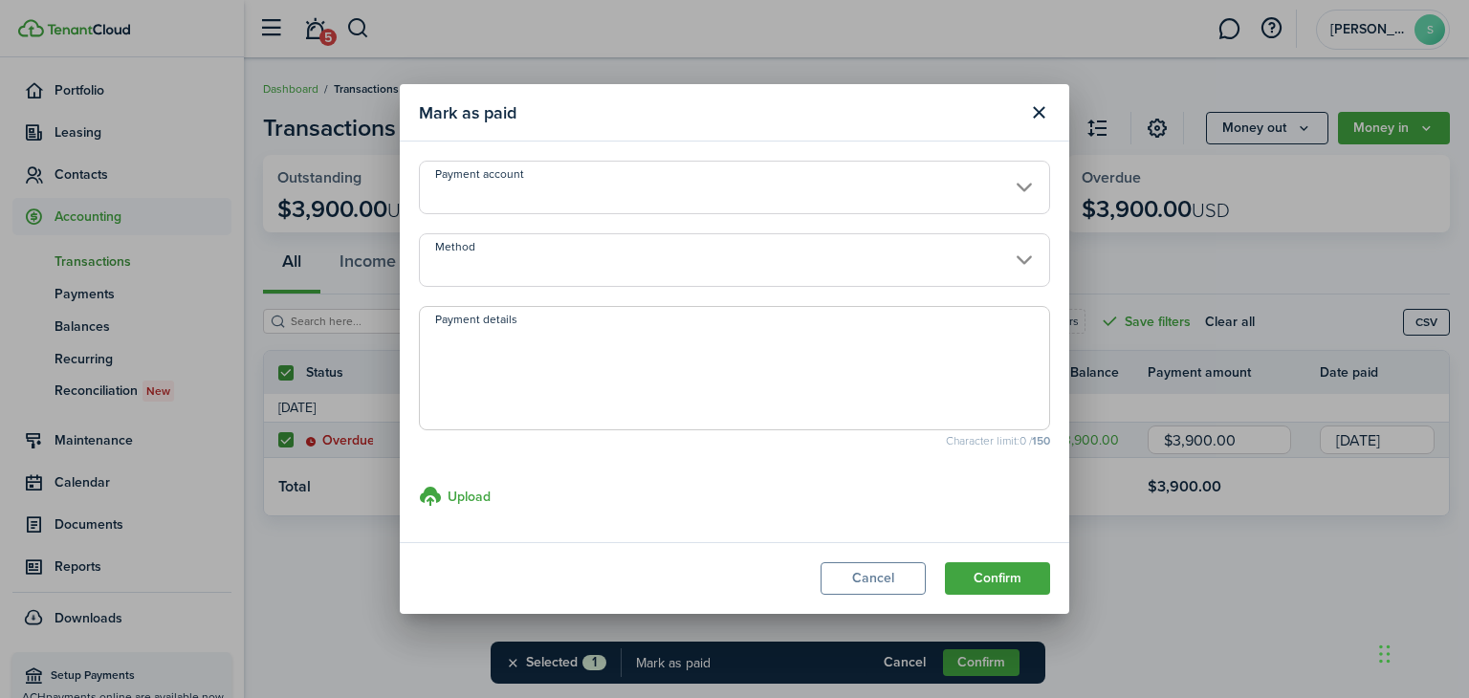
click at [1009, 256] on input "Method" at bounding box center [734, 260] width 631 height 54
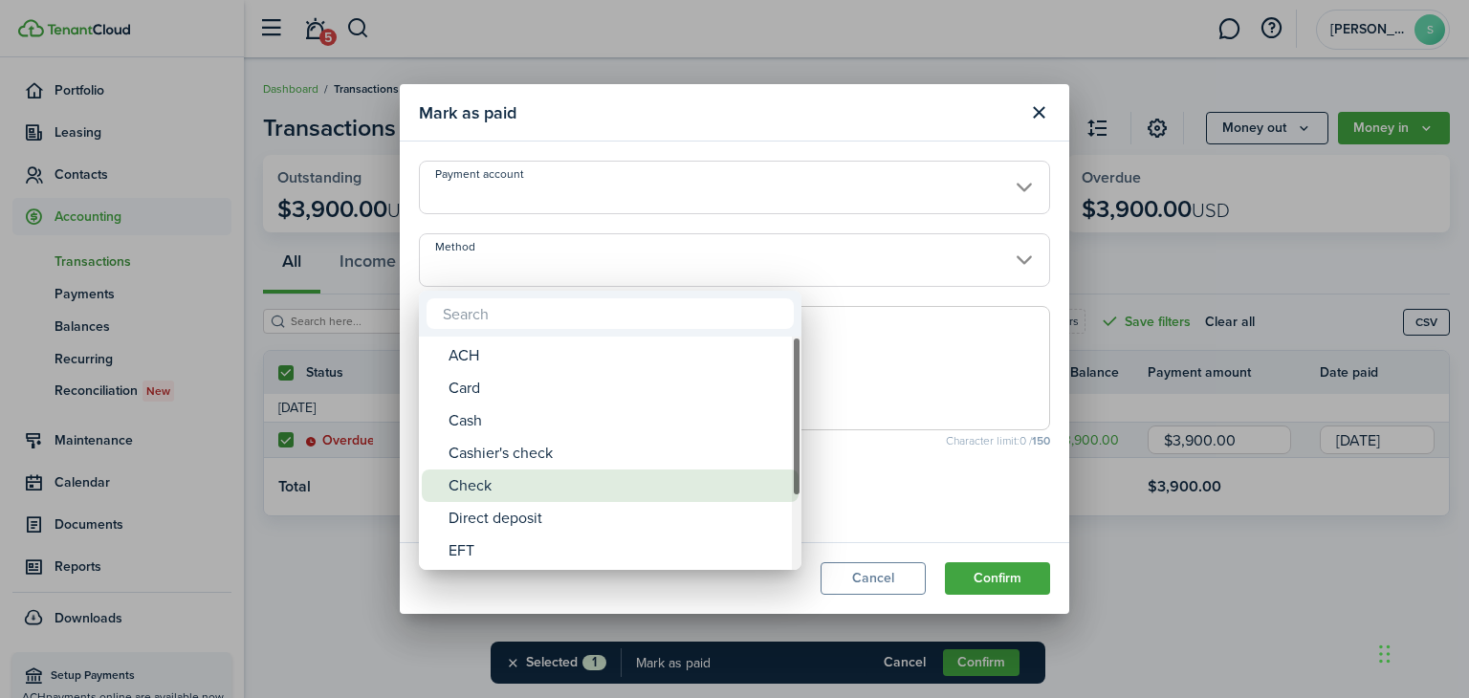
click at [525, 490] on div "Check" at bounding box center [617, 485] width 338 height 33
type input "Check"
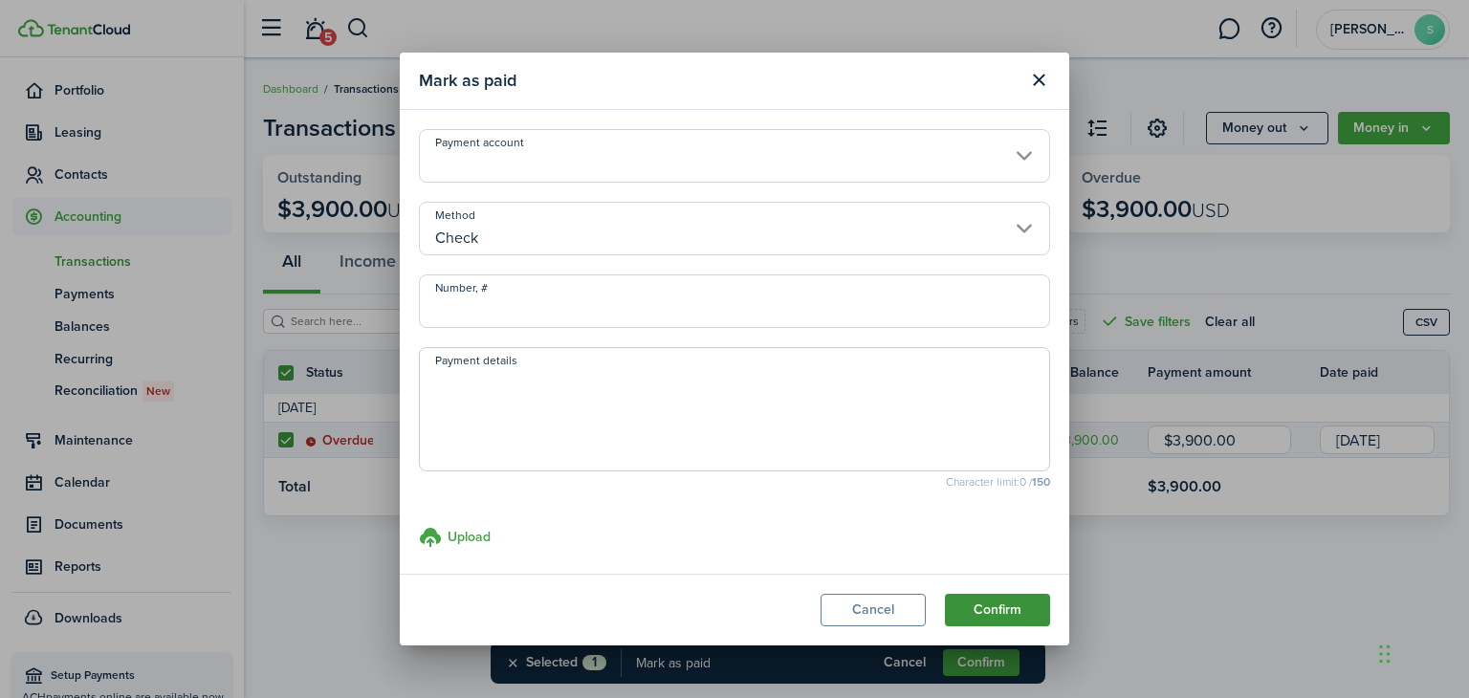
click at [1007, 614] on button "Confirm" at bounding box center [997, 610] width 105 height 33
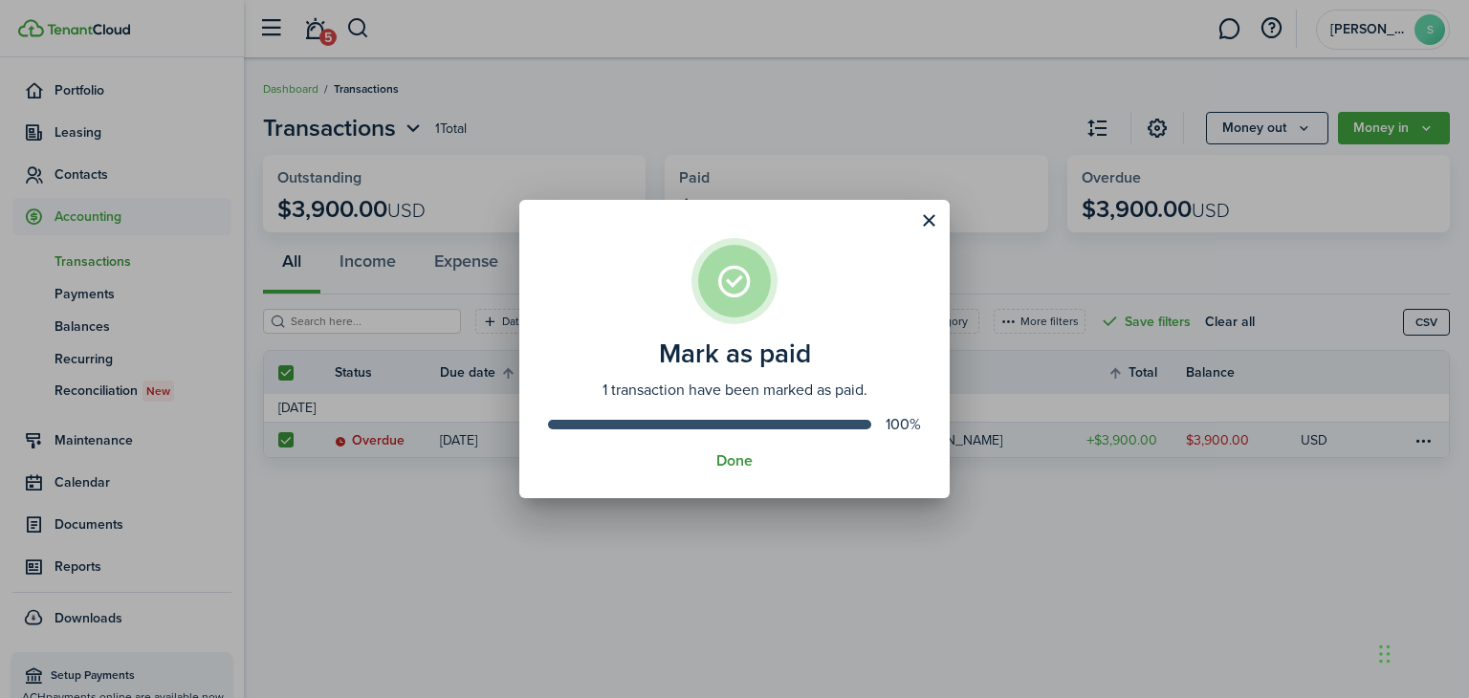
click at [736, 460] on button "Done" at bounding box center [734, 460] width 36 height 17
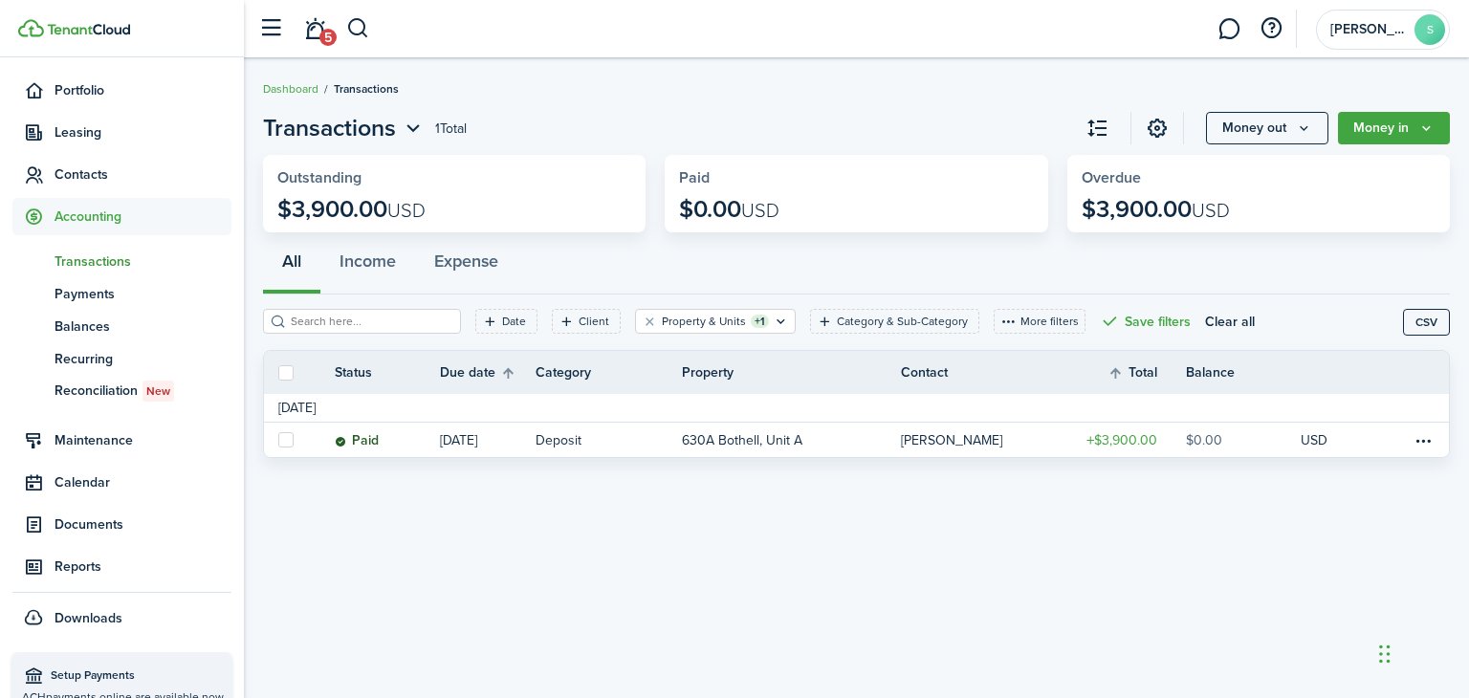
click at [532, 521] on div "Transactions 1 Total Money out Money in Outstanding $3,900.00 USD Paid $0.00 US…" at bounding box center [856, 378] width 1225 height 554
click at [112, 95] on span "Portfolio" at bounding box center [142, 90] width 177 height 20
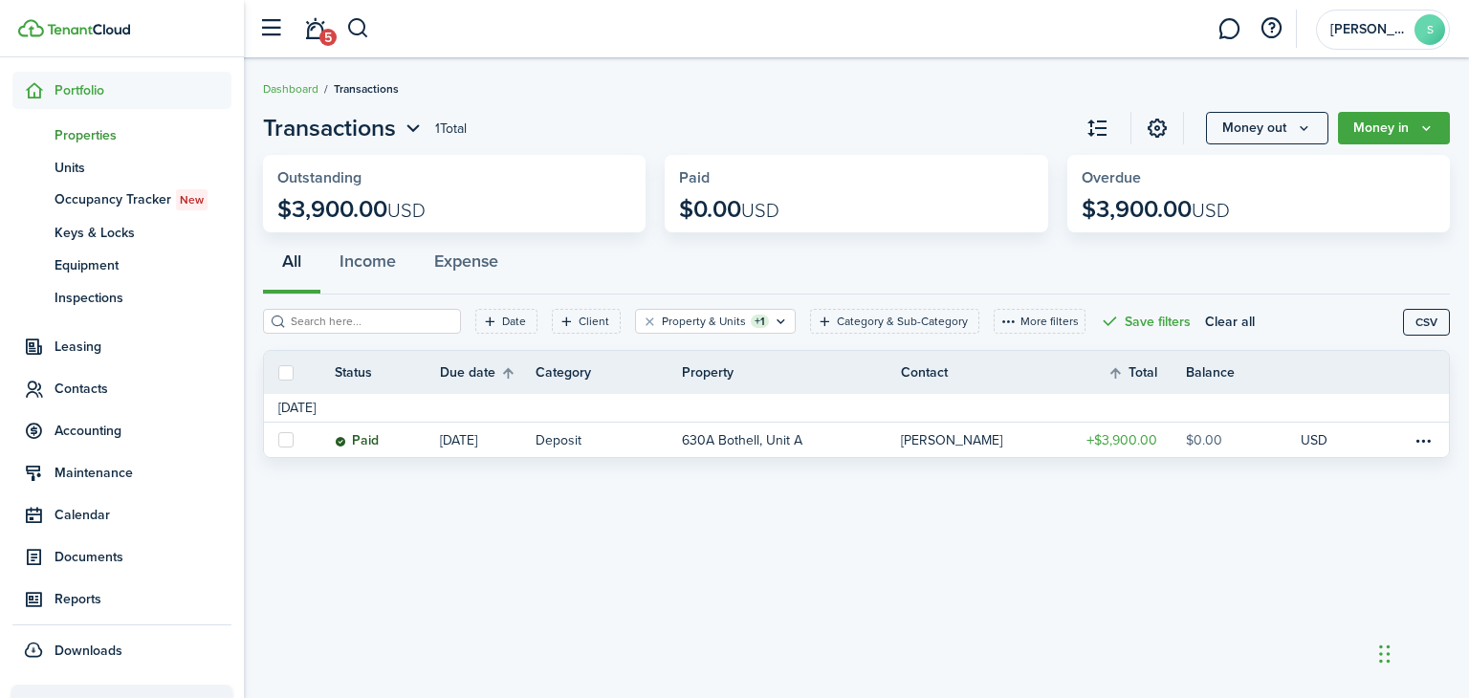
click at [107, 137] on span "Properties" at bounding box center [142, 135] width 177 height 20
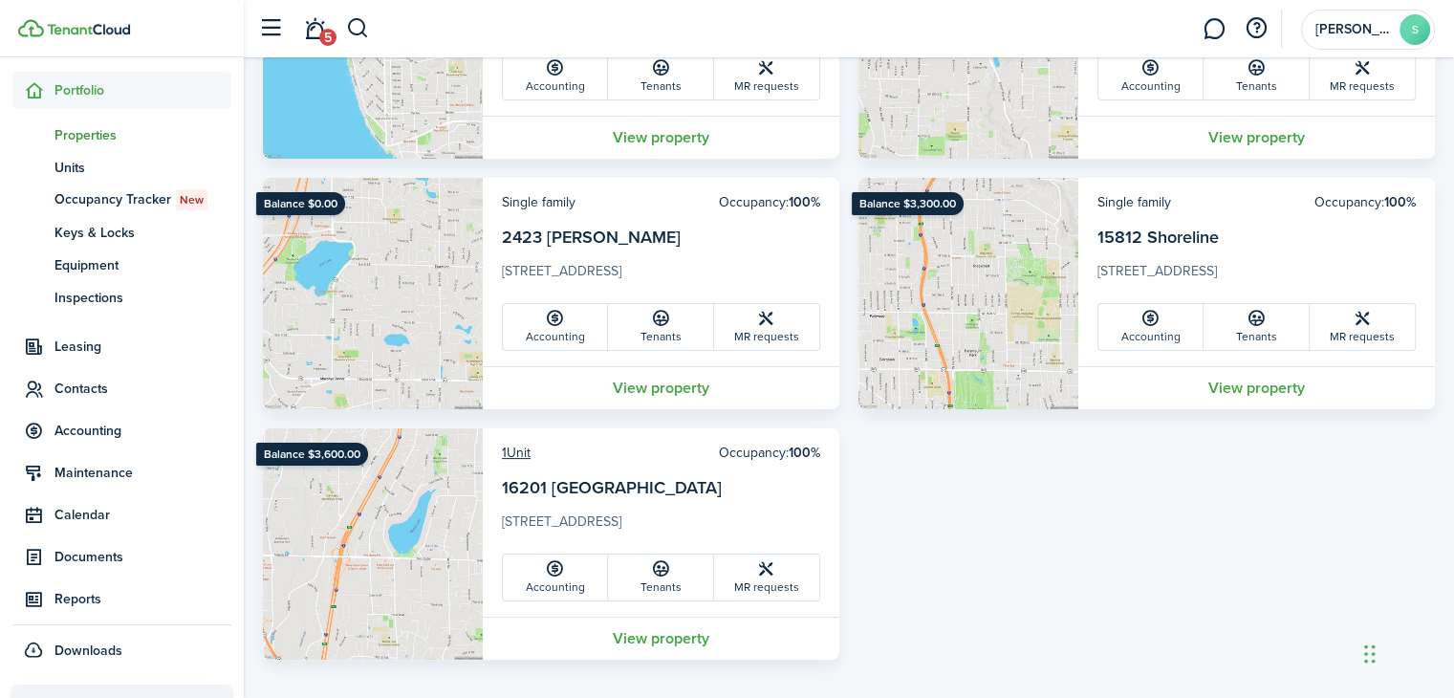
scroll to position [191, 0]
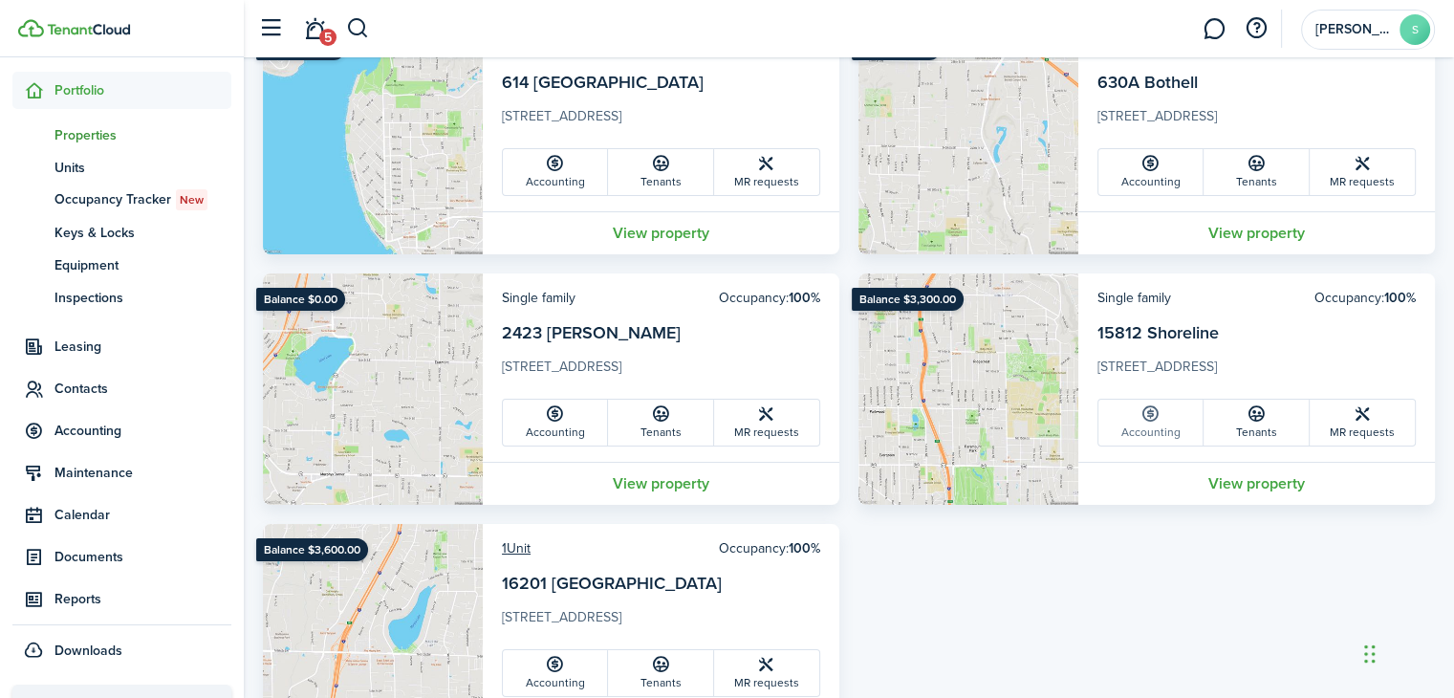
click at [1149, 425] on link "Accounting" at bounding box center [1151, 423] width 105 height 46
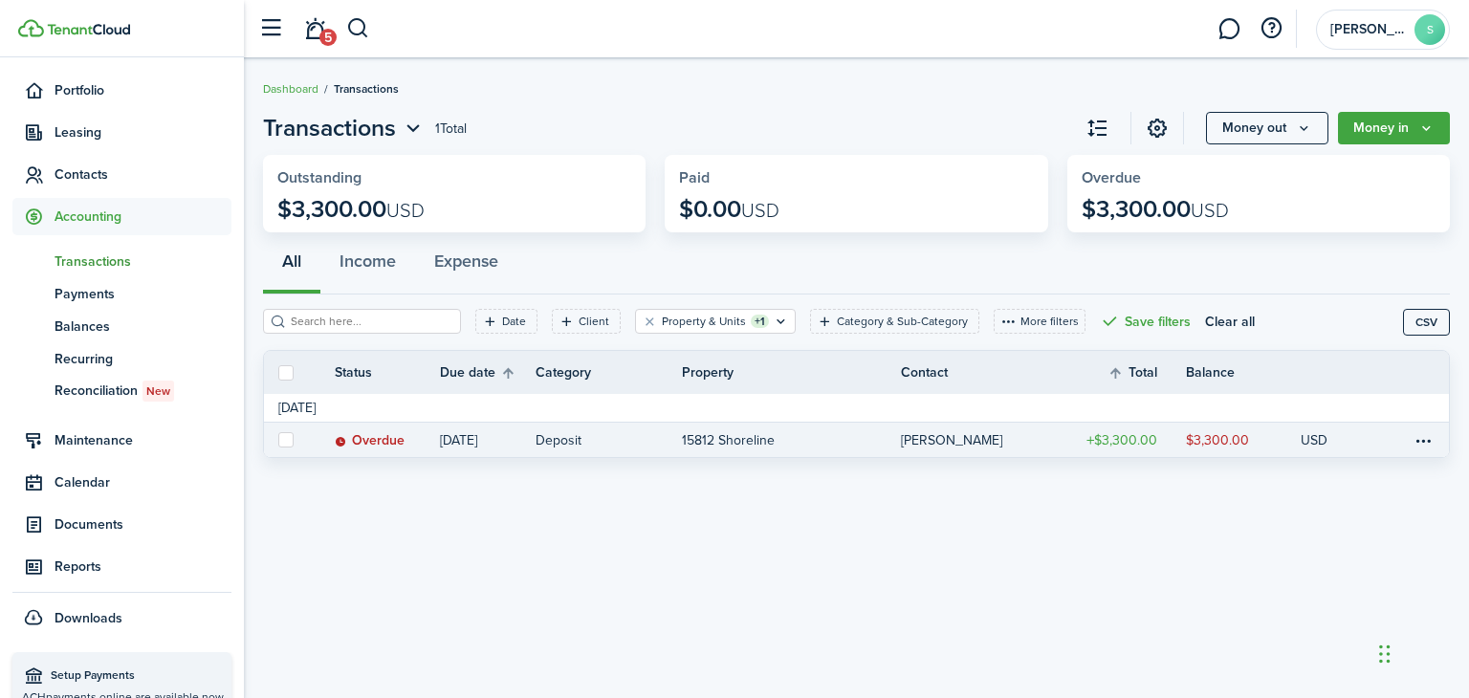
click at [288, 439] on label at bounding box center [285, 439] width 15 height 15
click at [278, 440] on input "checkbox" at bounding box center [277, 440] width 1 height 1
checkbox input "true"
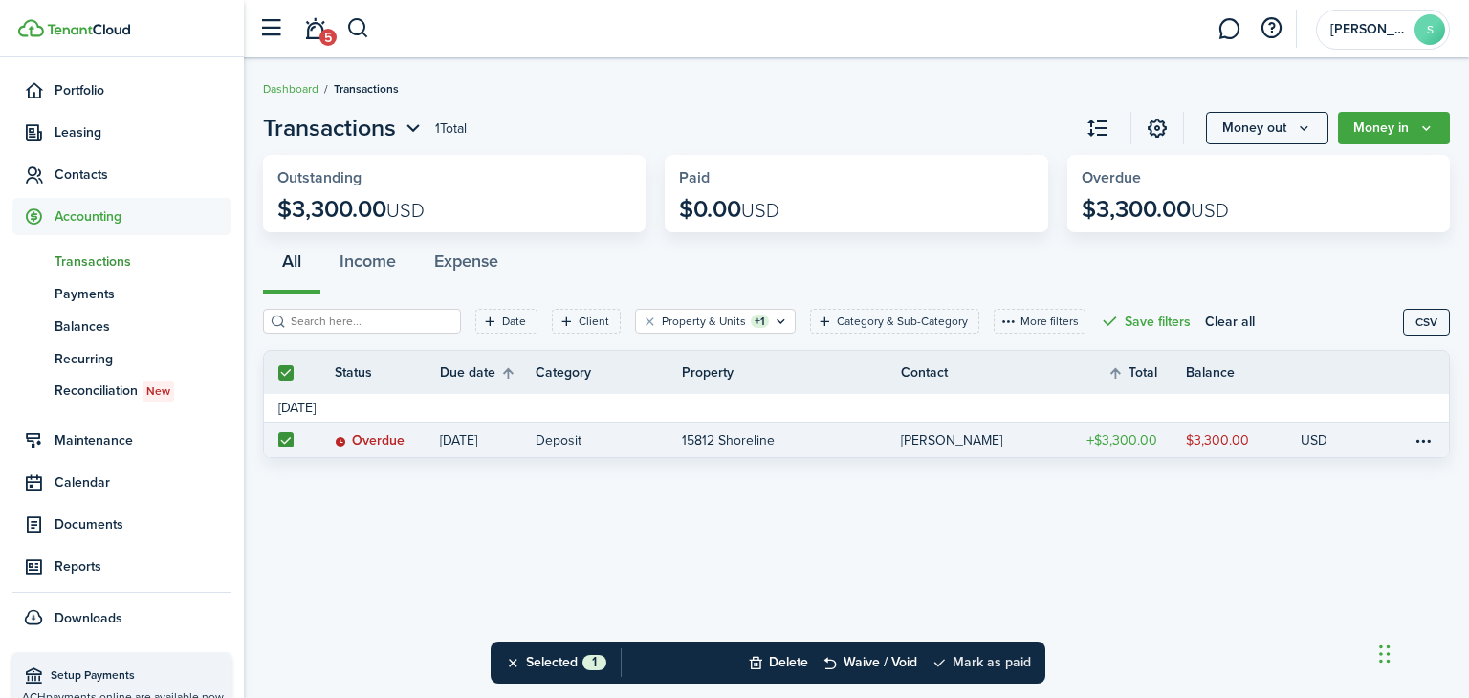
click at [1017, 664] on button "Mark as paid" at bounding box center [980, 663] width 99 height 42
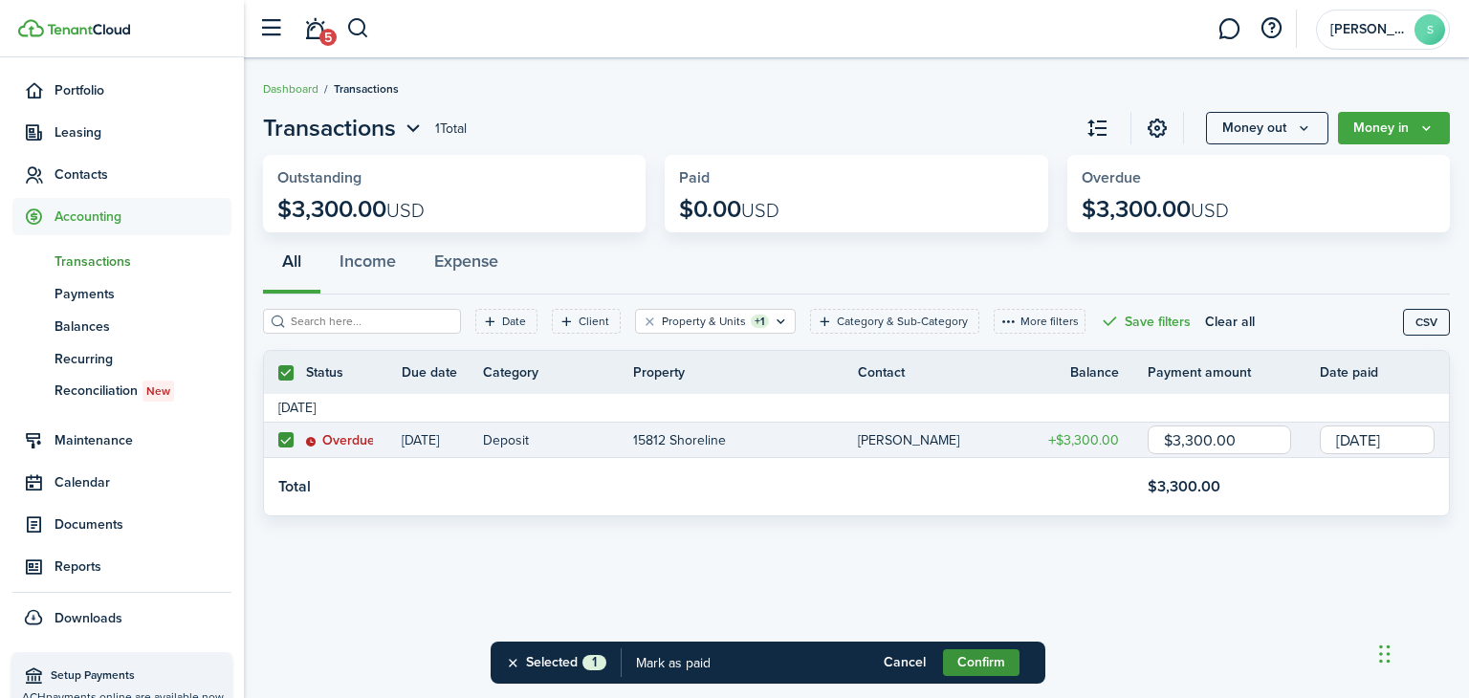
click at [986, 662] on button "Confirm" at bounding box center [981, 662] width 76 height 27
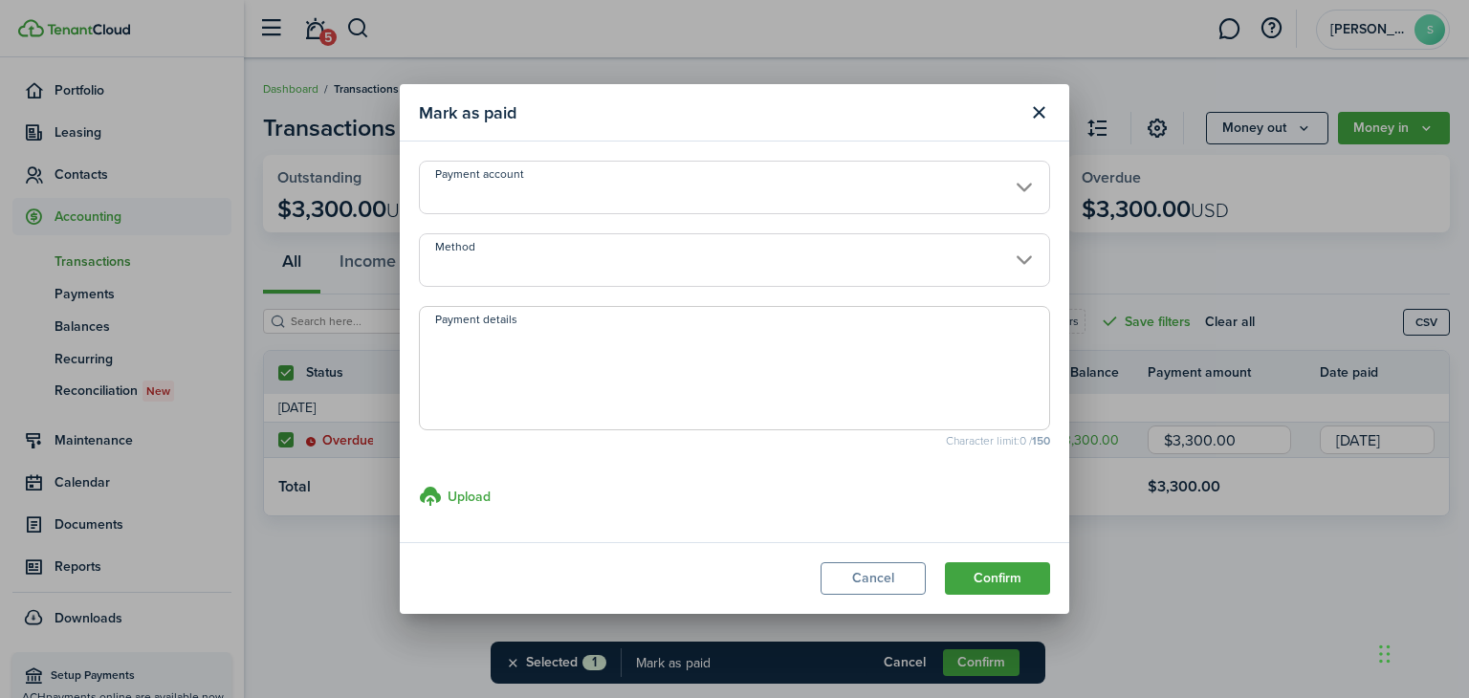
click at [1016, 263] on input "Method" at bounding box center [734, 260] width 631 height 54
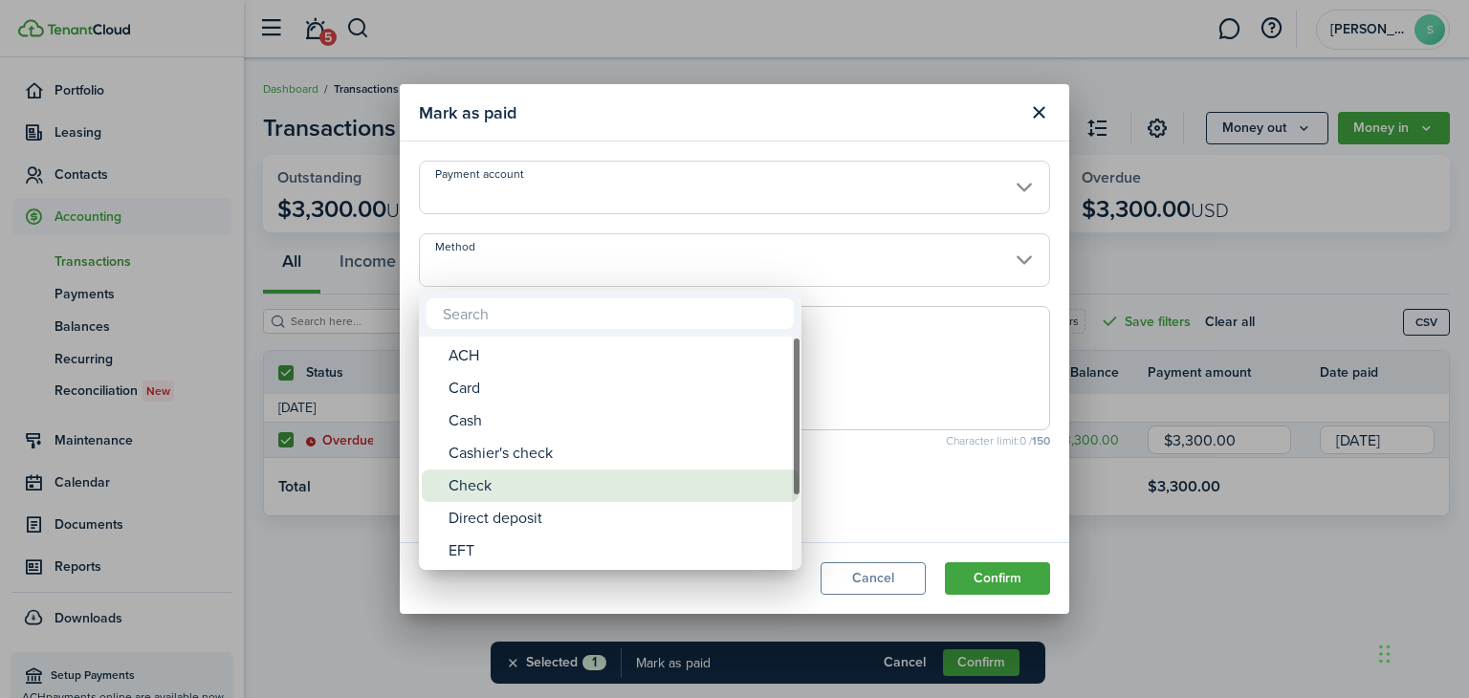
click at [508, 483] on div "Check" at bounding box center [617, 485] width 338 height 33
type input "Check"
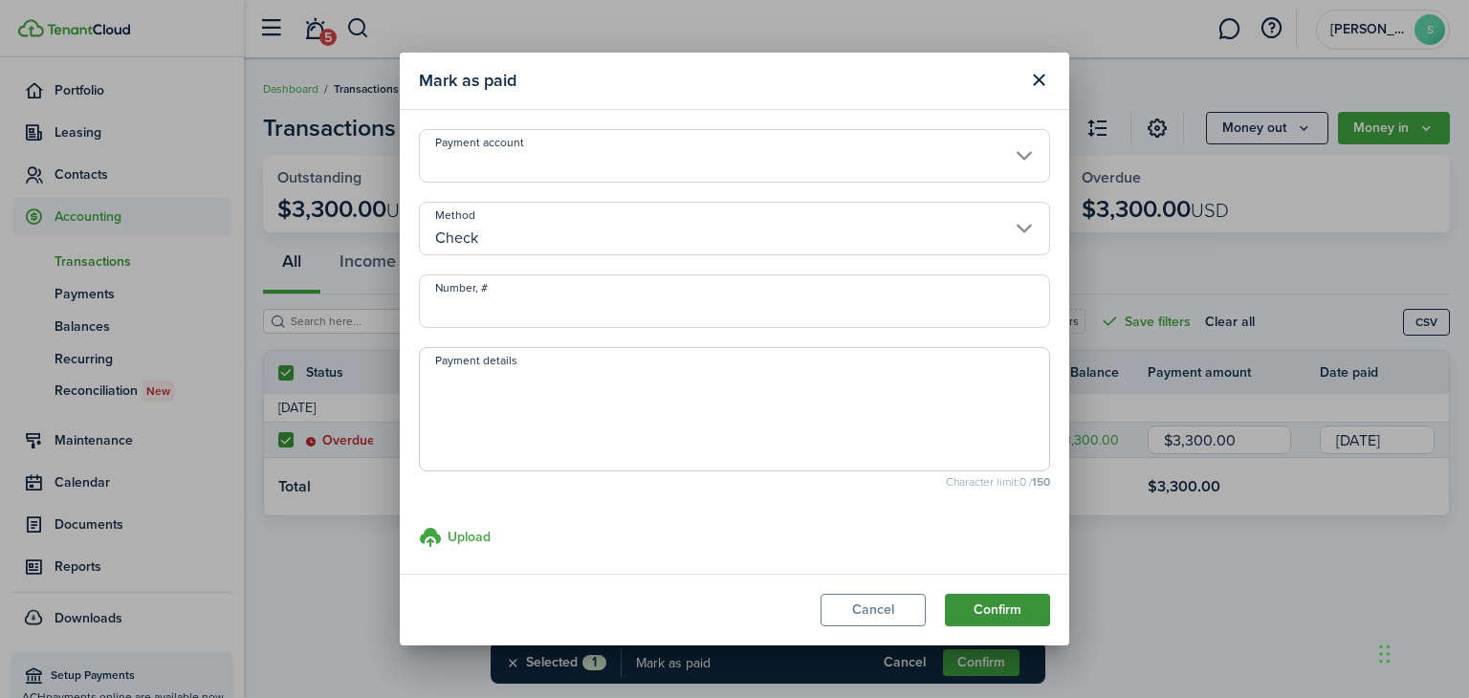
click at [1002, 614] on button "Confirm" at bounding box center [997, 610] width 105 height 33
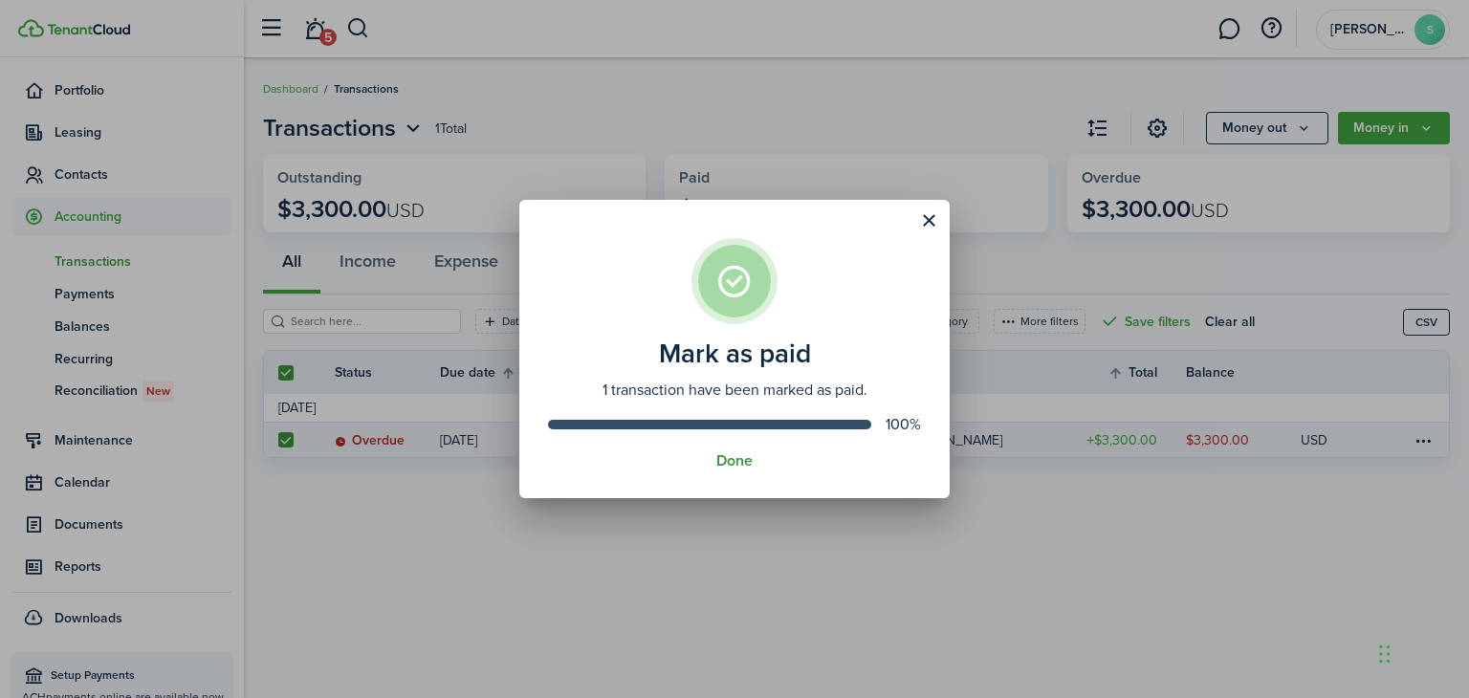
click at [726, 461] on button "Done" at bounding box center [734, 460] width 36 height 17
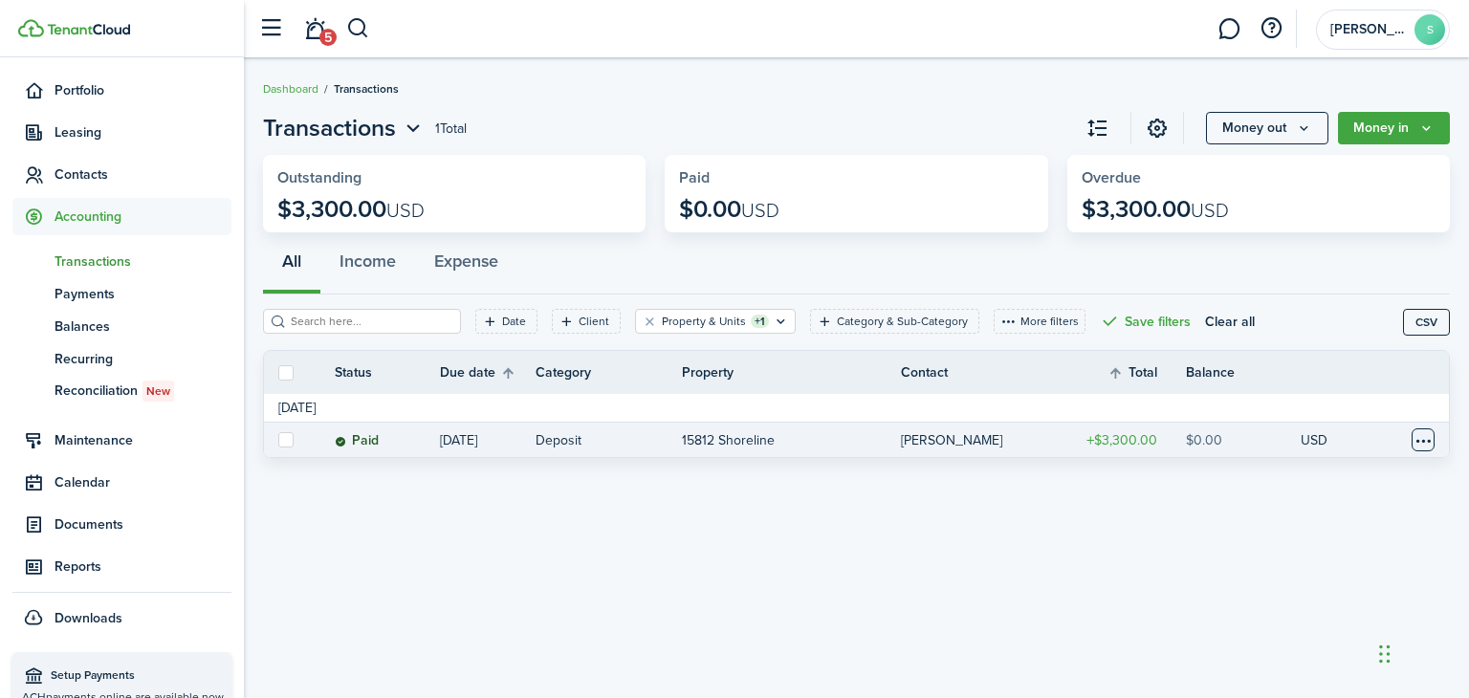
click at [1426, 434] on table-menu-btn-icon at bounding box center [1422, 439] width 23 height 23
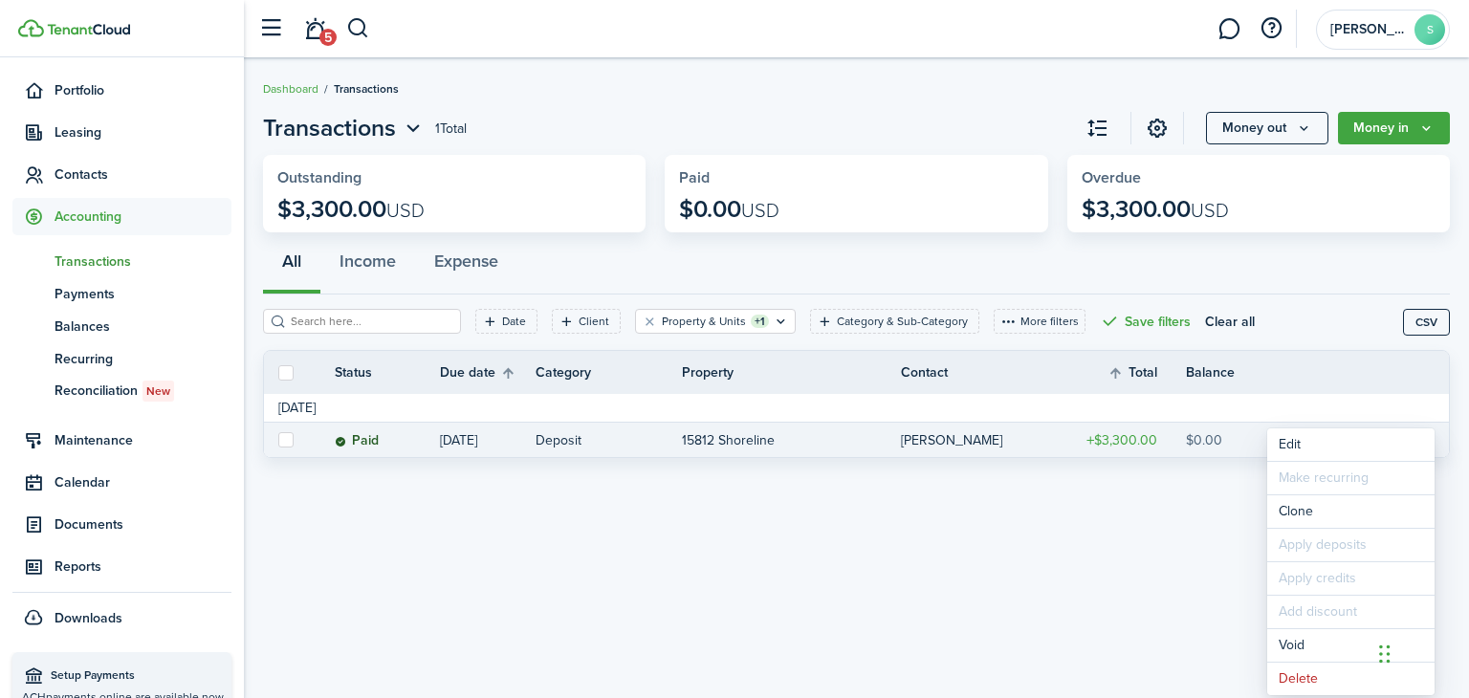
click at [946, 567] on div "Transactions 1 Total Money out Money in Outstanding $3,300.00 USD Paid $0.00 US…" at bounding box center [856, 378] width 1225 height 554
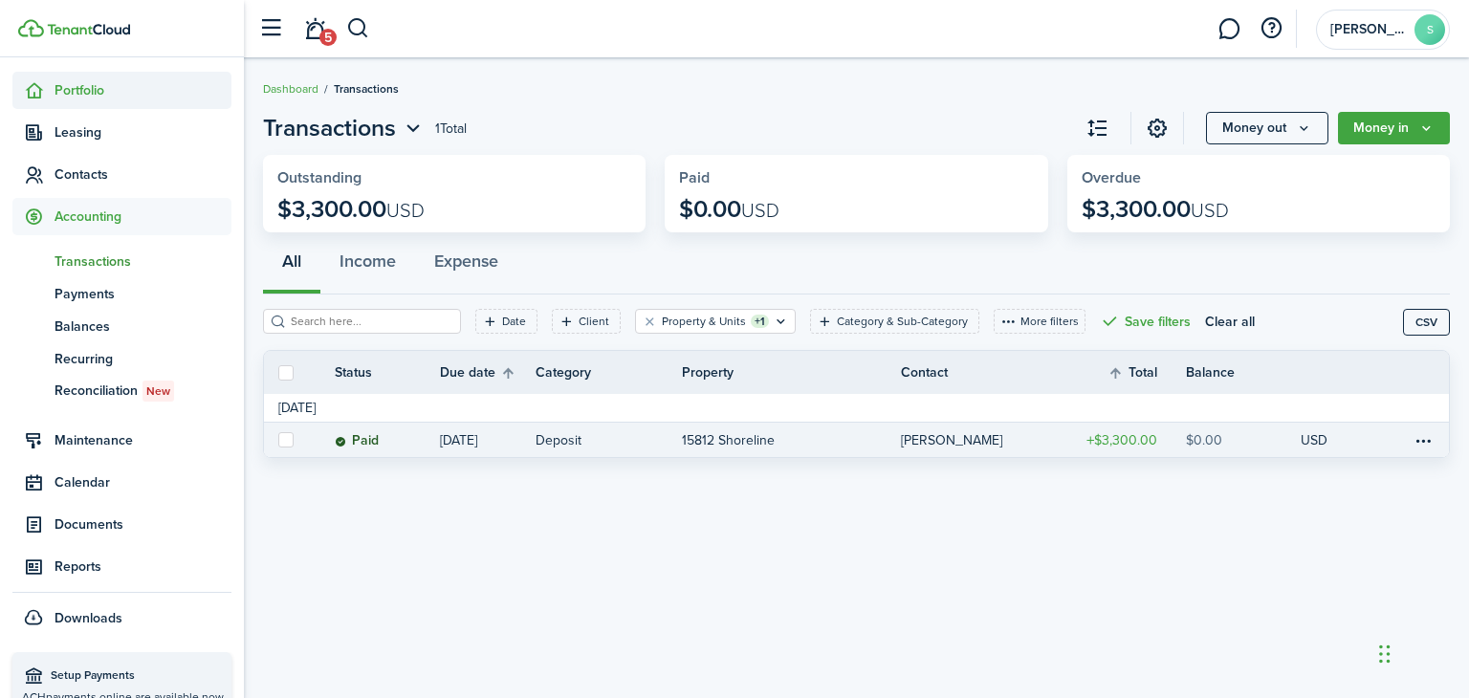
click at [111, 94] on span "Portfolio" at bounding box center [142, 90] width 177 height 20
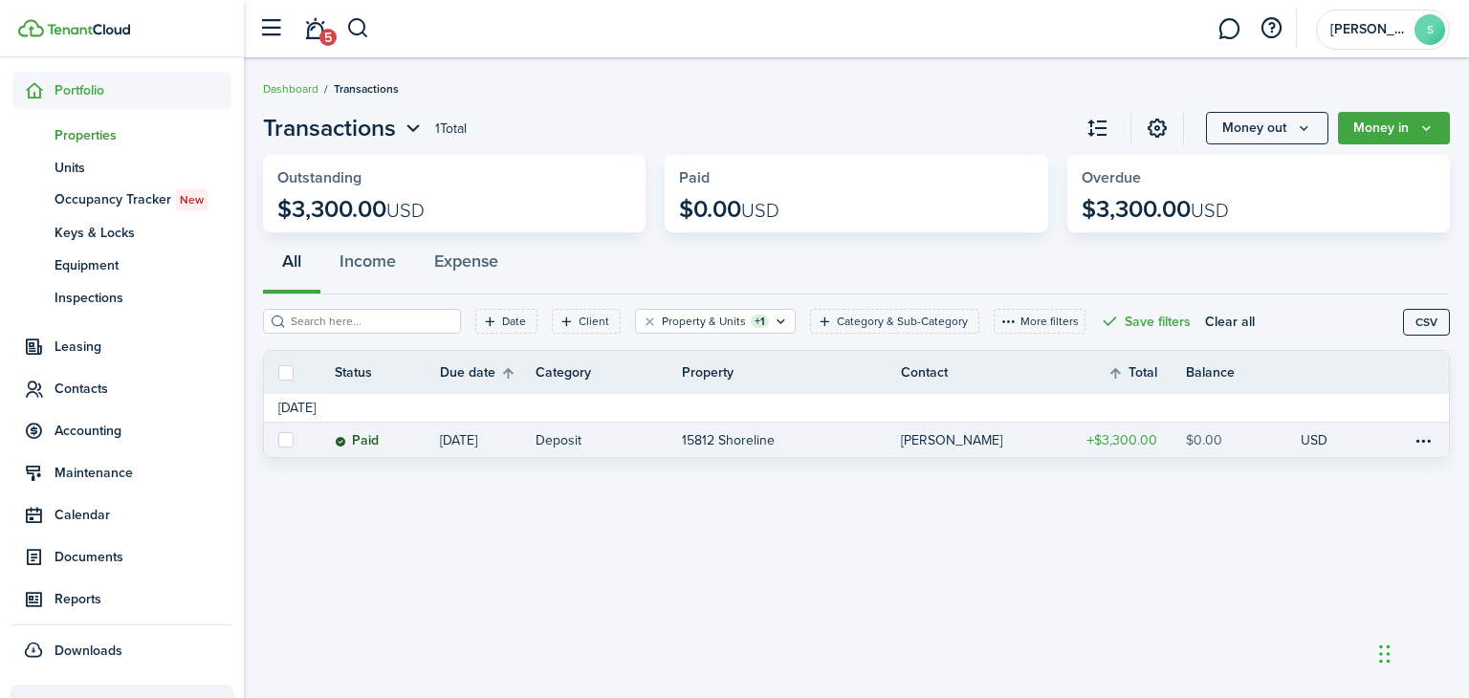
click at [113, 134] on span "Properties" at bounding box center [142, 135] width 177 height 20
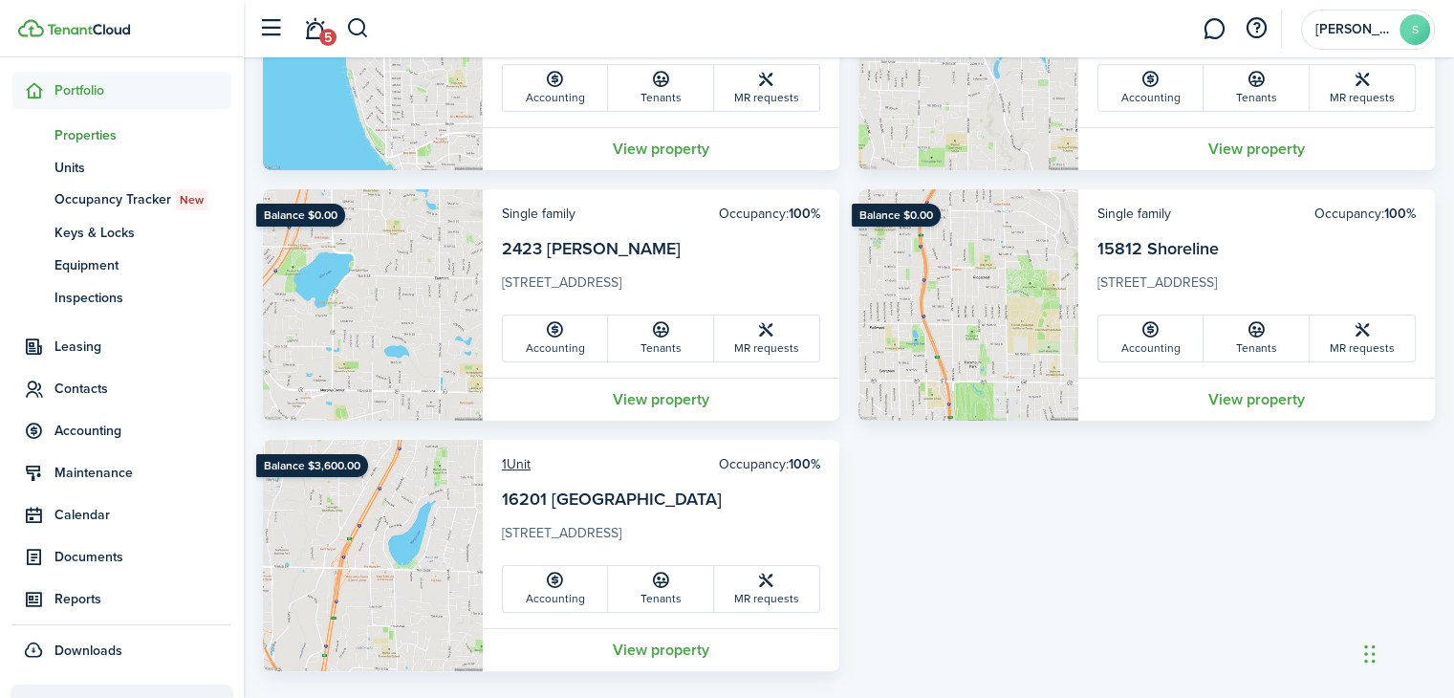
scroll to position [301, 0]
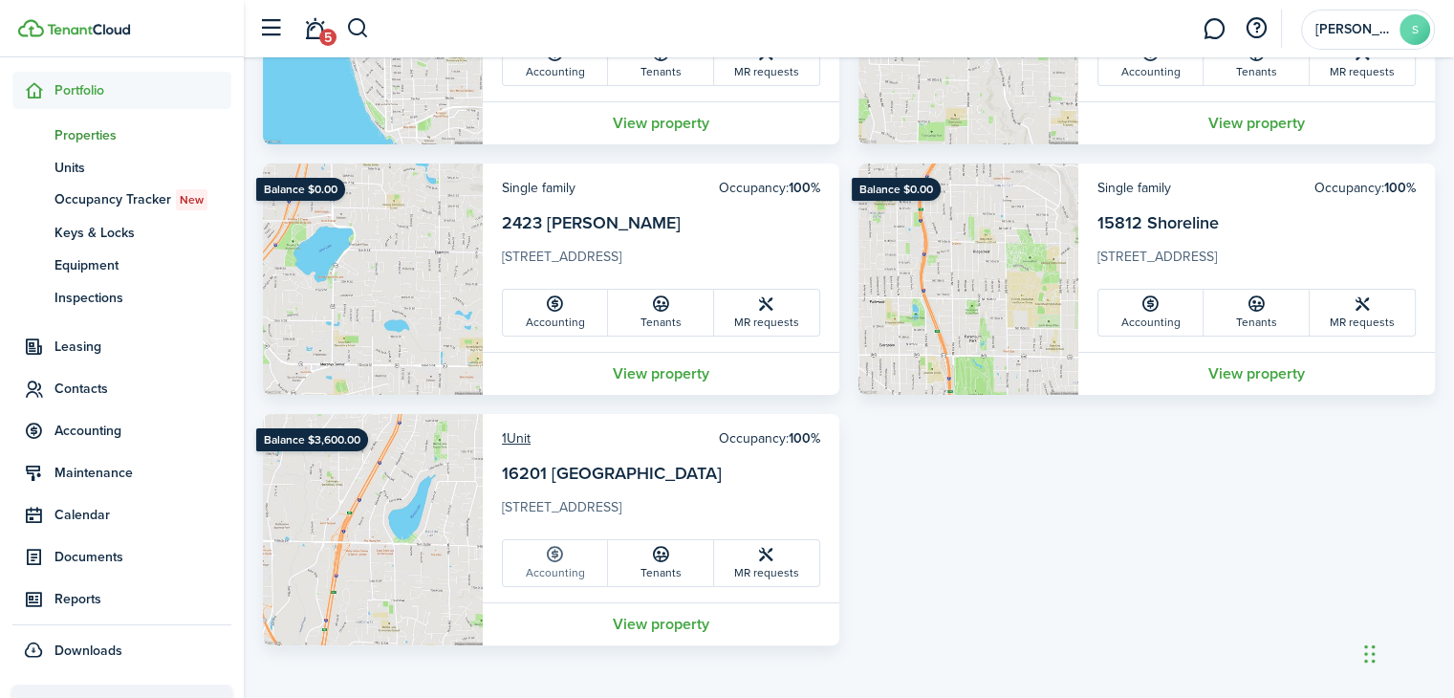
click at [560, 558] on icon at bounding box center [555, 554] width 20 height 19
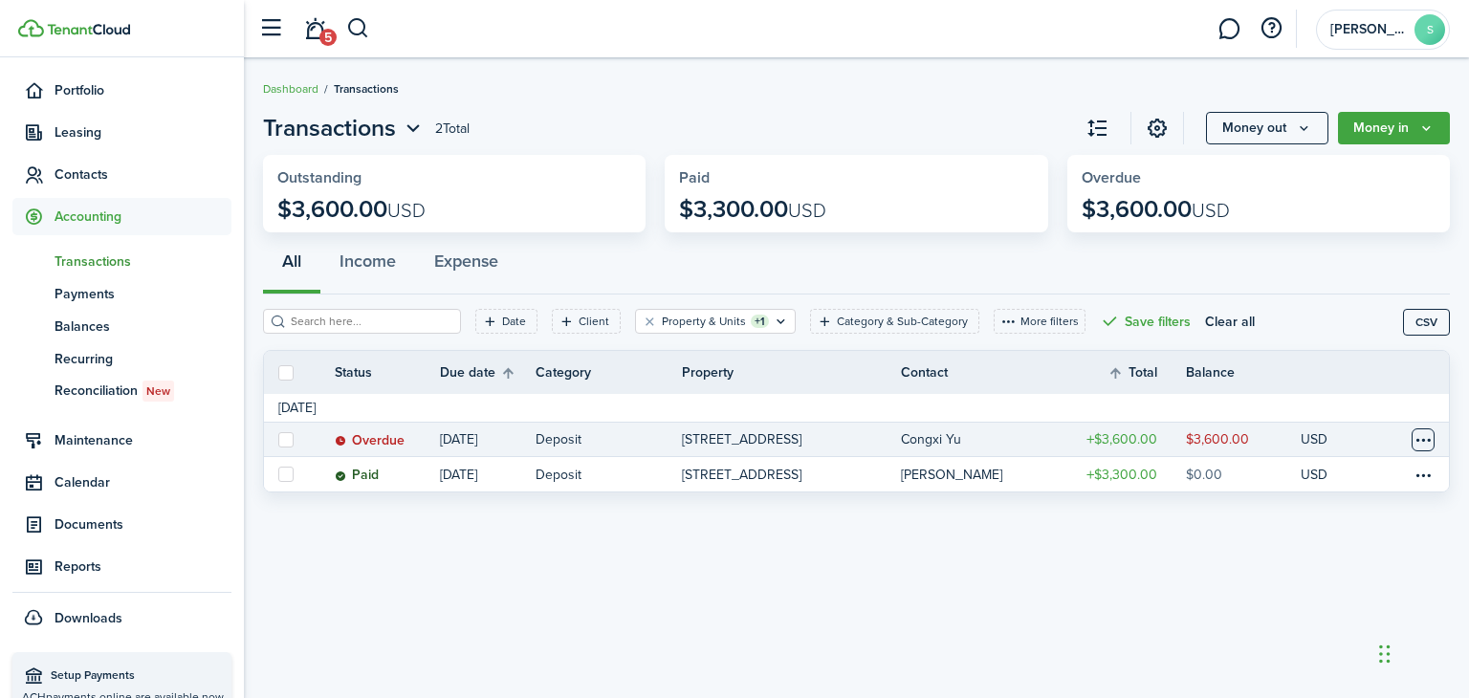
click at [1427, 440] on table-menu-btn-icon at bounding box center [1422, 439] width 23 height 23
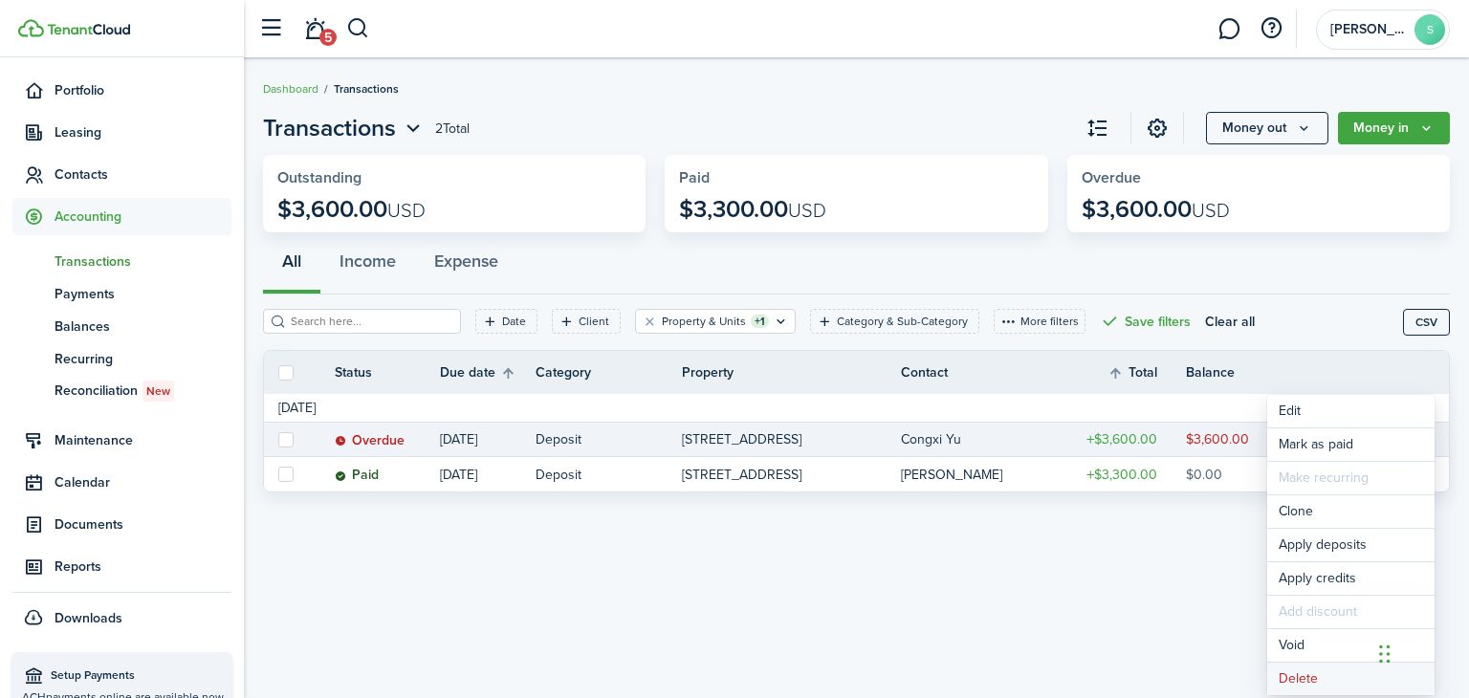
click at [1296, 677] on button "Delete" at bounding box center [1350, 679] width 167 height 33
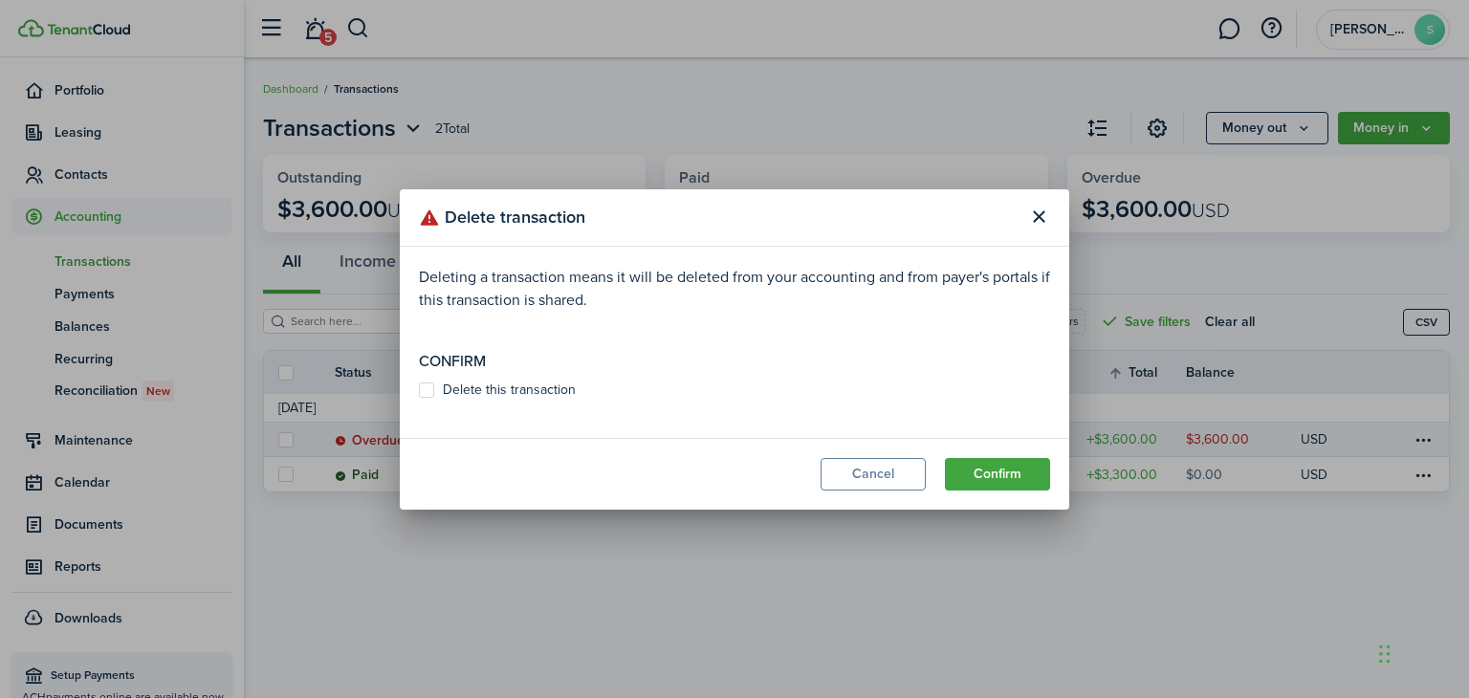
click at [425, 390] on label "Delete this transaction" at bounding box center [497, 389] width 157 height 15
click at [419, 390] on input "Delete this transaction" at bounding box center [418, 389] width 1 height 1
checkbox input "true"
click at [1011, 474] on button "Confirm" at bounding box center [997, 474] width 105 height 33
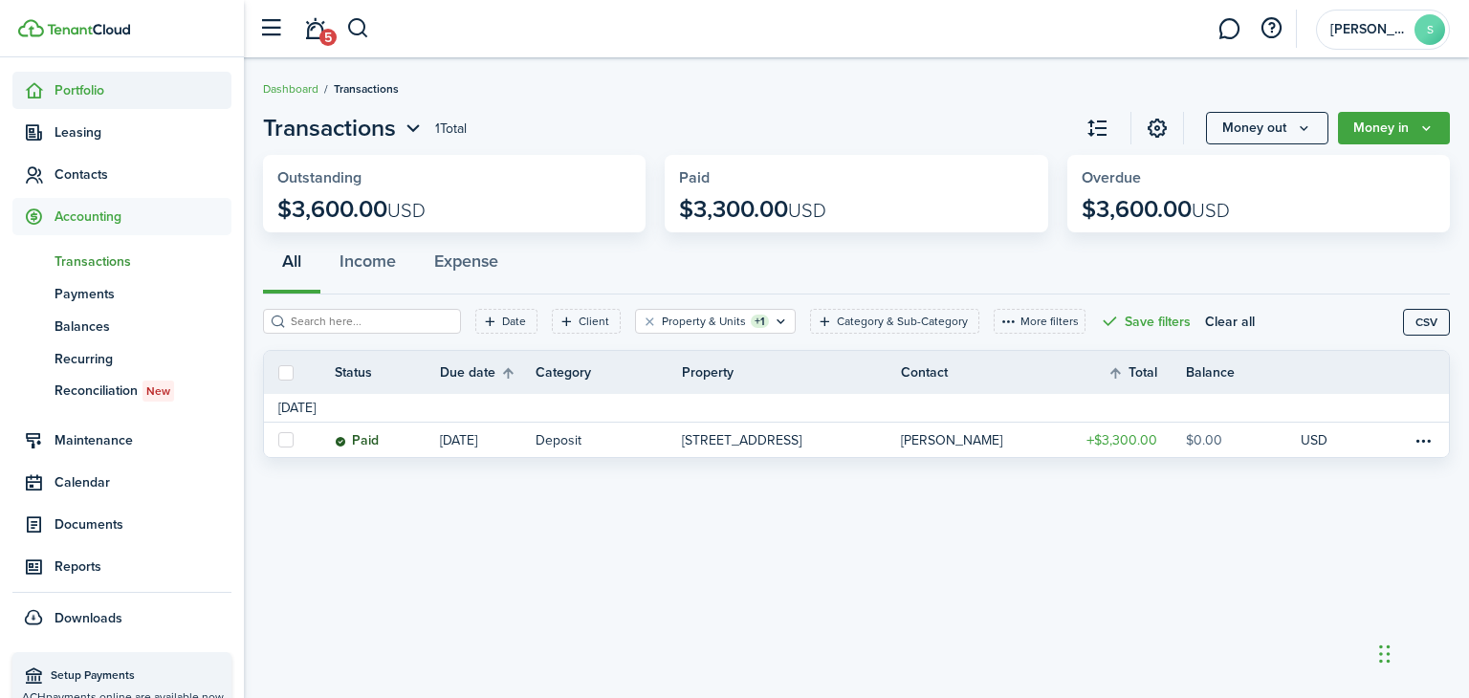
click at [75, 89] on span "Portfolio" at bounding box center [142, 90] width 177 height 20
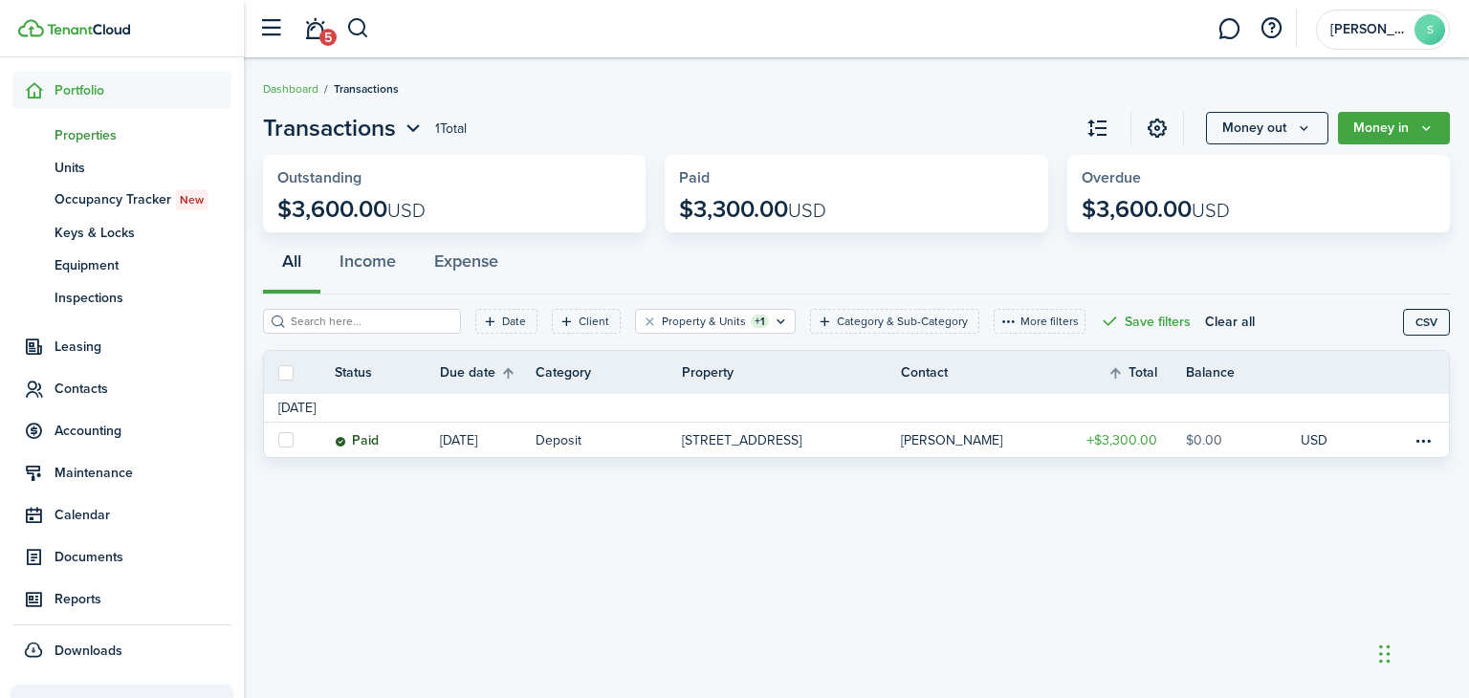
click at [134, 135] on span "Properties" at bounding box center [142, 135] width 177 height 20
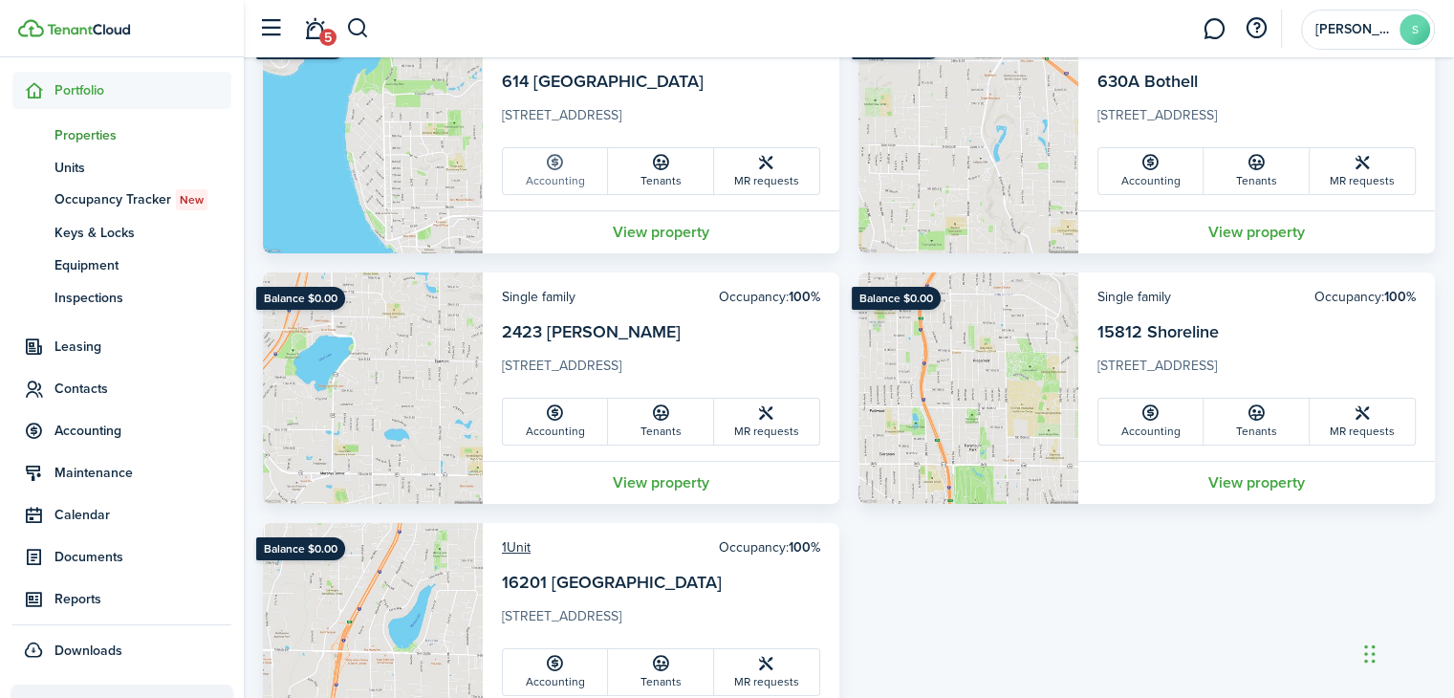
scroll to position [301, 0]
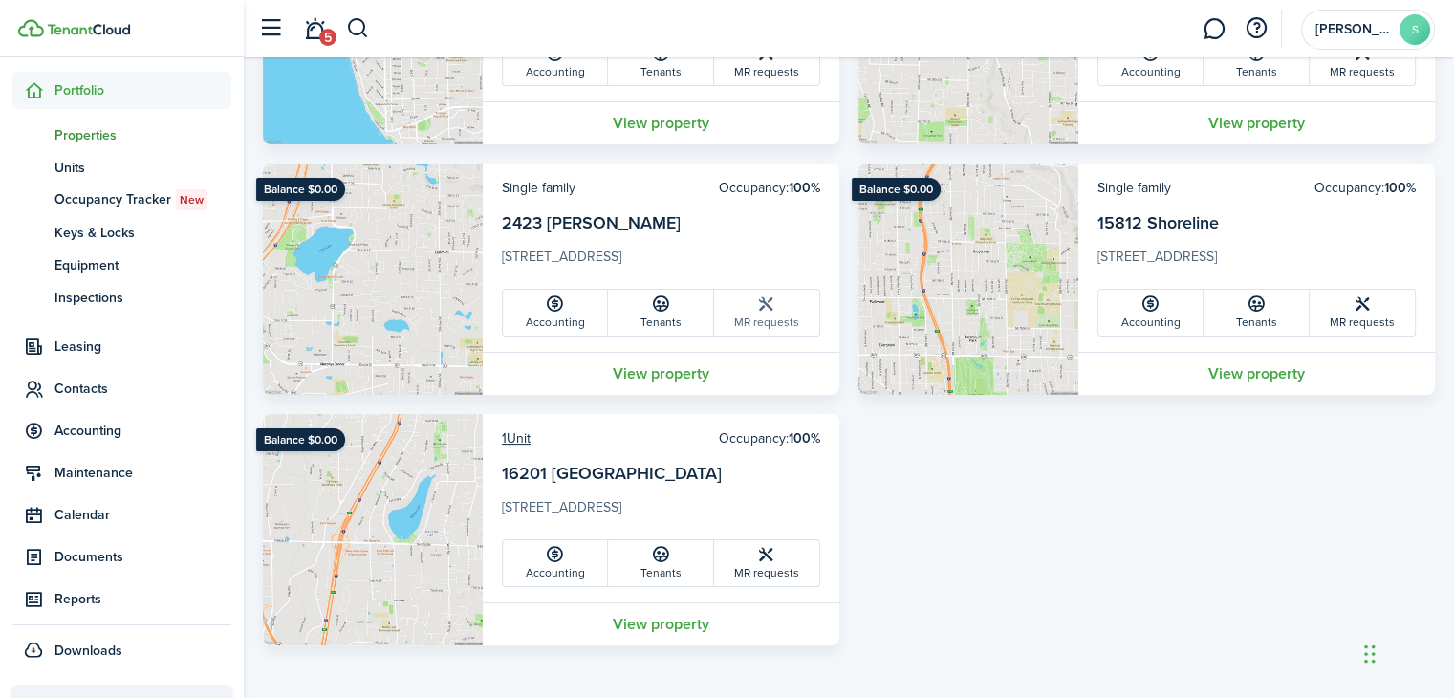
click at [773, 307] on icon at bounding box center [766, 303] width 20 height 19
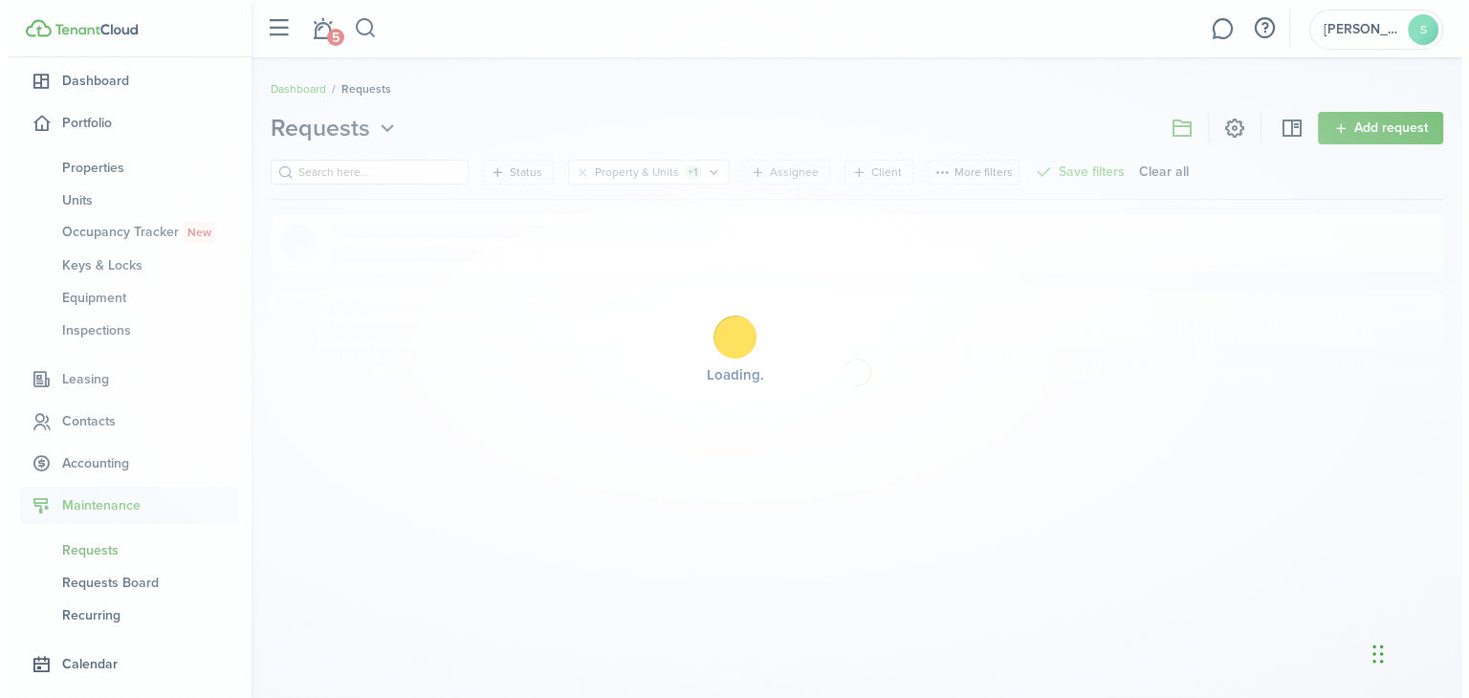
scroll to position [158, 0]
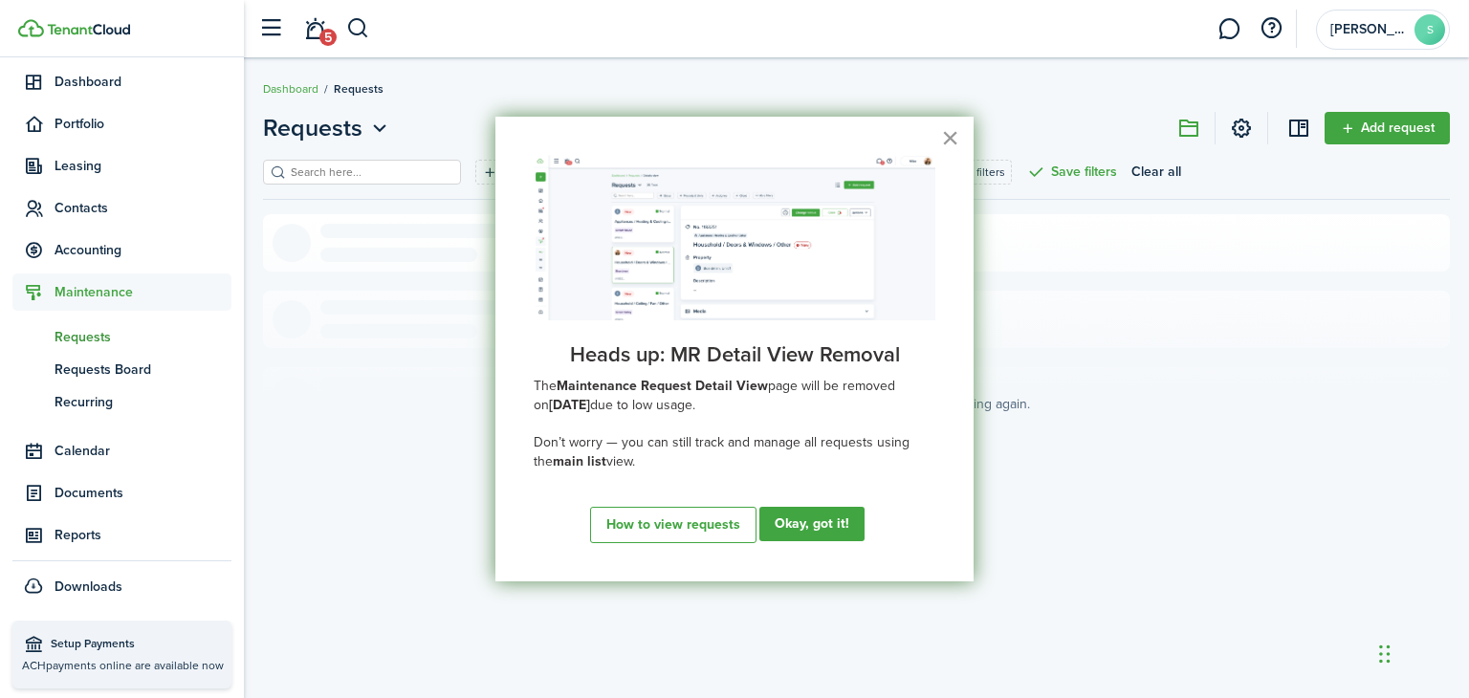
click at [952, 139] on button "×" at bounding box center [950, 137] width 18 height 31
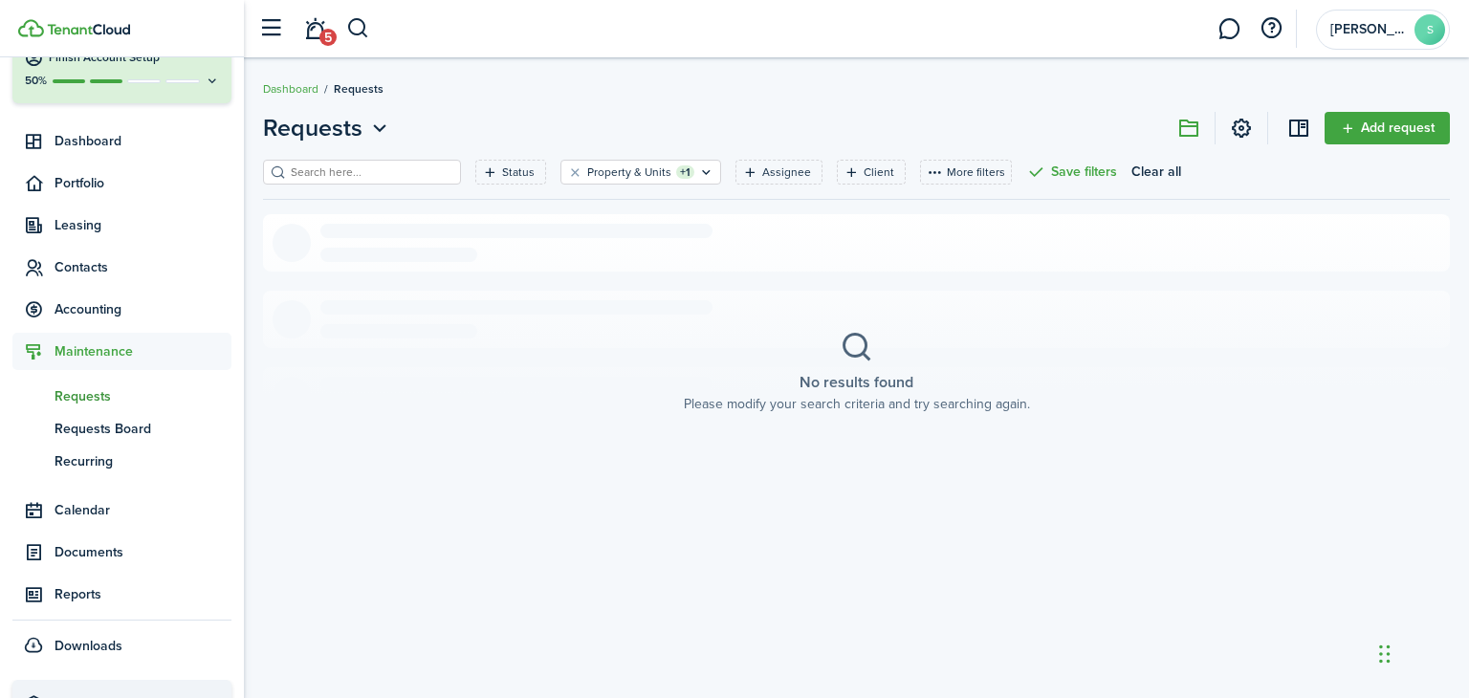
scroll to position [0, 0]
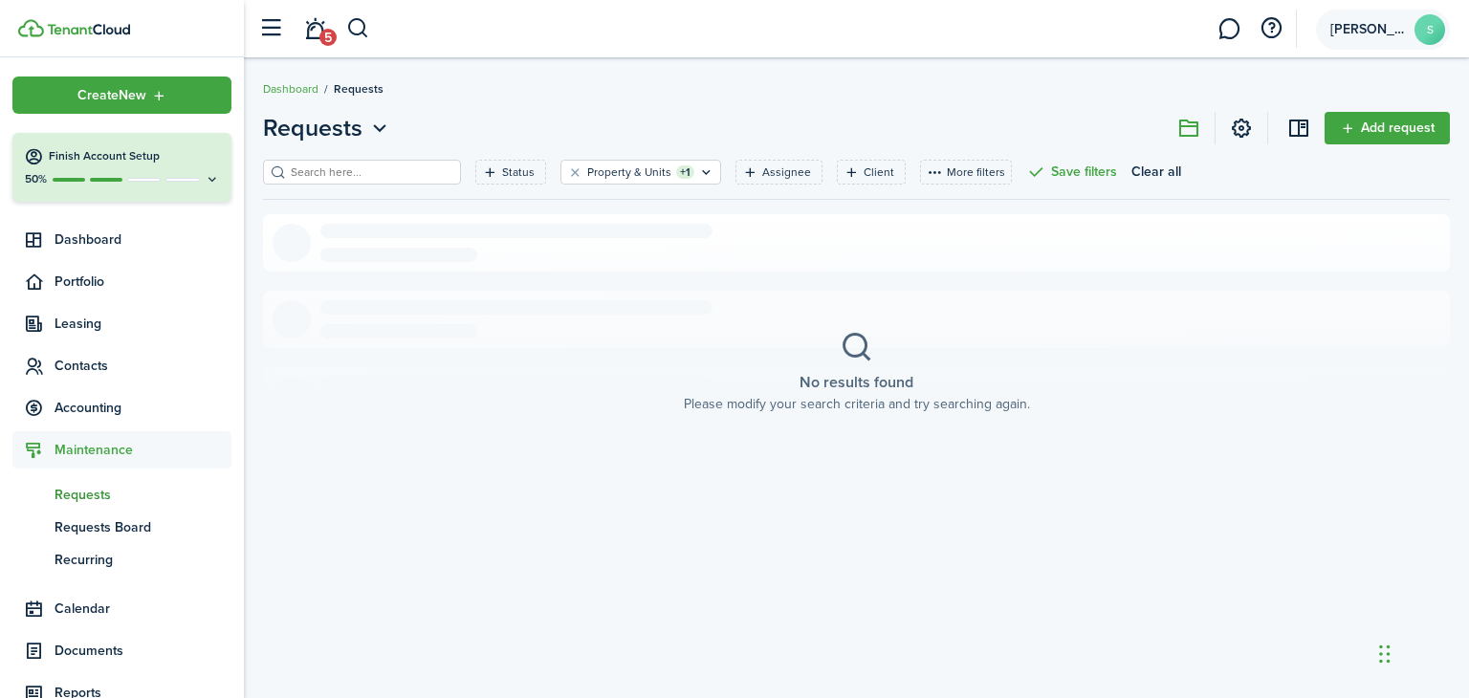
click at [1373, 28] on span "[PERSON_NAME]" at bounding box center [1368, 29] width 76 height 13
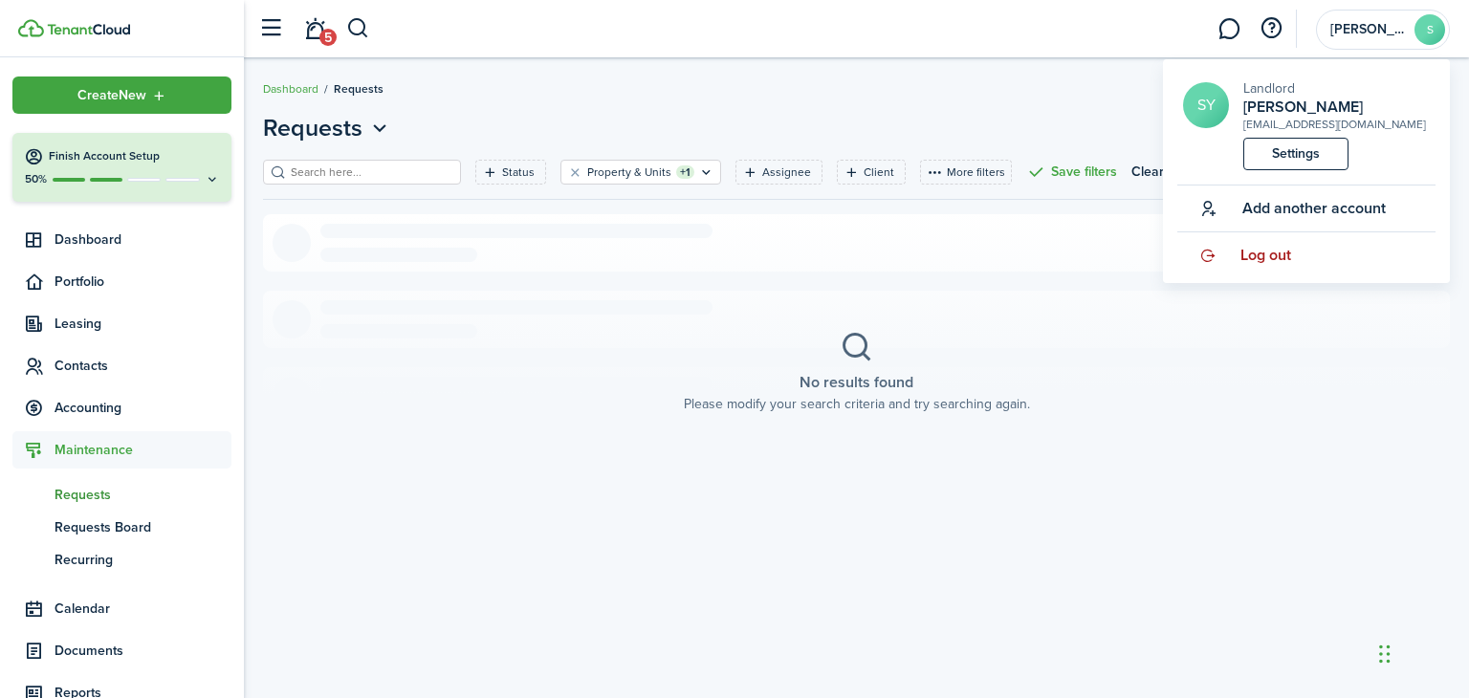
click at [1267, 248] on span "Log out" at bounding box center [1265, 255] width 51 height 17
